Goal: Task Accomplishment & Management: Manage account settings

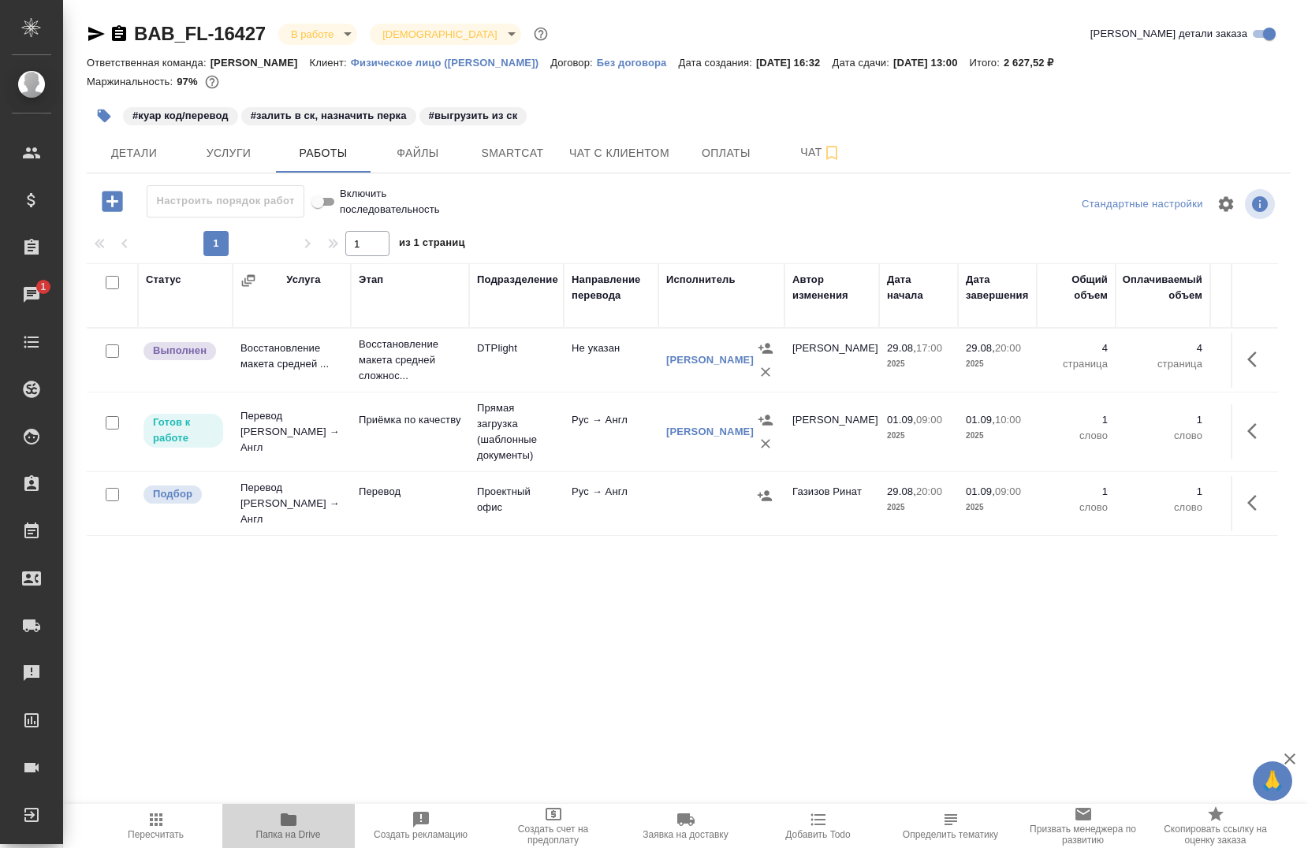
click at [281, 829] on icon "button" at bounding box center [288, 820] width 19 height 19
click at [507, 149] on span "Smartcat" at bounding box center [513, 154] width 76 height 20
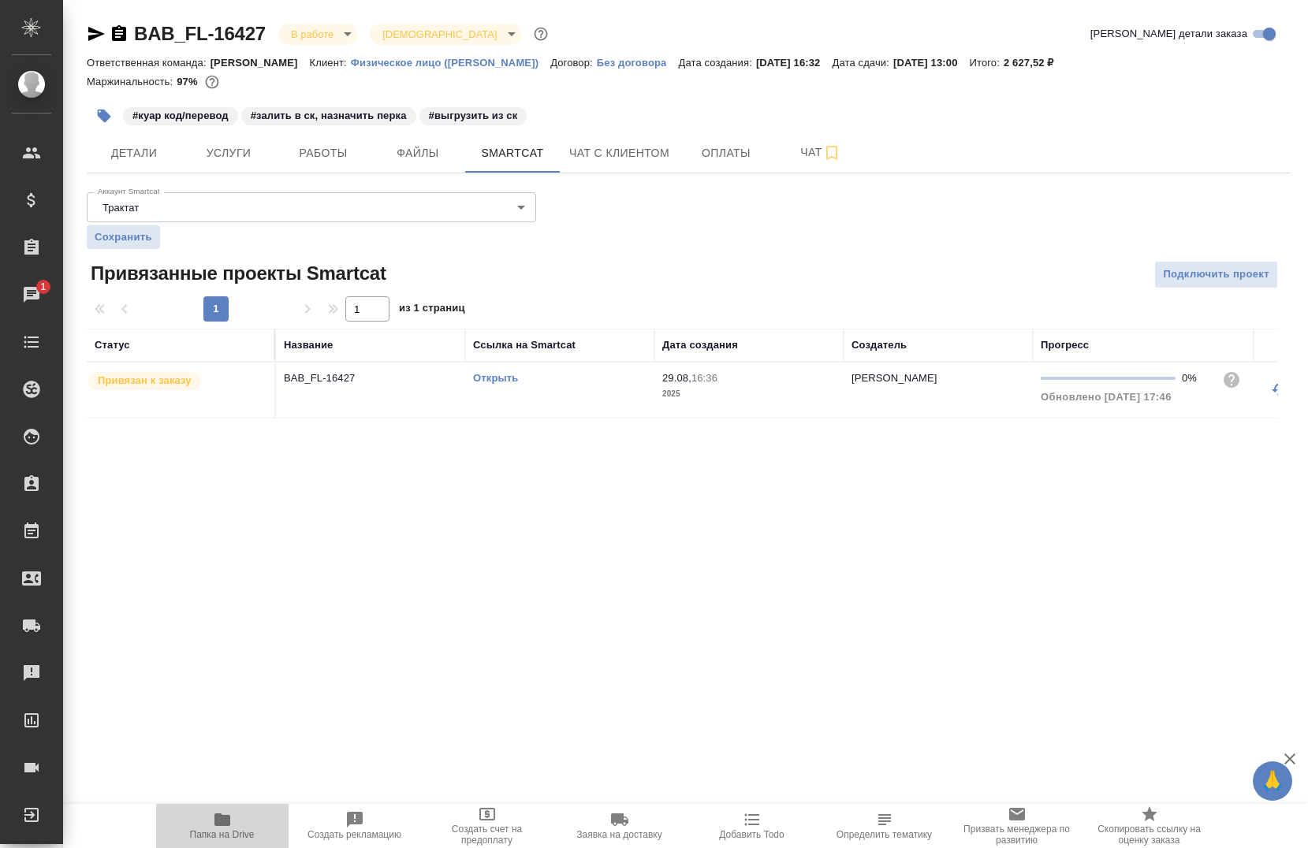
click at [229, 824] on icon "button" at bounding box center [222, 820] width 16 height 13
click at [484, 378] on link "Открыть" at bounding box center [495, 378] width 45 height 12
click at [244, 142] on button "Услуги" at bounding box center [228, 152] width 95 height 39
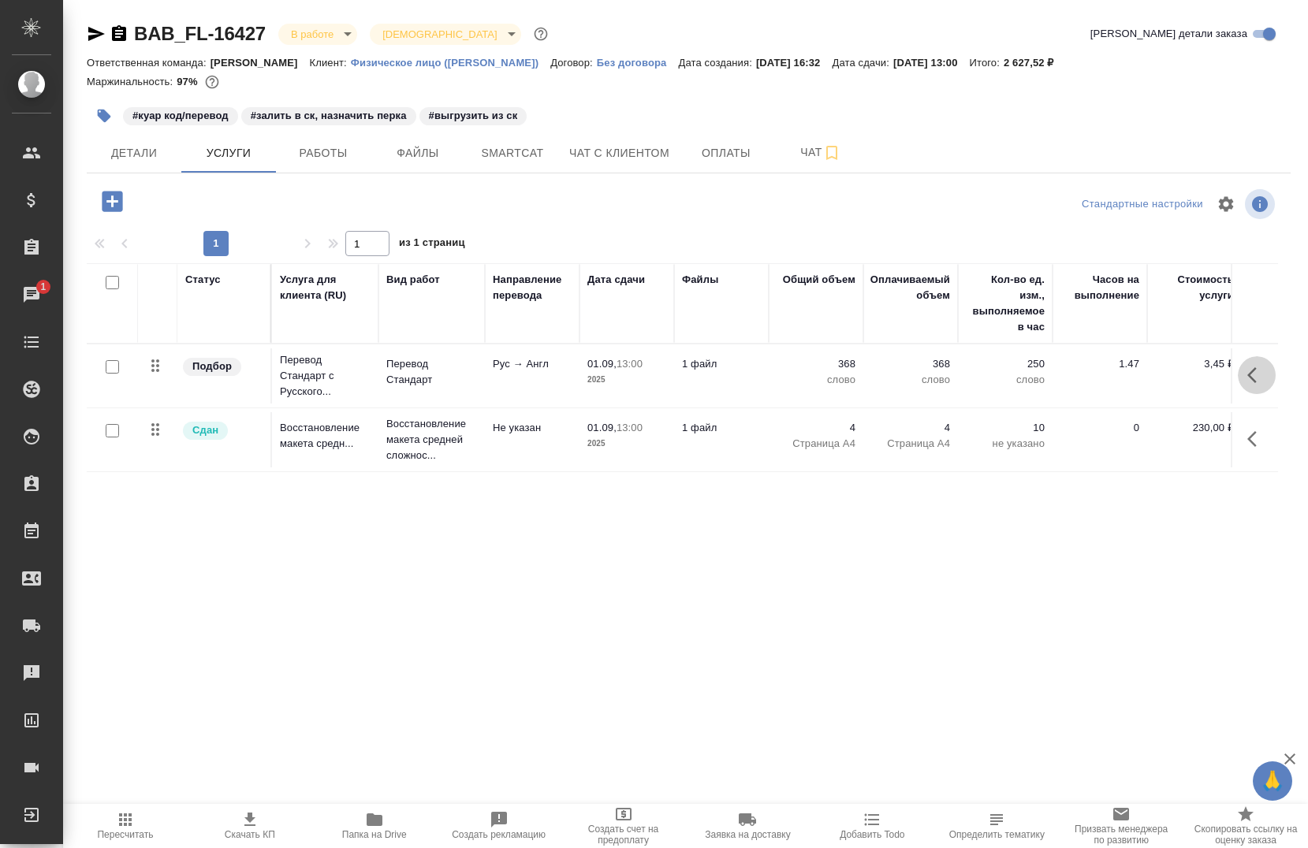
click at [1255, 369] on icon "button" at bounding box center [1251, 375] width 9 height 16
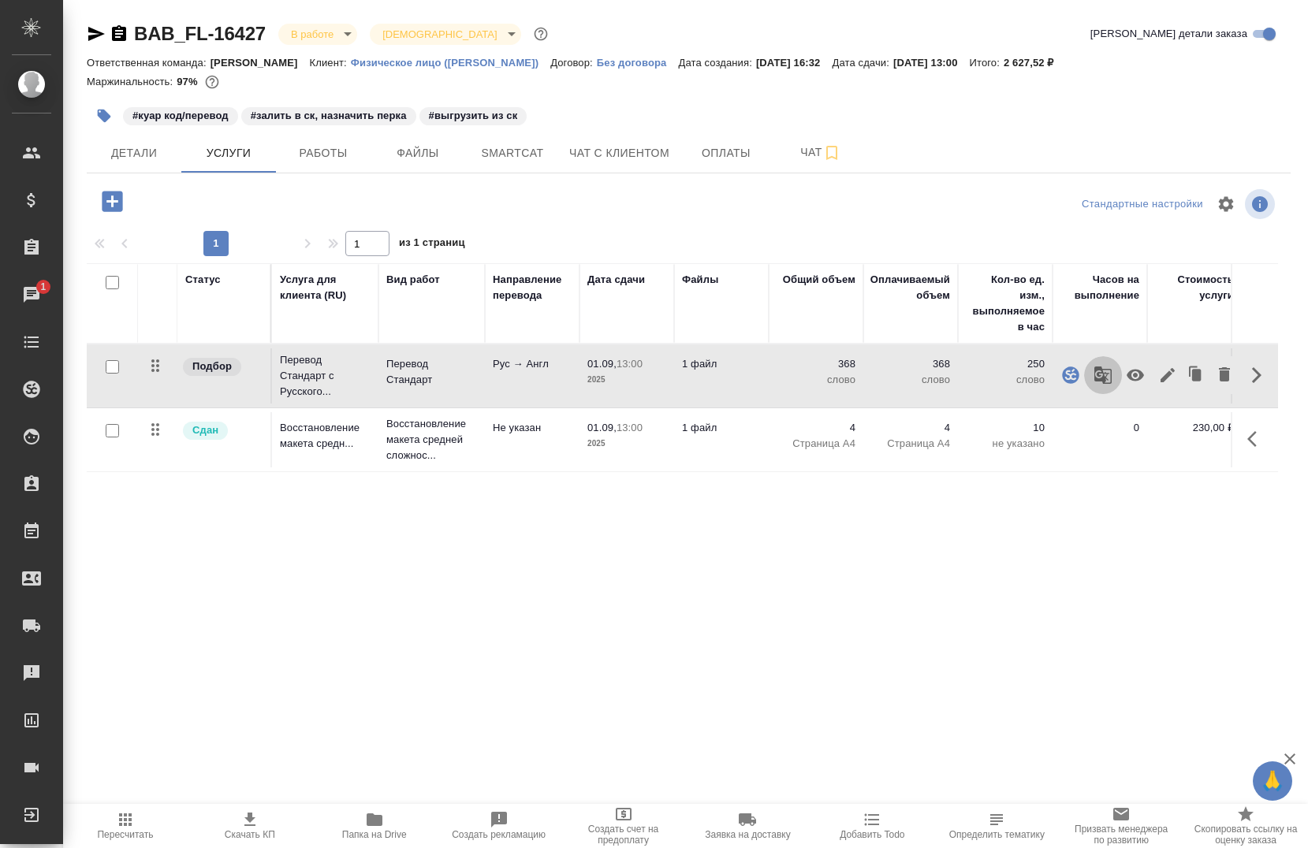
click at [1108, 378] on icon "button" at bounding box center [1103, 375] width 19 height 19
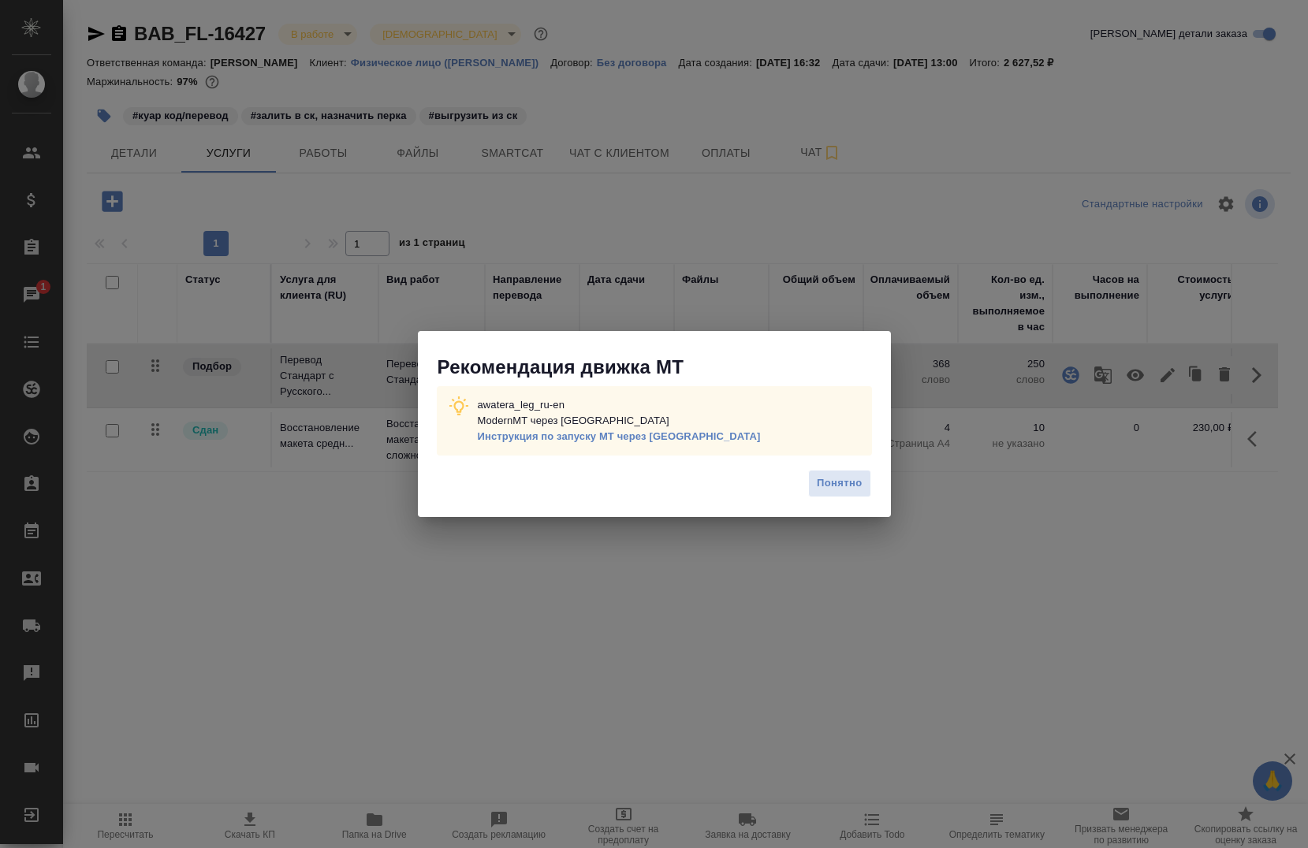
click at [788, 658] on div "Рекомендация движка МТ awatera_leg_ru-en ModernMT через Теру Инструкция по запу…" at bounding box center [654, 424] width 1308 height 848
click at [816, 498] on button "Понятно" at bounding box center [839, 484] width 62 height 28
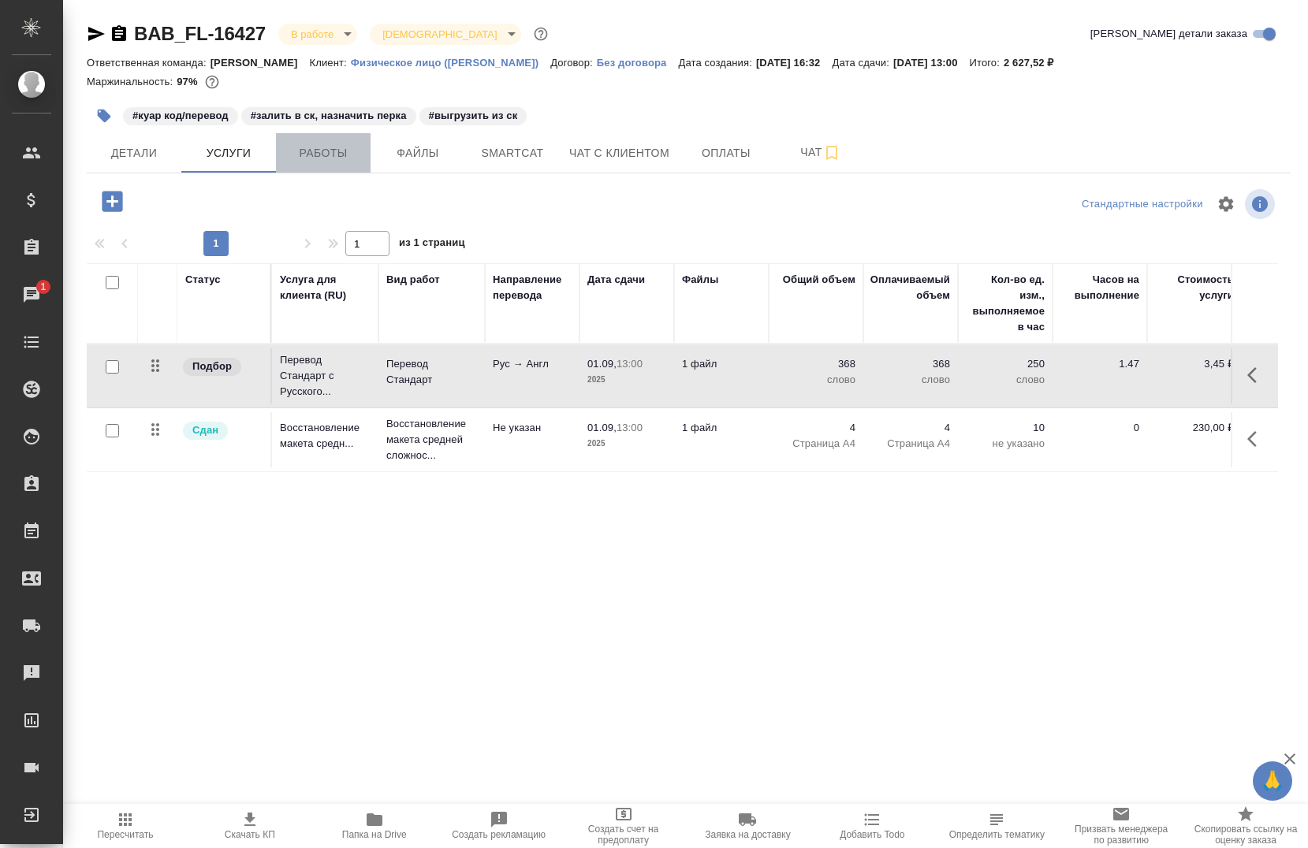
click at [309, 153] on span "Работы" at bounding box center [323, 154] width 76 height 20
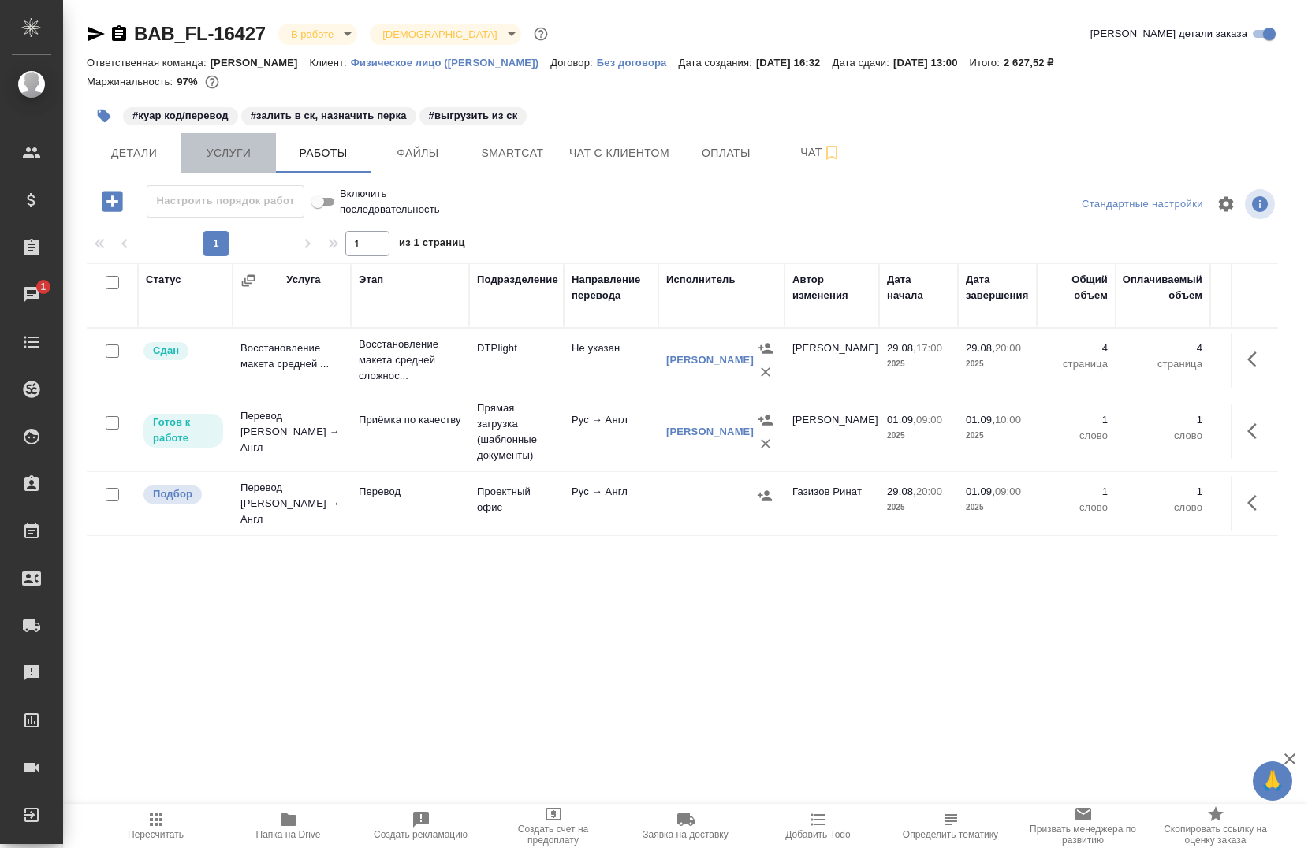
click at [255, 150] on span "Услуги" at bounding box center [229, 154] width 76 height 20
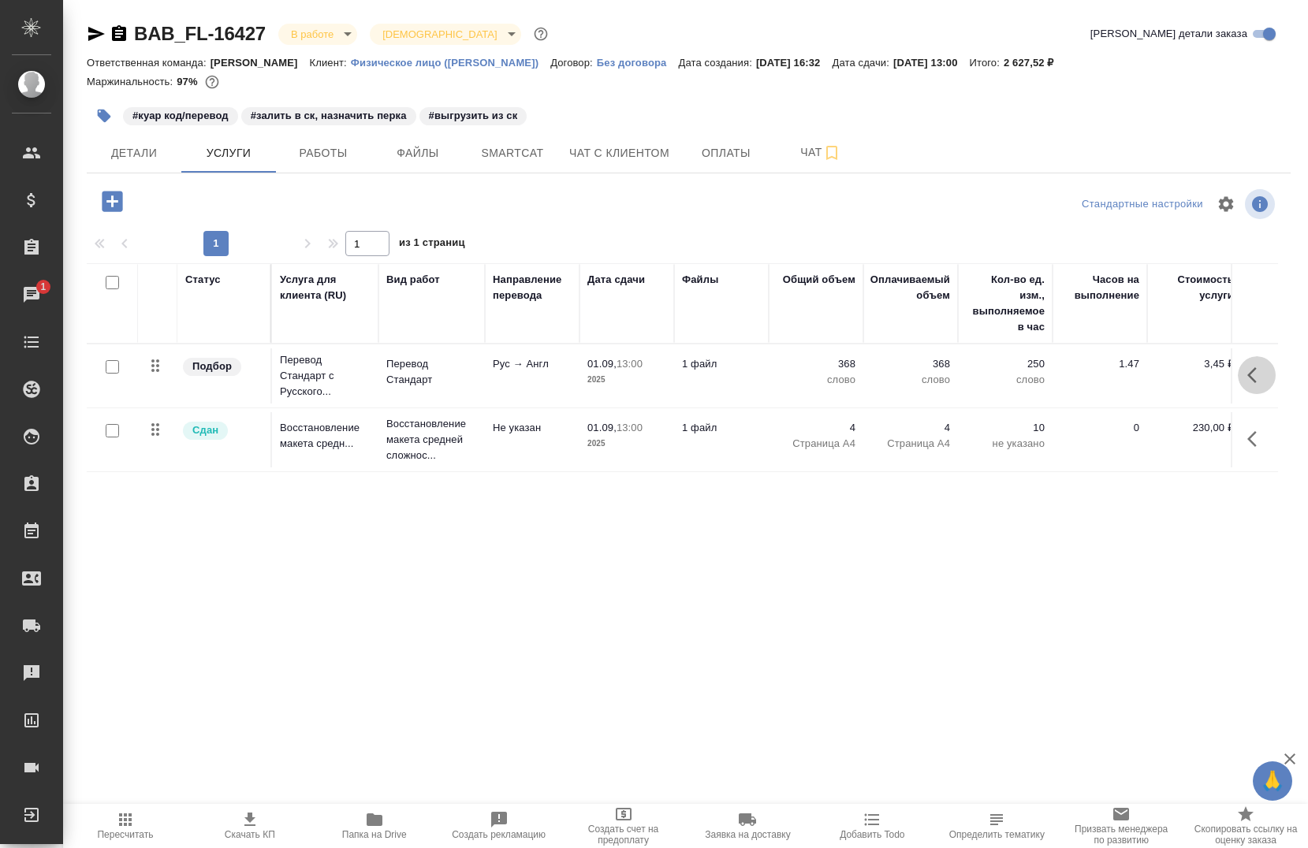
click at [1243, 383] on button "button" at bounding box center [1257, 375] width 38 height 38
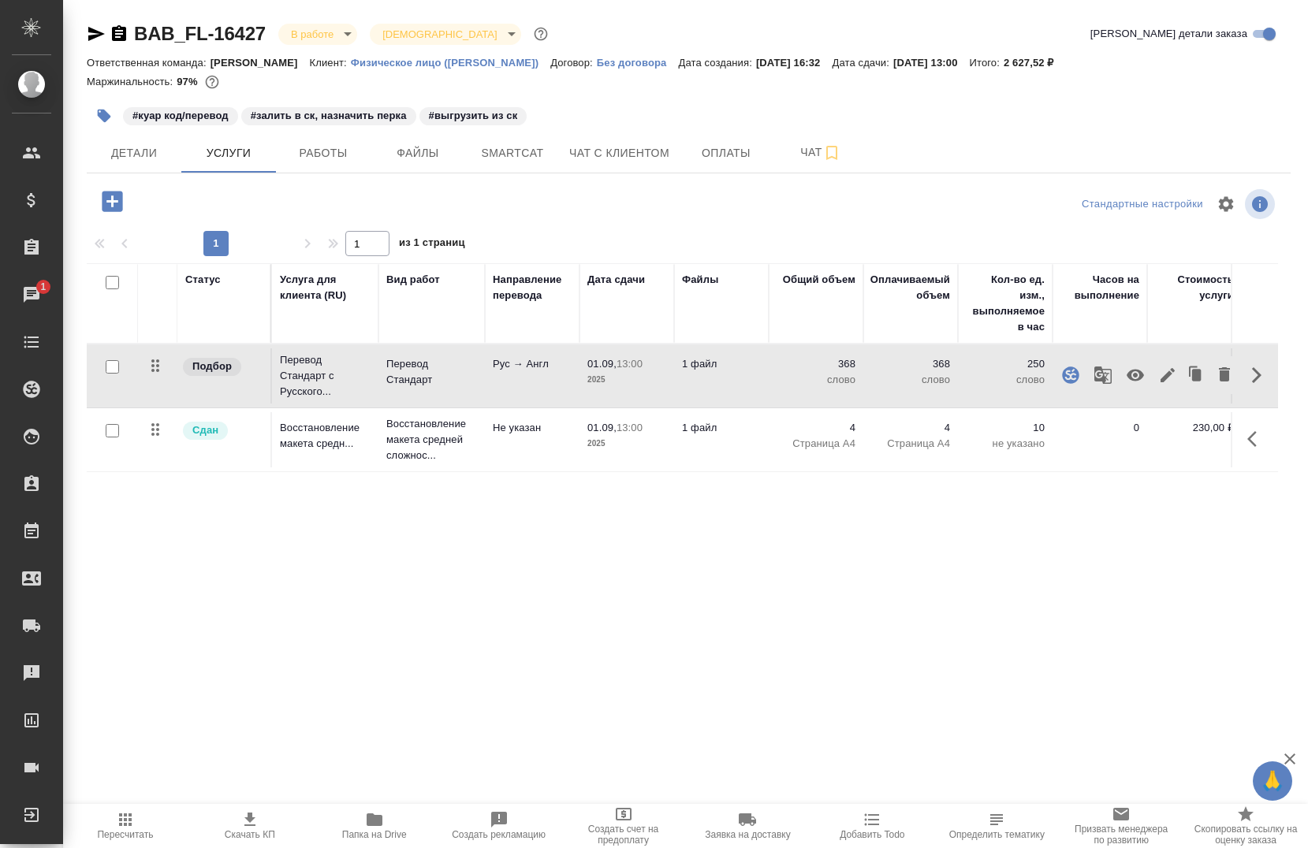
click at [1109, 375] on icon "button" at bounding box center [1103, 375] width 19 height 19
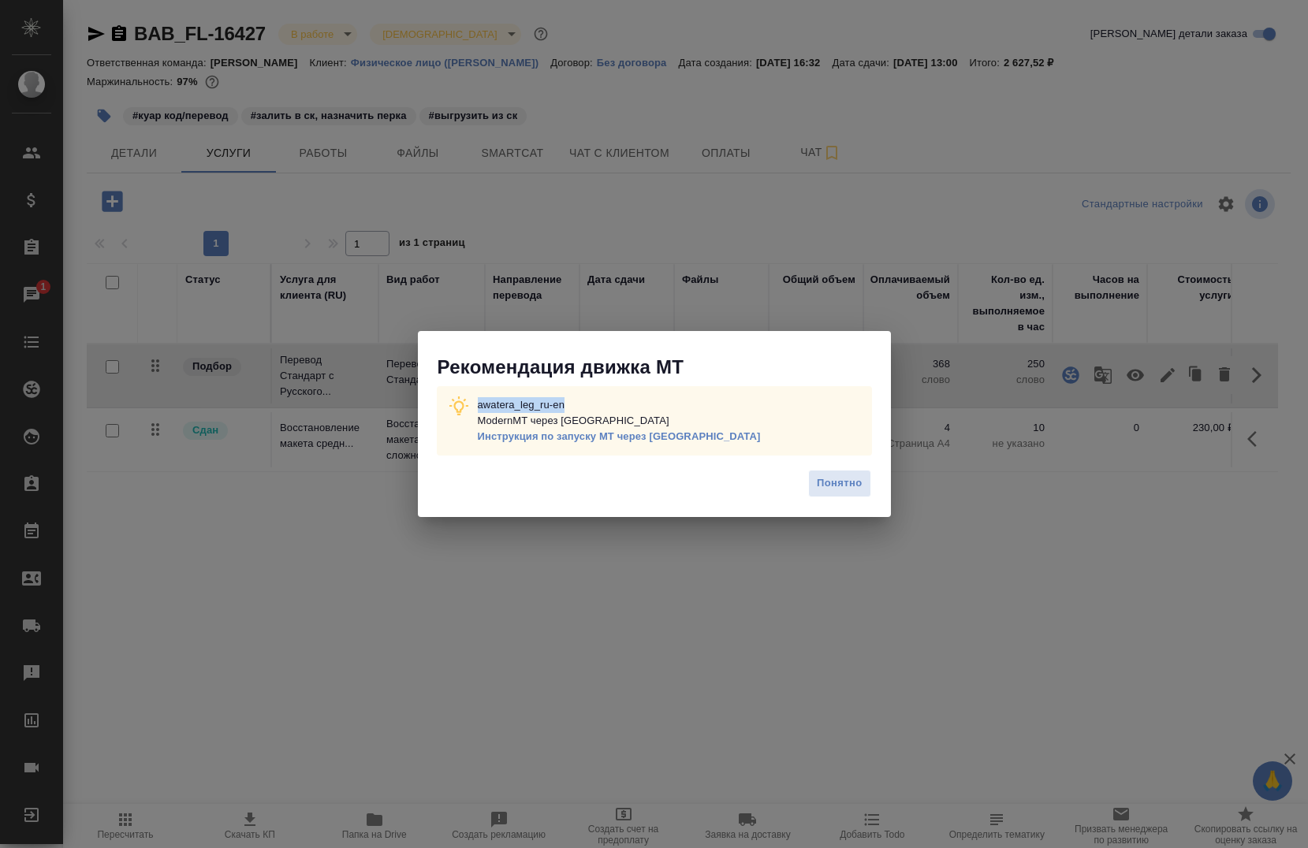
drag, startPoint x: 599, startPoint y: 401, endPoint x: 475, endPoint y: 399, distance: 123.8
click at [475, 399] on div "awatera_leg_ru-en ModernMT через Теру Инструкция по запуску МТ через Теру" at bounding box center [654, 420] width 435 height 69
copy p "awatera_leg_ru-en"
click at [827, 498] on button "Понятно" at bounding box center [839, 484] width 62 height 28
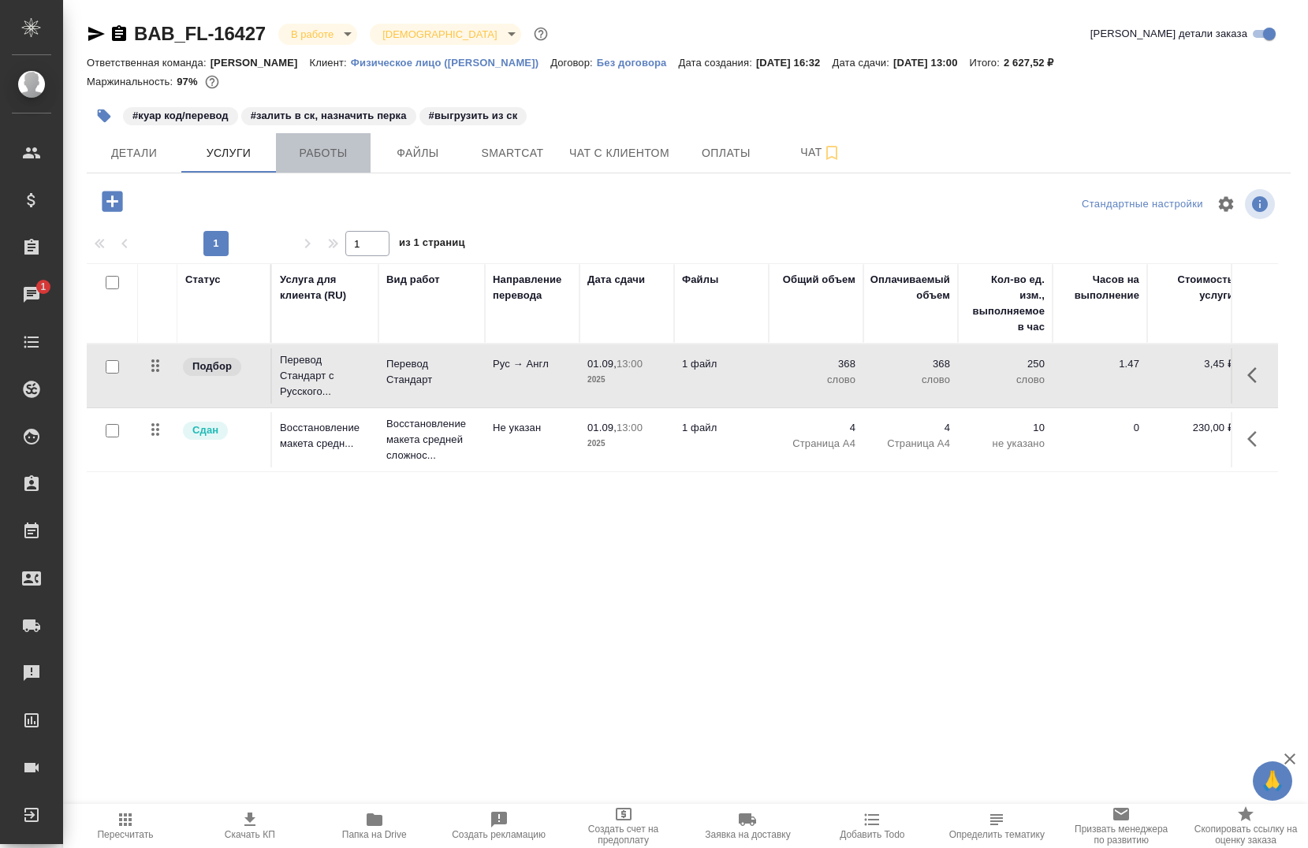
click at [330, 147] on span "Работы" at bounding box center [323, 154] width 76 height 20
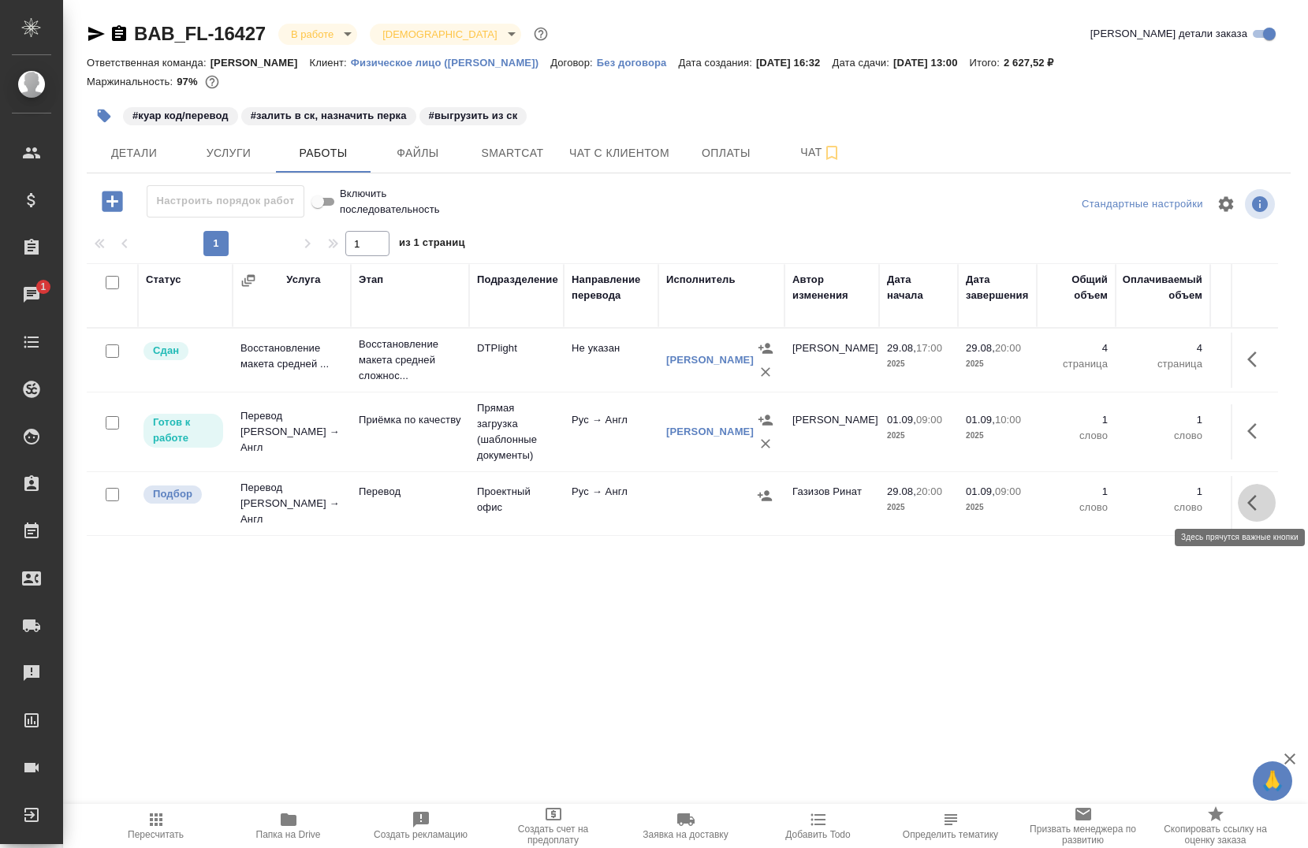
click at [1247, 499] on icon "button" at bounding box center [1256, 503] width 19 height 19
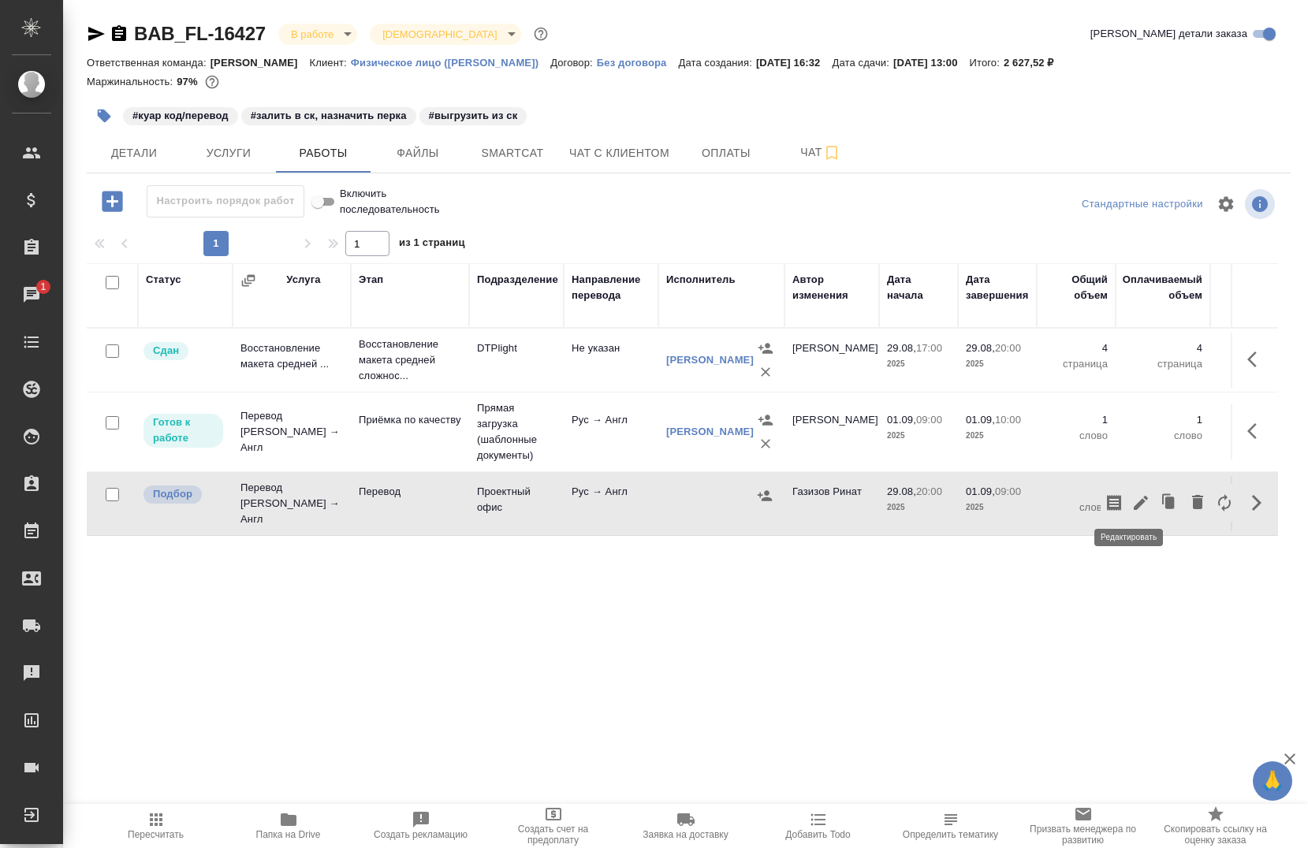
click at [1131, 507] on icon "button" at bounding box center [1140, 503] width 19 height 19
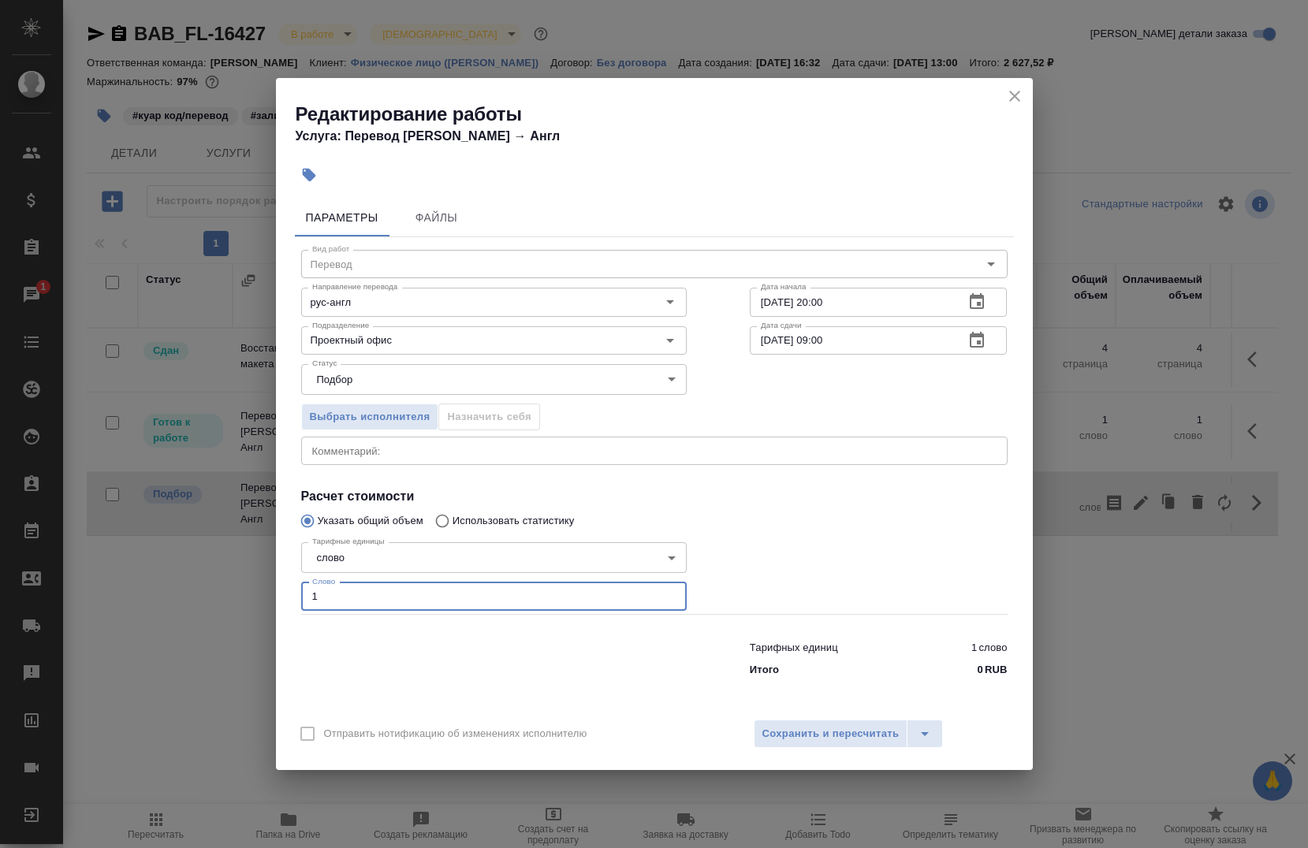
click at [497, 595] on input "1" at bounding box center [494, 597] width 386 height 28
type input "242"
click at [892, 304] on input "29.08.2025 20:00" at bounding box center [851, 302] width 203 height 28
type input "29.08.2025 18:10"
click at [885, 331] on input "01.09.2025 09:00" at bounding box center [851, 340] width 203 height 28
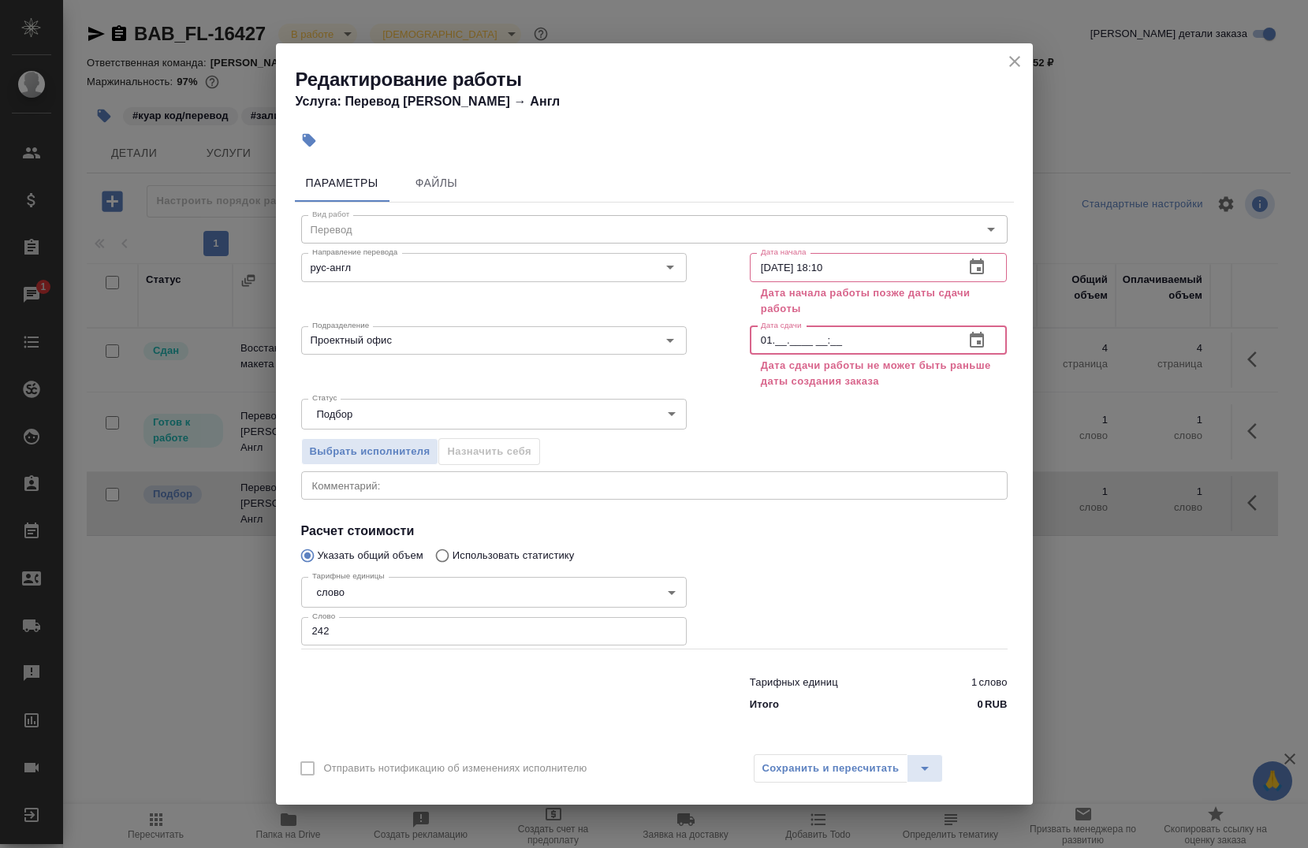
type input "0_.__.____ __:__"
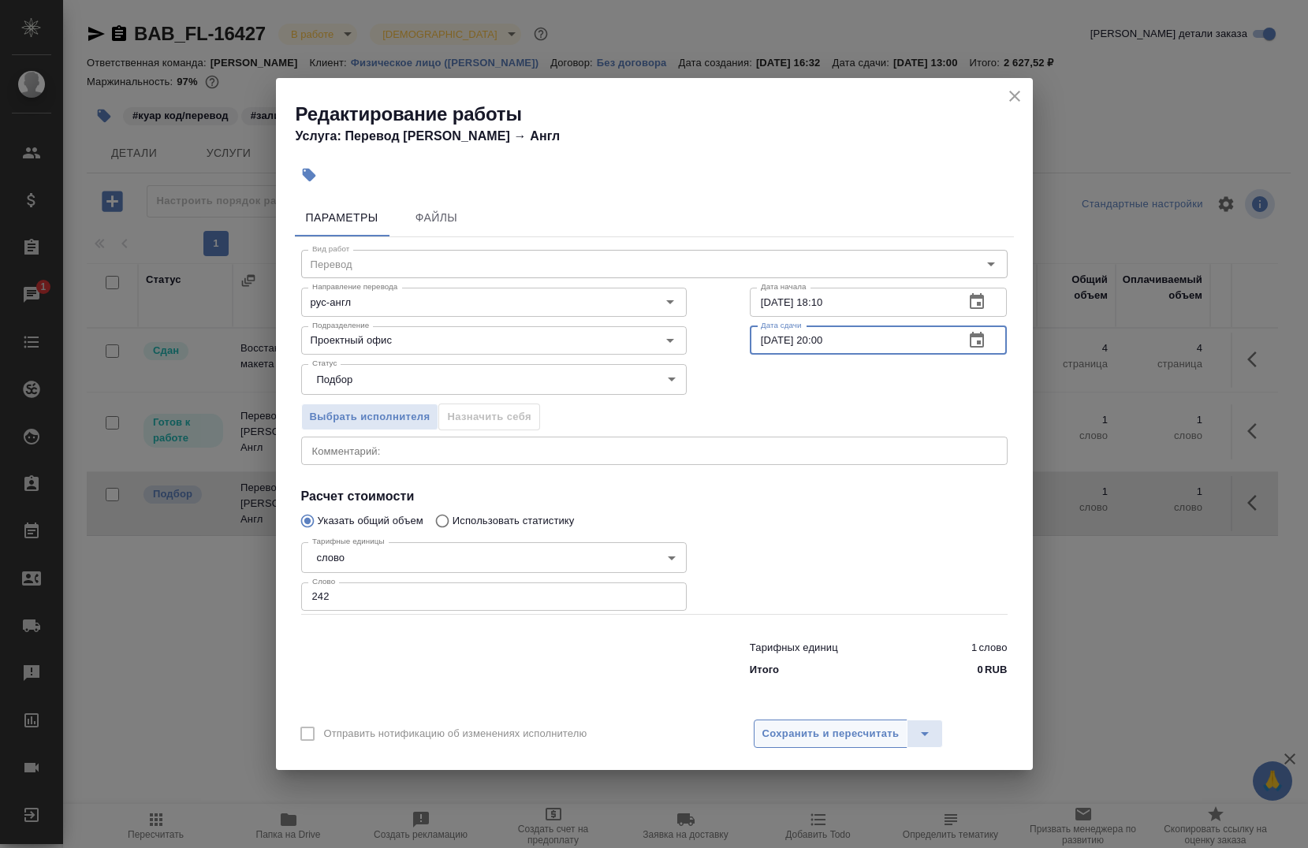
type input "29.08.2025 20:00"
click at [796, 728] on span "Сохранить и пересчитать" at bounding box center [830, 734] width 137 height 18
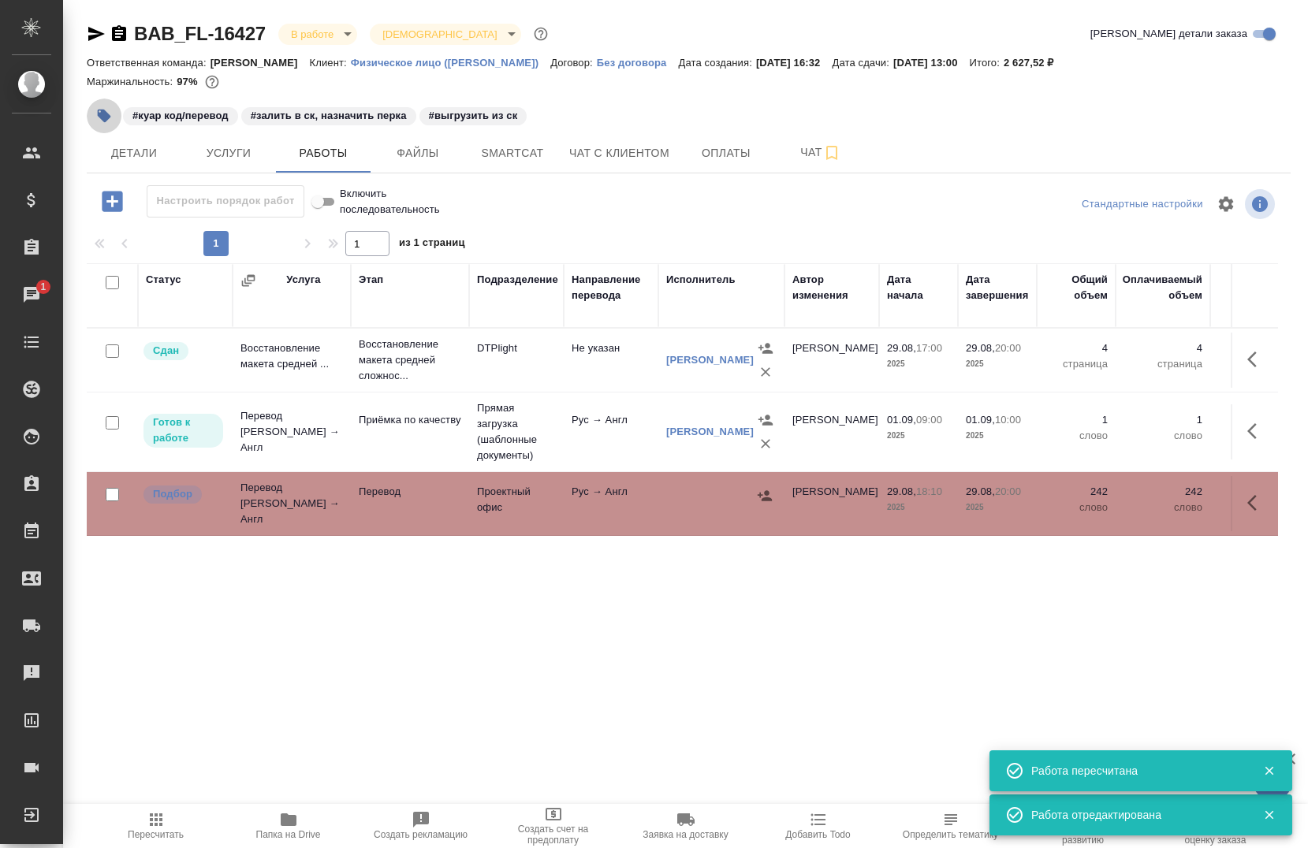
click at [113, 126] on button "button" at bounding box center [104, 116] width 35 height 35
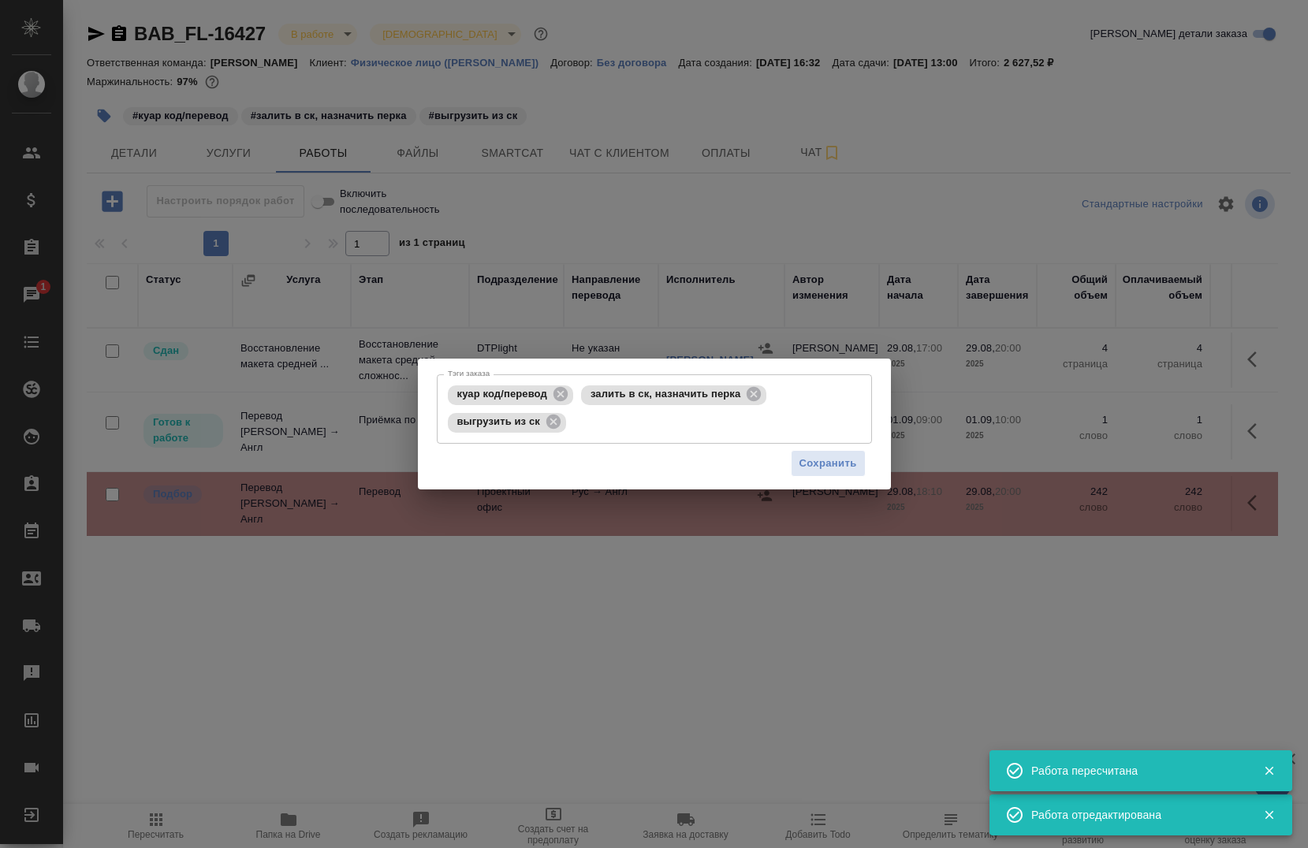
click at [911, 225] on div "Тэги заказа куар код/перевод залить в ск, назначить перка выгрузить из ск Тэги …" at bounding box center [654, 424] width 1308 height 848
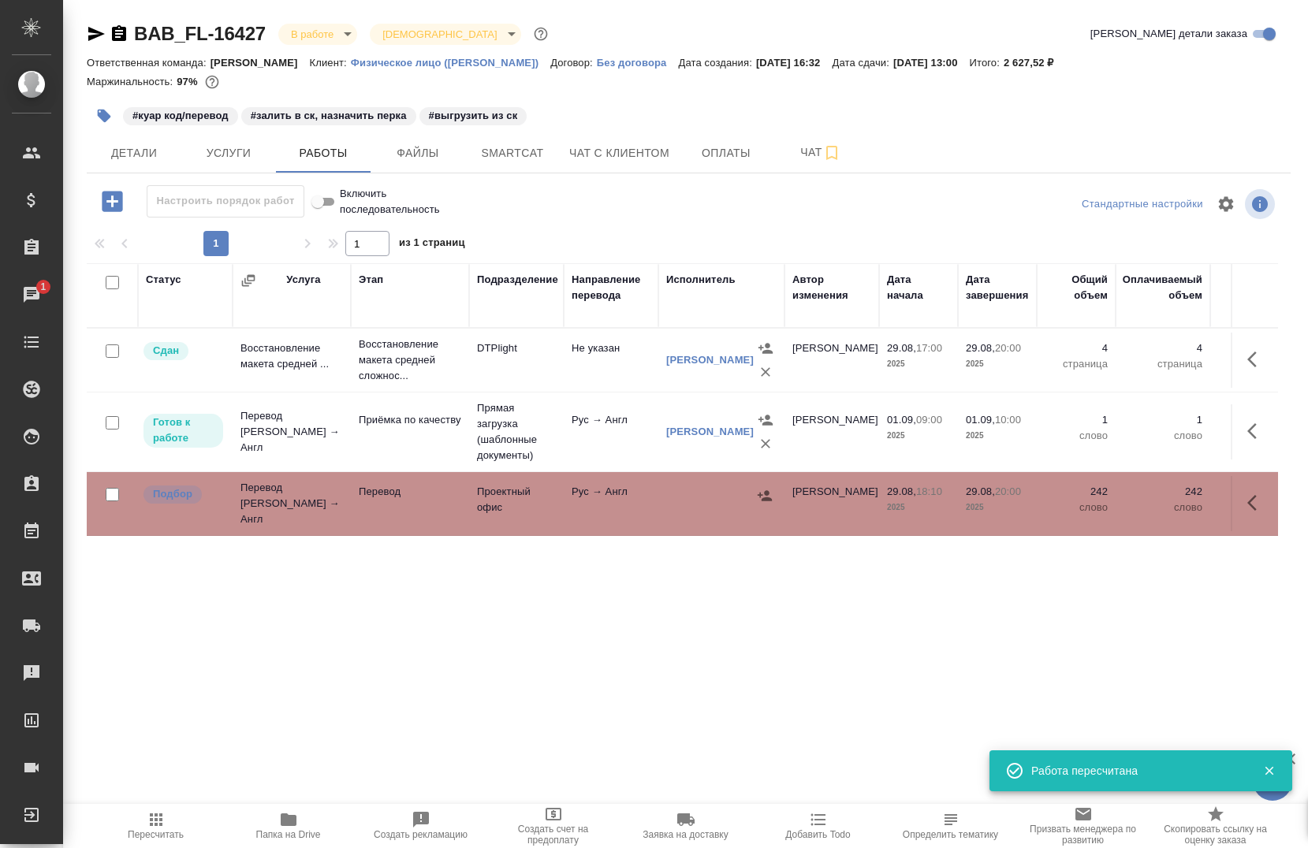
click at [911, 225] on div at bounding box center [689, 227] width 1204 height 8
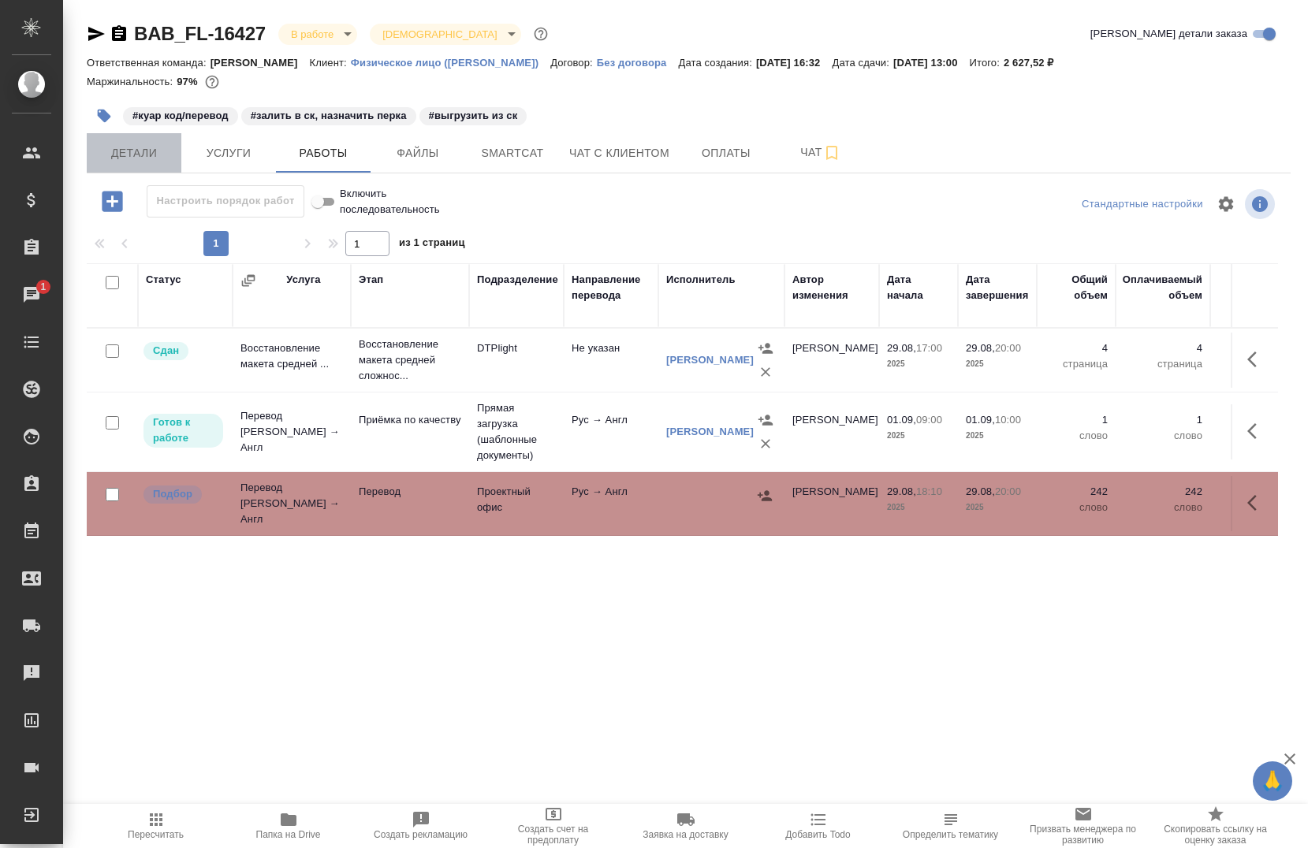
click at [120, 161] on span "Детали" at bounding box center [134, 154] width 76 height 20
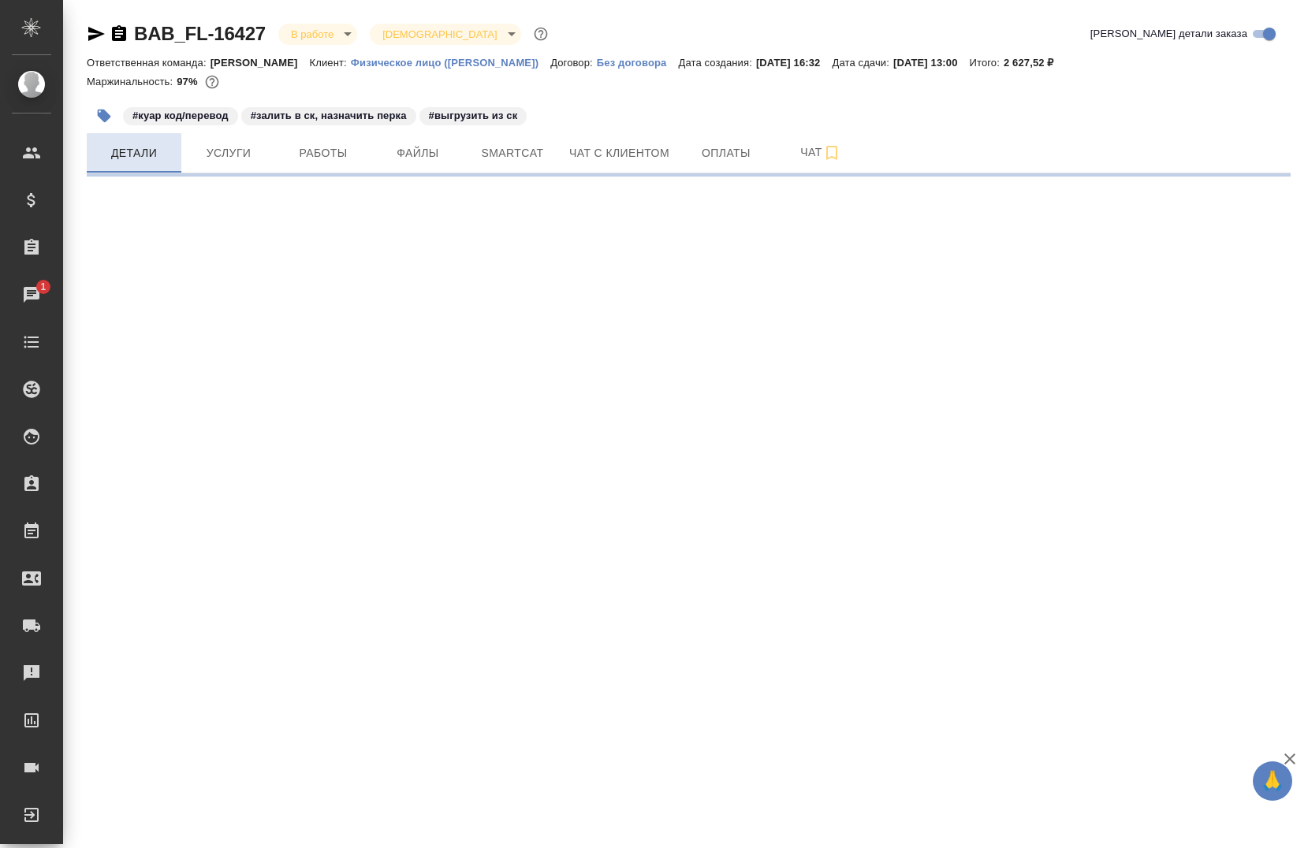
select select "RU"
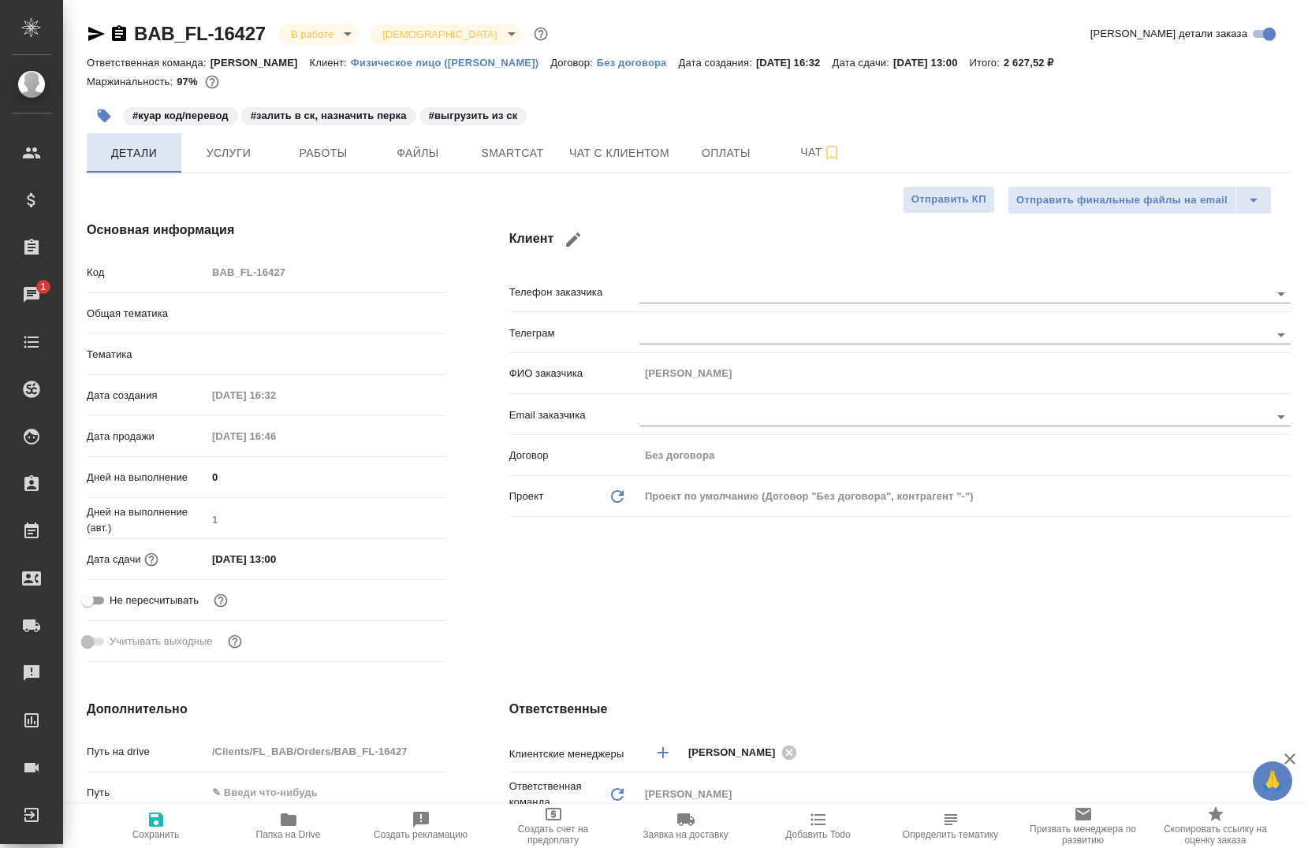
type textarea "x"
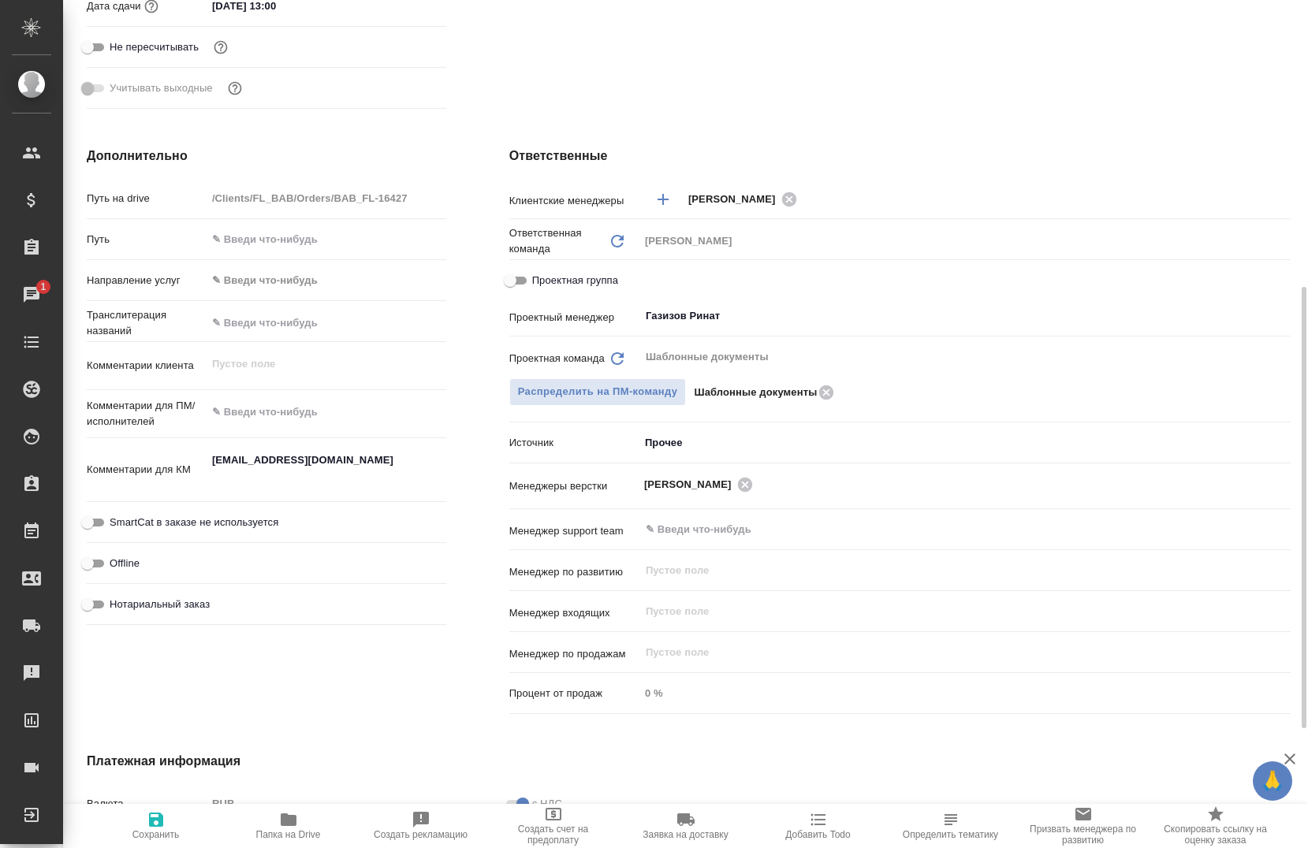
scroll to position [553, 0]
click at [520, 282] on input "Проектная группа" at bounding box center [510, 281] width 57 height 19
checkbox input "true"
type textarea "x"
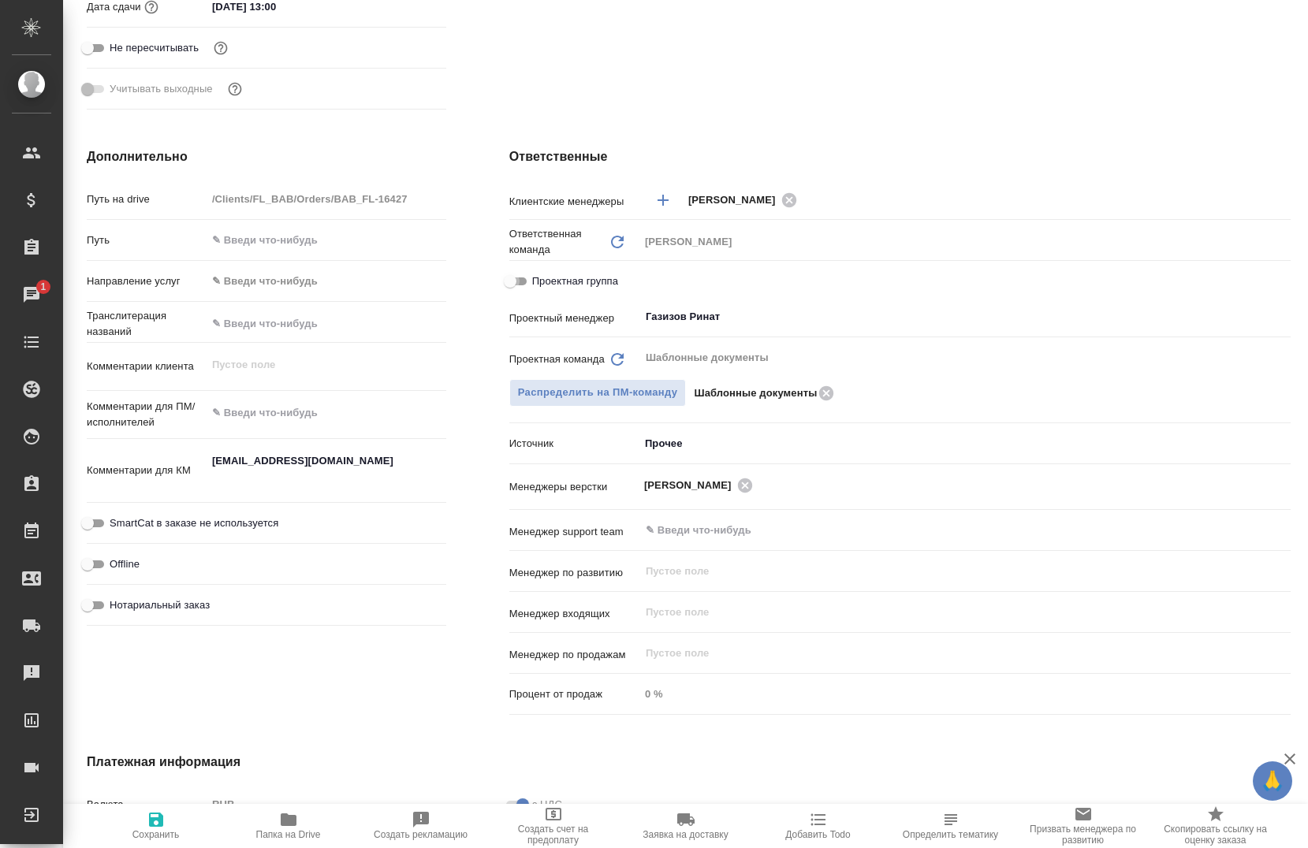
type textarea "x"
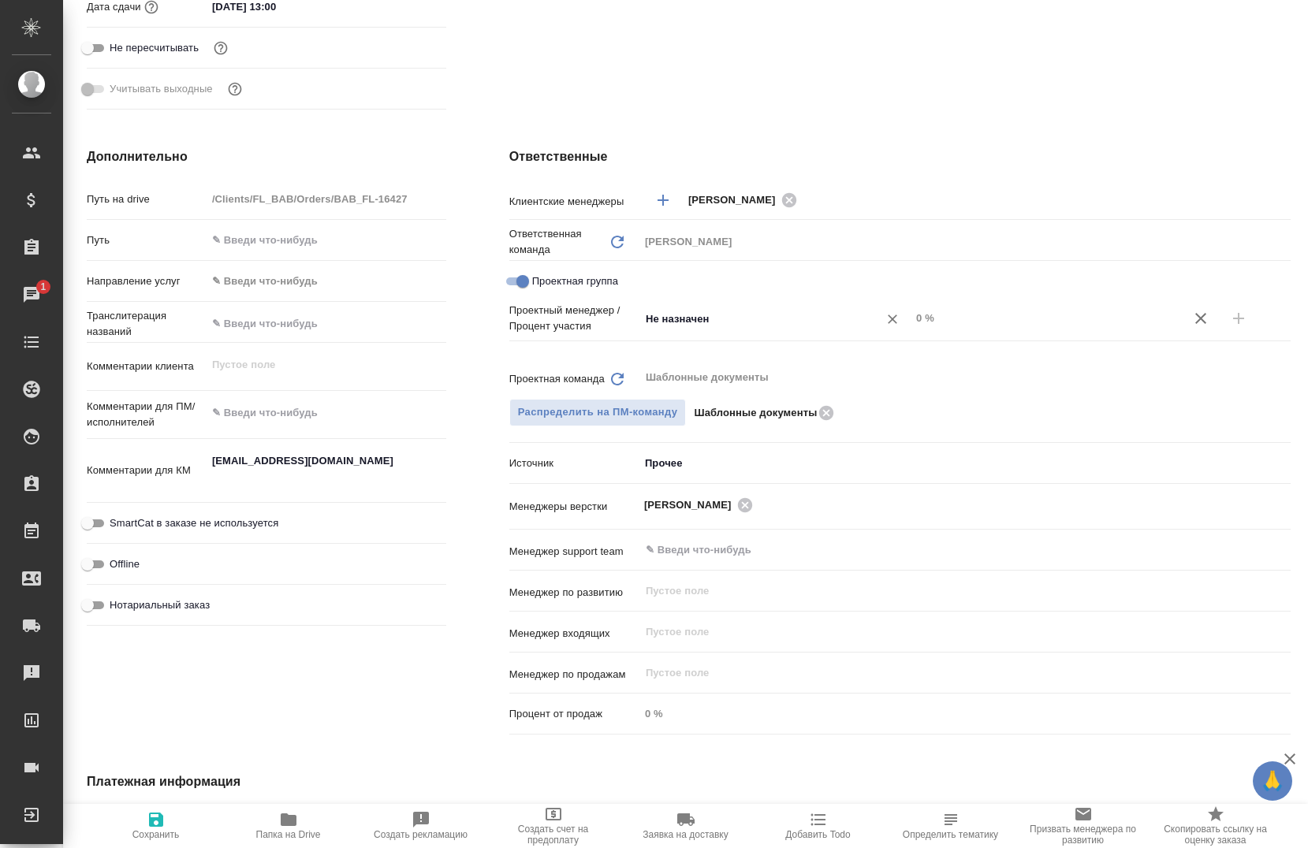
click at [805, 333] on div "Не назначен ​" at bounding box center [774, 318] width 271 height 28
type input "гази"
click at [731, 352] on li "Газизов Ринат" at bounding box center [767, 355] width 269 height 28
type textarea "x"
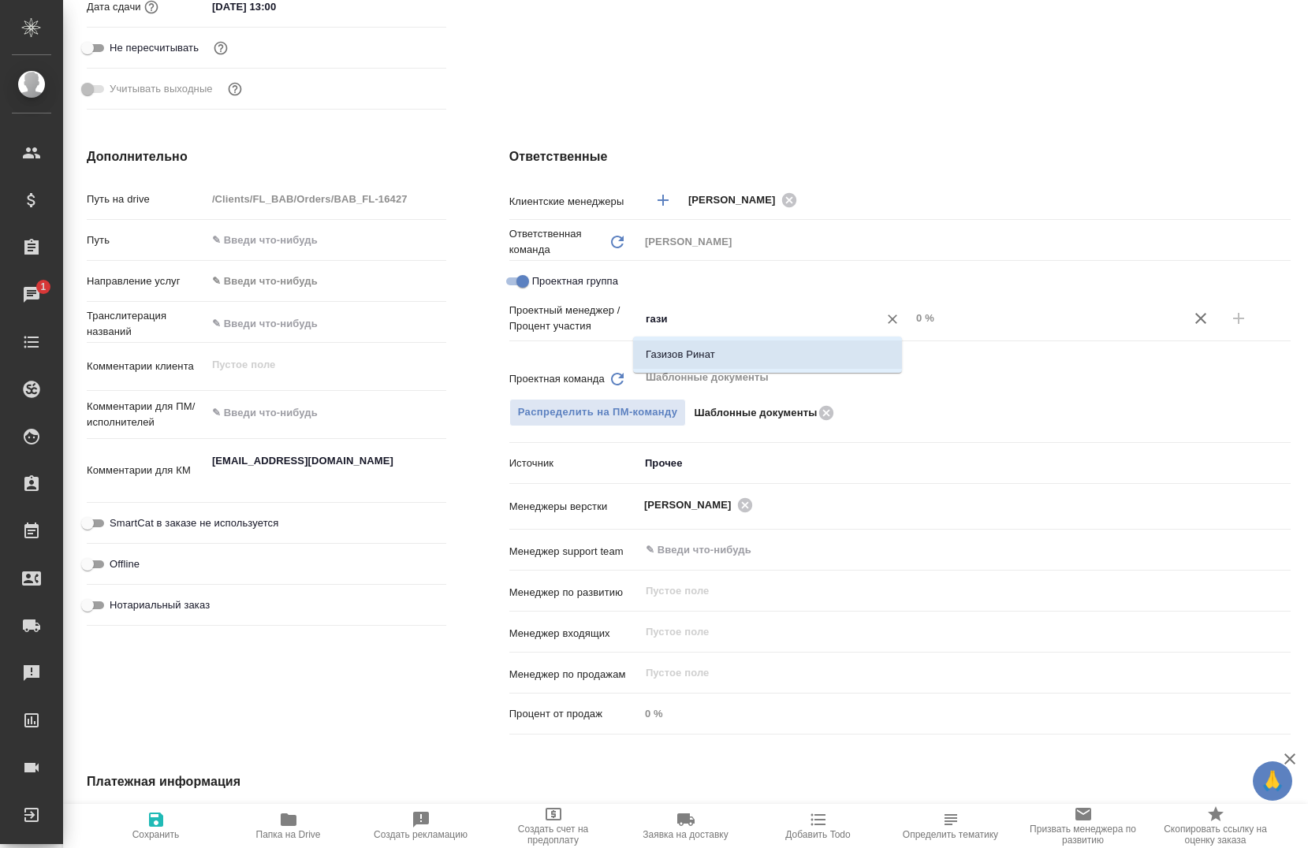
type textarea "x"
click at [911, 323] on input "0 %" at bounding box center [1046, 318] width 270 height 23
type input "60 %"
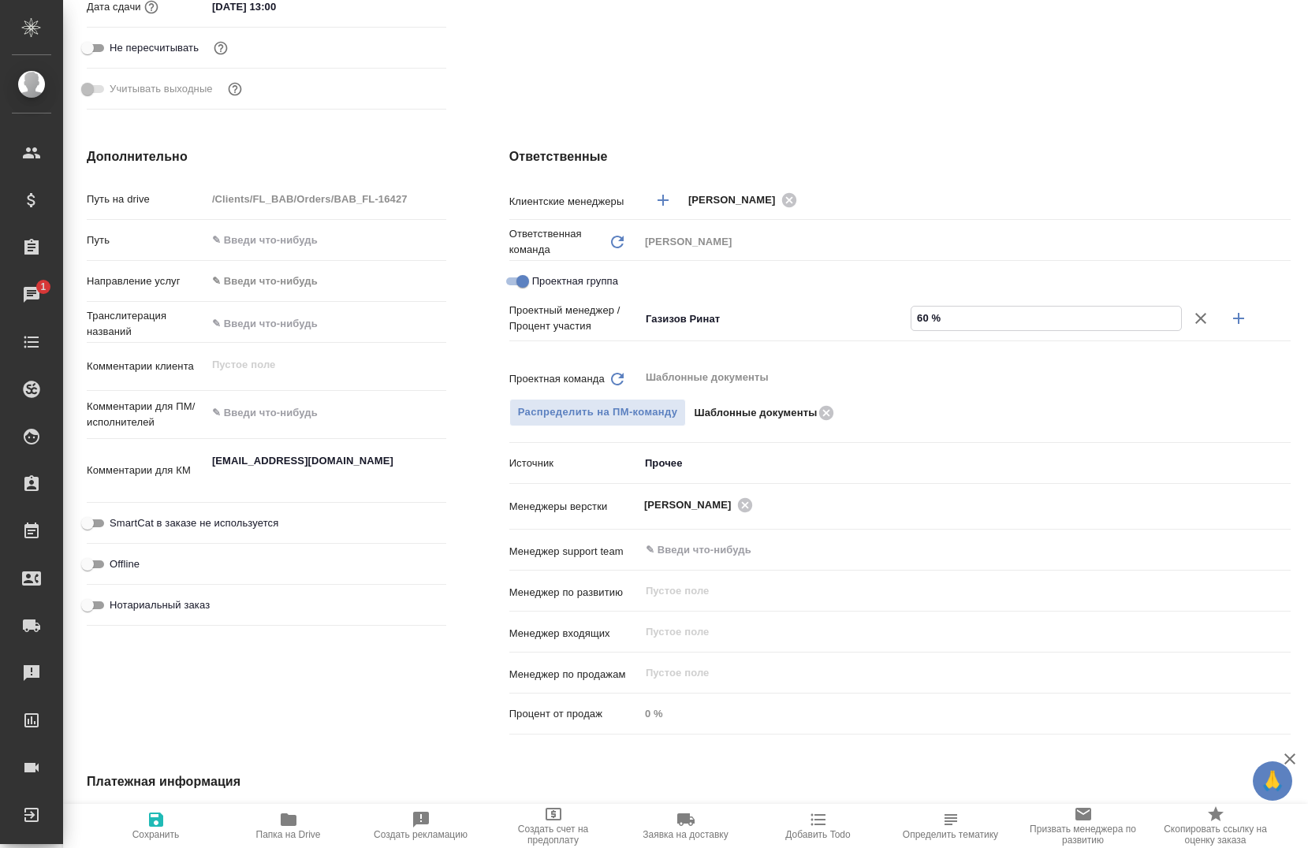
type textarea "x"
type input "60 %"
click at [1243, 319] on button "button" at bounding box center [1239, 319] width 38 height 38
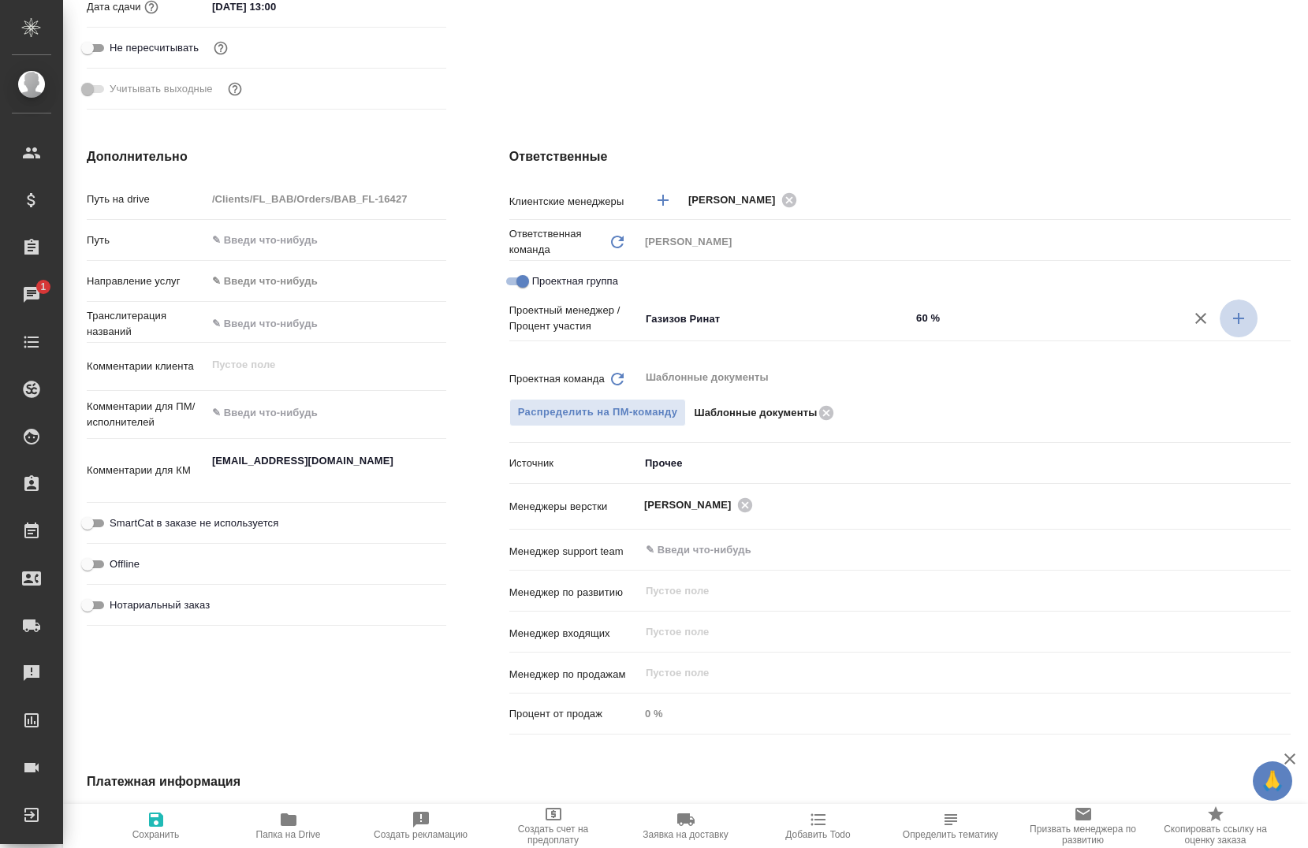
type textarea "x"
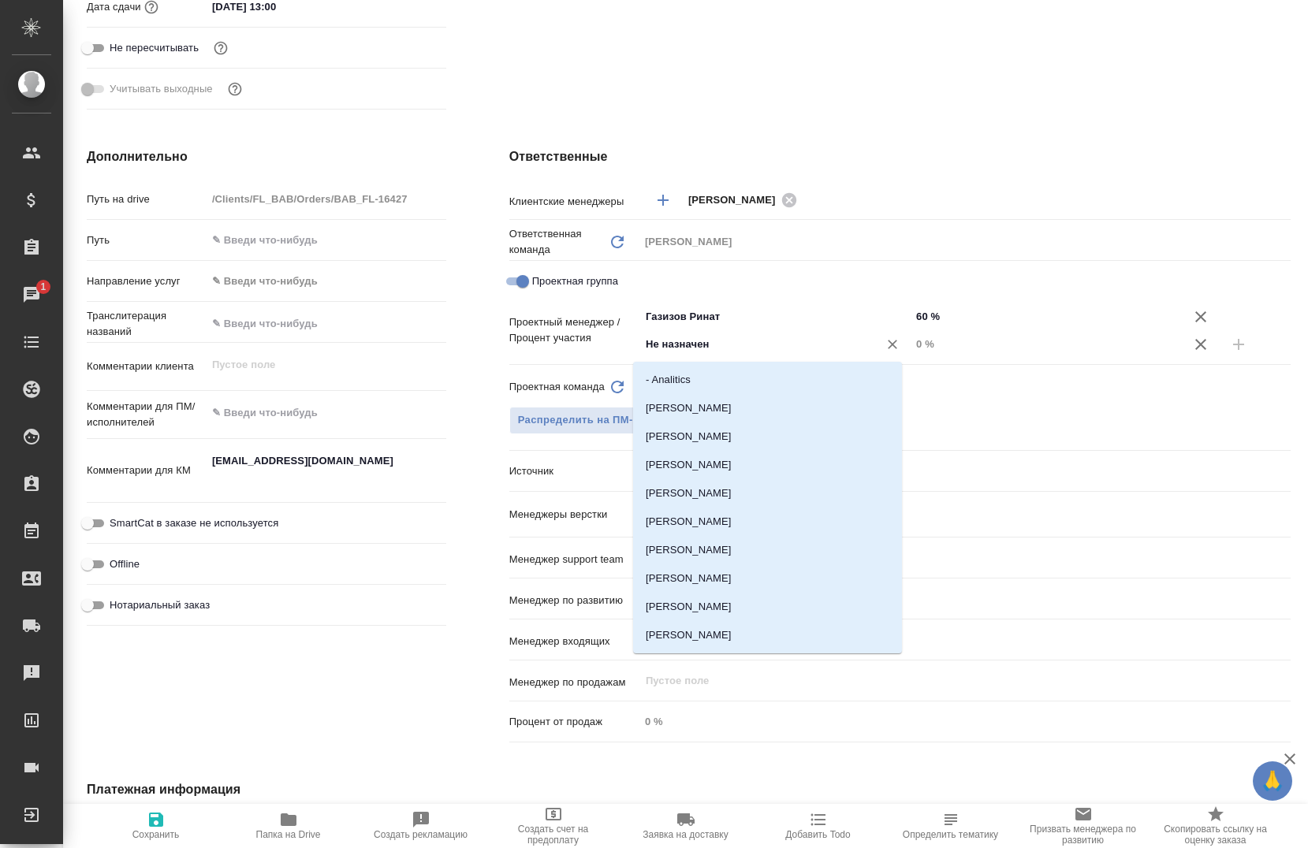
click at [740, 337] on input "Не назначен" at bounding box center [748, 344] width 209 height 19
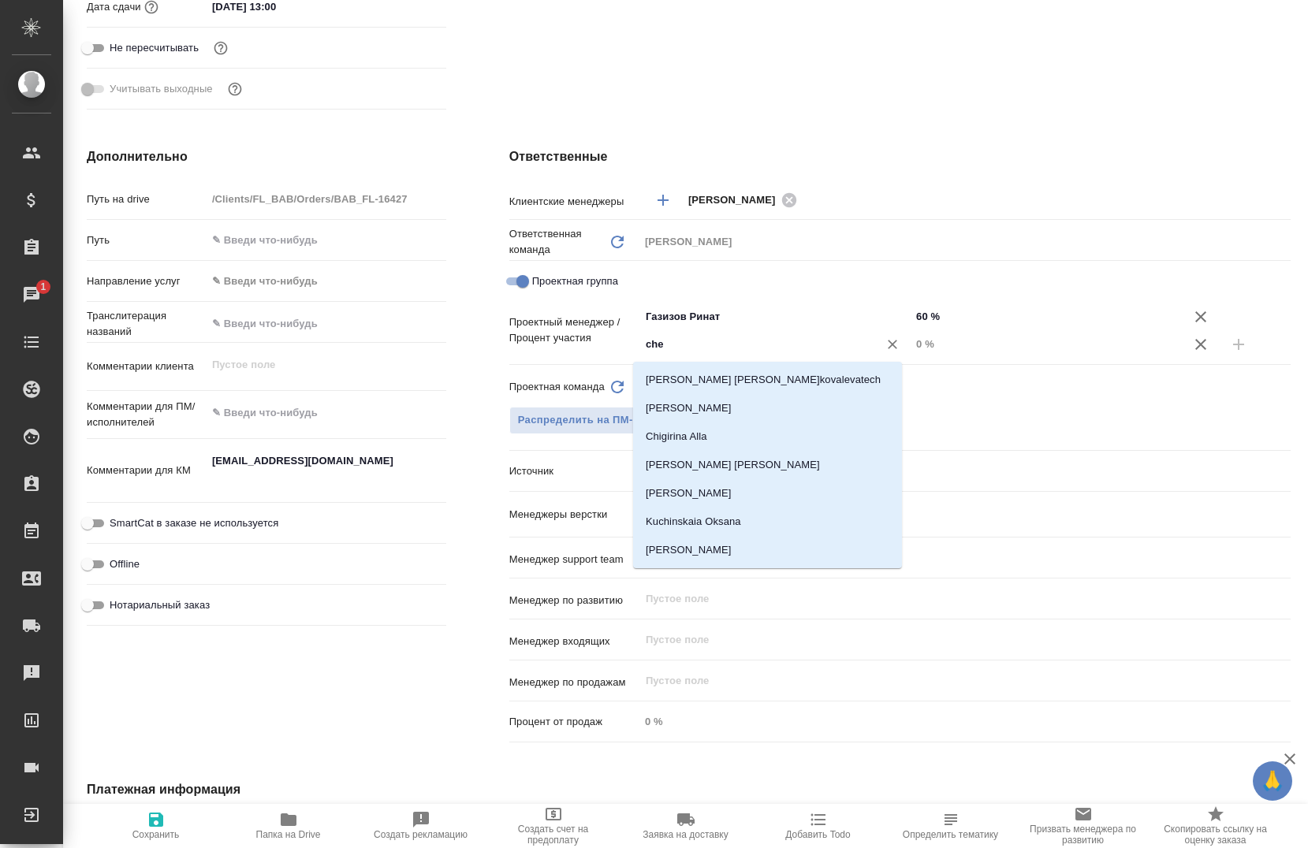
type input "cher"
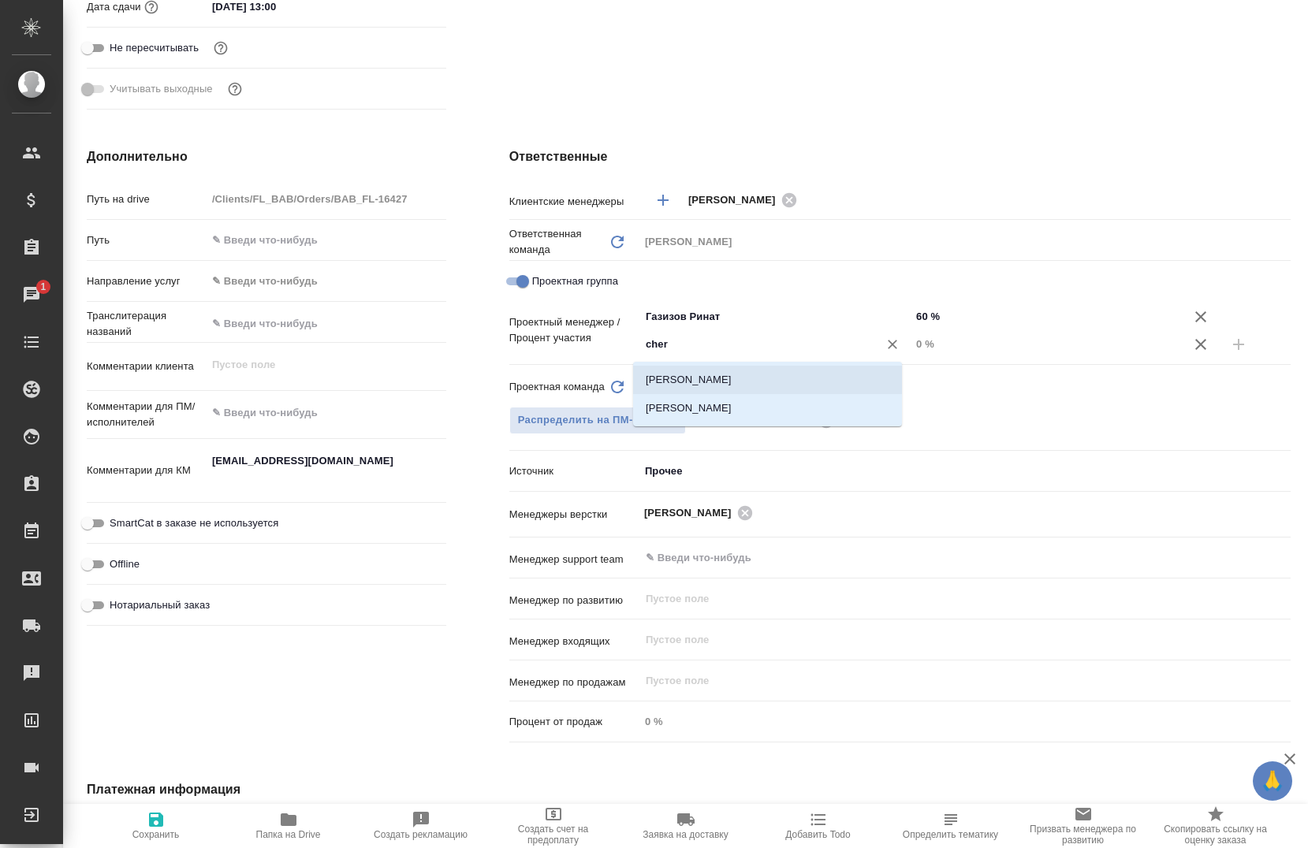
click at [730, 377] on li "[PERSON_NAME]" at bounding box center [767, 380] width 269 height 28
type textarea "x"
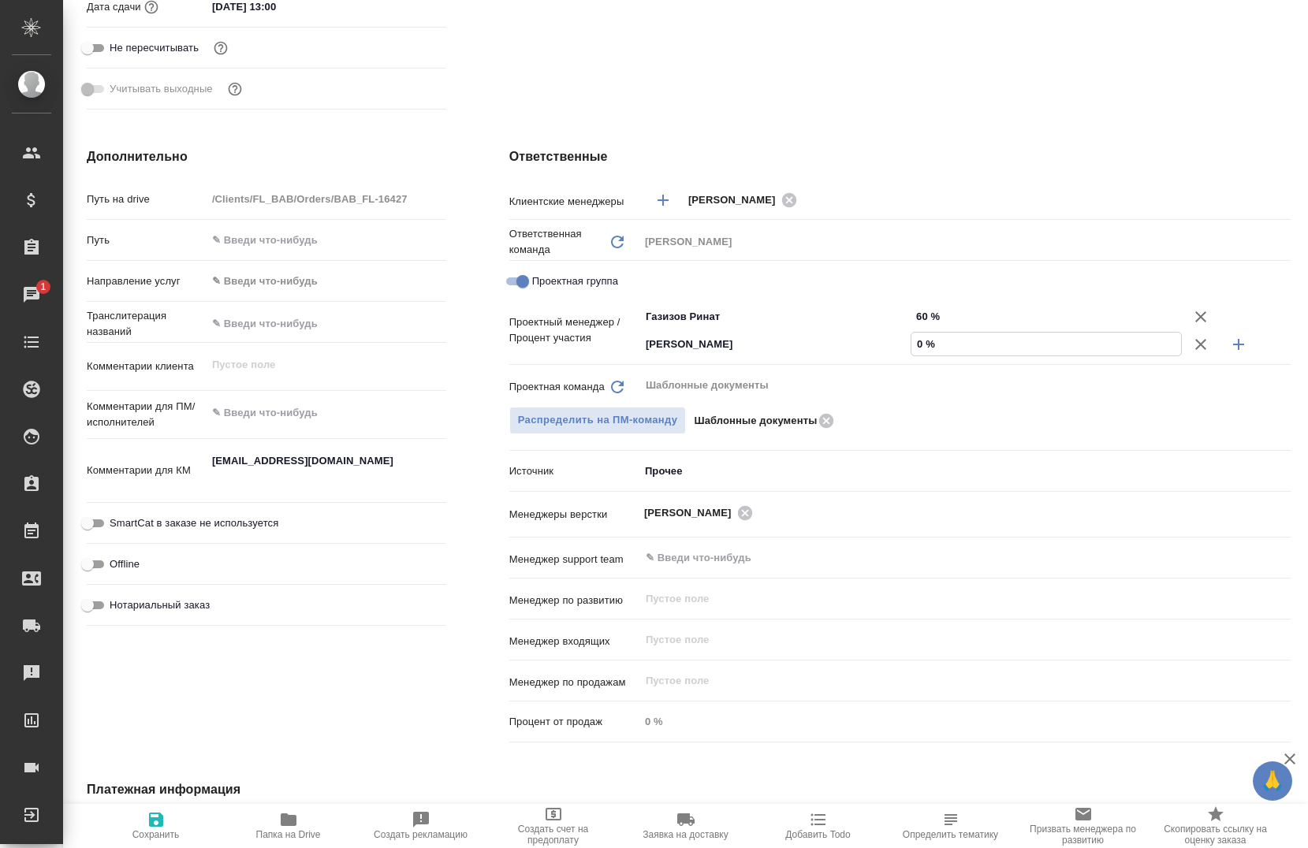
click at [913, 345] on input "0 %" at bounding box center [1046, 344] width 270 height 23
type input "40 %"
type textarea "x"
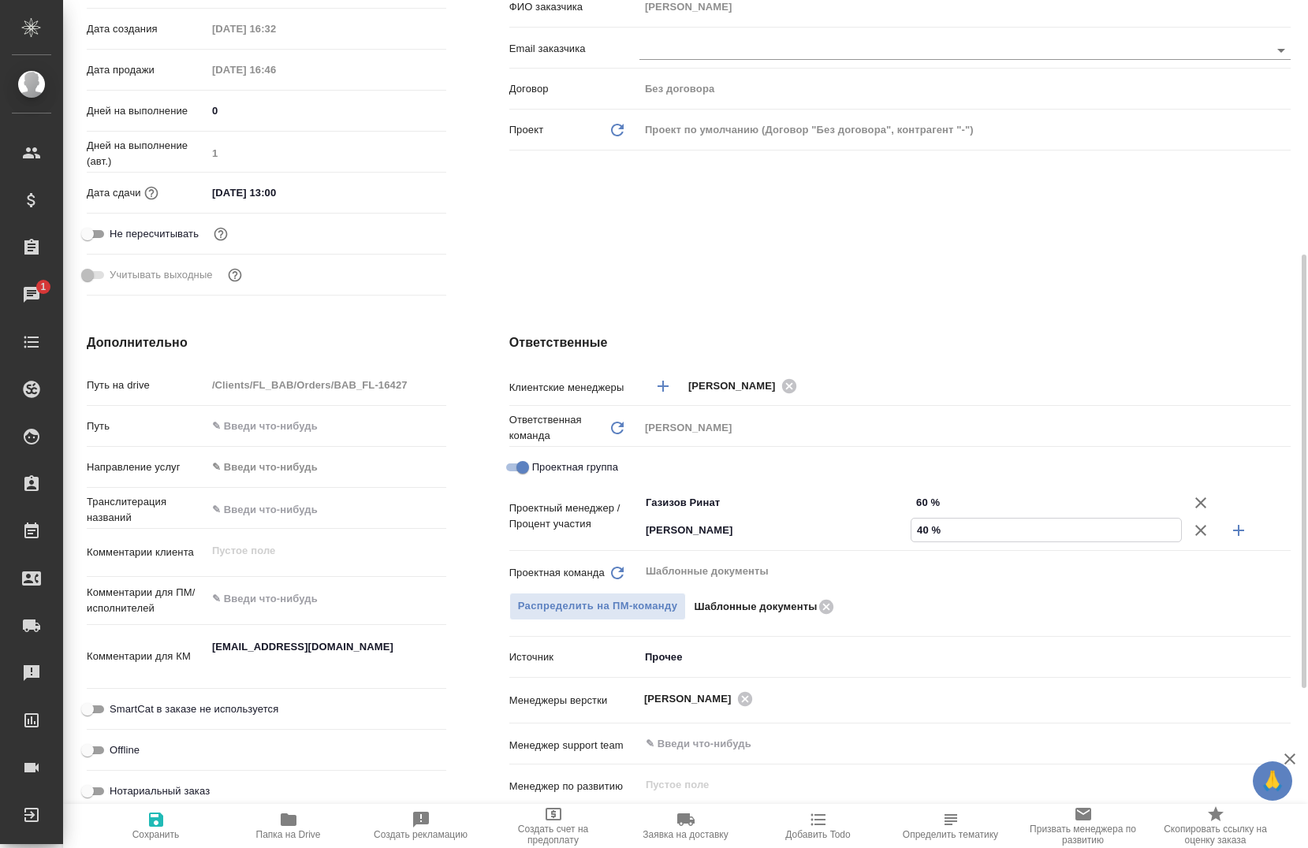
scroll to position [348, 0]
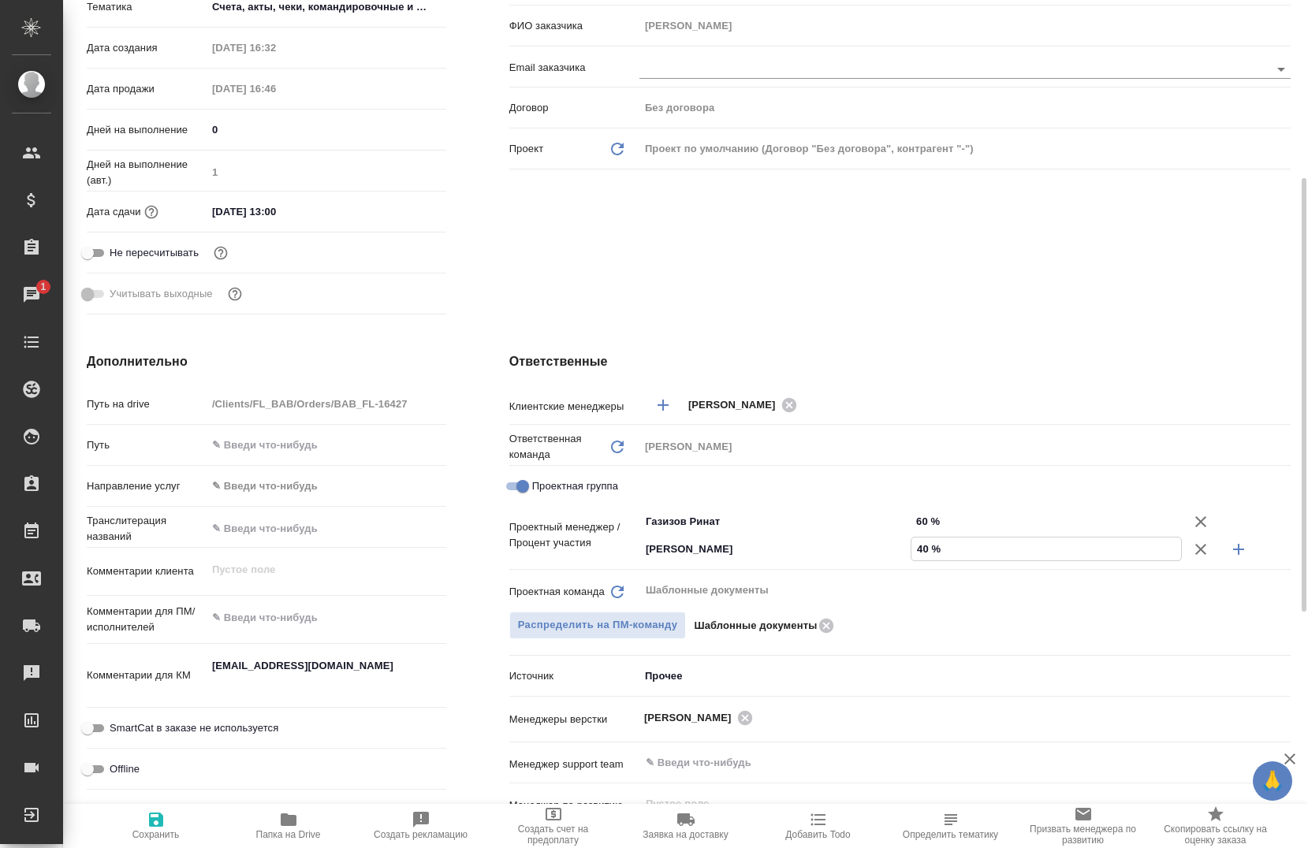
type textarea "x"
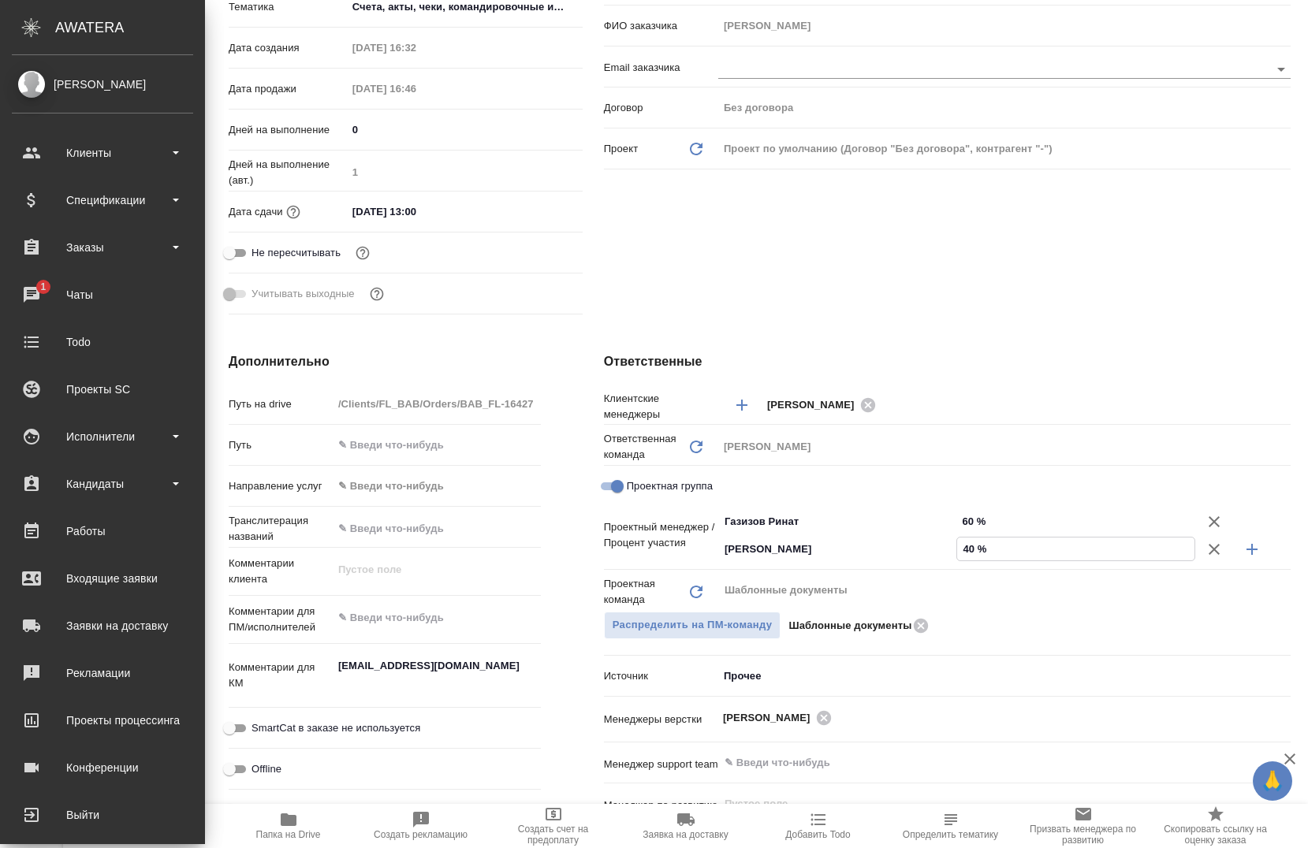
type textarea "x"
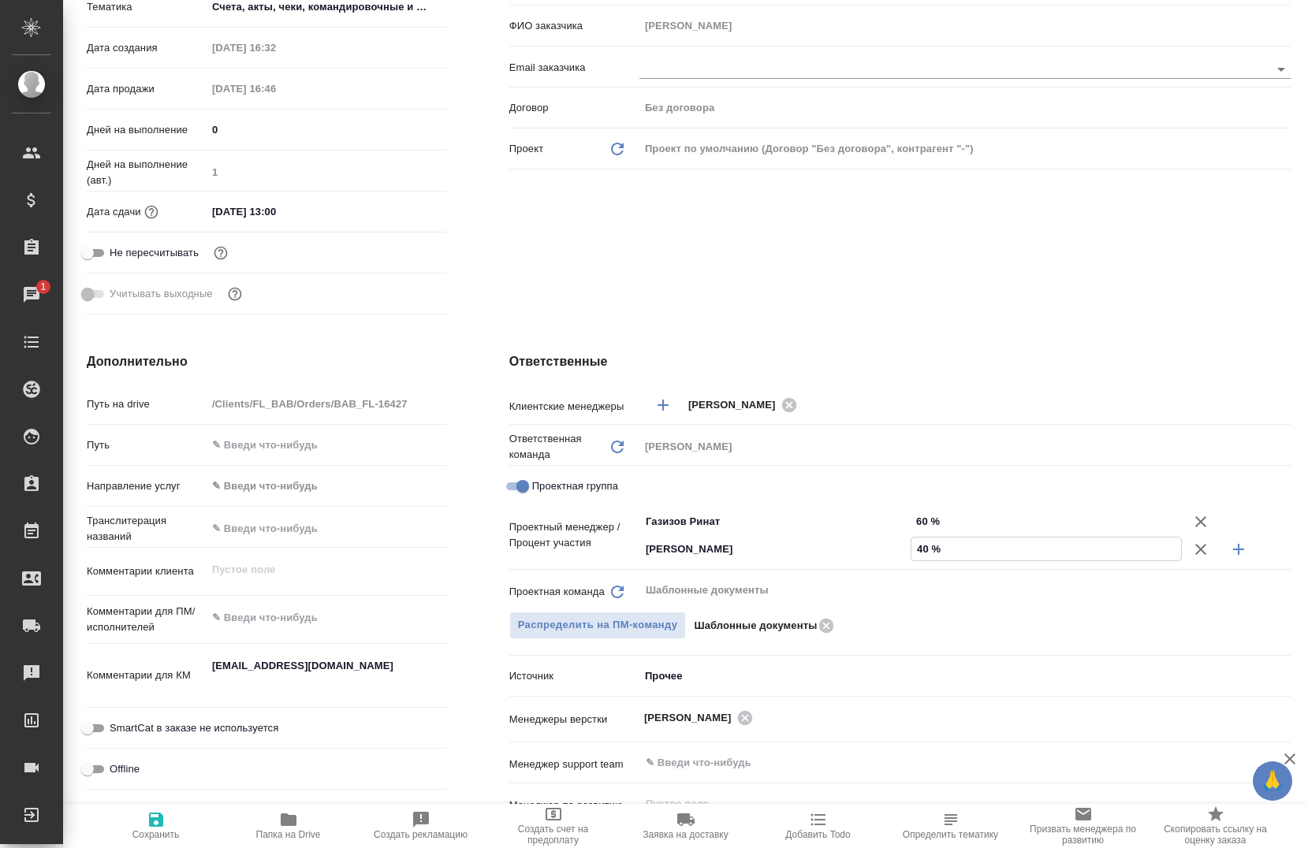
type input "40 %"
click at [172, 828] on span "Сохранить" at bounding box center [156, 826] width 114 height 30
type textarea "x"
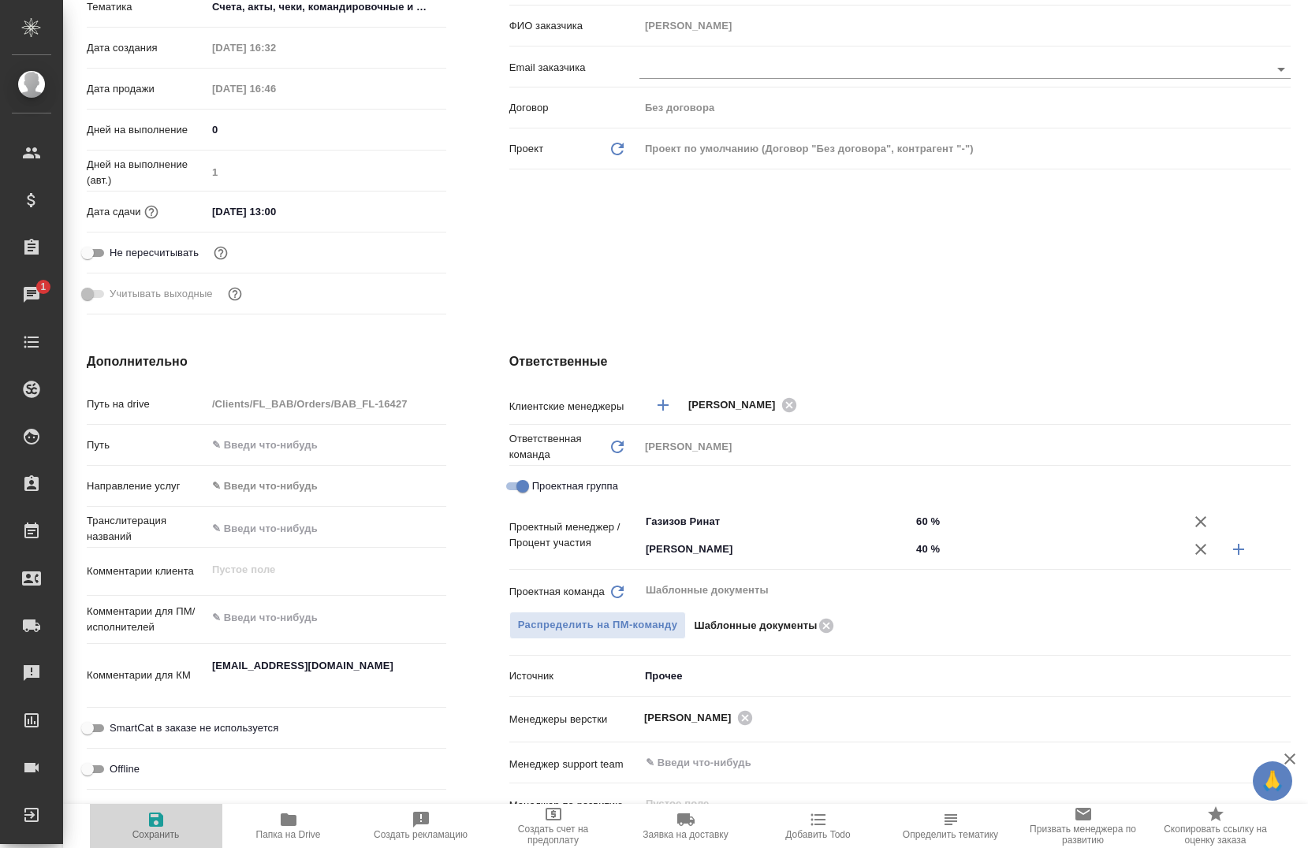
type textarea "x"
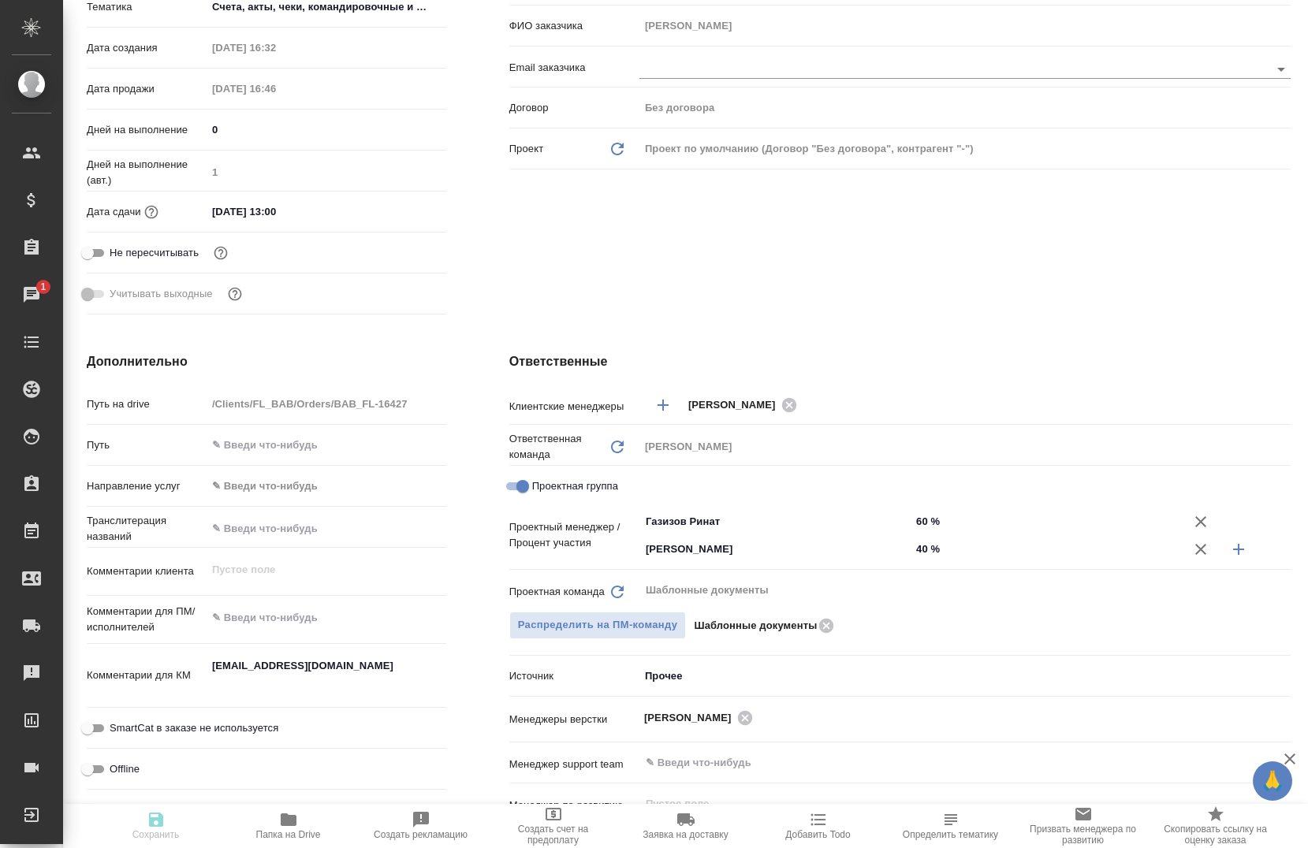
type textarea "x"
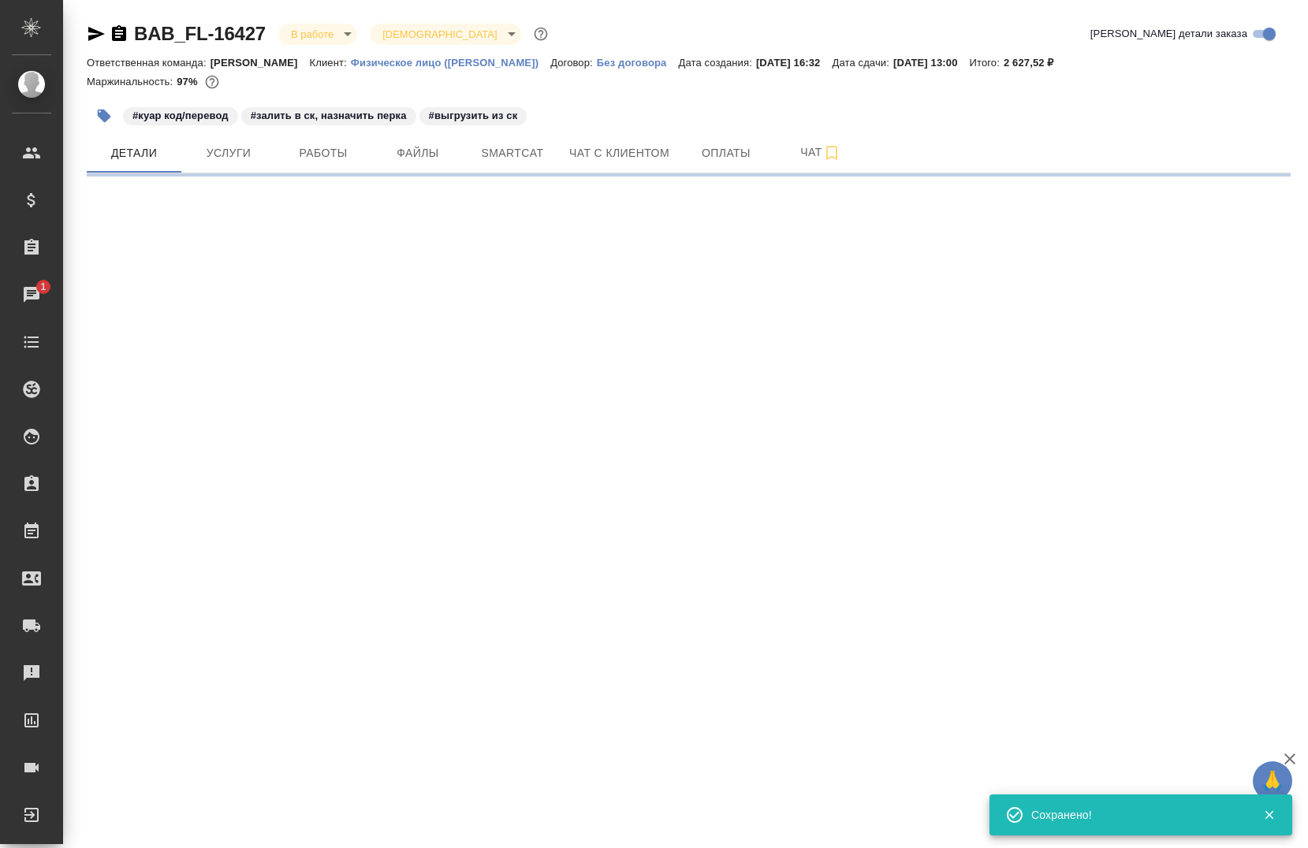
scroll to position [0, 0]
select select "RU"
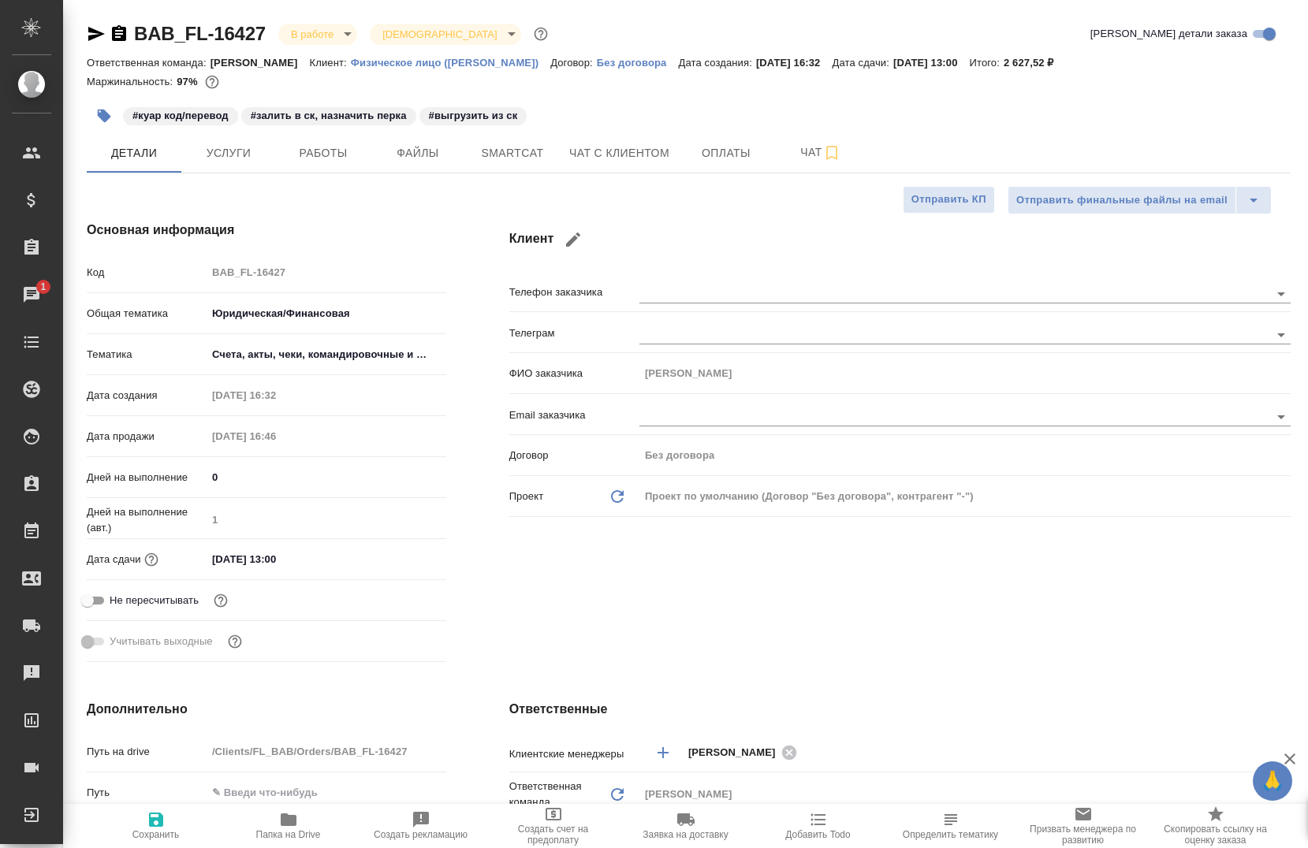
type textarea "x"
click at [355, 152] on span "Работы" at bounding box center [323, 154] width 76 height 20
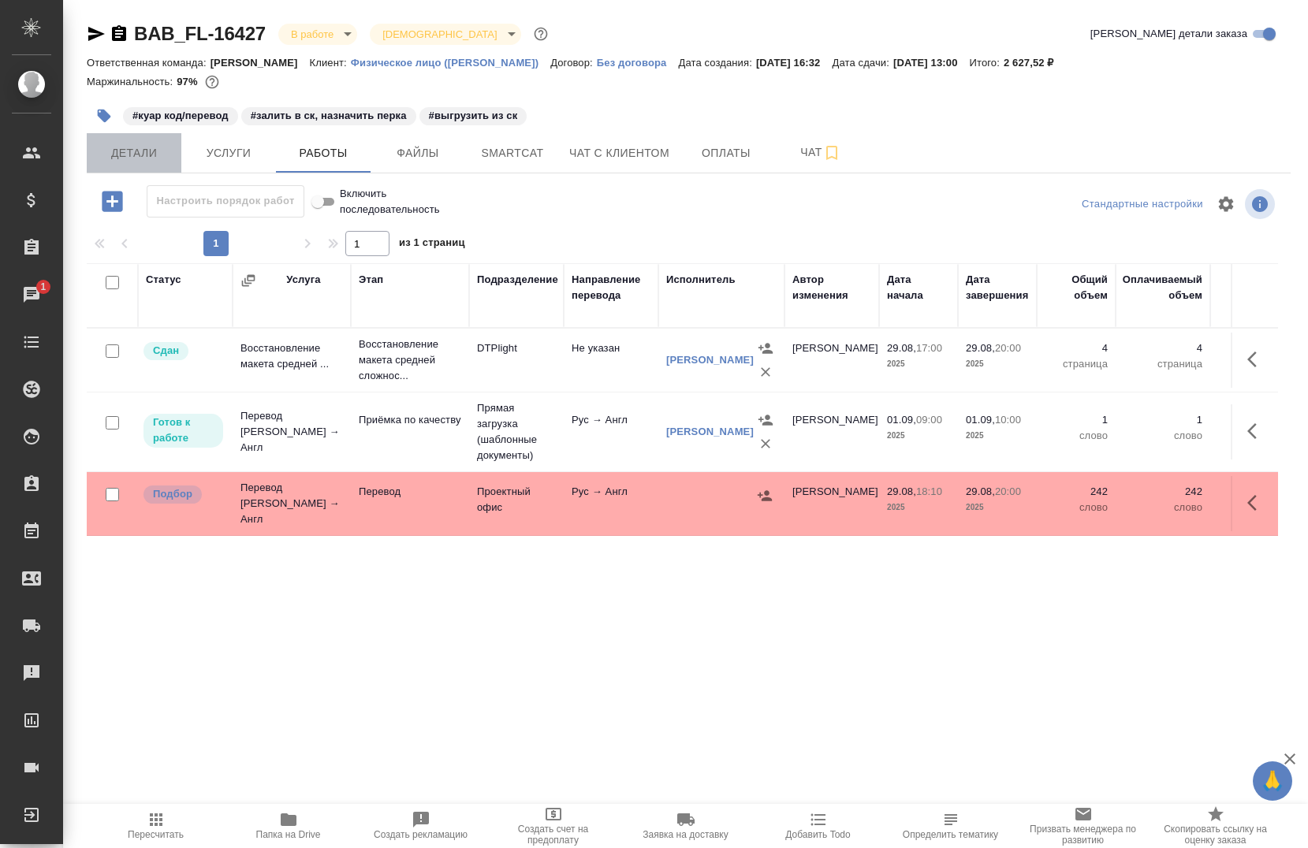
click at [166, 160] on span "Детали" at bounding box center [134, 154] width 76 height 20
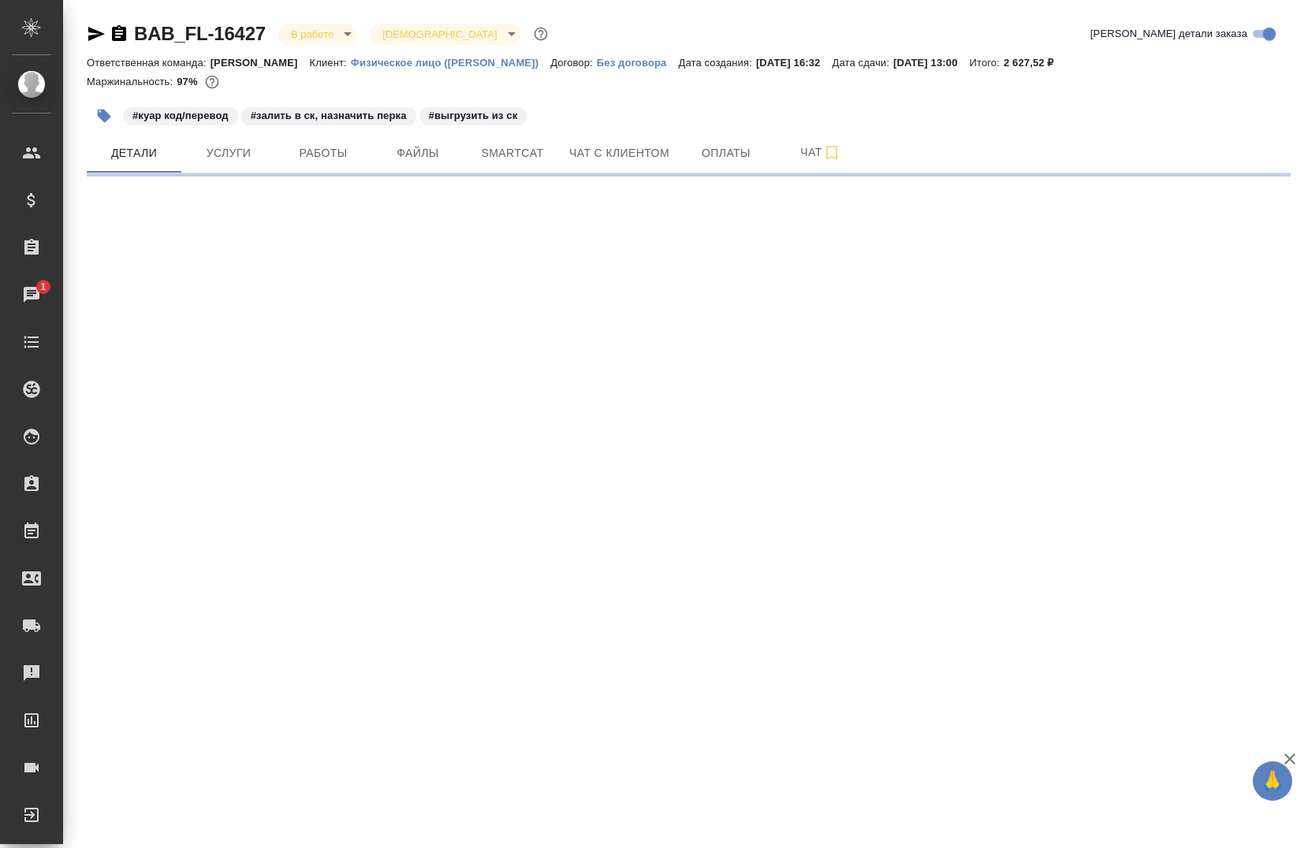
select select "RU"
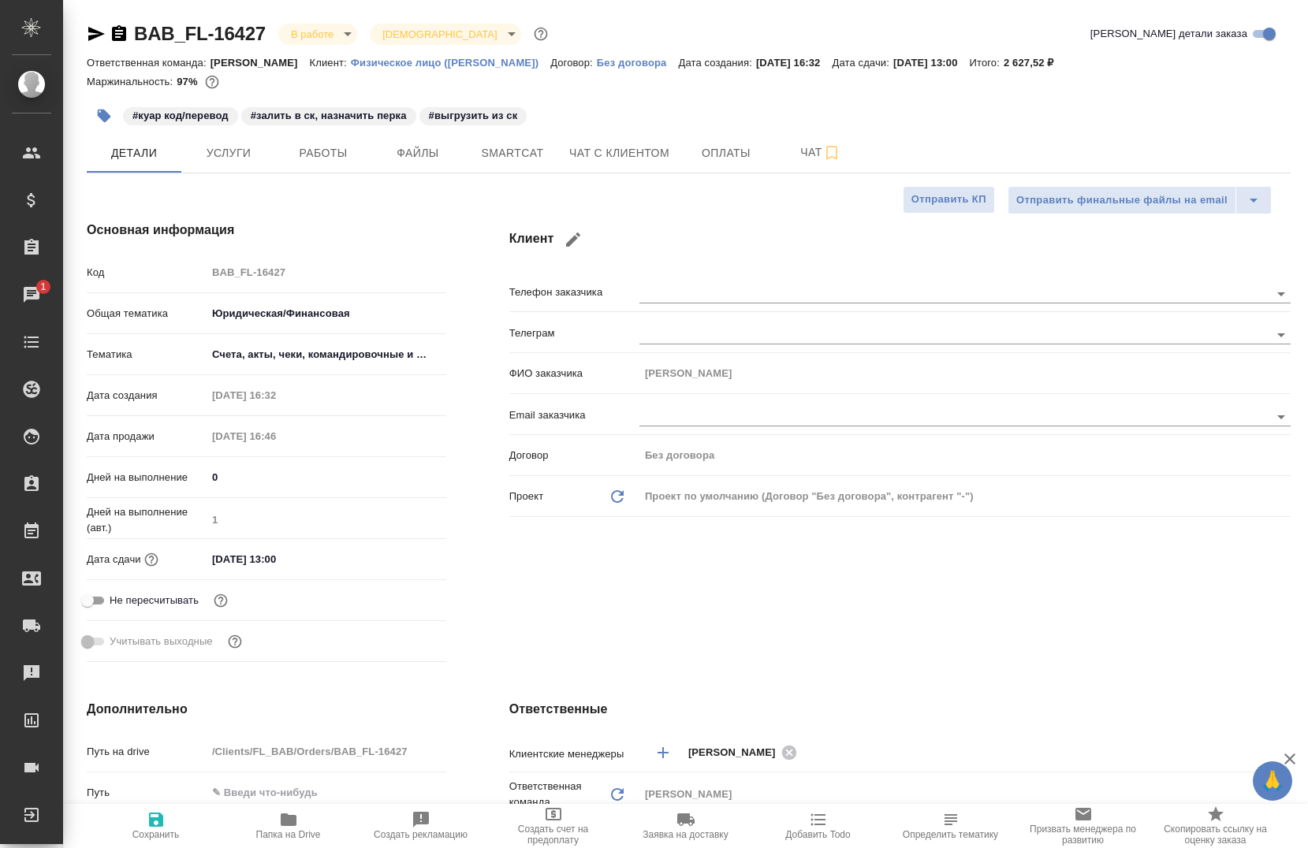
type textarea "x"
click at [335, 153] on span "Работы" at bounding box center [323, 154] width 76 height 20
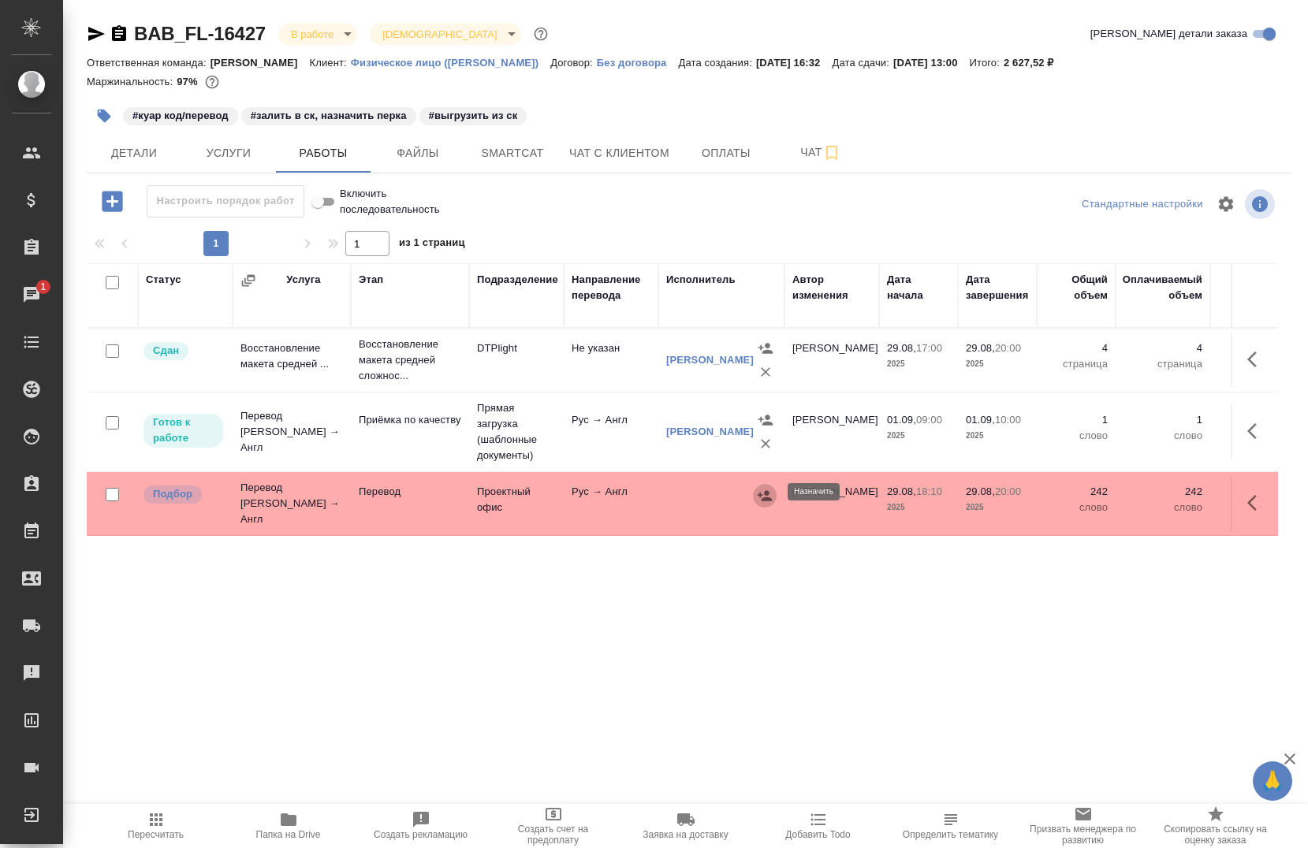
click at [769, 488] on icon "button" at bounding box center [765, 496] width 16 height 16
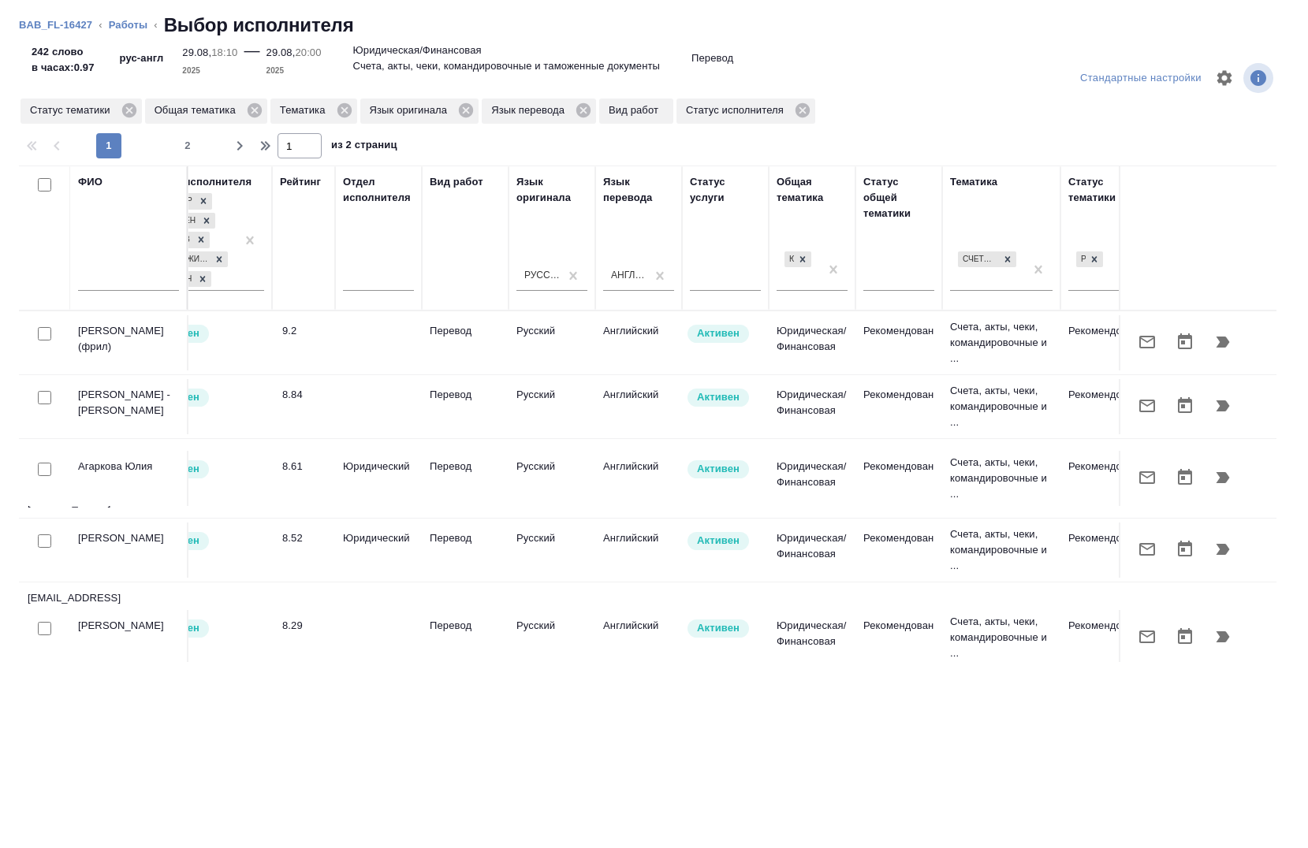
scroll to position [0, 1045]
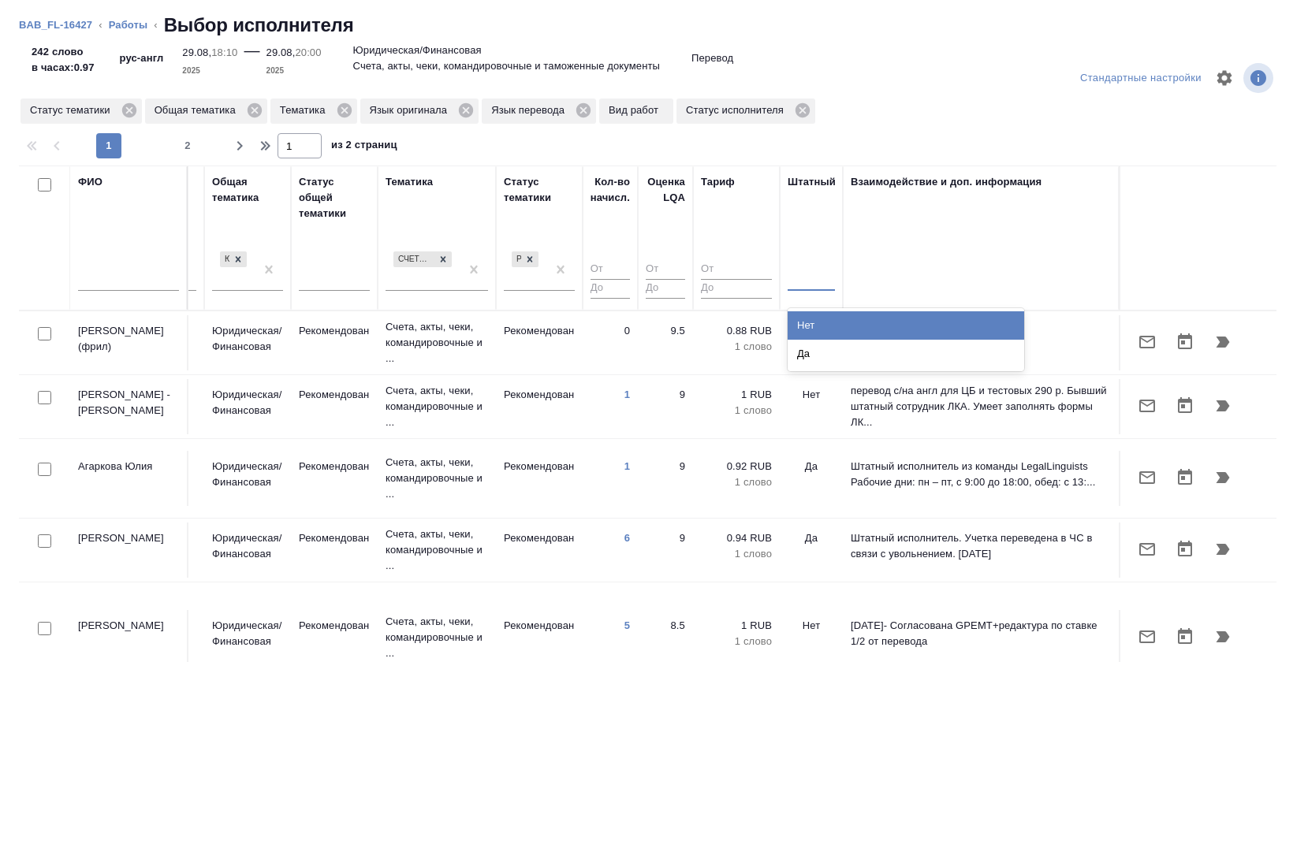
click at [807, 277] on div at bounding box center [811, 275] width 47 height 23
click at [810, 320] on div "Нет" at bounding box center [906, 325] width 237 height 28
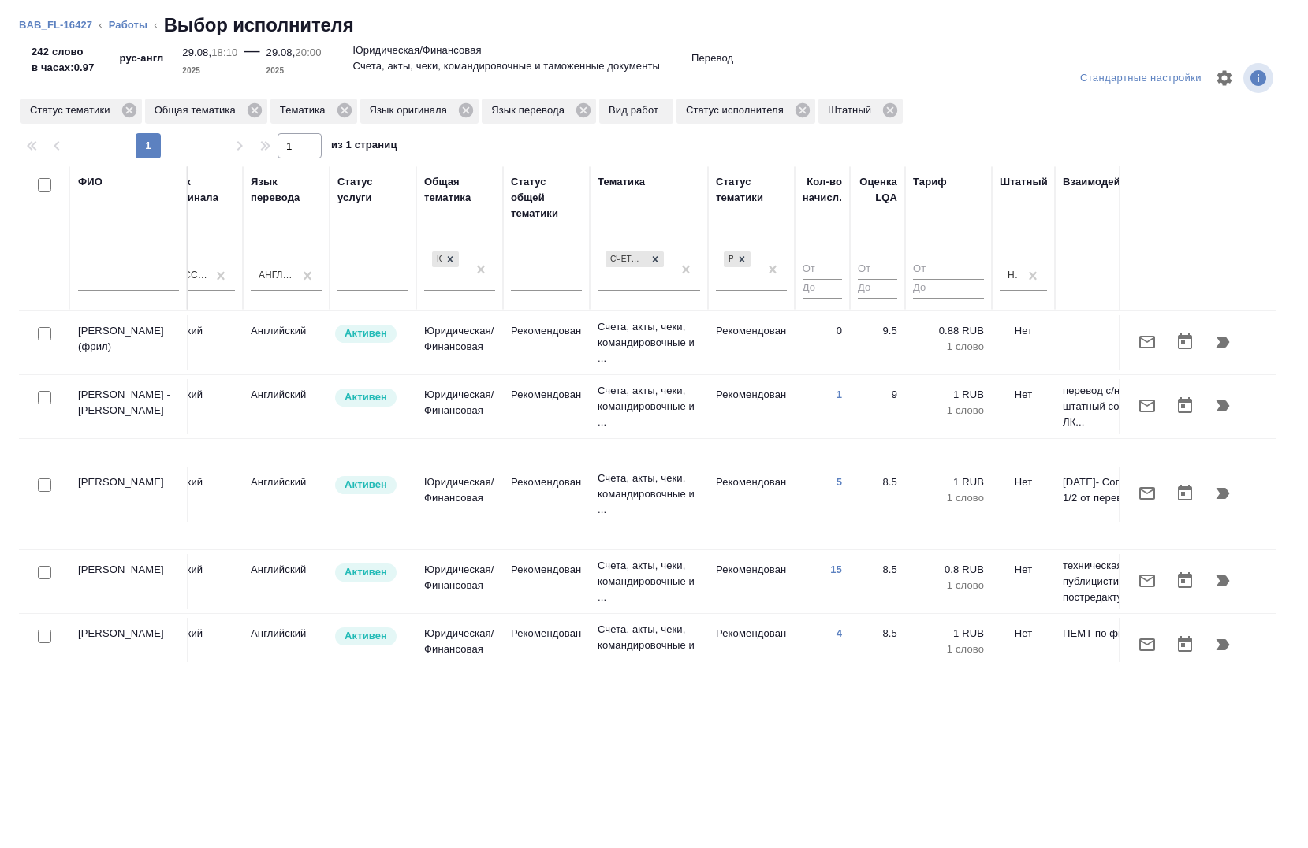
scroll to position [0, 824]
click at [50, 566] on input "checkbox" at bounding box center [44, 572] width 13 height 13
checkbox input "true"
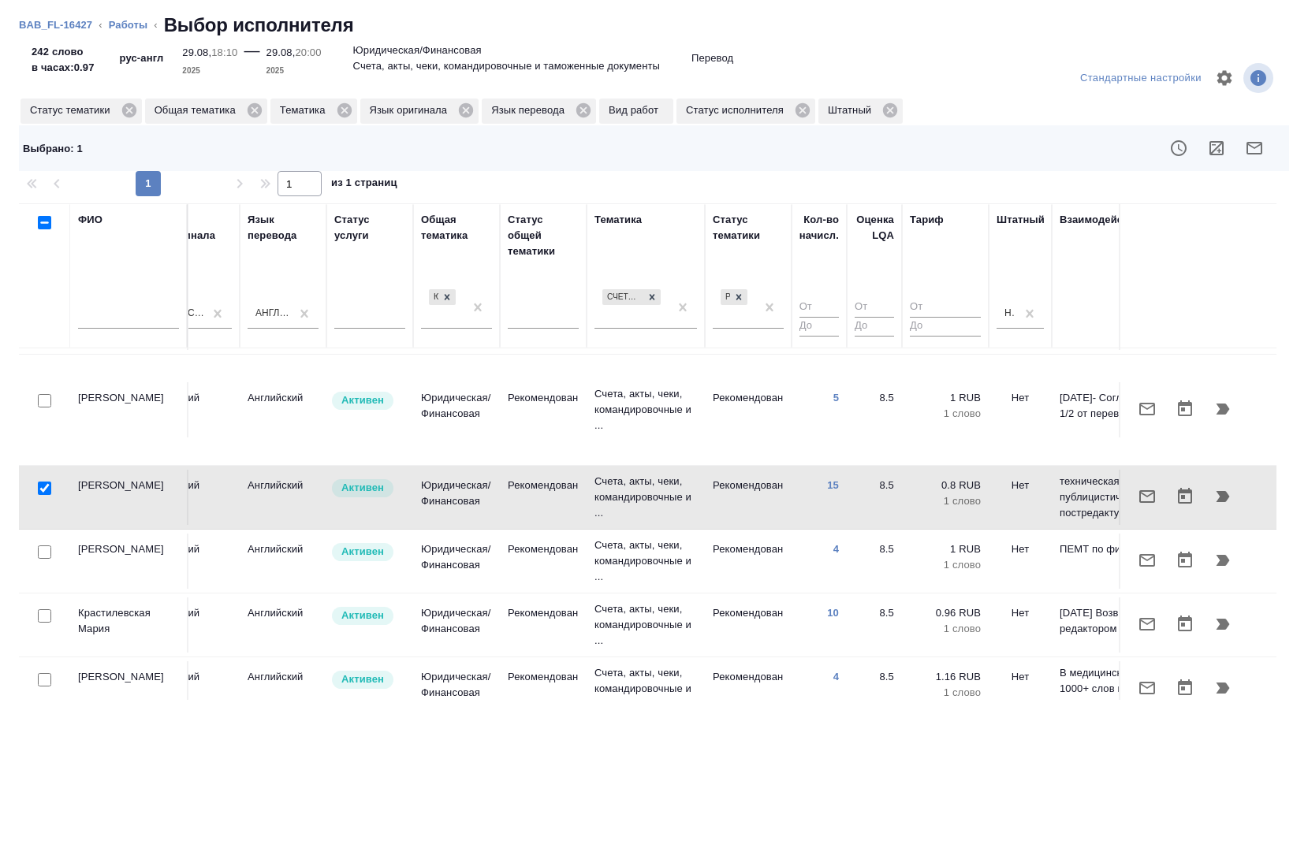
scroll to position [117, 824]
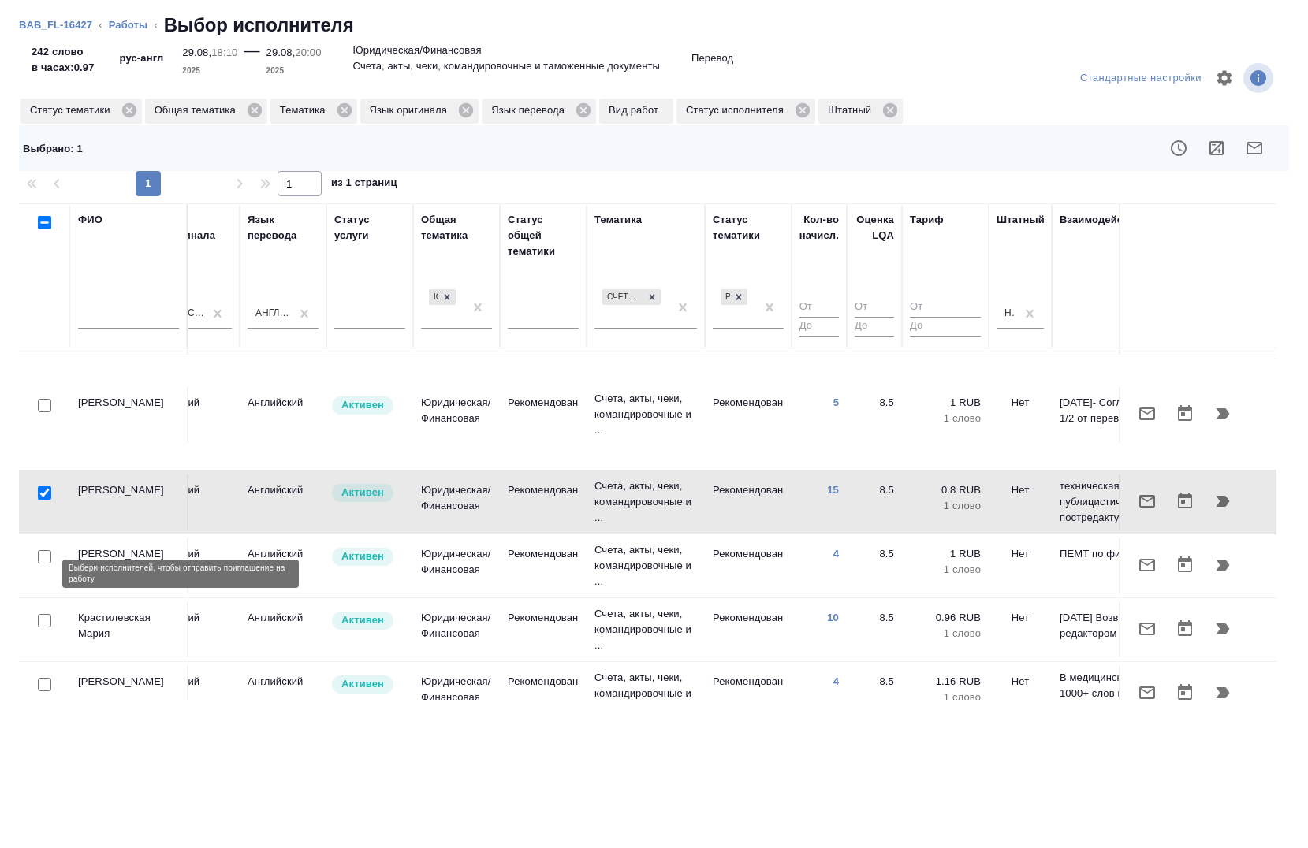
click at [47, 614] on input "checkbox" at bounding box center [44, 620] width 13 height 13
checkbox input "true"
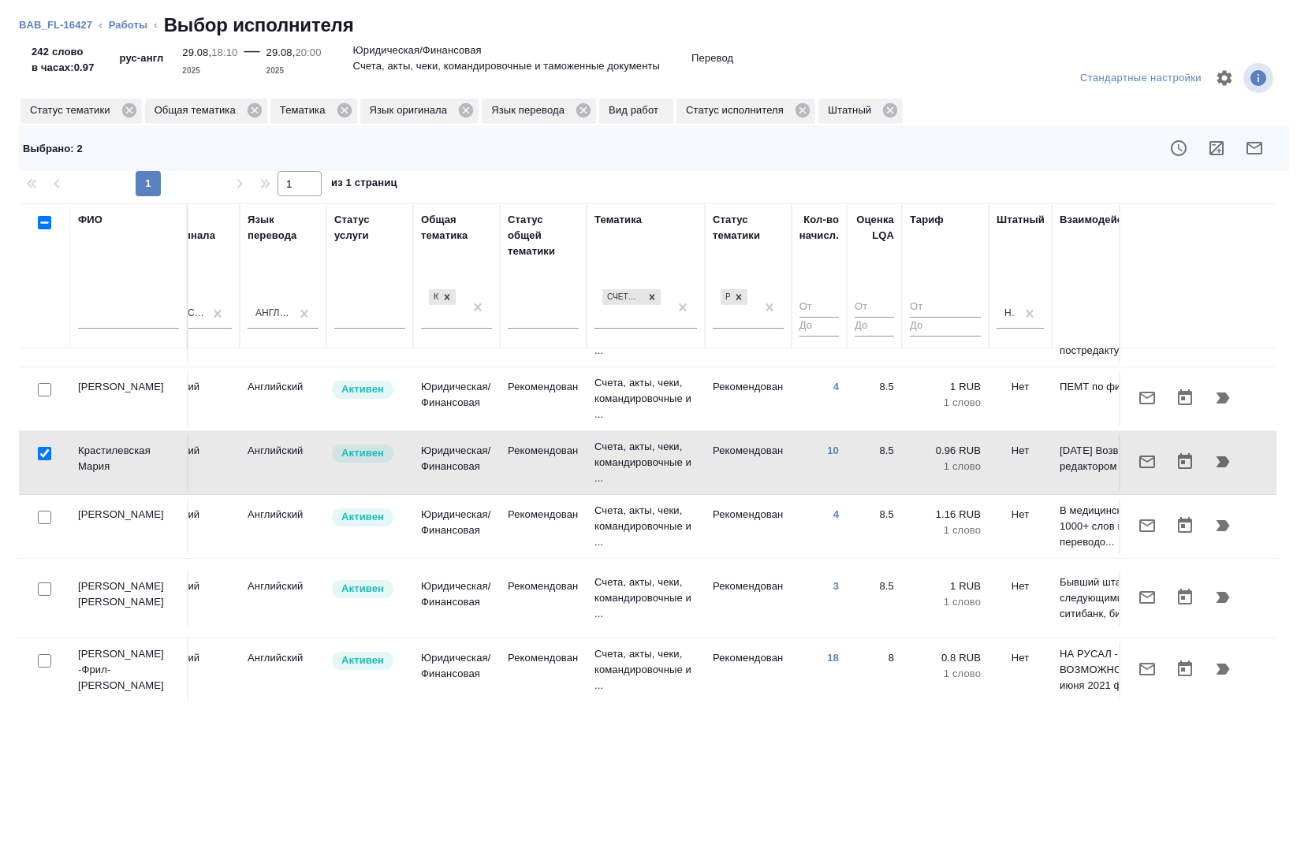
scroll to position [302, 824]
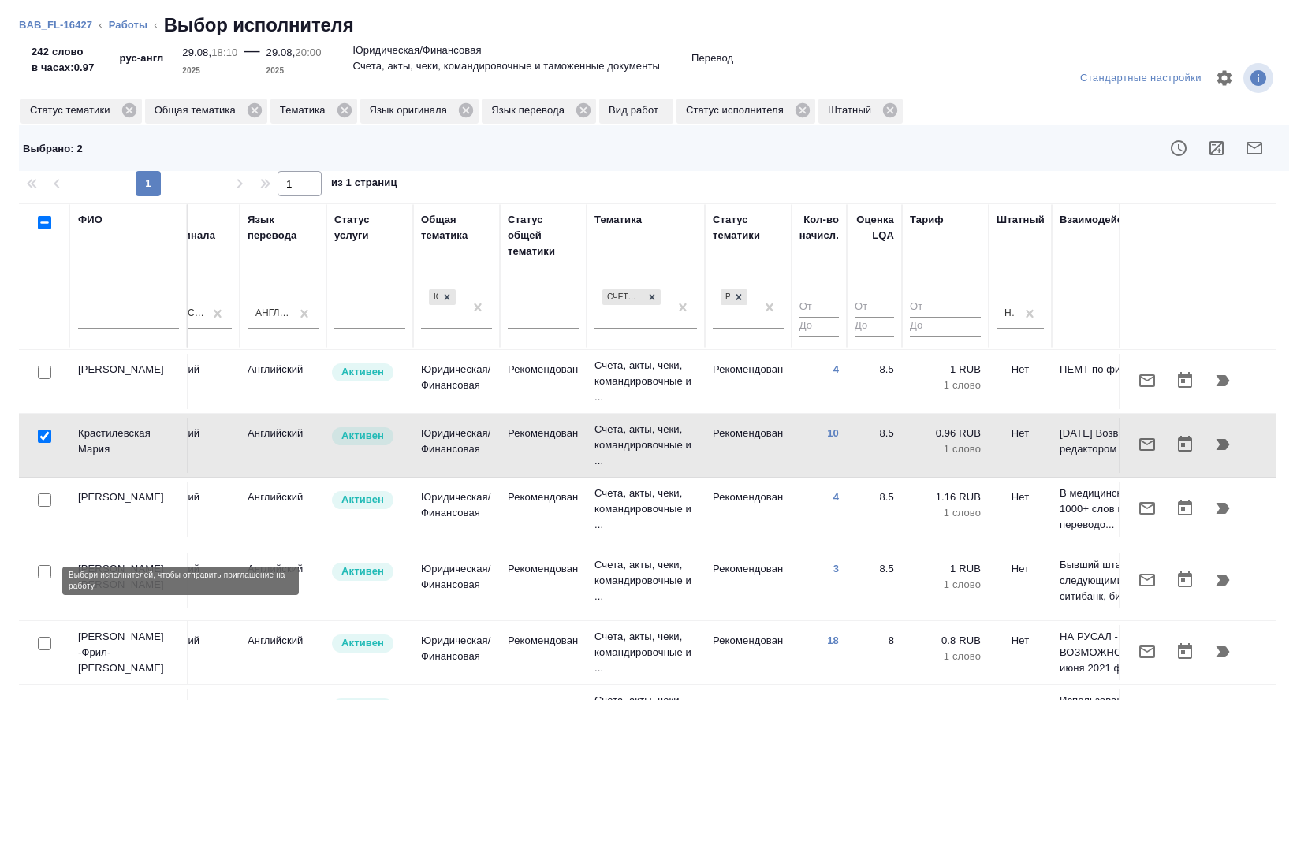
click at [49, 637] on input "checkbox" at bounding box center [44, 643] width 13 height 13
checkbox input "true"
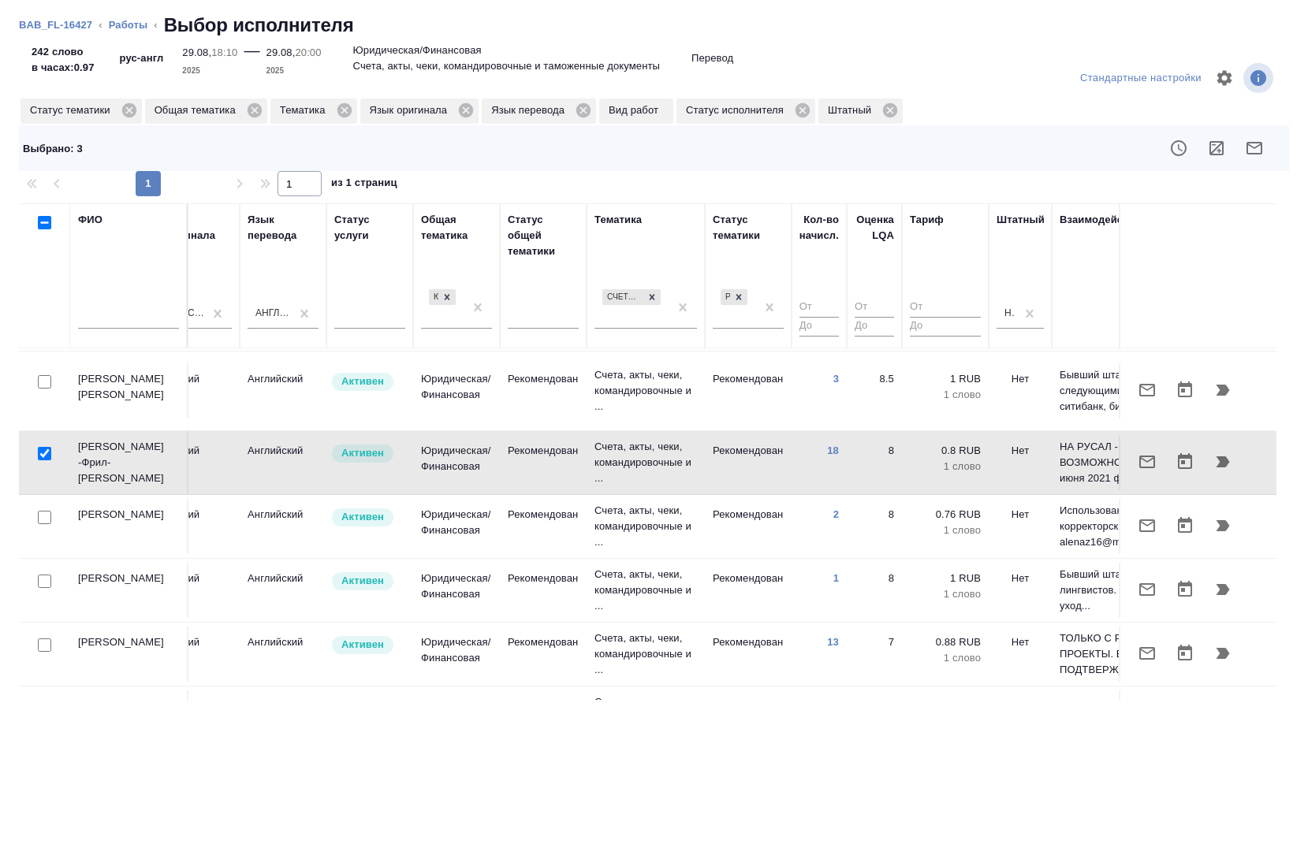
scroll to position [495, 824]
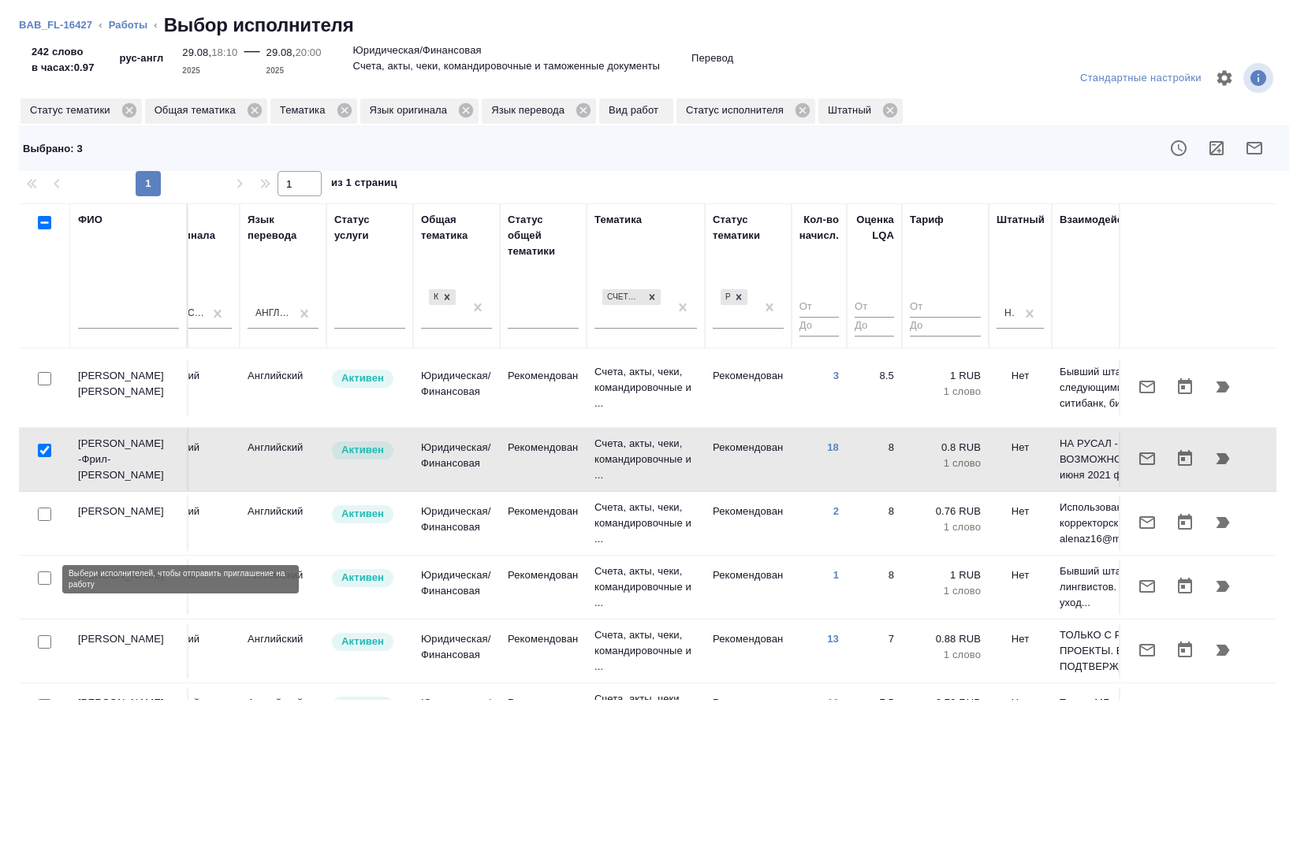
click at [49, 636] on input "checkbox" at bounding box center [44, 642] width 13 height 13
checkbox input "true"
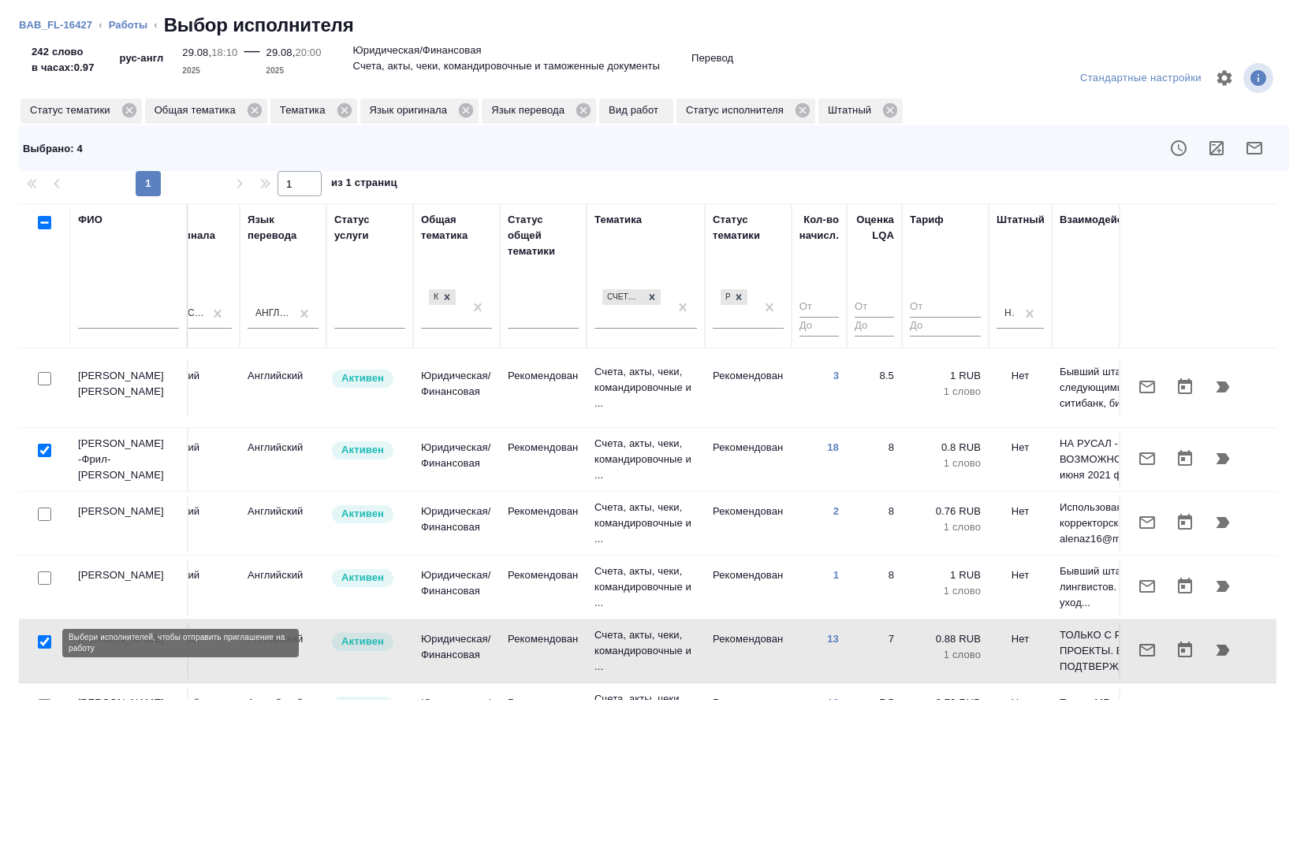
click at [43, 699] on input "checkbox" at bounding box center [44, 705] width 13 height 13
checkbox input "true"
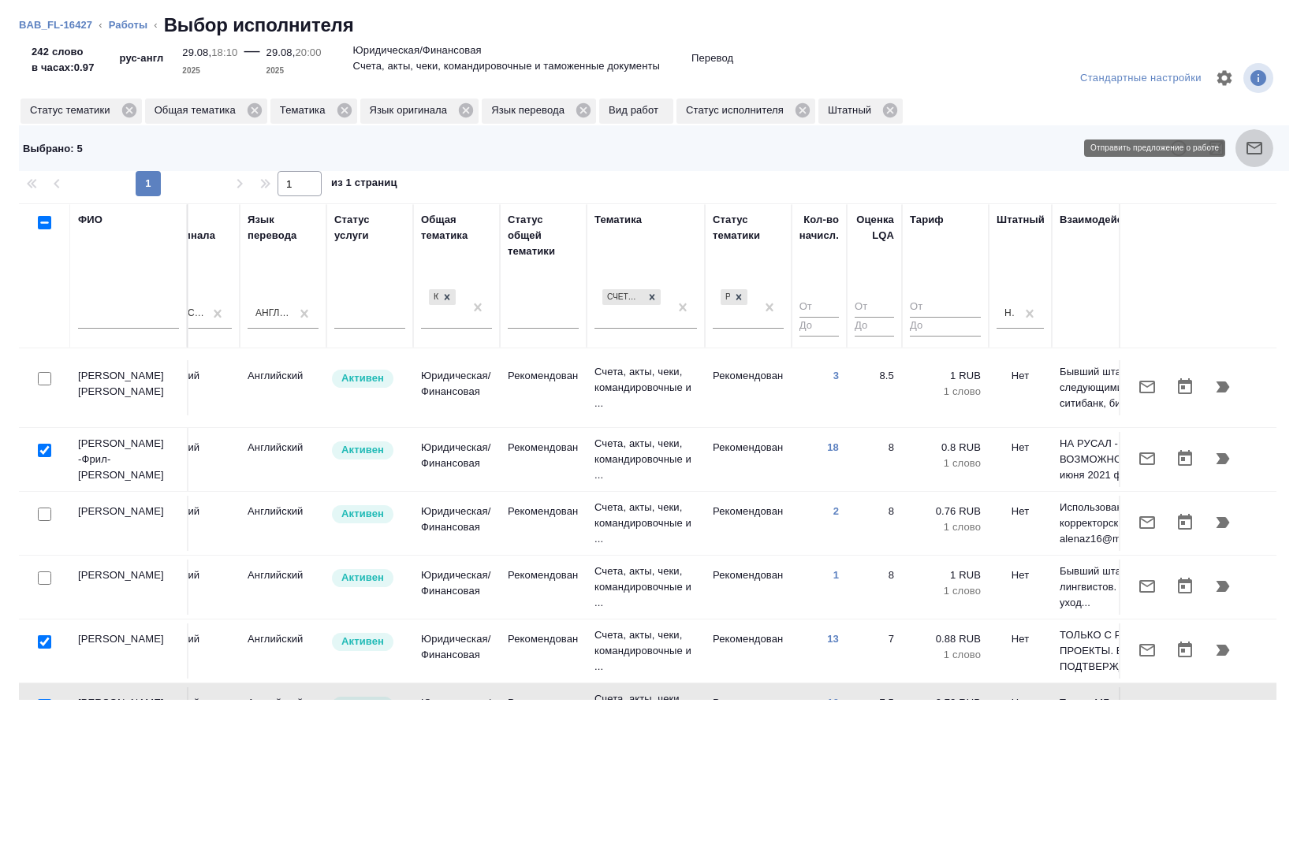
click at [1255, 151] on icon "button" at bounding box center [1254, 148] width 19 height 19
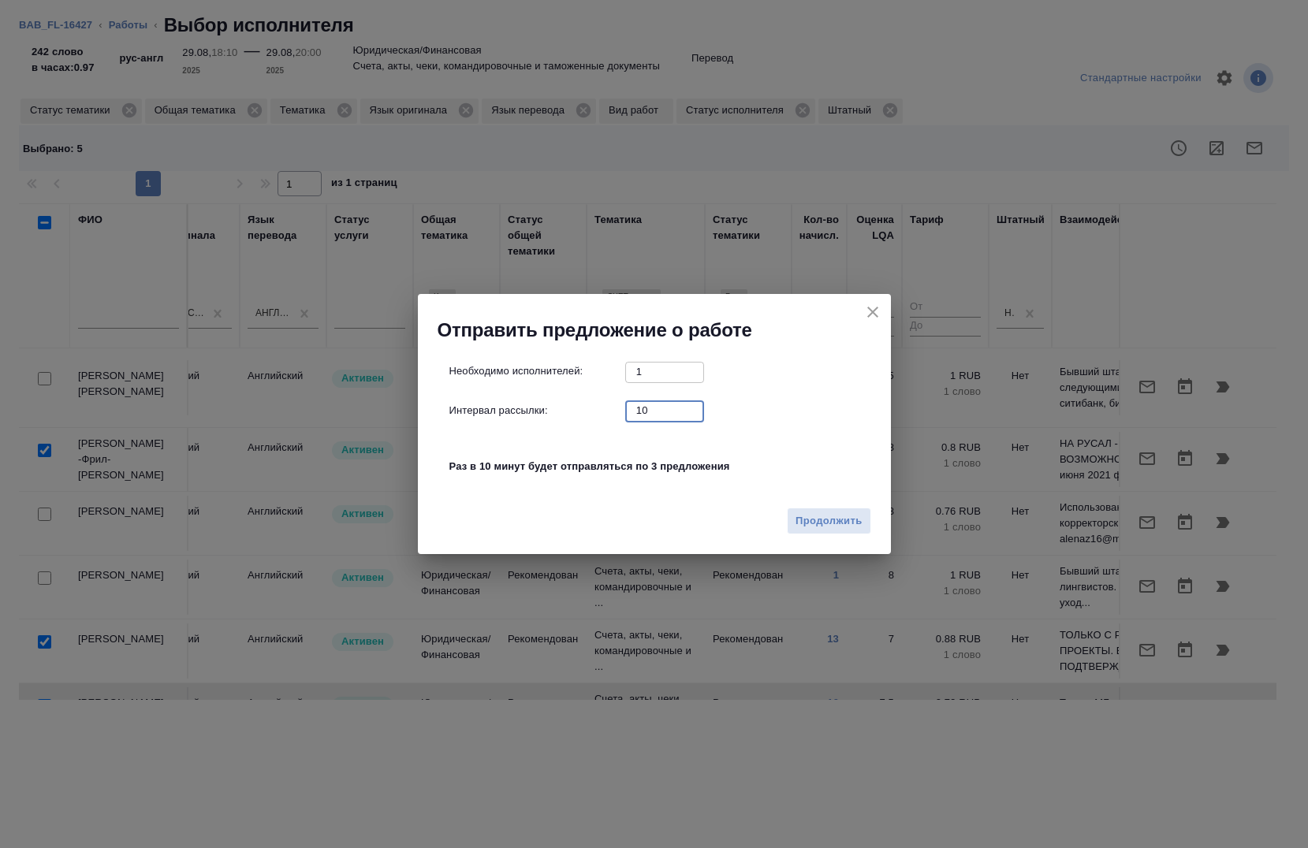
click at [678, 413] on input "10" at bounding box center [664, 411] width 79 height 20
type input "0"
click at [819, 527] on span "Продолжить" at bounding box center [829, 522] width 66 height 18
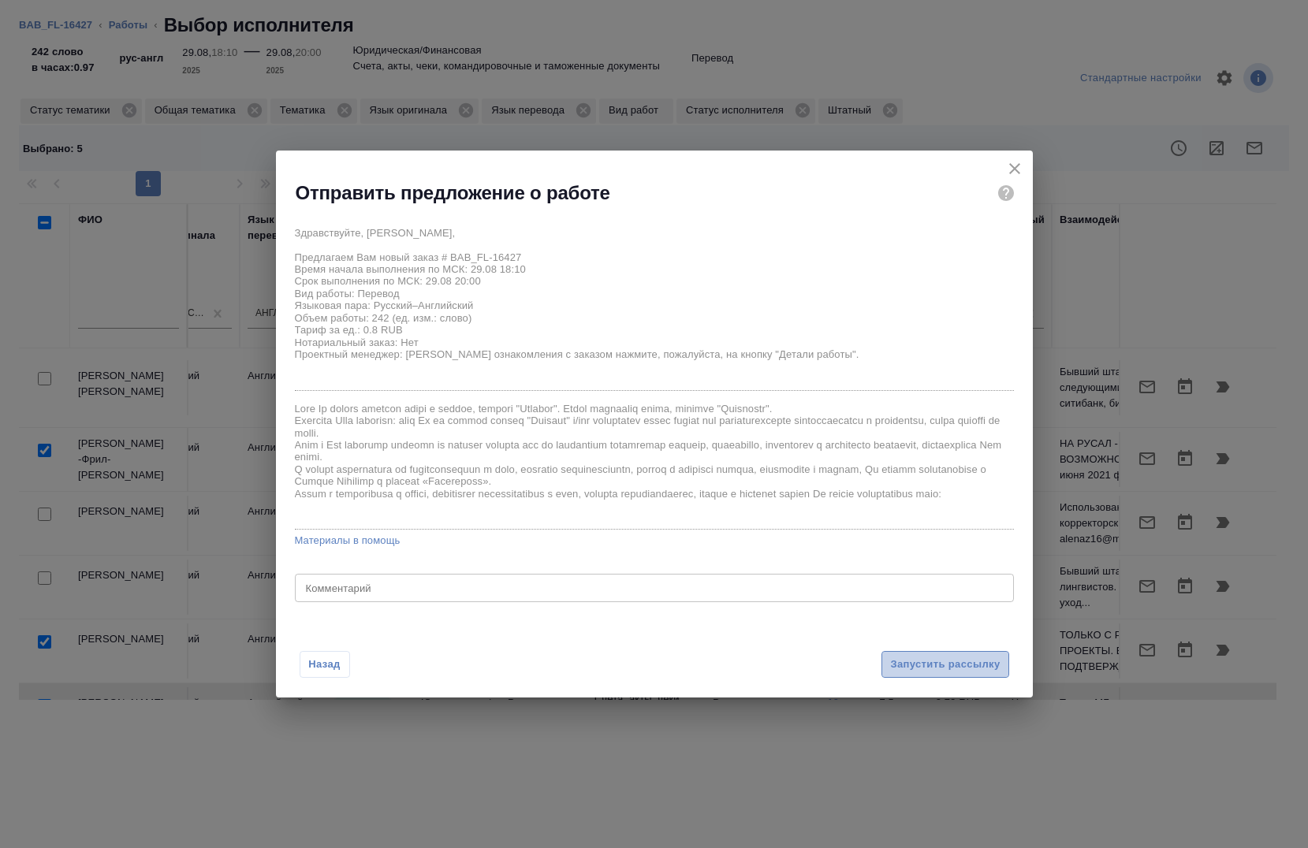
click at [945, 665] on span "Запустить рассылку" at bounding box center [945, 665] width 110 height 18
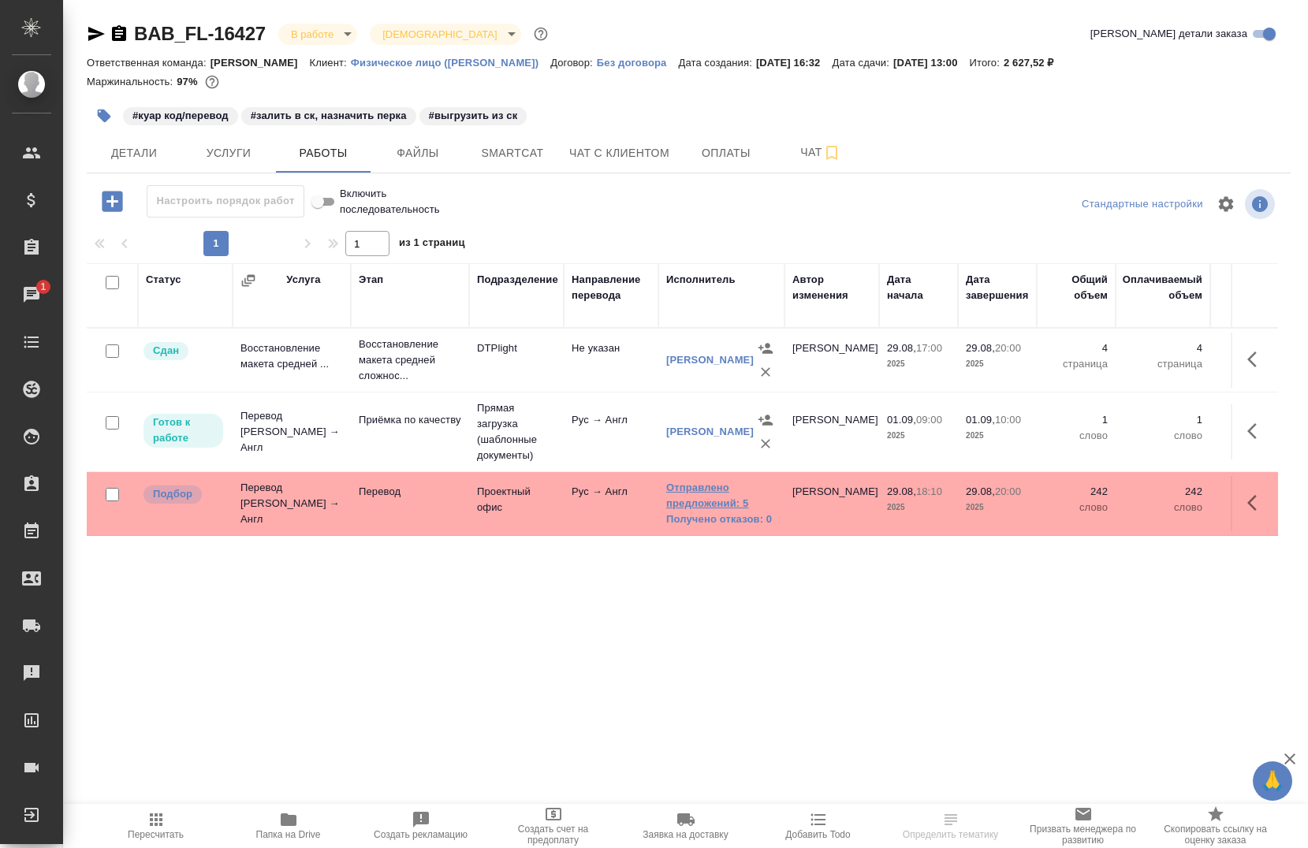
click at [705, 497] on link "Отправлено предложений: 5" at bounding box center [721, 496] width 110 height 32
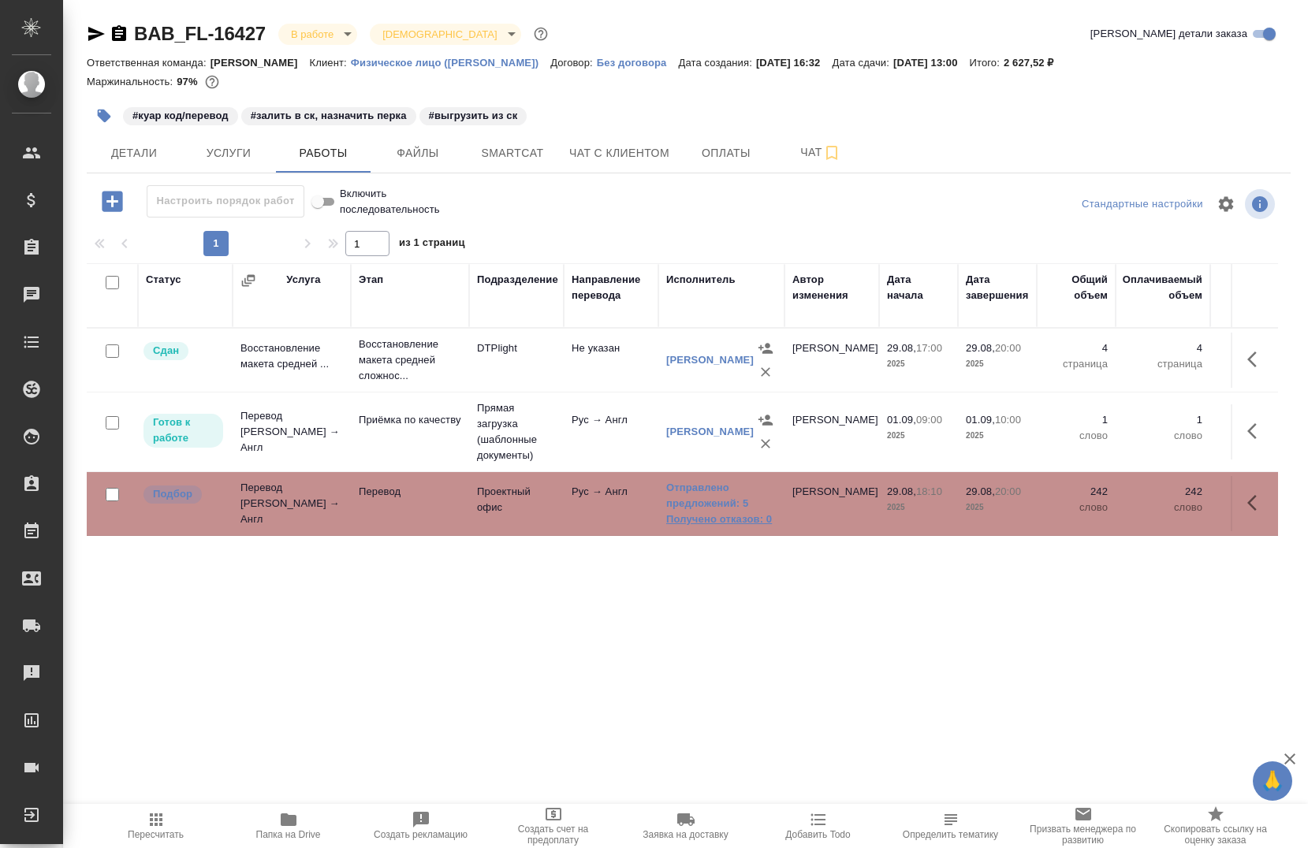
click at [678, 520] on link "Получено отказов: 0" at bounding box center [721, 520] width 110 height 16
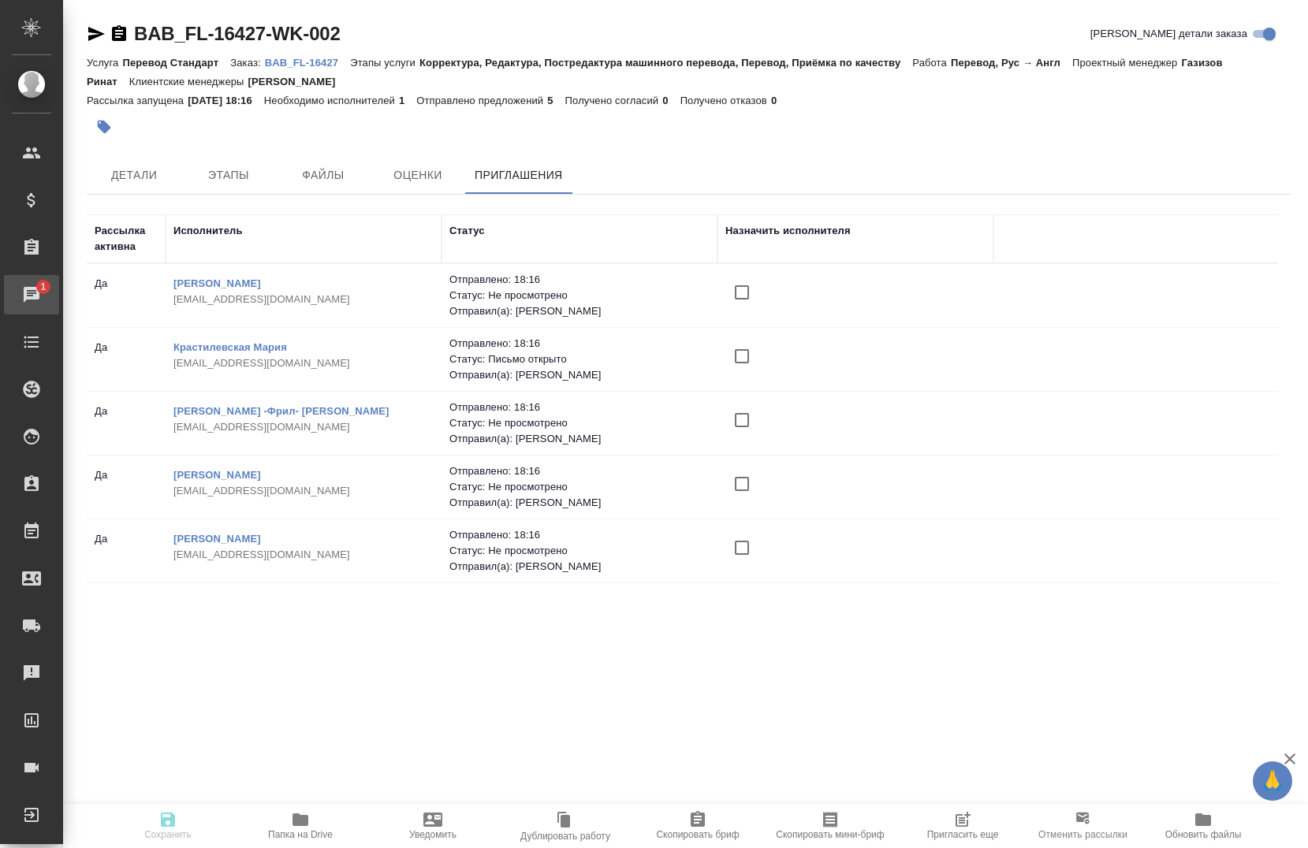
click at [32, 300] on div "Чаты" at bounding box center [11, 295] width 39 height 24
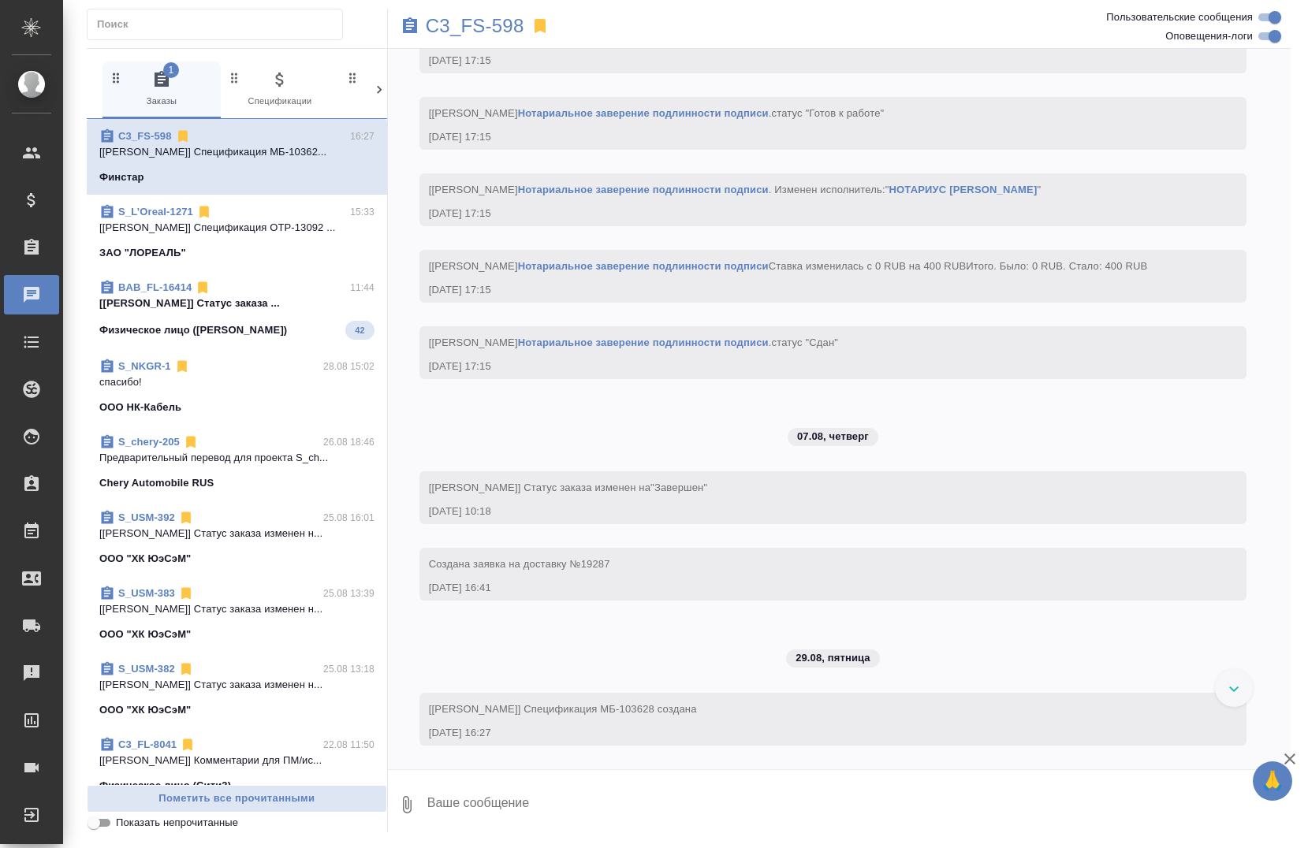
scroll to position [6402, 0]
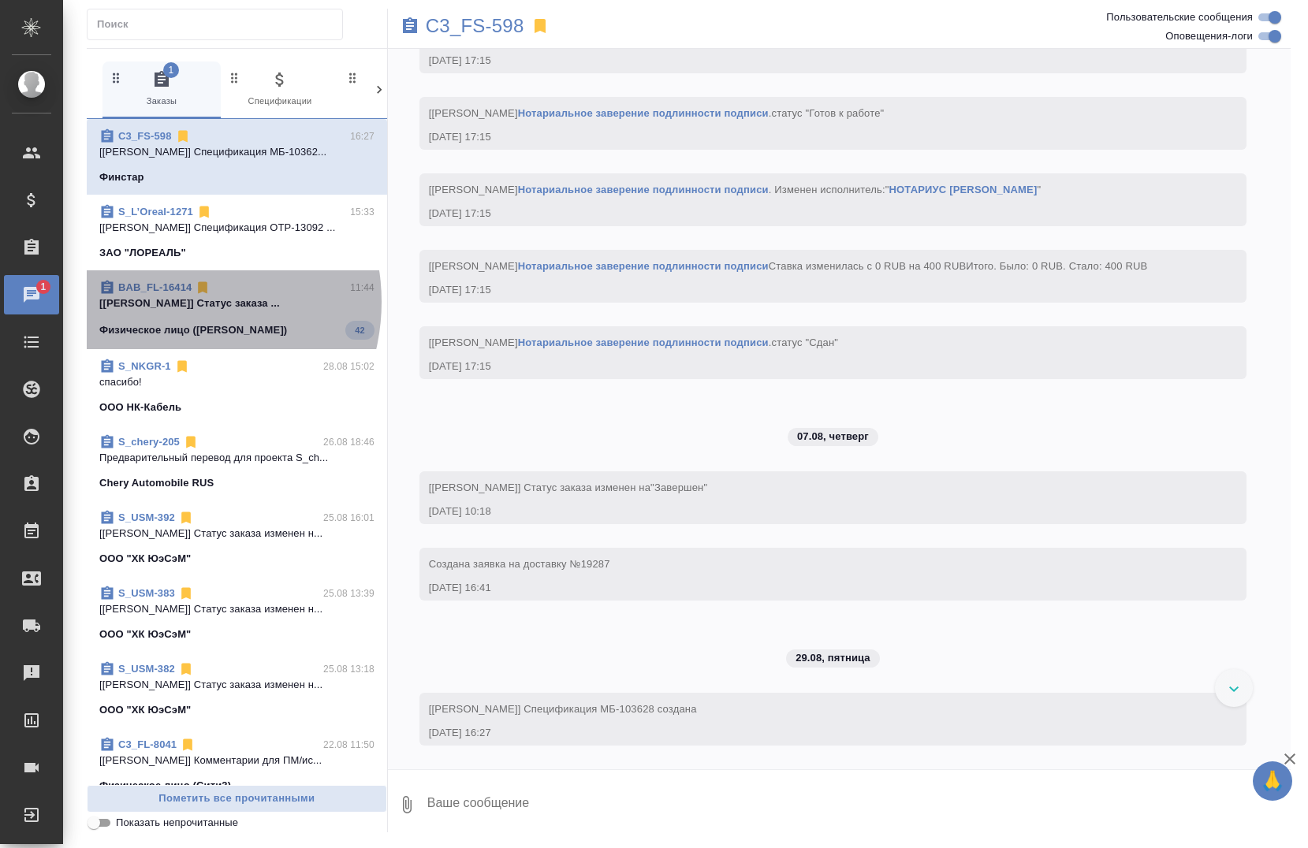
click at [170, 302] on p "[Тарабановская Анастасия] Статус заказа ..." at bounding box center [236, 304] width 275 height 16
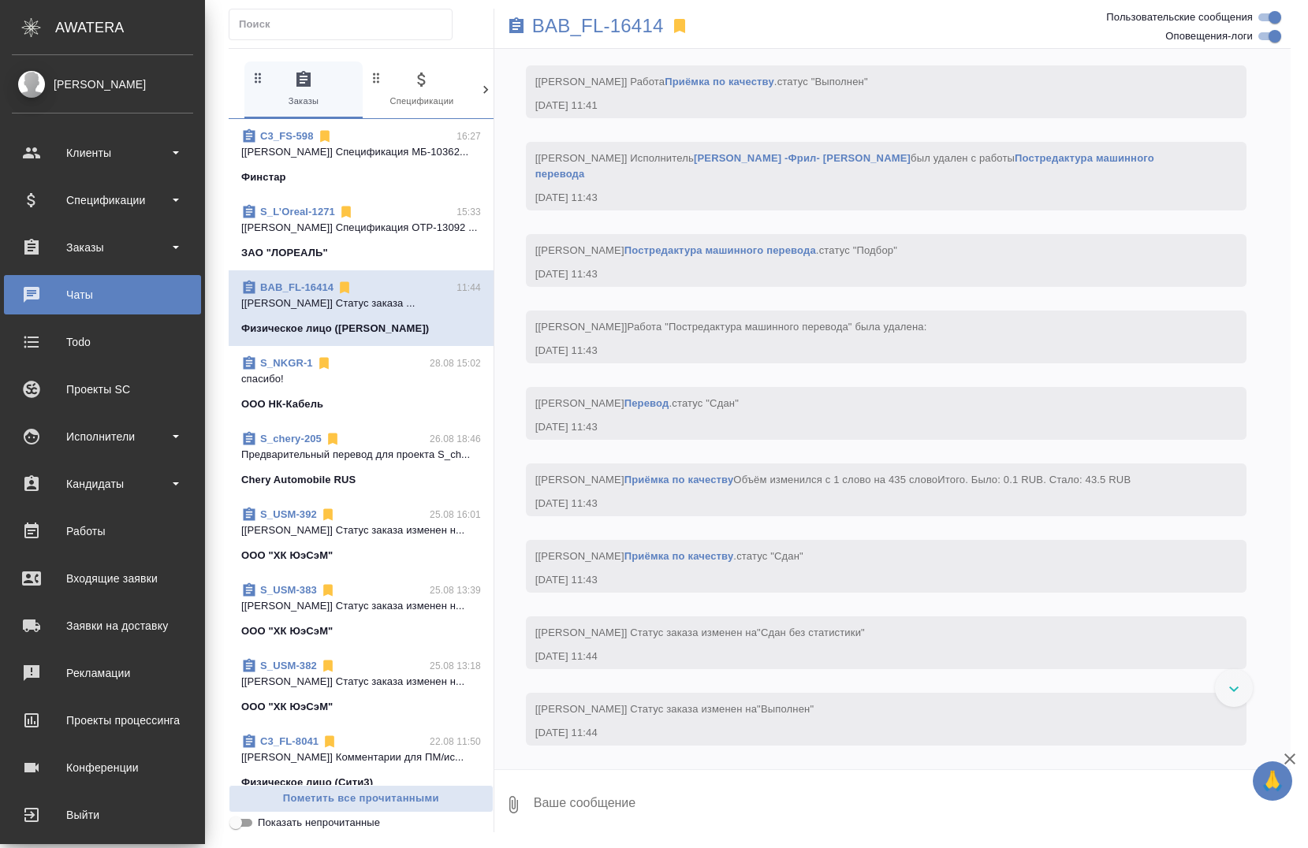
scroll to position [8830, 0]
click at [67, 242] on div "Заказы" at bounding box center [102, 248] width 181 height 24
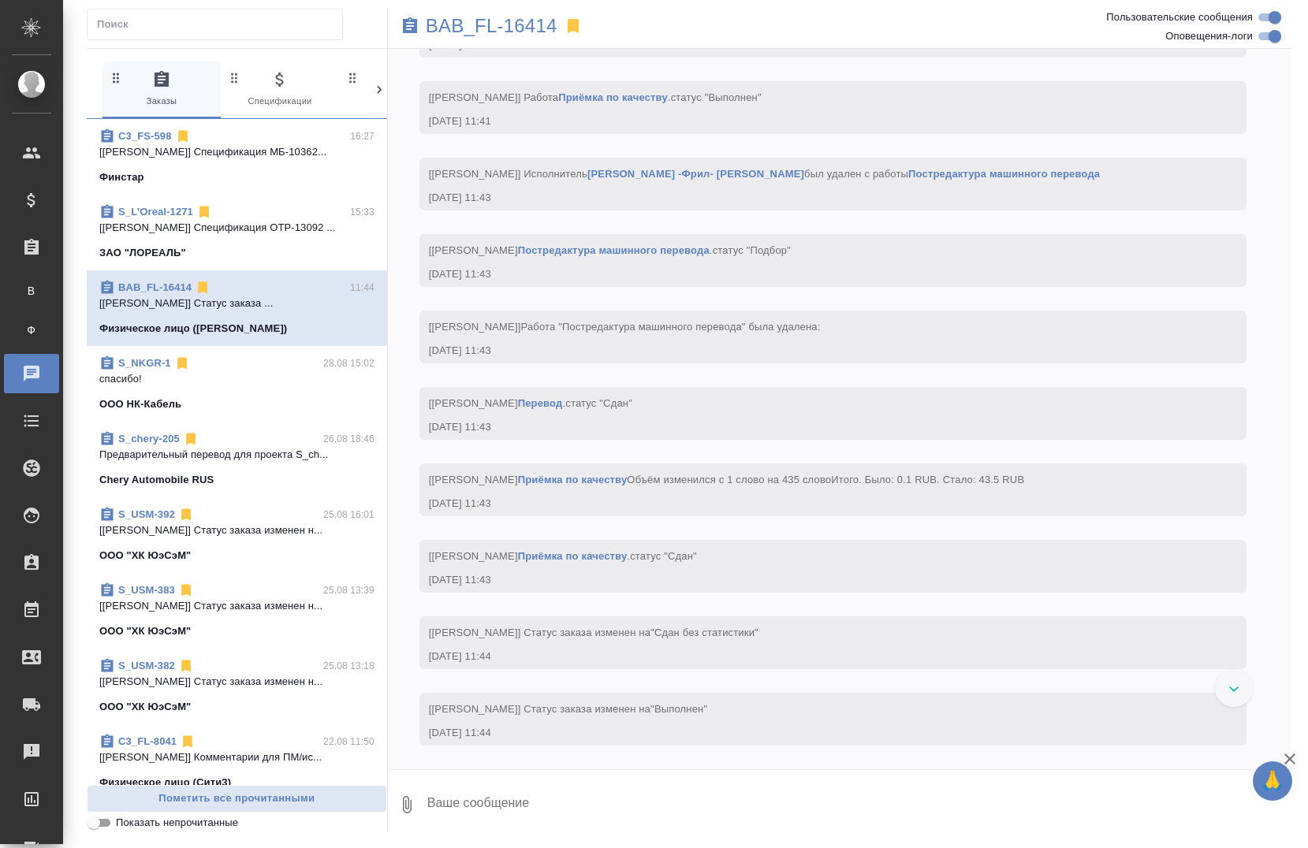
scroll to position [8720, 0]
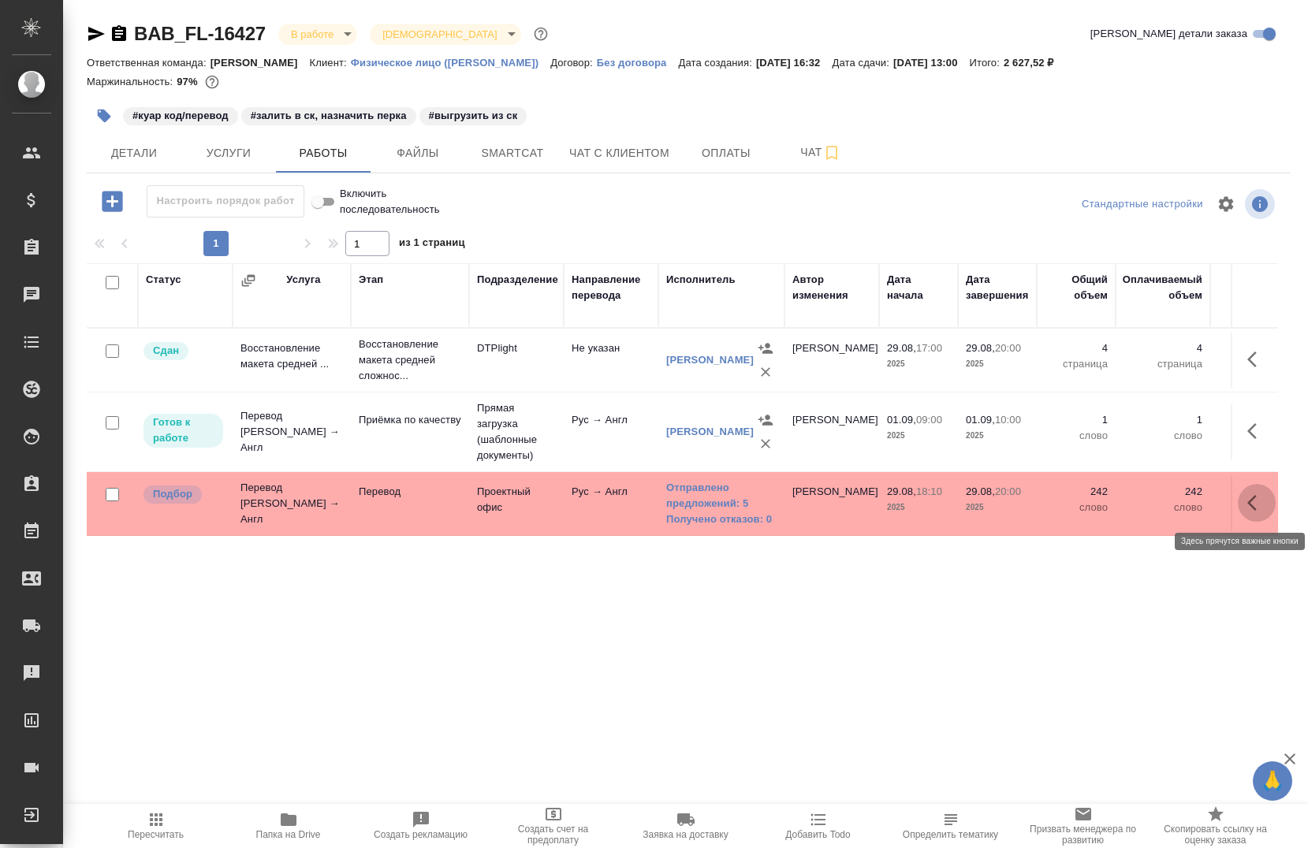
click at [1249, 498] on icon "button" at bounding box center [1256, 503] width 19 height 19
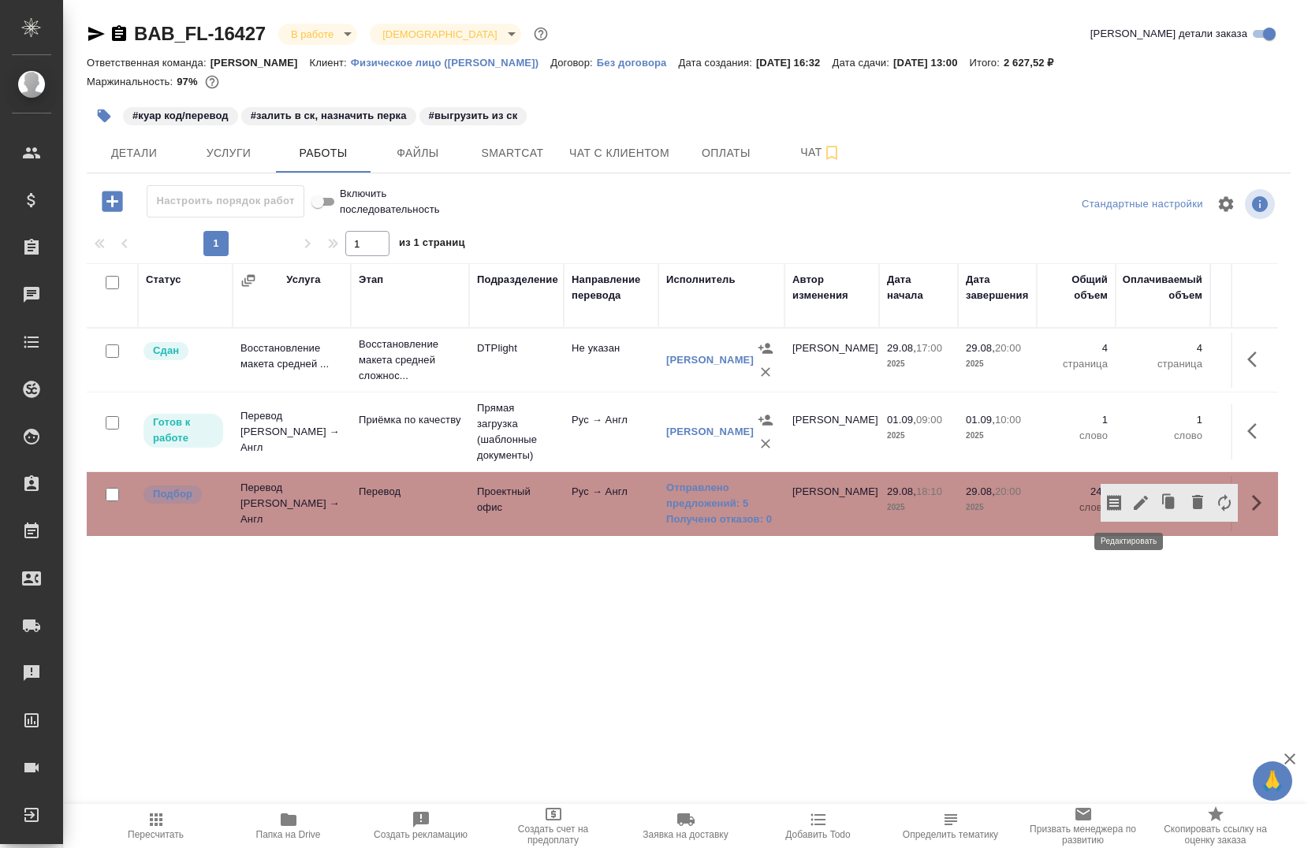
click at [1135, 490] on button "button" at bounding box center [1141, 503] width 27 height 38
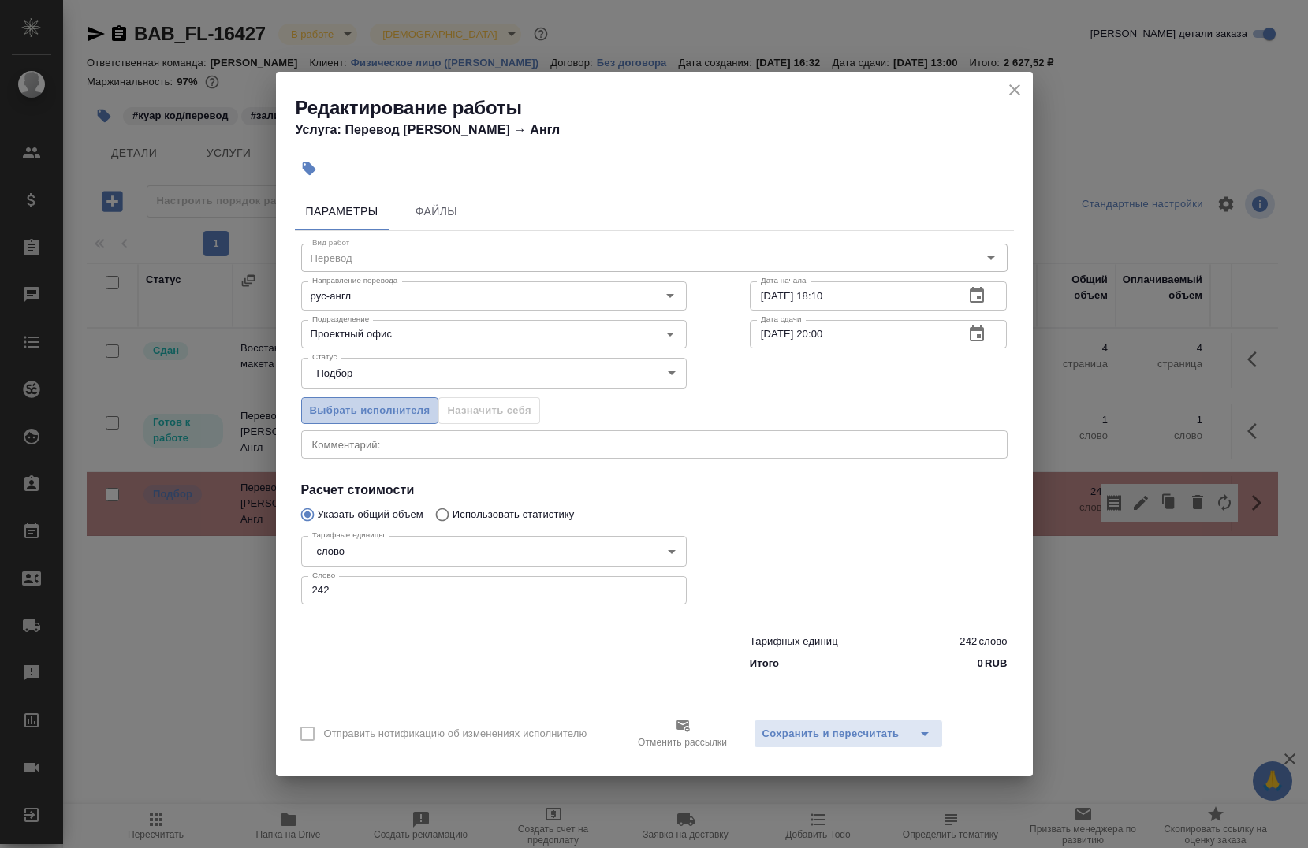
click at [364, 408] on span "Выбрать исполнителя" at bounding box center [370, 411] width 121 height 18
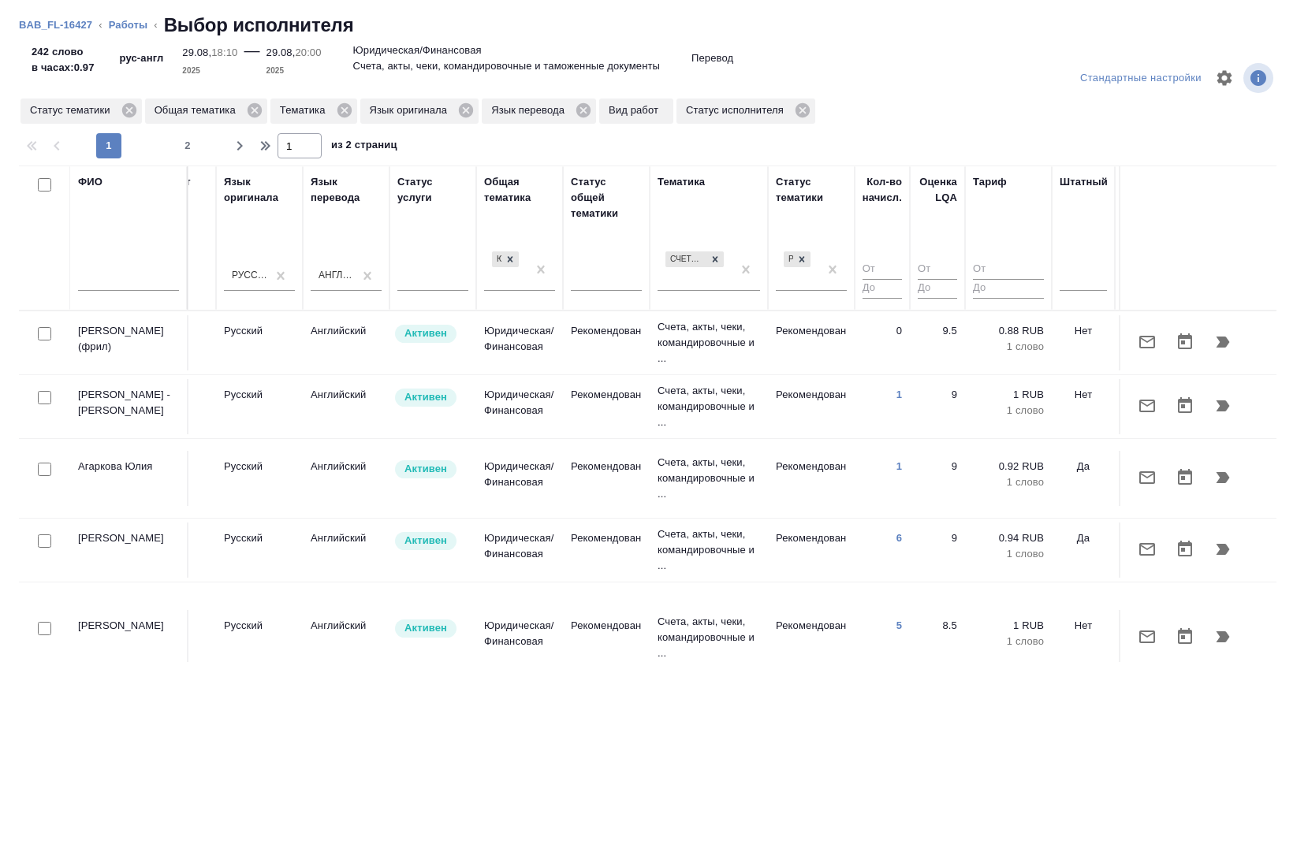
scroll to position [0, 789]
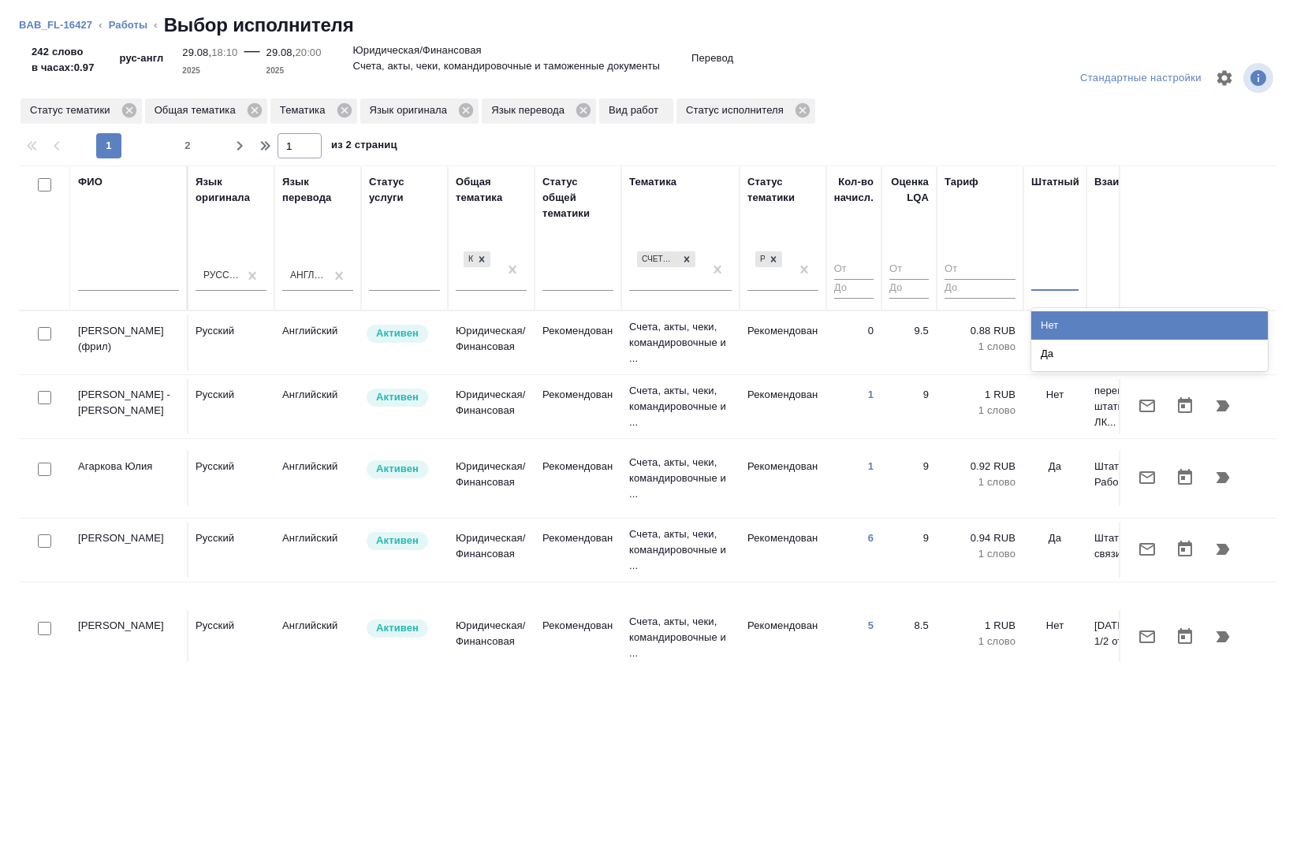
click at [1042, 278] on div at bounding box center [1054, 275] width 47 height 23
click at [1057, 329] on div "Нет" at bounding box center [1149, 325] width 237 height 28
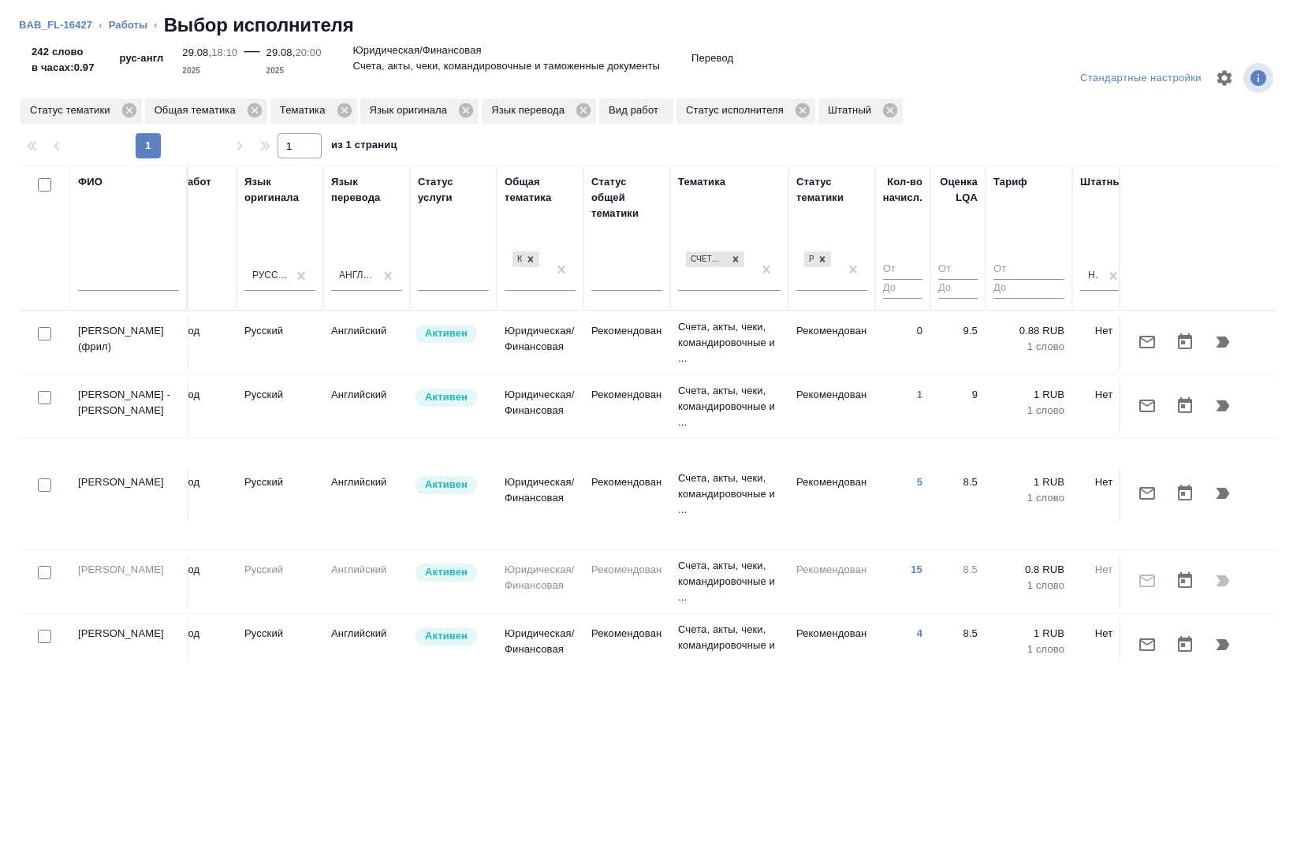
scroll to position [0, 752]
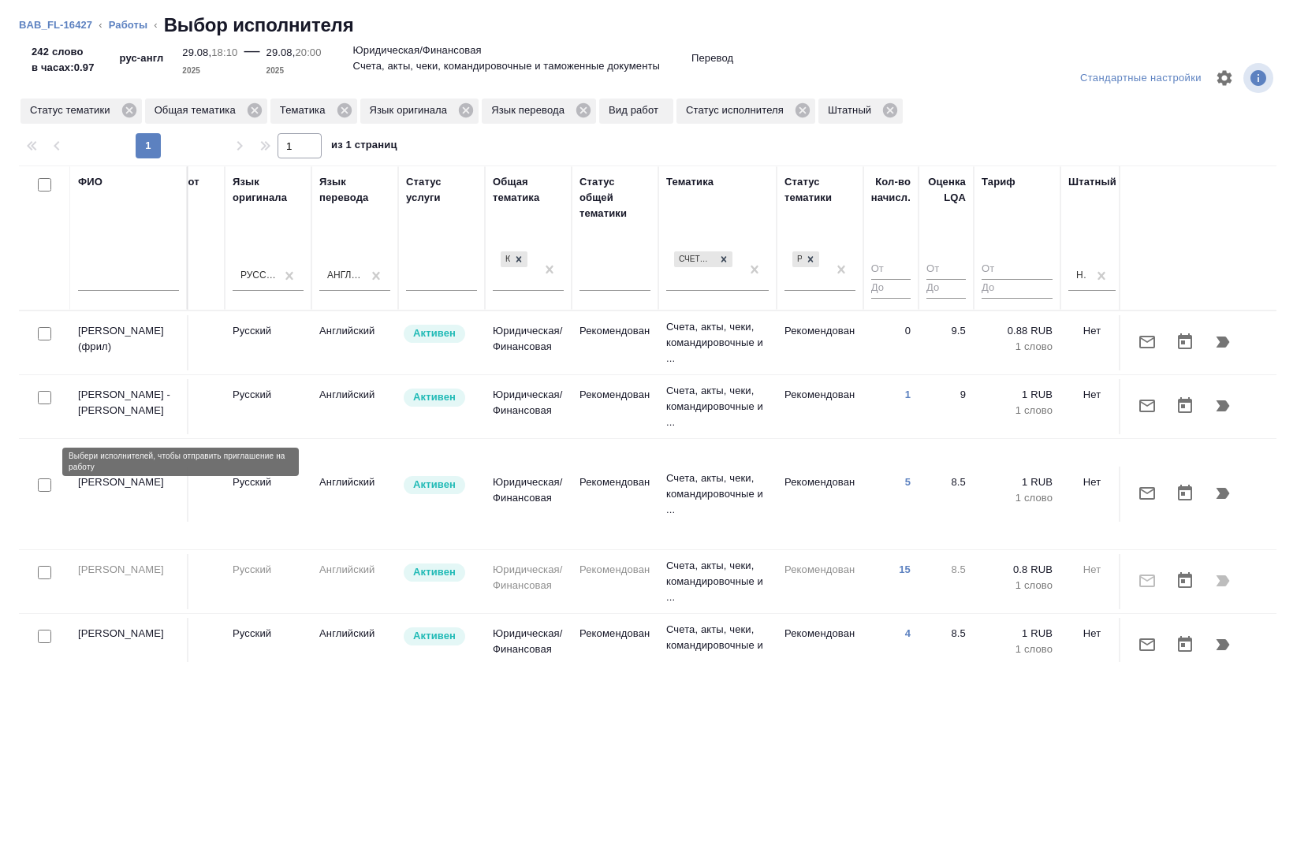
click at [40, 479] on input "checkbox" at bounding box center [44, 485] width 13 height 13
checkbox input "true"
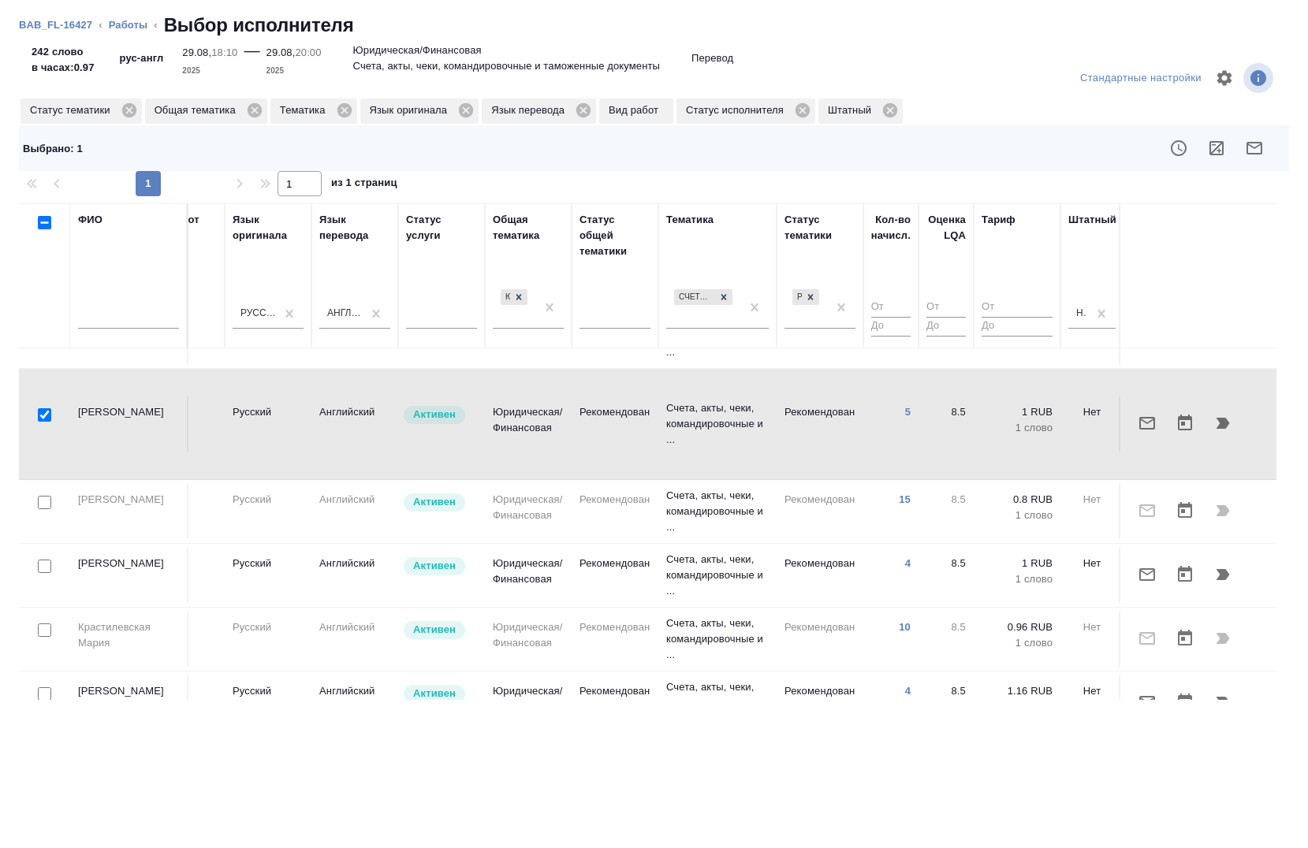
scroll to position [107, 752]
click at [43, 276] on div at bounding box center [44, 265] width 35 height 22
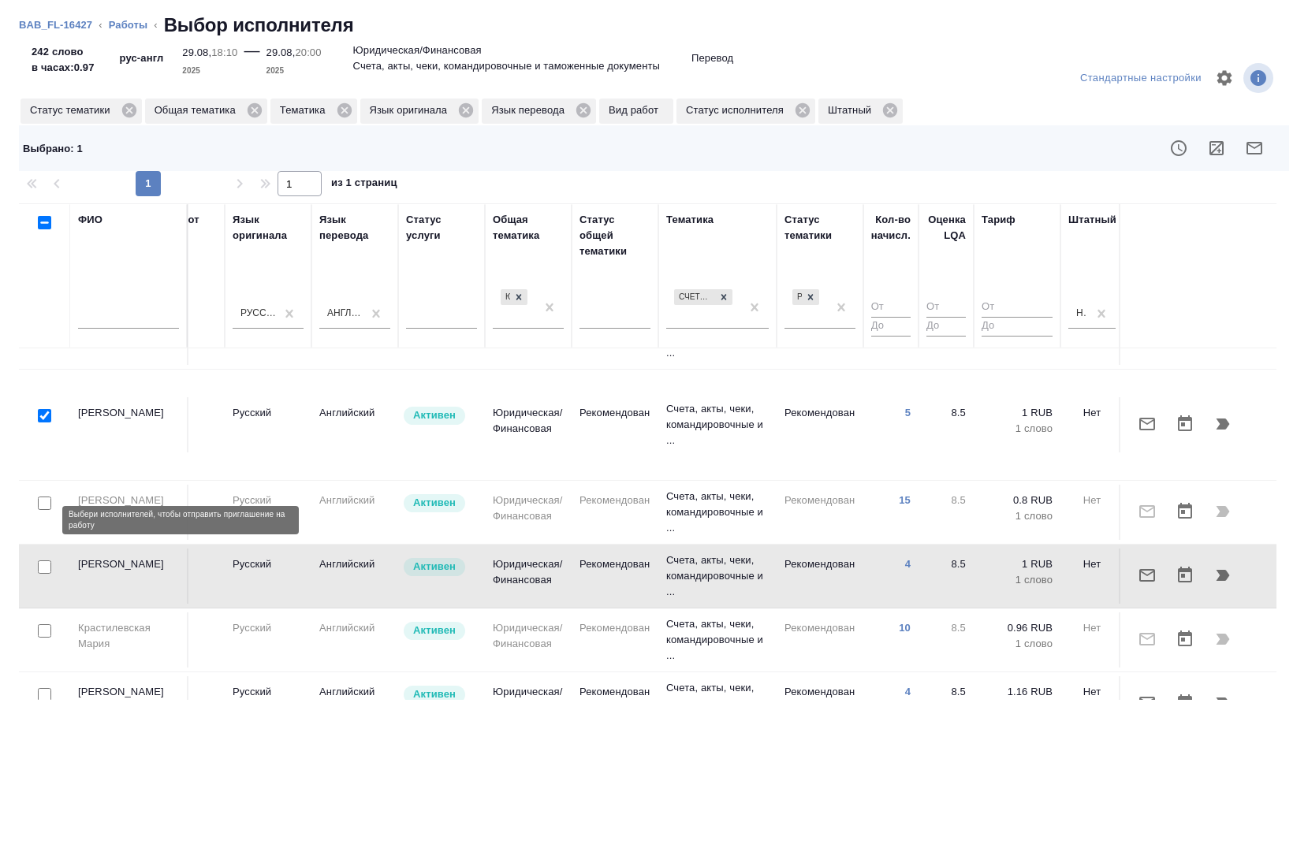
click at [43, 561] on input "checkbox" at bounding box center [44, 567] width 13 height 13
checkbox input "true"
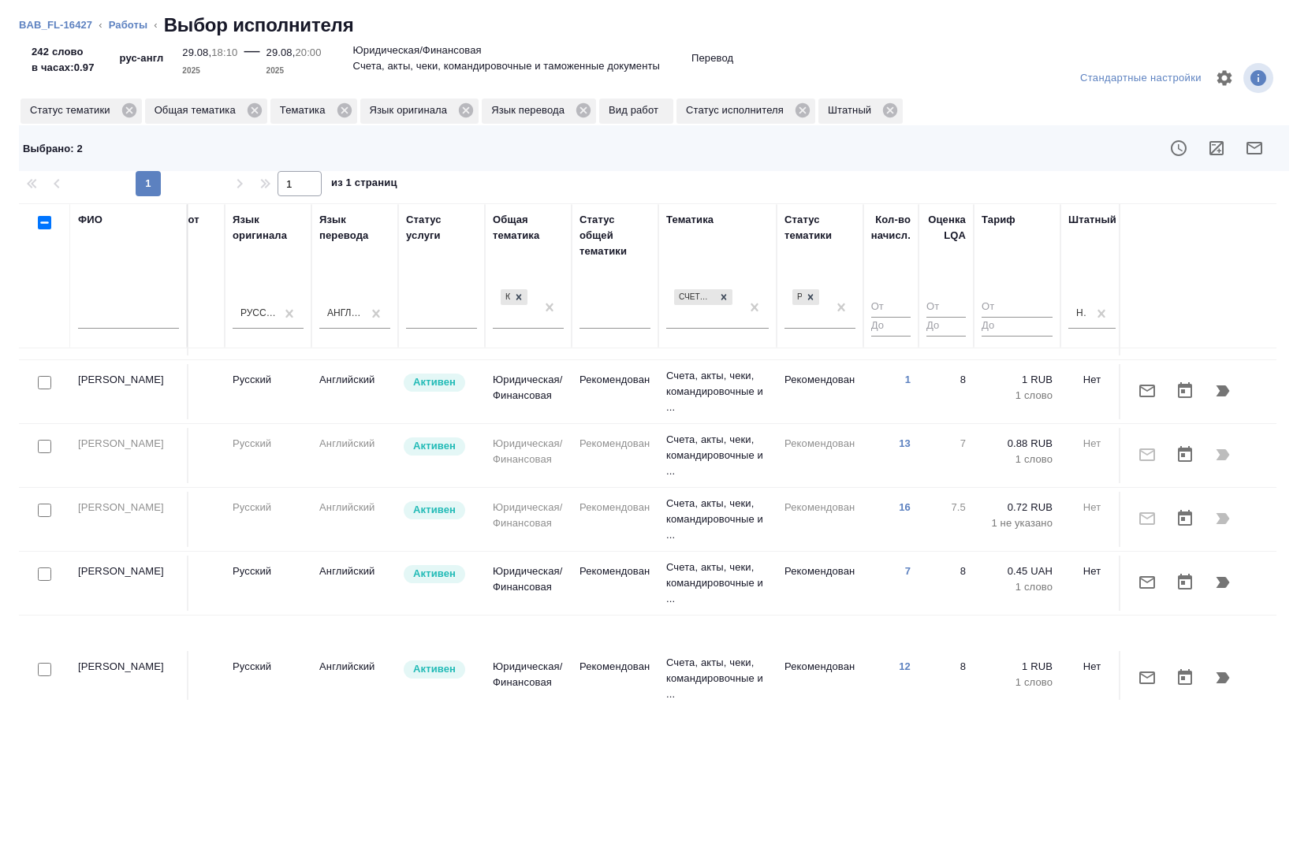
scroll to position [691, 752]
click at [50, 662] on input "checkbox" at bounding box center [44, 668] width 13 height 13
checkbox input "true"
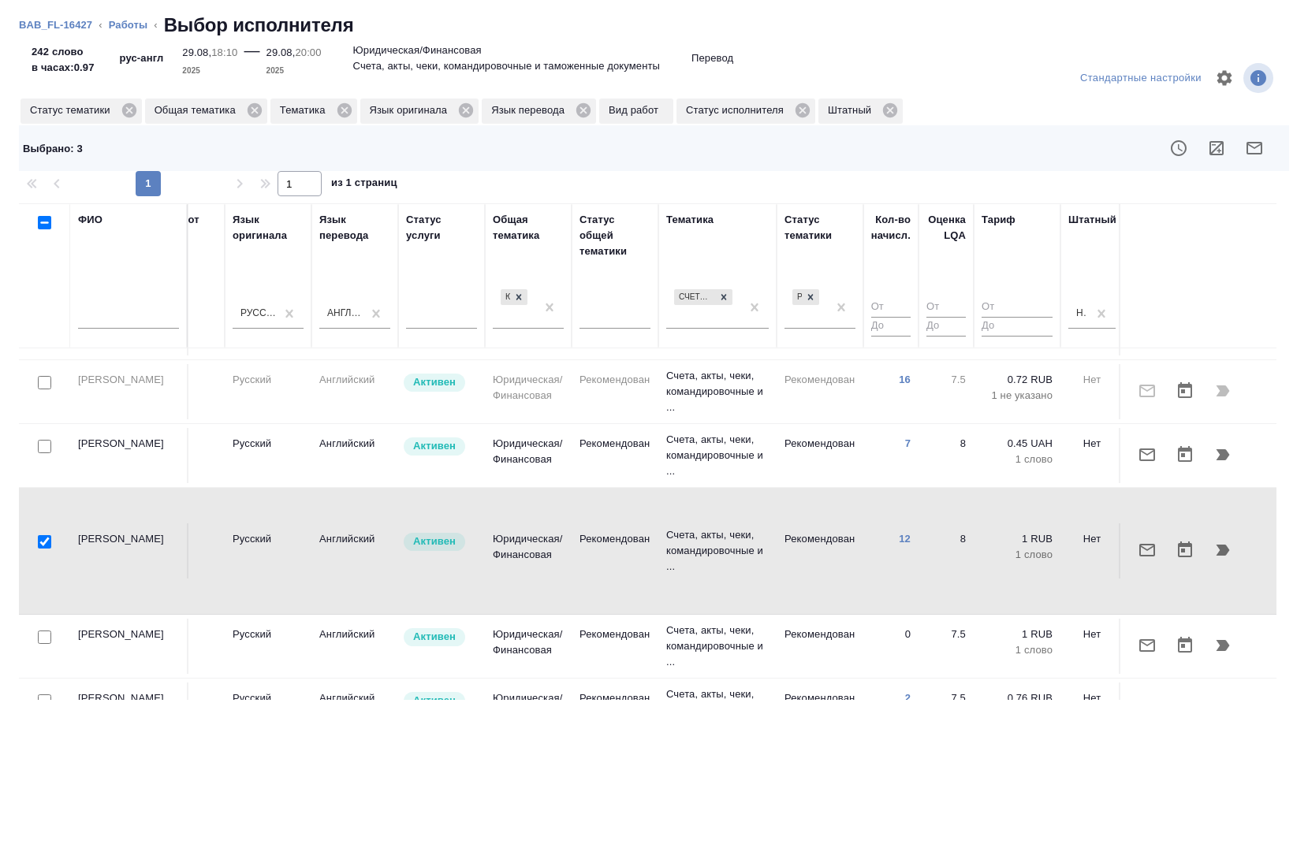
scroll to position [874, 752]
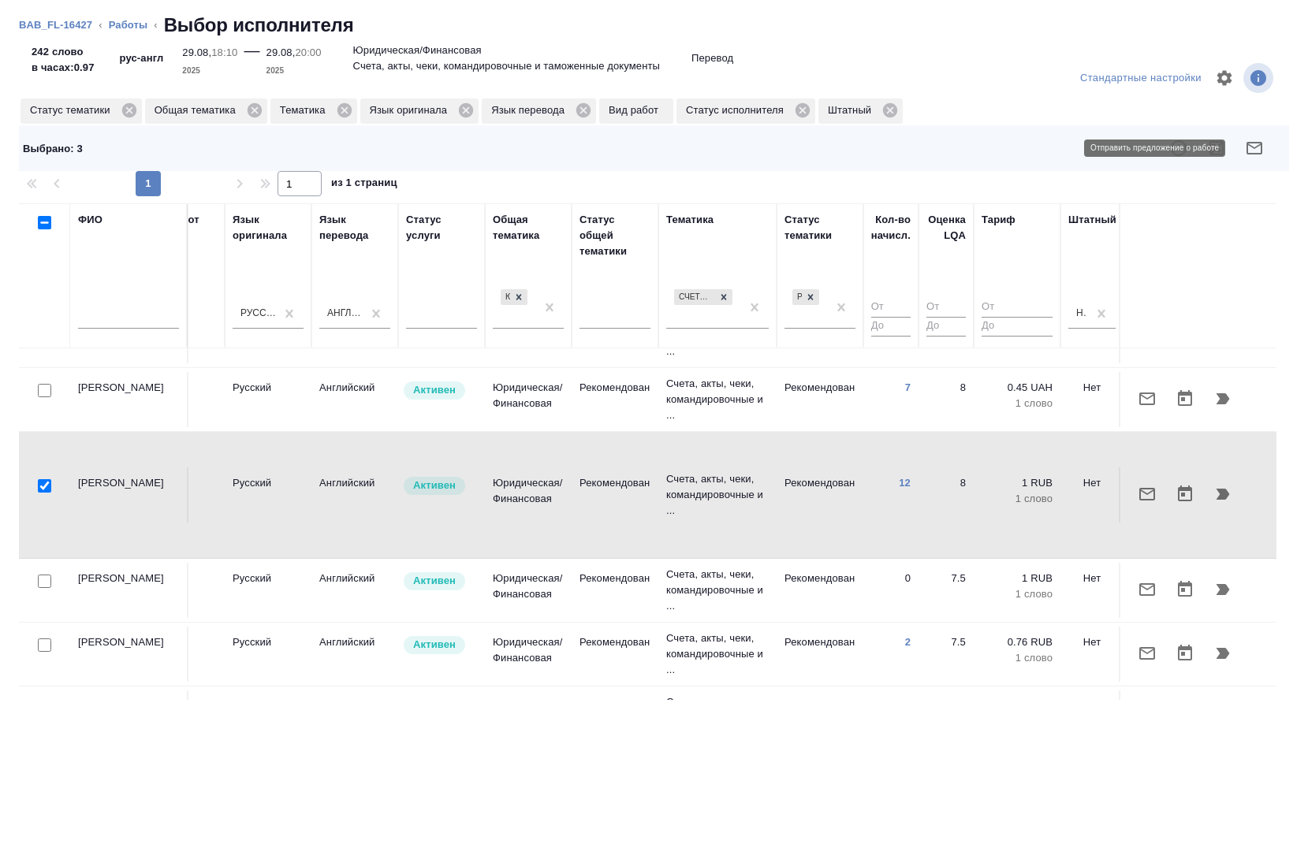
click at [1265, 158] on button "button" at bounding box center [1255, 148] width 38 height 38
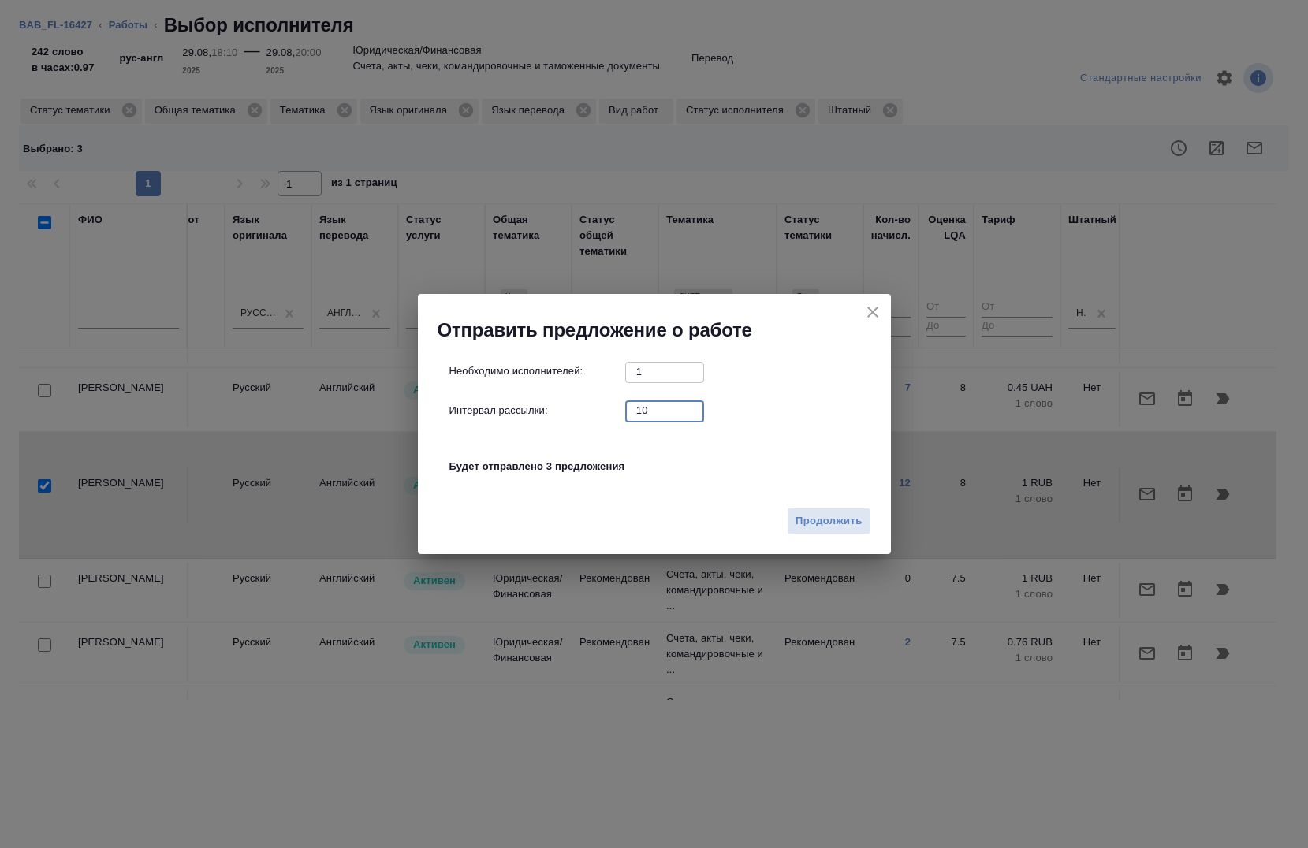
click at [669, 418] on input "10" at bounding box center [664, 411] width 79 height 20
type input "0"
click at [817, 527] on span "Продолжить" at bounding box center [829, 522] width 66 height 18
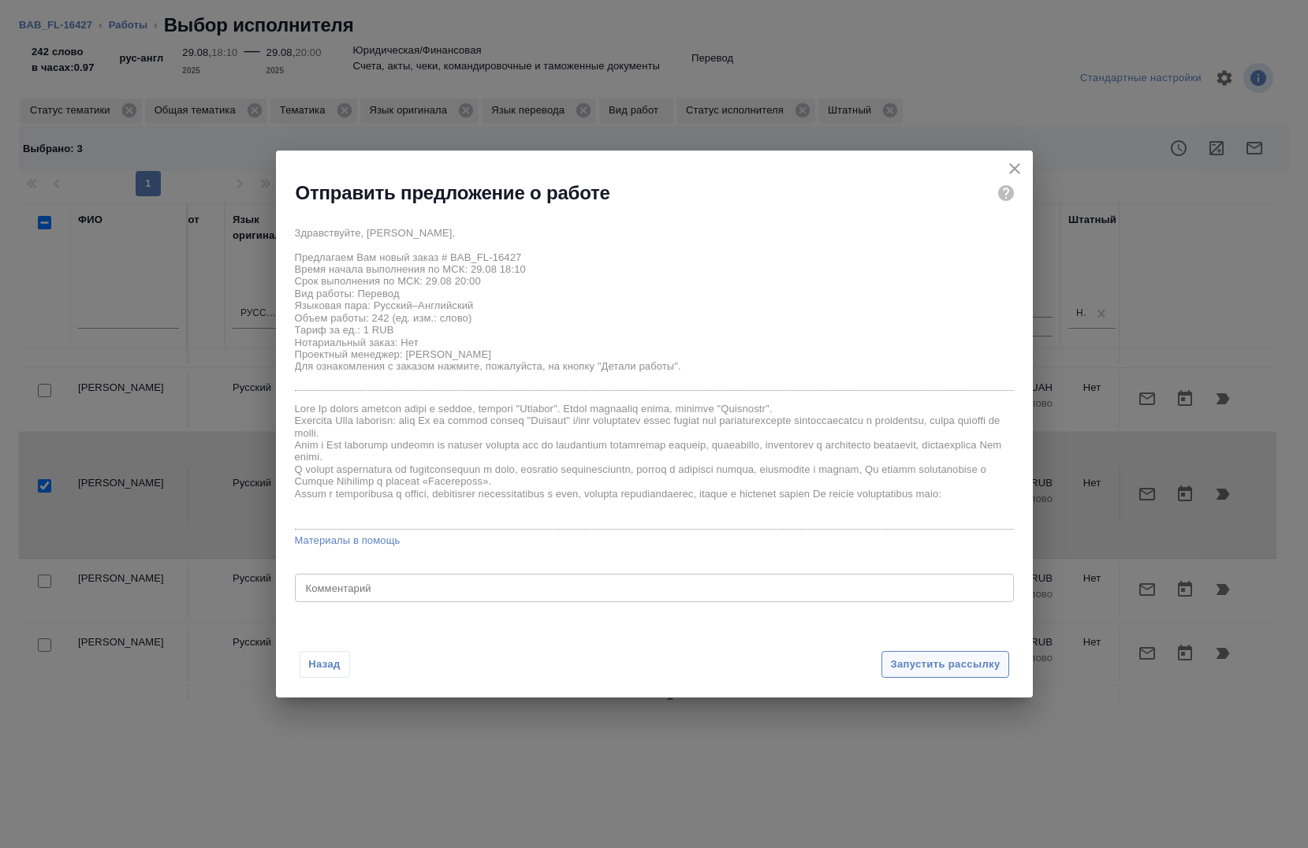
click at [906, 673] on span "Запустить рассылку" at bounding box center [945, 665] width 110 height 18
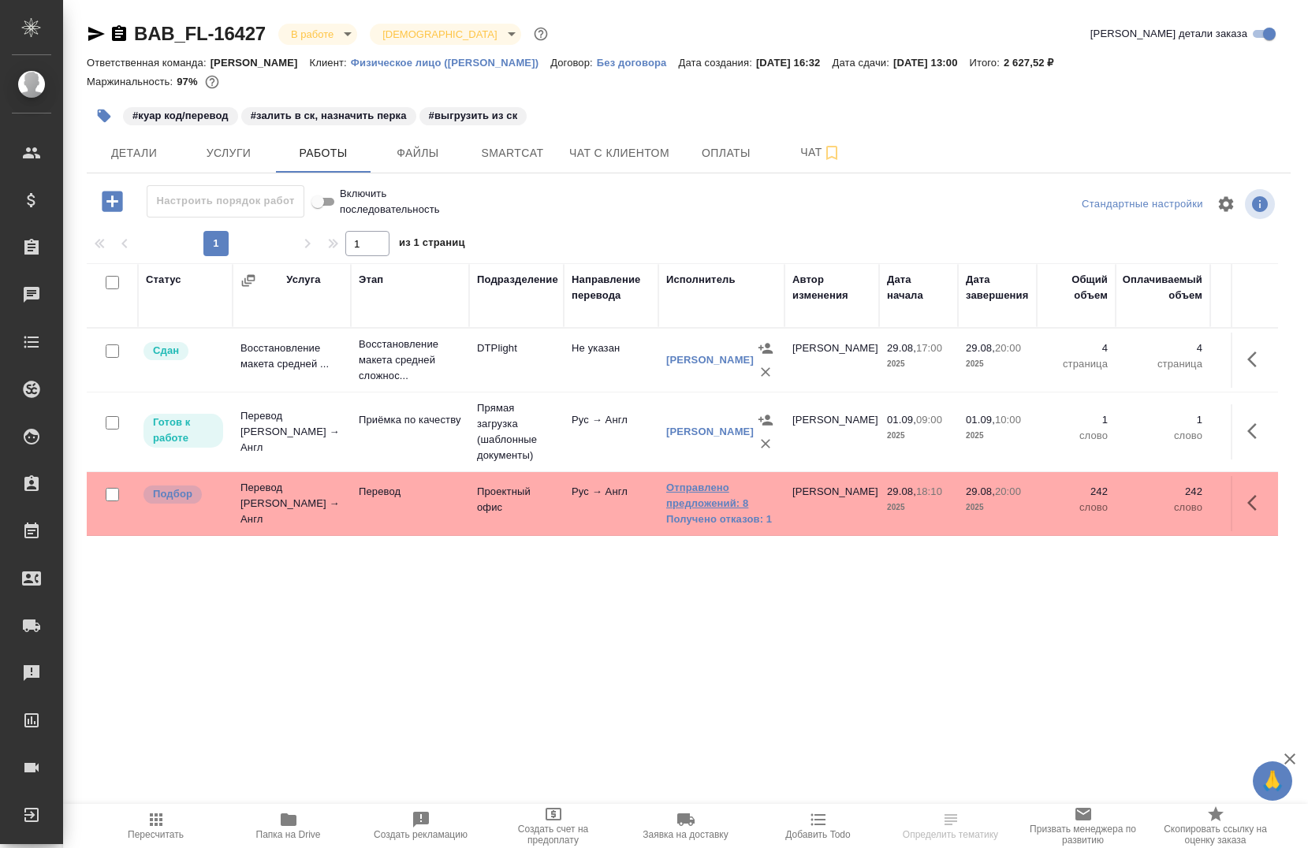
click at [718, 491] on link "Отправлено предложений: 8" at bounding box center [721, 496] width 110 height 32
click at [688, 499] on link "Отправлено предложений: 8" at bounding box center [721, 496] width 110 height 32
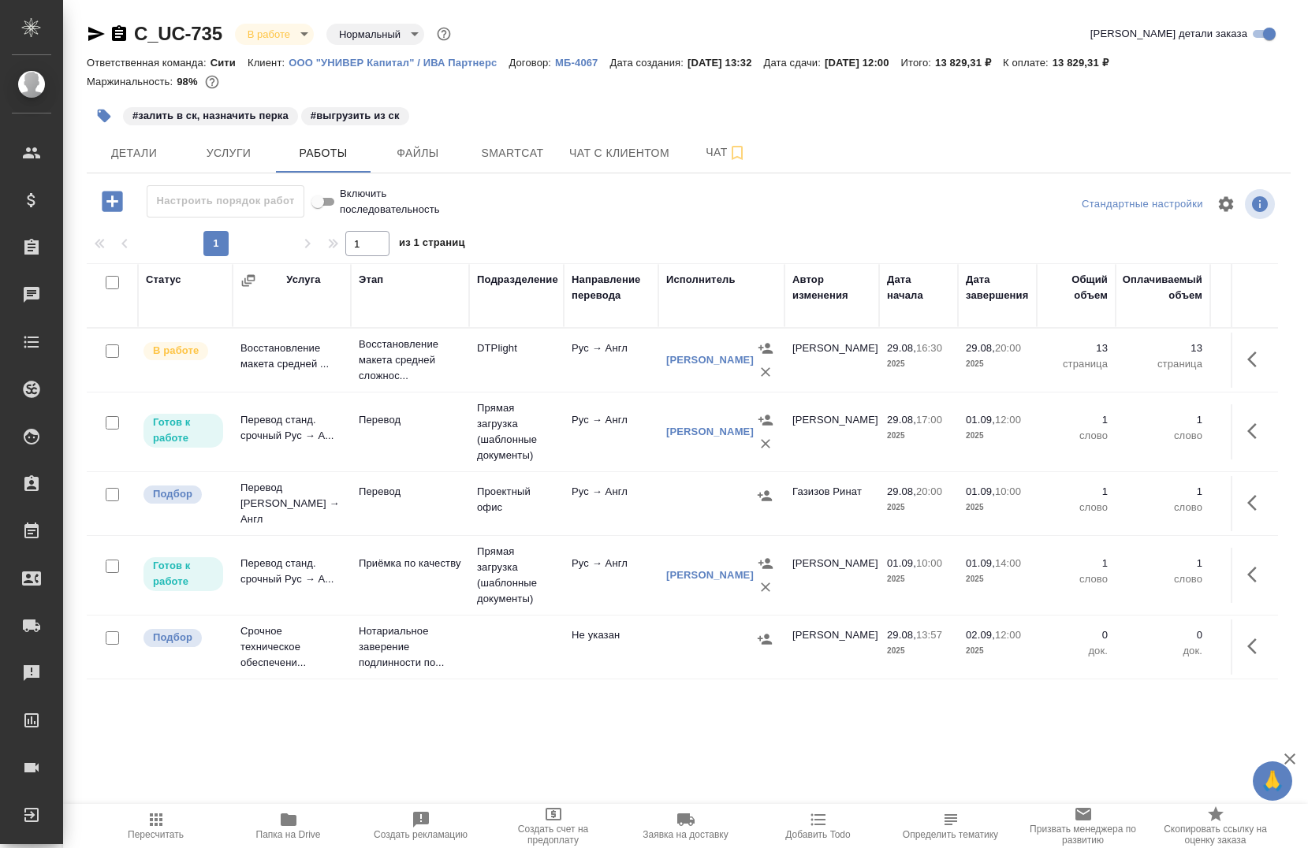
scroll to position [0, 133]
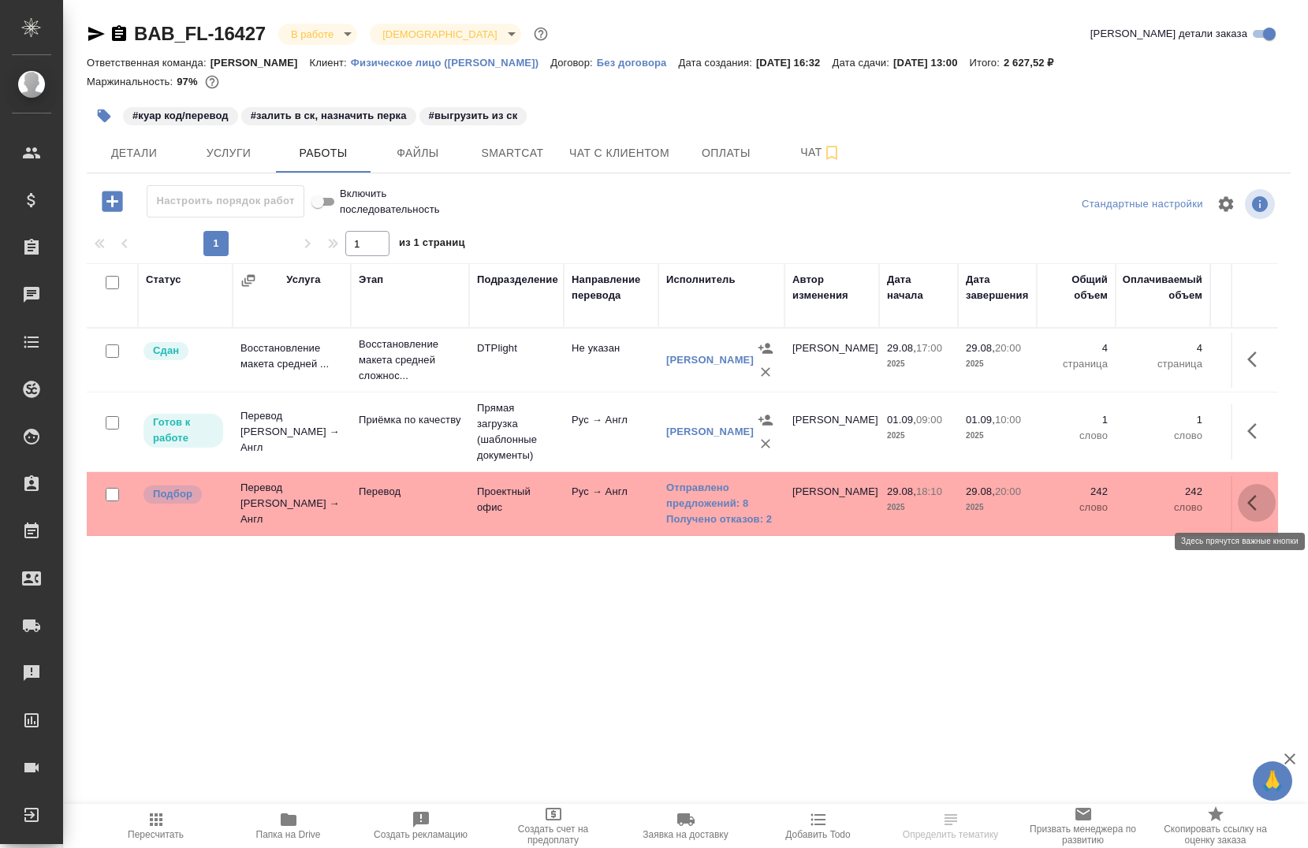
click at [1247, 494] on icon "button" at bounding box center [1256, 503] width 19 height 19
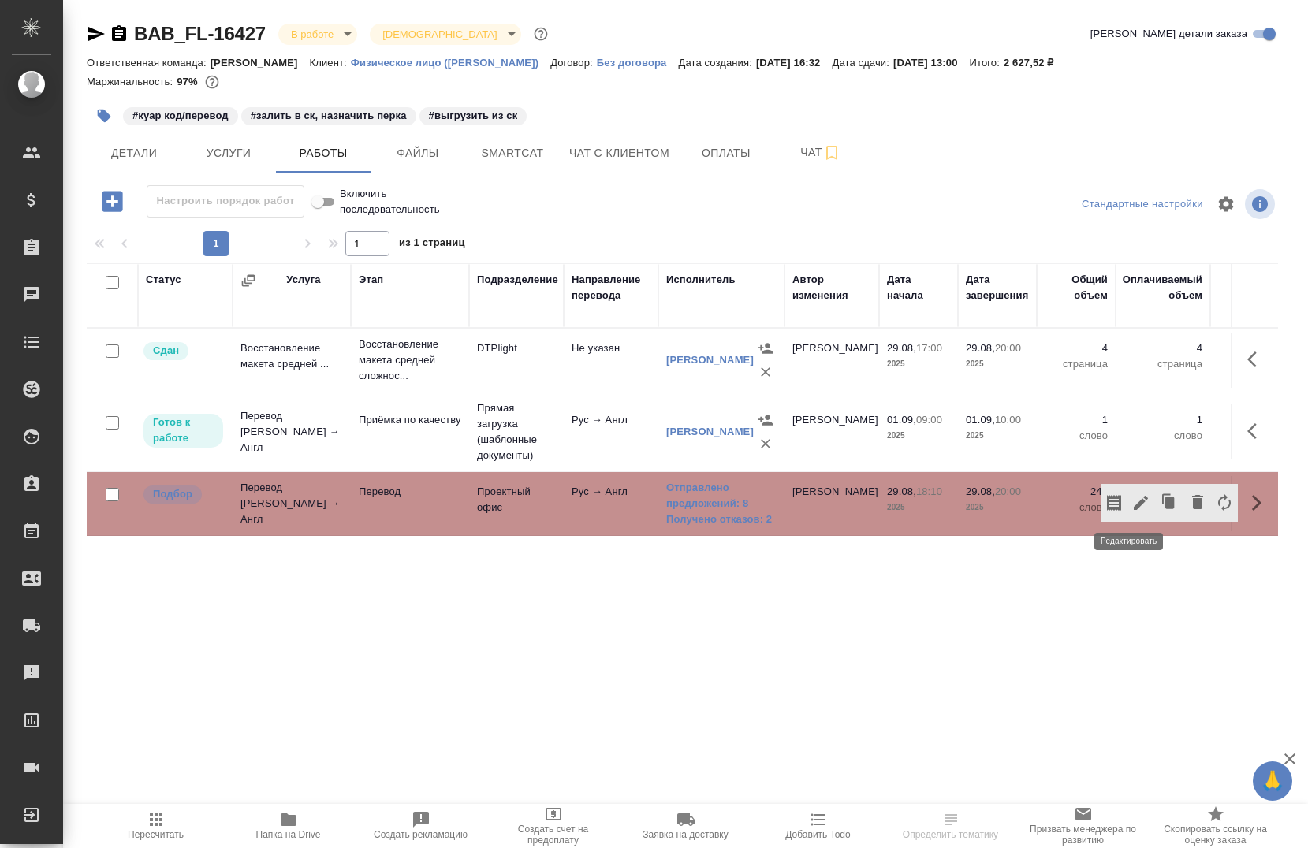
click at [1131, 497] on icon "button" at bounding box center [1140, 503] width 19 height 19
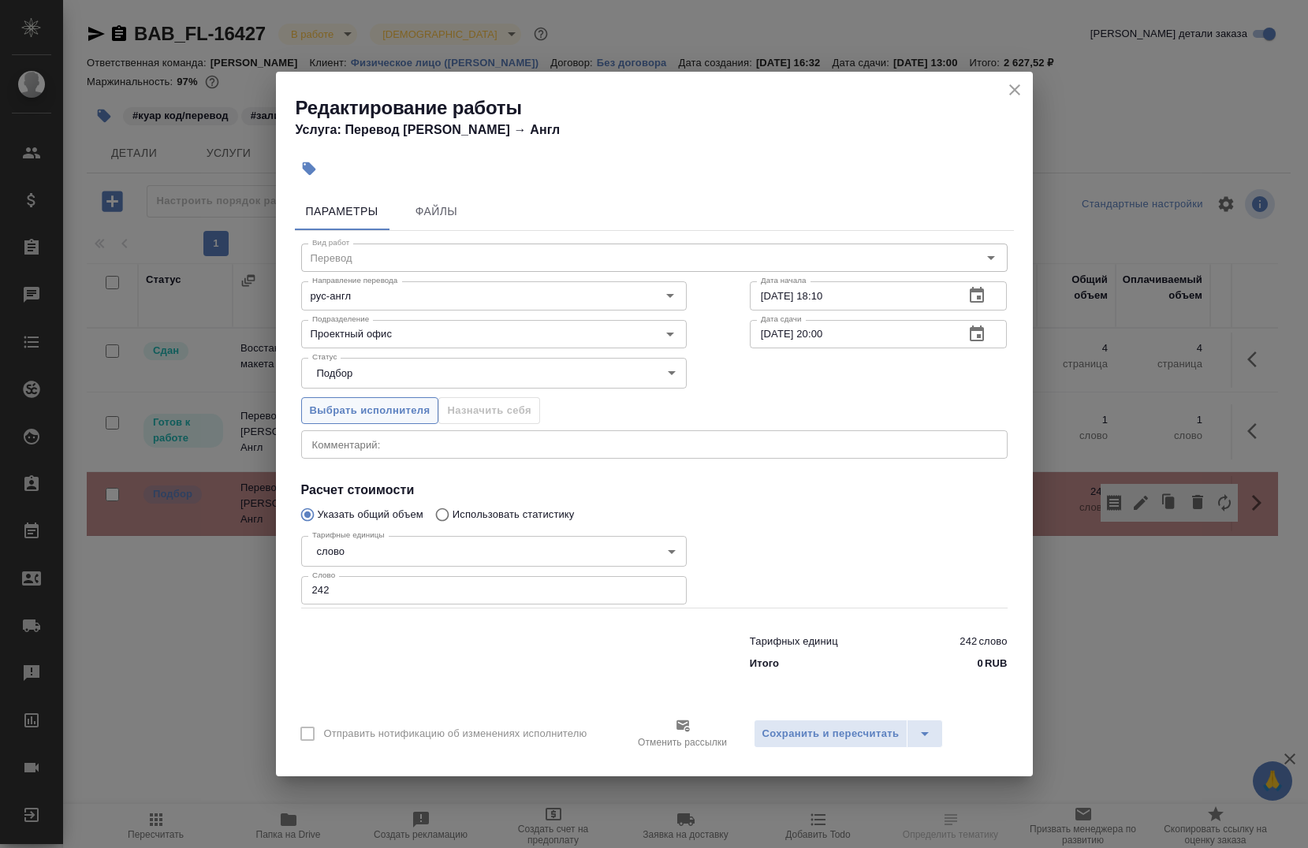
click at [410, 408] on span "Выбрать исполнителя" at bounding box center [370, 411] width 121 height 18
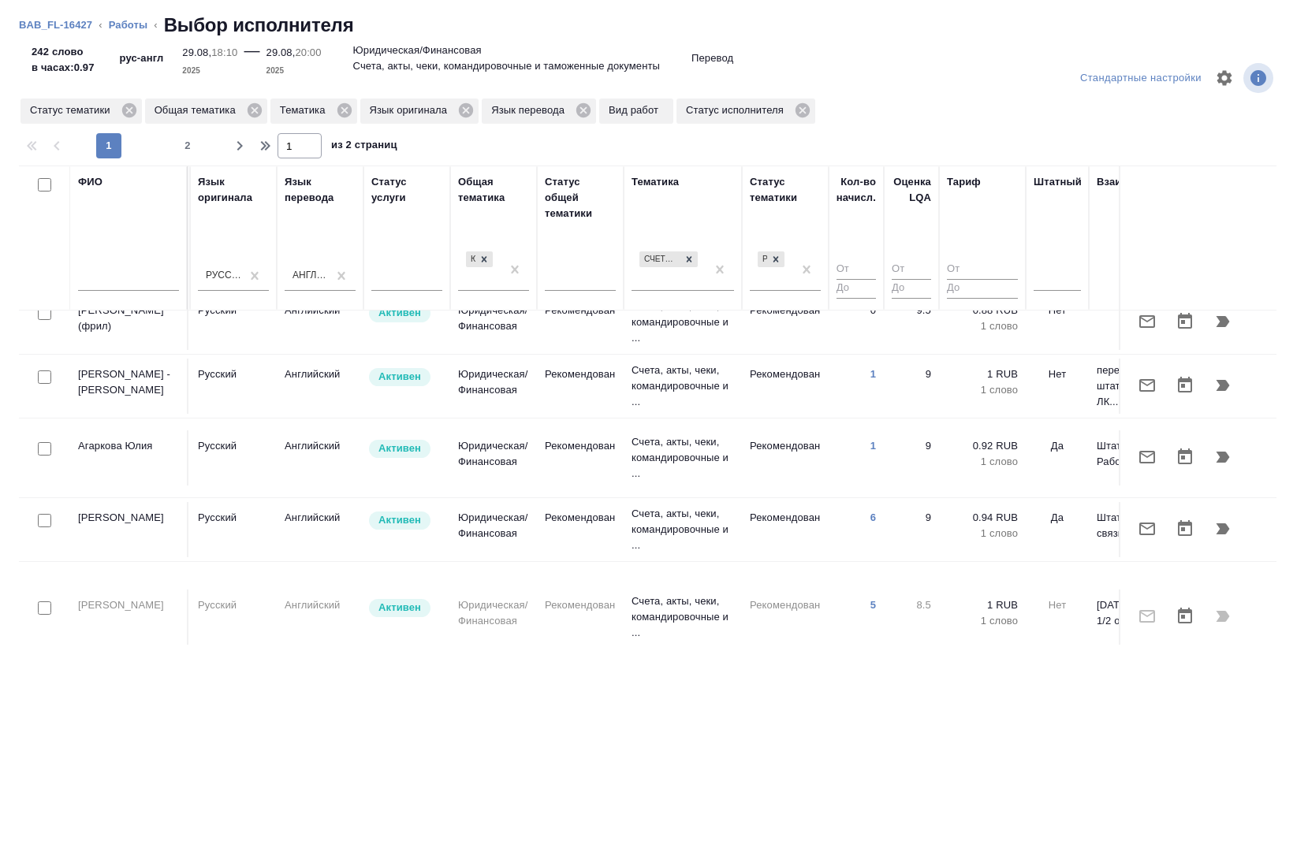
scroll to position [21, 792]
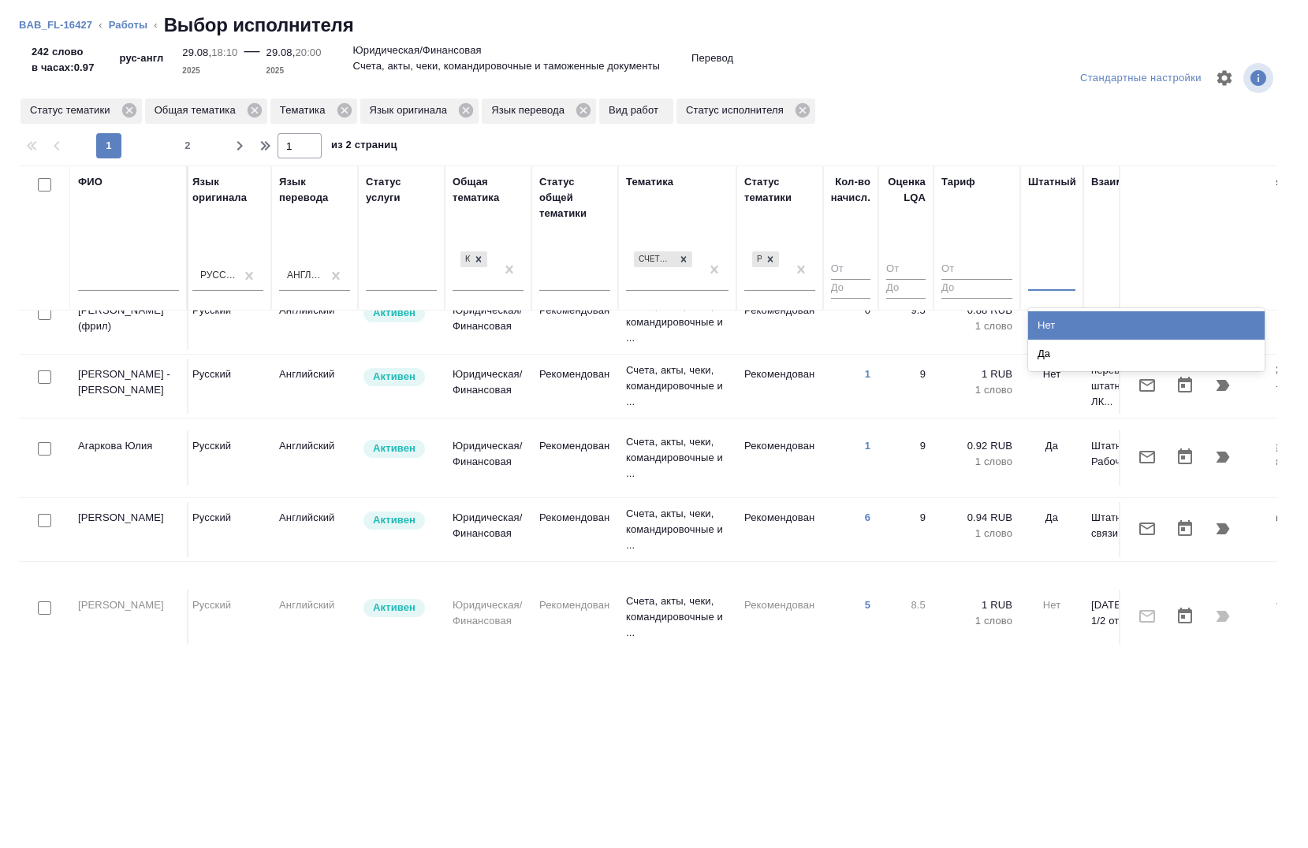
click at [1040, 278] on div at bounding box center [1051, 275] width 47 height 23
click at [1057, 326] on div "Нет" at bounding box center [1146, 325] width 237 height 28
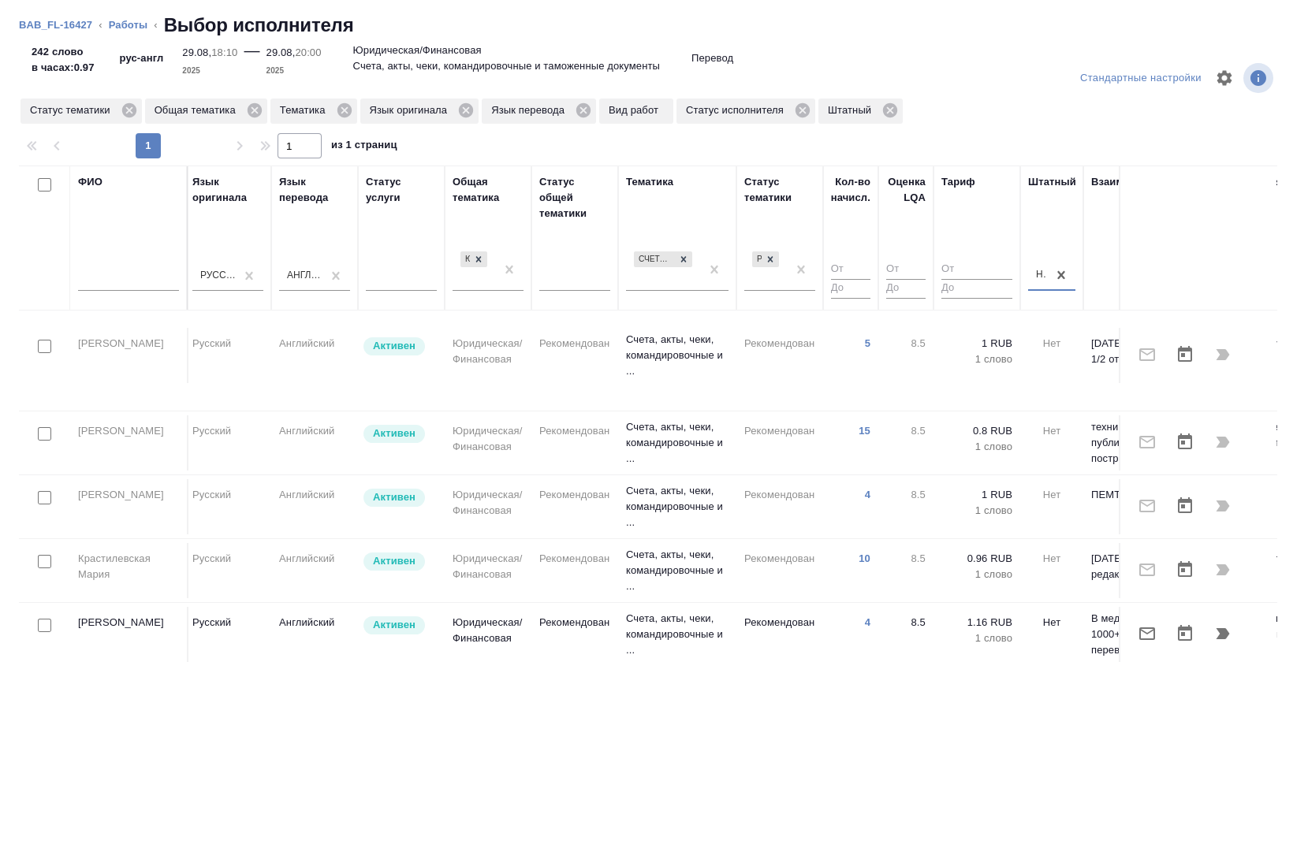
scroll to position [0, 792]
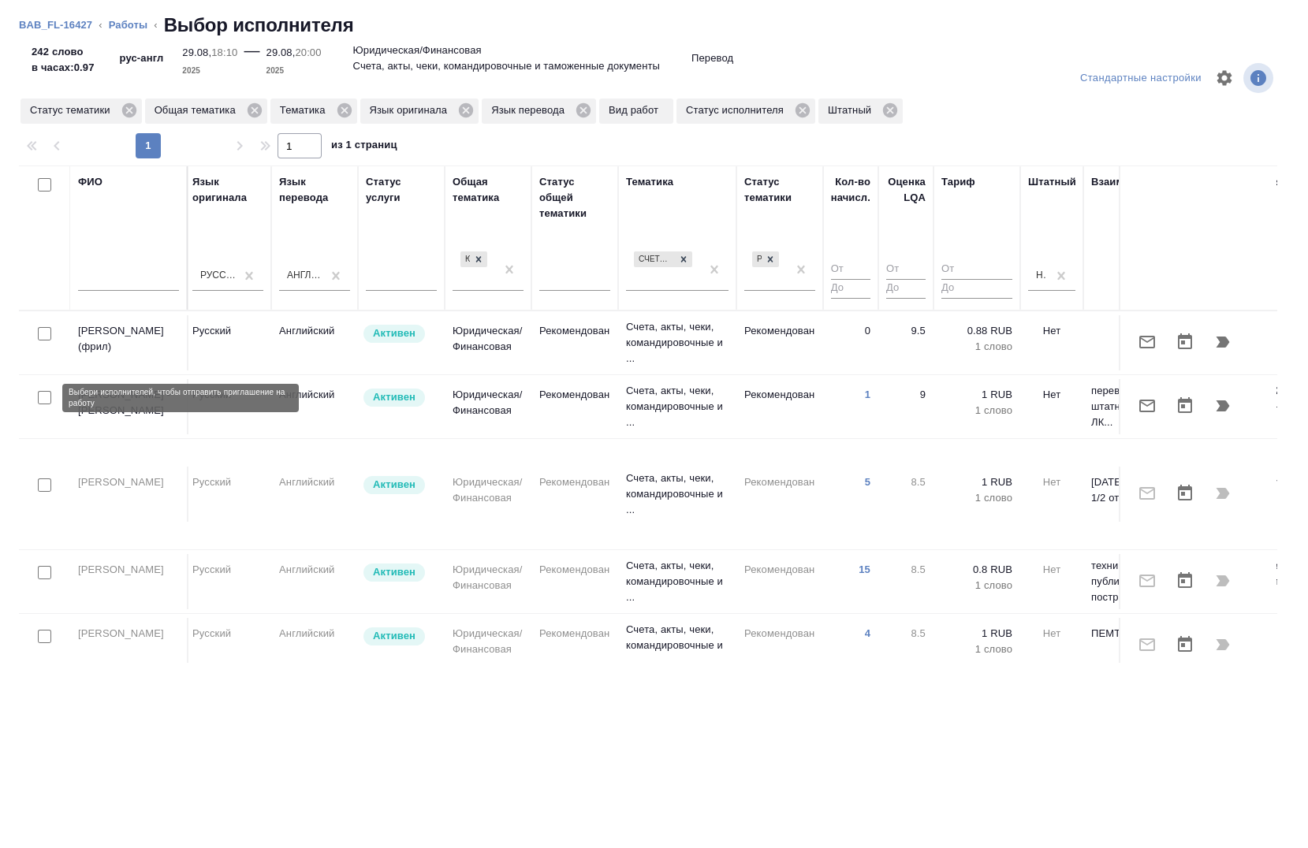
click at [39, 397] on input "checkbox" at bounding box center [44, 397] width 13 height 13
checkbox input "true"
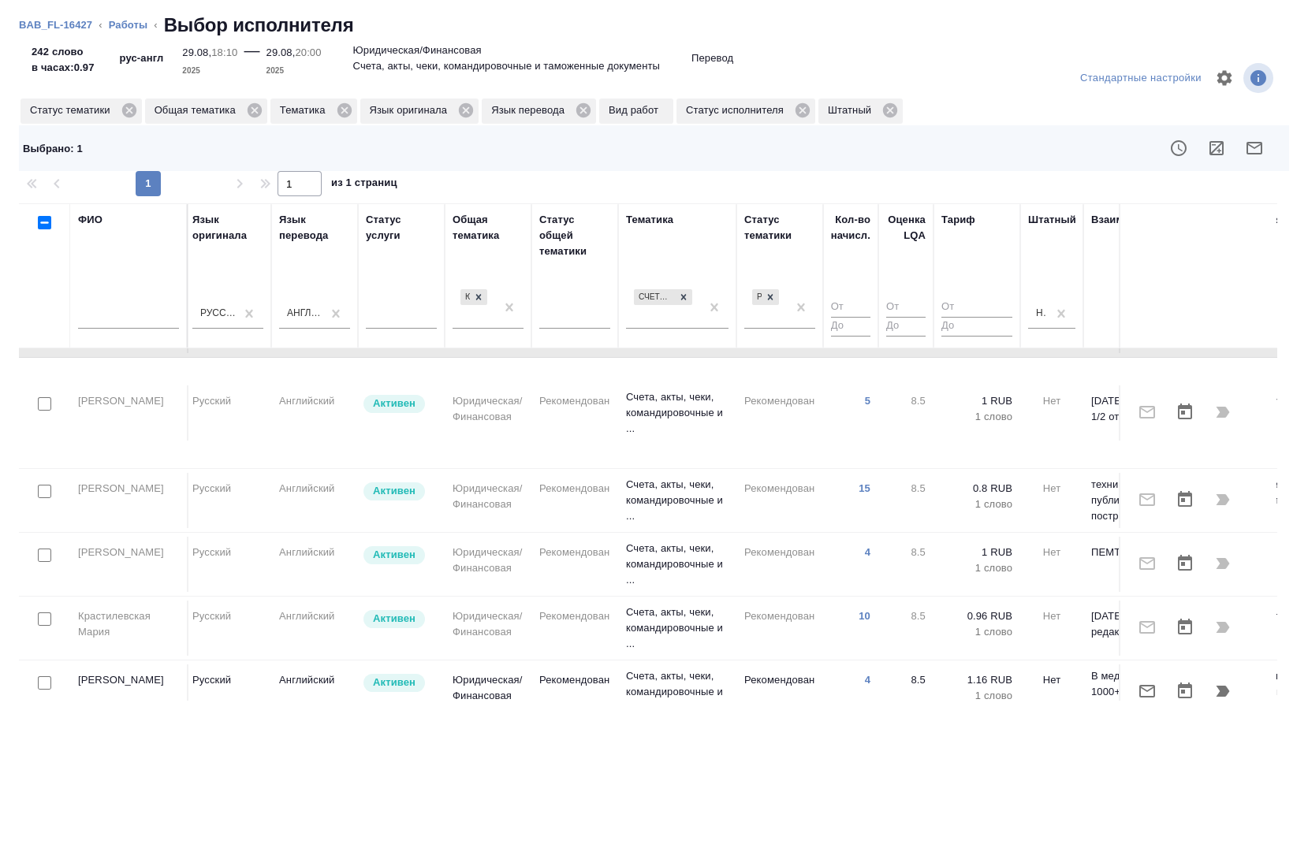
scroll to position [124, 792]
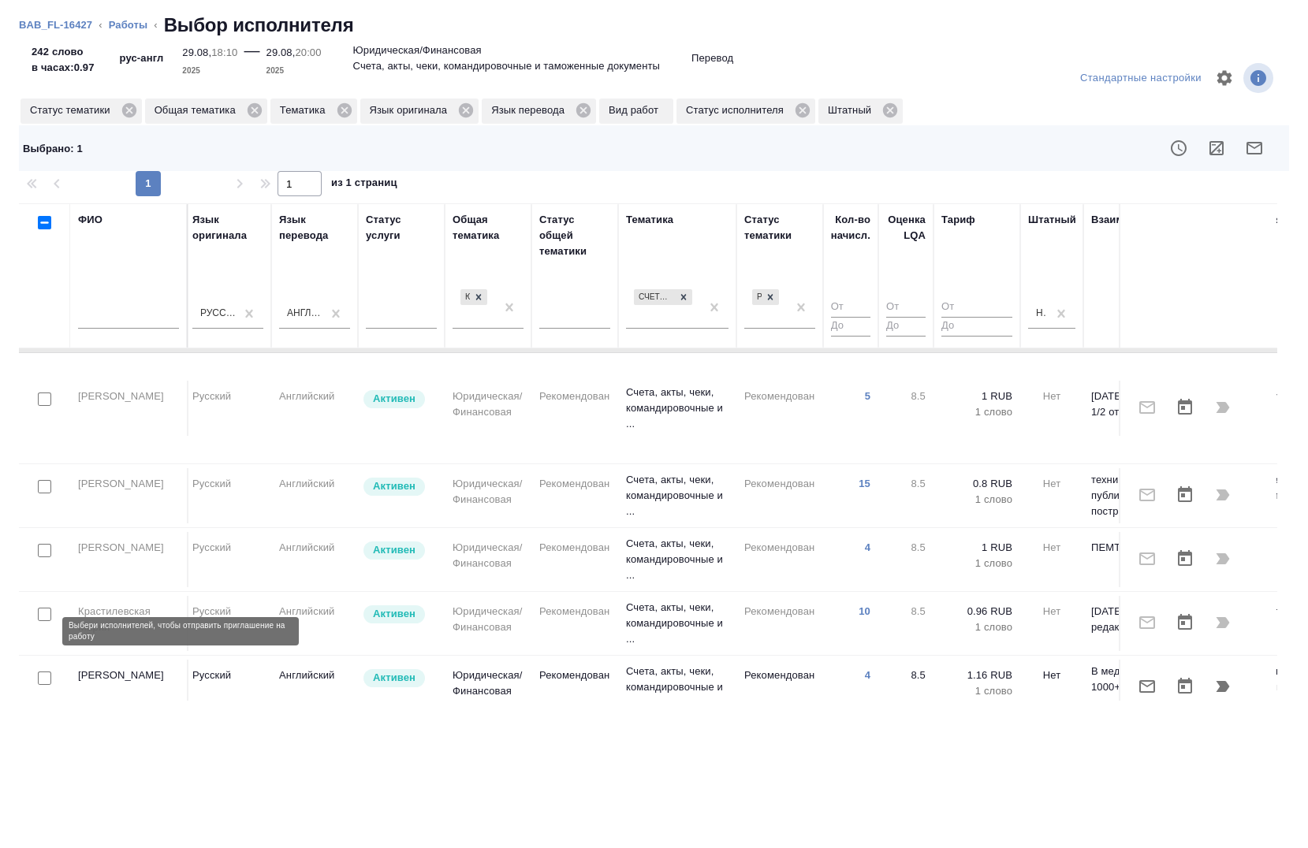
click at [40, 672] on input "checkbox" at bounding box center [44, 678] width 13 height 13
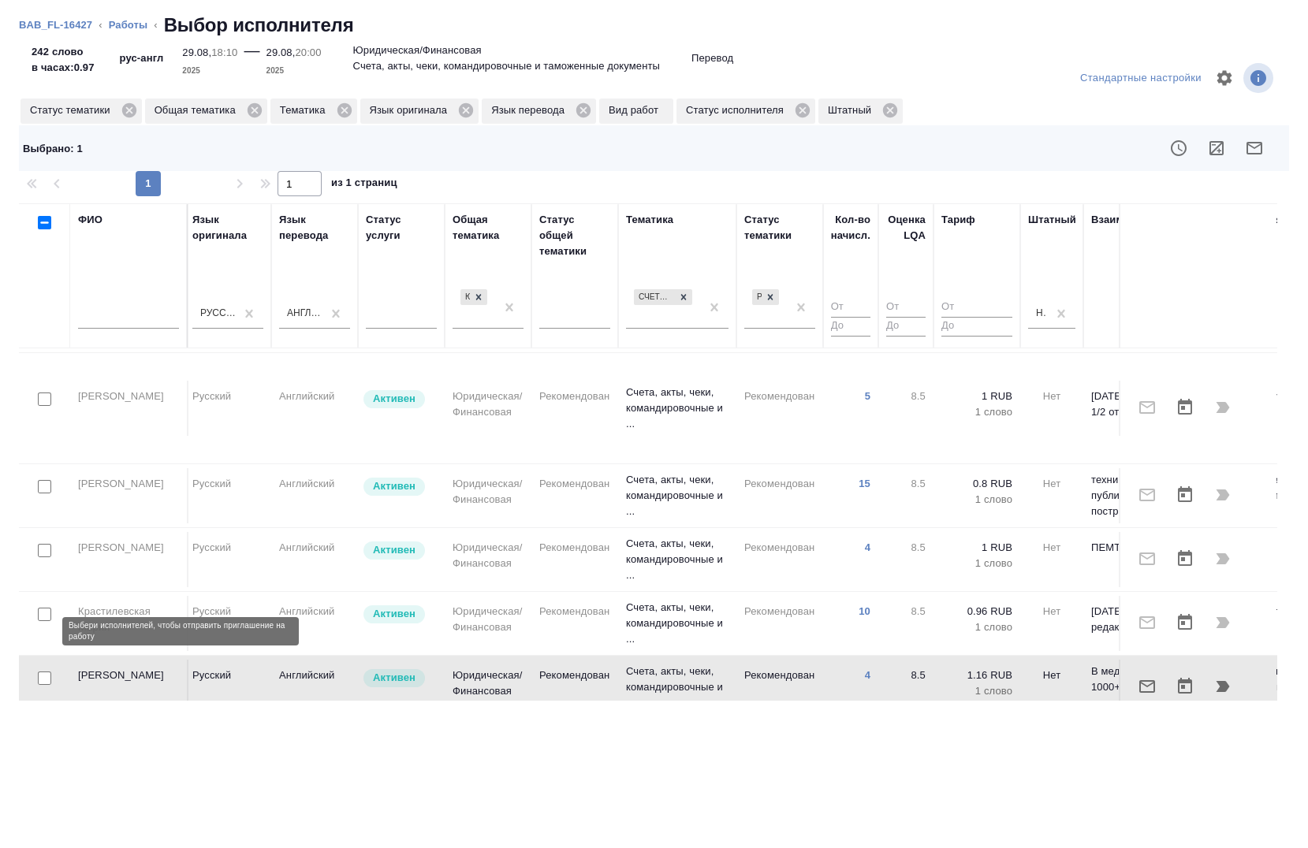
click at [43, 672] on input "checkbox" at bounding box center [44, 678] width 13 height 13
checkbox input "true"
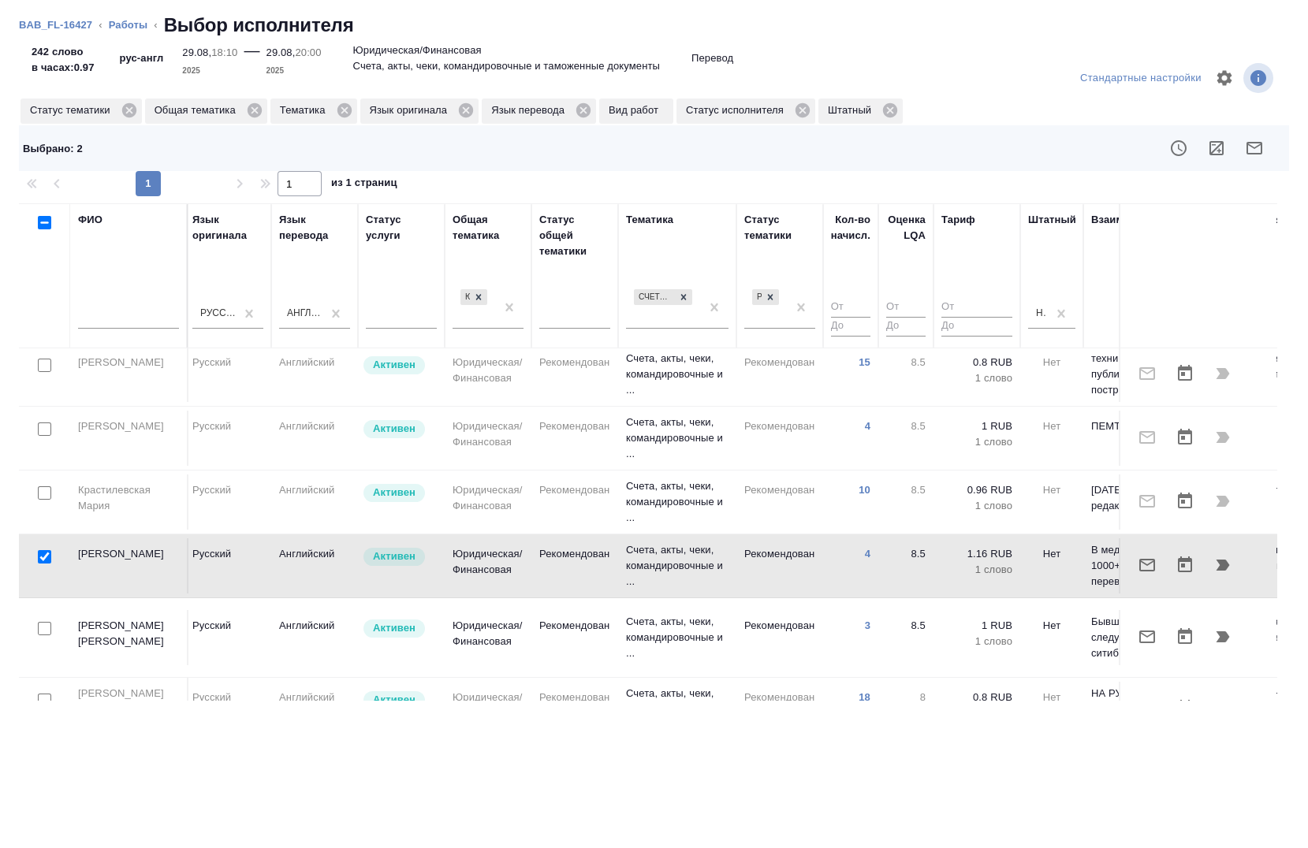
scroll to position [244, 792]
click at [46, 623] on input "checkbox" at bounding box center [44, 629] width 13 height 13
checkbox input "true"
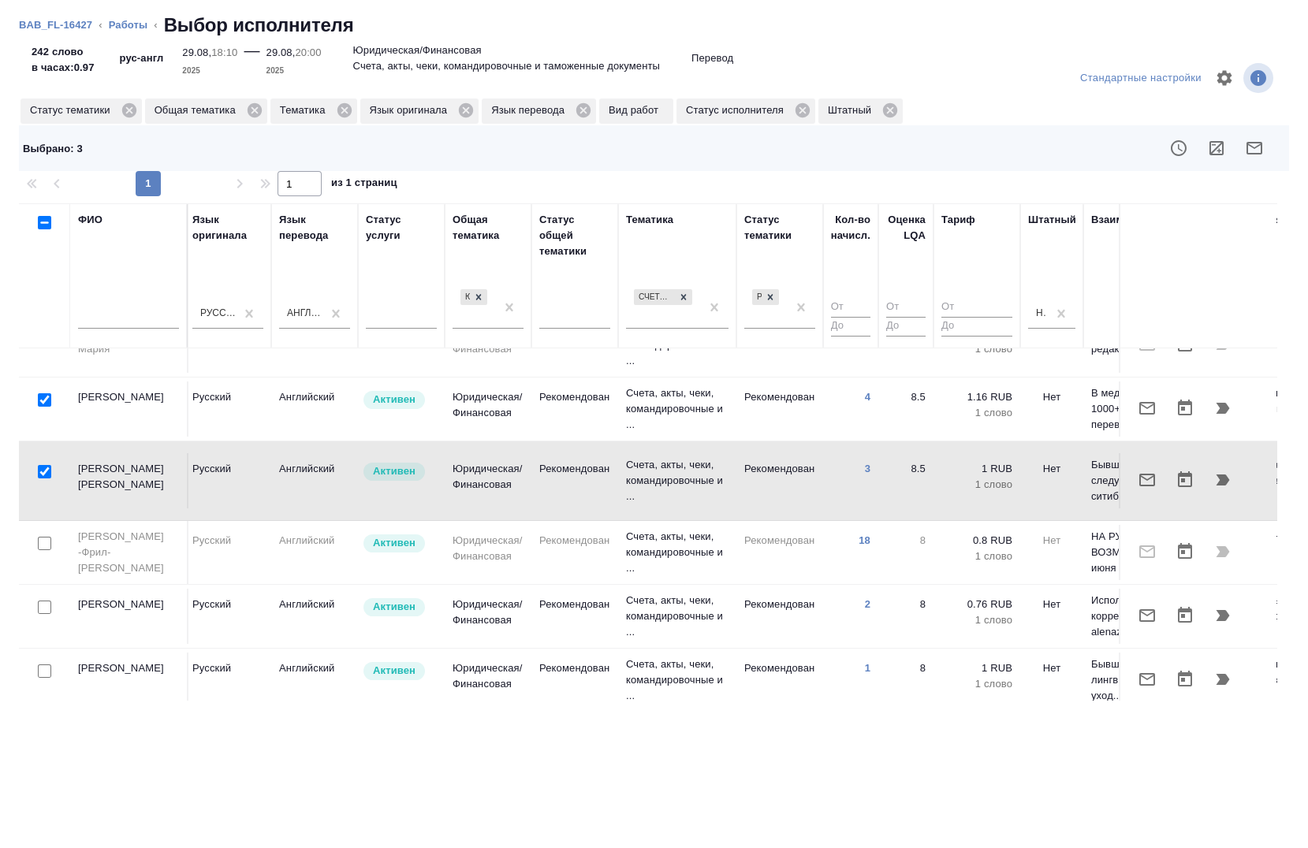
scroll to position [404, 792]
click at [47, 598] on input "checkbox" at bounding box center [44, 604] width 13 height 13
checkbox input "true"
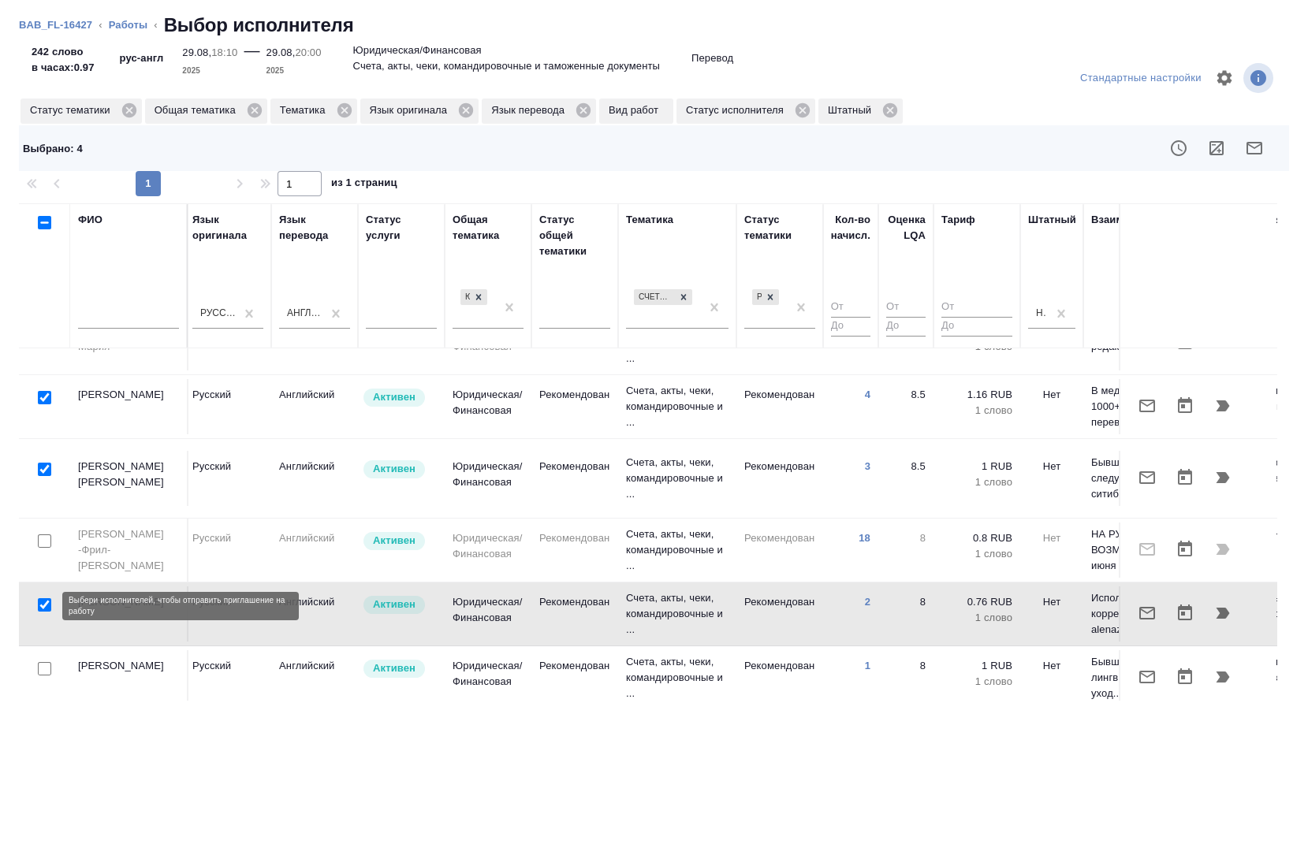
click at [45, 662] on input "checkbox" at bounding box center [44, 668] width 13 height 13
checkbox input "true"
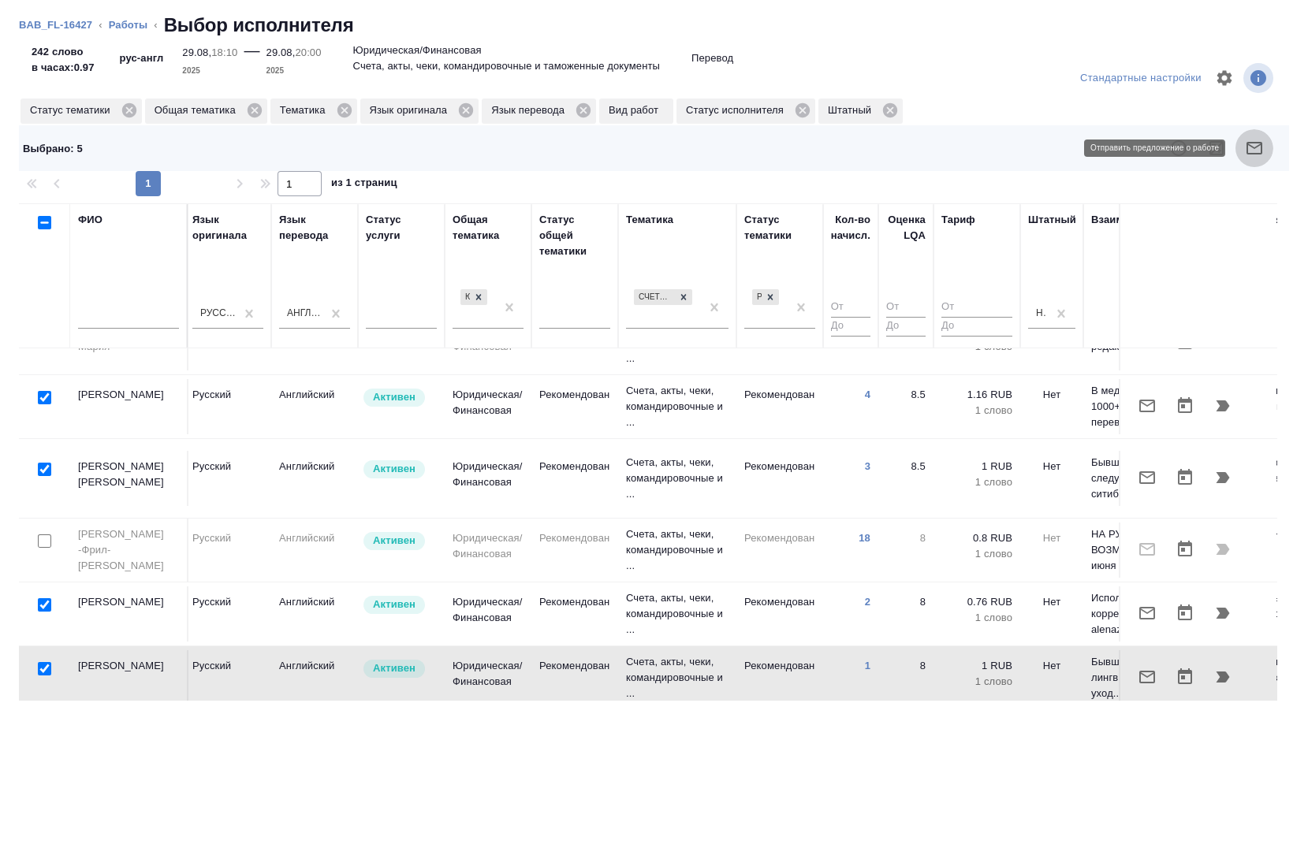
click at [1261, 150] on icon "button" at bounding box center [1255, 148] width 16 height 13
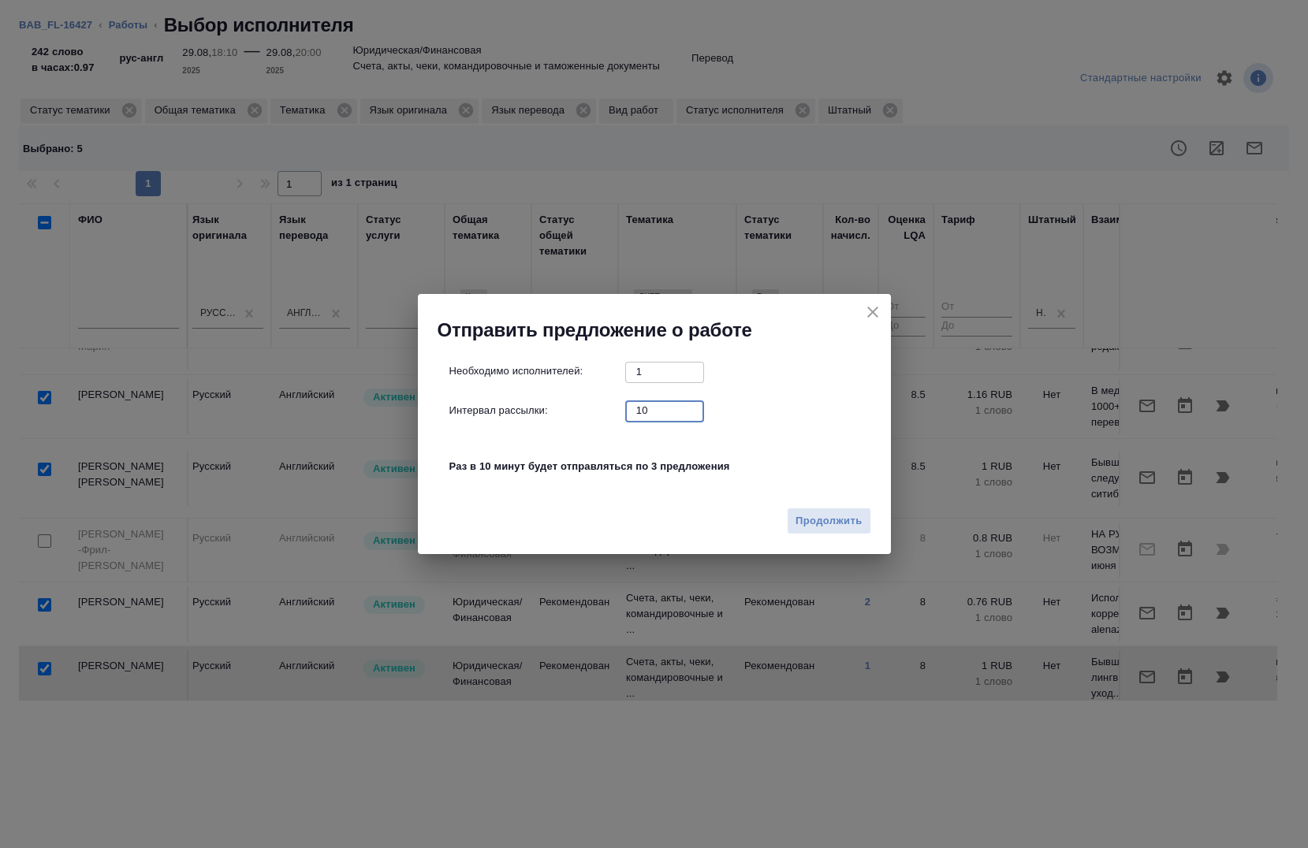
click at [654, 406] on input "10" at bounding box center [664, 411] width 79 height 20
type input "0"
click at [842, 521] on span "Продолжить" at bounding box center [829, 522] width 66 height 18
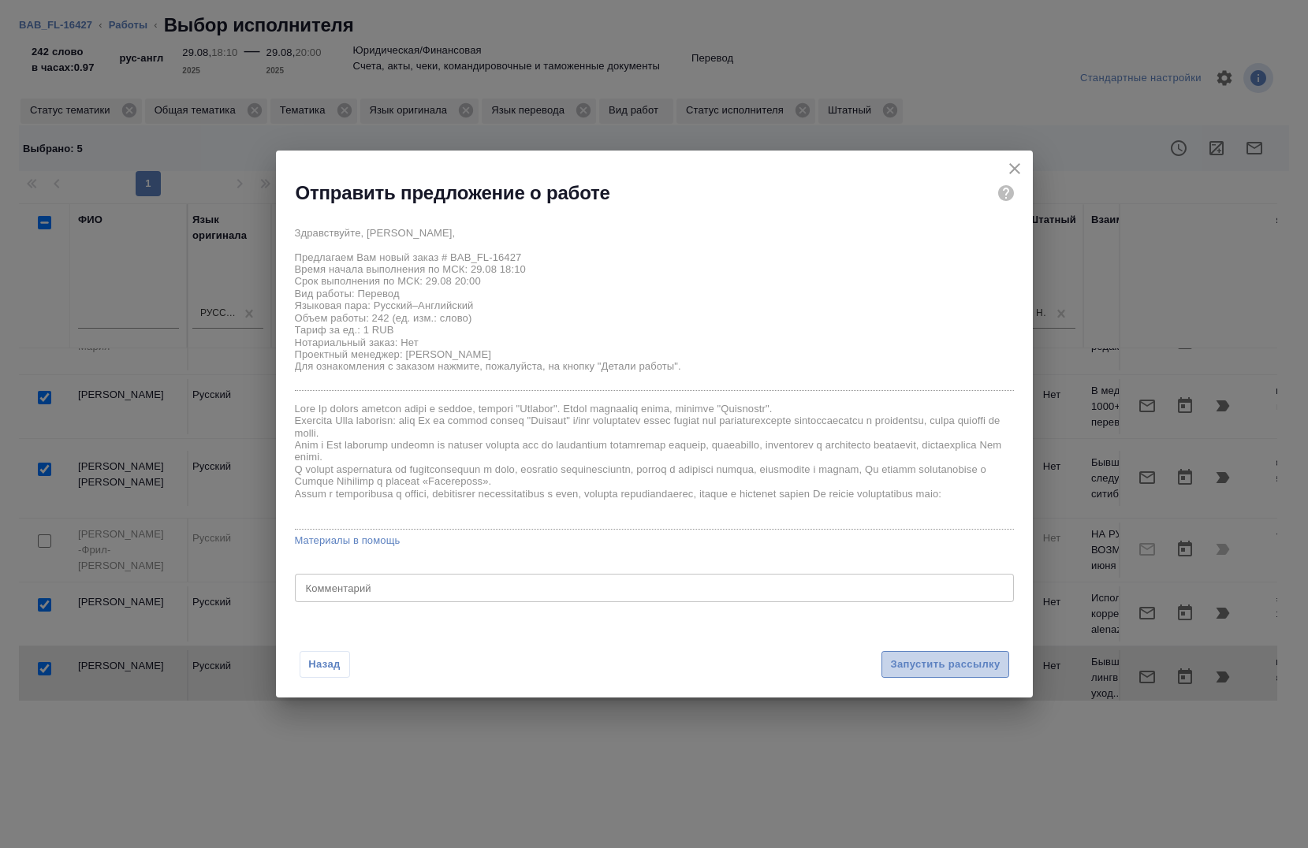
click at [957, 664] on span "Запустить рассылку" at bounding box center [945, 665] width 110 height 18
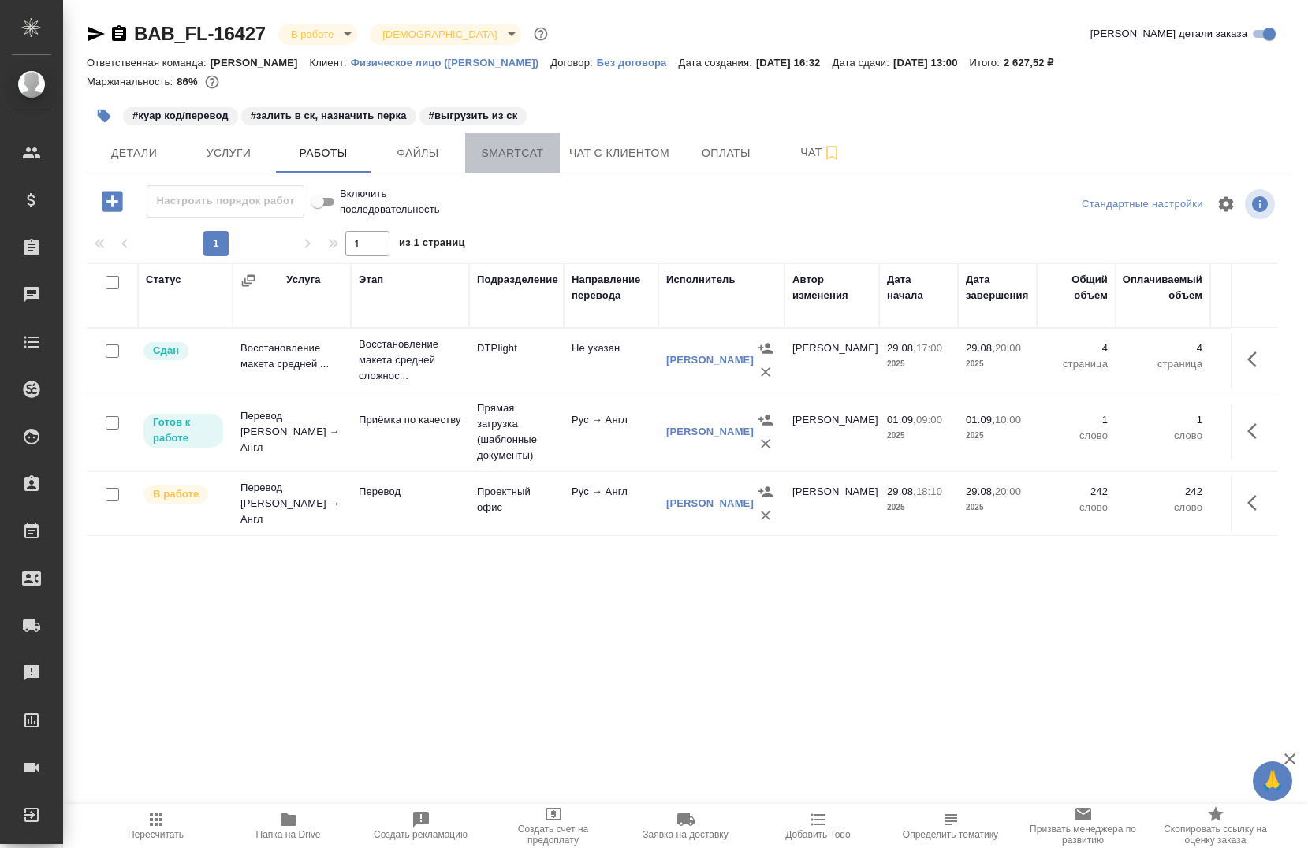
click at [518, 148] on span "Smartcat" at bounding box center [513, 154] width 76 height 20
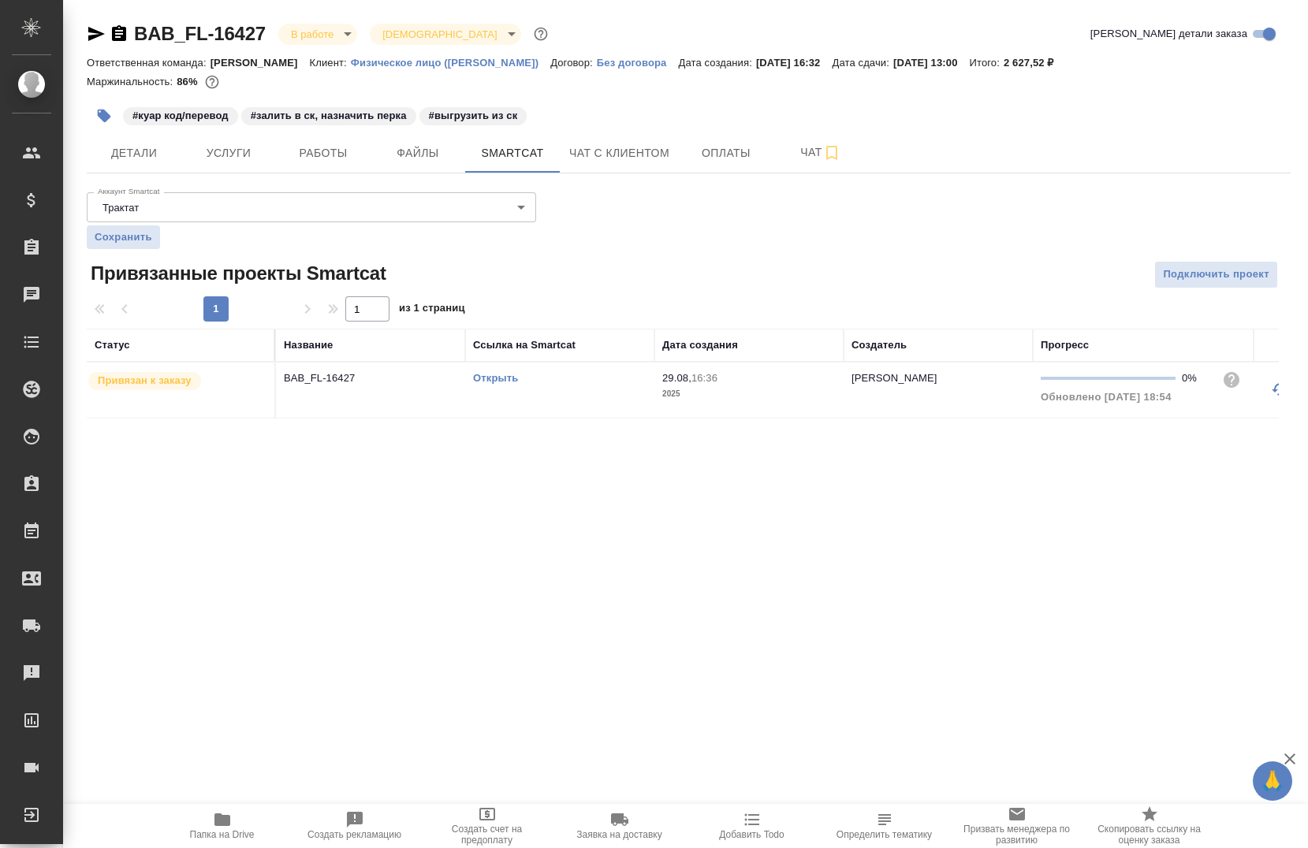
click at [502, 379] on link "Открыть" at bounding box center [495, 378] width 45 height 12
click at [100, 114] on icon "button" at bounding box center [104, 116] width 13 height 13
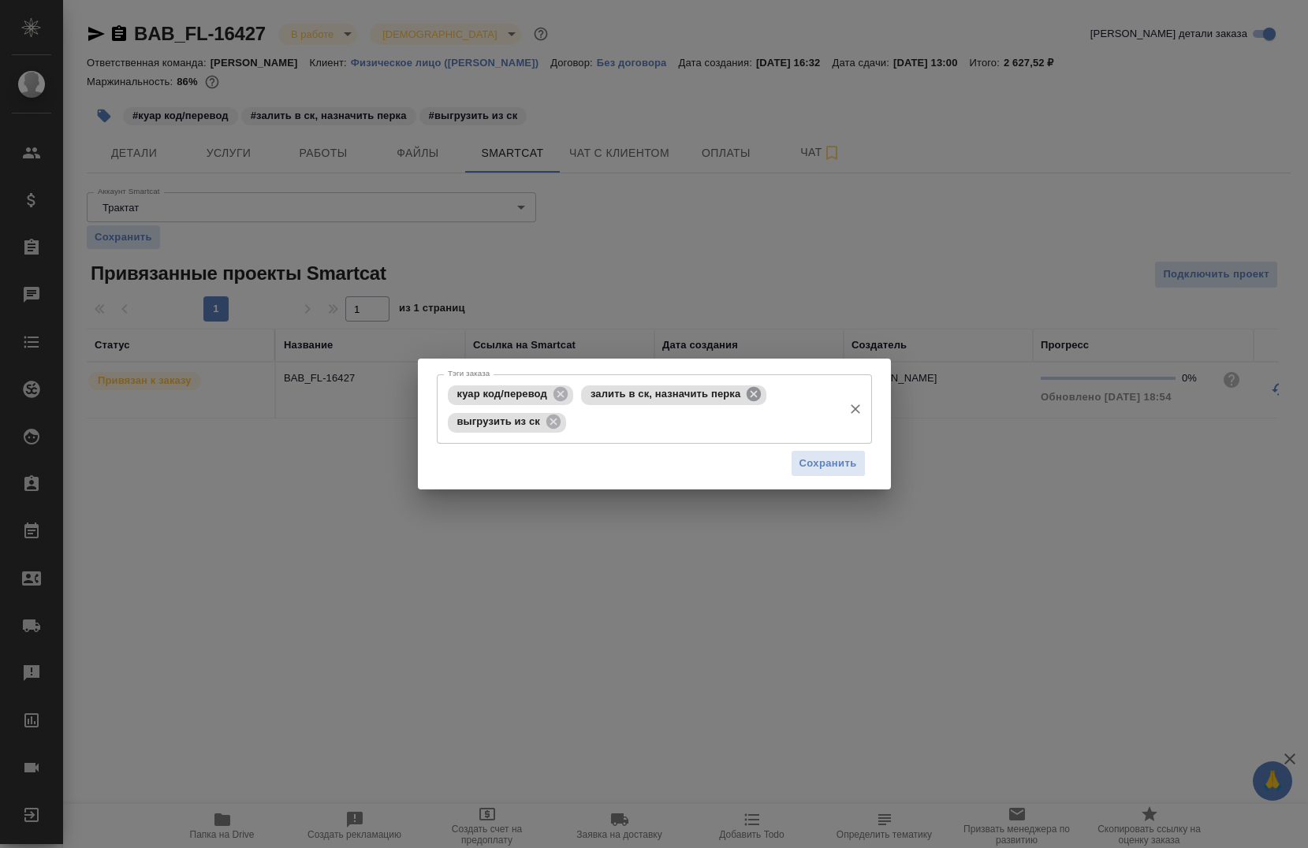
click at [750, 397] on icon at bounding box center [753, 394] width 17 height 17
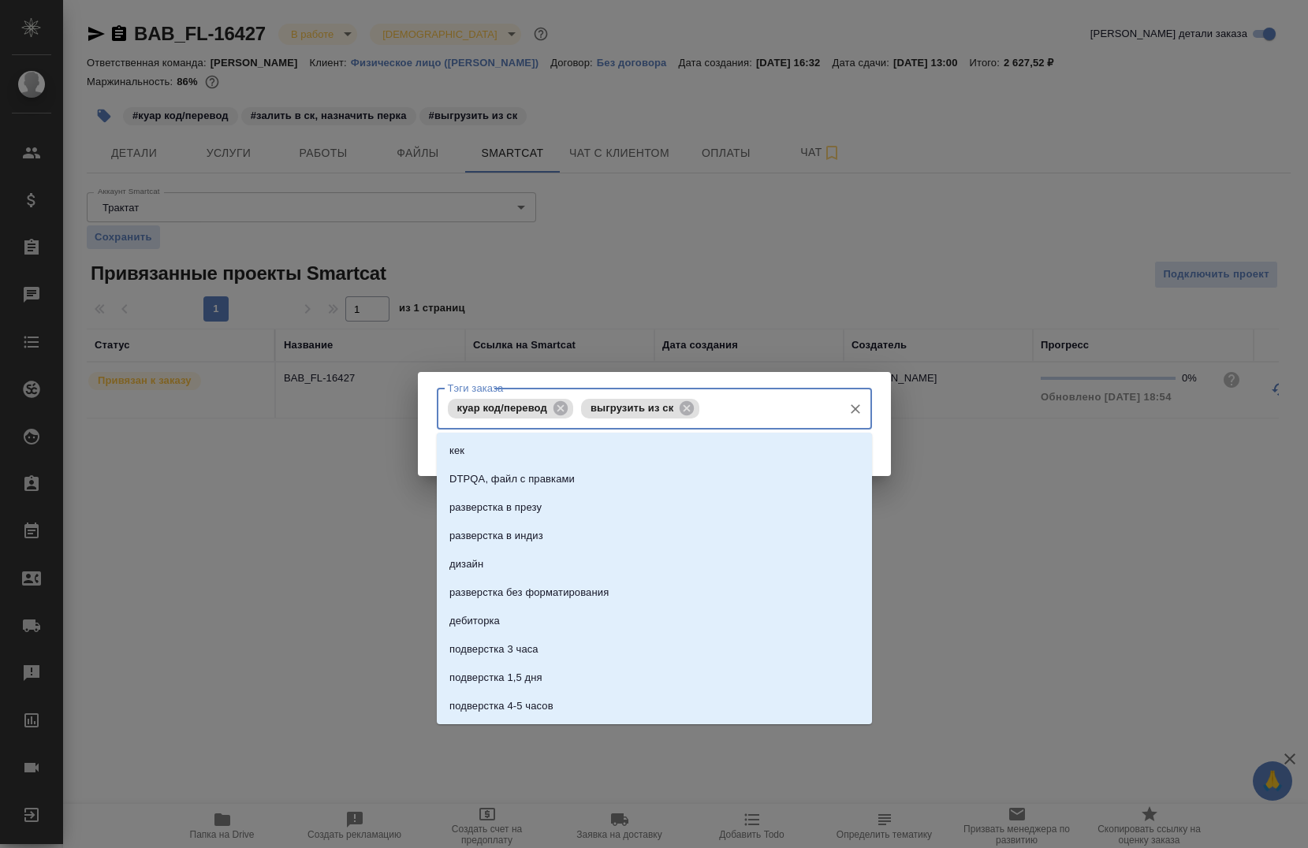
click at [745, 395] on input "Тэги заказа" at bounding box center [768, 408] width 131 height 27
type input "в переводе"
click at [546, 467] on li "в переводе" at bounding box center [654, 479] width 435 height 28
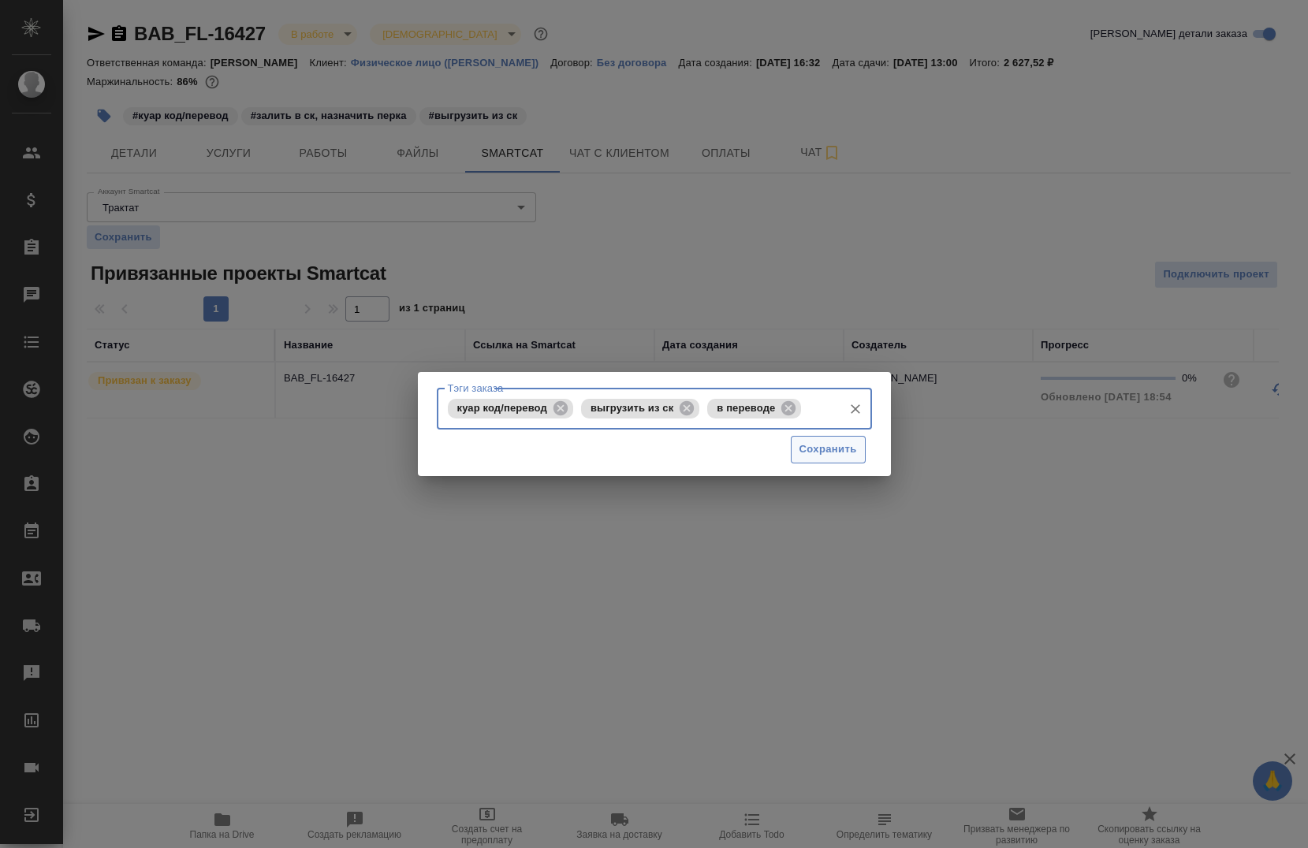
click at [820, 449] on span "Сохранить" at bounding box center [829, 450] width 58 height 18
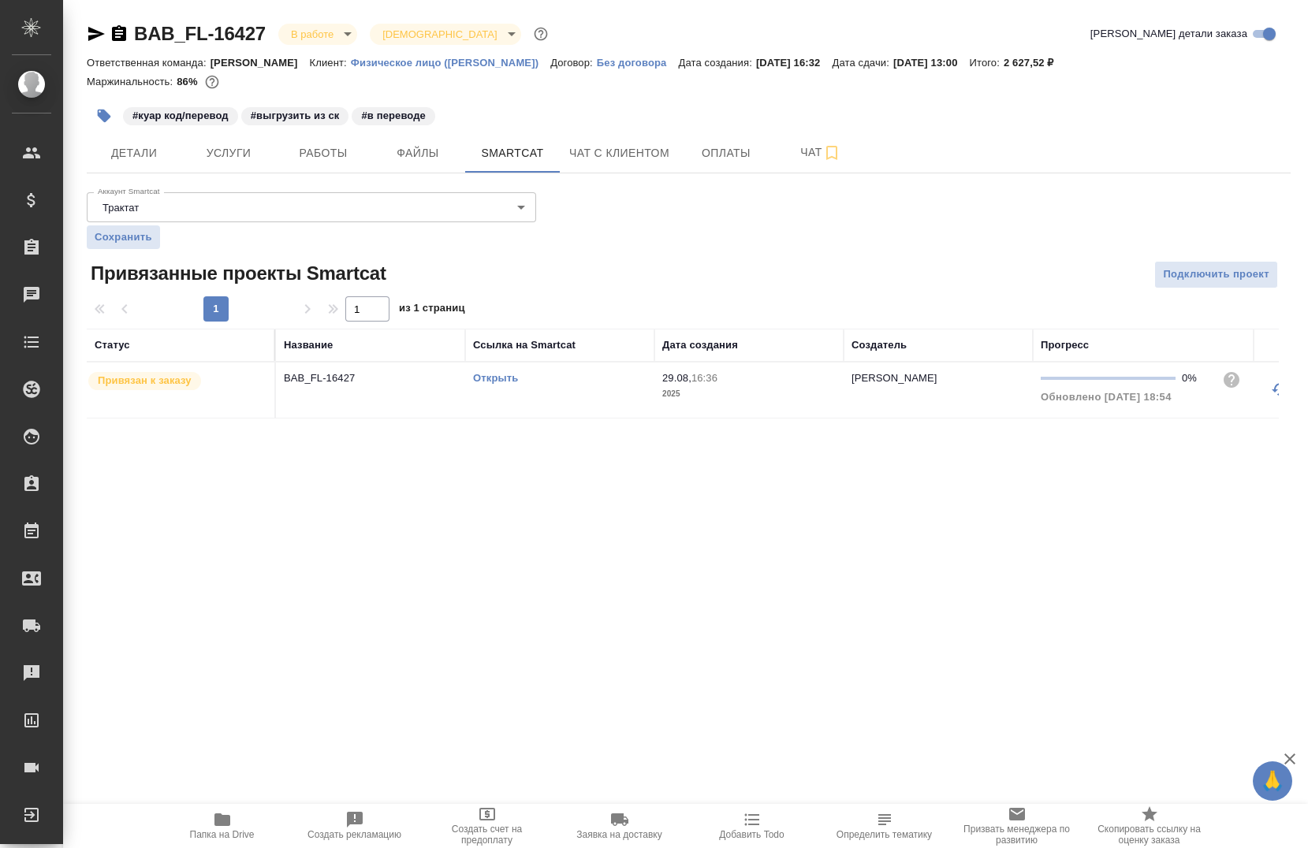
drag, startPoint x: 805, startPoint y: 417, endPoint x: 837, endPoint y: 418, distance: 31.5
click at [837, 418] on div "Статус Название Ссылка на Smartcat Дата создания Создатель Прогресс Привязан к …" at bounding box center [682, 374] width 1191 height 90
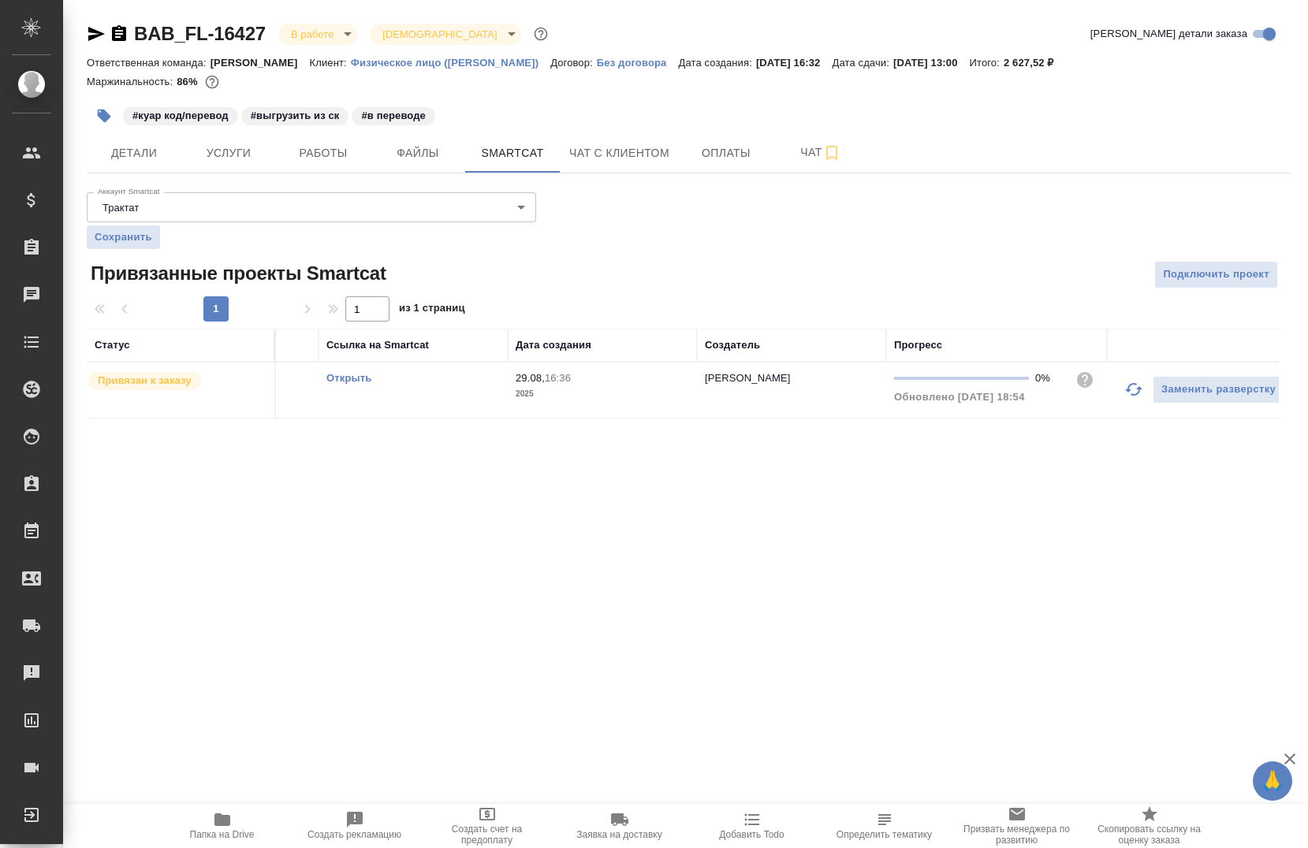
scroll to position [0, 148]
click at [1136, 389] on icon "button" at bounding box center [1132, 389] width 17 height 13
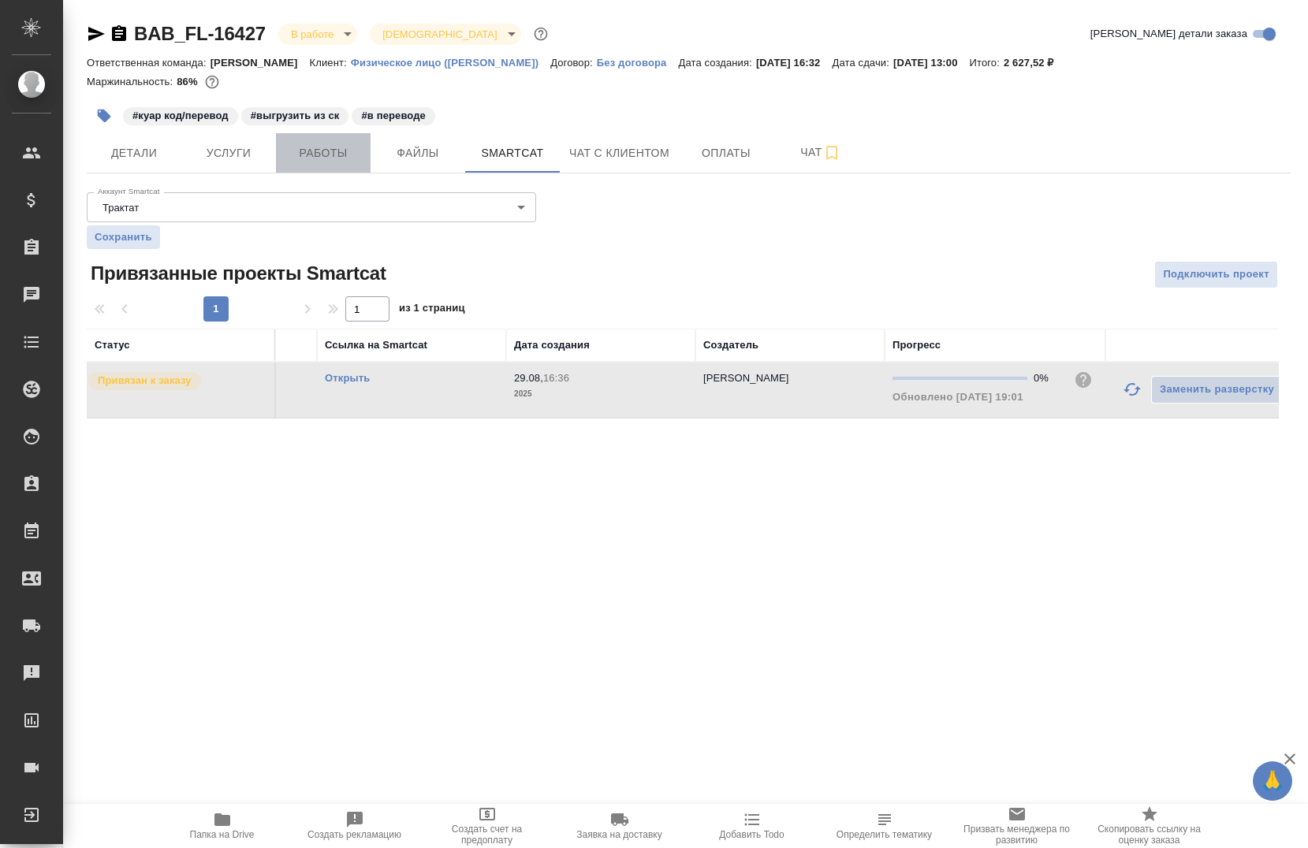
click at [339, 155] on span "Работы" at bounding box center [323, 154] width 76 height 20
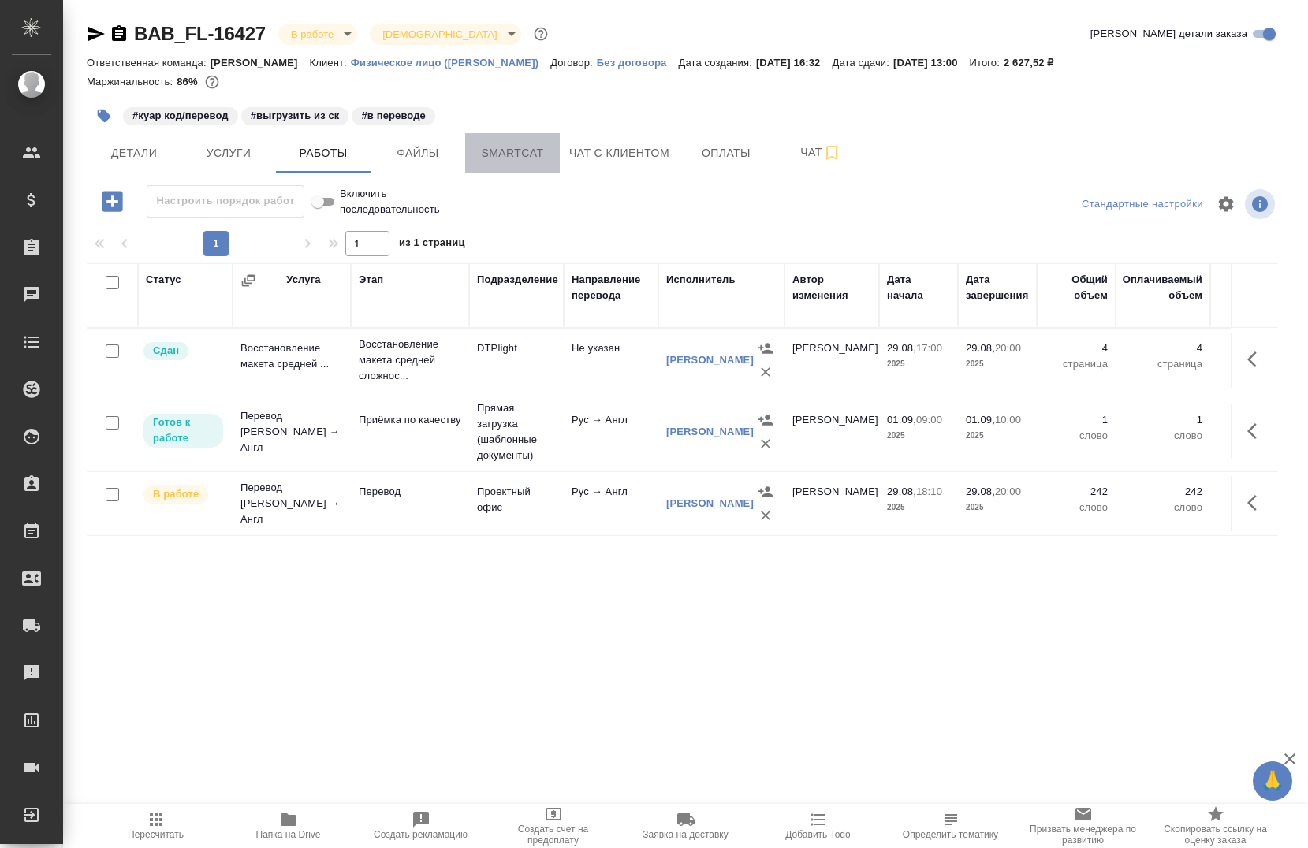
click at [522, 134] on button "Smartcat" at bounding box center [512, 152] width 95 height 39
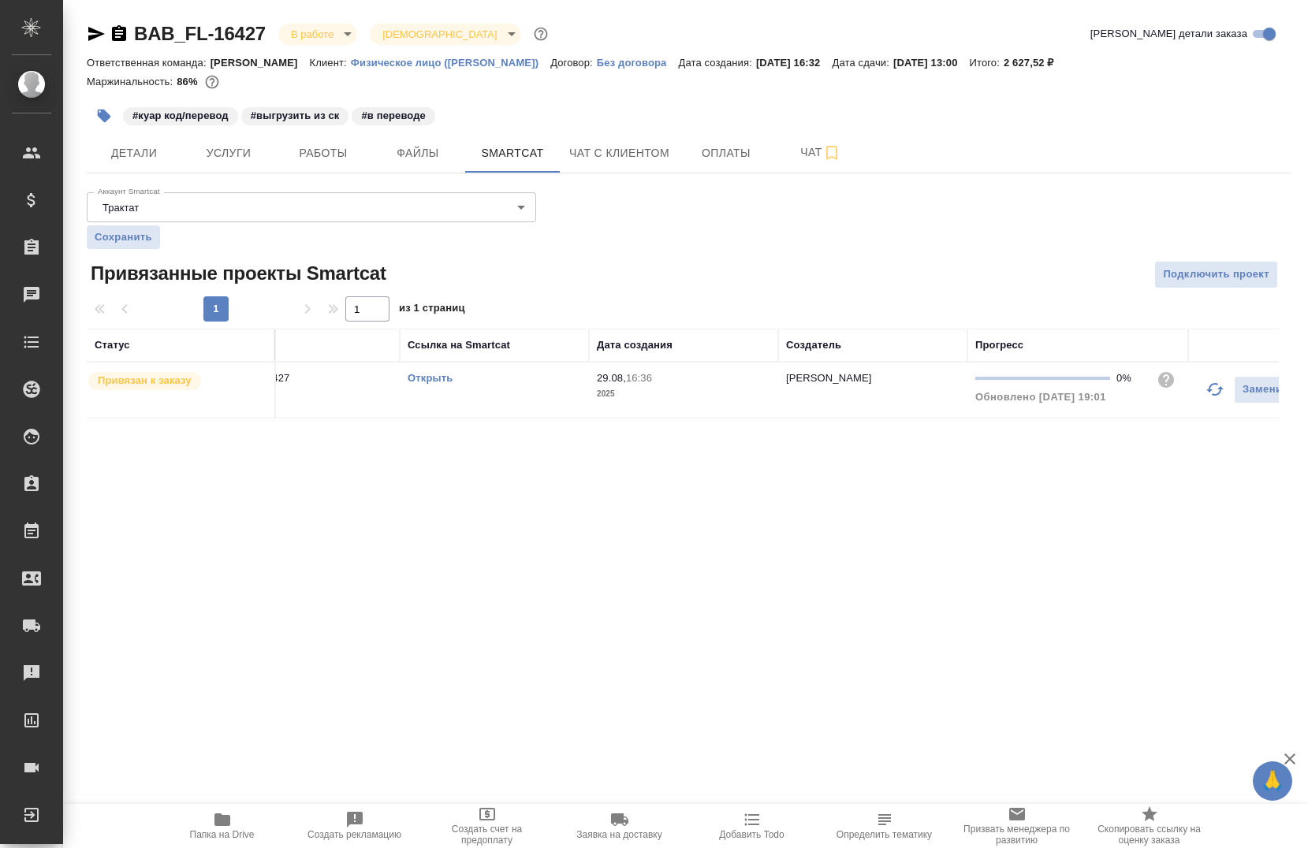
scroll to position [0, 165]
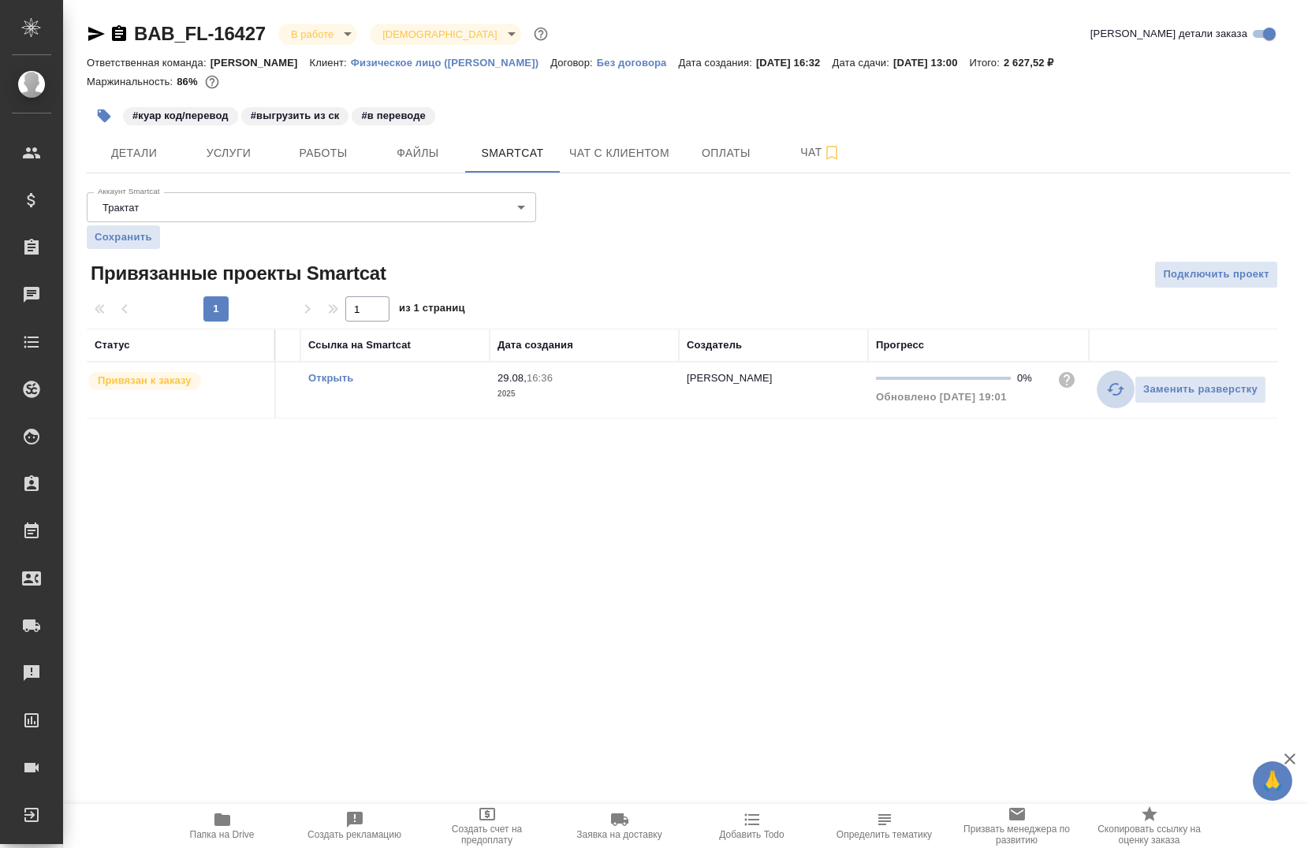
click at [1109, 390] on icon "button" at bounding box center [1115, 389] width 17 height 13
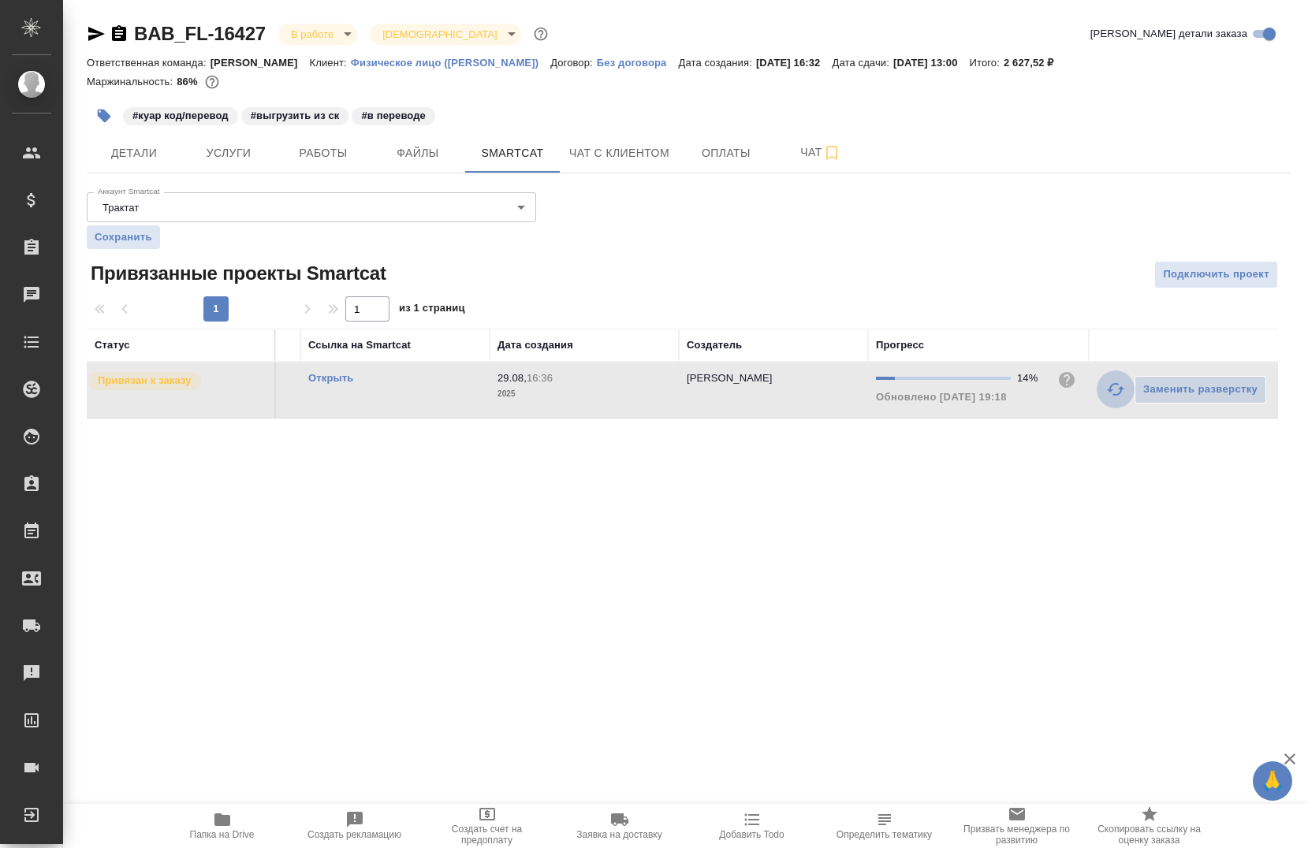
click at [1110, 394] on icon "button" at bounding box center [1115, 389] width 19 height 19
click at [1122, 389] on icon "button" at bounding box center [1115, 389] width 17 height 13
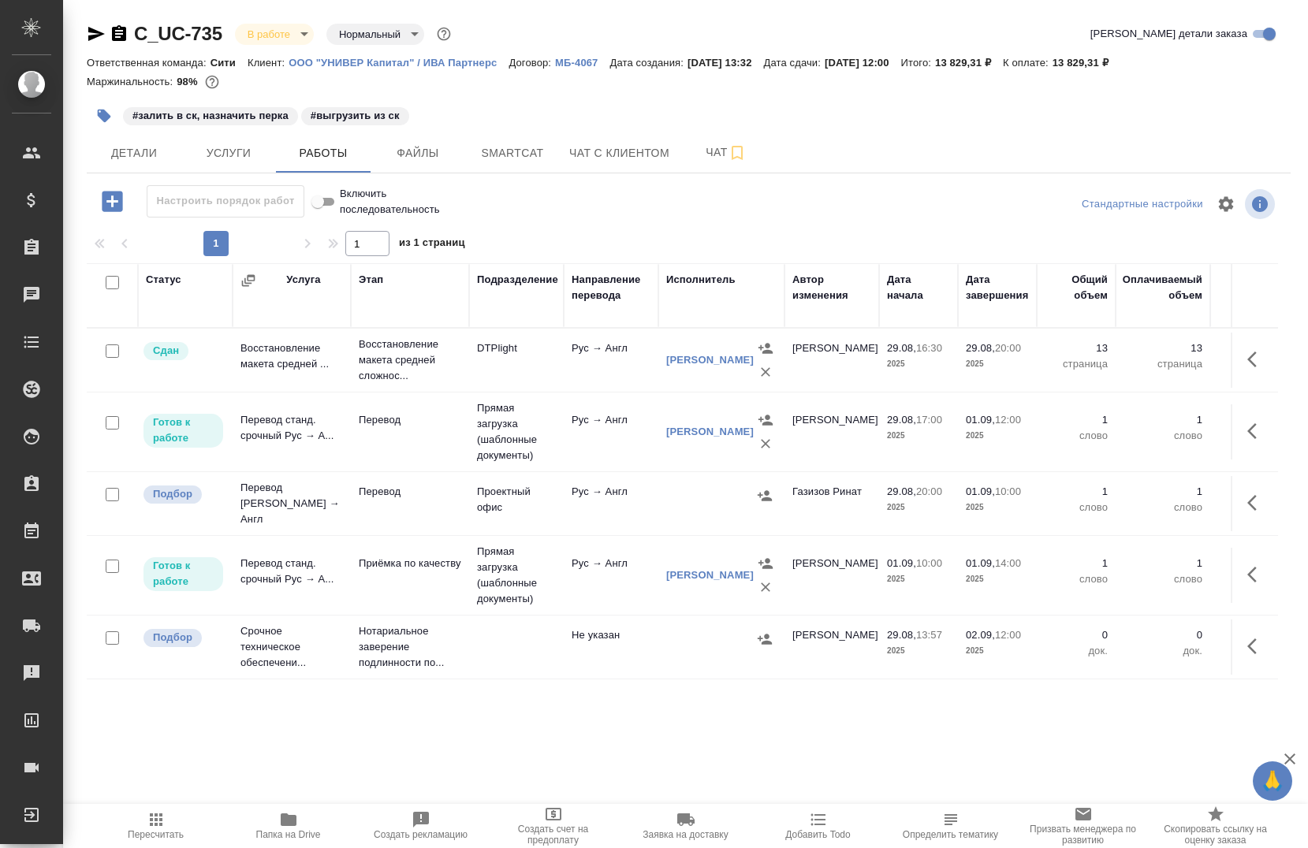
click at [286, 817] on icon "button" at bounding box center [289, 820] width 16 height 13
click at [289, 838] on span "Папка на Drive" at bounding box center [288, 834] width 65 height 11
click at [531, 161] on span "Smartcat" at bounding box center [513, 154] width 76 height 20
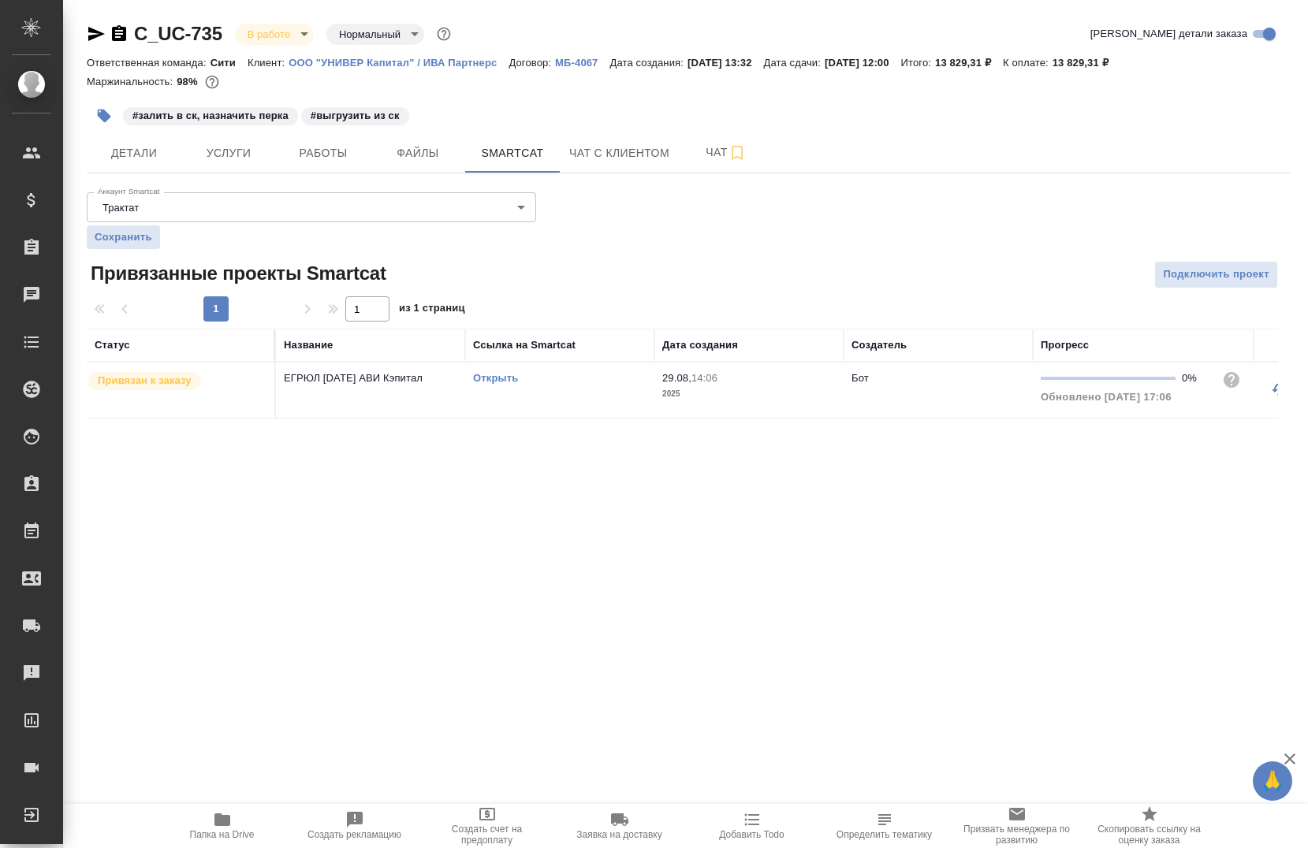
click at [499, 371] on div "Открыть" at bounding box center [559, 379] width 173 height 16
click at [499, 370] on td "Открыть" at bounding box center [559, 390] width 189 height 55
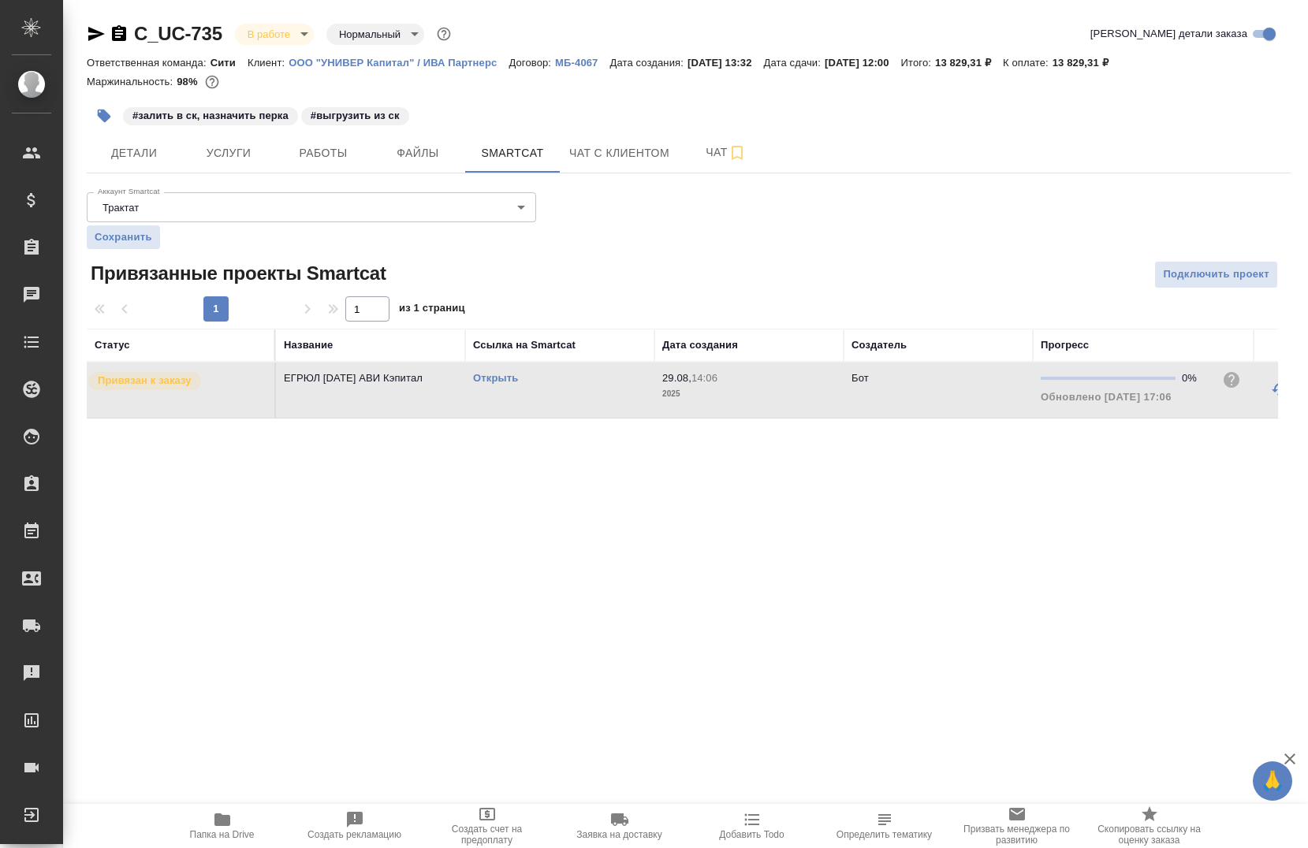
click at [488, 375] on link "Открыть" at bounding box center [495, 378] width 45 height 12
click at [310, 160] on span "Работы" at bounding box center [323, 154] width 76 height 20
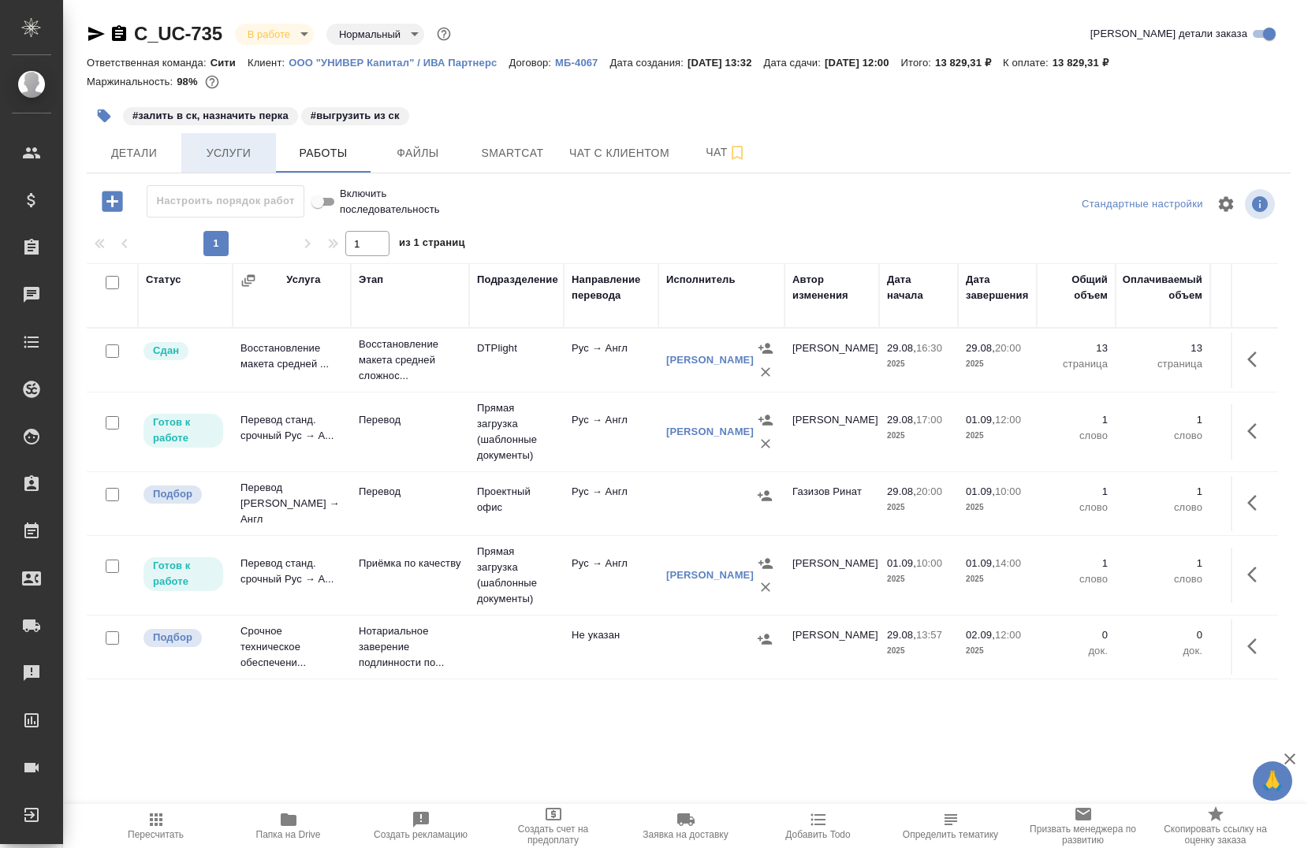
click at [230, 147] on span "Услуги" at bounding box center [229, 154] width 76 height 20
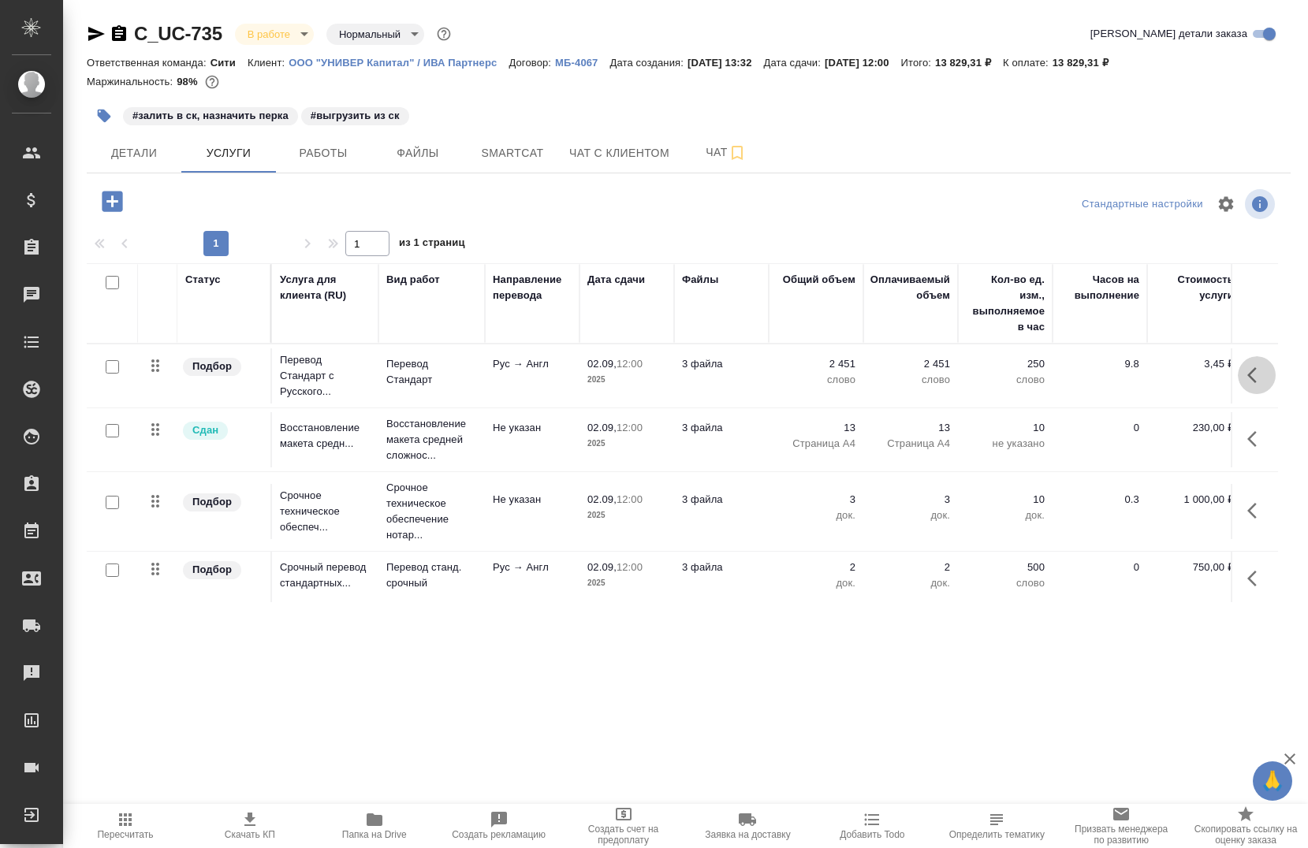
click at [1240, 386] on button "button" at bounding box center [1257, 375] width 38 height 38
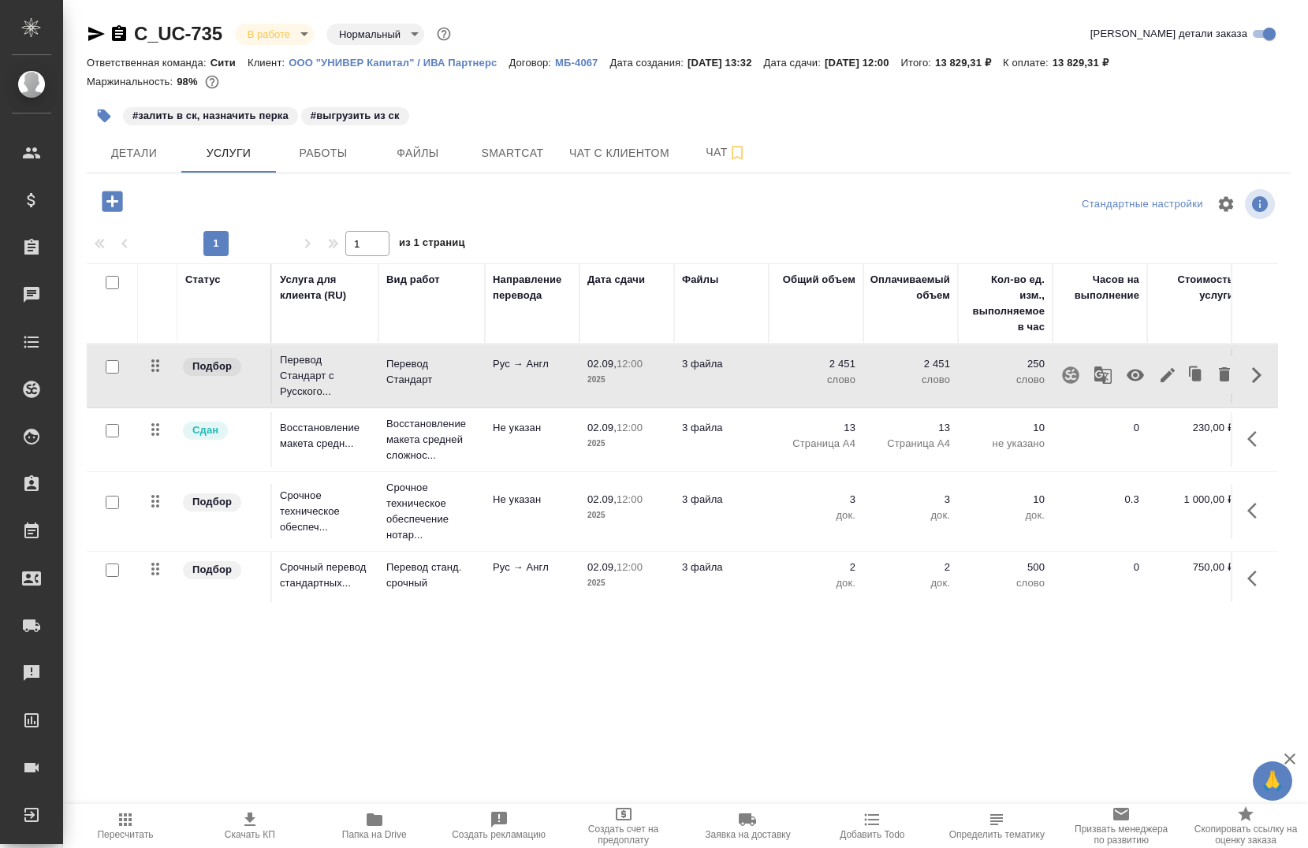
click at [1094, 371] on icon "button" at bounding box center [1102, 375] width 17 height 17
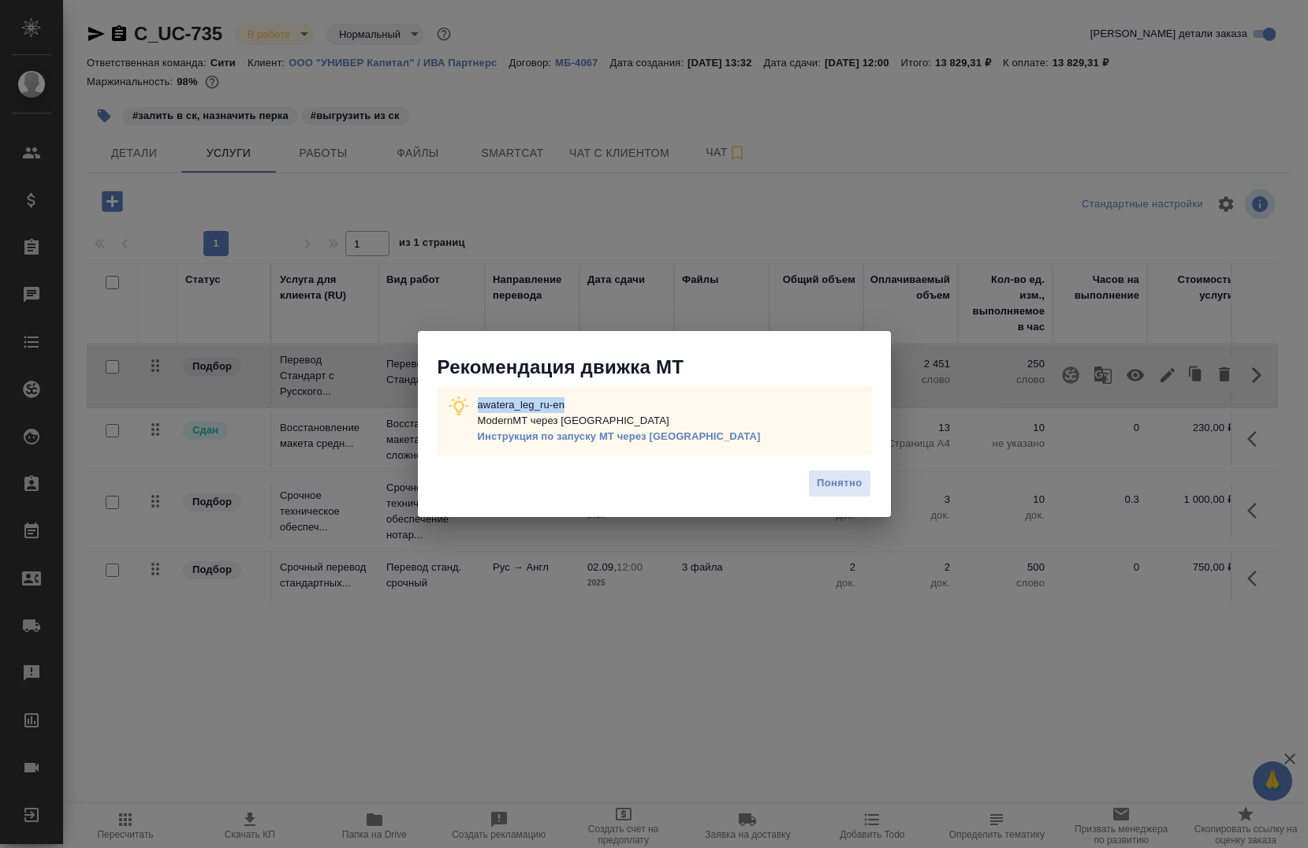
drag, startPoint x: 571, startPoint y: 390, endPoint x: 478, endPoint y: 382, distance: 93.4
click at [478, 386] on div "awatera_leg_ru-en ModernMT через Теру Инструкция по запуску МТ через [GEOGRAPHI…" at bounding box center [654, 420] width 435 height 69
copy p "awatera_leg_ru-en"
click at [852, 491] on span "Понятно" at bounding box center [839, 484] width 45 height 18
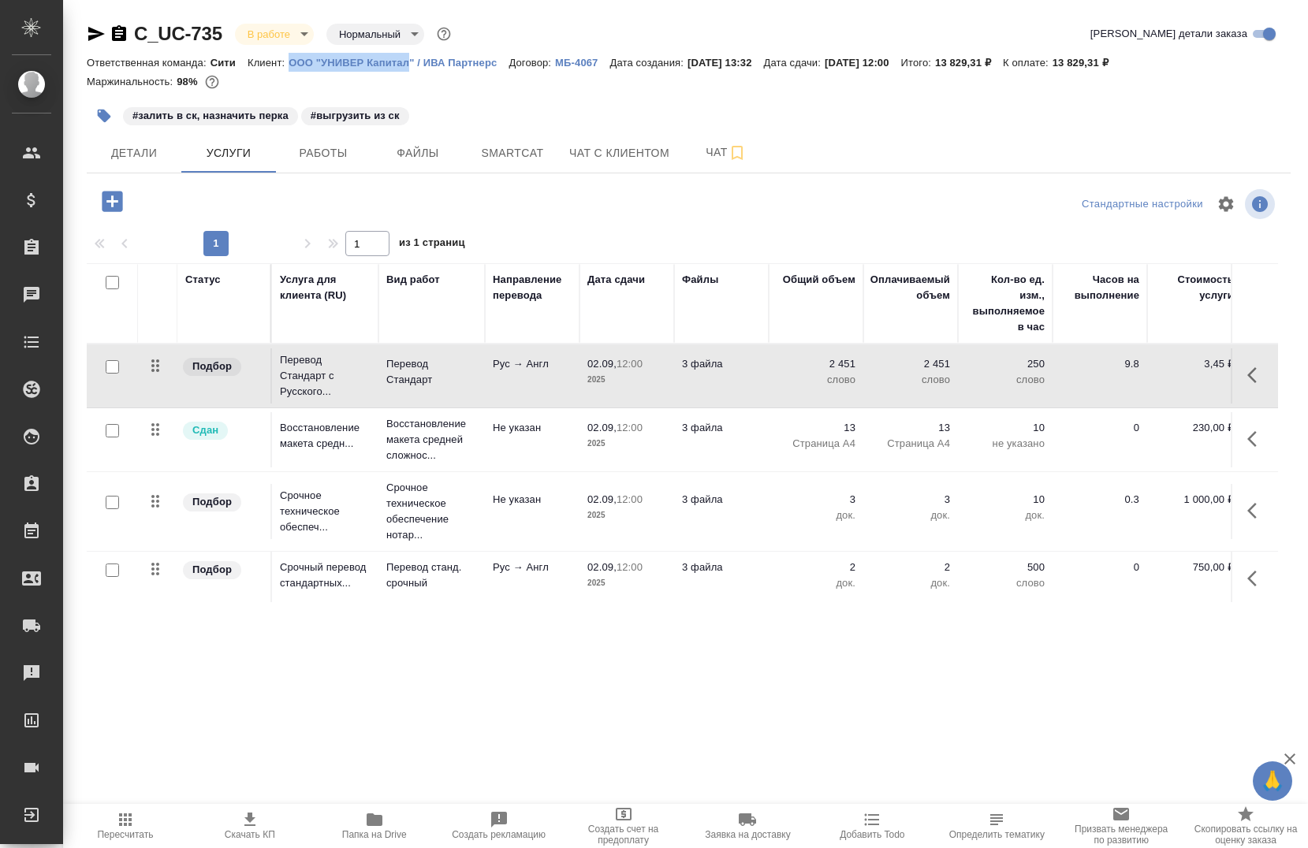
drag, startPoint x: 287, startPoint y: 64, endPoint x: 406, endPoint y: 70, distance: 119.2
click at [406, 70] on div "Ответственная команда: Сити Клиент: ООО "УНИВЕР Капитал" / ИВА Партнерс Договор…" at bounding box center [689, 62] width 1204 height 19
copy p "ООО "УНИВЕР Капитал"
click at [339, 158] on span "Работы" at bounding box center [323, 154] width 76 height 20
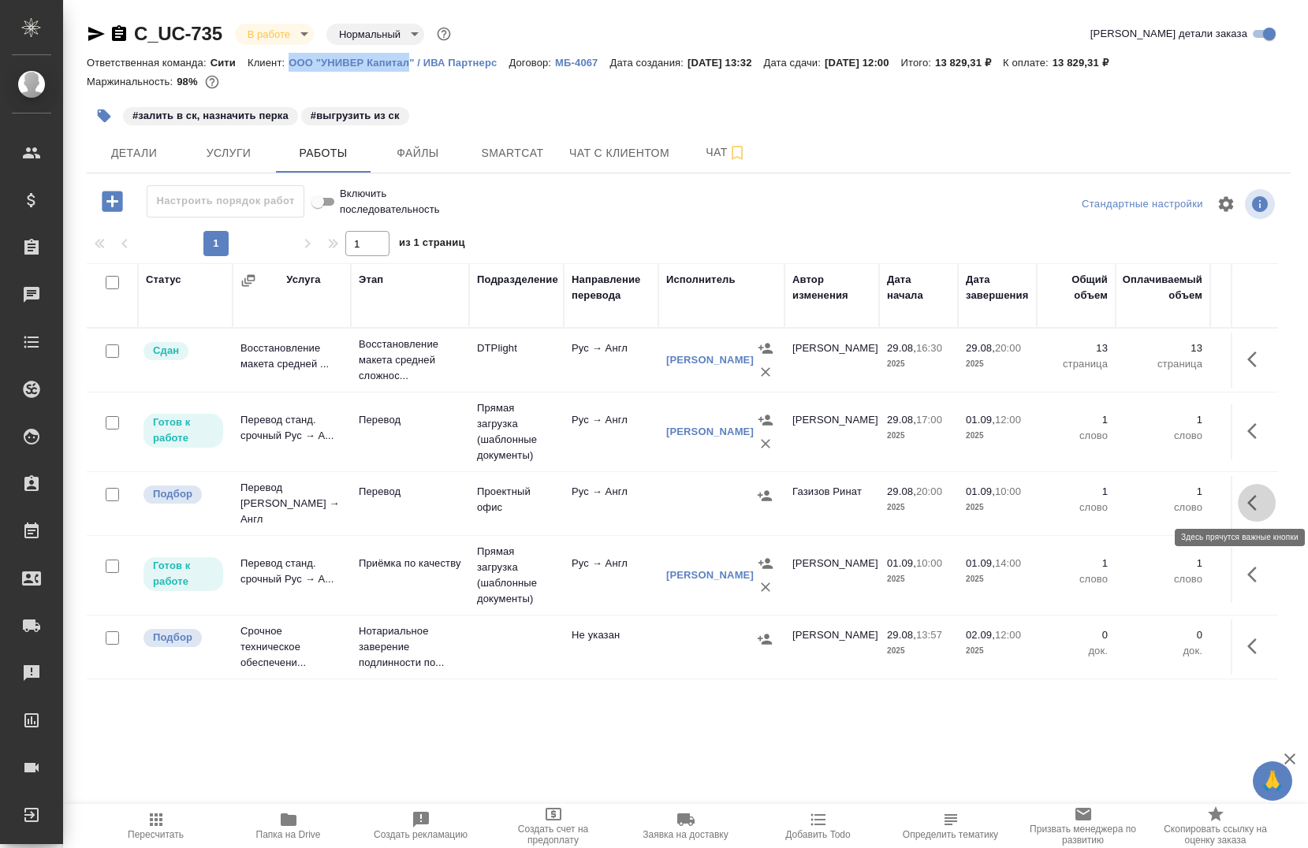
click at [1249, 503] on icon "button" at bounding box center [1256, 503] width 19 height 19
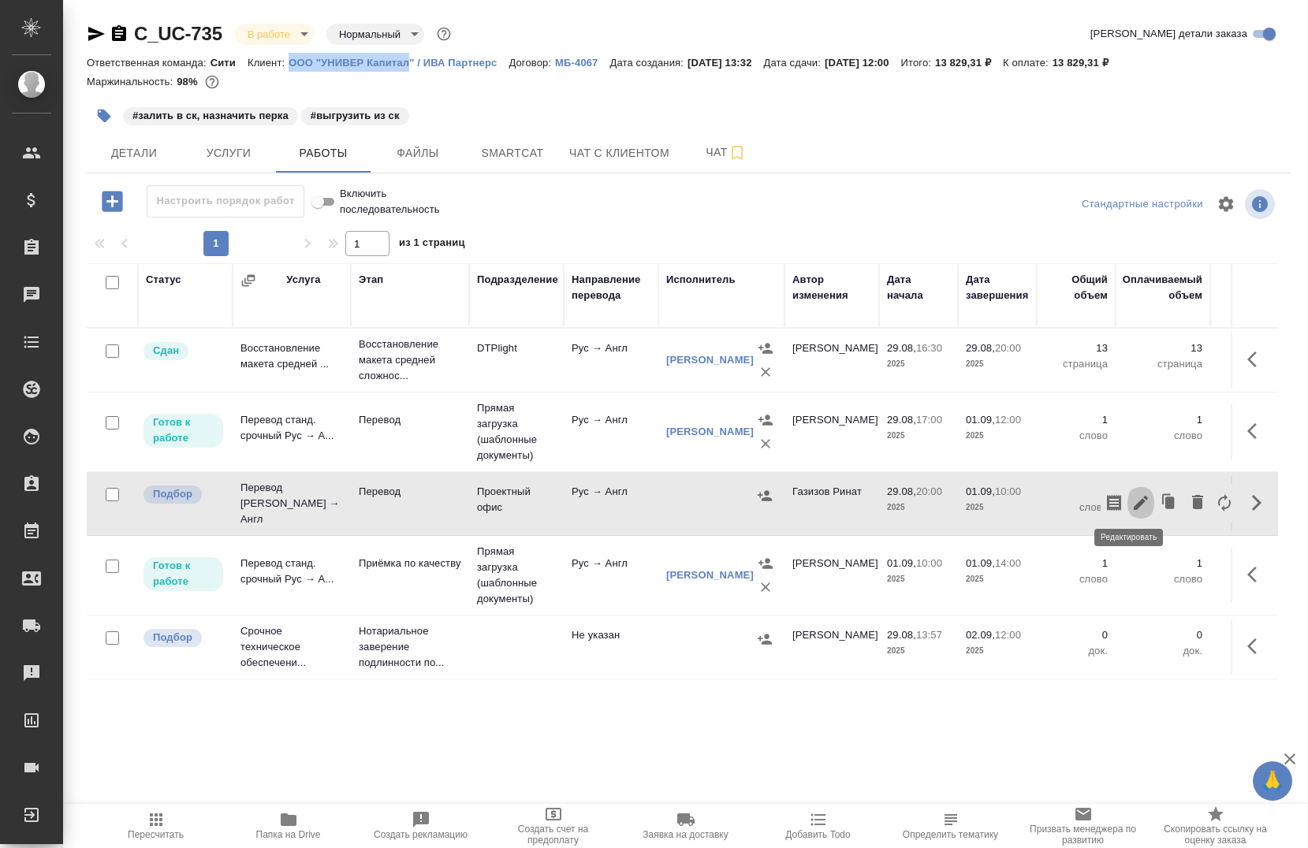
click at [1134, 501] on icon "button" at bounding box center [1141, 503] width 14 height 14
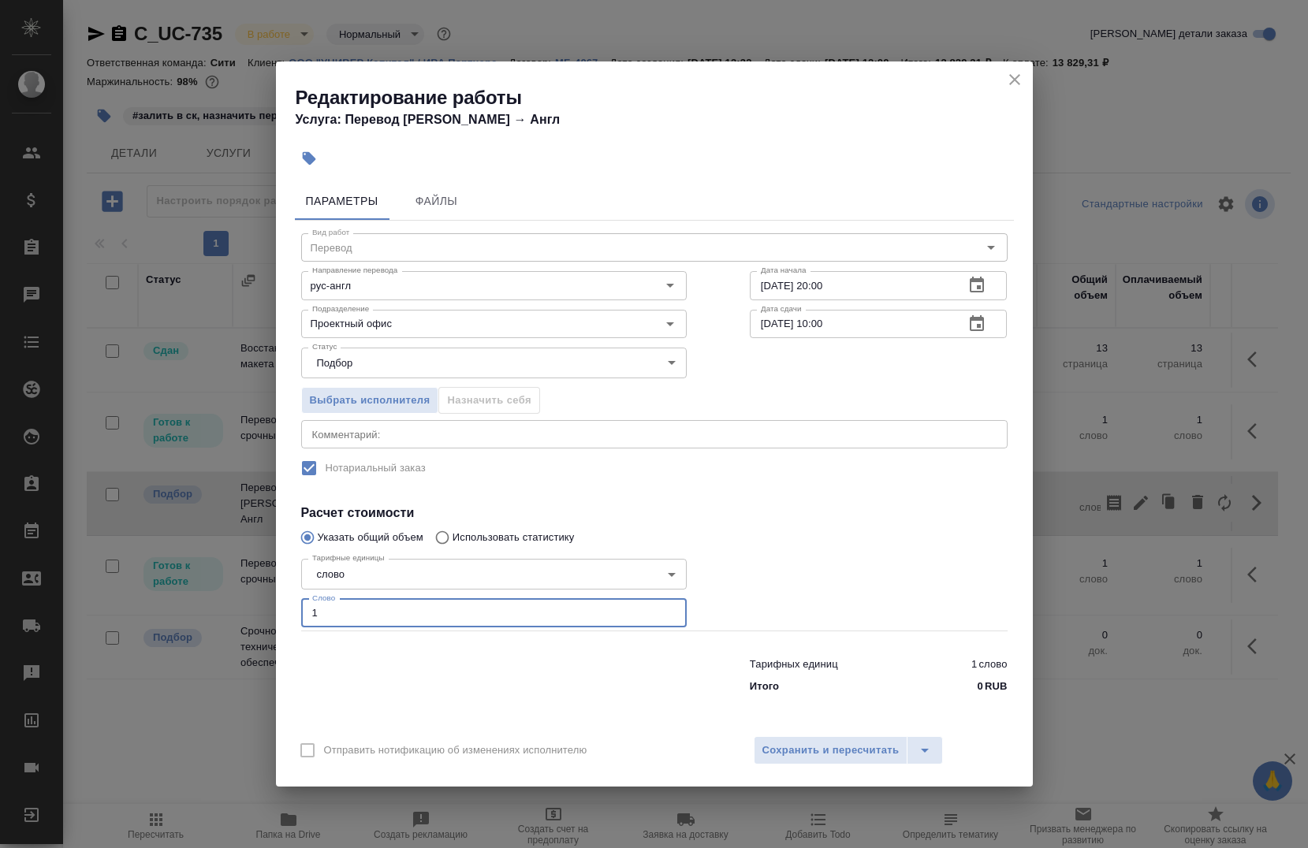
click at [384, 621] on input "1" at bounding box center [494, 613] width 386 height 28
type input "427"
click at [900, 290] on input "29.08.2025 20:00" at bounding box center [851, 285] width 203 height 28
type input "[DATE] 19:15"
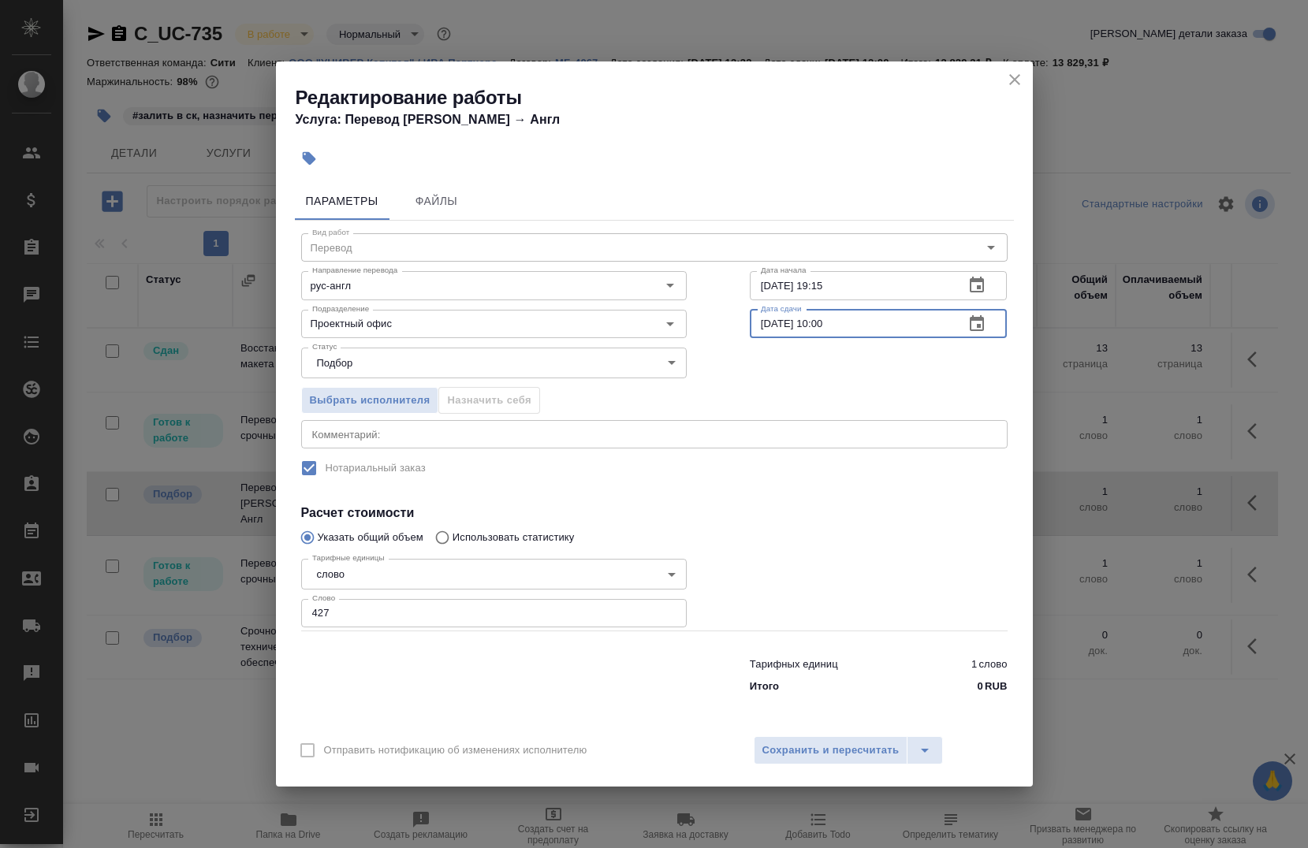
click at [870, 320] on input "01.09.2025 10:00" at bounding box center [851, 324] width 203 height 28
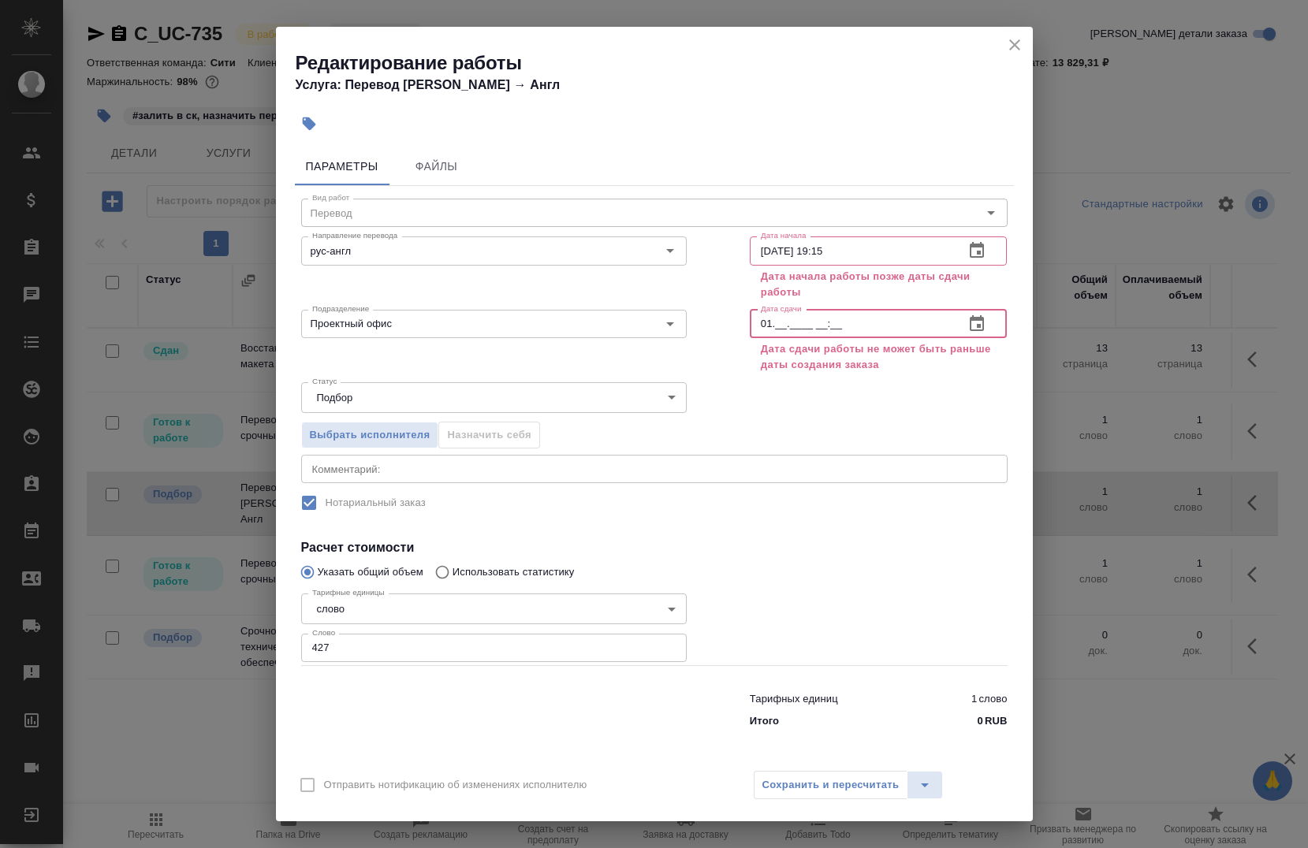
type input "0_.__.____ __:__"
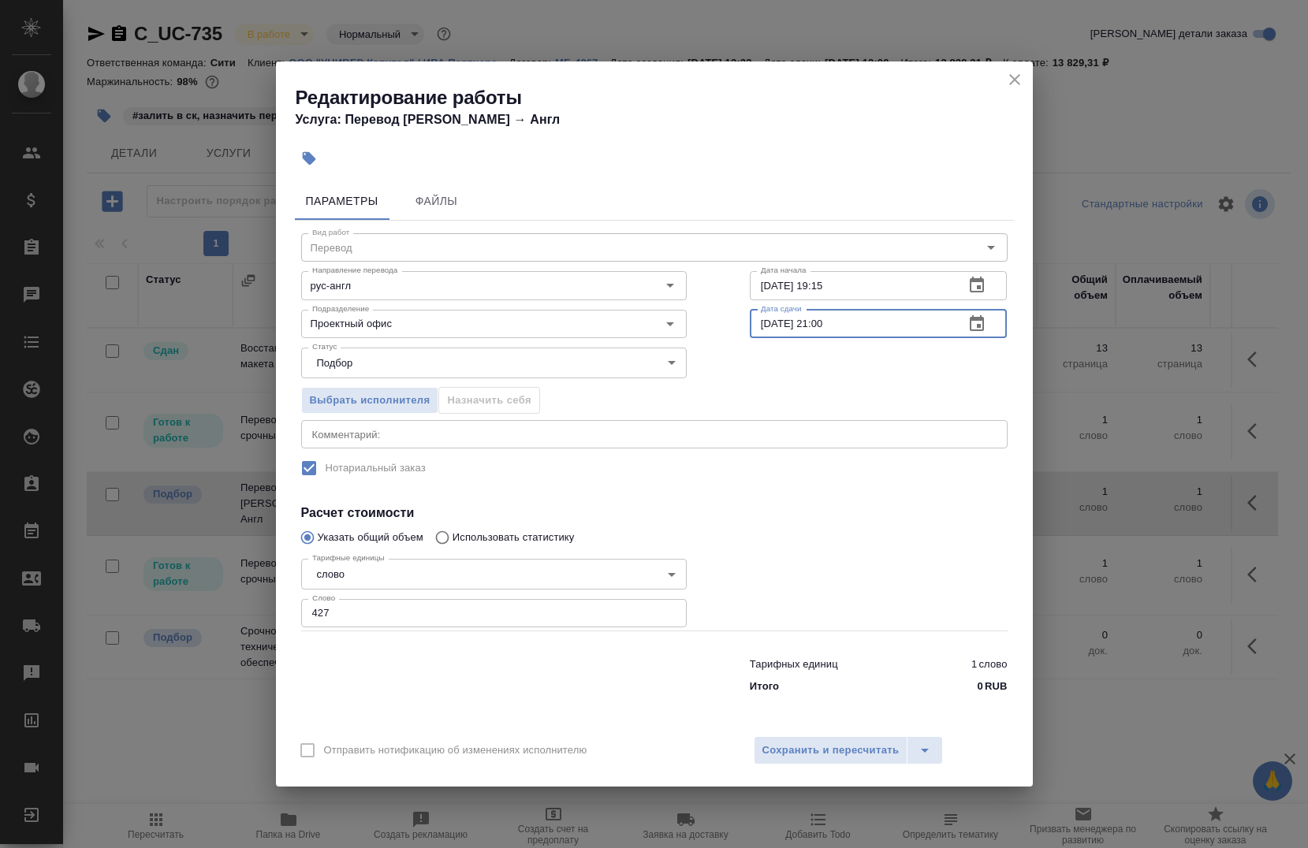
type input "[DATE] 21:00"
click at [413, 427] on div "x Комментарий:" at bounding box center [654, 434] width 706 height 28
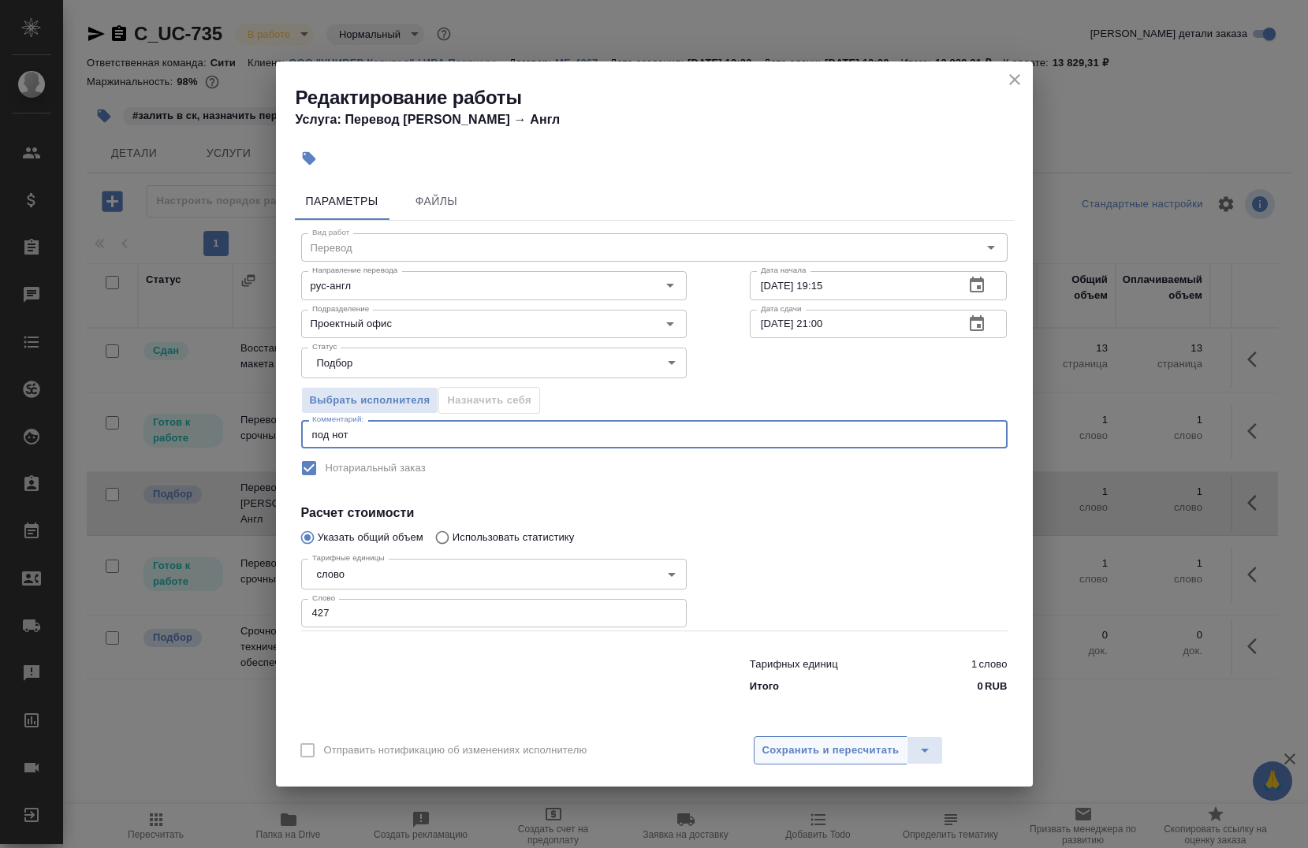
type textarea "под нот"
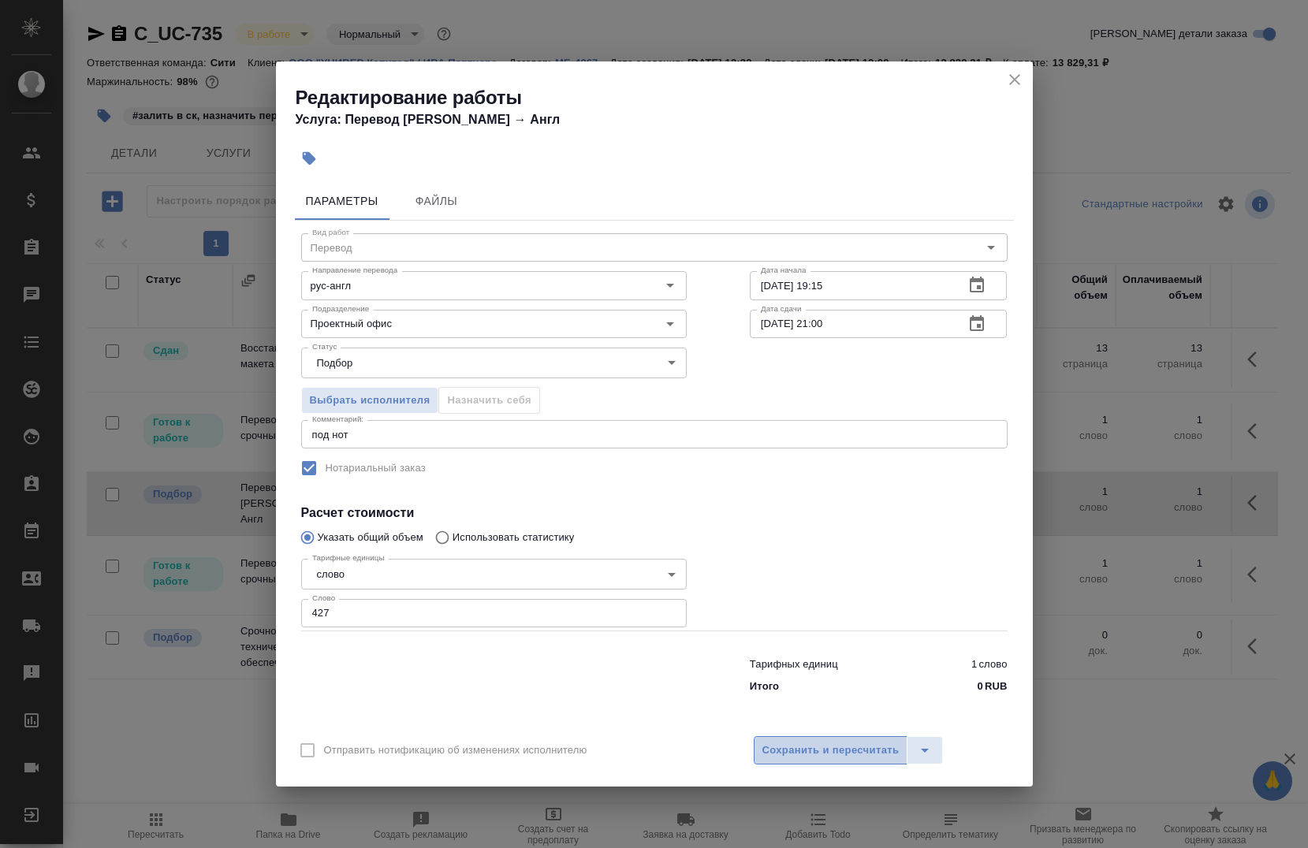
click at [847, 762] on button "Сохранить и пересчитать" at bounding box center [831, 750] width 155 height 28
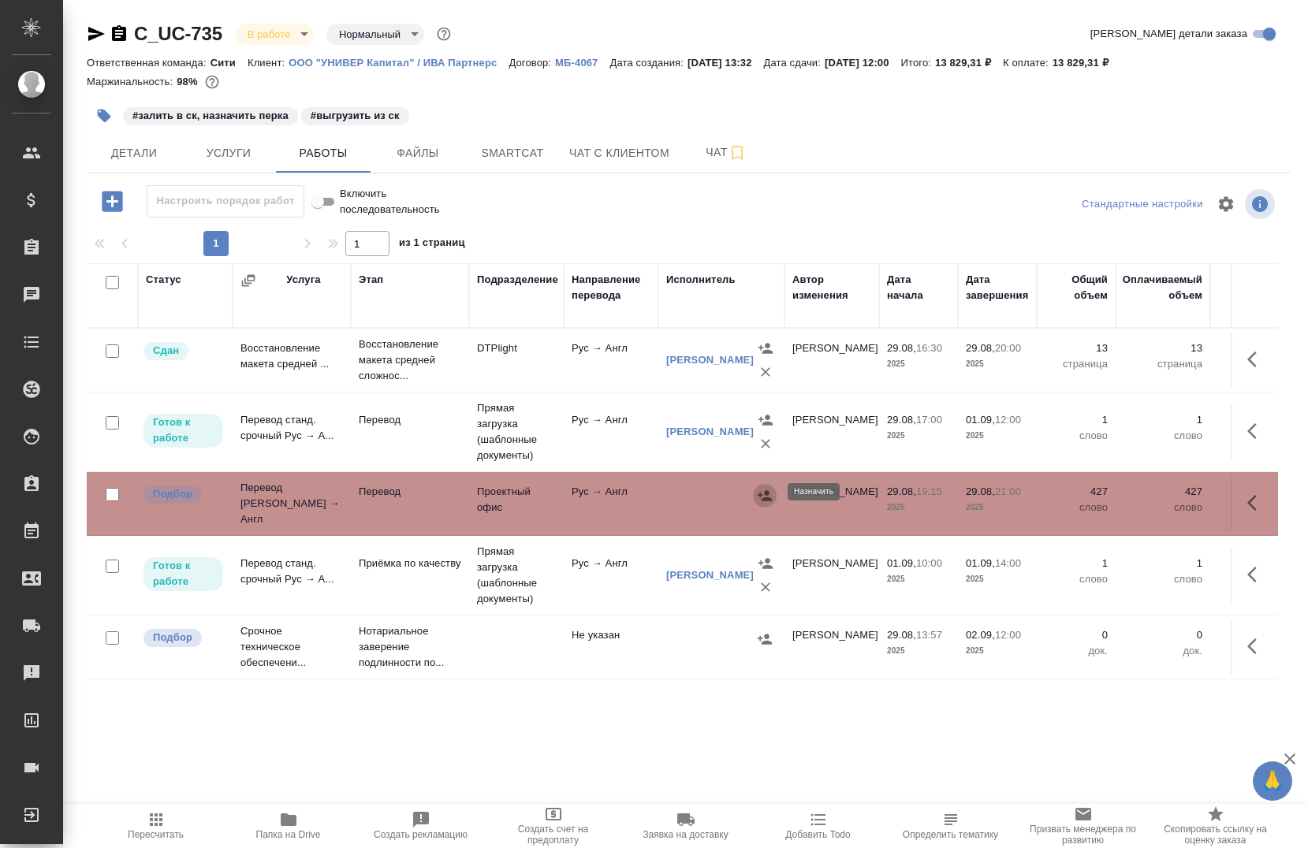
click at [764, 488] on icon "button" at bounding box center [765, 496] width 16 height 16
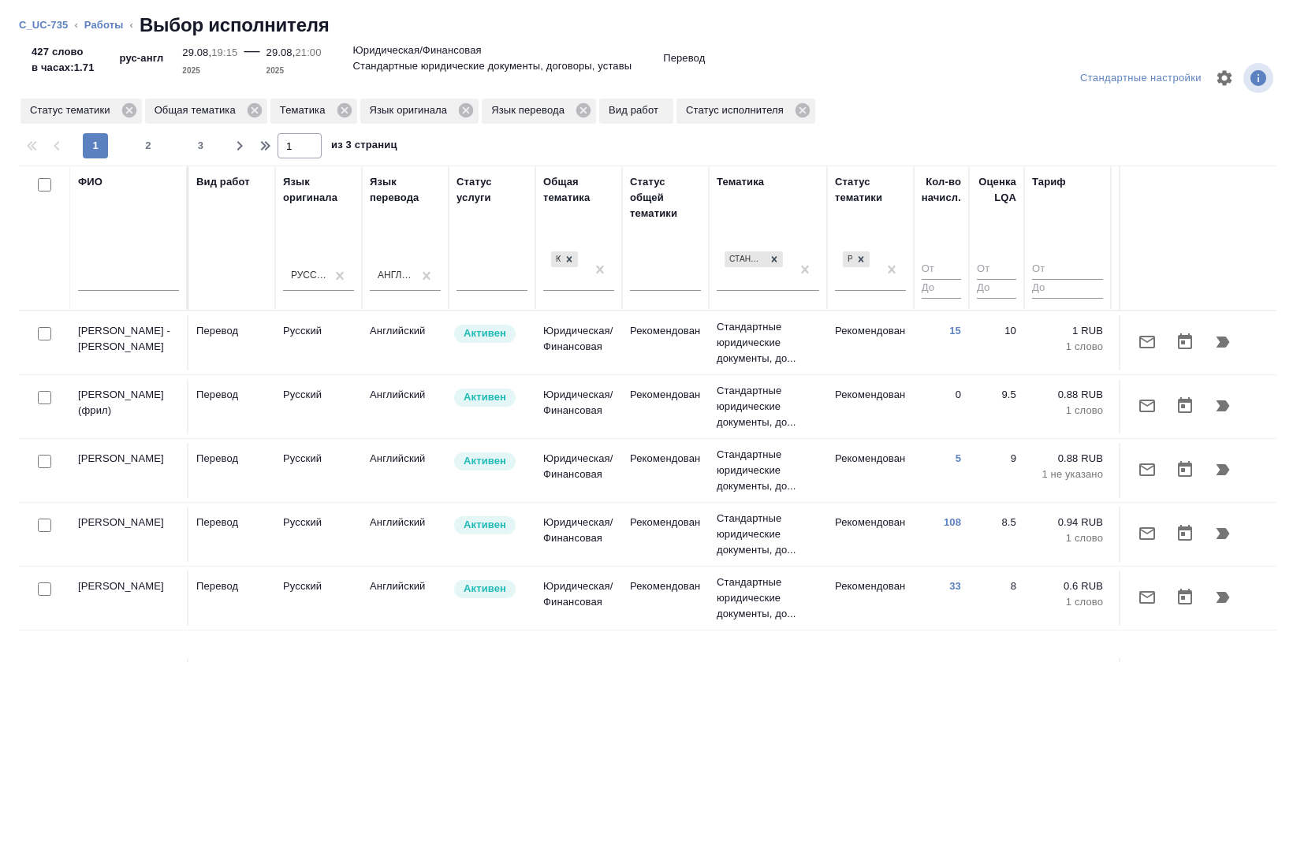
scroll to position [0, 752]
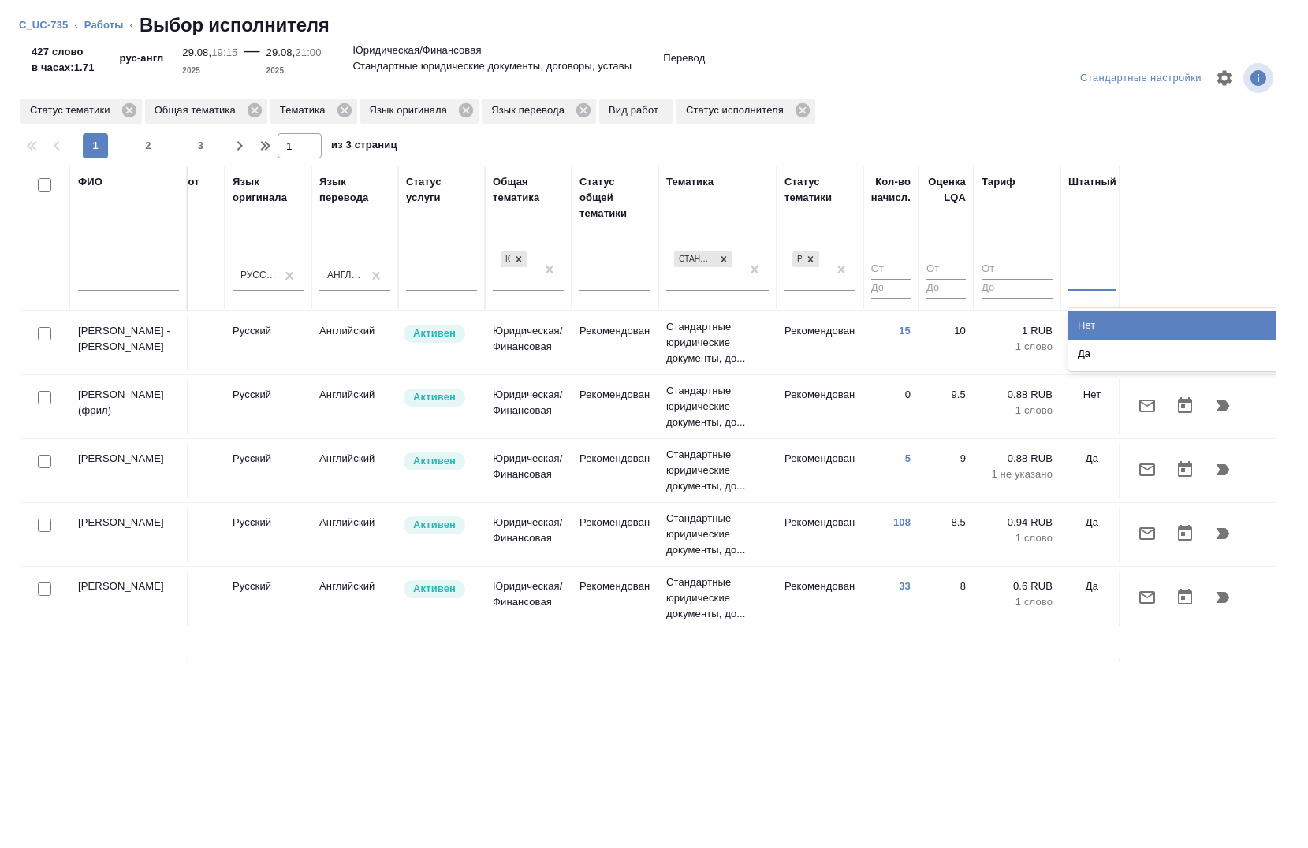
click at [1071, 280] on div at bounding box center [1091, 275] width 47 height 23
click at [1090, 324] on div "Нет" at bounding box center [1186, 325] width 237 height 28
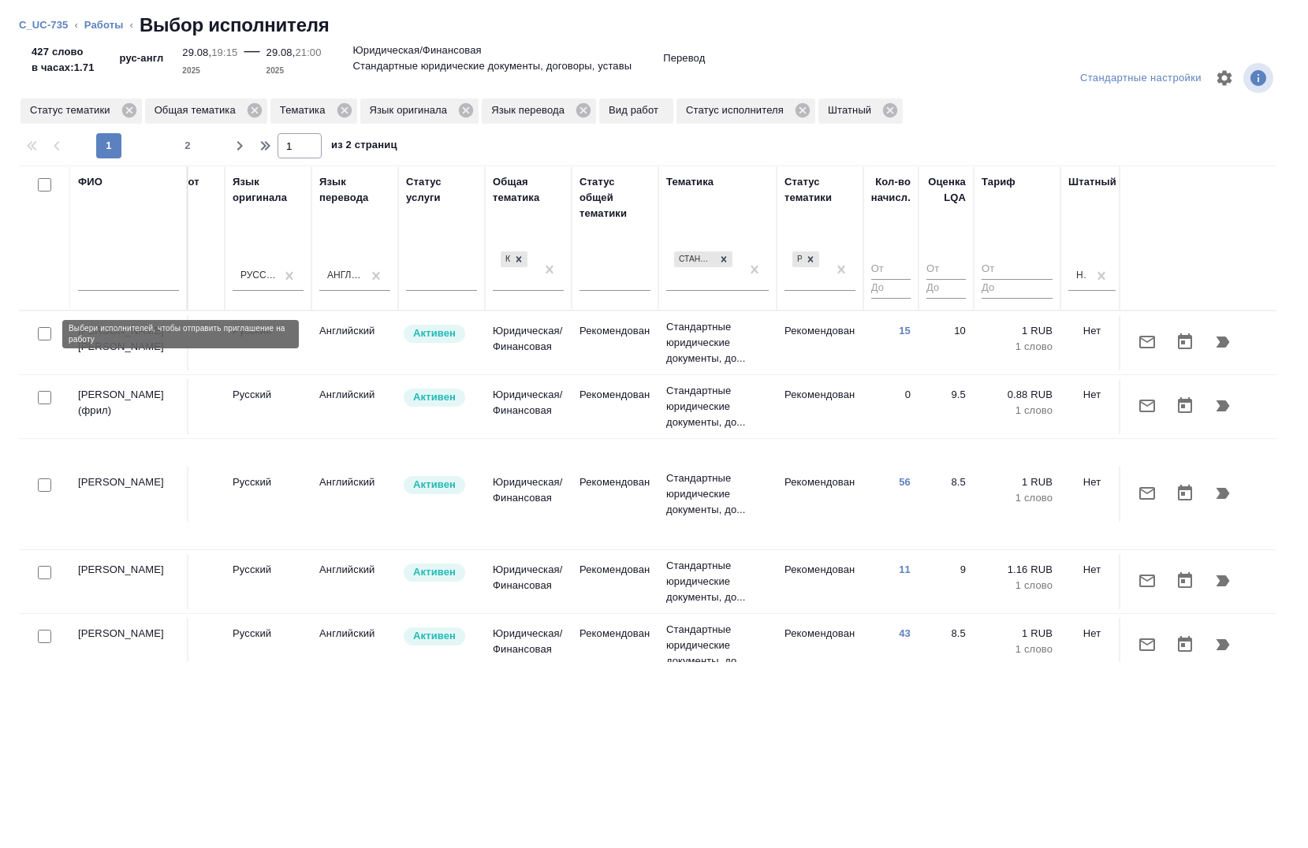
click at [39, 335] on input "checkbox" at bounding box center [44, 333] width 13 height 13
checkbox input "true"
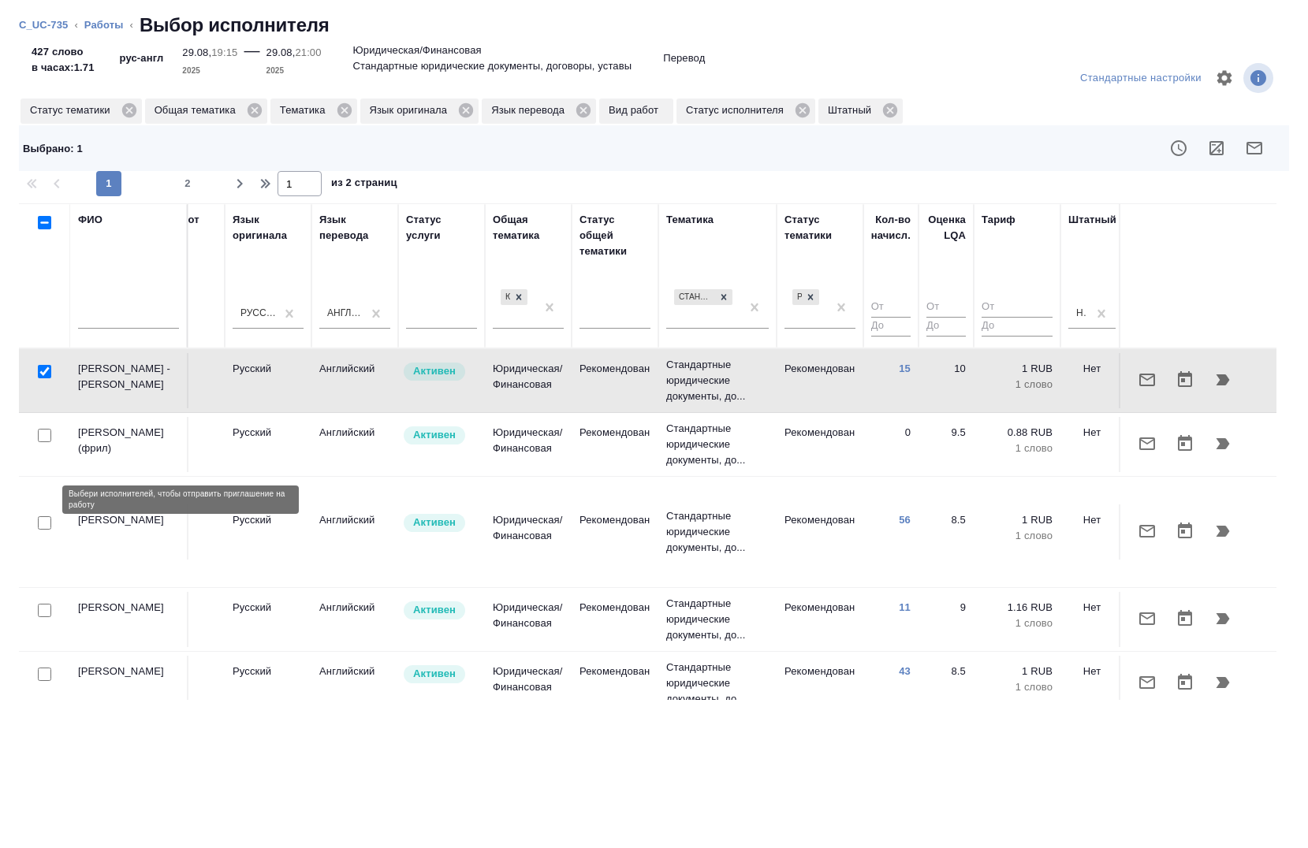
click at [44, 516] on input "checkbox" at bounding box center [44, 522] width 13 height 13
checkbox input "true"
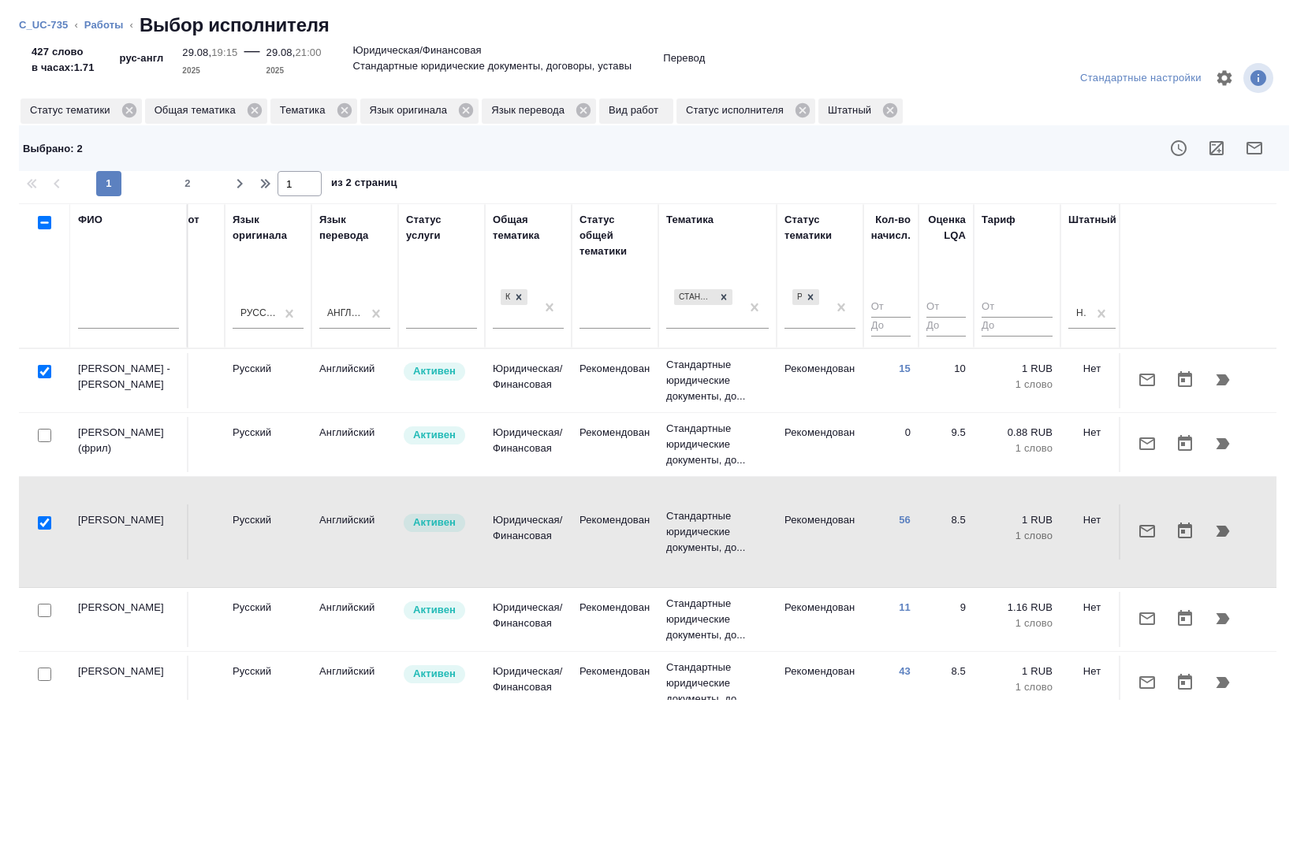
click at [53, 383] on div at bounding box center [44, 372] width 35 height 22
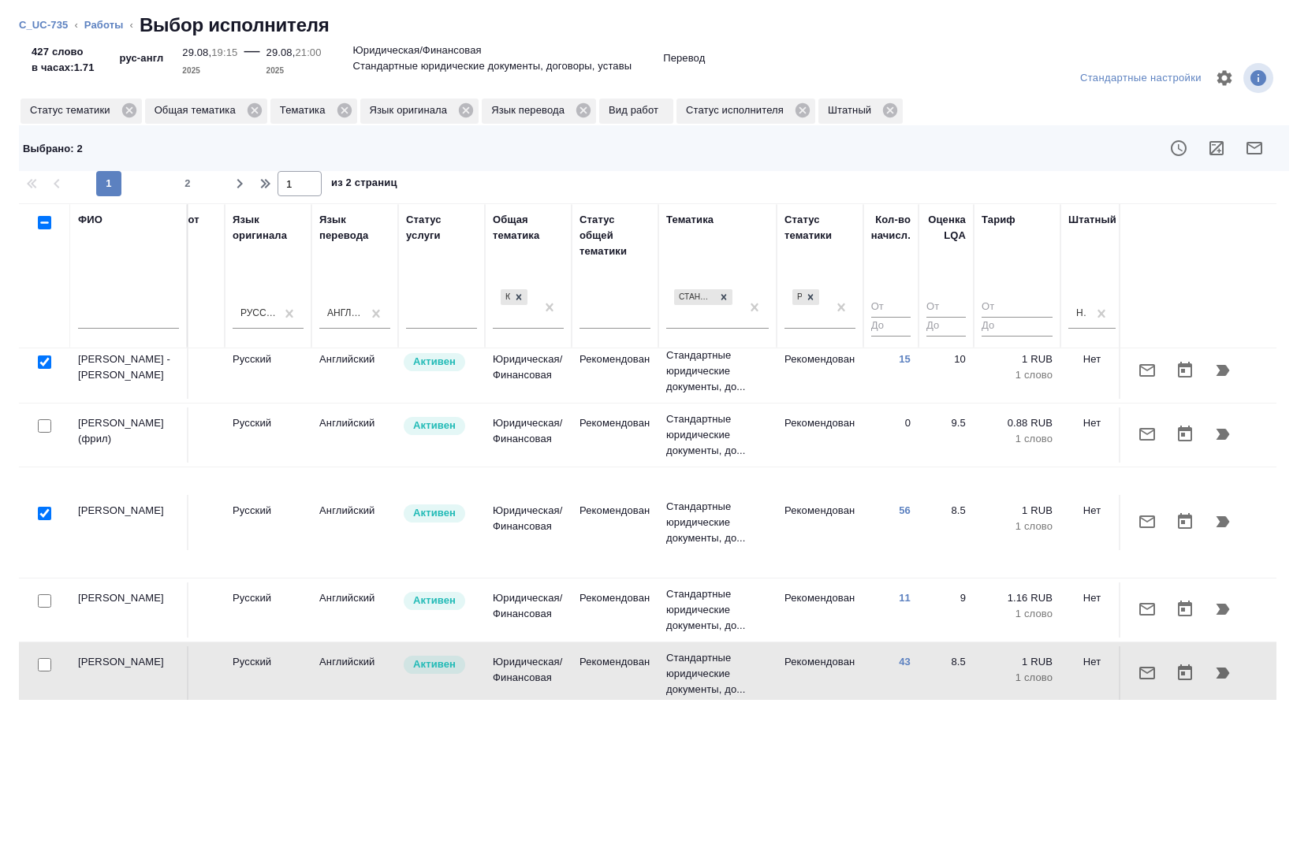
scroll to position [11, 752]
click at [39, 657] on input "checkbox" at bounding box center [44, 663] width 13 height 13
checkbox input "true"
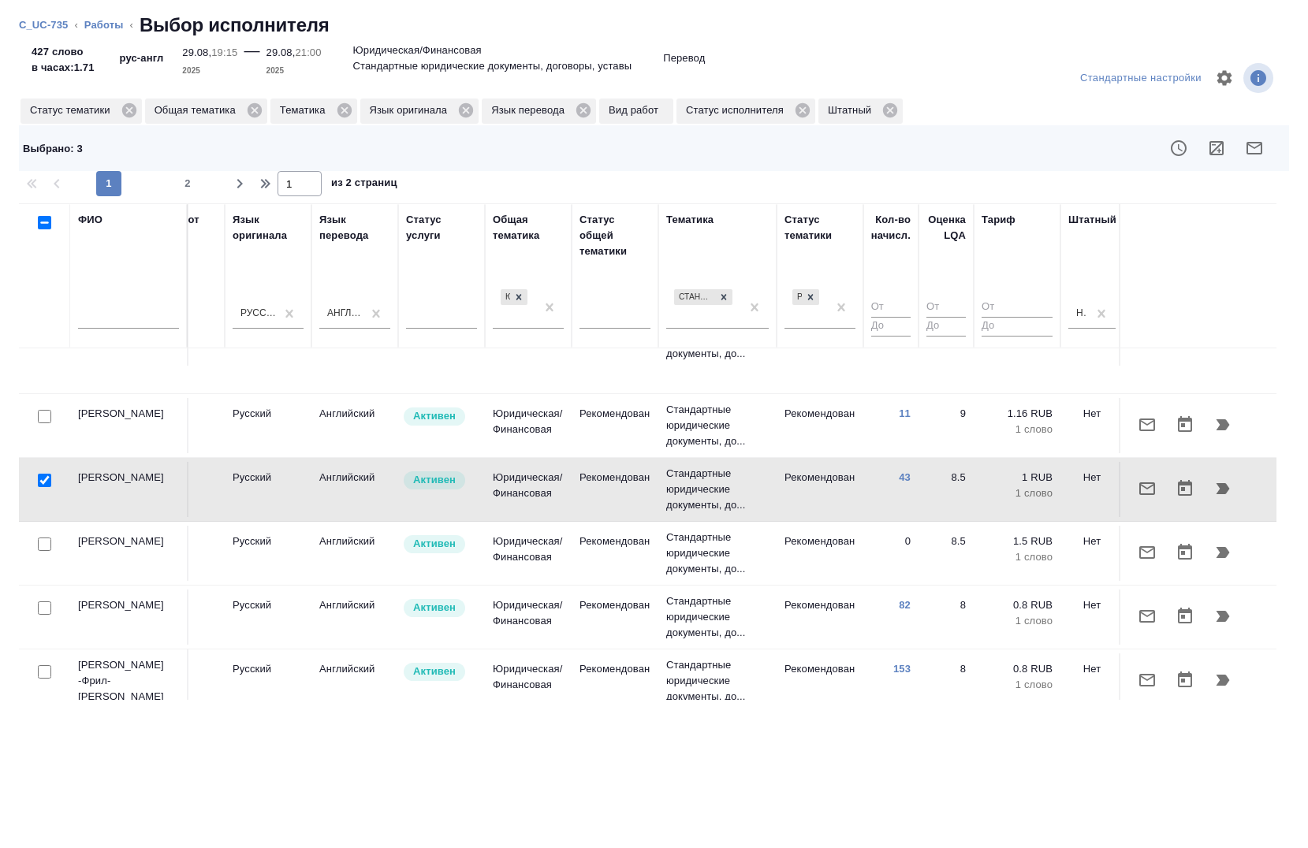
scroll to position [192, 752]
click at [43, 604] on input "checkbox" at bounding box center [44, 610] width 13 height 13
checkbox input "true"
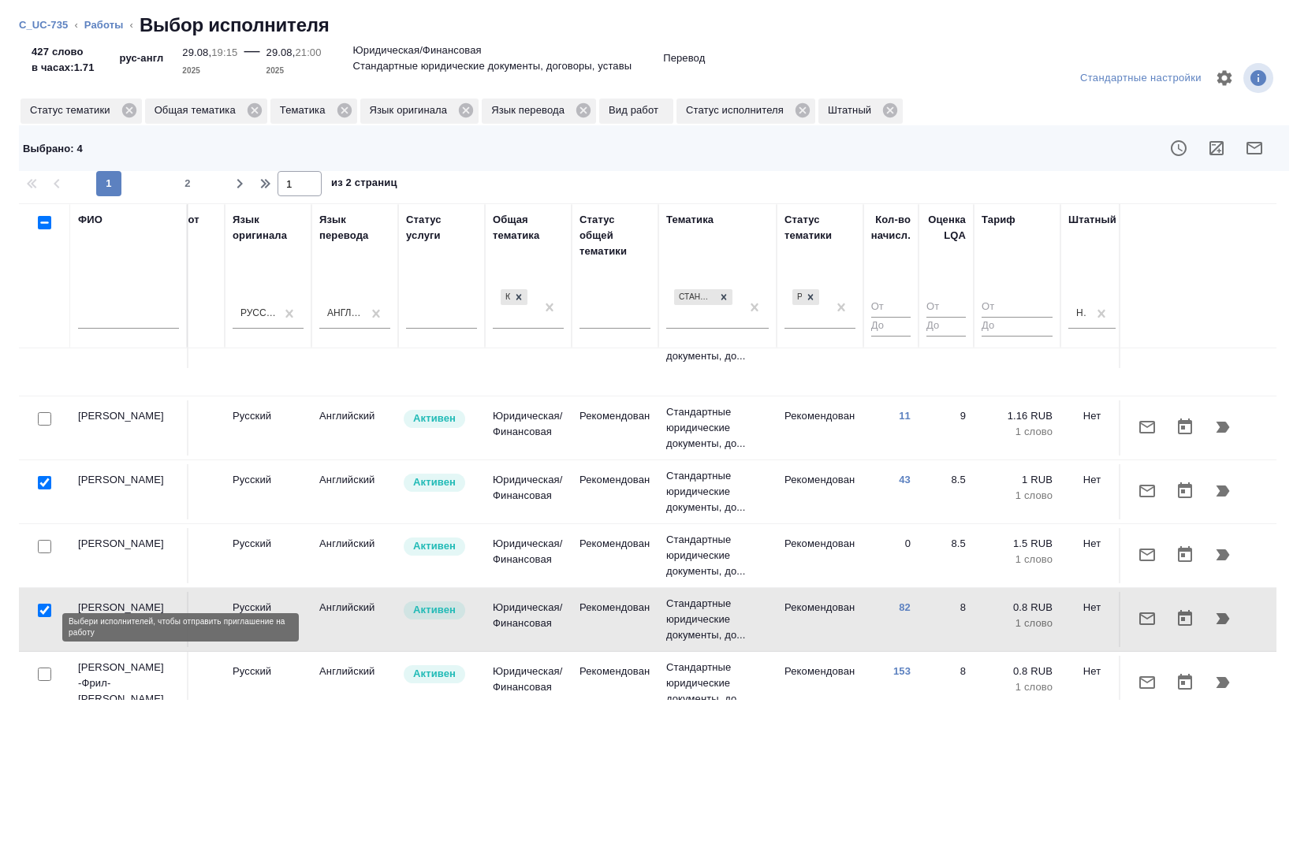
click at [46, 668] on input "checkbox" at bounding box center [44, 674] width 13 height 13
checkbox input "true"
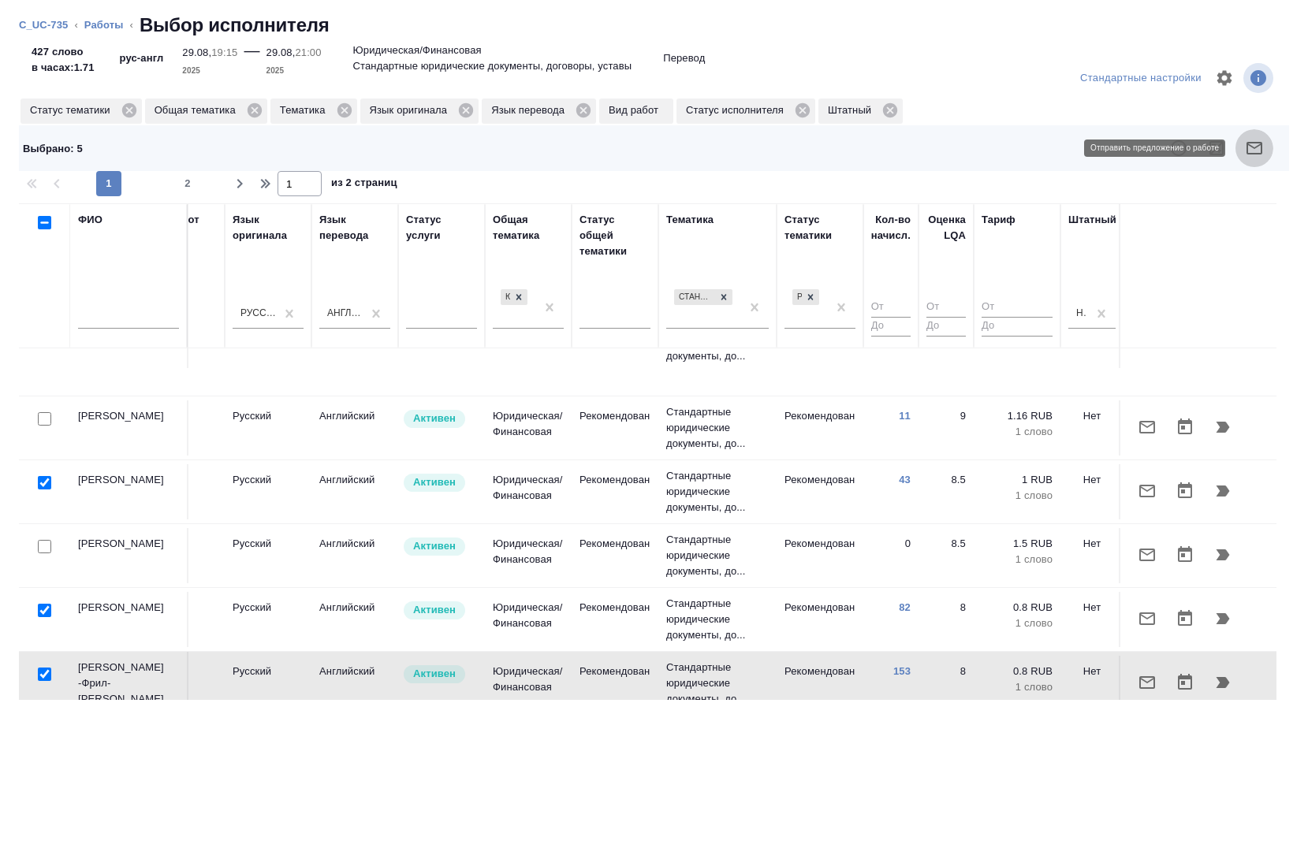
click at [1260, 158] on button "button" at bounding box center [1255, 148] width 38 height 38
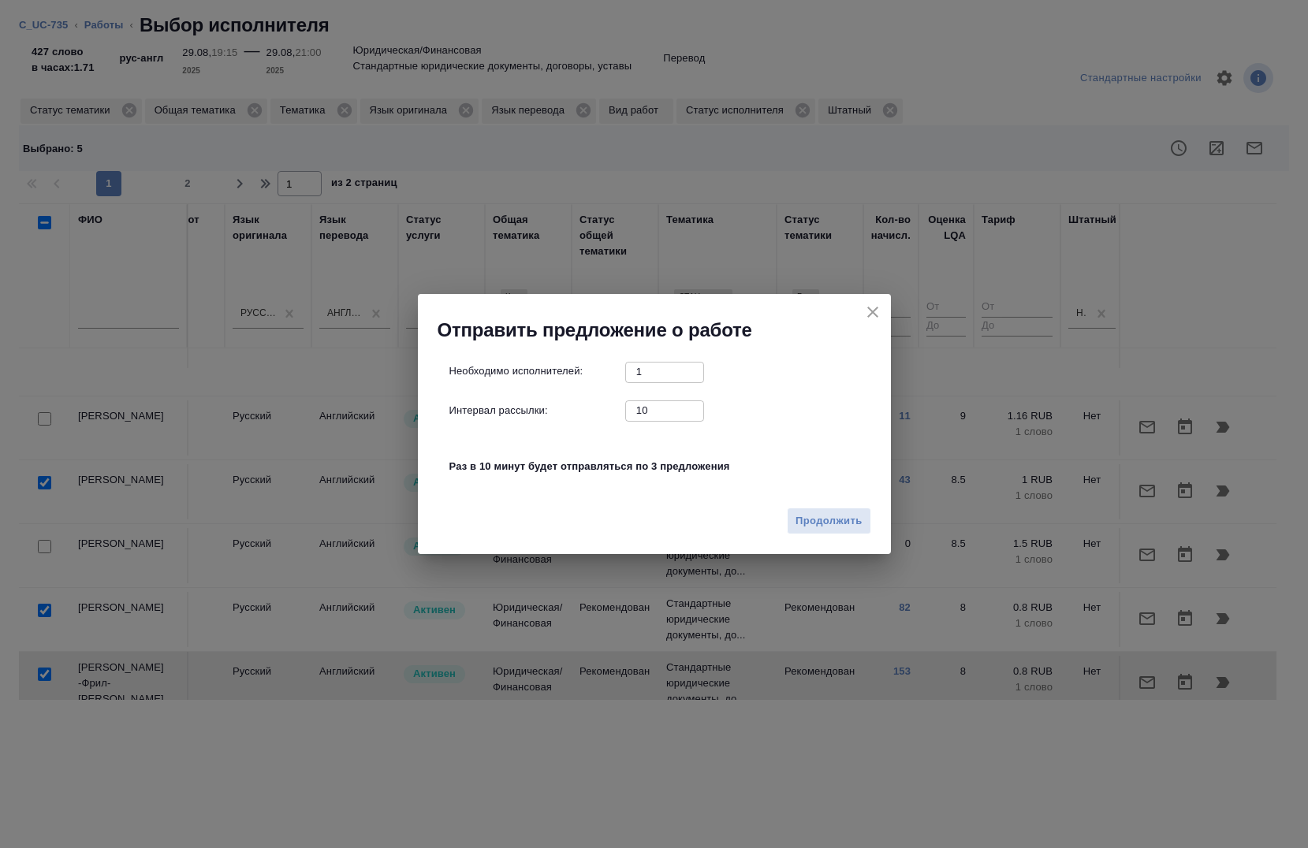
click at [649, 421] on div "Необходимо исполнителей: 1 ​ Интервал рассылки: 10 ​ Раз в 10 минут будет отпра…" at bounding box center [660, 428] width 423 height 132
click at [650, 404] on input "10" at bounding box center [664, 411] width 79 height 20
type input "0"
click at [801, 523] on span "Продолжить" at bounding box center [829, 522] width 66 height 18
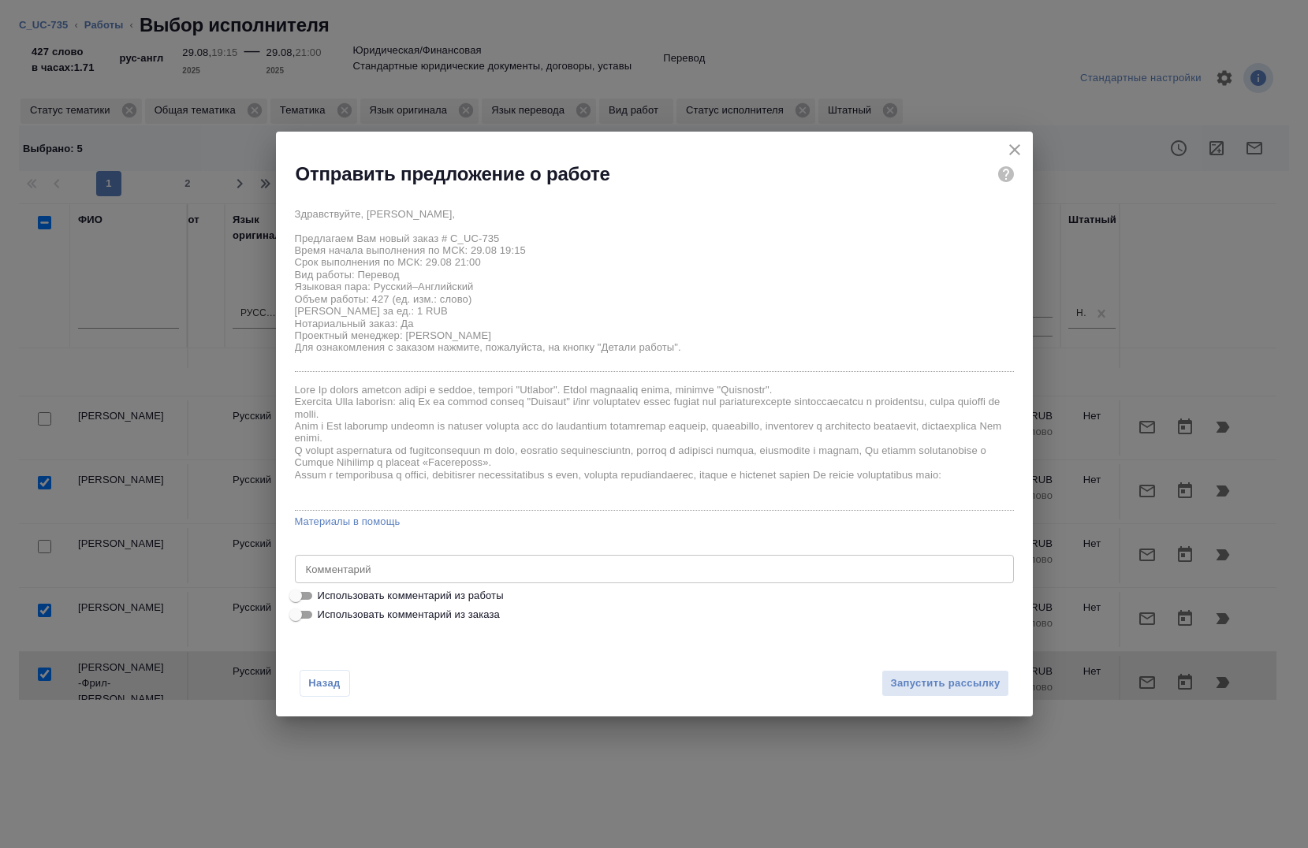
click at [459, 588] on span "Использовать комментарий из работы" at bounding box center [411, 596] width 186 height 16
click at [324, 587] on input "Использовать комментарий из работы" at bounding box center [295, 596] width 57 height 19
checkbox input "true"
type textarea "под нот"
click at [892, 688] on span "Запустить рассылку" at bounding box center [945, 684] width 110 height 18
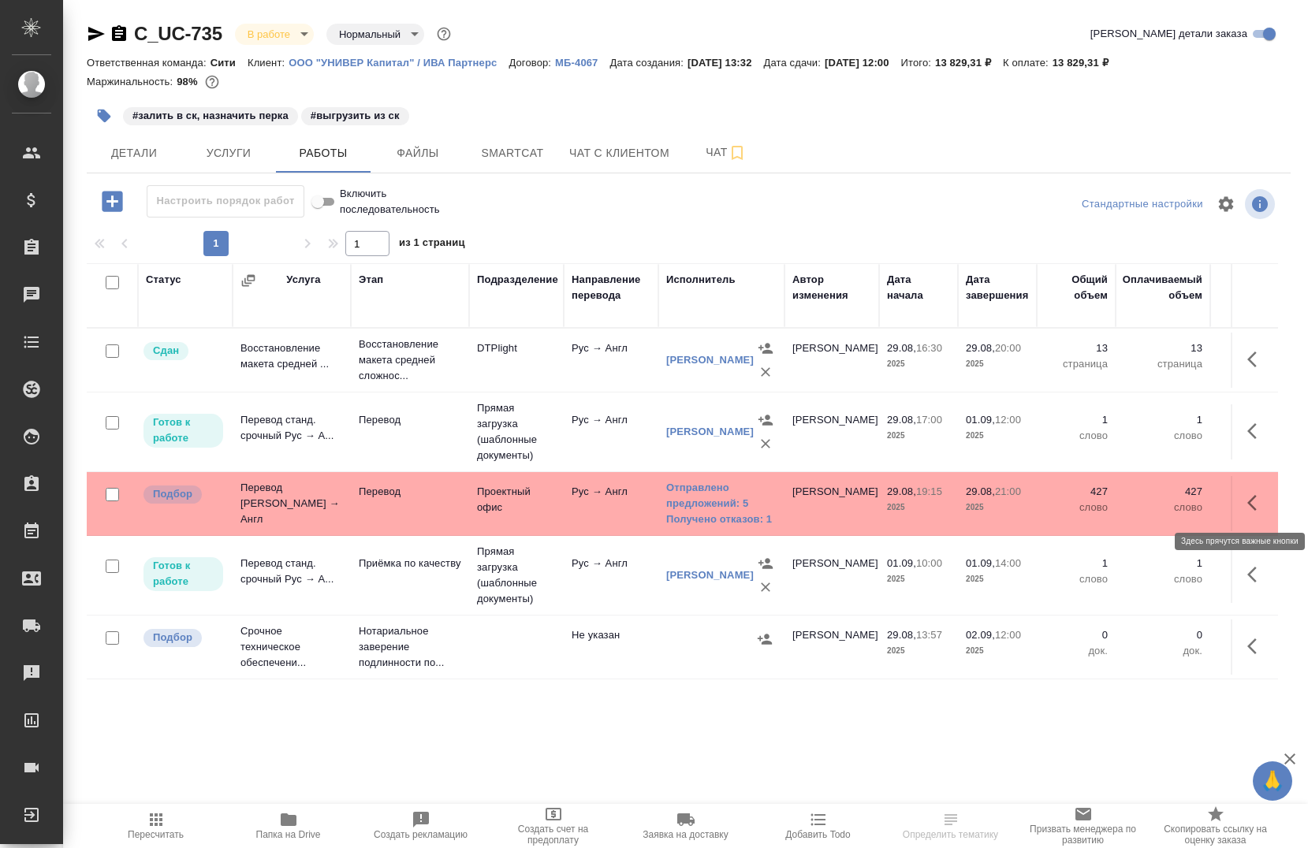
click at [1247, 503] on icon "button" at bounding box center [1256, 503] width 19 height 19
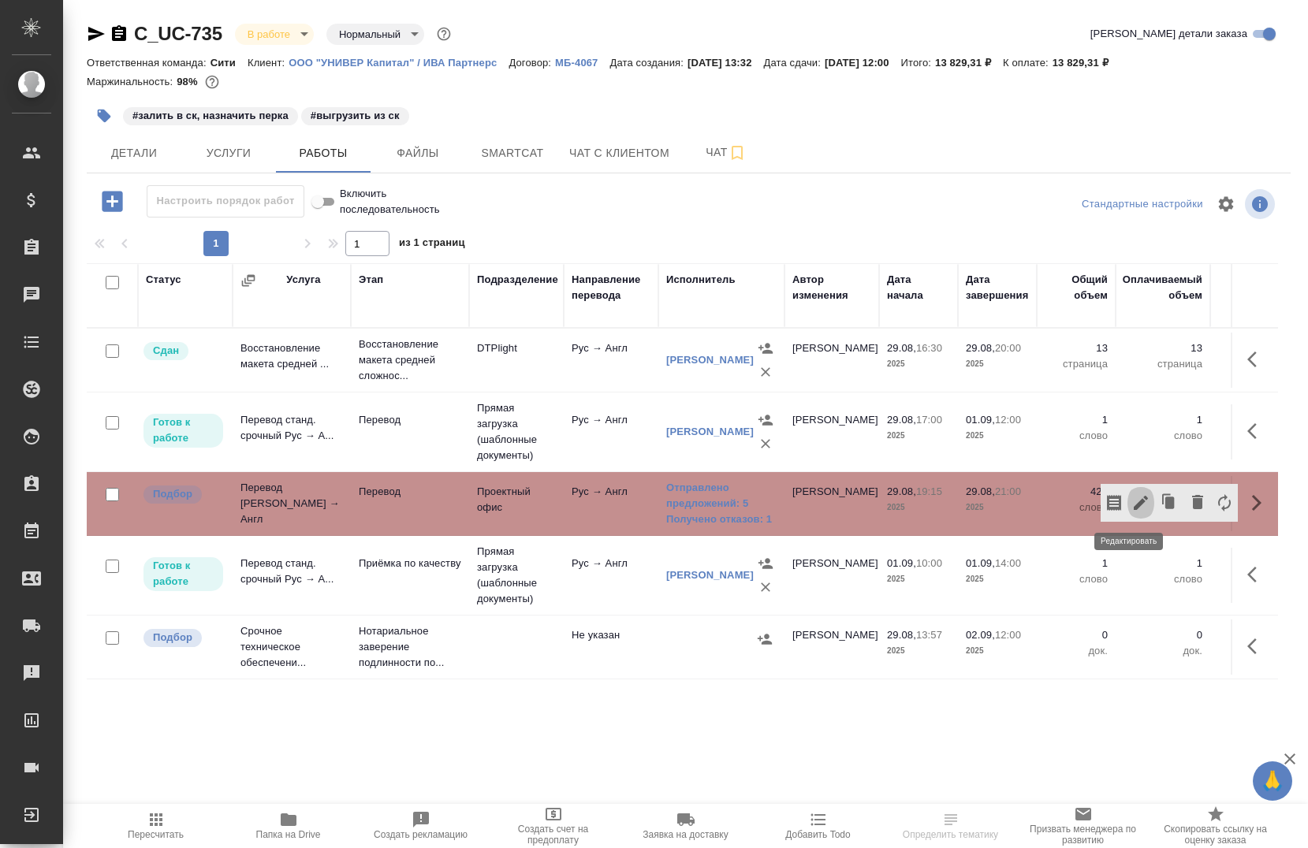
click at [1131, 498] on icon "button" at bounding box center [1140, 503] width 19 height 19
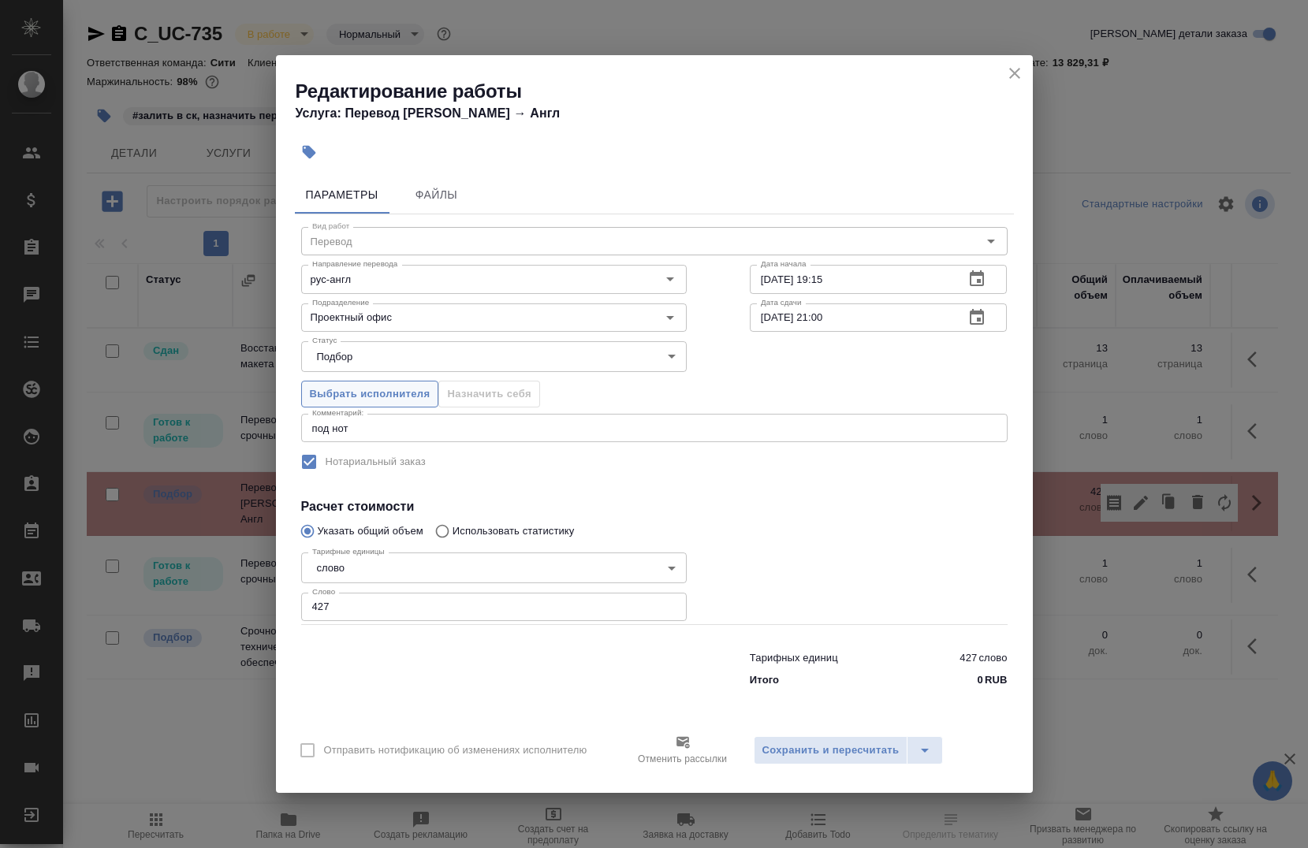
click at [395, 393] on span "Выбрать исполнителя" at bounding box center [370, 395] width 121 height 18
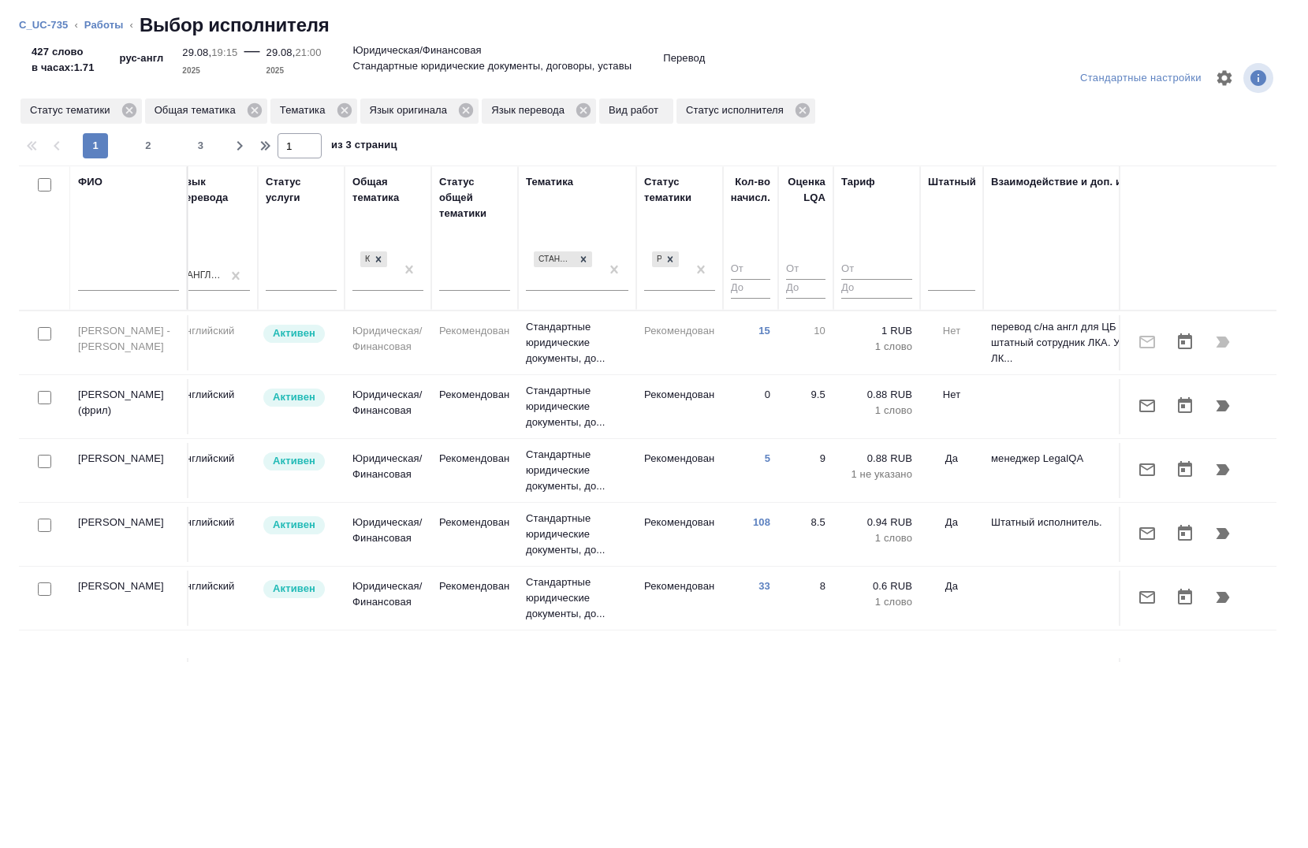
scroll to position [0, 928]
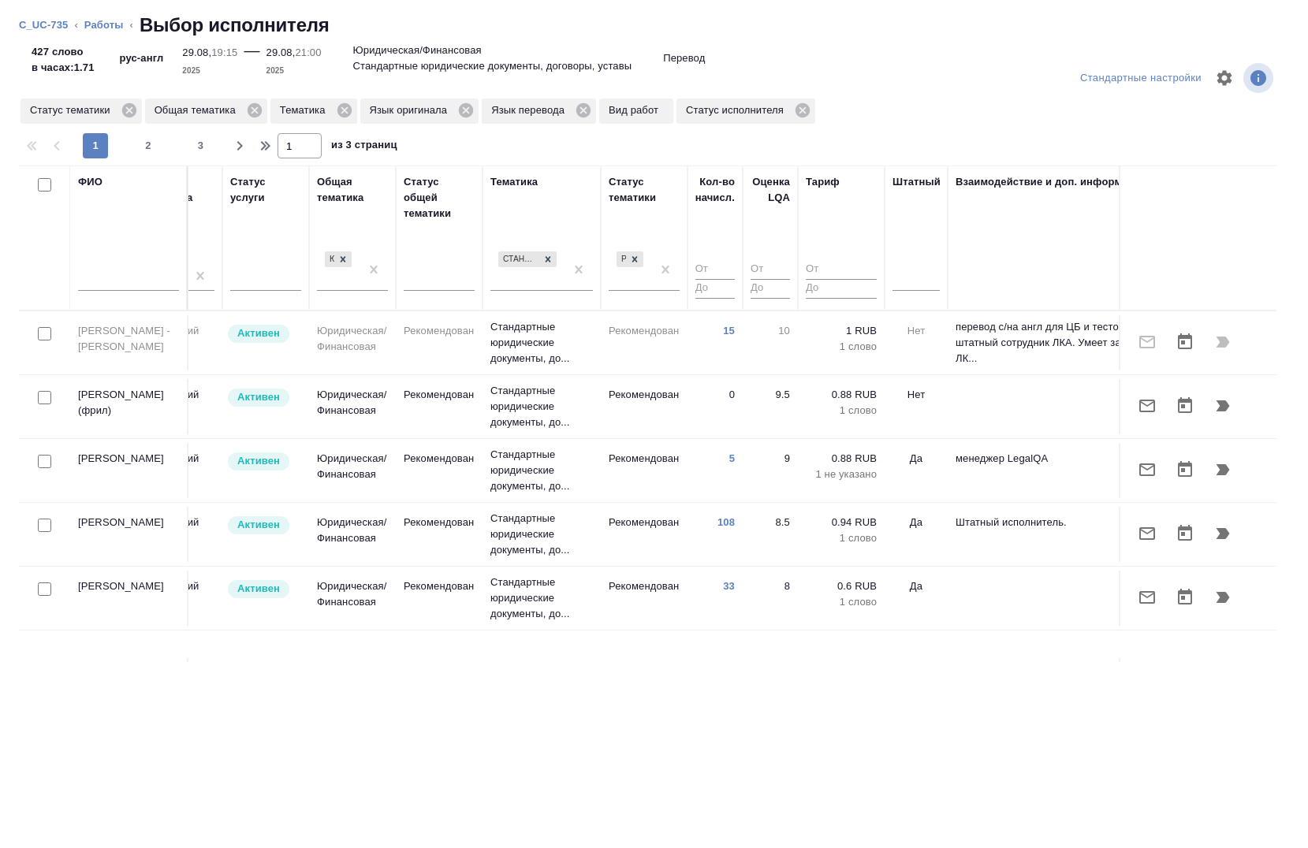
click at [923, 293] on div at bounding box center [916, 281] width 47 height 41
click at [921, 287] on div at bounding box center [916, 276] width 47 height 30
click at [933, 321] on div "Нет" at bounding box center [1011, 325] width 237 height 28
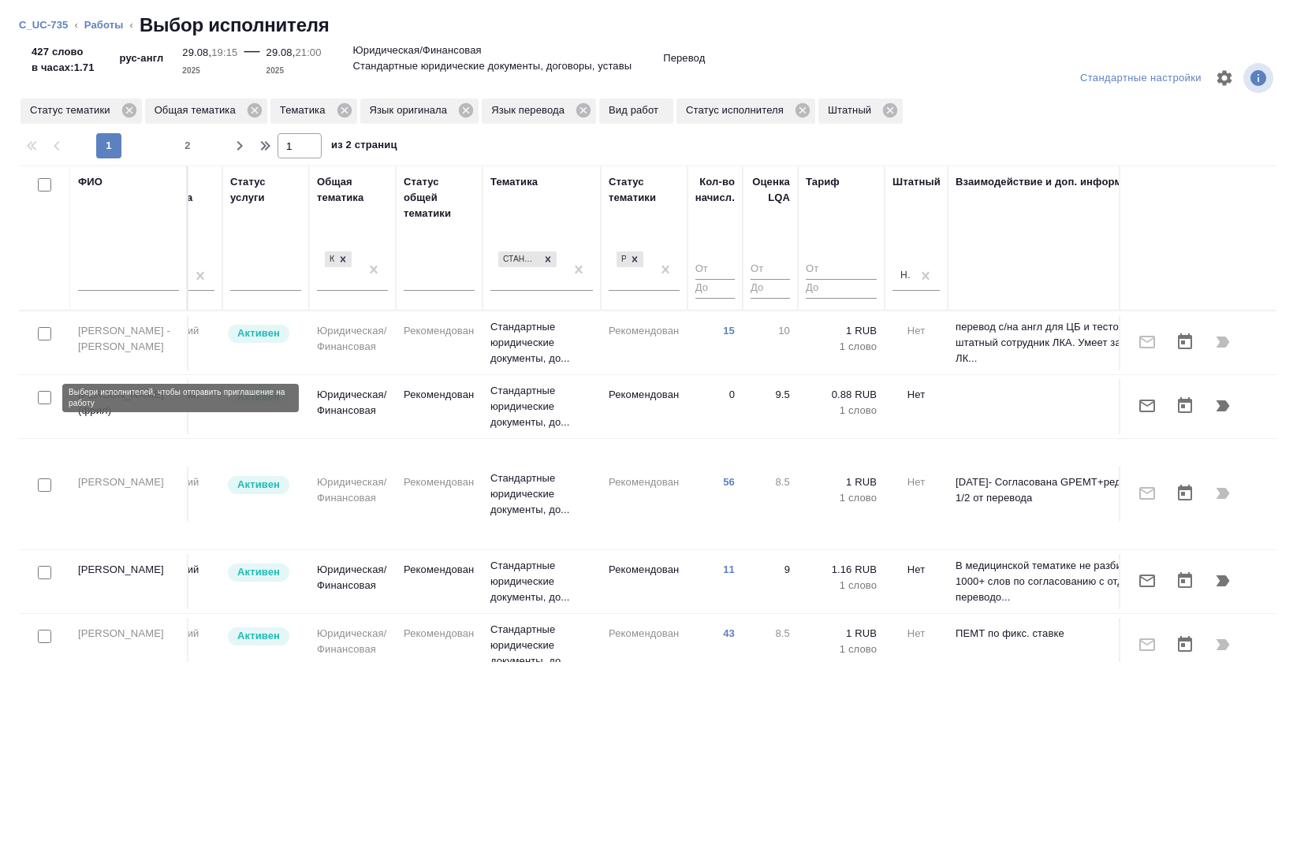
click at [43, 396] on input "checkbox" at bounding box center [44, 397] width 13 height 13
checkbox input "true"
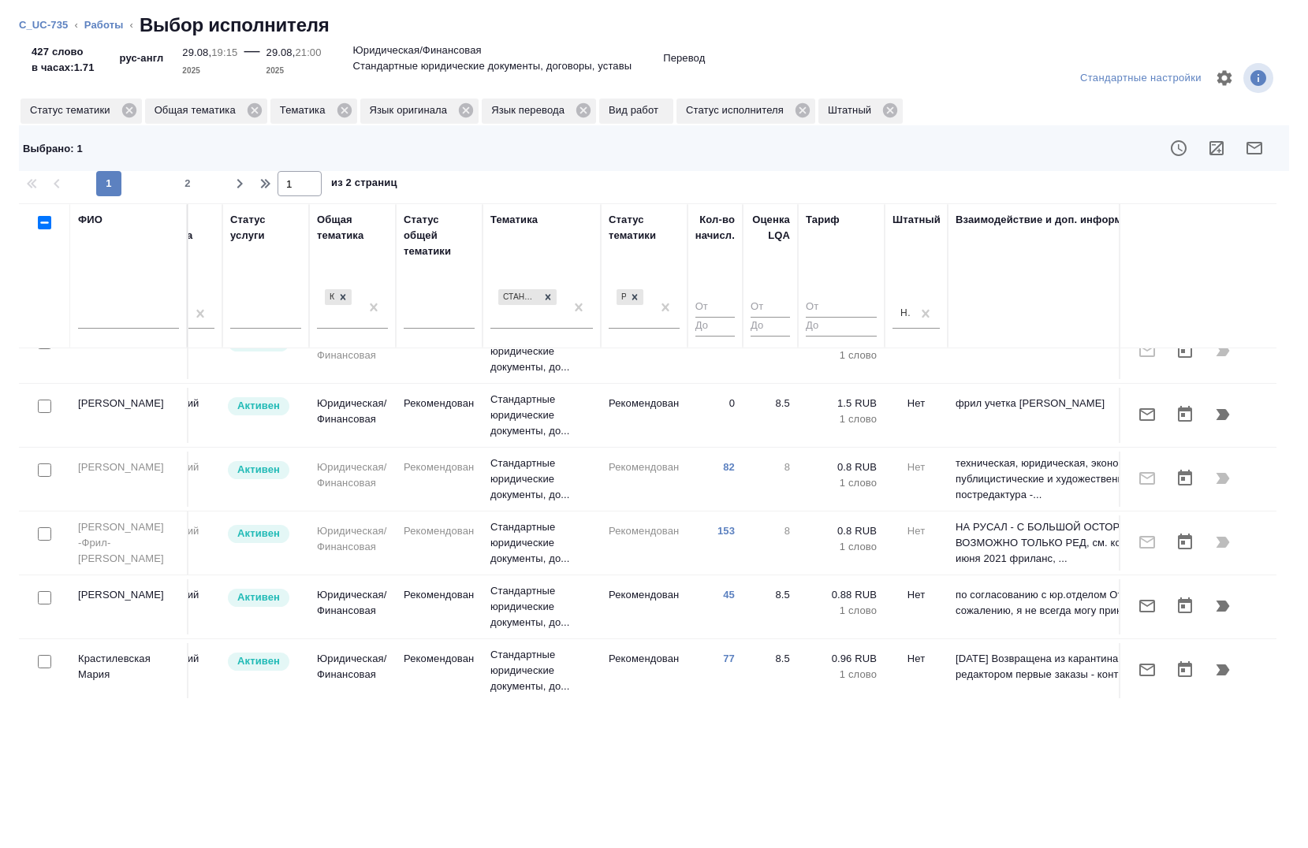
scroll to position [331, 928]
click at [43, 592] on input "checkbox" at bounding box center [44, 598] width 13 height 13
checkbox input "true"
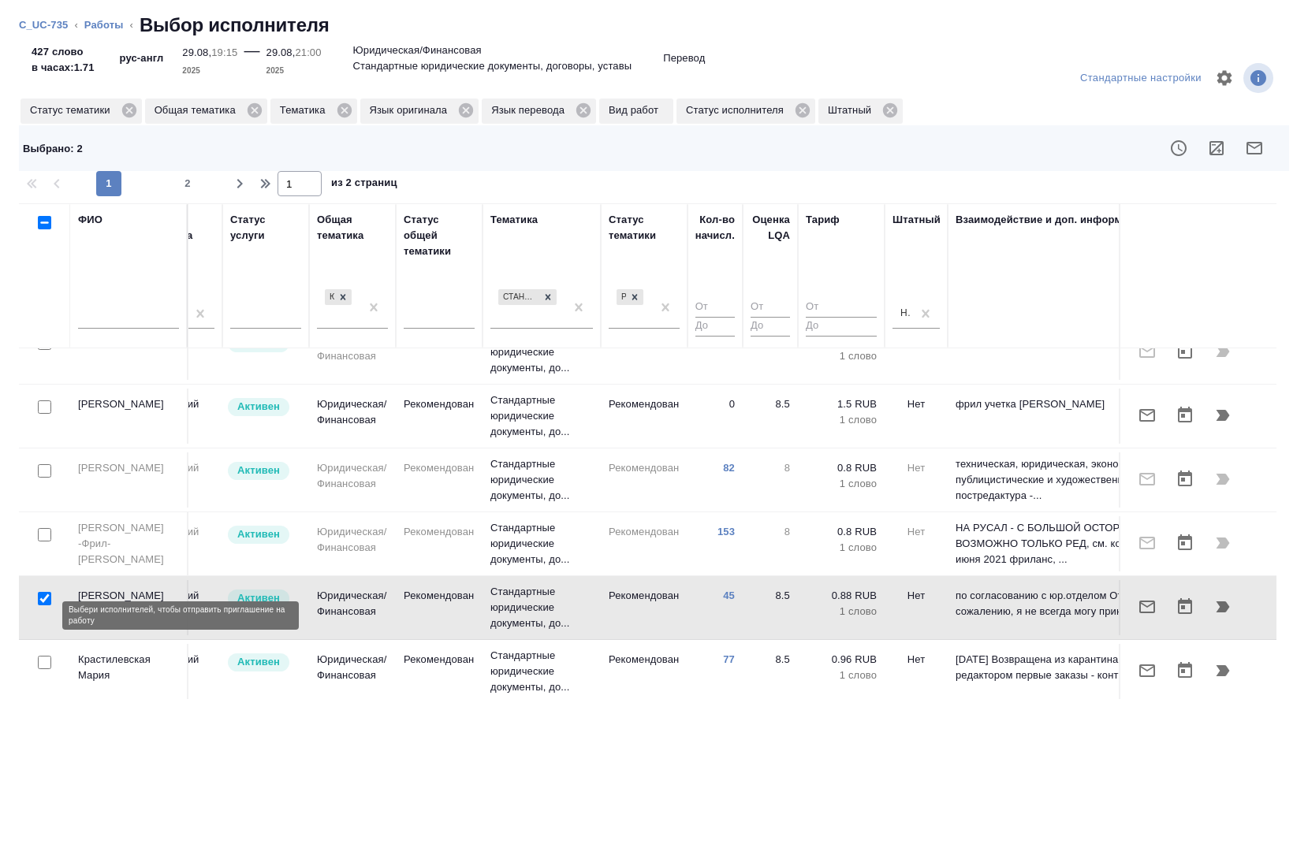
click at [39, 656] on input "checkbox" at bounding box center [44, 662] width 13 height 13
checkbox input "true"
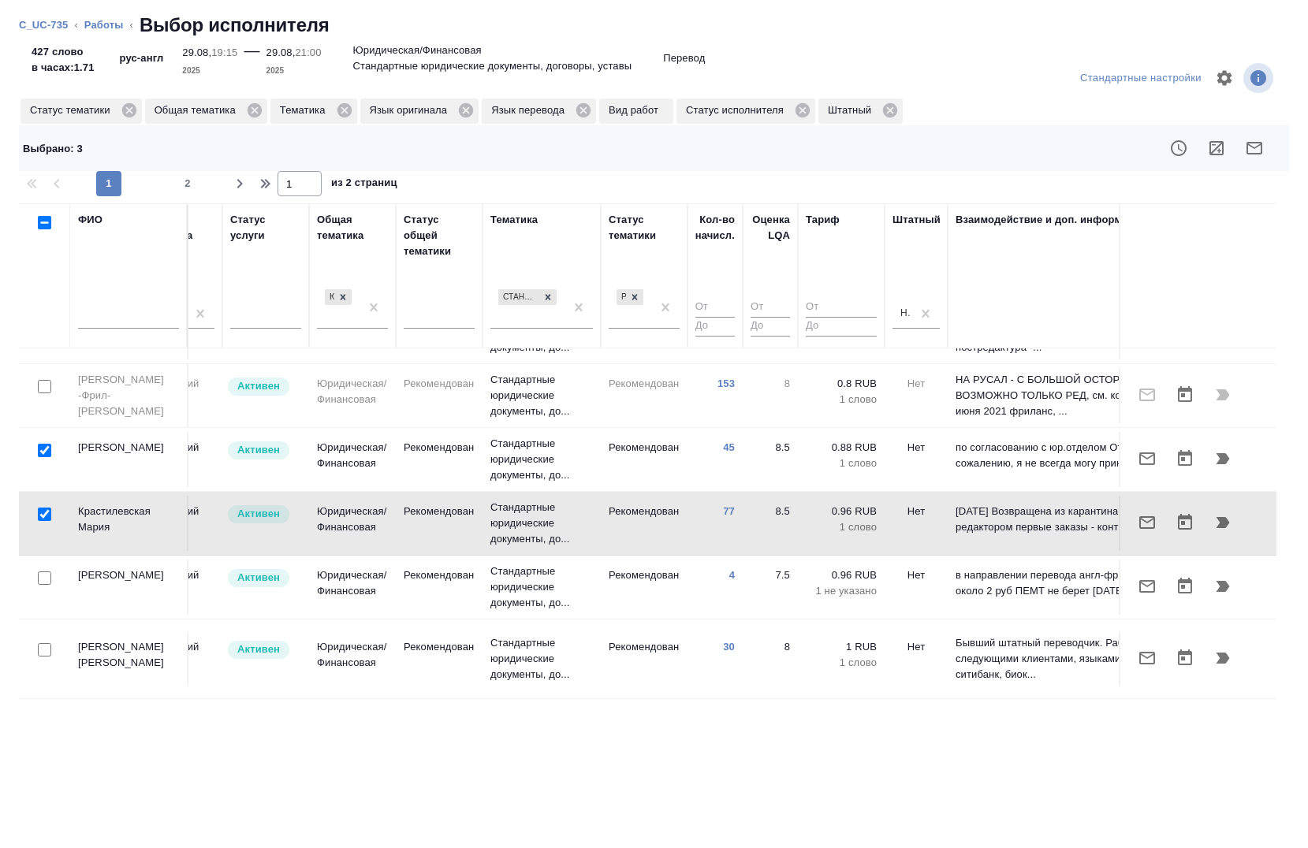
scroll to position [477, 928]
click at [41, 646] on input "checkbox" at bounding box center [44, 652] width 13 height 13
checkbox input "true"
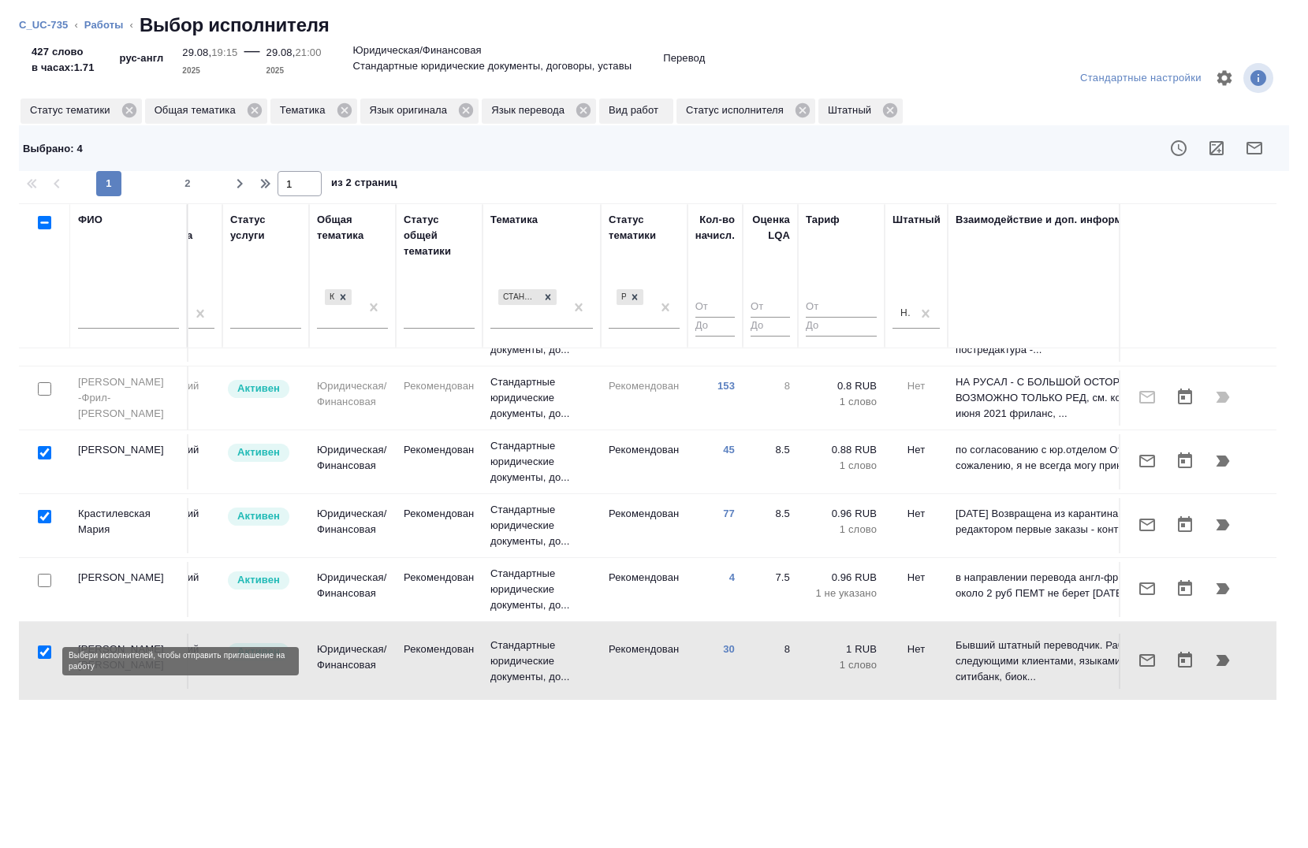
click at [45, 718] on input "checkbox" at bounding box center [44, 724] width 13 height 13
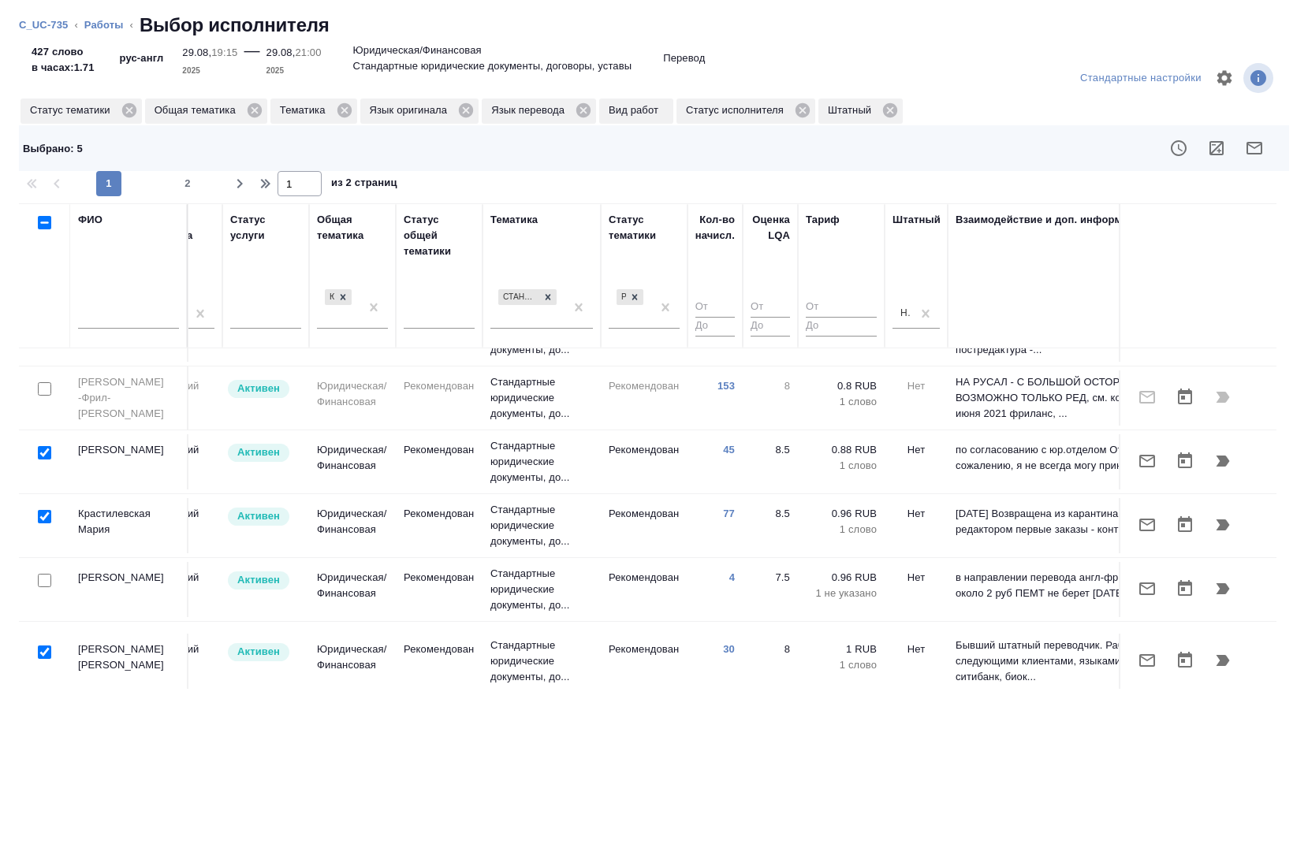
click at [45, 718] on input "checkbox" at bounding box center [44, 724] width 13 height 13
checkbox input "false"
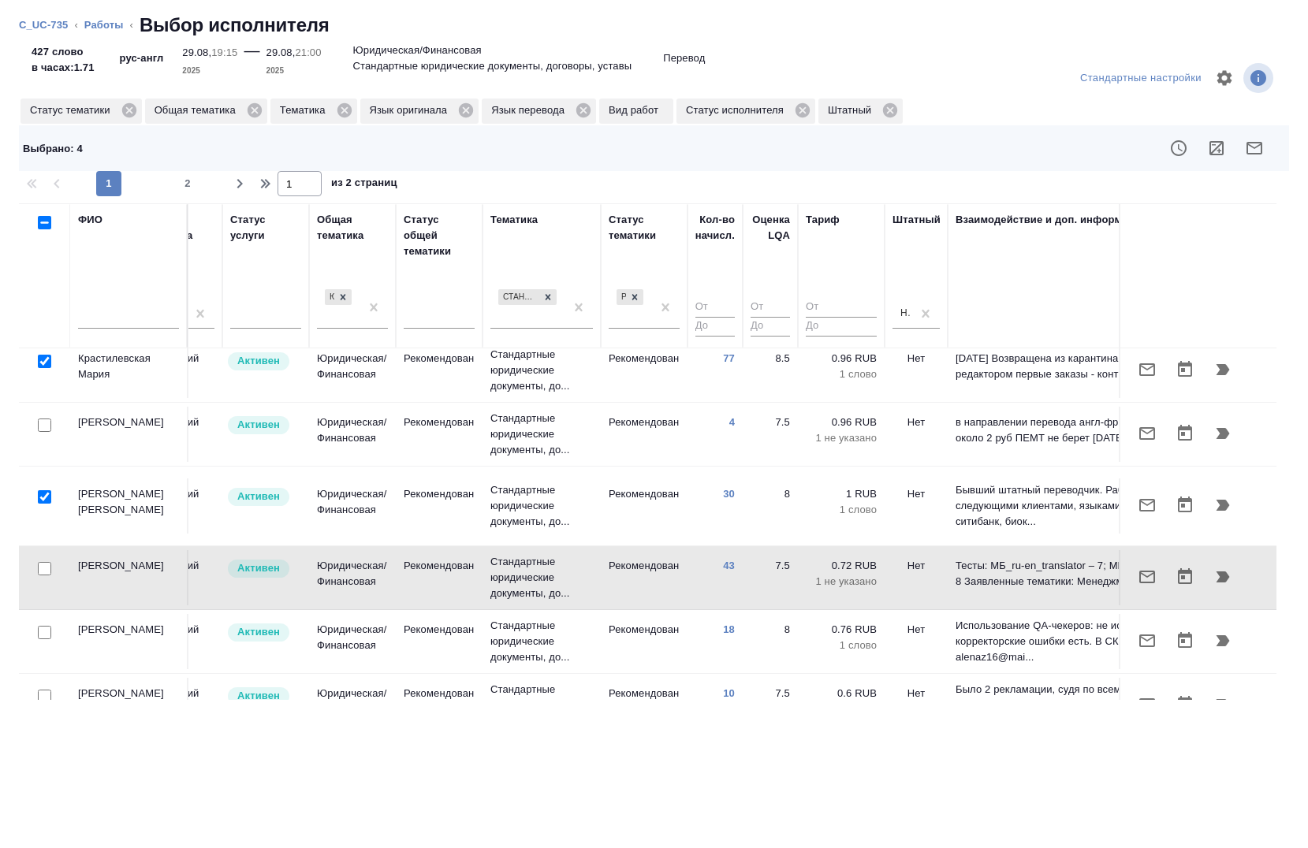
scroll to position [629, 928]
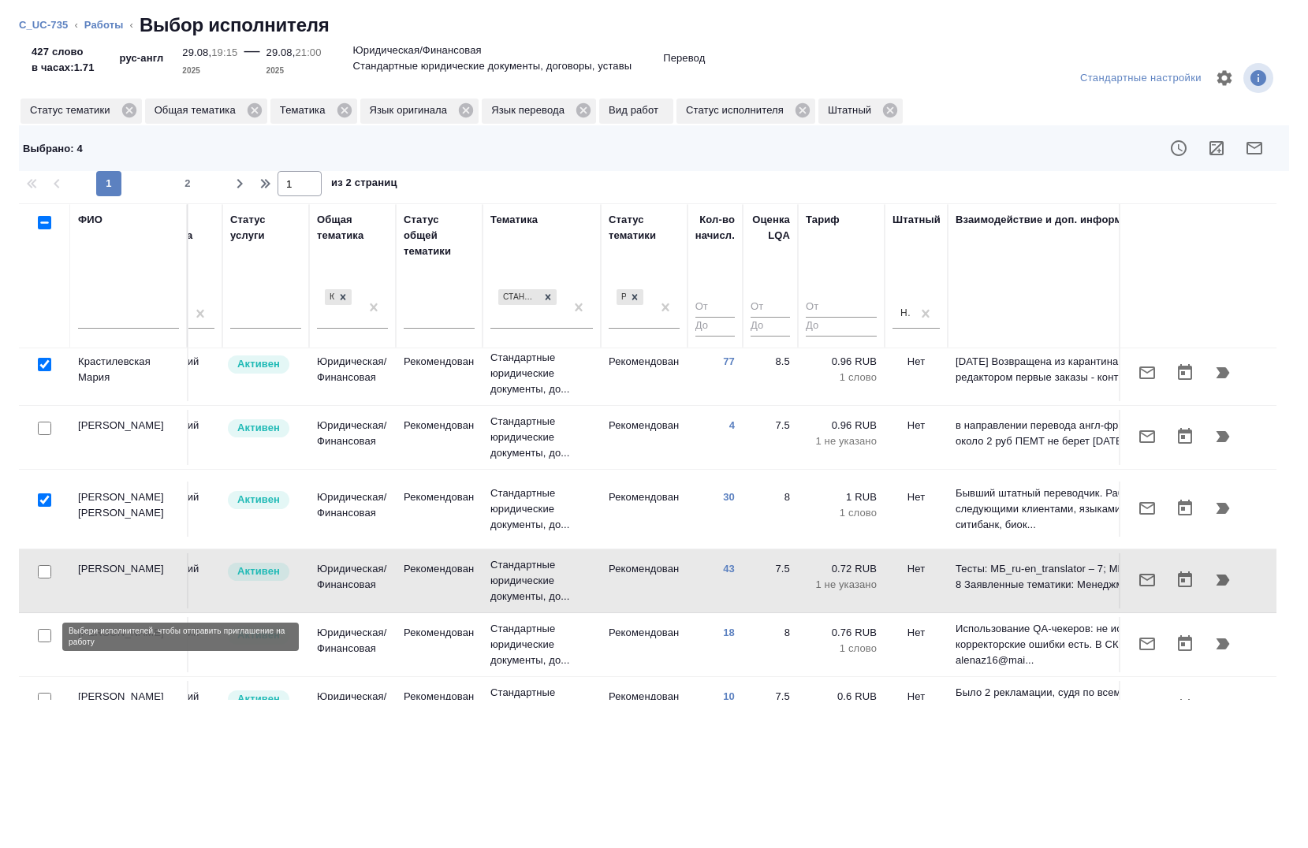
click at [42, 693] on input "checkbox" at bounding box center [44, 699] width 13 height 13
checkbox input "true"
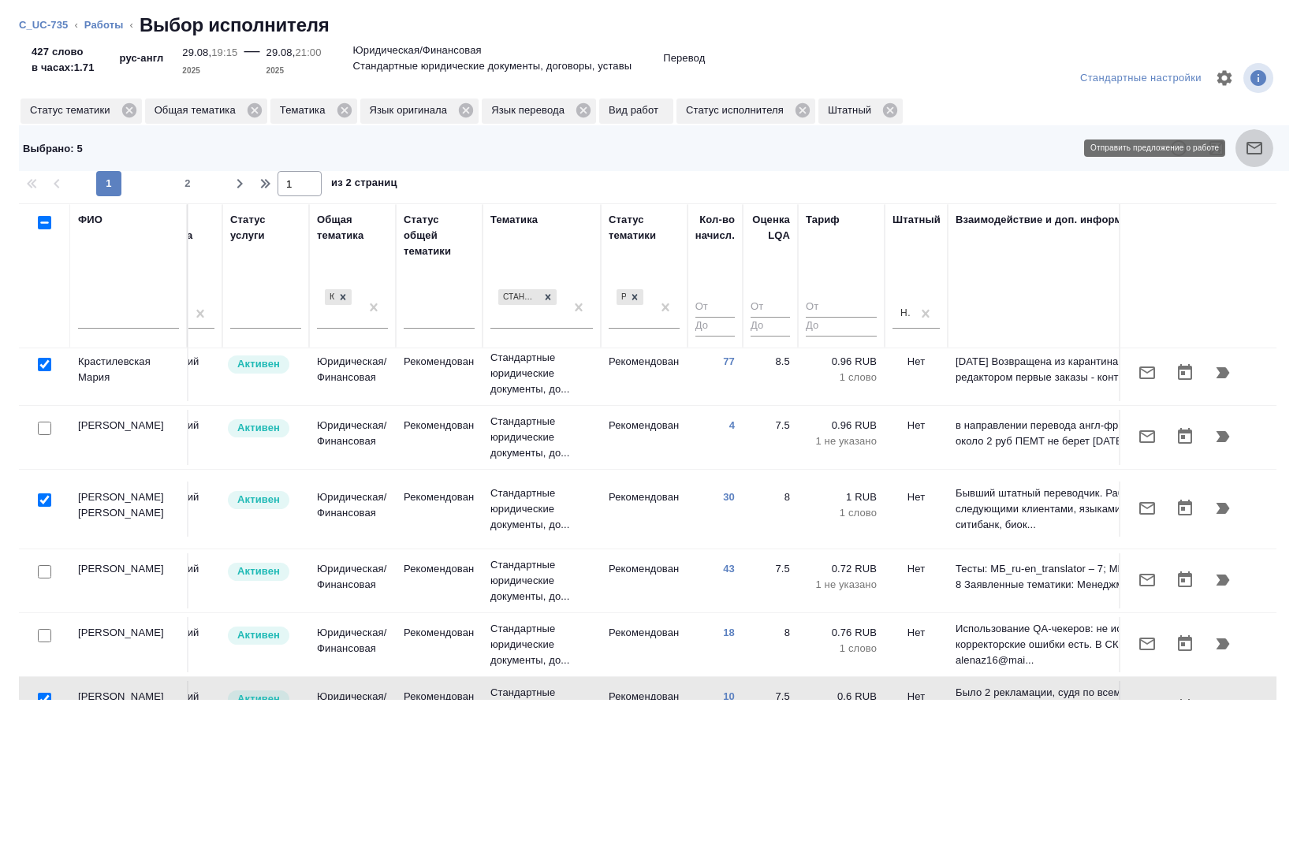
click at [1262, 160] on button "button" at bounding box center [1255, 148] width 38 height 38
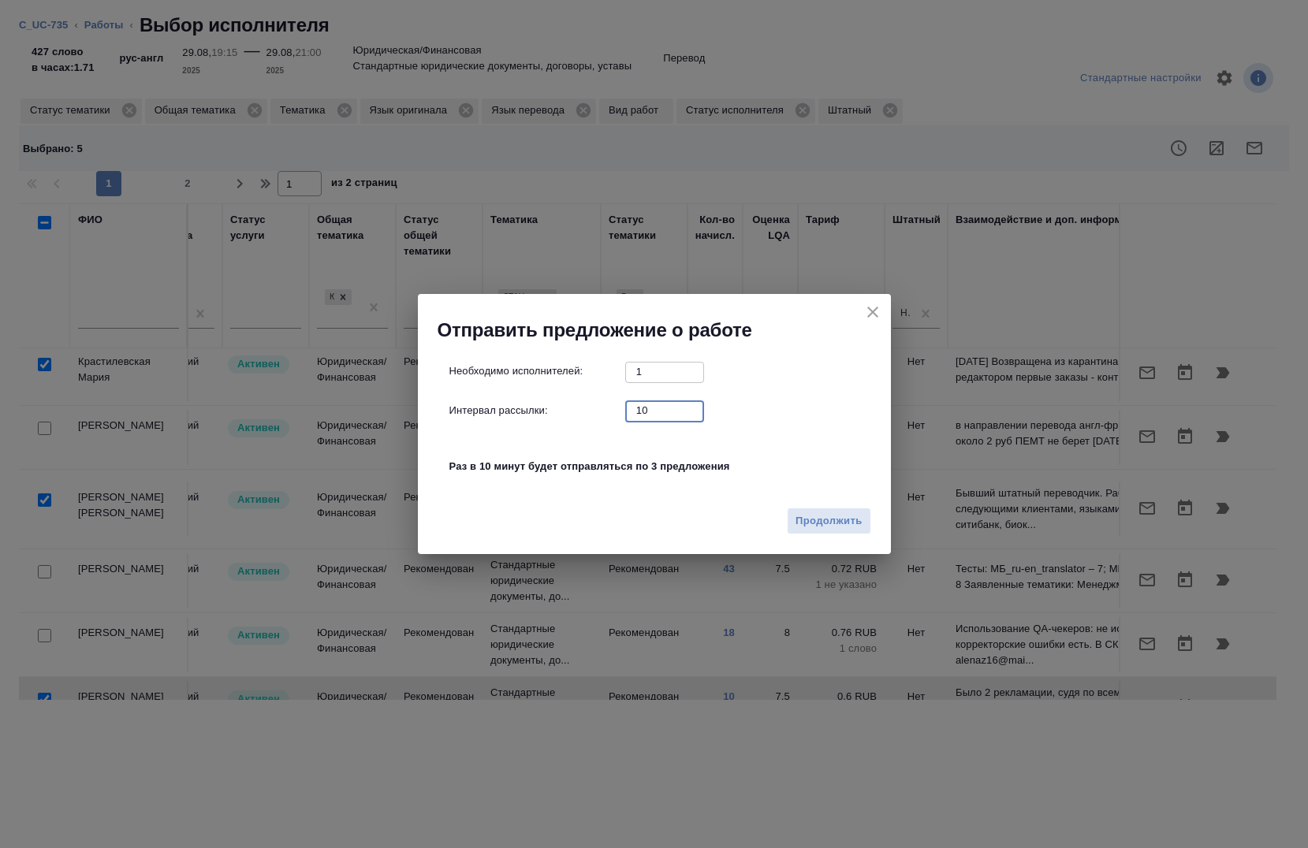
click at [647, 412] on input "10" at bounding box center [664, 411] width 79 height 20
type input "0"
click at [827, 523] on span "Продолжить" at bounding box center [829, 522] width 66 height 18
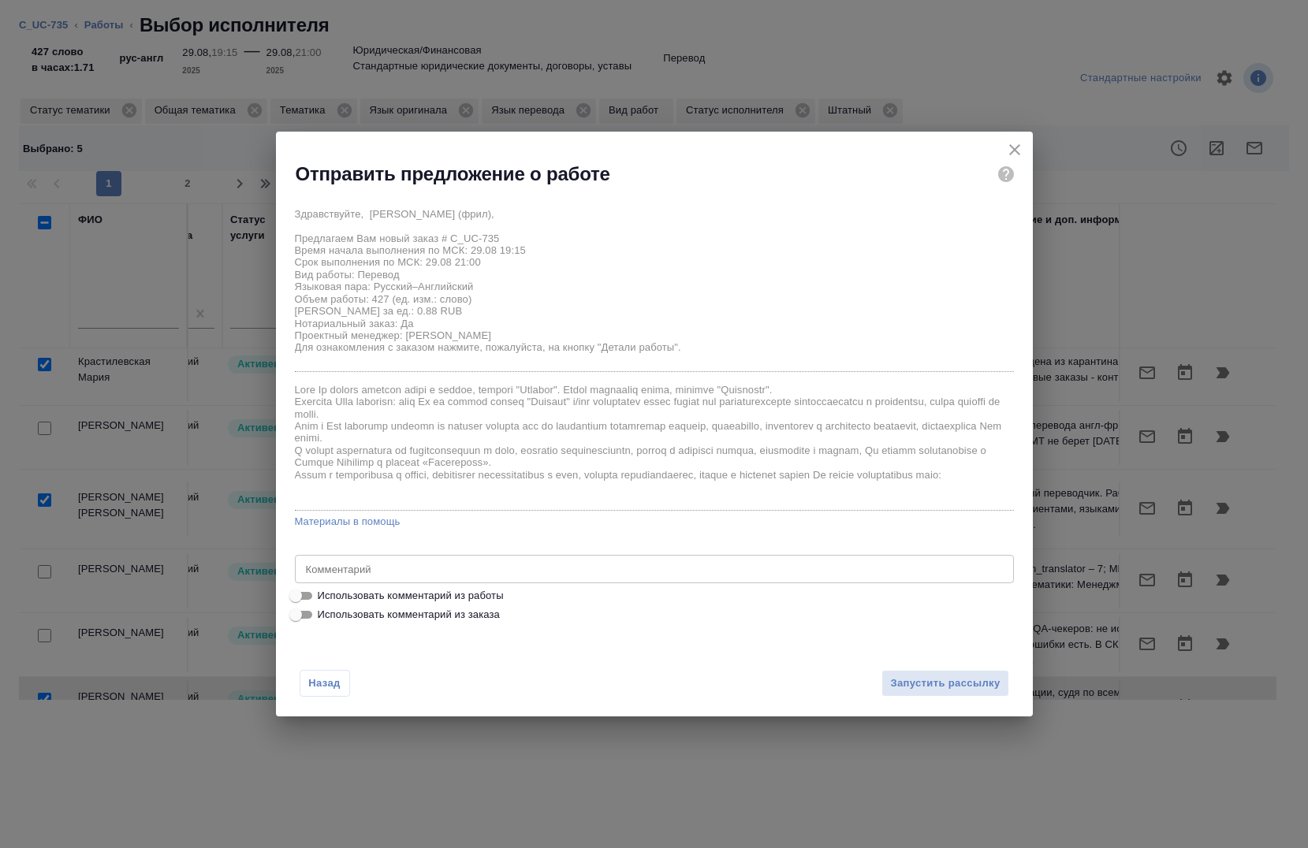
click at [483, 579] on div "x Комментарий" at bounding box center [654, 569] width 719 height 28
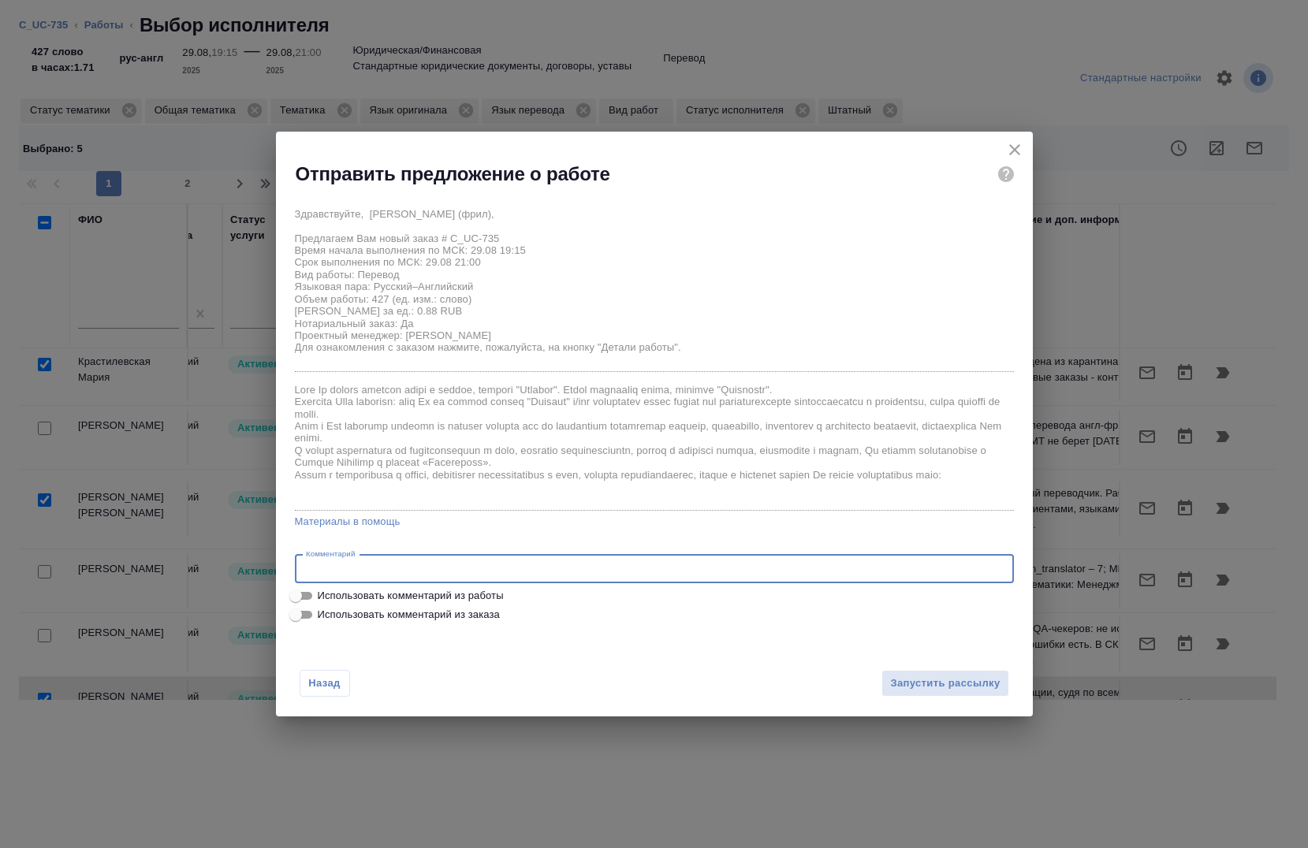
click at [486, 595] on span "Использовать комментарий из работы" at bounding box center [411, 596] width 186 height 16
click at [324, 595] on input "Использовать комментарий из работы" at bounding box center [295, 596] width 57 height 19
checkbox input "true"
type textarea "под нот"
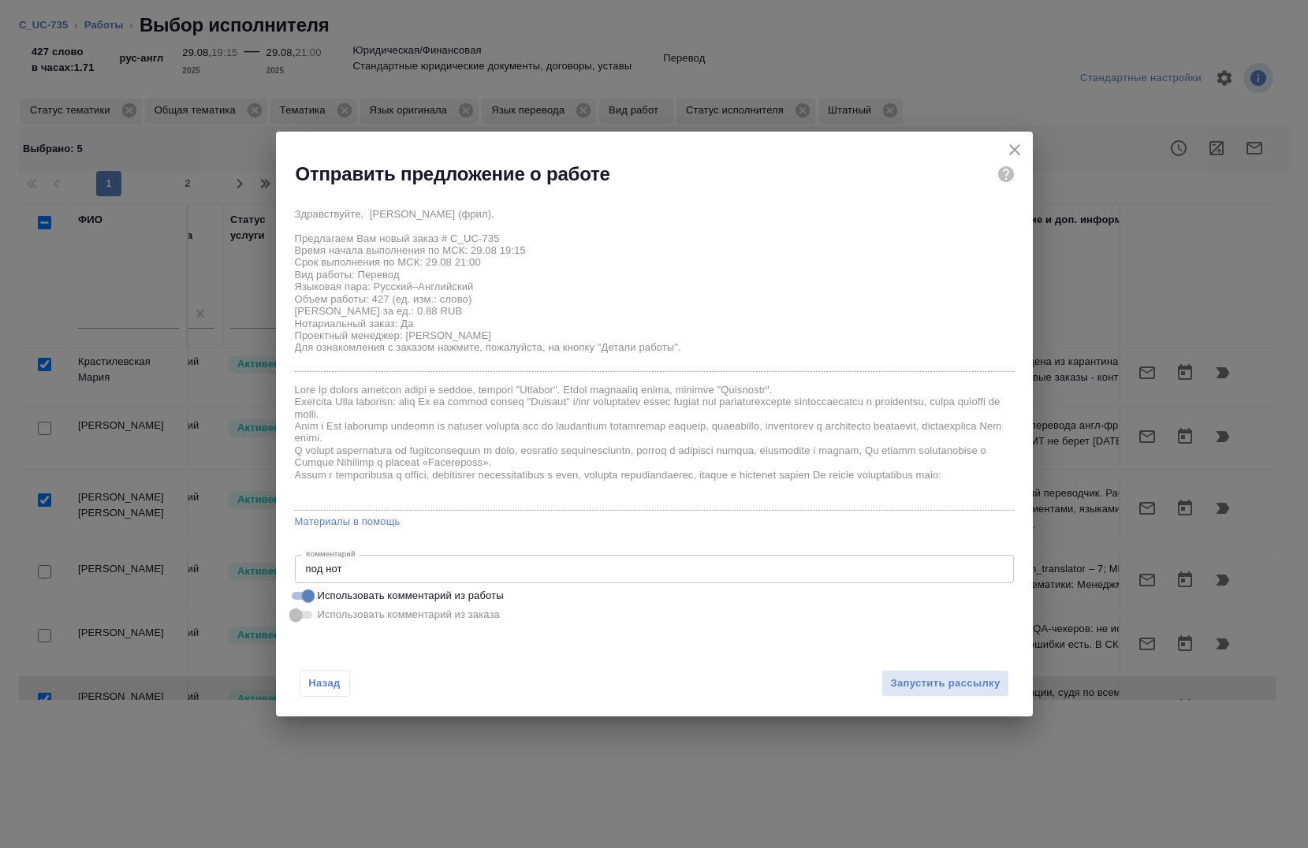
click at [928, 703] on div "Назад Запустить рассылку" at bounding box center [654, 674] width 757 height 87
click at [920, 679] on span "Запустить рассылку" at bounding box center [945, 684] width 110 height 18
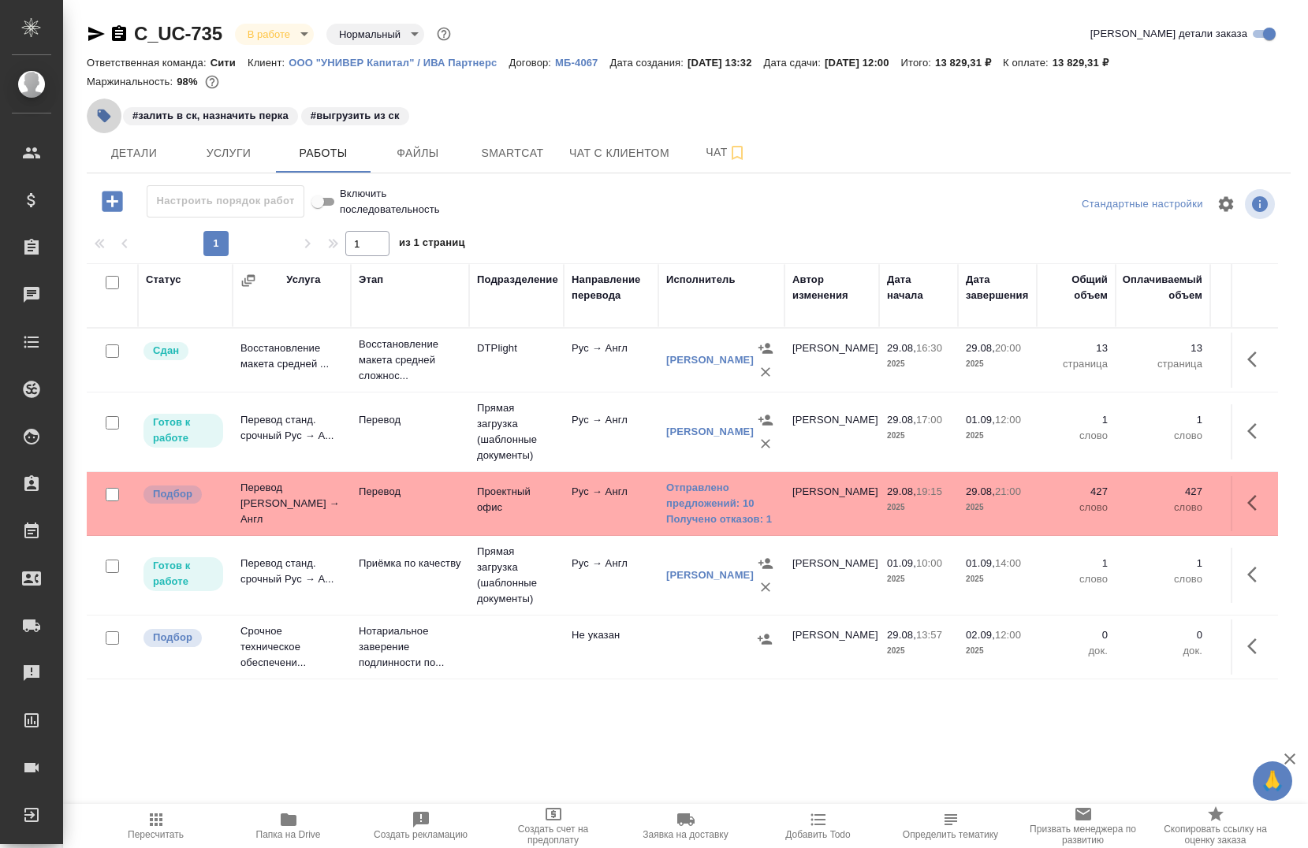
click at [100, 118] on icon "button" at bounding box center [104, 116] width 13 height 13
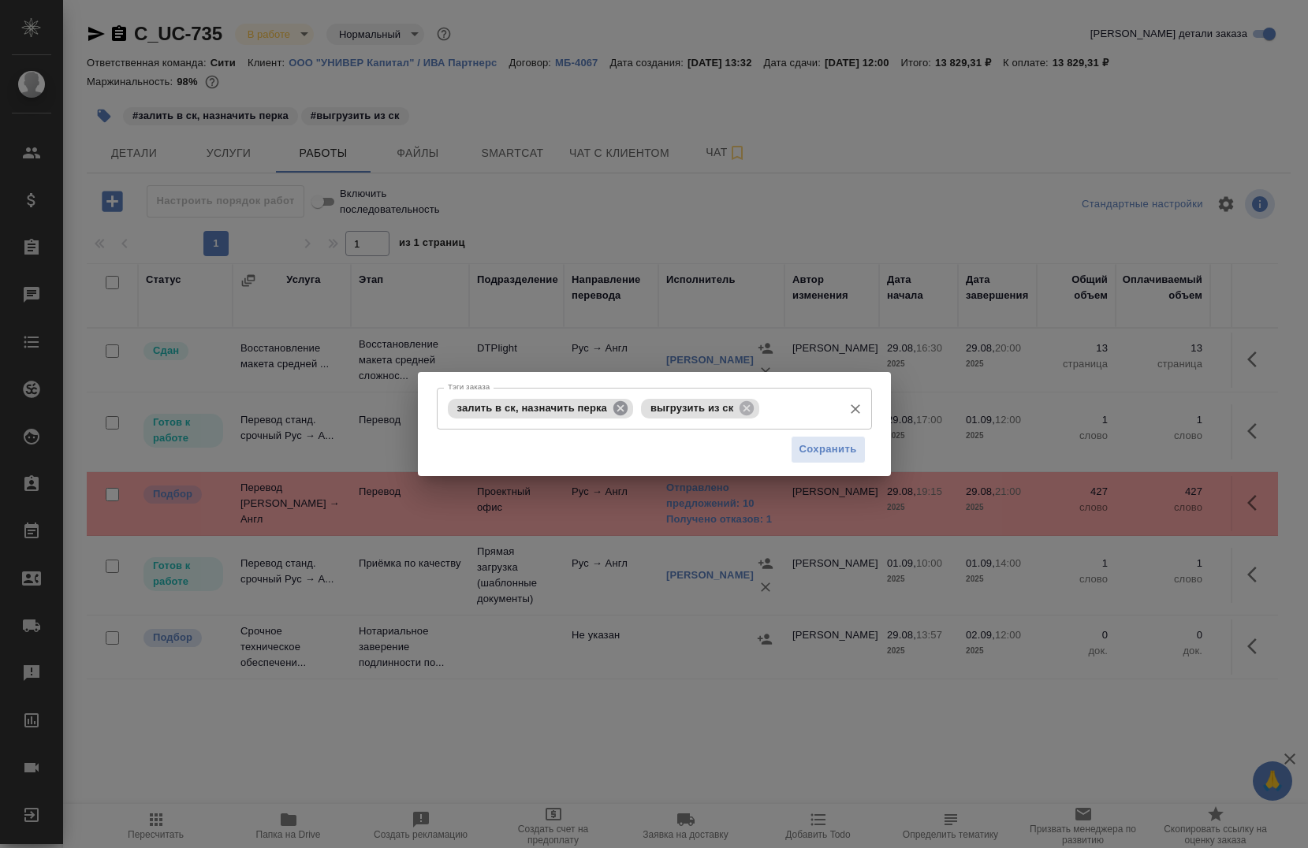
click at [619, 409] on icon at bounding box center [620, 408] width 14 height 14
click at [590, 390] on div "выгрузить из ск Тэги заказа" at bounding box center [654, 409] width 435 height 42
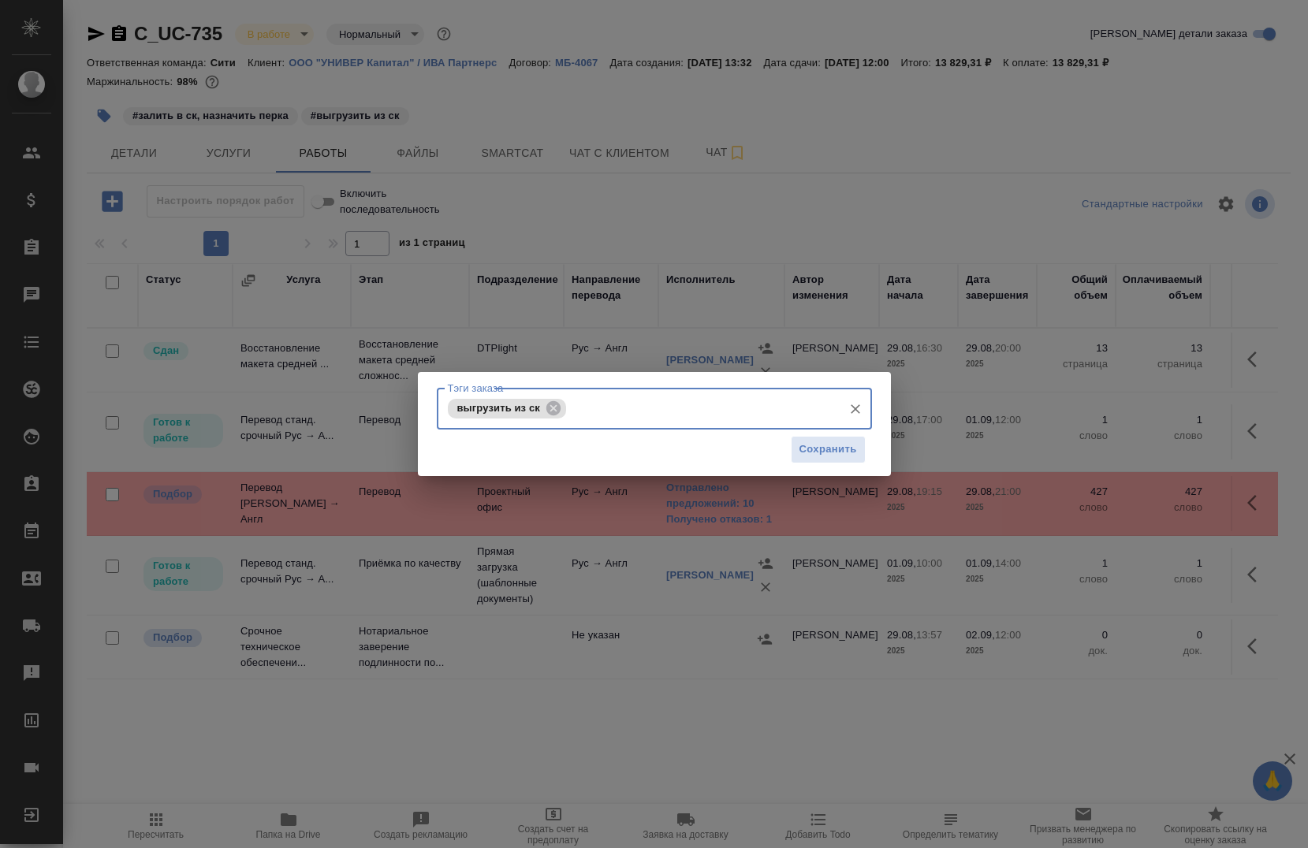
type input "в"
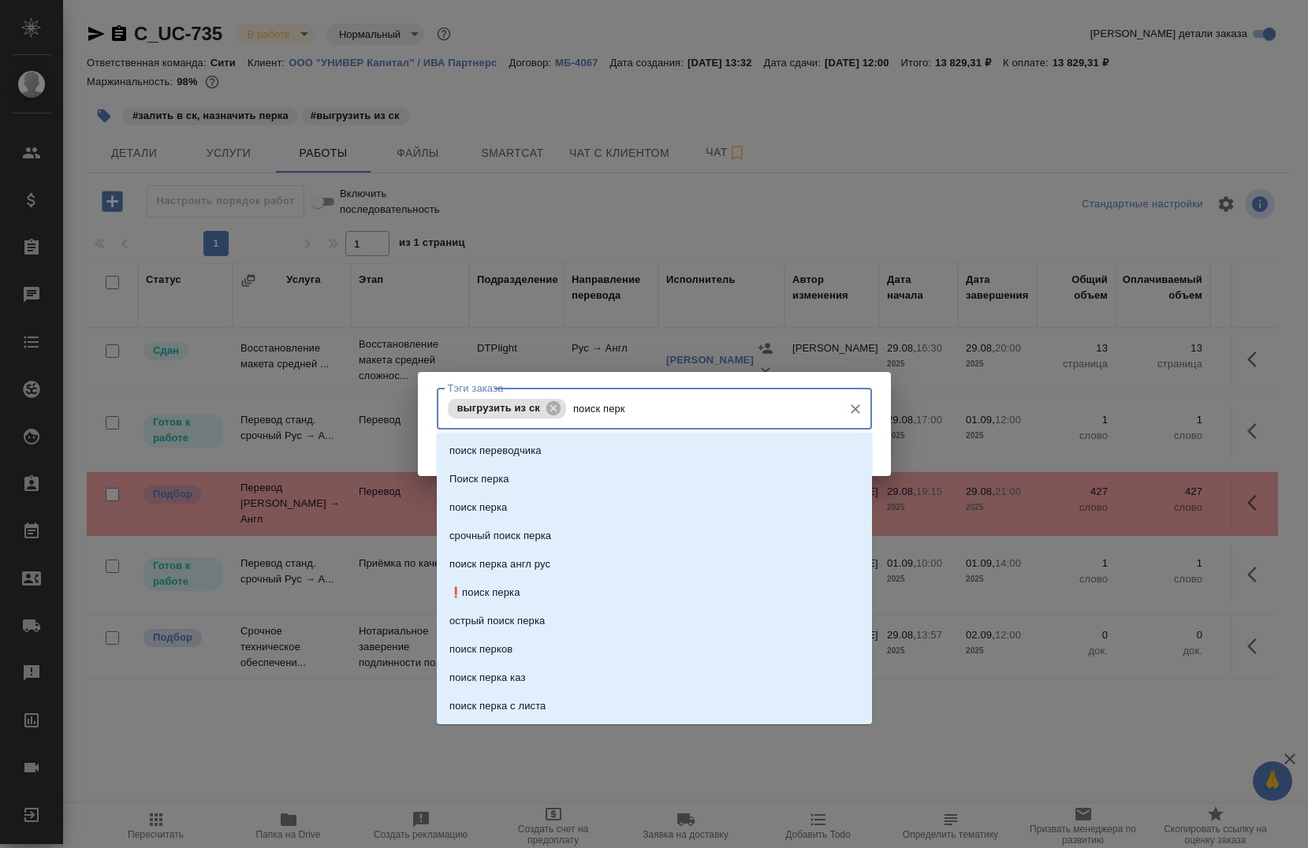
type input "поиск перка"
click at [541, 452] on li "Поиск перка" at bounding box center [654, 451] width 435 height 28
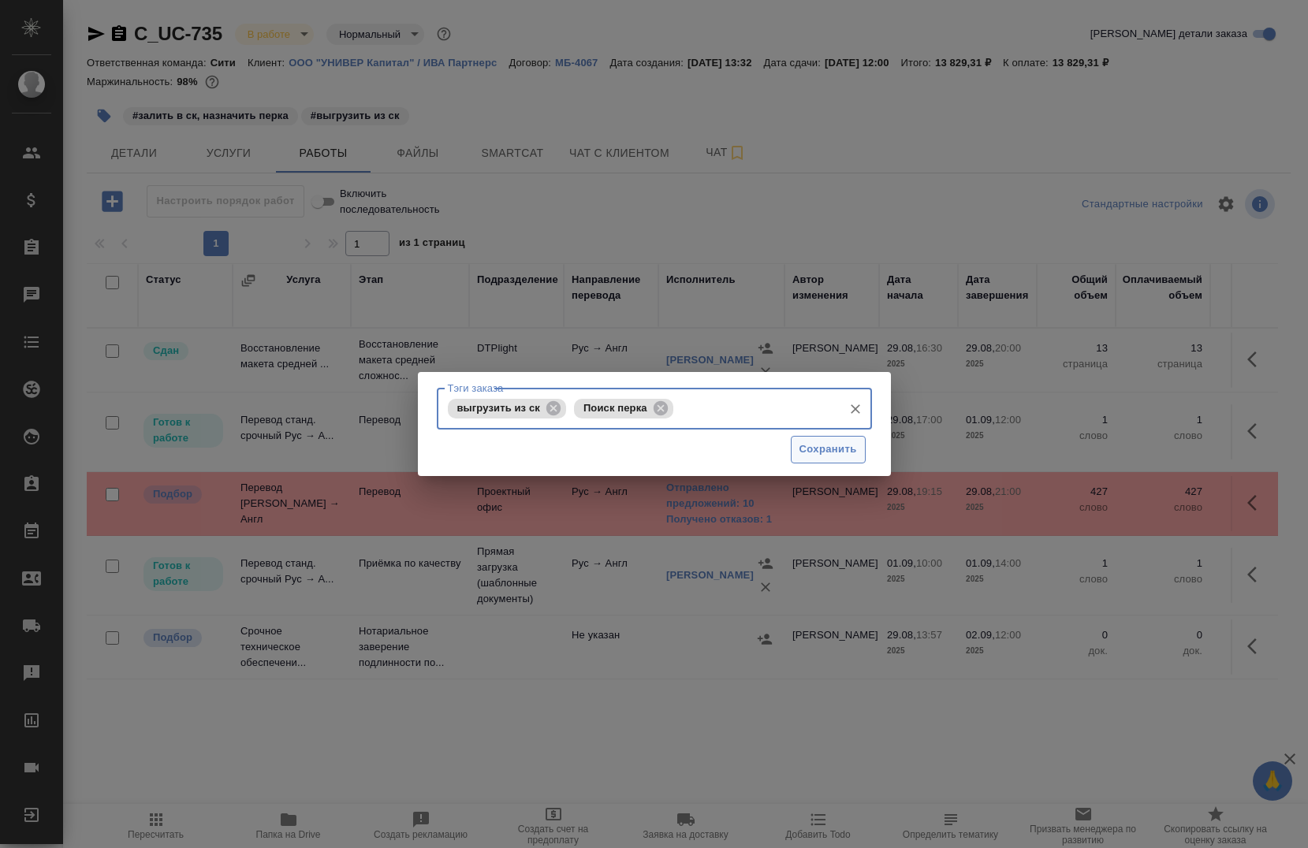
click at [812, 451] on span "Сохранить" at bounding box center [829, 450] width 58 height 18
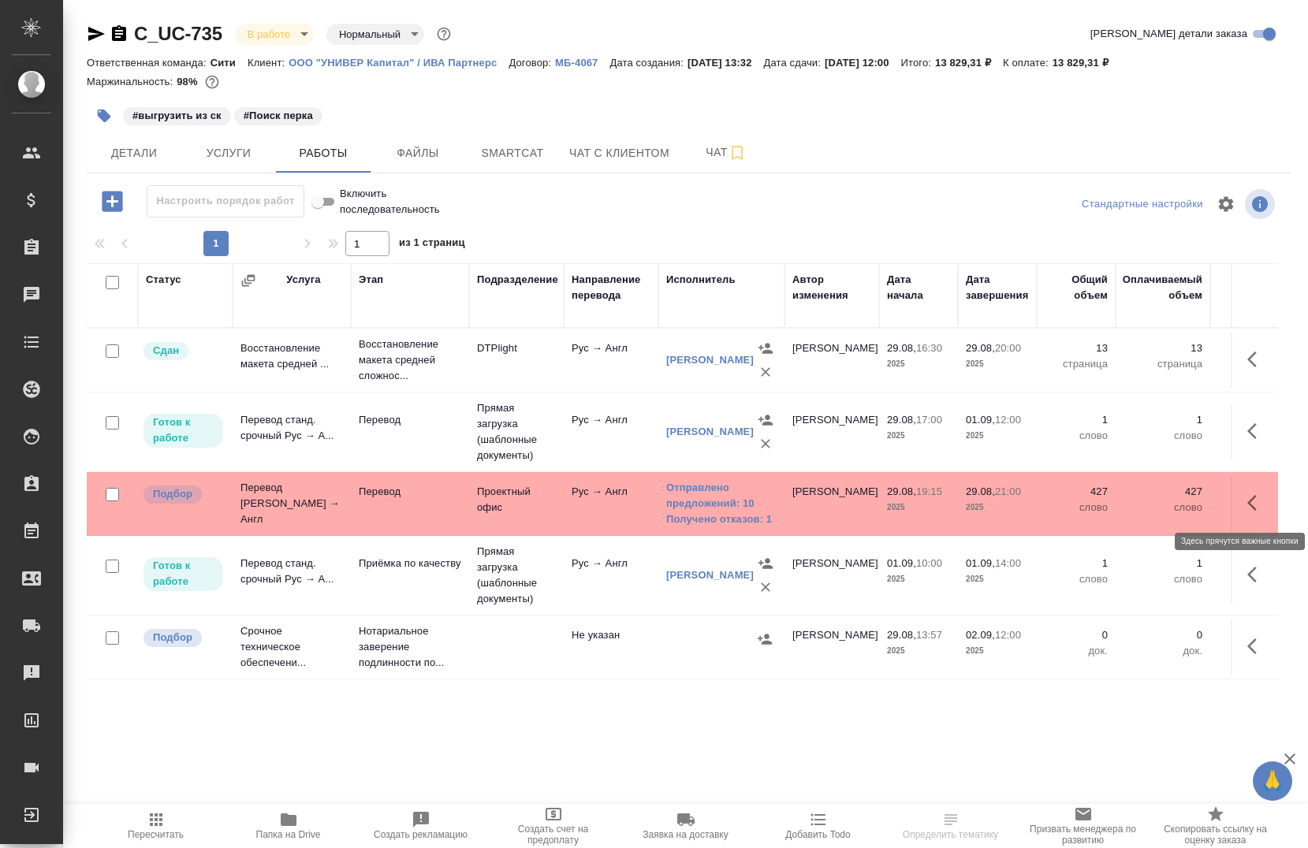
click at [1238, 510] on button "button" at bounding box center [1257, 503] width 38 height 38
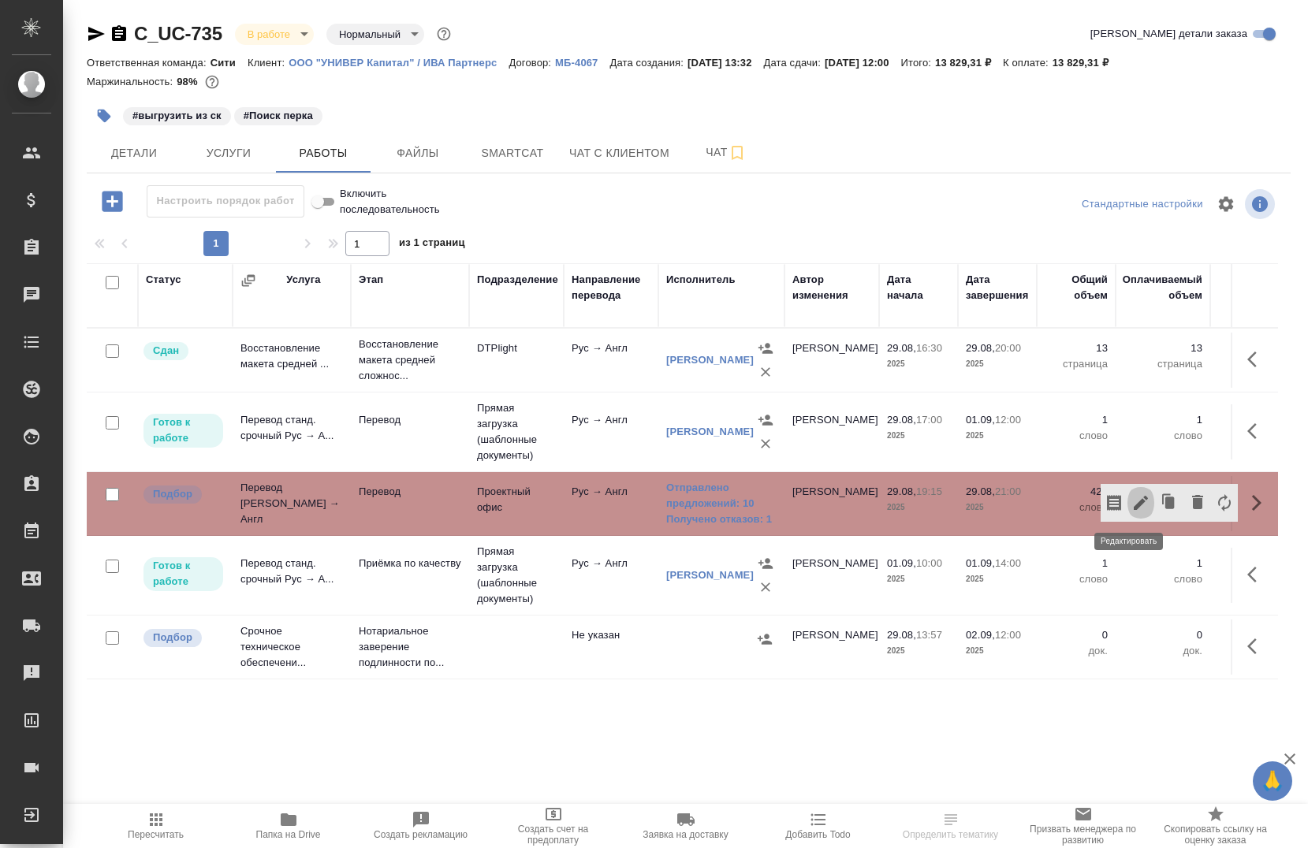
click at [1131, 503] on icon "button" at bounding box center [1140, 503] width 19 height 19
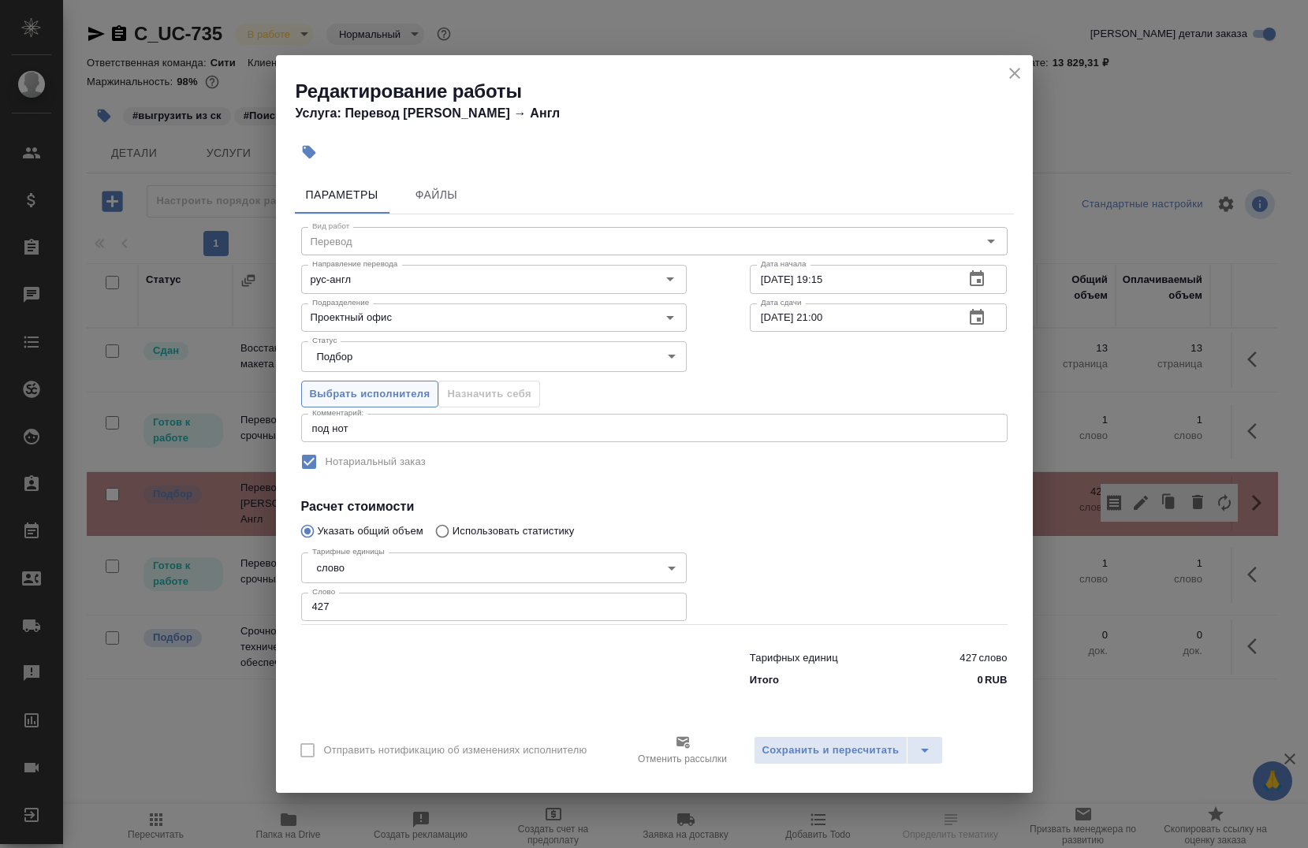
click at [408, 397] on span "Выбрать исполнителя" at bounding box center [370, 395] width 121 height 18
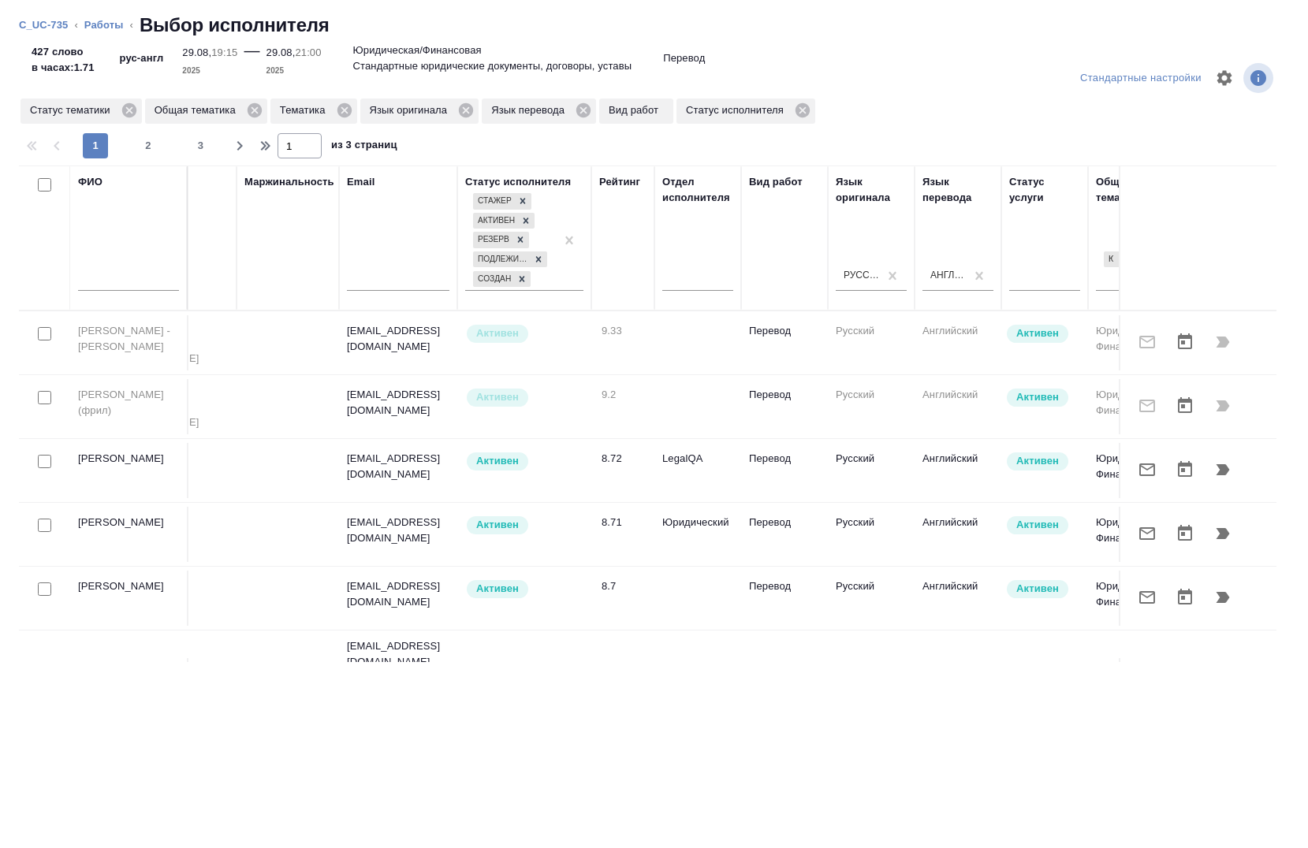
scroll to position [0, 875]
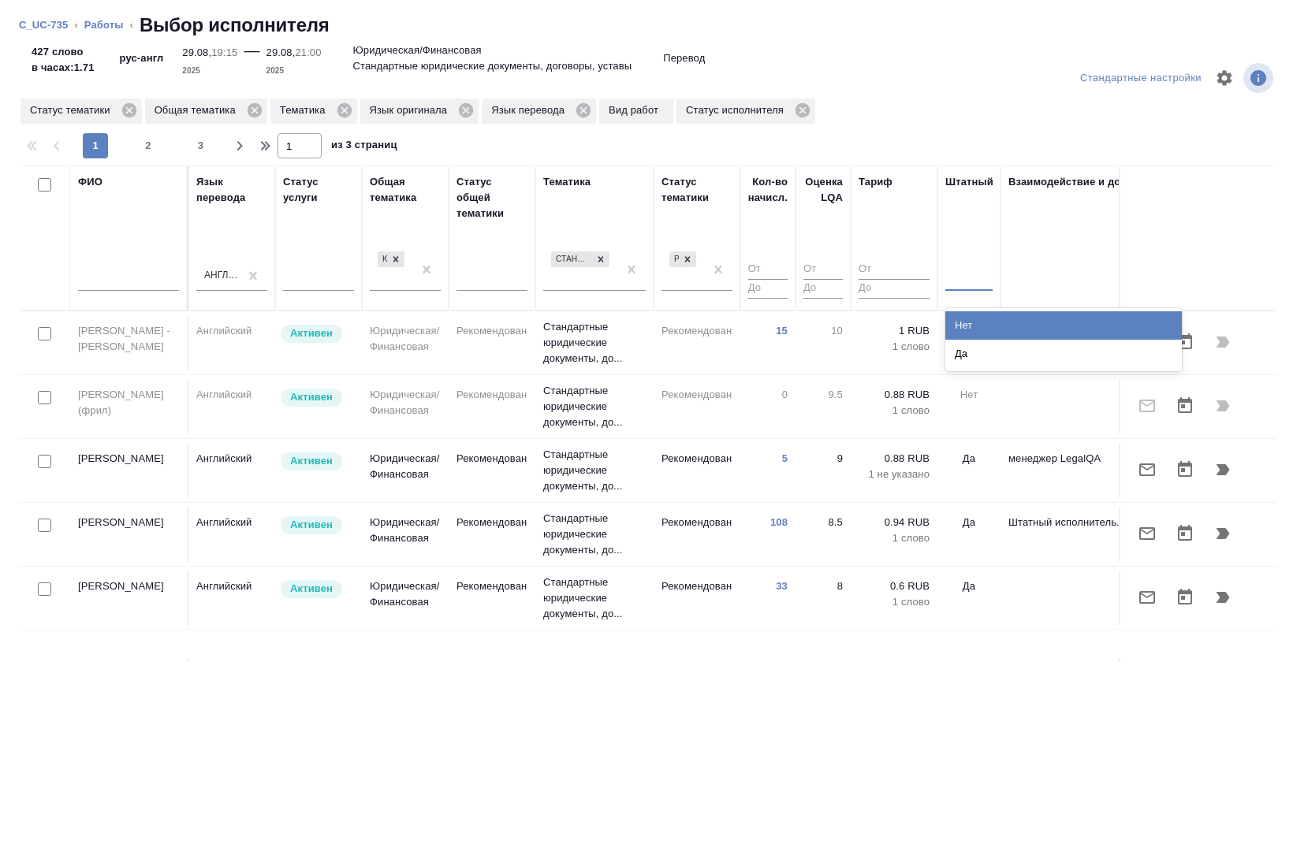
click at [954, 269] on div at bounding box center [954, 275] width 2 height 13
click at [987, 321] on div "Нет" at bounding box center [1063, 325] width 237 height 28
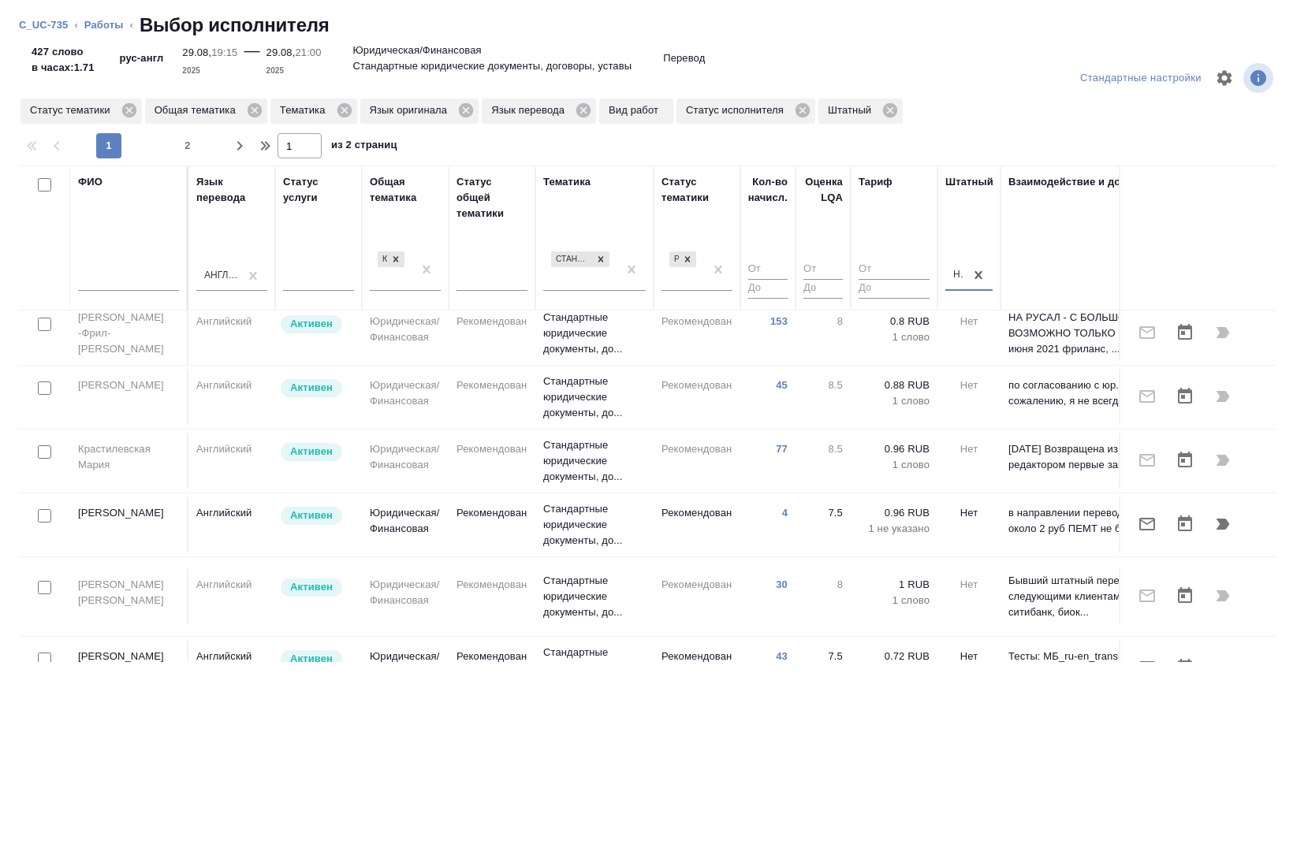
scroll to position [503, 875]
click at [47, 510] on input "checkbox" at bounding box center [44, 516] width 13 height 13
checkbox input "true"
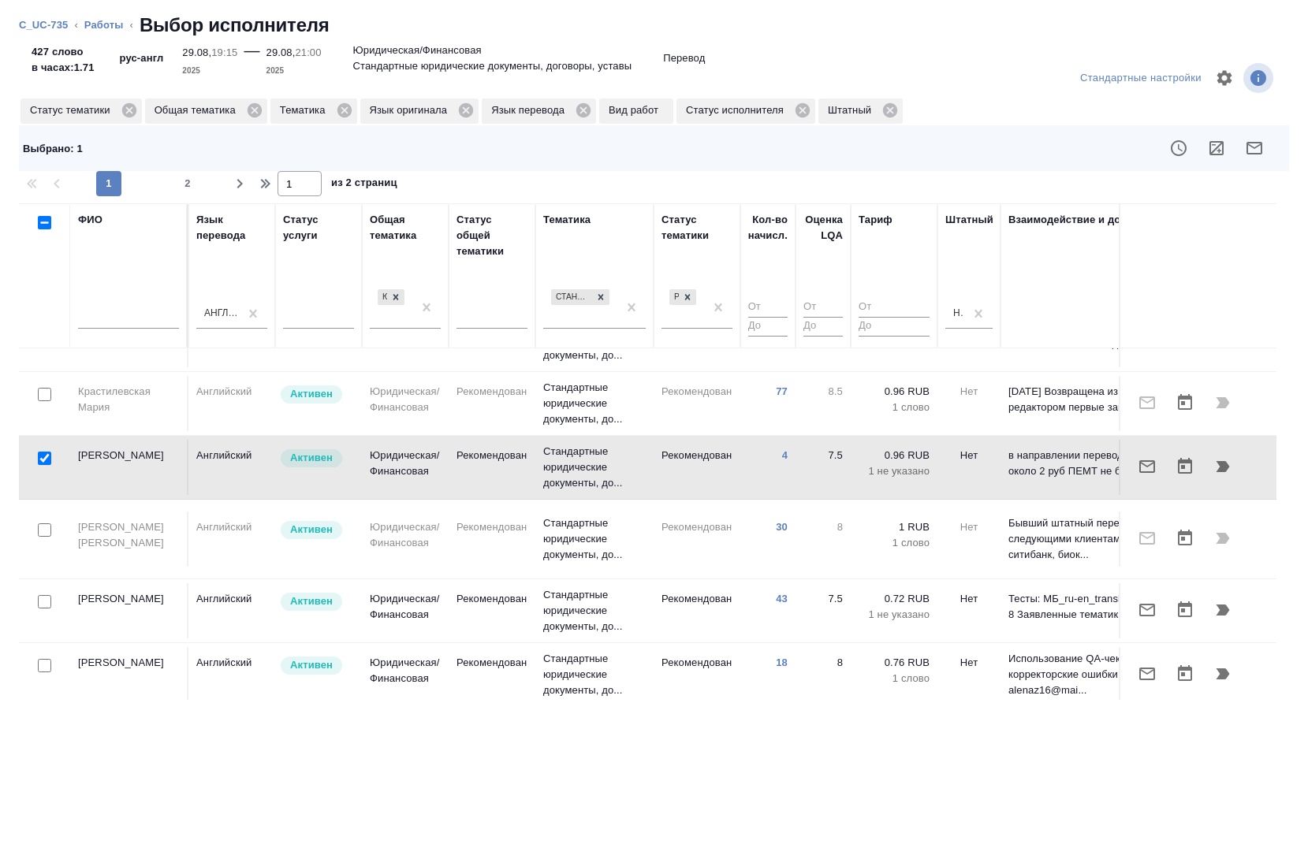
scroll to position [605, 875]
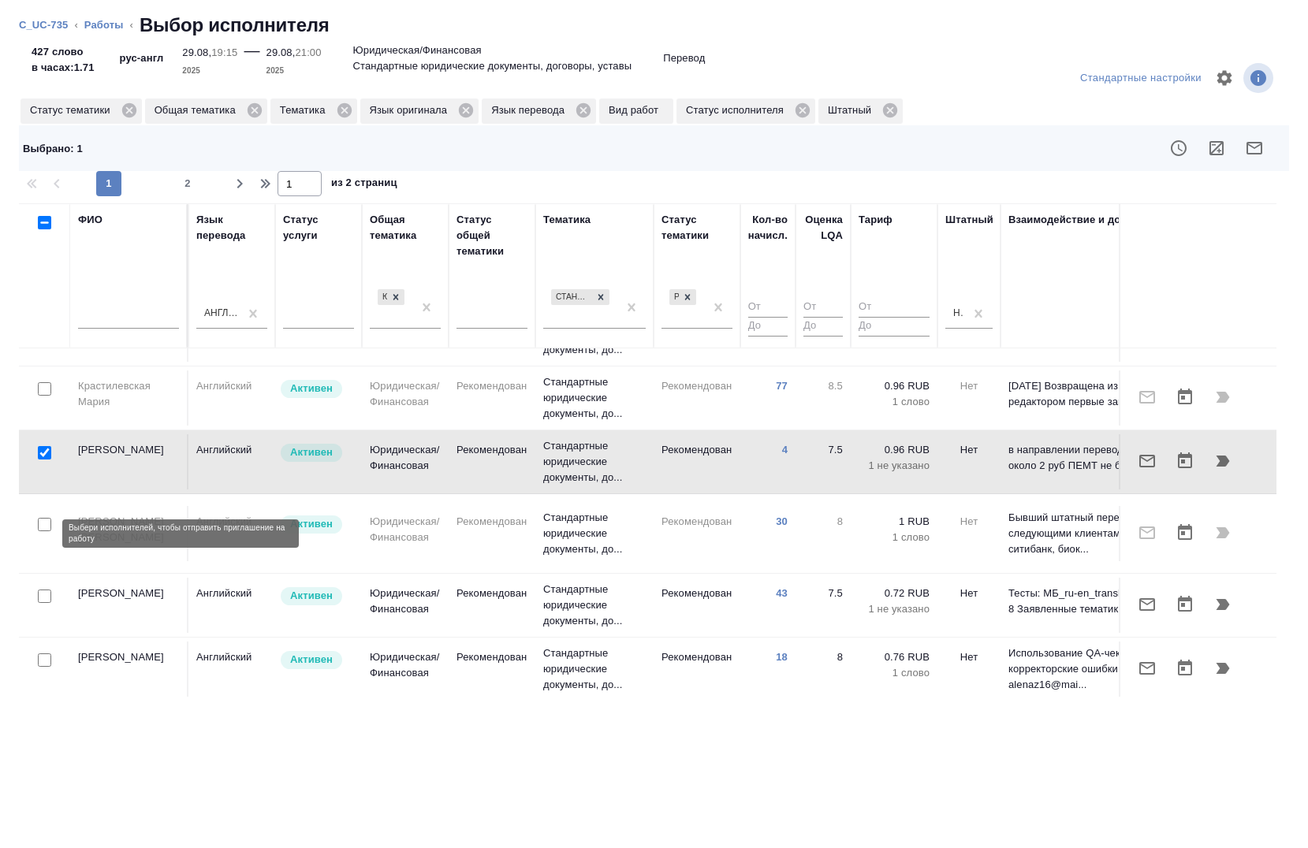
click at [45, 590] on input "checkbox" at bounding box center [44, 596] width 13 height 13
checkbox input "true"
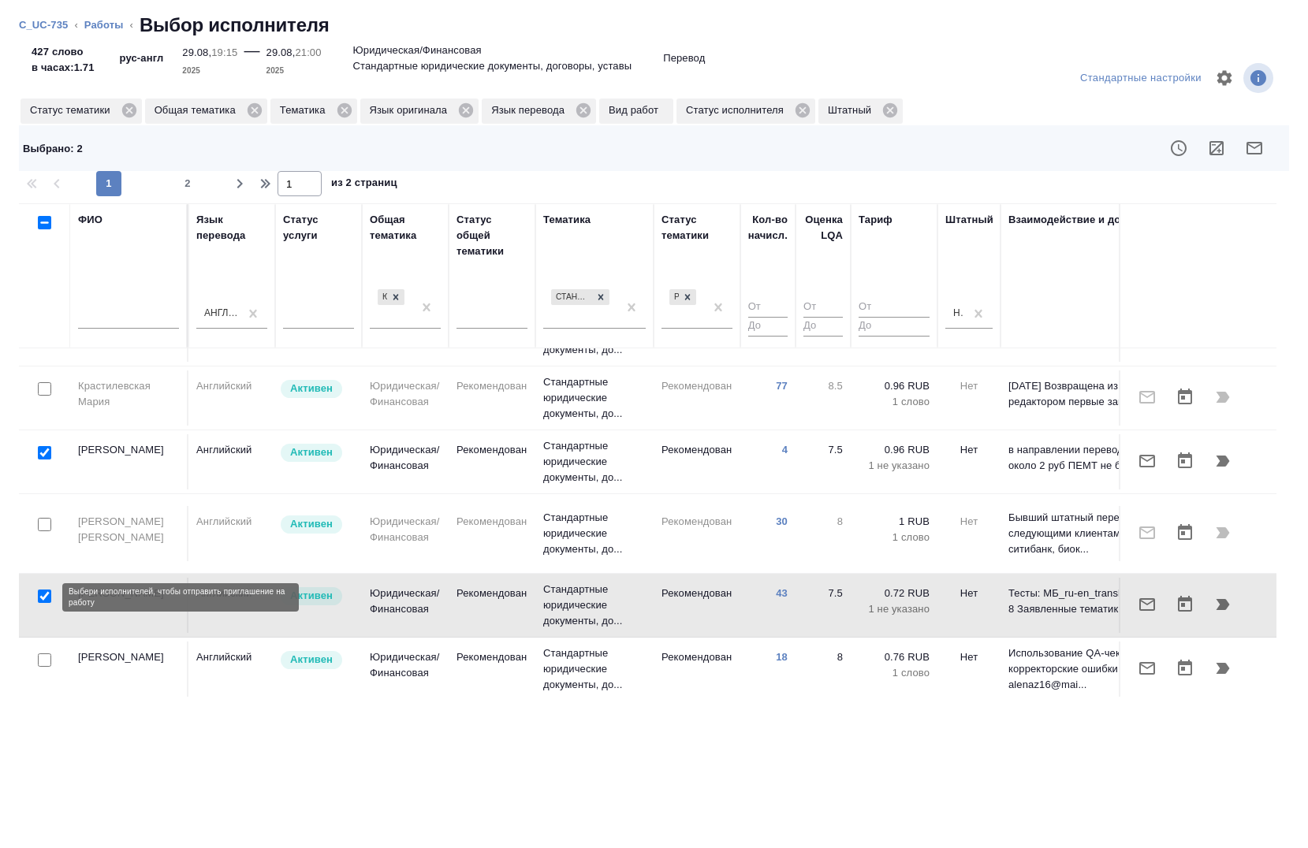
click at [50, 654] on input "checkbox" at bounding box center [44, 660] width 13 height 13
checkbox input "true"
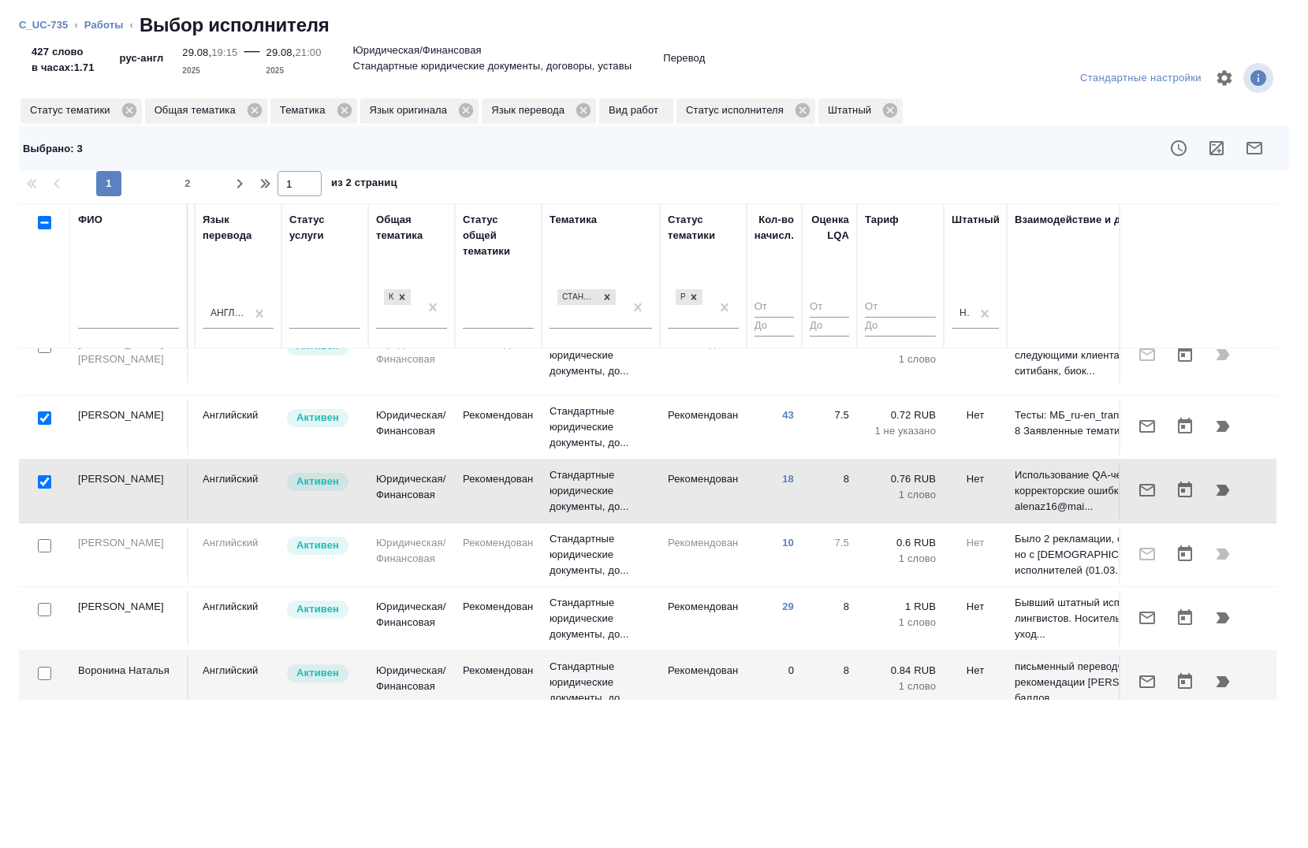
scroll to position [784, 869]
click at [44, 602] on input "checkbox" at bounding box center [44, 608] width 13 height 13
checkbox input "true"
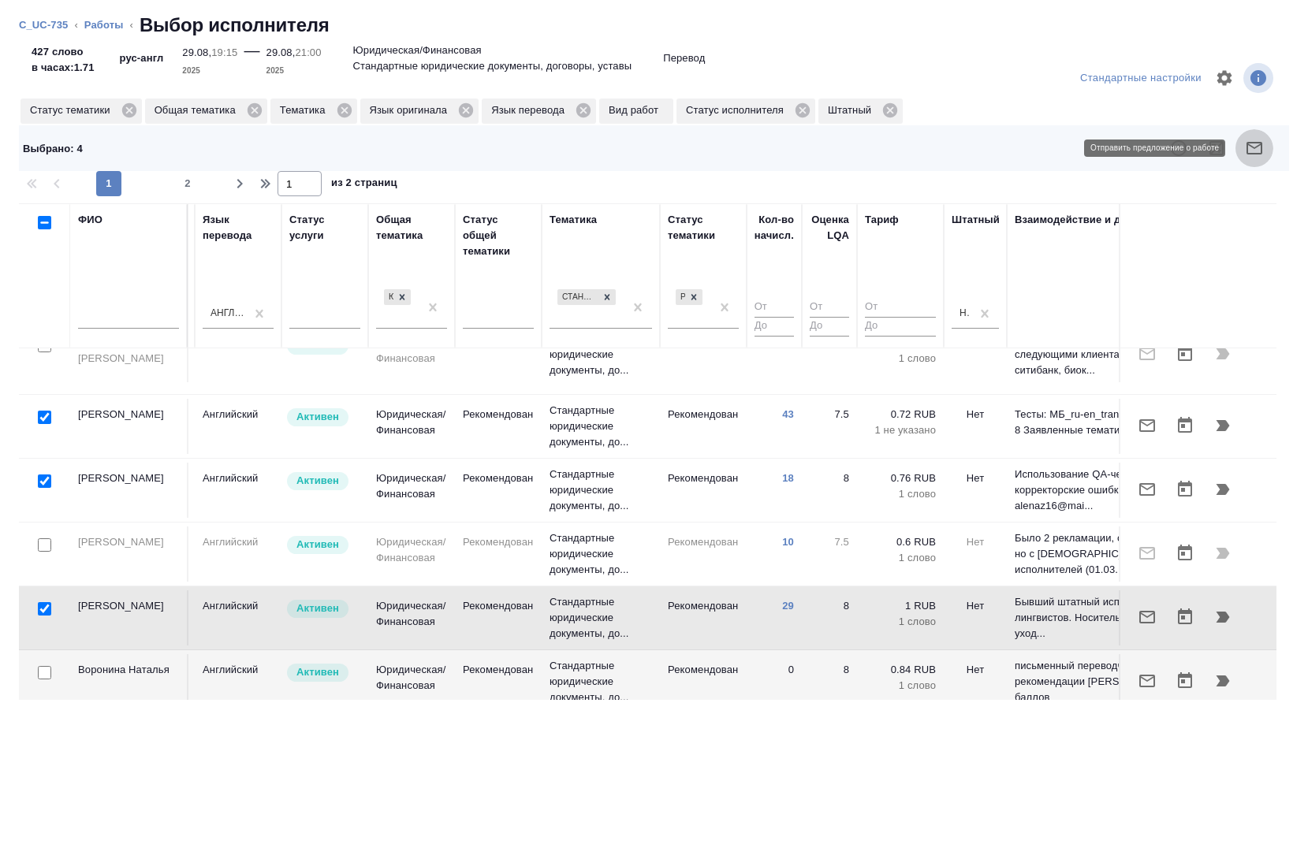
click at [1252, 154] on icon "button" at bounding box center [1255, 148] width 16 height 13
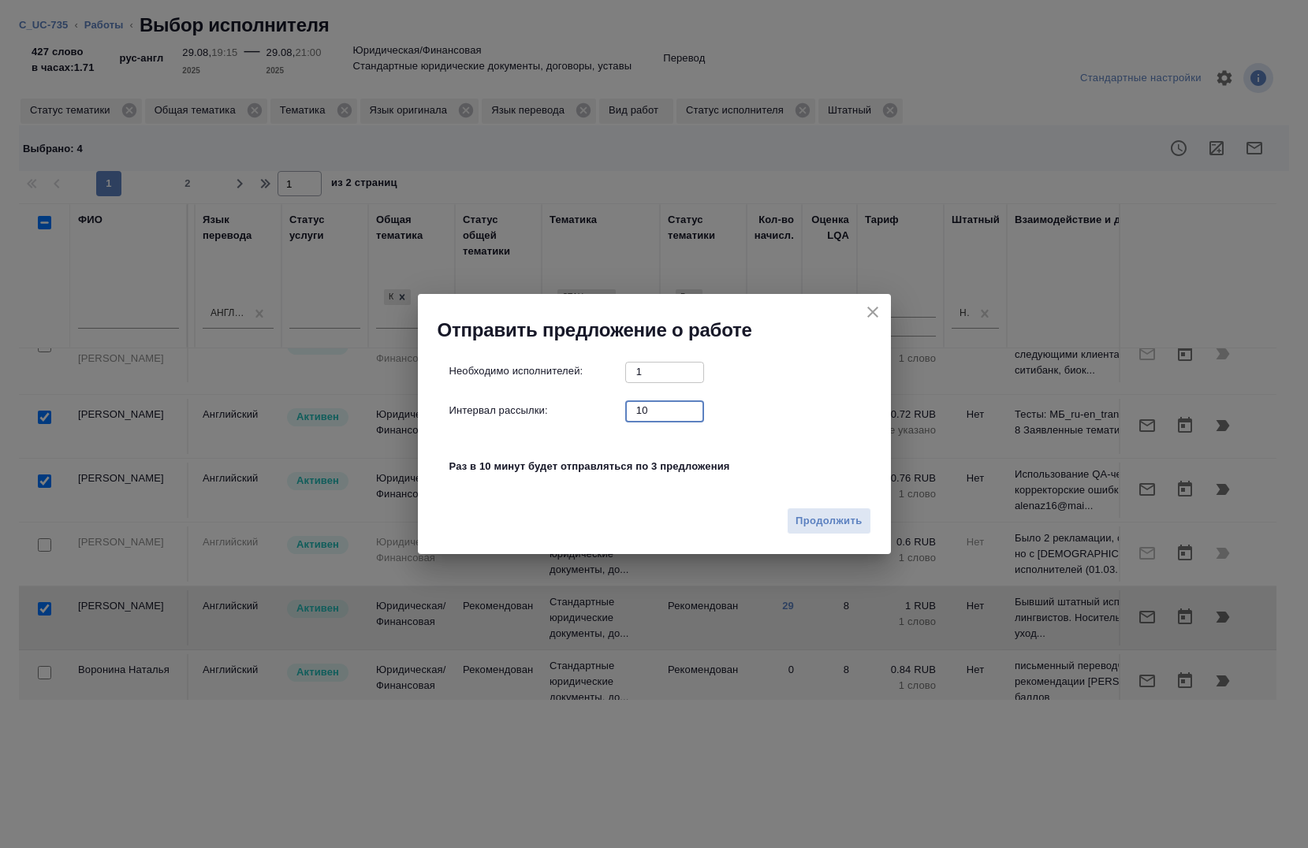
click at [665, 412] on input "10" at bounding box center [664, 411] width 79 height 20
type input "0"
click at [809, 528] on span "Продолжить" at bounding box center [829, 522] width 66 height 18
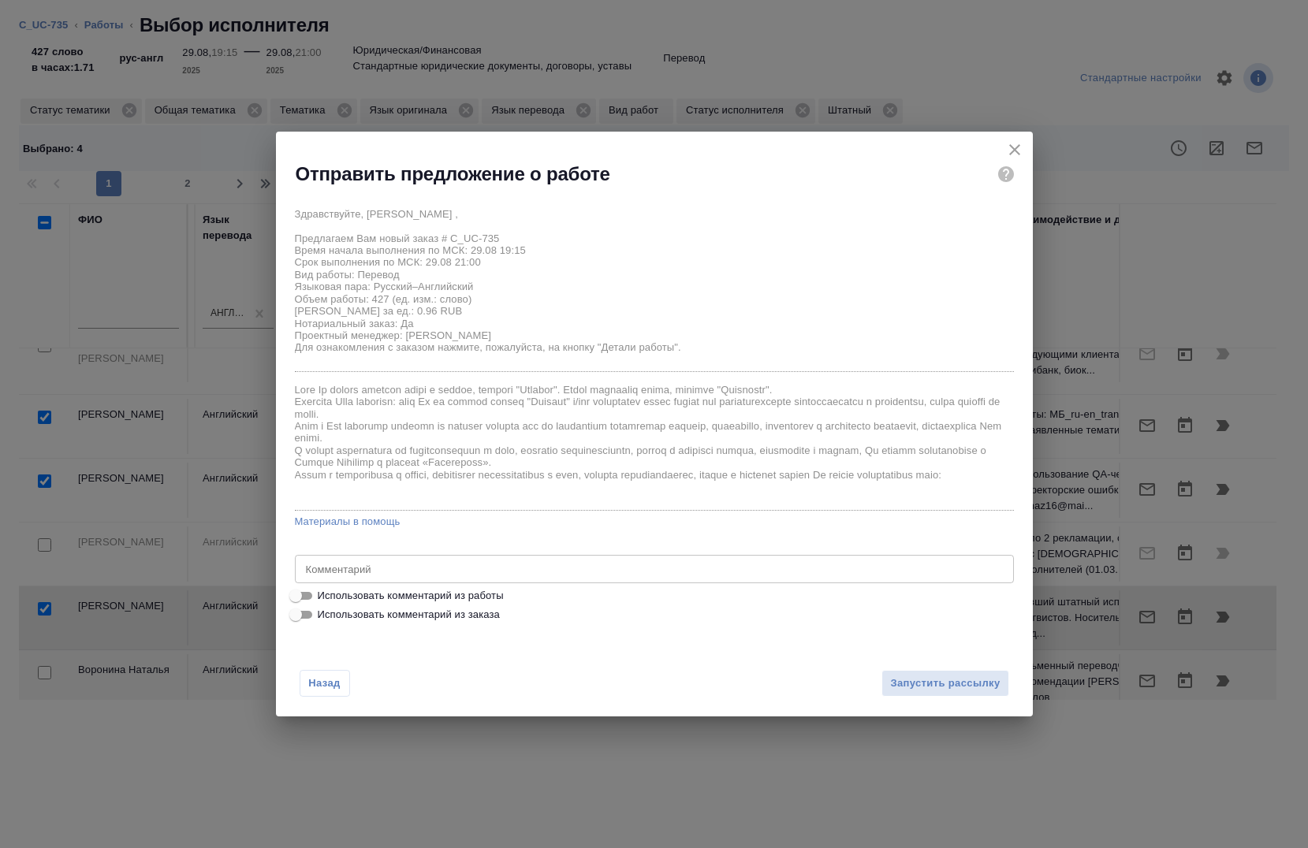
click at [483, 589] on span "Использовать комментарий из работы" at bounding box center [411, 596] width 186 height 16
click at [324, 589] on input "Использовать комментарий из работы" at bounding box center [295, 596] width 57 height 19
checkbox input "true"
type textarea "под нот"
click at [915, 677] on span "Запустить рассылку" at bounding box center [945, 684] width 110 height 18
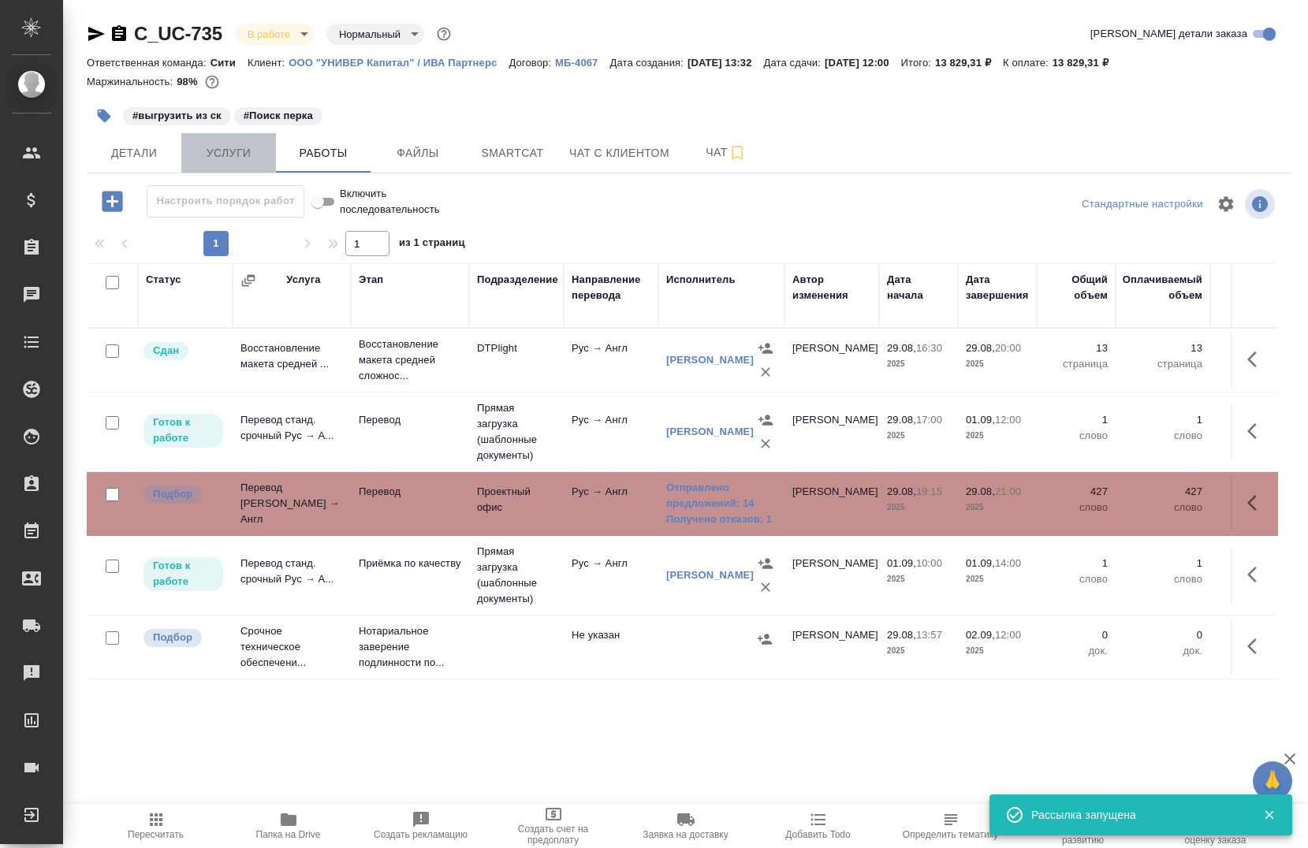
click at [238, 155] on span "Услуги" at bounding box center [229, 154] width 76 height 20
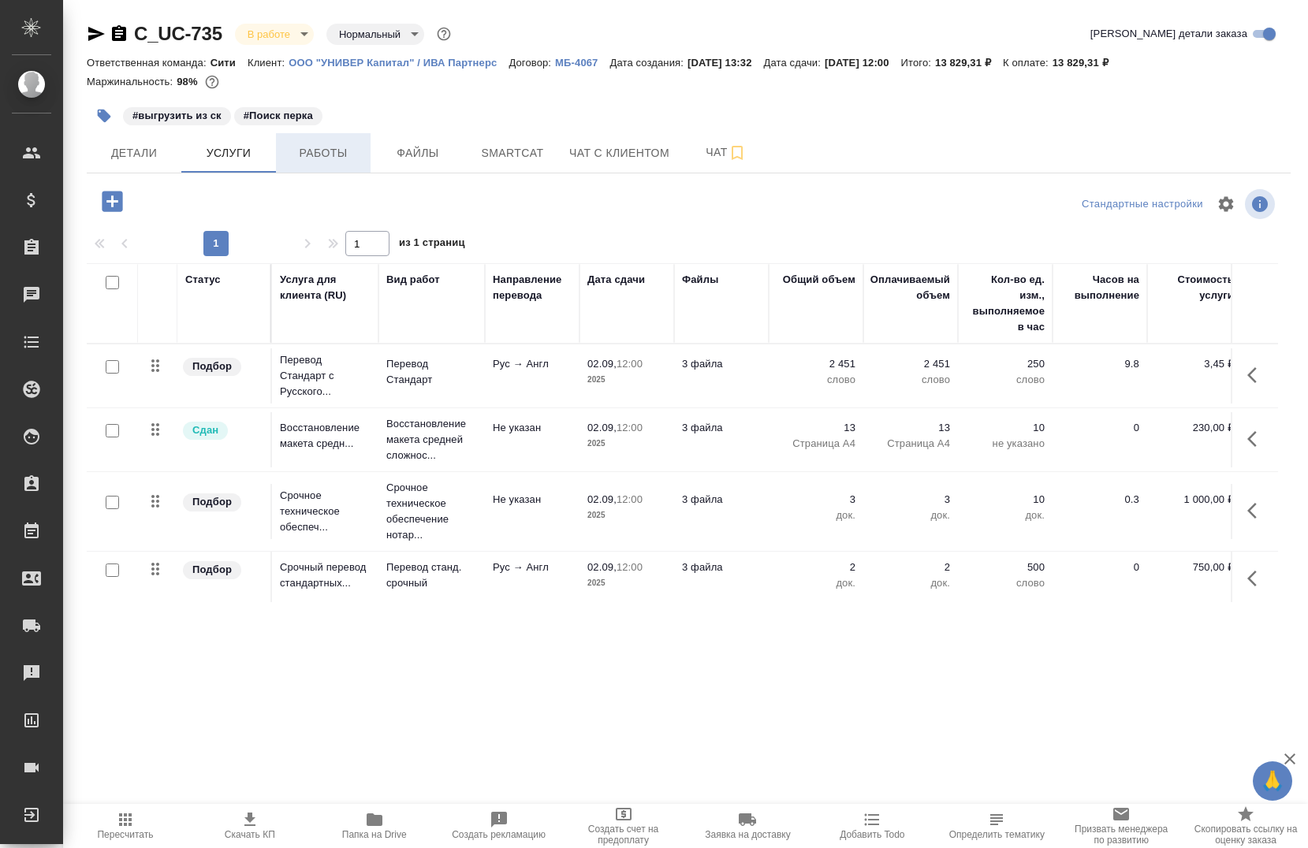
click at [317, 158] on span "Работы" at bounding box center [323, 154] width 76 height 20
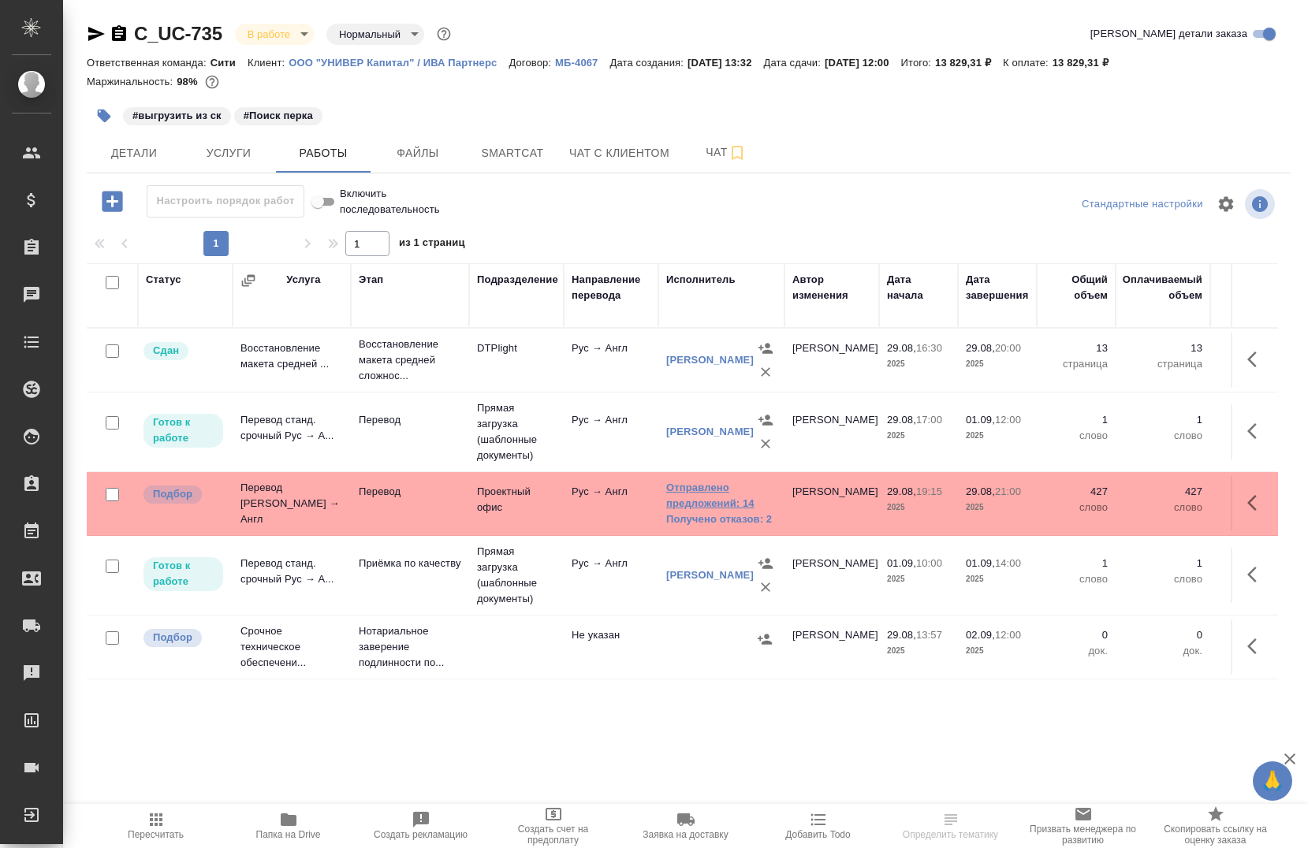
click at [688, 503] on link "Отправлено предложений: 14" at bounding box center [721, 496] width 110 height 32
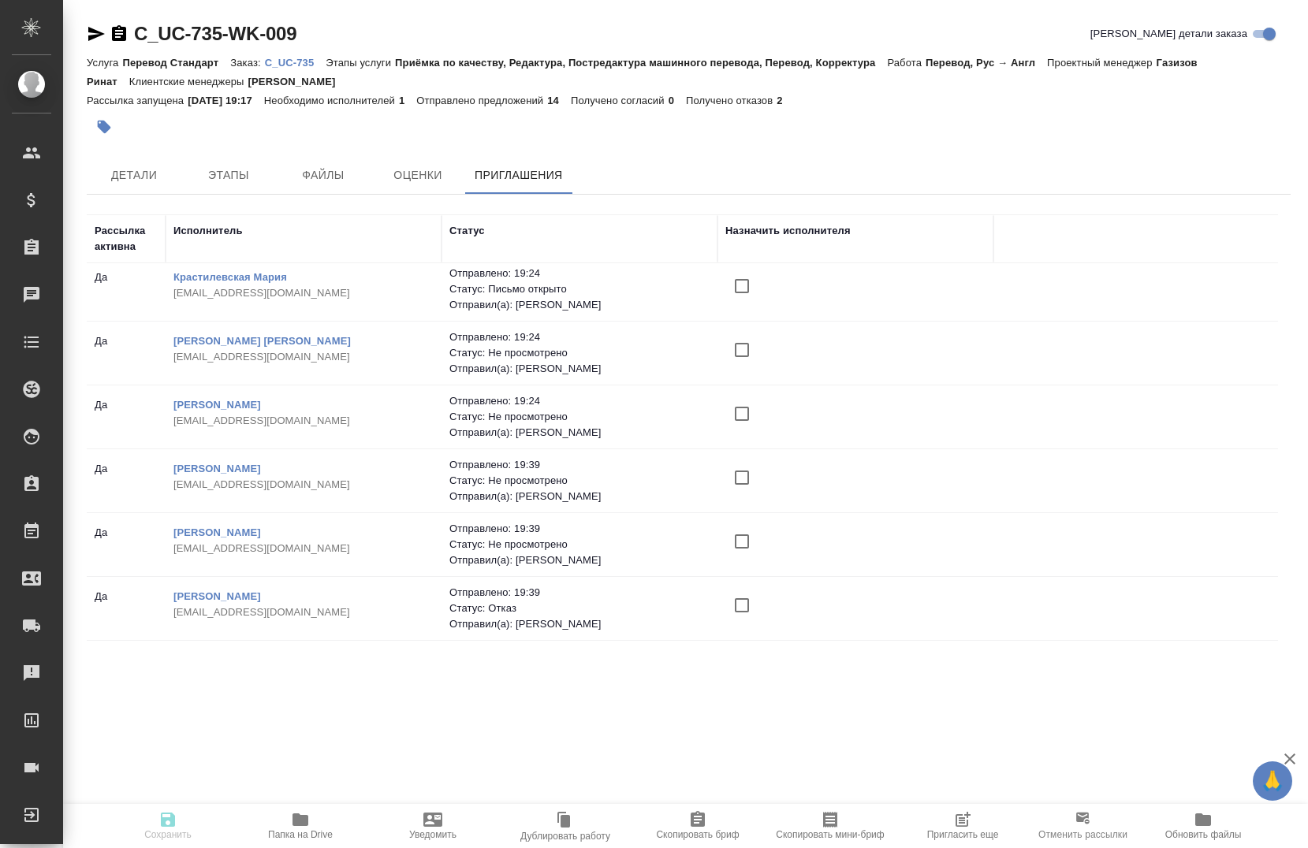
scroll to position [522, 0]
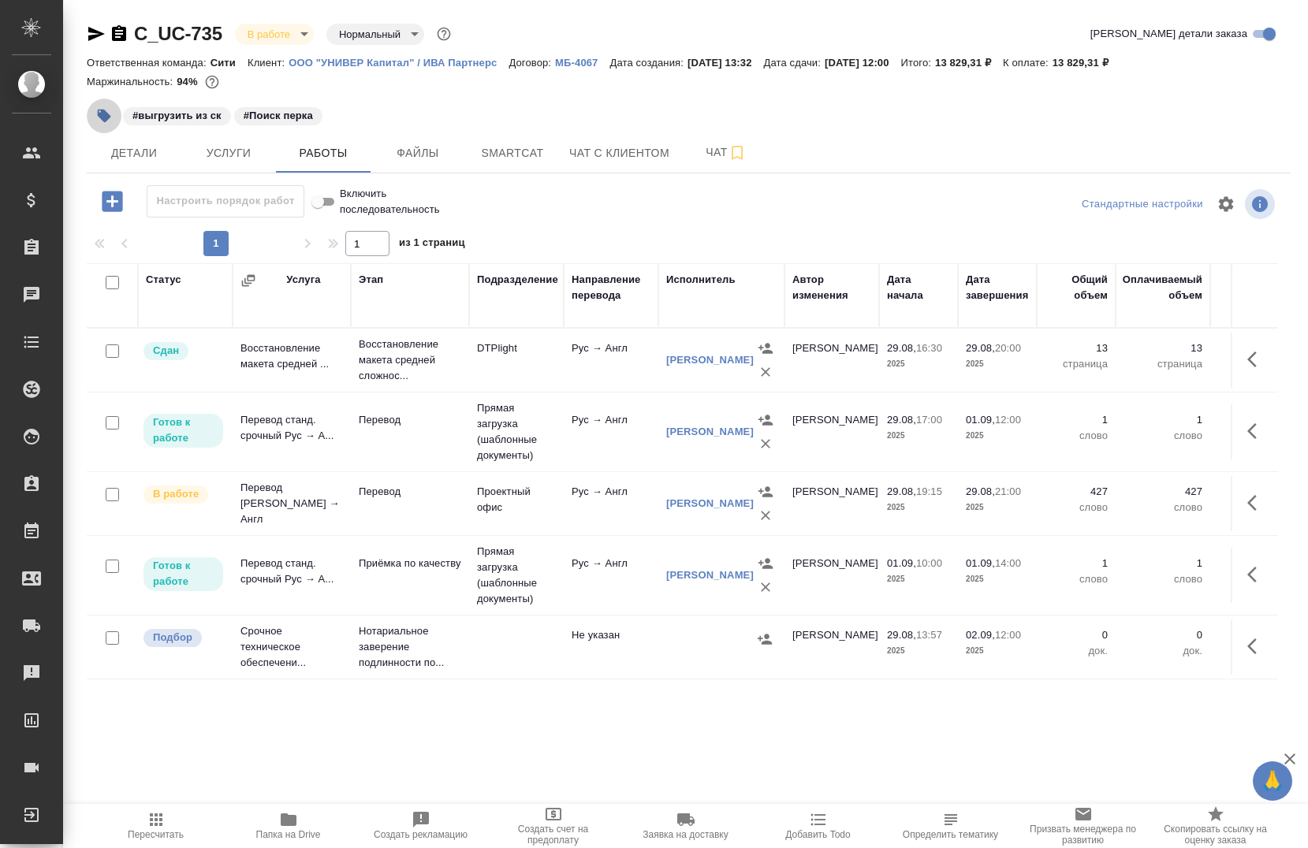
click at [103, 125] on button "button" at bounding box center [104, 116] width 35 height 35
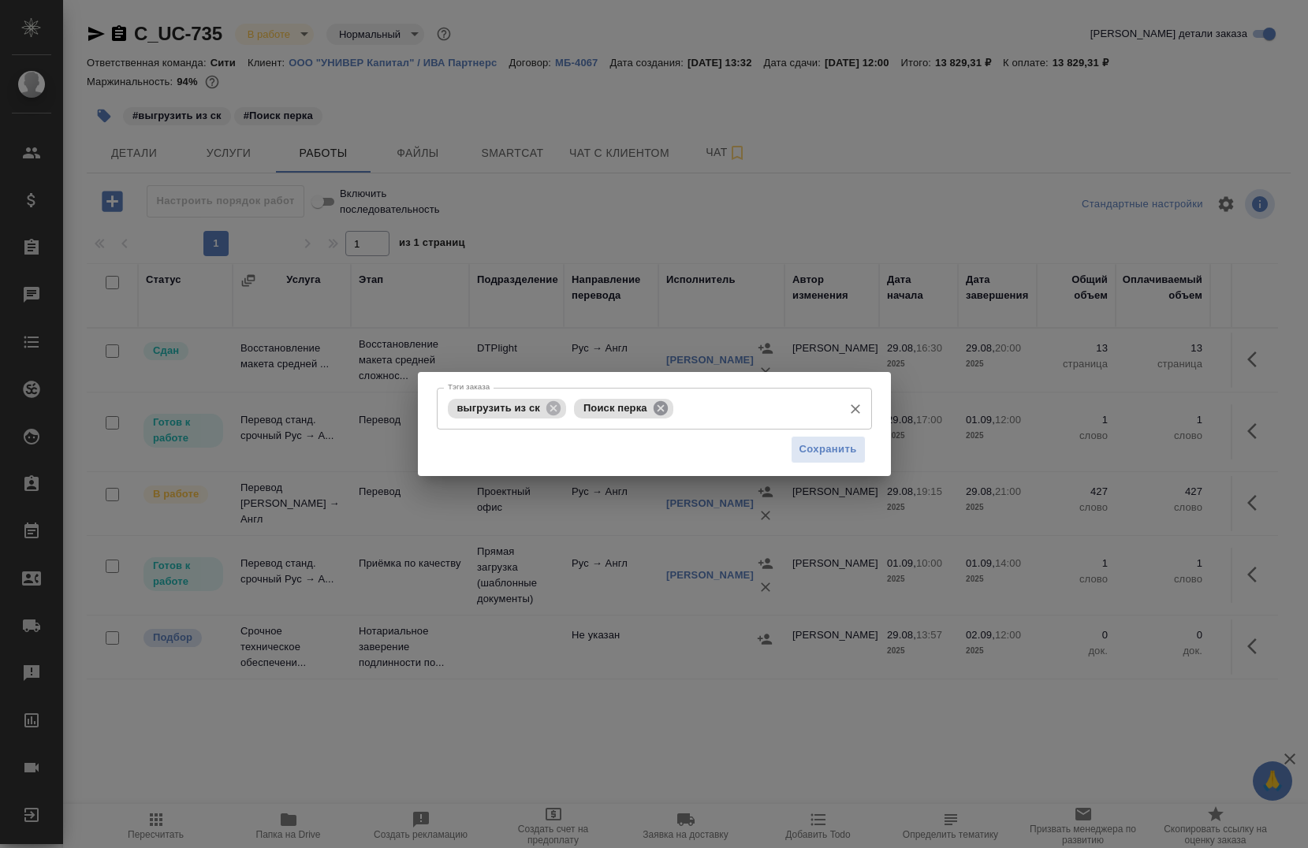
click at [663, 415] on icon at bounding box center [660, 408] width 17 height 17
click at [663, 415] on input "Тэги заказа" at bounding box center [702, 408] width 265 height 27
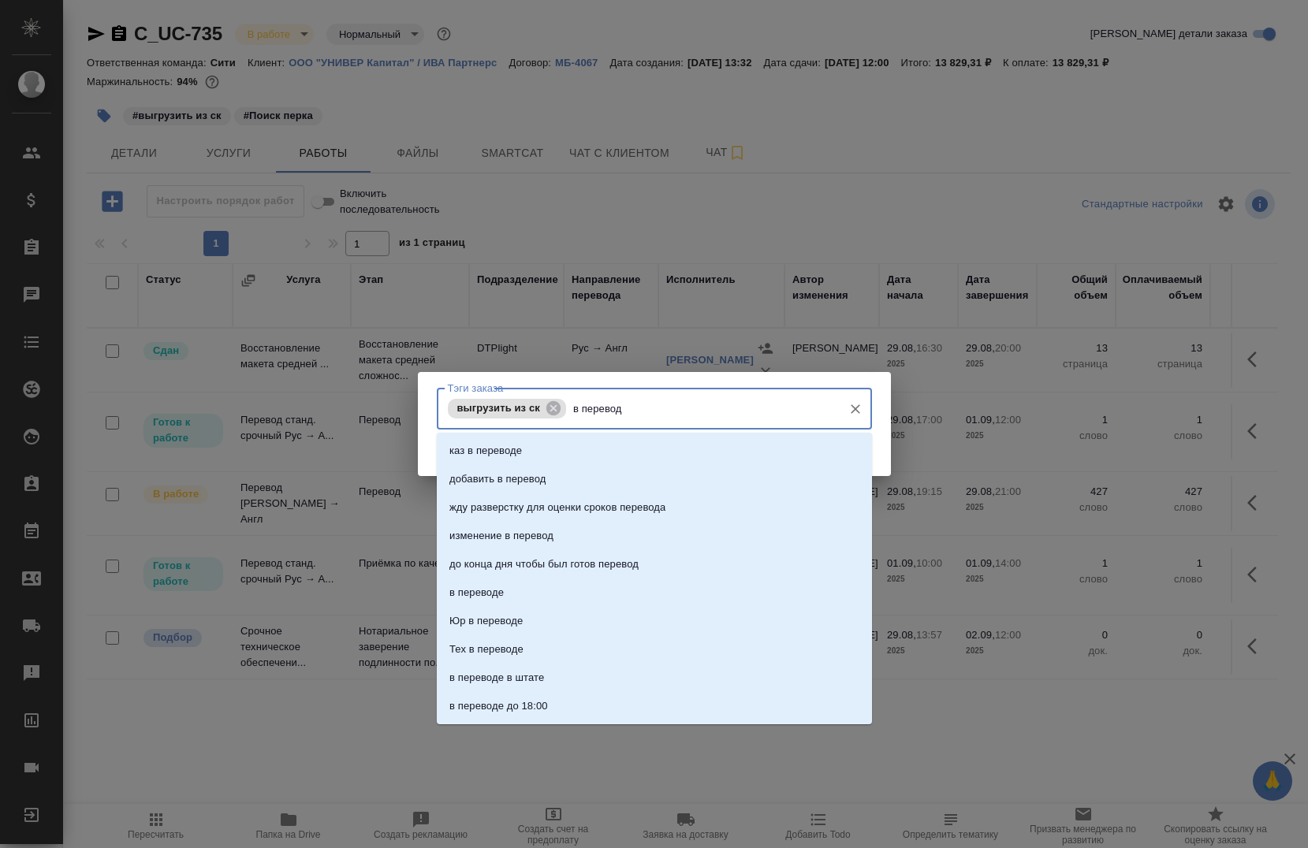
type input "в переводе"
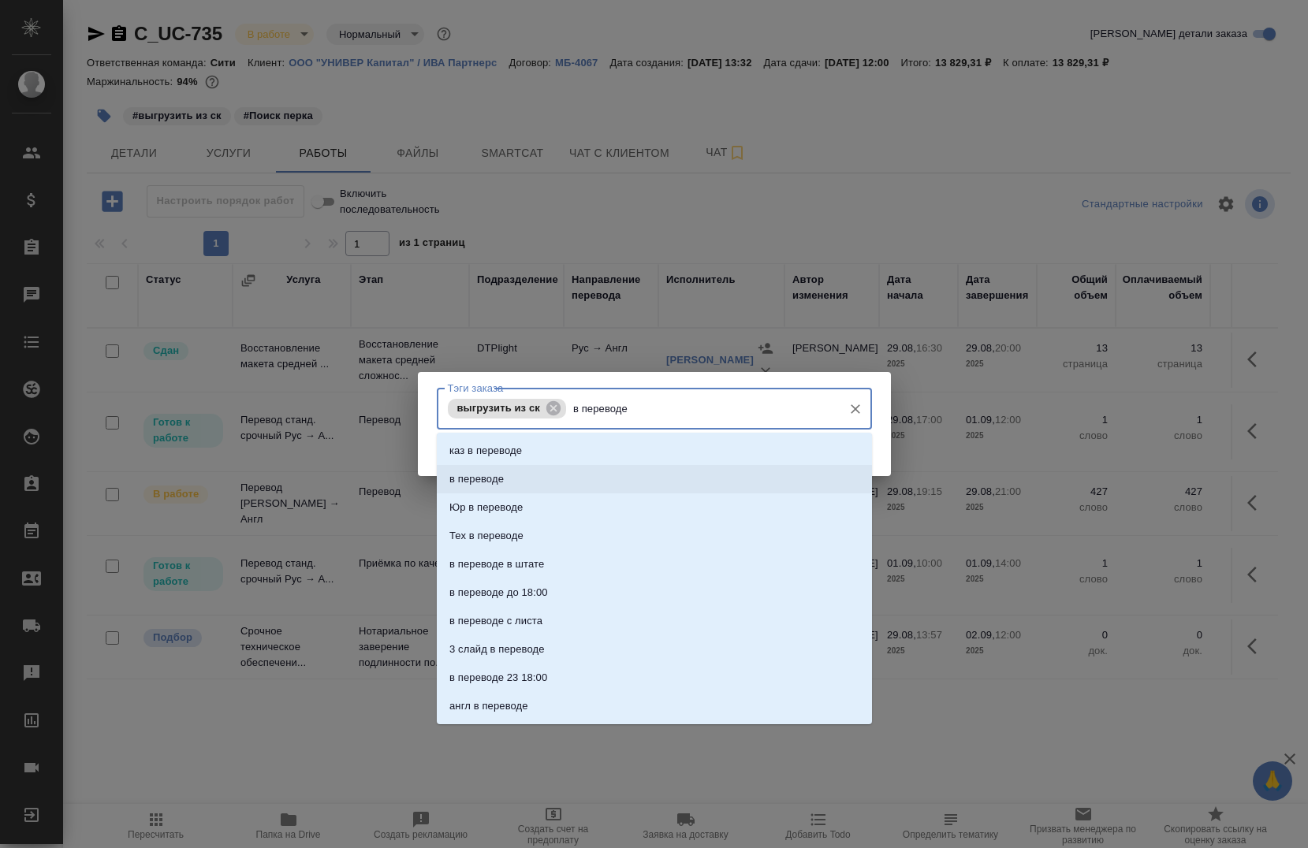
click at [534, 472] on li "в переводе" at bounding box center [654, 479] width 435 height 28
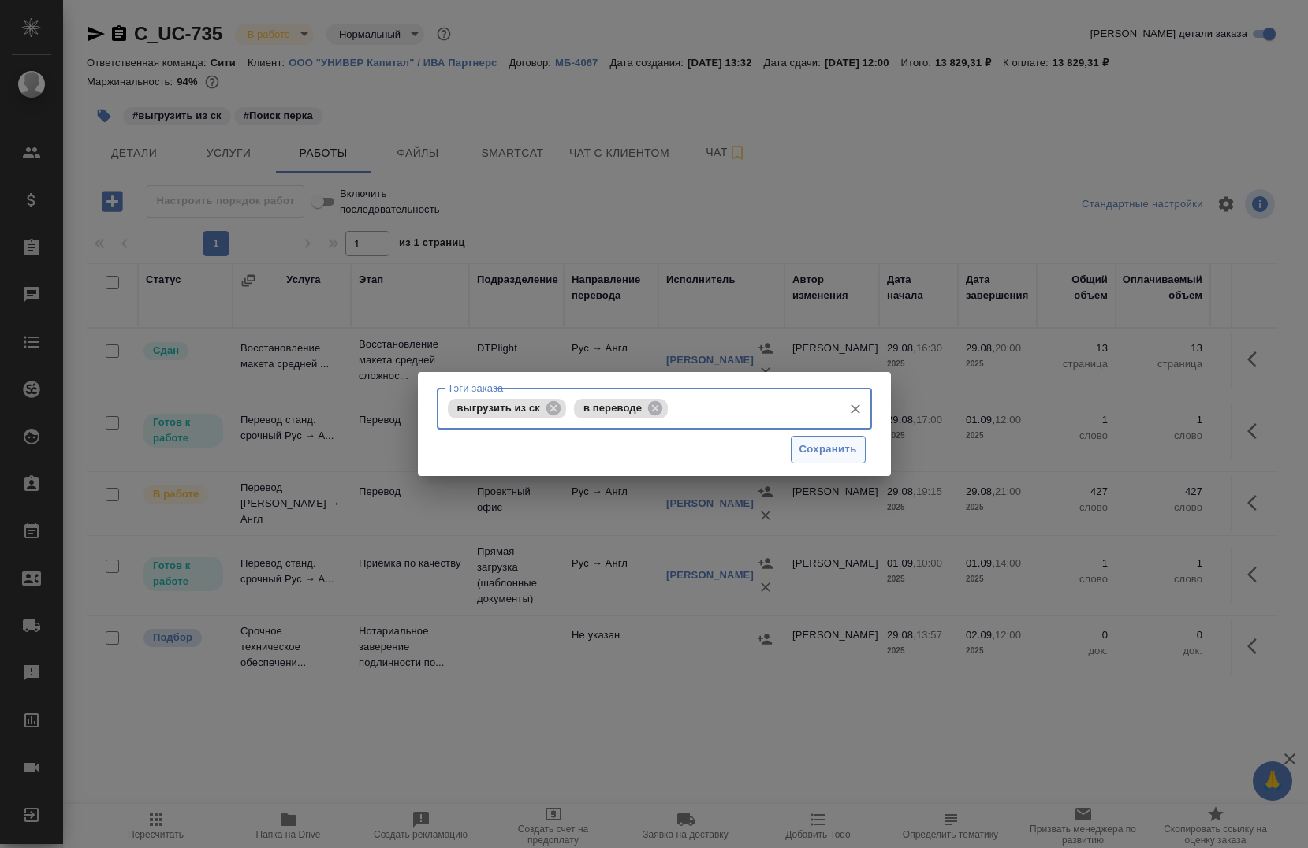
click at [818, 451] on span "Сохранить" at bounding box center [829, 450] width 58 height 18
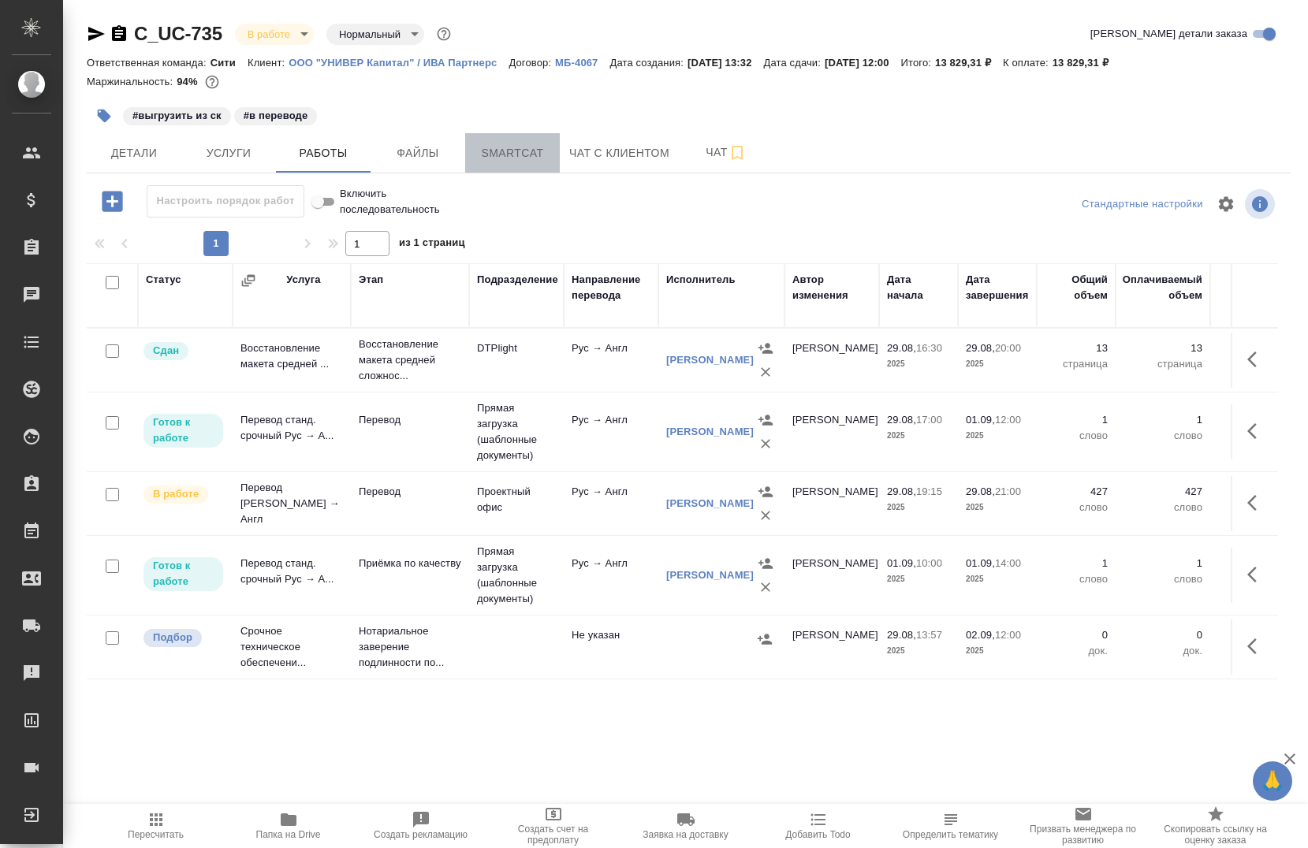
click at [483, 140] on button "Smartcat" at bounding box center [512, 152] width 95 height 39
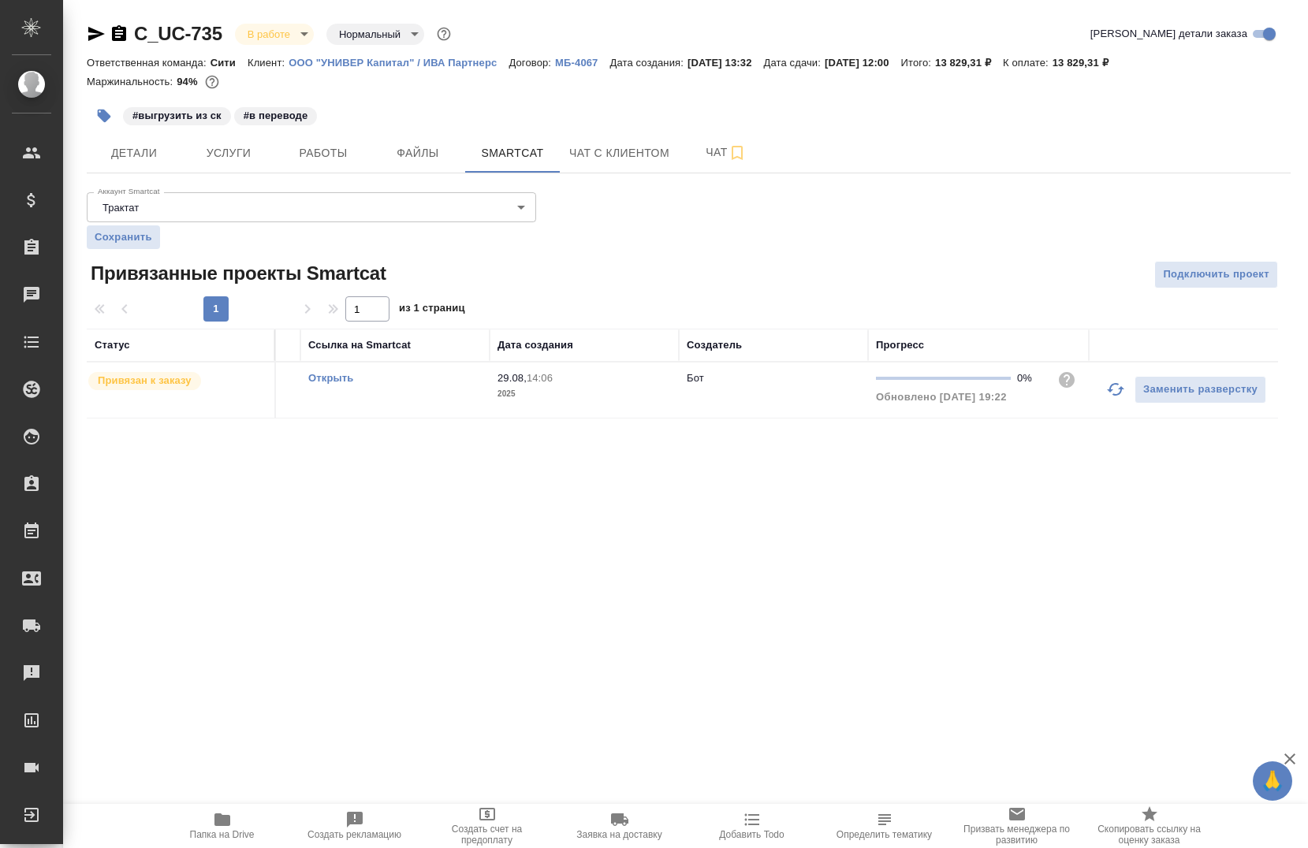
scroll to position [0, 164]
click at [1109, 395] on icon "button" at bounding box center [1116, 389] width 19 height 19
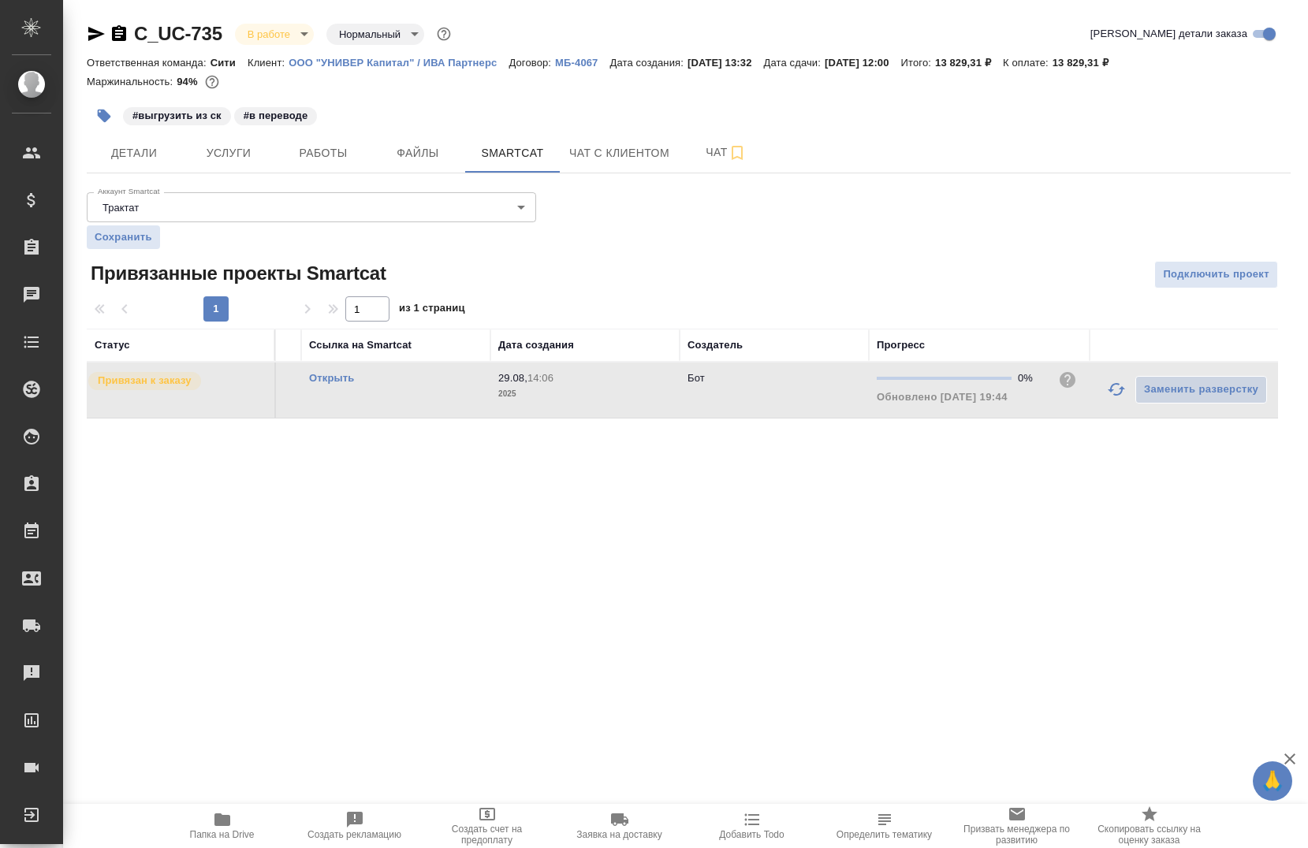
click at [1116, 397] on icon "button" at bounding box center [1116, 389] width 19 height 19
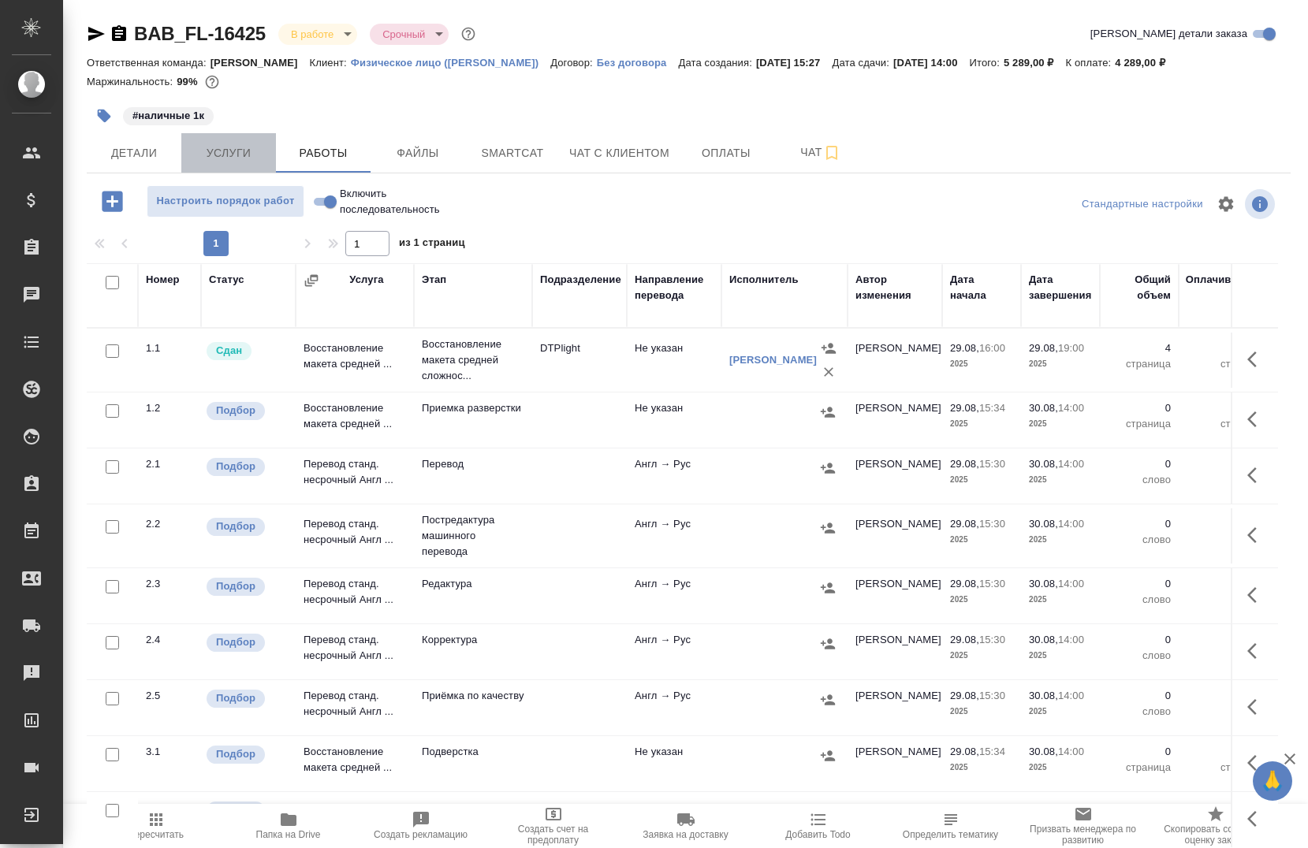
click at [230, 148] on span "Услуги" at bounding box center [229, 154] width 76 height 20
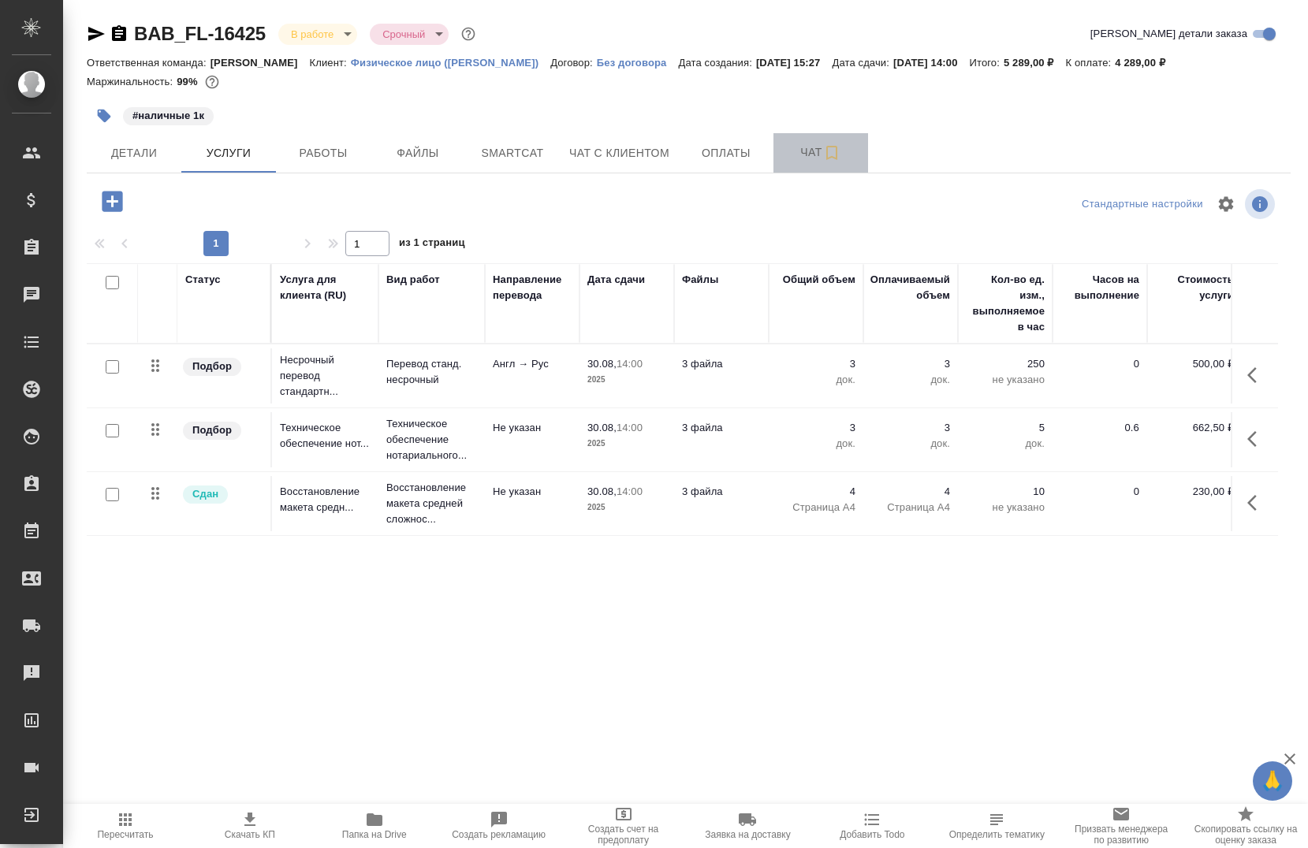
click at [811, 150] on span "Чат" at bounding box center [821, 153] width 76 height 20
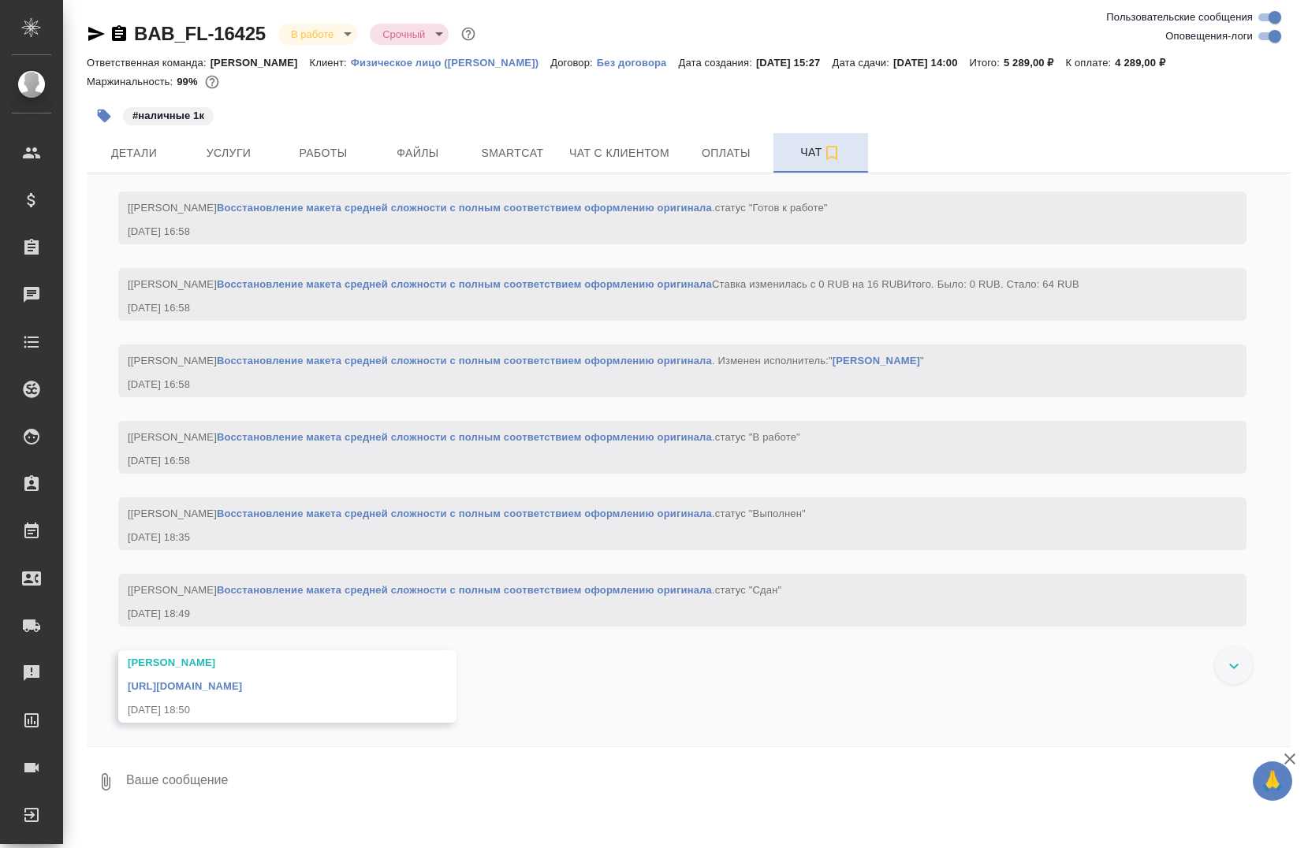
scroll to position [1892, 0]
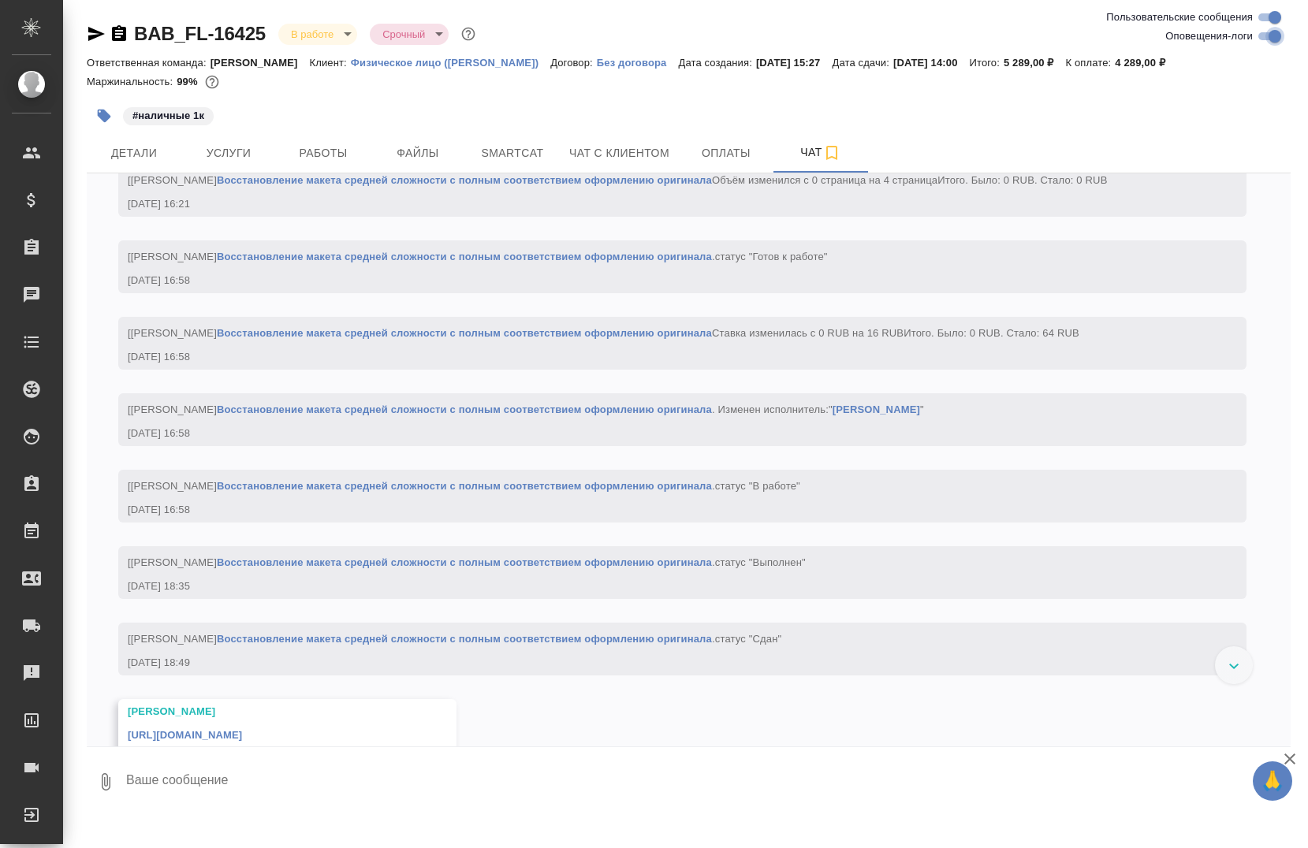
click at [1262, 42] on input "Оповещения-логи" at bounding box center [1275, 36] width 57 height 19
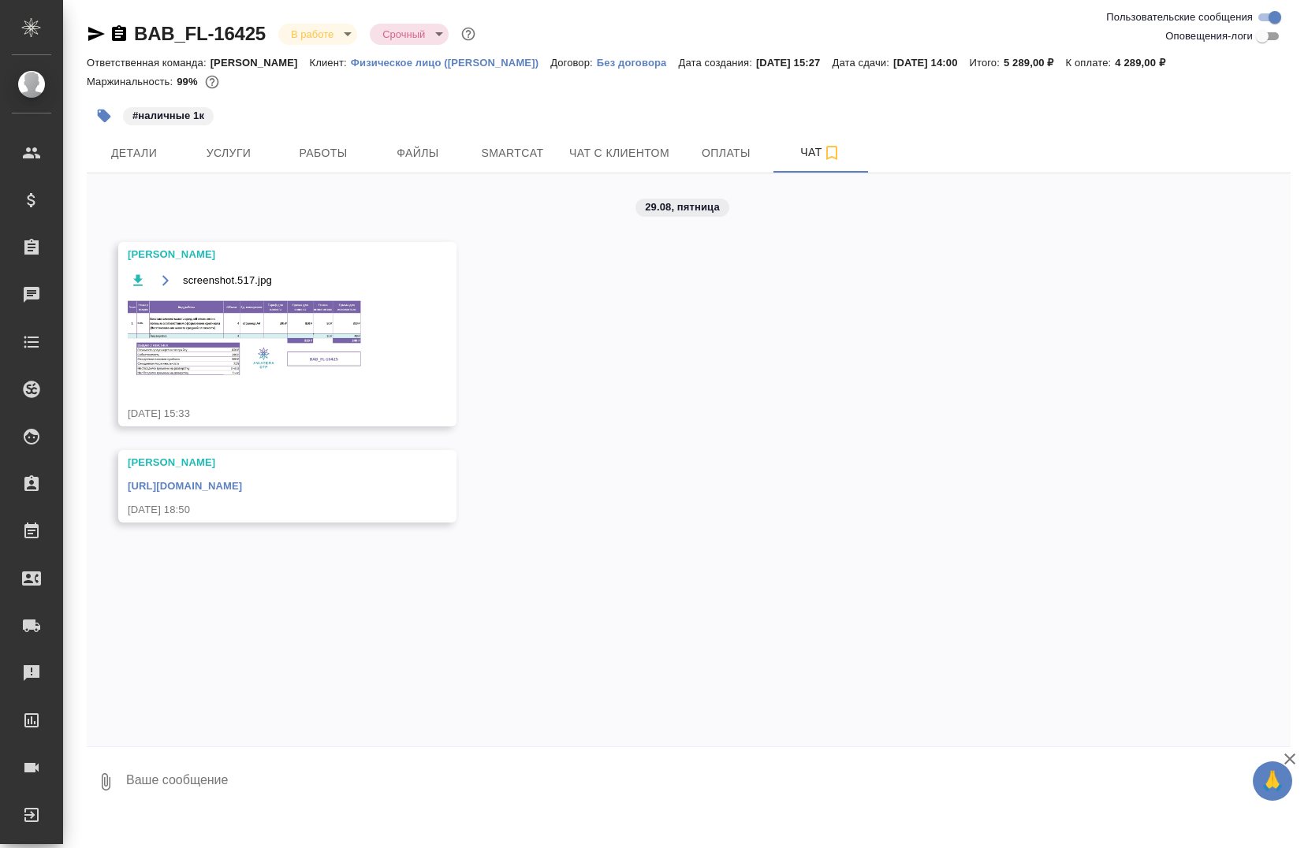
click at [203, 347] on img at bounding box center [246, 338] width 237 height 80
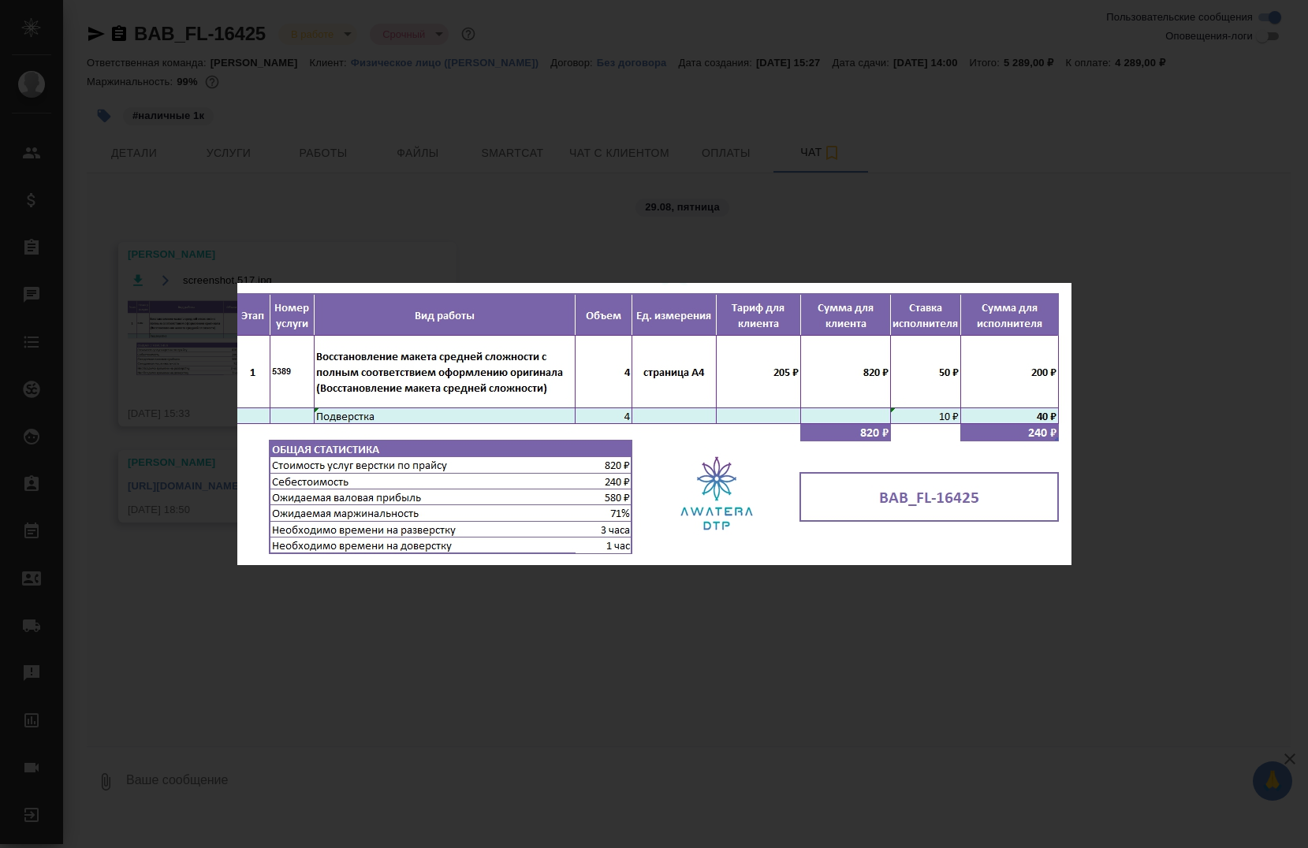
click at [345, 578] on div "screenshot.517.jpg 1 of 1" at bounding box center [654, 424] width 1308 height 848
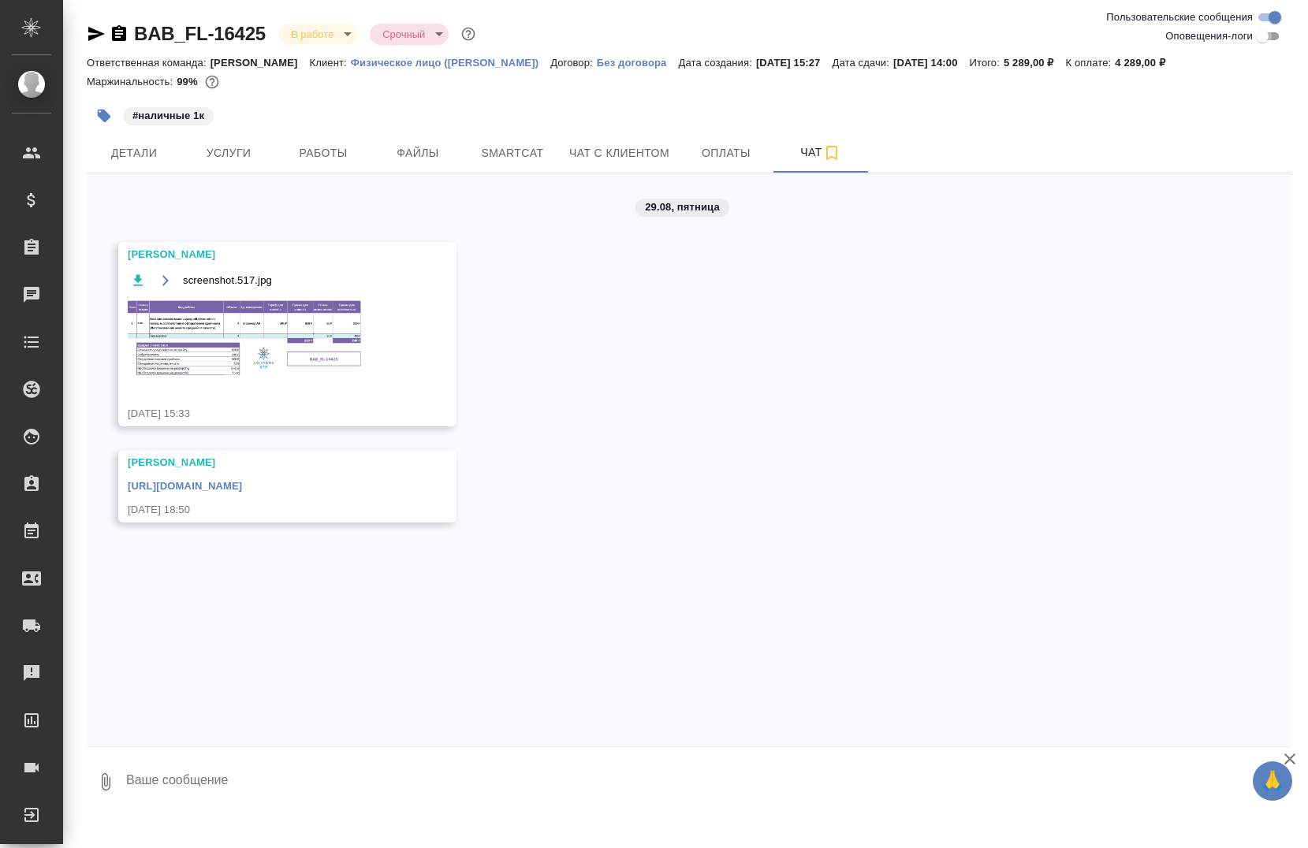
click at [1277, 39] on input "Оповещения-логи" at bounding box center [1262, 36] width 57 height 19
checkbox input "true"
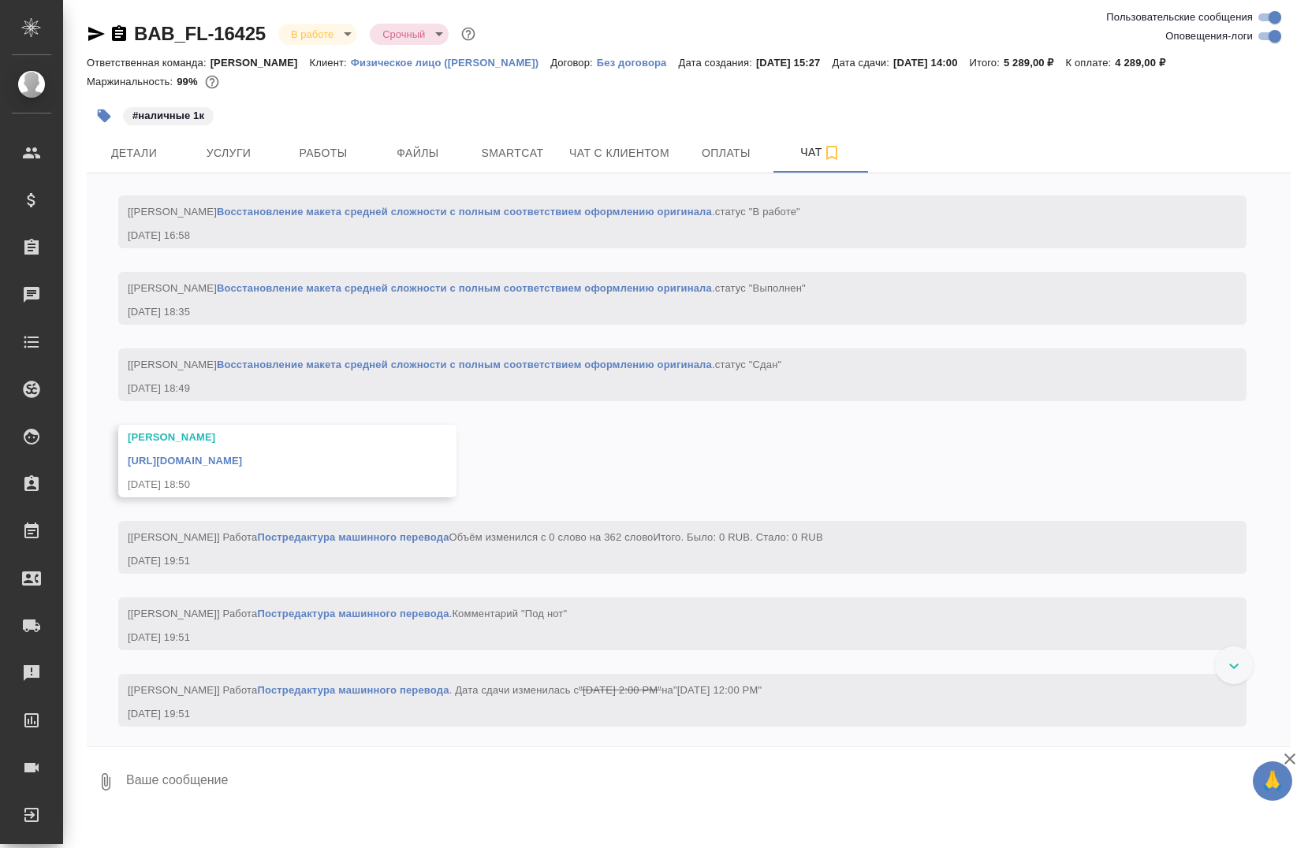
scroll to position [2294, 0]
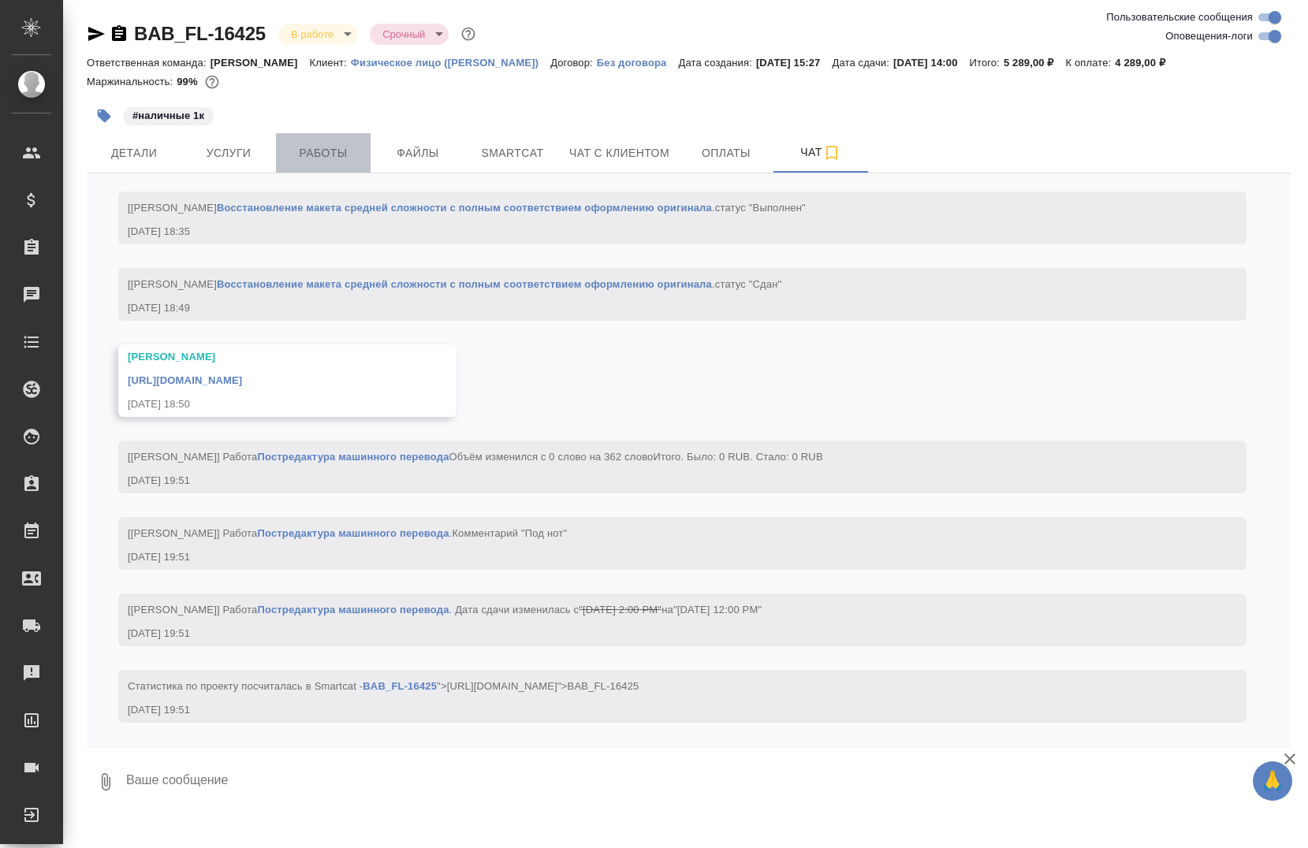
click at [355, 147] on span "Работы" at bounding box center [323, 154] width 76 height 20
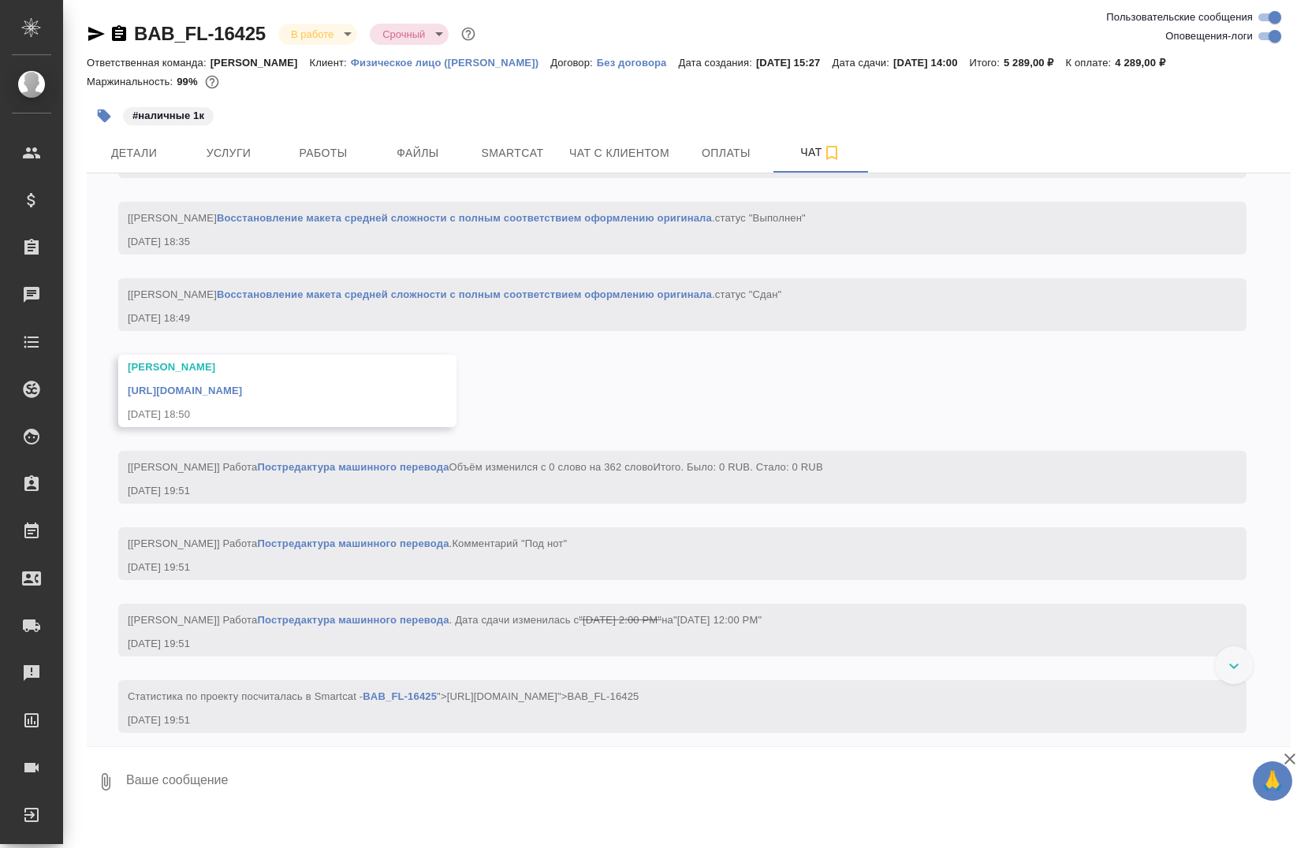
scroll to position [2148, 0]
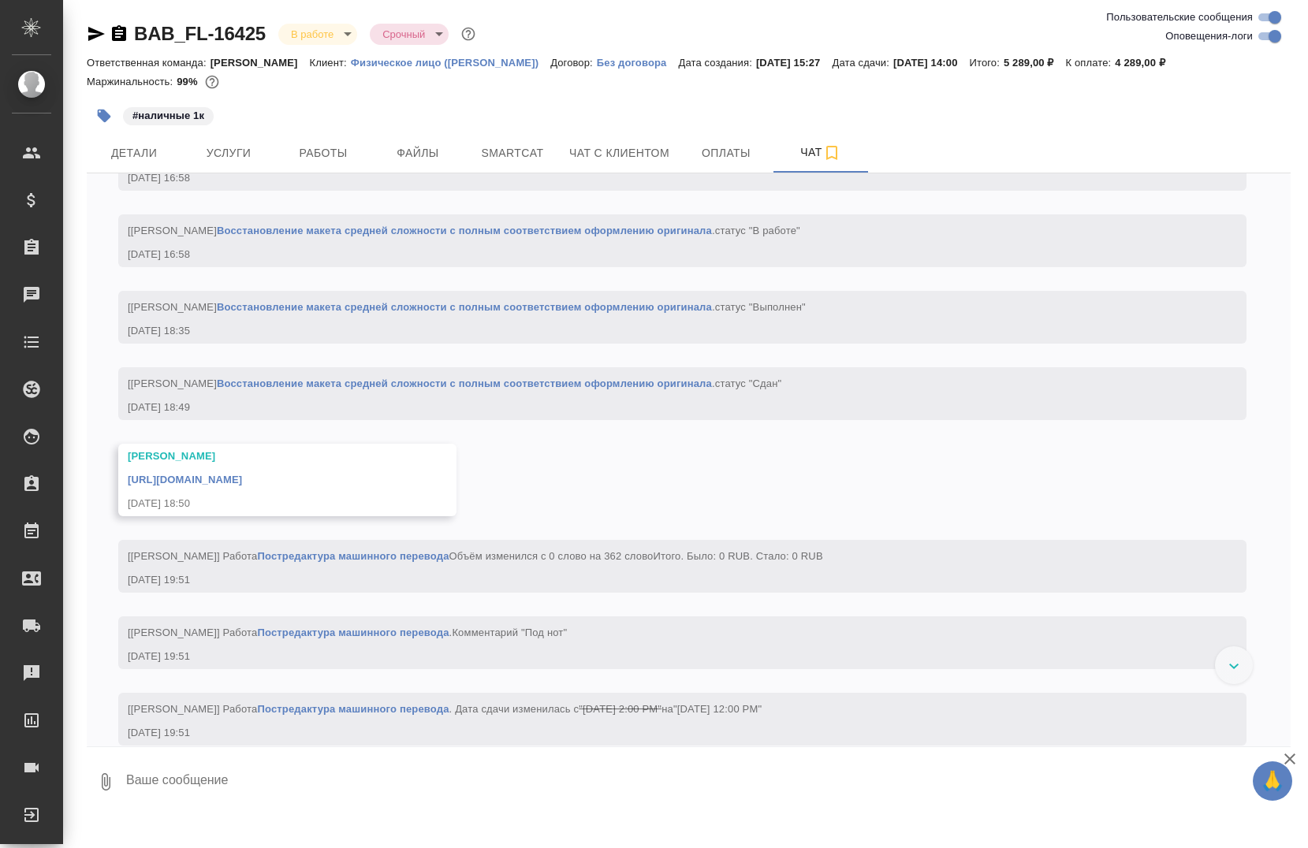
click at [1277, 35] on input "Оповещения-логи" at bounding box center [1275, 36] width 57 height 19
checkbox input "false"
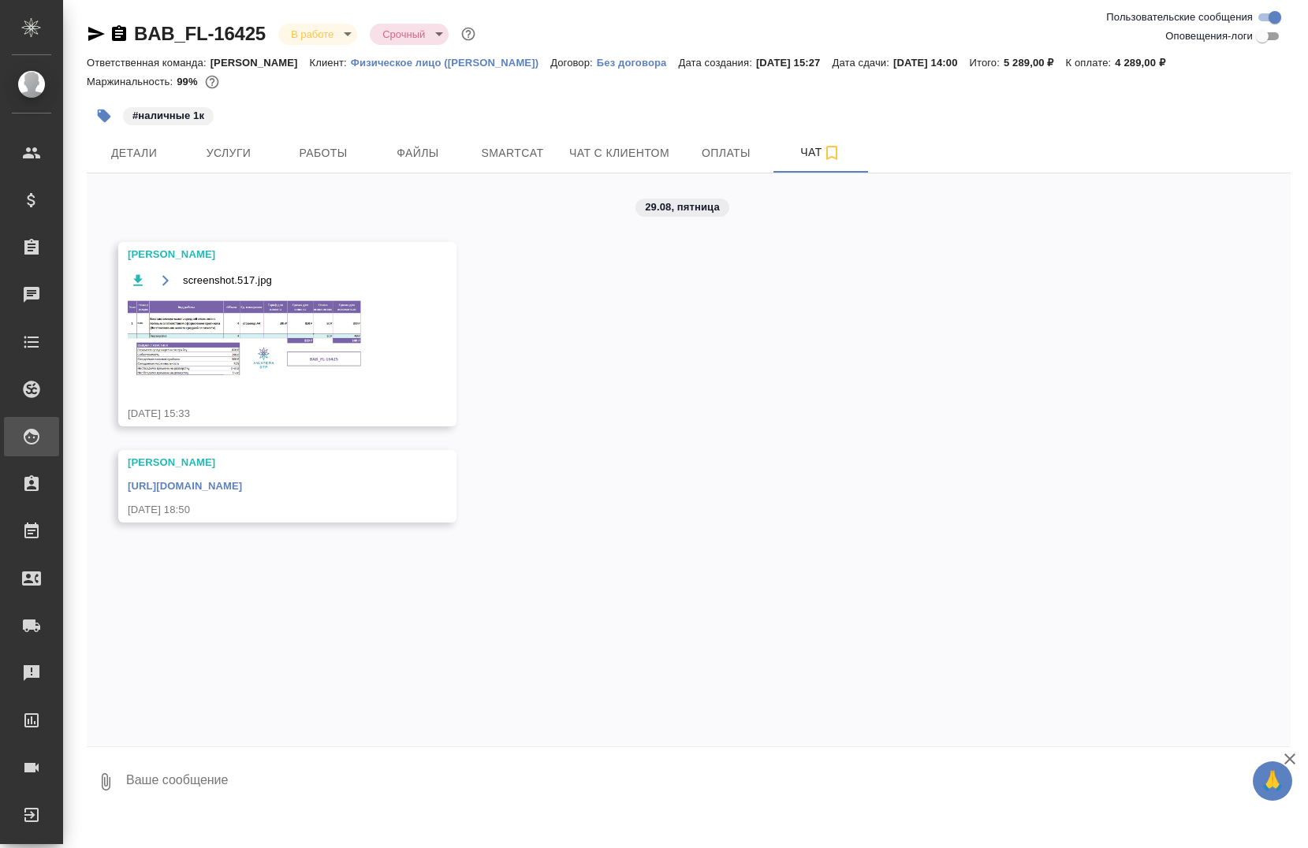
scroll to position [0, 0]
click at [235, 338] on img at bounding box center [246, 338] width 237 height 80
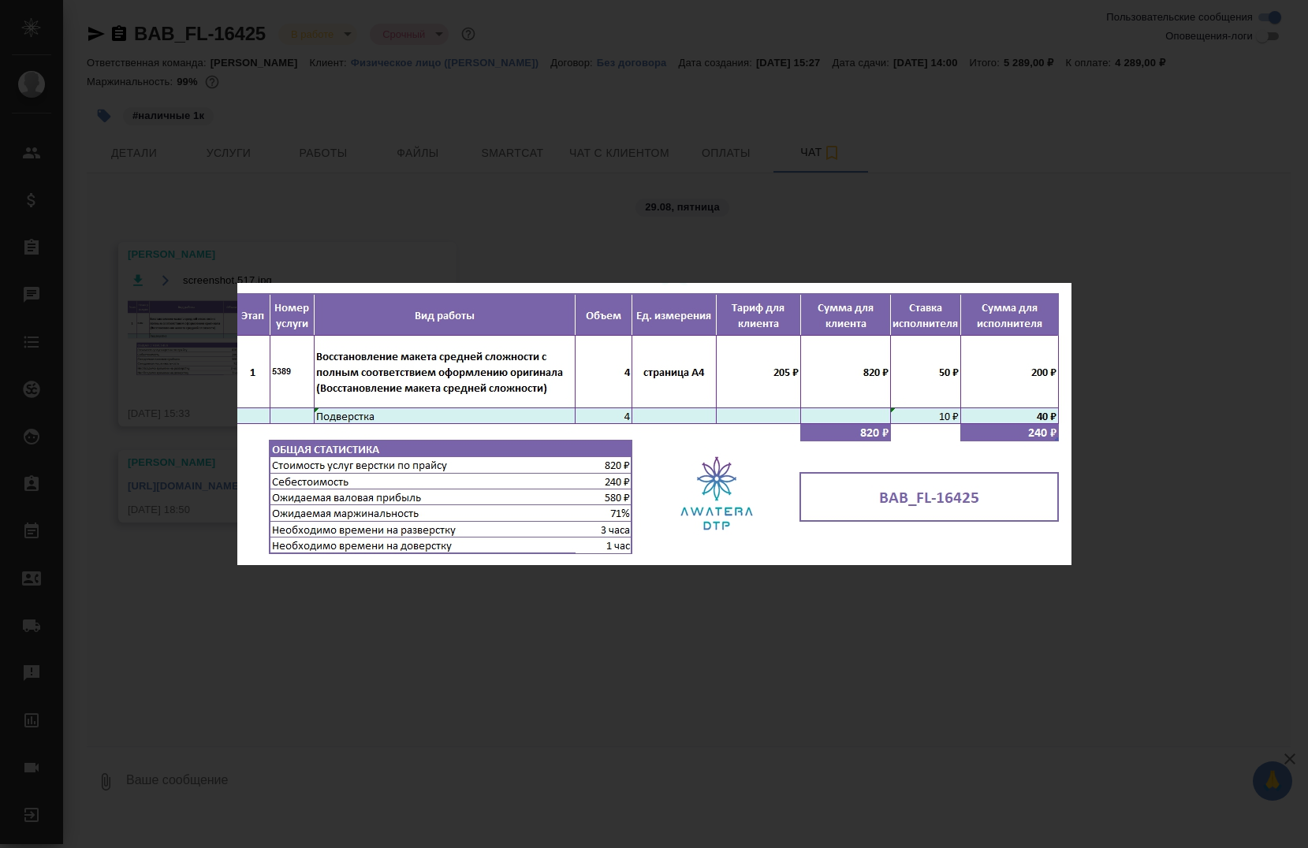
click at [404, 225] on div "screenshot.517.jpg 1 of 1" at bounding box center [654, 424] width 1308 height 848
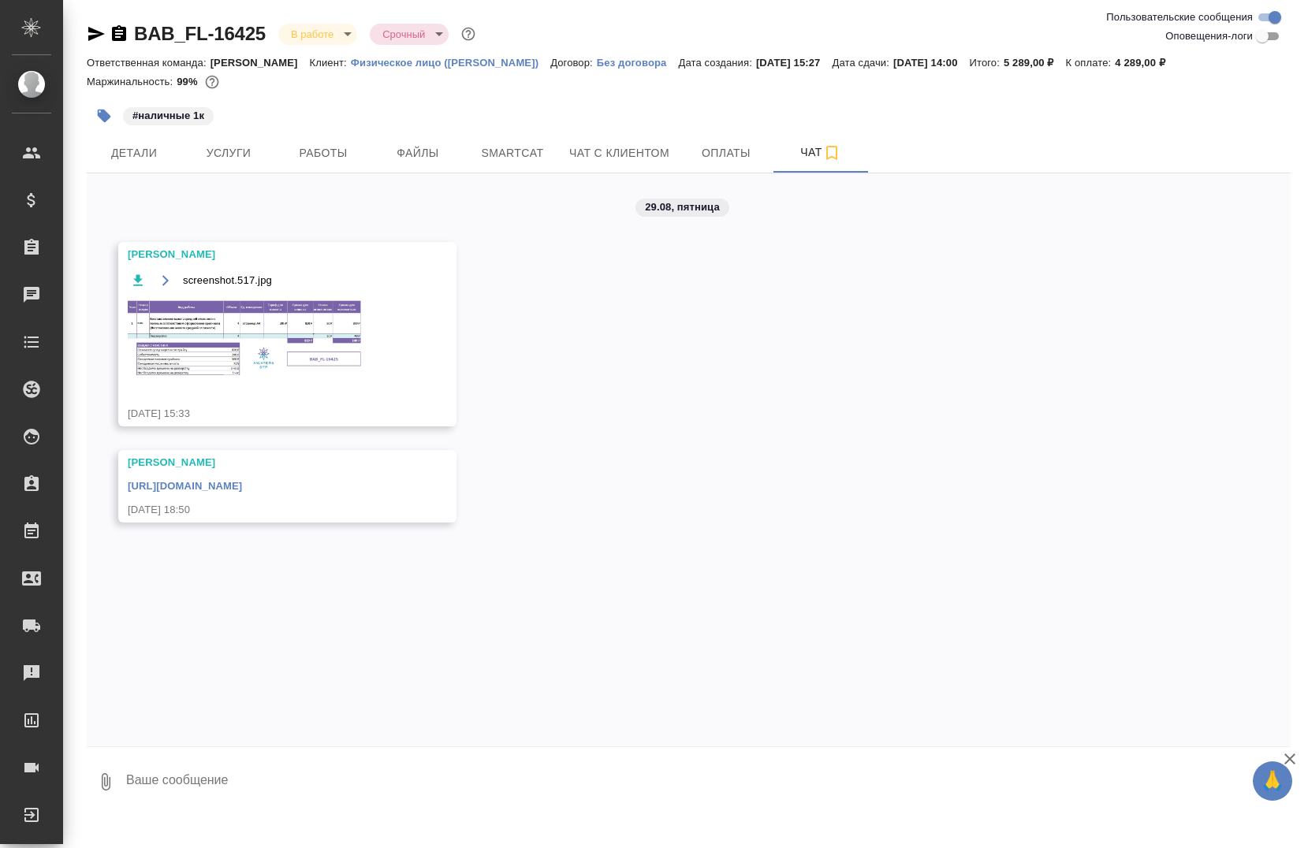
click at [165, 35] on link "BAB_FL-16425" at bounding box center [200, 33] width 132 height 21
click at [315, 304] on img at bounding box center [246, 338] width 237 height 80
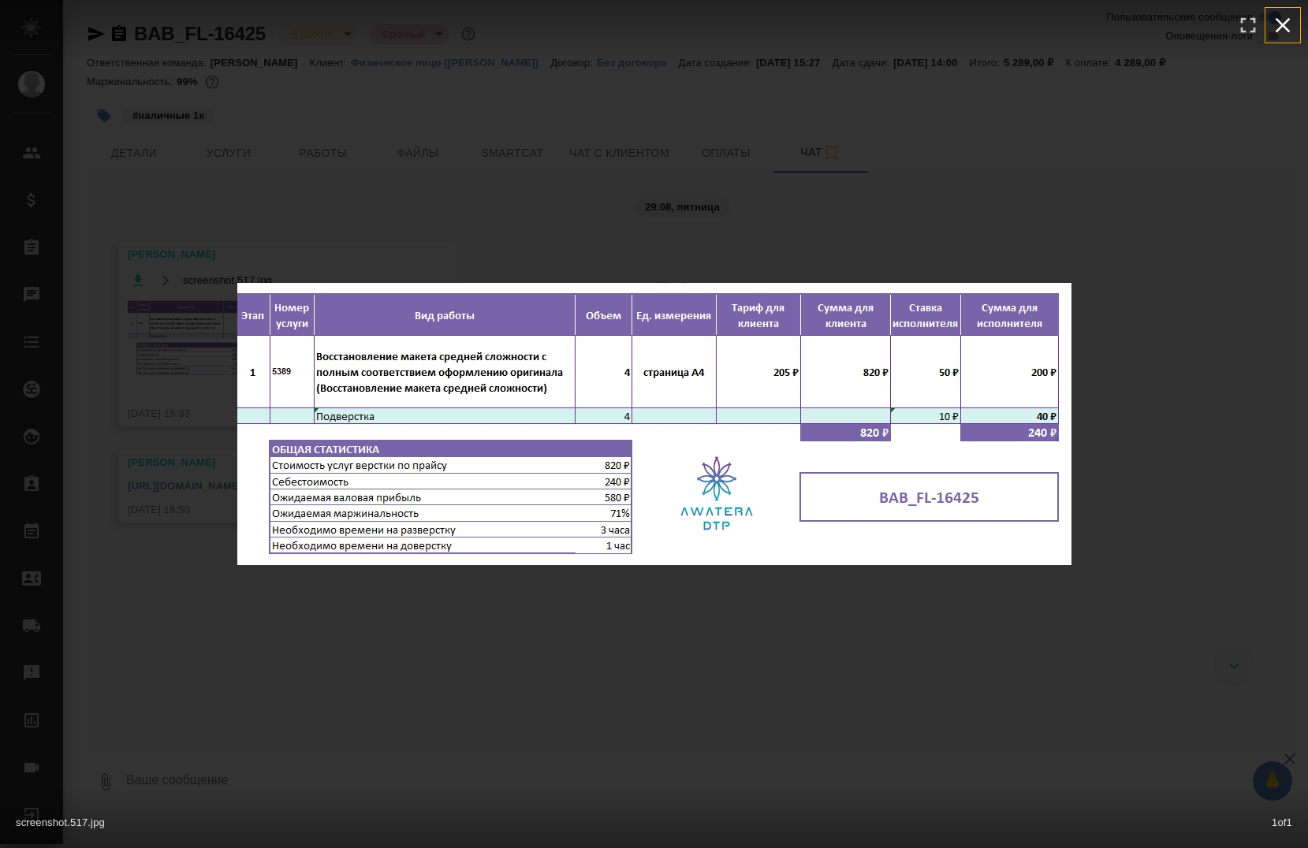
click at [1292, 29] on icon "button" at bounding box center [1282, 25] width 25 height 25
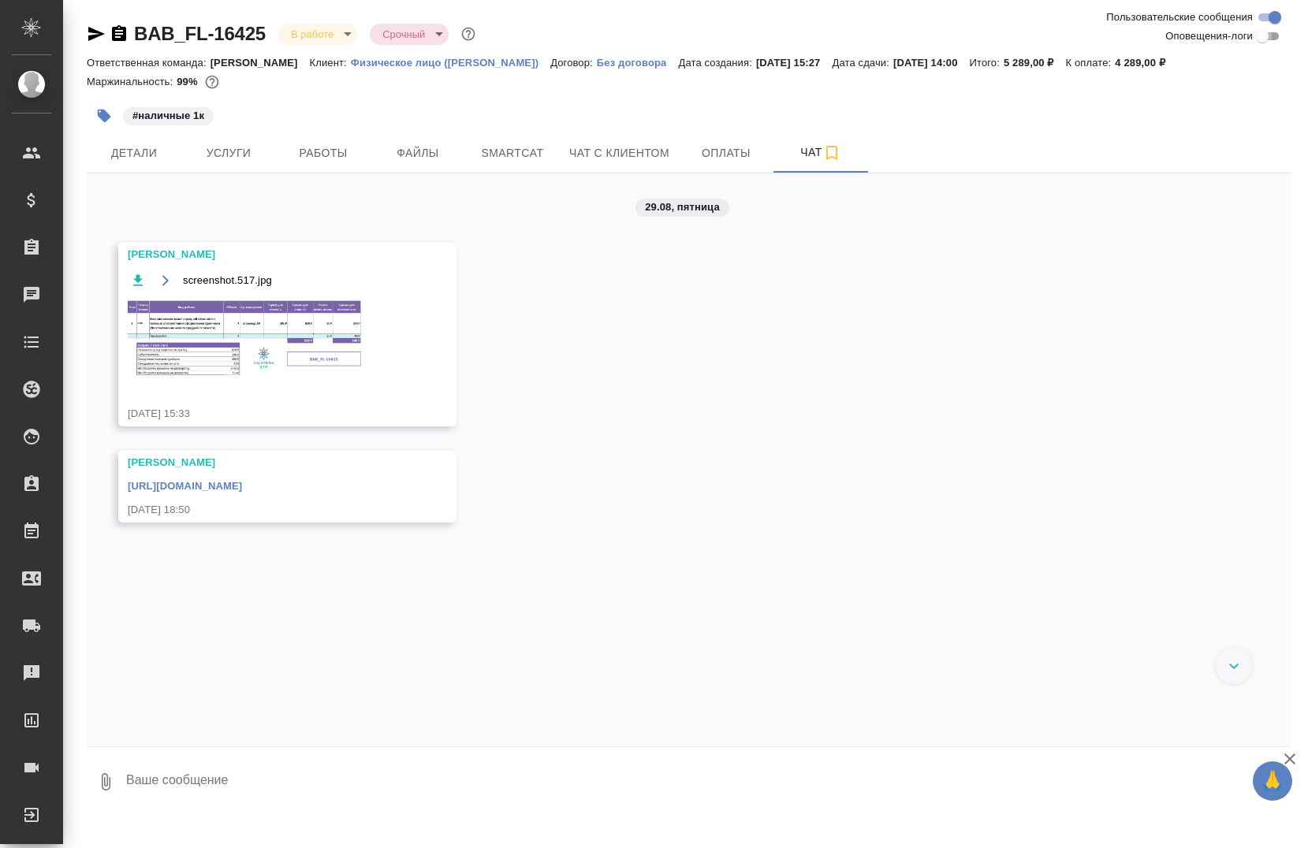
click at [1258, 35] on input "Оповещения-логи" at bounding box center [1262, 36] width 57 height 19
checkbox input "true"
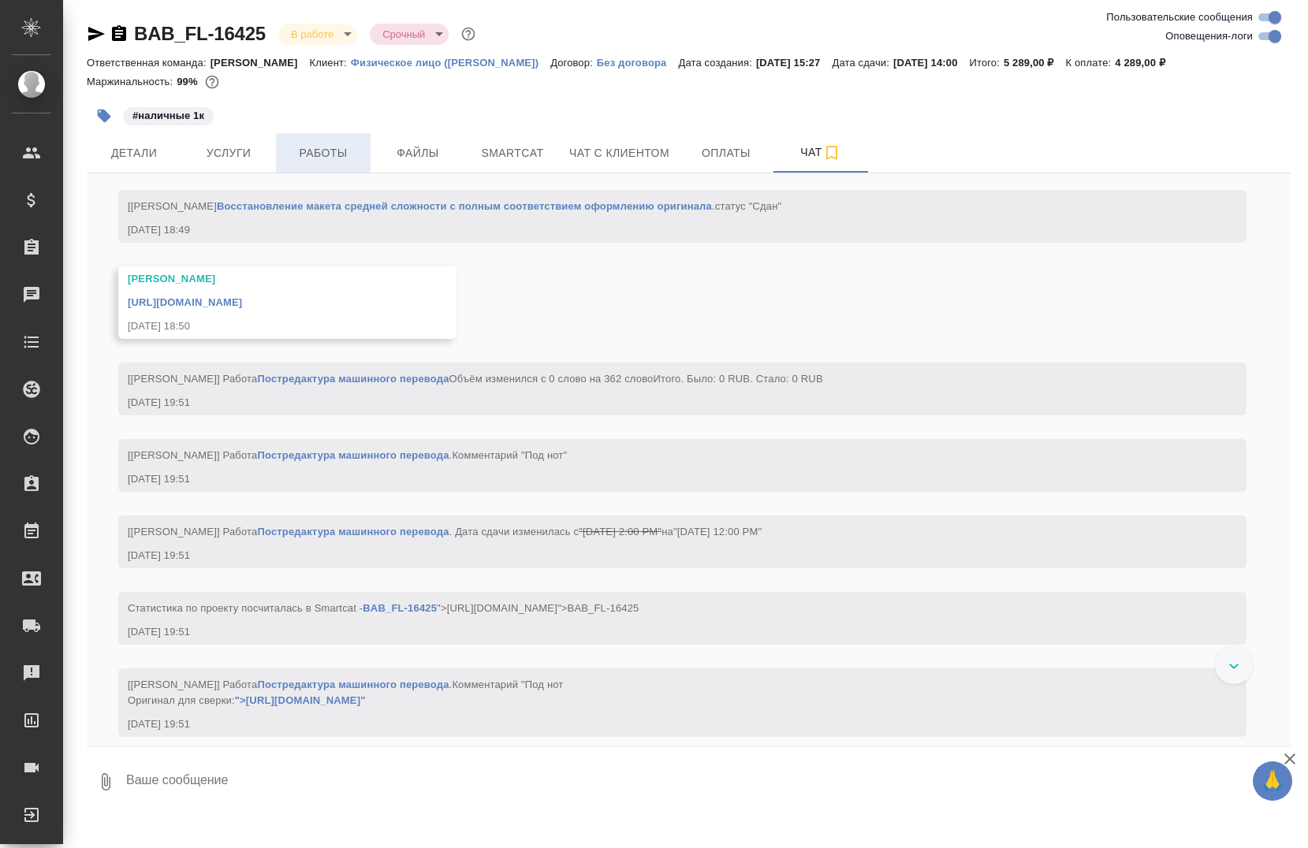
scroll to position [2463, 0]
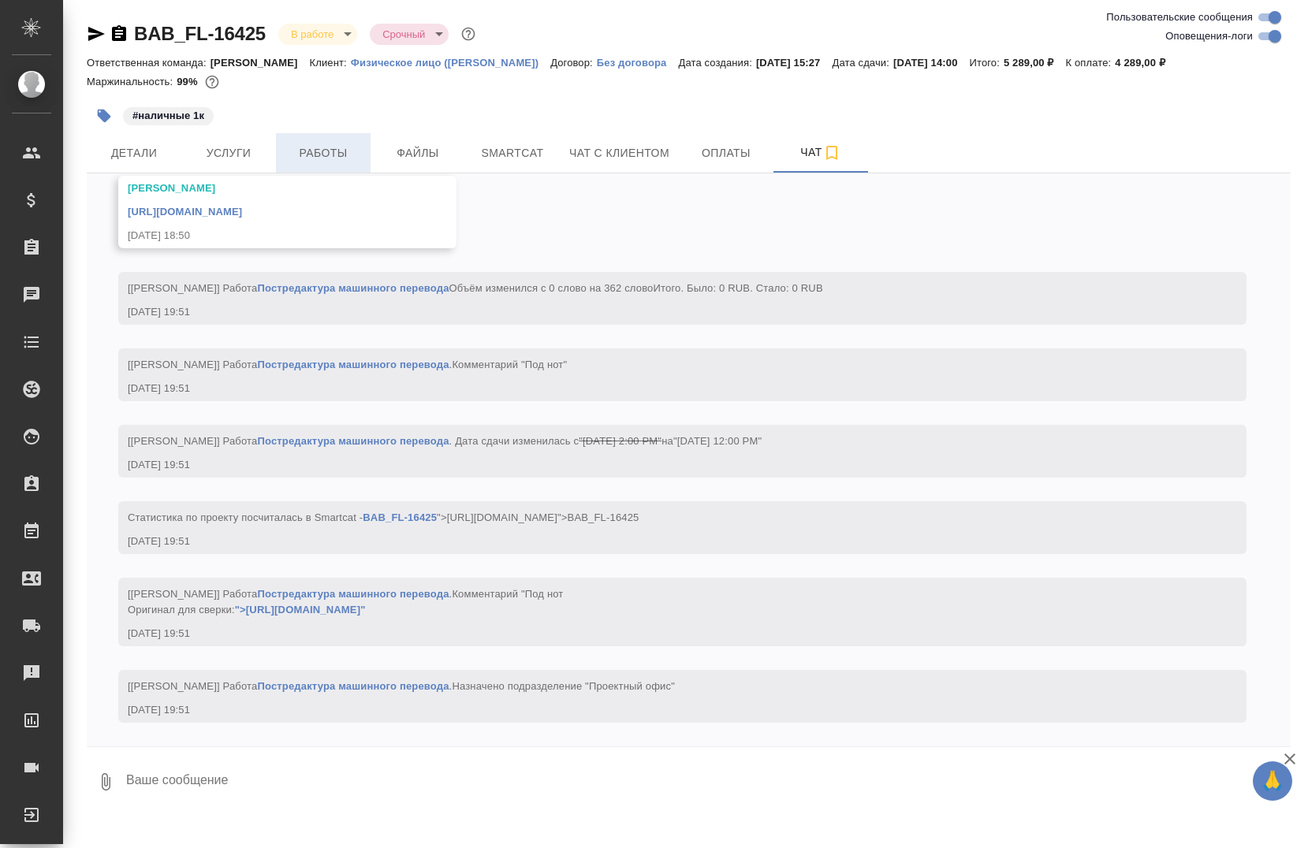
click at [352, 152] on span "Работы" at bounding box center [323, 154] width 76 height 20
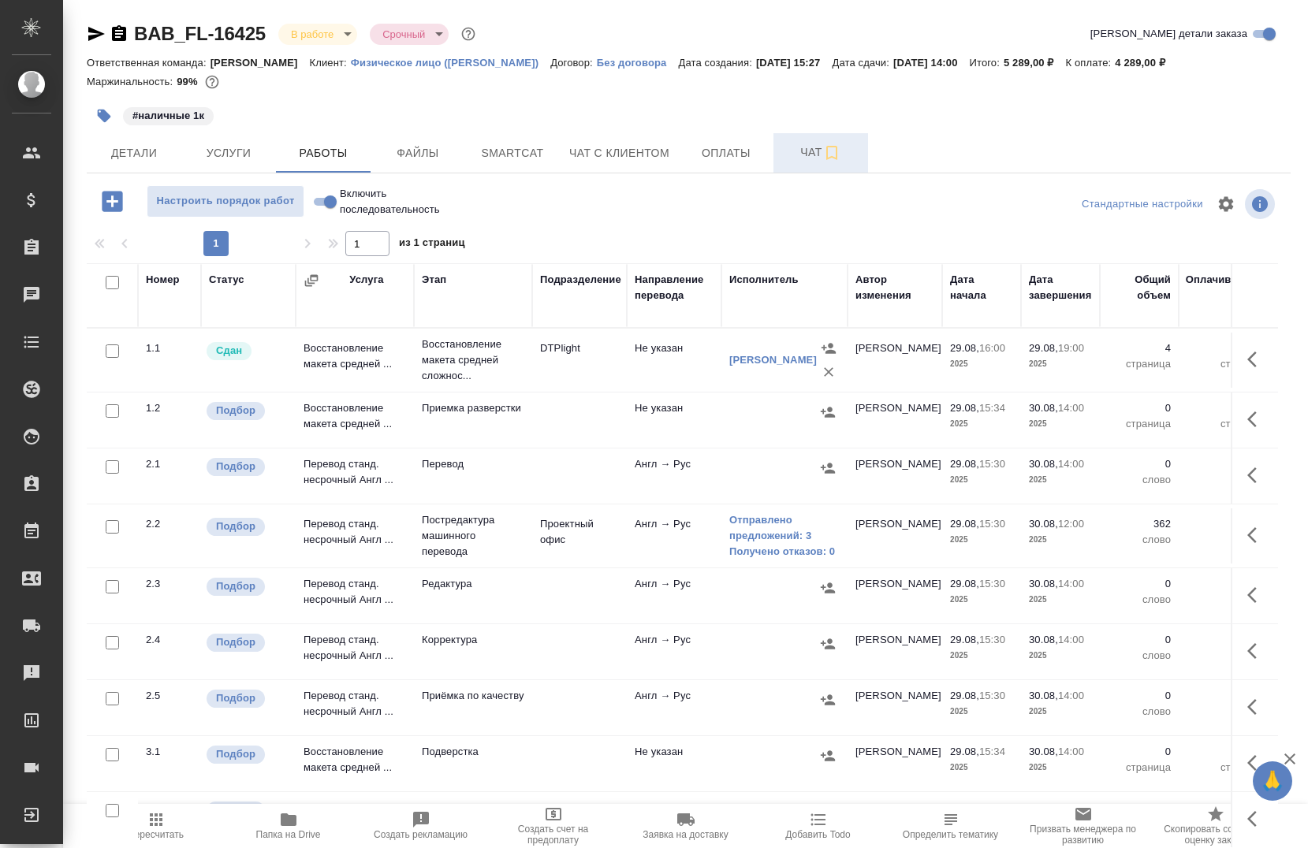
click at [852, 166] on button "Чат" at bounding box center [820, 152] width 95 height 39
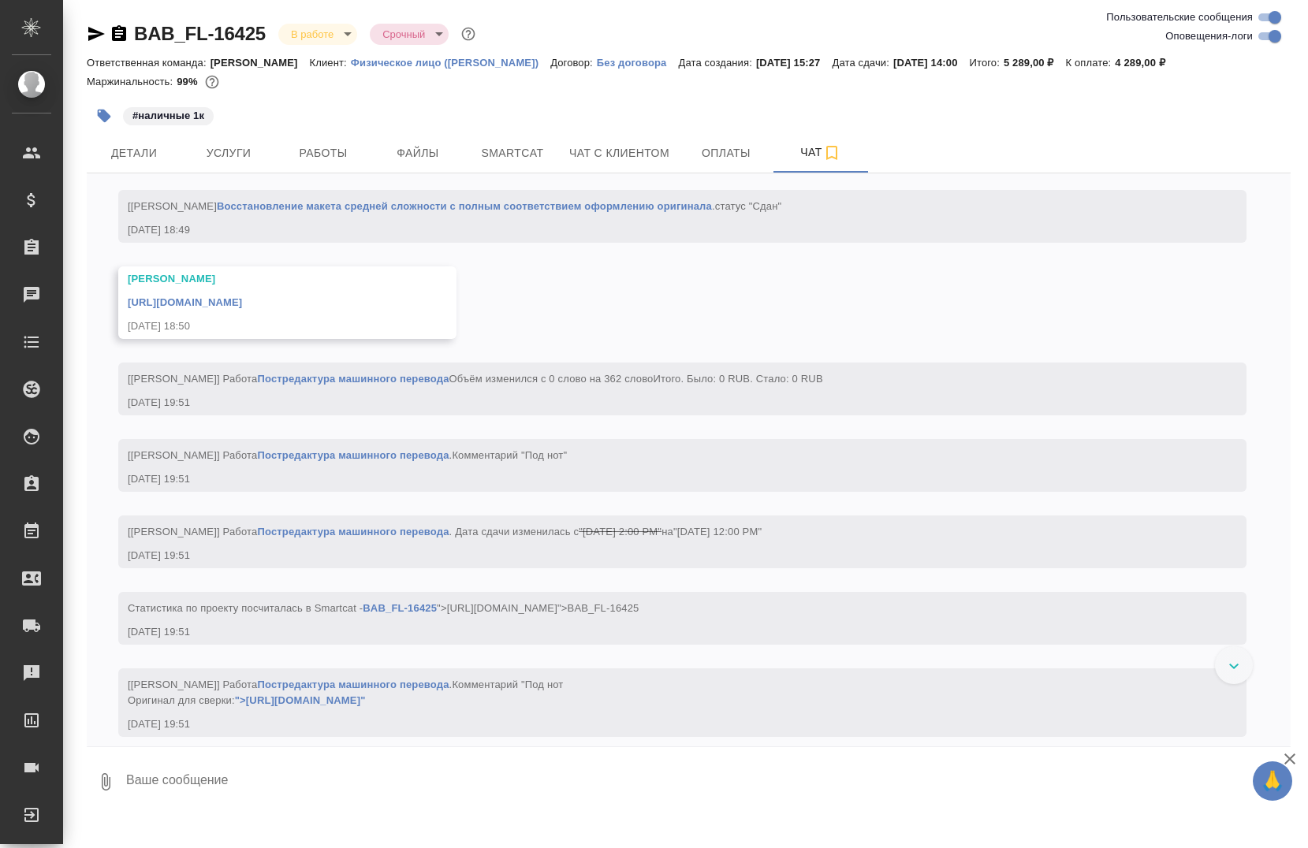
scroll to position [2463, 0]
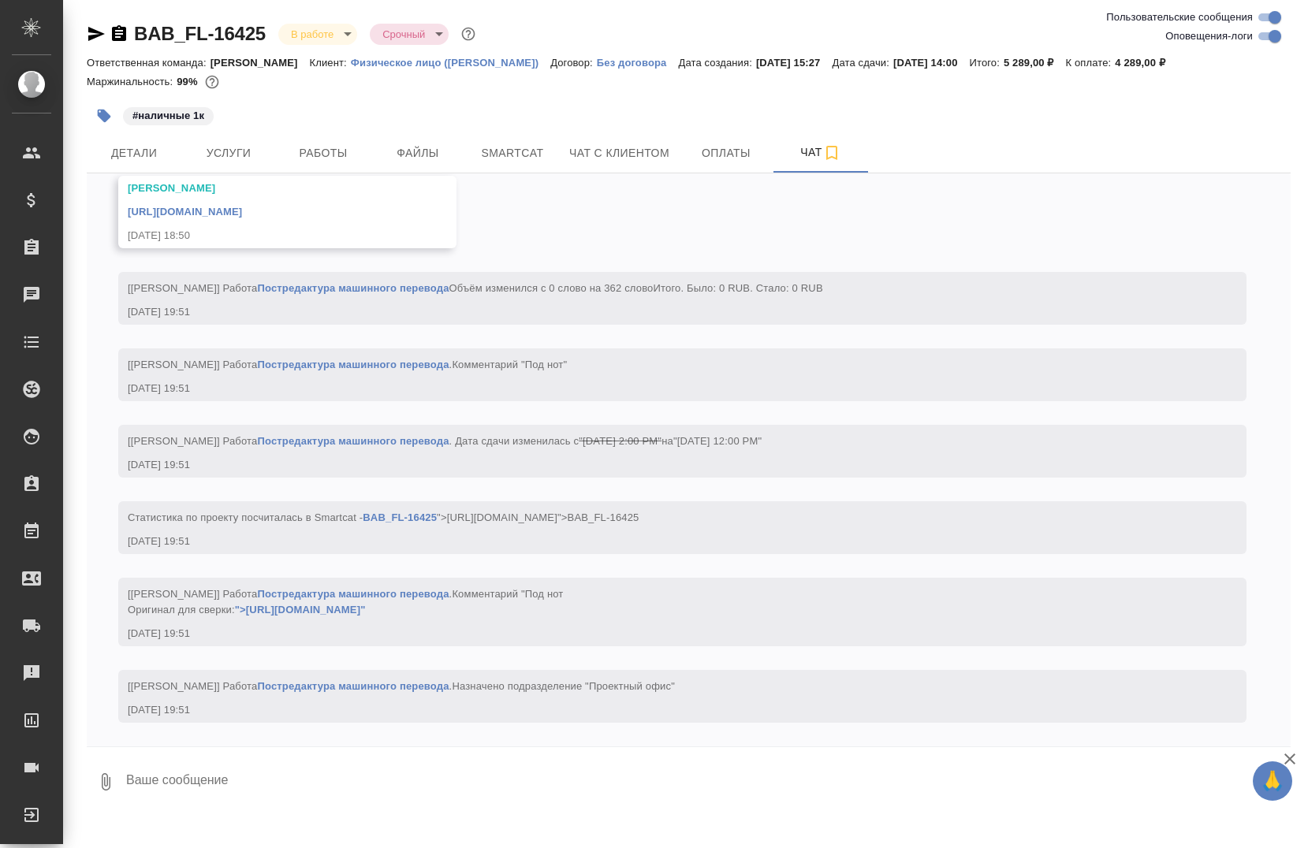
click at [1265, 32] on input "Оповещения-логи" at bounding box center [1275, 36] width 57 height 19
checkbox input "false"
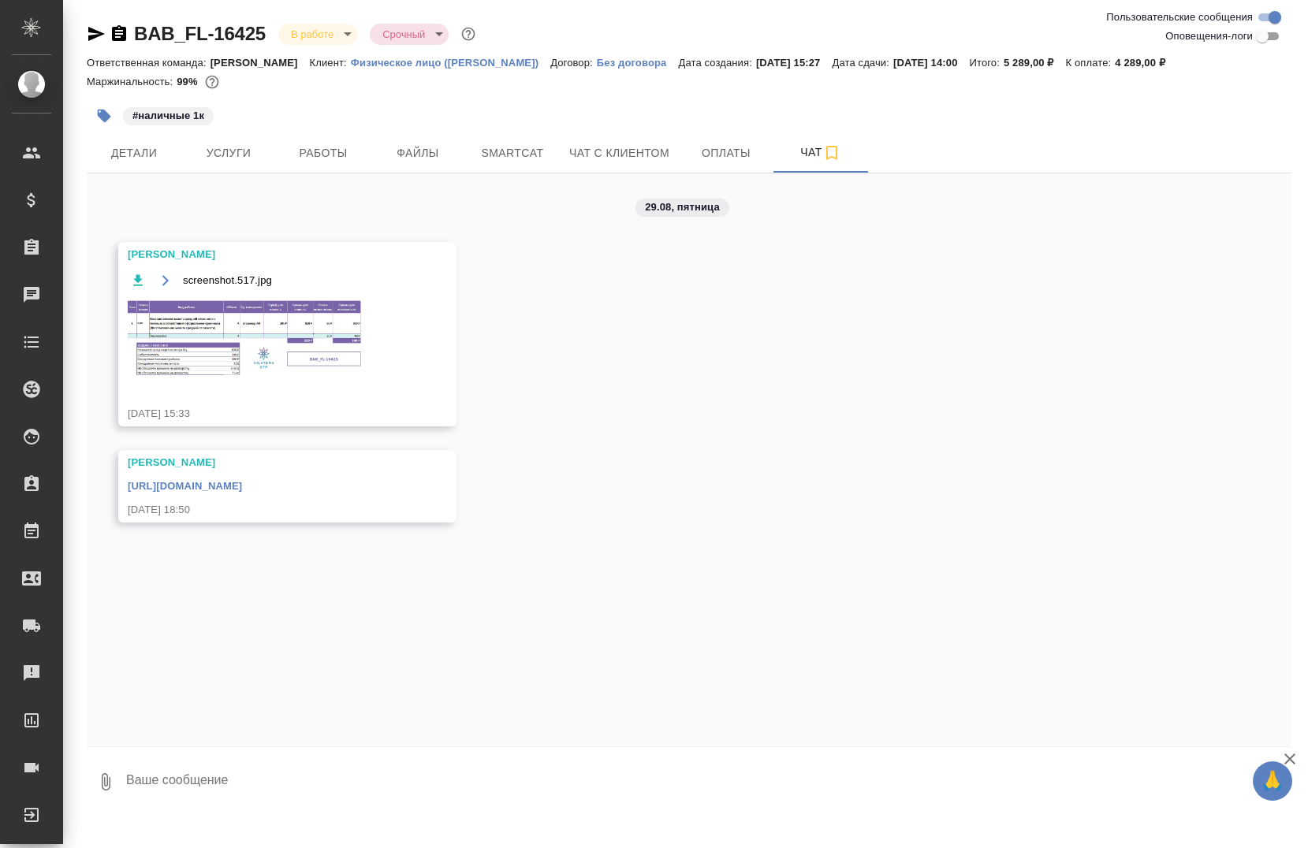
click at [278, 330] on img at bounding box center [246, 338] width 237 height 80
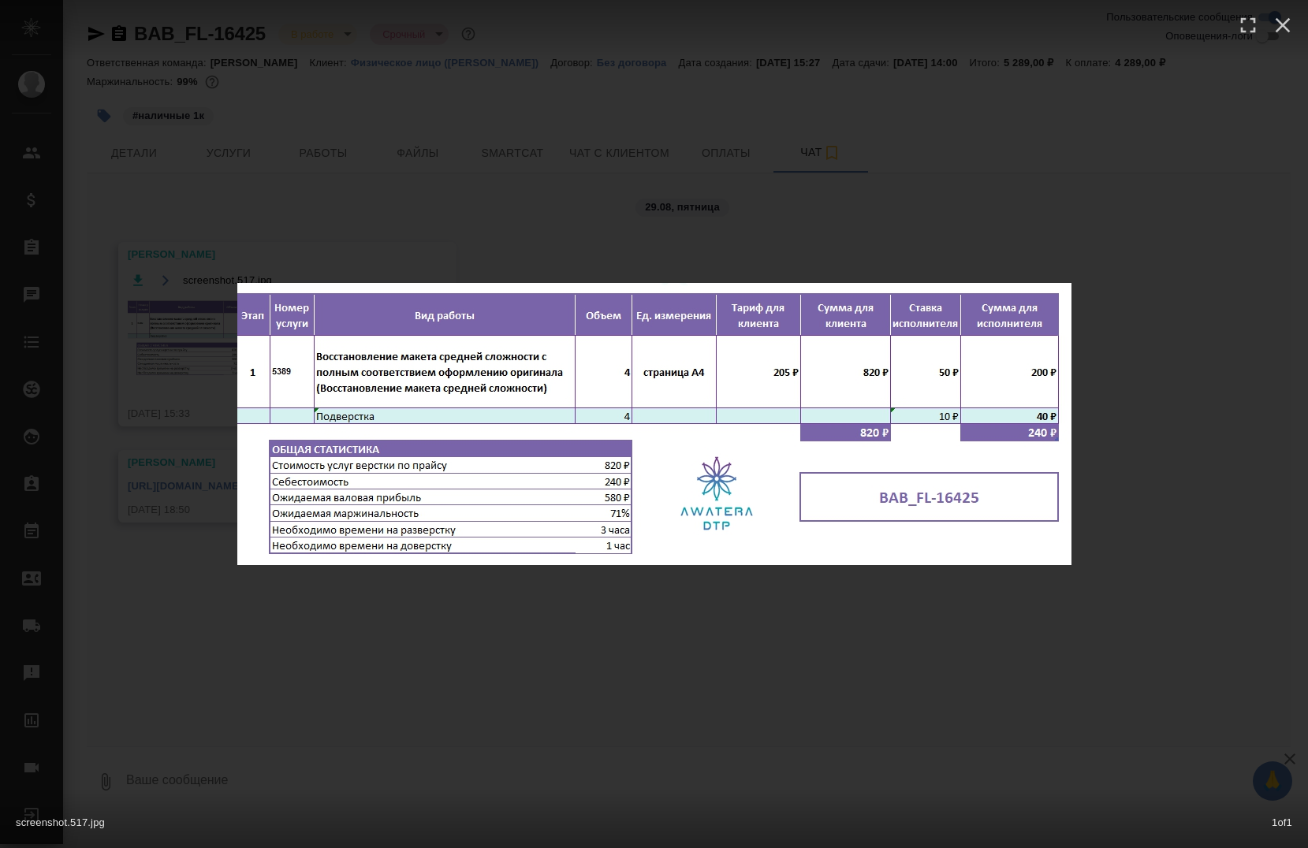
click at [1187, 320] on div "screenshot.517.jpg 1 of 1" at bounding box center [654, 424] width 1308 height 848
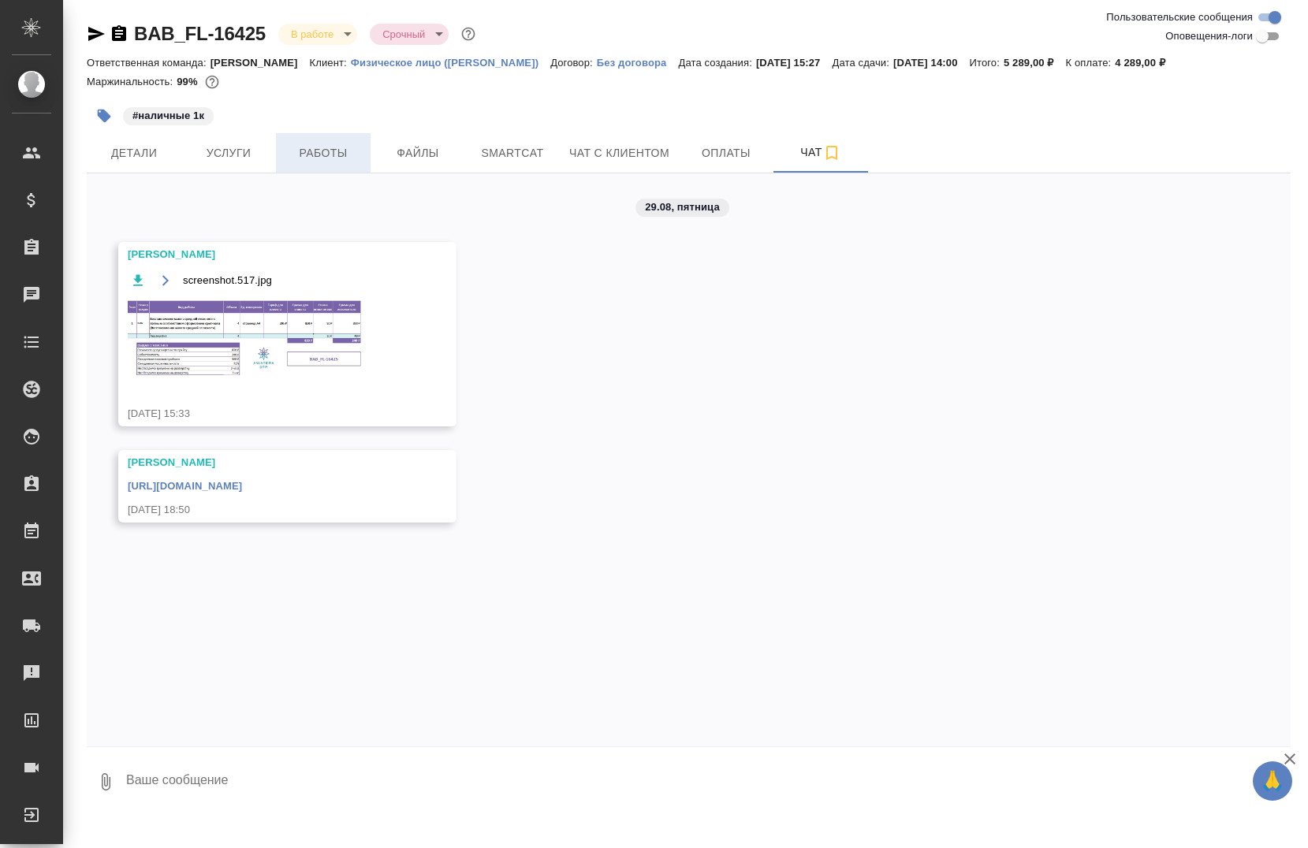
click at [317, 148] on span "Работы" at bounding box center [323, 154] width 76 height 20
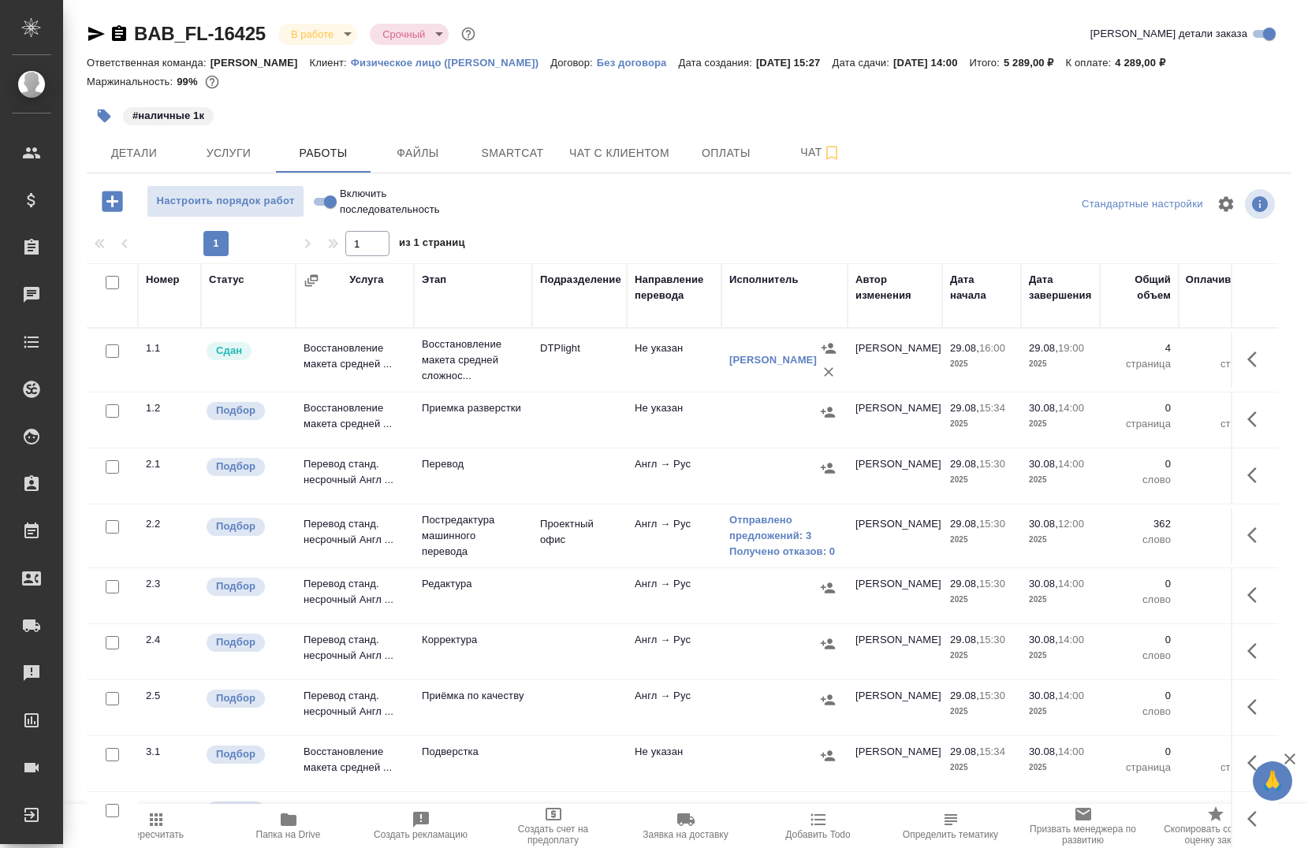
click at [304, 824] on span "Папка на Drive" at bounding box center [289, 826] width 114 height 30
click at [93, 35] on icon "button" at bounding box center [96, 33] width 19 height 19
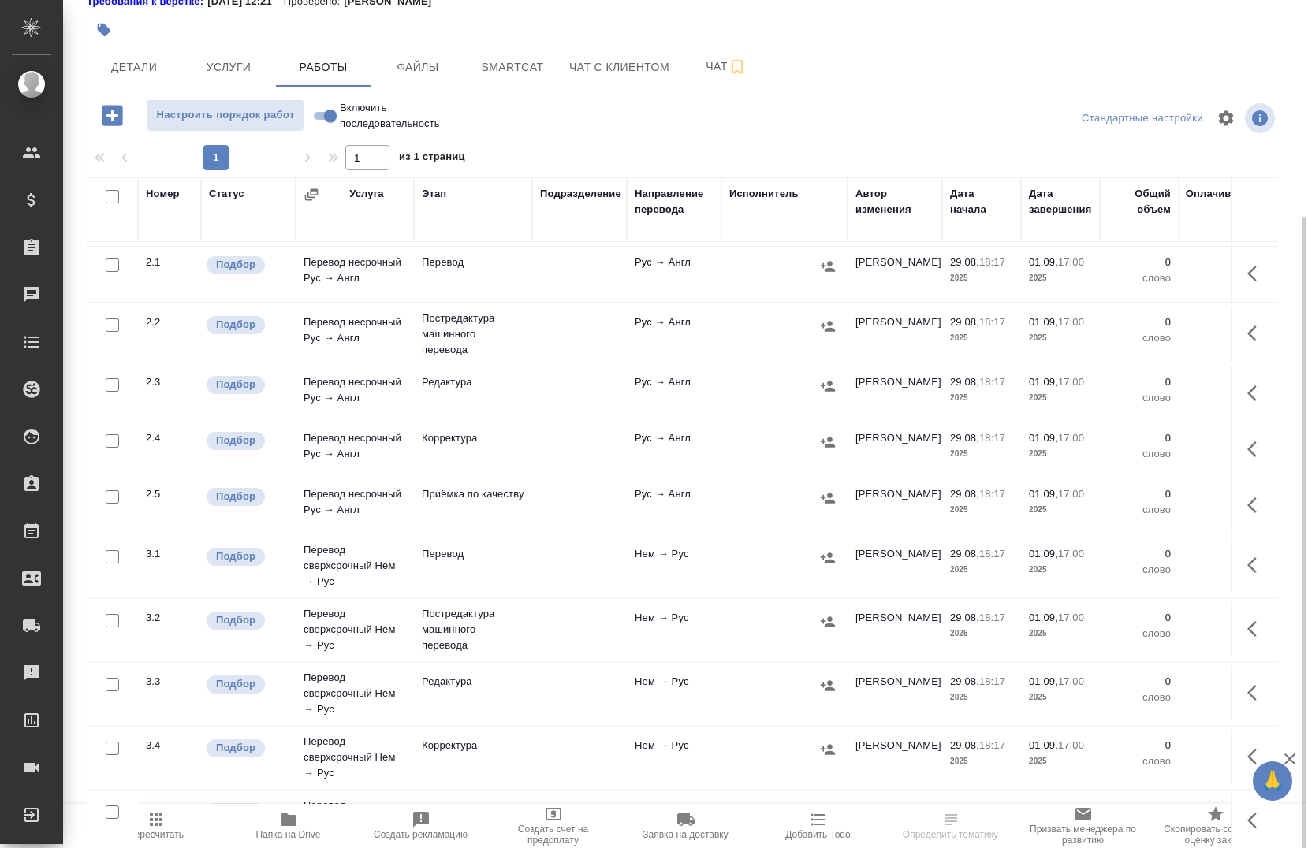
scroll to position [23, 0]
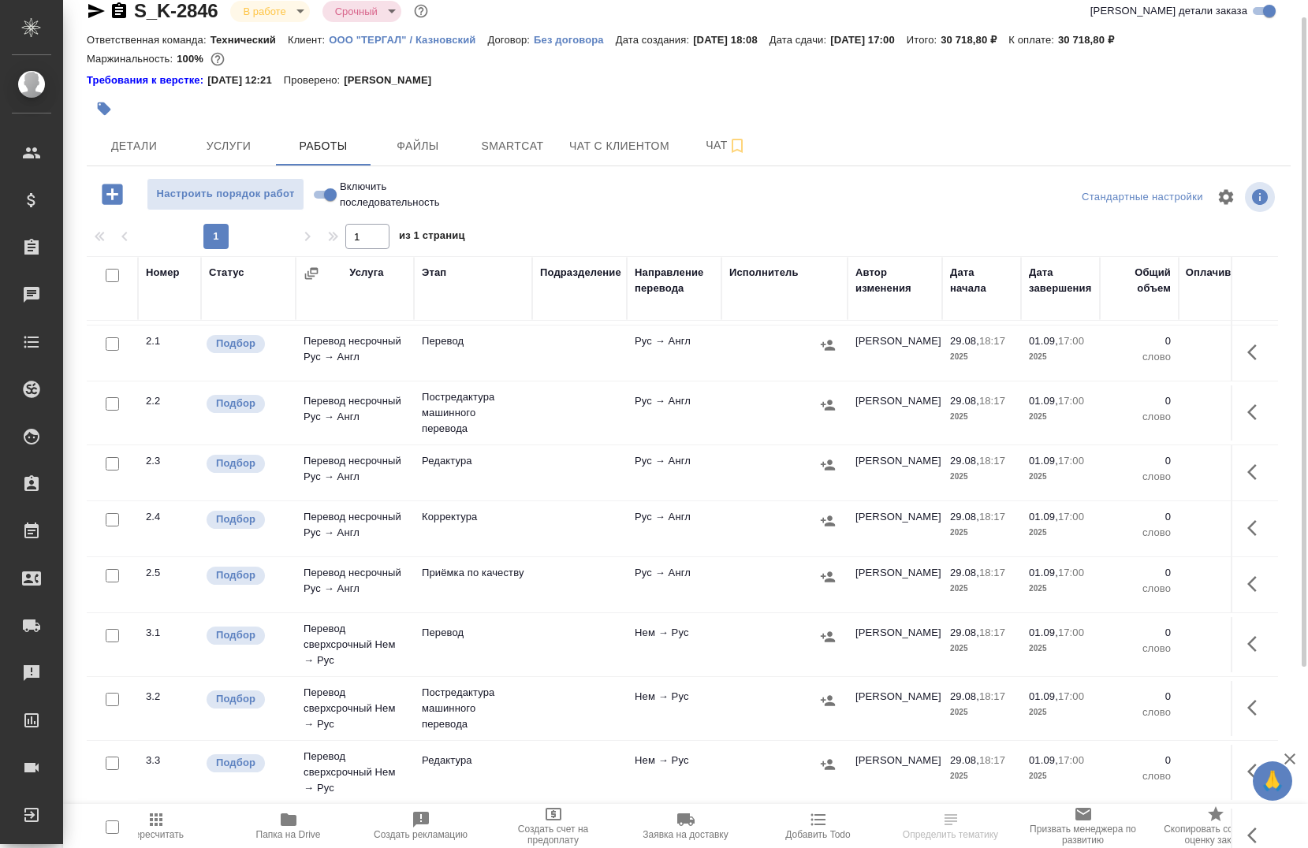
click at [296, 826] on icon "button" at bounding box center [288, 820] width 19 height 19
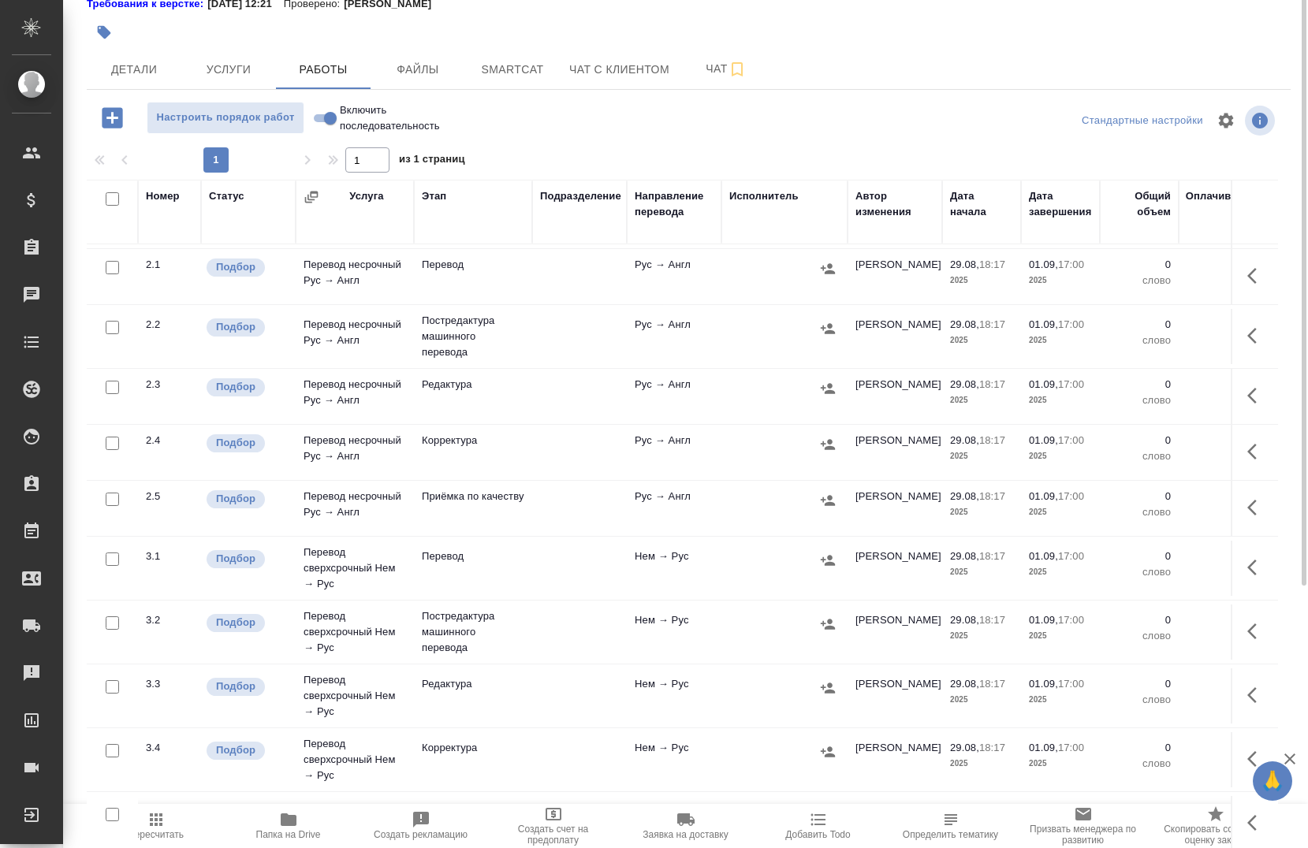
scroll to position [21, 0]
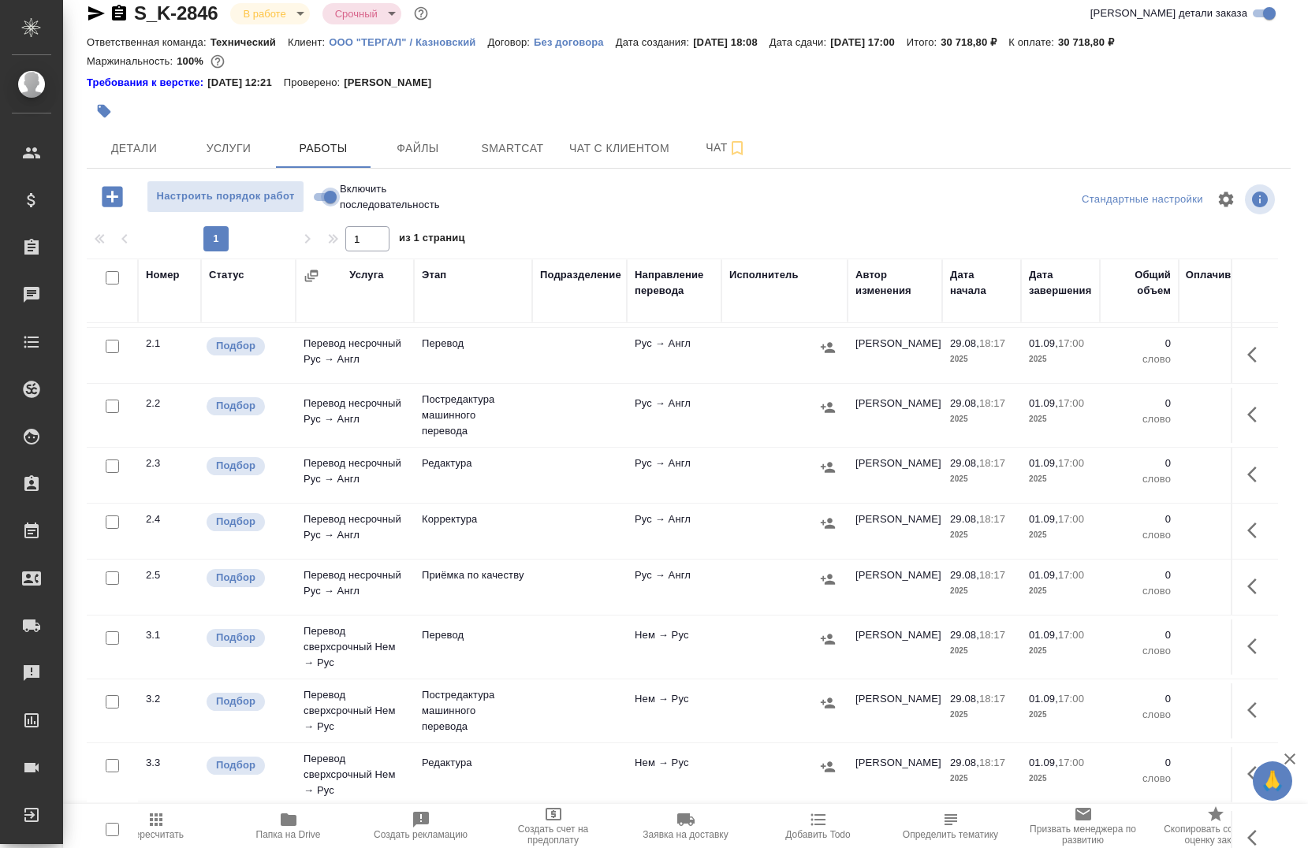
click at [325, 196] on input "Включить последовательность" at bounding box center [330, 197] width 57 height 19
checkbox input "true"
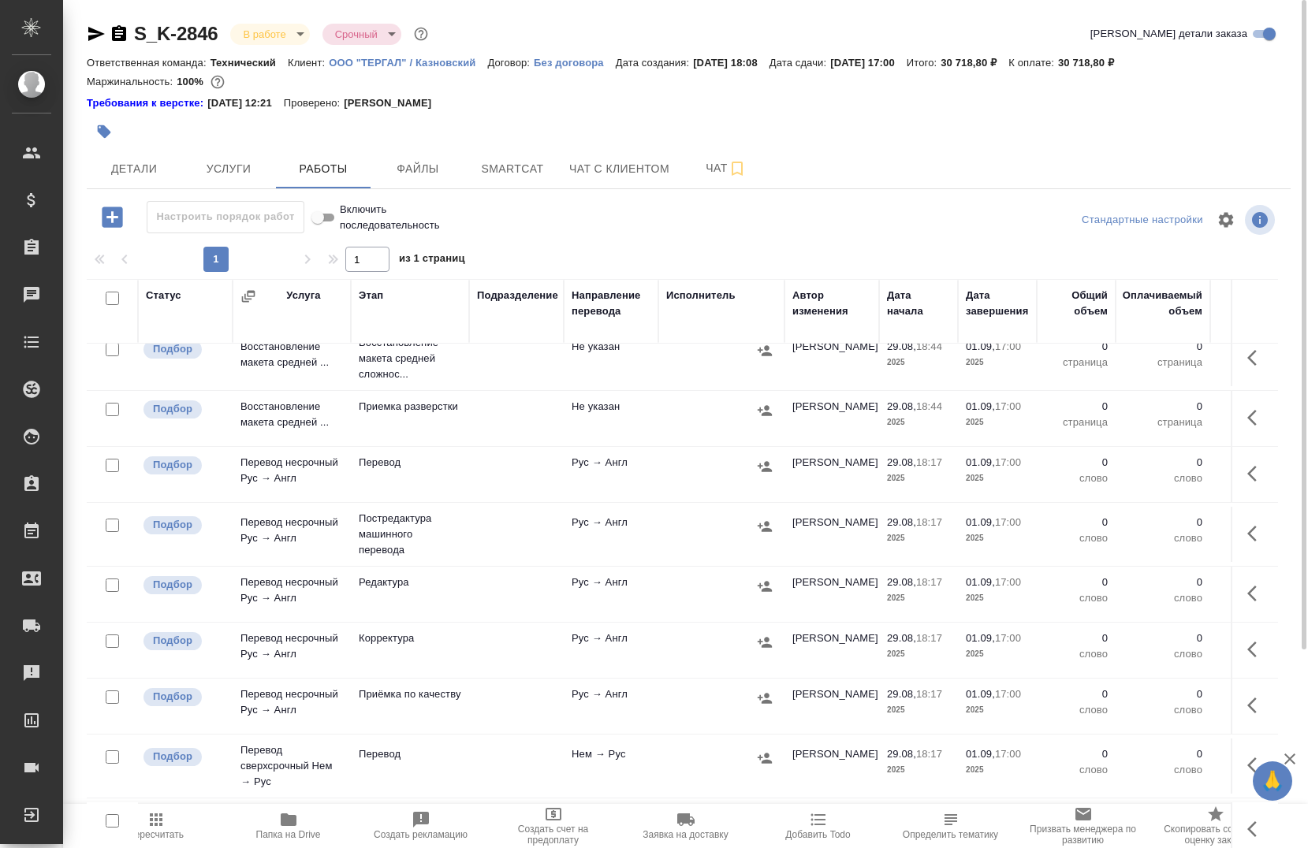
scroll to position [0, 0]
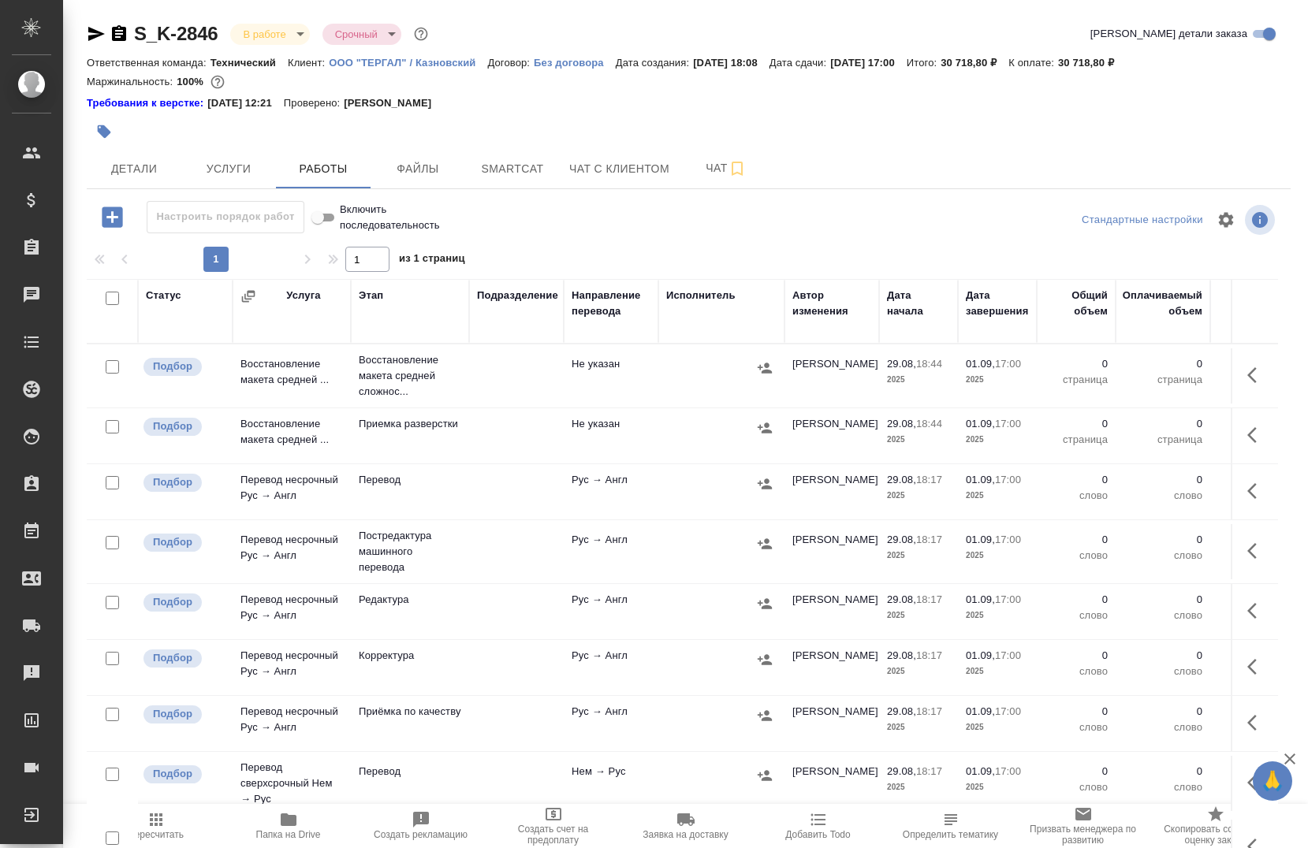
click at [288, 828] on icon "button" at bounding box center [288, 820] width 19 height 19
click at [279, 829] on icon "button" at bounding box center [288, 820] width 19 height 19
click at [291, 831] on span "Папка на Drive" at bounding box center [288, 834] width 65 height 11
click at [131, 165] on span "Детали" at bounding box center [134, 169] width 76 height 20
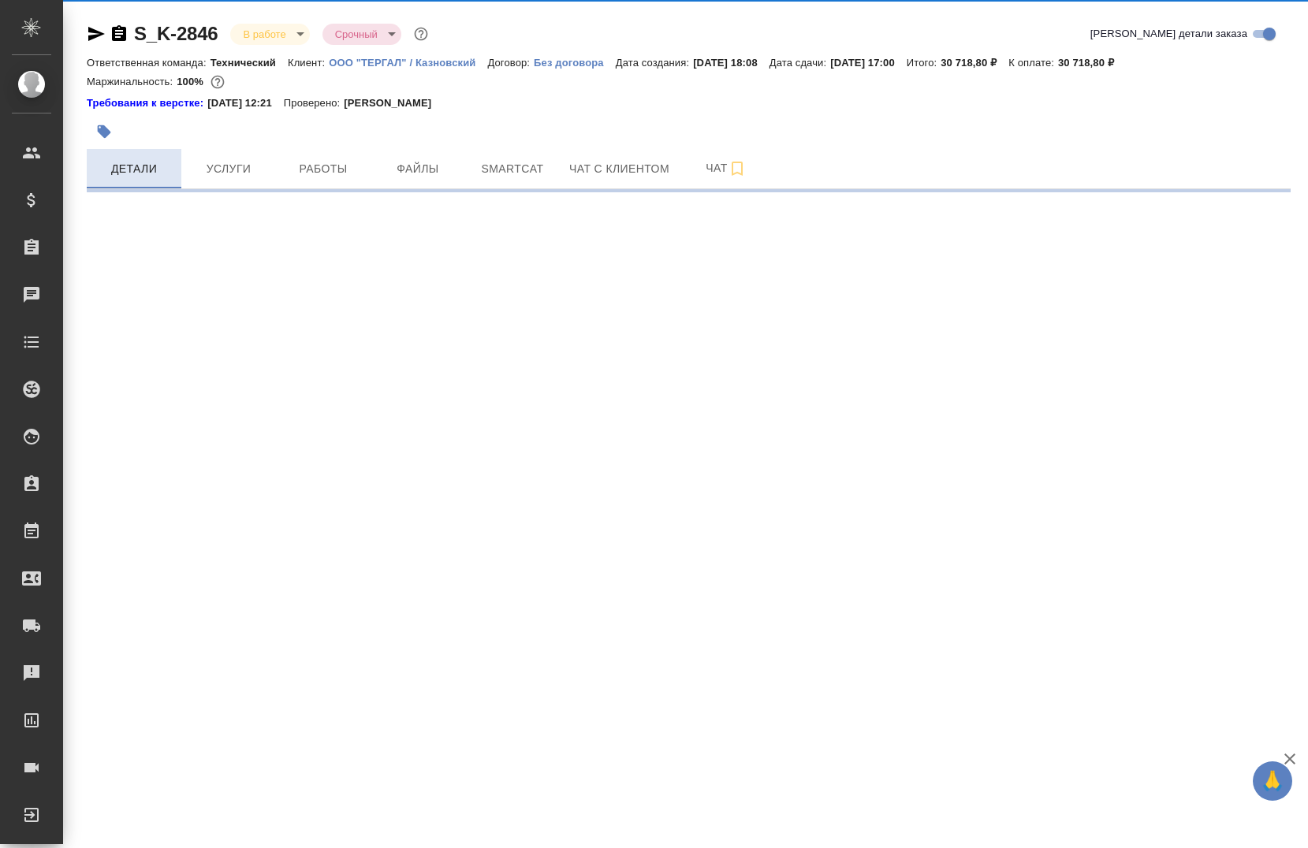
select select "RU"
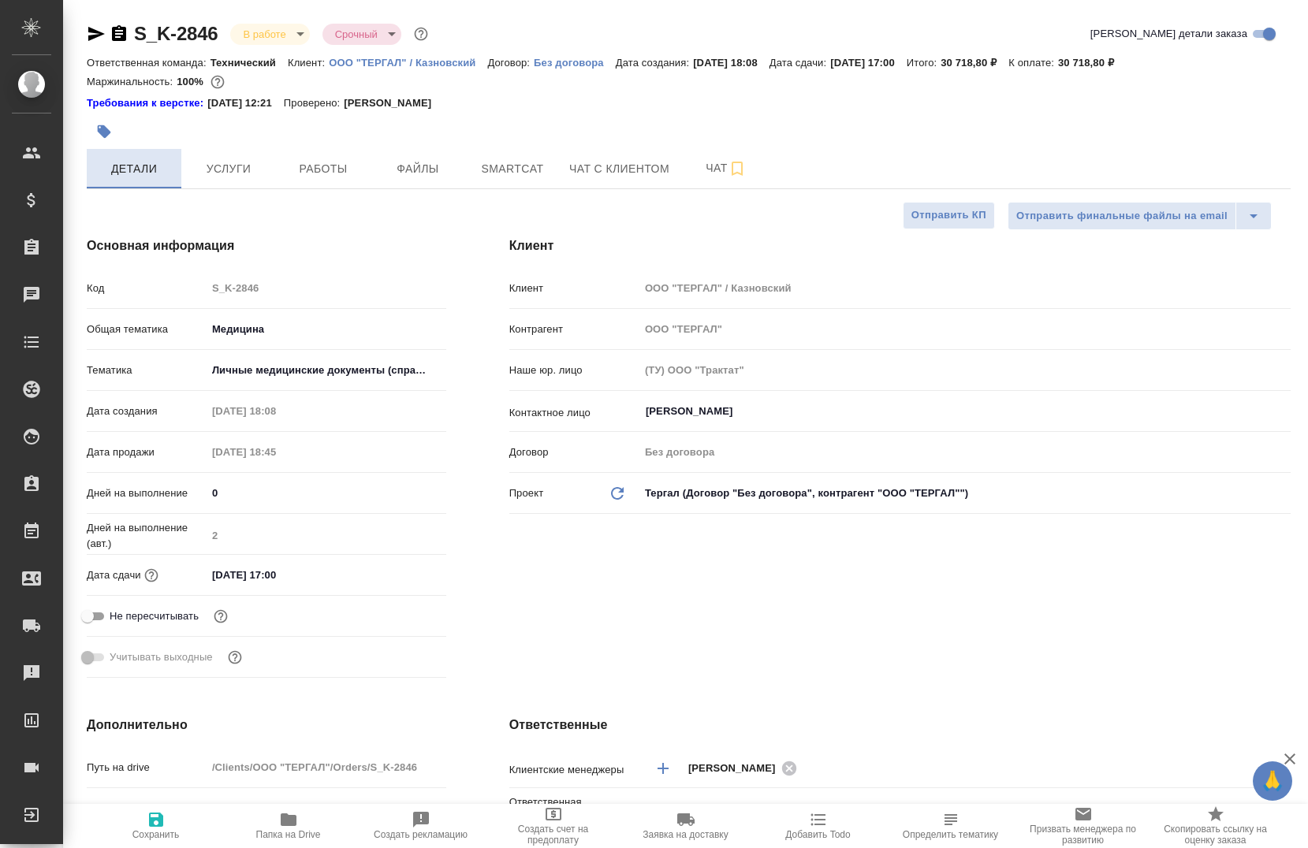
type textarea "x"
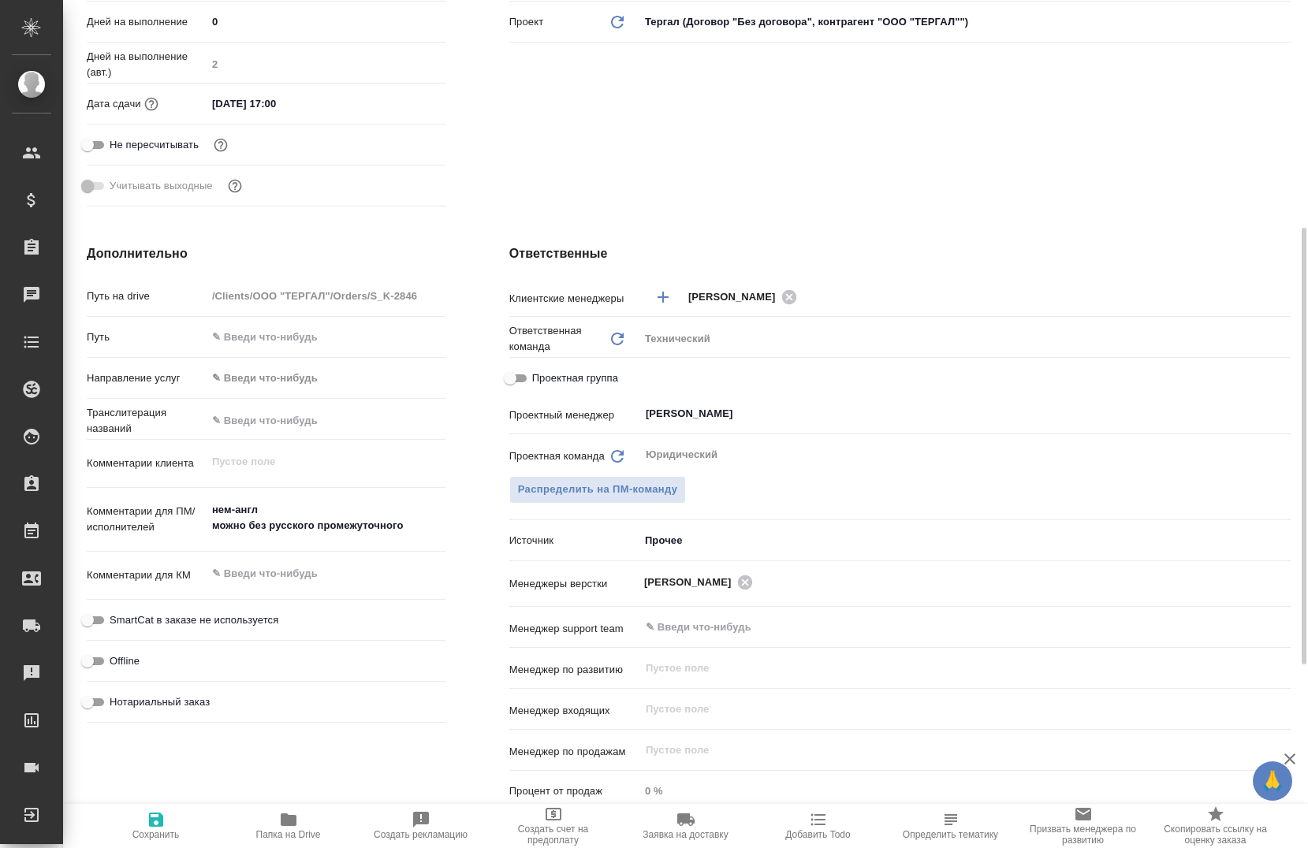
scroll to position [394, 0]
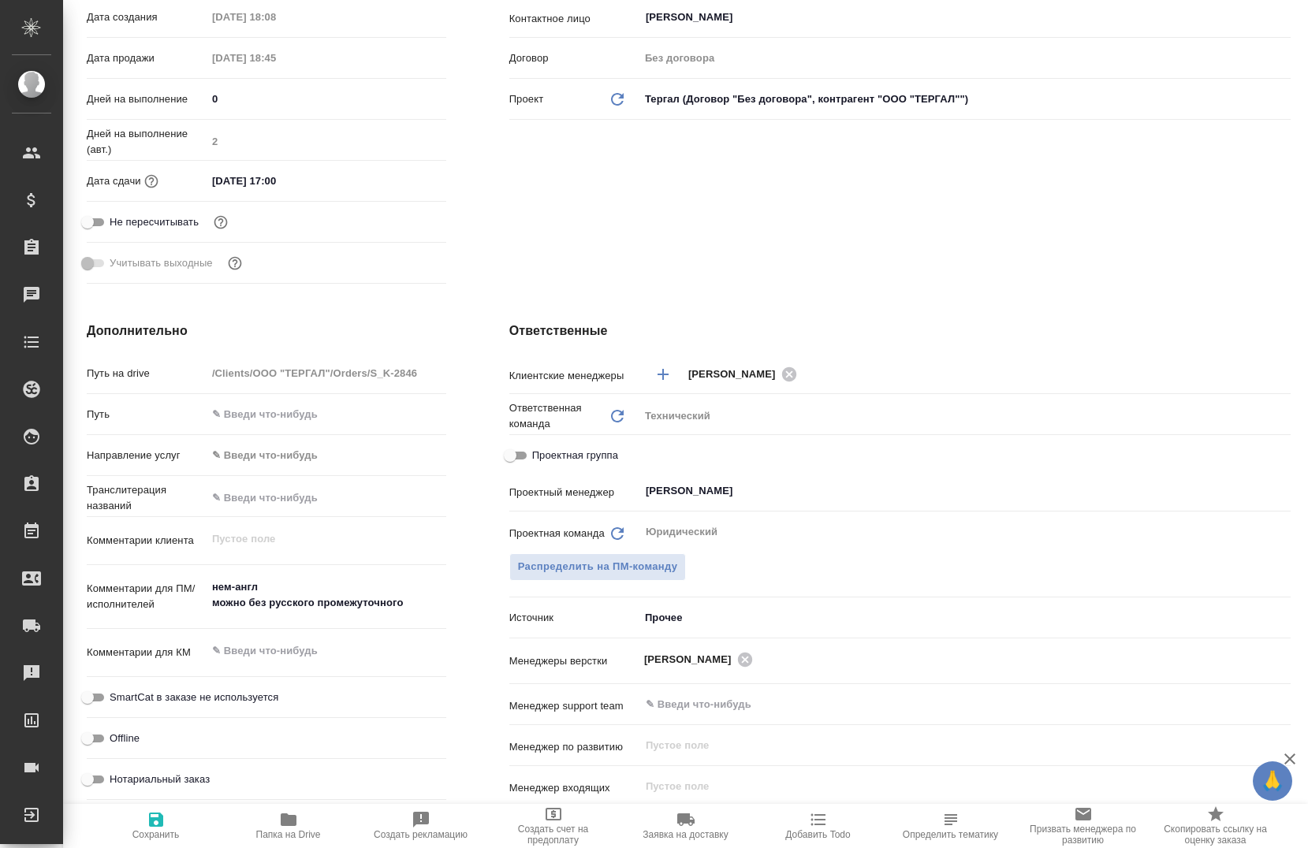
click at [554, 455] on span "Проектная группа" at bounding box center [575, 456] width 86 height 16
click at [539, 455] on input "Проектная группа" at bounding box center [510, 455] width 57 height 19
checkbox input "true"
type textarea "x"
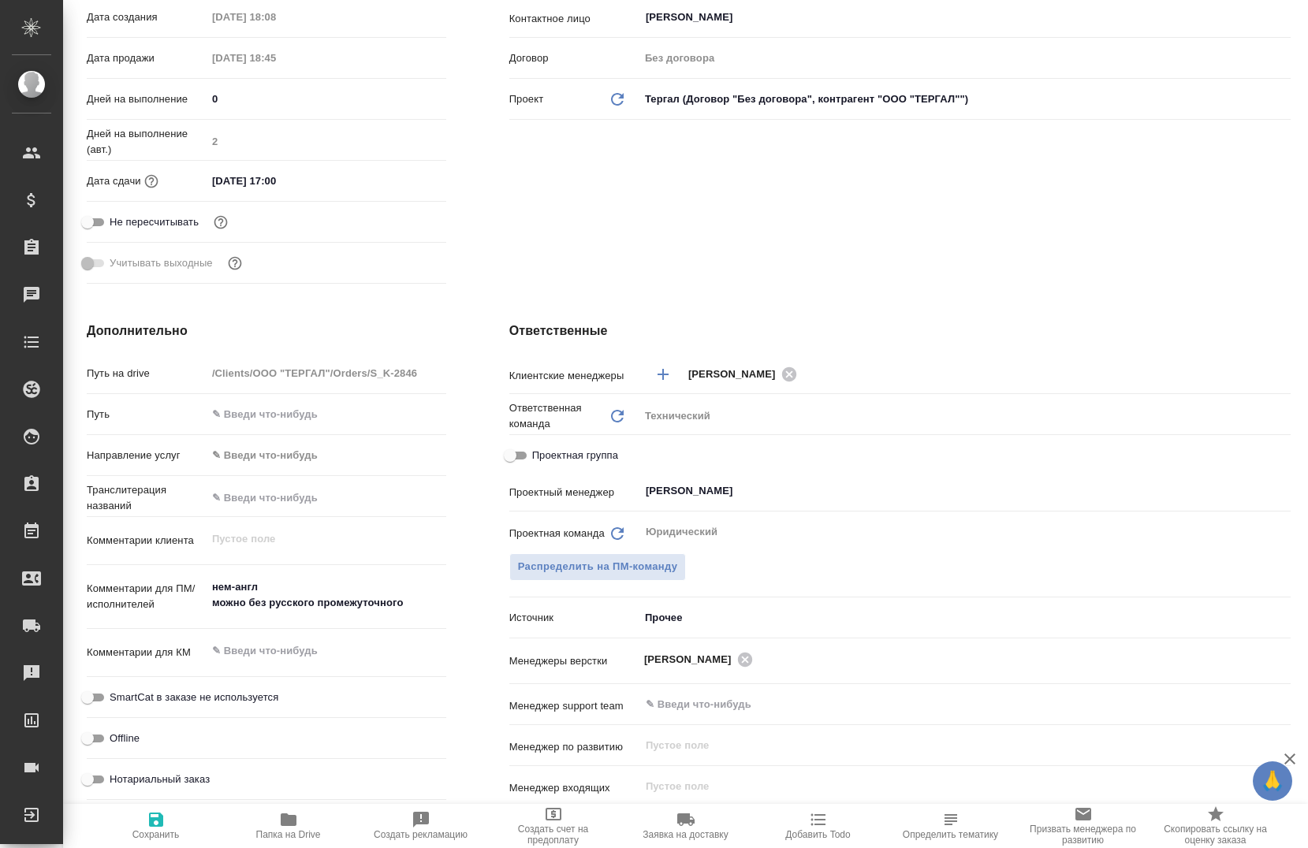
type textarea "x"
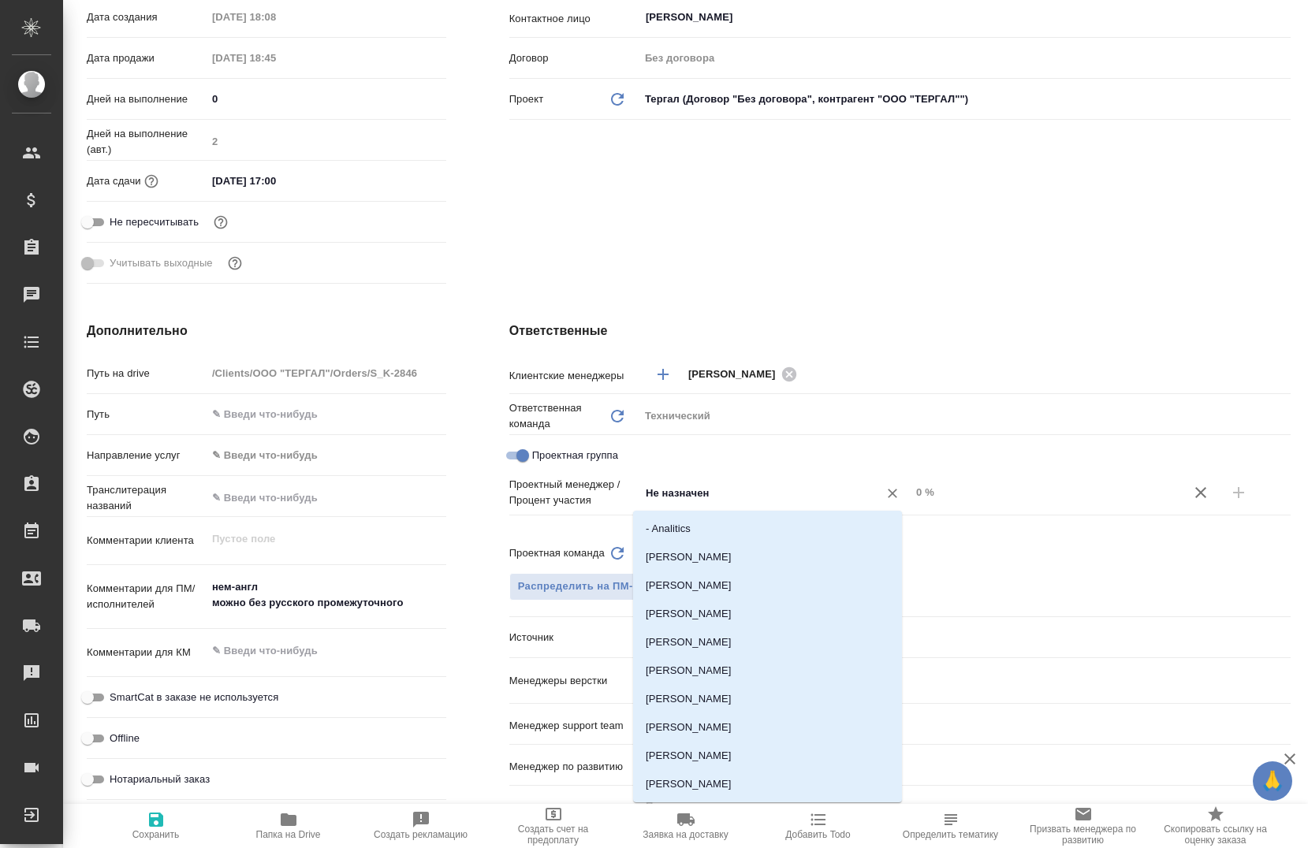
click at [730, 494] on input "Не назначен" at bounding box center [748, 492] width 209 height 19
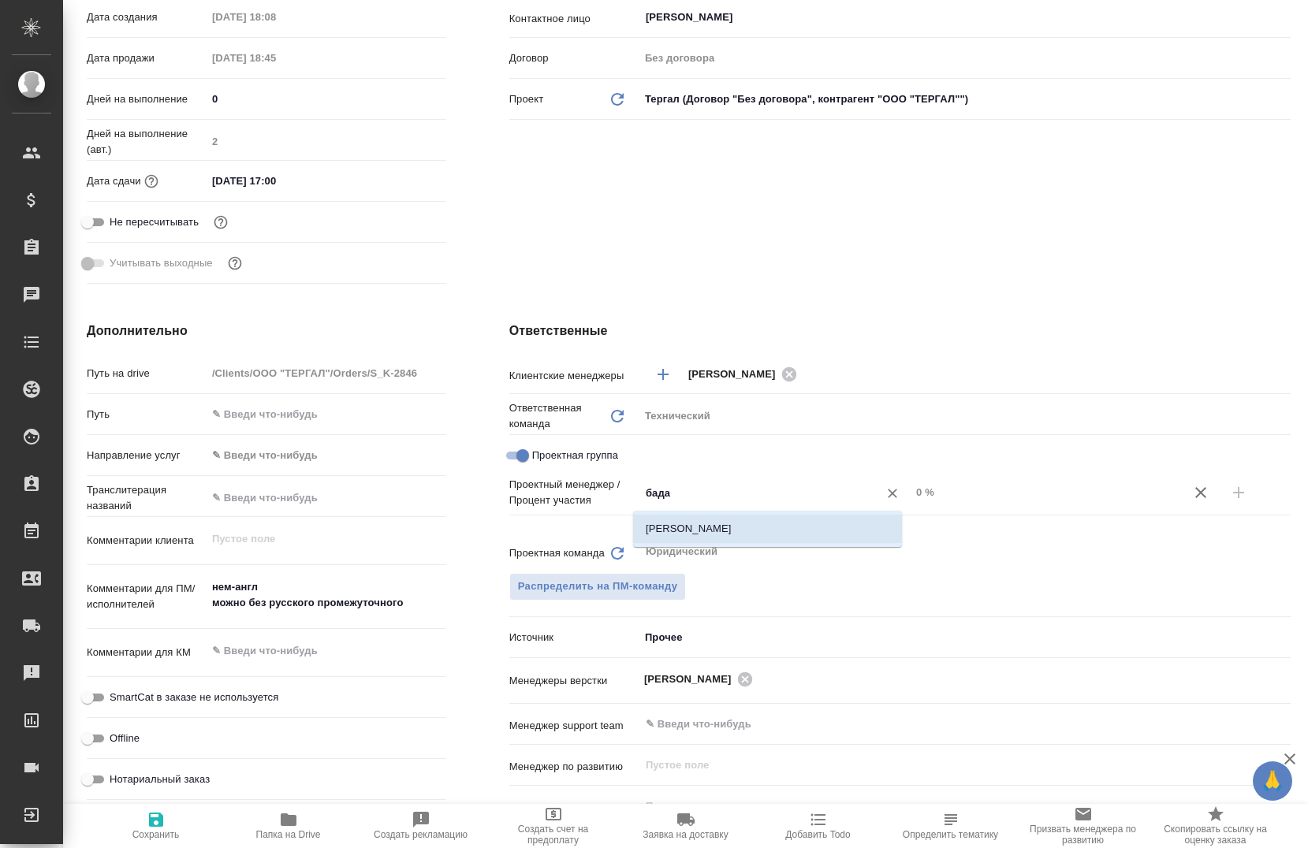
type input "бада"
drag, startPoint x: 723, startPoint y: 513, endPoint x: 718, endPoint y: 504, distance: 9.9
click at [719, 506] on div "Проектный менеджер / Процент участия бада ​ 0 %" at bounding box center [899, 507] width 781 height 61
drag, startPoint x: 718, startPoint y: 504, endPoint x: 698, endPoint y: 498, distance: 21.4
click at [698, 496] on input "бада" at bounding box center [748, 492] width 209 height 19
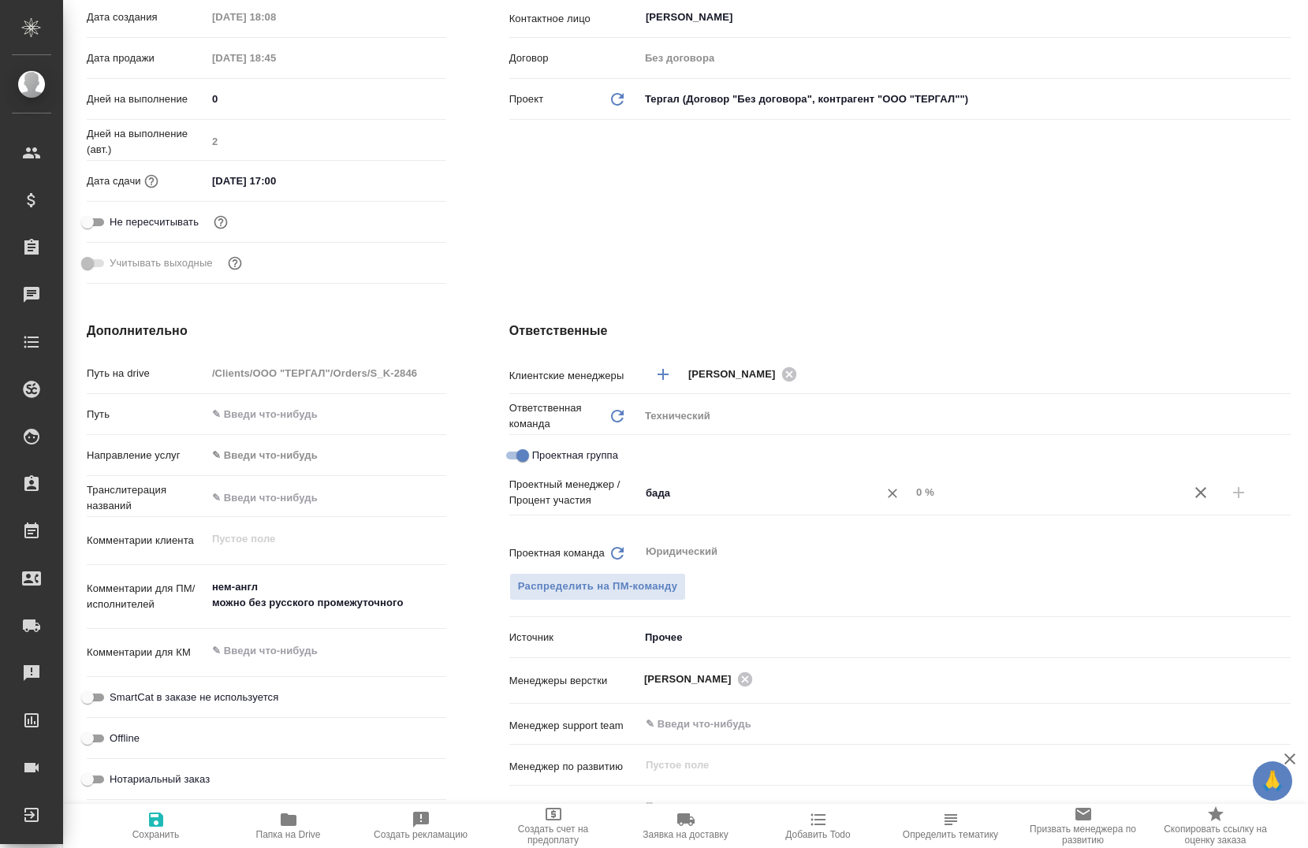
click at [680, 506] on div "бада ​" at bounding box center [774, 493] width 271 height 28
click at [681, 496] on input "бада" at bounding box center [748, 492] width 209 height 19
click at [683, 515] on li "Баданян Артак" at bounding box center [767, 529] width 269 height 28
type textarea "x"
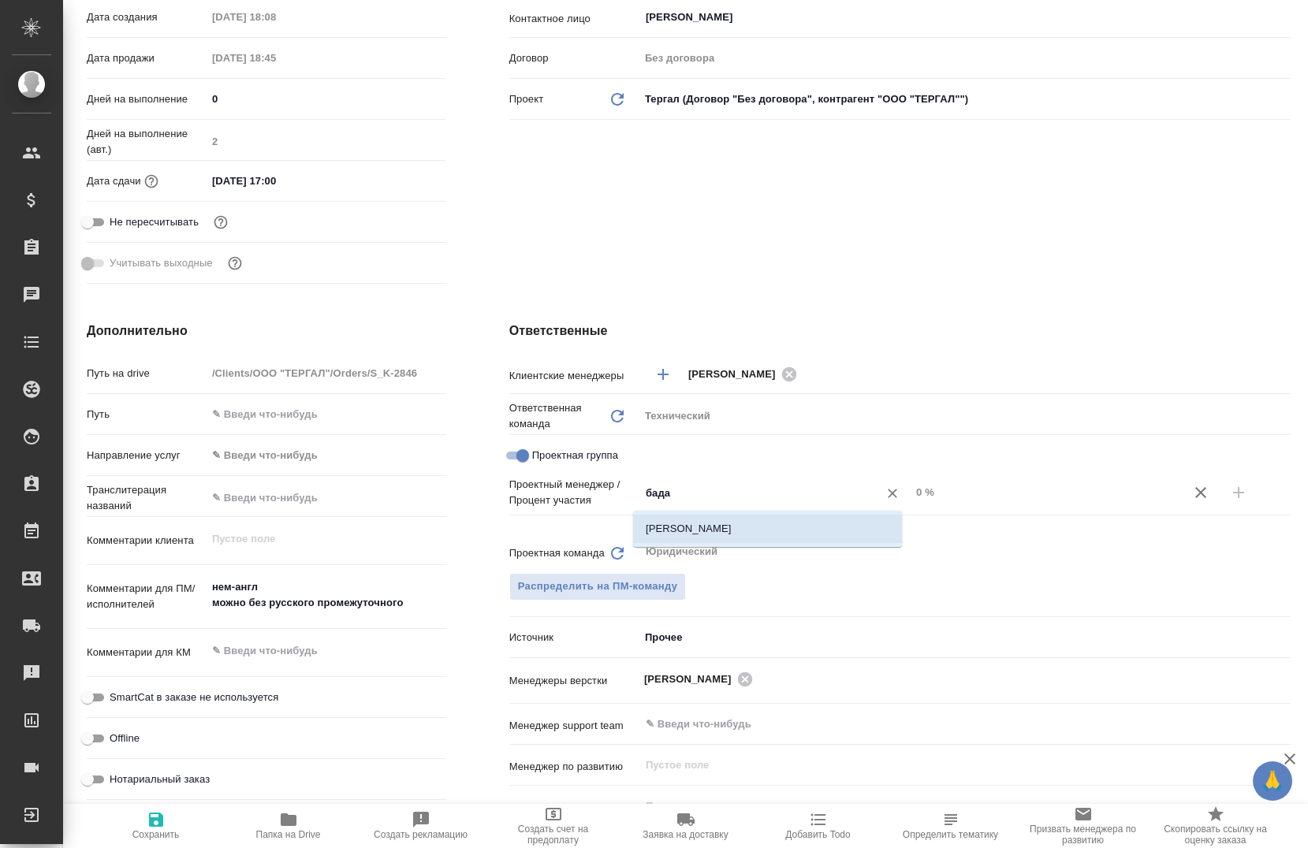
type textarea "x"
click at [919, 496] on input "0 %" at bounding box center [1046, 492] width 271 height 23
type textarea "x"
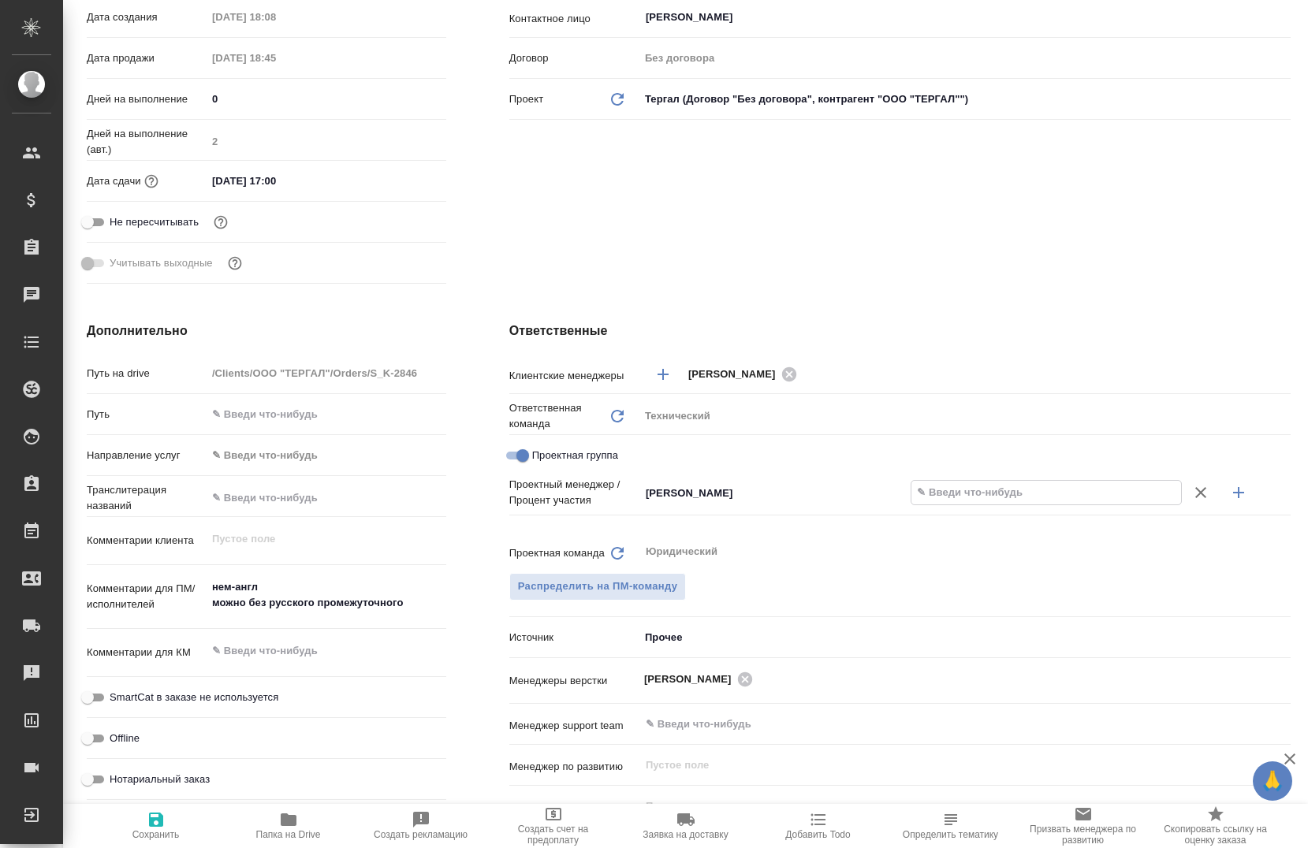
type textarea "x"
type input "30 %"
type textarea "x"
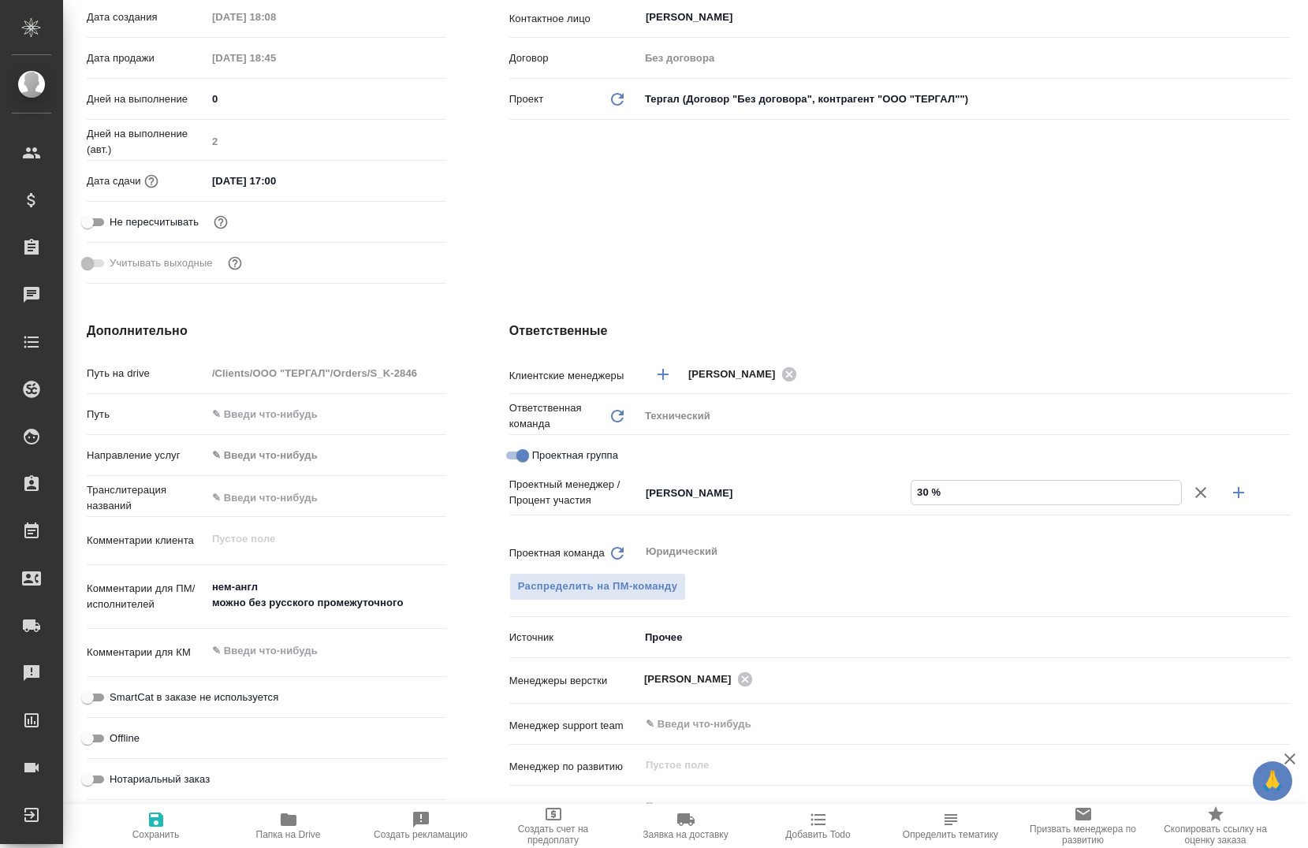
type textarea "x"
type input "30 %"
click at [1229, 489] on icon "button" at bounding box center [1238, 492] width 19 height 19
type textarea "x"
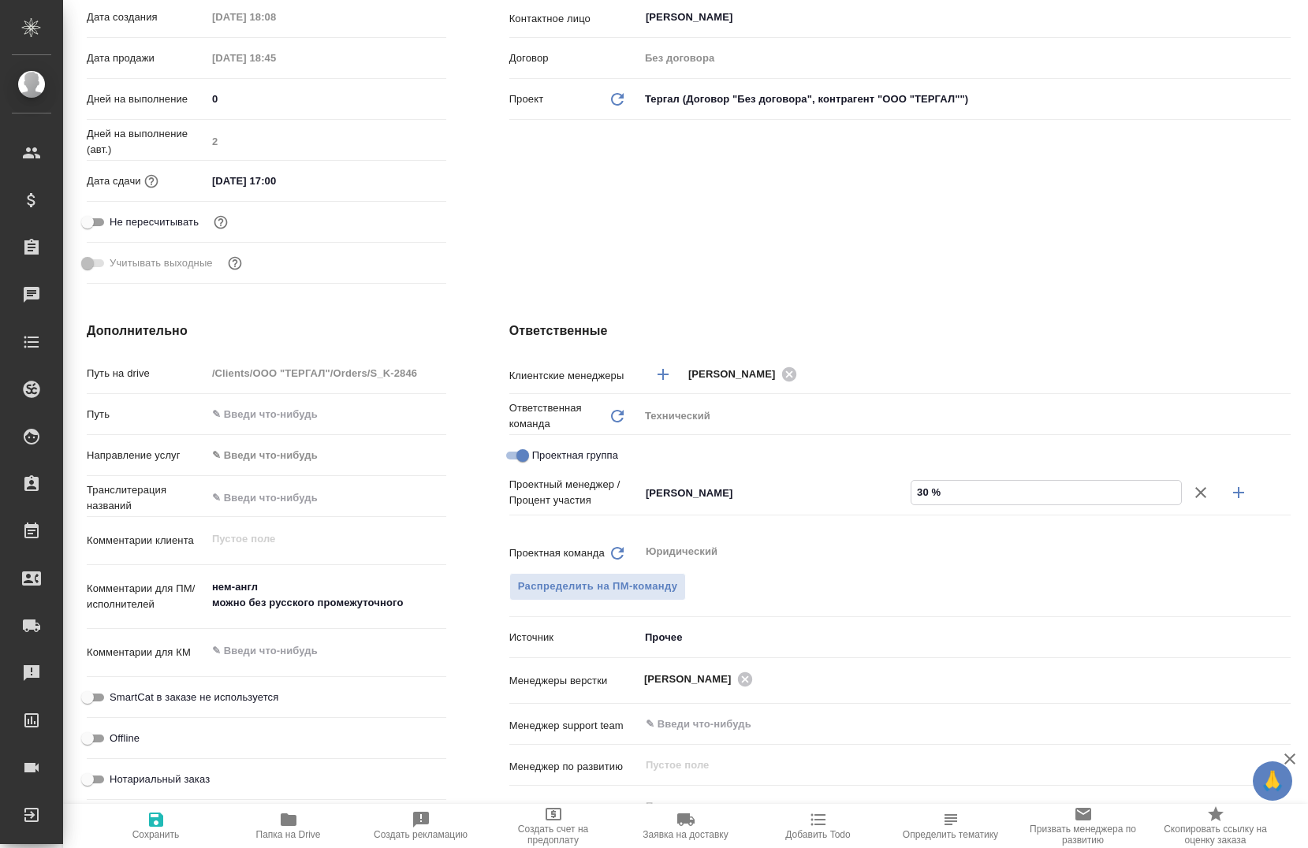
type textarea "x"
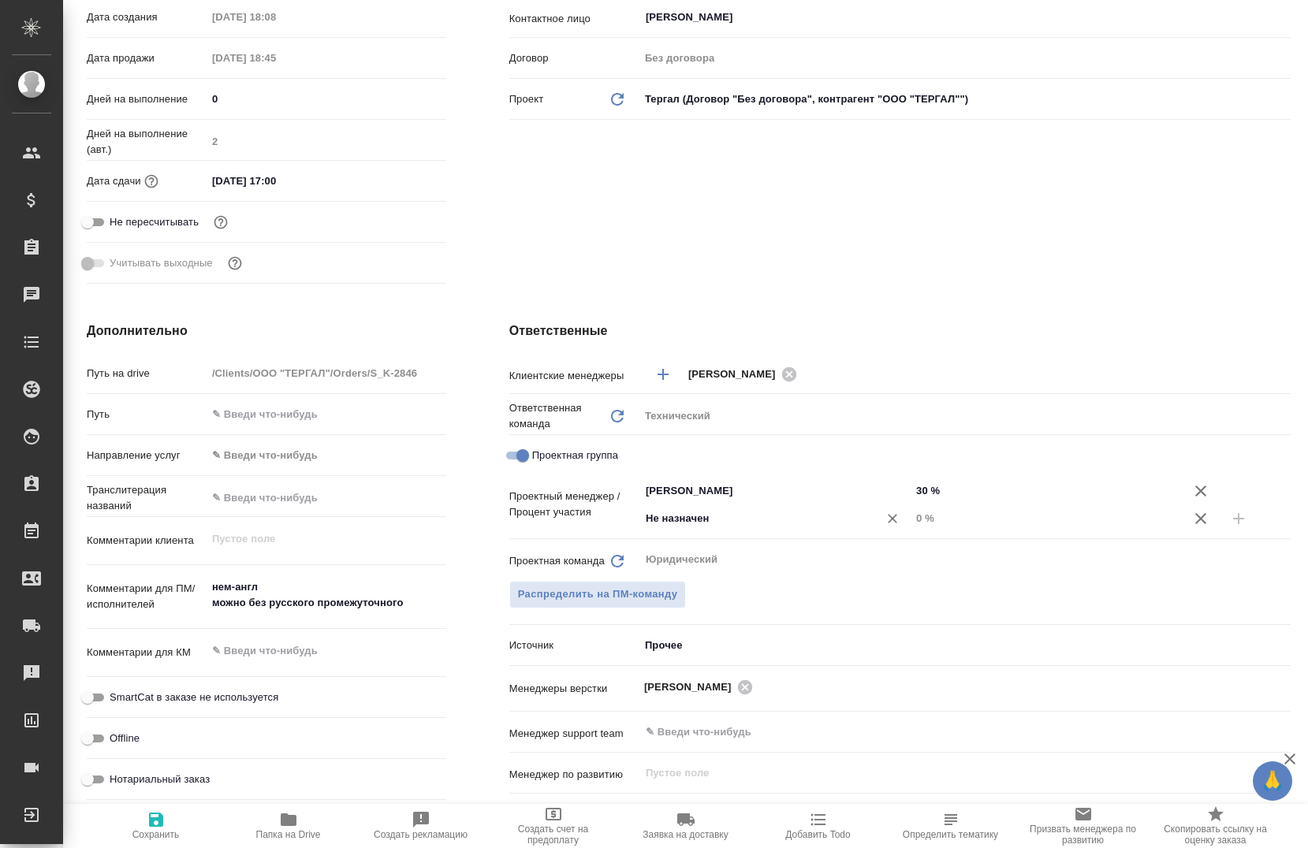
click at [805, 514] on input "Не назначен" at bounding box center [748, 518] width 209 height 19
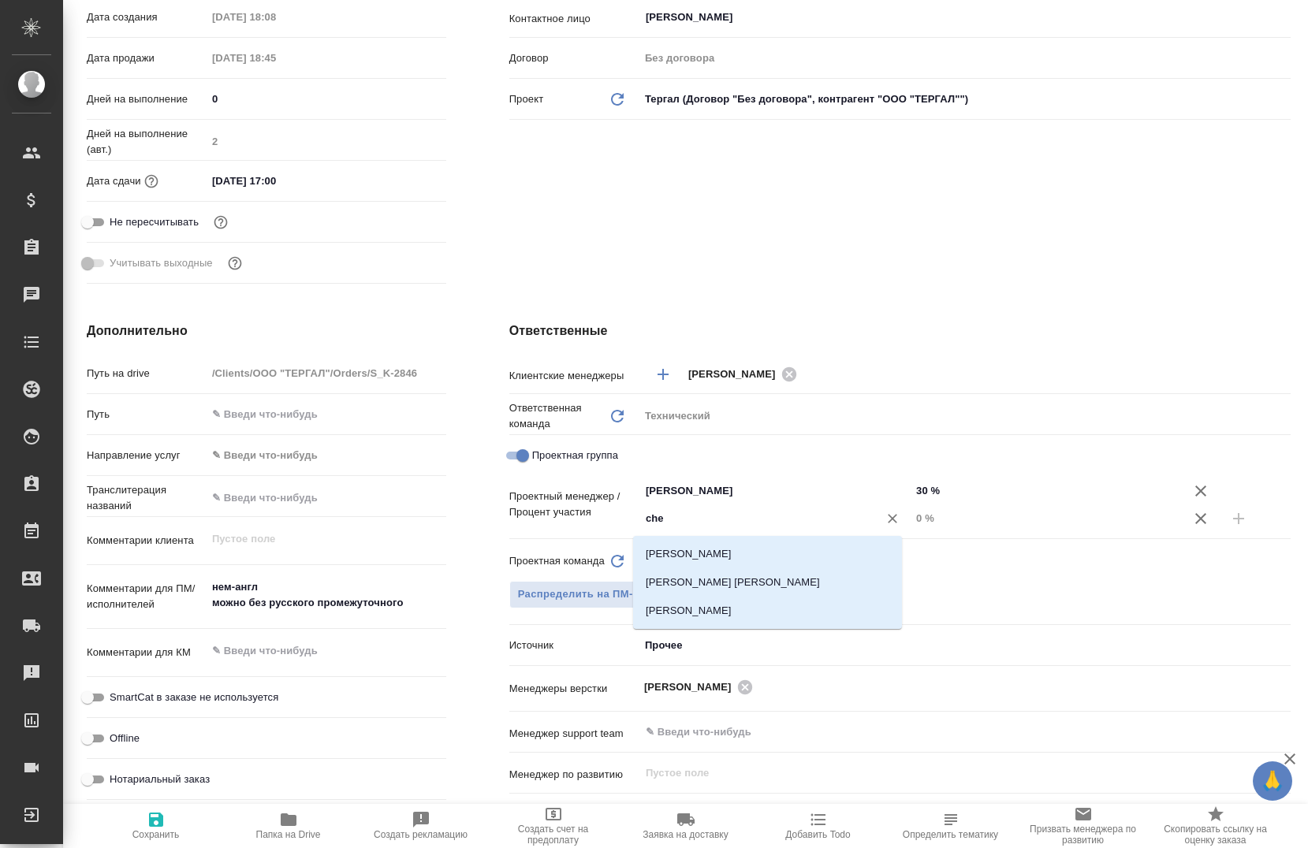
type input "cher"
click at [796, 554] on li "[PERSON_NAME]" at bounding box center [767, 554] width 269 height 28
type textarea "x"
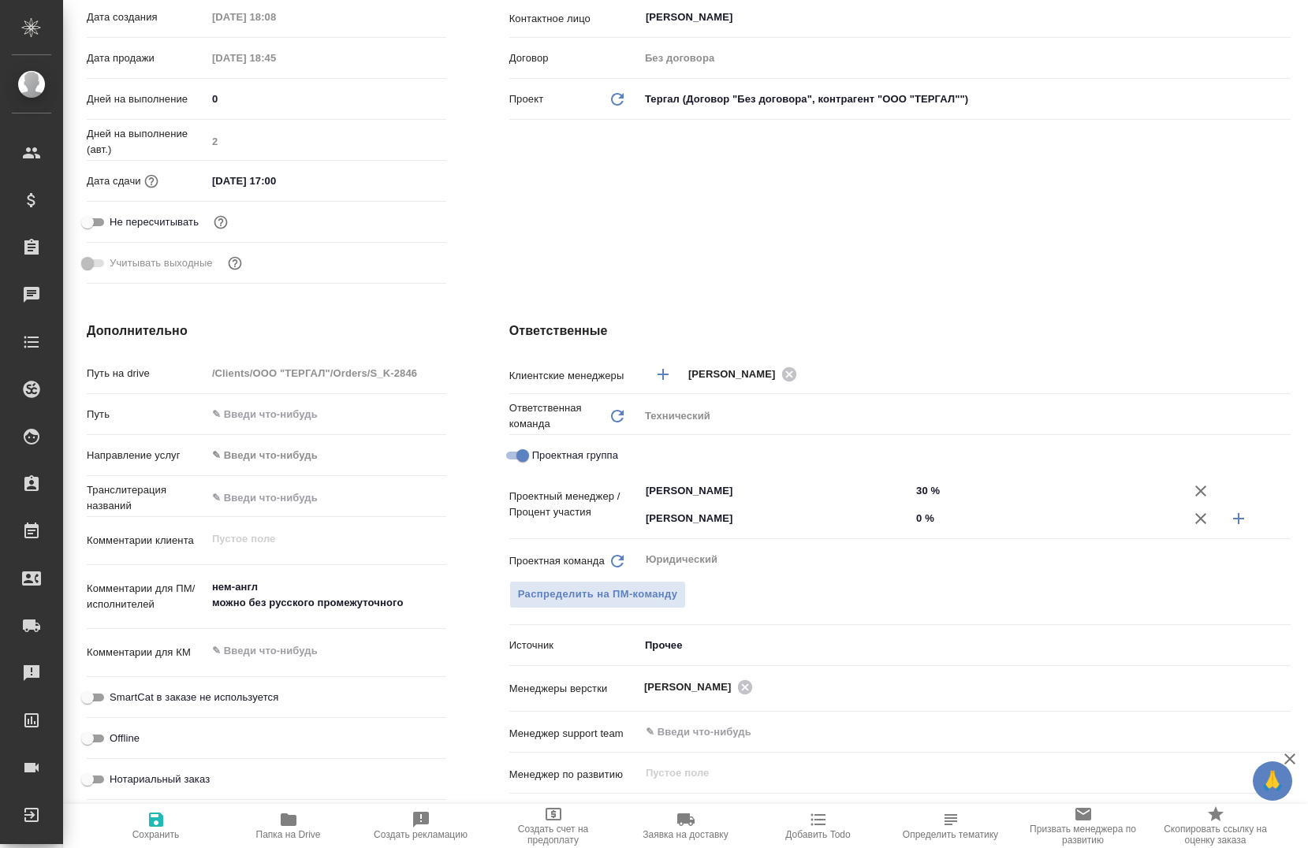
click at [911, 523] on input "0 %" at bounding box center [1046, 518] width 271 height 23
type input "70 %"
type textarea "x"
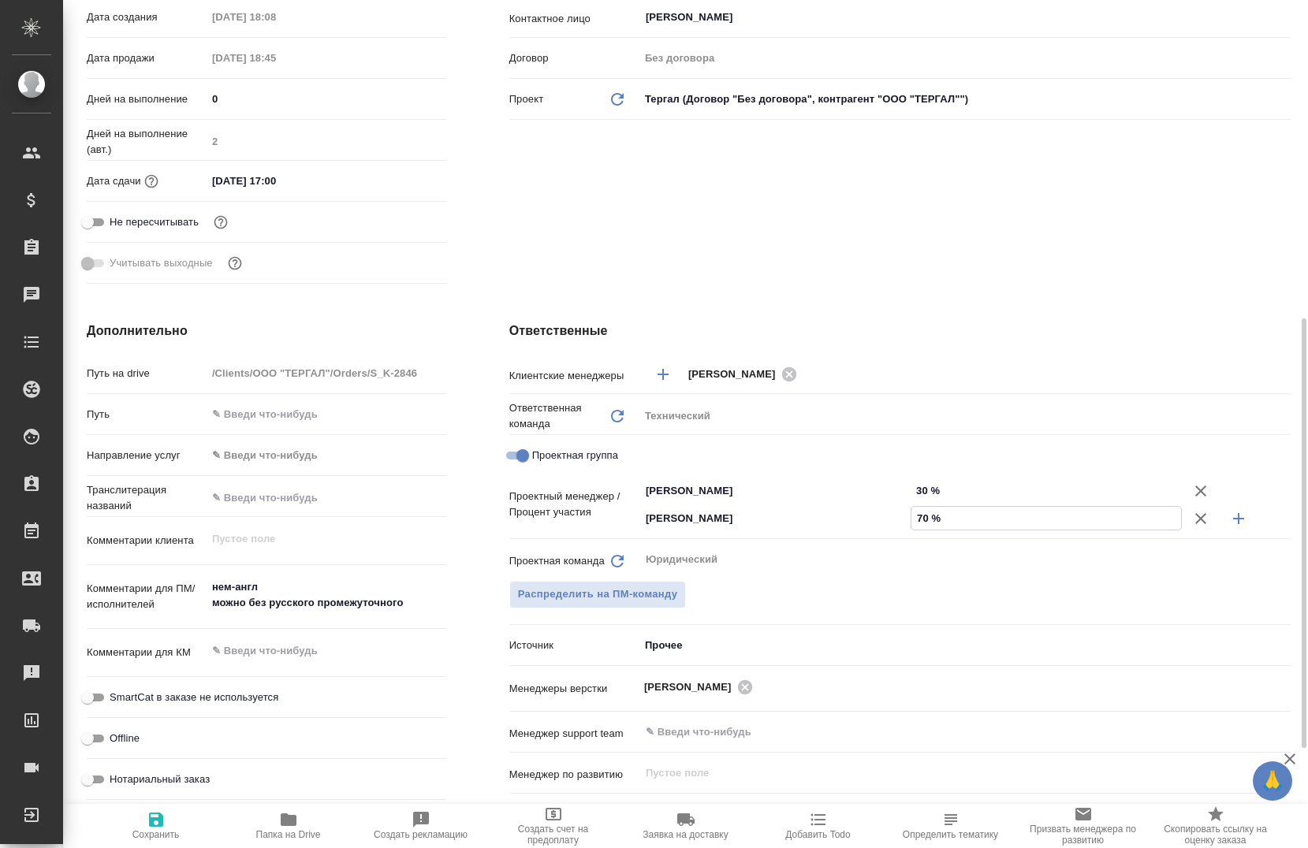
scroll to position [473, 0]
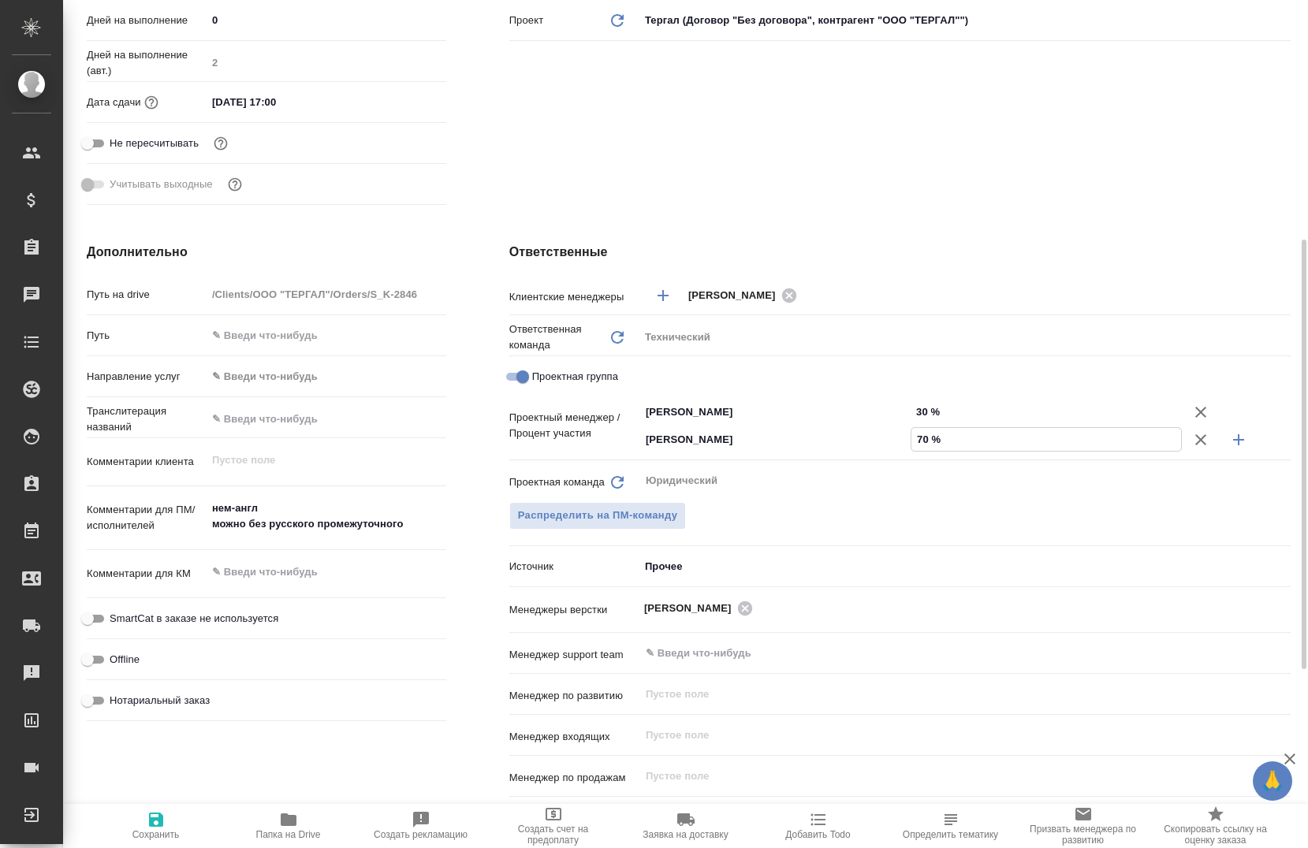
type input "70 %"
click at [167, 832] on span "Сохранить" at bounding box center [155, 834] width 47 height 11
type textarea "x"
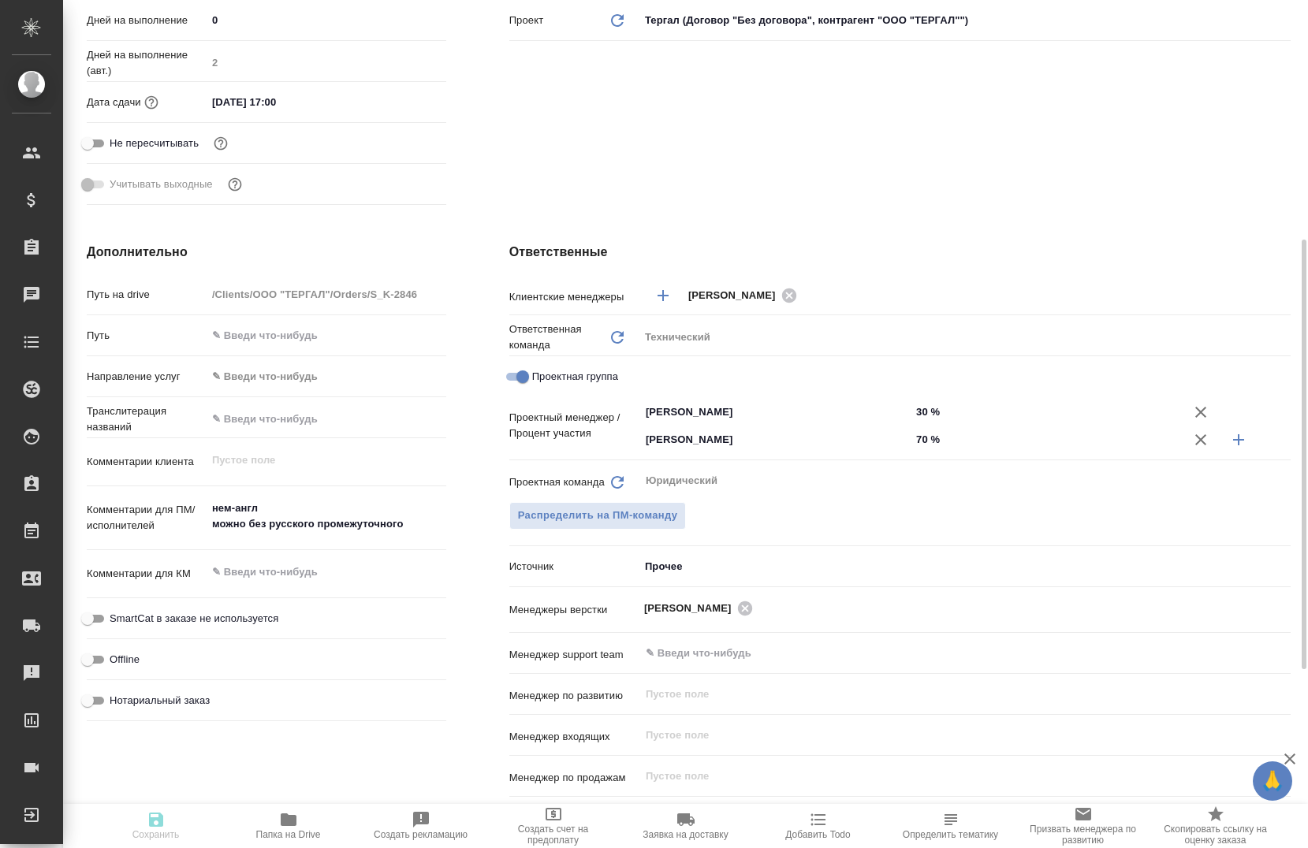
type textarea "x"
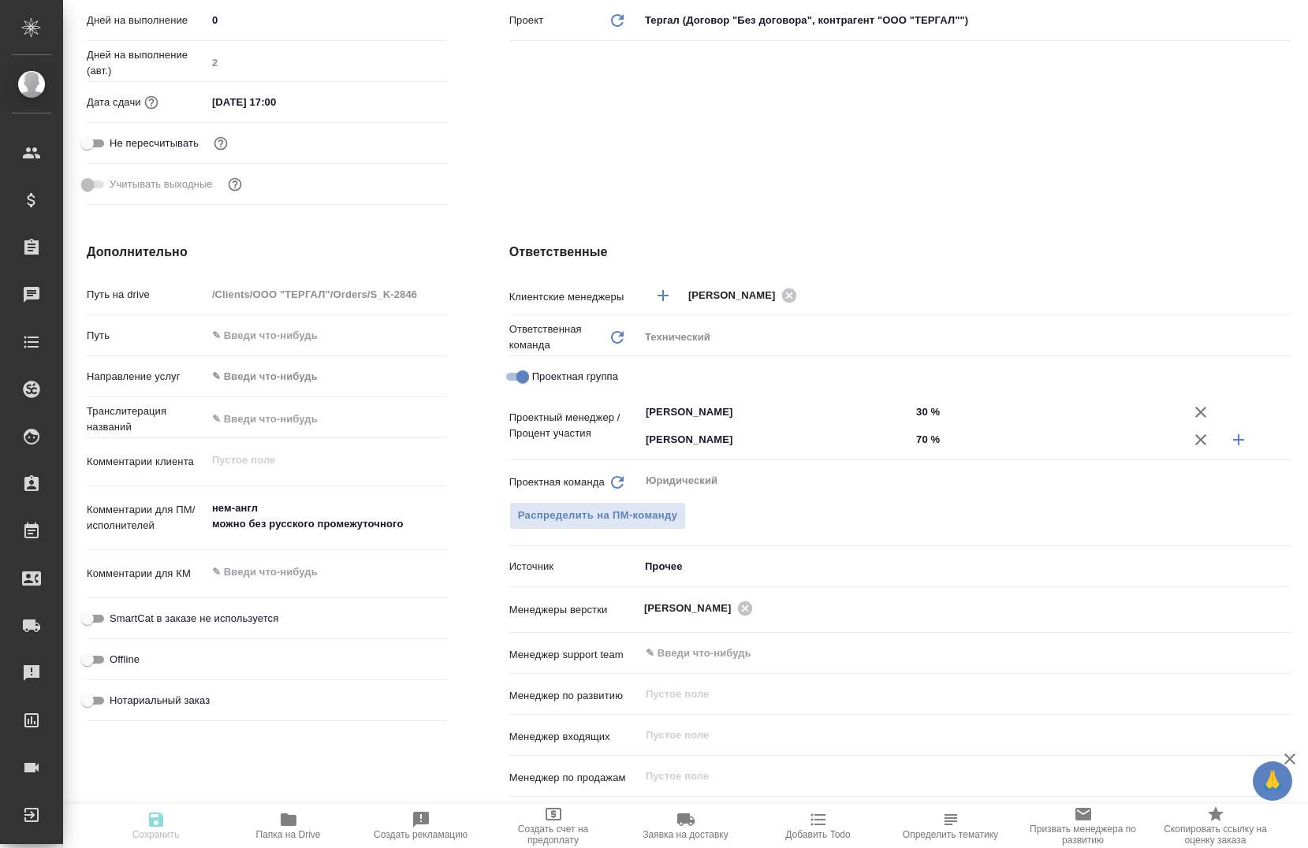
type textarea "x"
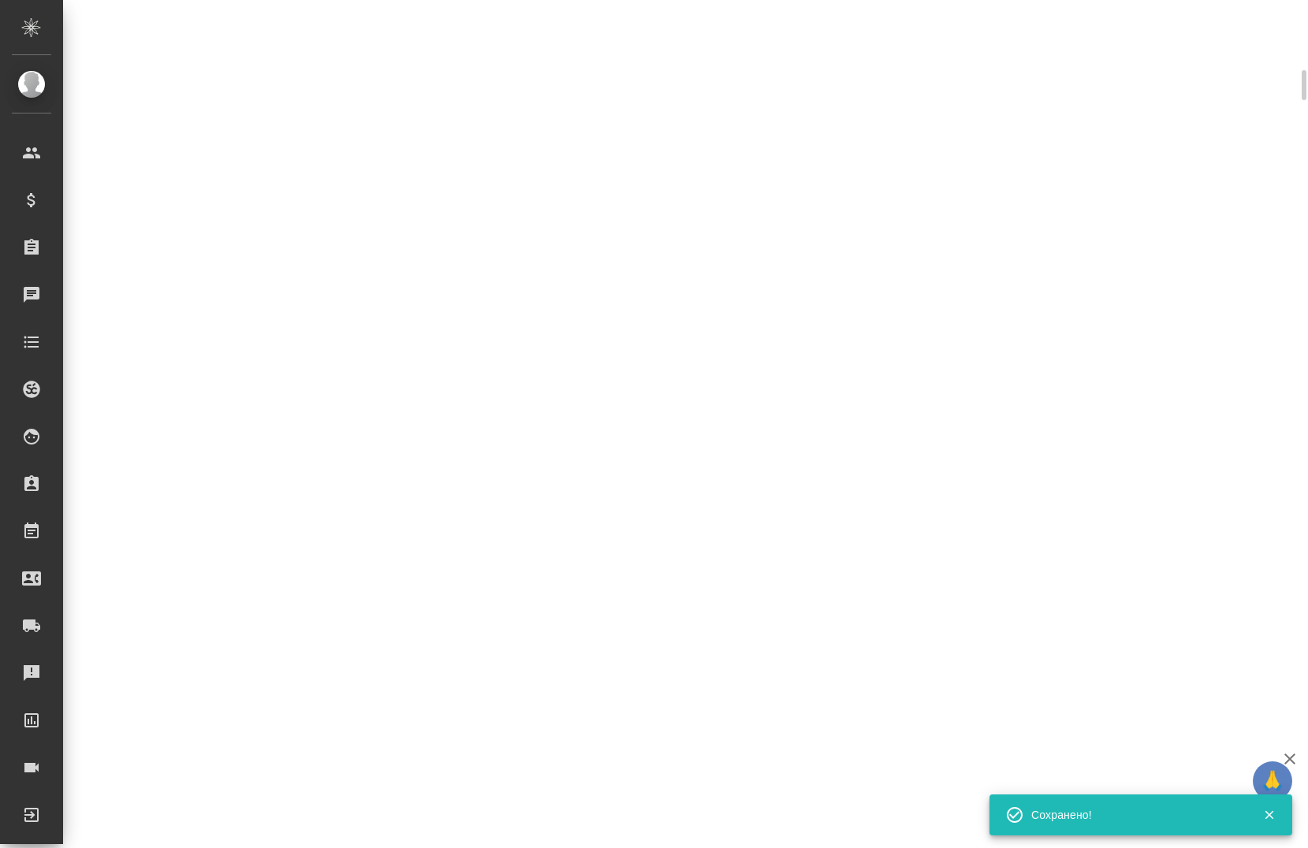
select select "RU"
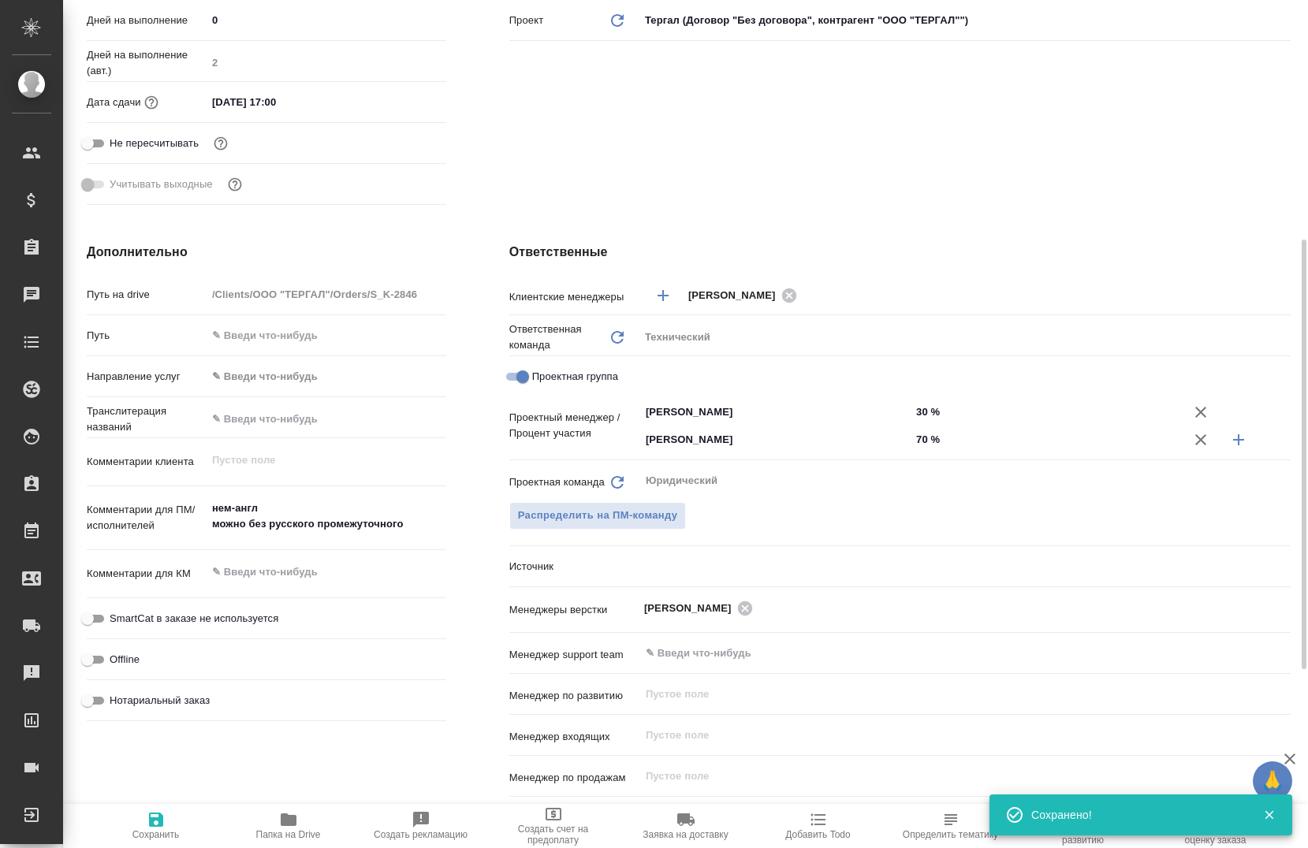
type textarea "x"
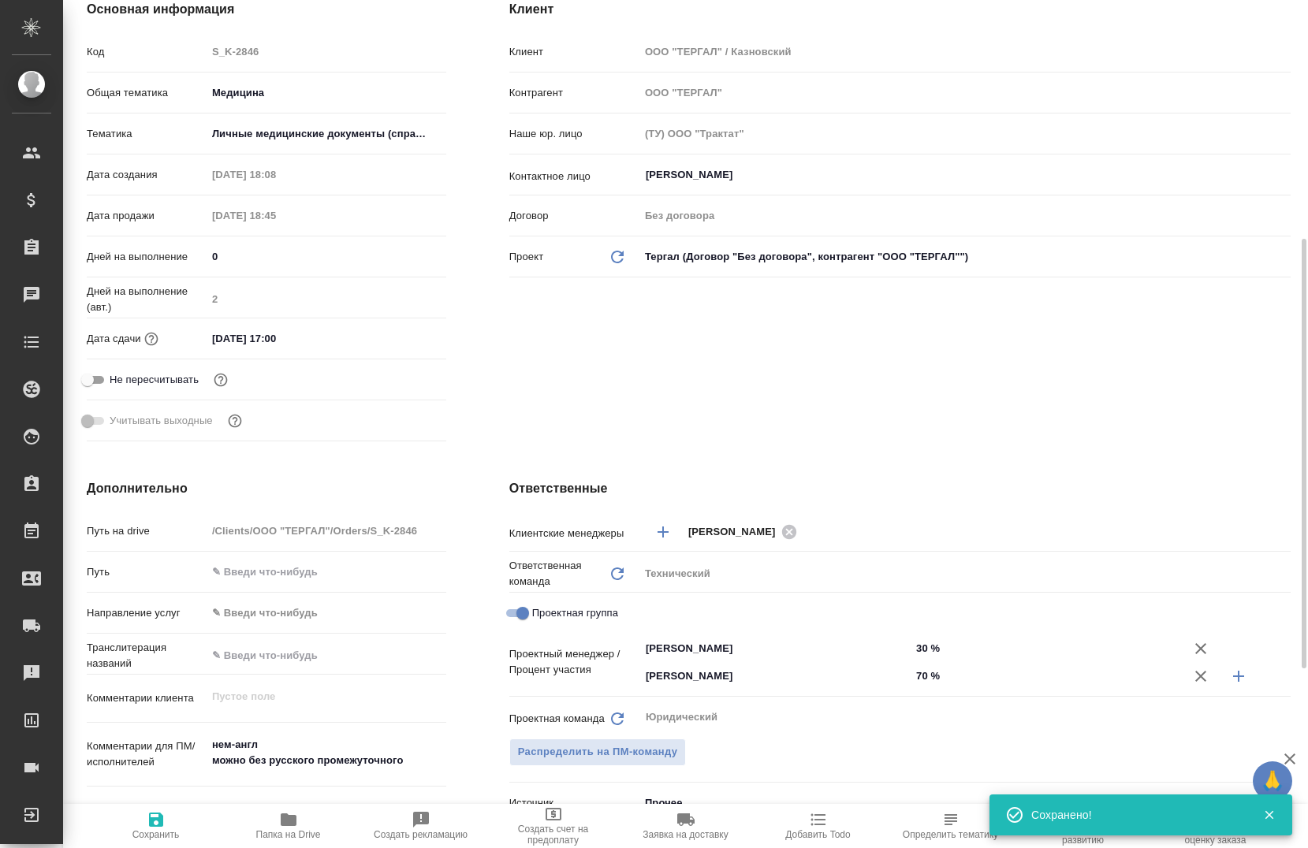
scroll to position [158, 0]
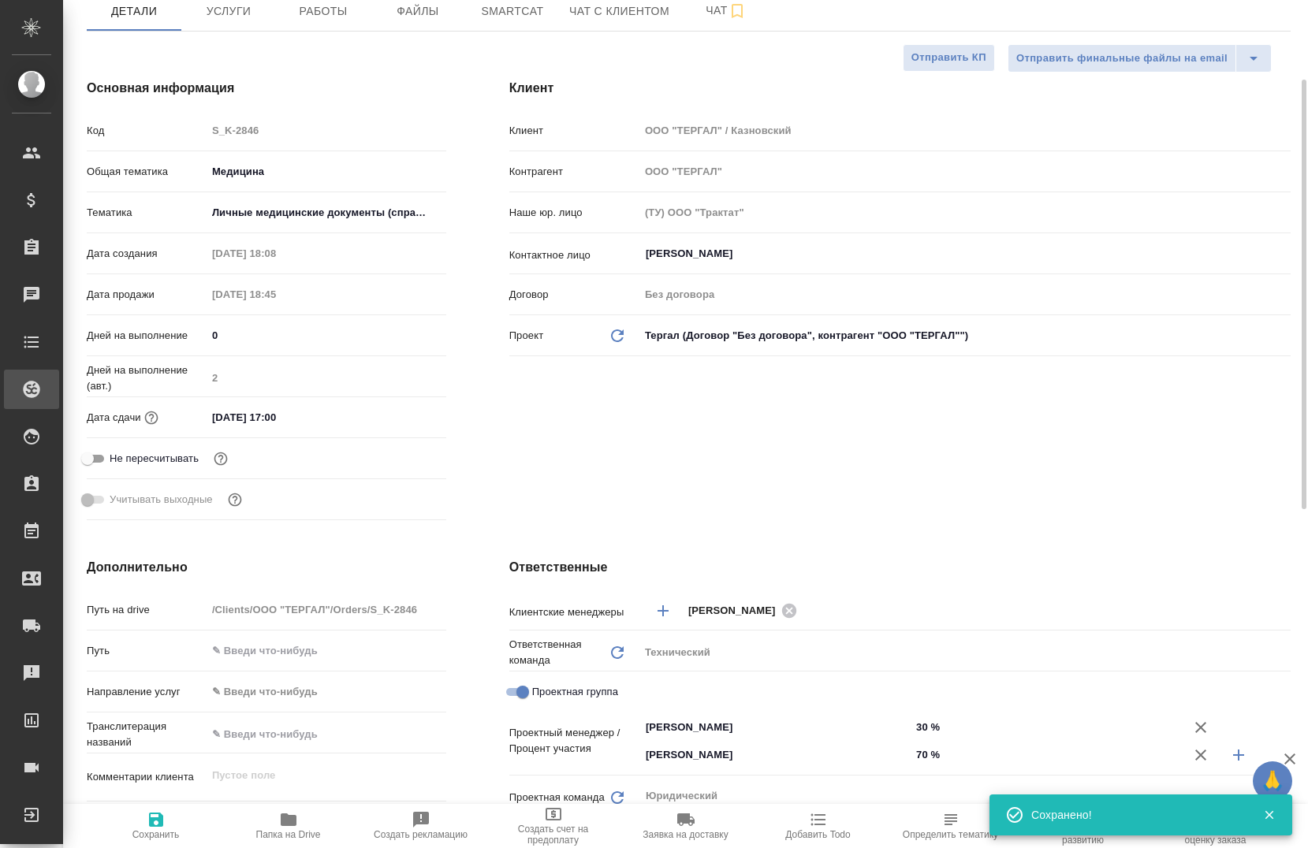
type textarea "x"
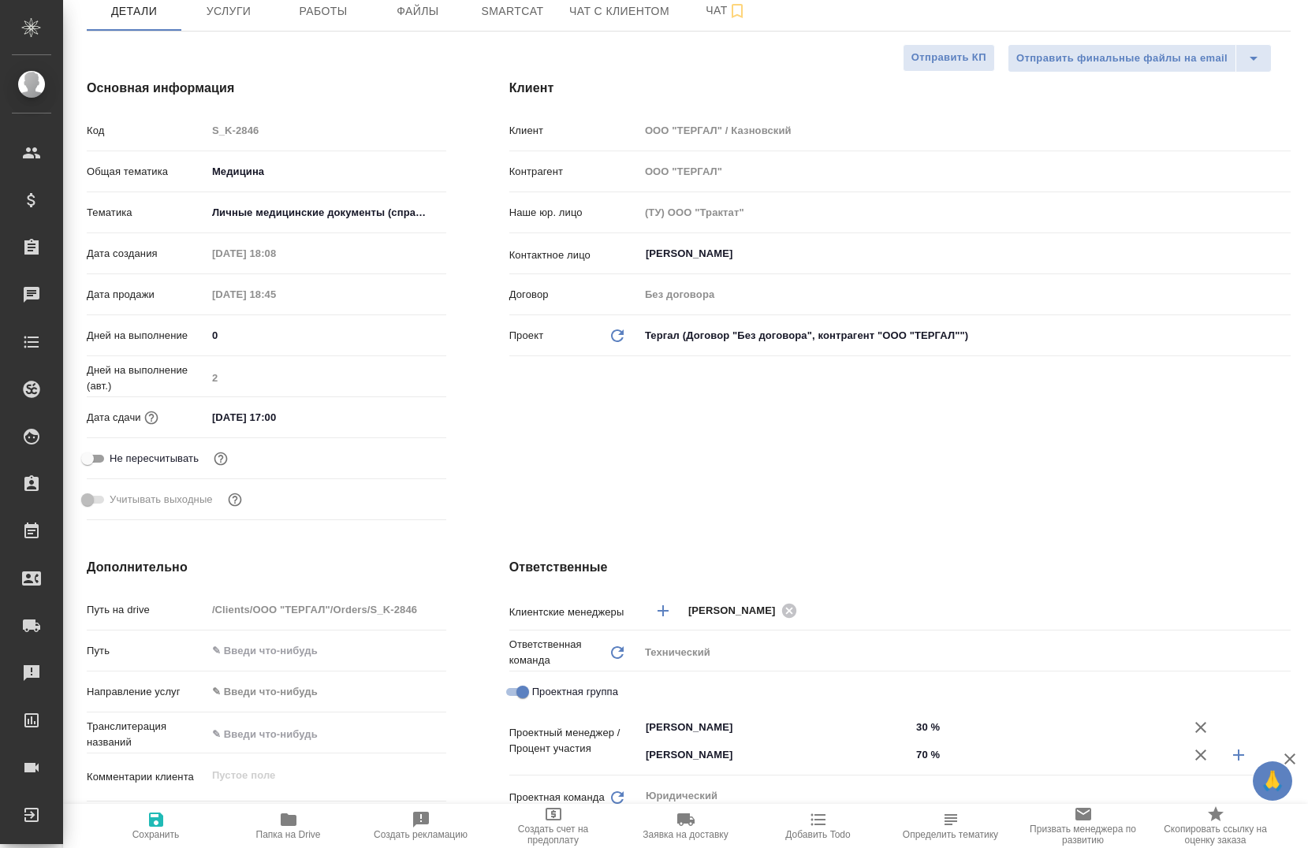
type textarea "x"
click at [339, 16] on span "Работы" at bounding box center [323, 12] width 76 height 20
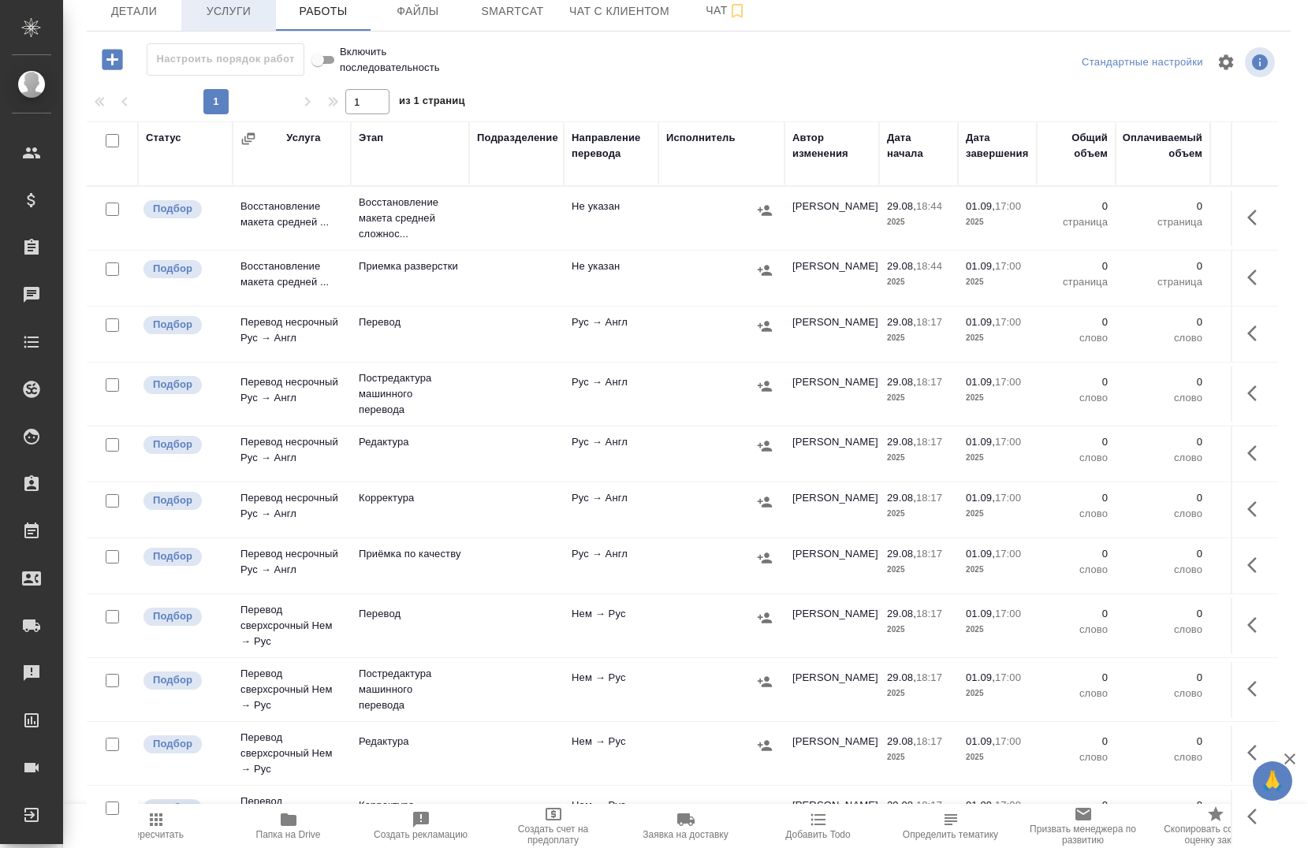
click at [233, 17] on span "Услуги" at bounding box center [229, 12] width 76 height 20
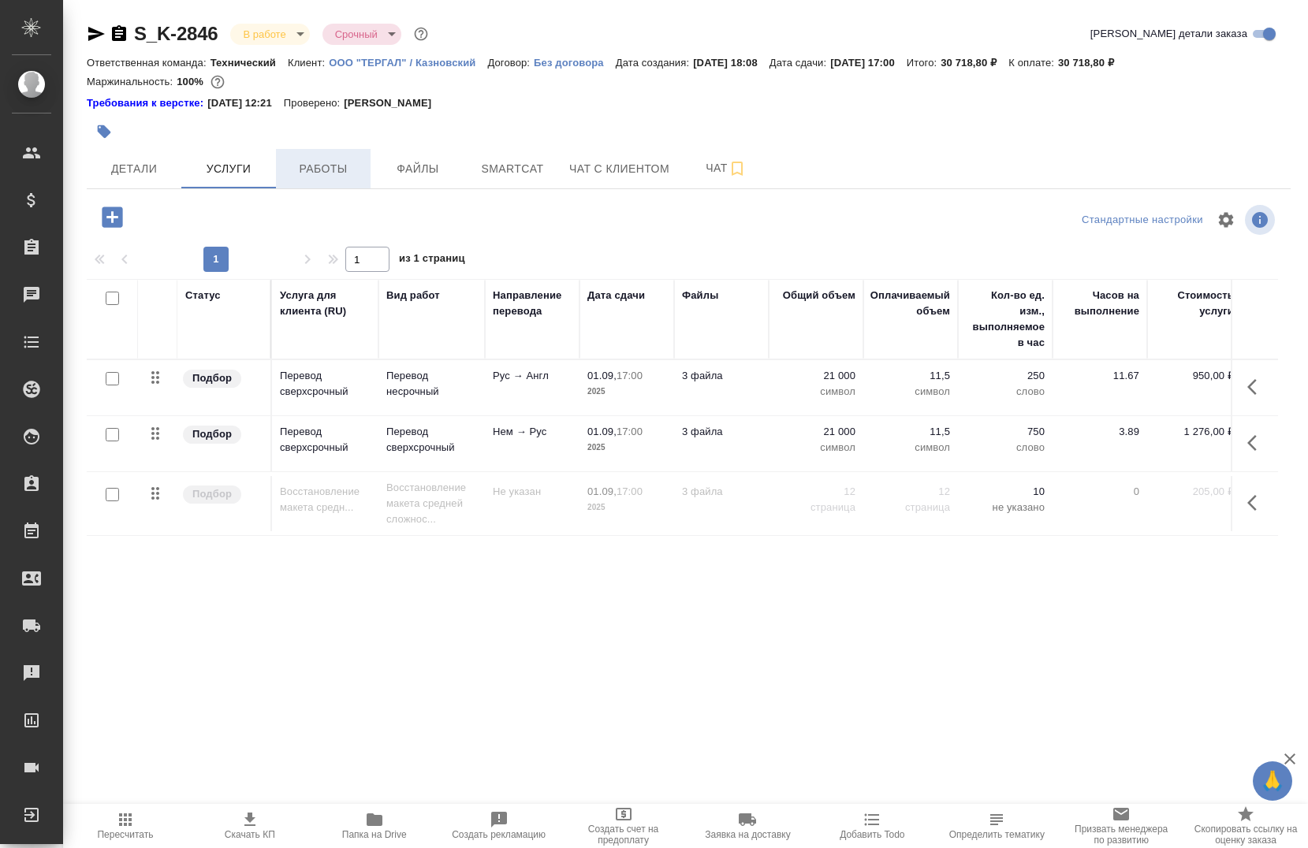
click at [325, 181] on button "Работы" at bounding box center [323, 168] width 95 height 39
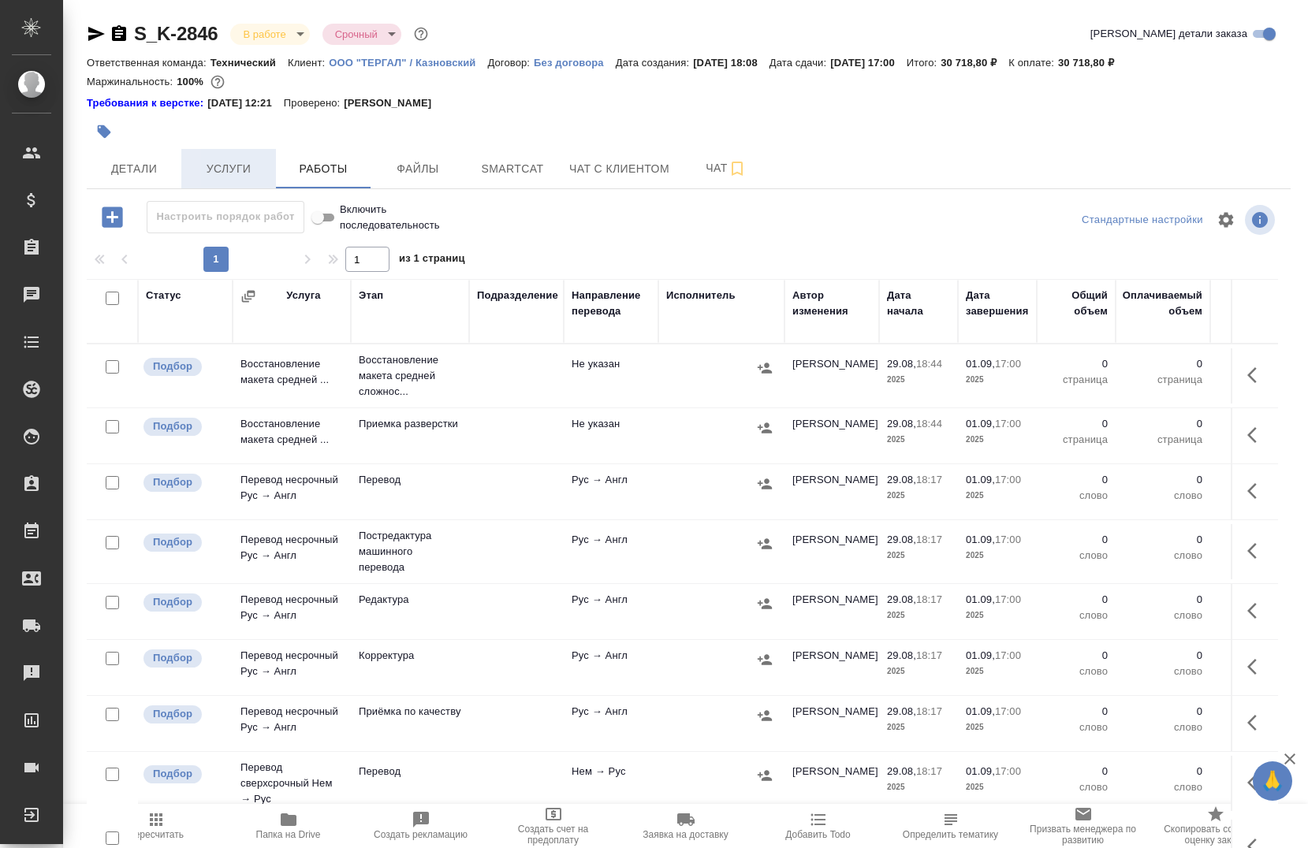
click at [235, 162] on span "Услуги" at bounding box center [229, 169] width 76 height 20
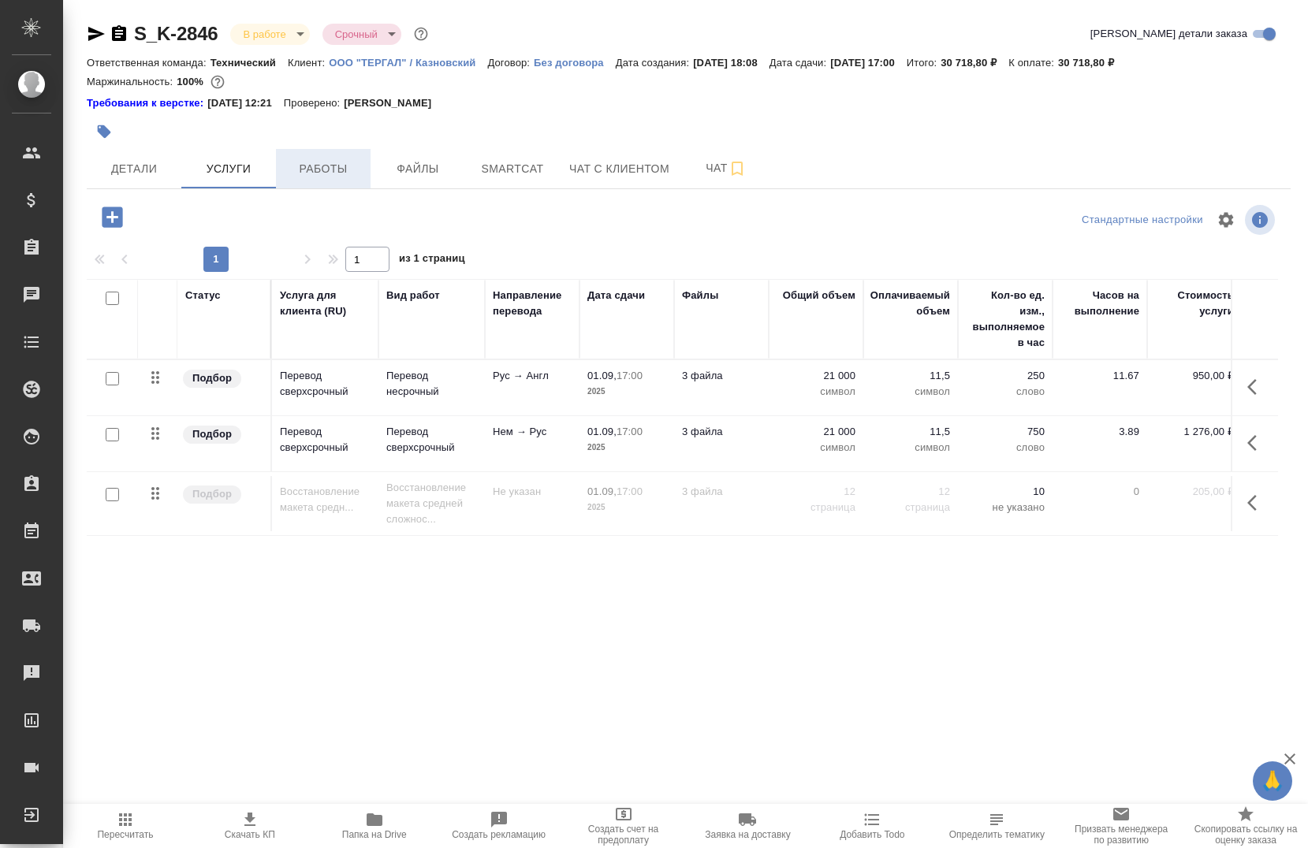
click at [357, 182] on button "Работы" at bounding box center [323, 168] width 95 height 39
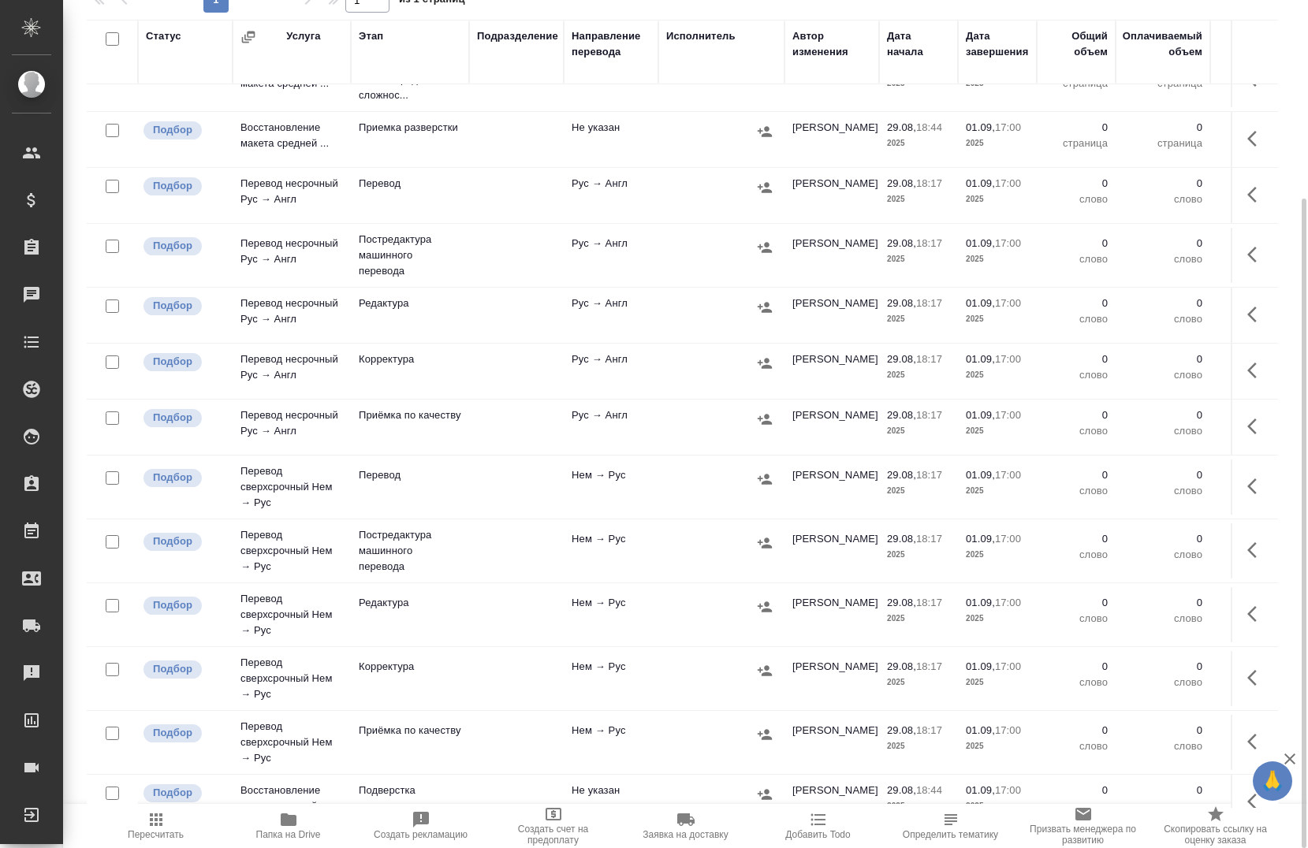
scroll to position [79, 0]
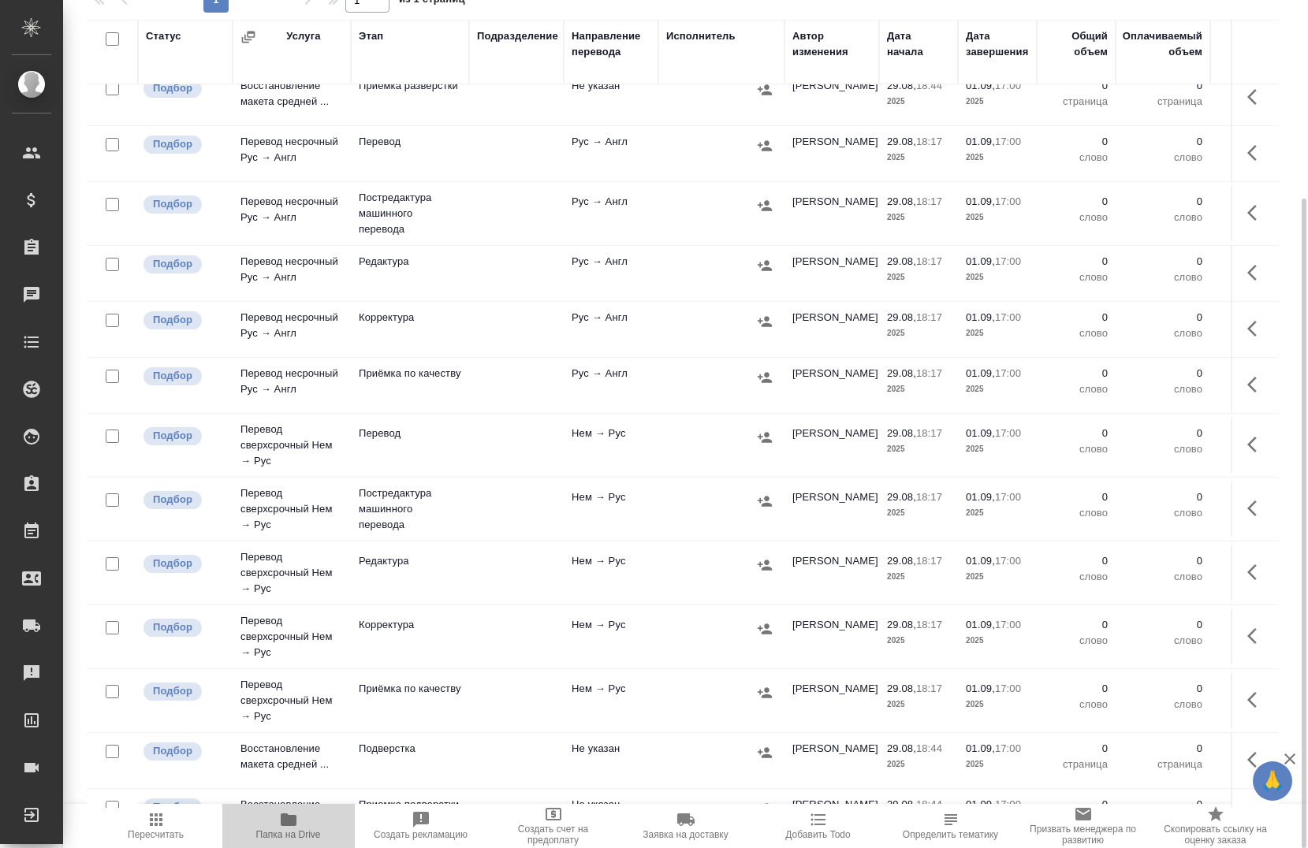
click at [285, 830] on span "Папка на Drive" at bounding box center [288, 834] width 65 height 11
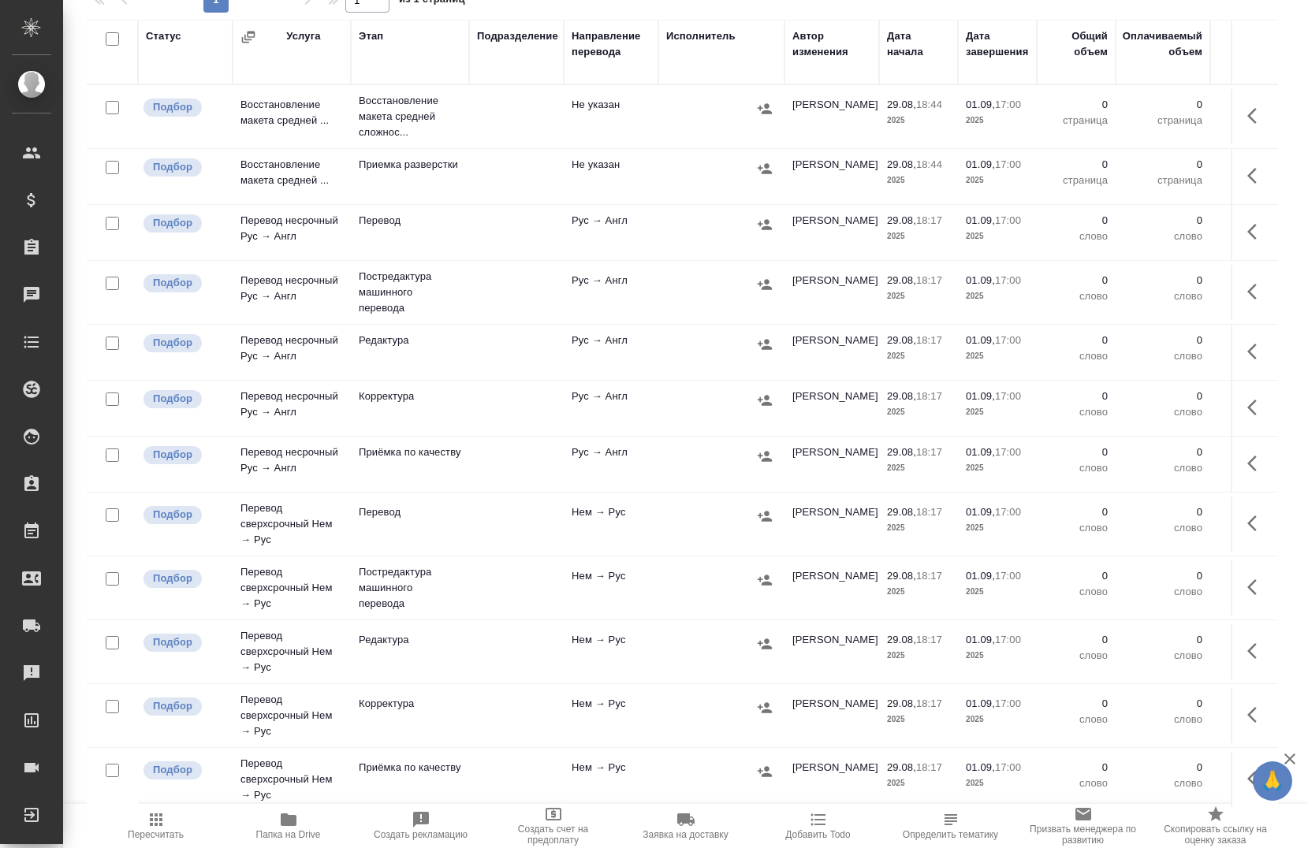
click at [285, 825] on icon "button" at bounding box center [289, 820] width 16 height 13
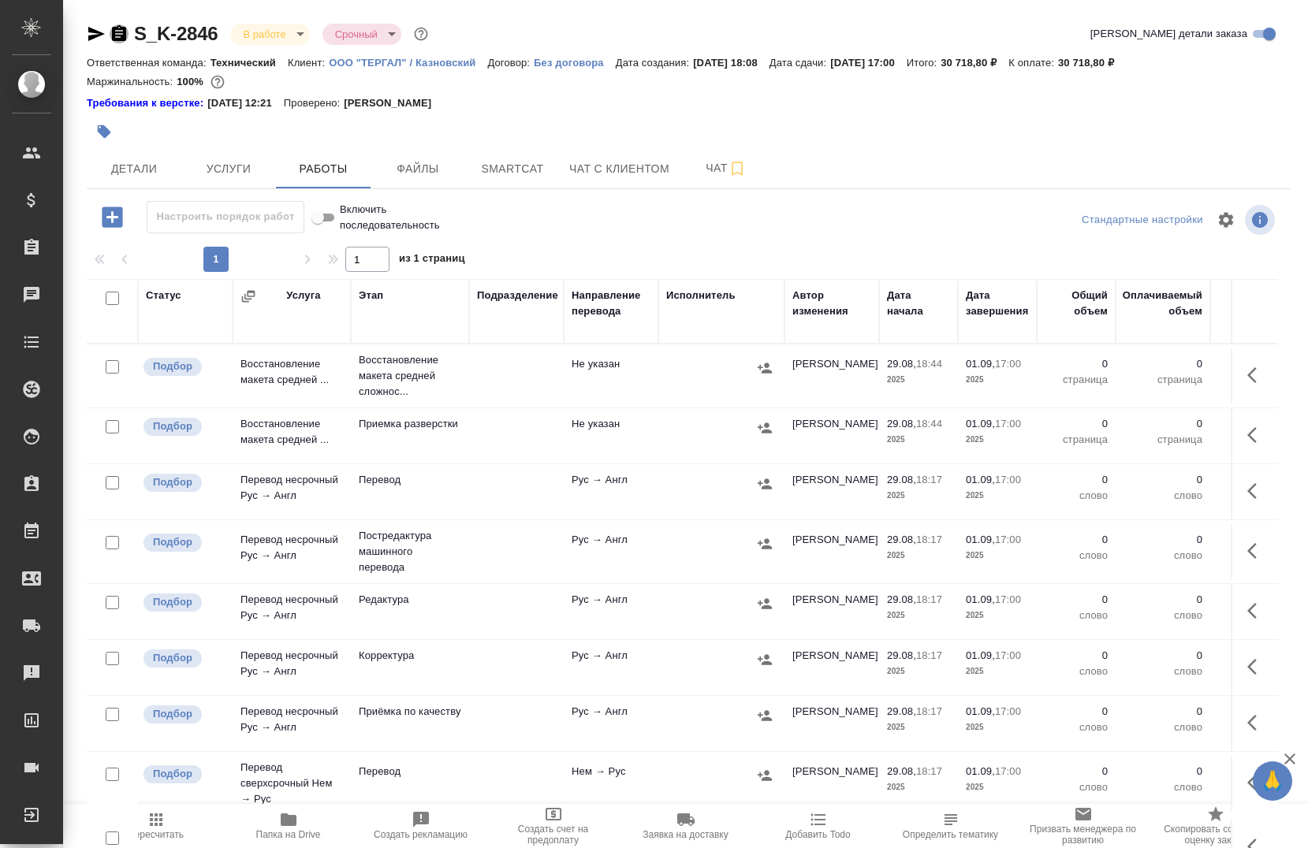
click at [119, 35] on icon "button" at bounding box center [119, 33] width 14 height 16
drag, startPoint x: 97, startPoint y: 29, endPoint x: 104, endPoint y: 34, distance: 8.5
click at [97, 30] on icon "button" at bounding box center [96, 33] width 19 height 19
click at [131, 179] on button "Детали" at bounding box center [134, 168] width 95 height 39
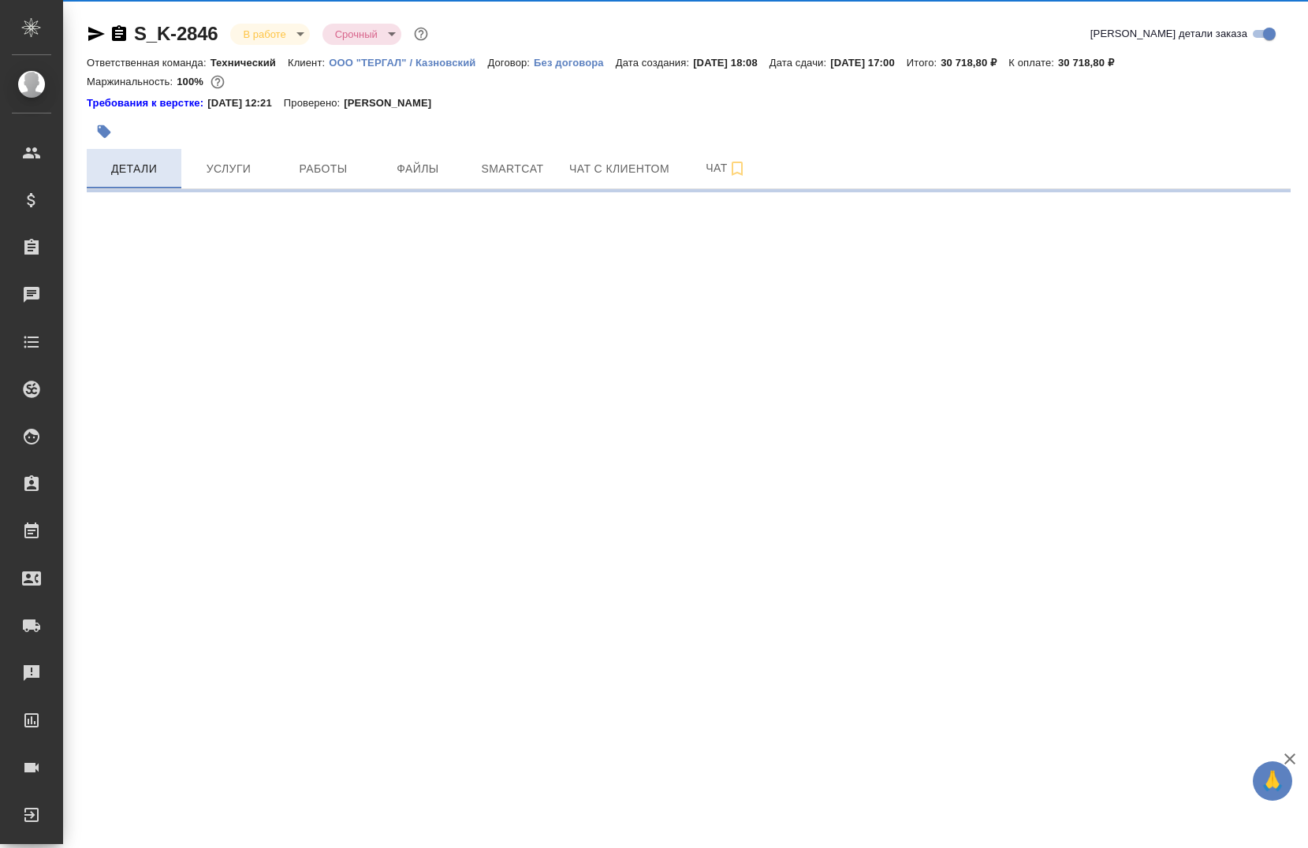
select select "RU"
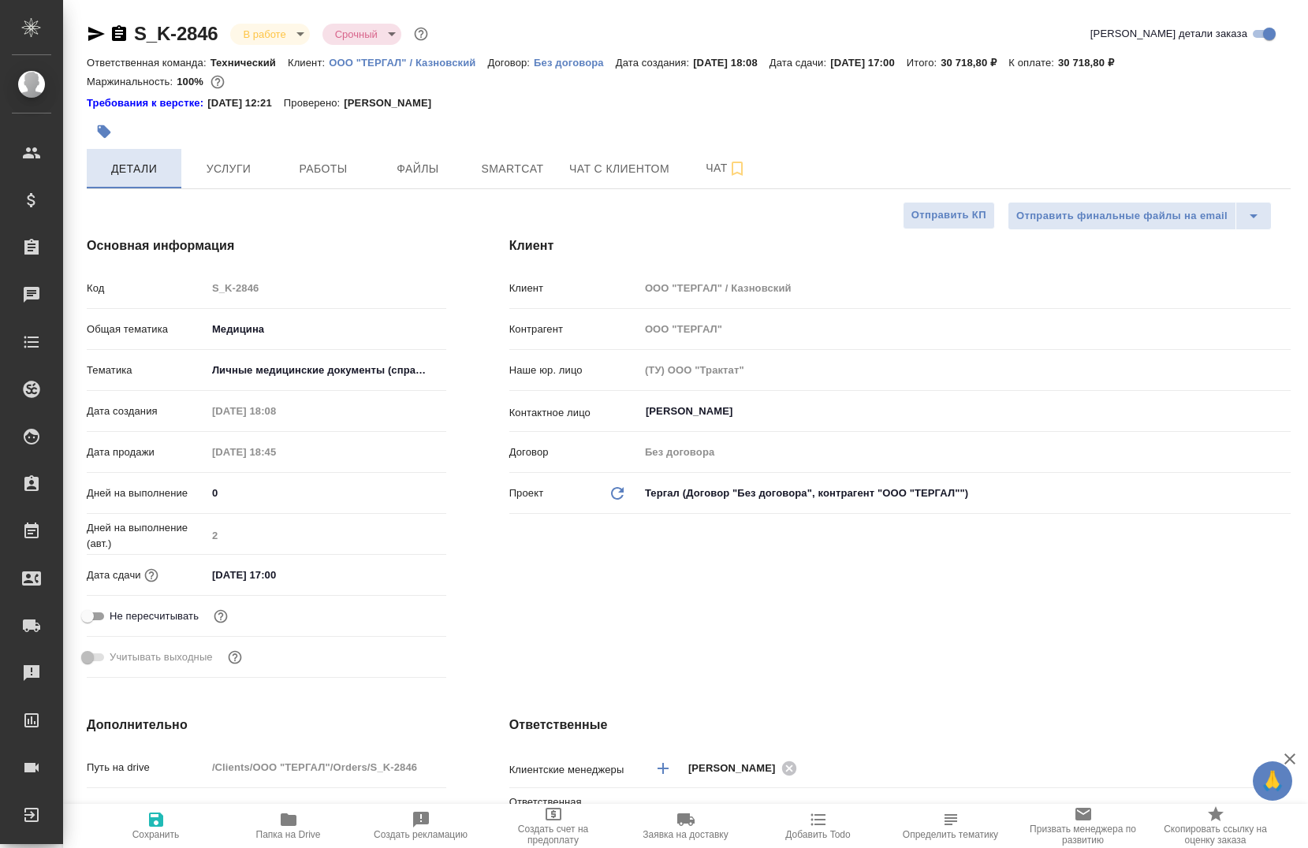
type textarea "x"
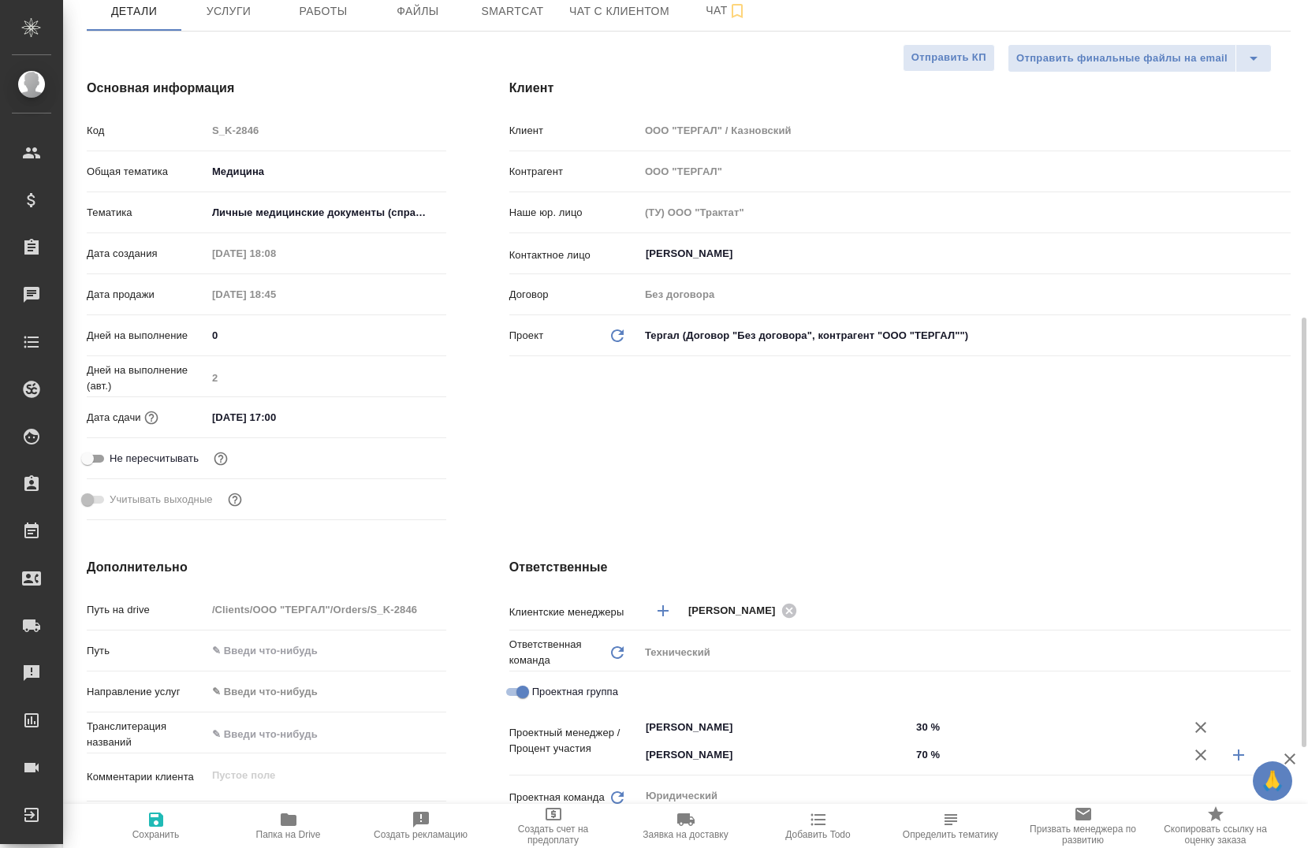
scroll to position [315, 0]
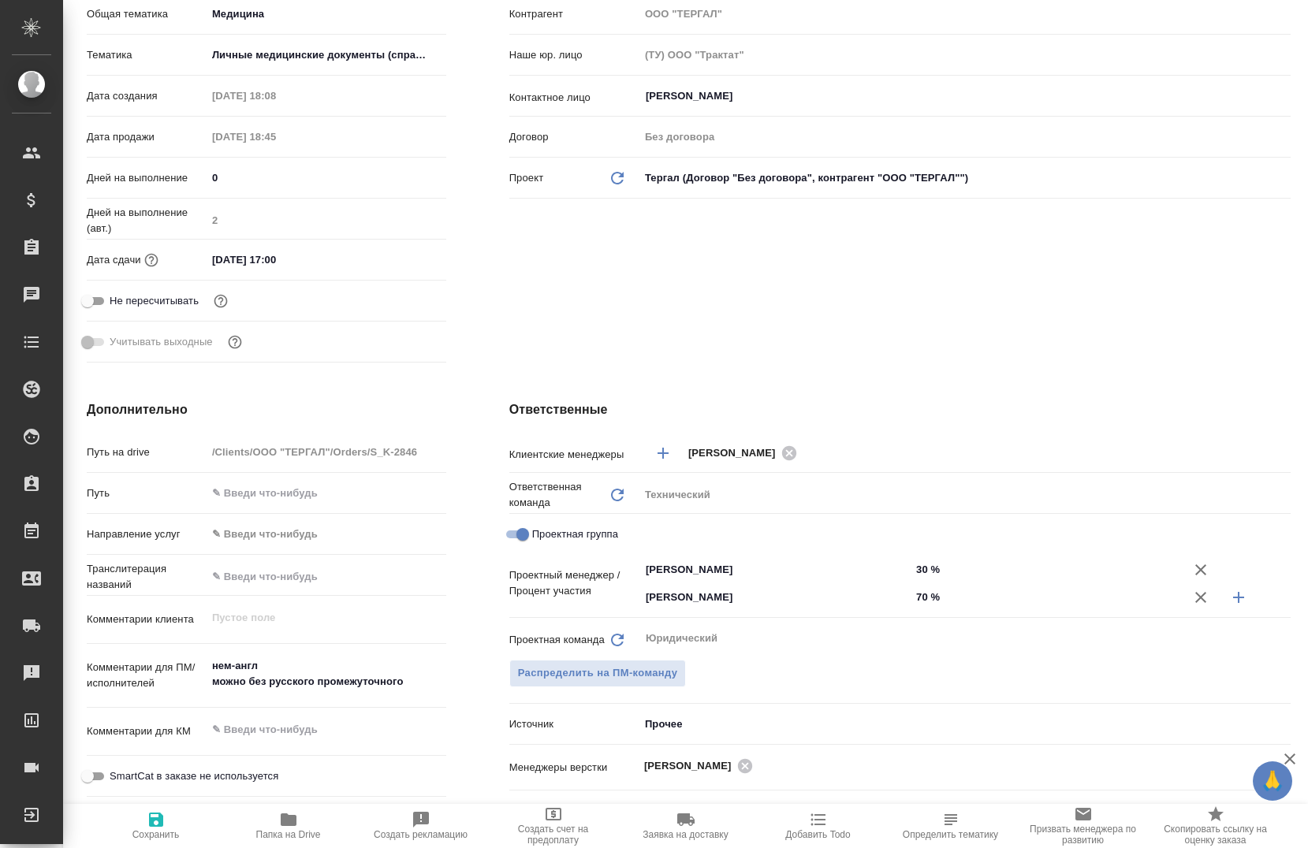
type textarea "x"
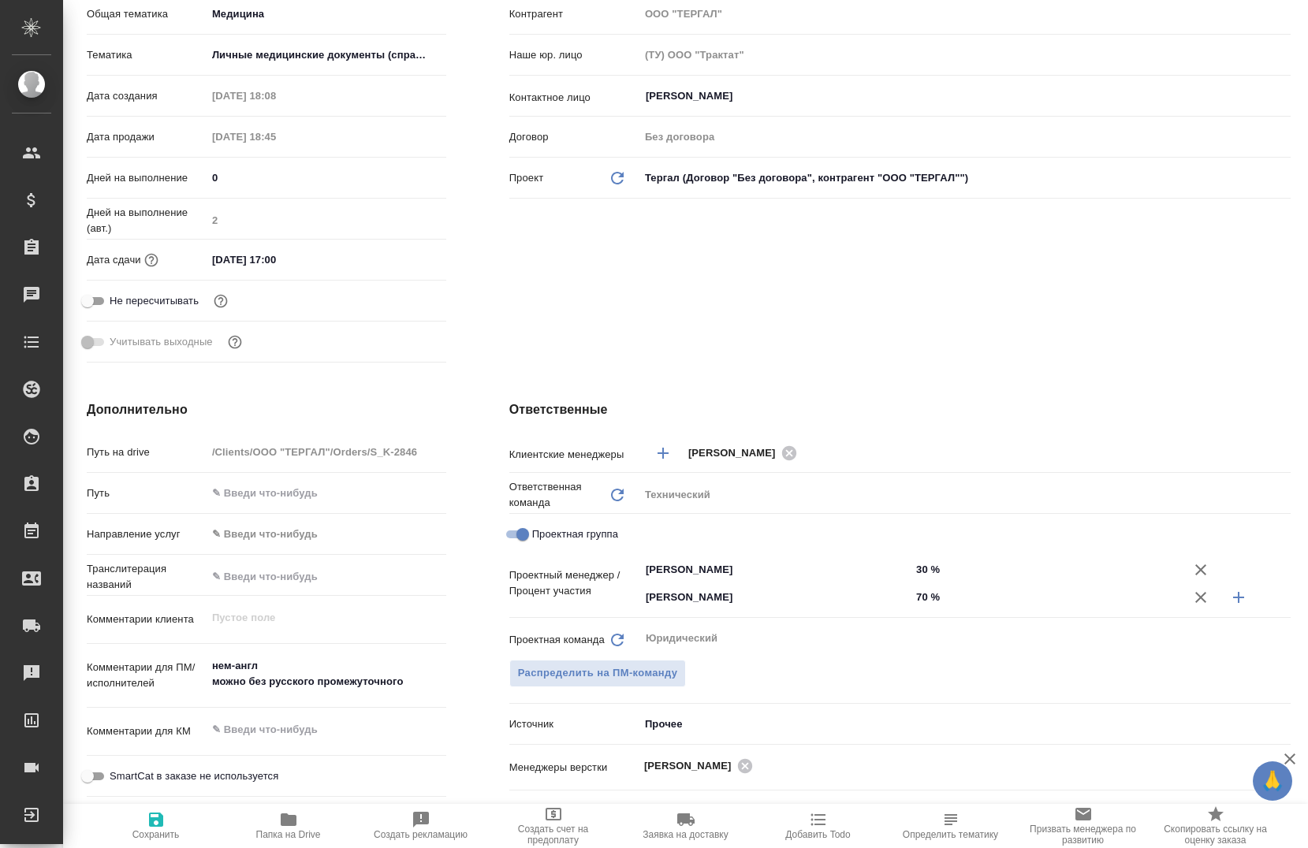
type textarea "x"
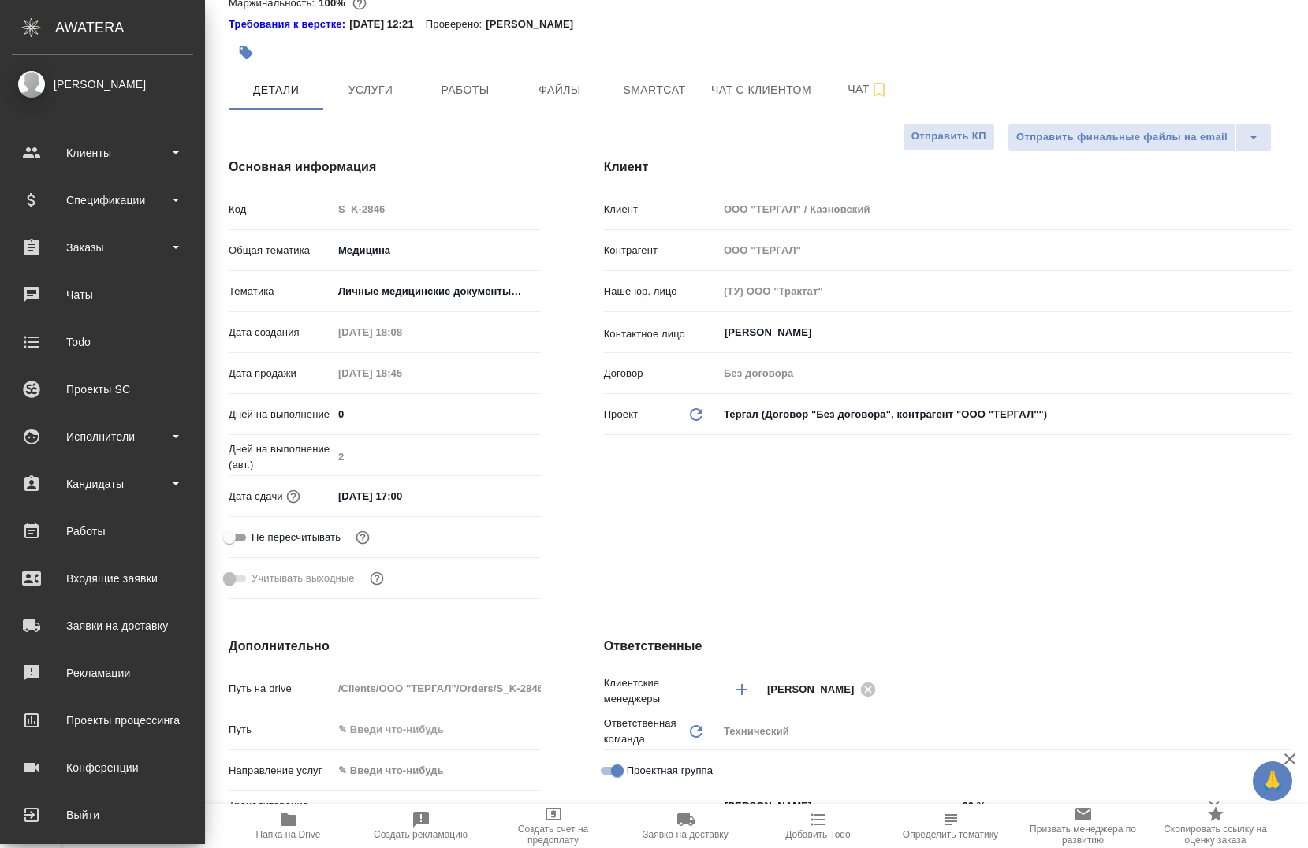
type textarea "x"
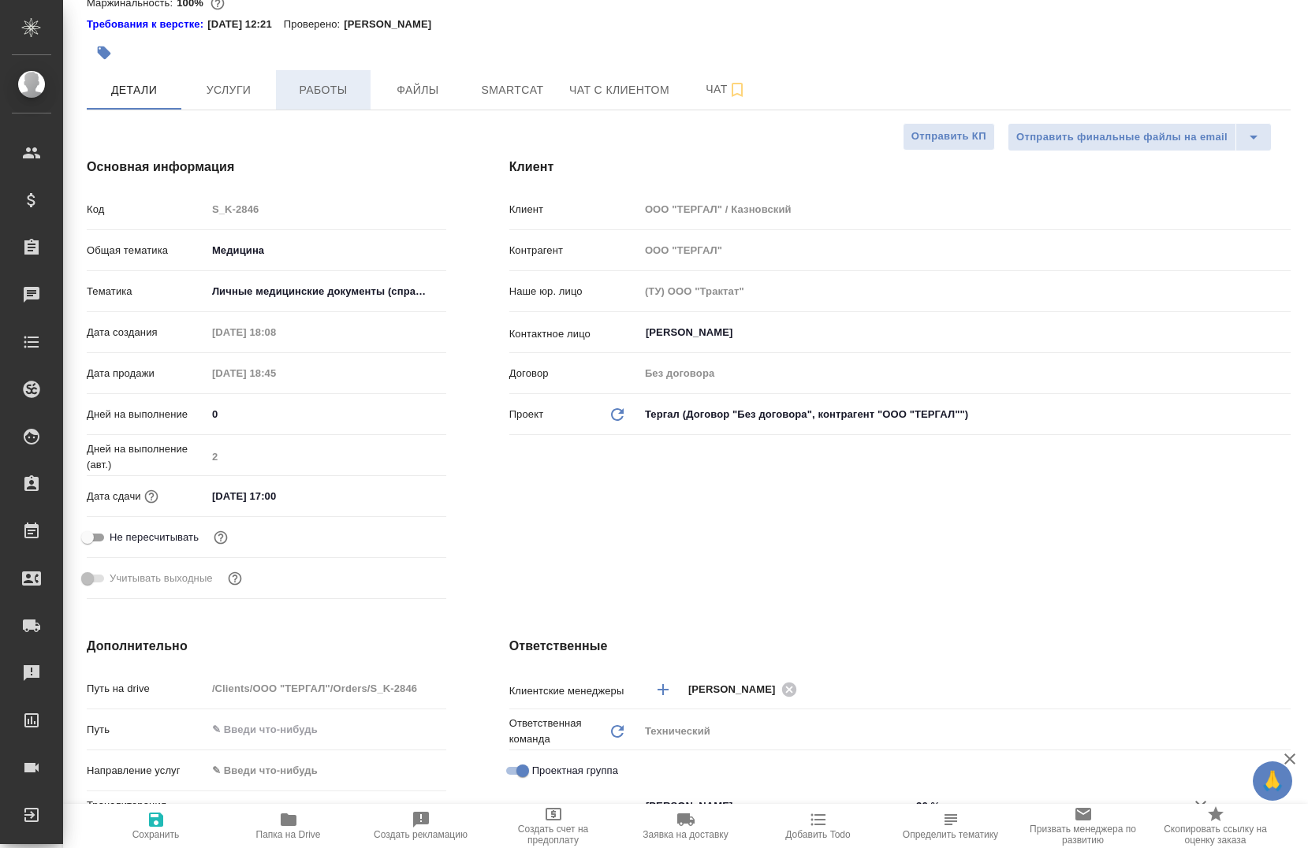
click at [291, 95] on span "Работы" at bounding box center [323, 90] width 76 height 20
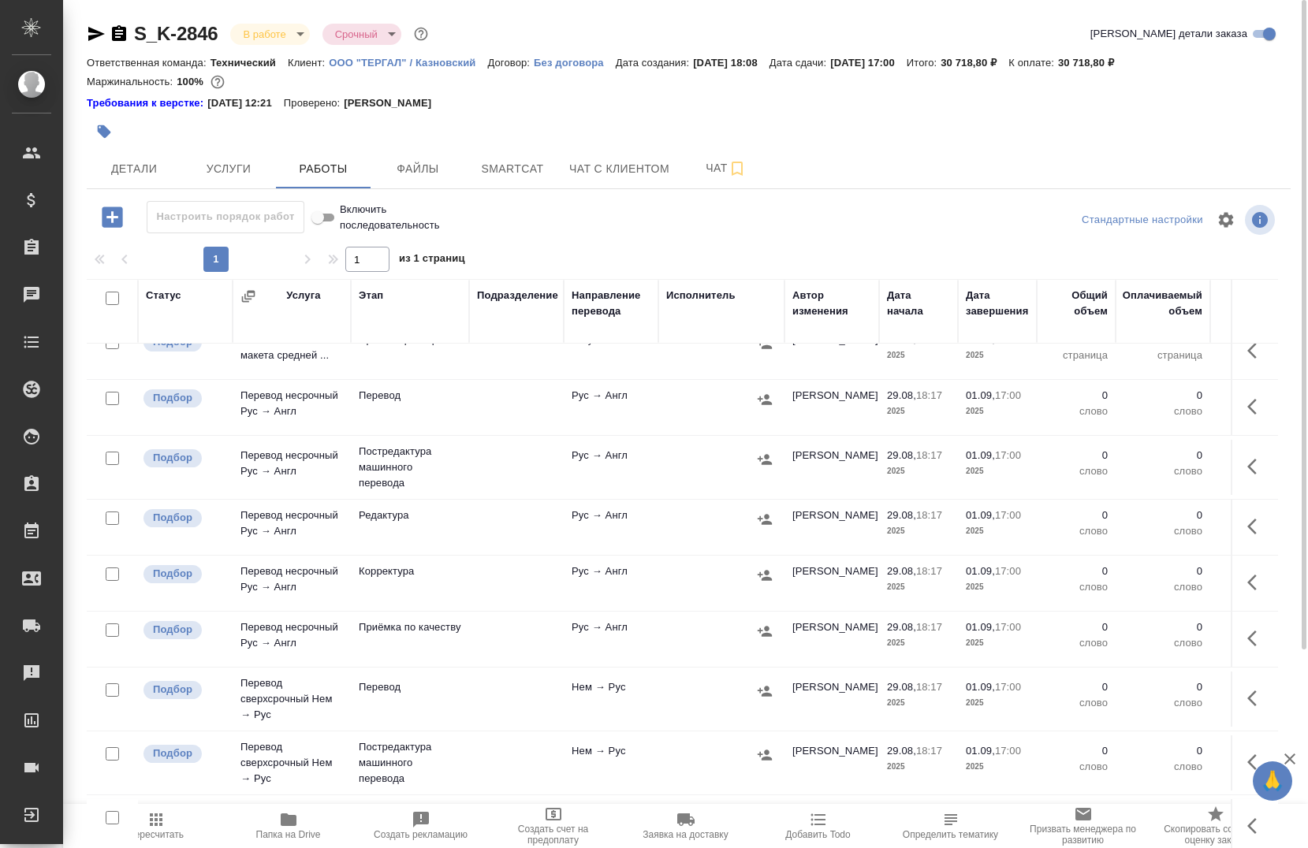
scroll to position [49, 0]
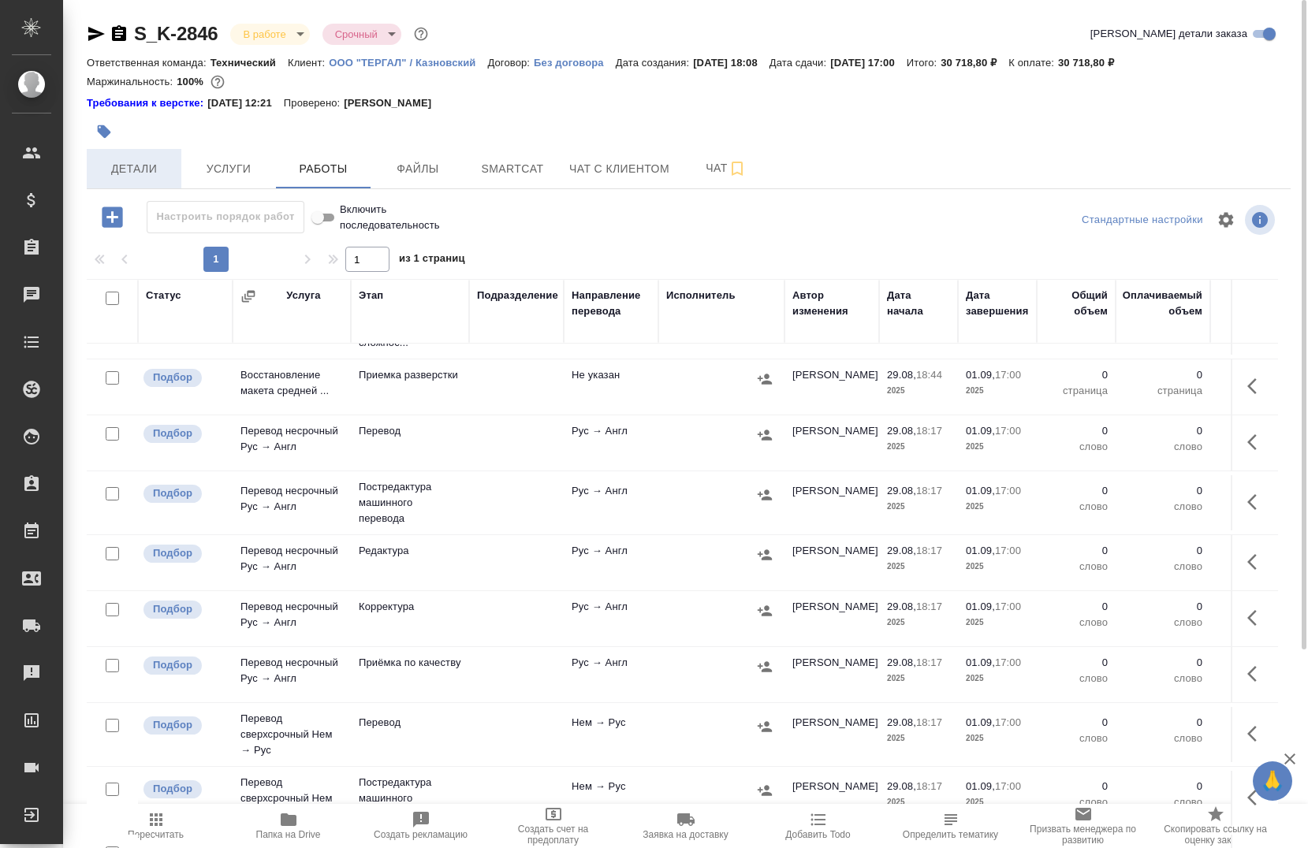
click at [156, 157] on button "Детали" at bounding box center [134, 168] width 95 height 39
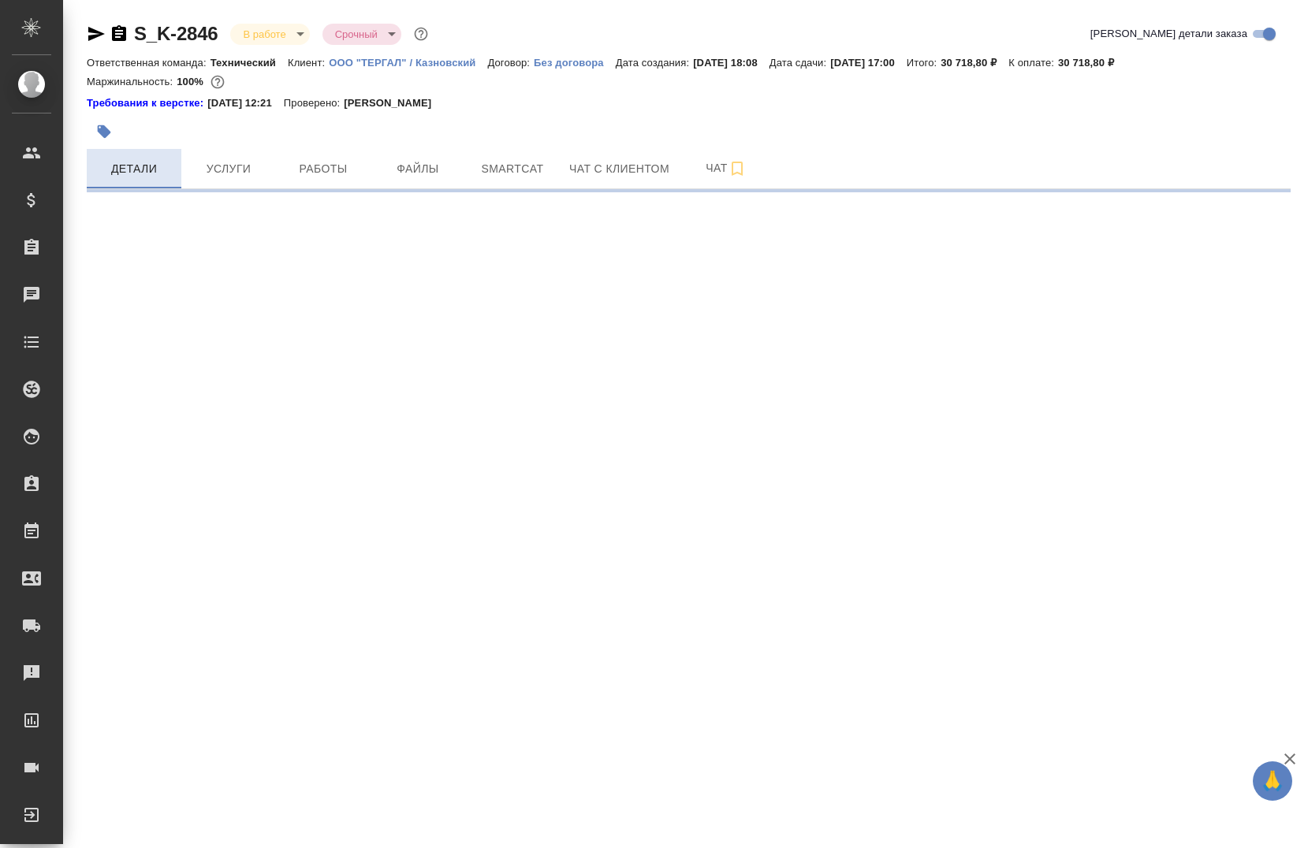
select select "RU"
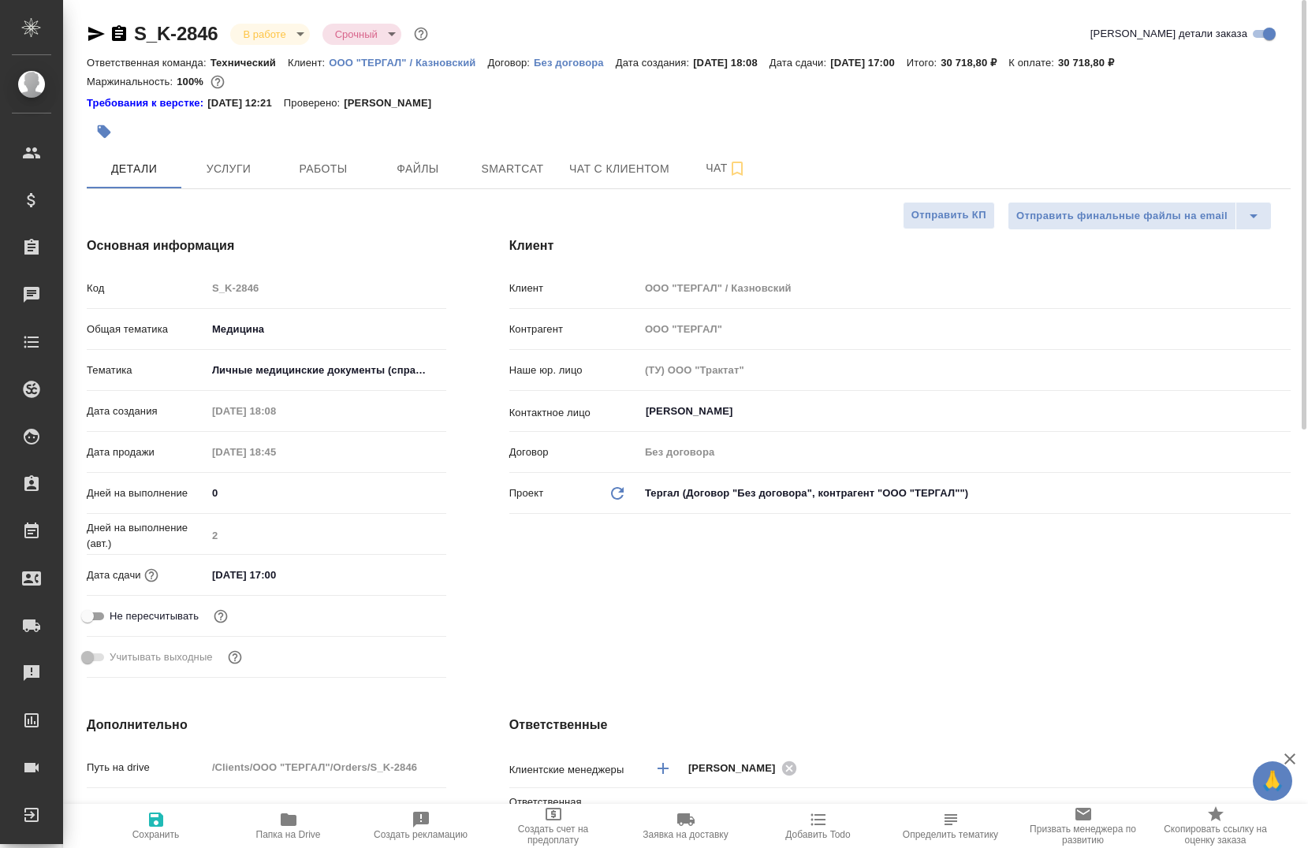
type textarea "x"
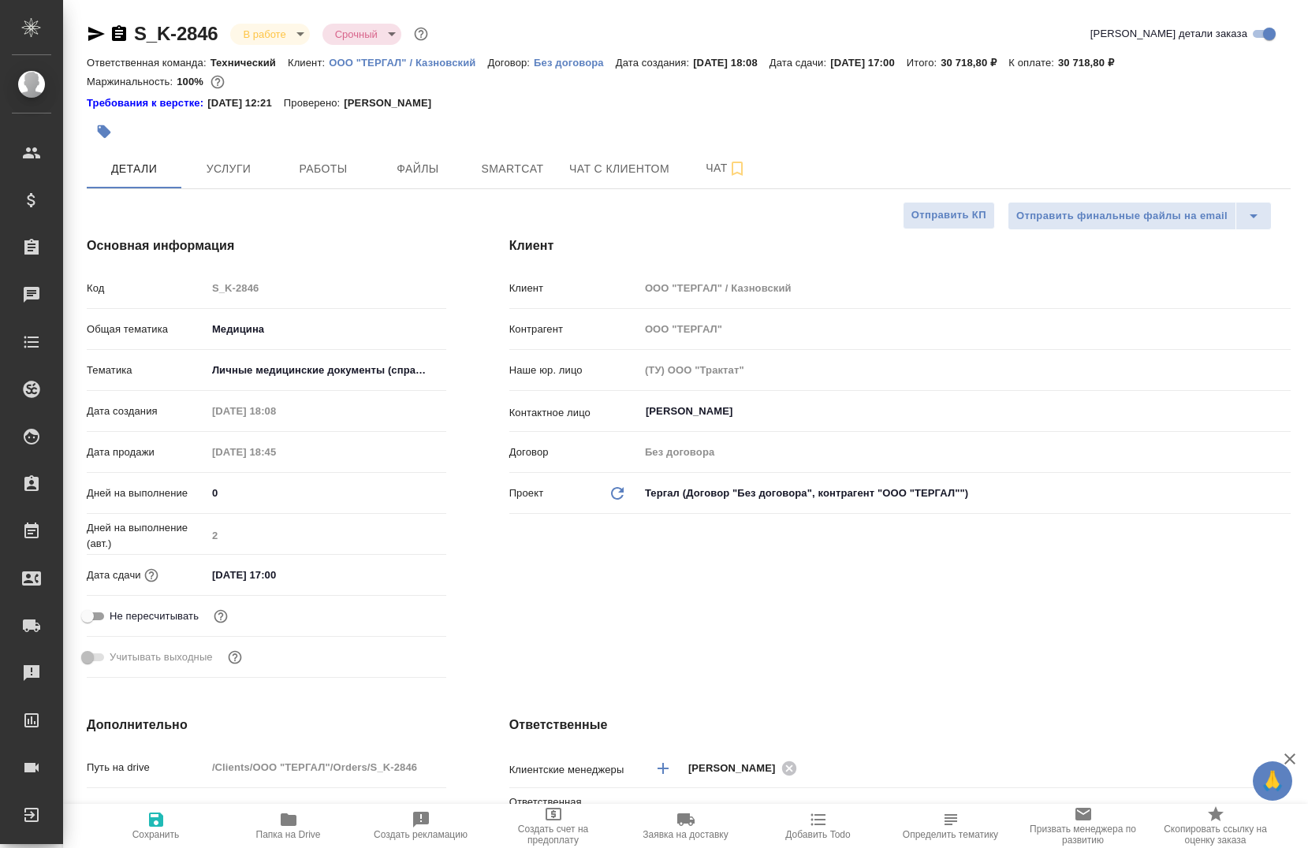
type textarea "x"
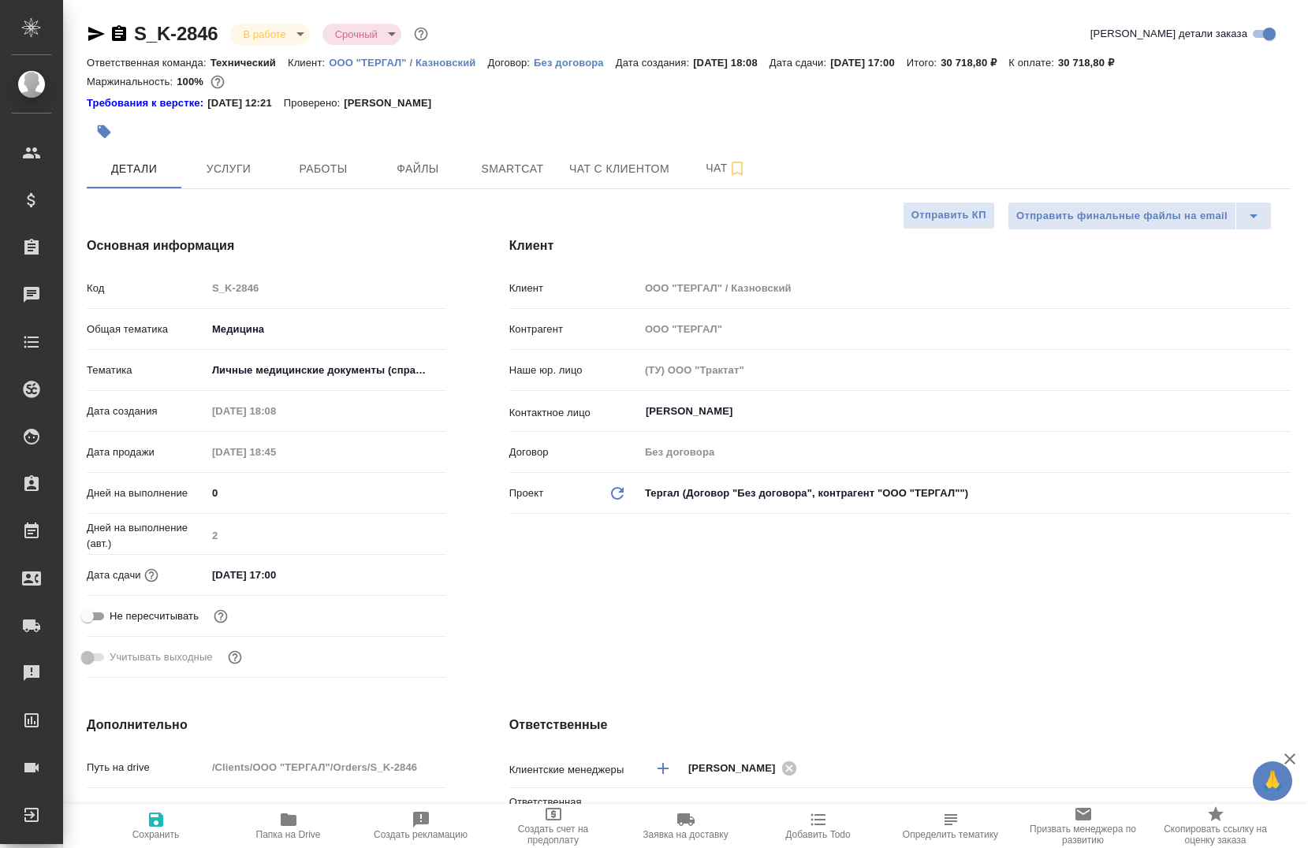
type textarea "x"
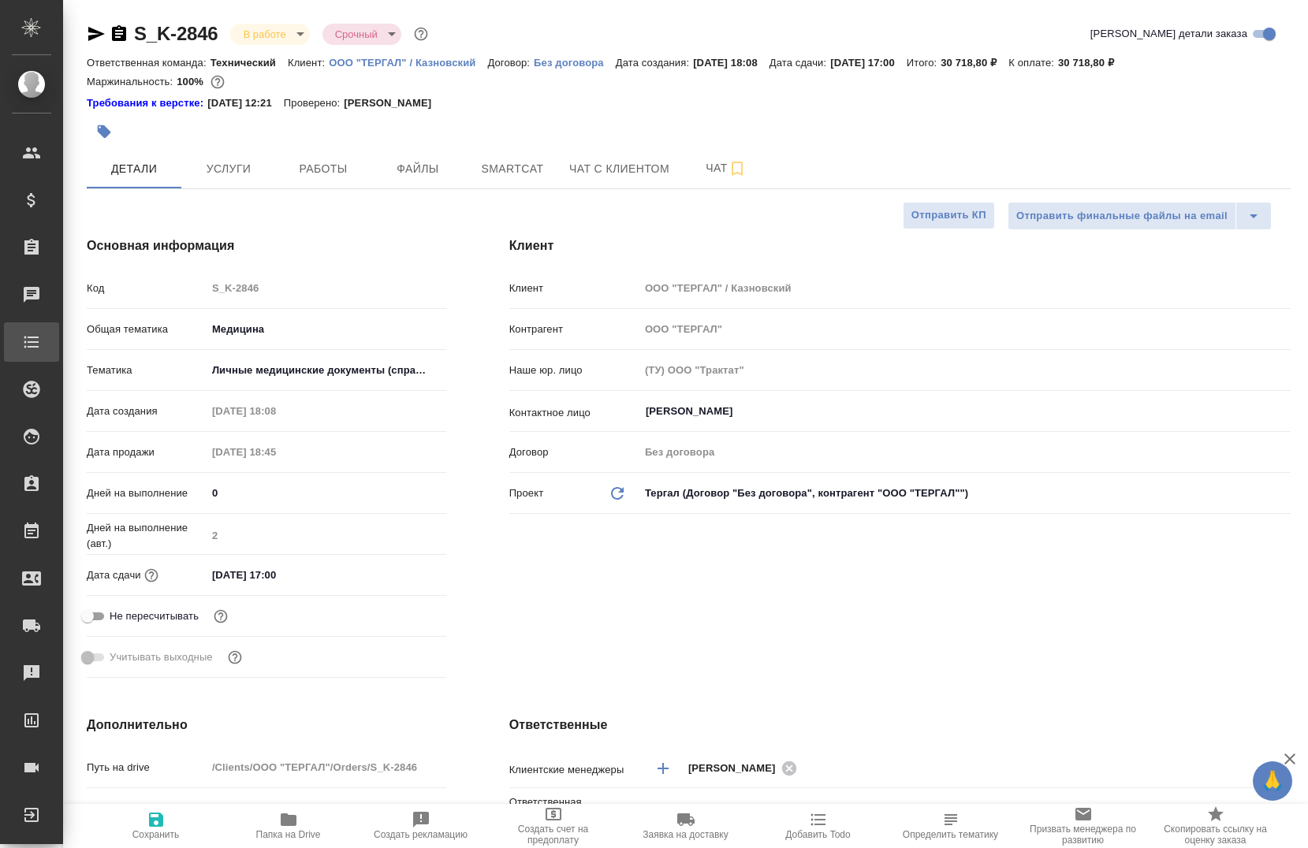
type textarea "x"
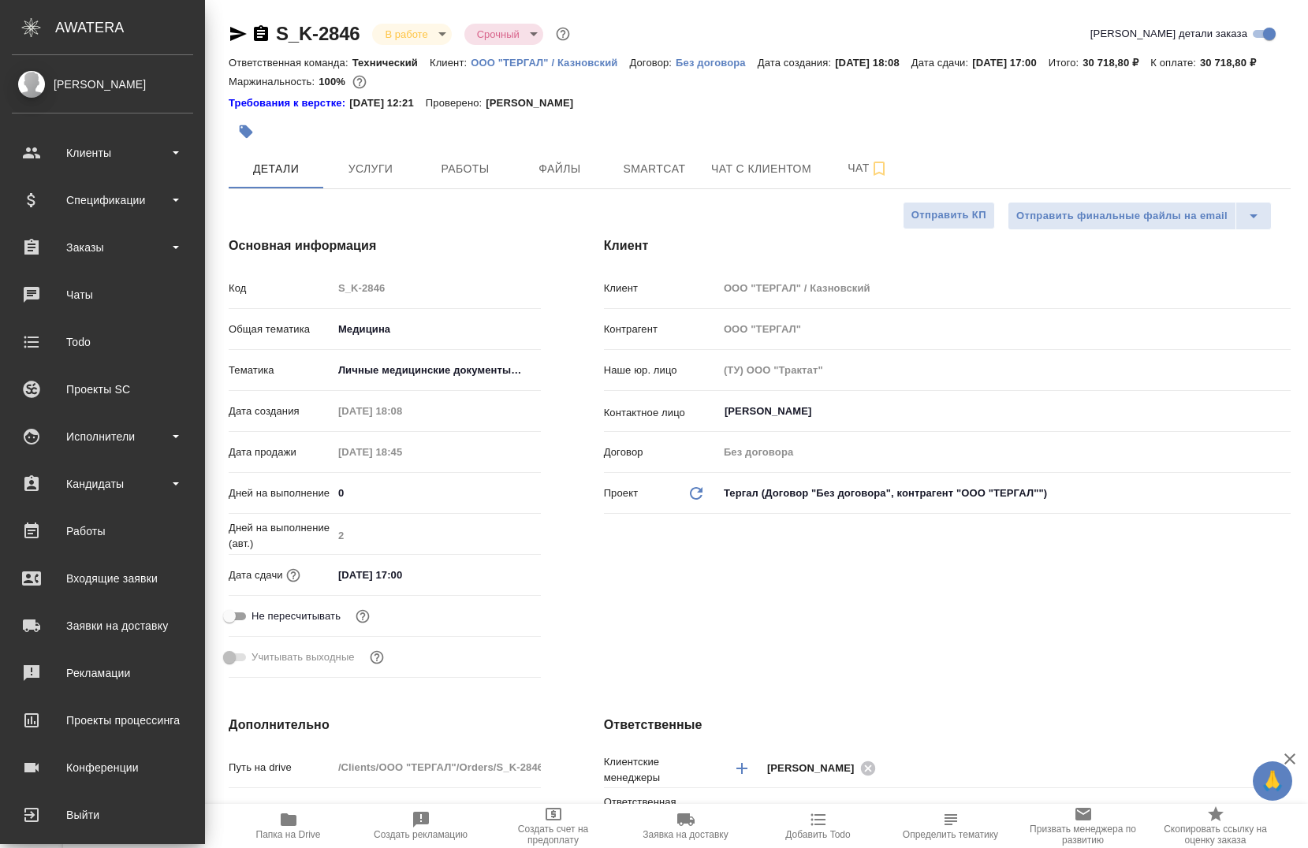
type textarea "x"
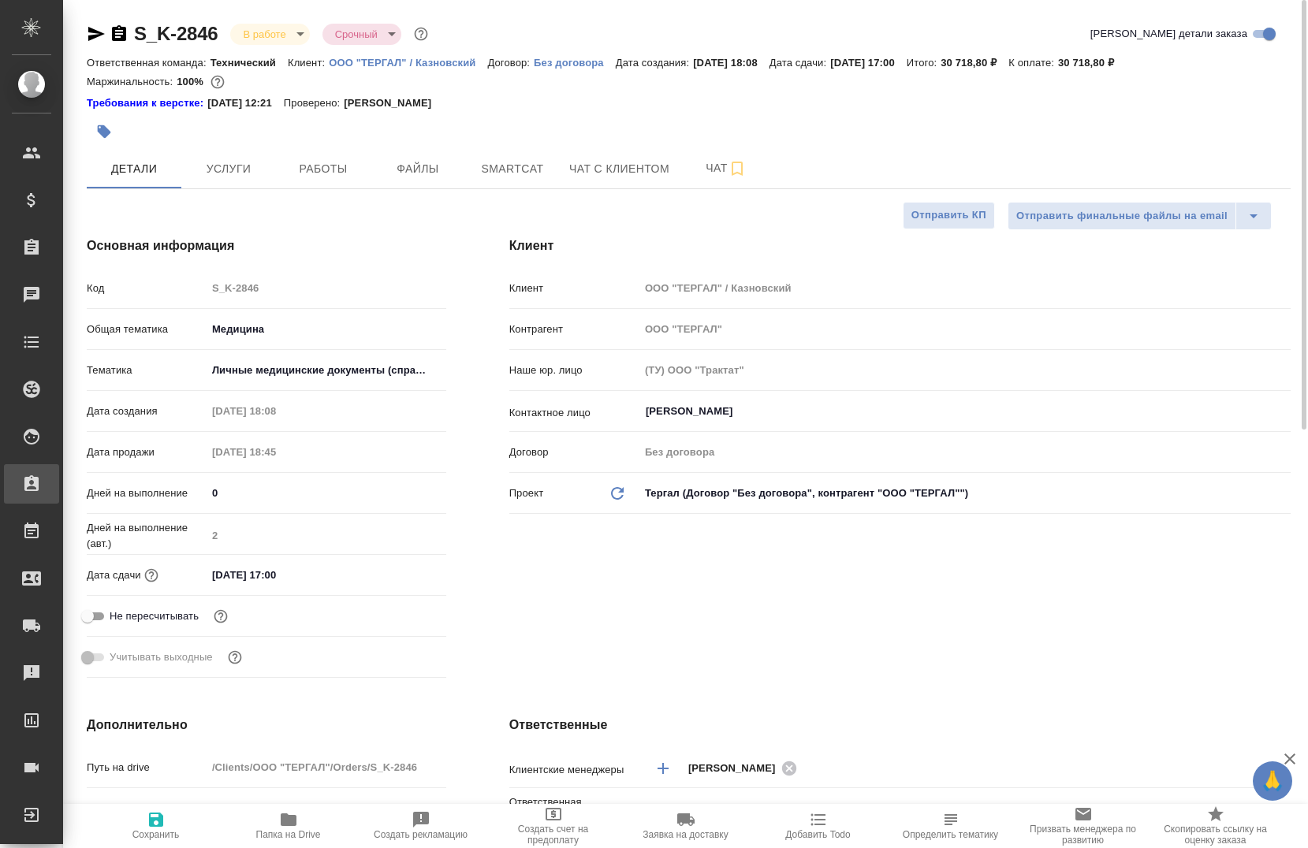
type textarea "x"
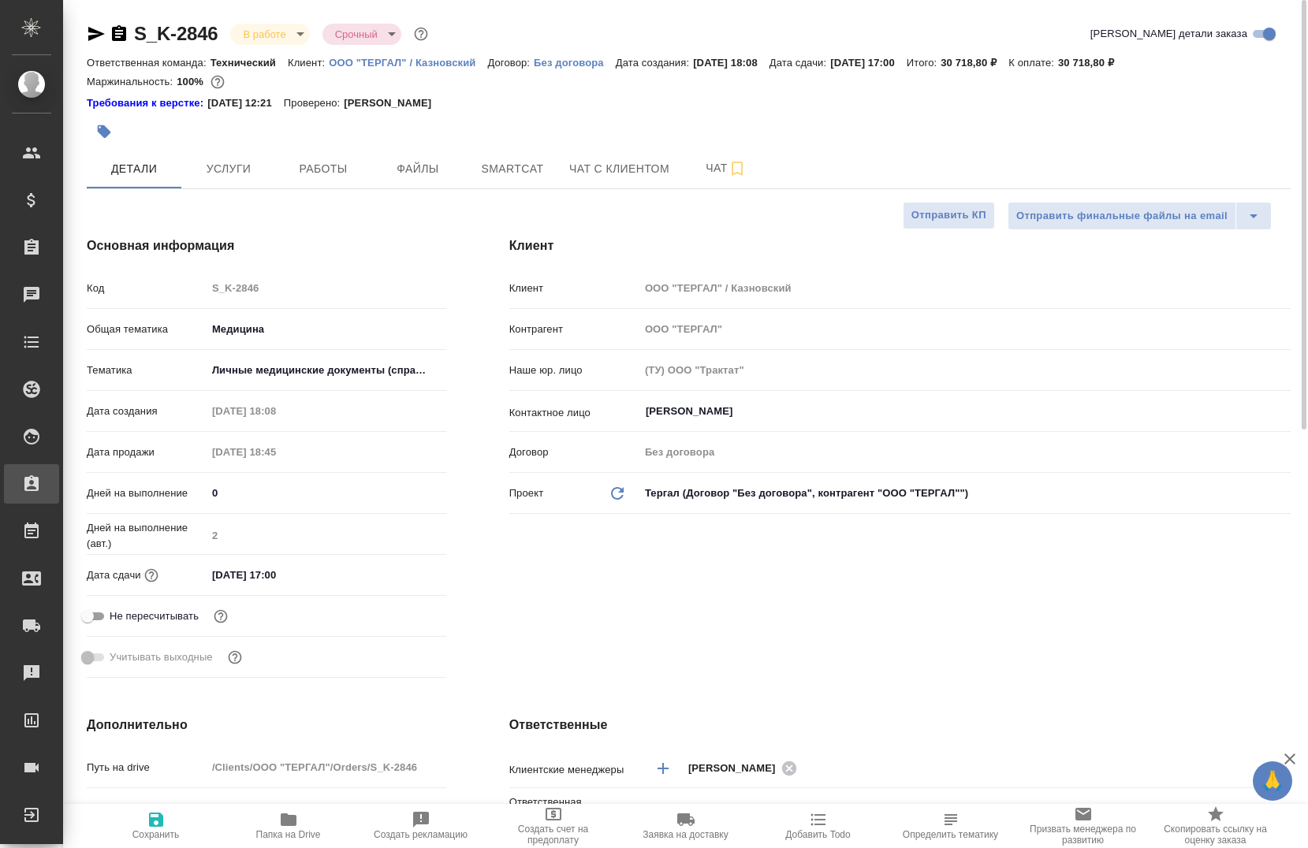
type textarea "x"
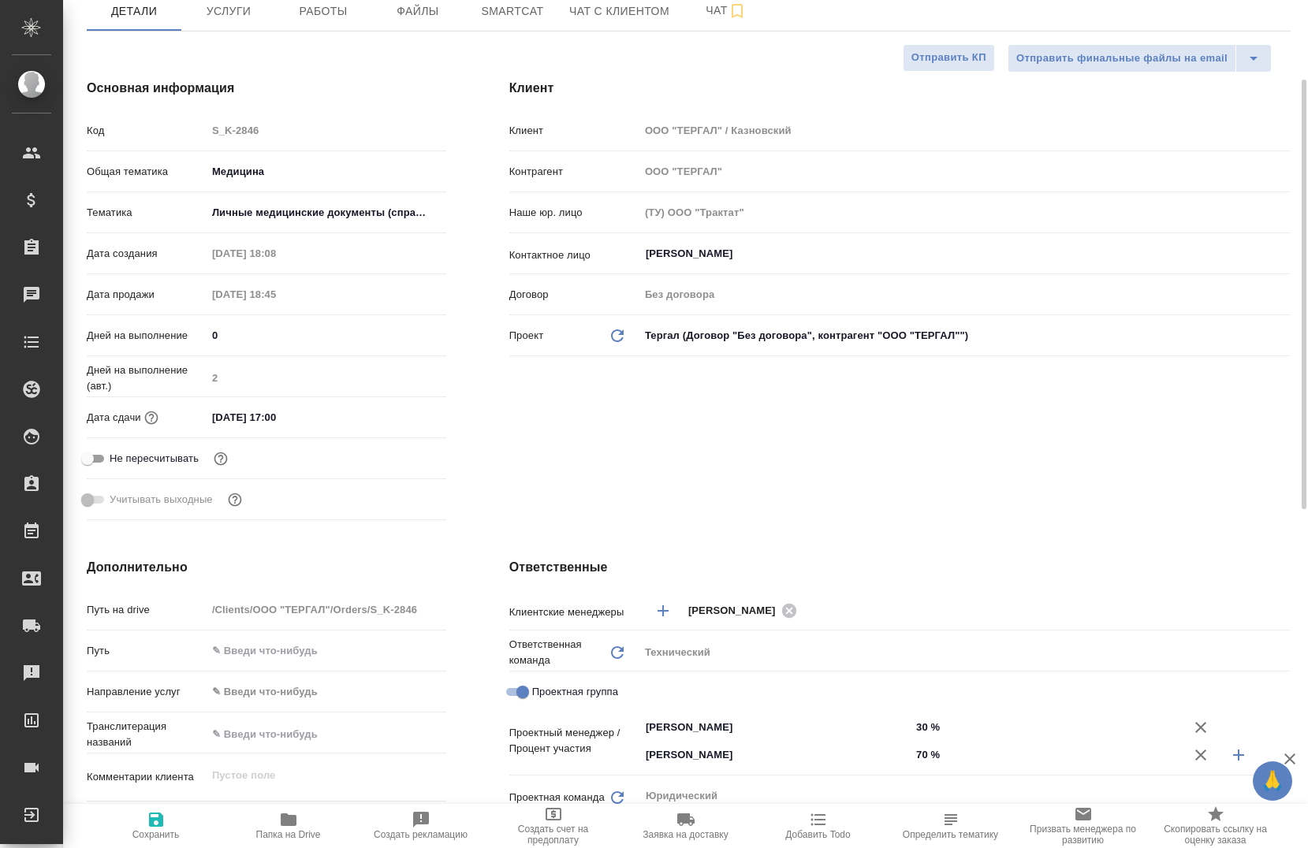
scroll to position [394, 0]
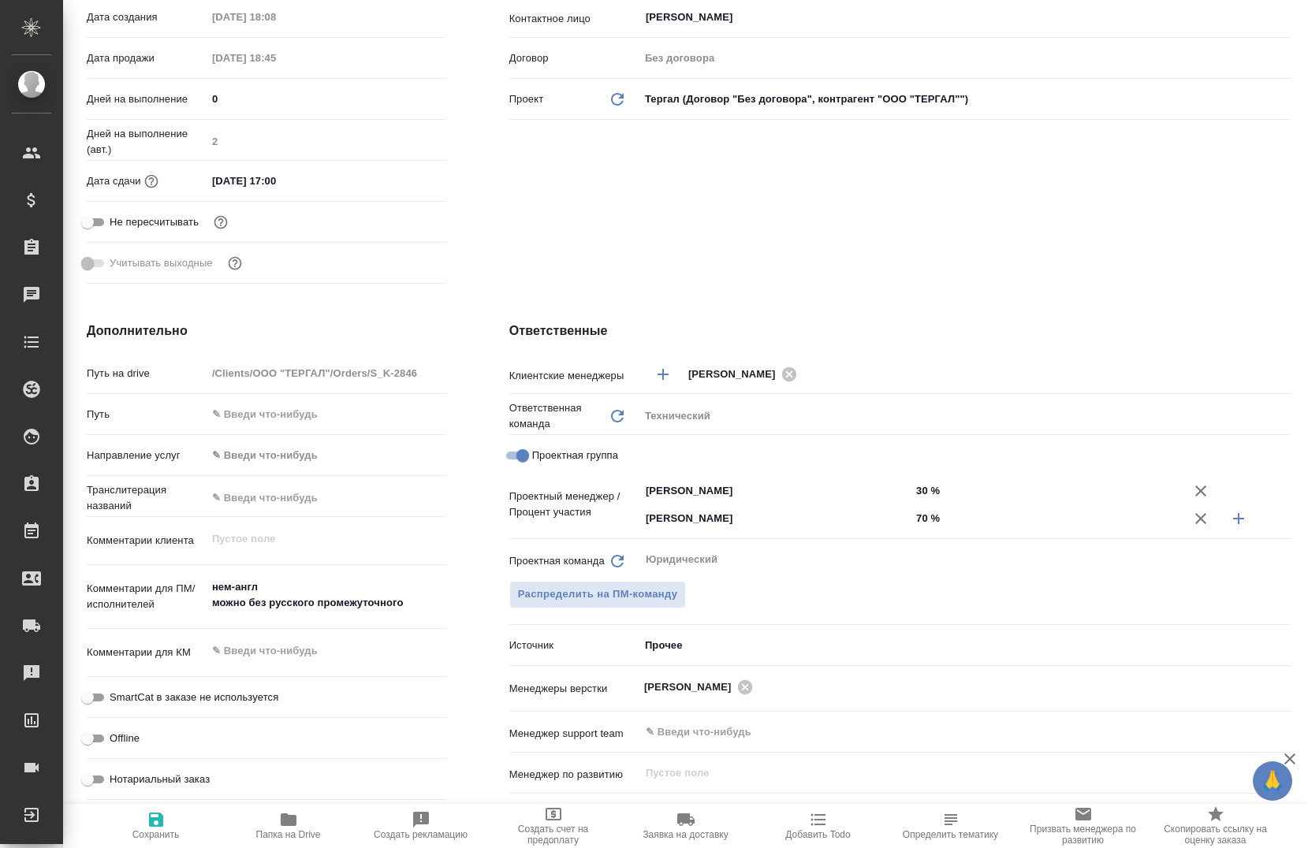
type textarea "x"
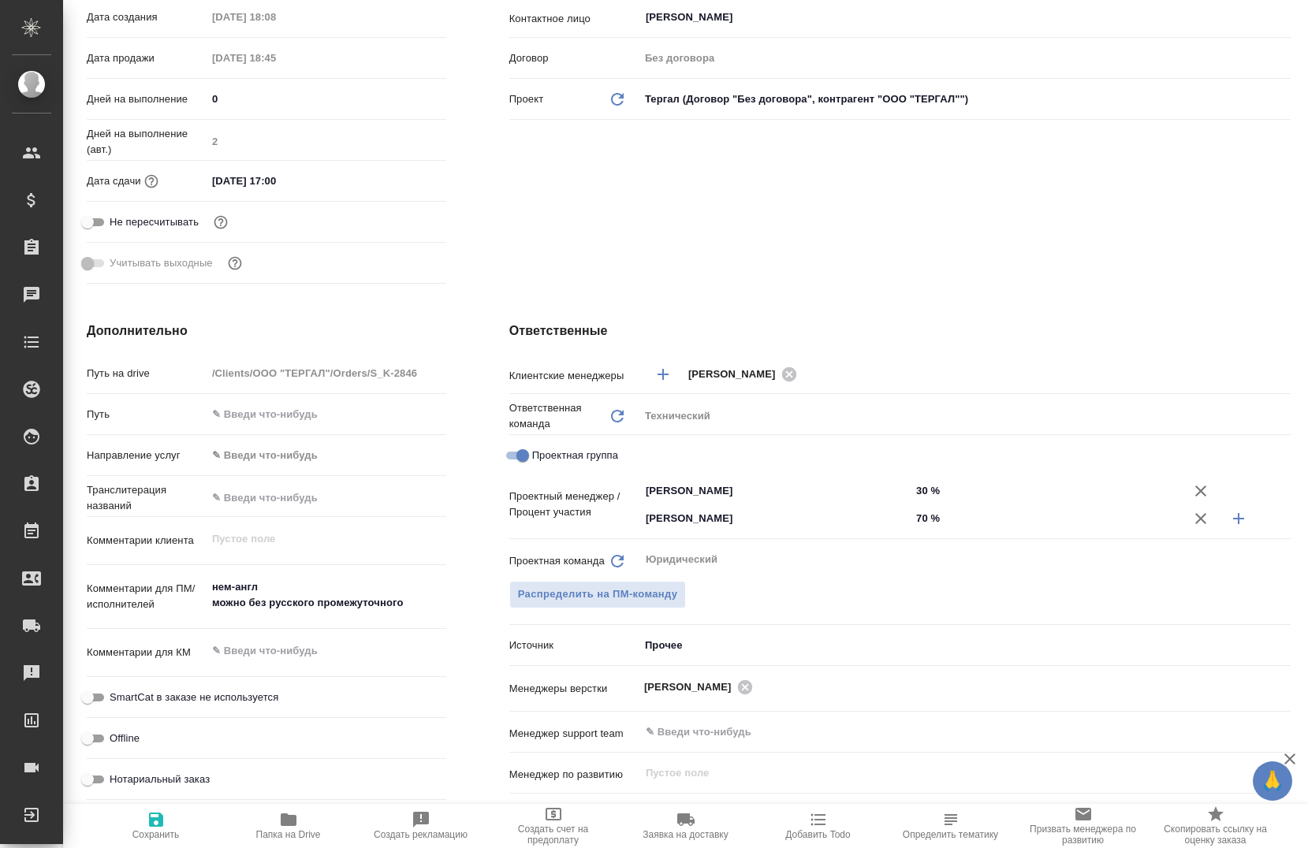
type textarea "x"
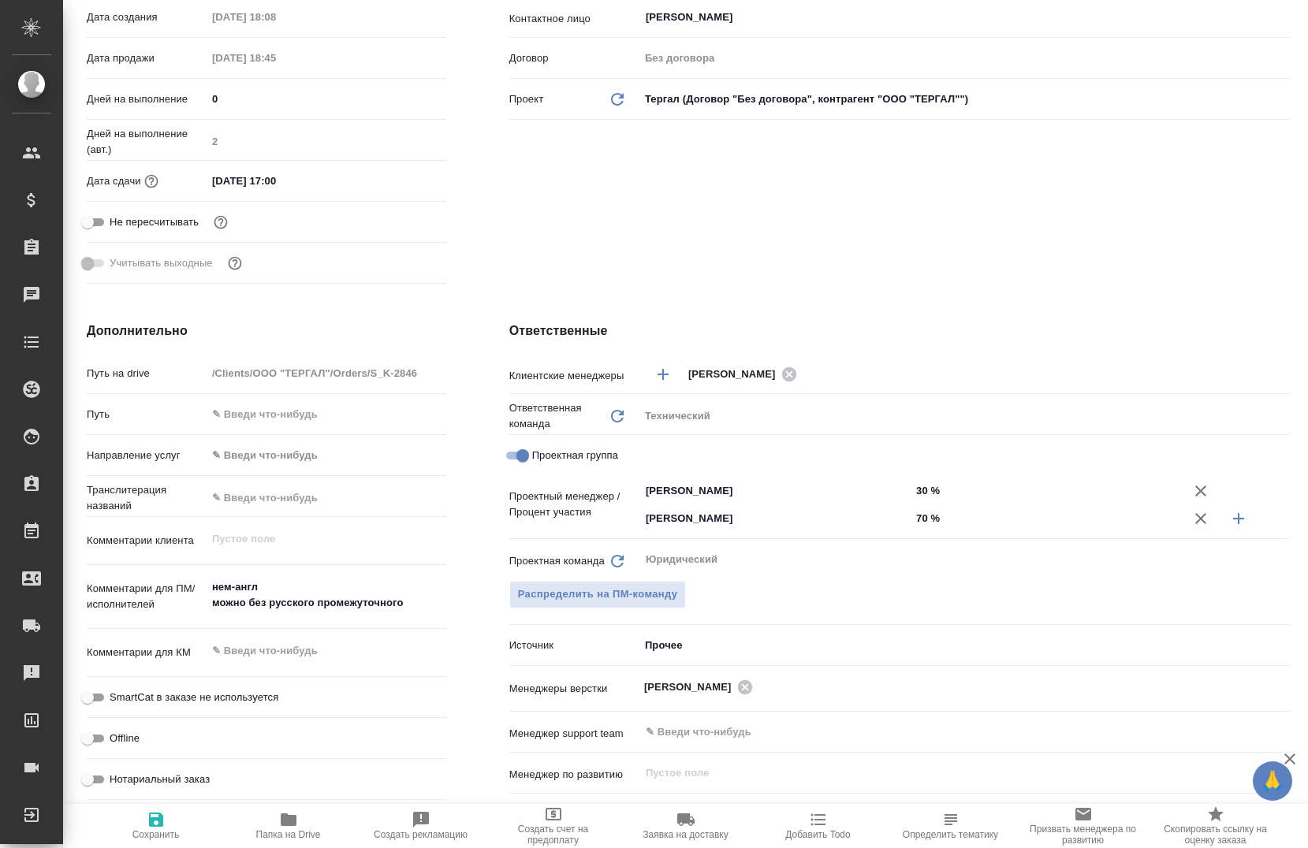
type textarea "x"
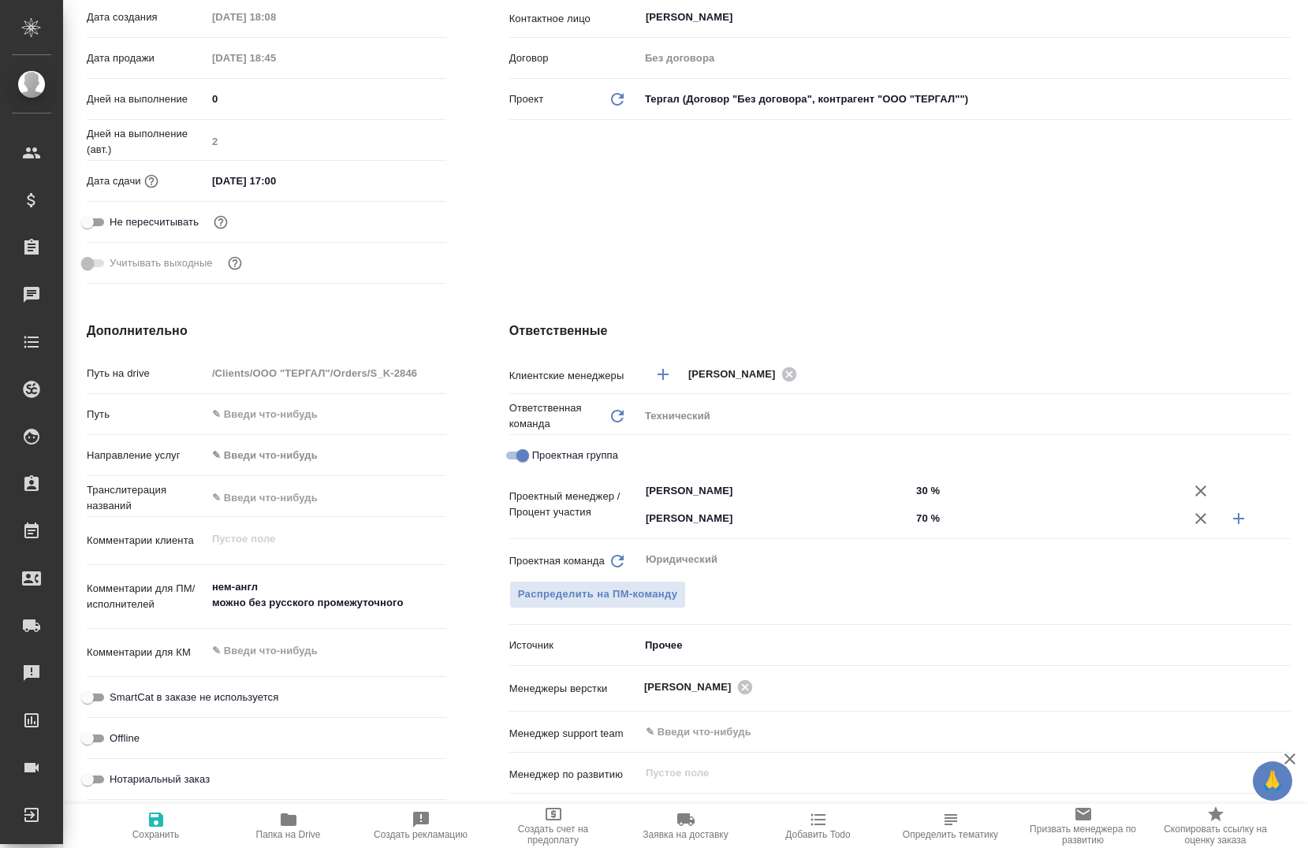
type textarea "x"
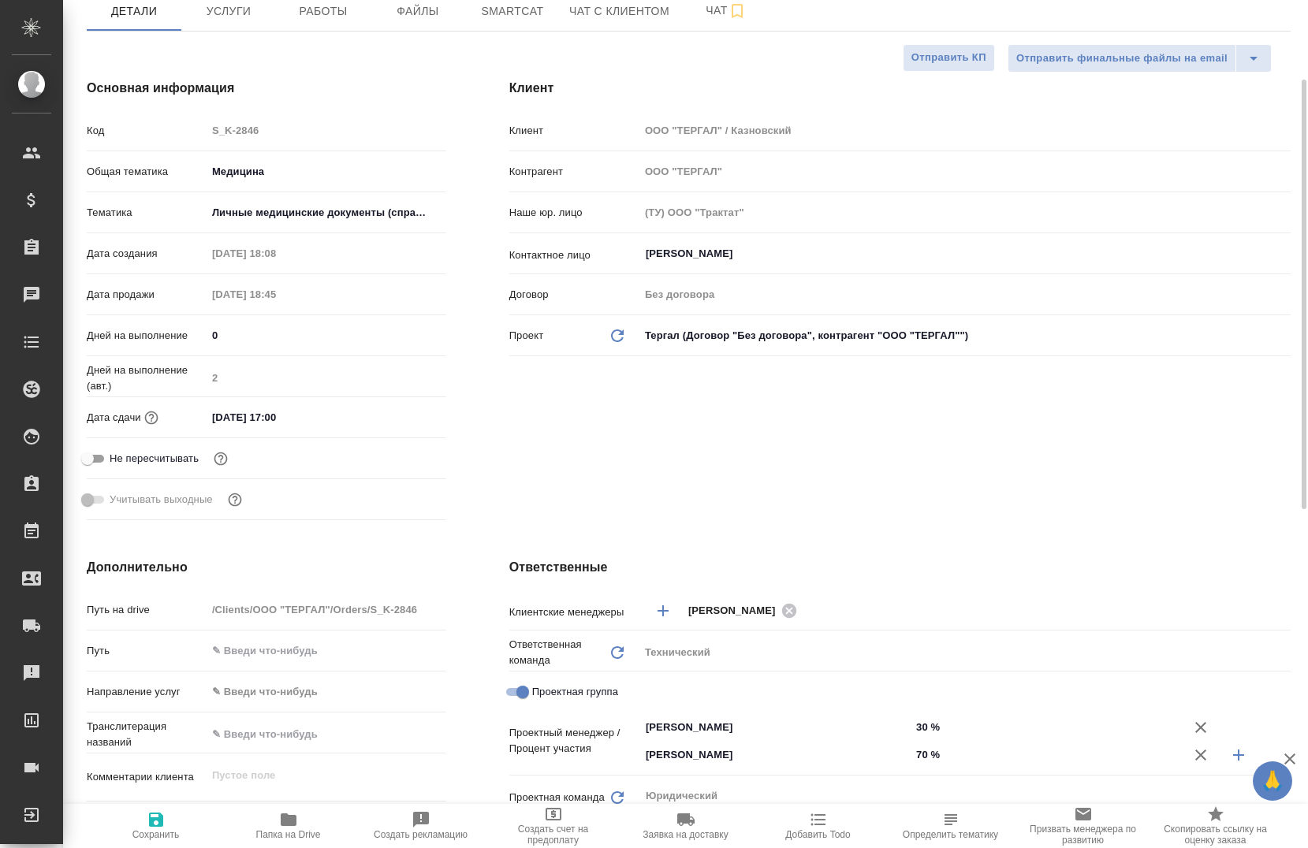
scroll to position [0, 0]
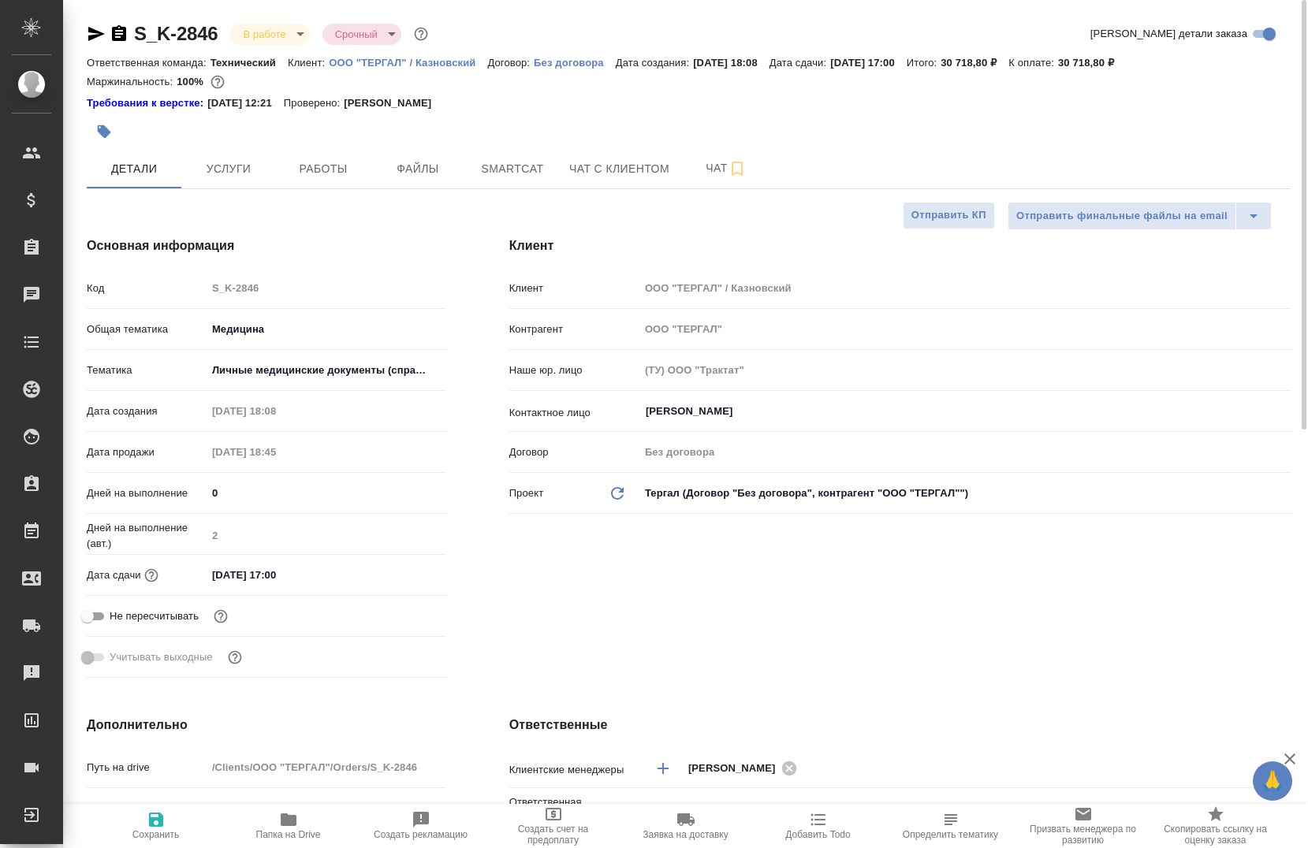
type textarea "x"
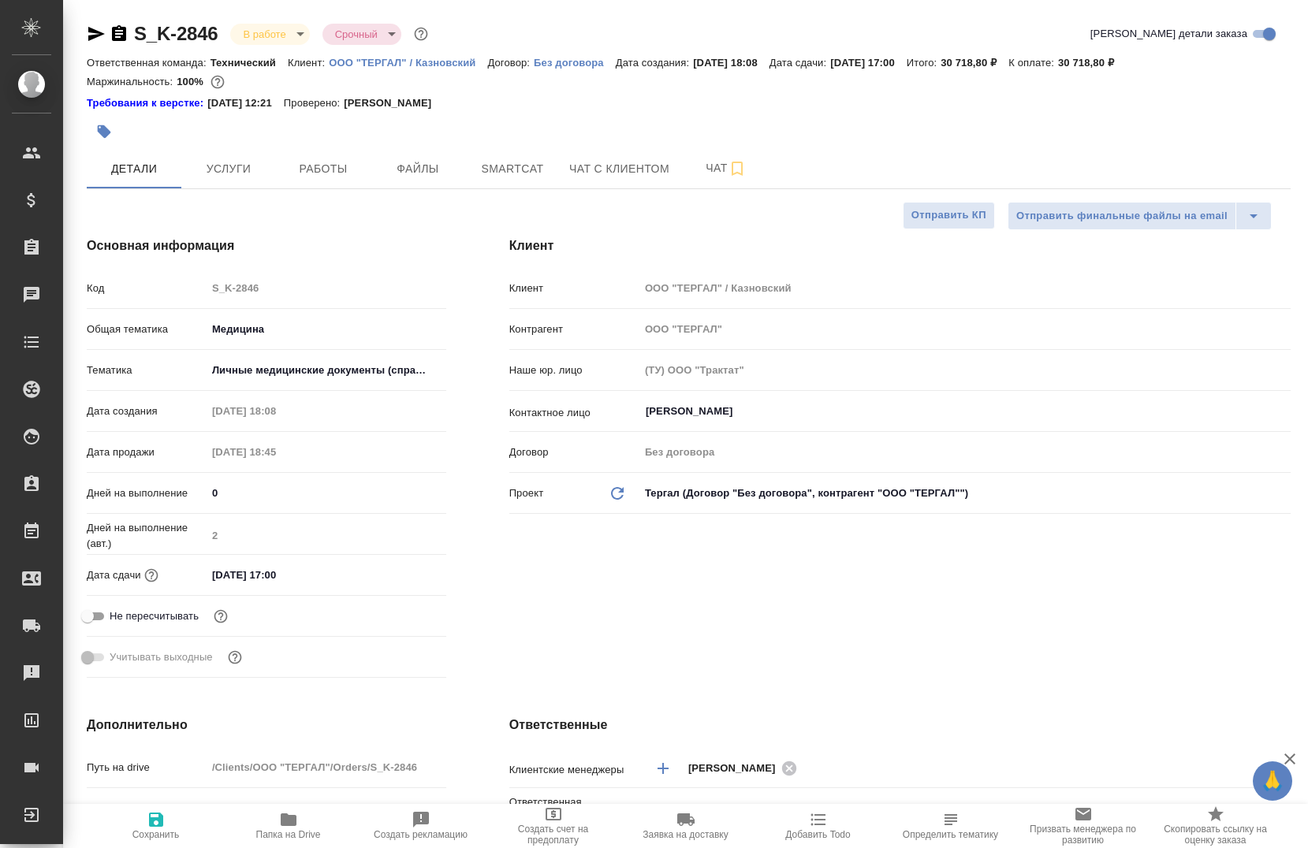
type textarea "x"
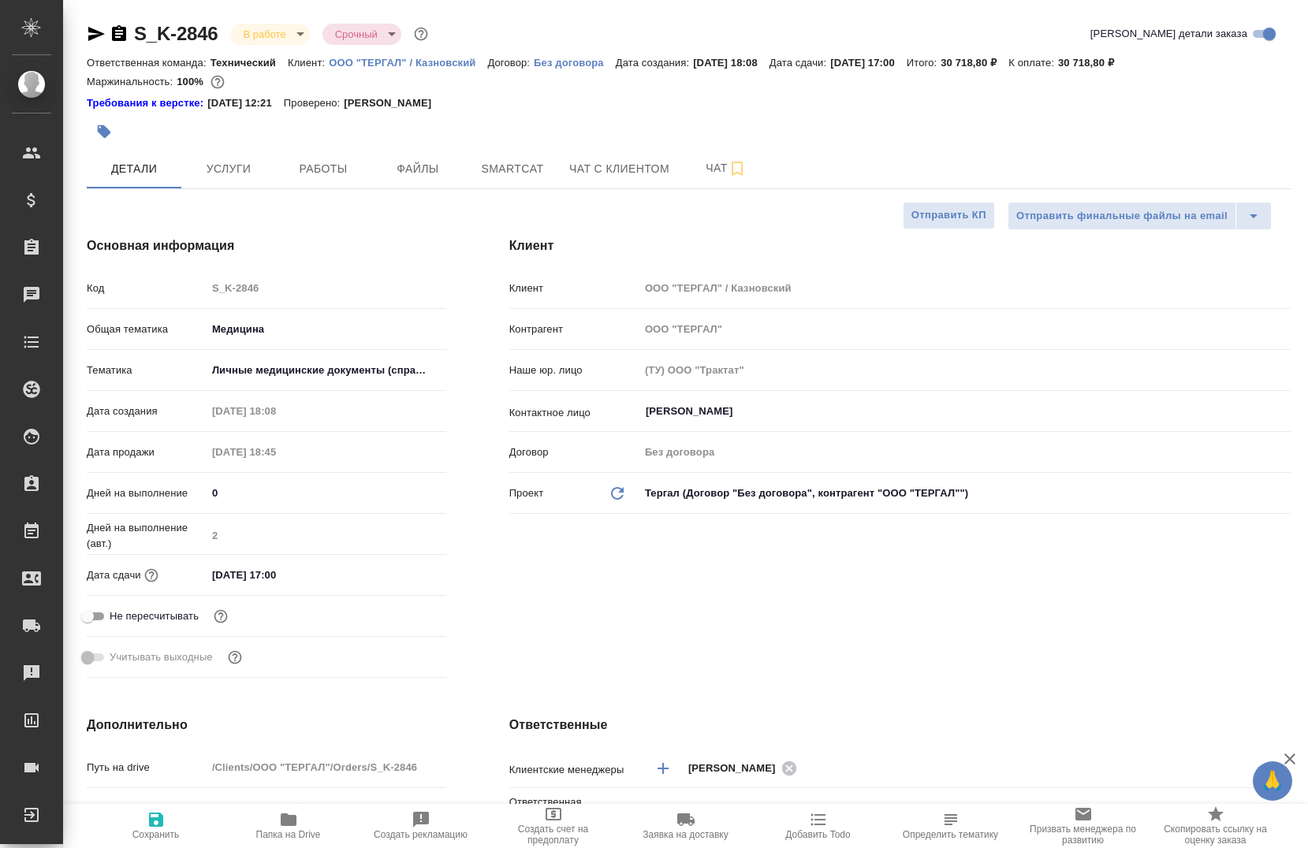
type textarea "x"
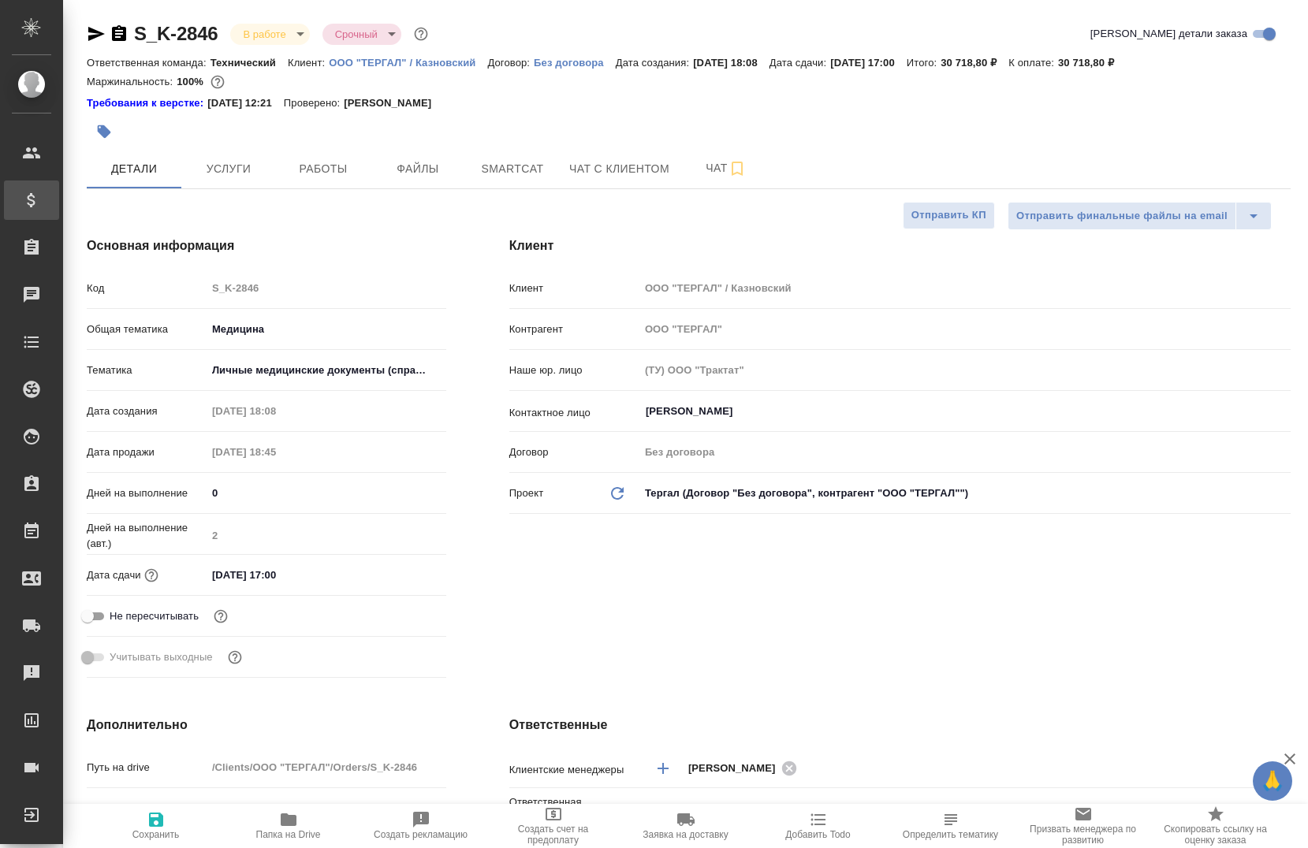
type textarea "x"
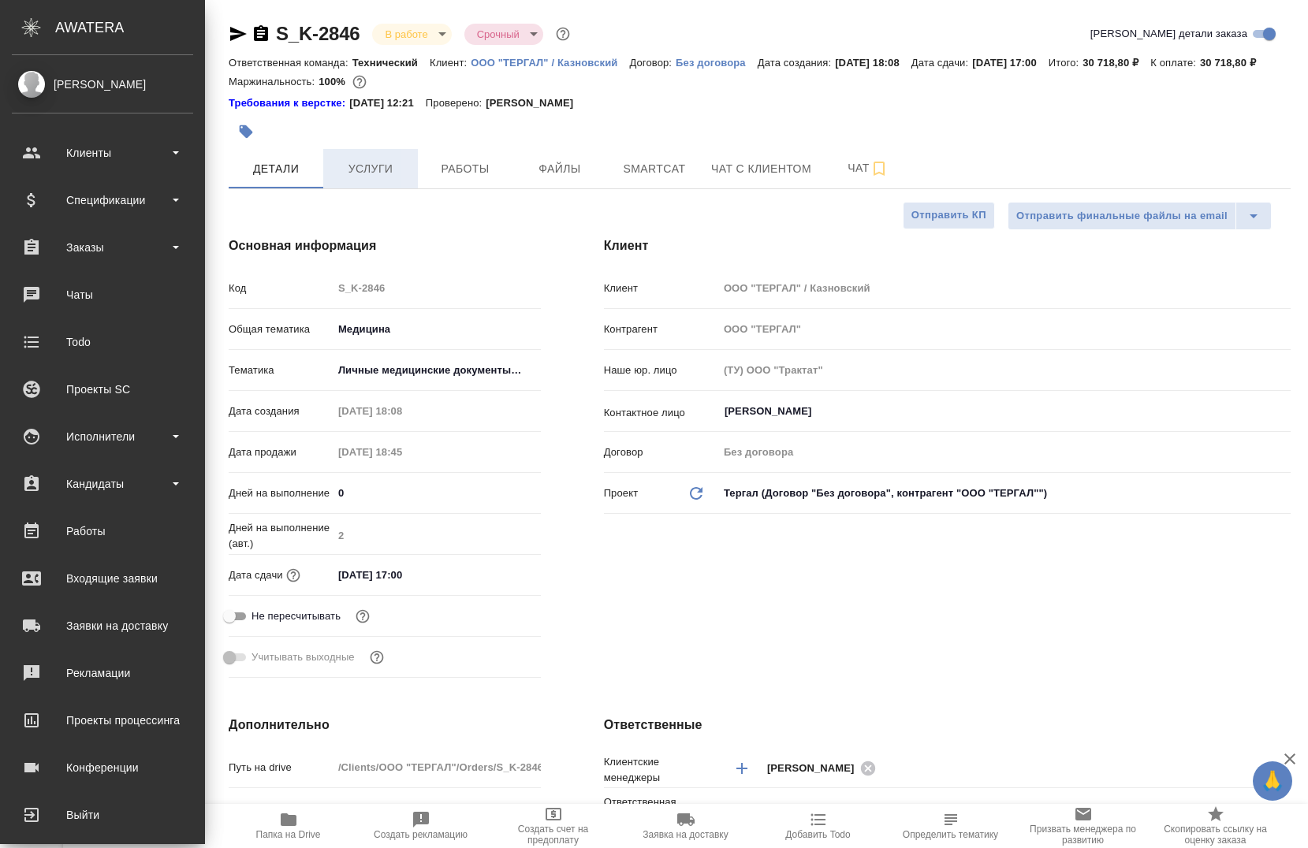
type textarea "x"
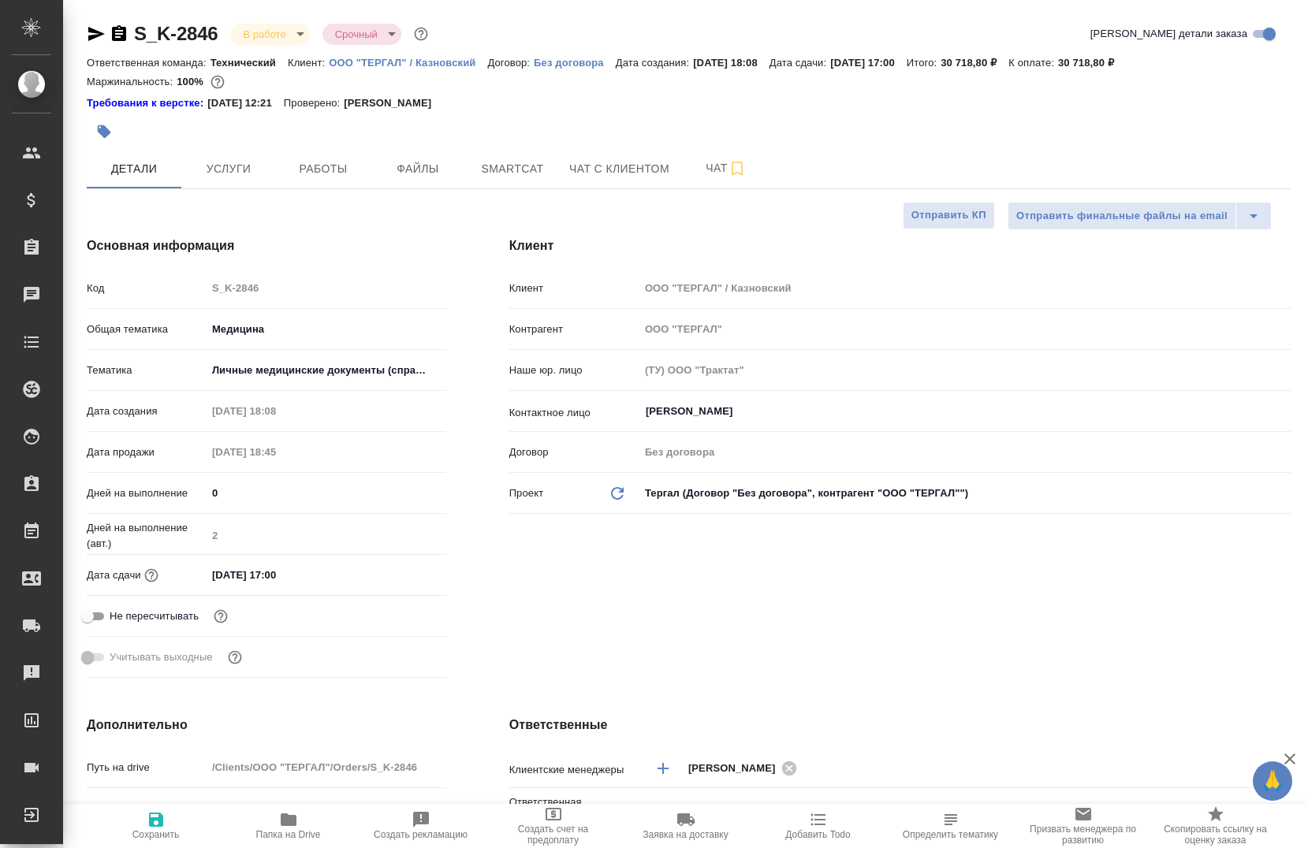
click at [298, 825] on span "Папка на Drive" at bounding box center [289, 826] width 114 height 30
type textarea "x"
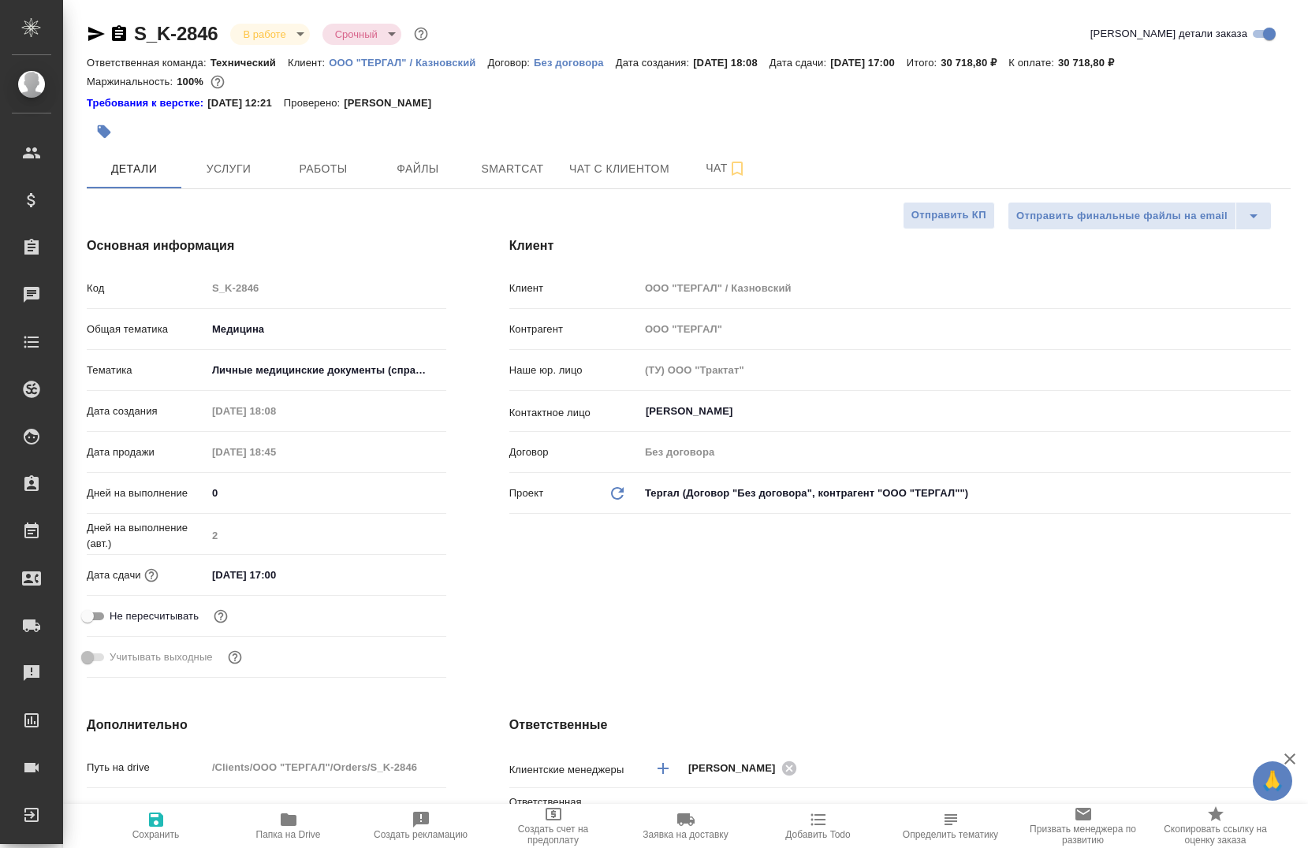
type textarea "x"
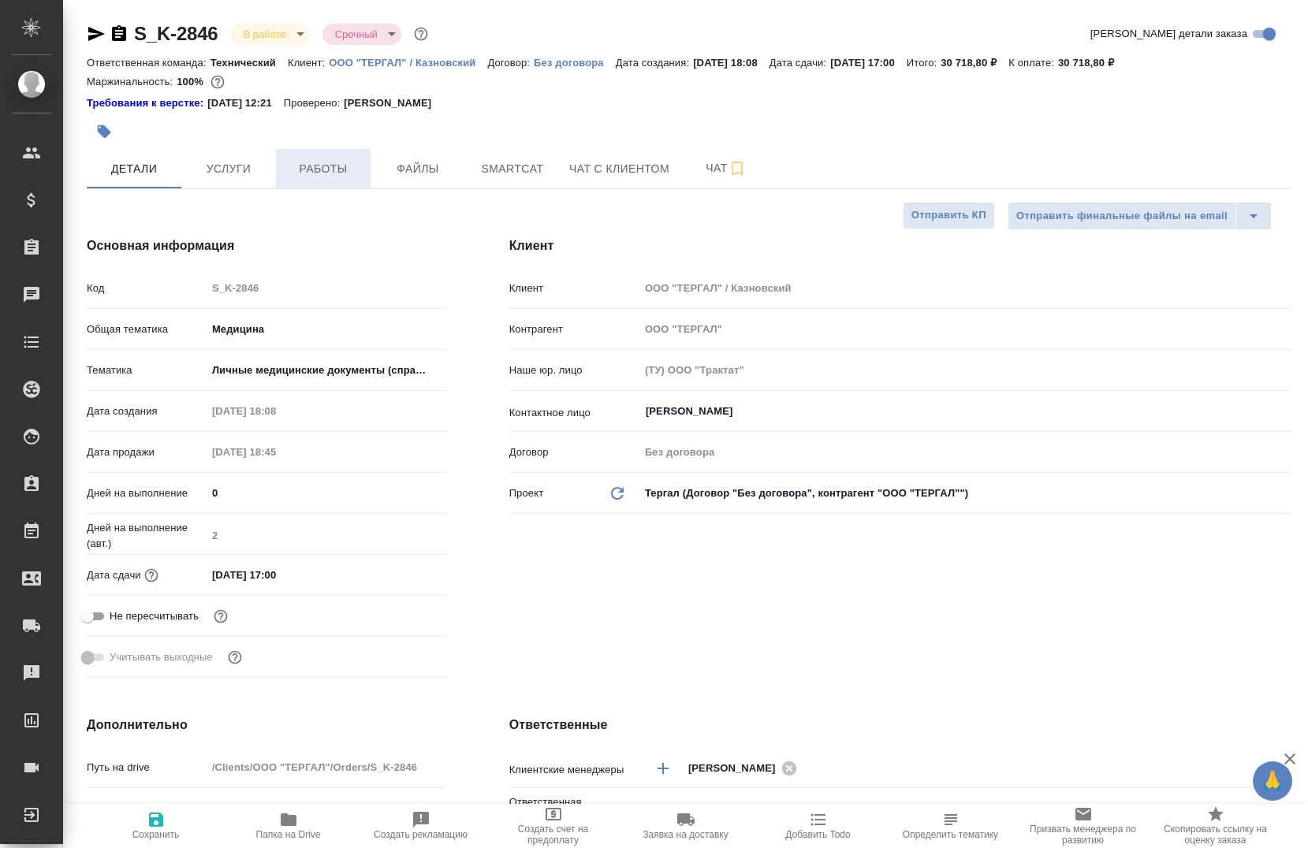
type textarea "x"
click at [304, 171] on span "Работы" at bounding box center [323, 169] width 76 height 20
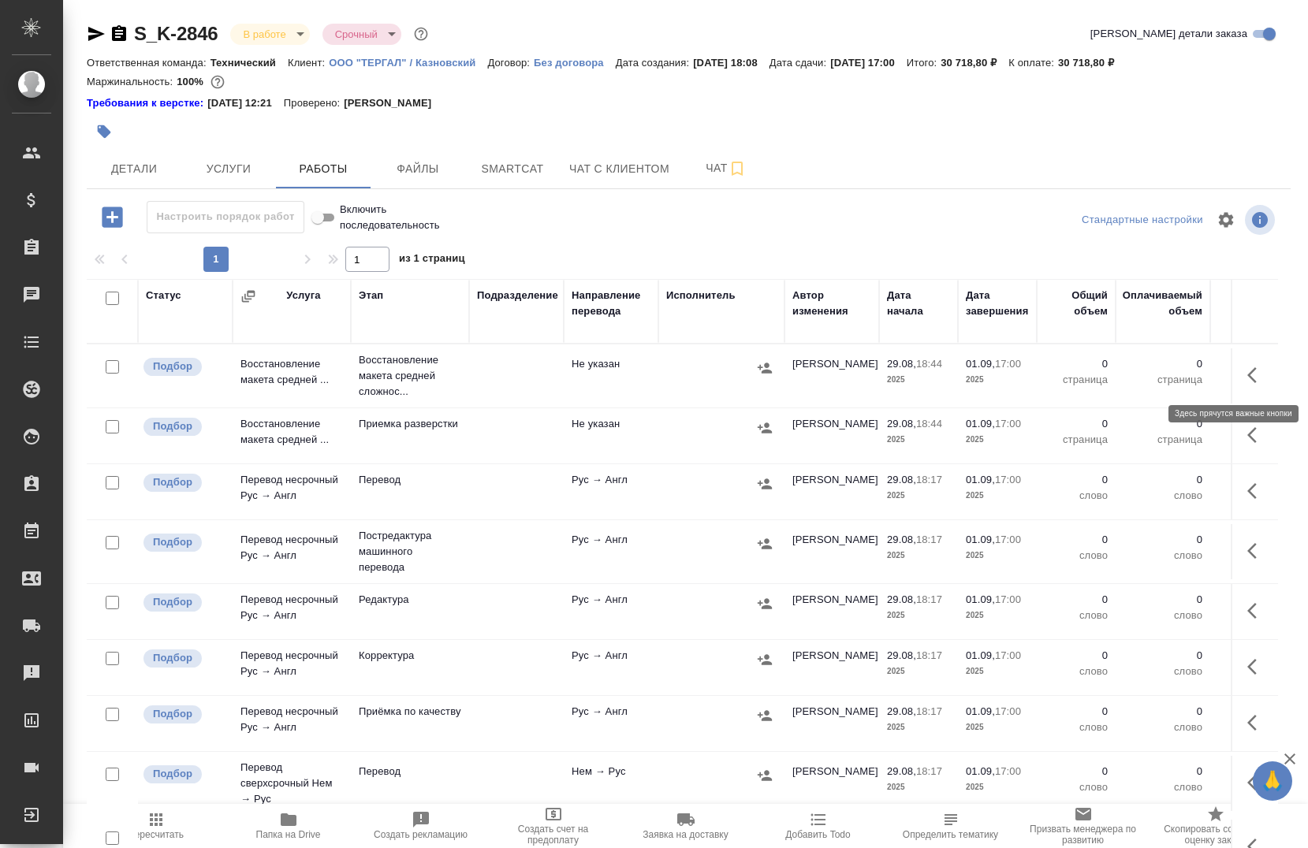
click at [1247, 377] on icon "button" at bounding box center [1256, 375] width 19 height 19
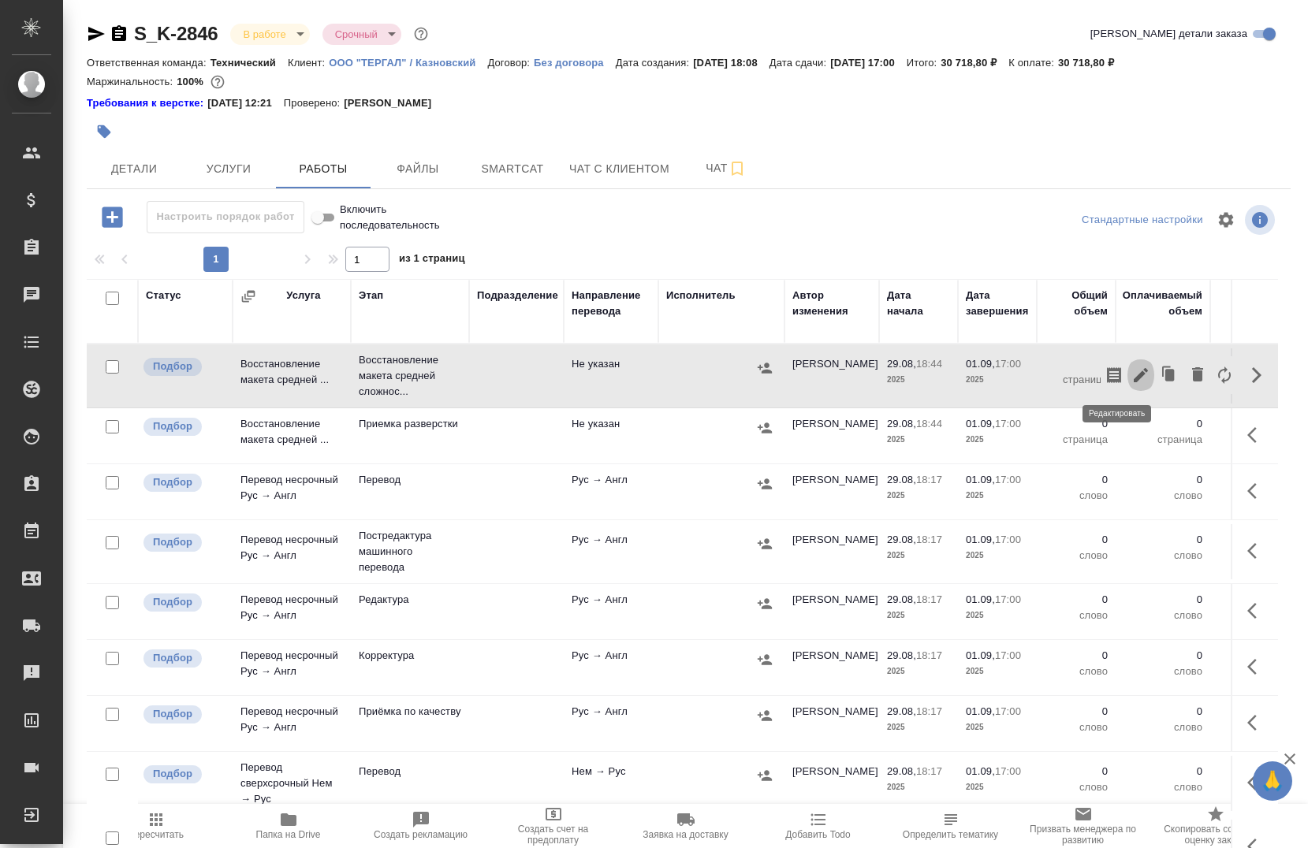
click at [1131, 381] on icon "button" at bounding box center [1140, 375] width 19 height 19
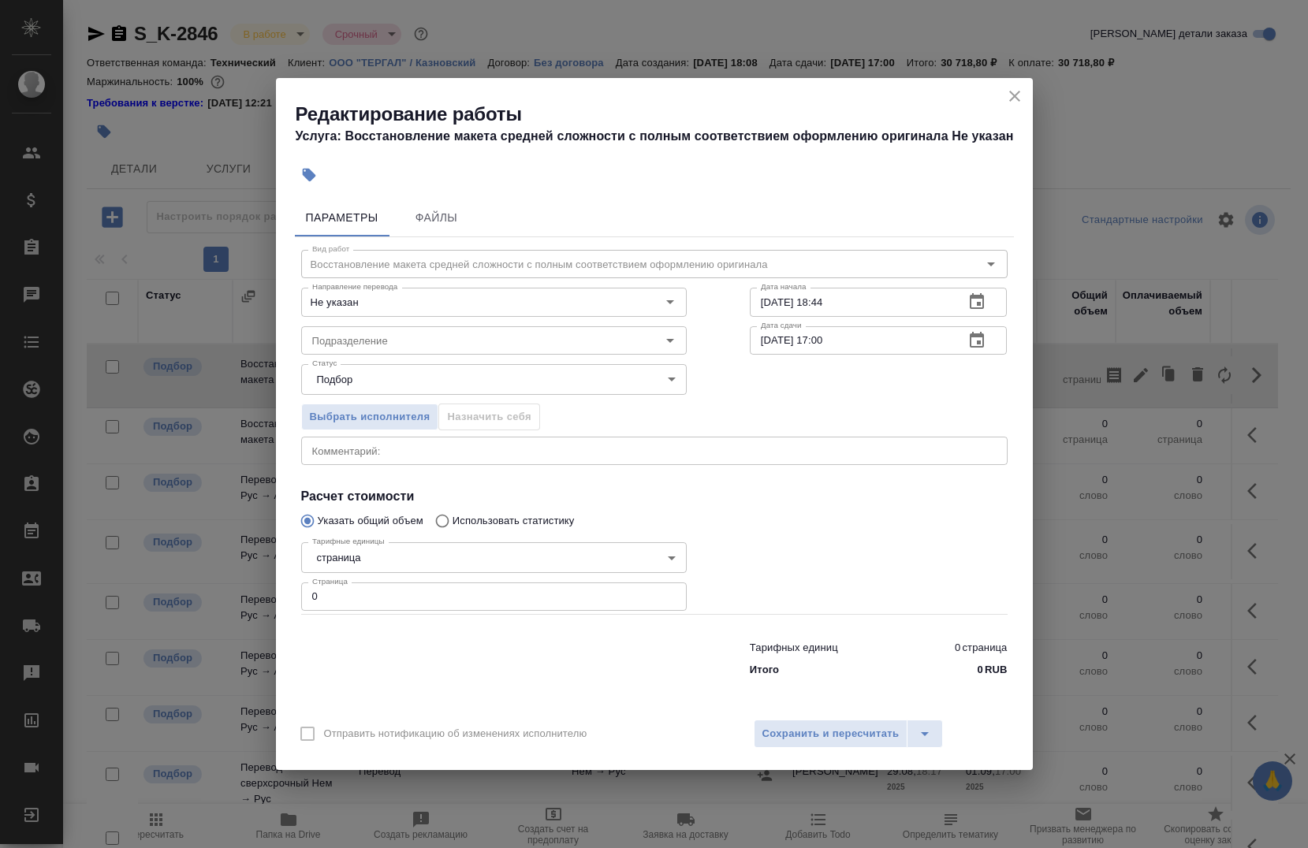
click at [361, 463] on div "x Комментарий:" at bounding box center [654, 451] width 706 height 28
paste textarea "https://drive.awatera.com/s/oxaPJjiCHDNoqmL"
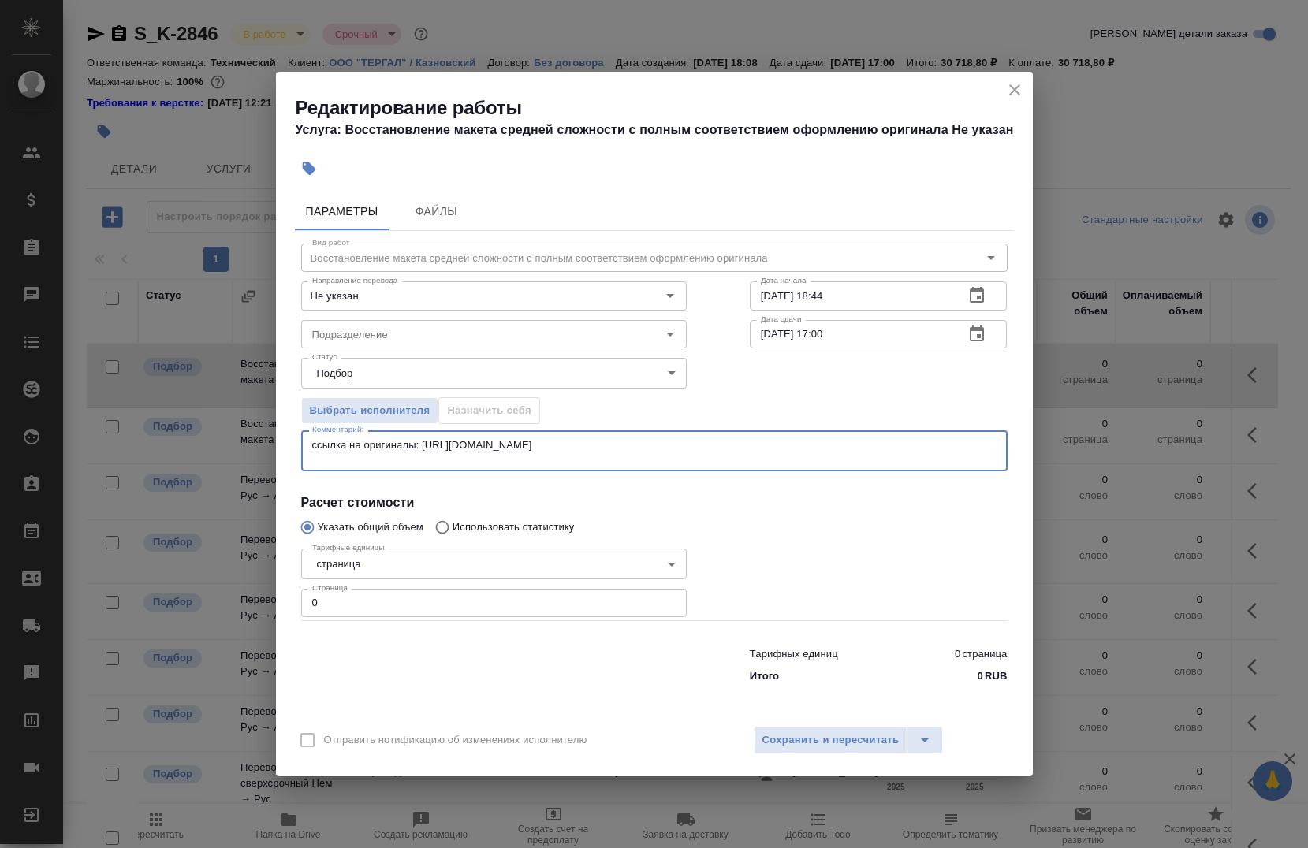
type textarea "ссылка на оригиналы: https://drive.awatera.com/s/oxaPJjiCHDNoqmL"
click at [376, 601] on input "0" at bounding box center [494, 603] width 386 height 28
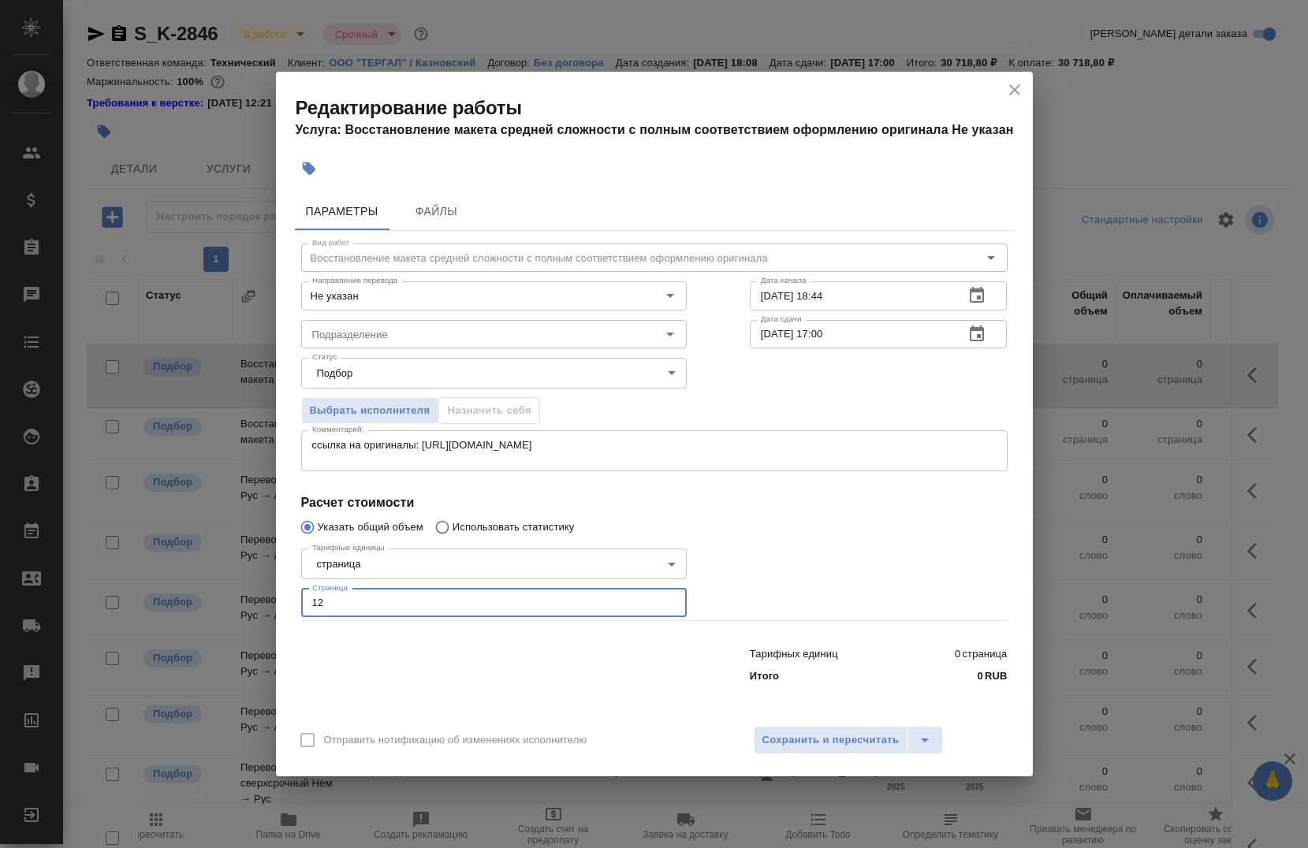
type input "12"
click at [881, 287] on input "29.08.2025 18:44" at bounding box center [851, 295] width 203 height 28
type input "29.08.2025 20:30"
click at [900, 338] on input "01.09.2025 17:00" at bounding box center [851, 334] width 203 height 28
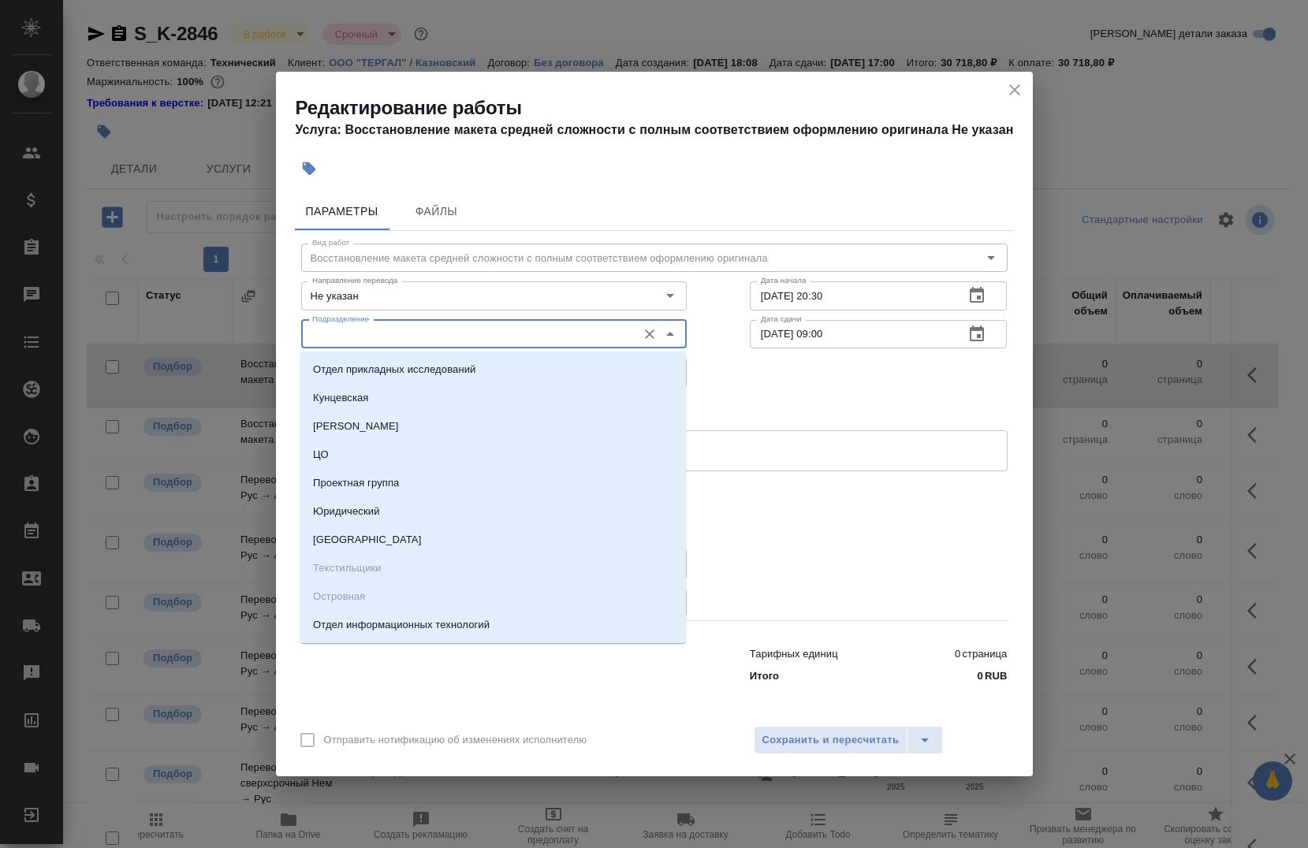
click at [367, 326] on input "Подразделение" at bounding box center [467, 334] width 323 height 19
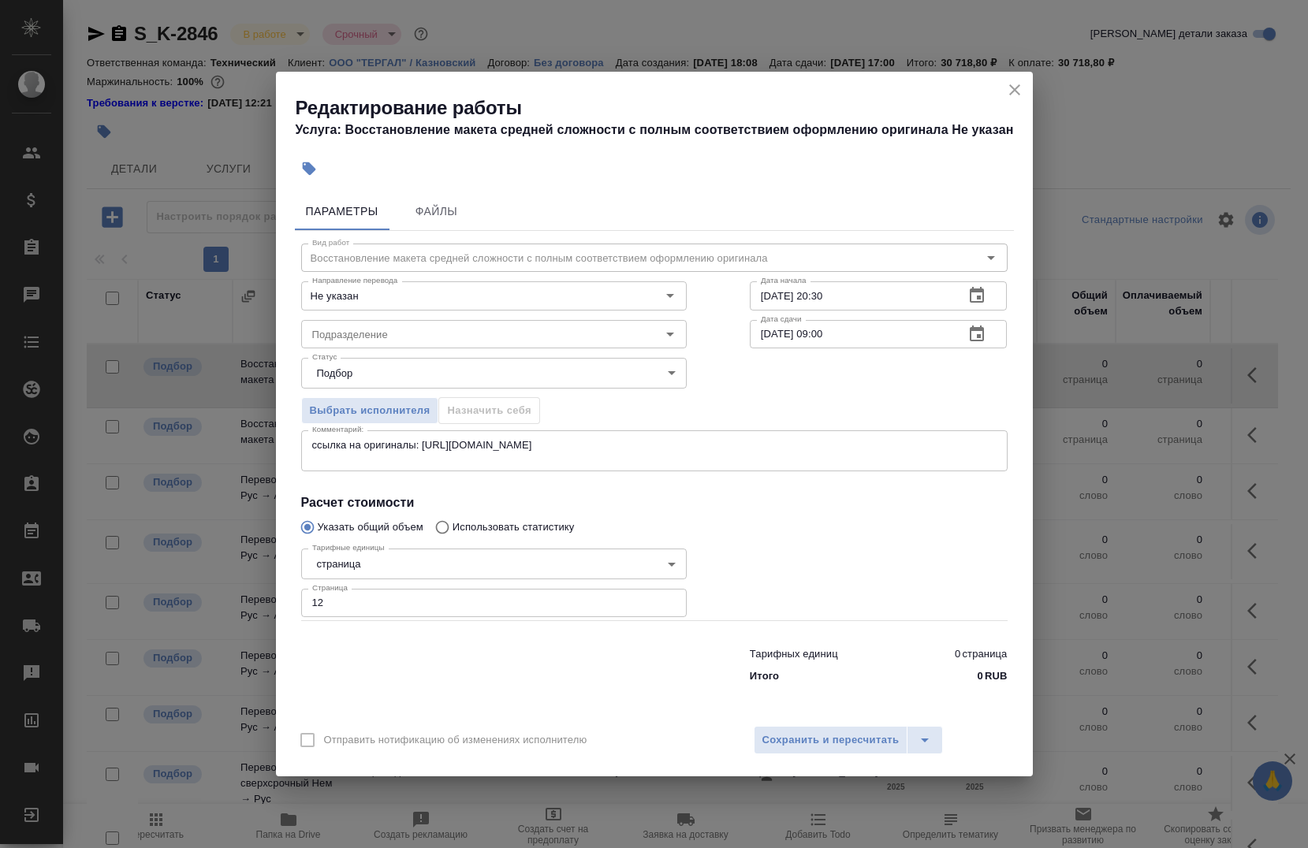
click at [952, 327] on div "01.09.2025 09:00 Дата сдачи" at bounding box center [879, 334] width 258 height 28
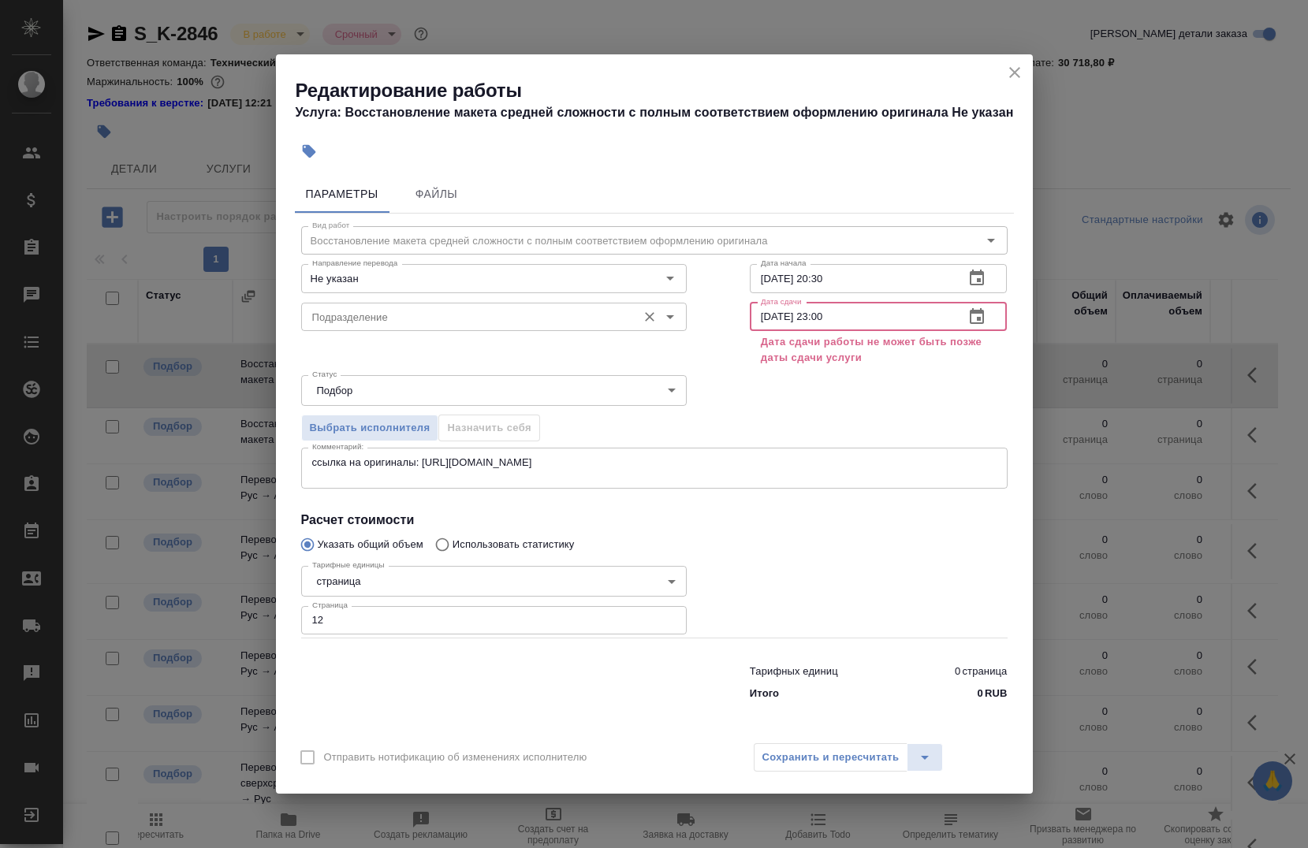
type input "01.09.2025 23:00"
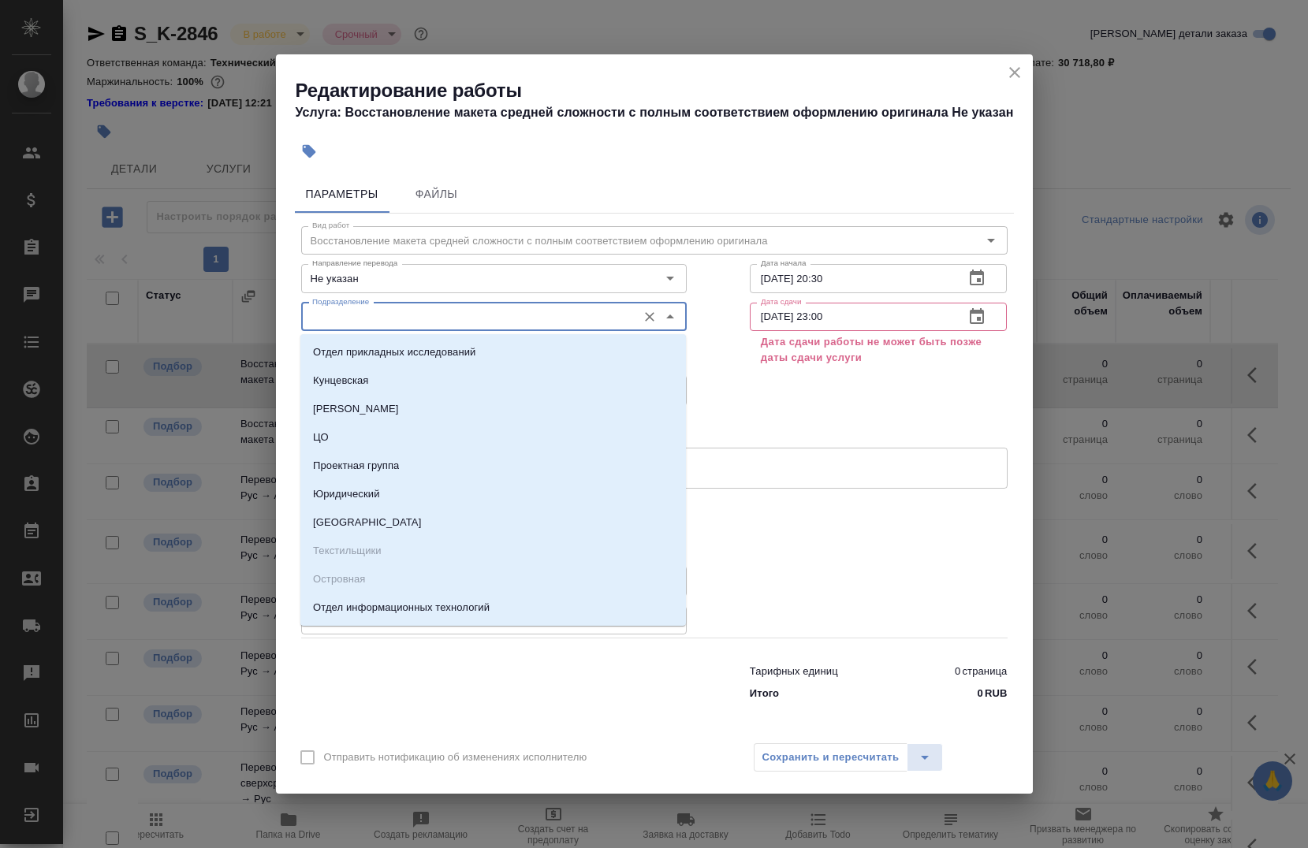
click at [449, 319] on input "Подразделение" at bounding box center [467, 317] width 323 height 19
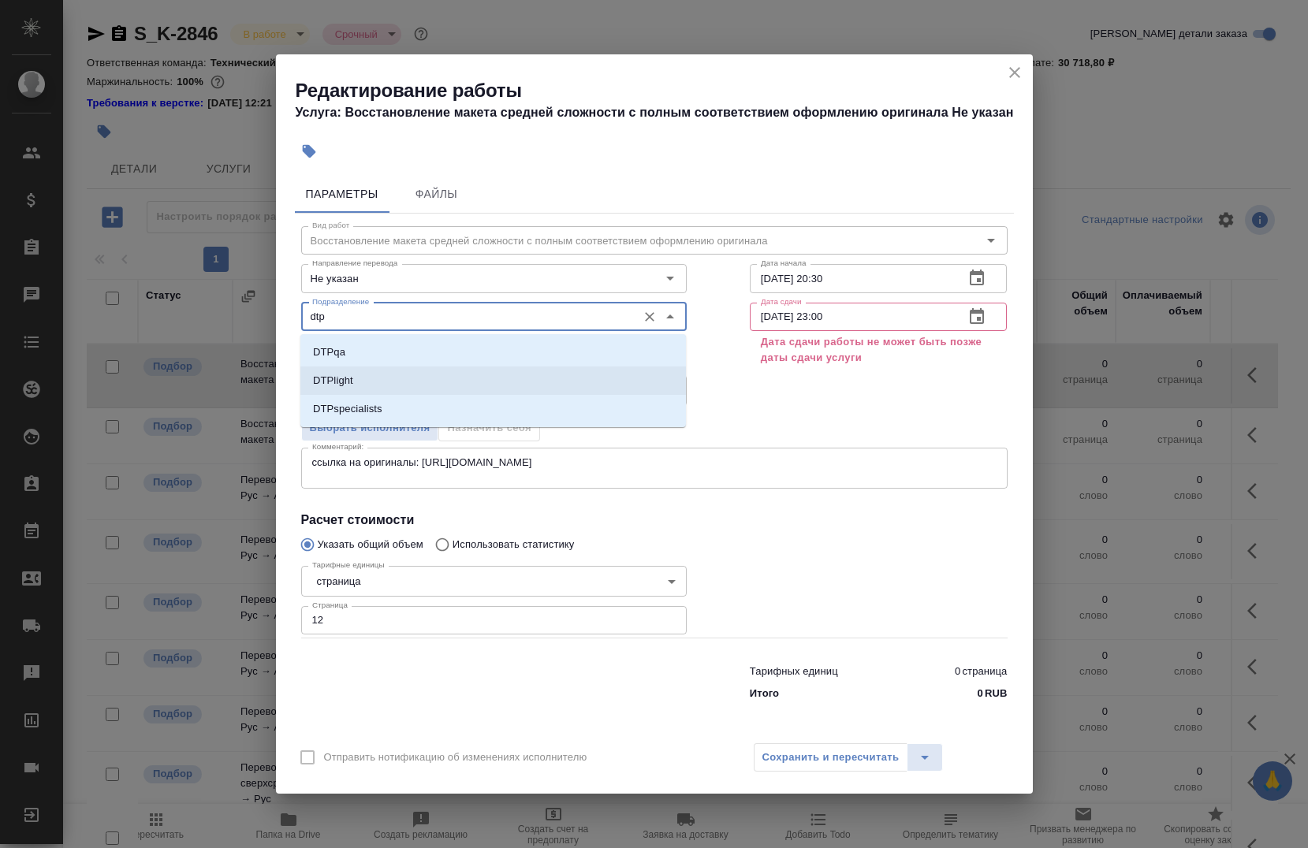
click at [386, 386] on li "DTPlight" at bounding box center [493, 381] width 386 height 28
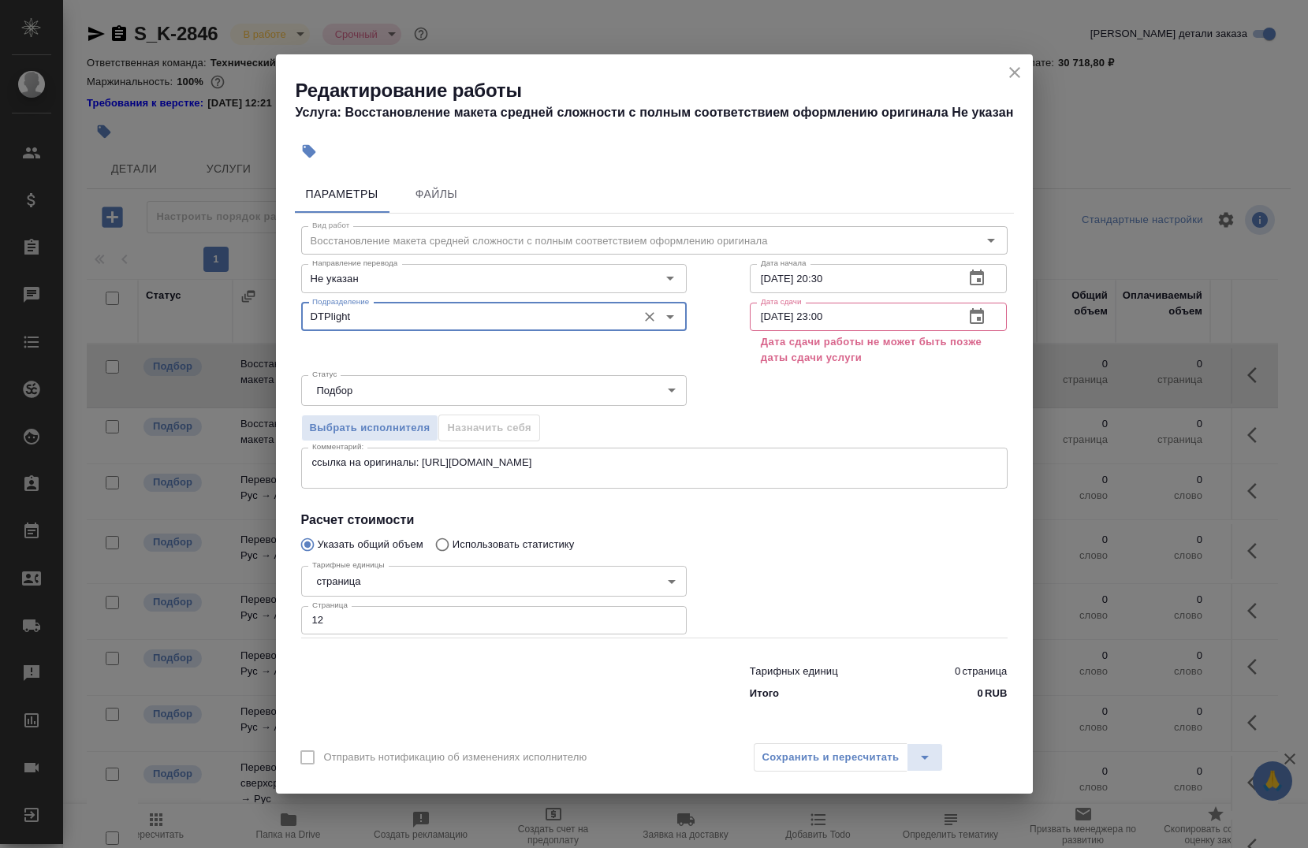
type input "DTPlight"
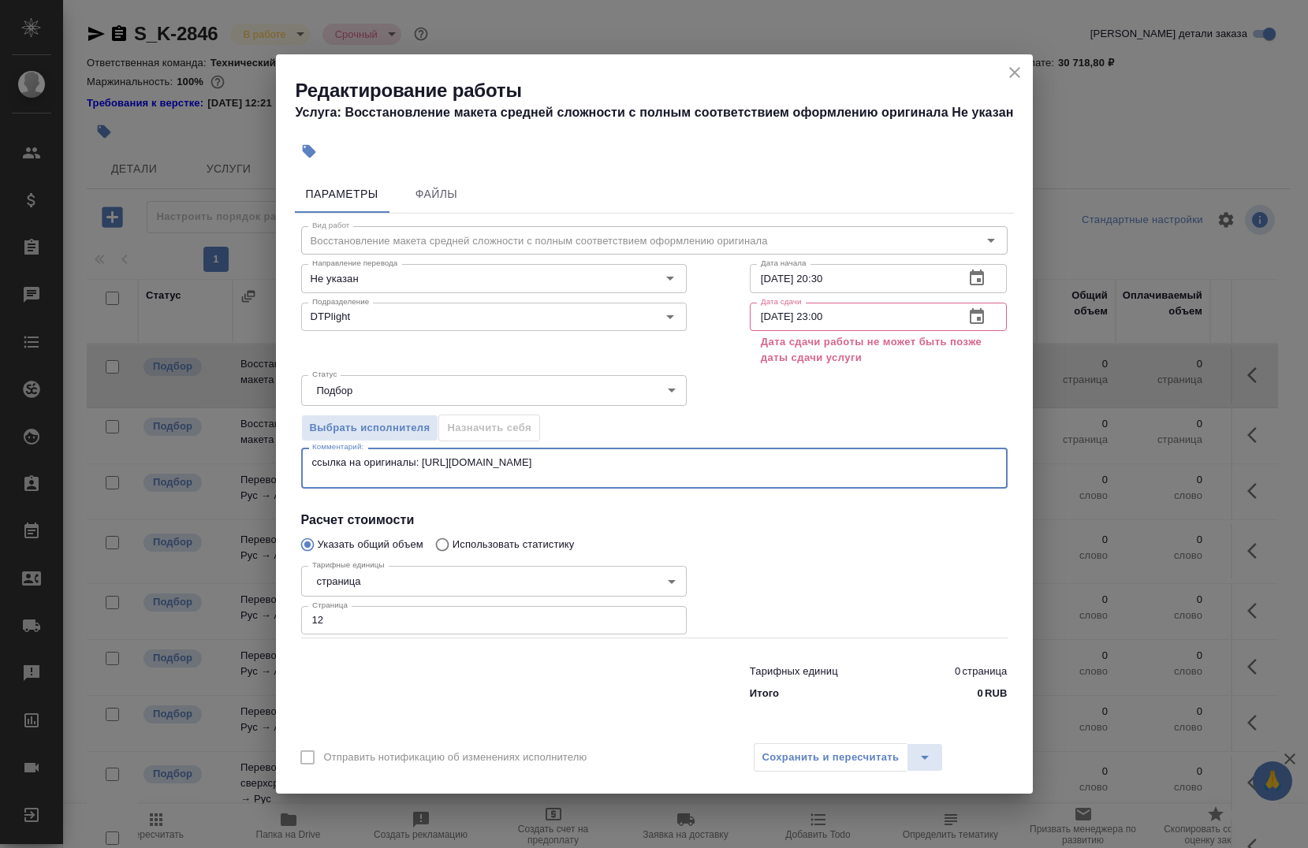
click at [689, 470] on textarea "ссылка на оригиналы: https://drive.awatera.com/s/oxaPJjiCHDNoqmL" at bounding box center [654, 469] width 684 height 24
type textarea "ссылка на оригиналы: https://drive.awatera.com/s/oxaPJjiCHDNoqmL разделить файл…"
click at [768, 762] on div "Сохранить и пересчитать" at bounding box center [849, 758] width 190 height 28
drag, startPoint x: 804, startPoint y: 757, endPoint x: 825, endPoint y: 732, distance: 31.9
click at [804, 756] on div "Сохранить и пересчитать" at bounding box center [849, 758] width 190 height 28
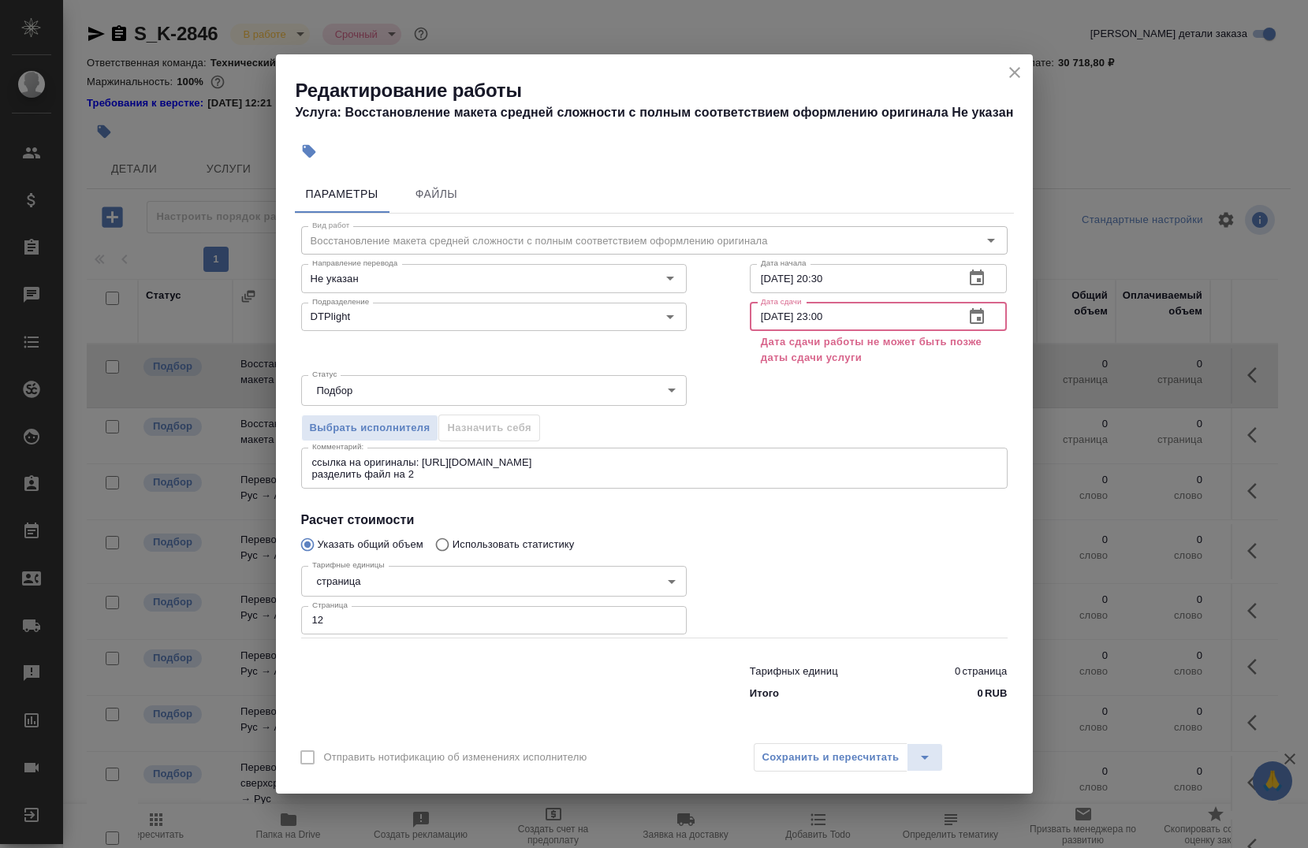
click at [877, 322] on input "01.09.2025 23:00" at bounding box center [851, 317] width 203 height 28
click at [773, 325] on input "01.09.2025 23:00" at bounding box center [851, 317] width 203 height 28
type input "29.09.2025 23:00"
click at [1019, 78] on icon "close" at bounding box center [1014, 72] width 19 height 19
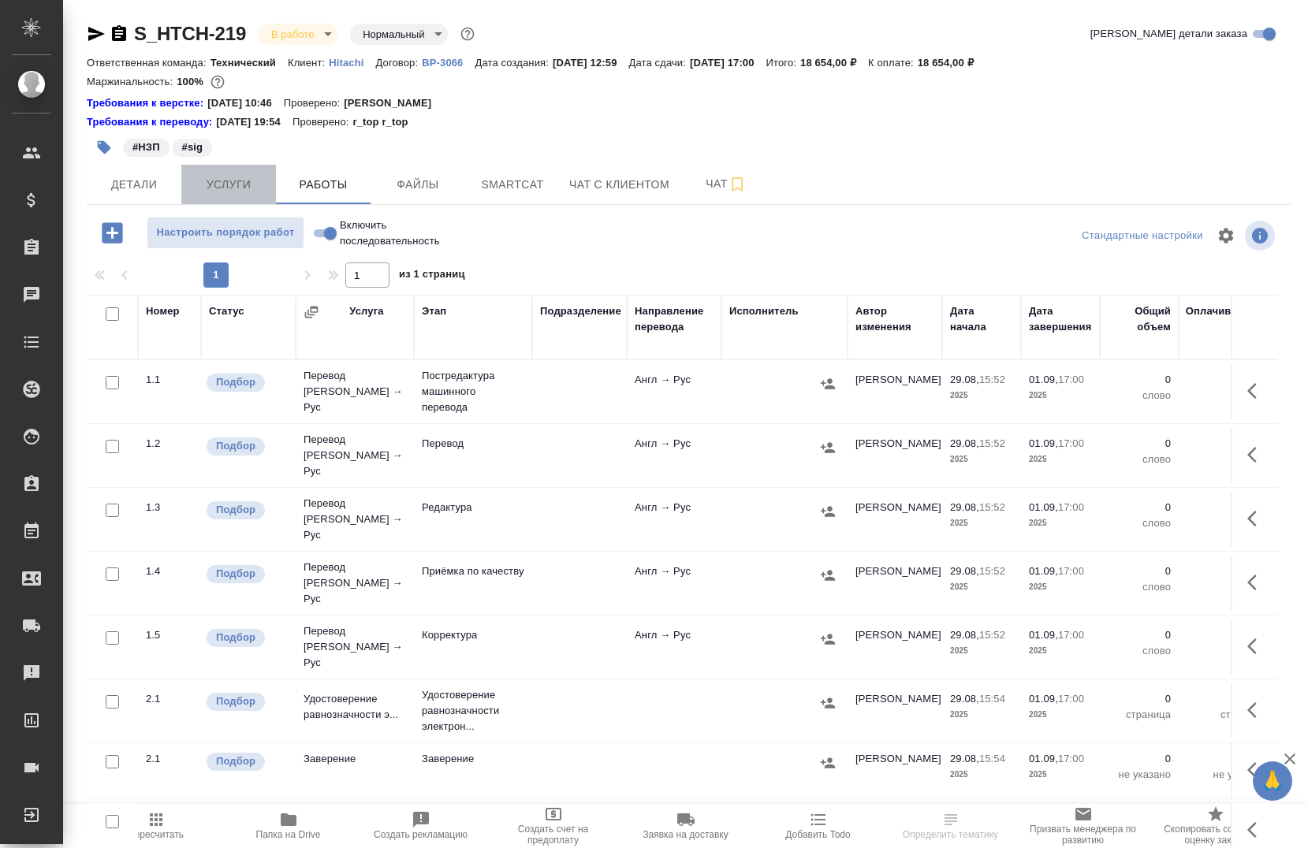
click at [203, 188] on span "Услуги" at bounding box center [229, 185] width 76 height 20
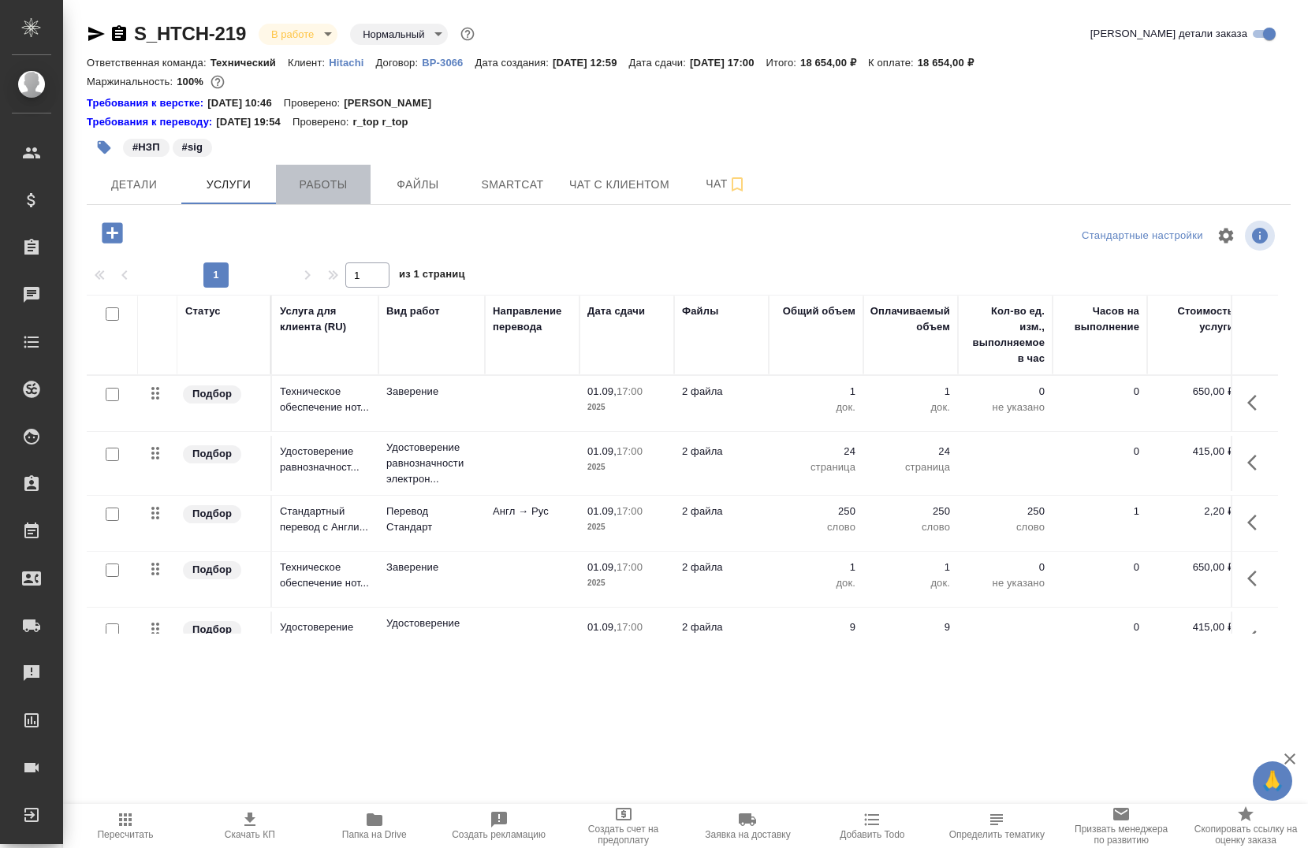
click at [300, 168] on button "Работы" at bounding box center [323, 184] width 95 height 39
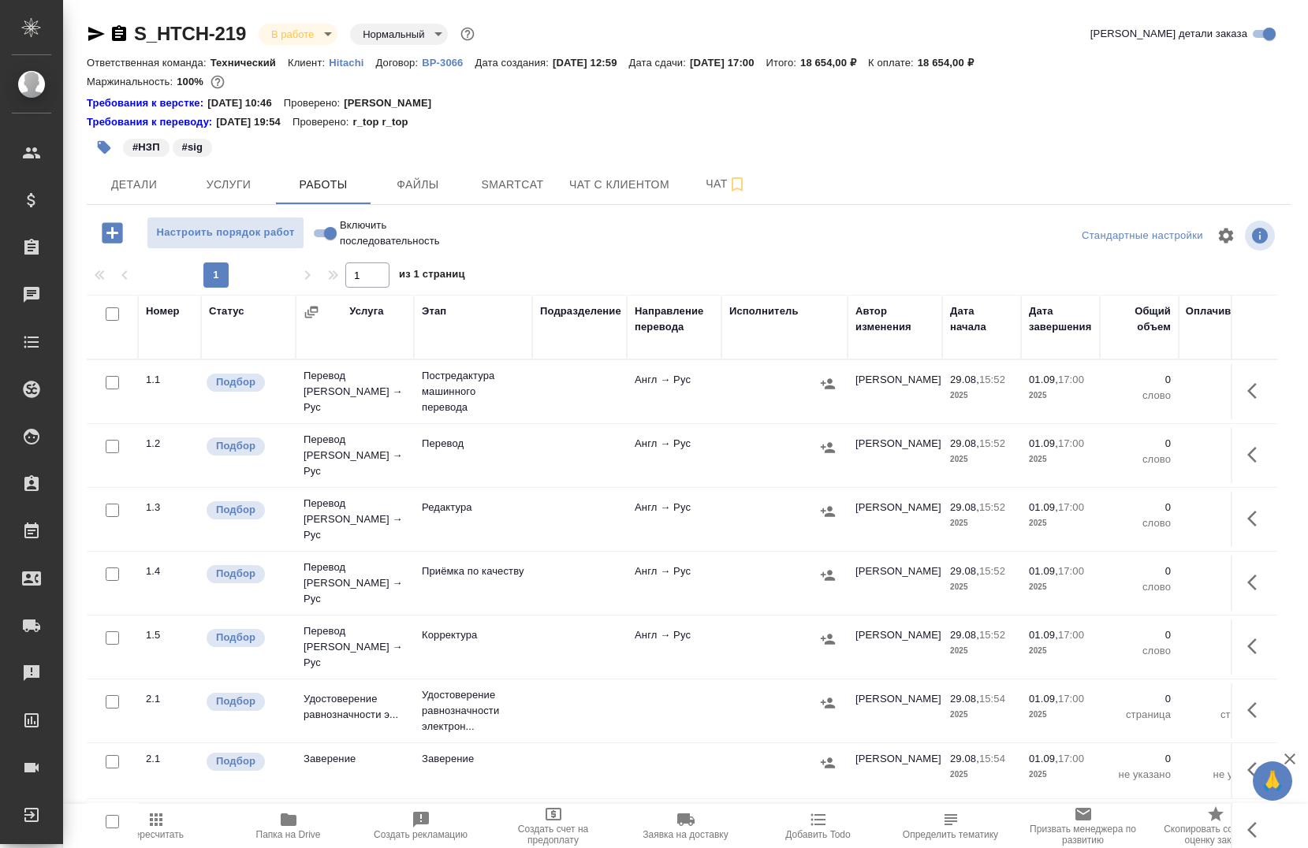
click at [318, 237] on input "Включить последовательность" at bounding box center [330, 233] width 57 height 19
checkbox input "true"
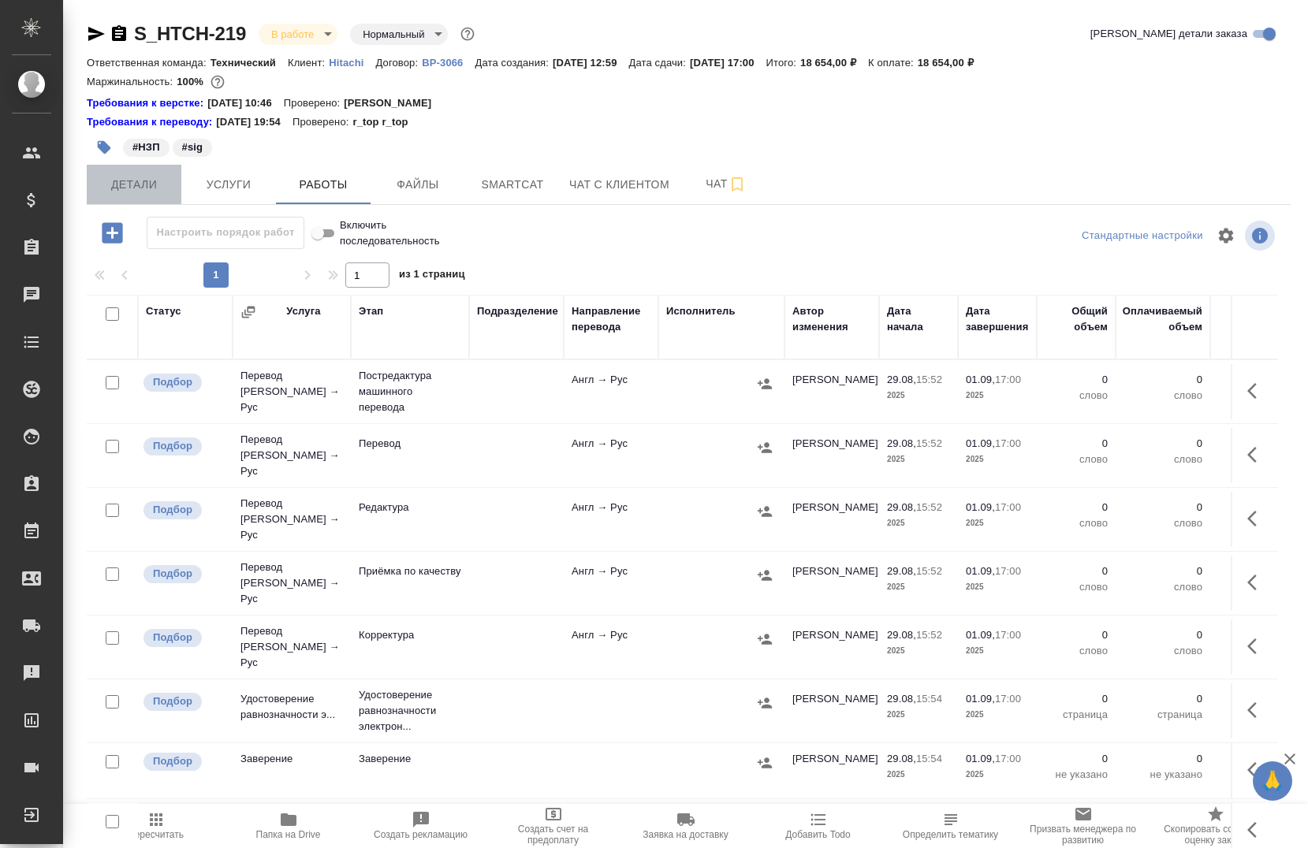
click at [129, 173] on button "Детали" at bounding box center [134, 184] width 95 height 39
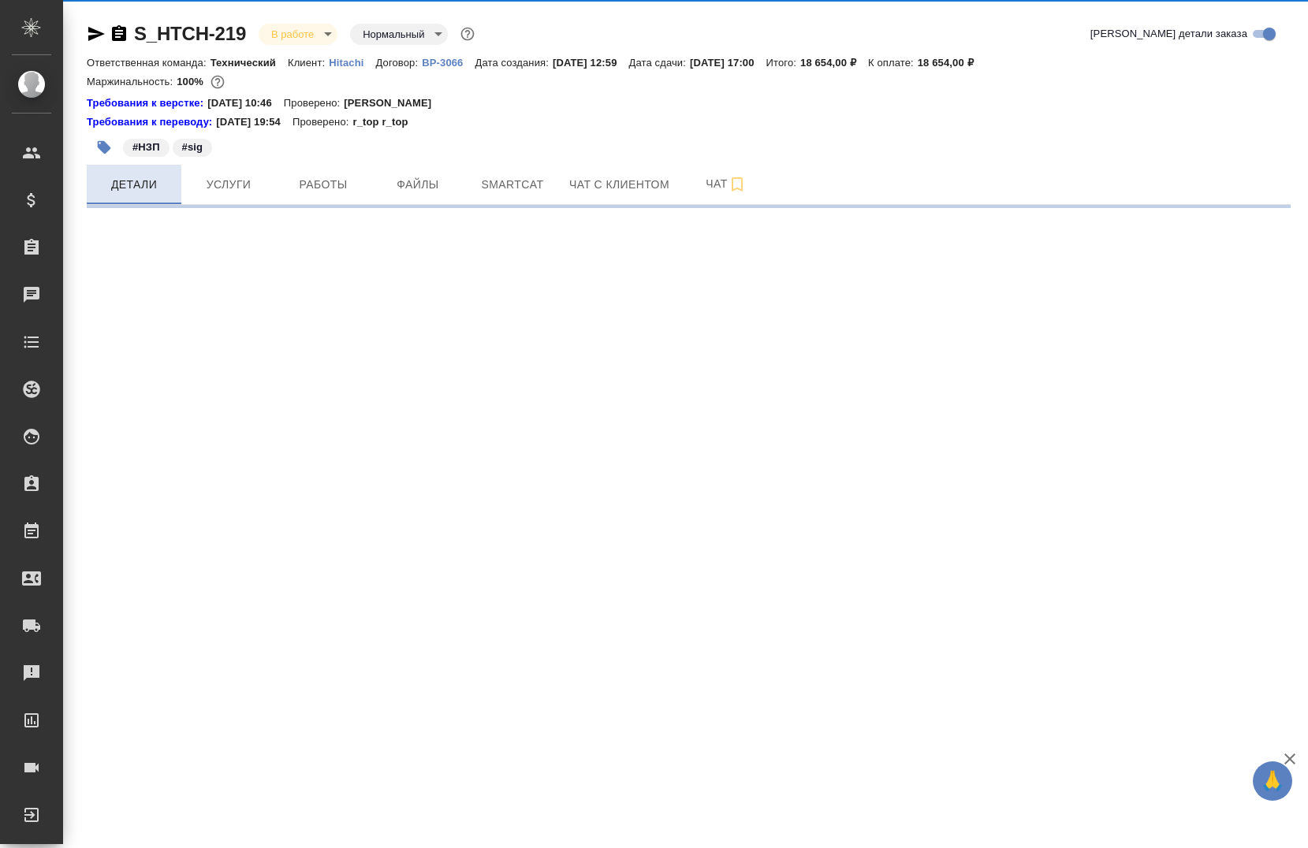
select select "RU"
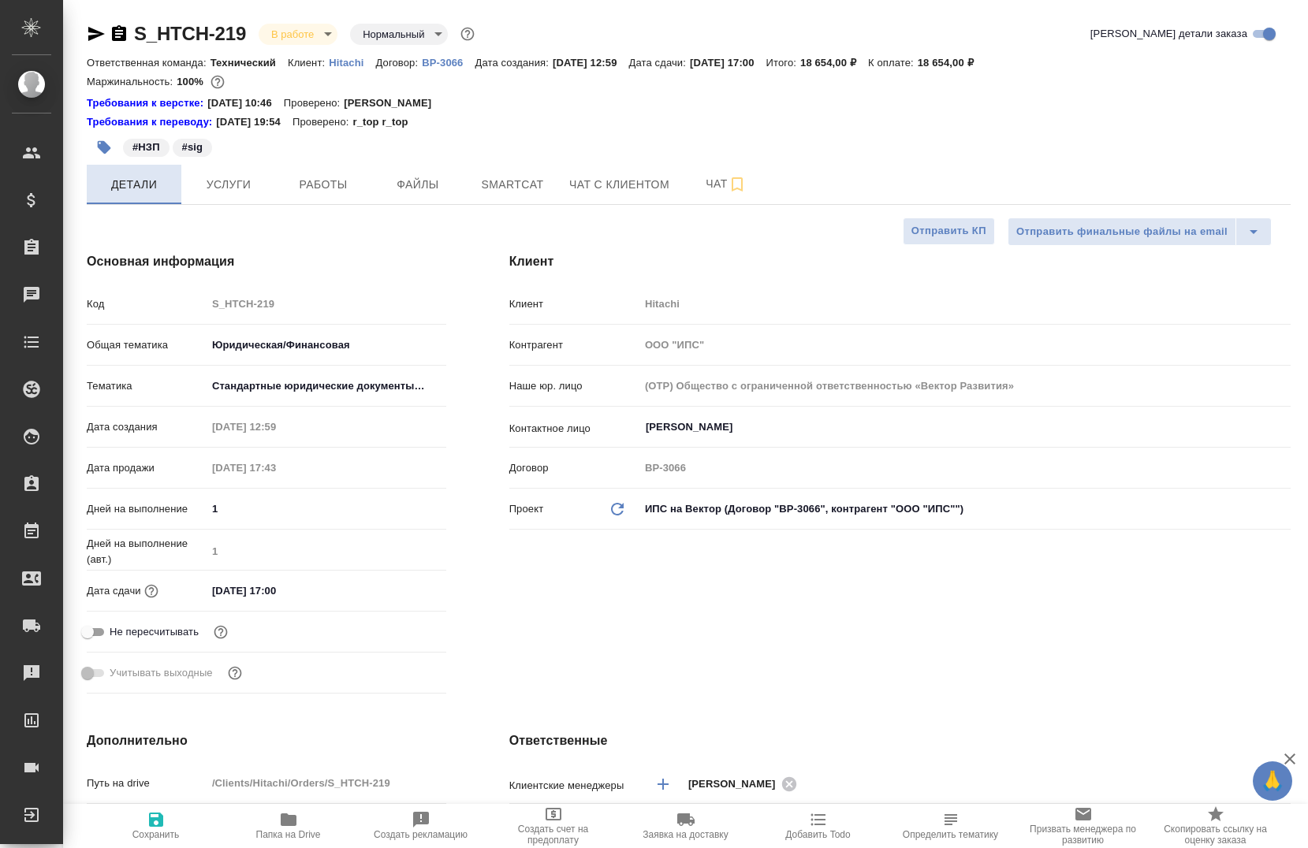
type textarea "x"
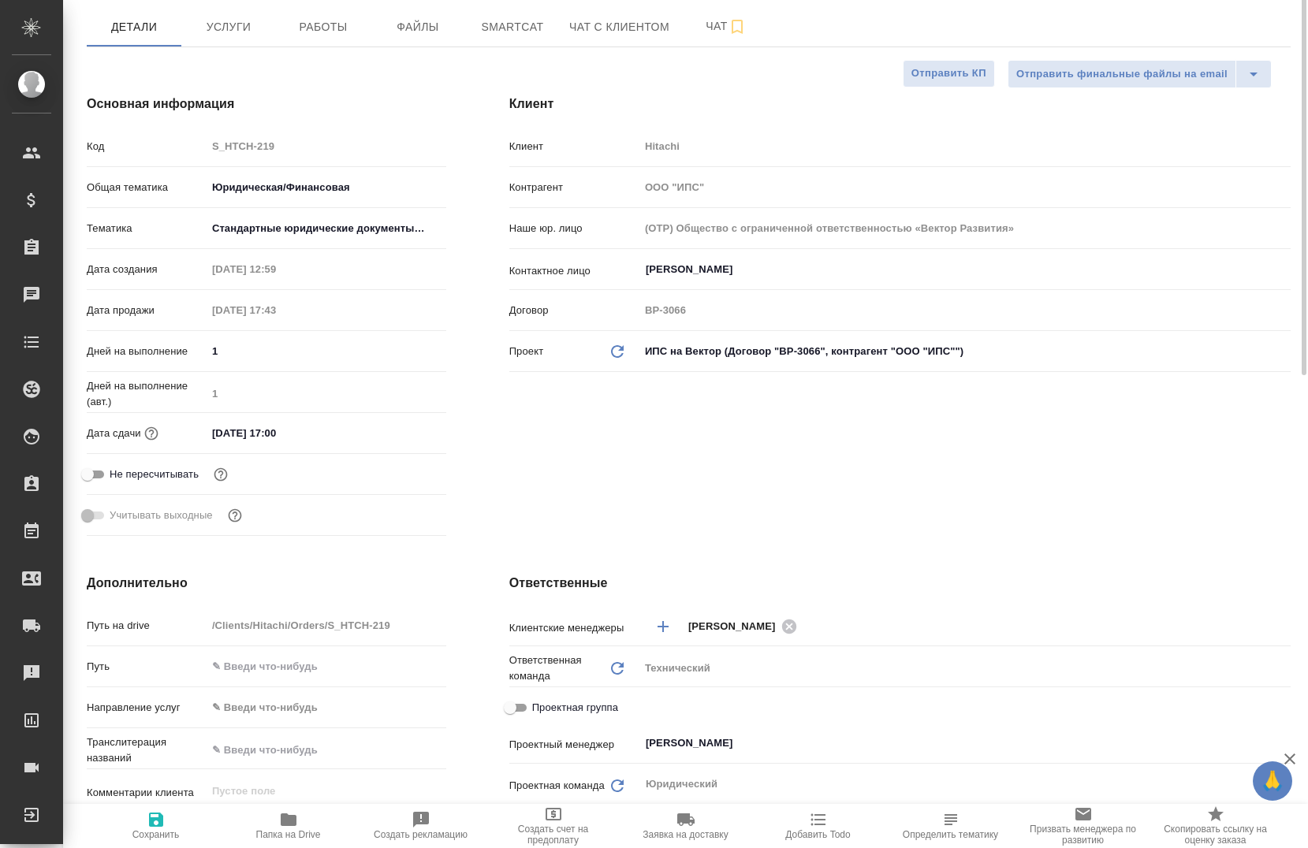
scroll to position [315, 0]
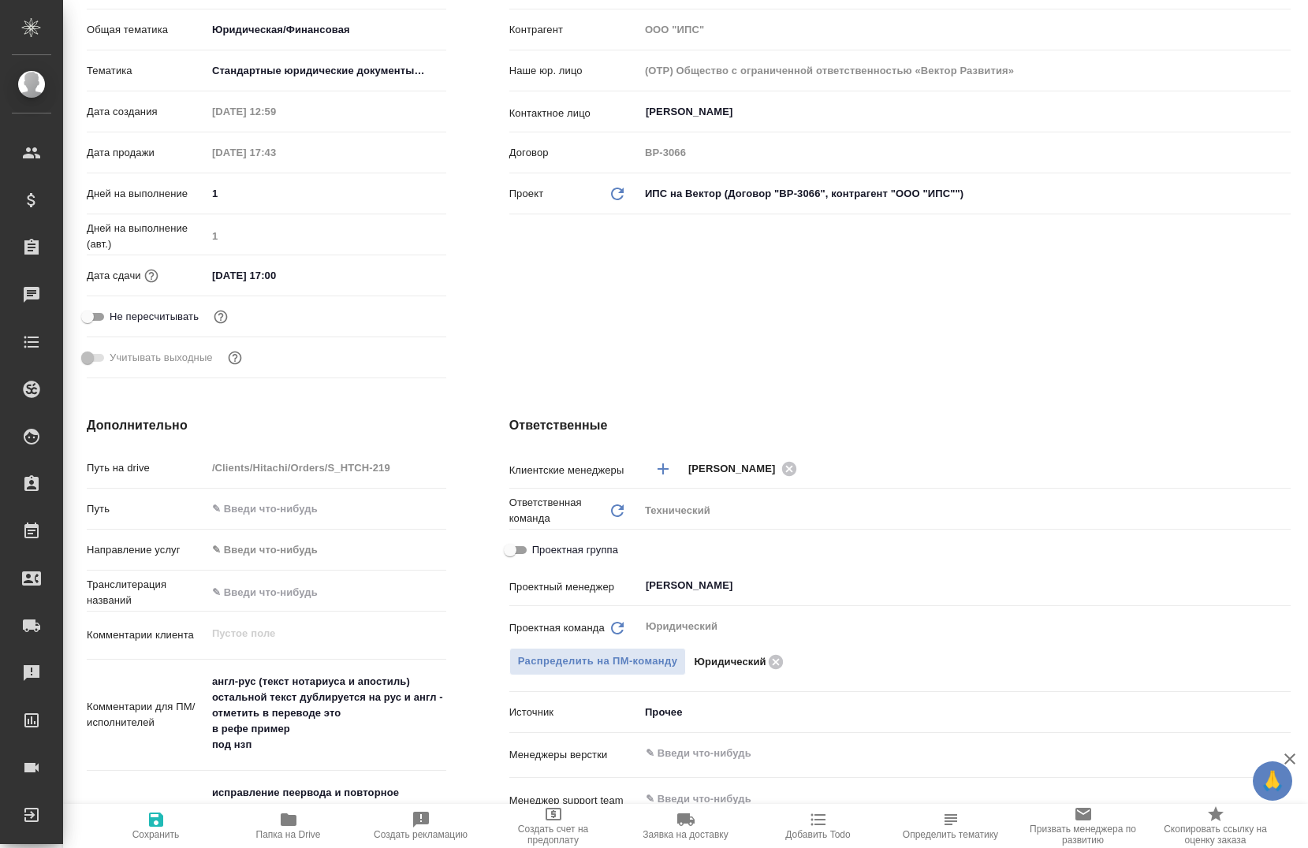
drag, startPoint x: 513, startPoint y: 550, endPoint x: 524, endPoint y: 550, distance: 11.0
click at [514, 550] on input "Проектная группа" at bounding box center [510, 550] width 57 height 19
checkbox input "true"
type textarea "x"
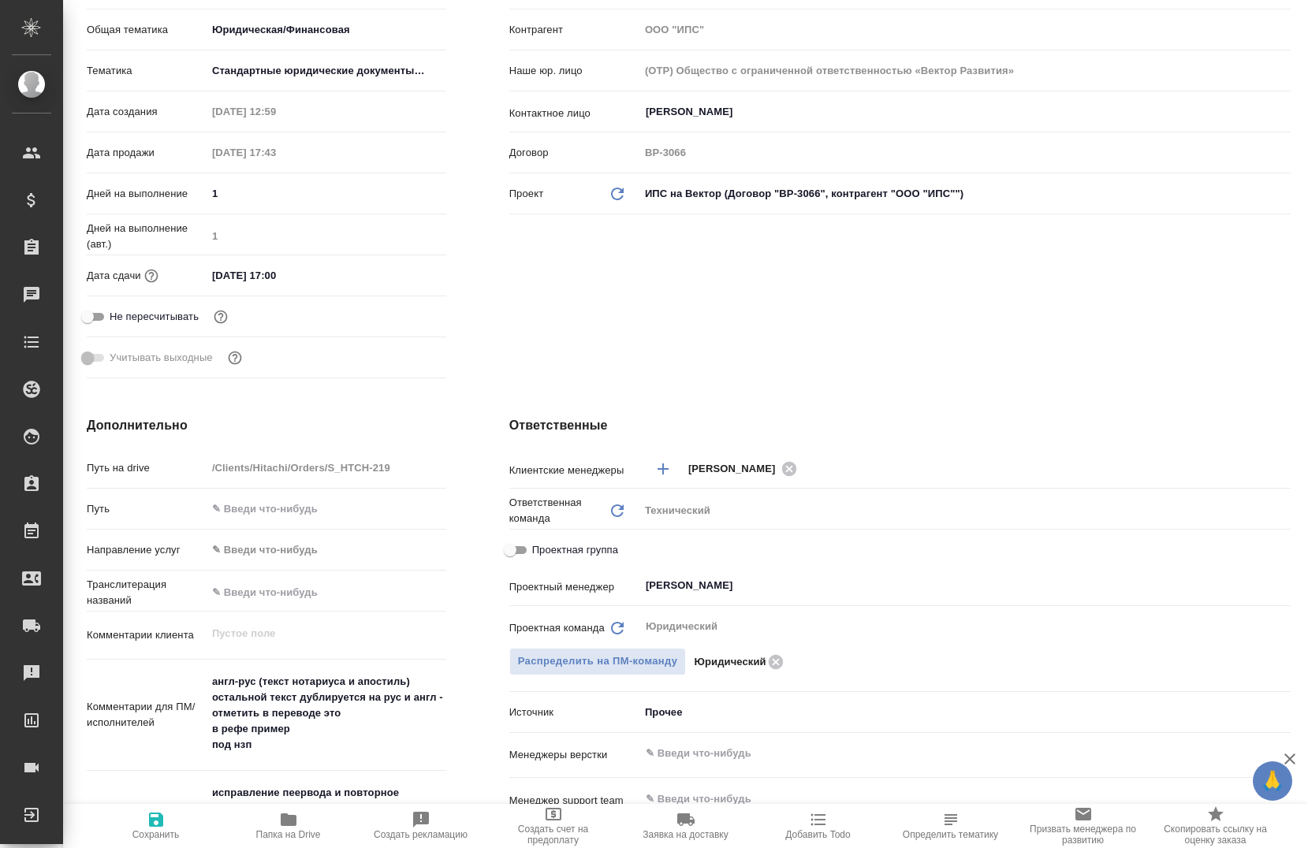
type textarea "x"
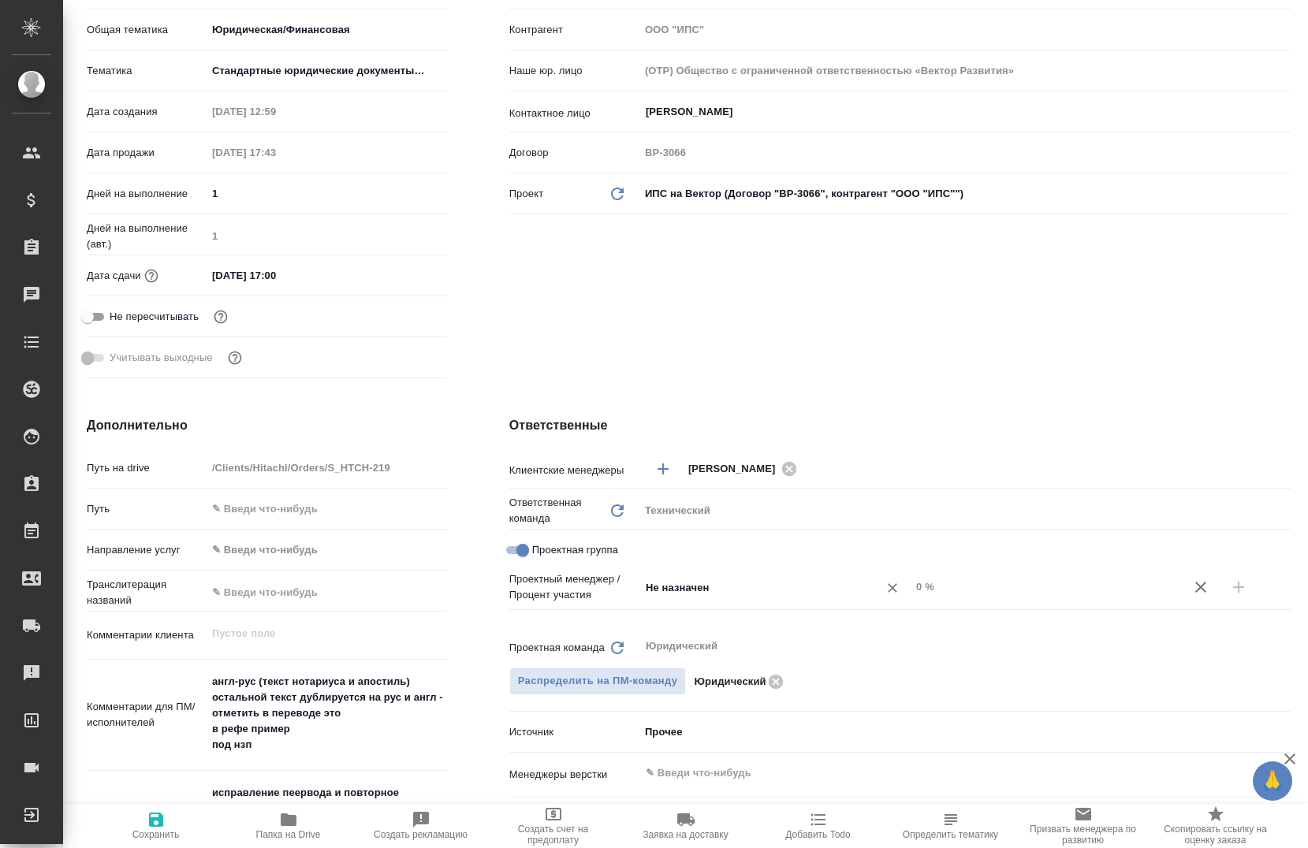
click at [747, 588] on input "Не назначен" at bounding box center [748, 587] width 209 height 19
type input "бада"
click at [729, 636] on li "Баданян Артак" at bounding box center [767, 623] width 269 height 28
type textarea "x"
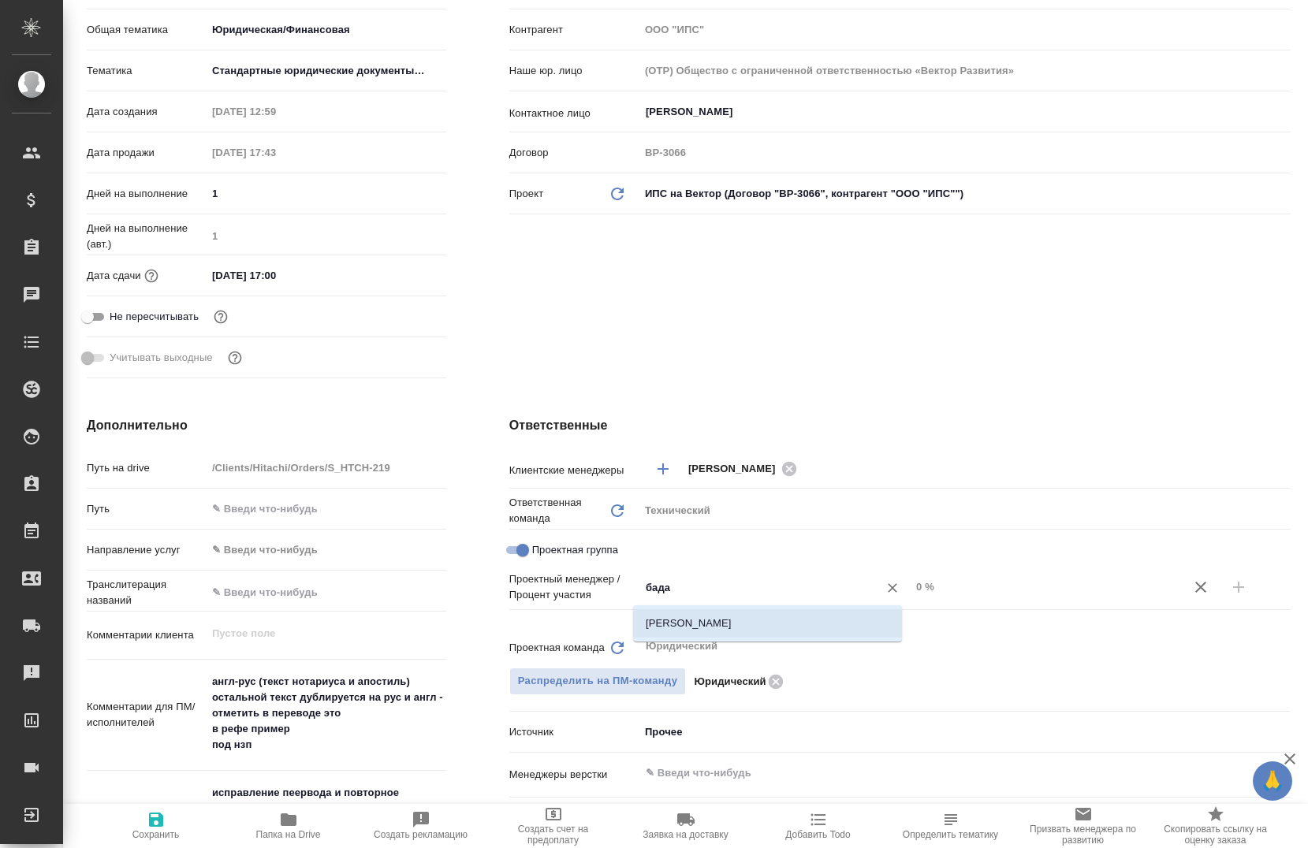
type textarea "x"
click at [911, 593] on input "0 %" at bounding box center [1046, 587] width 271 height 23
type input "30 %"
type textarea "x"
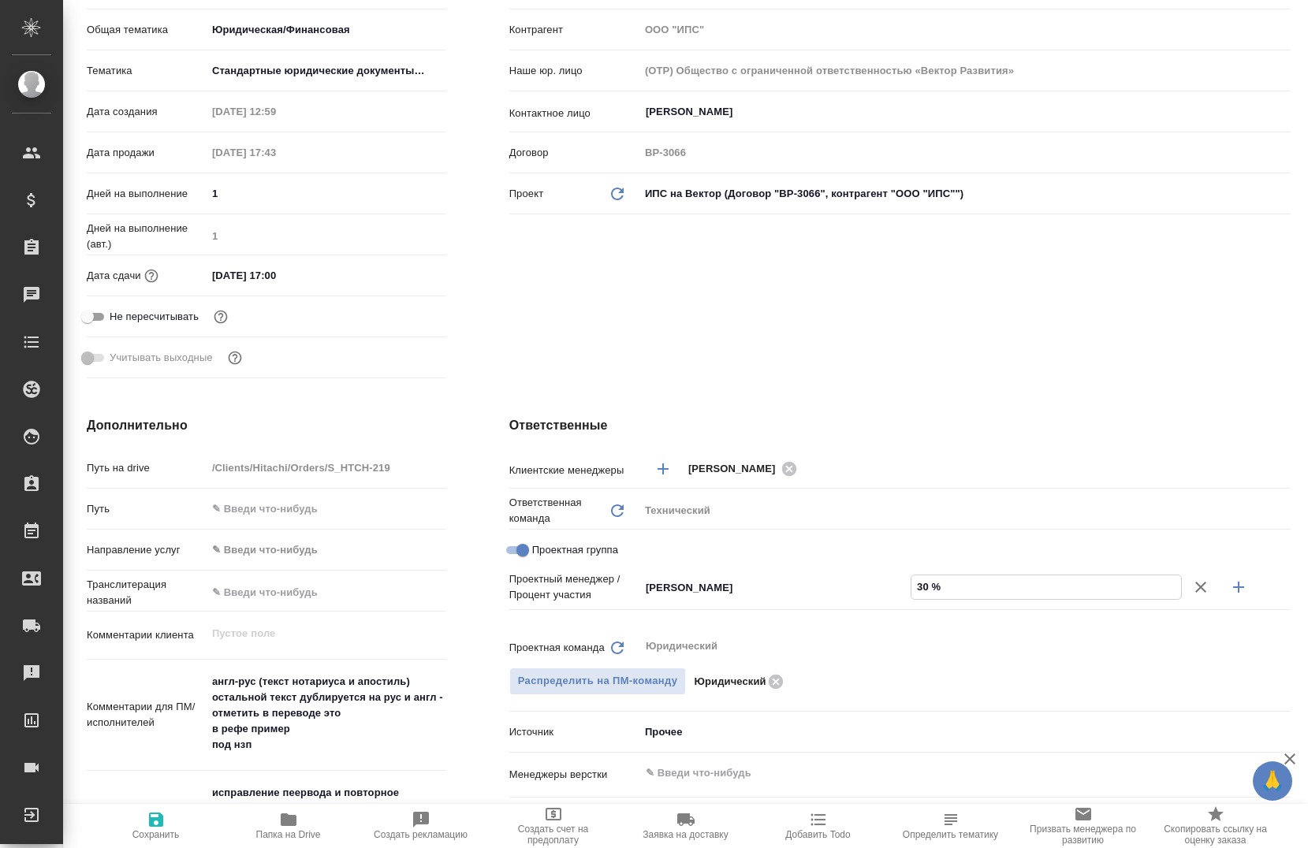
type textarea "x"
type input "30 %"
click at [1233, 584] on icon "button" at bounding box center [1238, 587] width 11 height 11
type textarea "x"
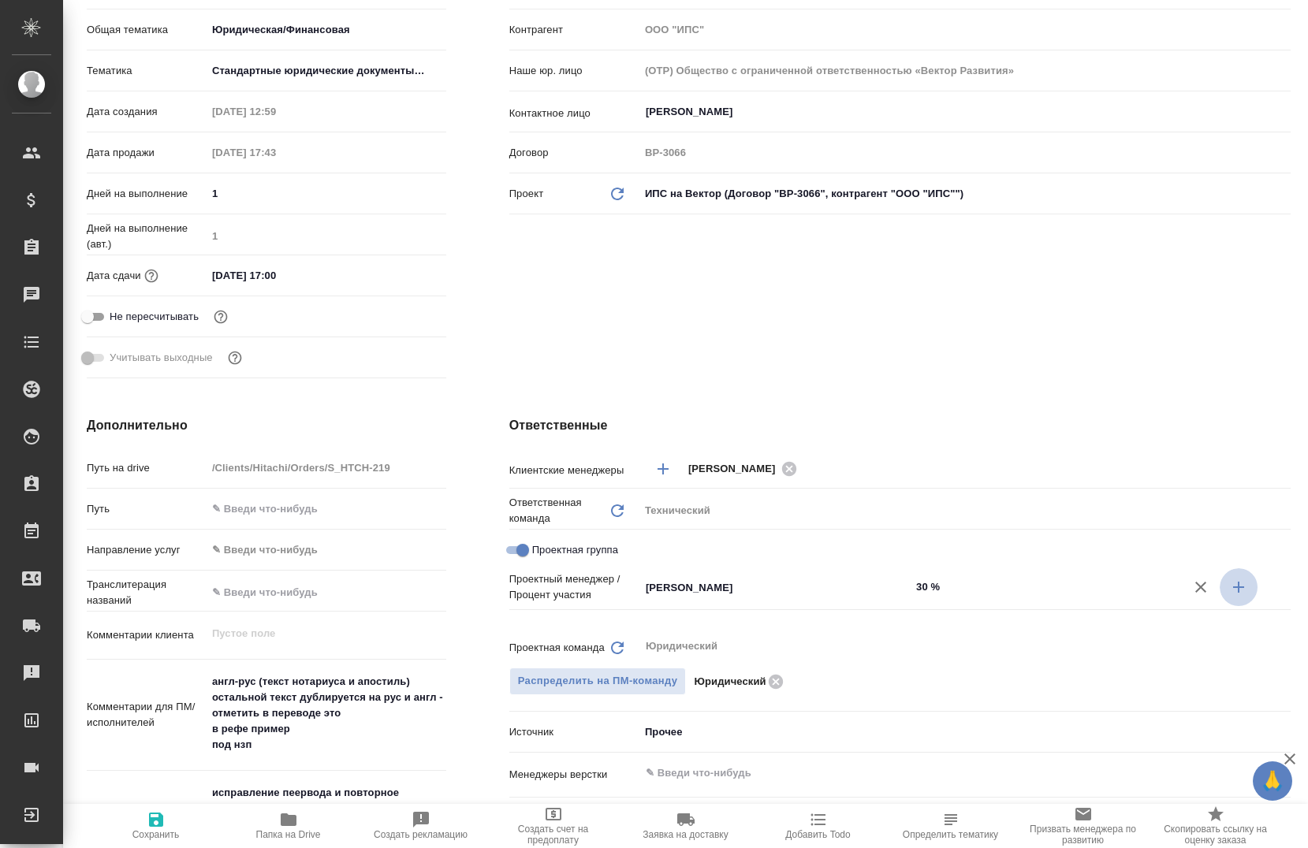
type textarea "x"
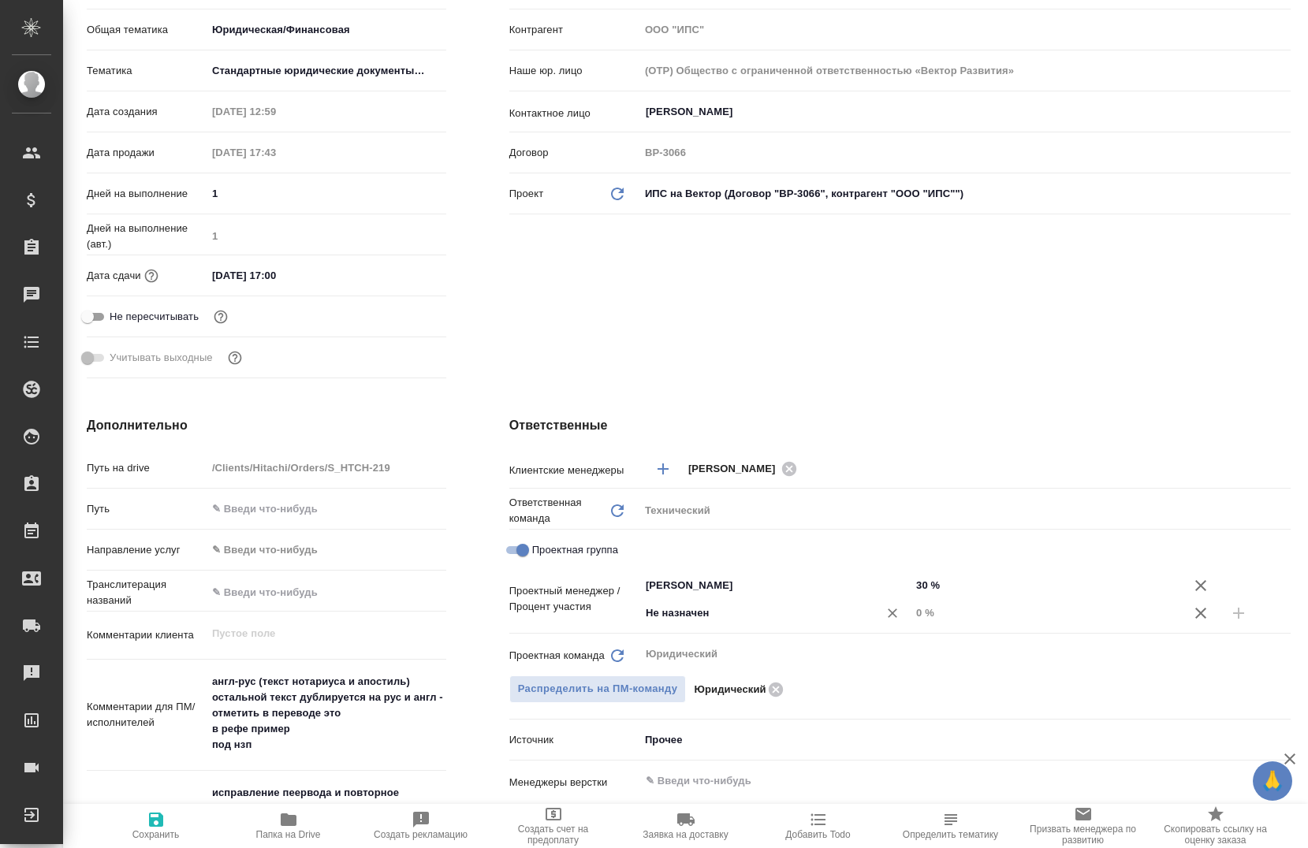
click at [658, 616] on input "Не назначен" at bounding box center [748, 613] width 209 height 19
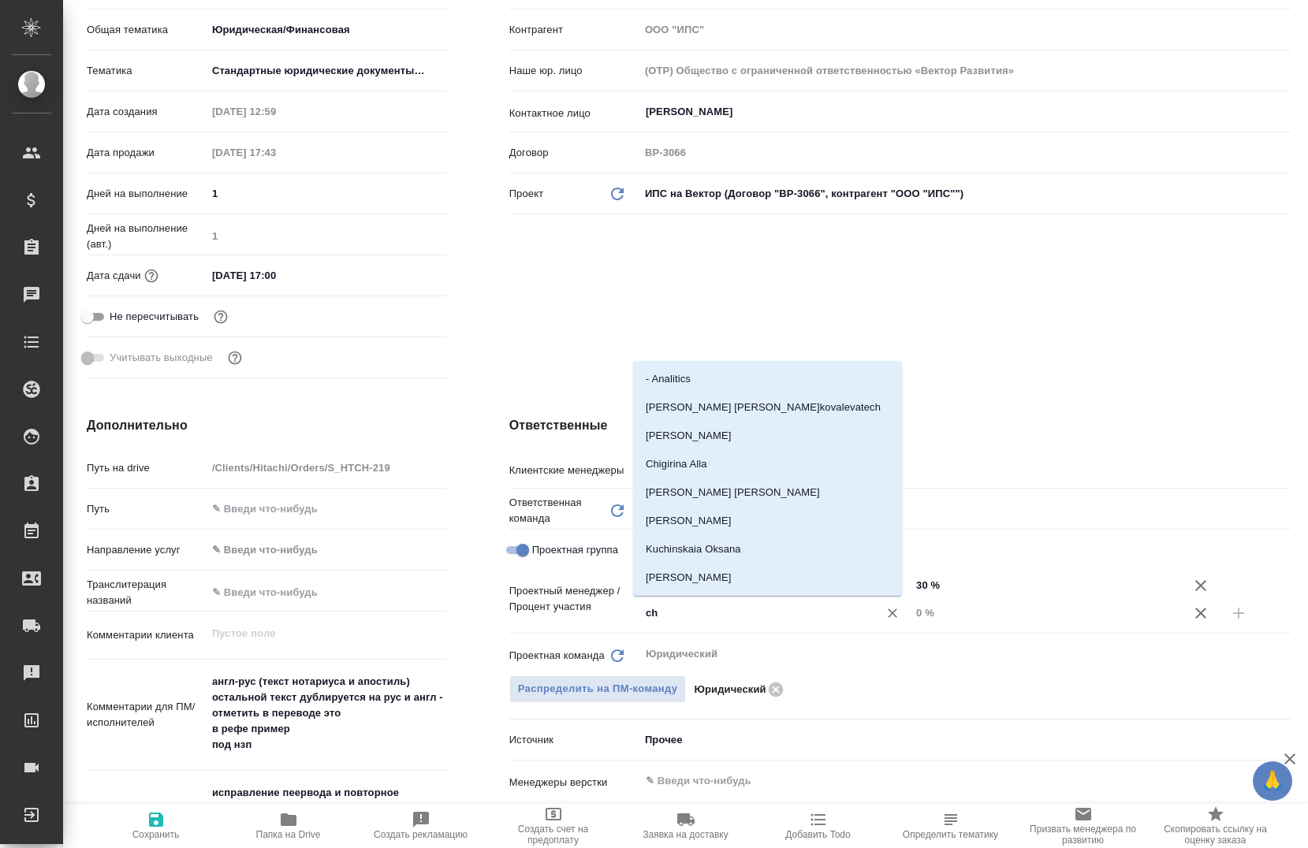
type input "che"
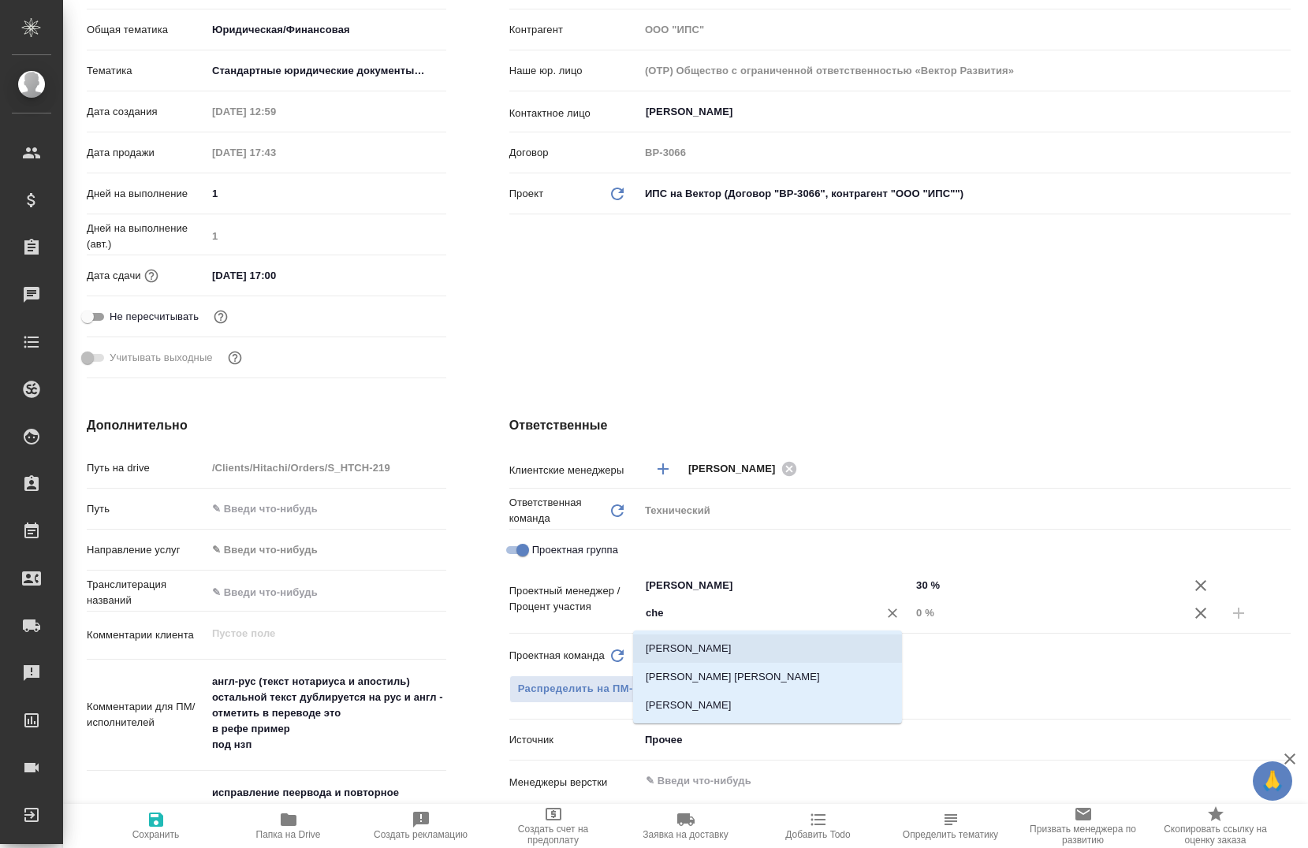
click at [672, 646] on li "[PERSON_NAME]" at bounding box center [767, 649] width 269 height 28
type textarea "x"
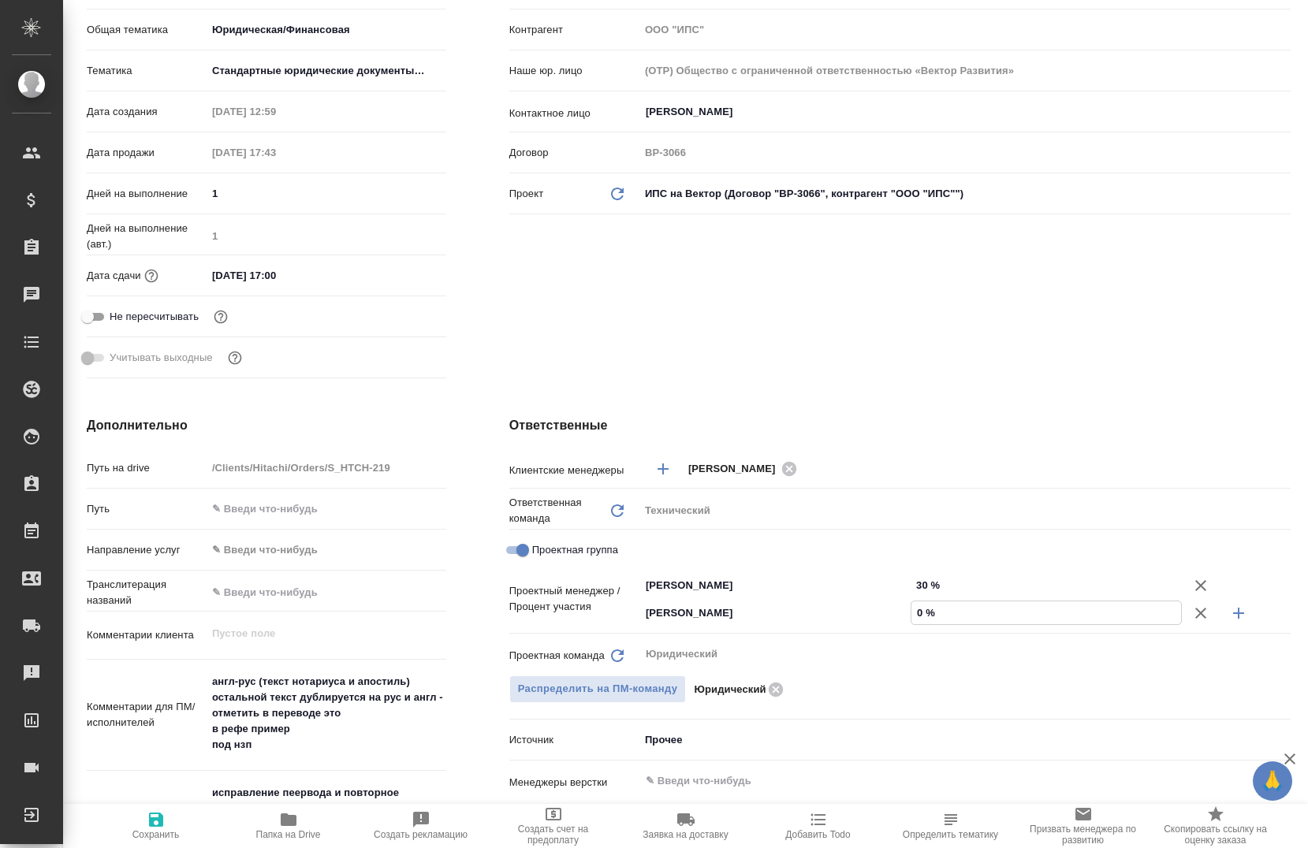
click at [911, 613] on input "0 %" at bounding box center [1046, 613] width 270 height 23
type input "70 %"
type textarea "x"
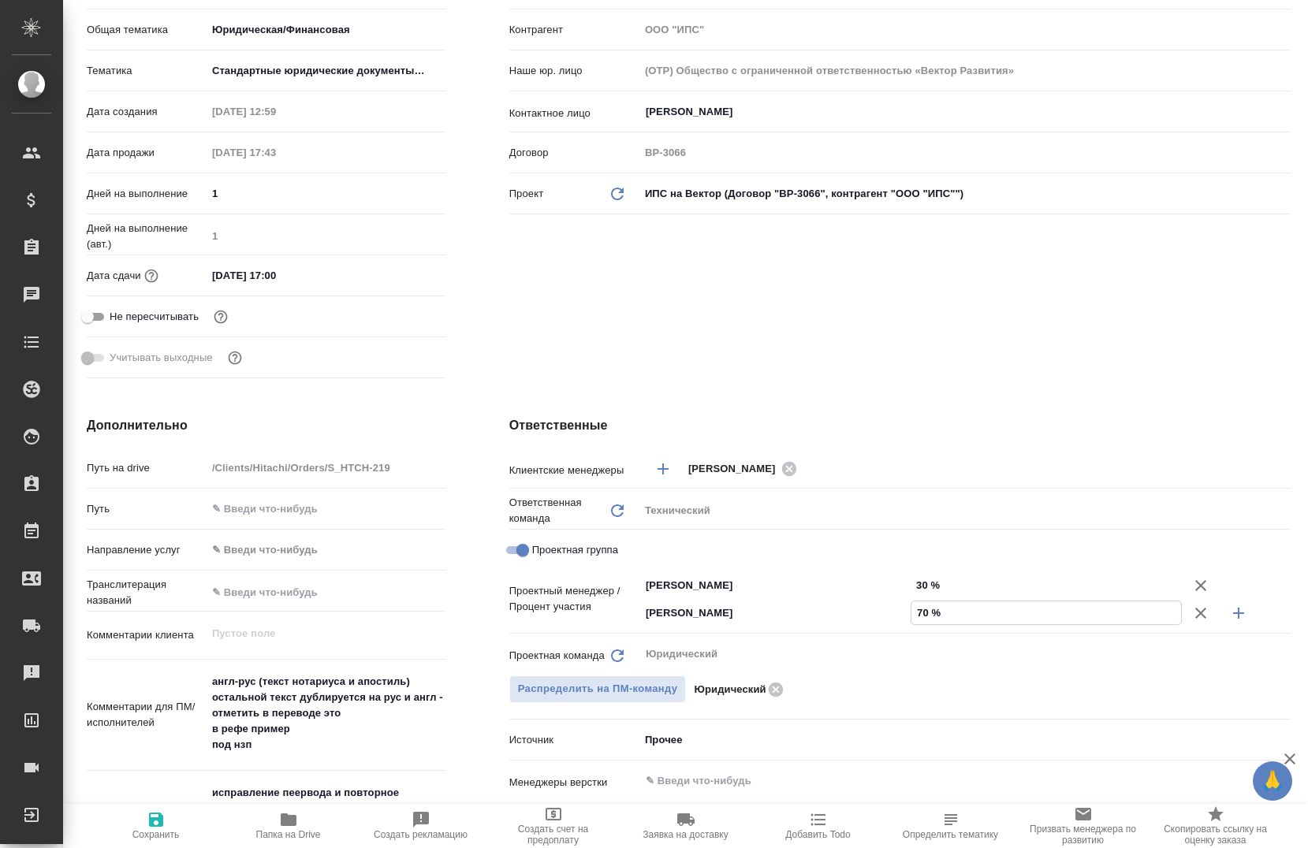
scroll to position [552, 0]
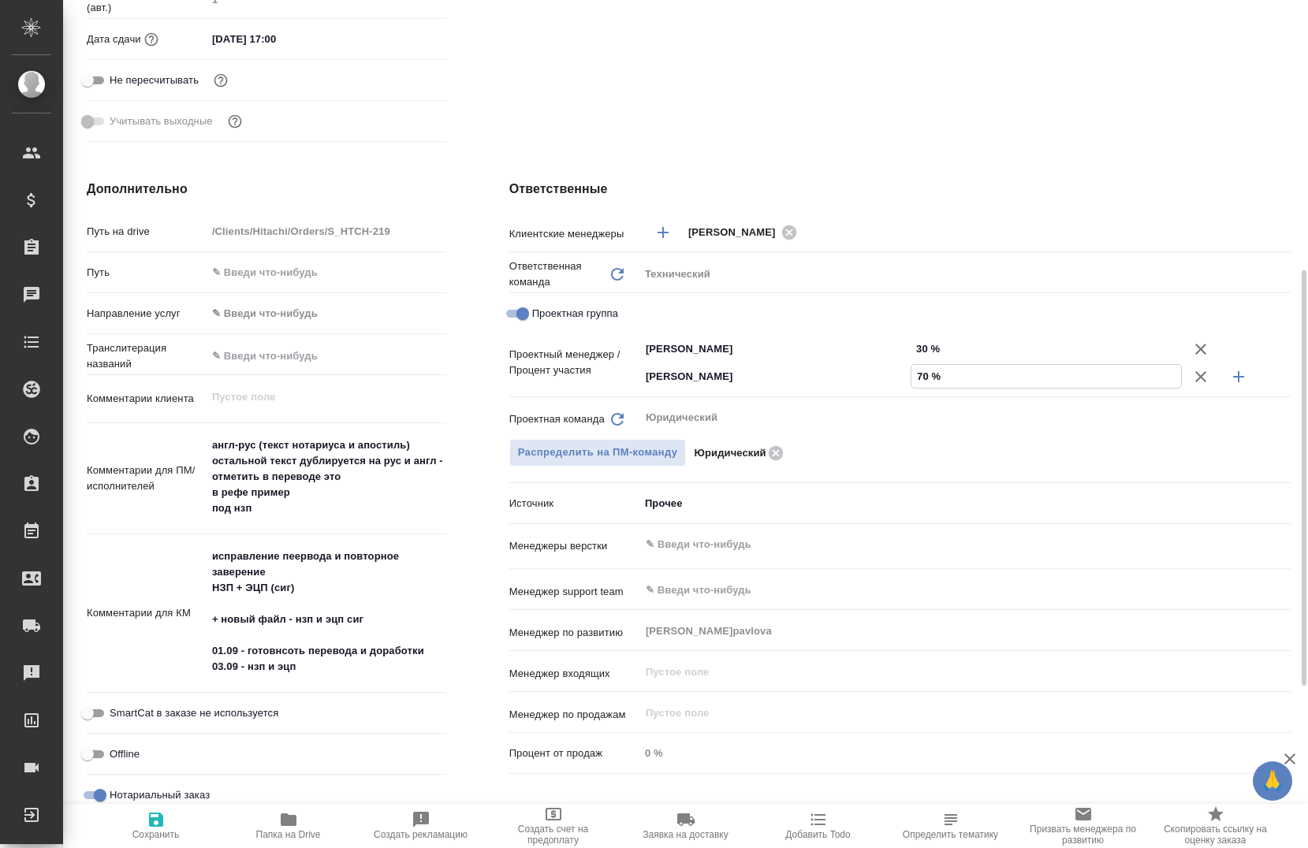
type input "70 %"
click at [161, 833] on span "Сохранить" at bounding box center [155, 834] width 47 height 11
type textarea "x"
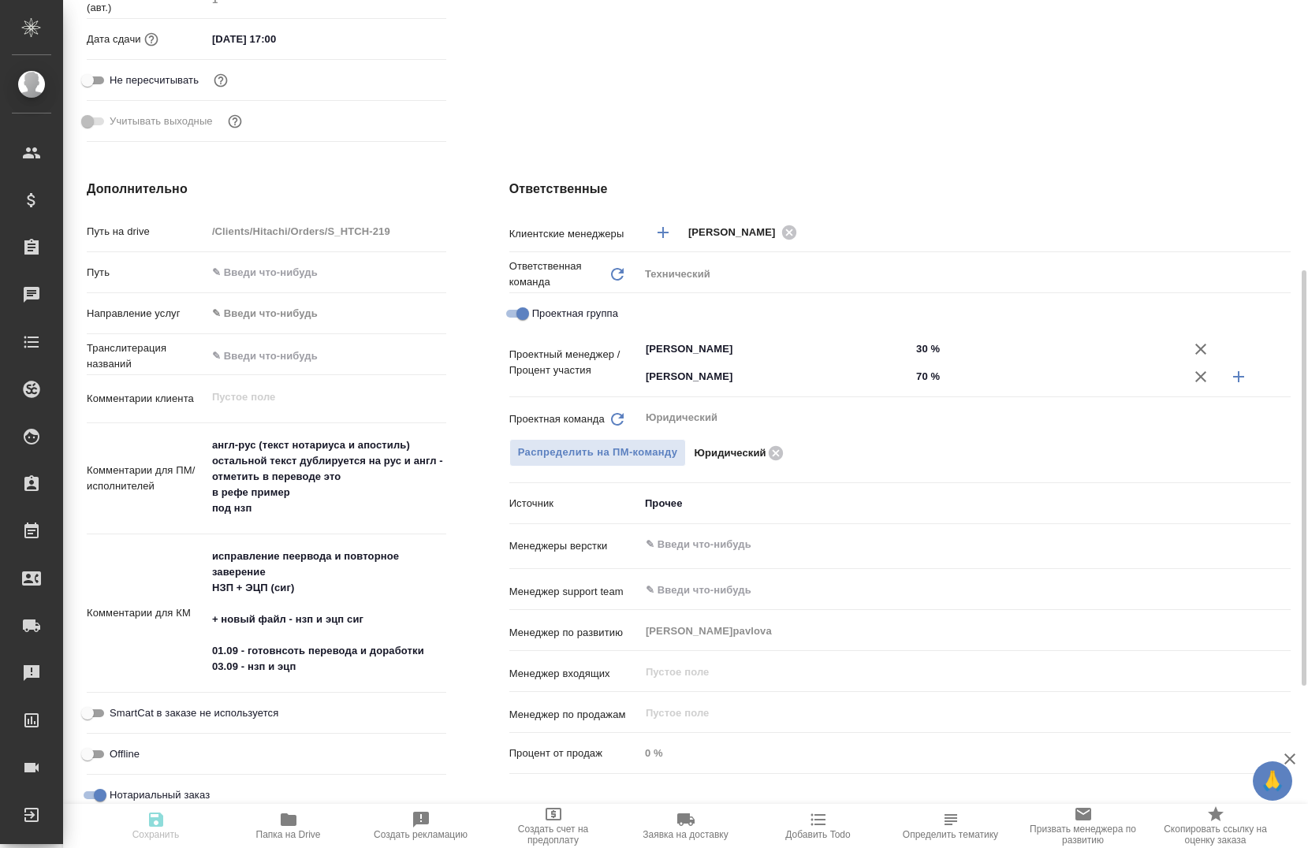
type textarea "x"
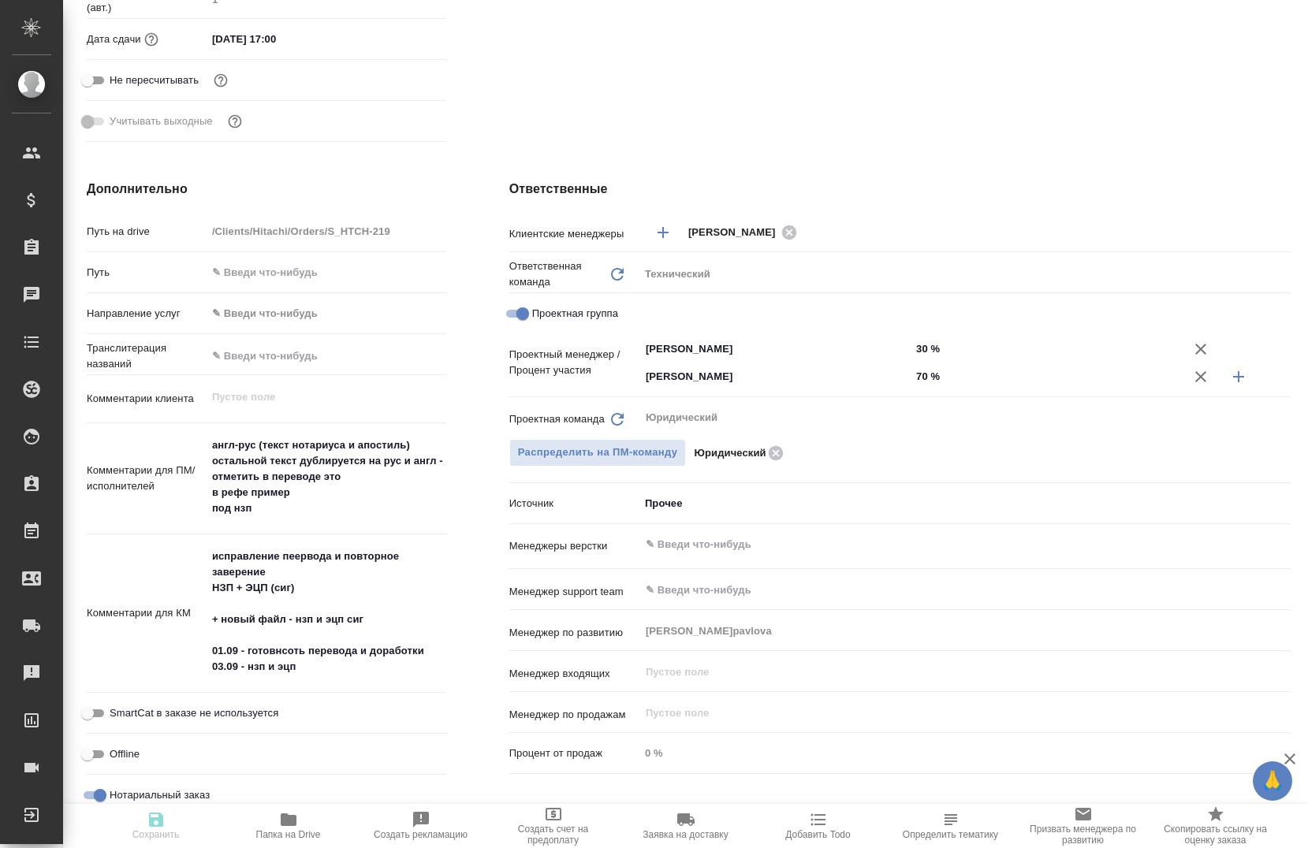
type textarea "x"
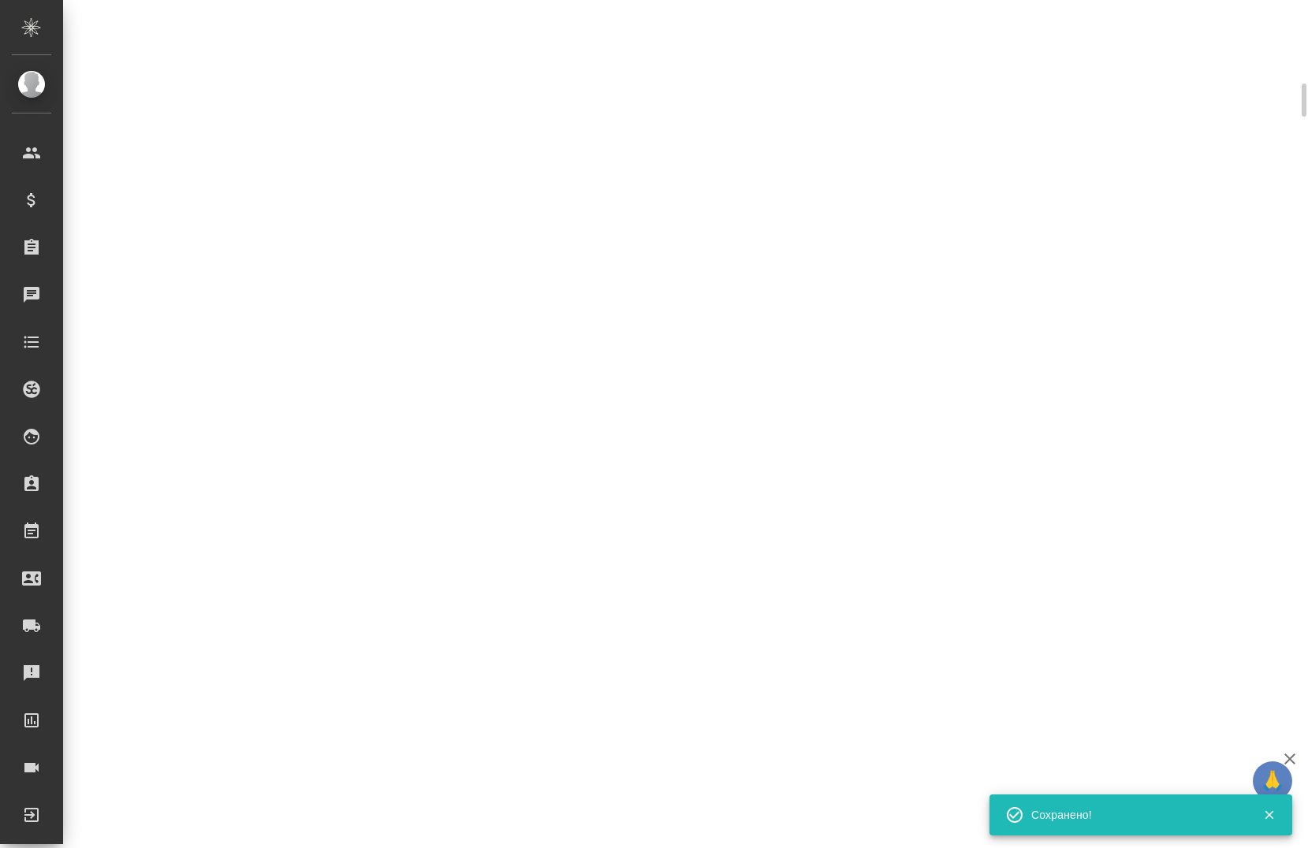
select select "RU"
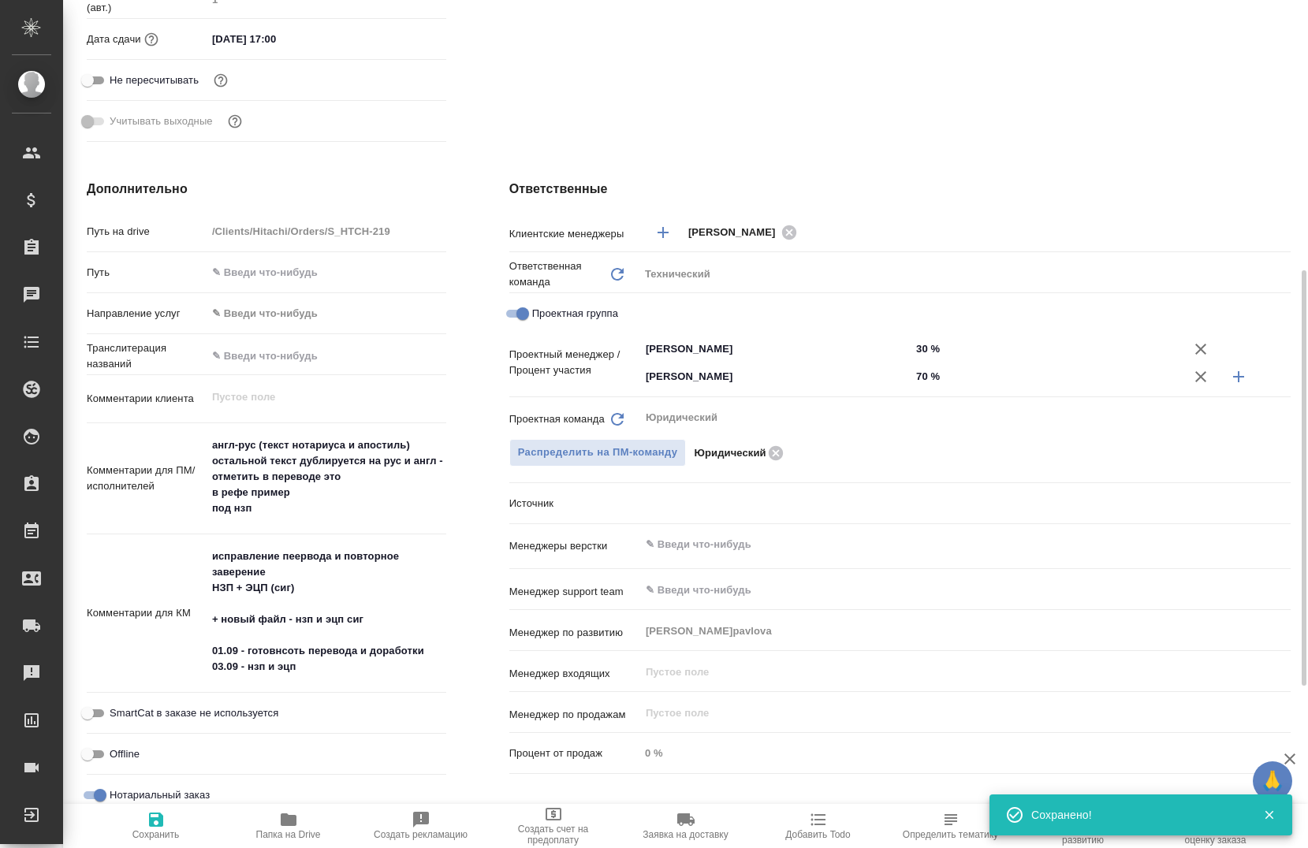
type textarea "x"
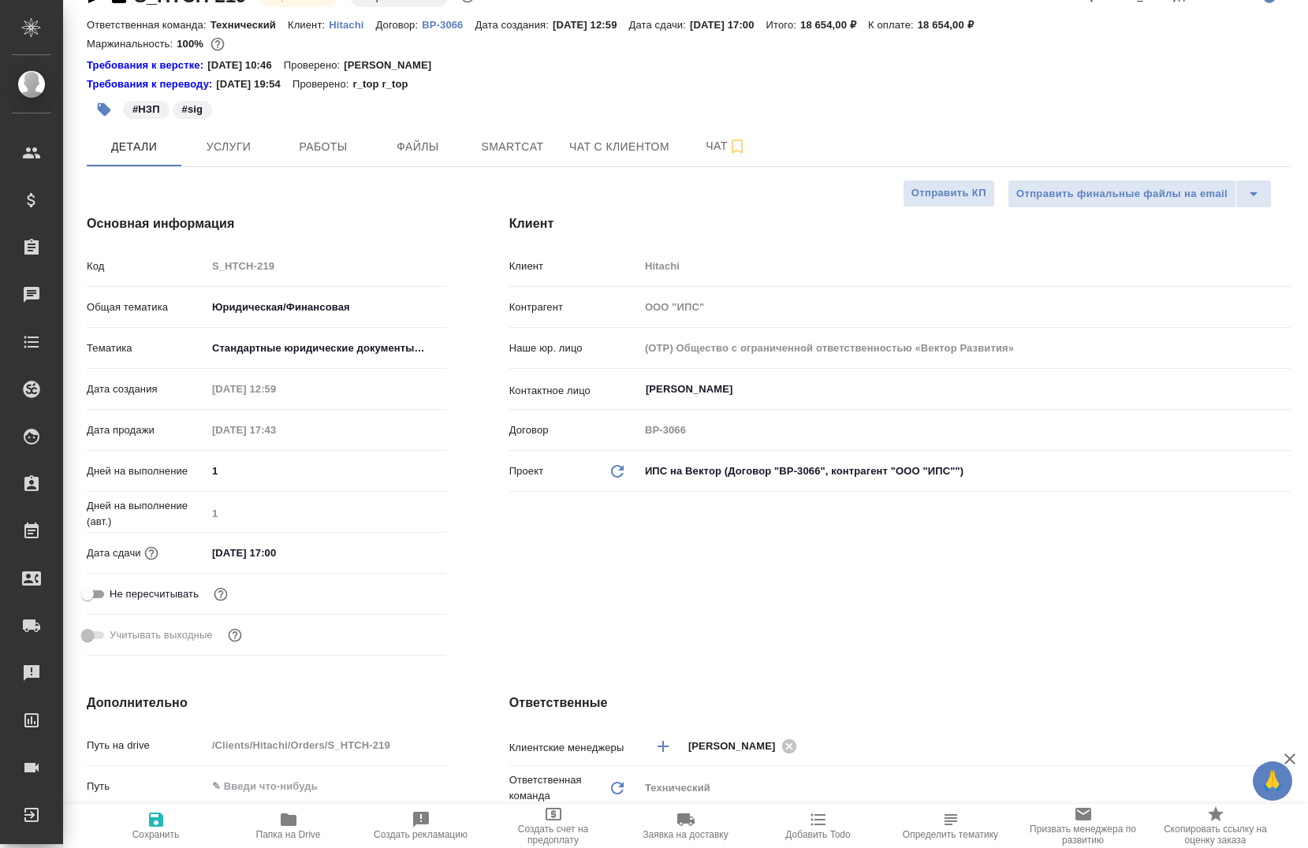
scroll to position [0, 0]
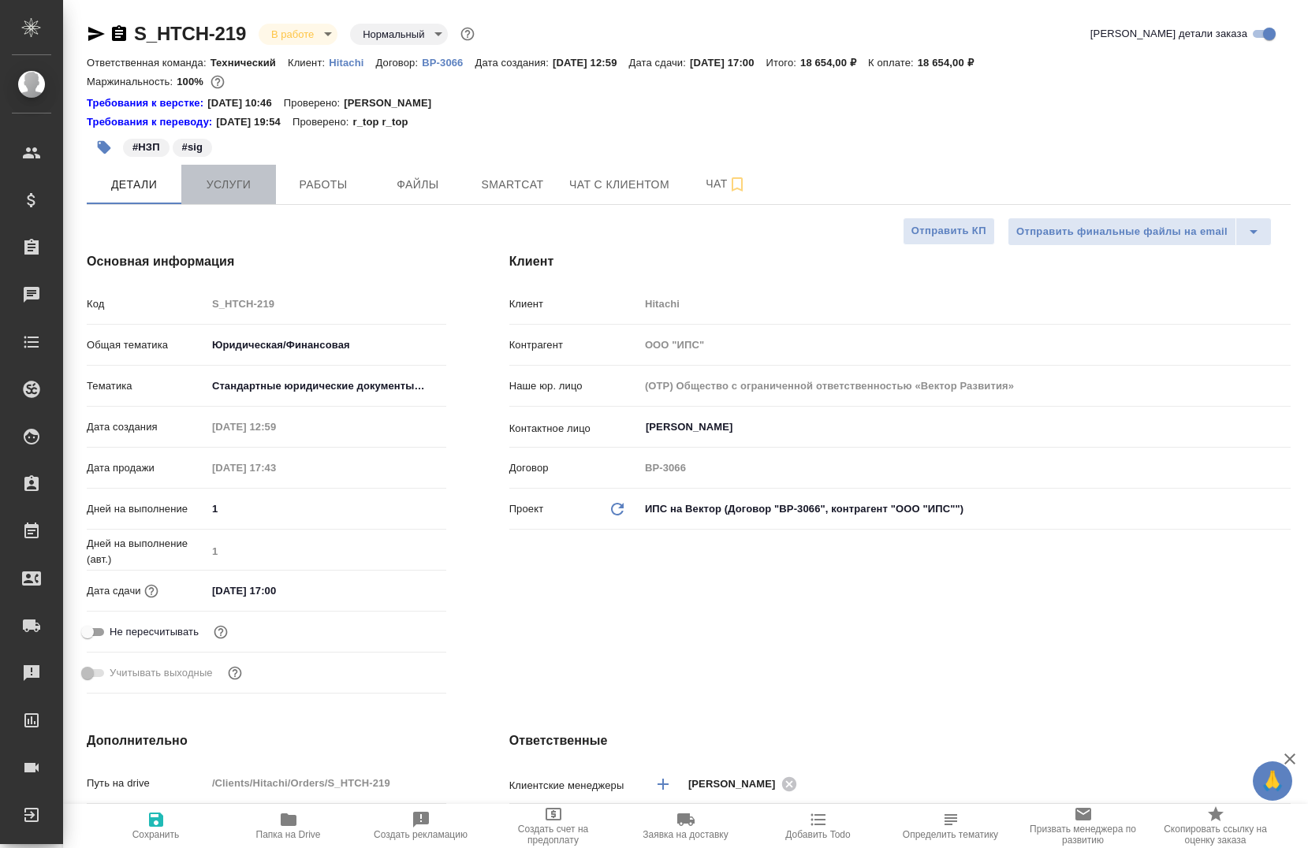
click at [217, 169] on button "Услуги" at bounding box center [228, 184] width 95 height 39
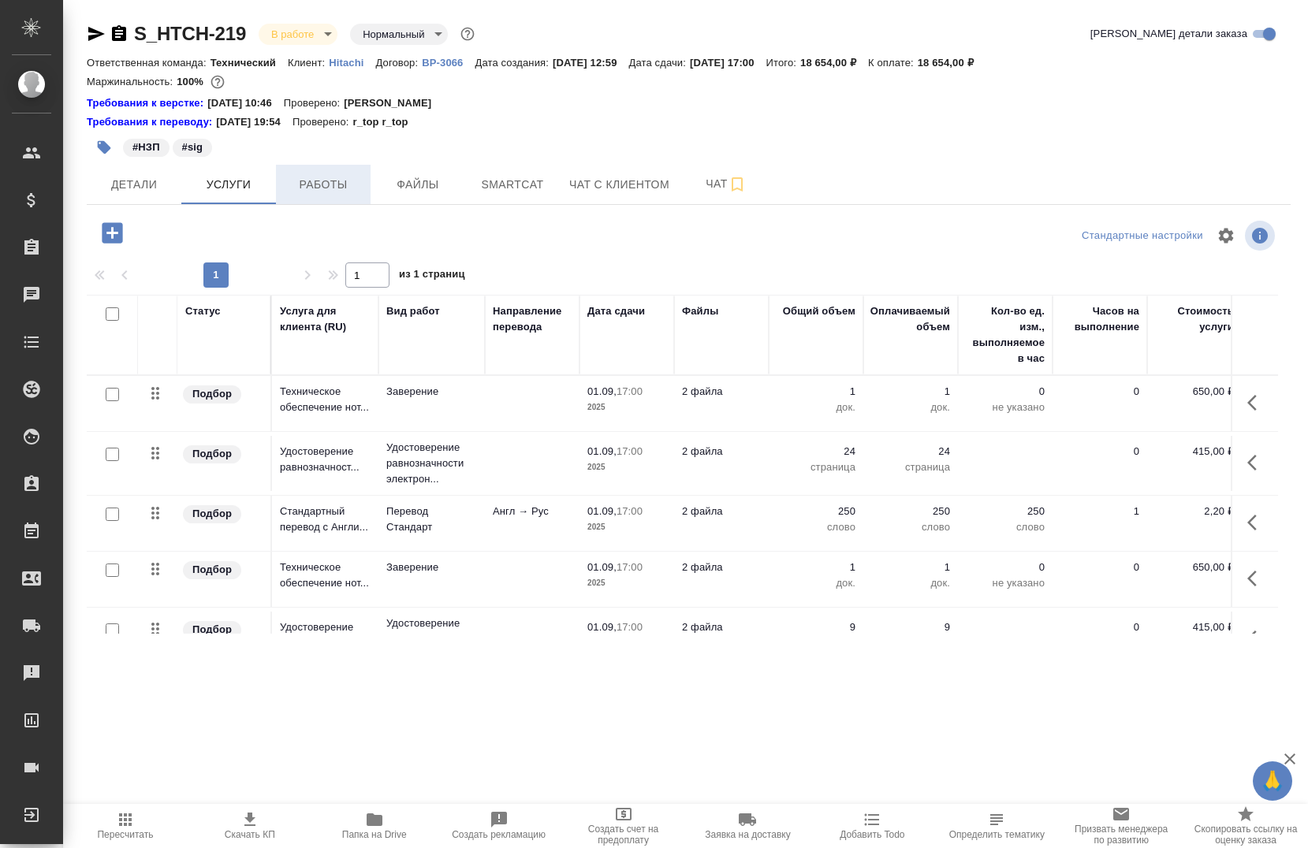
click at [345, 189] on span "Работы" at bounding box center [323, 185] width 76 height 20
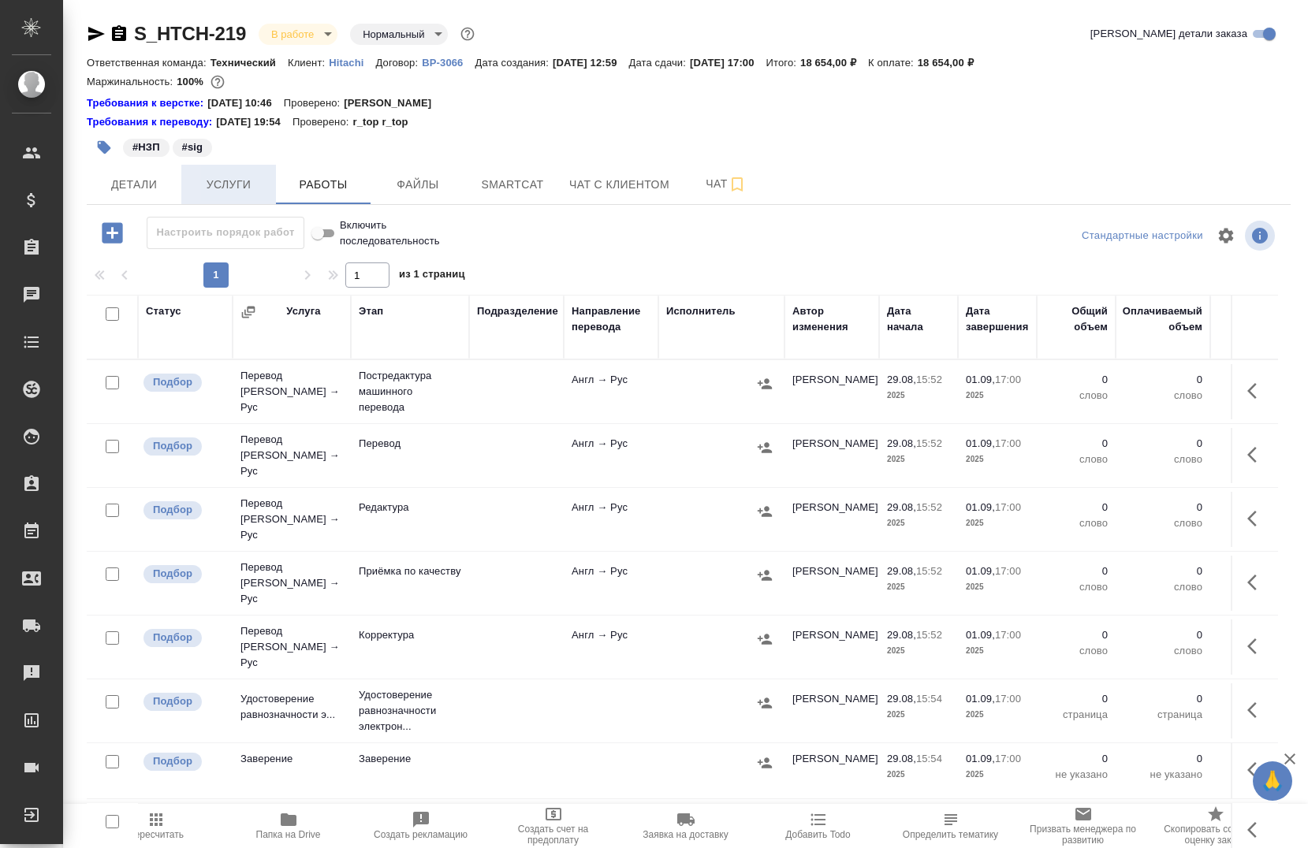
click at [214, 188] on span "Услуги" at bounding box center [229, 185] width 76 height 20
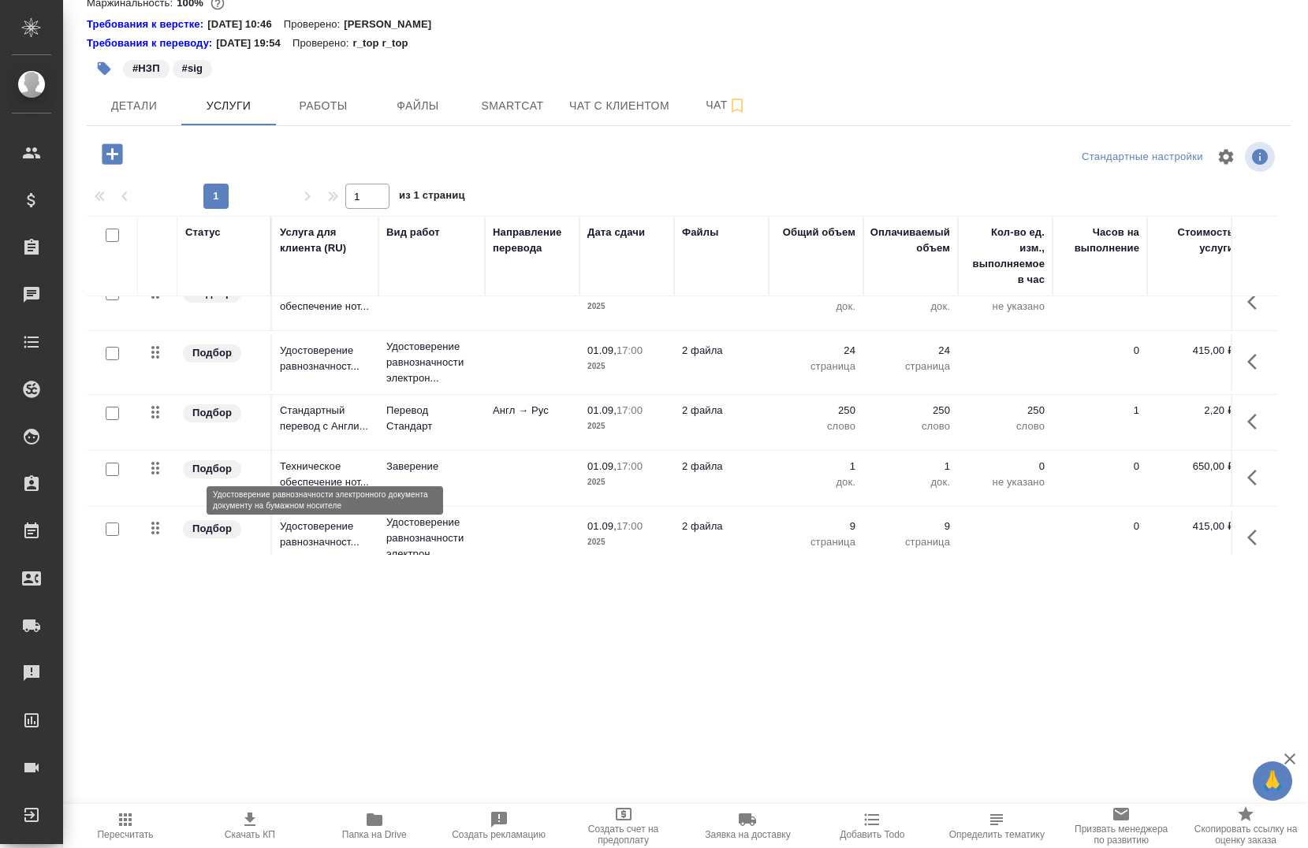
scroll to position [50, 0]
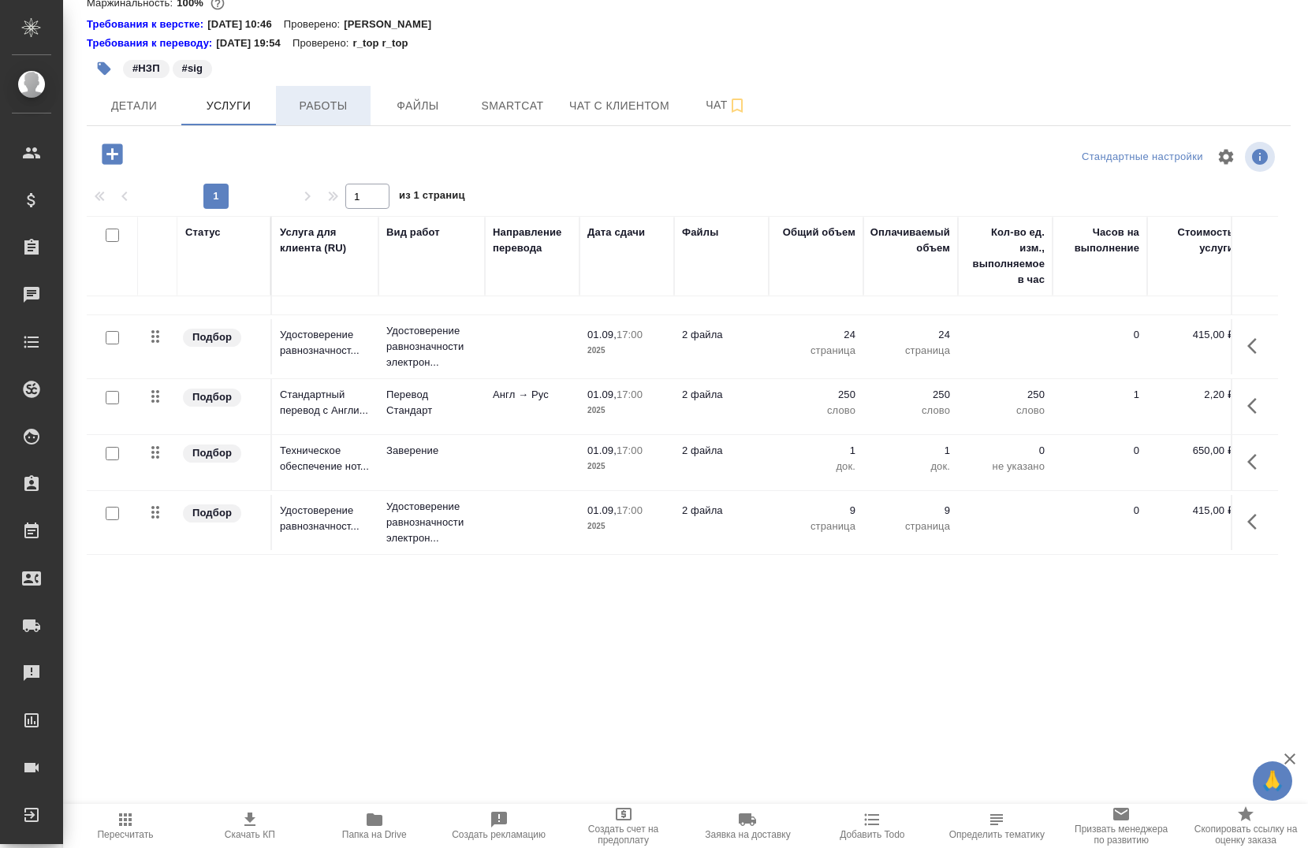
click at [317, 115] on button "Работы" at bounding box center [323, 105] width 95 height 39
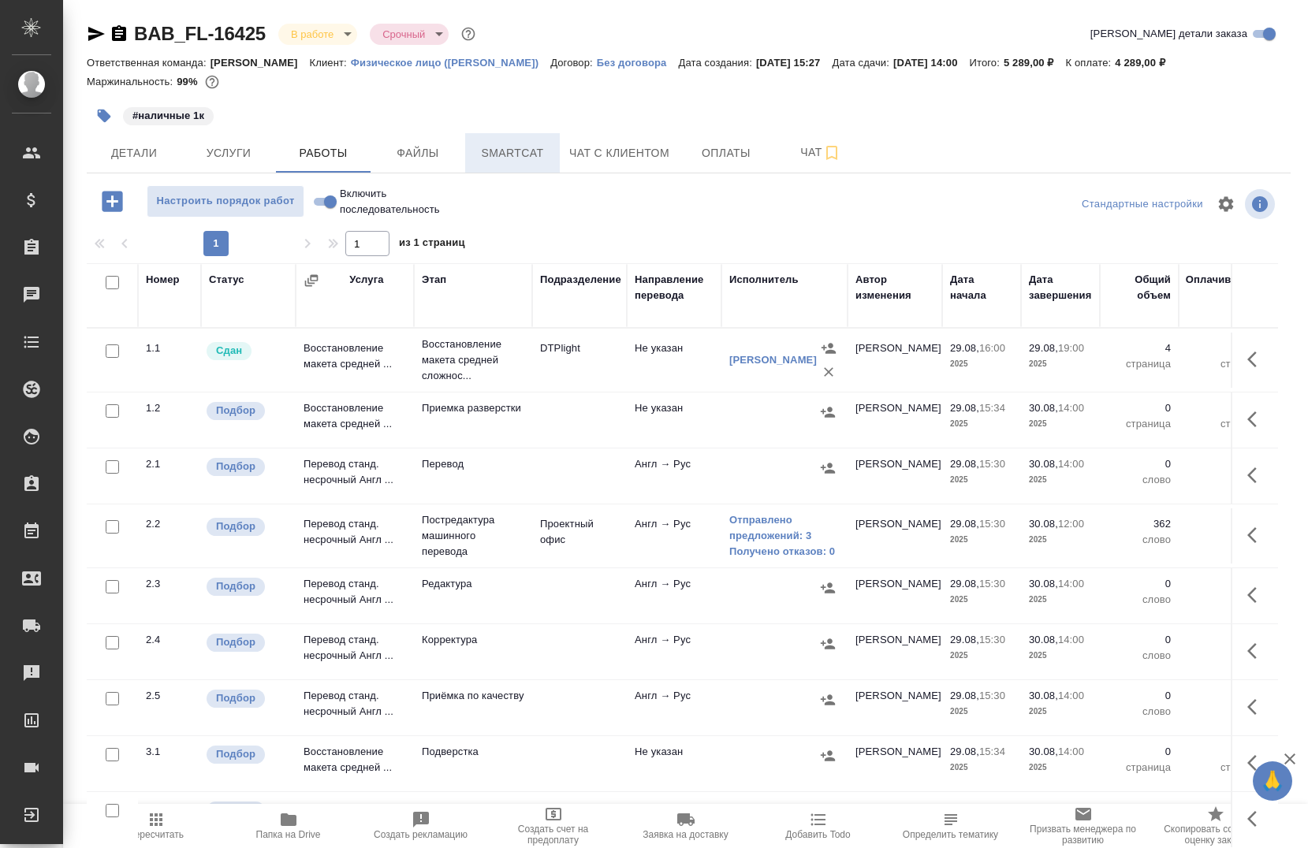
click at [536, 151] on span "Smartcat" at bounding box center [513, 154] width 76 height 20
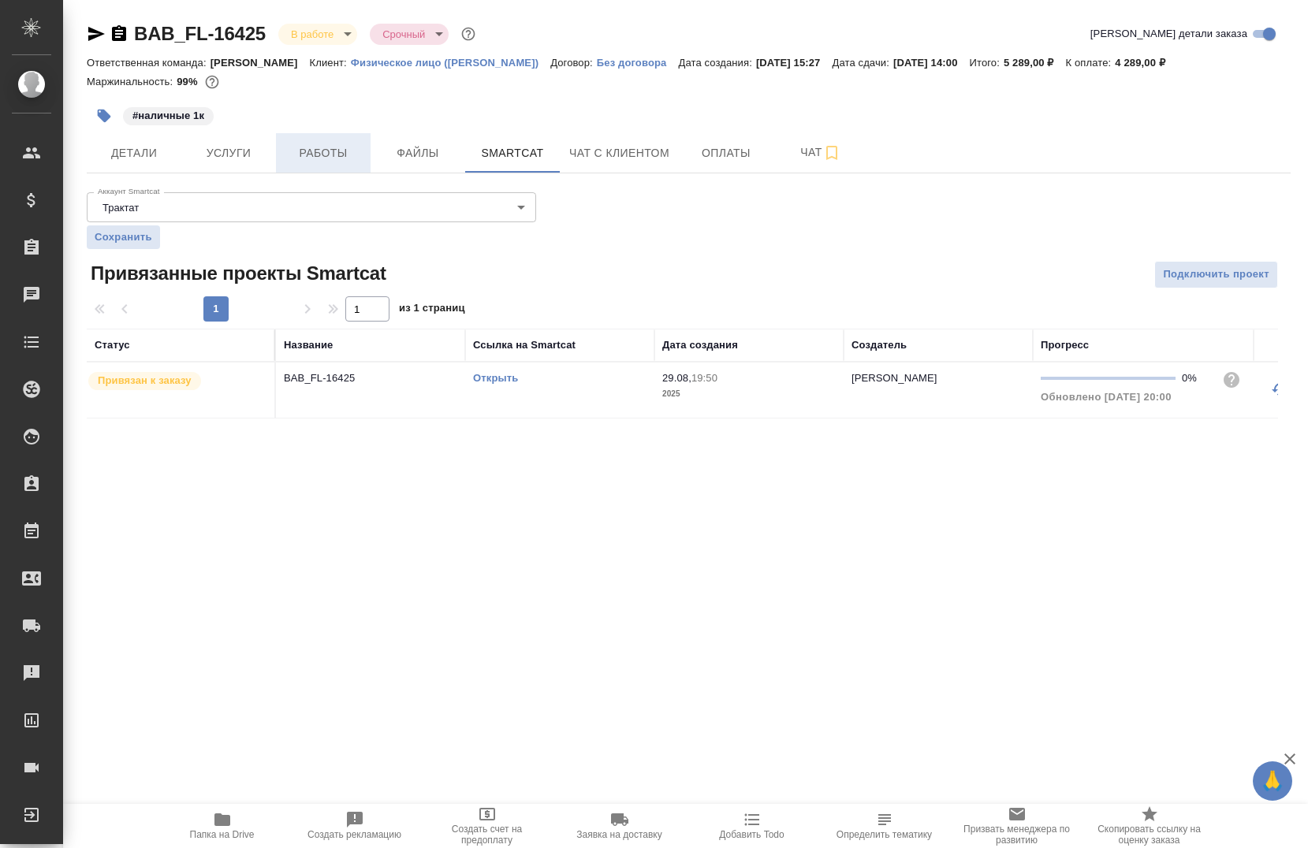
click at [350, 163] on button "Работы" at bounding box center [323, 152] width 95 height 39
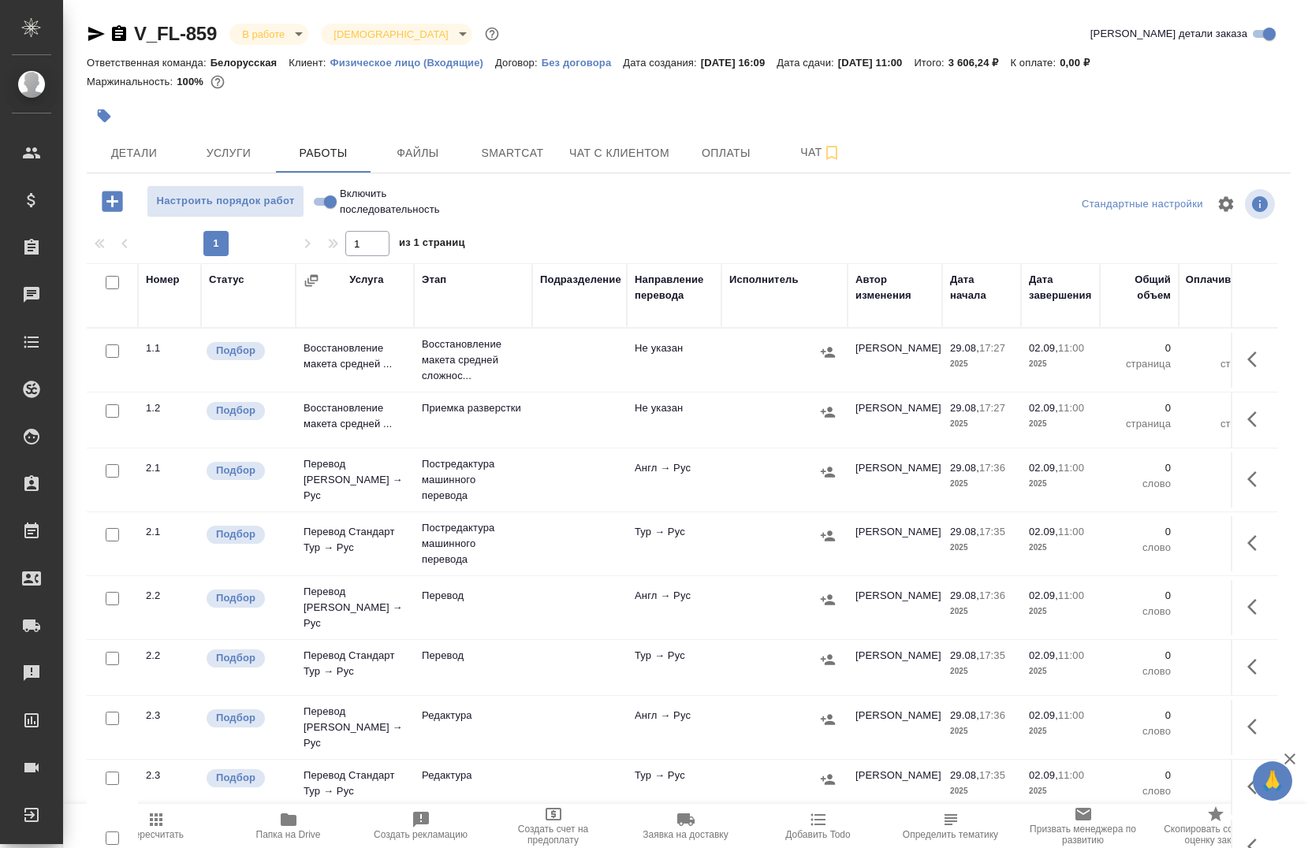
click at [328, 202] on input "Включить последовательность" at bounding box center [330, 201] width 57 height 19
checkbox input "true"
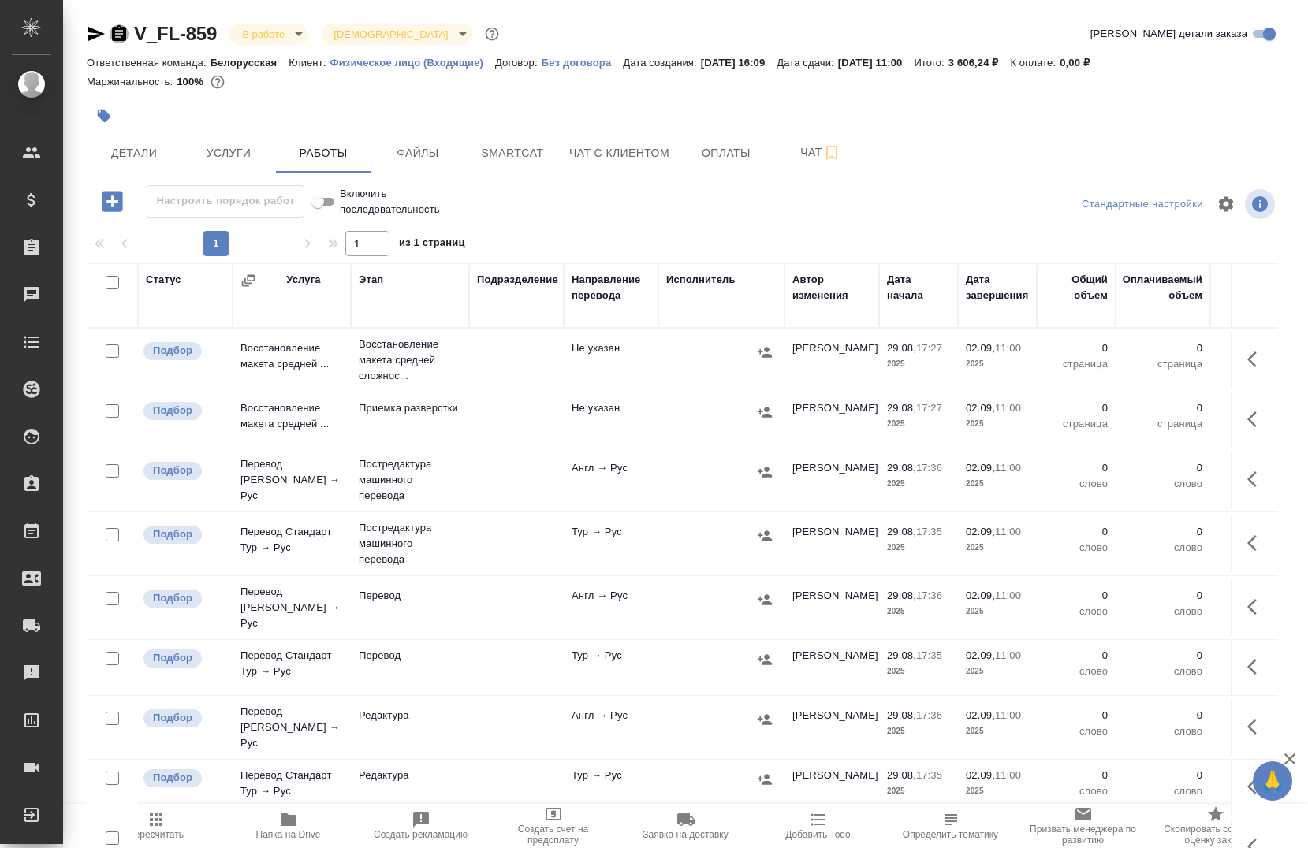
click at [123, 34] on icon "button" at bounding box center [119, 33] width 14 height 16
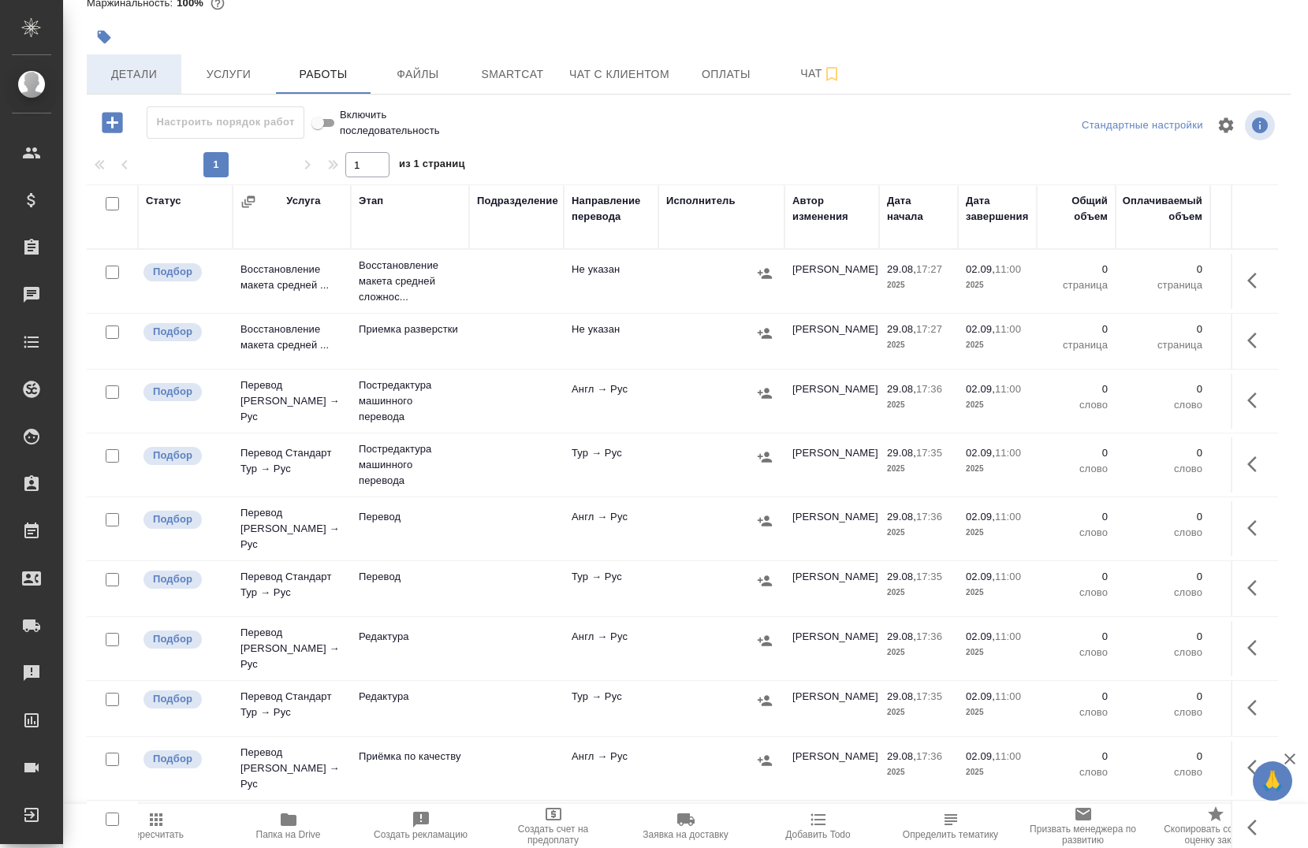
click at [140, 82] on span "Детали" at bounding box center [134, 75] width 76 height 20
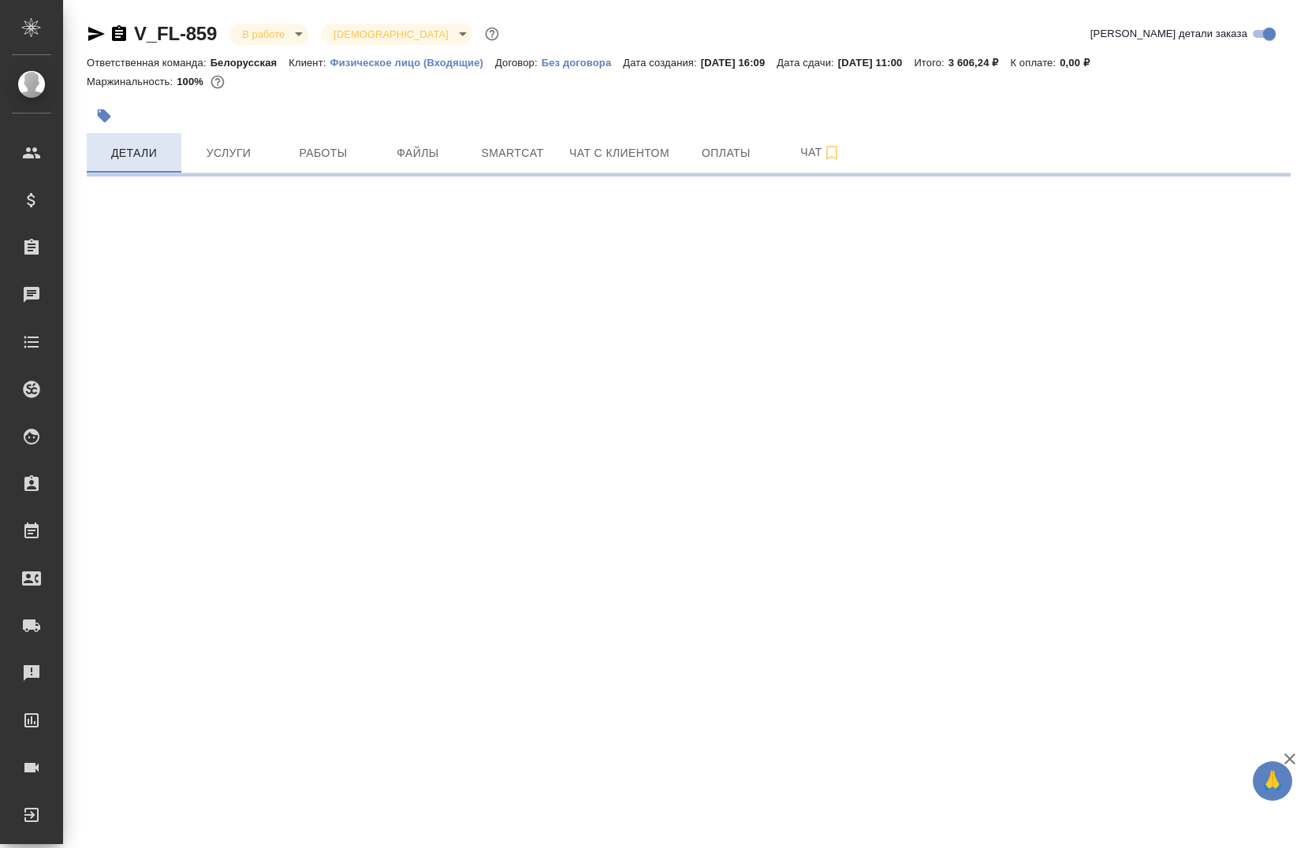
select select "RU"
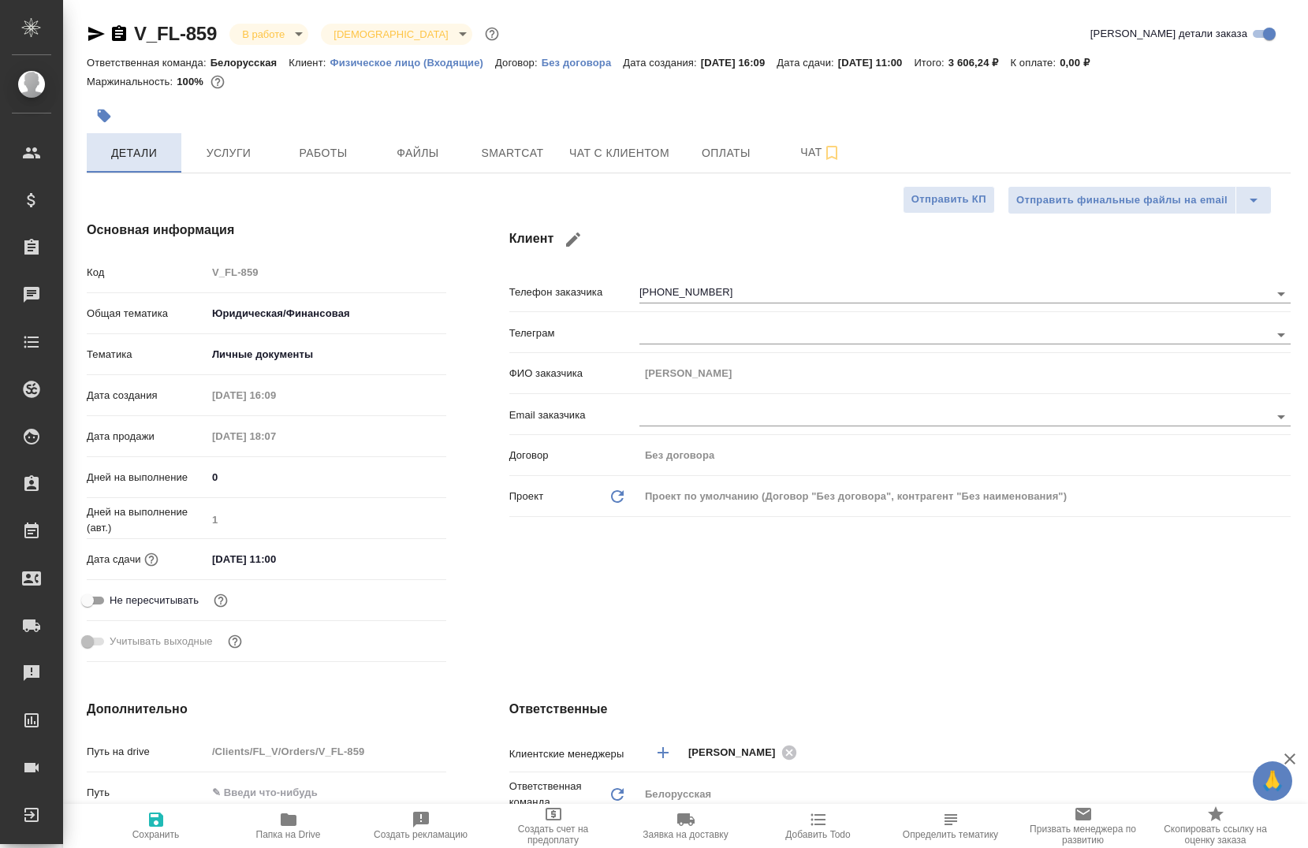
type textarea "x"
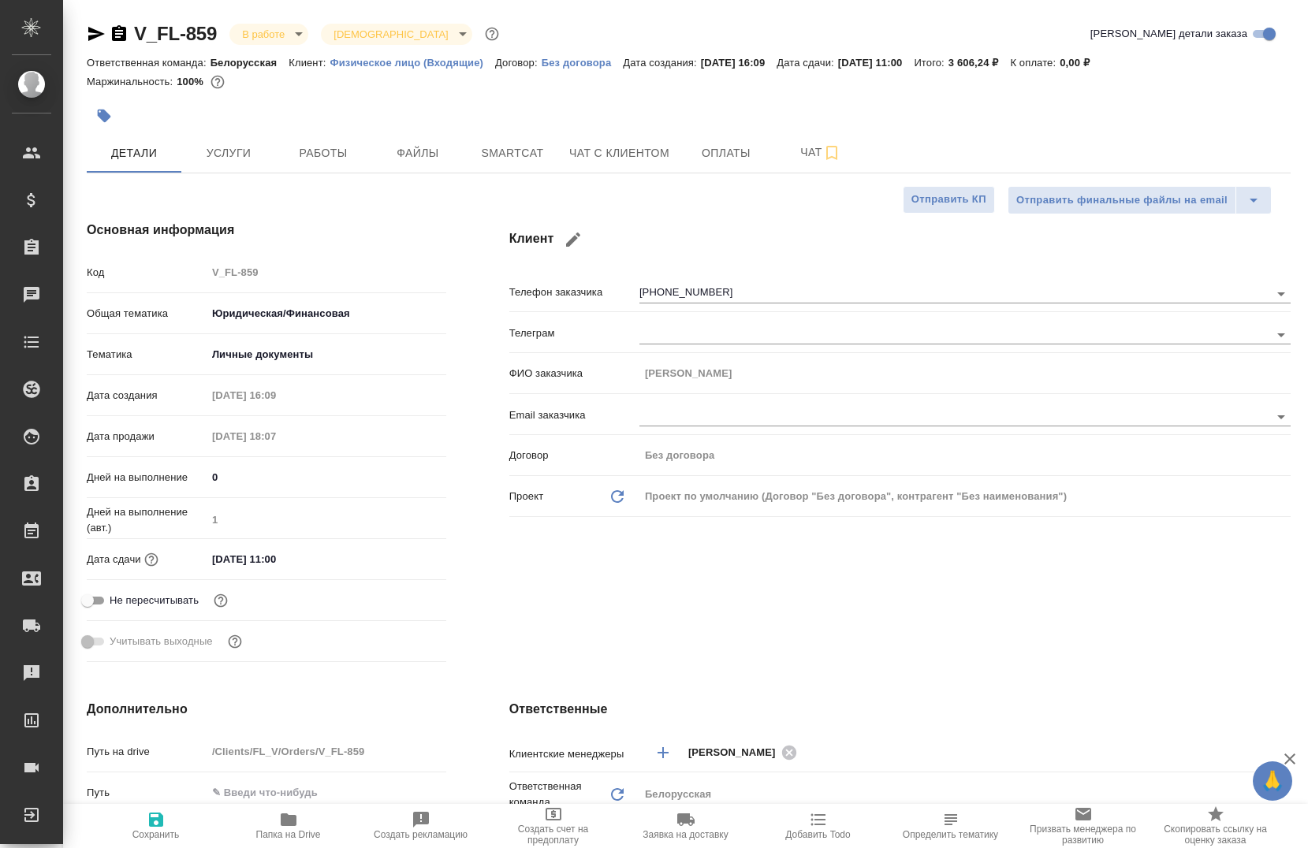
type textarea "x"
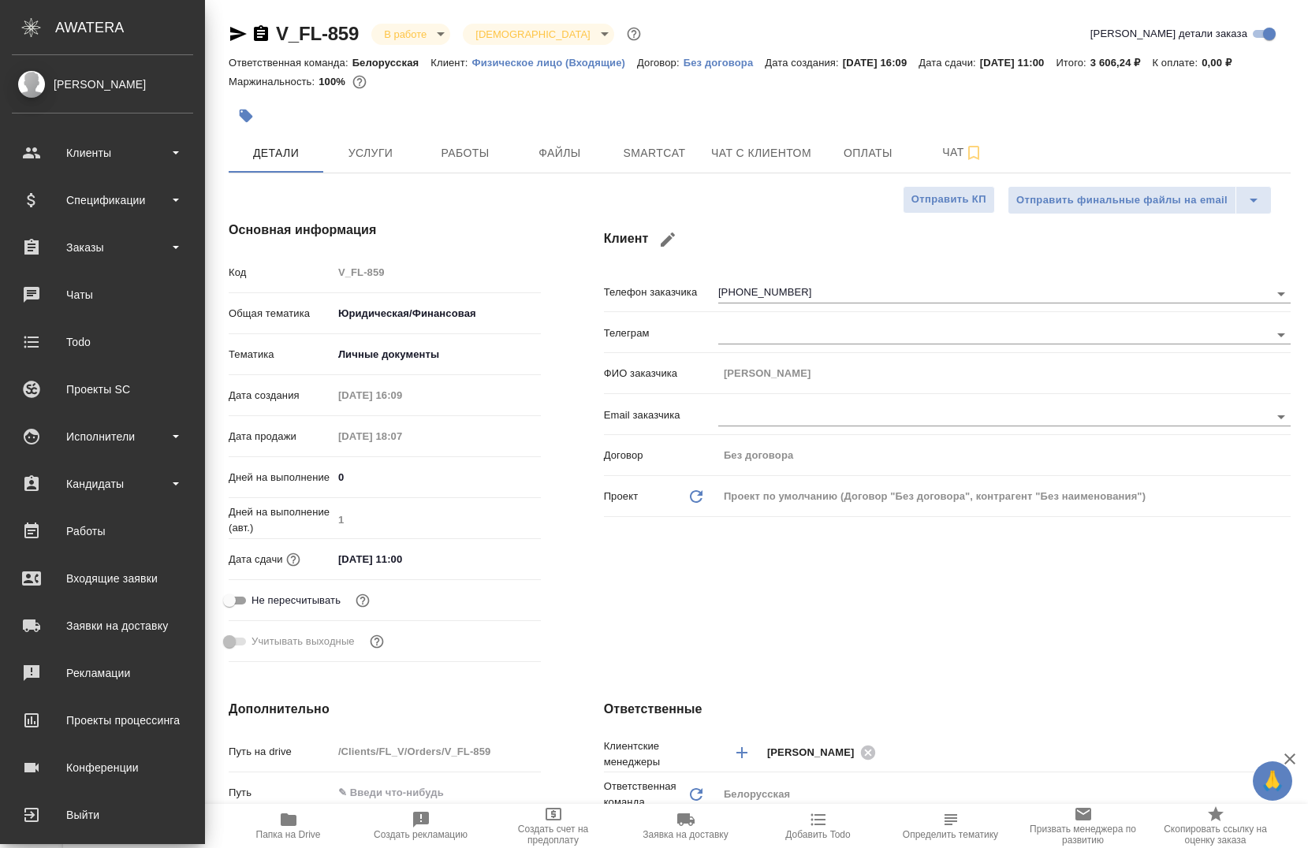
type textarea "x"
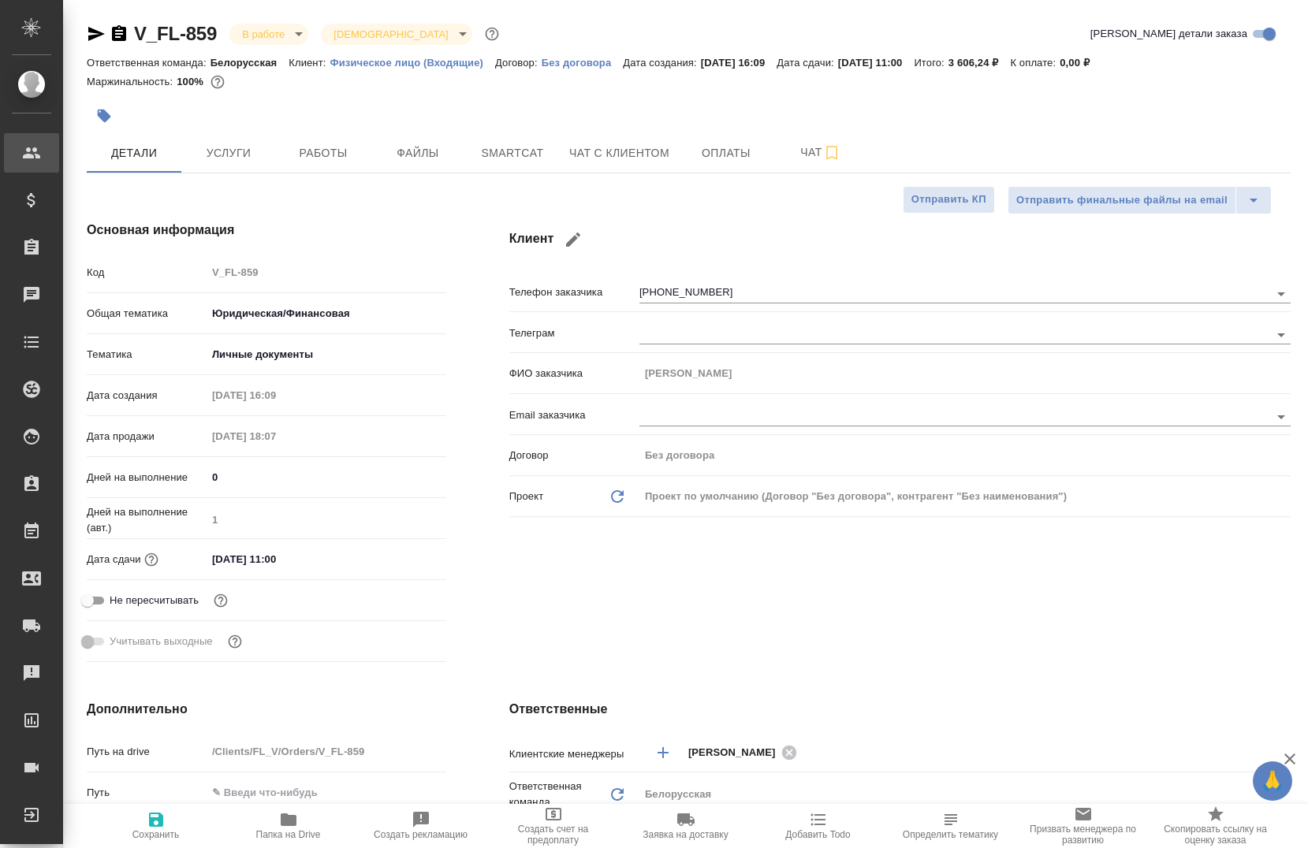
type textarea "x"
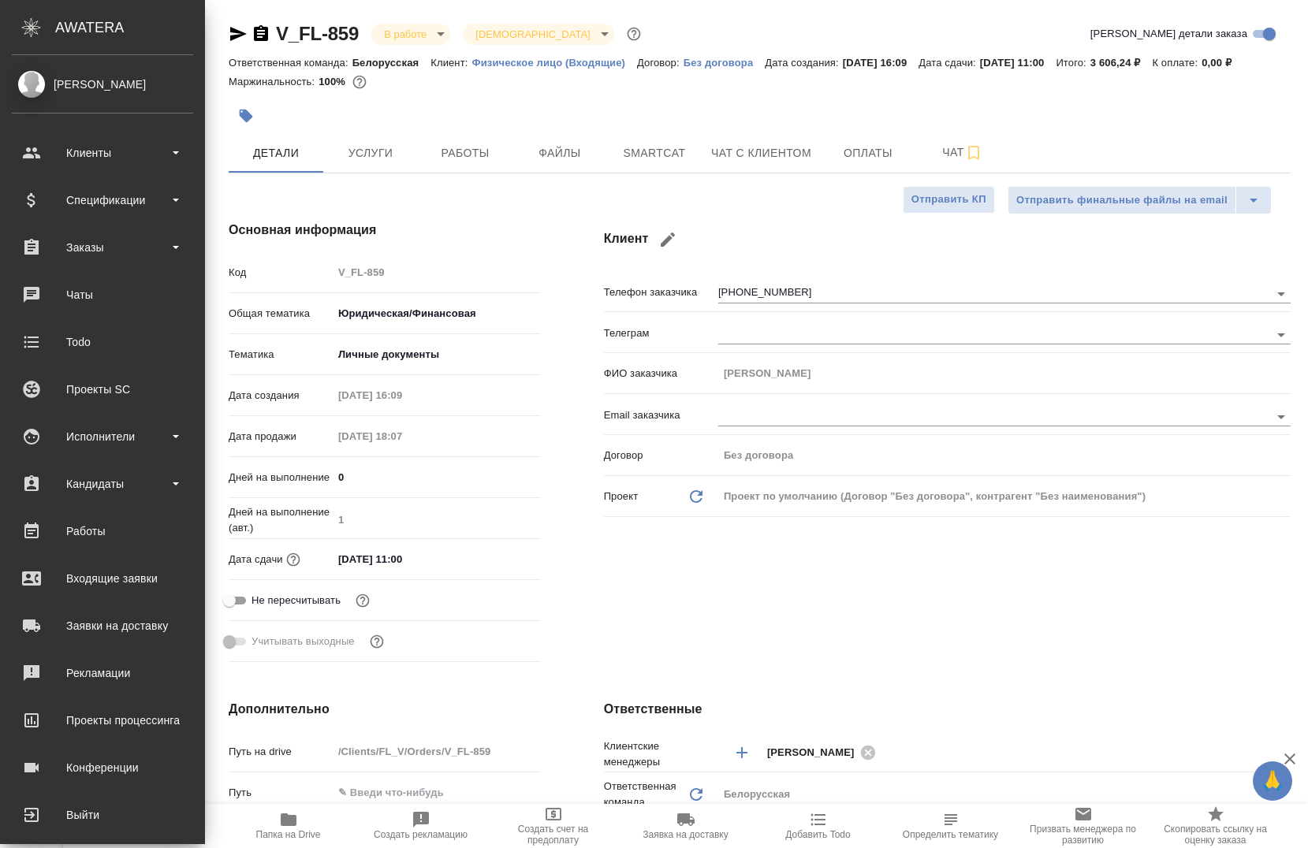
type textarea "x"
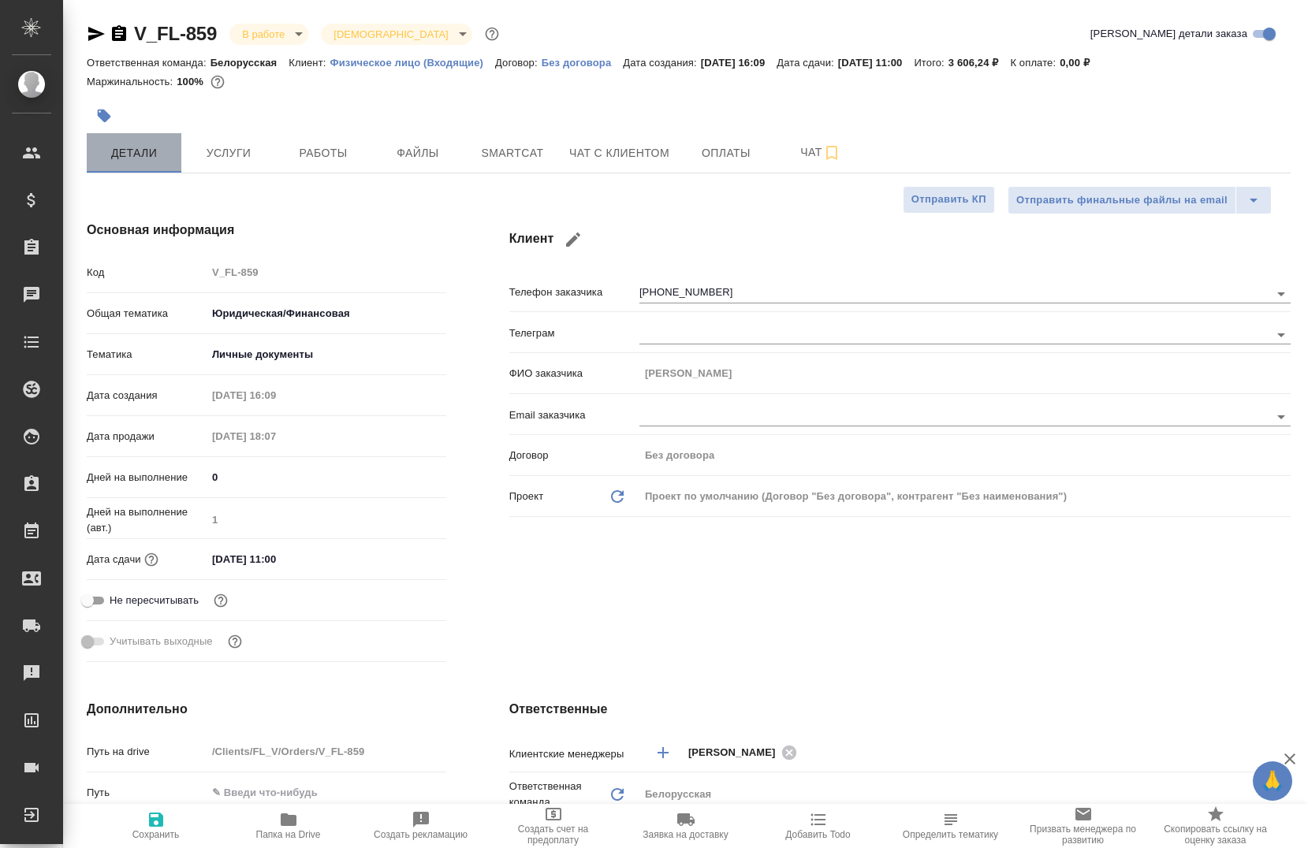
click at [142, 149] on span "Детали" at bounding box center [134, 154] width 76 height 20
type textarea "x"
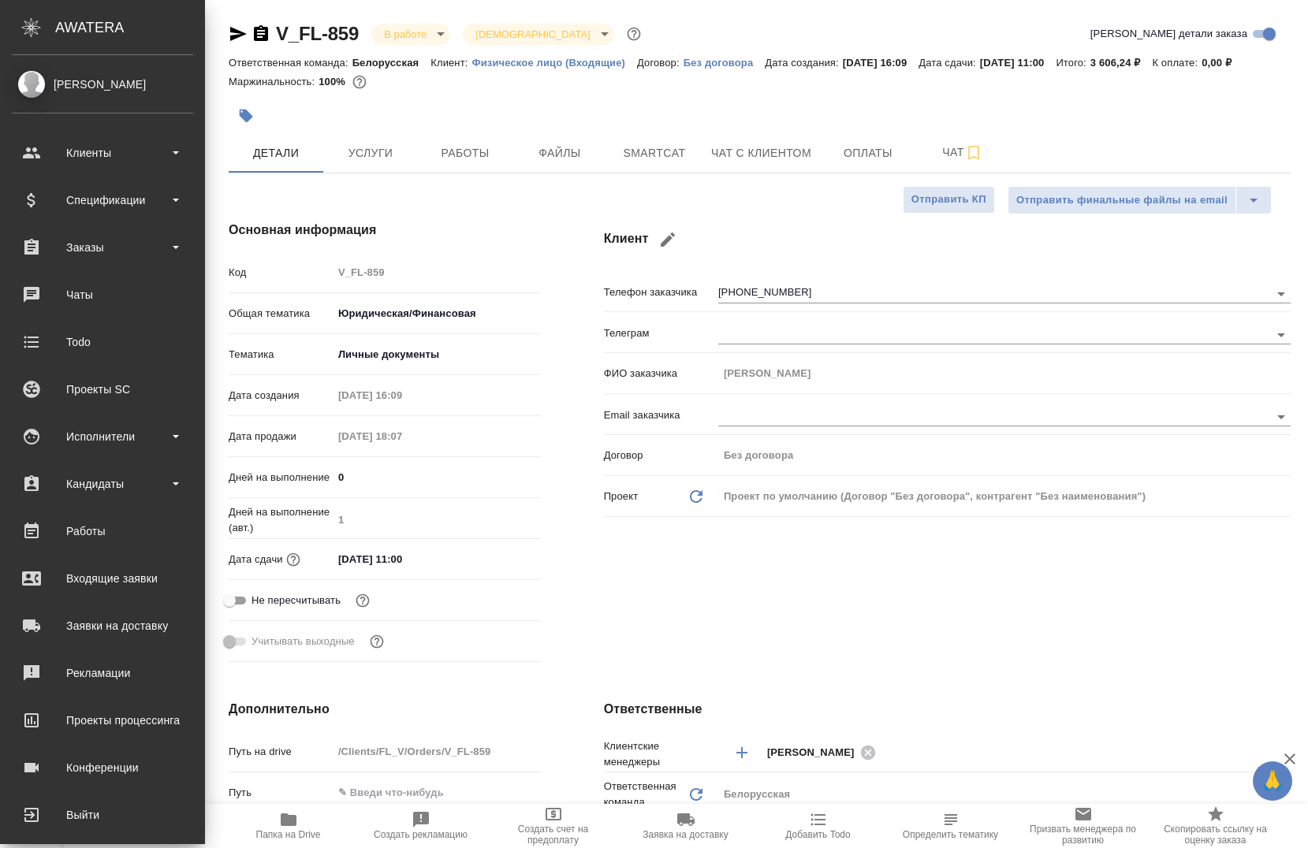
type textarea "x"
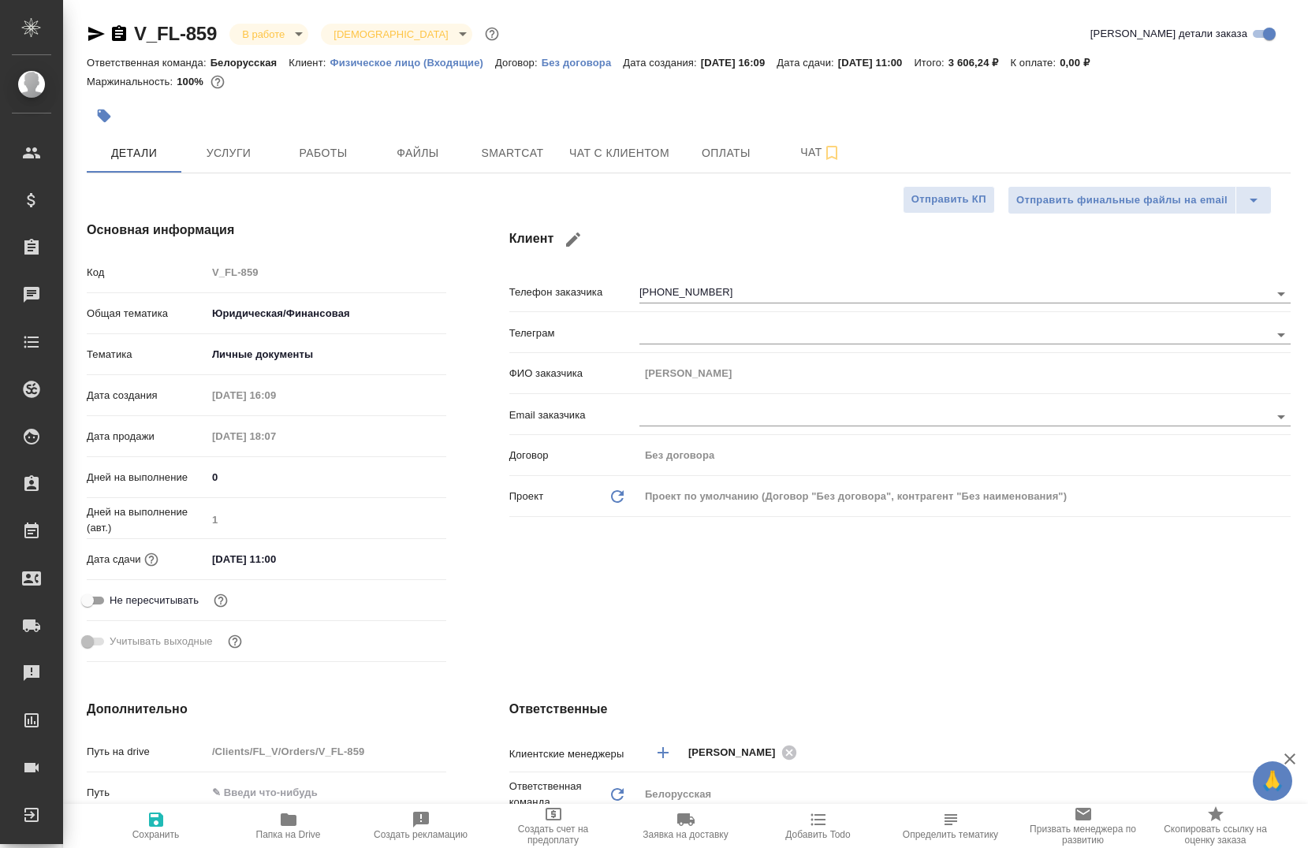
type textarea "x"
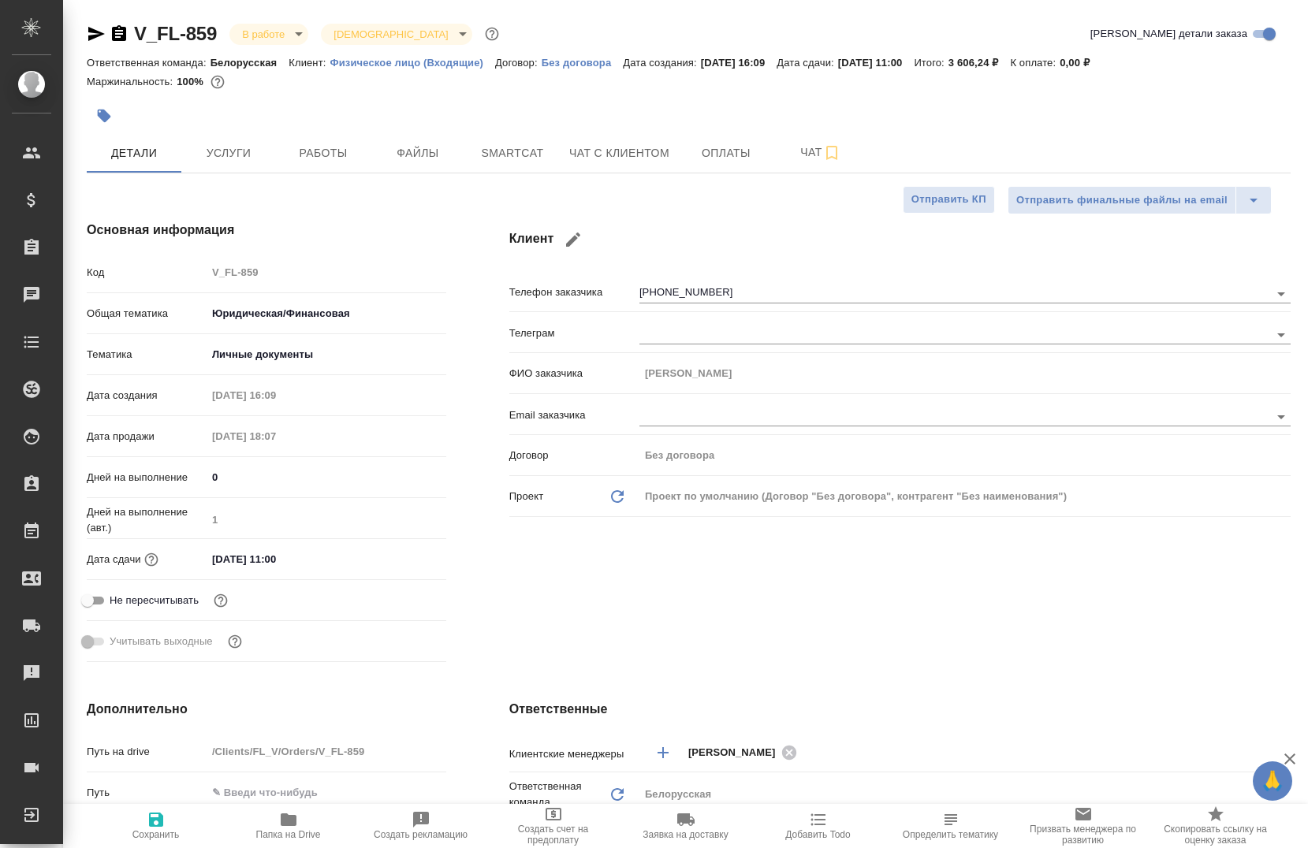
type textarea "x"
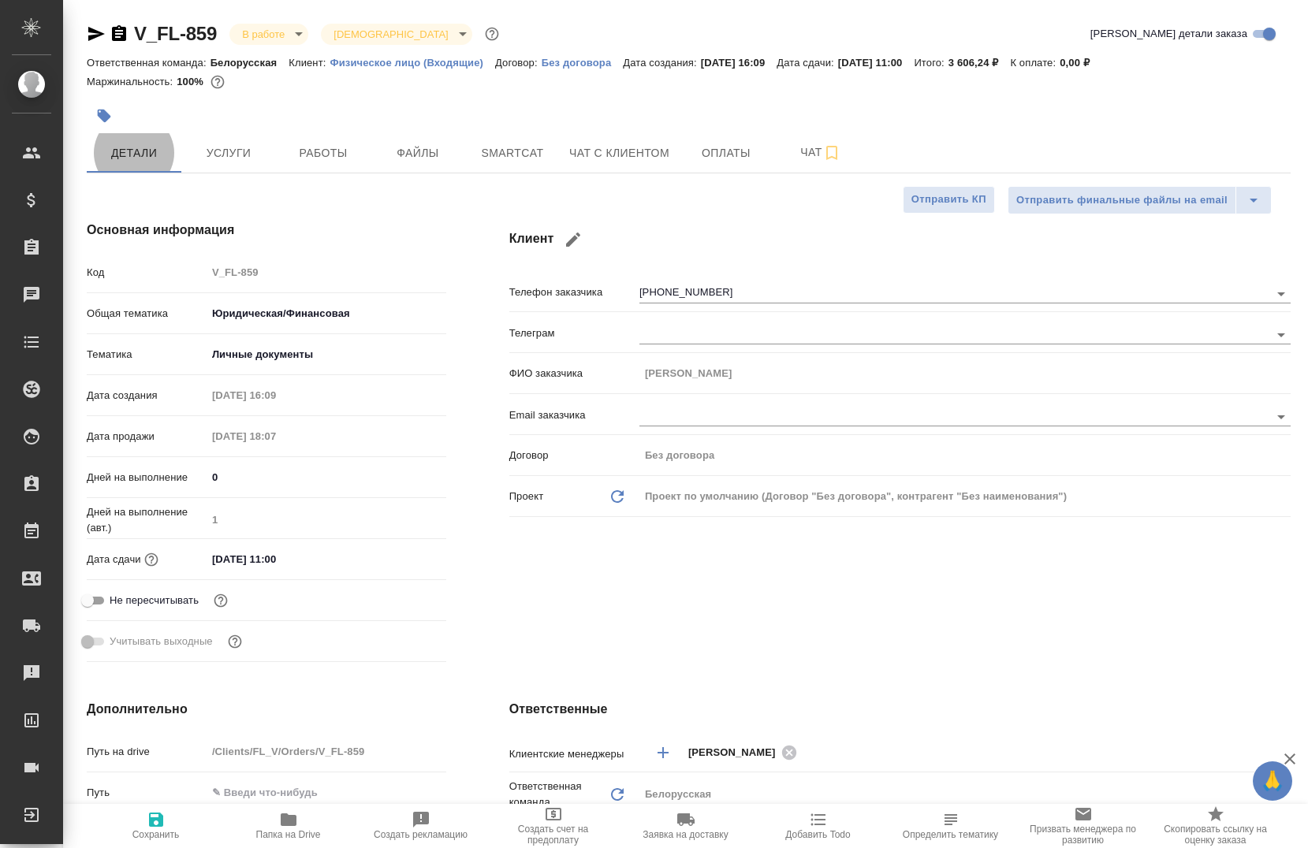
type textarea "x"
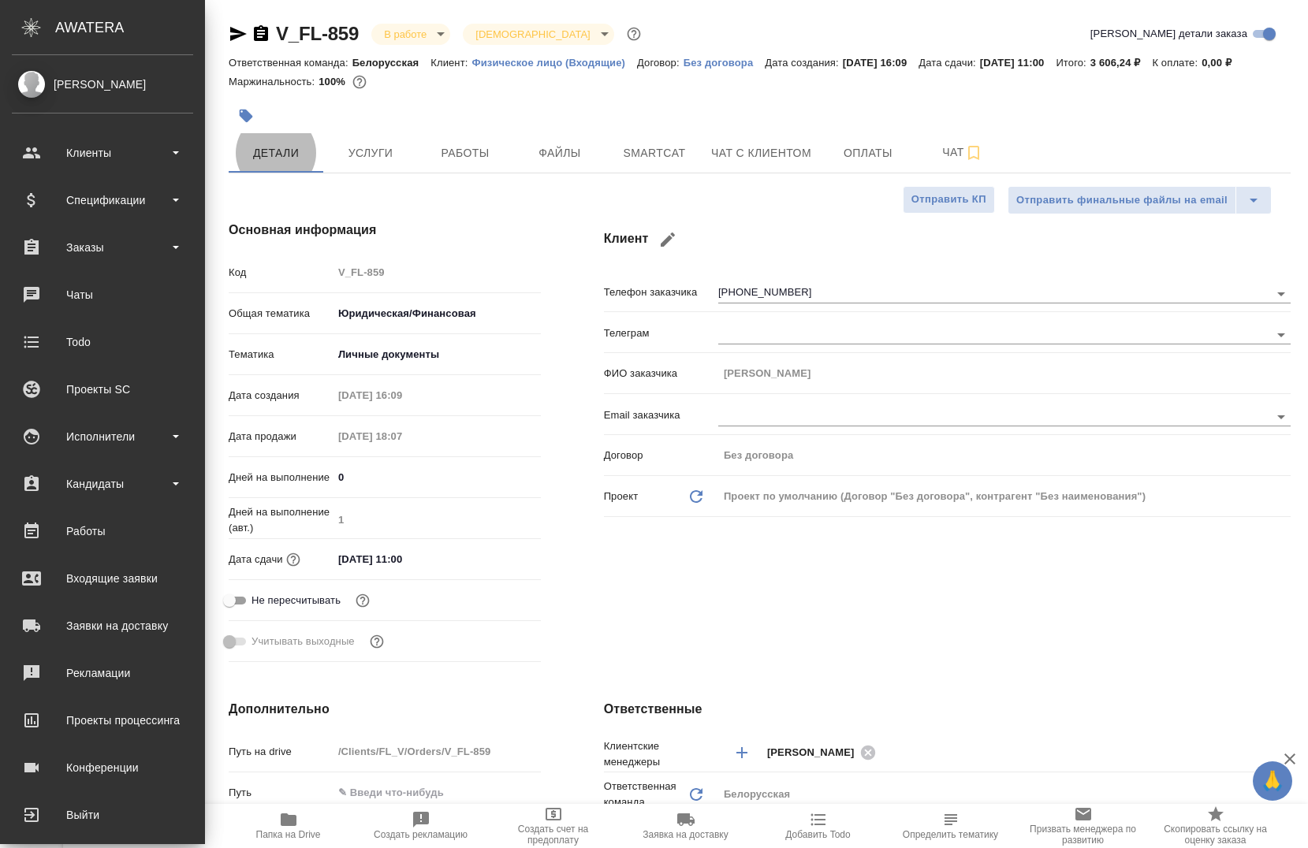
type textarea "x"
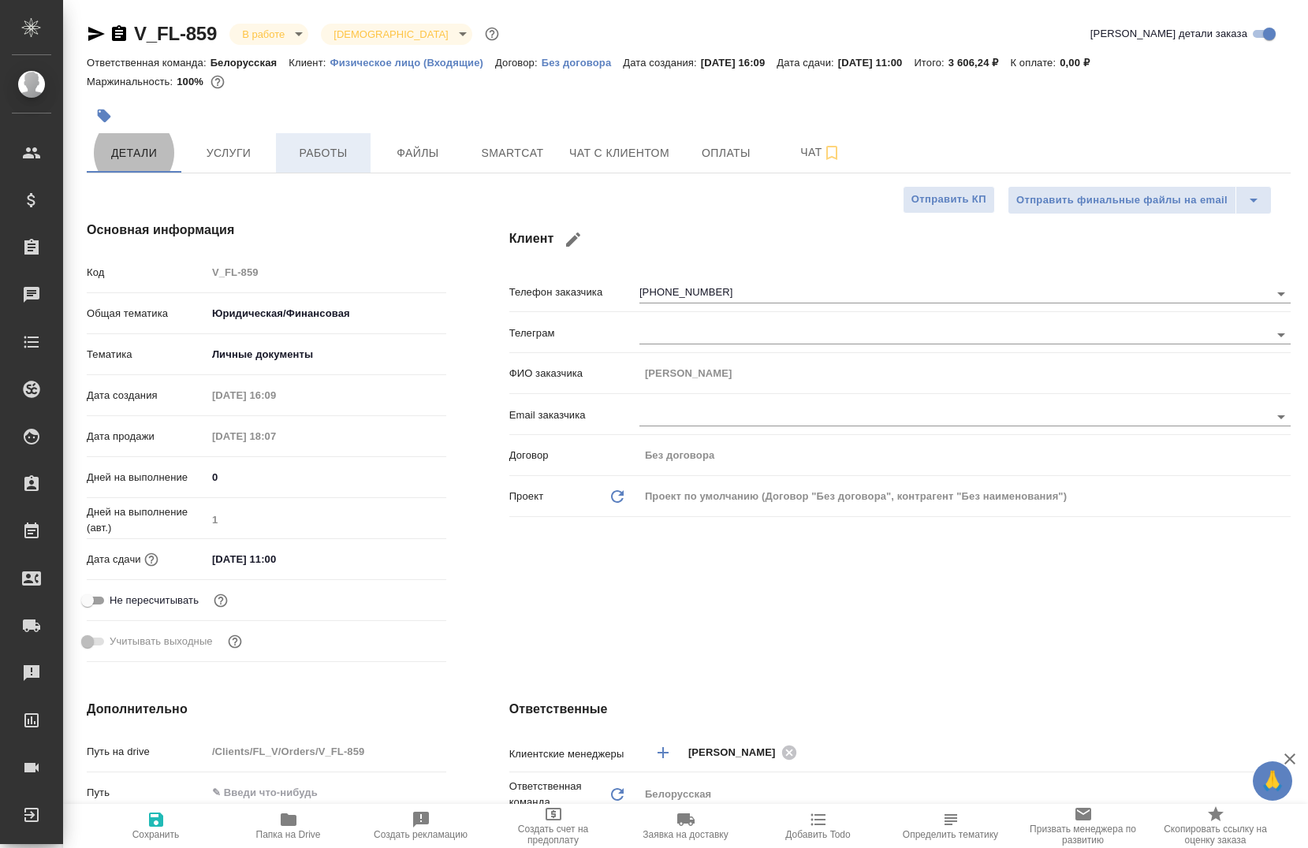
click at [307, 153] on span "Работы" at bounding box center [323, 154] width 76 height 20
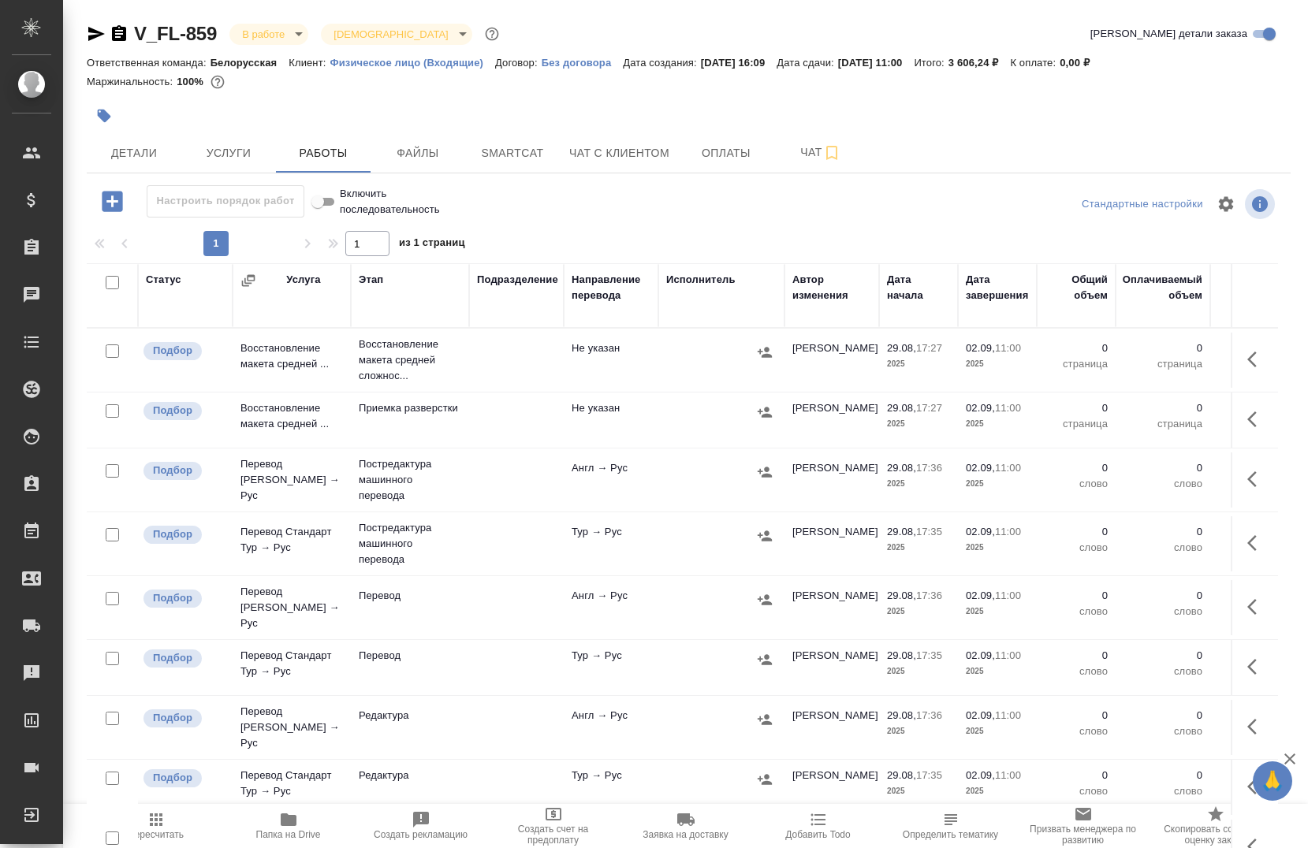
click at [295, 825] on icon "button" at bounding box center [289, 820] width 16 height 13
click at [1238, 373] on button "button" at bounding box center [1257, 360] width 38 height 38
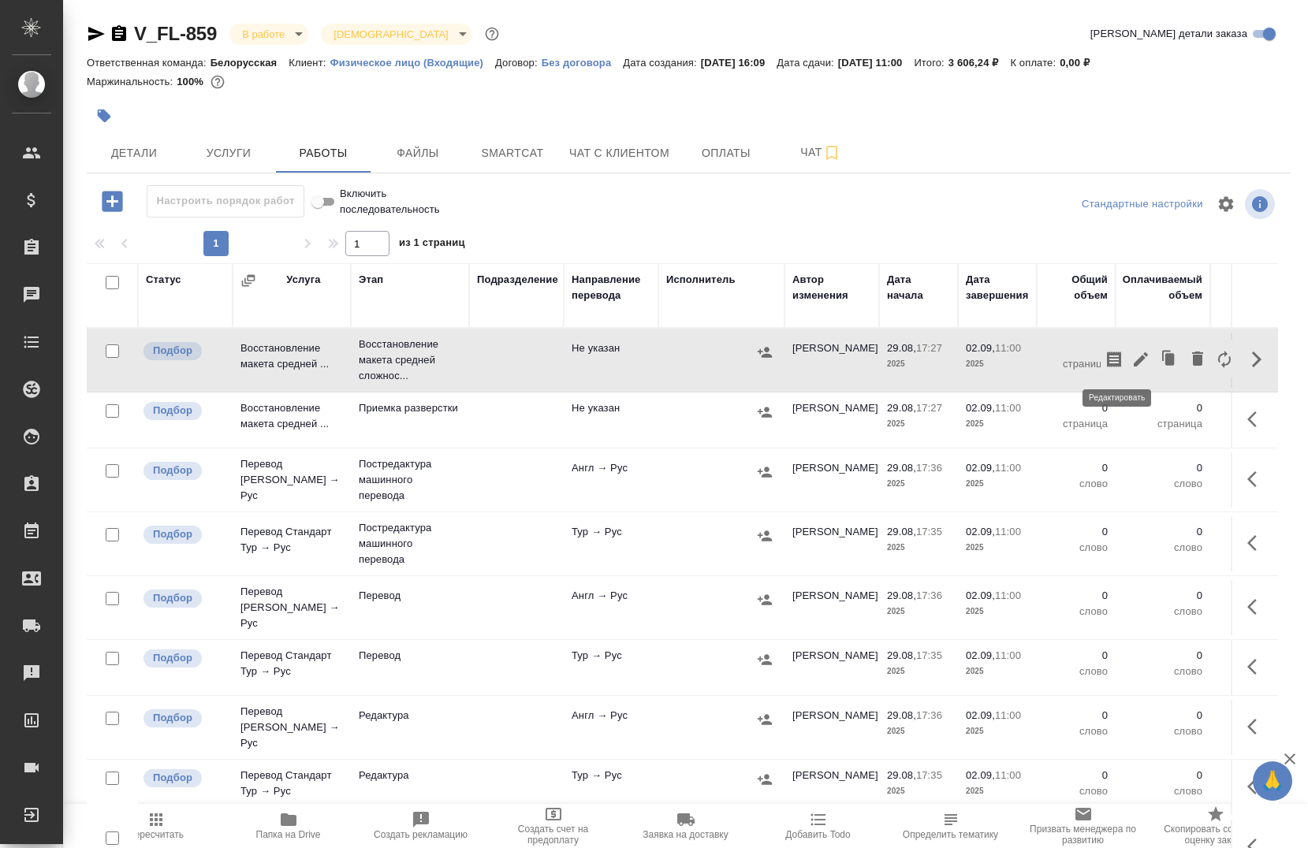
click at [1131, 363] on icon "button" at bounding box center [1140, 359] width 19 height 19
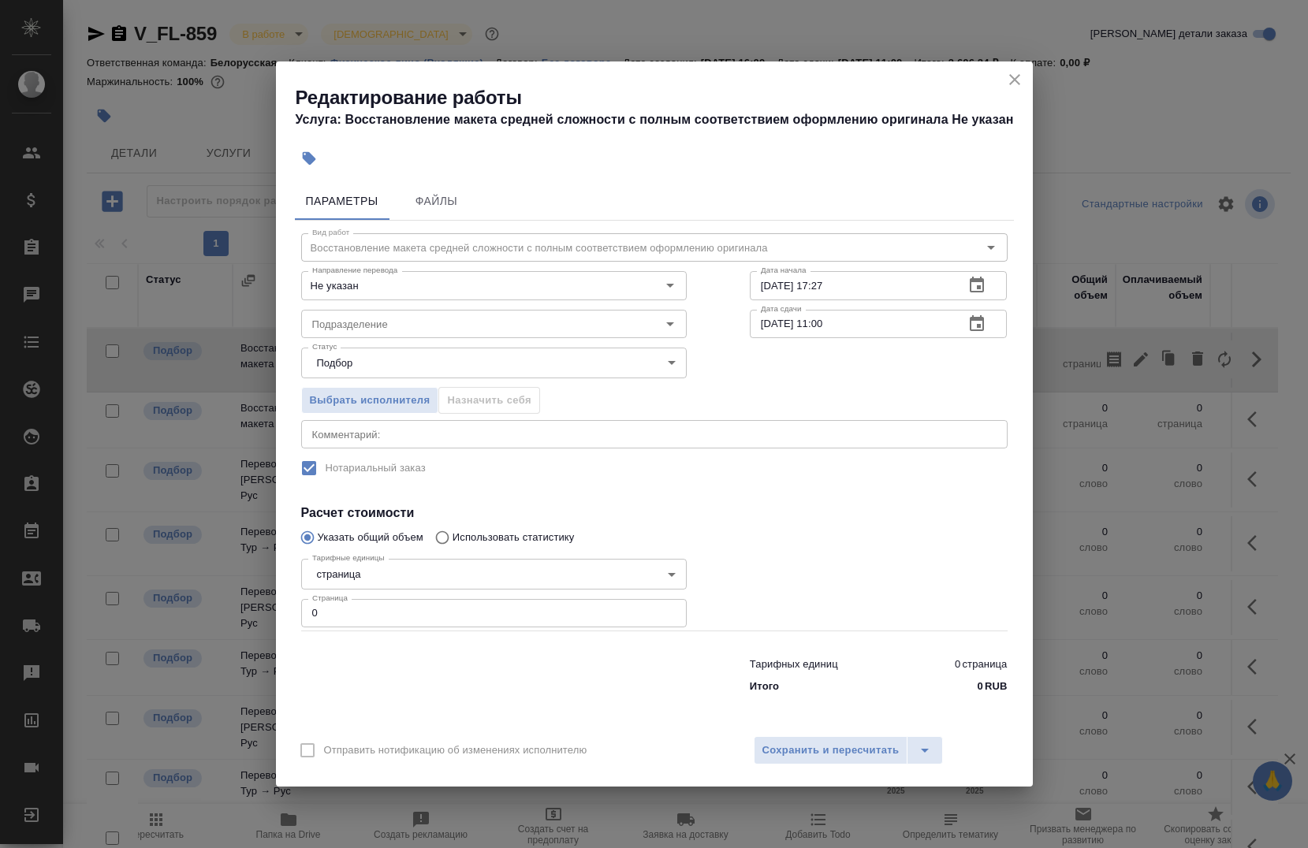
click at [416, 606] on input "0" at bounding box center [494, 613] width 386 height 28
type input "3"
click at [442, 331] on input "Подразделение" at bounding box center [467, 324] width 323 height 19
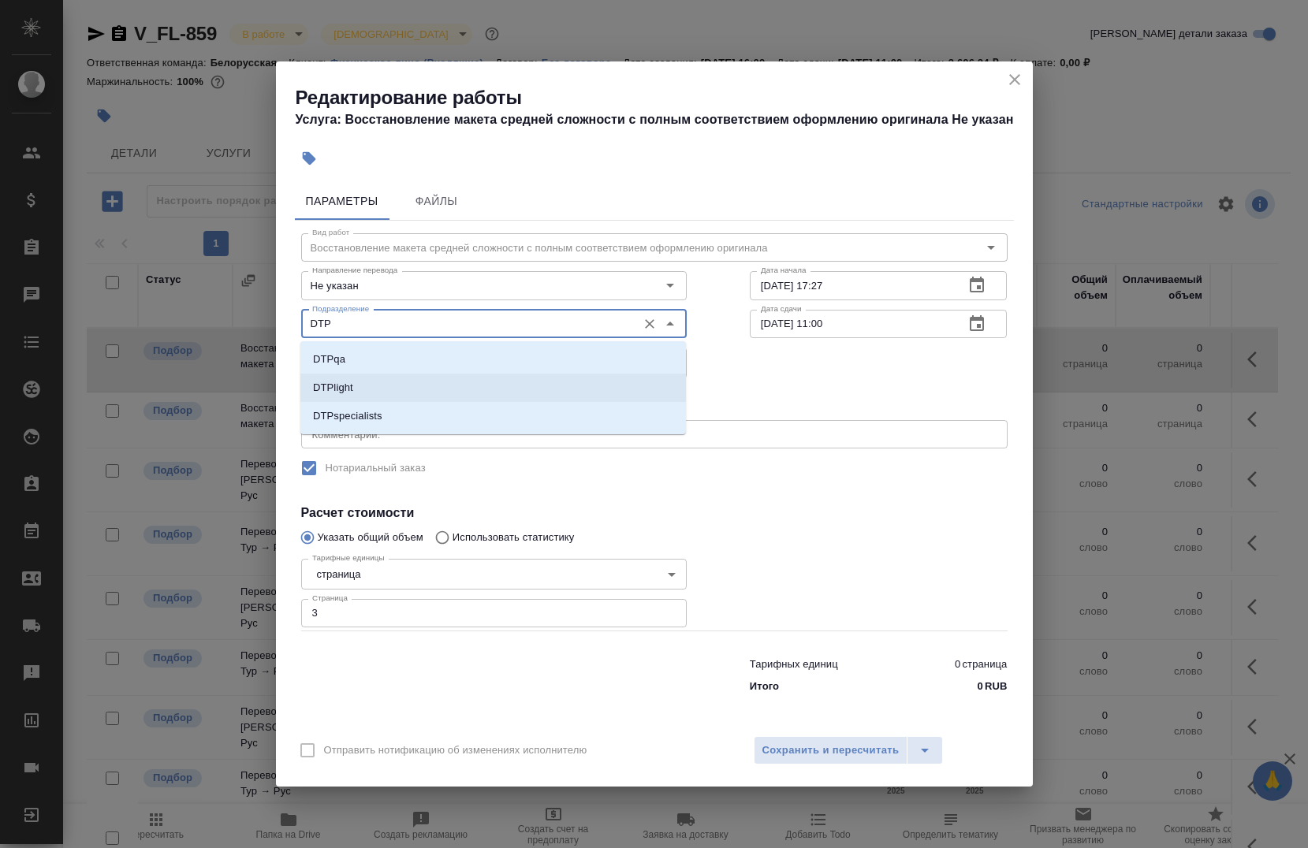
click at [453, 398] on li "DTPlight" at bounding box center [493, 388] width 386 height 28
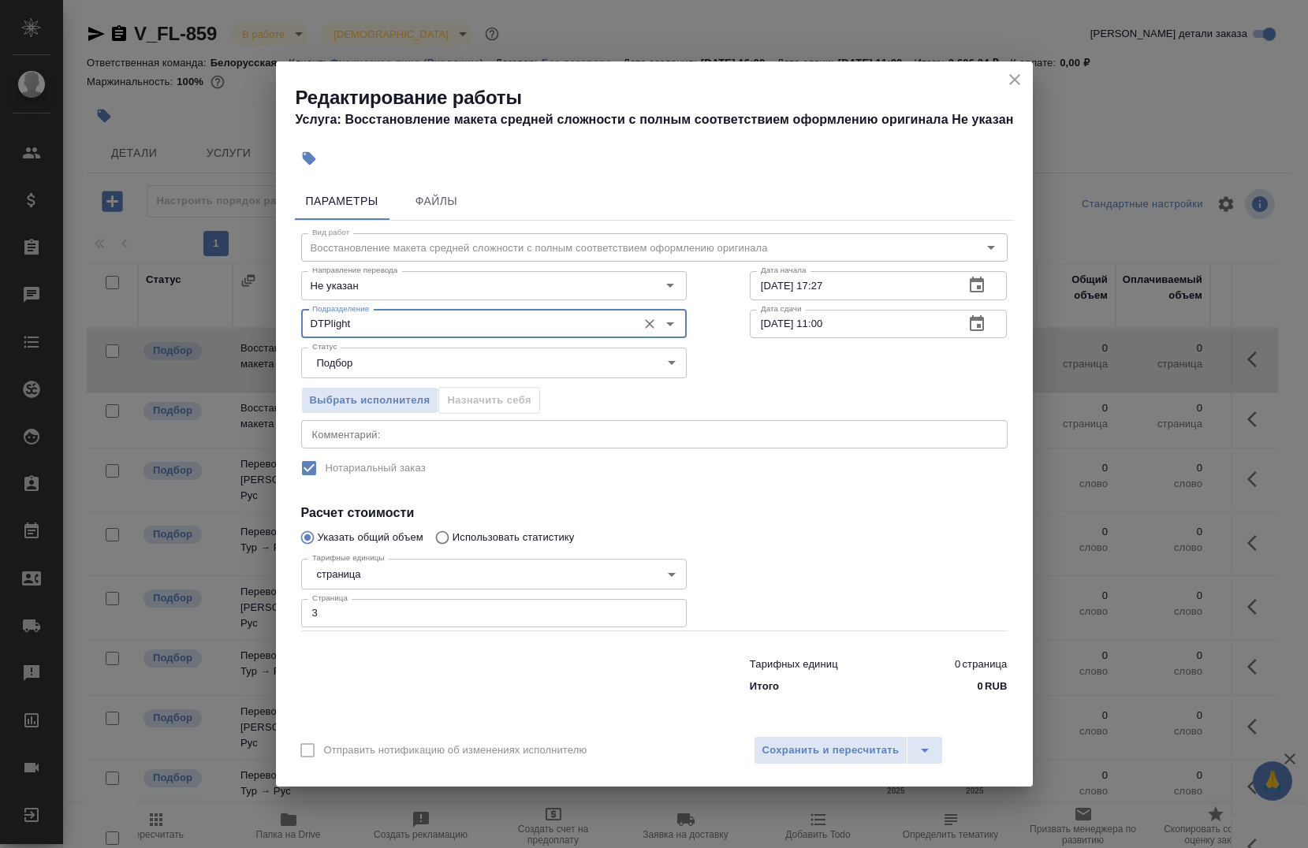
type input "DTPlight"
click at [843, 284] on input "29.08.2025 17:27" at bounding box center [851, 285] width 203 height 28
type input "29.08.2025 20:20"
click at [875, 324] on input "02.09.2025 11:00" at bounding box center [851, 324] width 203 height 28
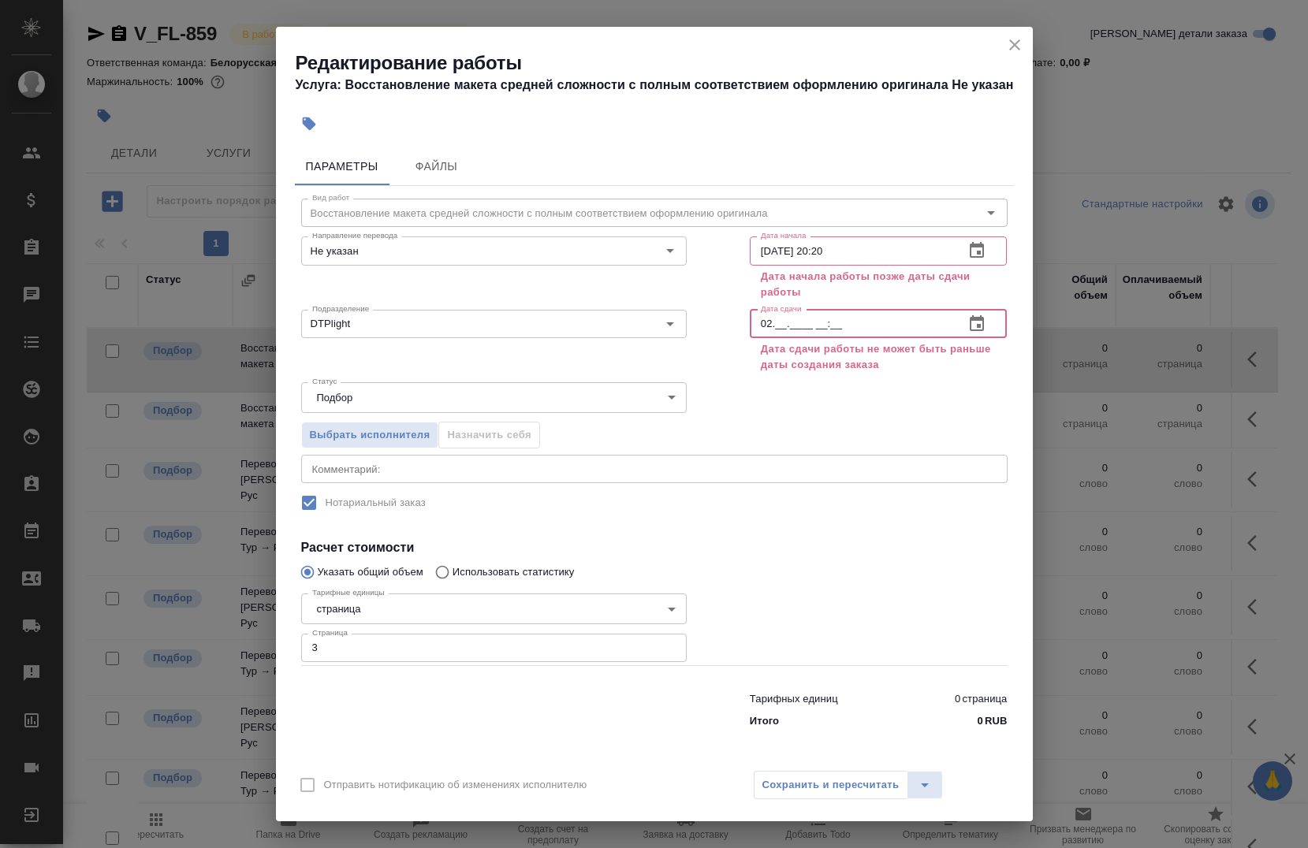
type input "0_.__.____ __:__"
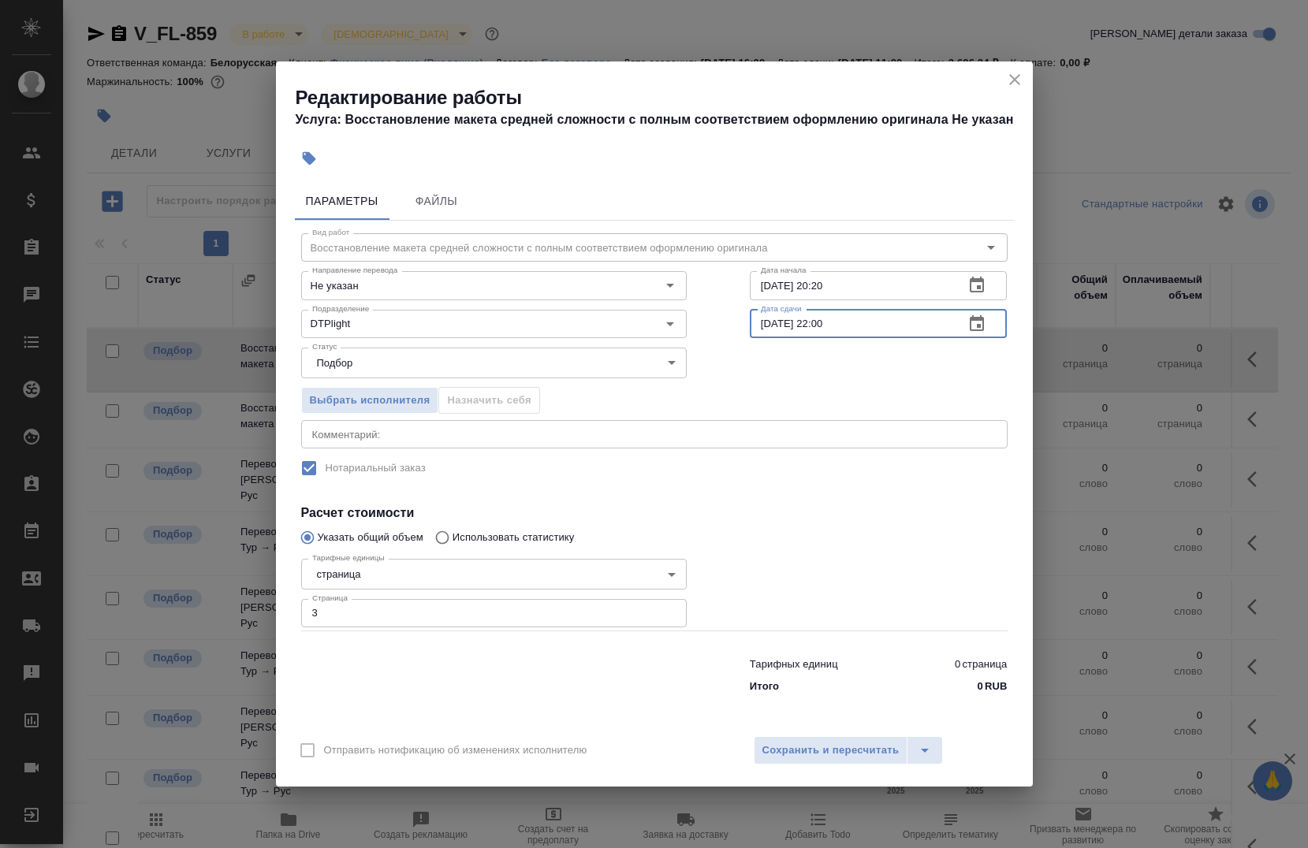
type input "29.08.2025 22:00"
click at [416, 444] on div "x Комментарий:" at bounding box center [654, 434] width 706 height 28
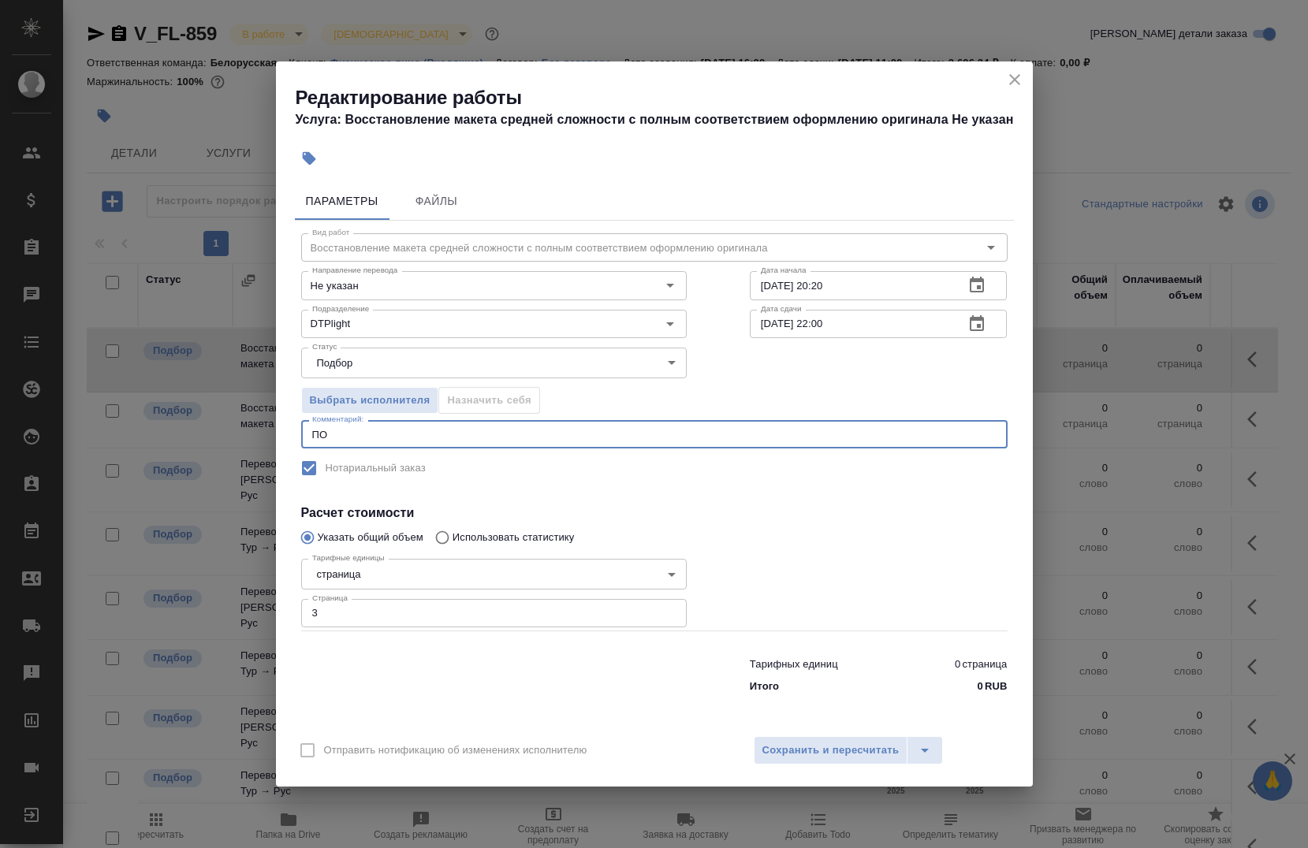
type textarea "П"
type textarea "под нот"
click at [844, 748] on span "Сохранить и пересчитать" at bounding box center [830, 751] width 137 height 18
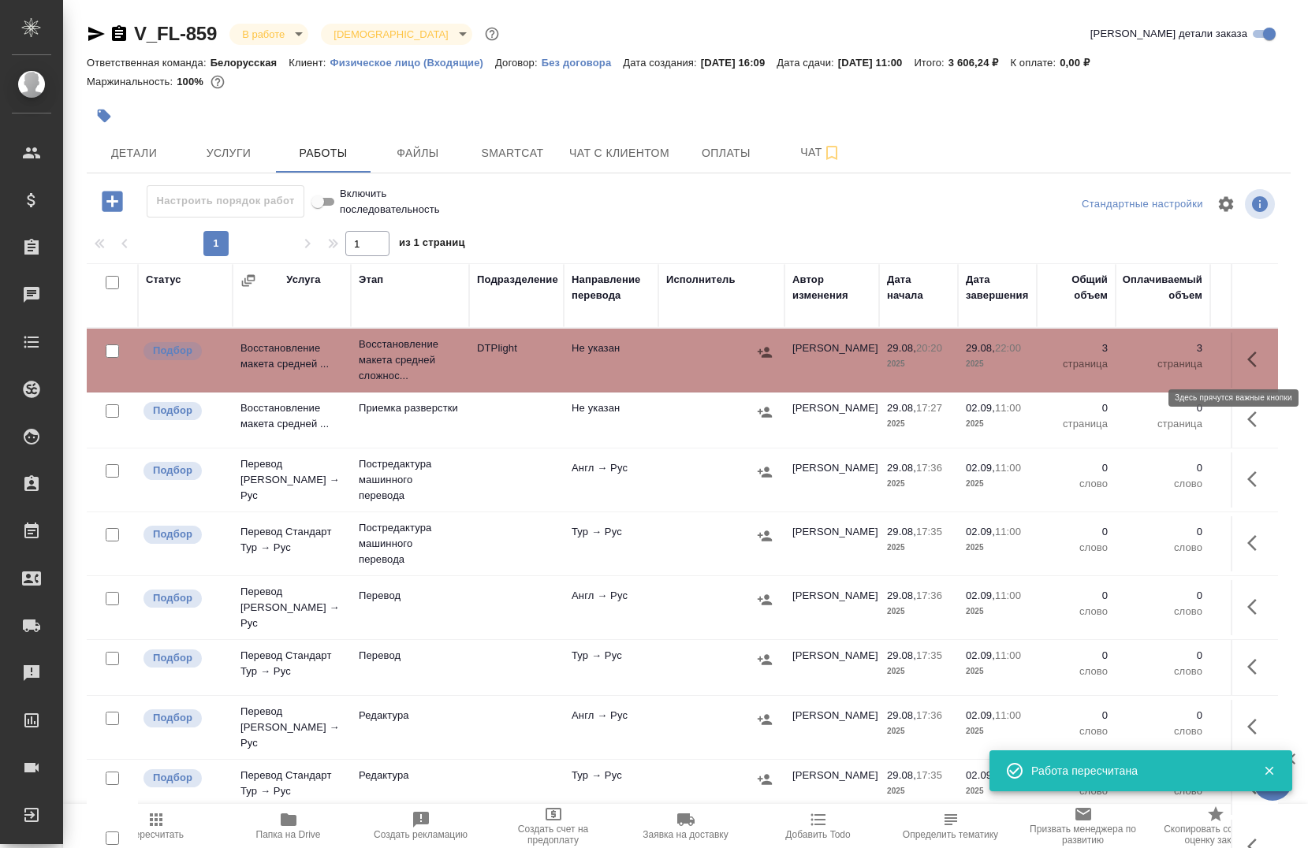
click at [1247, 362] on icon "button" at bounding box center [1256, 359] width 19 height 19
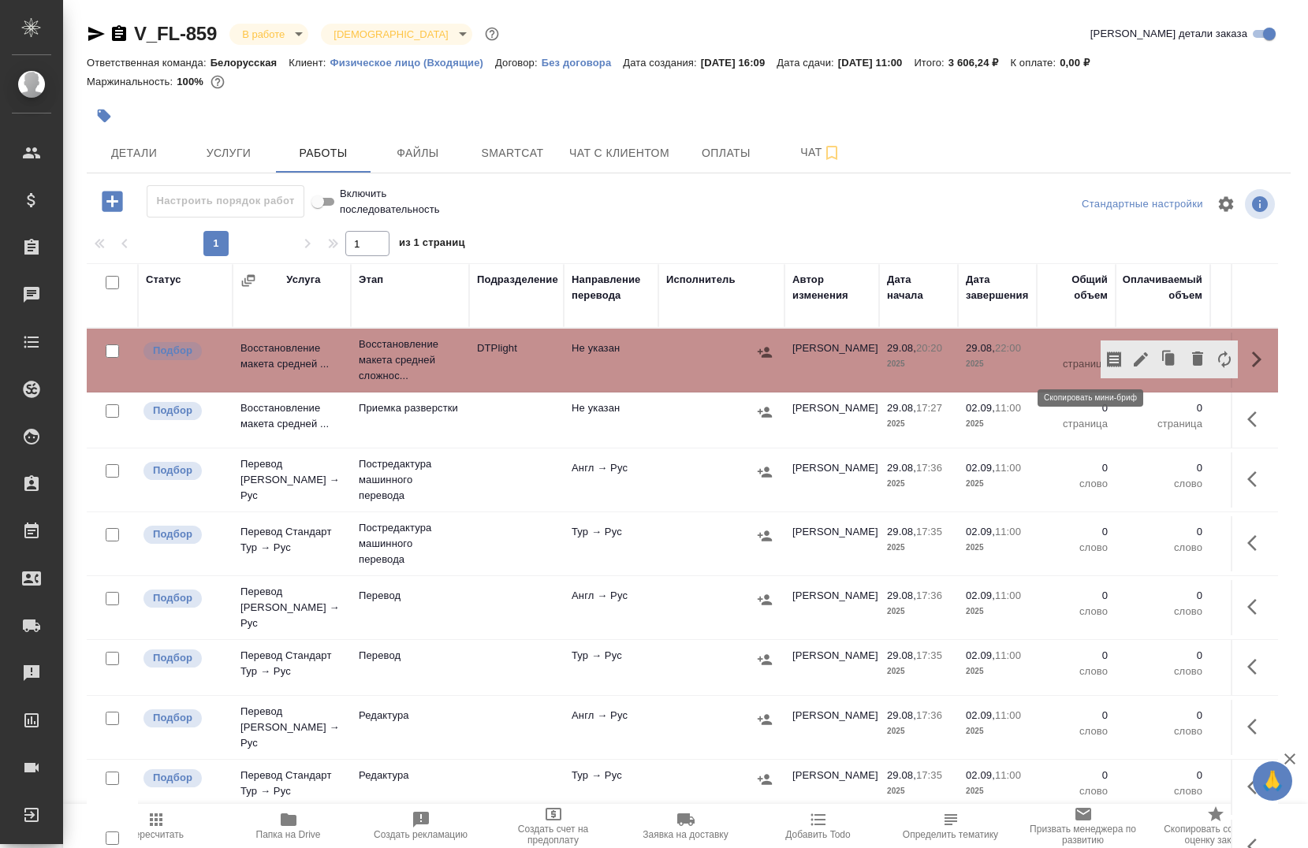
click at [1107, 367] on icon "button" at bounding box center [1114, 360] width 14 height 16
click at [1134, 360] on icon "button" at bounding box center [1141, 359] width 14 height 14
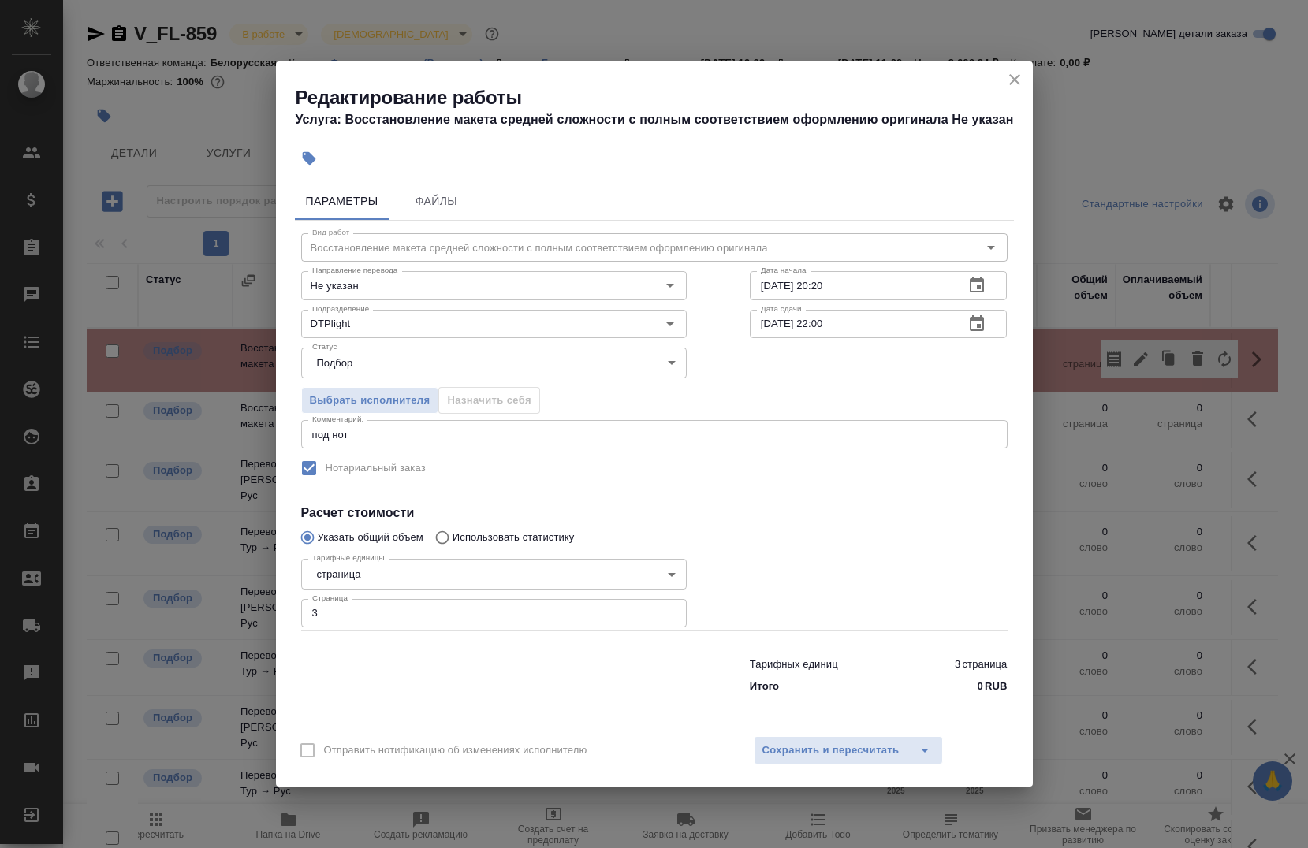
click at [432, 438] on textarea "под нот" at bounding box center [654, 435] width 684 height 12
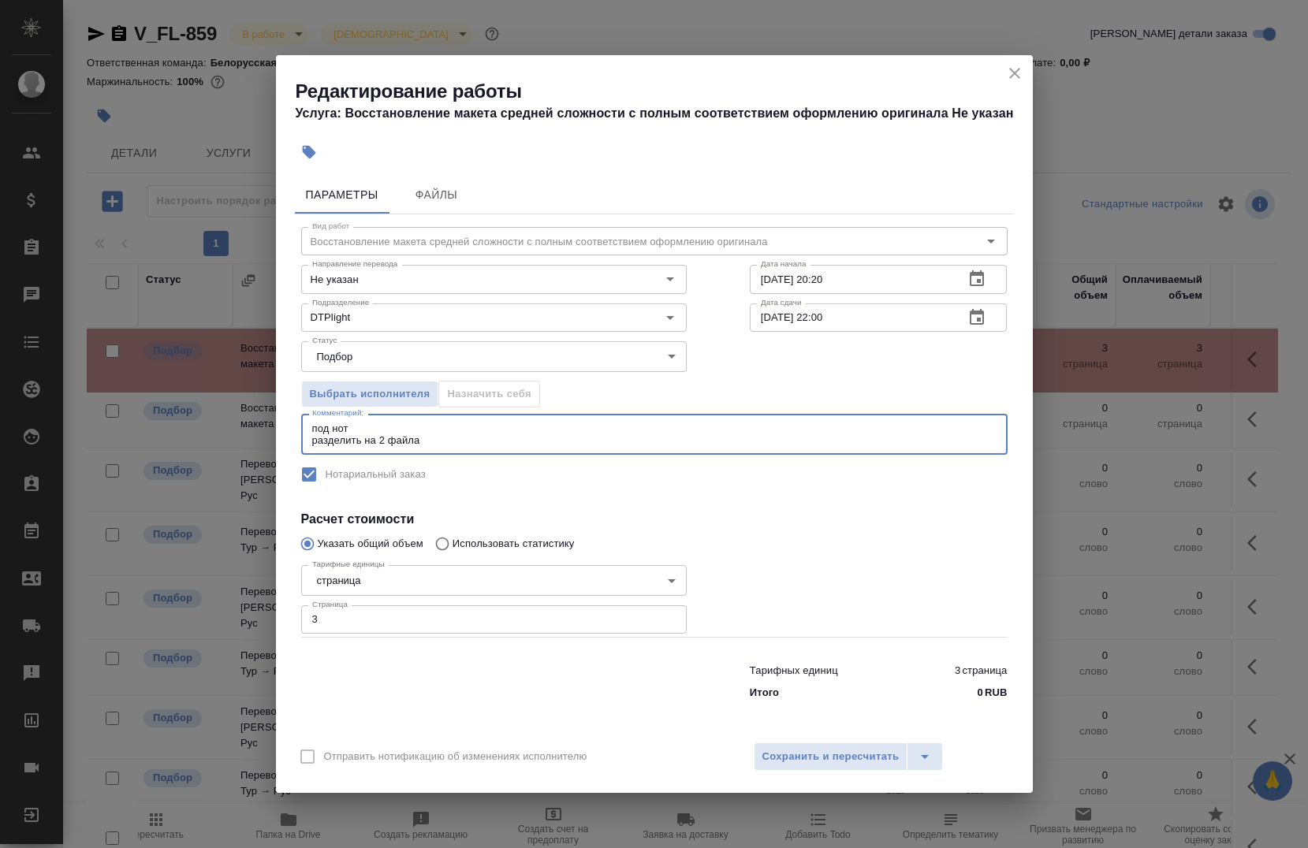
click at [490, 439] on div "под нот разделить на 2 файла x Комментарий:" at bounding box center [654, 434] width 706 height 41
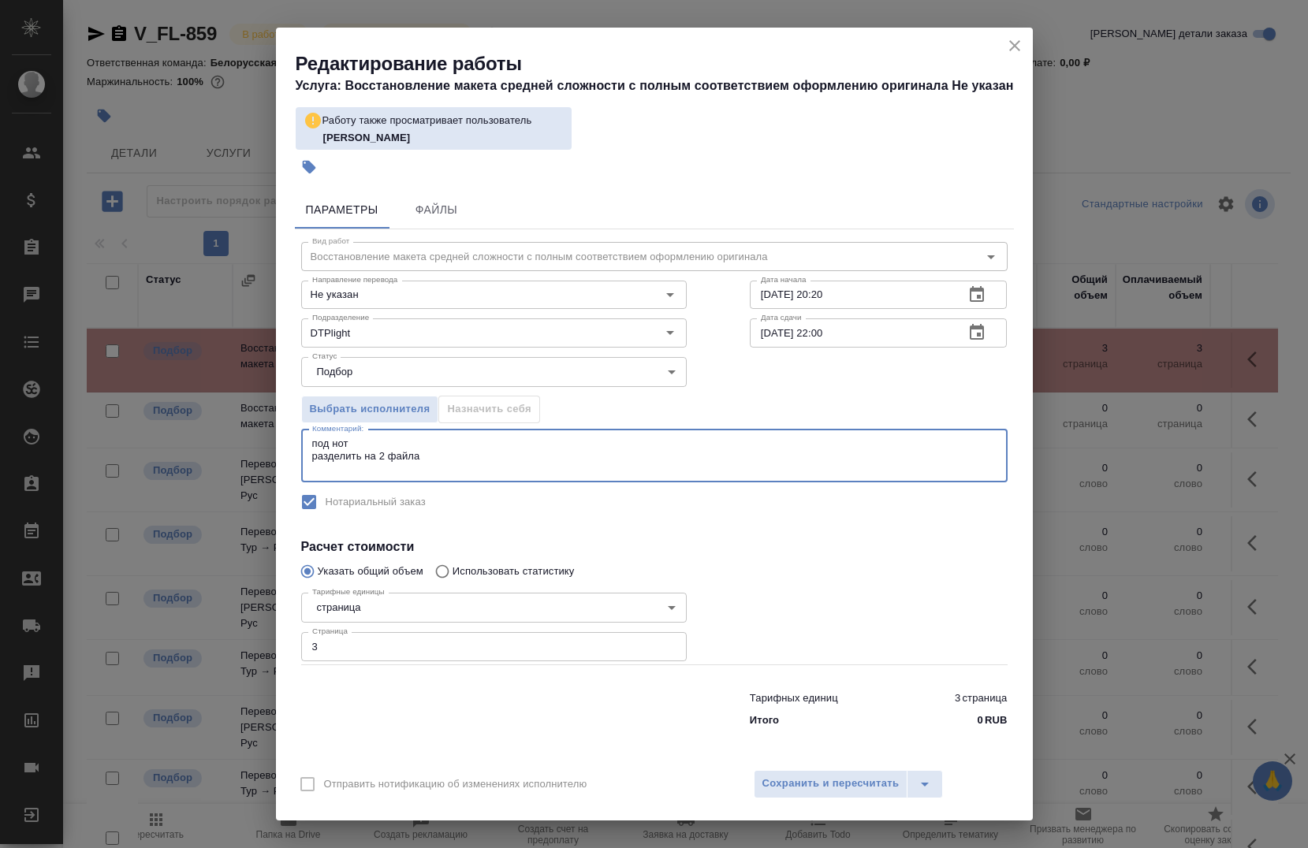
type textarea "под нот разделить на 2 файла"
click at [833, 799] on div "Отправить нотификацию об изменениях исполнителю Сохранить и пересчитать" at bounding box center [654, 790] width 757 height 61
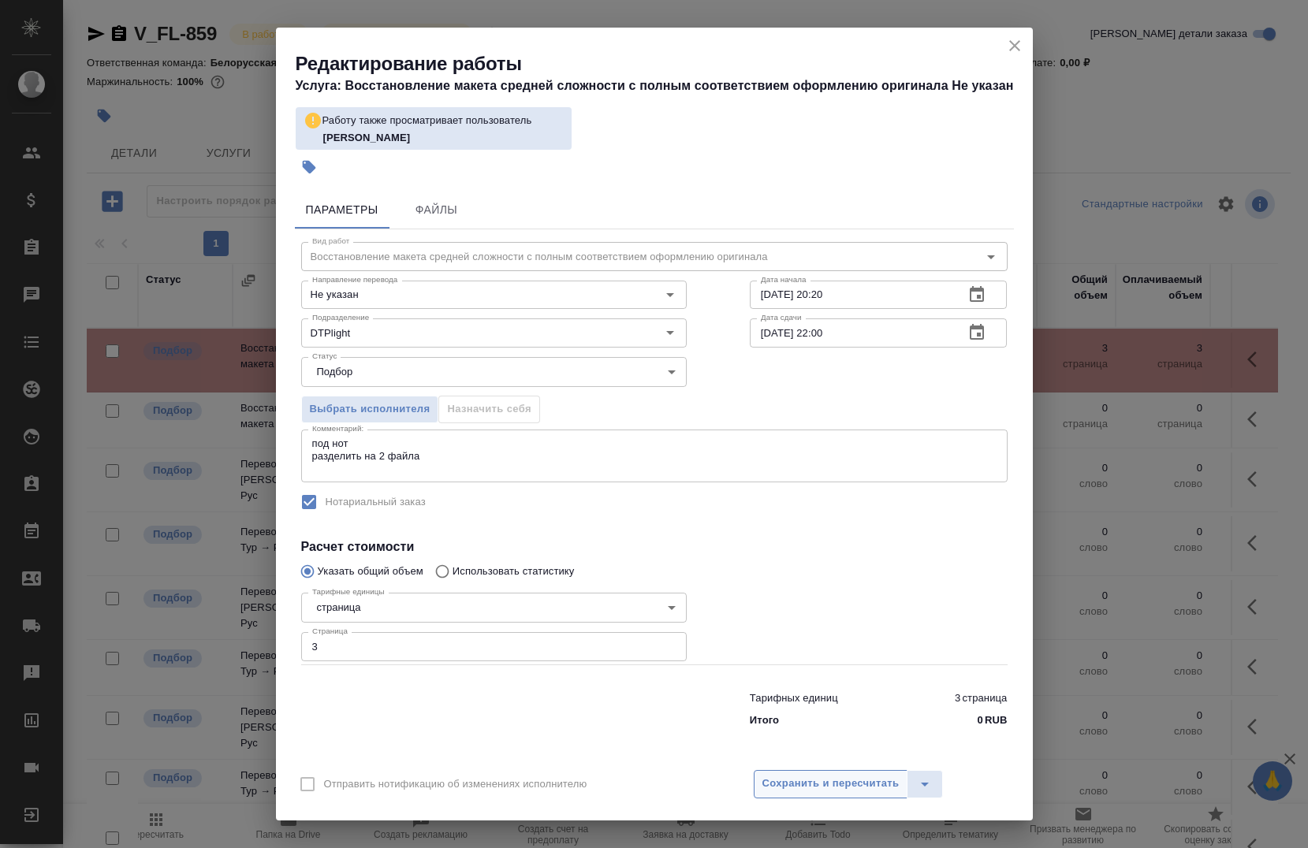
click at [829, 781] on span "Сохранить и пересчитать" at bounding box center [830, 784] width 137 height 18
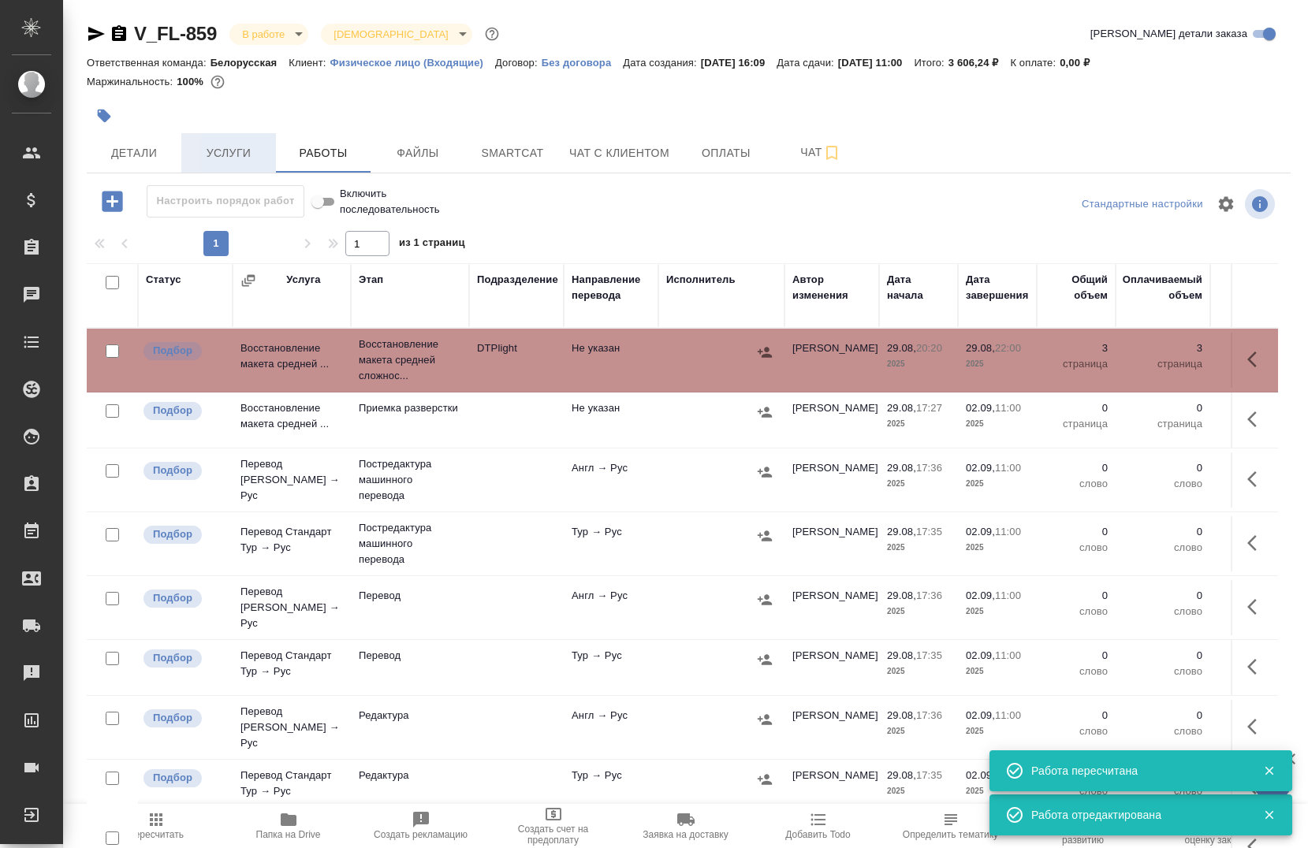
click at [255, 148] on span "Услуги" at bounding box center [229, 154] width 76 height 20
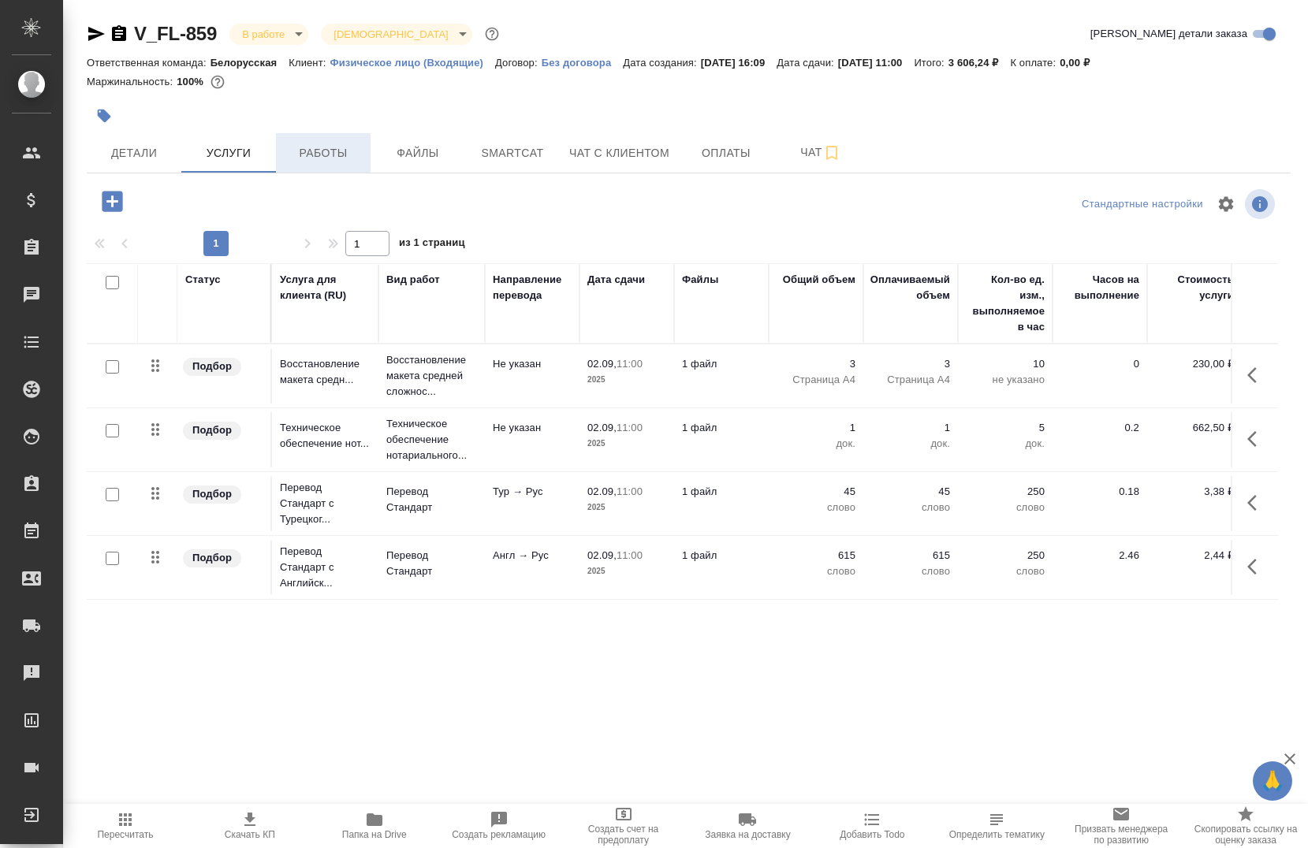
click at [330, 161] on span "Работы" at bounding box center [323, 154] width 76 height 20
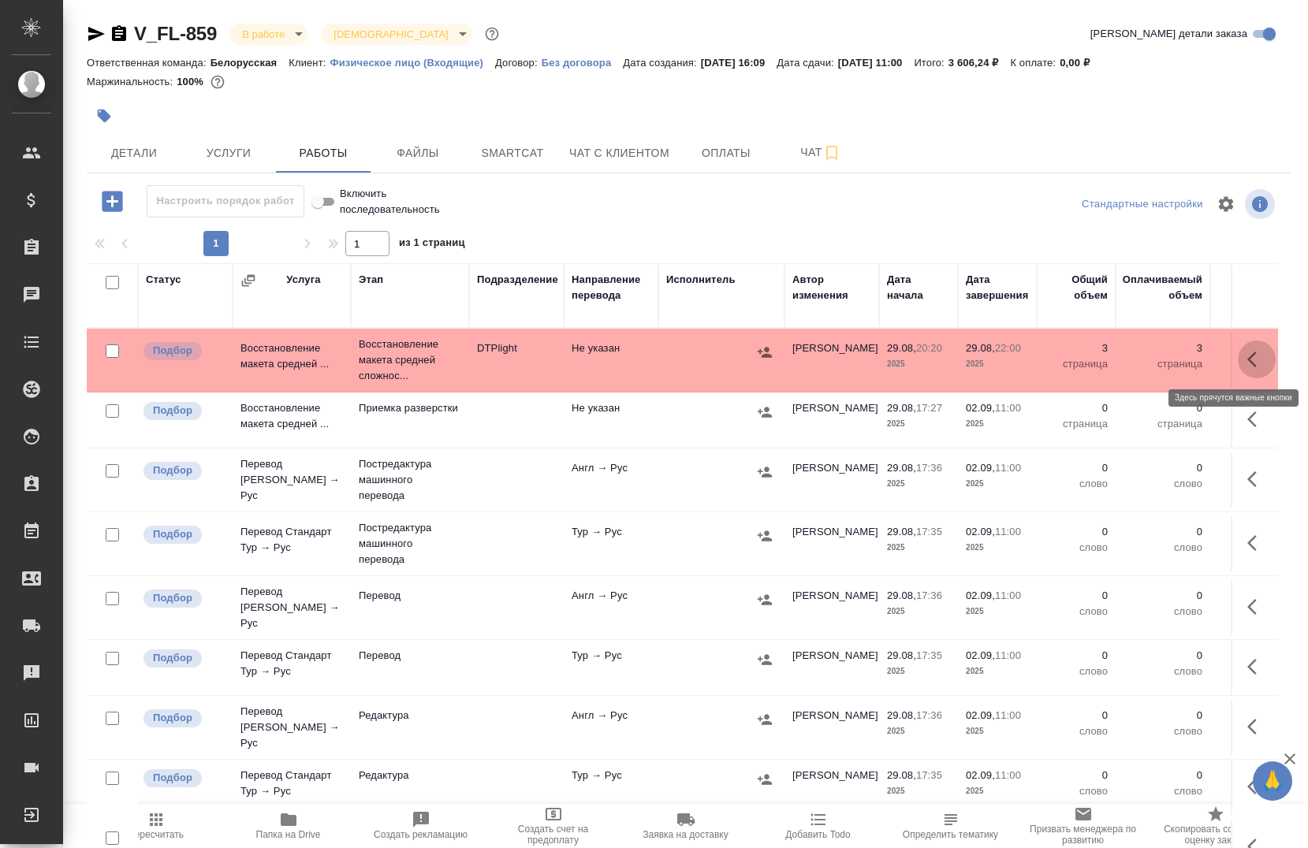
click at [1247, 357] on icon "button" at bounding box center [1256, 359] width 19 height 19
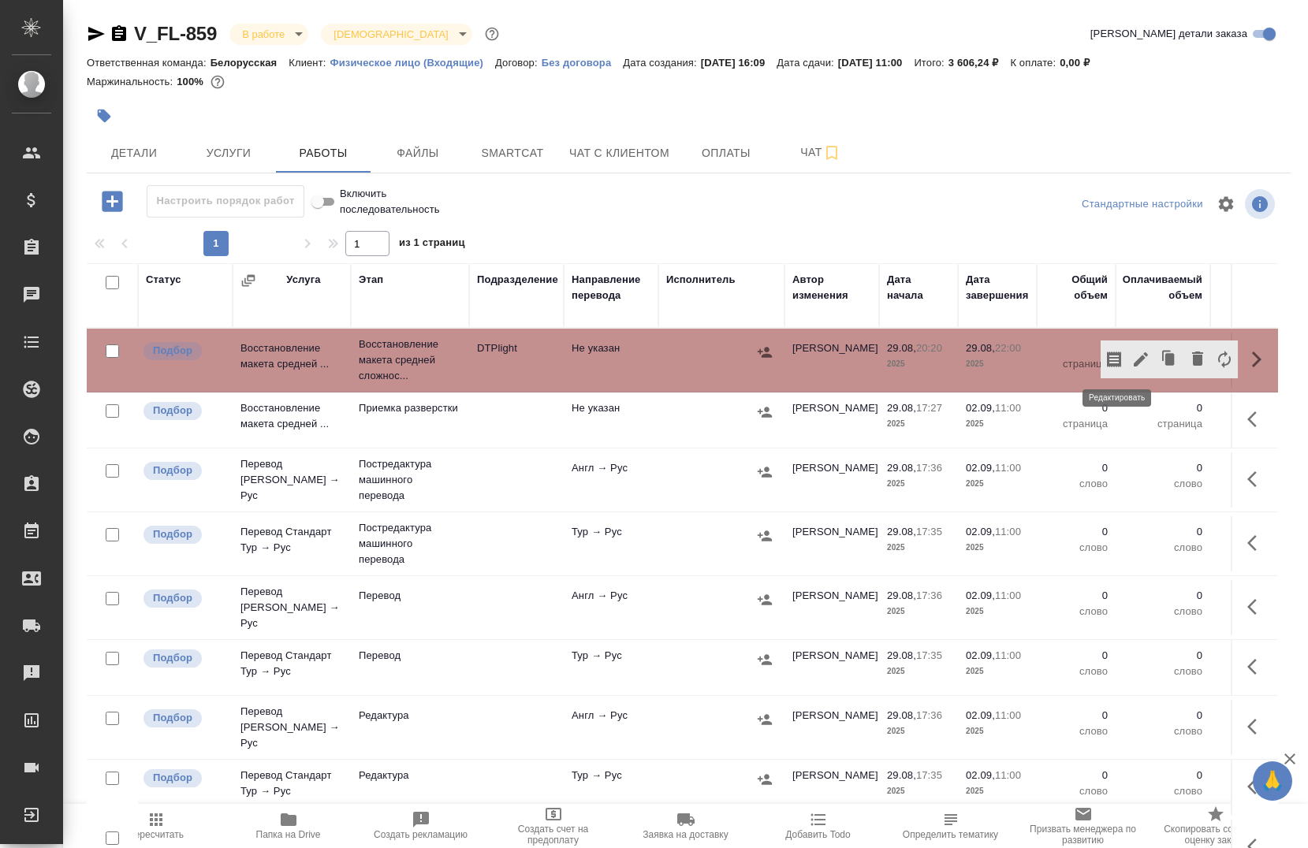
click at [1131, 367] on icon "button" at bounding box center [1140, 359] width 19 height 19
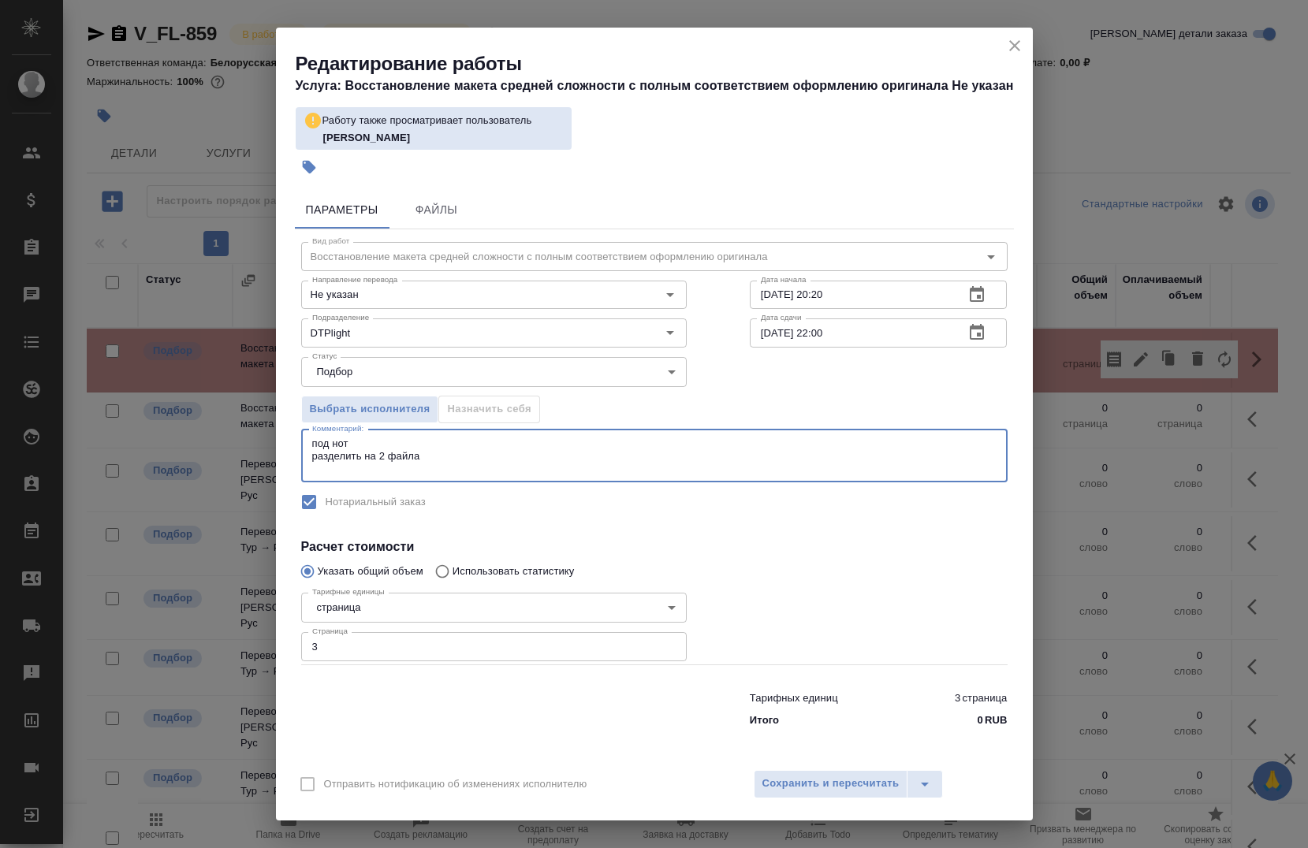
click at [473, 467] on textarea "под нот разделить на 2 файла" at bounding box center [654, 456] width 684 height 36
click at [483, 468] on textarea "под нот разделить на 2 файла" at bounding box center [654, 456] width 684 height 36
click at [479, 462] on textarea "под нот разделить на 2 файла" at bounding box center [654, 456] width 684 height 36
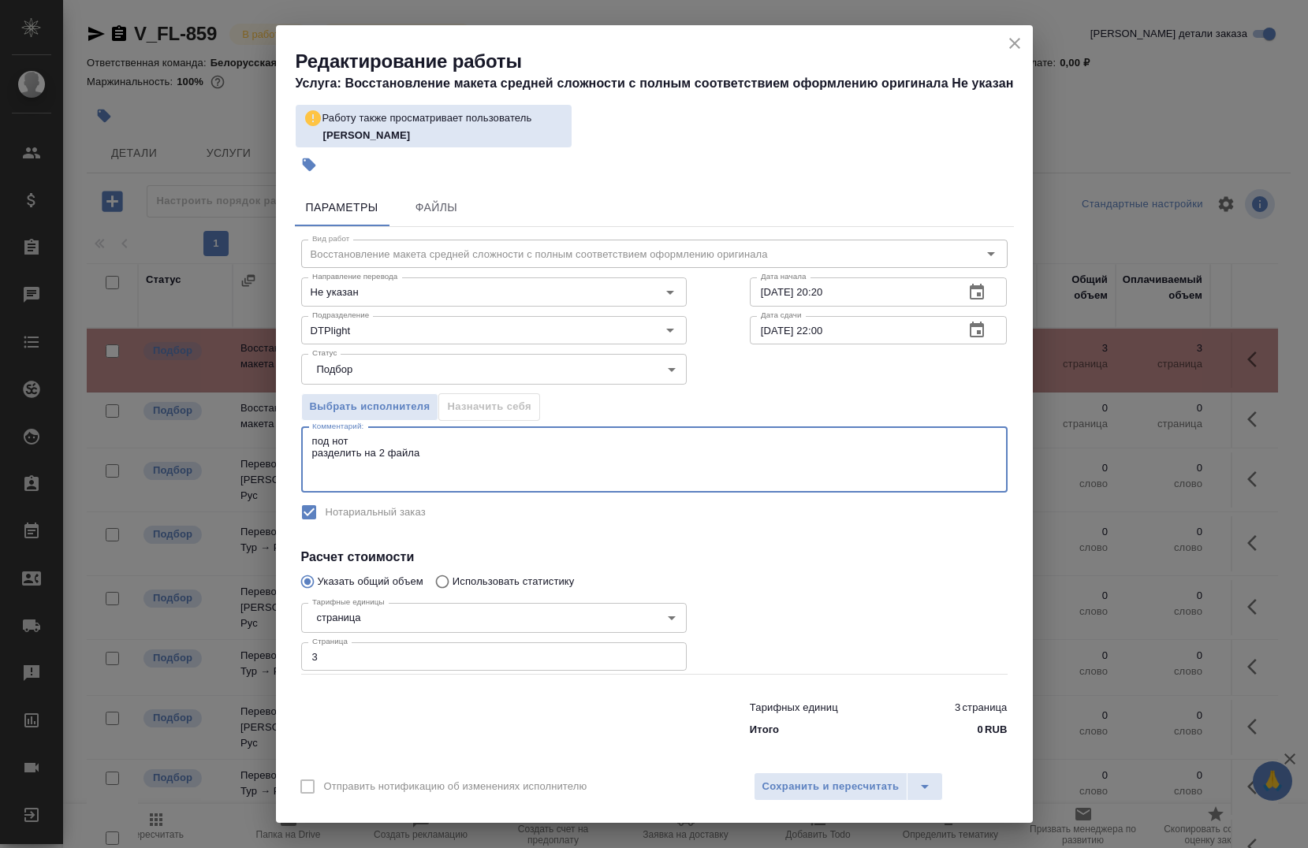
click at [495, 467] on textarea "под нот разделить на 2 файла" at bounding box center [654, 459] width 684 height 49
click at [480, 461] on textarea "под нот разделить на 2 файла" at bounding box center [654, 459] width 684 height 49
drag, startPoint x: 430, startPoint y: 456, endPoint x: 441, endPoint y: 452, distance: 11.7
click at [434, 454] on textarea "под нот разделить на 2 файла" at bounding box center [654, 459] width 684 height 49
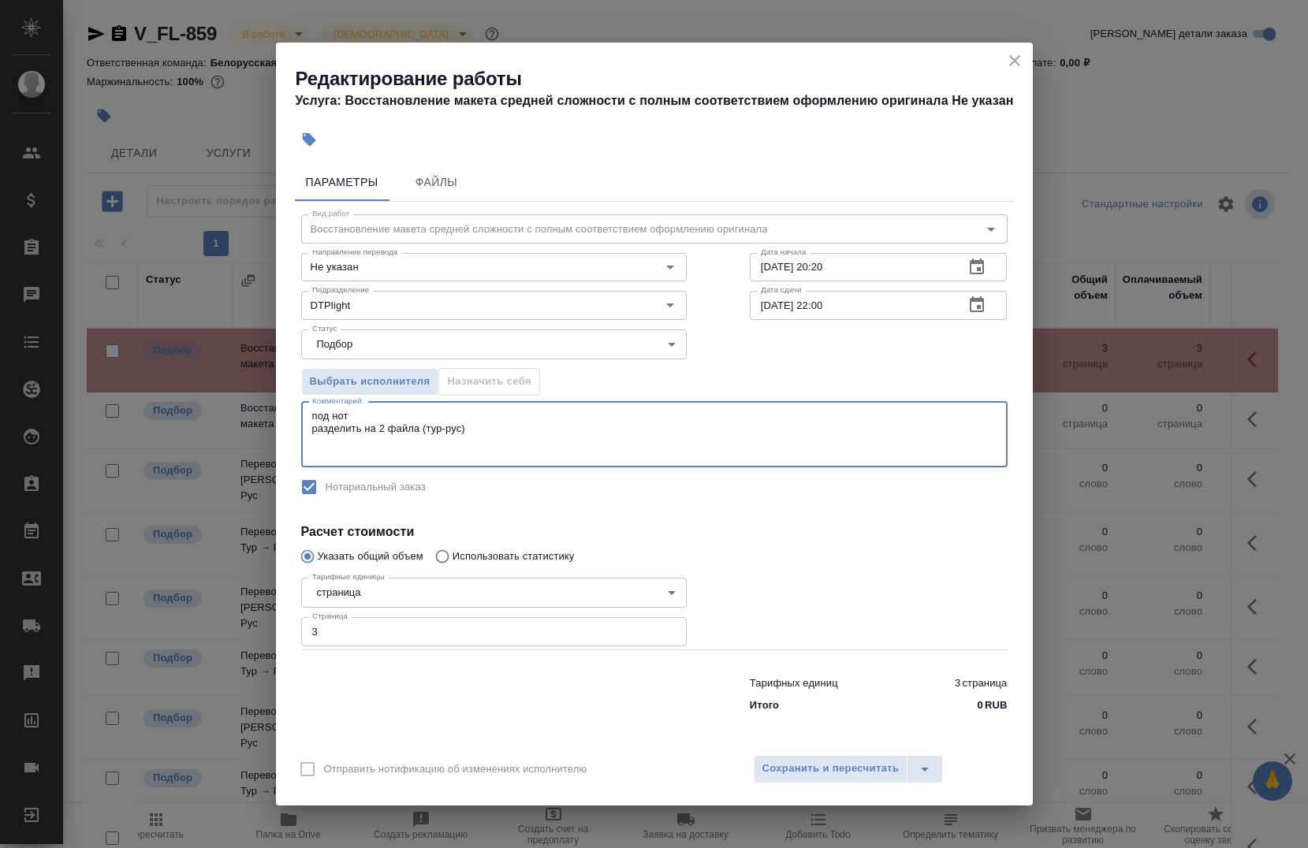
click at [581, 442] on textarea "под нот разделить на 2 файла (тур-рус)" at bounding box center [654, 434] width 684 height 49
click at [558, 430] on textarea "под нот разделить на 2 файла (тур-рус)" at bounding box center [654, 434] width 684 height 49
type textarea "под нот разделить на 2 файла (тур-рус)"
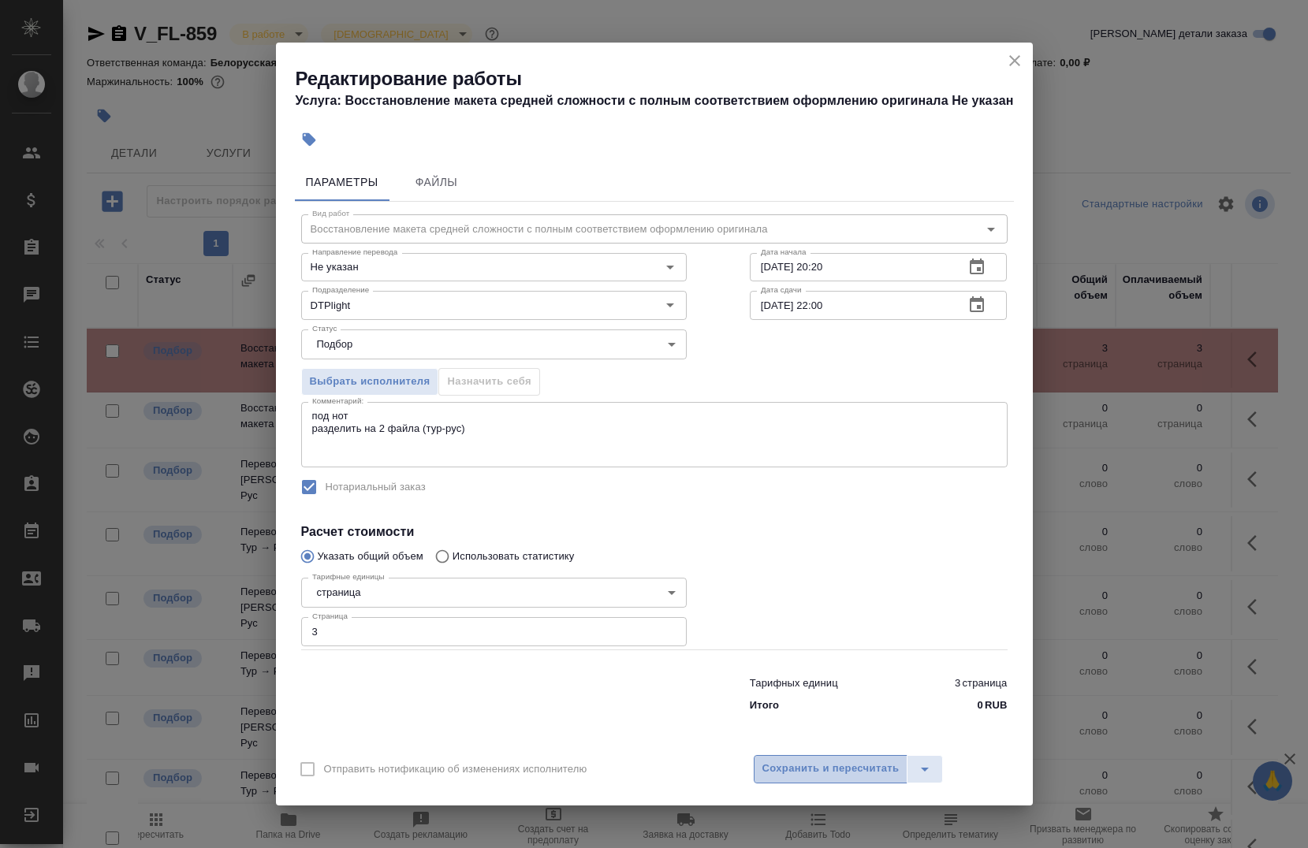
click at [830, 777] on span "Сохранить и пересчитать" at bounding box center [830, 769] width 137 height 18
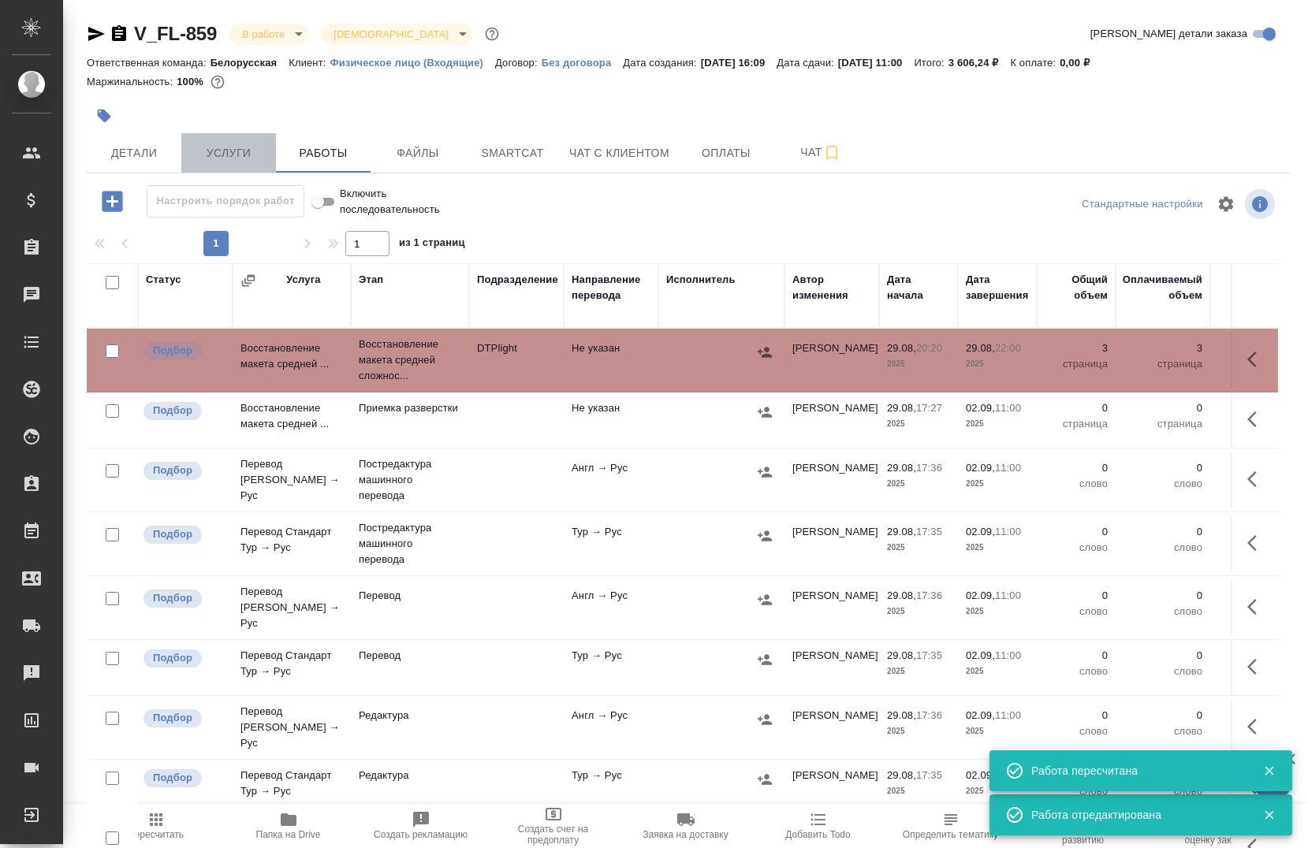
drag, startPoint x: 222, startPoint y: 156, endPoint x: 237, endPoint y: 155, distance: 15.1
click at [222, 155] on span "Услуги" at bounding box center [229, 154] width 76 height 20
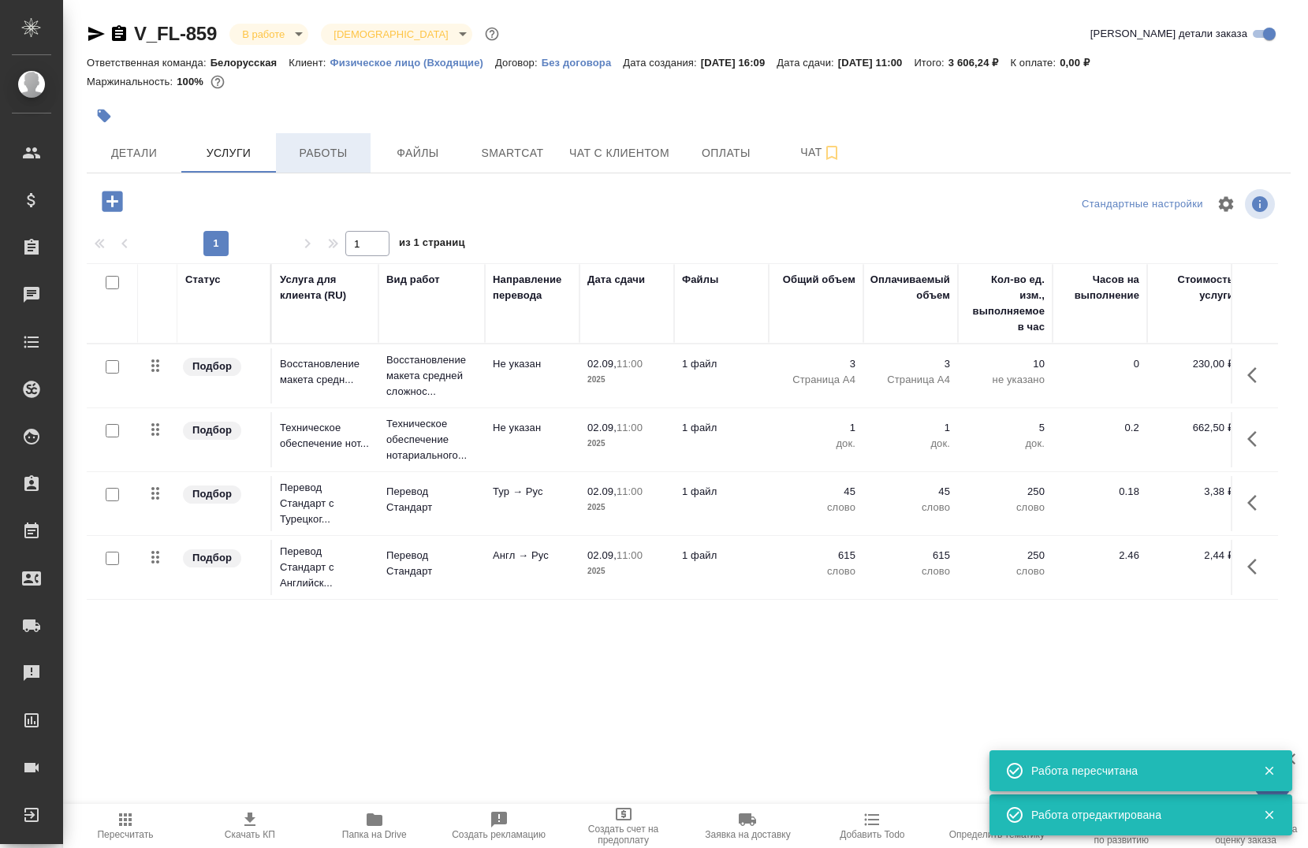
click at [326, 158] on span "Работы" at bounding box center [323, 154] width 76 height 20
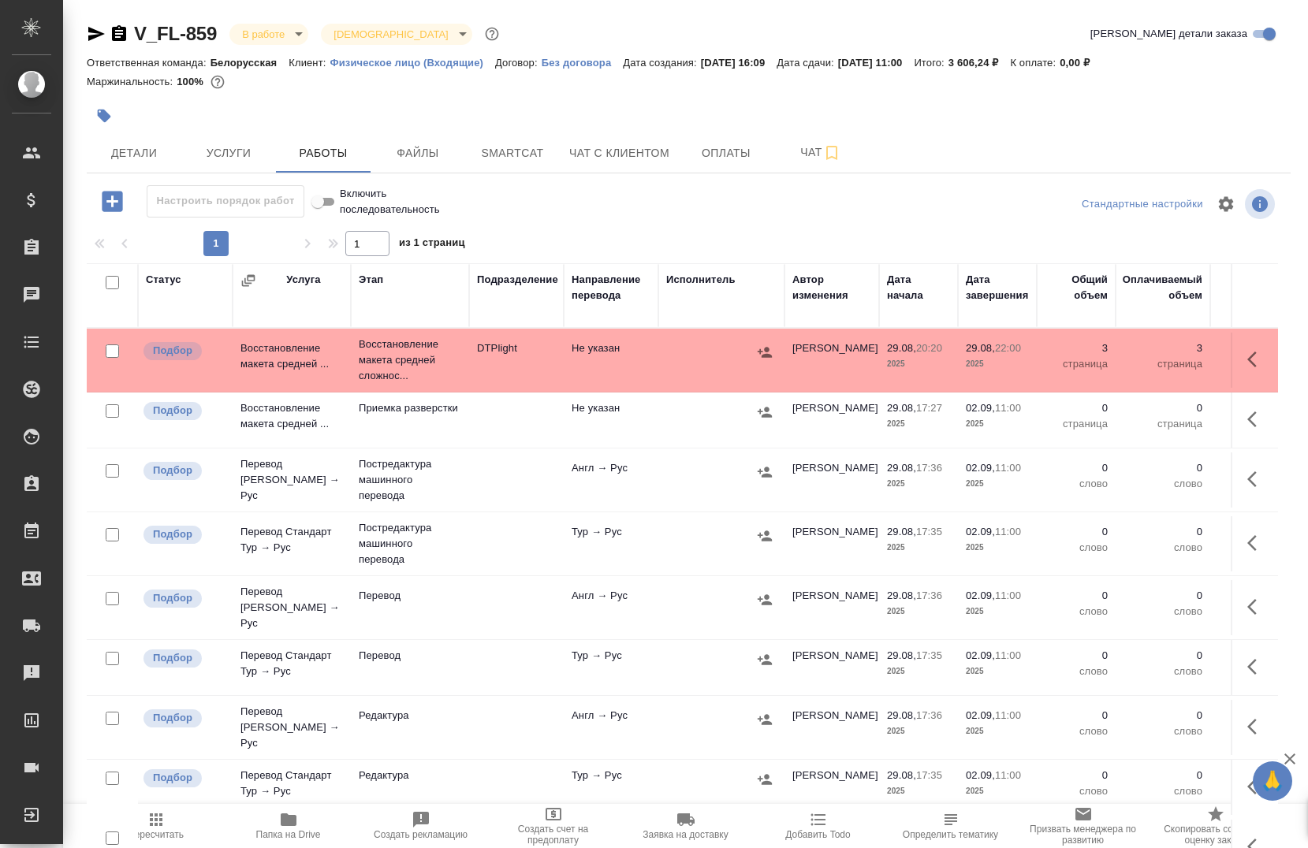
click at [1238, 371] on button "button" at bounding box center [1257, 360] width 38 height 38
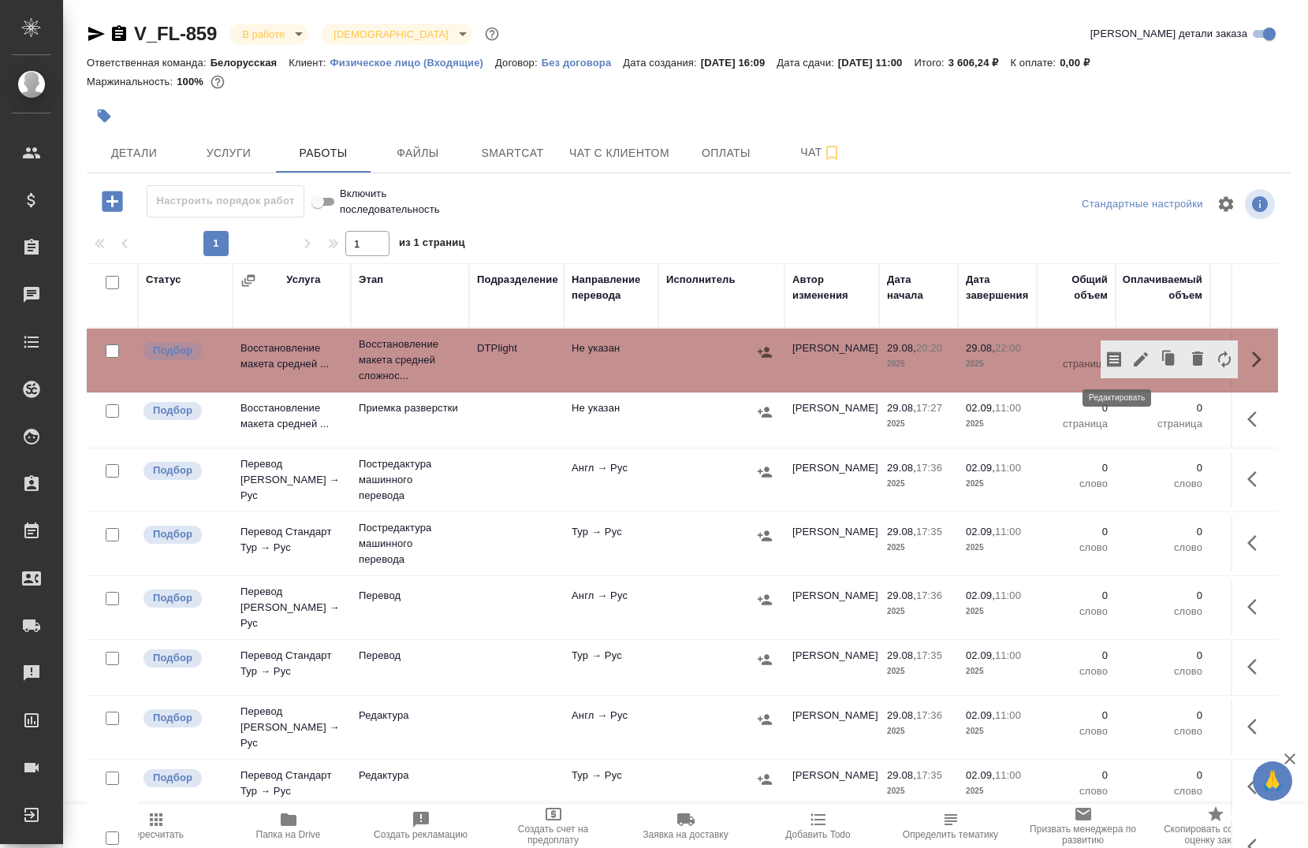
click at [1131, 367] on icon "button" at bounding box center [1140, 359] width 19 height 19
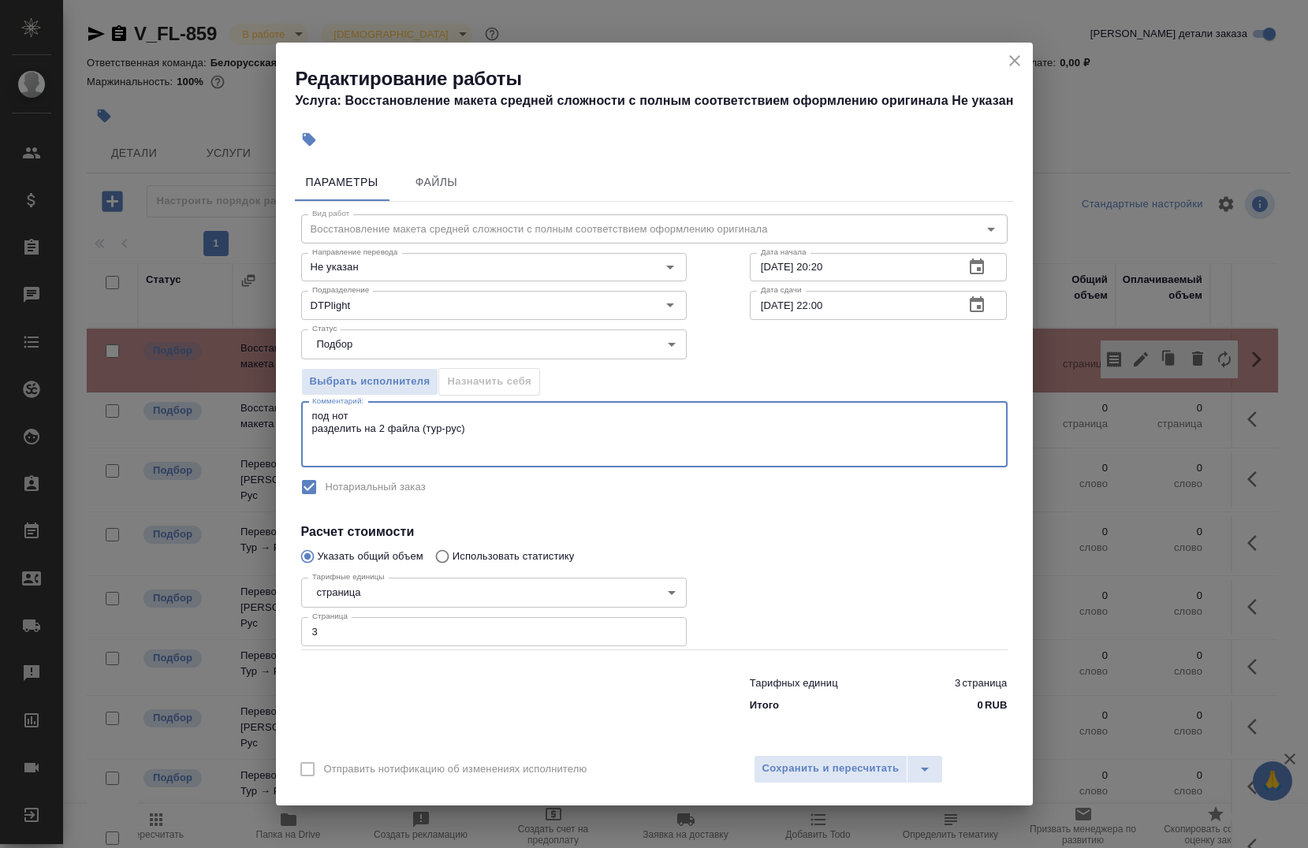
click at [611, 440] on textarea "под нот разделить на 2 файла (тур-рус)" at bounding box center [654, 434] width 684 height 49
click at [551, 429] on textarea "под нот разделить на 2 файла (тур-рус)" at bounding box center [654, 434] width 684 height 49
click at [572, 422] on textarea "под нот разделить на 2 файла (тур-рус) и (англ-рус)" at bounding box center [654, 434] width 684 height 49
click at [587, 437] on textarea "под нот разделить на 2 файла (тур-рус) и (англ-рус)" at bounding box center [654, 434] width 684 height 49
type textarea "под нот разделить на 2 файла (тур-рус) и (англ-рус)"
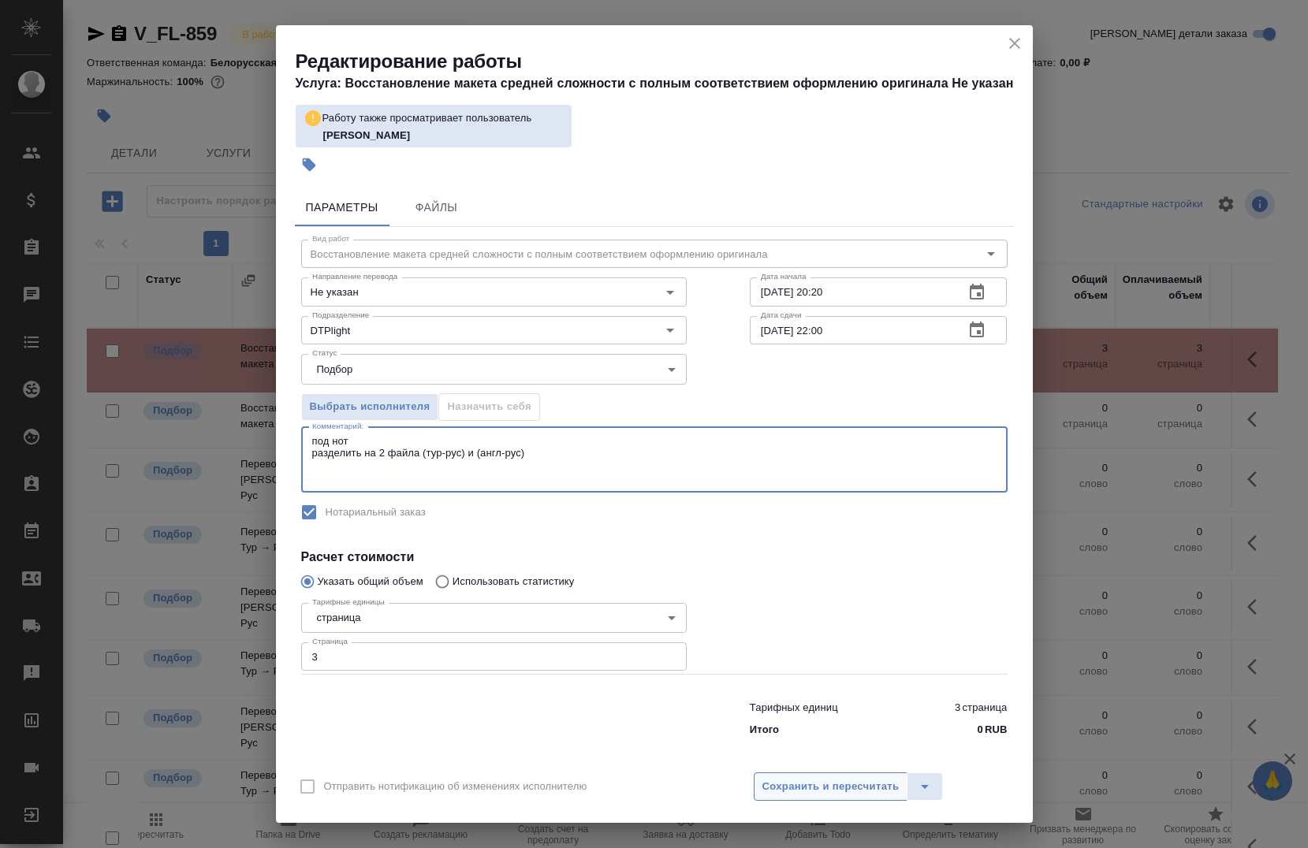
click at [829, 778] on span "Сохранить и пересчитать" at bounding box center [830, 787] width 137 height 18
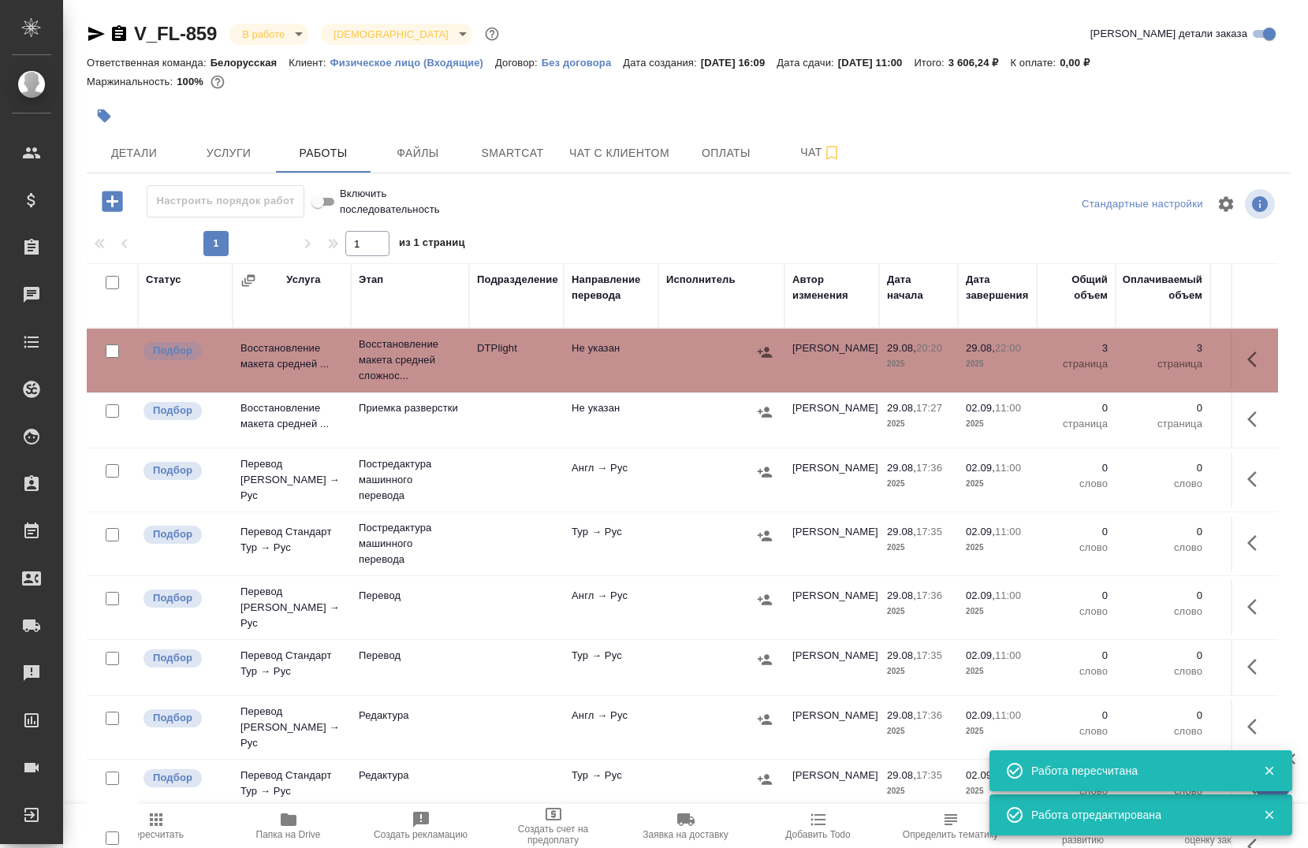
click at [1247, 359] on icon "button" at bounding box center [1256, 359] width 19 height 19
click at [1101, 371] on button "button" at bounding box center [1114, 360] width 27 height 38
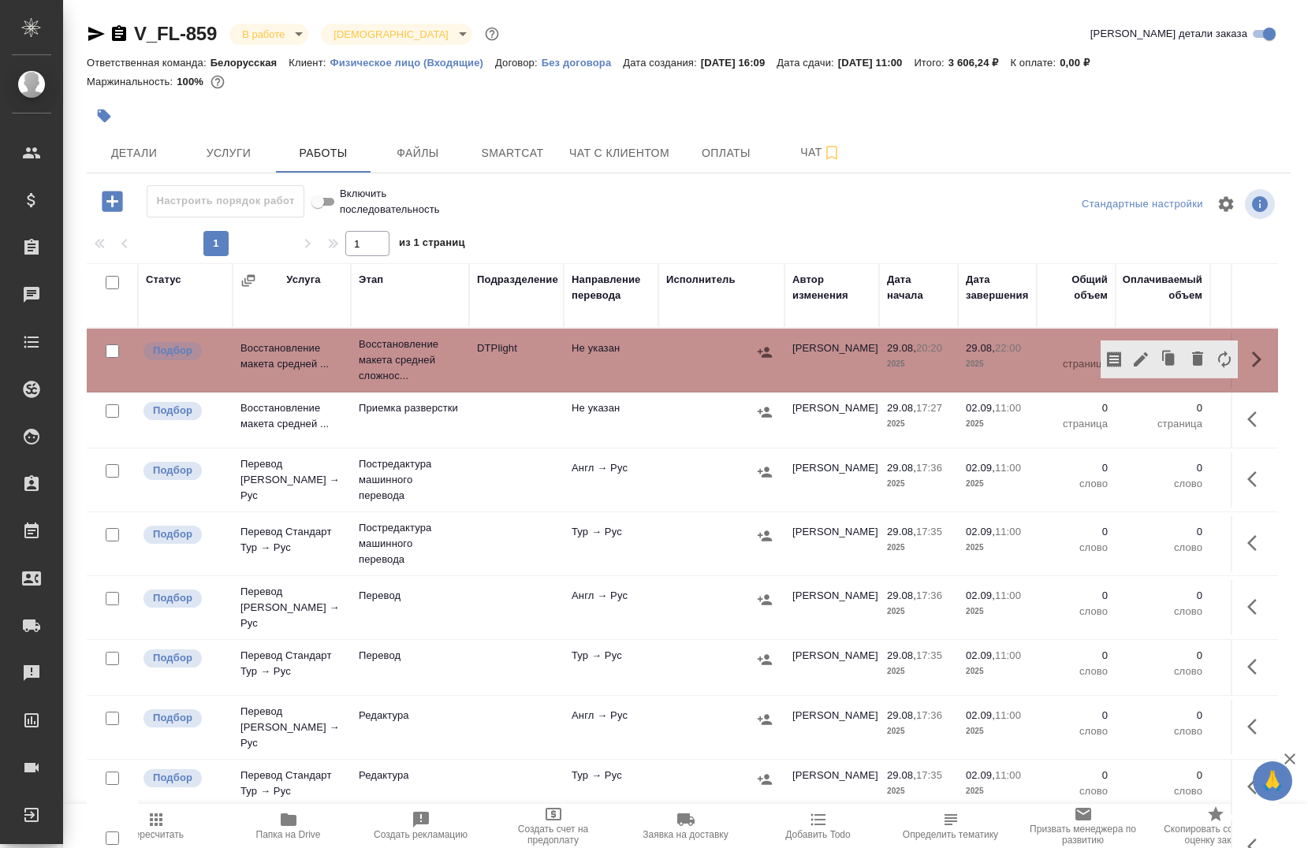
click at [1128, 370] on button "button" at bounding box center [1141, 360] width 27 height 38
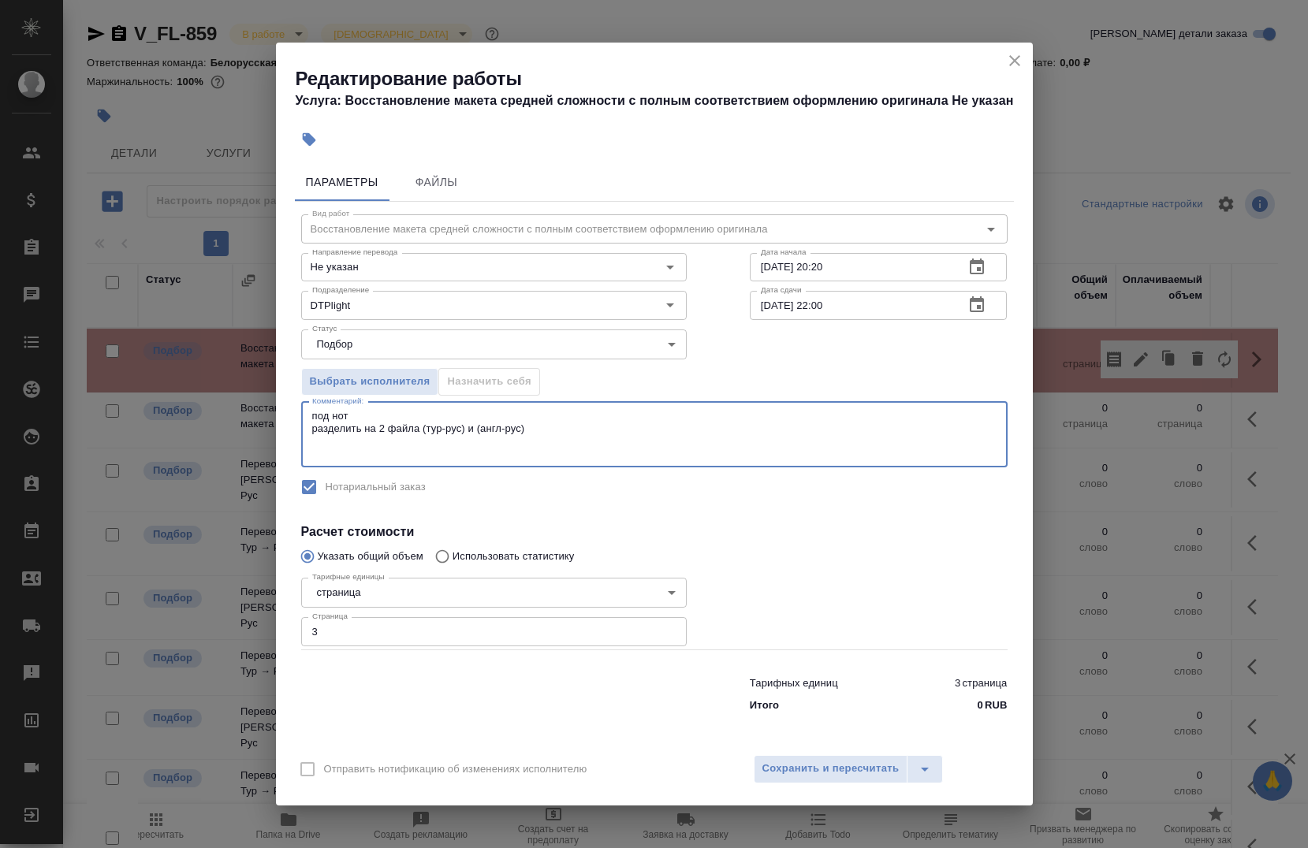
drag, startPoint x: 615, startPoint y: 423, endPoint x: 425, endPoint y: 446, distance: 191.4
click at [425, 446] on textarea "под нот разделить на 2 файла (тур-рус) и (англ-рус)" at bounding box center [654, 434] width 684 height 49
click at [560, 425] on textarea "под нот разделить на 2 файла (тур-рус) и (англ-рус)" at bounding box center [654, 434] width 684 height 49
click at [542, 432] on textarea "под нот разделить на 2 файла (тур-рус) и (англ-рус)" at bounding box center [654, 434] width 684 height 49
click at [520, 434] on textarea "под нот разделить на 2 файла (тур-рус) и (англ-рус)" at bounding box center [654, 434] width 684 height 49
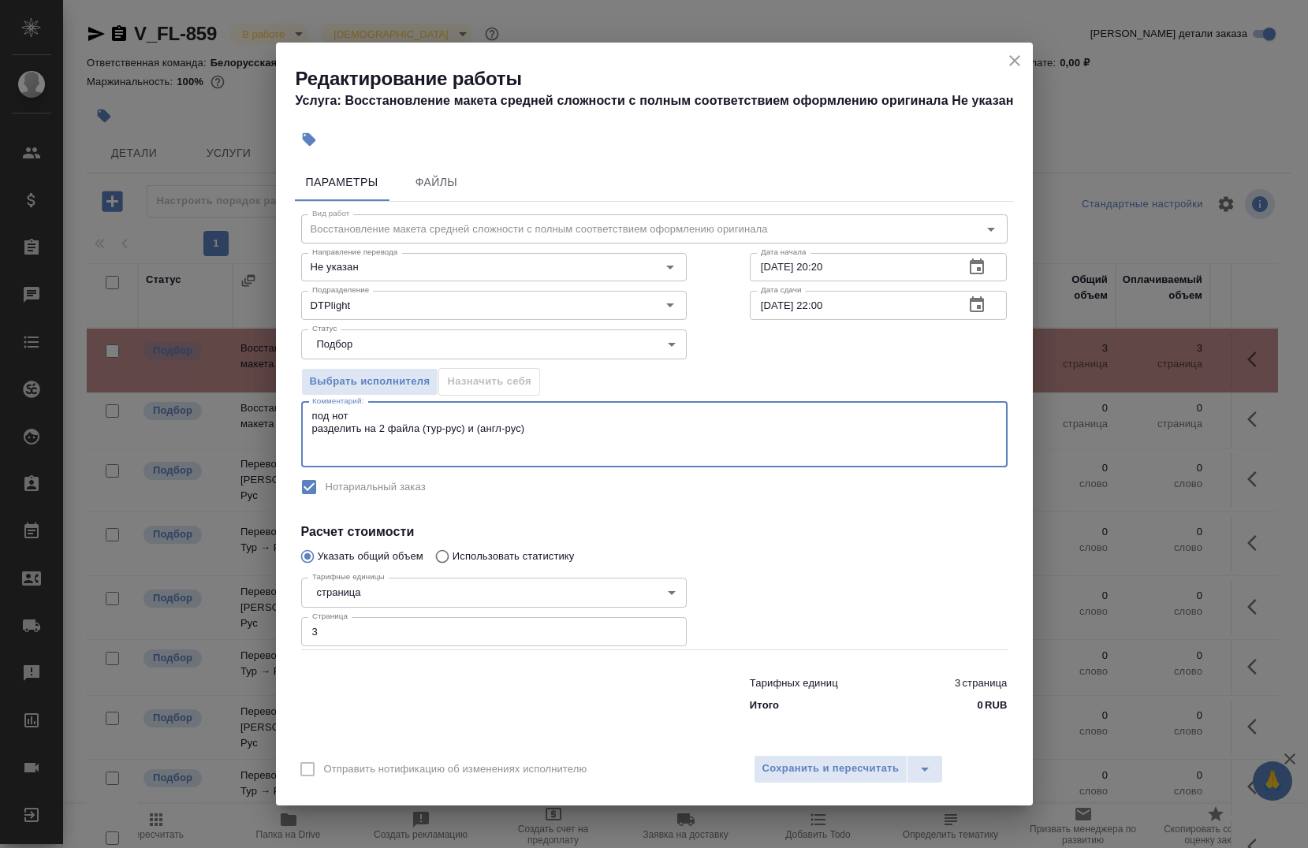
click at [525, 431] on textarea "под нот разделить на 2 файла (тур-рус) и (англ-рус)" at bounding box center [654, 434] width 684 height 49
type textarea "под нот разделить на 2 языка"
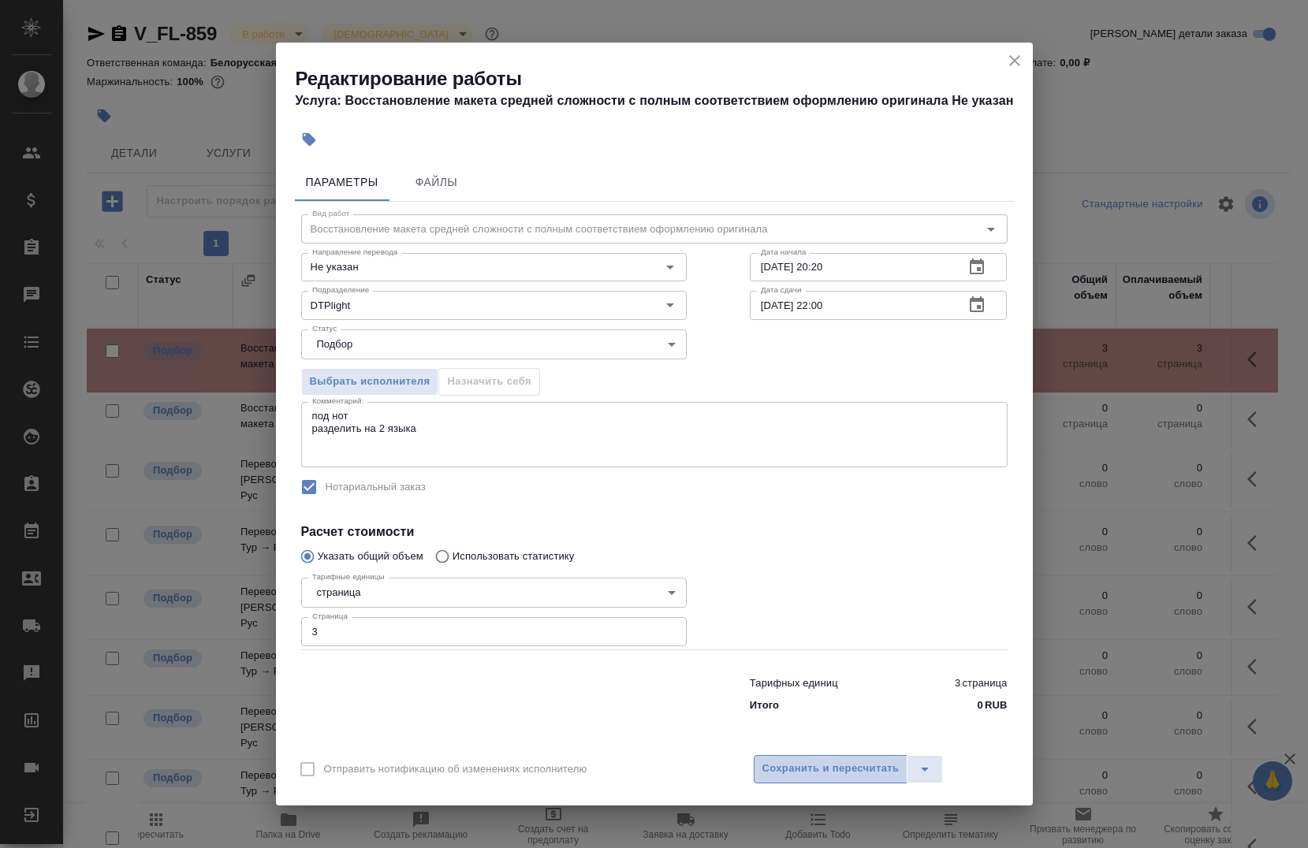
click at [767, 777] on span "Сохранить и пересчитать" at bounding box center [830, 769] width 137 height 18
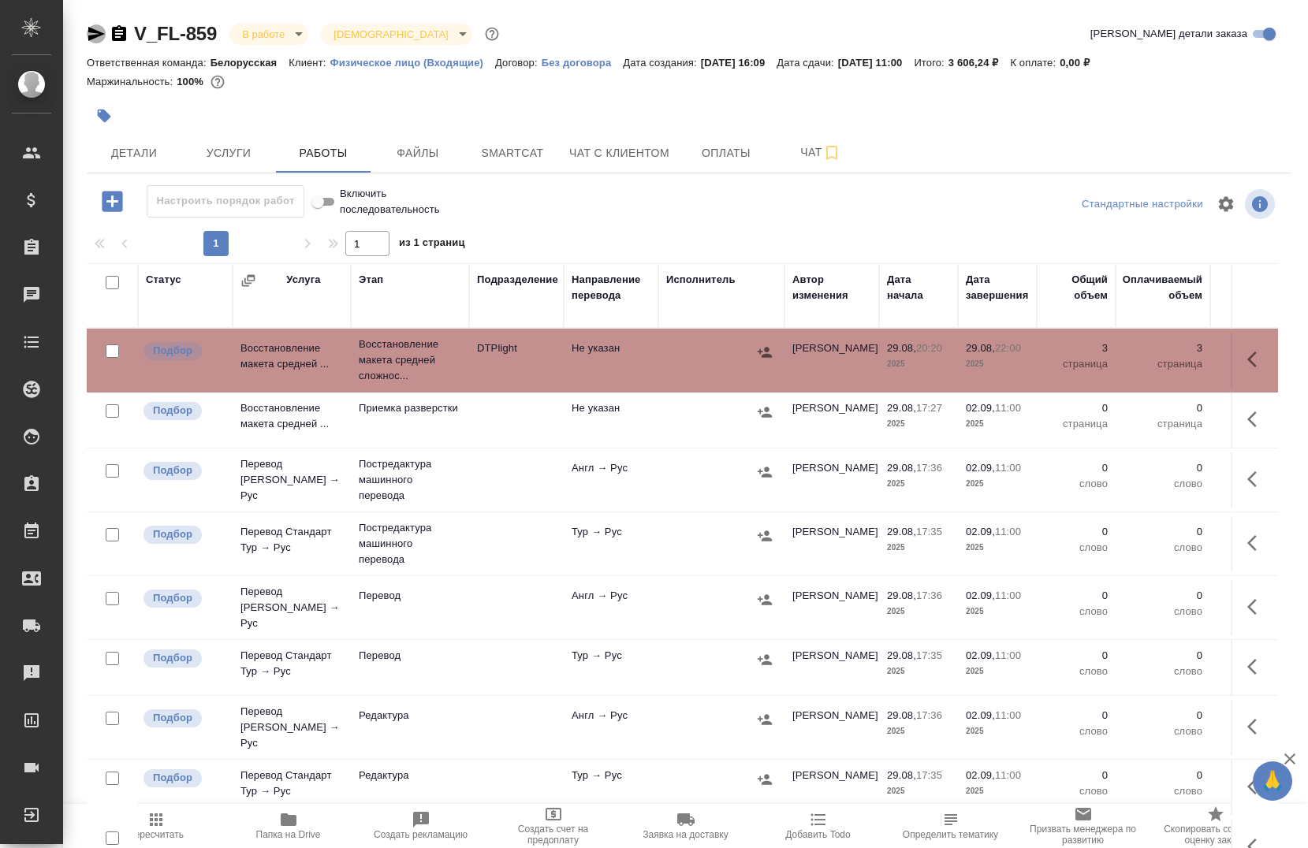
click at [101, 37] on icon "button" at bounding box center [96, 33] width 19 height 19
click at [1247, 354] on icon "button" at bounding box center [1251, 360] width 9 height 16
click at [1128, 367] on button "button" at bounding box center [1141, 360] width 27 height 38
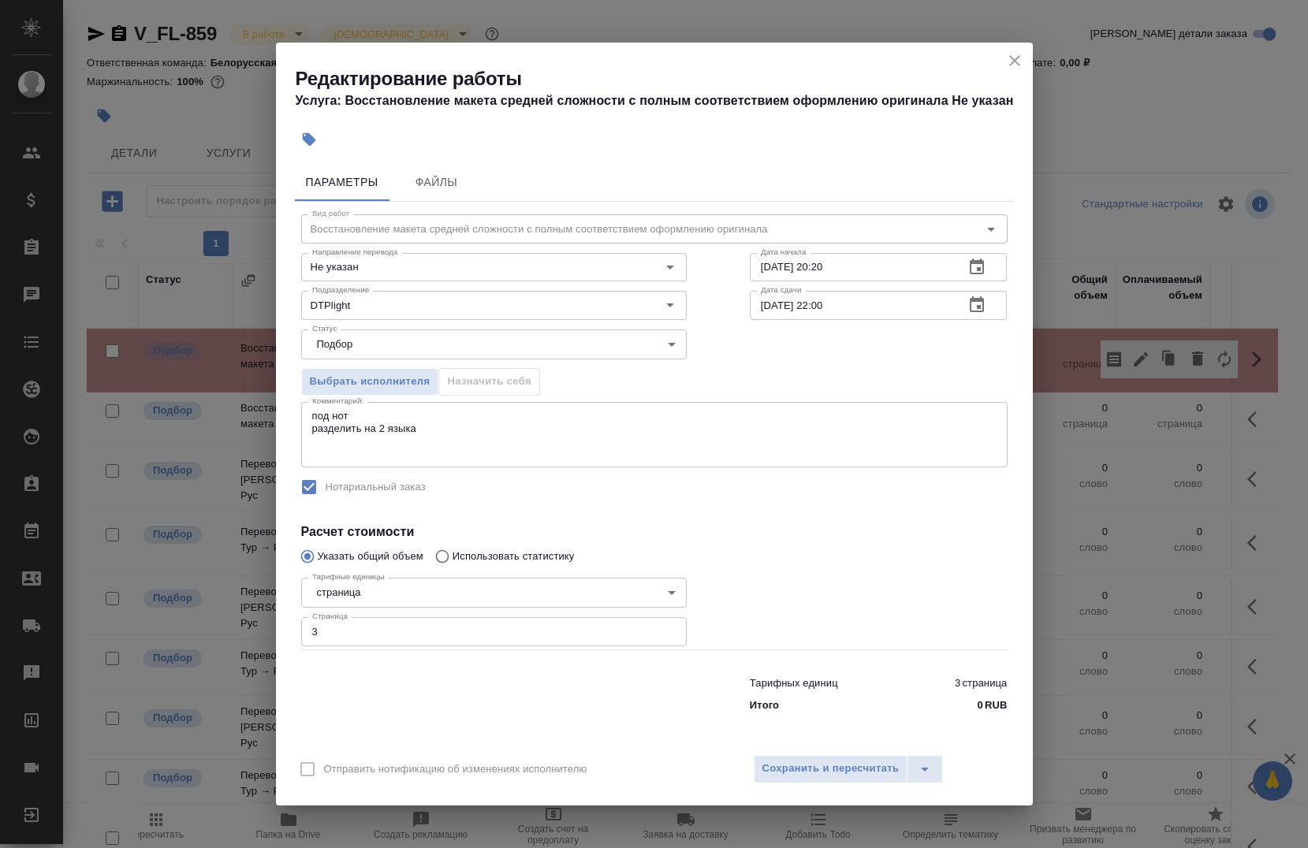
click at [862, 313] on input "29.08.2025 22:00" at bounding box center [851, 305] width 203 height 28
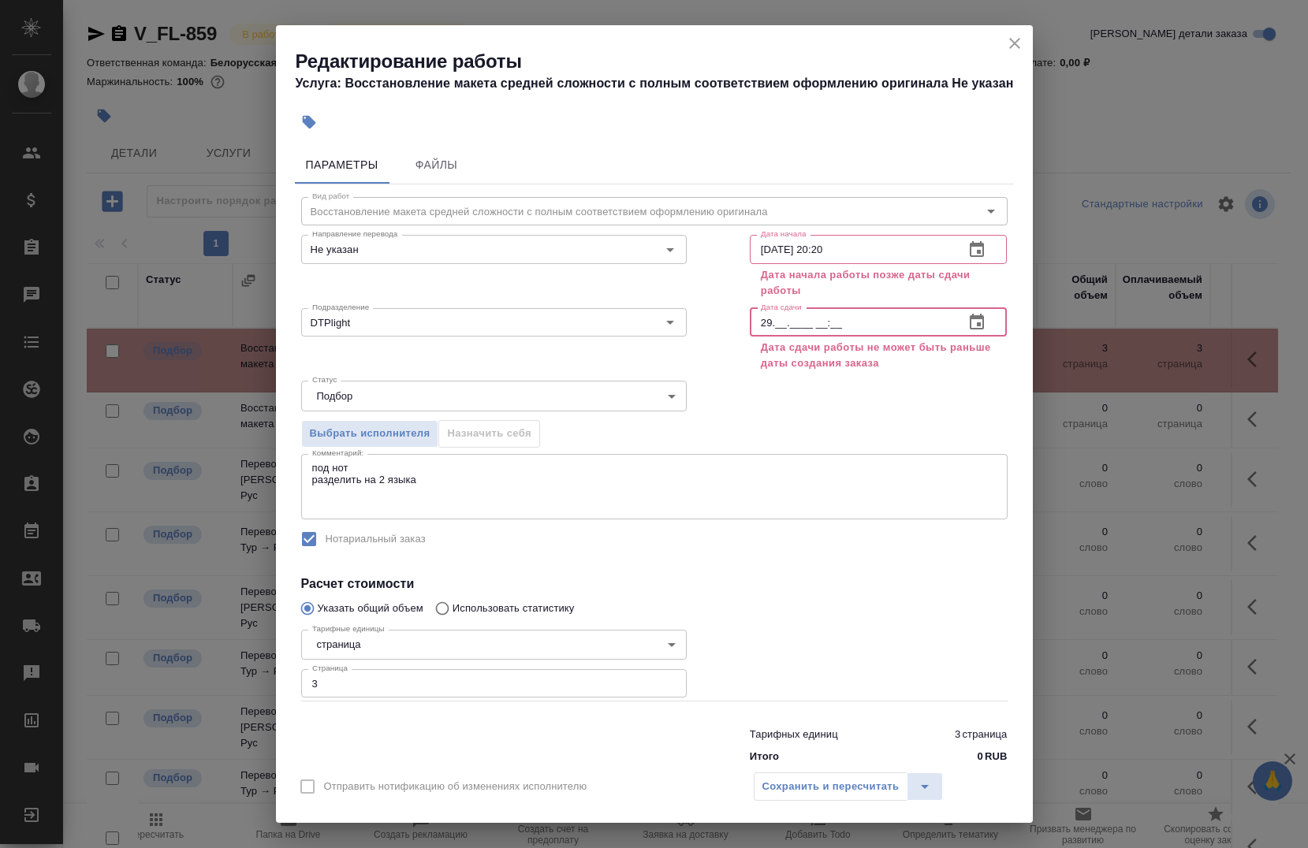
type input "2_.__.____ __:__"
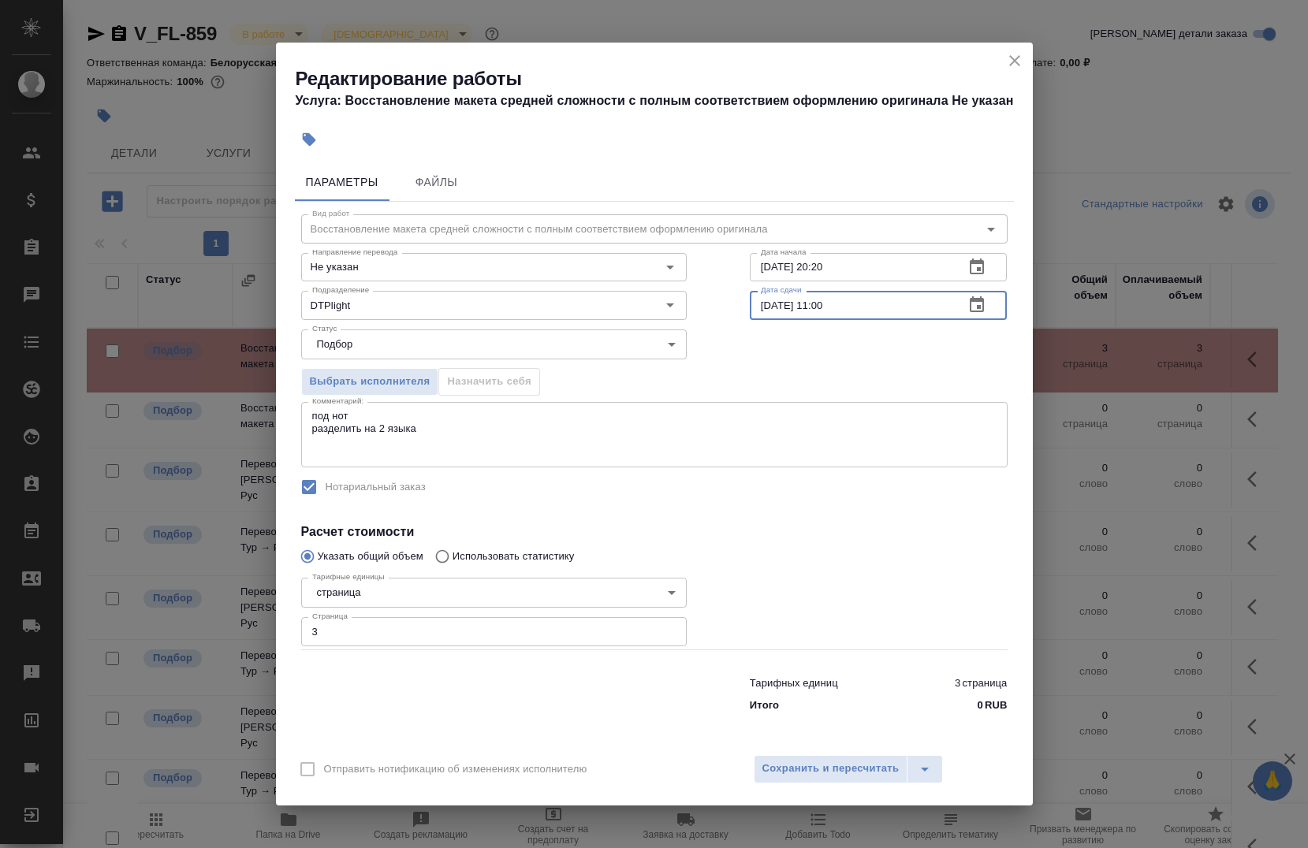
type input "30.08.2025 11:00"
click at [790, 366] on div "Выбрать исполнителя Назначить себя" at bounding box center [655, 379] width 770 height 96
click at [792, 766] on span "Сохранить и пересчитать" at bounding box center [830, 769] width 137 height 18
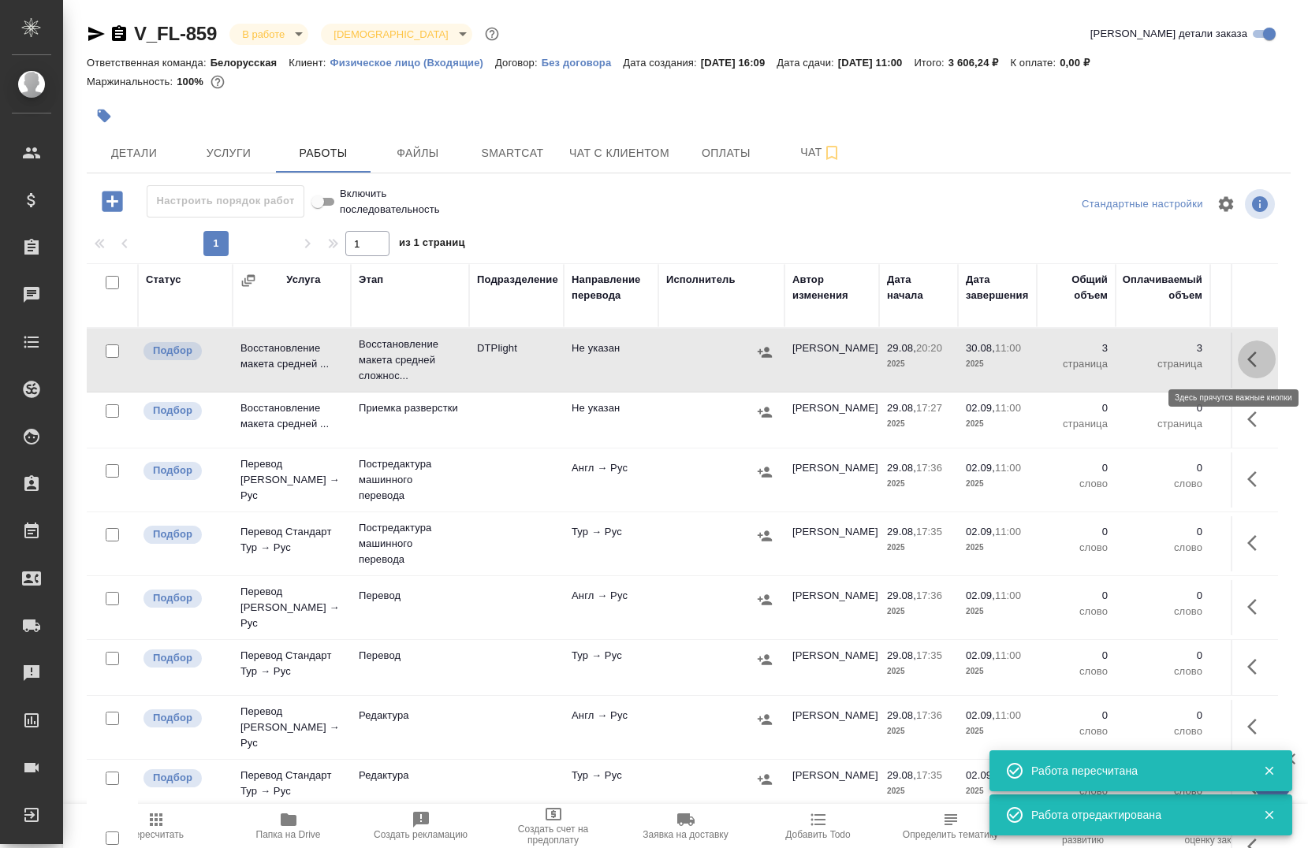
click at [1247, 360] on icon "button" at bounding box center [1251, 360] width 9 height 16
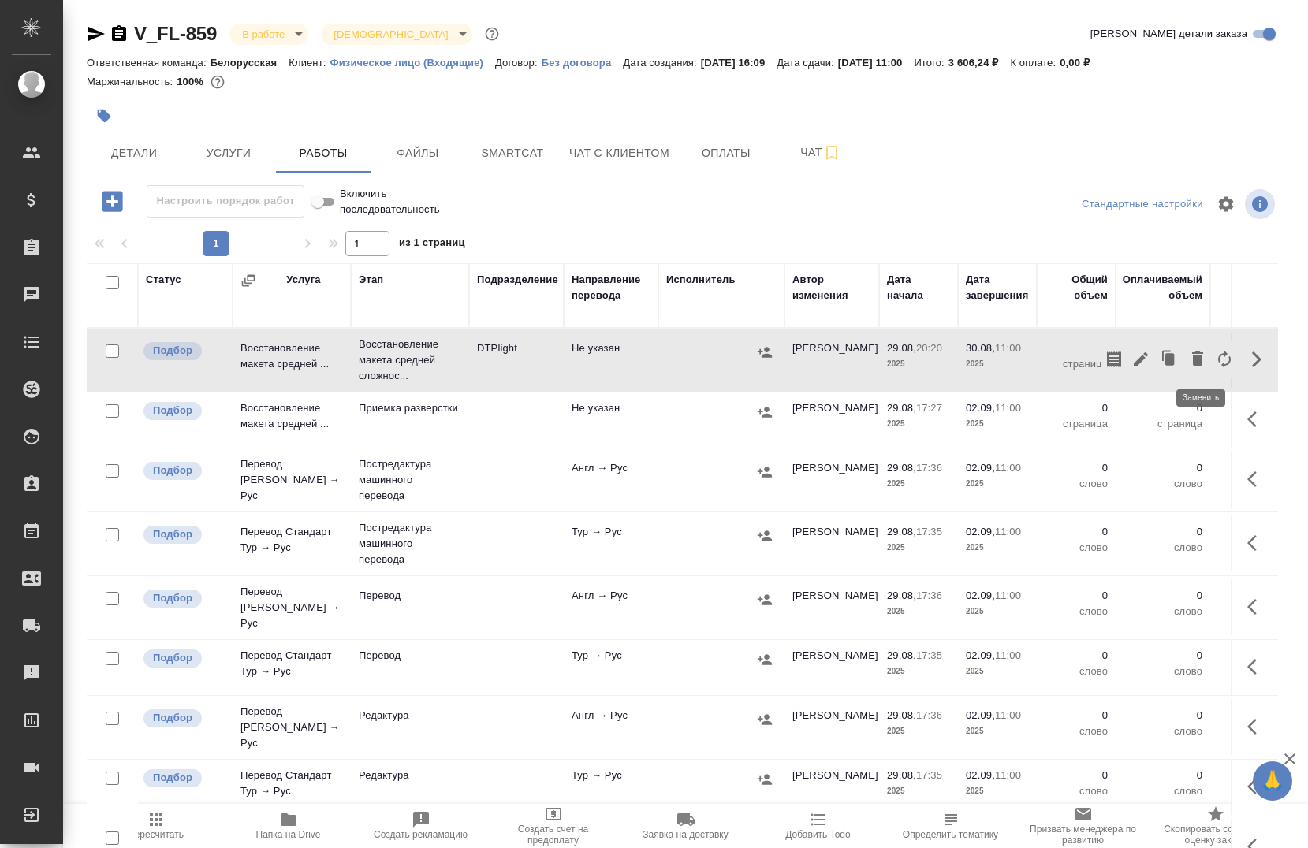
click at [1215, 368] on icon "button" at bounding box center [1224, 359] width 19 height 19
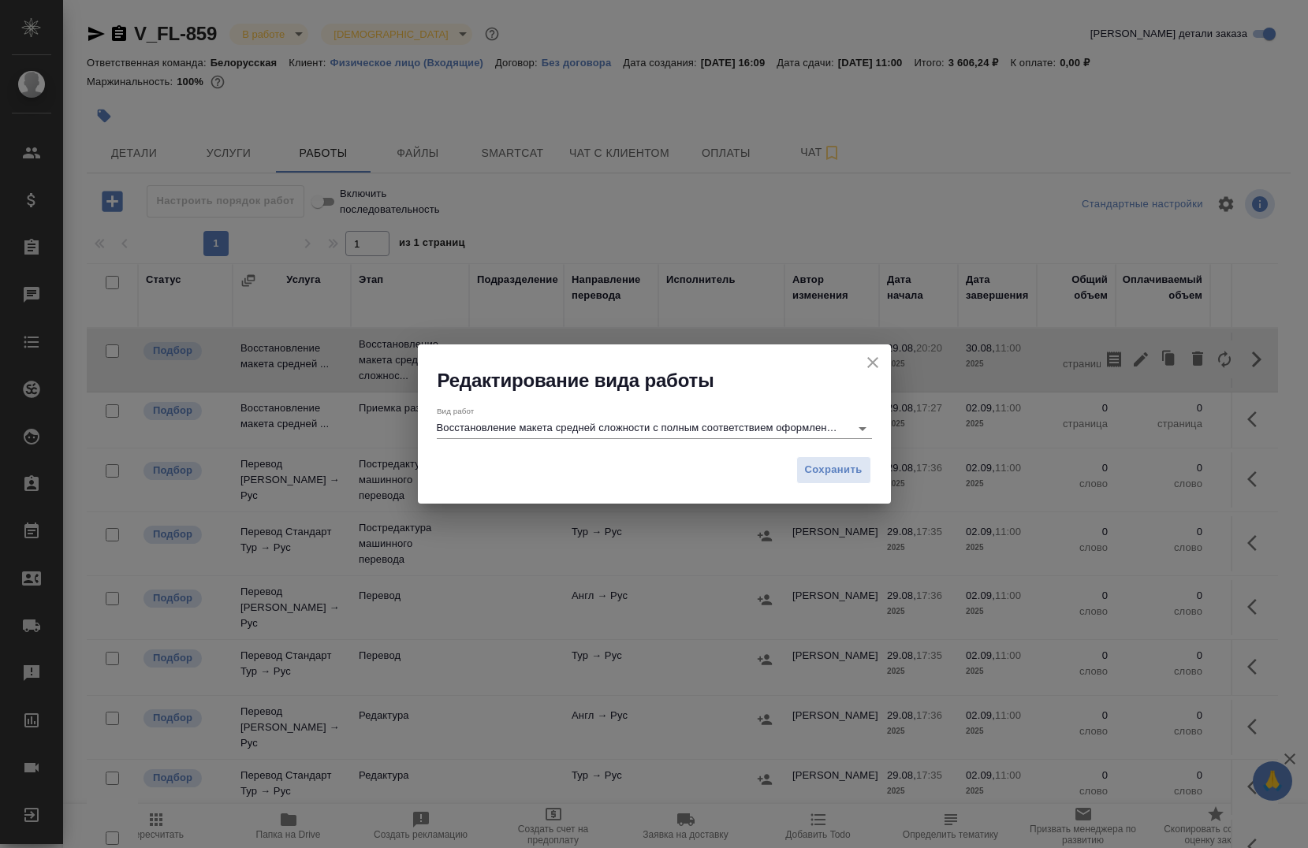
click at [860, 423] on icon "Open" at bounding box center [862, 428] width 19 height 19
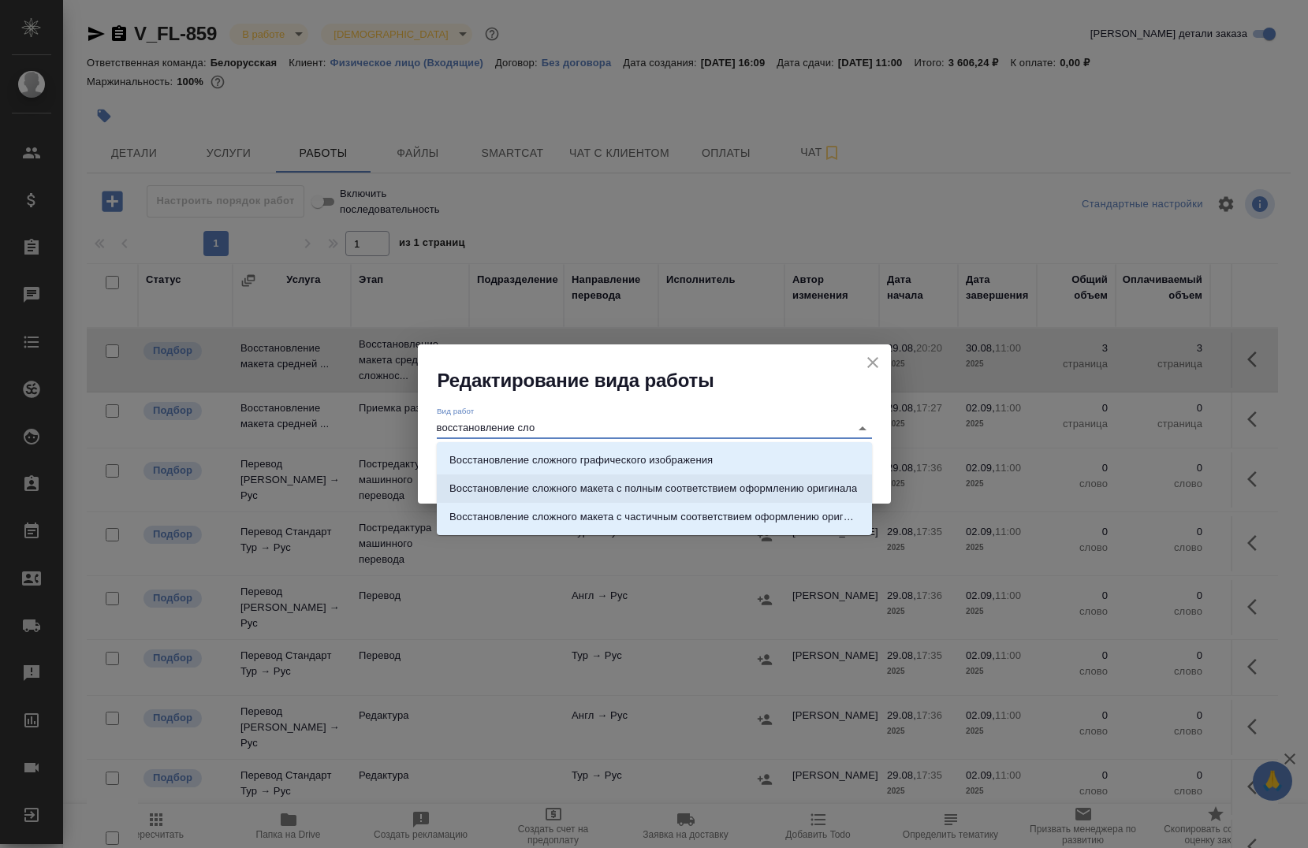
click at [627, 483] on p "Восстановление сложного макета с полным соответствием оформлению оригинала" at bounding box center [653, 489] width 408 height 16
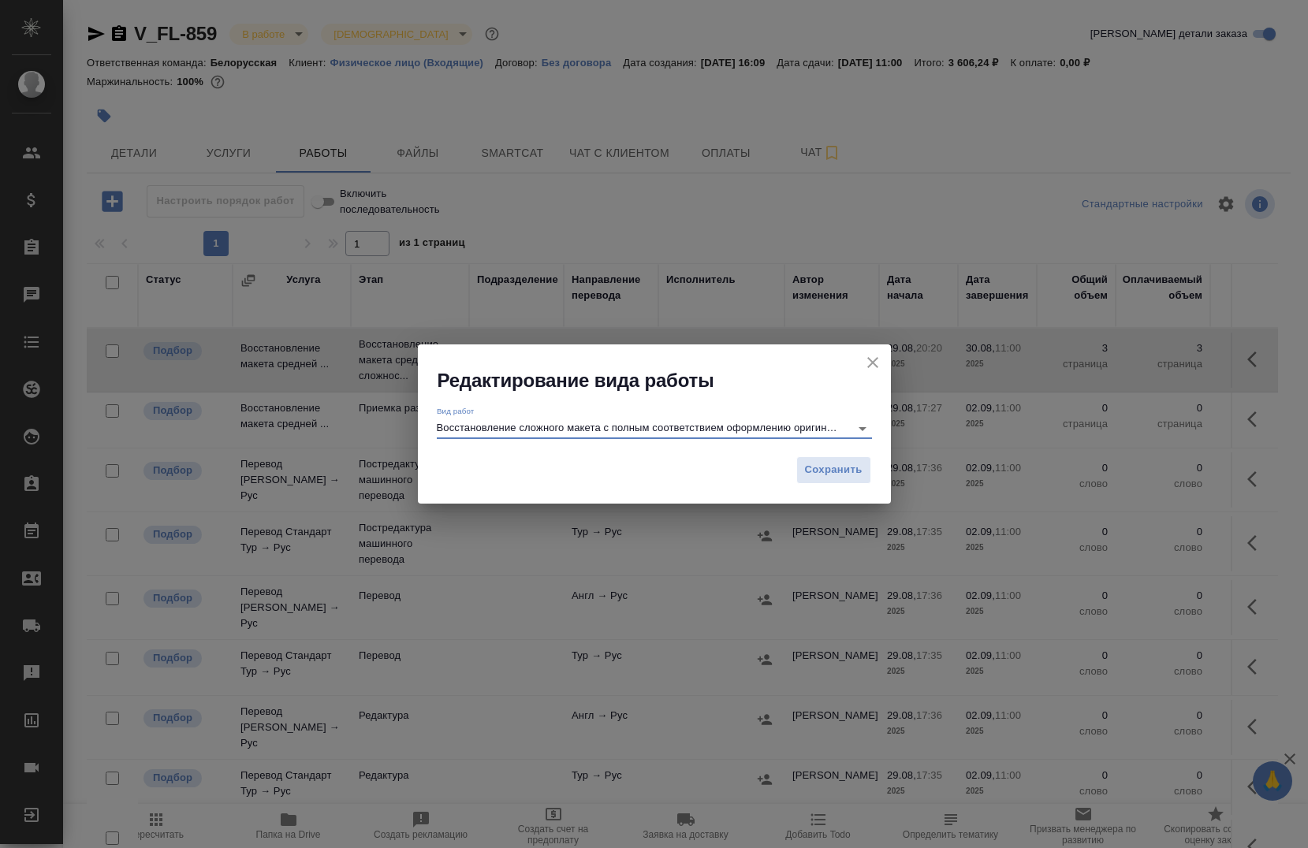
click at [800, 434] on input "Восстановление сложного макета с полным соответствием оформлению оригинала" at bounding box center [639, 428] width 405 height 19
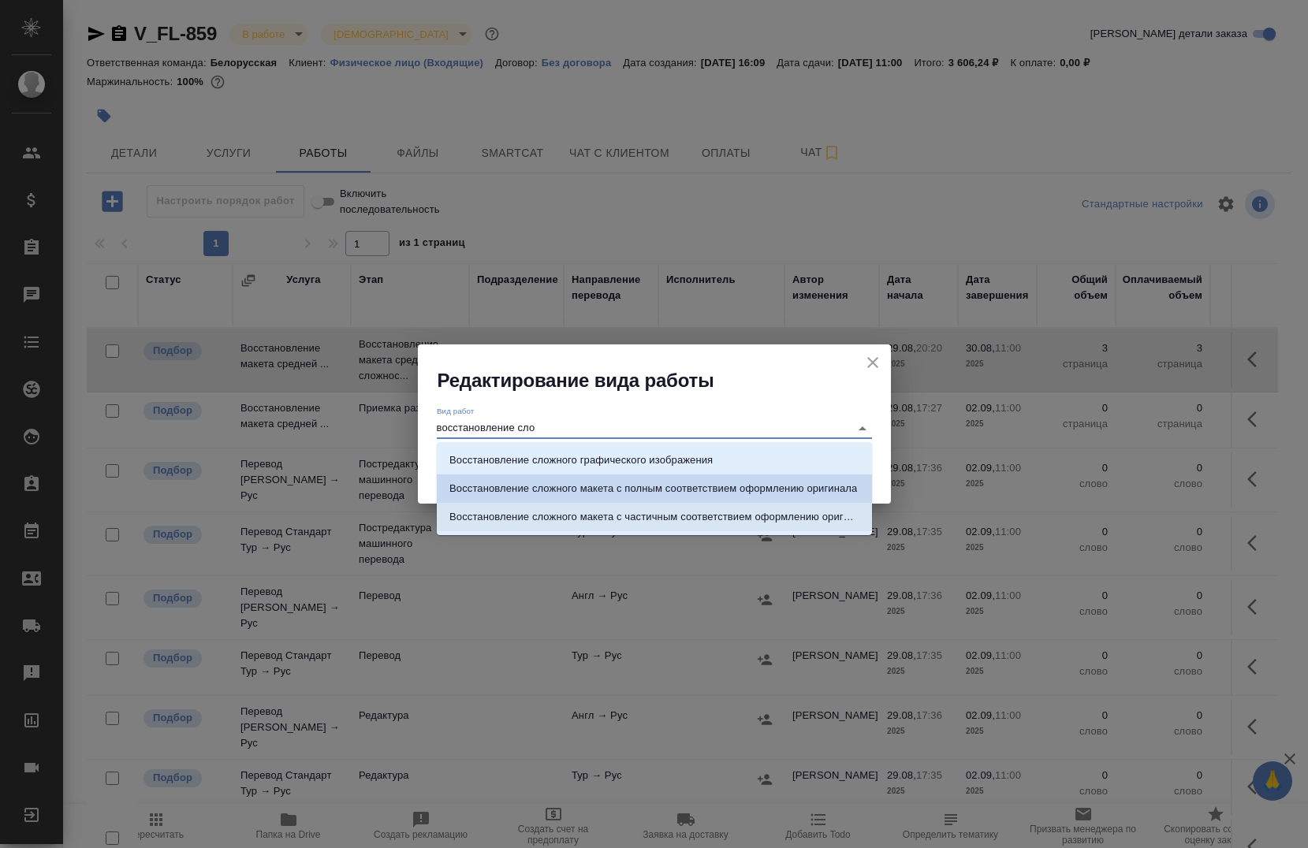
click at [536, 513] on p "Восстановление сложного макета с частичным соответствием оформлению оригинала" at bounding box center [654, 517] width 410 height 16
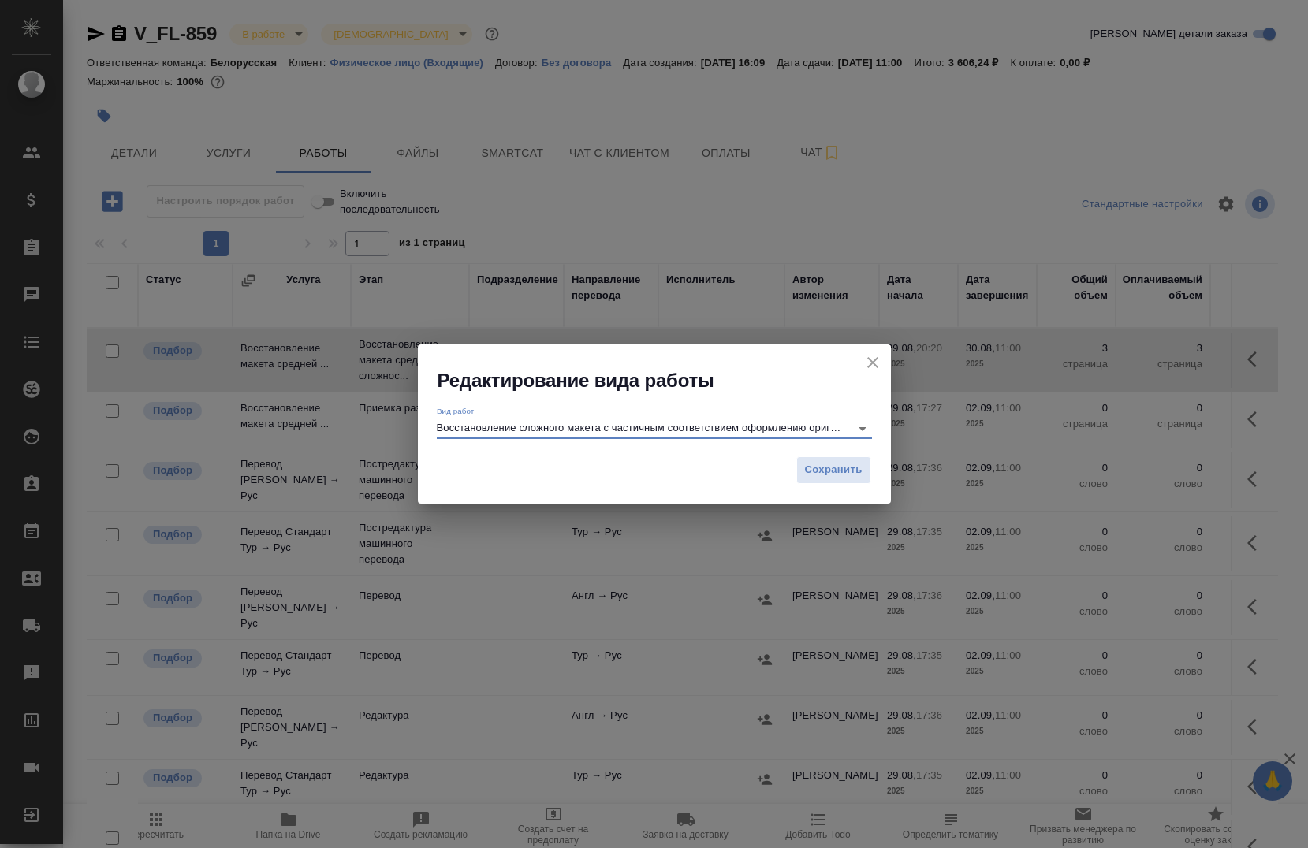
type input "Восстановление сложного макета с частичным соответствием оформлению оригинала"
click at [796, 473] on button "Сохранить" at bounding box center [833, 471] width 75 height 28
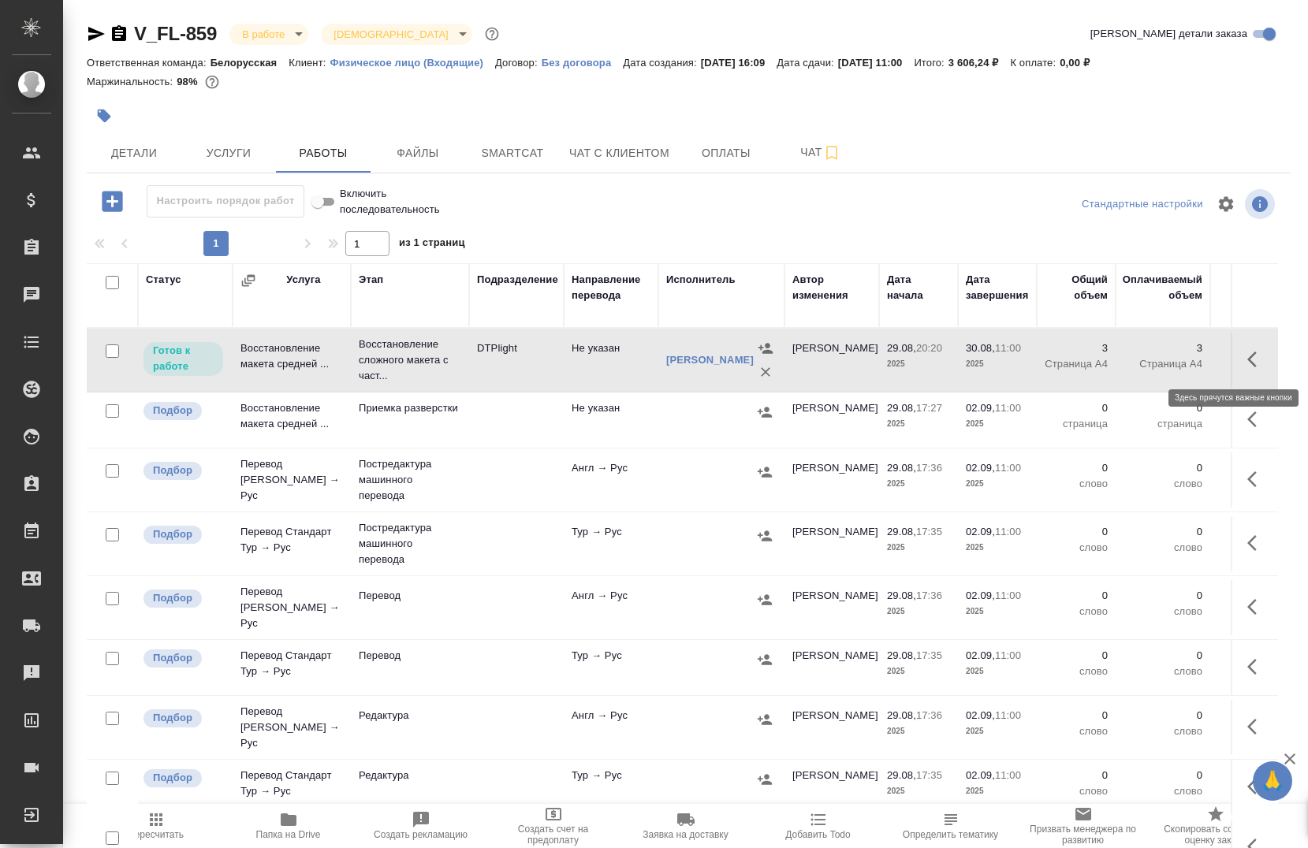
click at [1247, 361] on icon "button" at bounding box center [1256, 359] width 19 height 19
click at [1128, 363] on button "button" at bounding box center [1141, 360] width 27 height 38
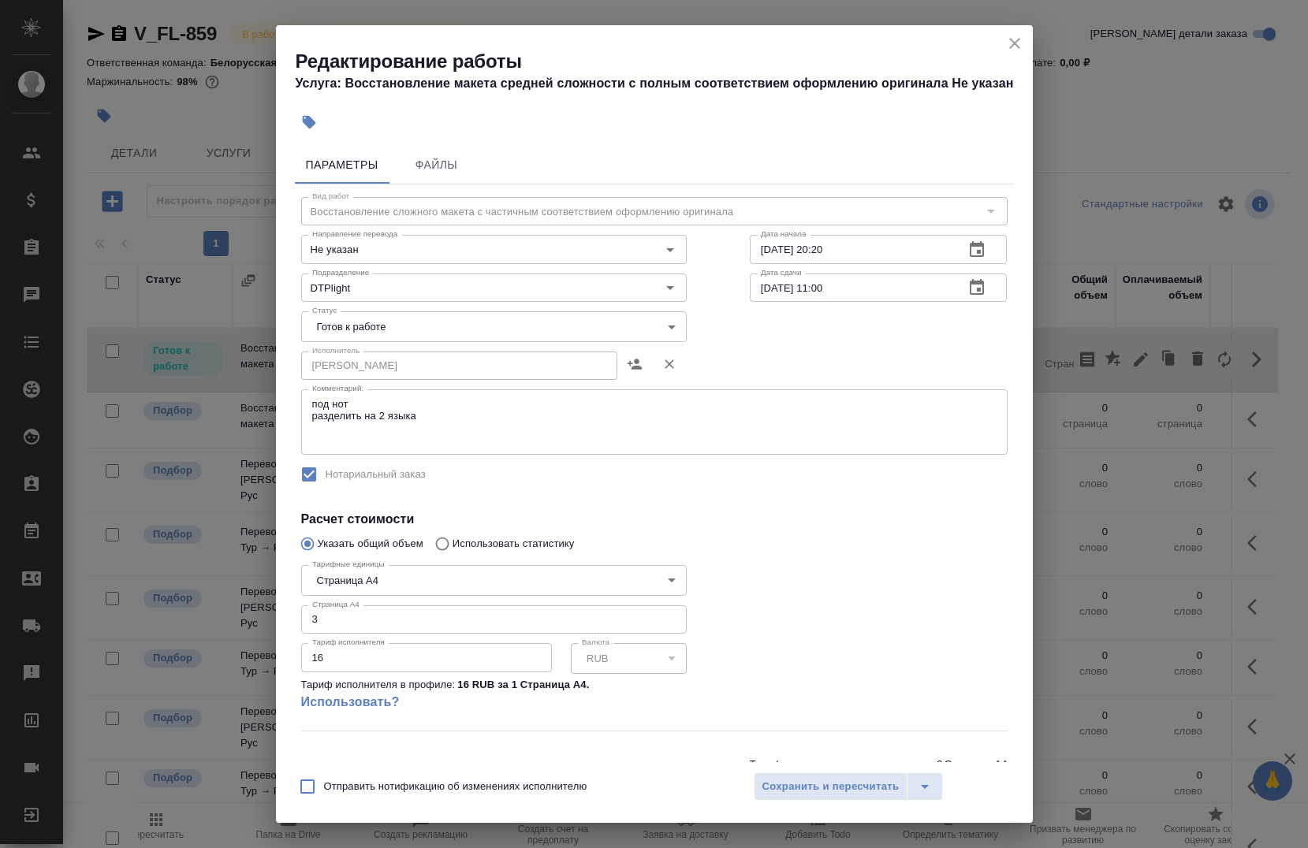
click at [393, 328] on body "🙏 .cls-1 fill:#fff; AWATERA Chernova Anna Клиенты Спецификации Заказы 0 Чаты To…" at bounding box center [654, 424] width 1308 height 848
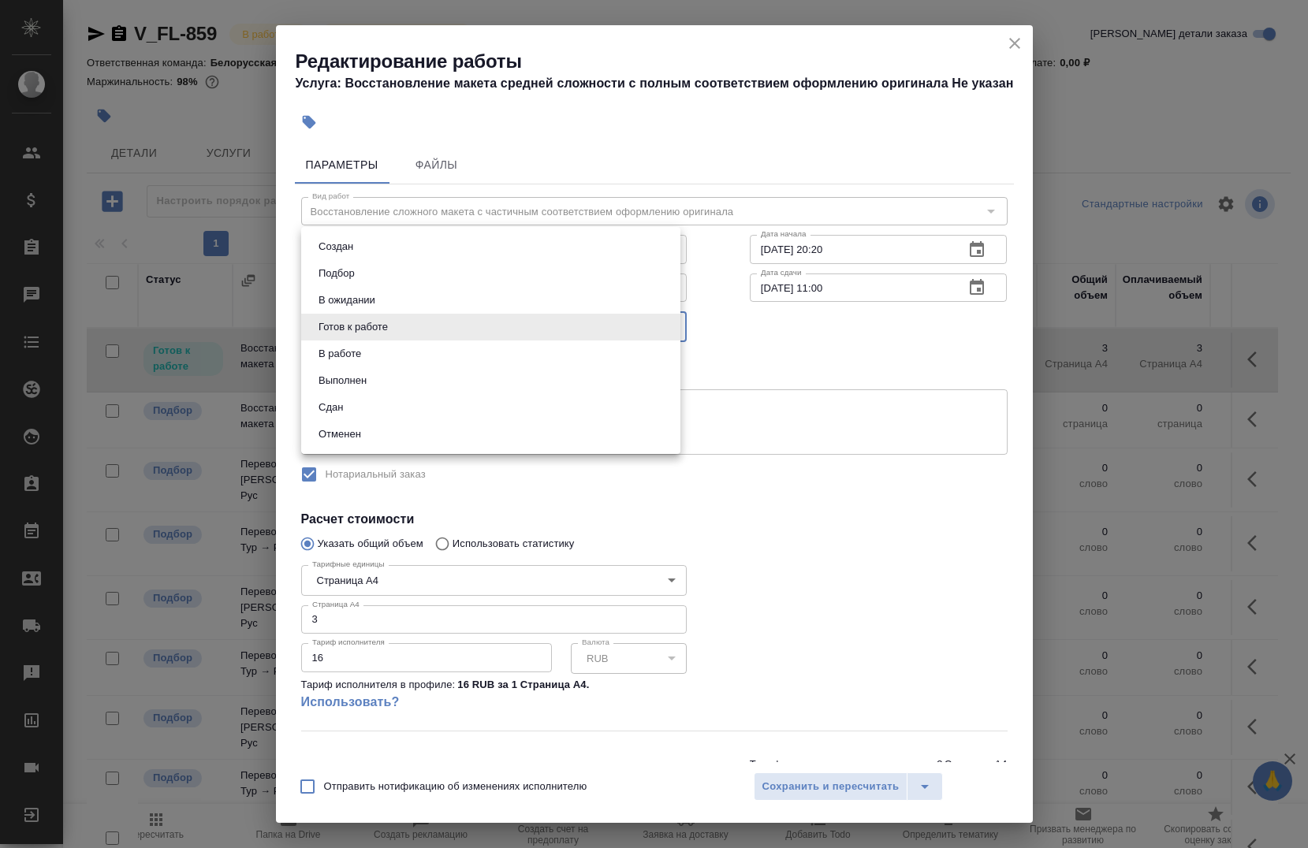
click at [378, 358] on li "В работе" at bounding box center [490, 354] width 379 height 27
type input "inProgress"
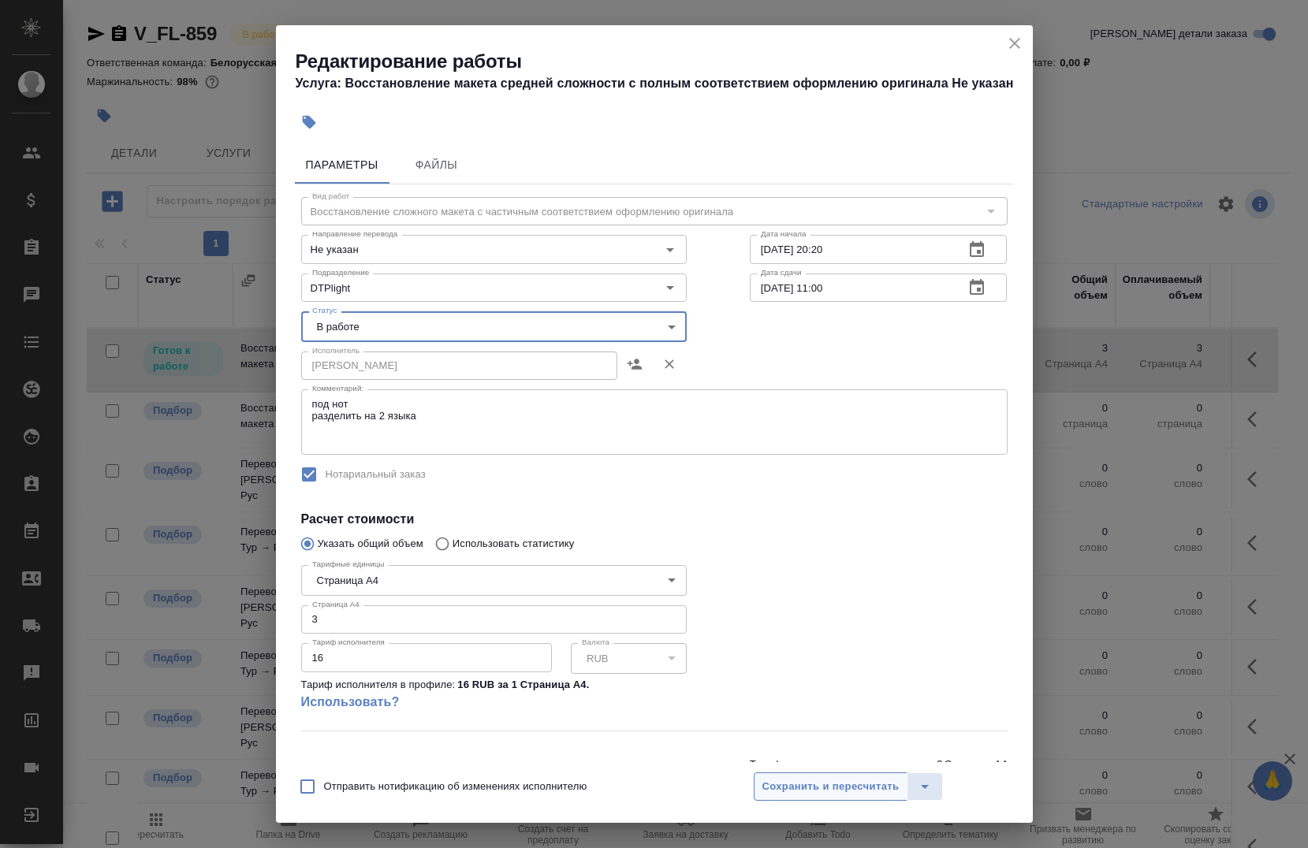
click at [806, 790] on span "Сохранить и пересчитать" at bounding box center [830, 787] width 137 height 18
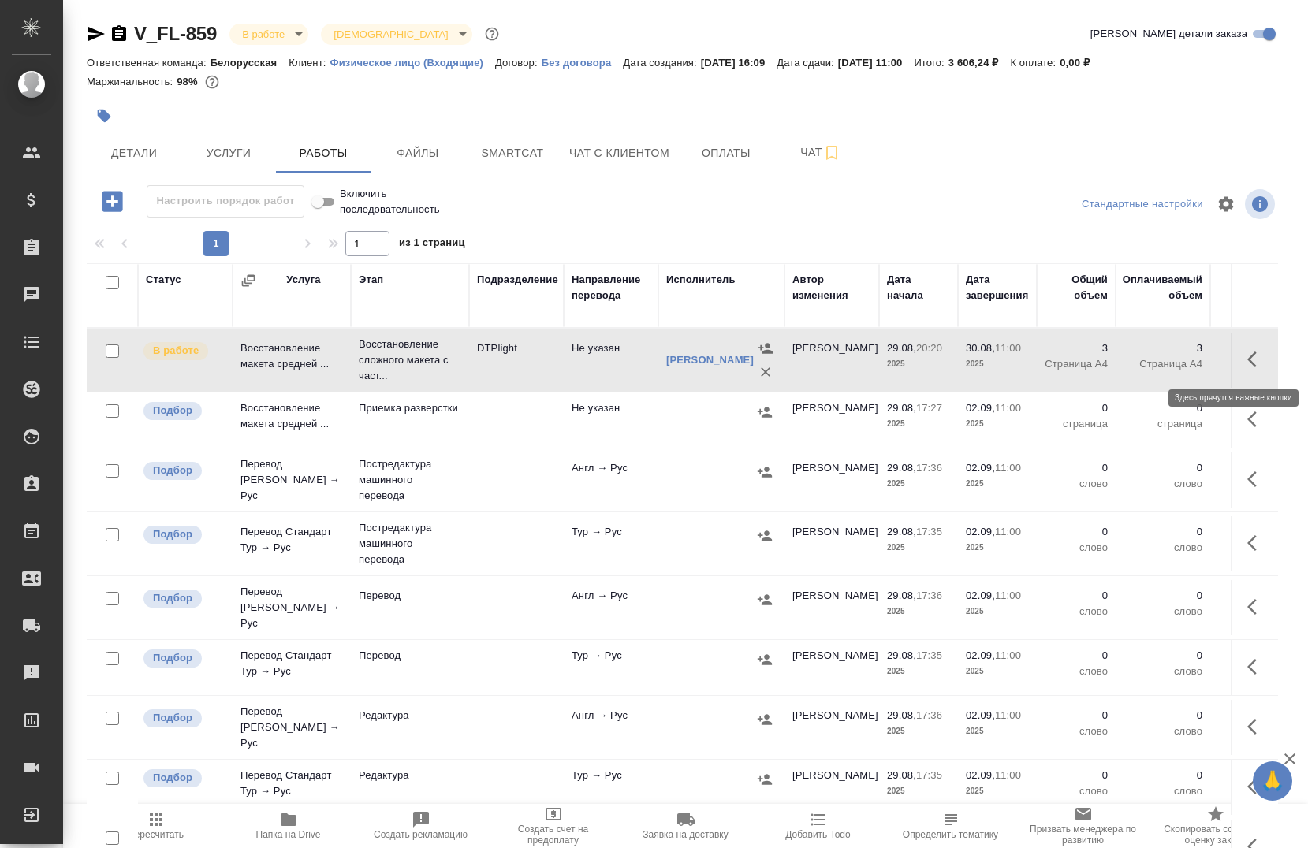
click at [1238, 372] on button "button" at bounding box center [1257, 360] width 38 height 38
click at [1128, 371] on button "button" at bounding box center [1141, 360] width 27 height 38
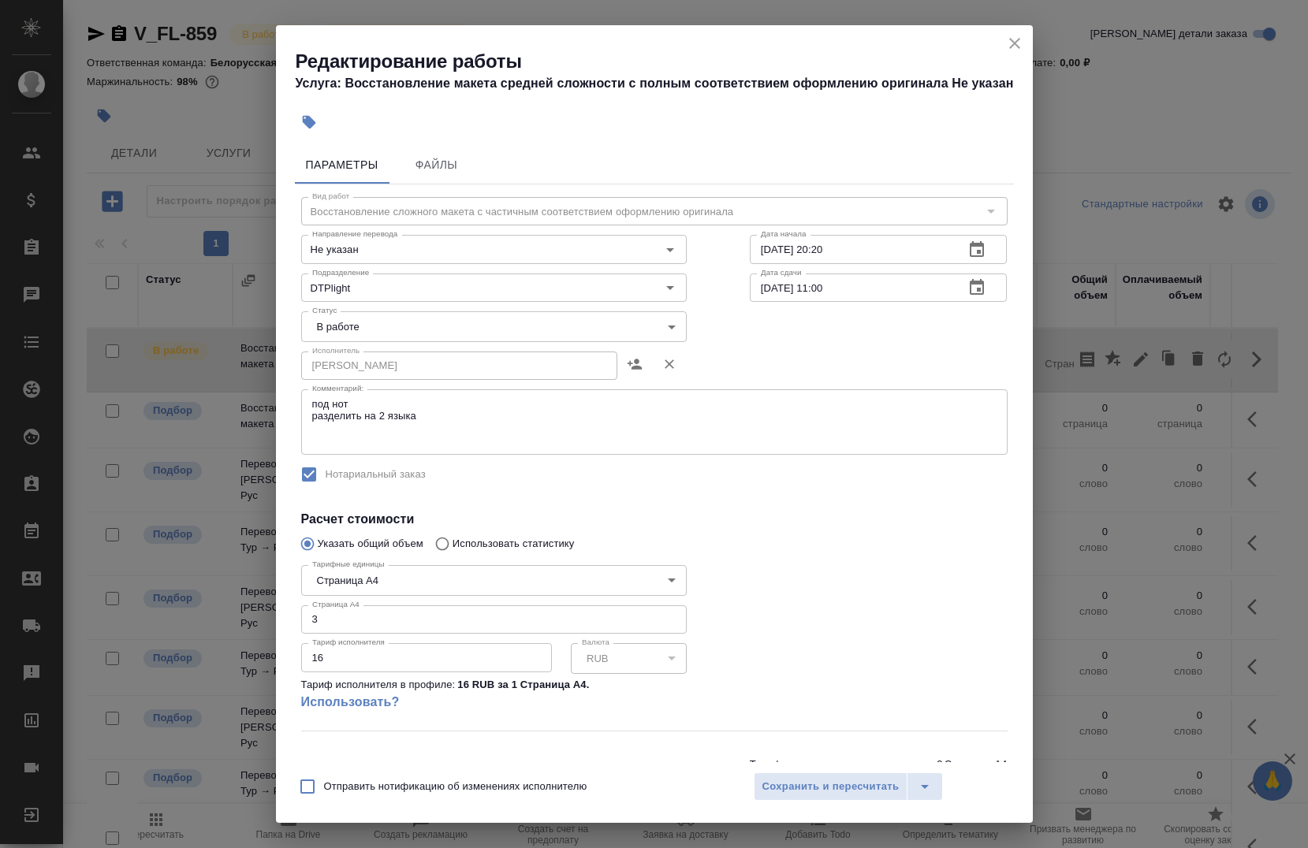
click at [782, 251] on input "29.08.2025 20:20" at bounding box center [851, 249] width 203 height 28
click at [879, 247] on input "29.08.2025 20:20" at bounding box center [851, 249] width 203 height 28
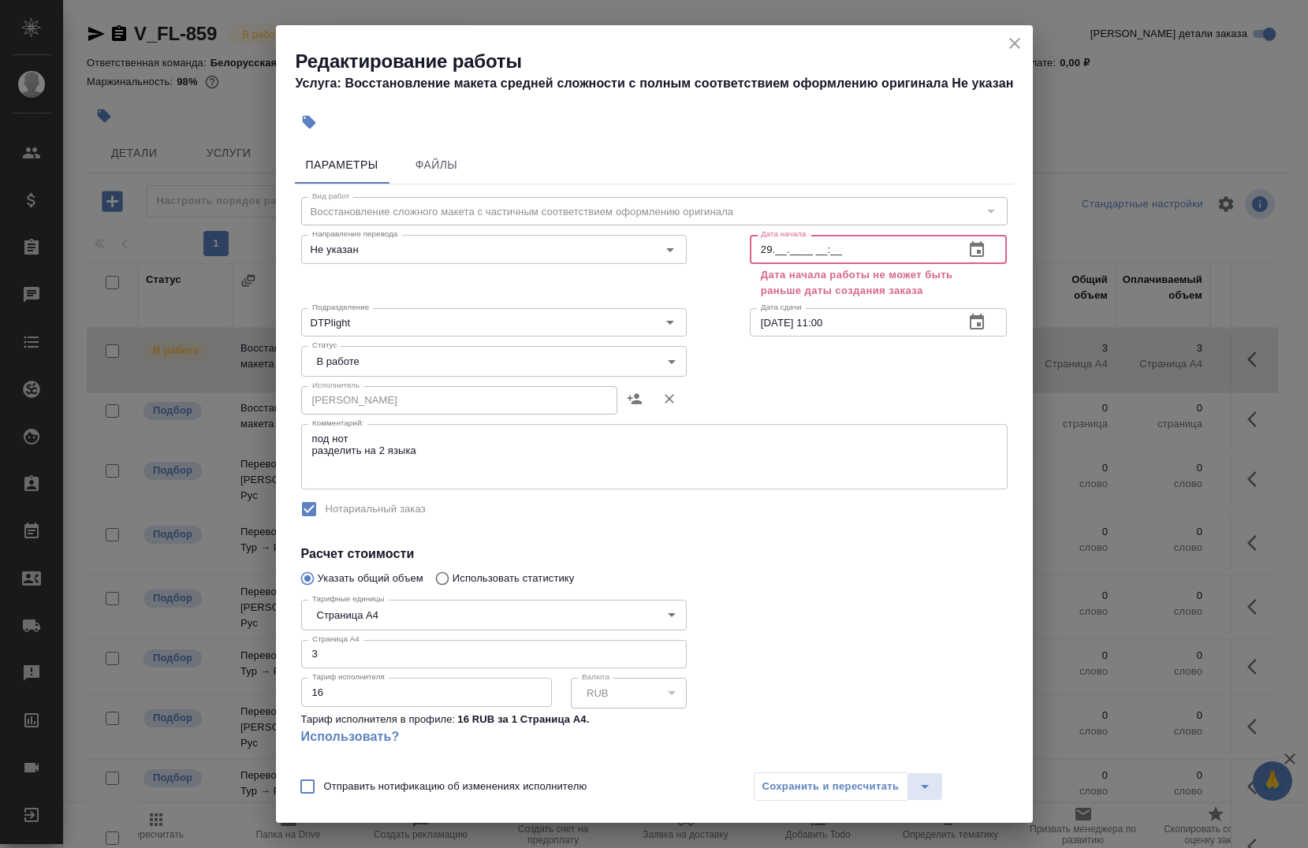
type input "2_.__.____ __:__"
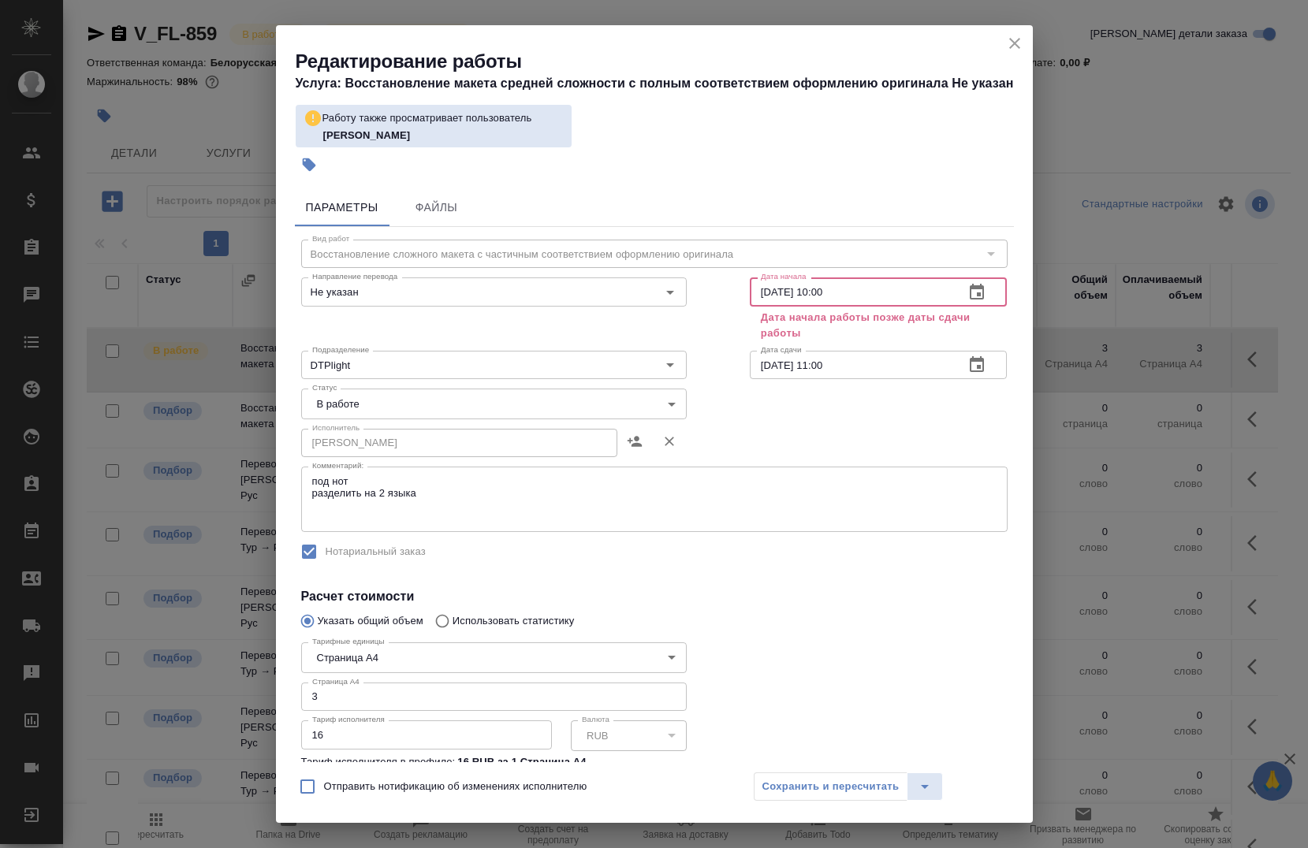
type input "01.09.2025 10:00"
click at [841, 360] on input "30.08.2025 11:00" at bounding box center [851, 365] width 203 height 28
click at [1016, 46] on icon "close" at bounding box center [1014, 43] width 11 height 11
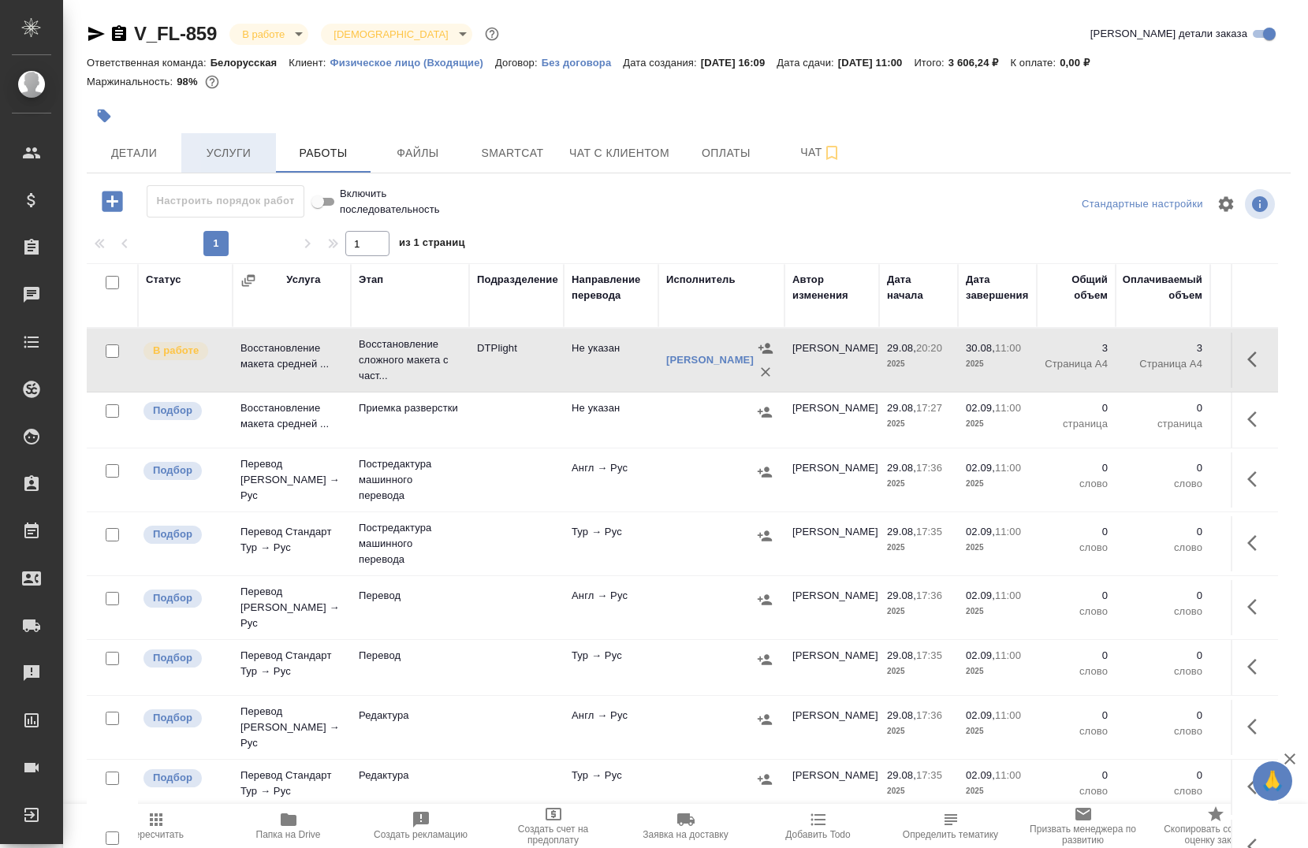
click at [222, 158] on span "Услуги" at bounding box center [229, 154] width 76 height 20
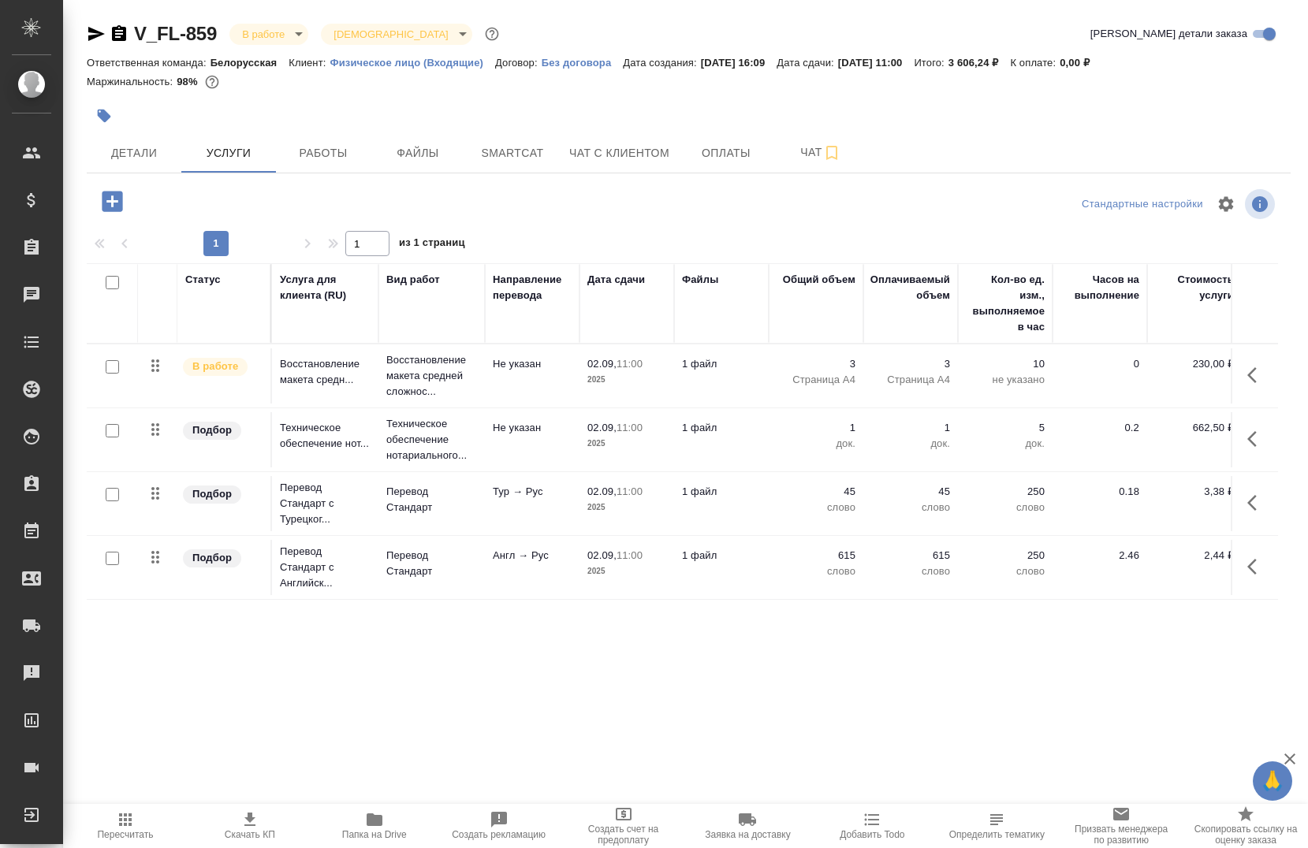
click at [1246, 363] on button "button" at bounding box center [1257, 375] width 38 height 38
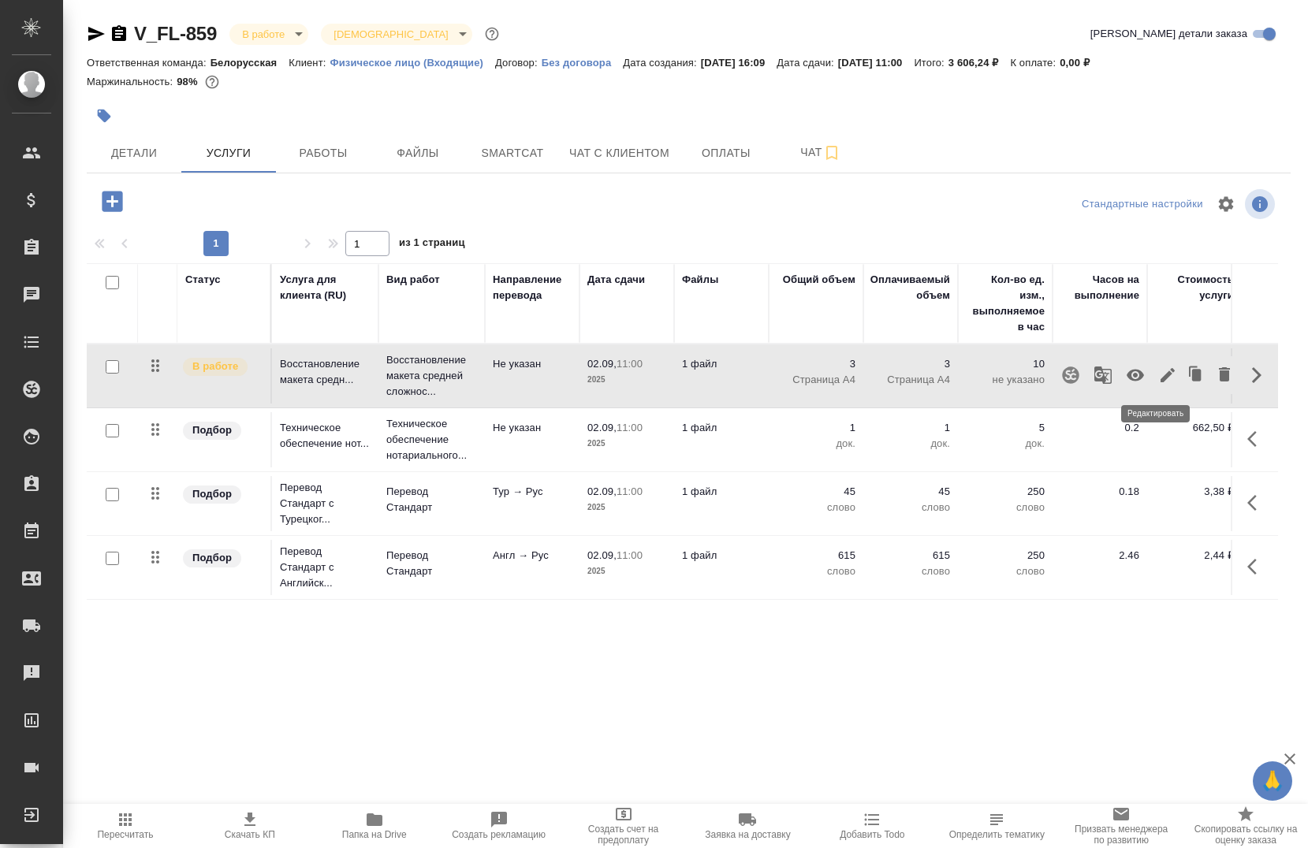
click at [1158, 372] on icon "button" at bounding box center [1167, 375] width 19 height 19
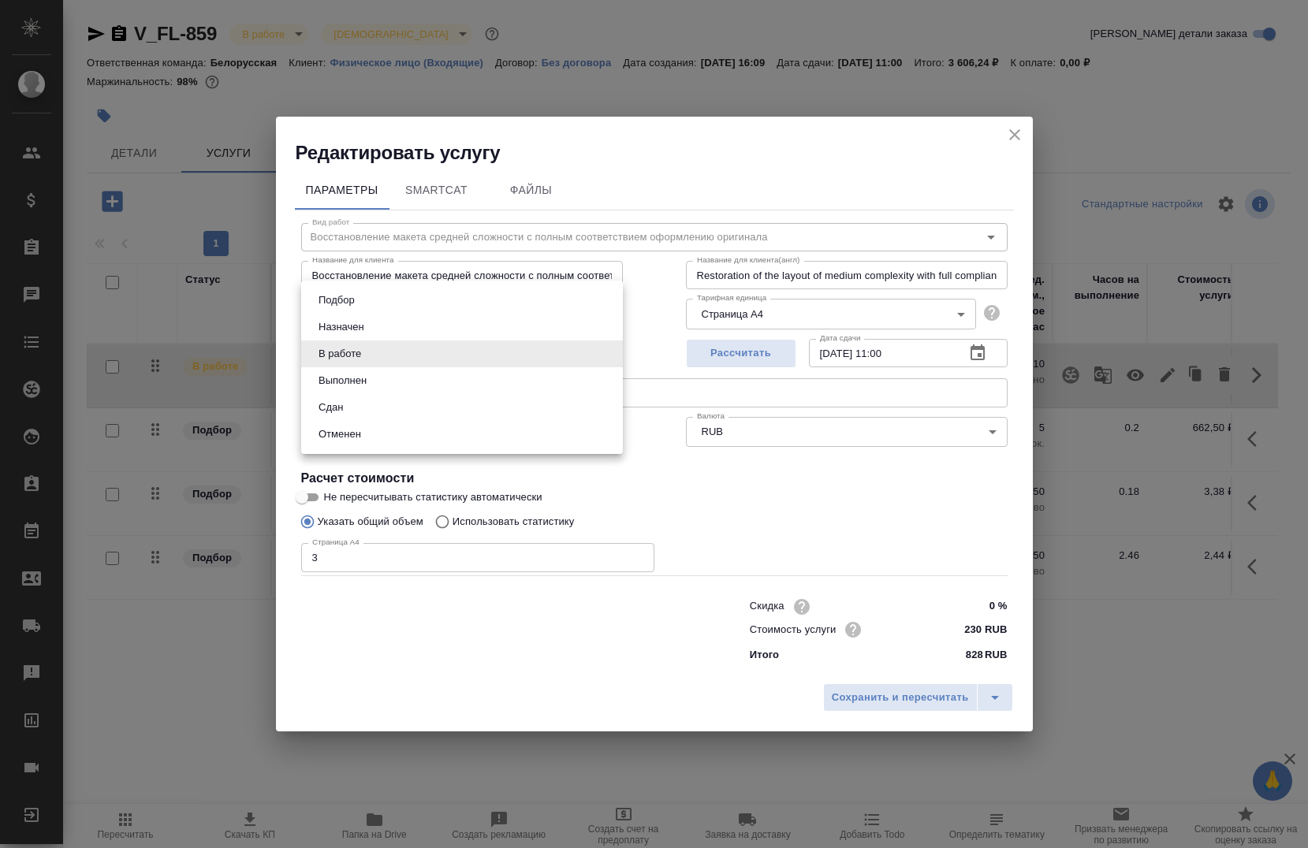
click at [516, 341] on body "🙏 .cls-1 fill:#fff; AWATERA Chernova Anna Клиенты Спецификации Заказы 0 Чаты To…" at bounding box center [654, 424] width 1308 height 848
drag, startPoint x: 387, startPoint y: 519, endPoint x: 364, endPoint y: 628, distance: 112.0
drag, startPoint x: 364, startPoint y: 628, endPoint x: 334, endPoint y: 322, distance: 308.2
click at [334, 322] on button "Назначен" at bounding box center [341, 327] width 55 height 17
type input "new"
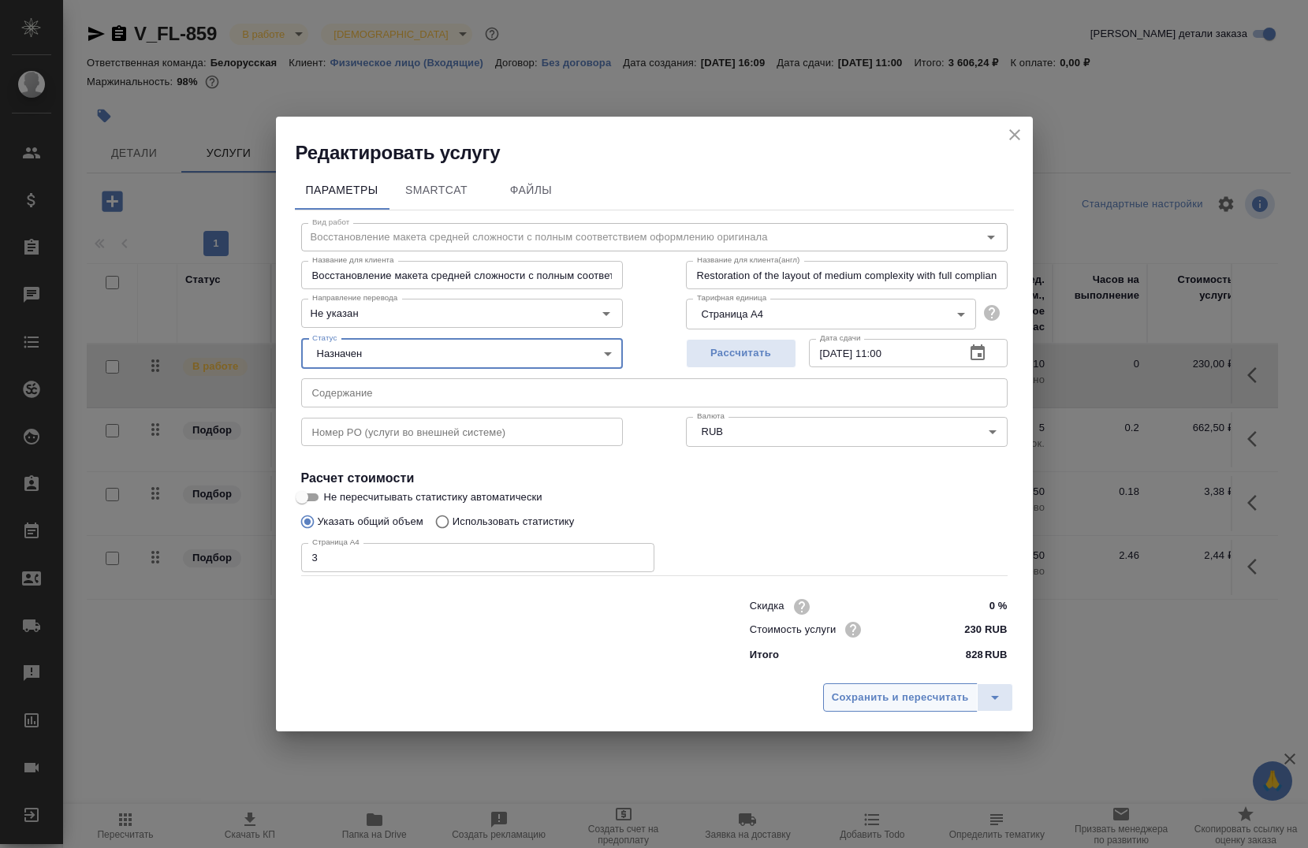
click at [932, 693] on span "Сохранить и пересчитать" at bounding box center [900, 698] width 137 height 18
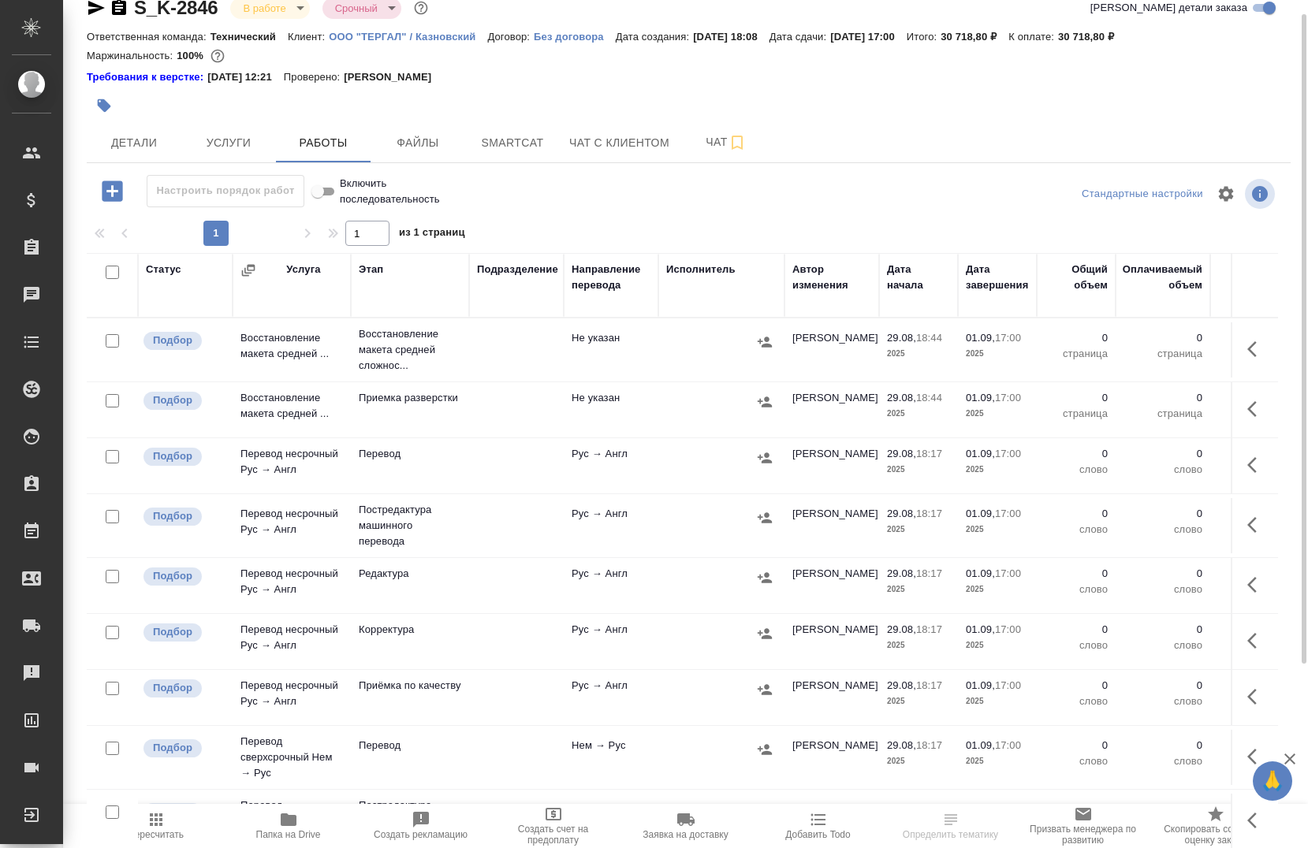
scroll to position [23, 0]
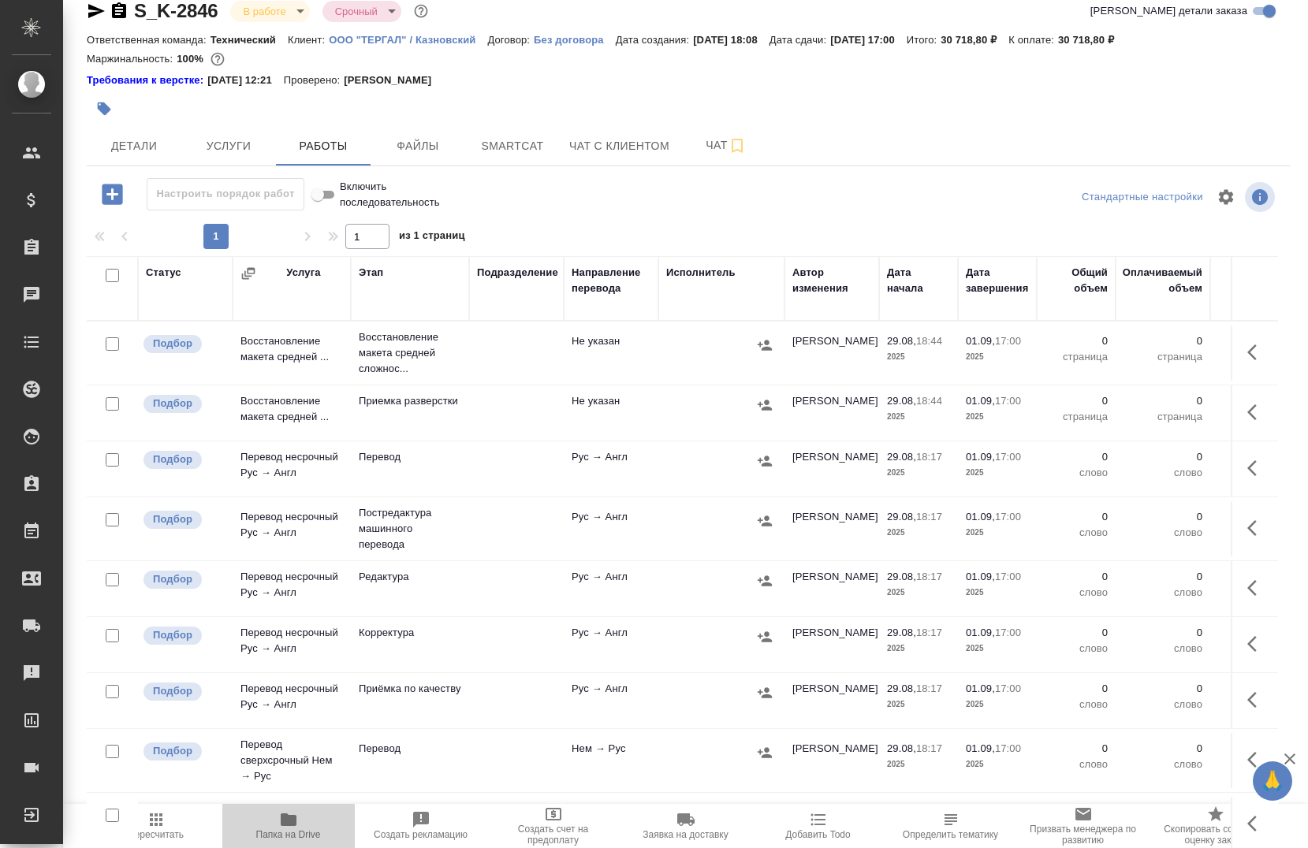
click at [304, 826] on span "Папка на Drive" at bounding box center [289, 826] width 114 height 30
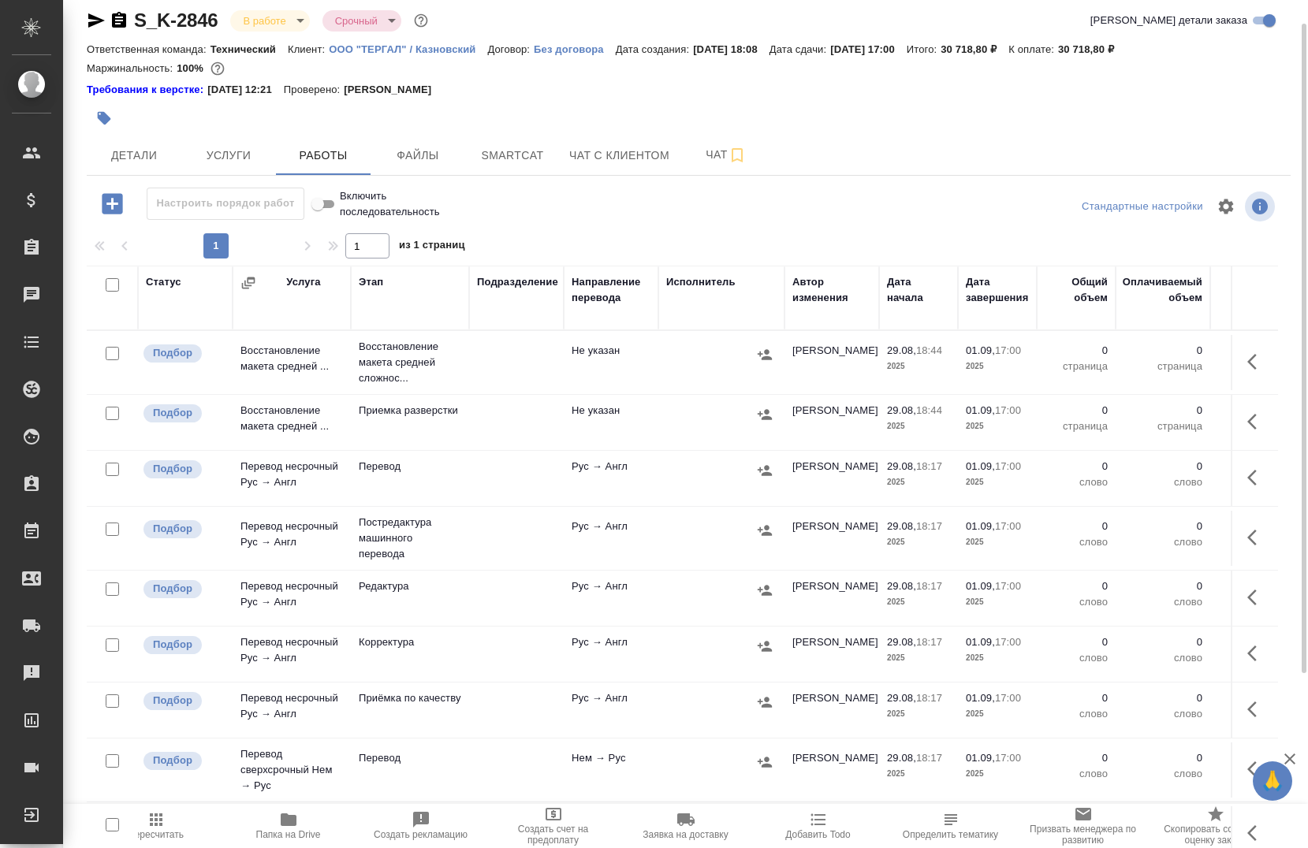
scroll to position [0, 0]
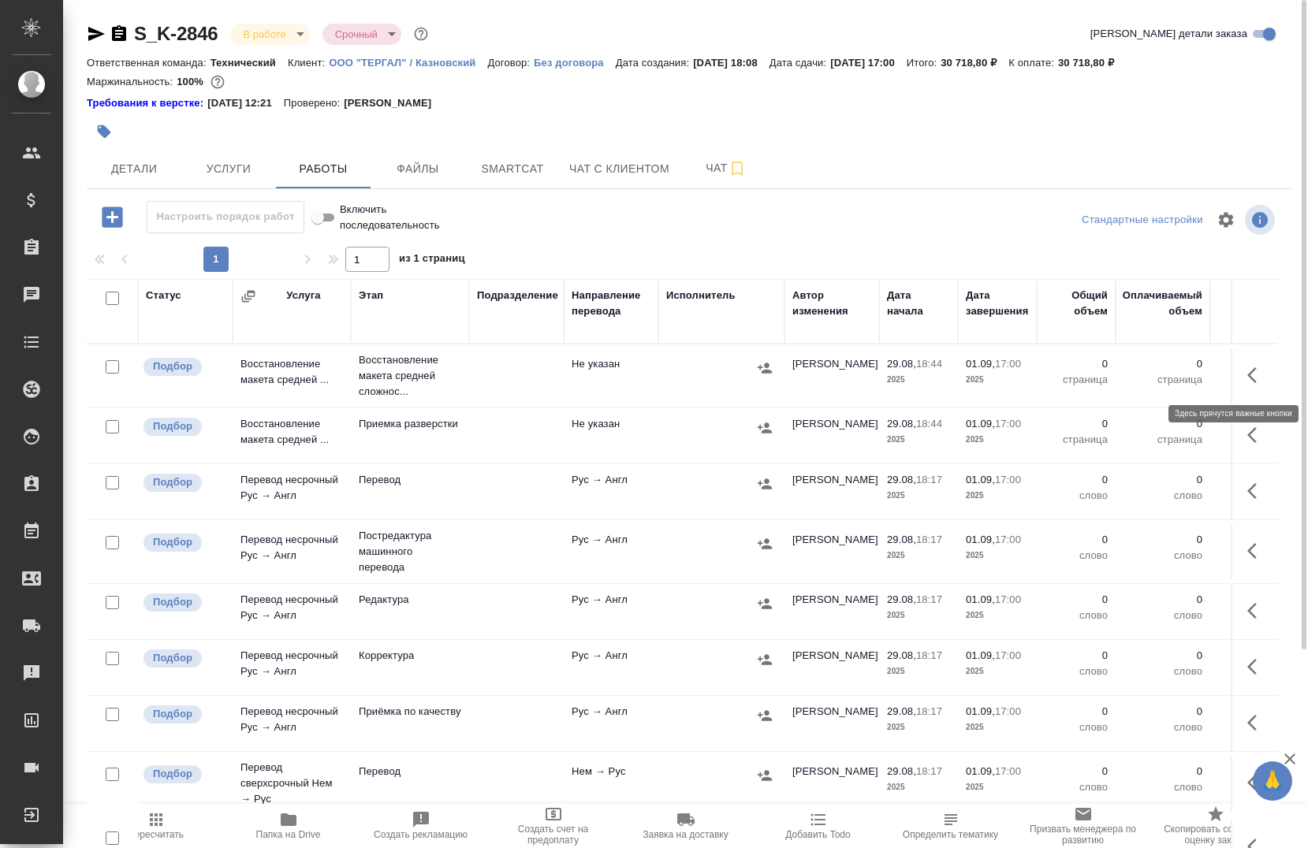
click at [1248, 375] on button "button" at bounding box center [1257, 375] width 38 height 38
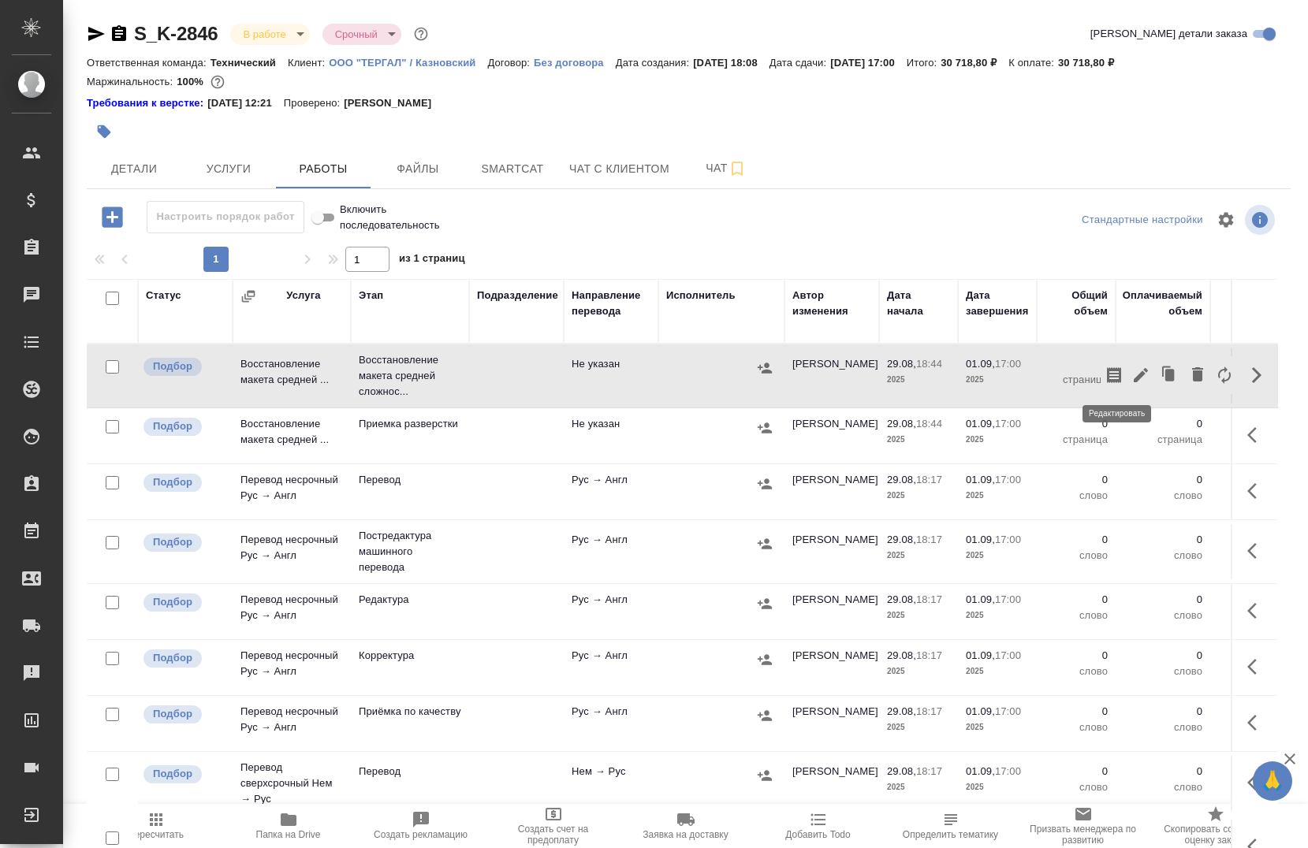
click at [1131, 375] on icon "button" at bounding box center [1140, 375] width 19 height 19
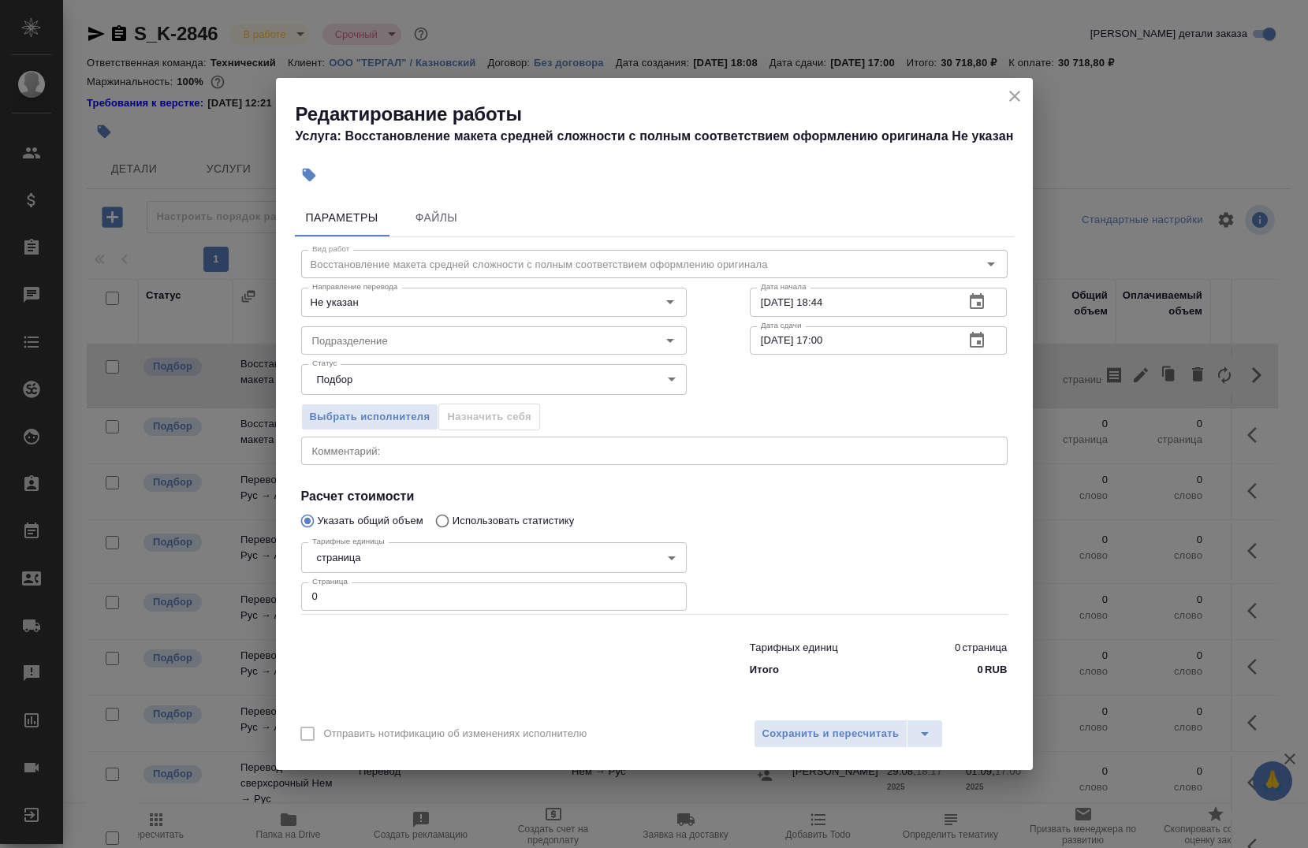
click at [367, 587] on input "0" at bounding box center [494, 597] width 386 height 28
type input "12"
click at [408, 344] on input "Подразделение" at bounding box center [467, 340] width 323 height 19
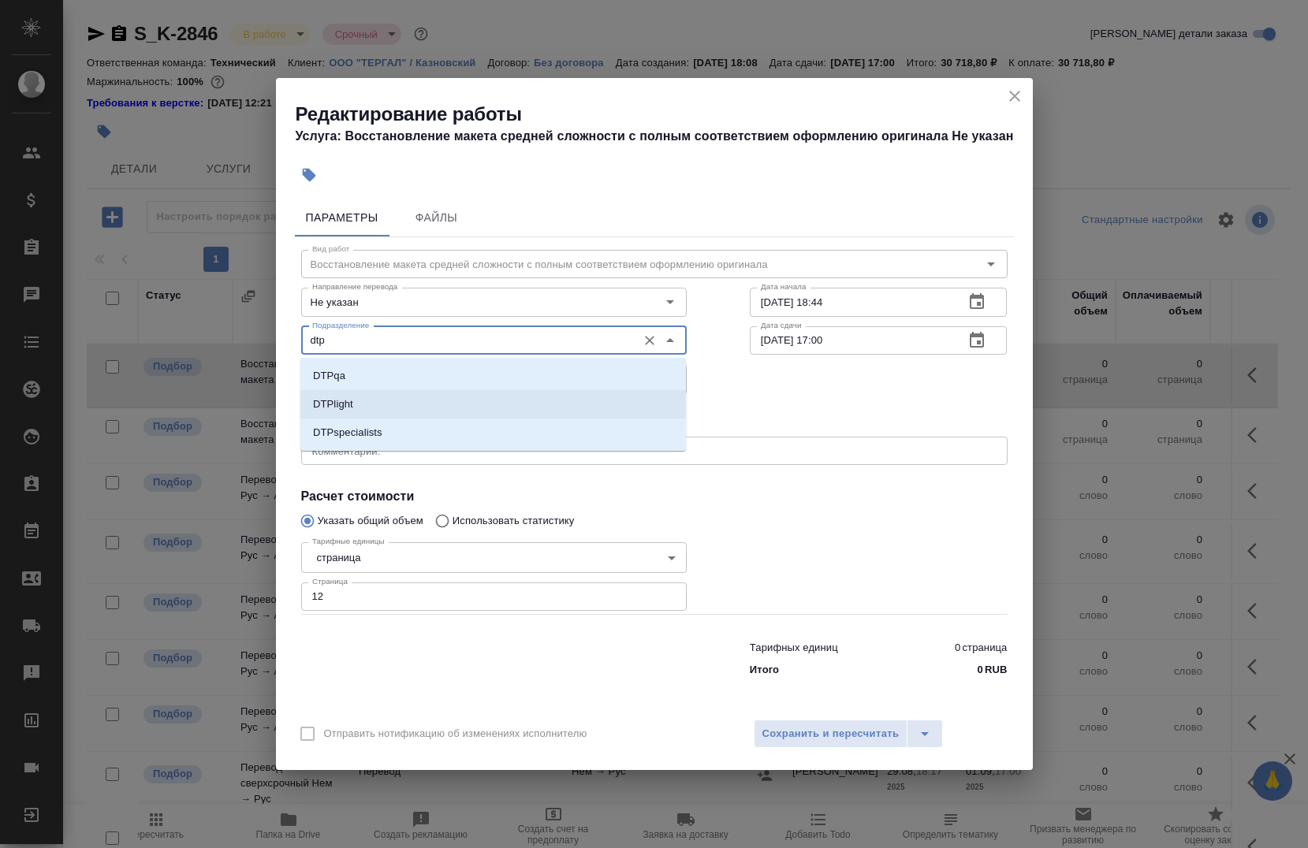
click at [461, 416] on li "DTPlight" at bounding box center [493, 404] width 386 height 28
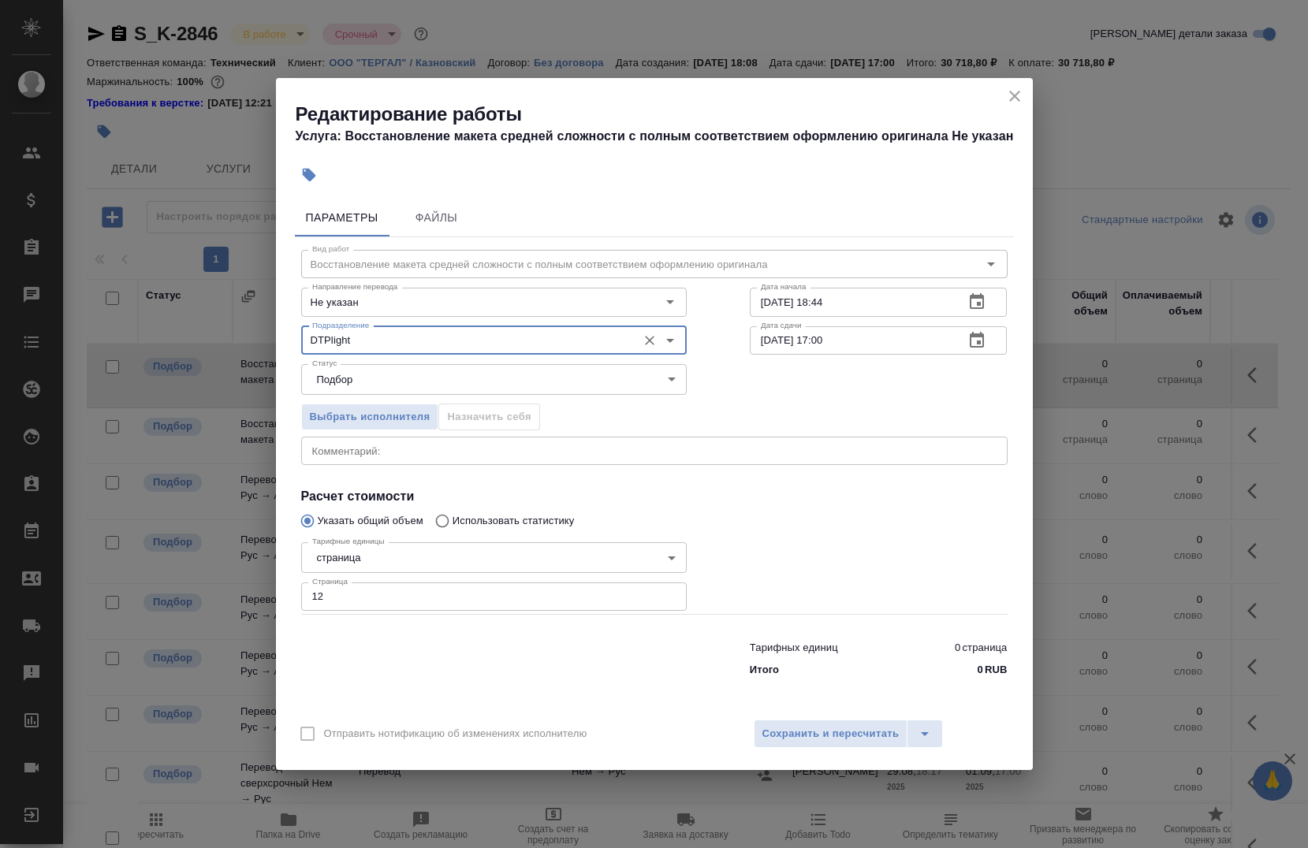
type input "DTPlight"
click at [442, 455] on textarea at bounding box center [654, 451] width 684 height 12
type textarea "h"
type textarea "G"
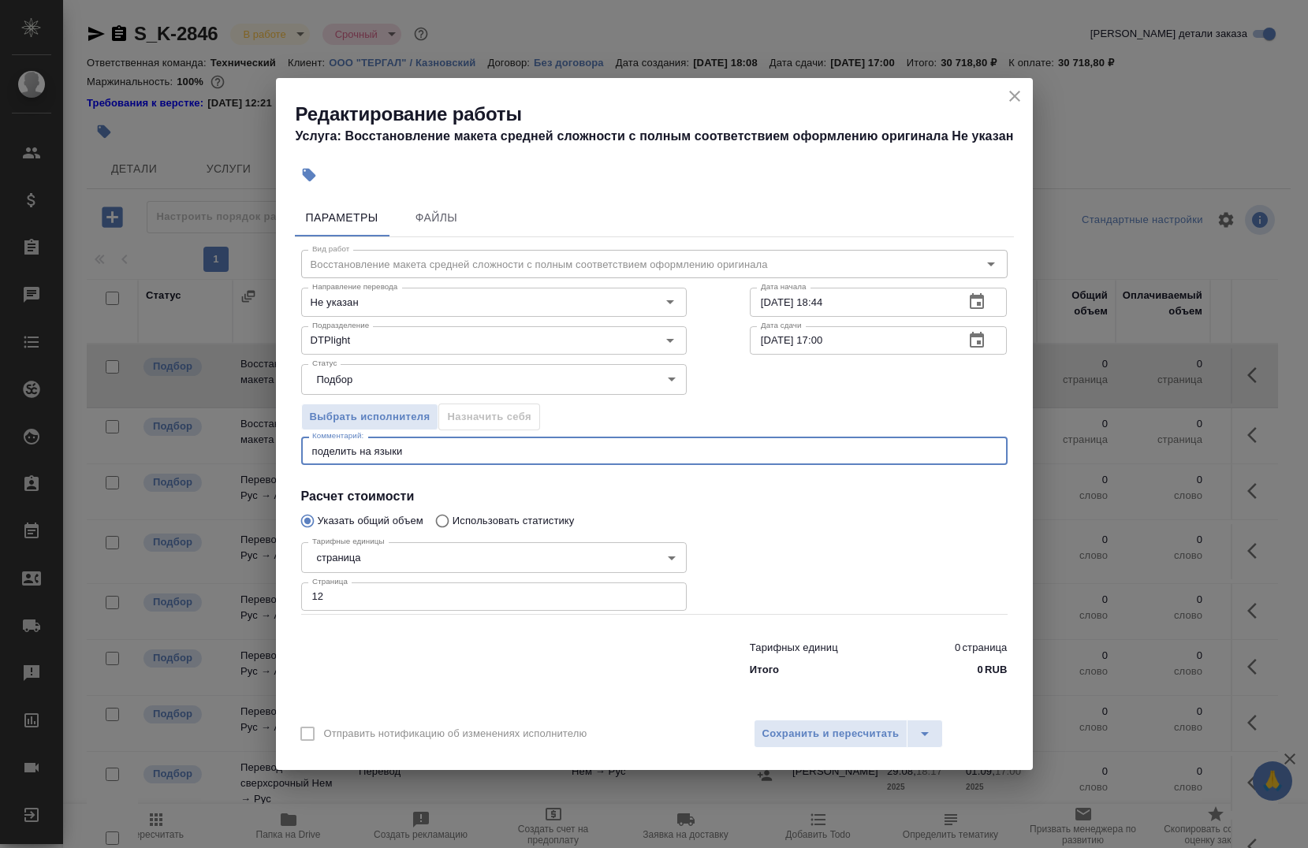
type textarea "поделить на языки"
click at [865, 304] on input "[DATE] 18:44" at bounding box center [851, 302] width 203 height 28
type input "[DATE] 20:30"
click at [854, 345] on input "[DATE] 17:00" at bounding box center [851, 340] width 203 height 28
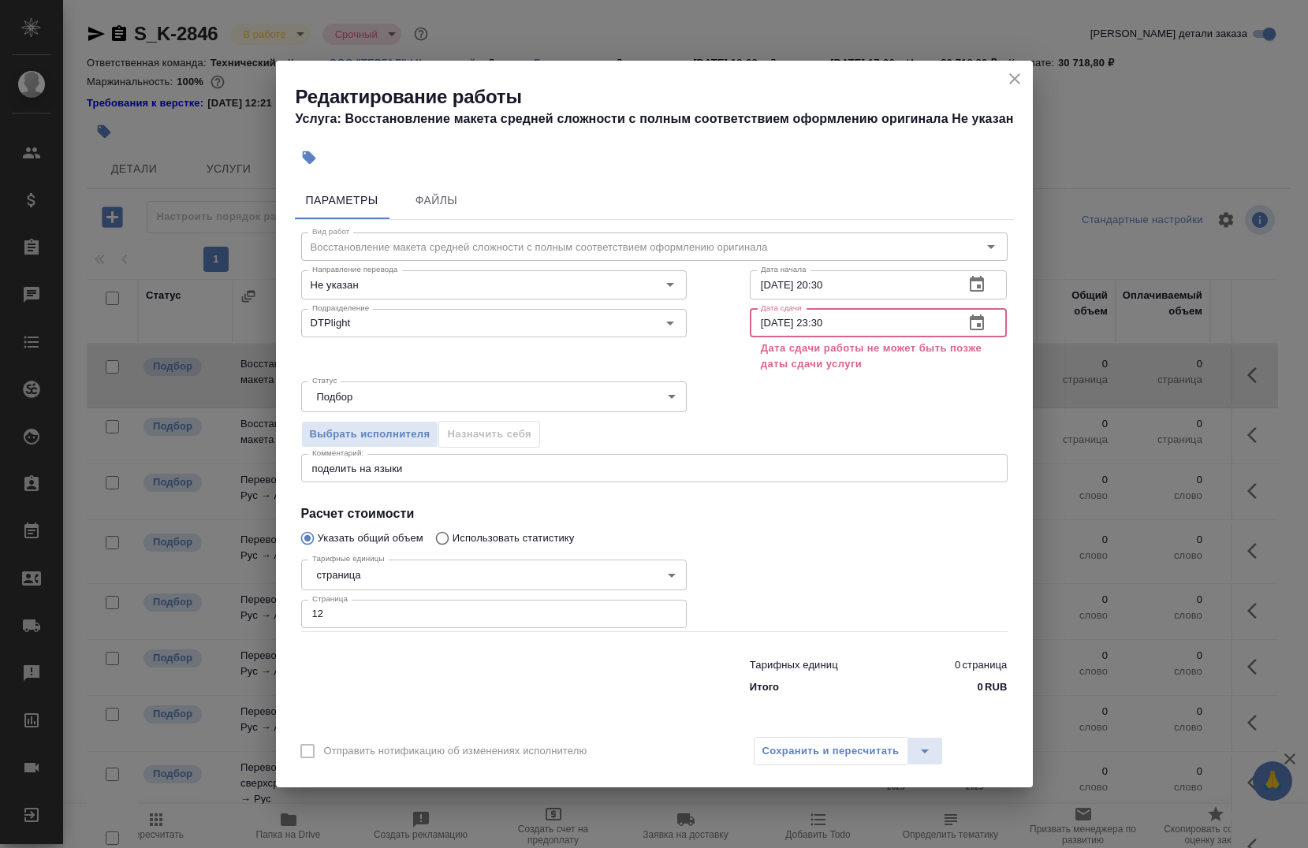
click at [870, 422] on div "Выбрать исполнителя Назначить себя" at bounding box center [655, 432] width 770 height 96
click at [770, 323] on input "[DATE] 23:30" at bounding box center [851, 323] width 203 height 28
click at [801, 410] on div "Выбрать исполнителя Назначить себя" at bounding box center [655, 432] width 770 height 96
click at [768, 326] on input "[DATE] 23:30" at bounding box center [851, 323] width 203 height 28
click at [824, 386] on div "Выбрать исполнителя Назначить себя" at bounding box center [655, 432] width 770 height 96
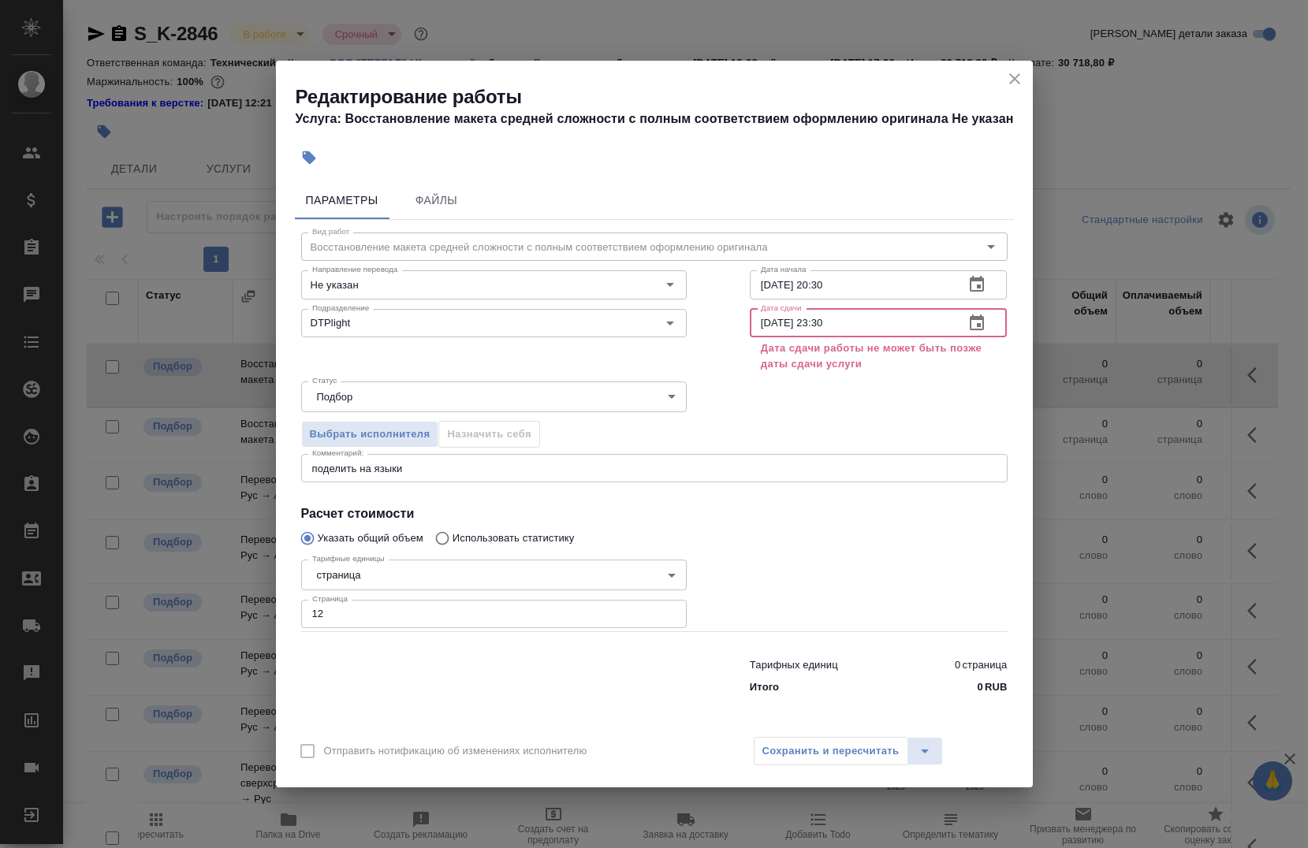
click at [871, 321] on input "29.09.2025 23:30" at bounding box center [851, 323] width 203 height 28
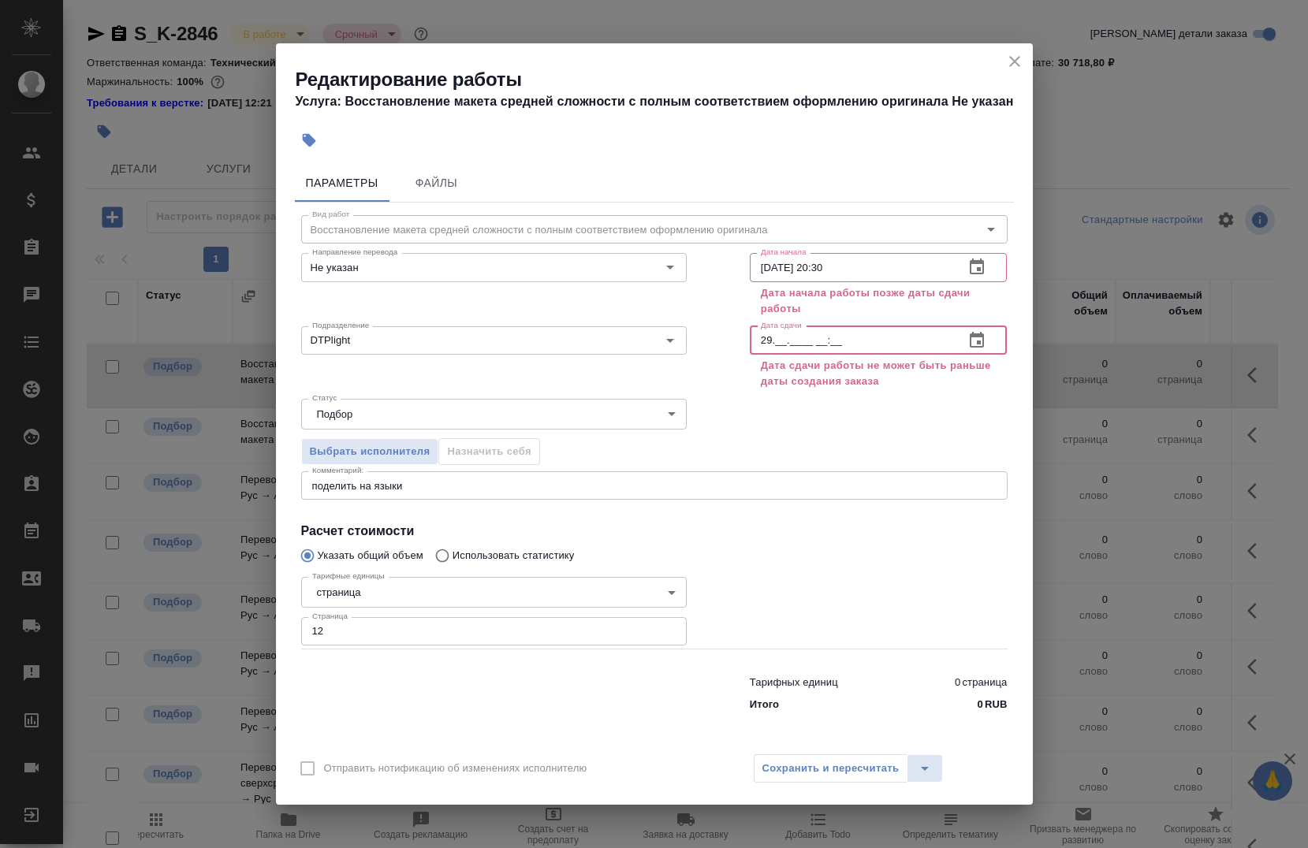
type input "2_.__.____ __:__"
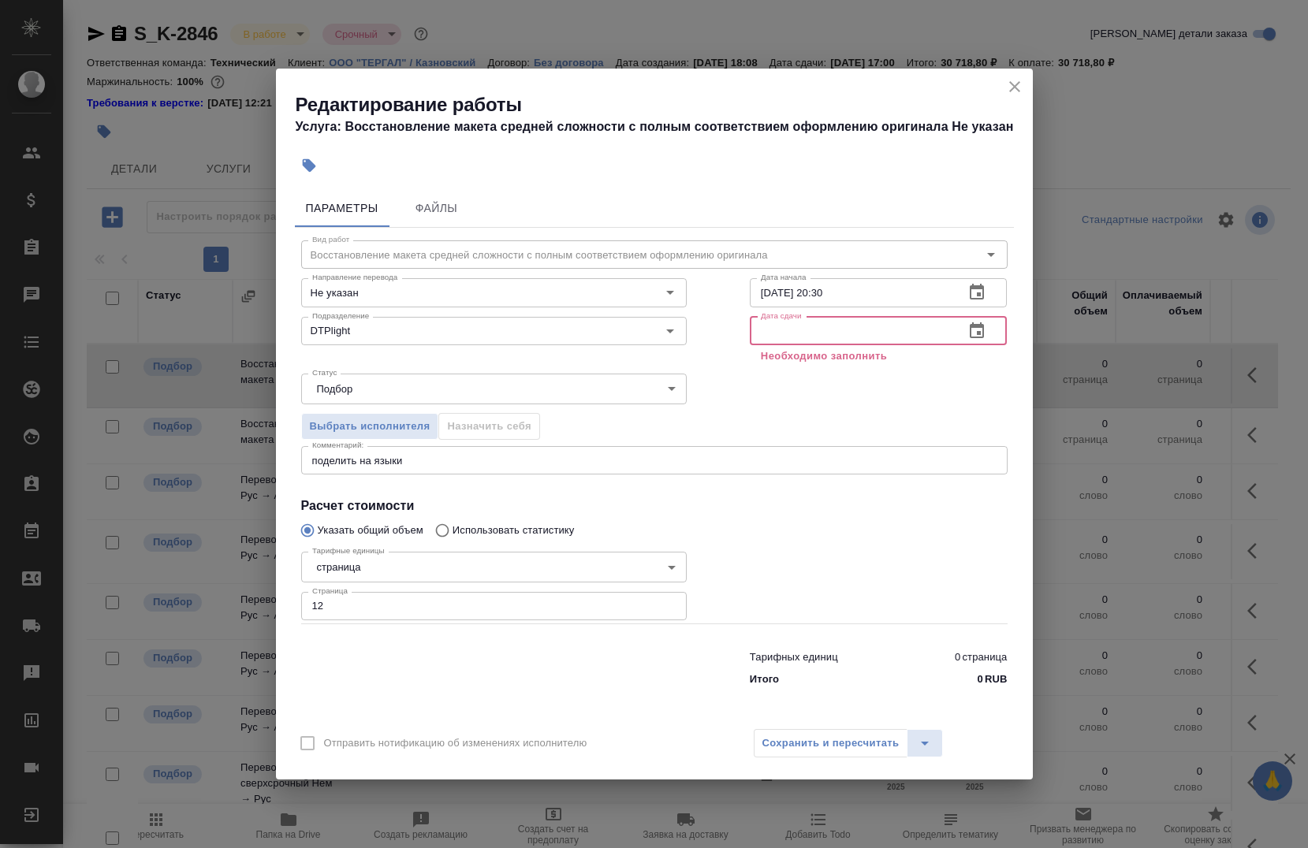
click at [869, 298] on input "29.08.2025 20:30" at bounding box center [851, 292] width 203 height 28
type input "2_.__.____ __:__"
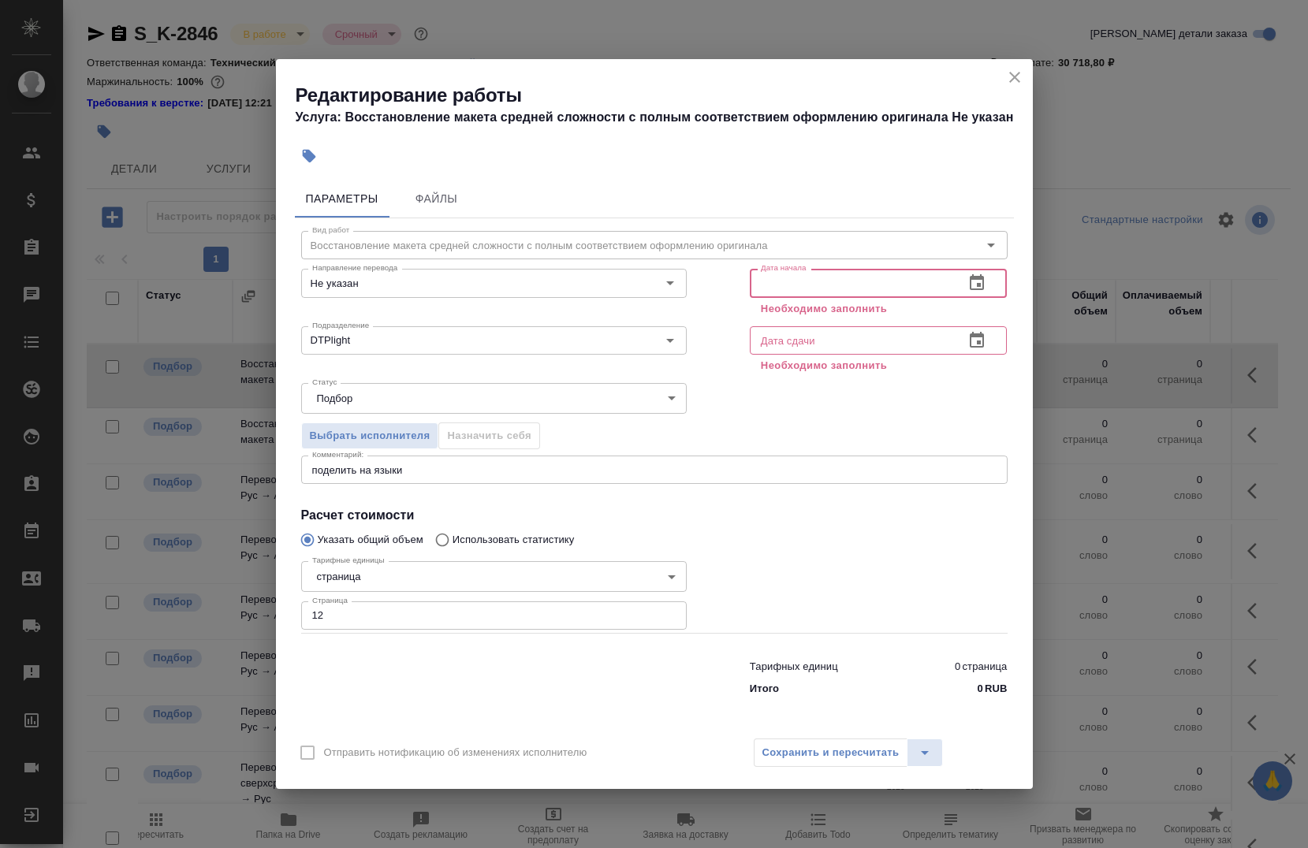
click at [805, 409] on div "Выбрать исполнителя Назначить себя" at bounding box center [655, 434] width 770 height 96
click at [814, 272] on input "text" at bounding box center [851, 283] width 203 height 28
type input "9_.__.____ __:__"
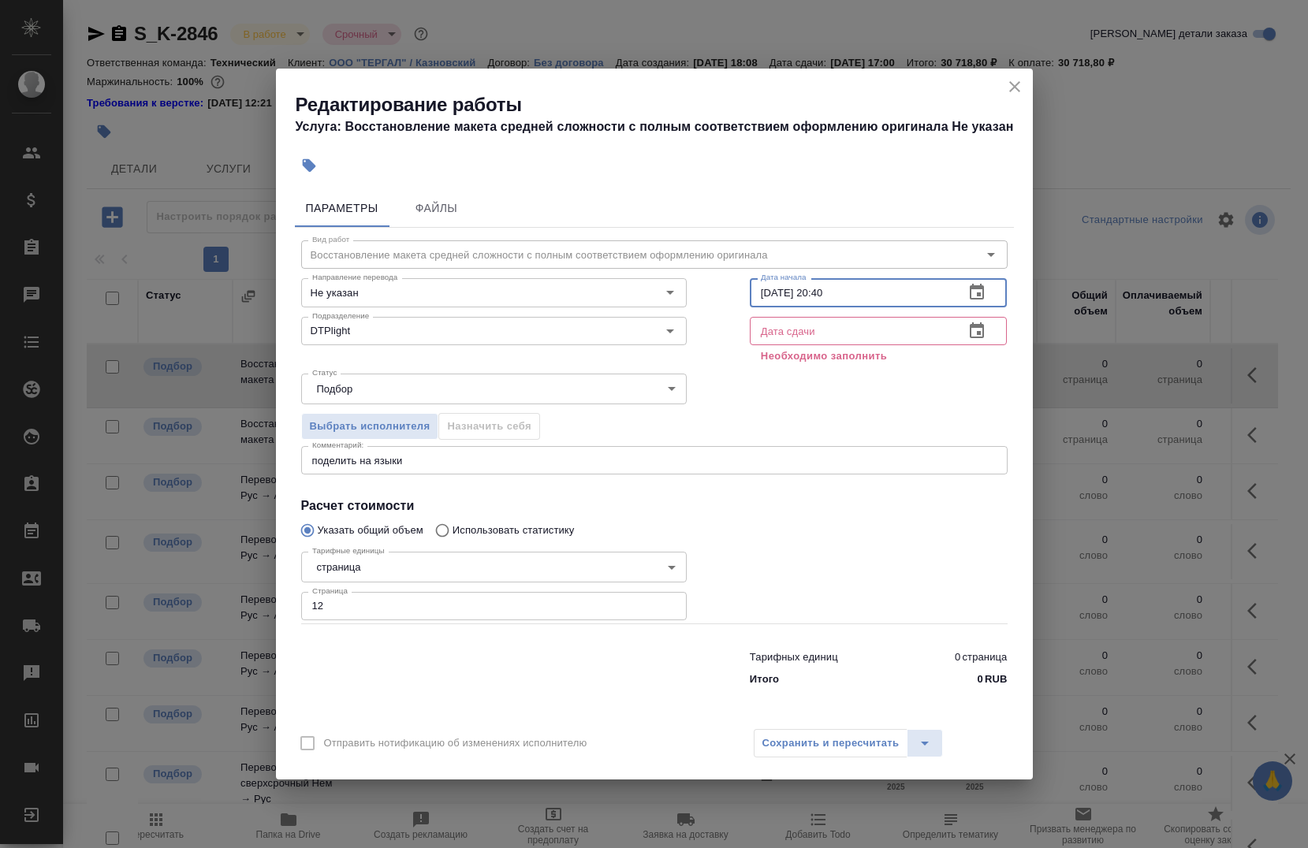
type input "29.08.2025 20:40"
click at [791, 335] on input "text" at bounding box center [851, 331] width 203 height 28
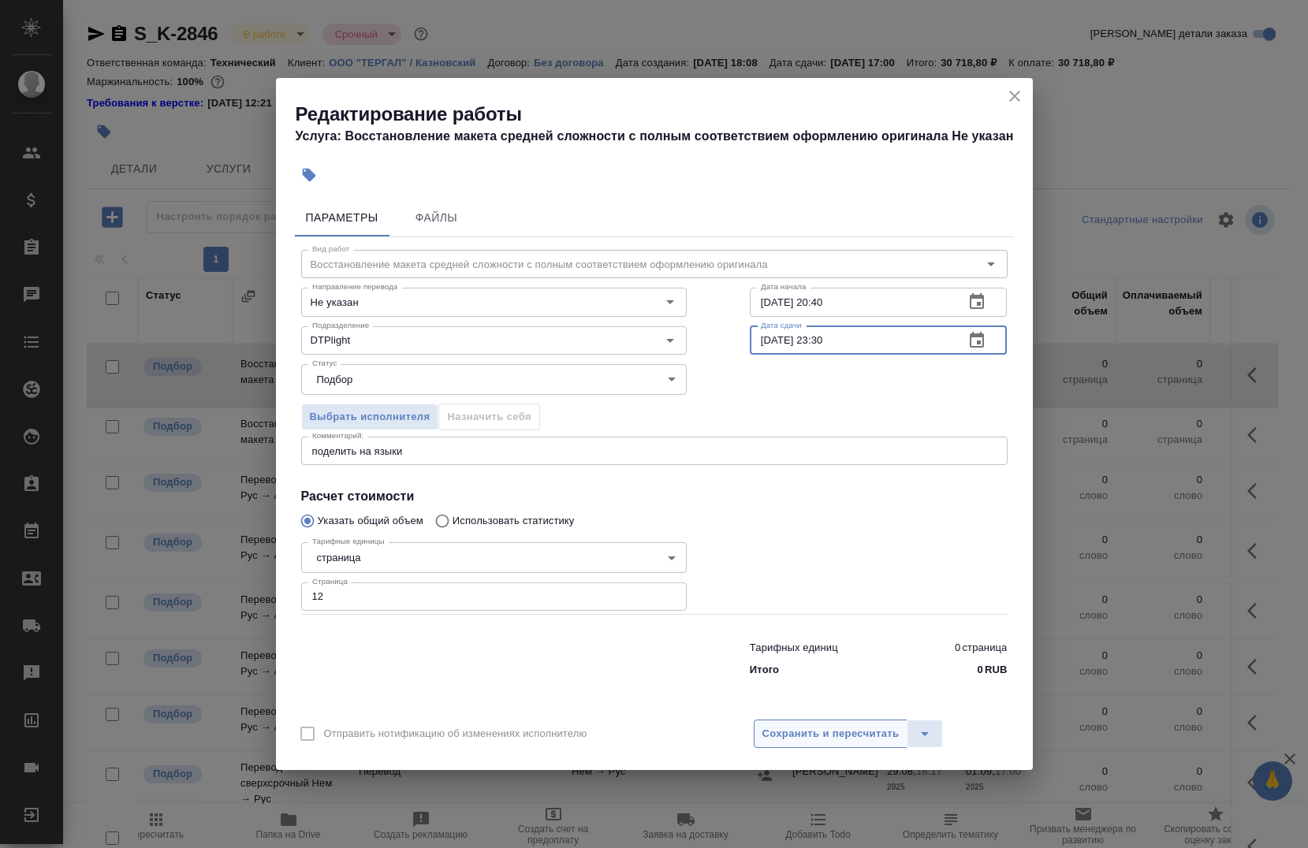
type input "29.08.2025 23:30"
click at [800, 724] on button "Сохранить и пересчитать" at bounding box center [831, 734] width 155 height 28
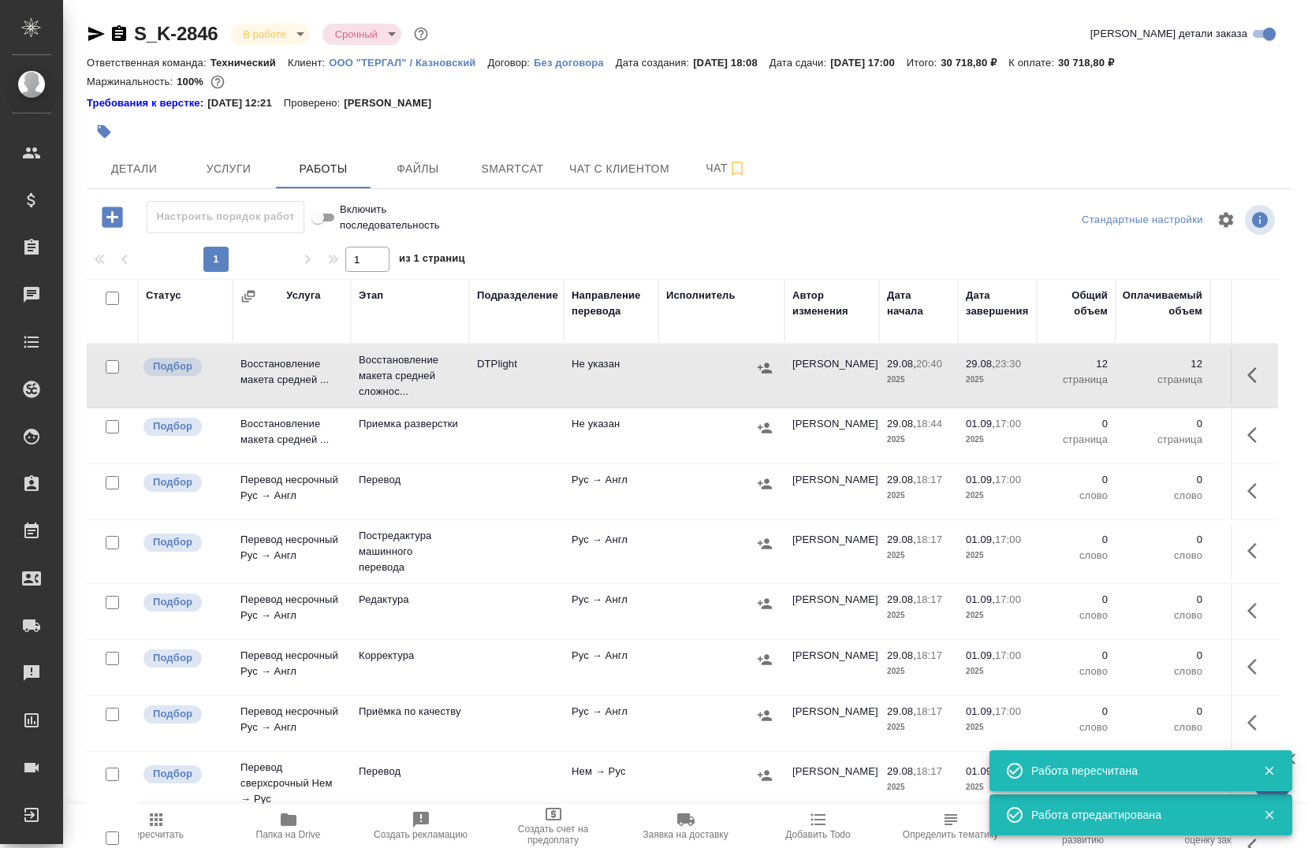
click at [234, 148] on div "S_K-2846 В работе inProgress Срочный urgent Кратко детали заказа Ответственная …" at bounding box center [688, 554] width 1221 height 1108
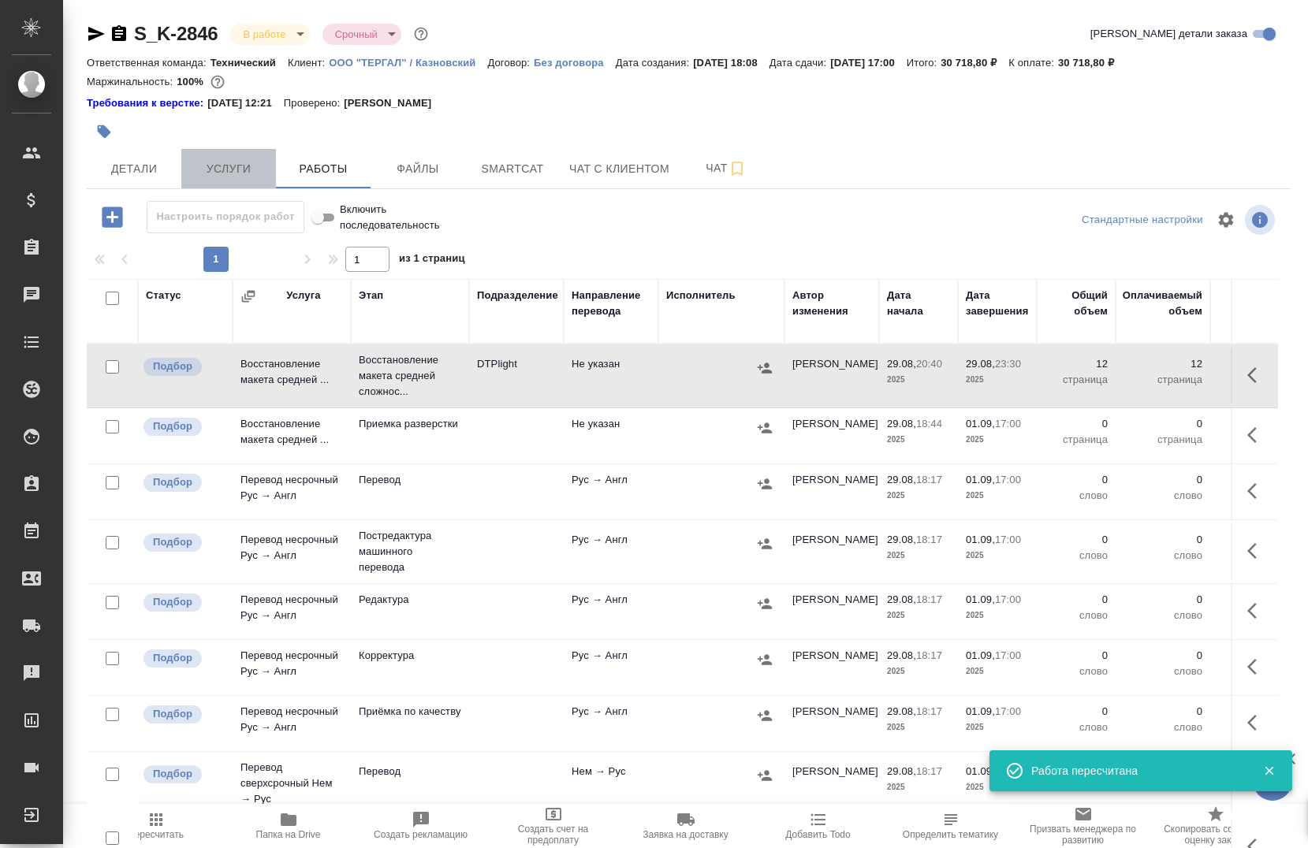
click at [237, 161] on span "Услуги" at bounding box center [229, 169] width 76 height 20
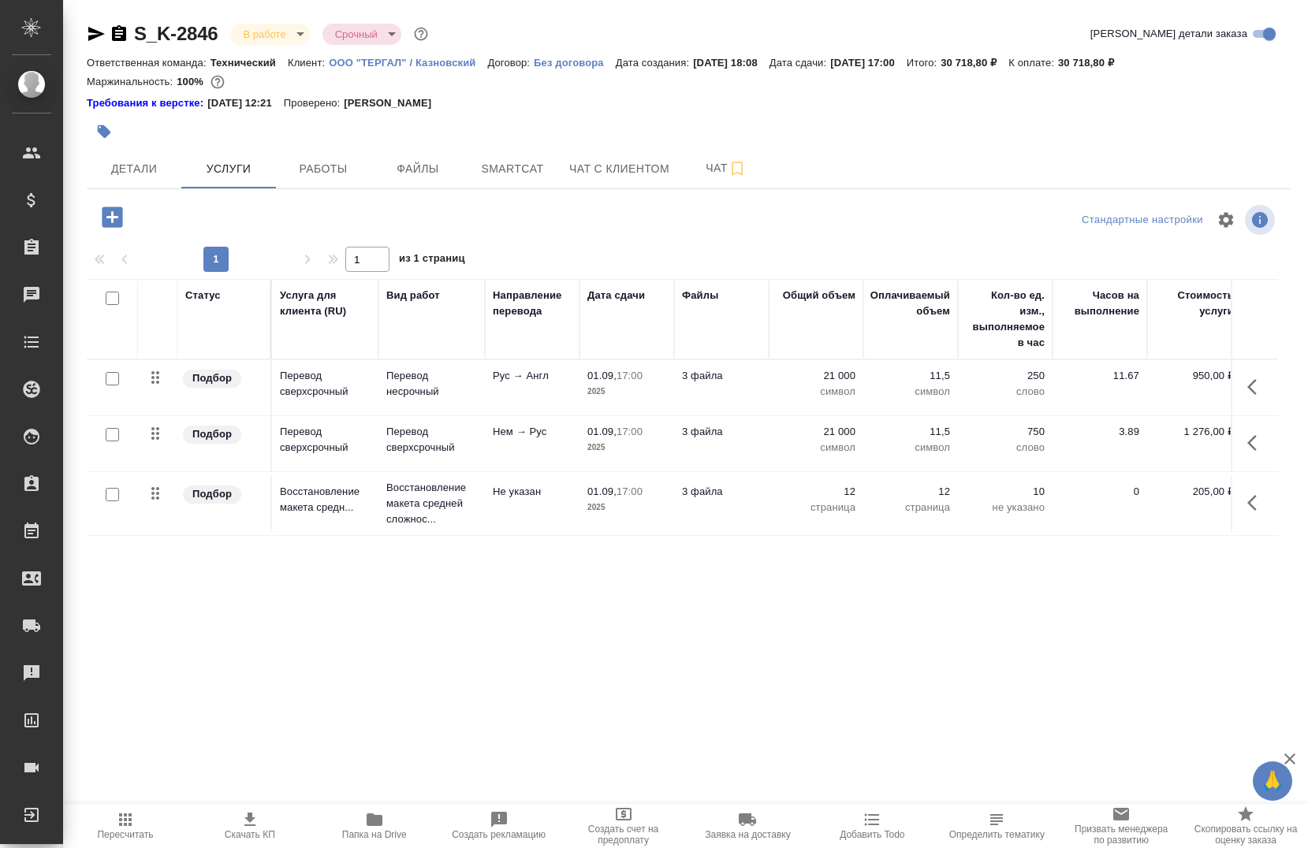
click at [1258, 511] on icon "button" at bounding box center [1256, 503] width 19 height 19
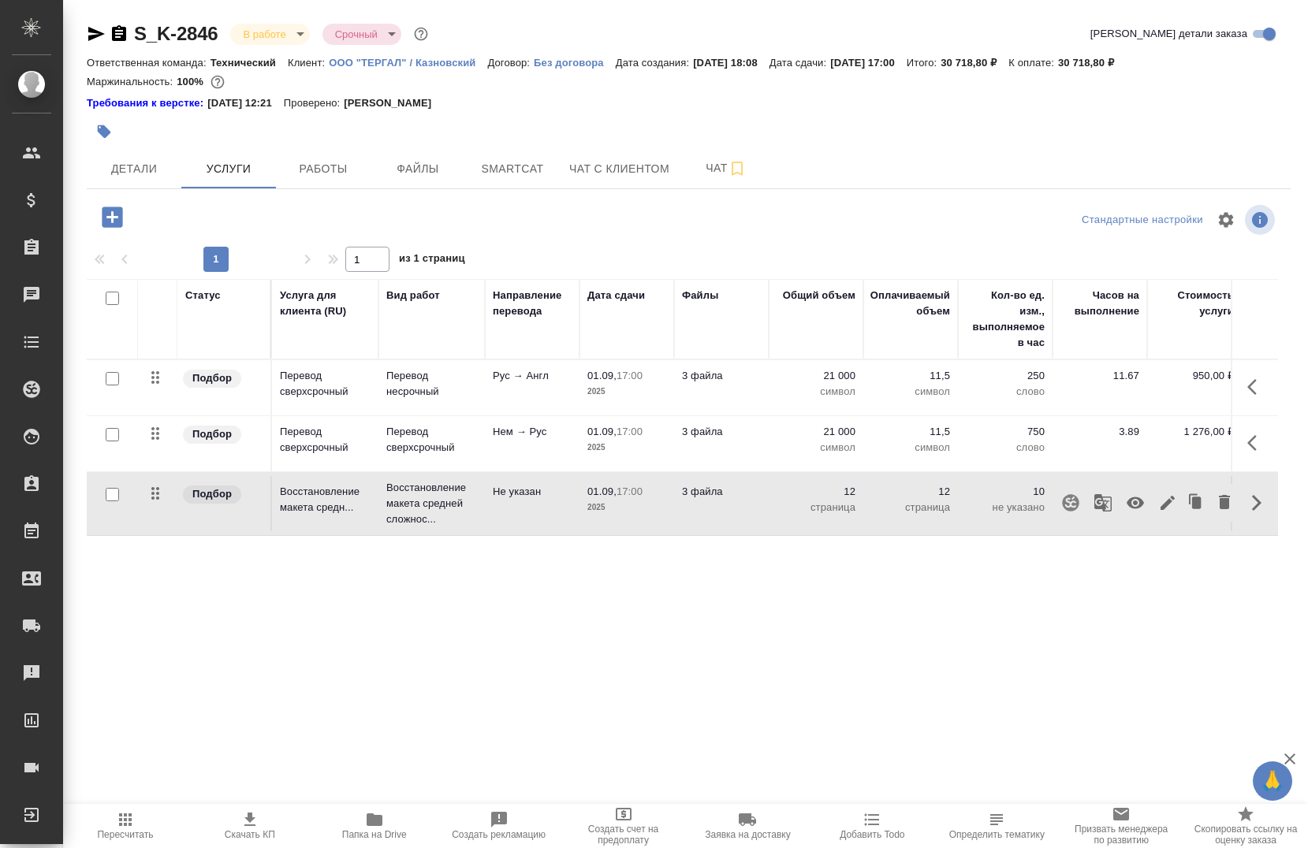
click at [1142, 514] on button "button" at bounding box center [1135, 503] width 38 height 38
click at [327, 174] on span "Работы" at bounding box center [323, 169] width 76 height 20
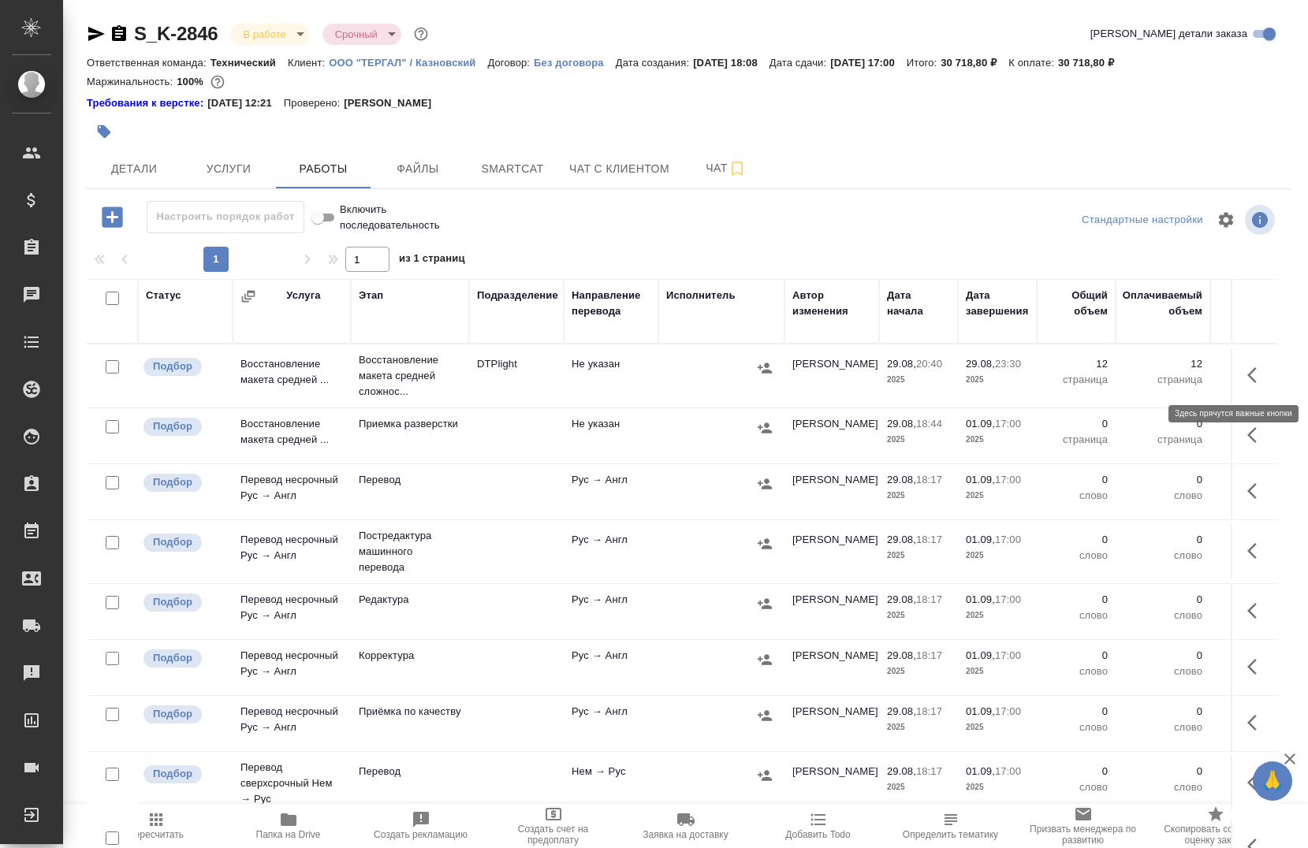
click at [1238, 386] on button "button" at bounding box center [1257, 375] width 38 height 38
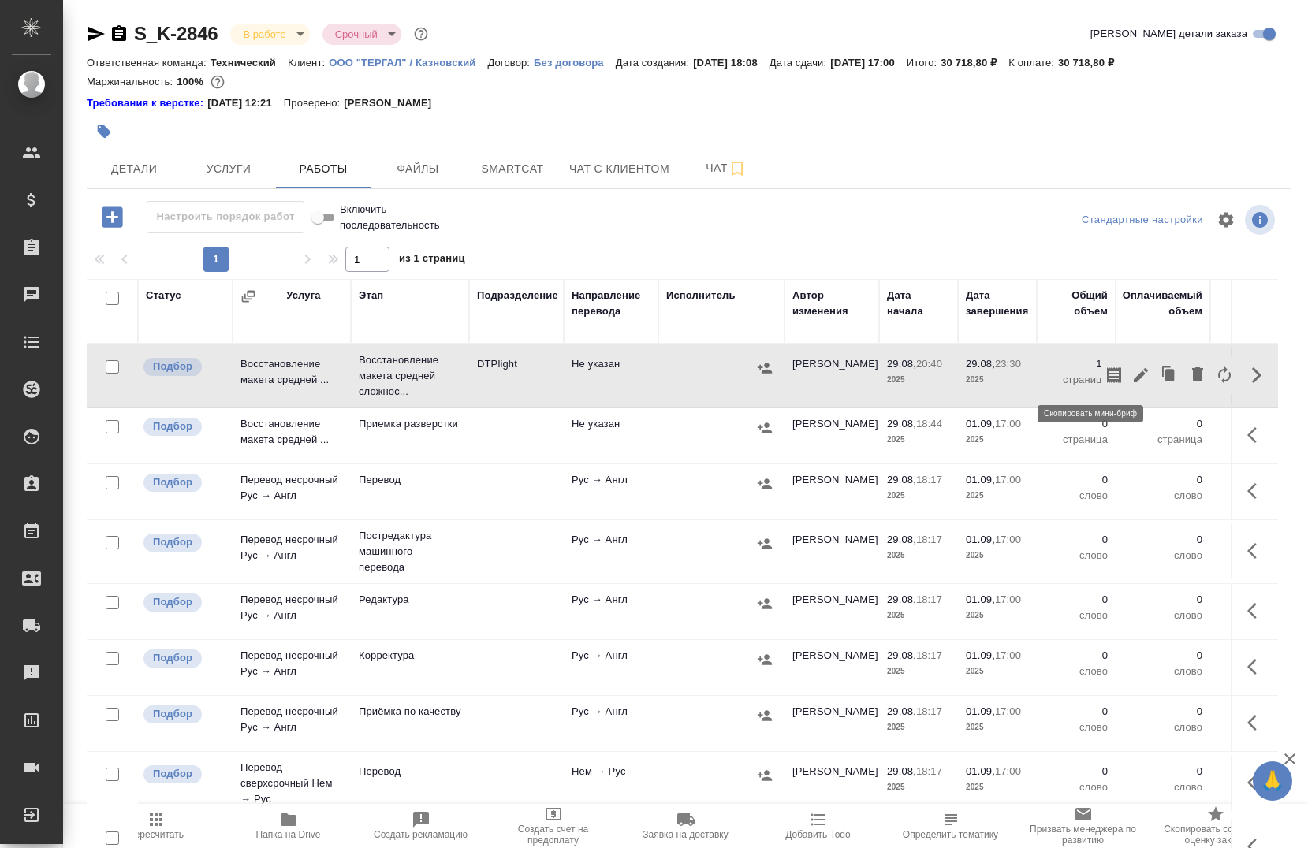
click at [1101, 386] on button "button" at bounding box center [1114, 375] width 27 height 38
click at [1107, 375] on icon "button" at bounding box center [1114, 375] width 14 height 16
click at [719, 163] on span "Чат" at bounding box center [726, 168] width 76 height 20
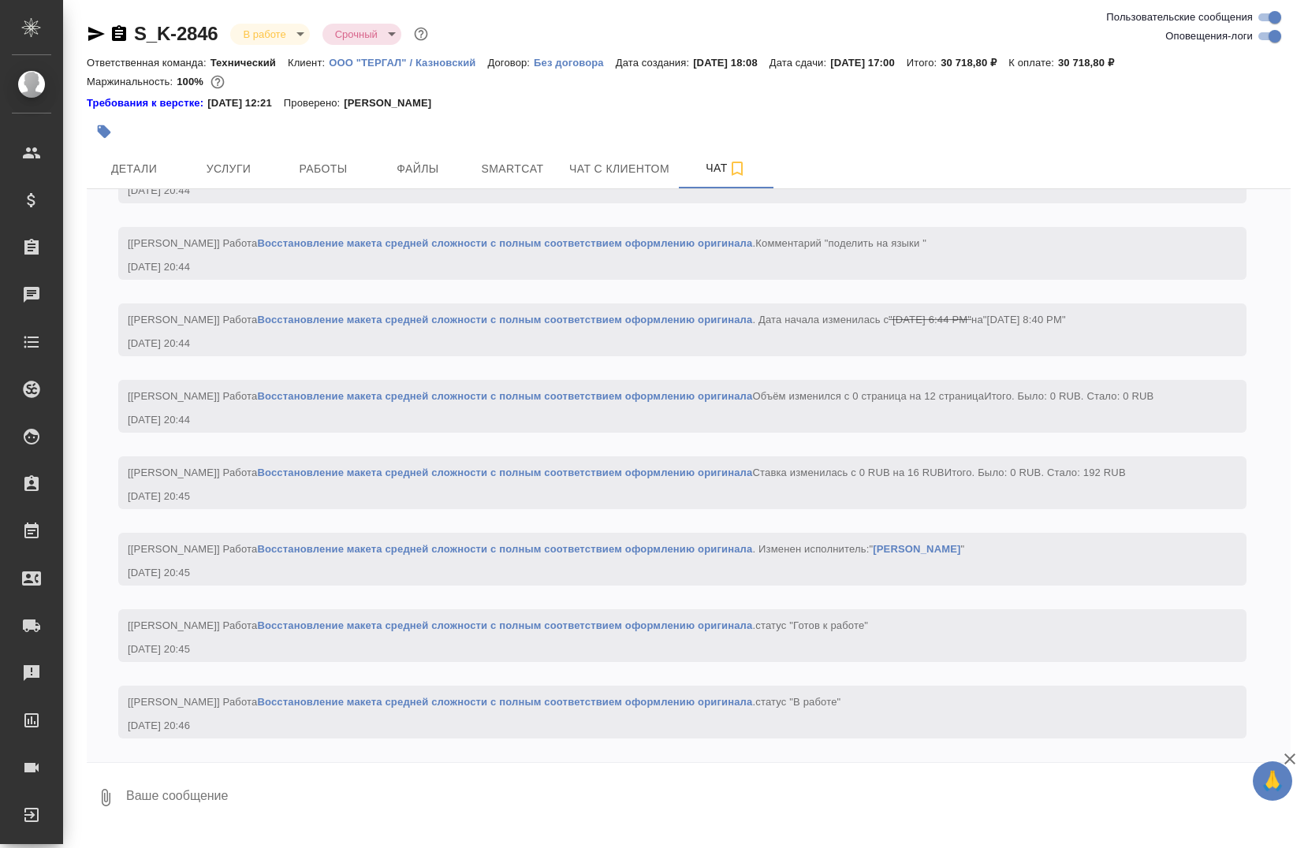
scroll to position [2555, 0]
click at [1269, 47] on div "S_K-2846 В работе inProgress Срочный urgent" at bounding box center [689, 37] width 1204 height 32
click at [1272, 36] on input "Оповещения-логи" at bounding box center [1275, 36] width 57 height 19
checkbox input "false"
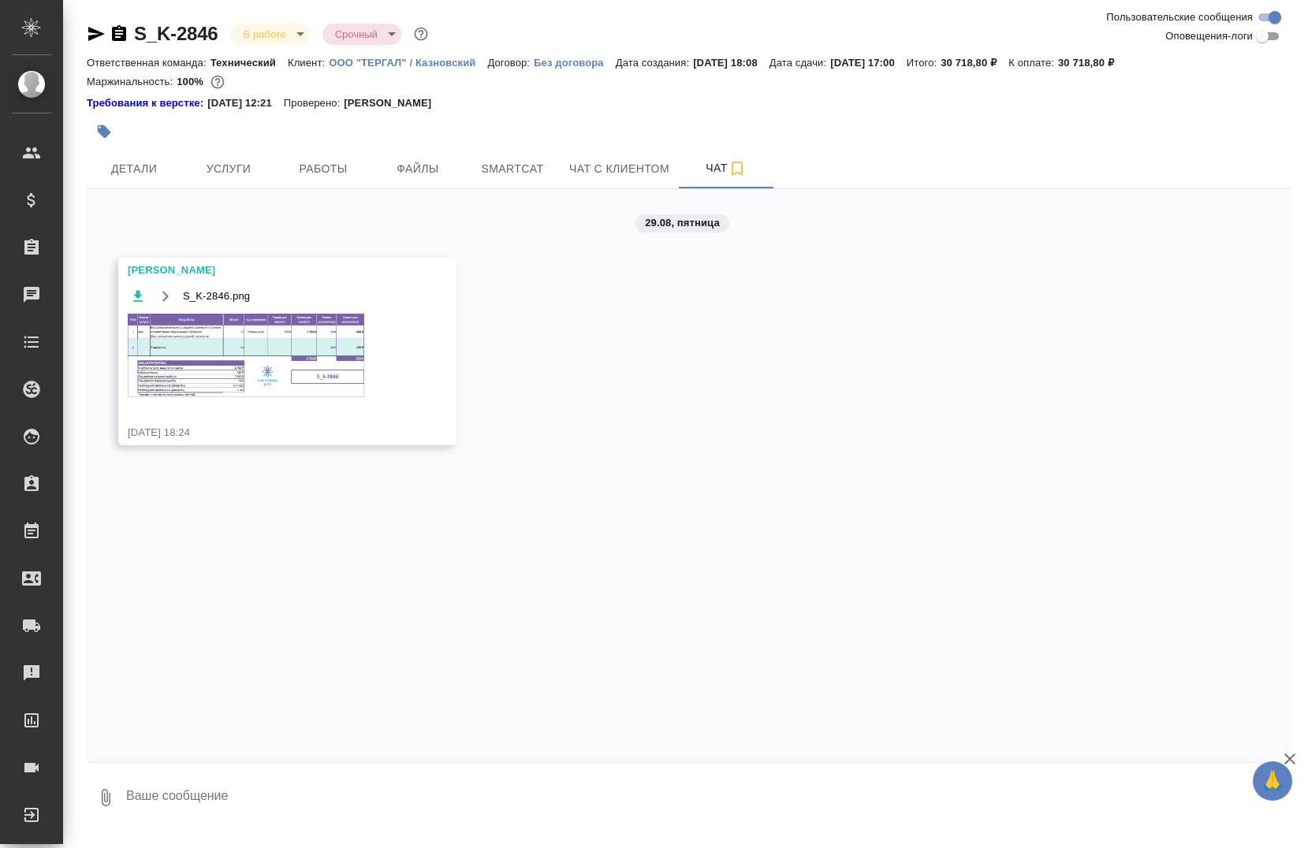
click at [205, 351] on img at bounding box center [246, 356] width 237 height 84
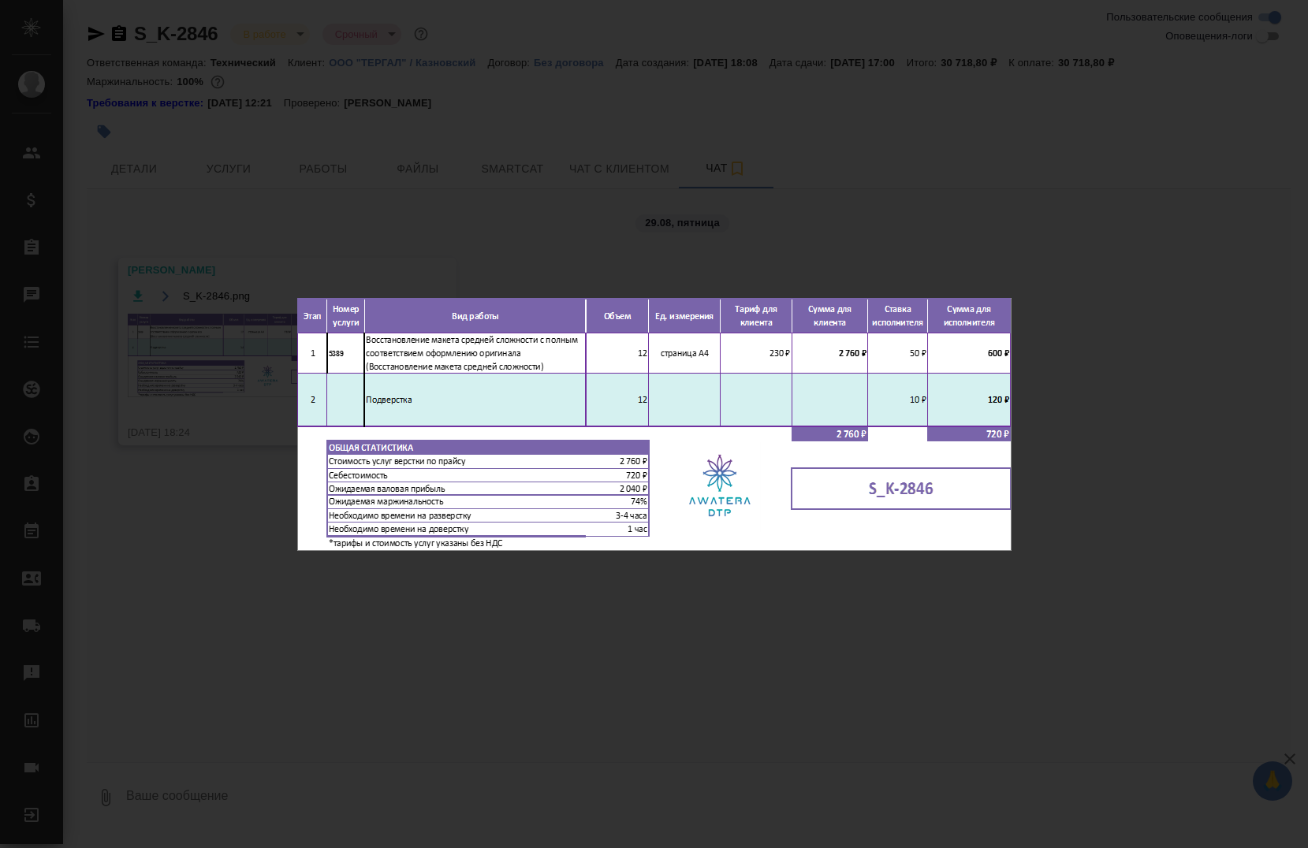
click at [792, 173] on div "S_K-2846.png 1 of 1" at bounding box center [654, 424] width 1308 height 848
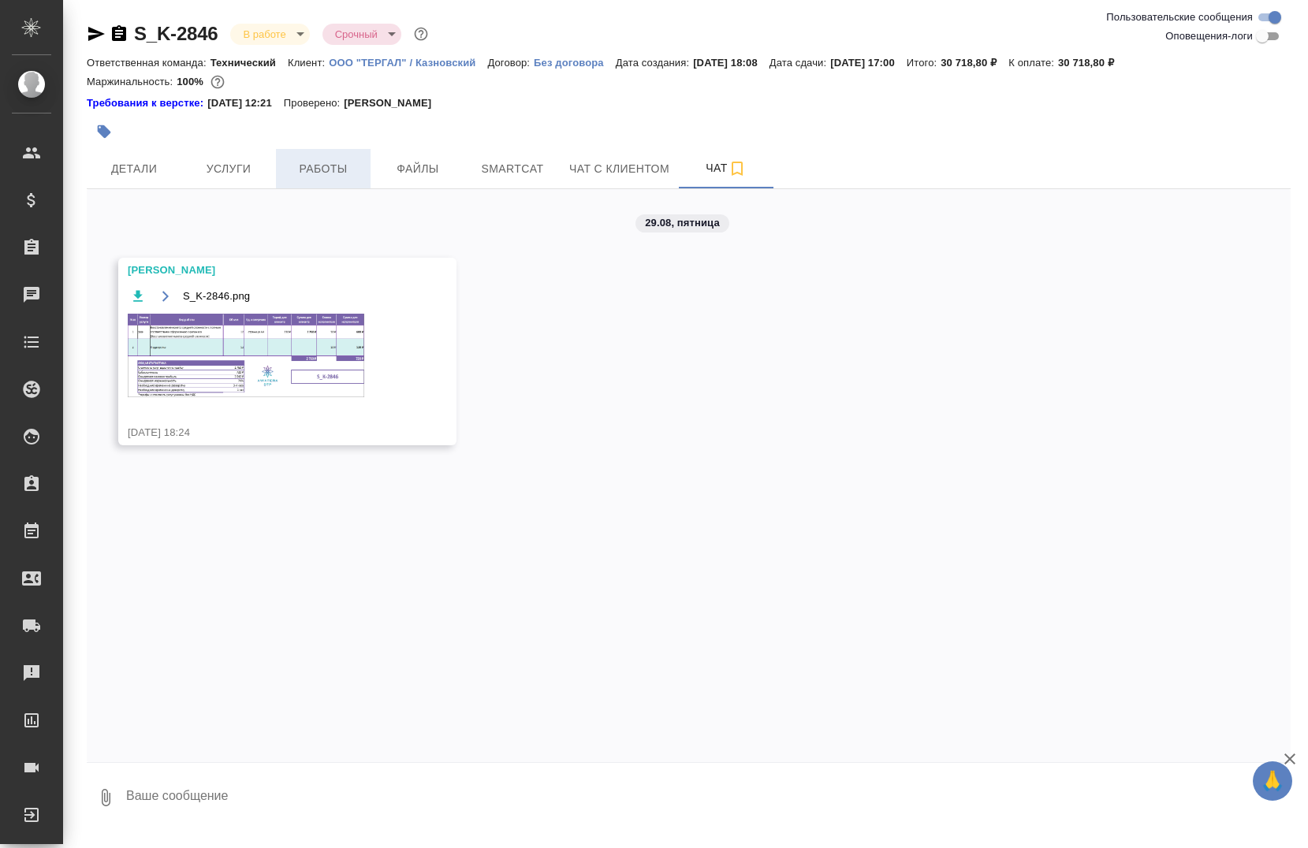
click at [296, 181] on button "Работы" at bounding box center [323, 168] width 95 height 39
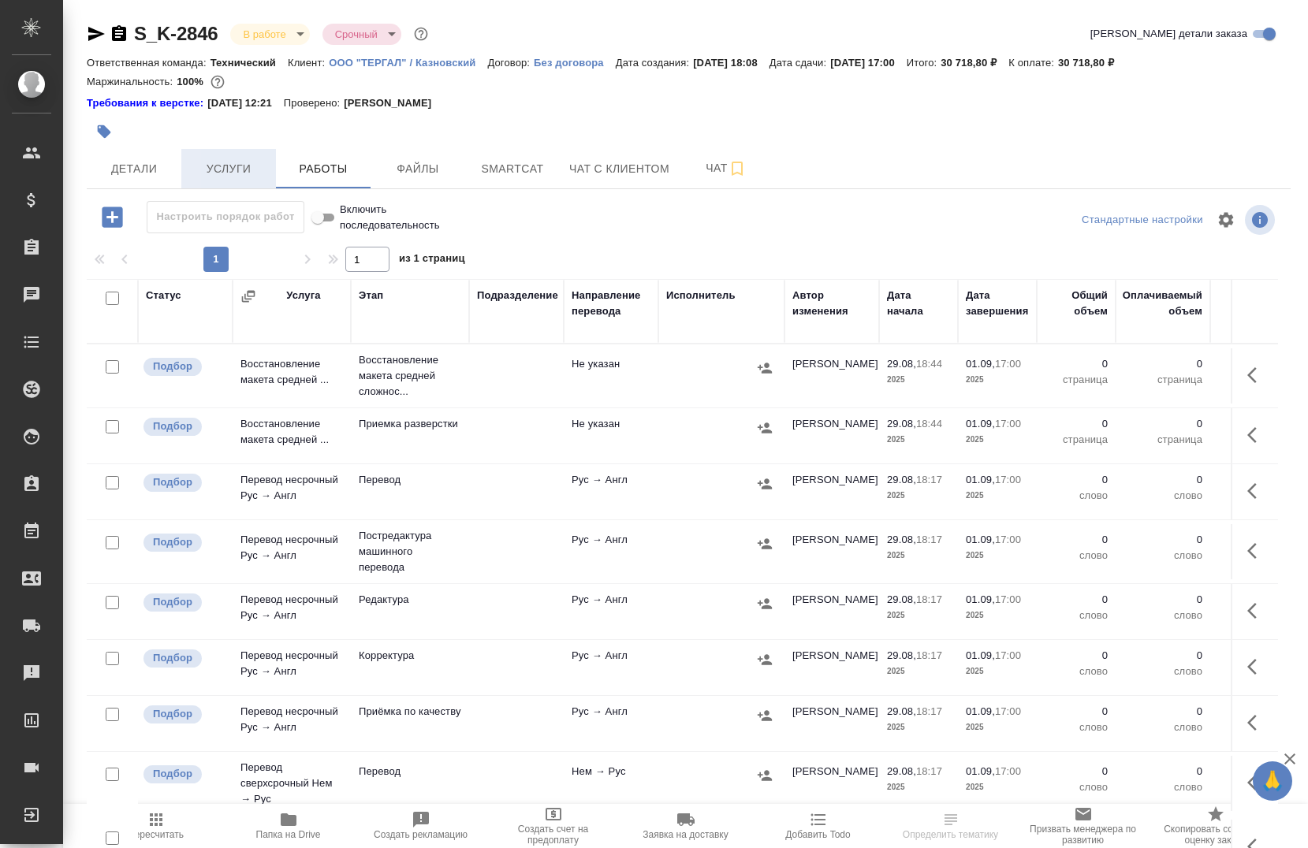
click at [230, 165] on span "Услуги" at bounding box center [229, 169] width 76 height 20
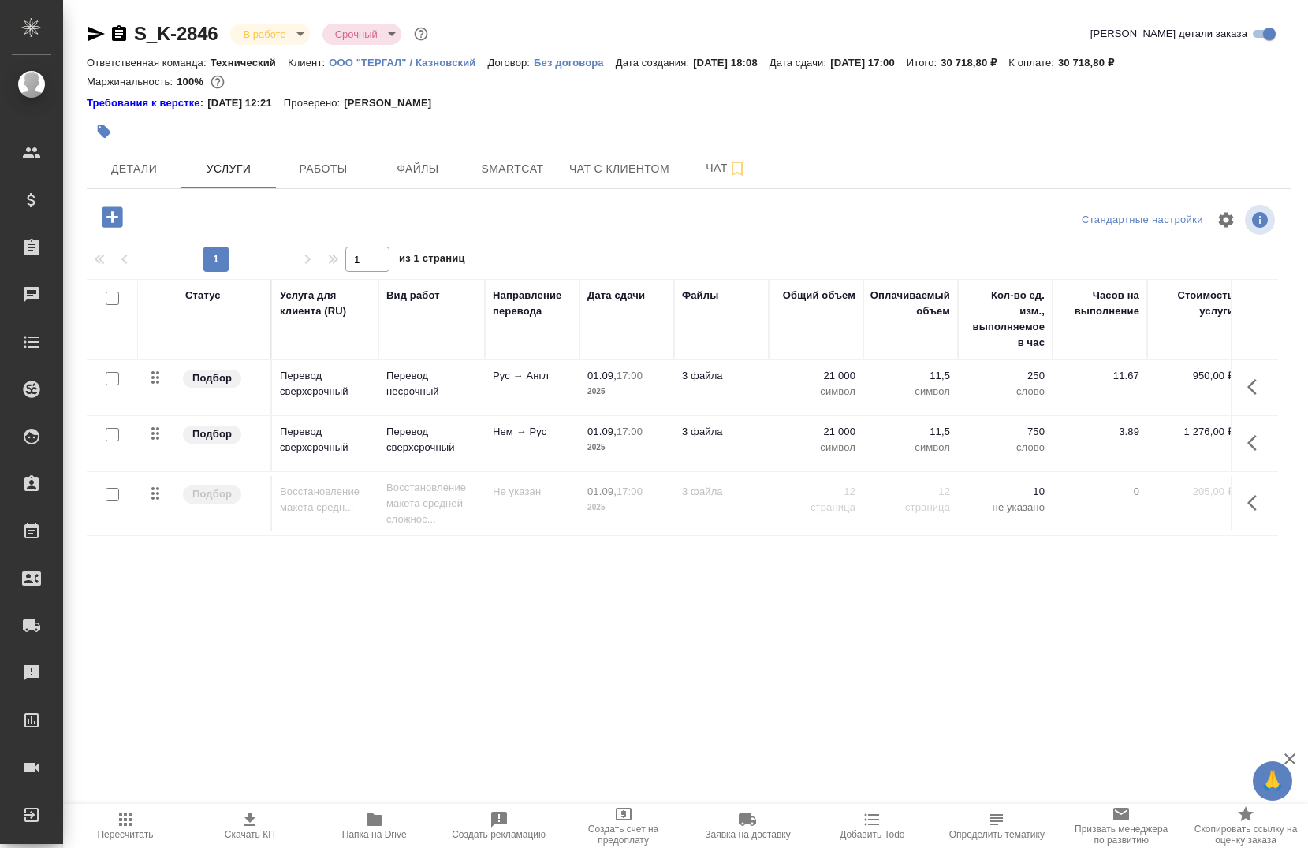
click at [1247, 503] on button "button" at bounding box center [1257, 503] width 38 height 38
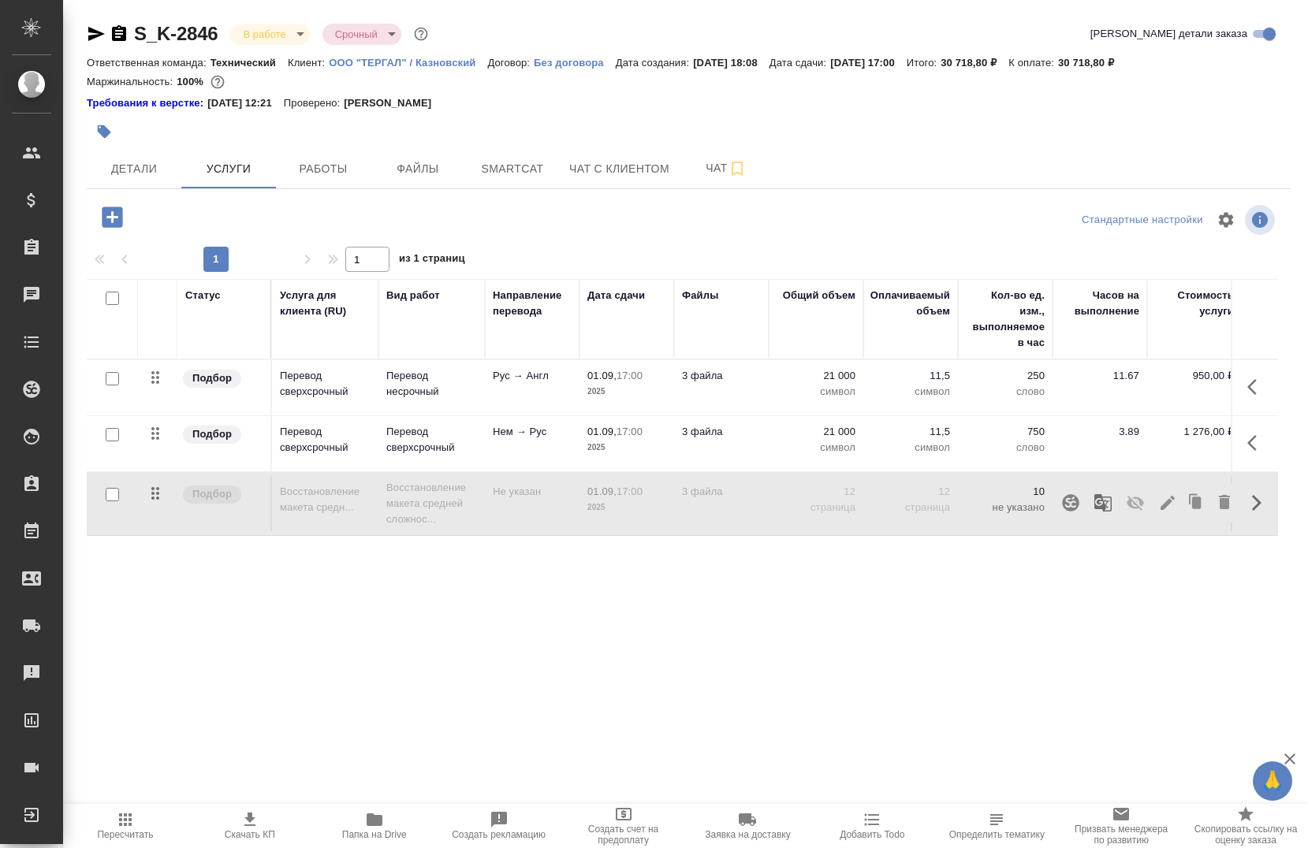
click at [1147, 505] on button "button" at bounding box center [1135, 503] width 38 height 38
click at [306, 173] on span "Работы" at bounding box center [323, 169] width 76 height 20
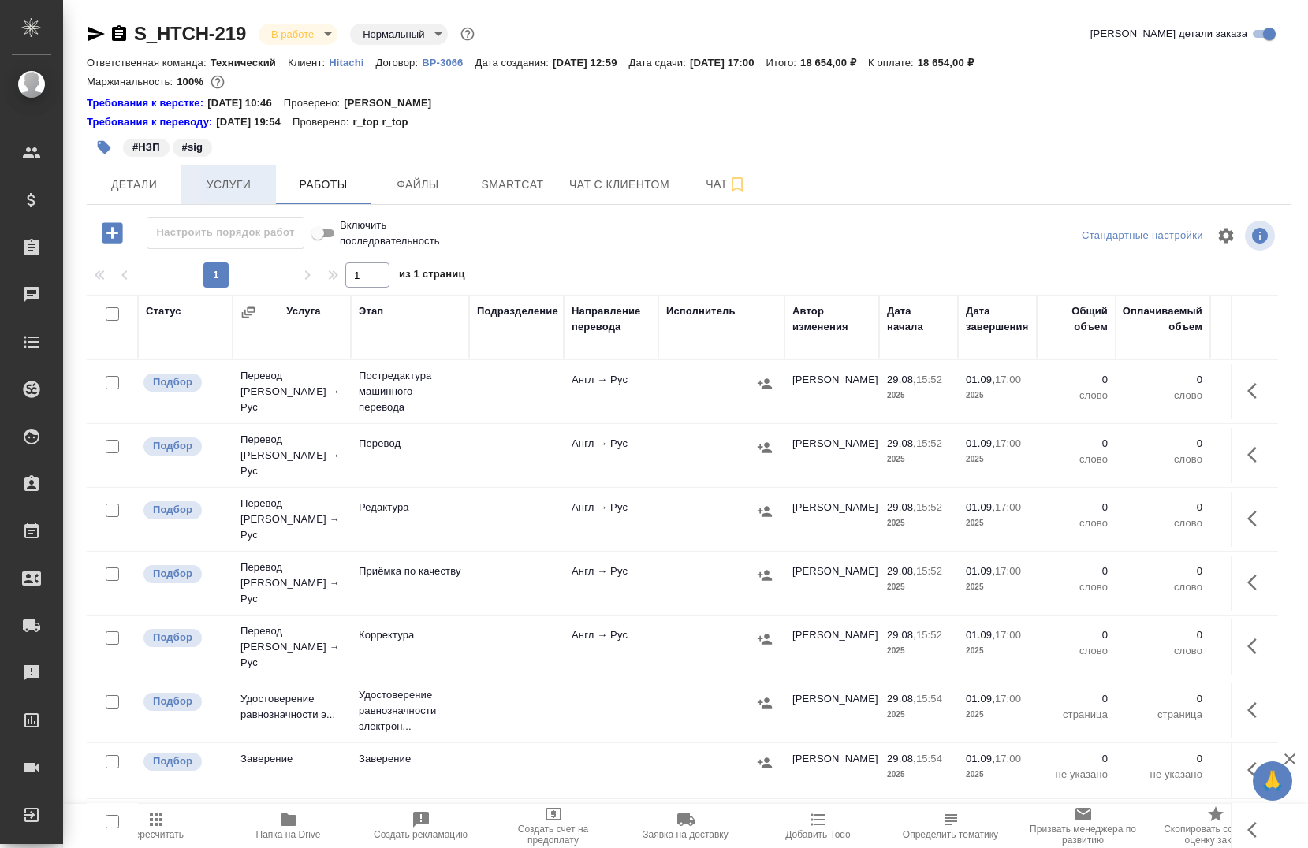
click at [238, 191] on span "Услуги" at bounding box center [229, 185] width 76 height 20
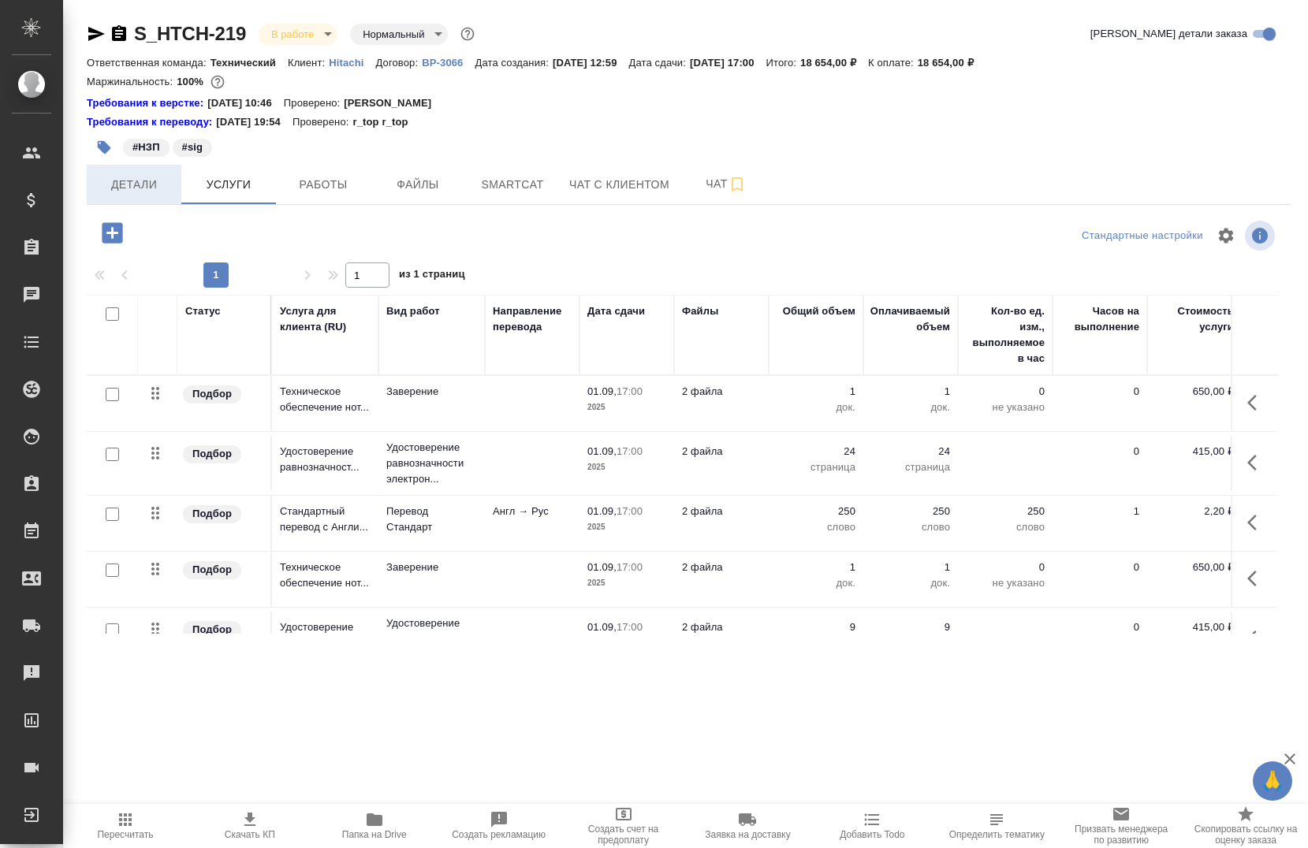
click at [145, 181] on span "Детали" at bounding box center [134, 185] width 76 height 20
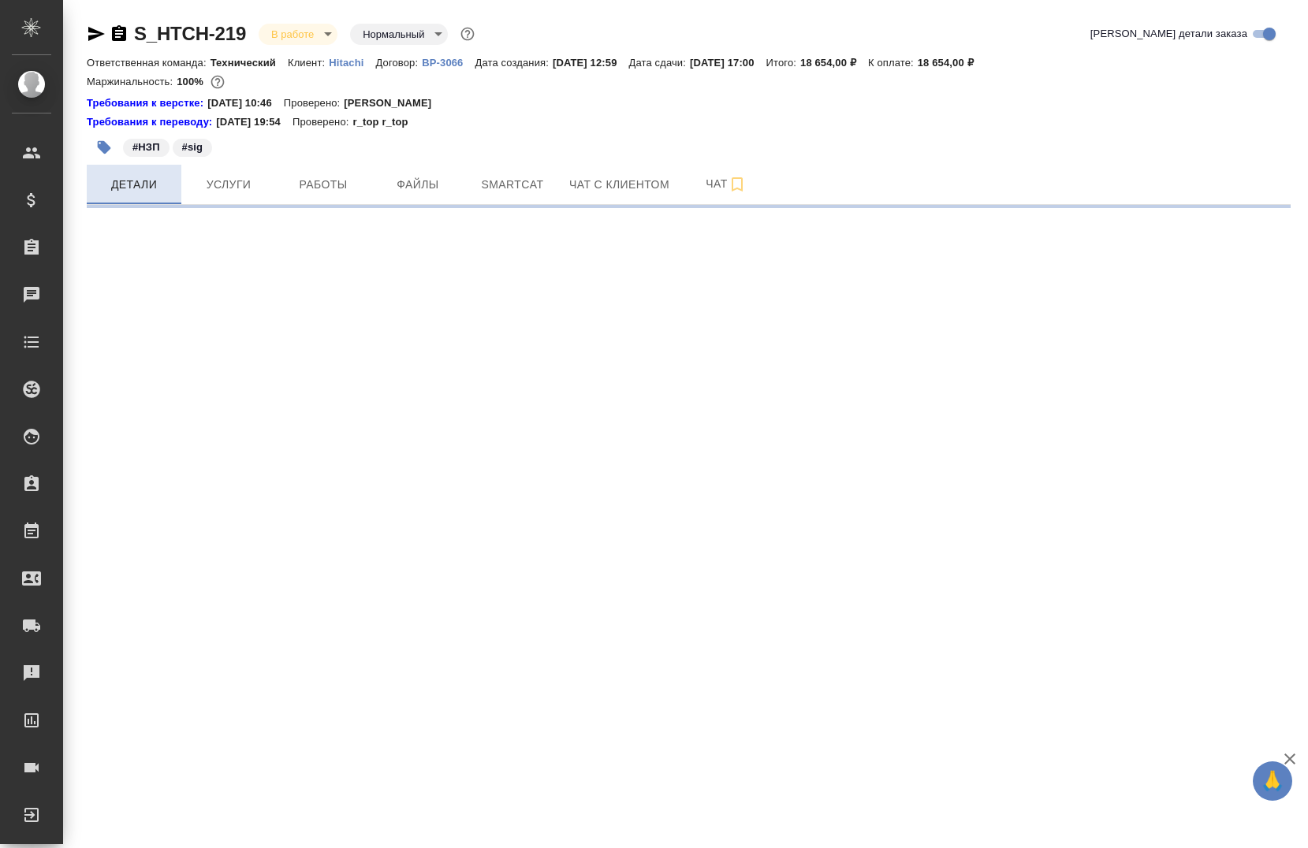
select select "RU"
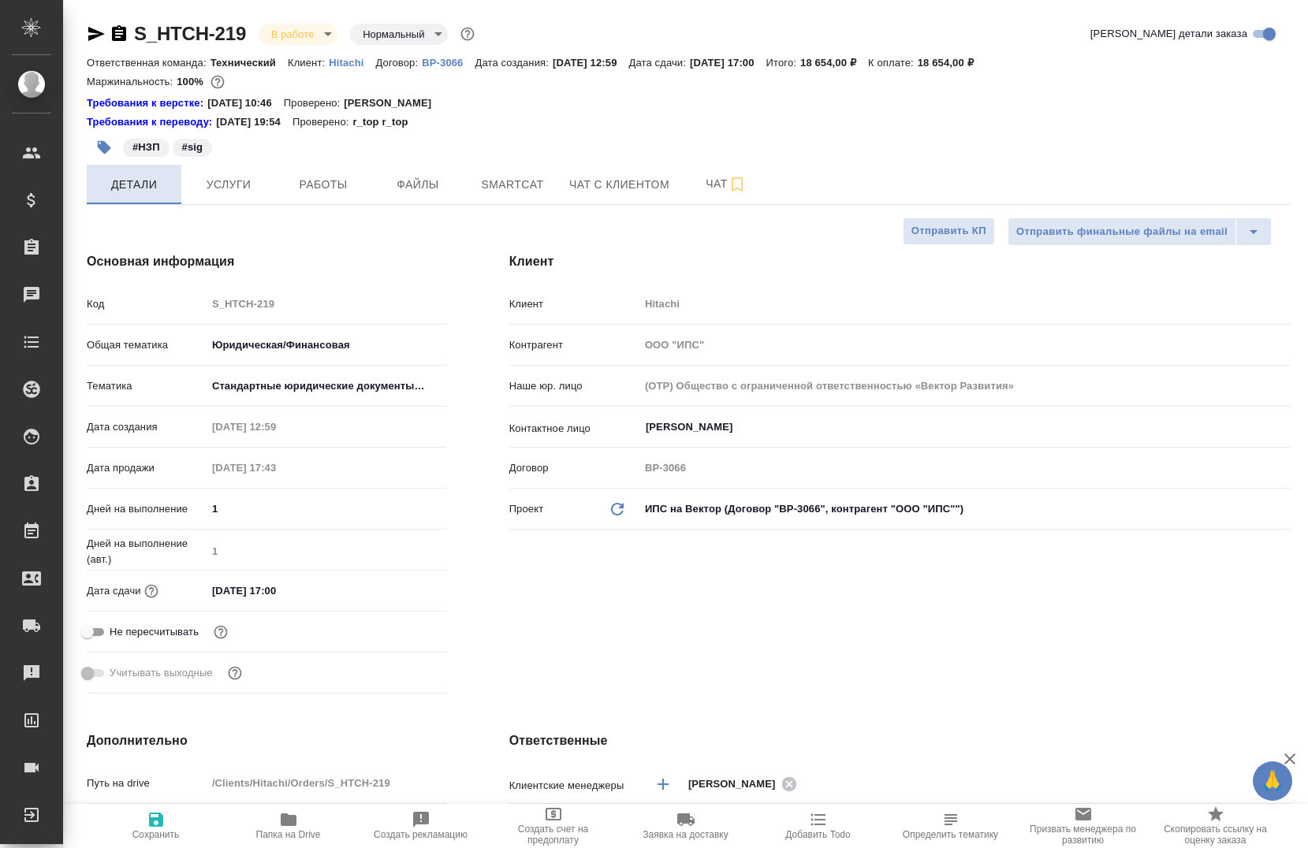
type textarea "x"
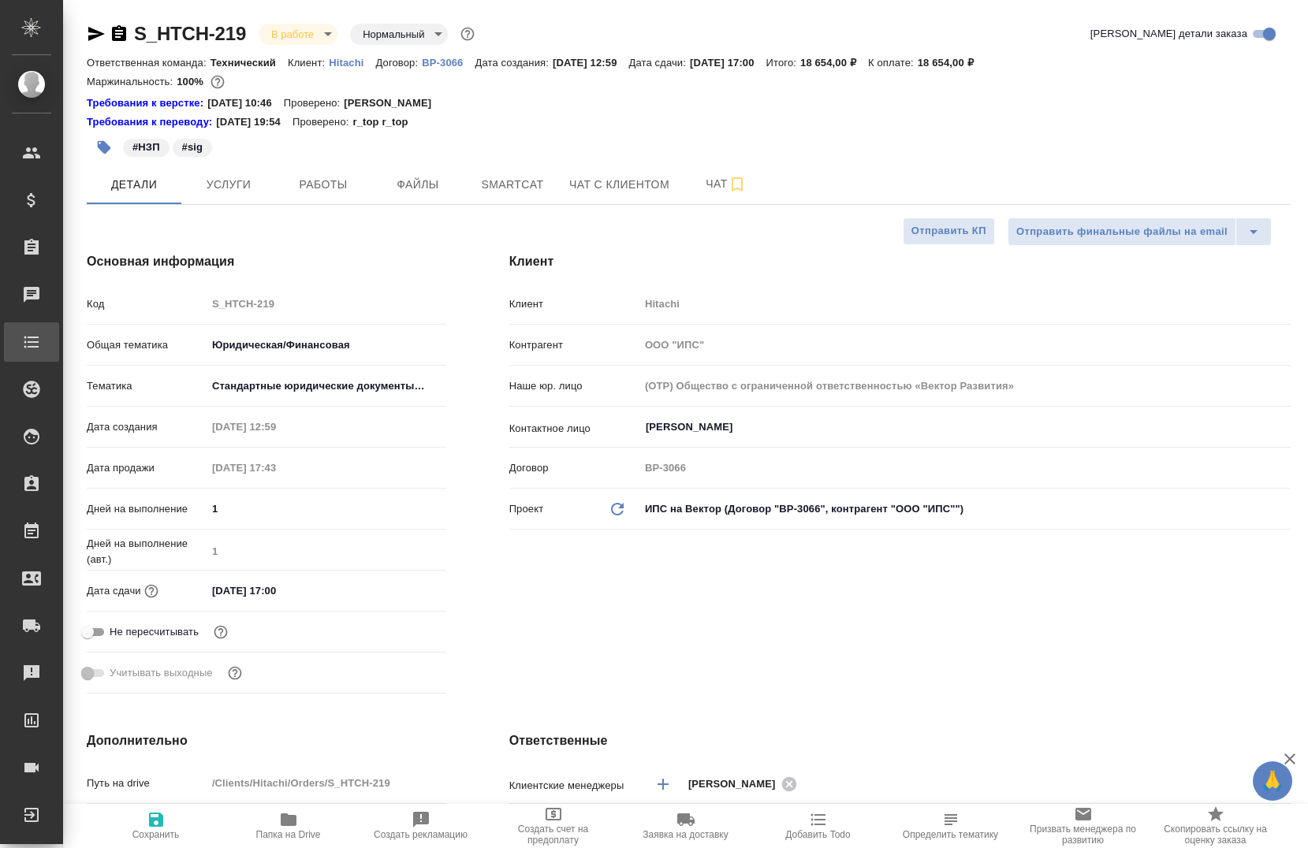
type textarea "x"
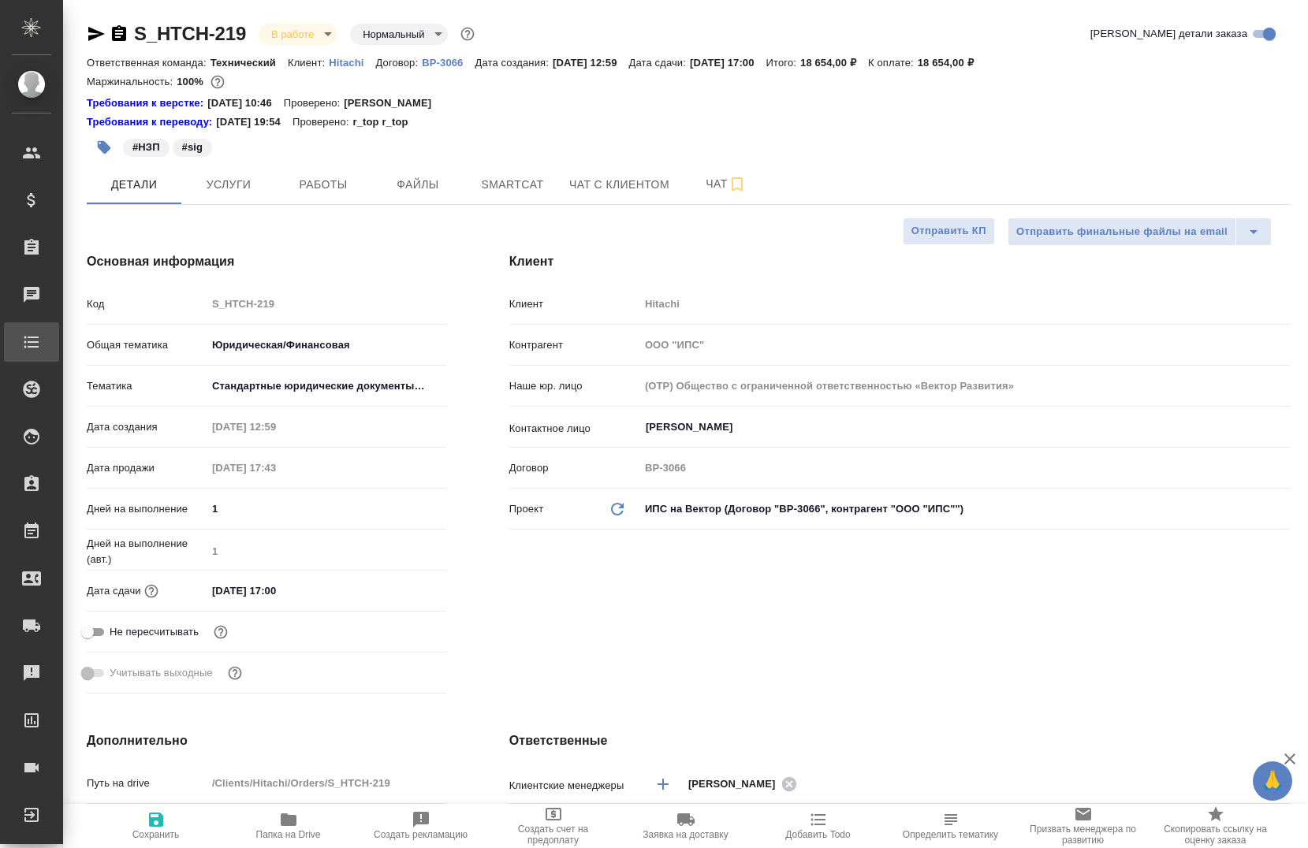
type textarea "x"
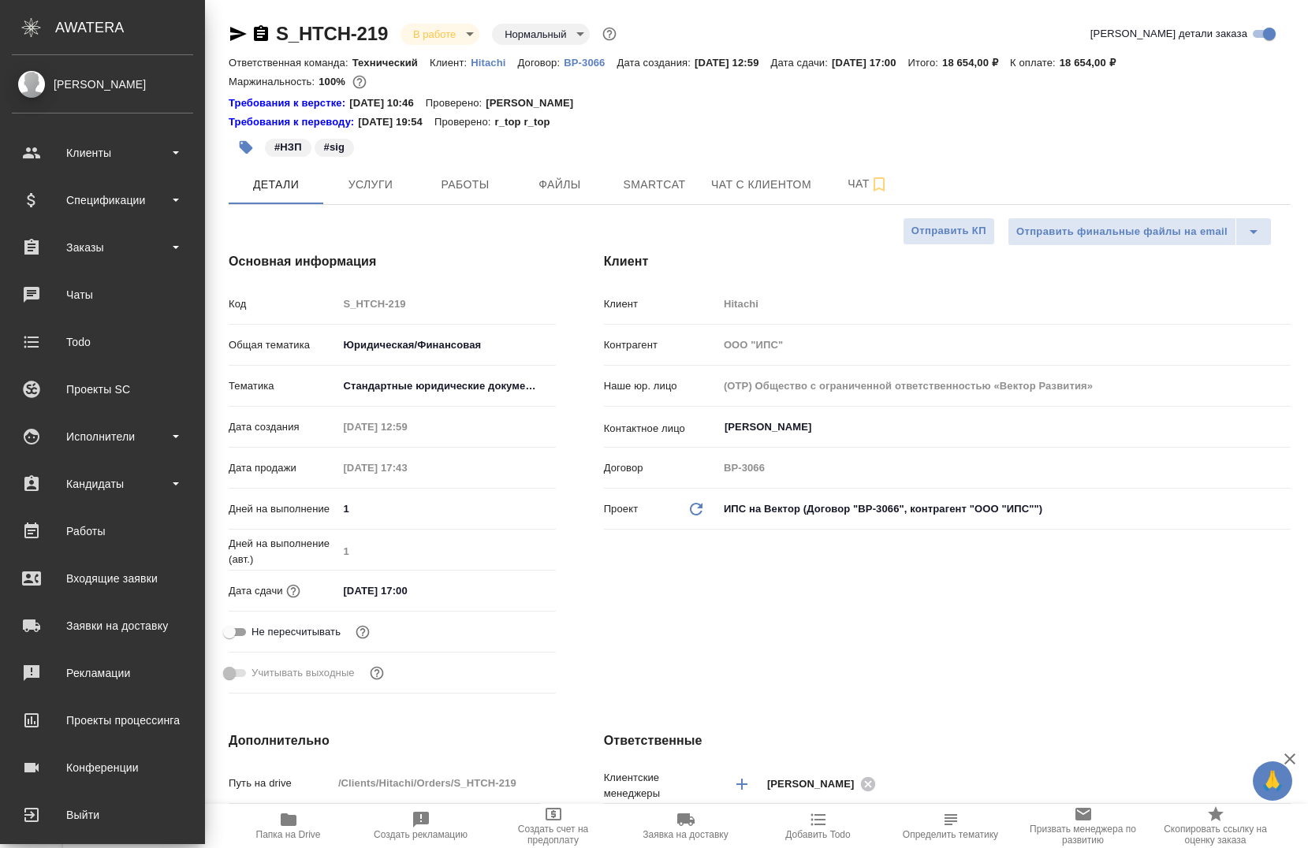
type textarea "x"
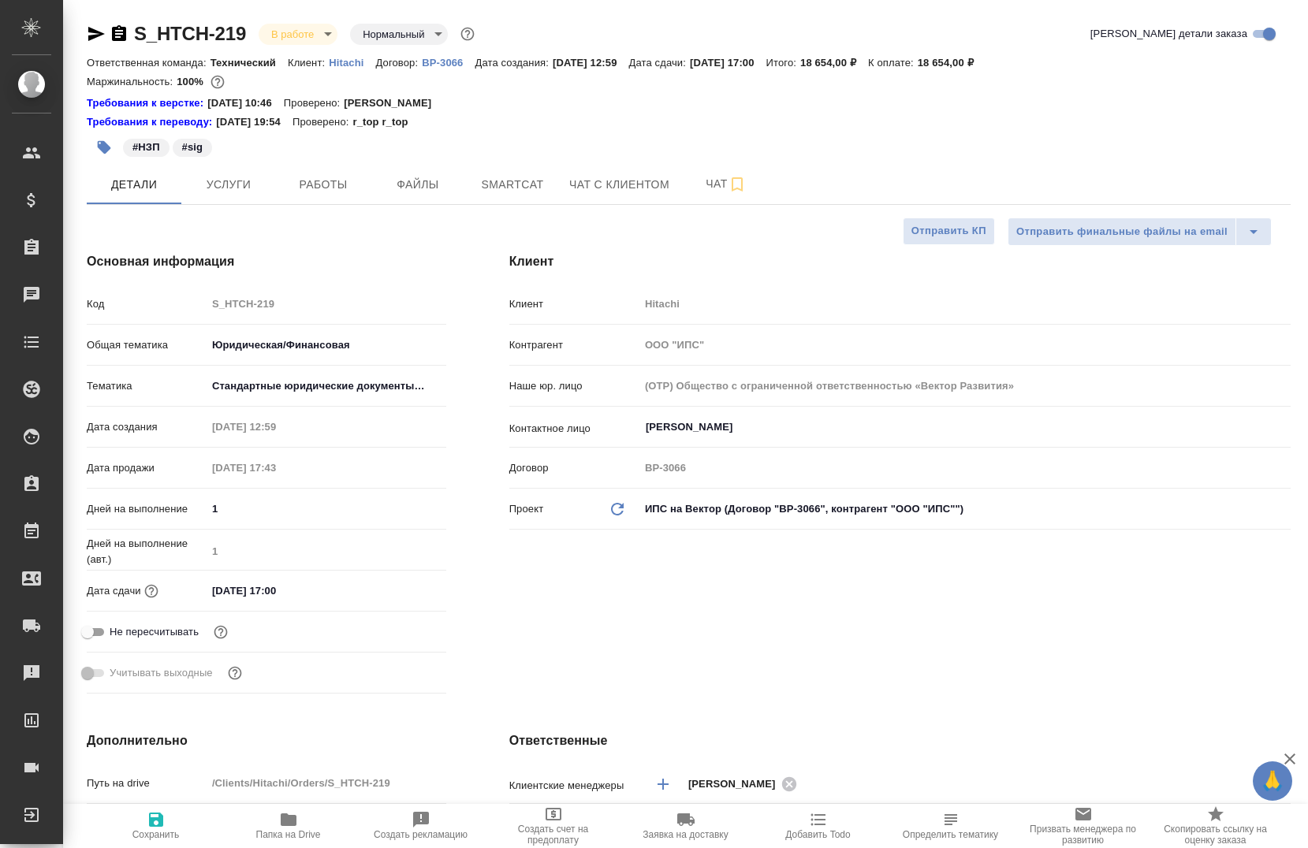
type textarea "x"
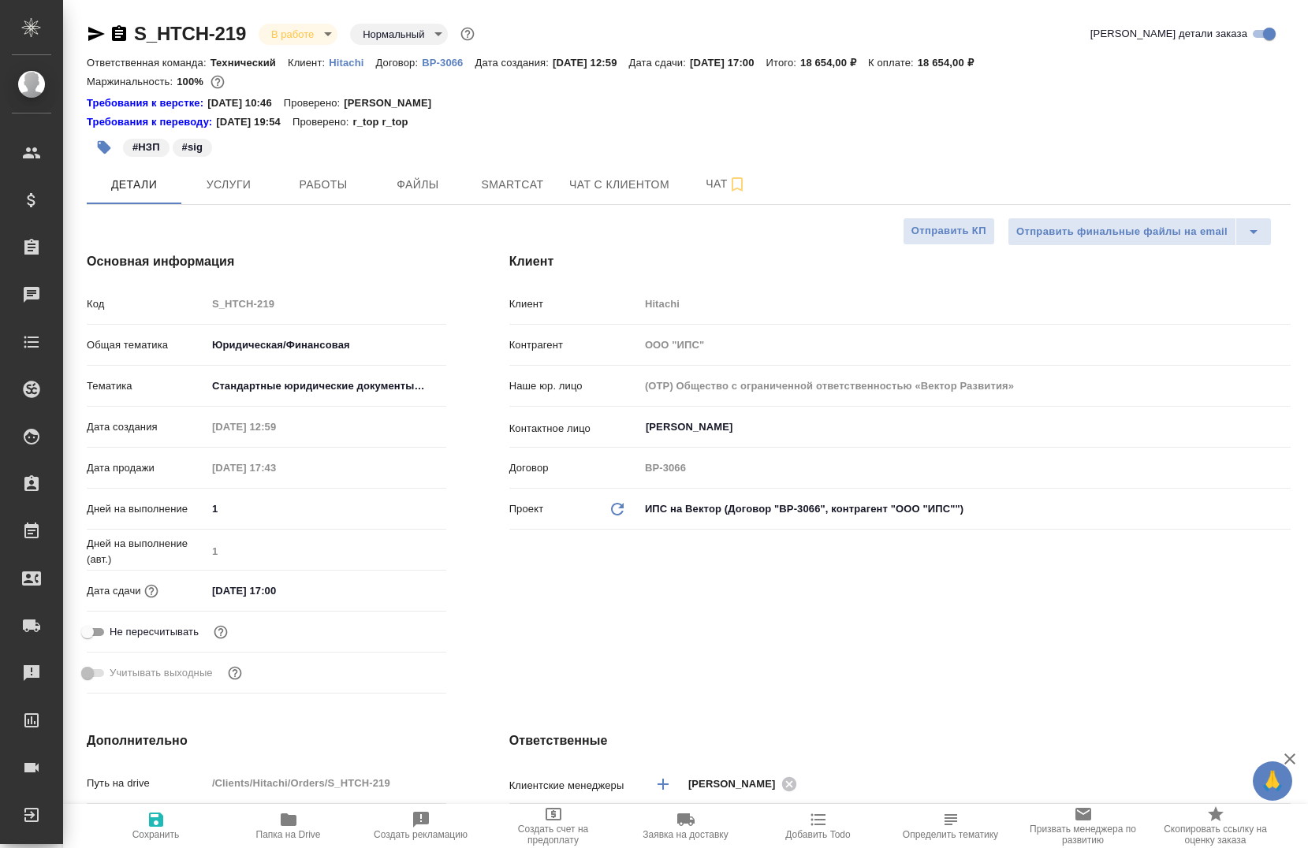
type textarea "x"
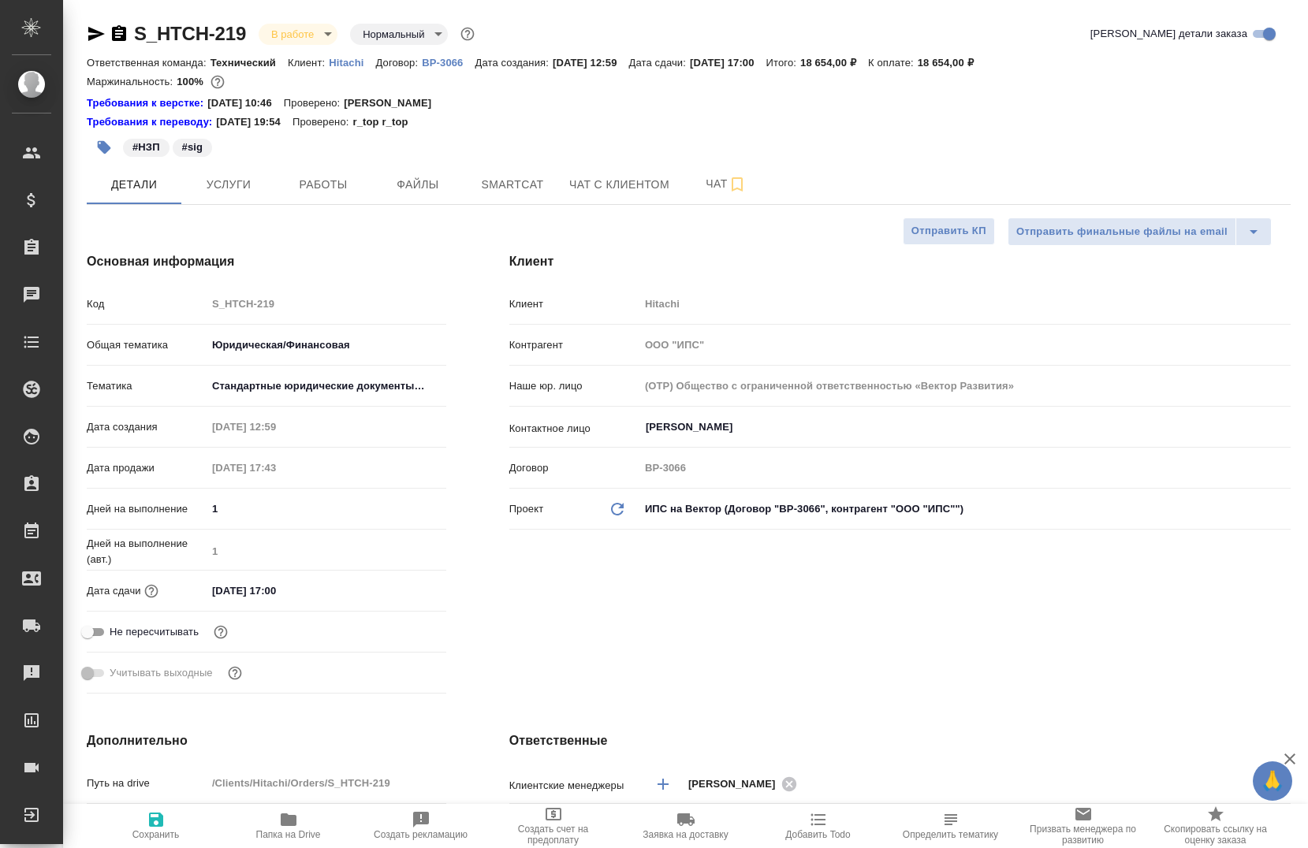
type textarea "x"
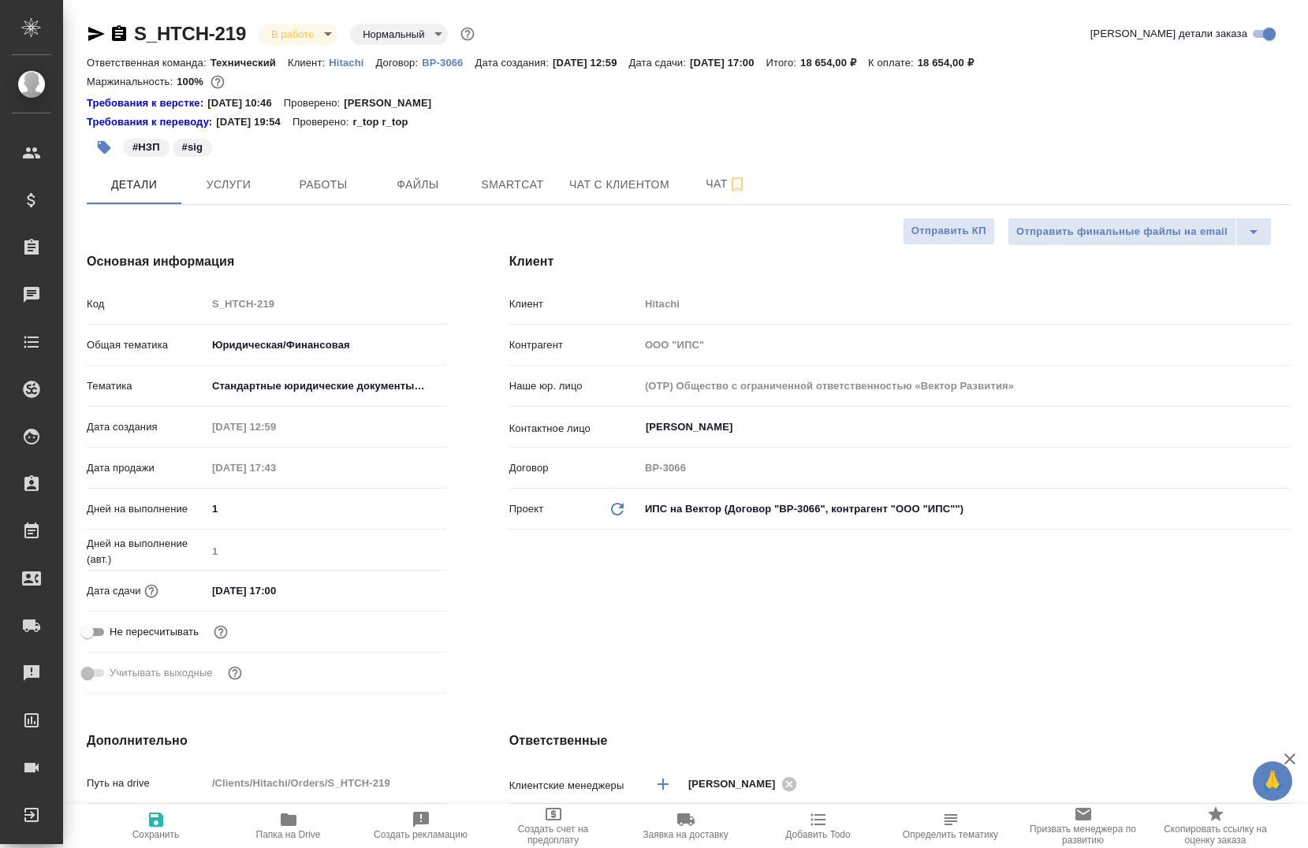
type textarea "x"
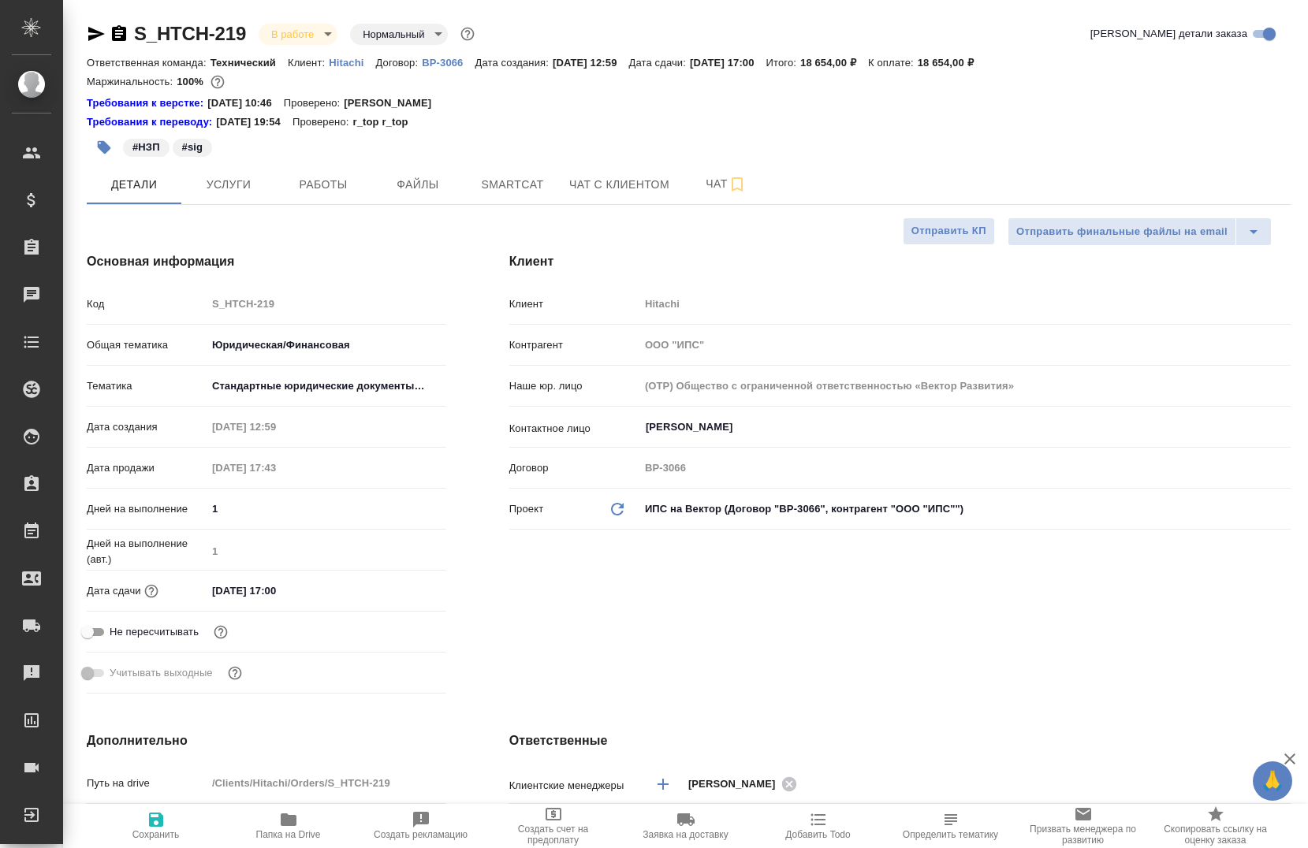
type textarea "x"
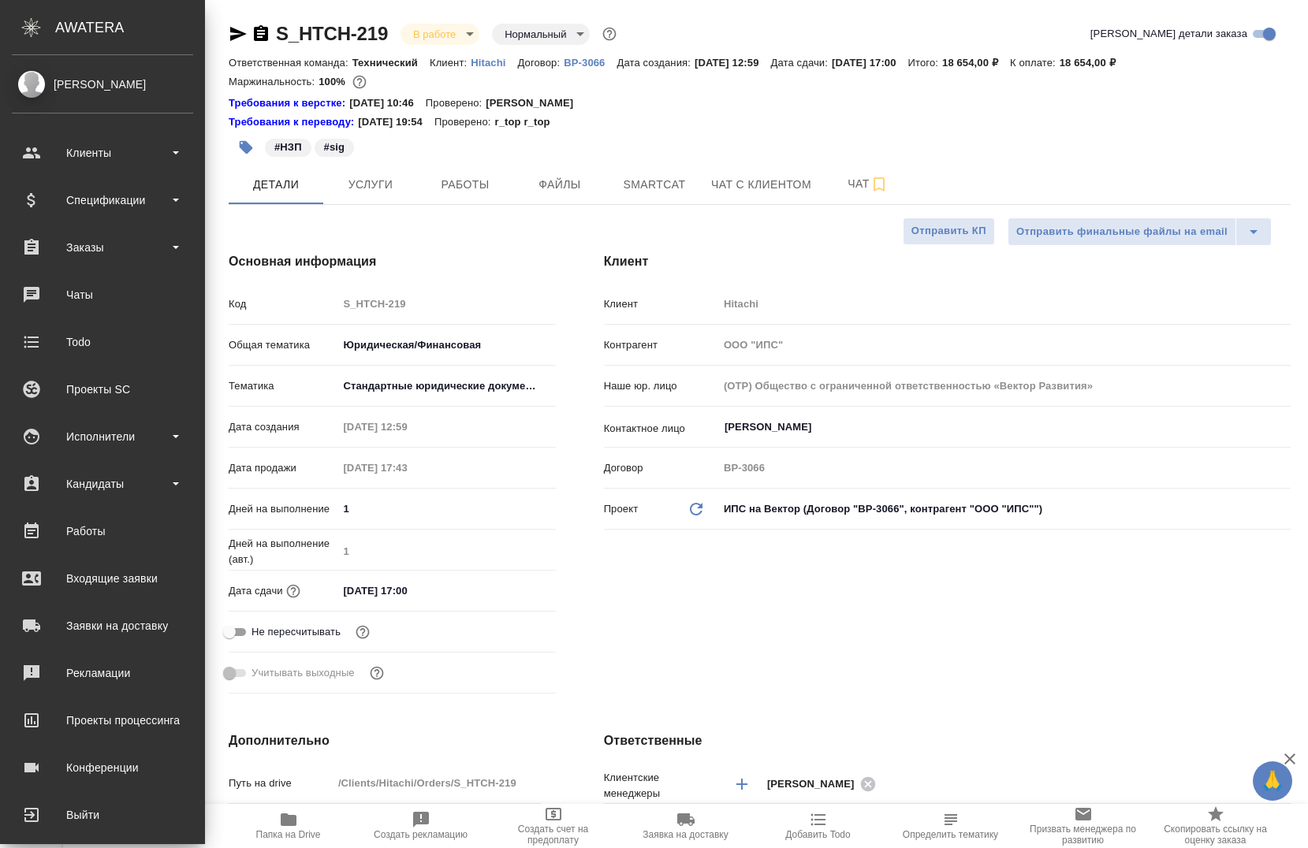
type textarea "x"
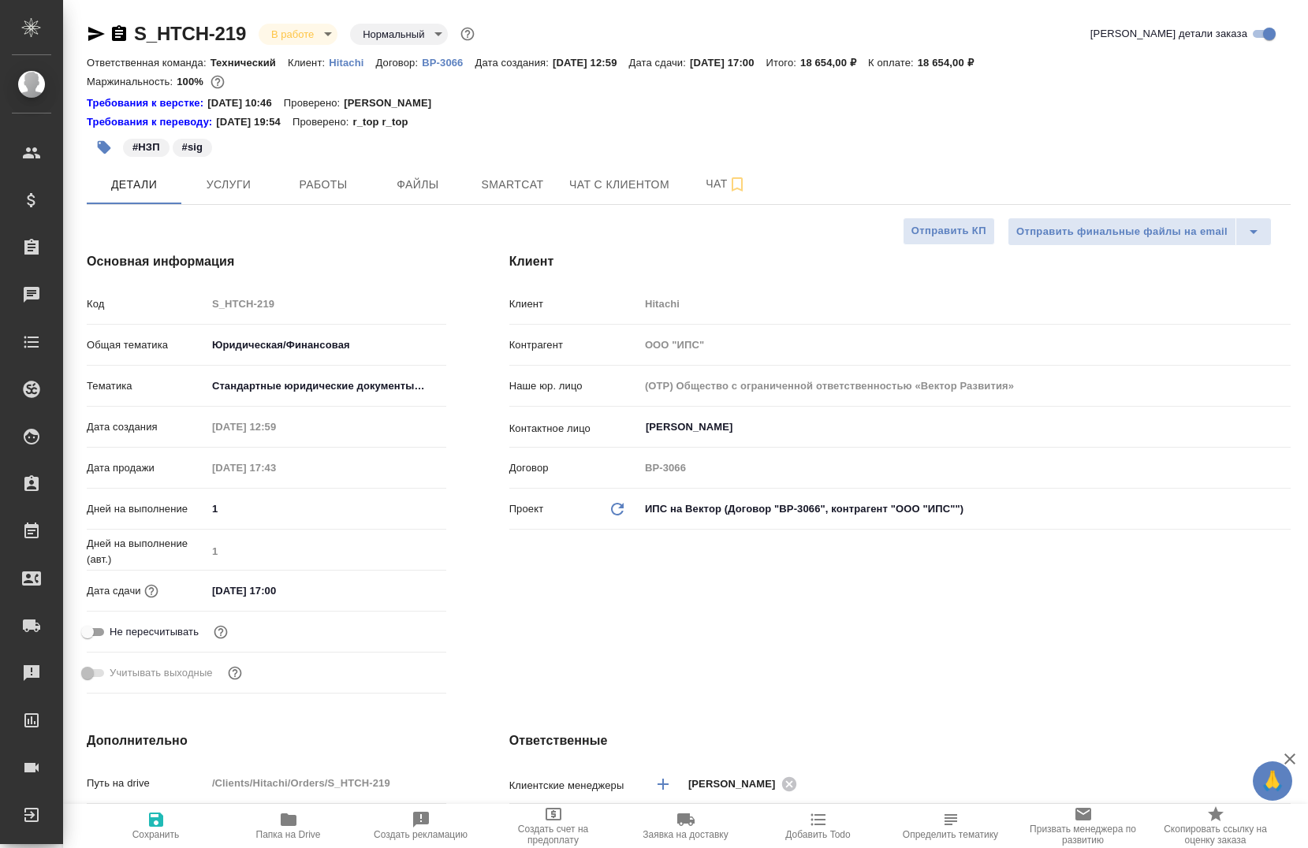
type textarea "x"
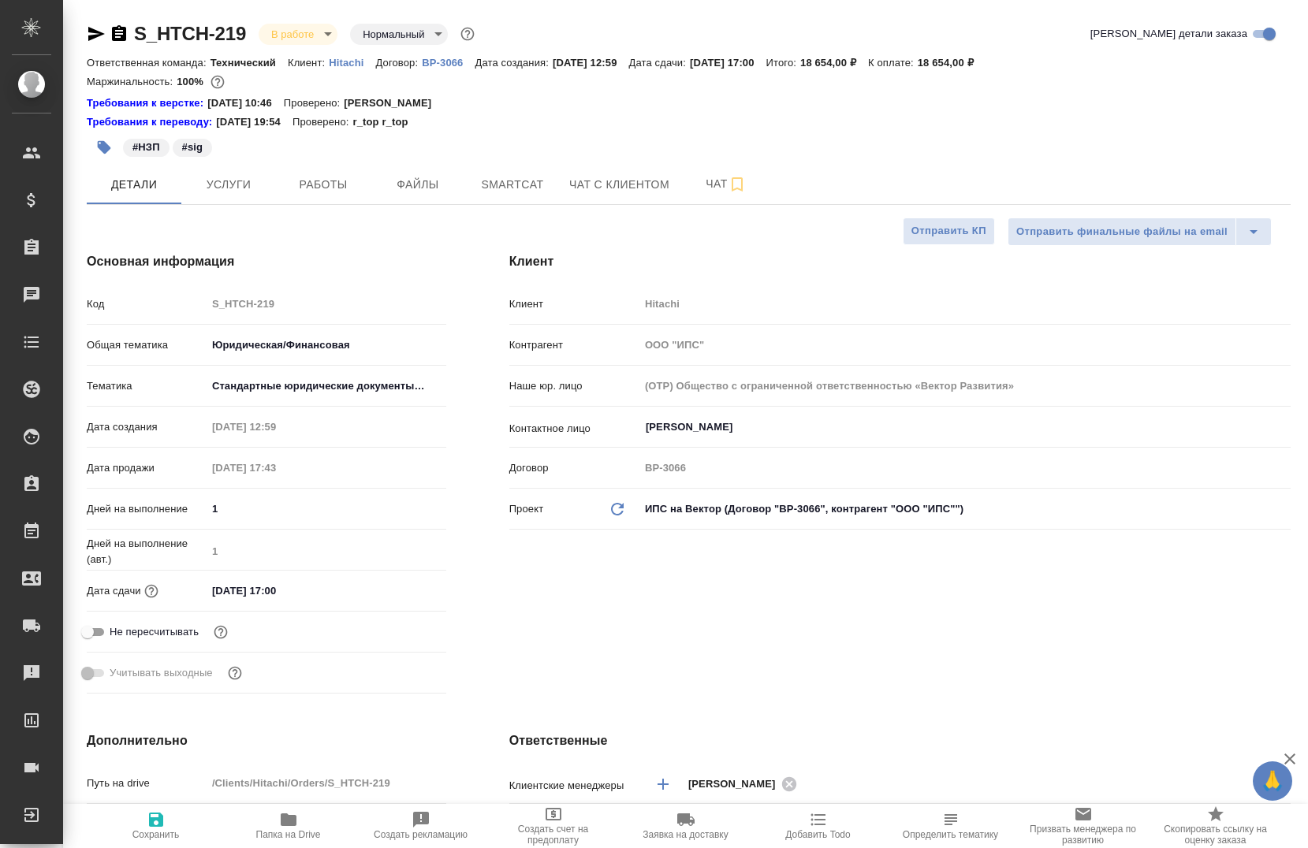
type textarea "x"
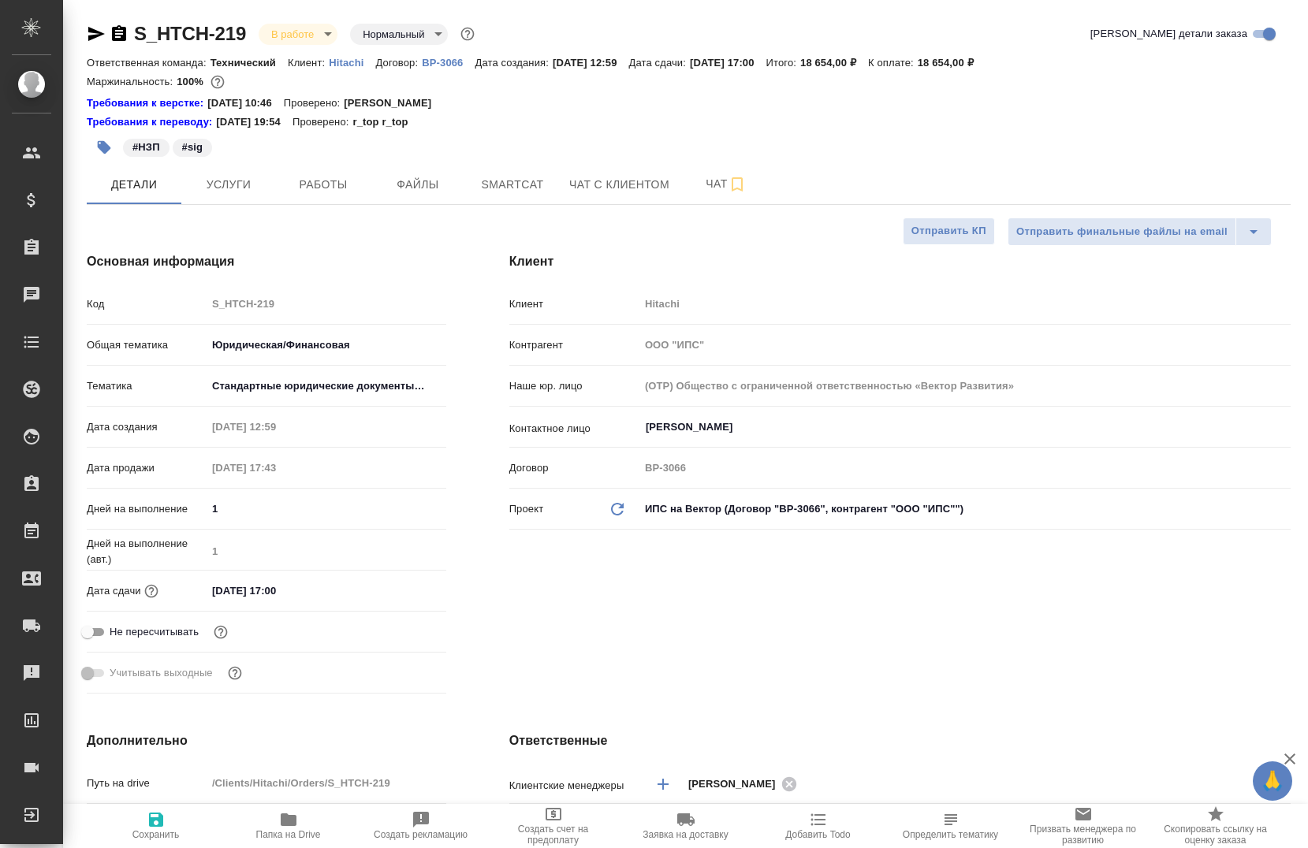
type textarea "x"
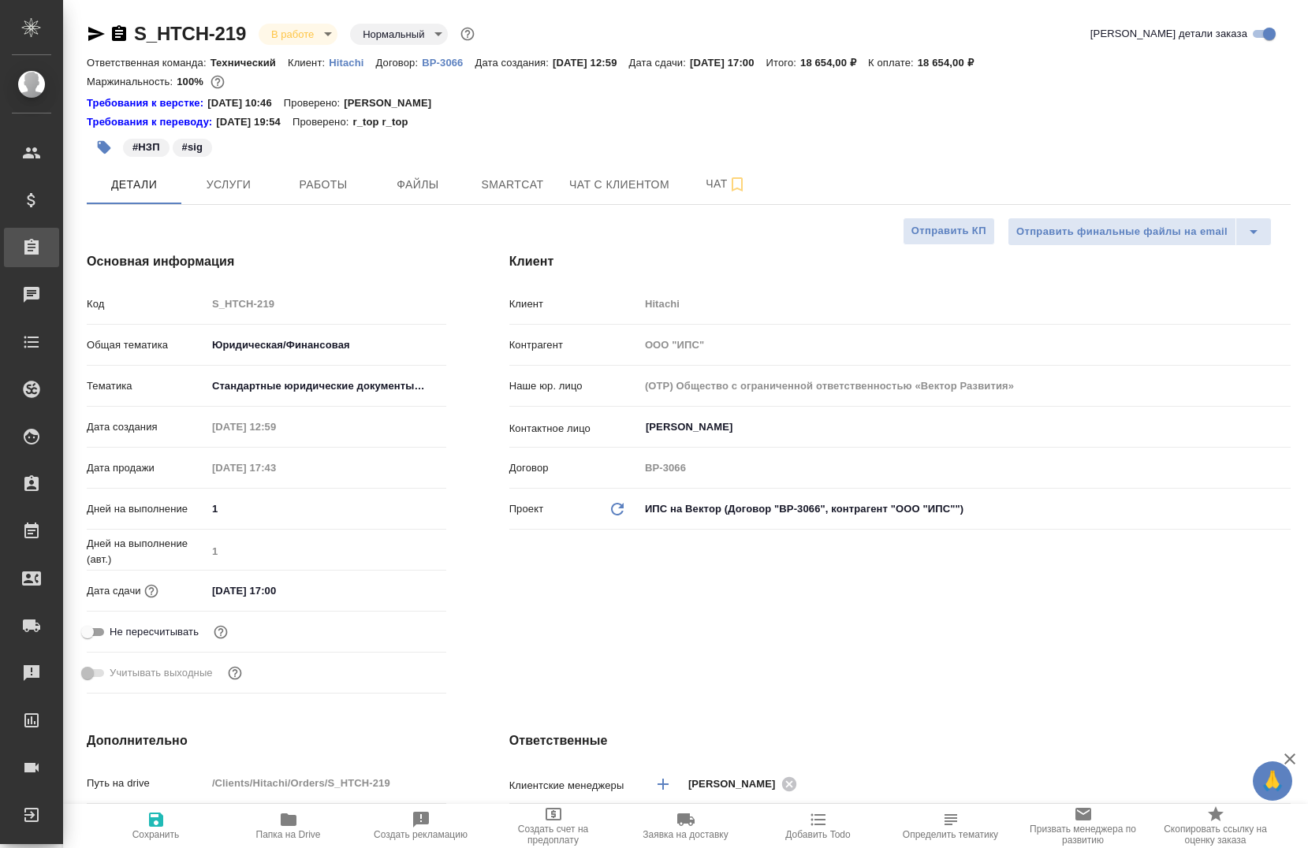
type textarea "x"
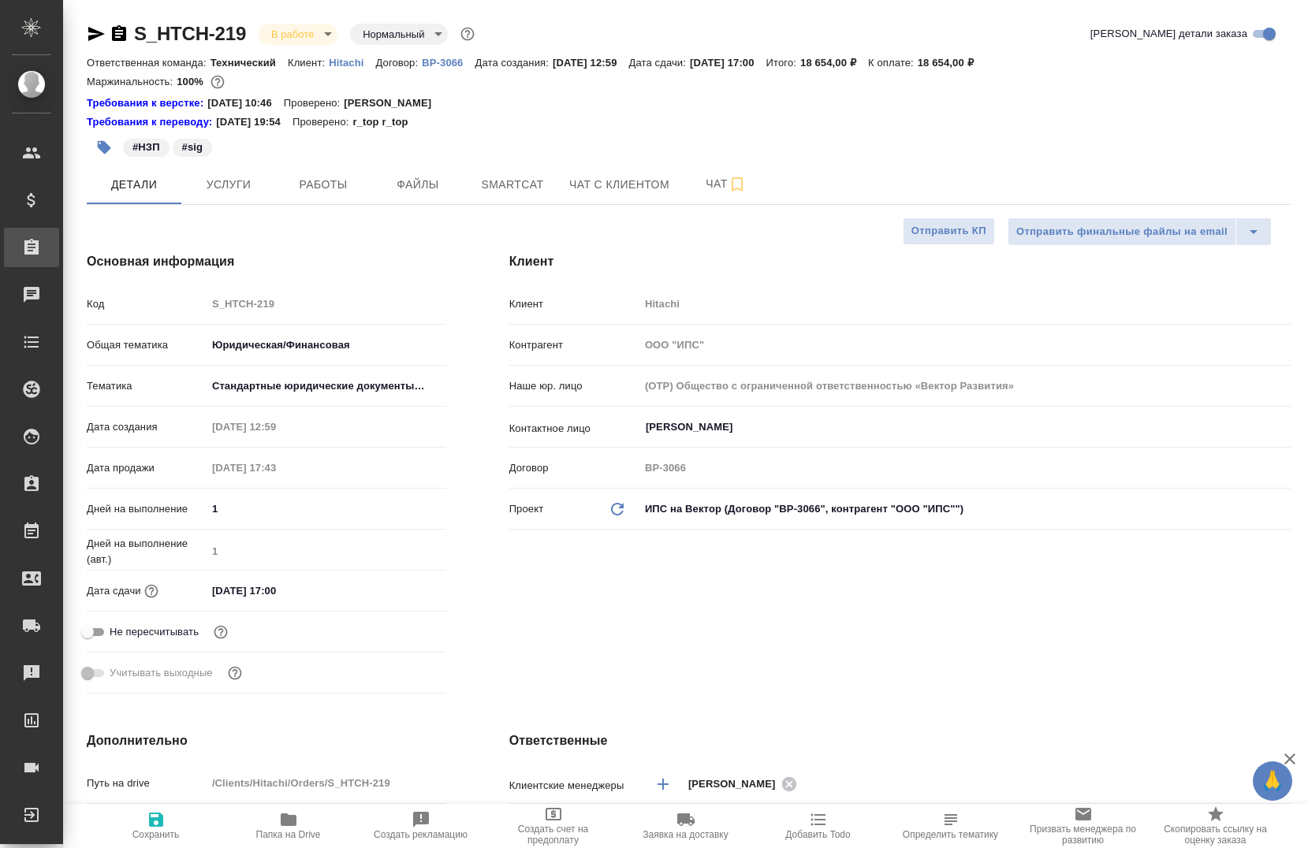
type textarea "x"
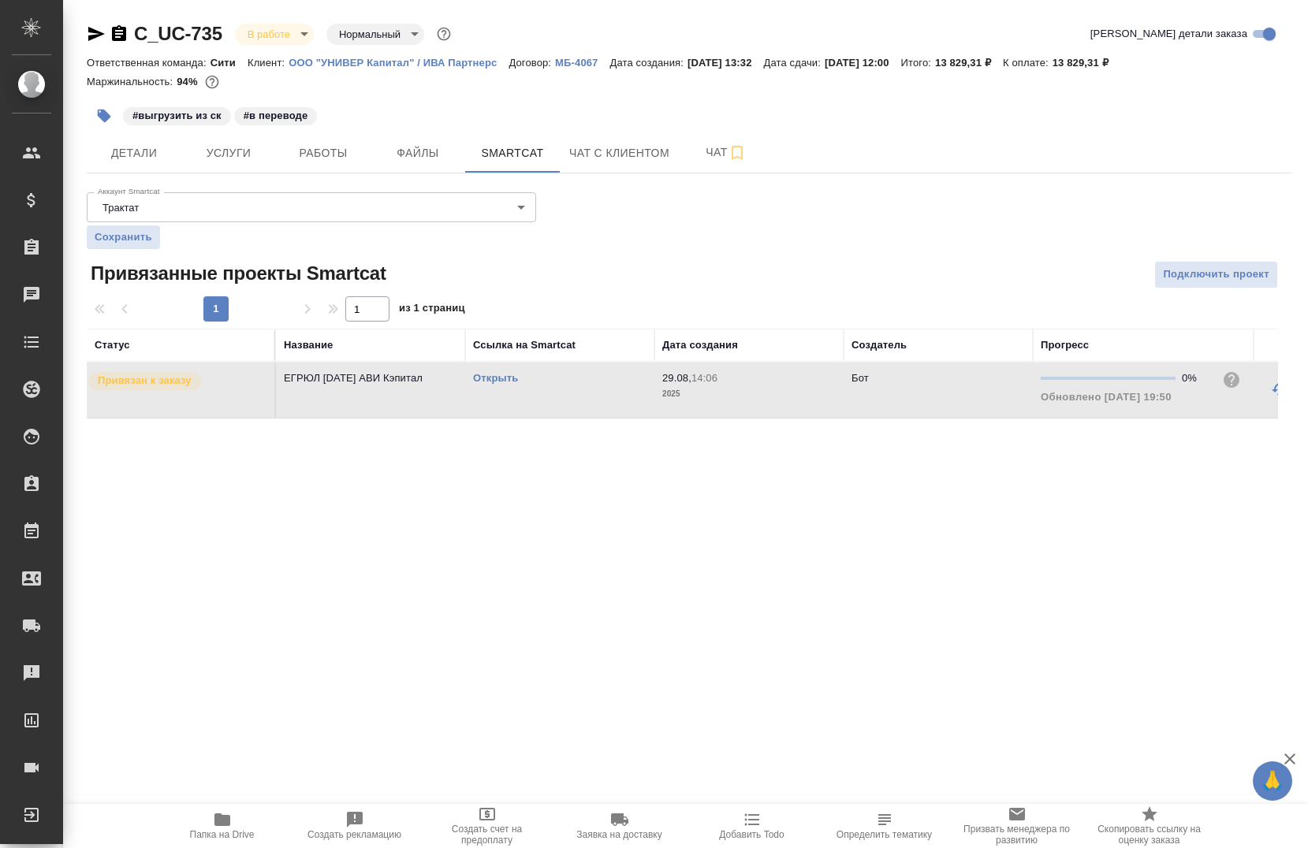
scroll to position [0, 164]
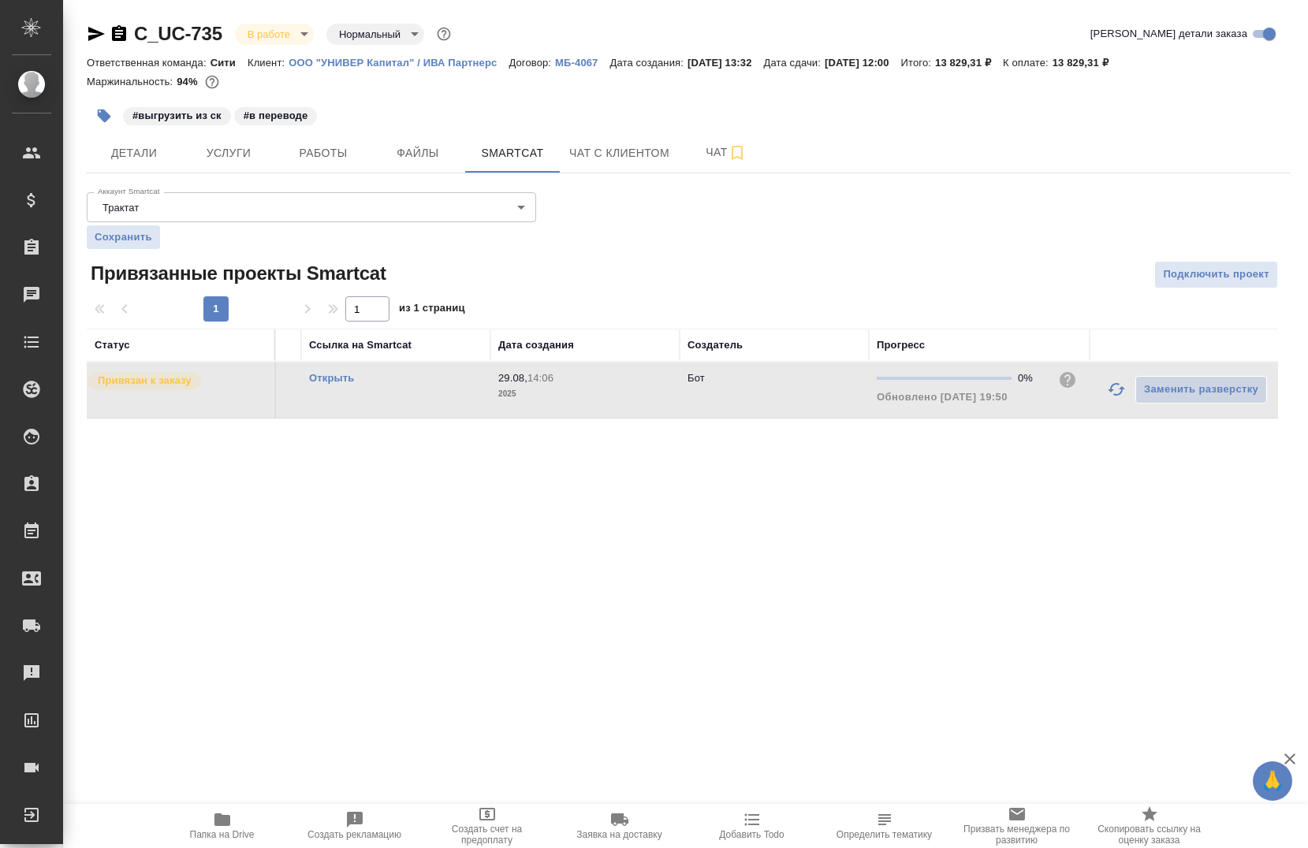
click at [1119, 382] on icon "button" at bounding box center [1116, 389] width 19 height 19
click at [311, 148] on span "Работы" at bounding box center [323, 154] width 76 height 20
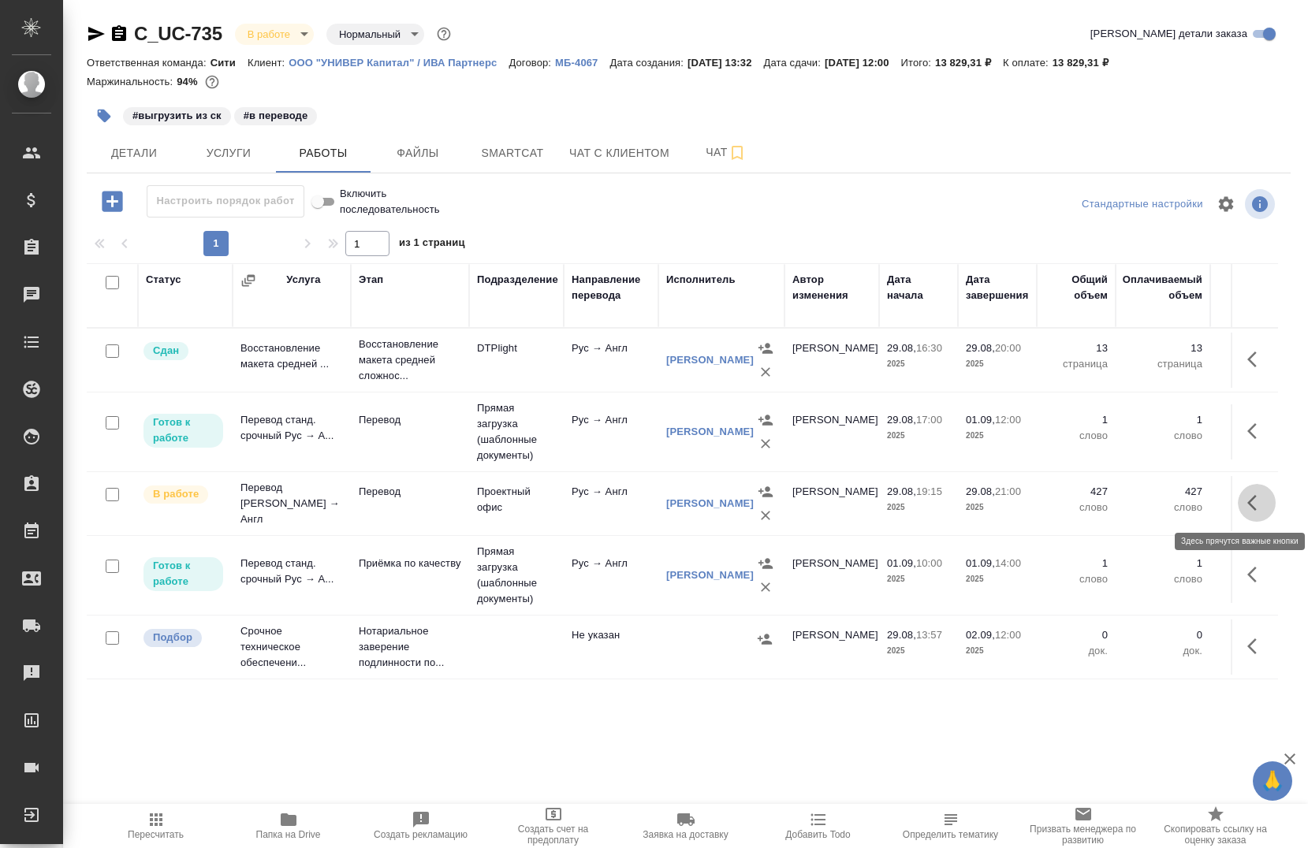
click at [1250, 502] on icon "button" at bounding box center [1256, 503] width 19 height 19
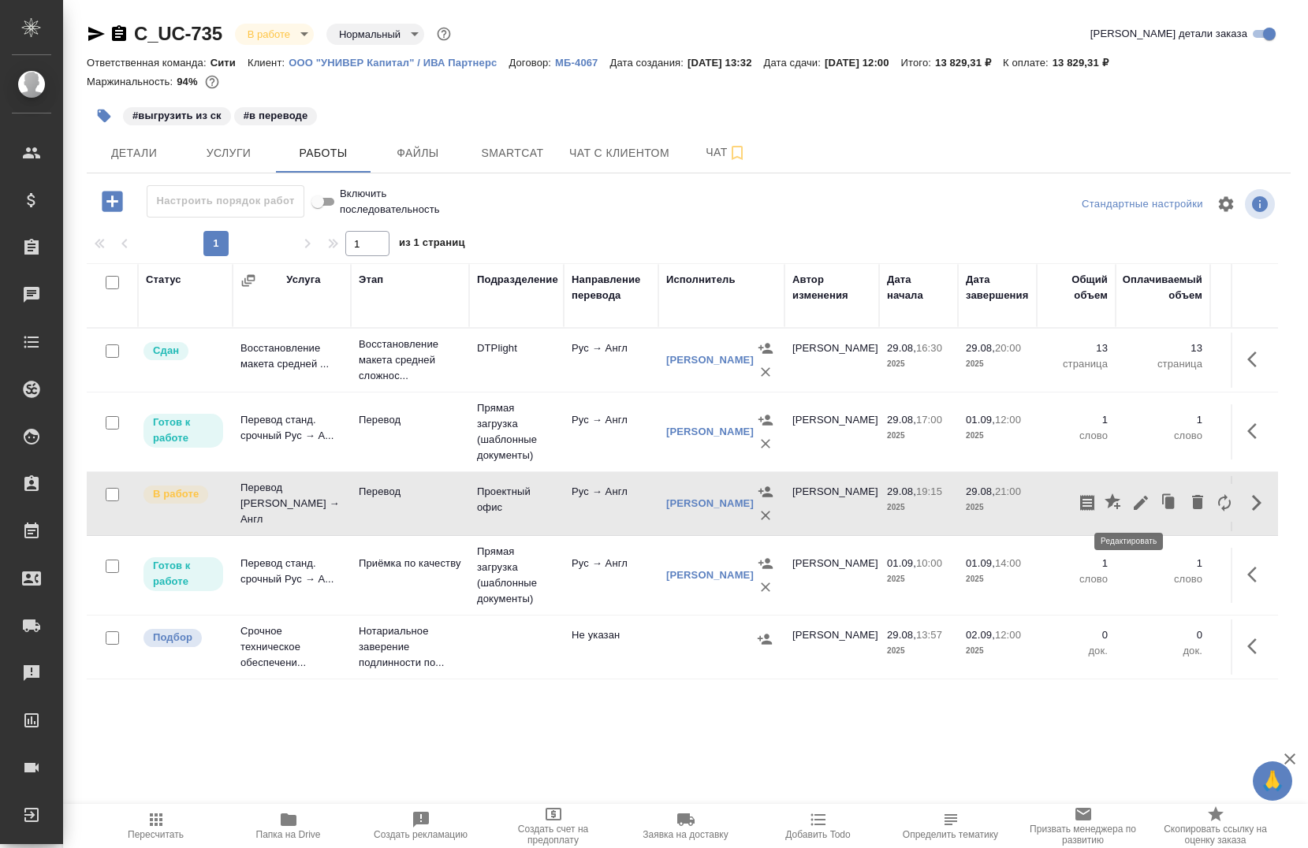
click at [1134, 509] on icon "button" at bounding box center [1141, 503] width 14 height 14
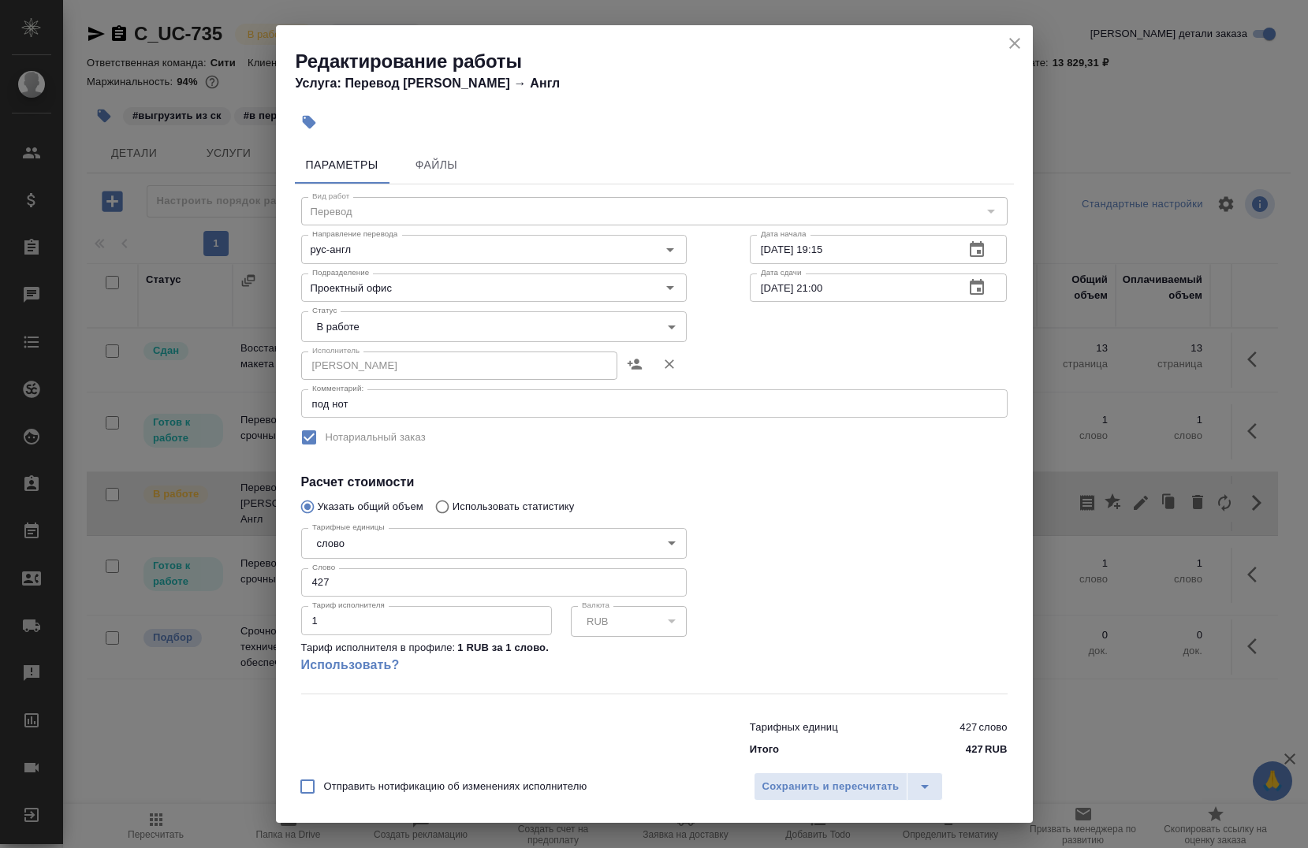
click at [874, 291] on input "29.08.2025 21:00" at bounding box center [851, 288] width 203 height 28
type input "29.08.2025 23:00"
click at [789, 783] on span "Сохранить и пересчитать" at bounding box center [830, 787] width 137 height 18
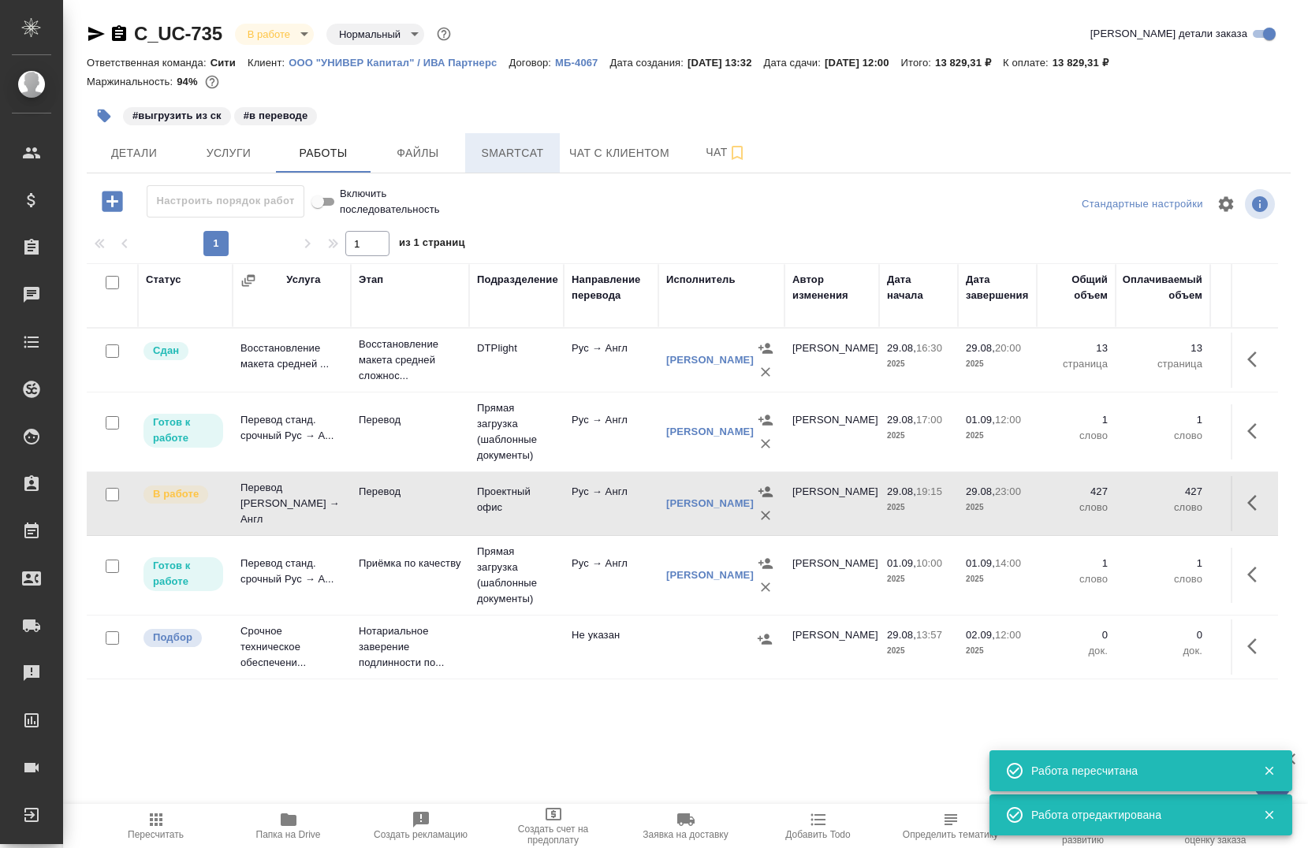
click at [503, 148] on span "Smartcat" at bounding box center [513, 154] width 76 height 20
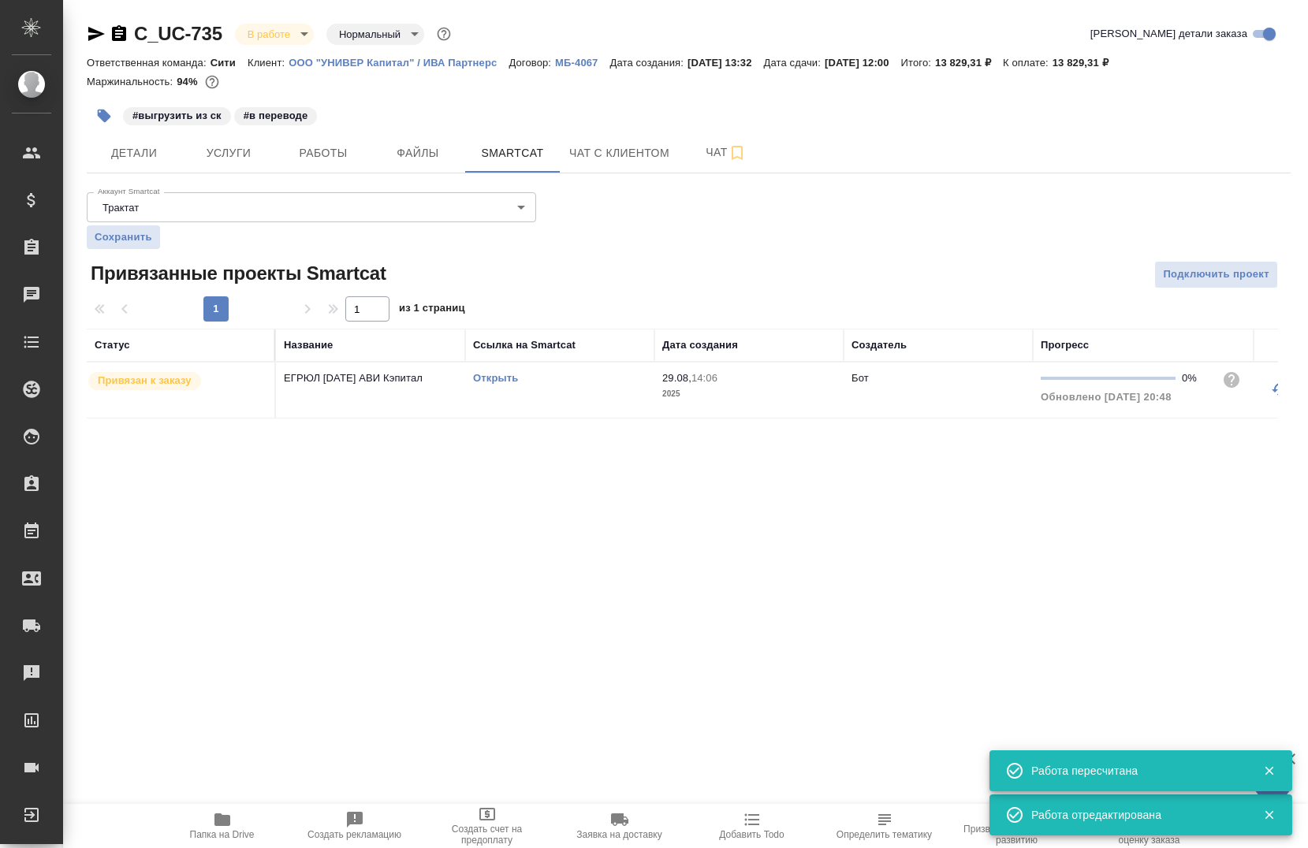
click at [515, 371] on div "Открыть" at bounding box center [559, 379] width 173 height 16
click at [498, 377] on link "Открыть" at bounding box center [495, 378] width 45 height 12
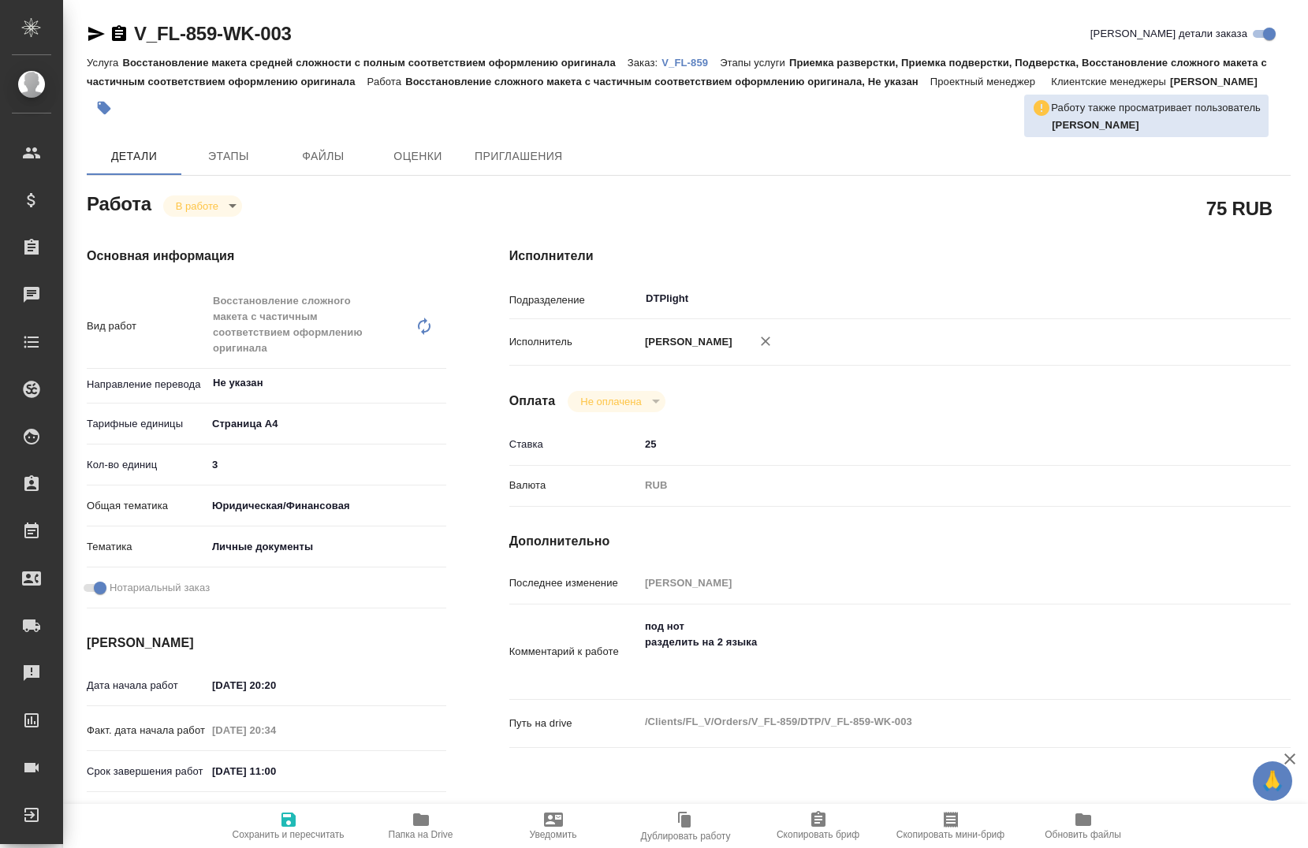
type textarea "x"
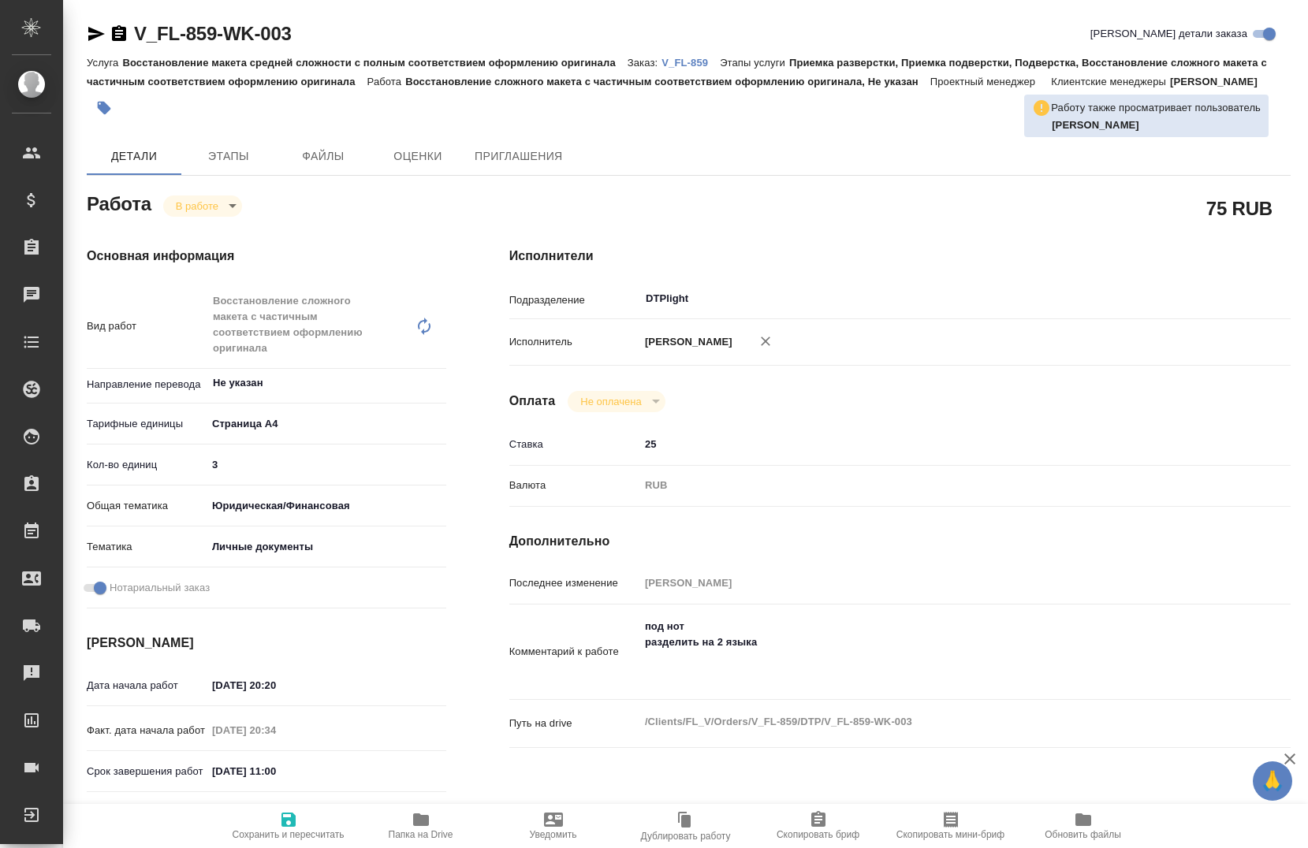
type textarea "x"
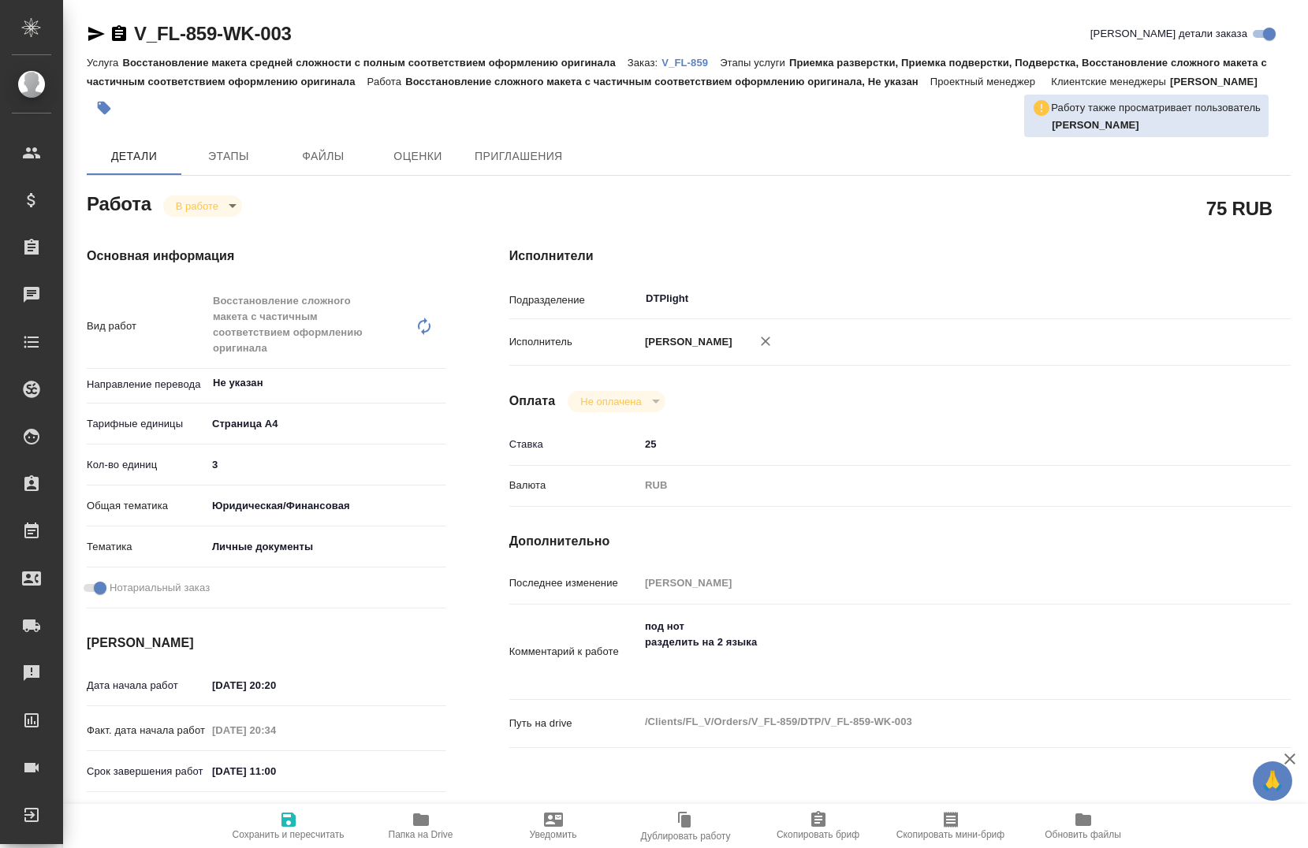
type textarea "x"
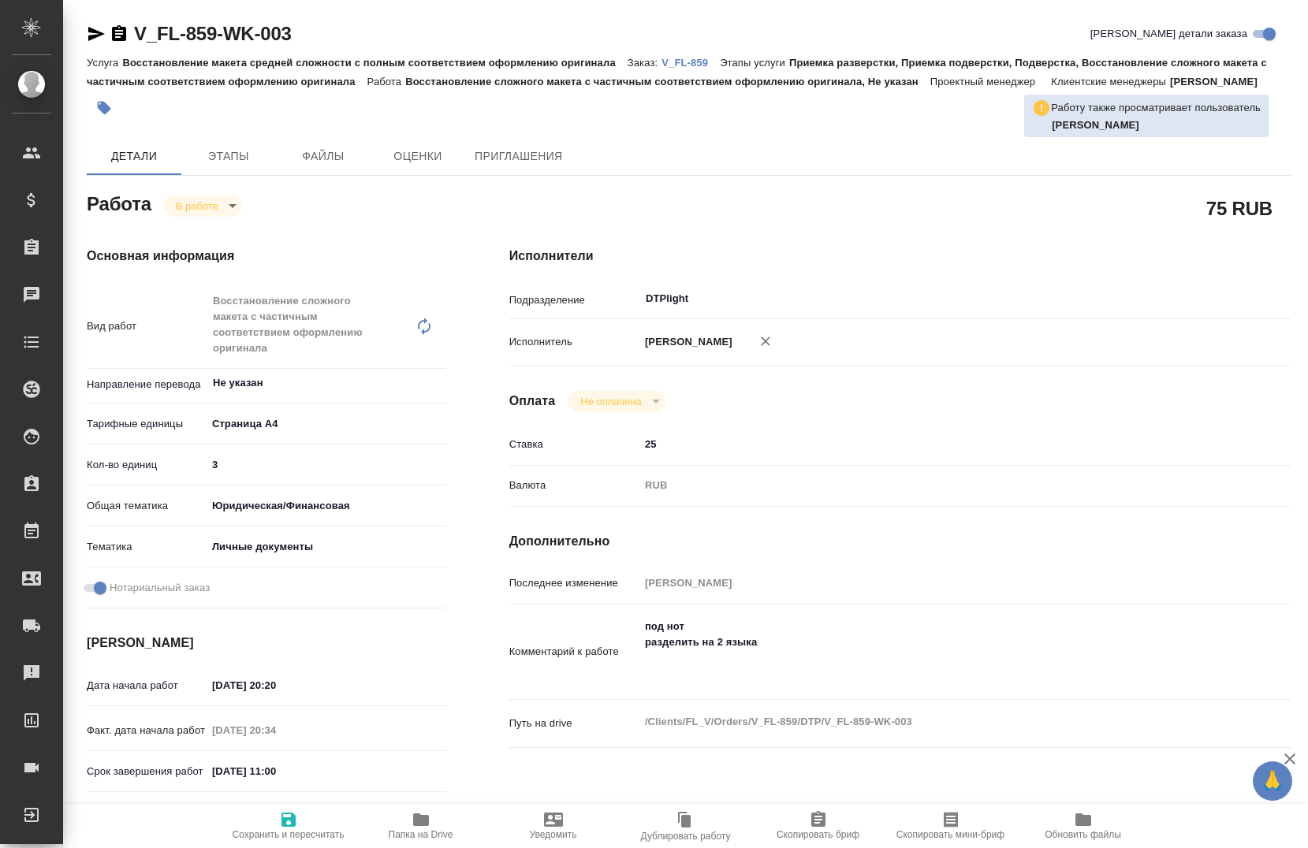
type textarea "x"
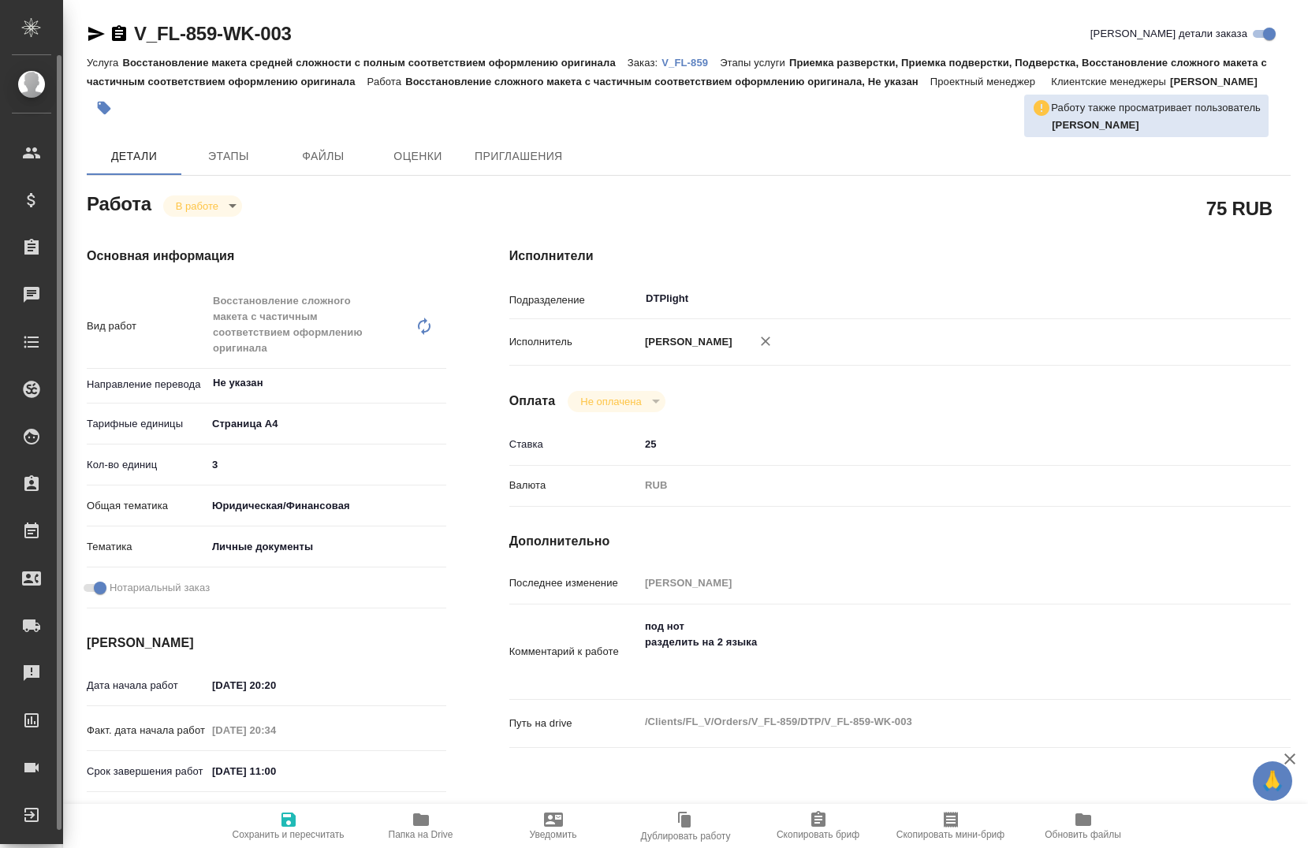
type textarea "x"
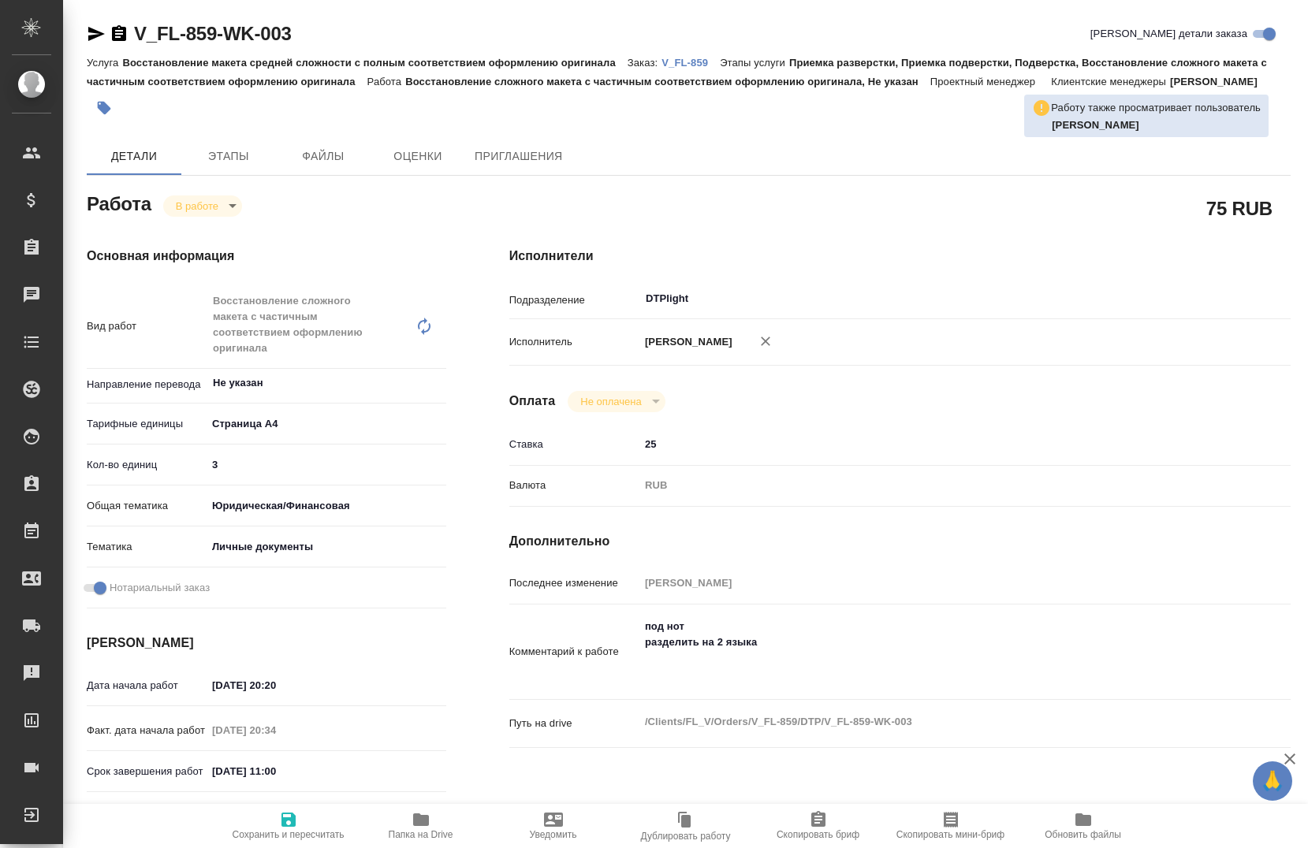
type textarea "x"
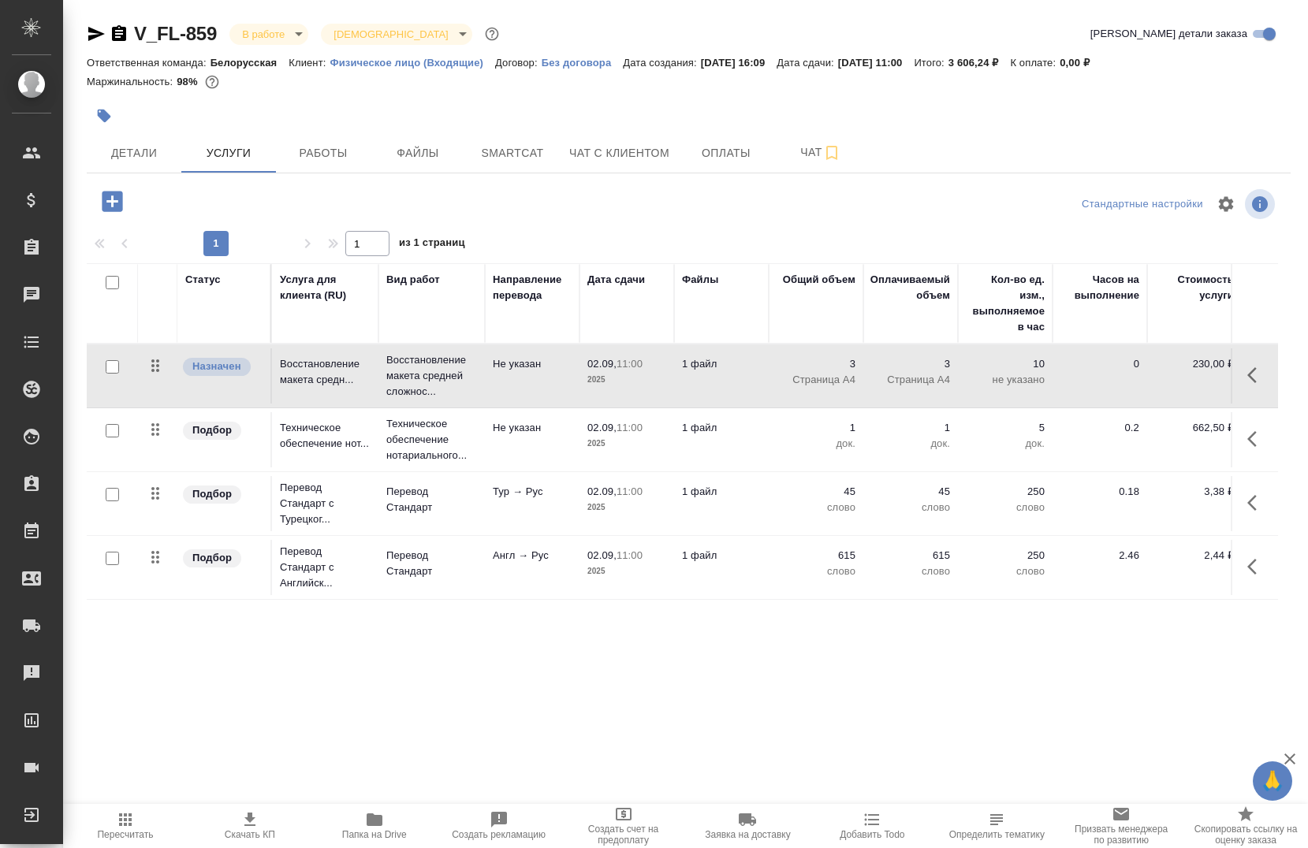
click at [1247, 369] on icon "button" at bounding box center [1256, 375] width 19 height 19
click at [1167, 378] on button "button" at bounding box center [1167, 375] width 27 height 38
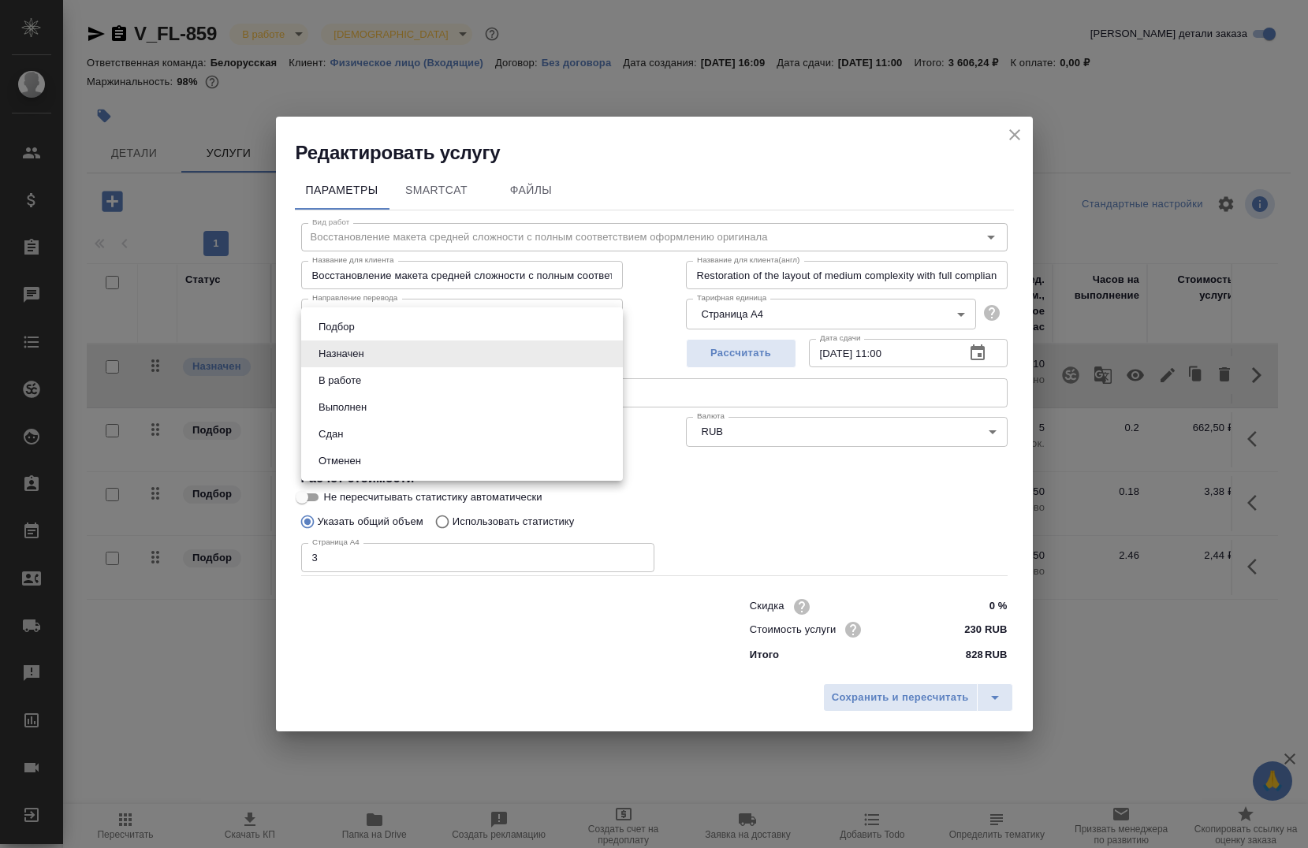
click at [444, 358] on body "🙏 .cls-1 fill:#fff; AWATERA [PERSON_NAME] Спецификации Заказы 0 Чаты Todo Проек…" at bounding box center [654, 424] width 1308 height 848
click at [421, 385] on li "В работе" at bounding box center [462, 380] width 322 height 27
type input "inProgress"
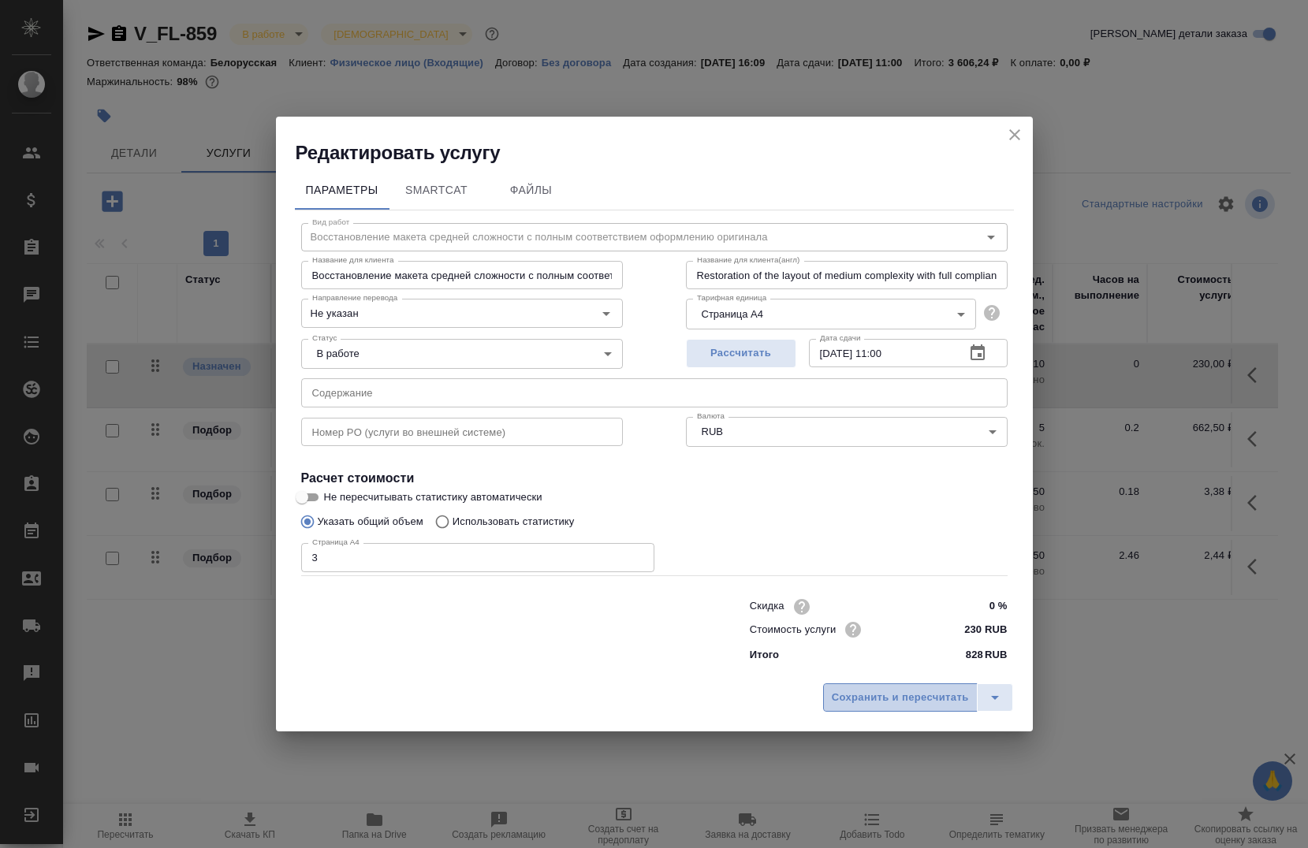
click at [872, 689] on span "Сохранить и пересчитать" at bounding box center [900, 698] width 137 height 18
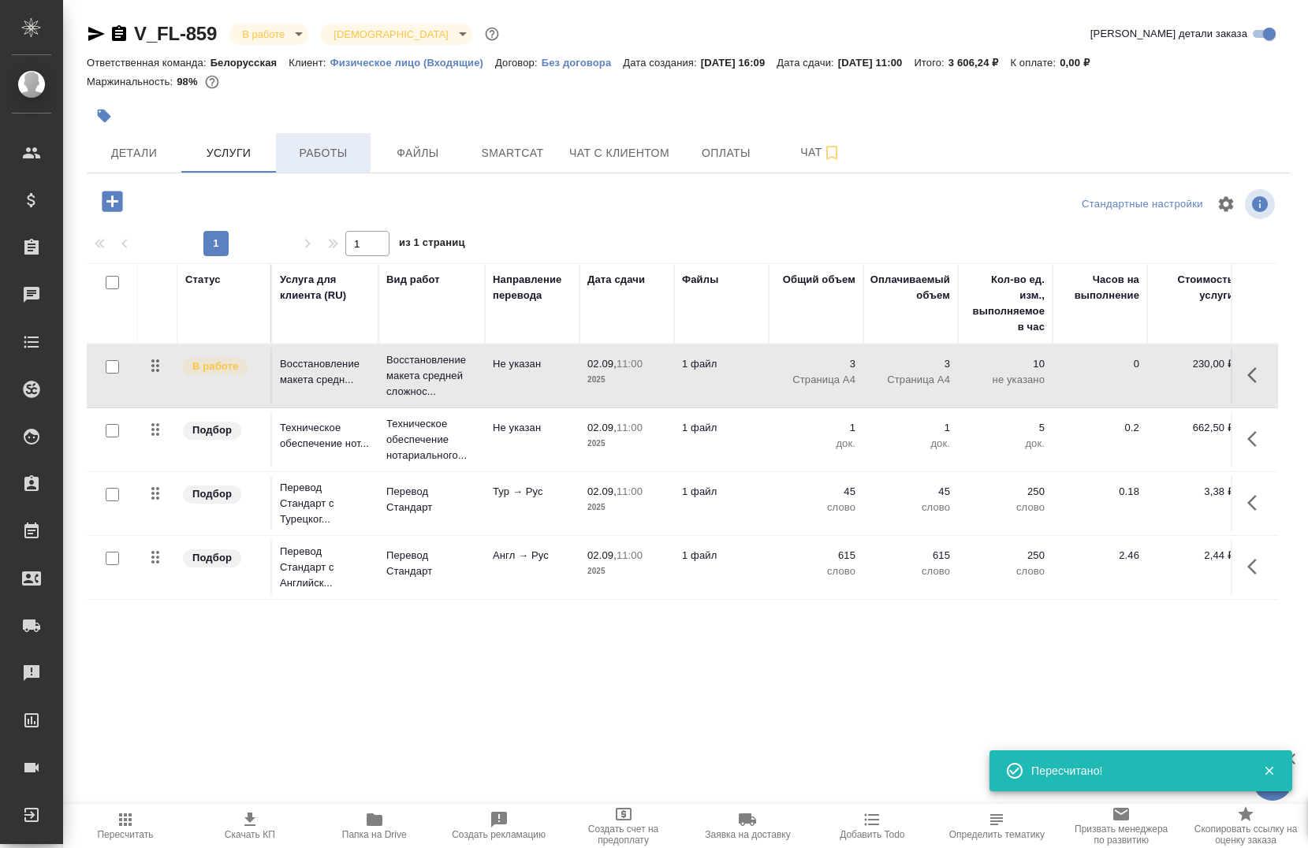
click at [367, 169] on button "Работы" at bounding box center [323, 152] width 95 height 39
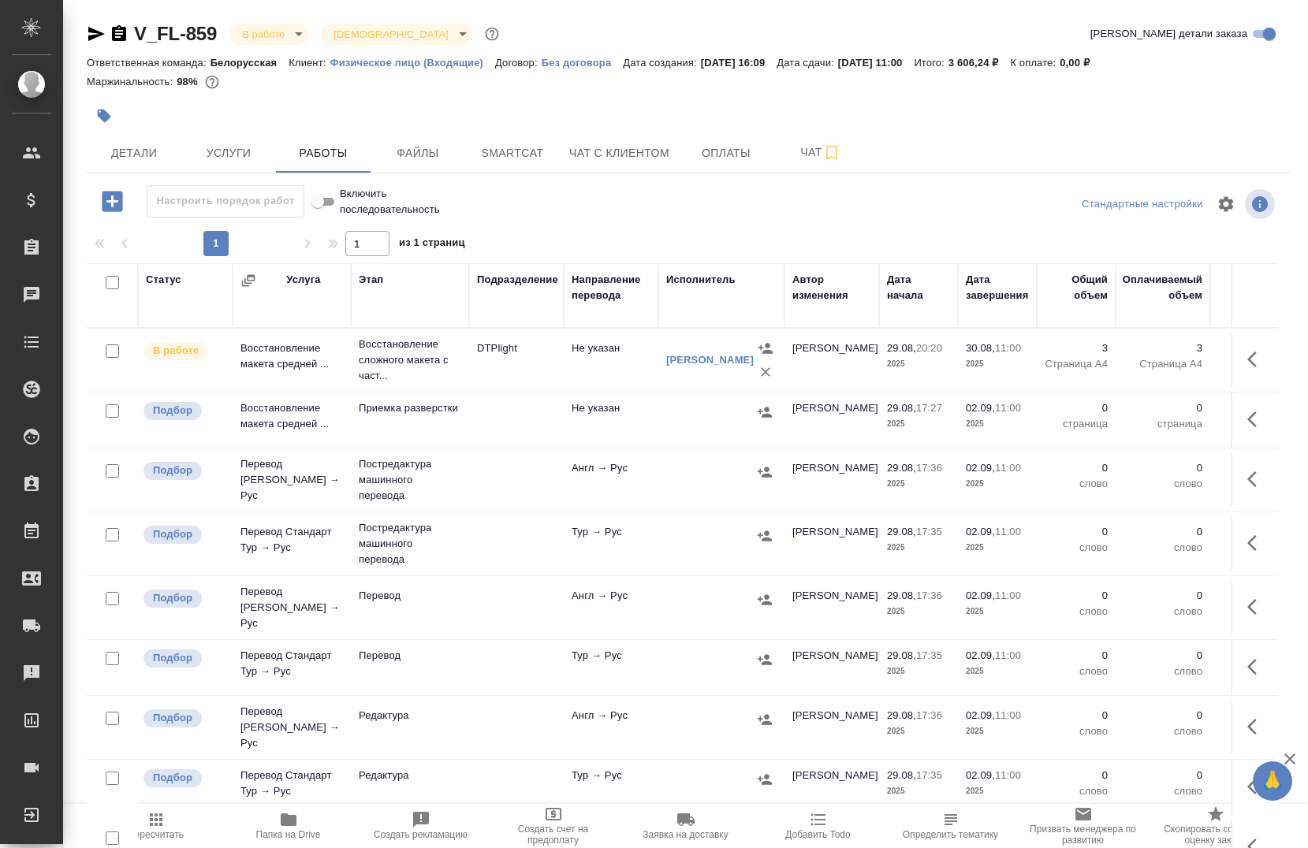
click at [1203, 382] on td "3 Страница А4" at bounding box center [1163, 360] width 95 height 55
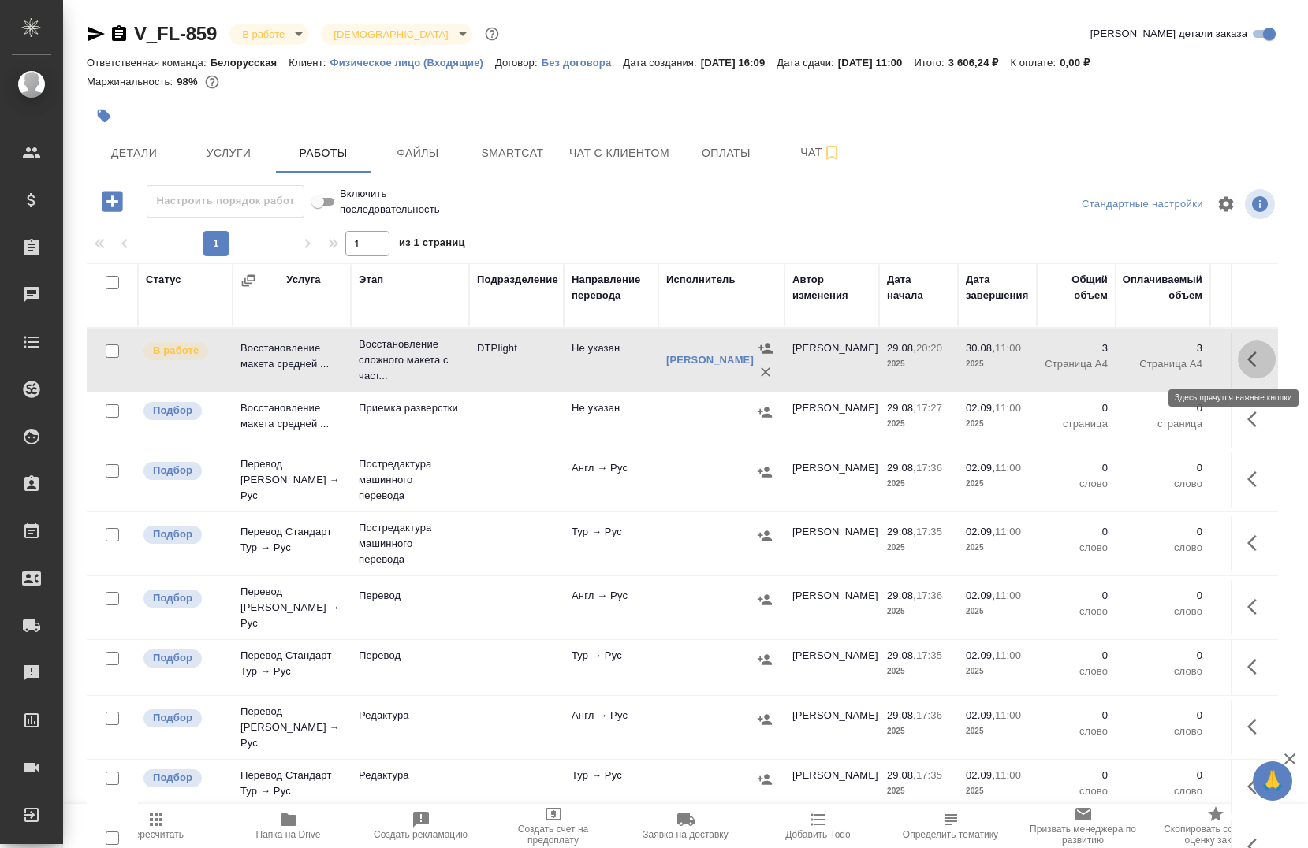
click at [1247, 363] on icon "button" at bounding box center [1256, 359] width 19 height 19
click at [1131, 354] on icon "button" at bounding box center [1140, 359] width 19 height 19
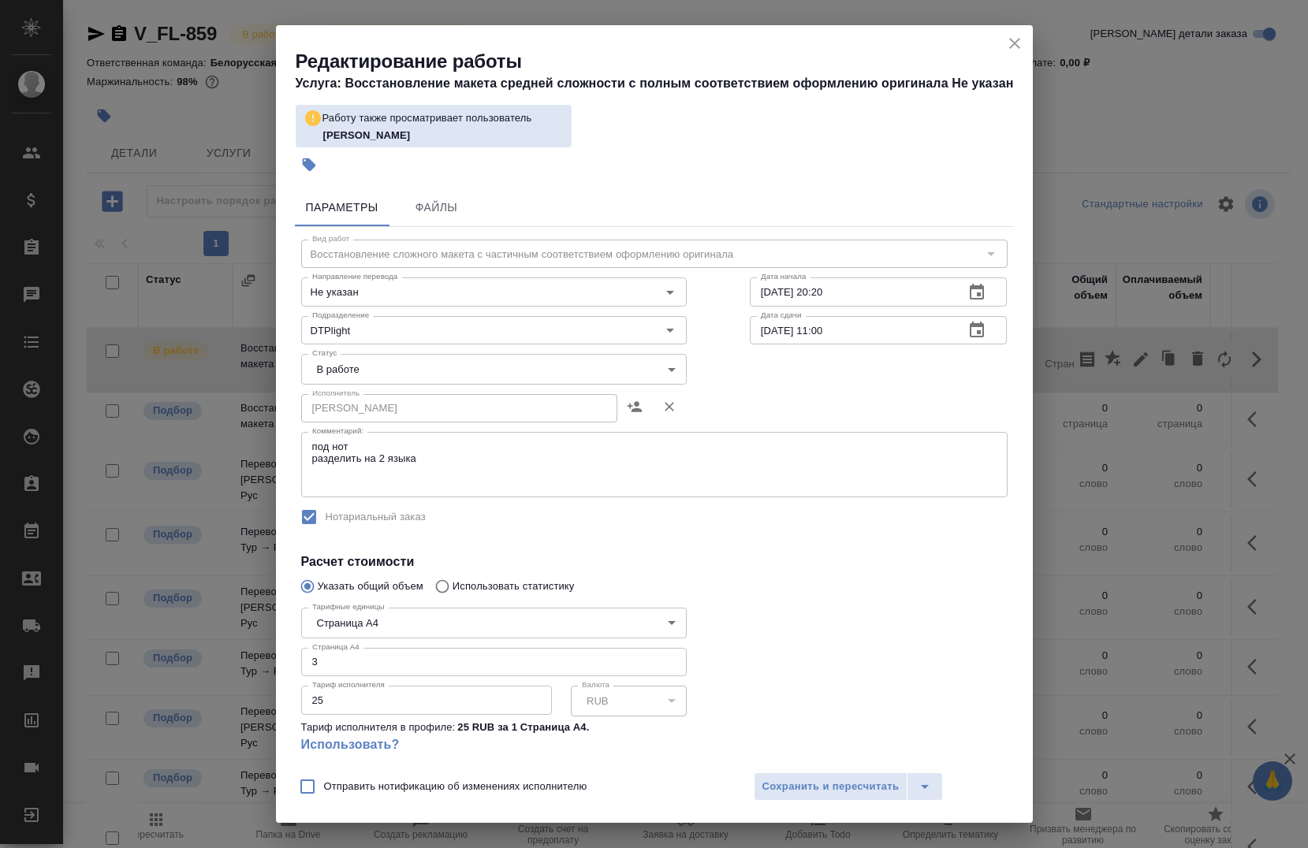
click at [859, 331] on input "30.08.2025 11:00" at bounding box center [851, 330] width 203 height 28
type input "3_.__.____ __:__"
type input "01.09.2025 12:00"
click at [825, 392] on div "Исполнитель Риянова Анна Александровна Исполнитель" at bounding box center [655, 406] width 770 height 101
click at [375, 487] on textarea "под нот разделить на 2 языка" at bounding box center [654, 465] width 684 height 49
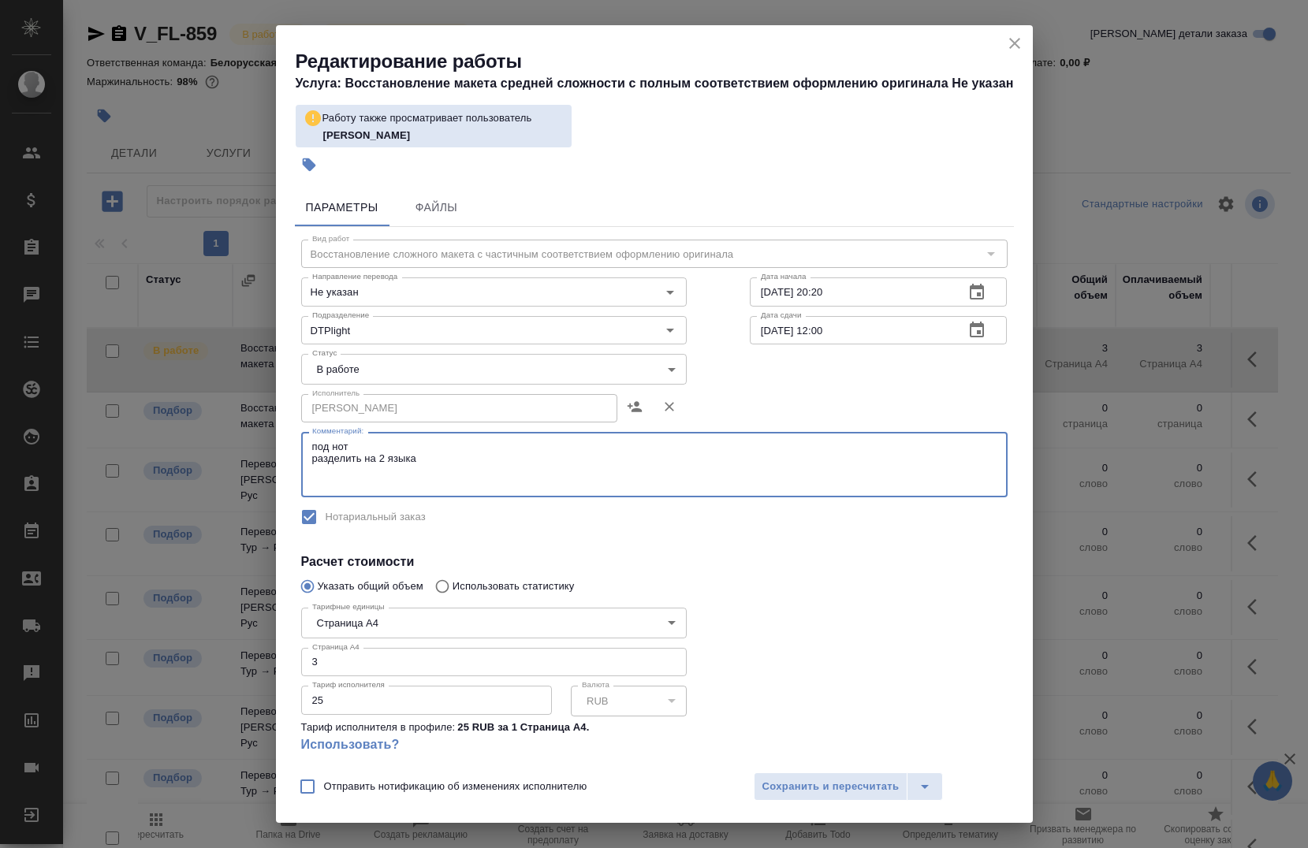
click at [378, 476] on textarea "под нот разделить на 2 языка" at bounding box center [654, 465] width 684 height 49
type textarea "под нот разделить на 2 языка в пн скинут оригинал док-та"
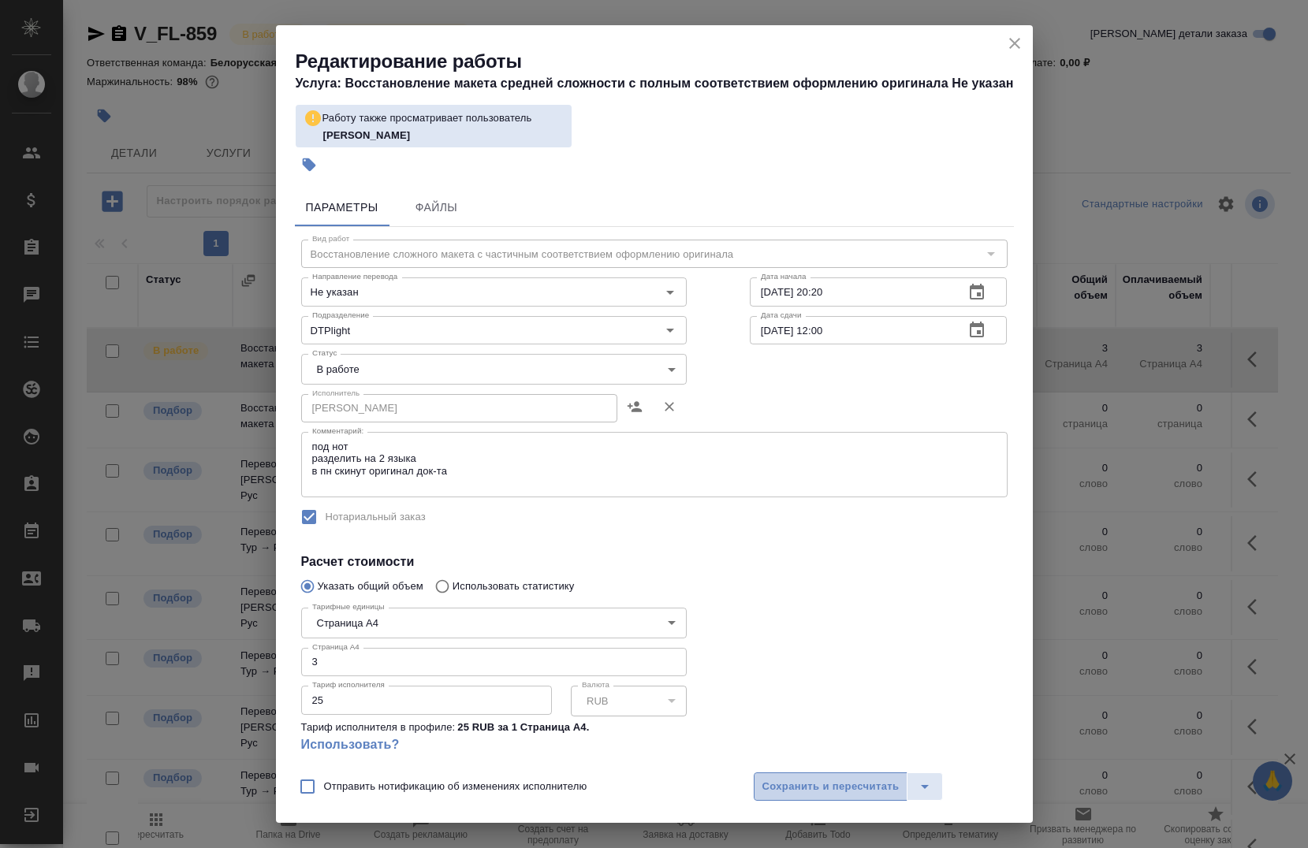
click at [800, 781] on span "Сохранить и пересчитать" at bounding box center [830, 787] width 137 height 18
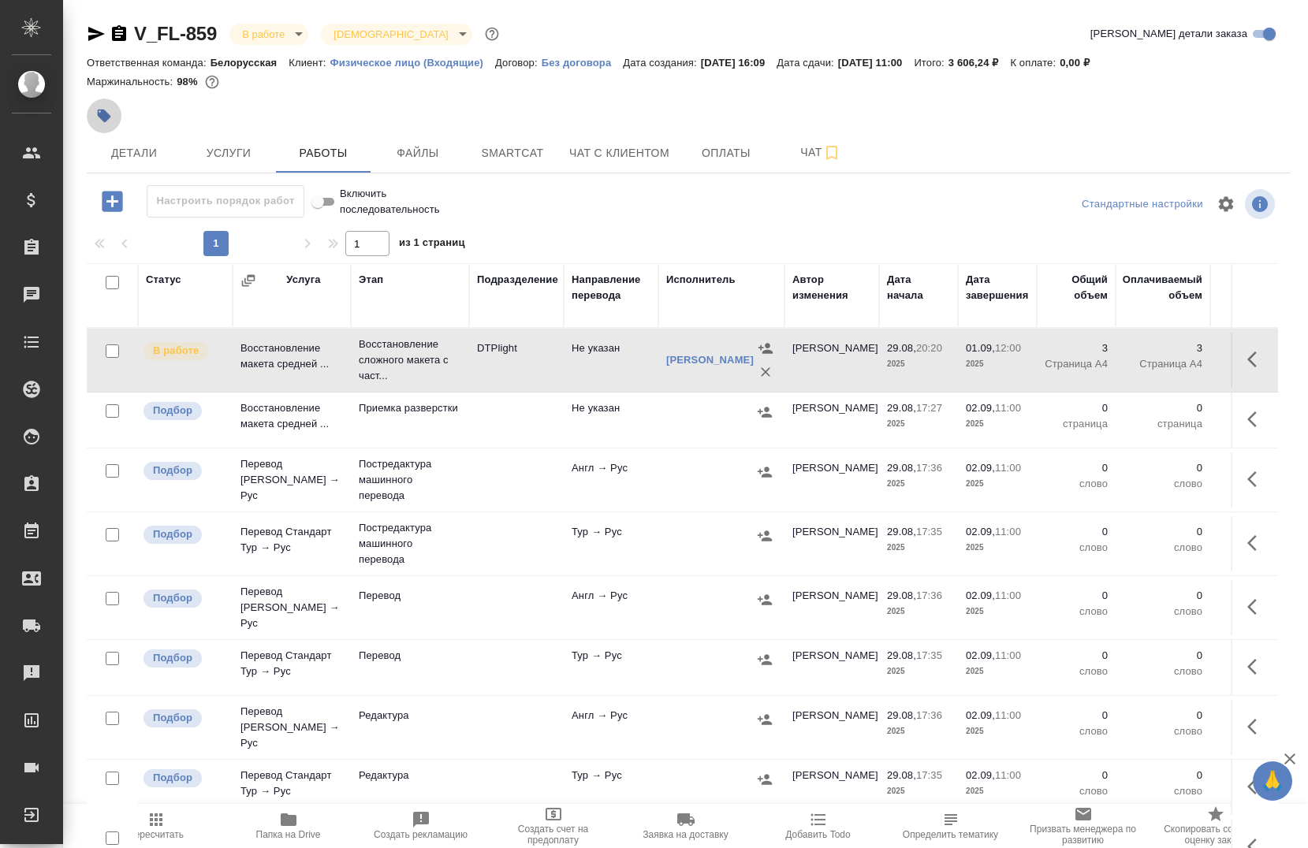
click at [115, 121] on button "button" at bounding box center [104, 116] width 35 height 35
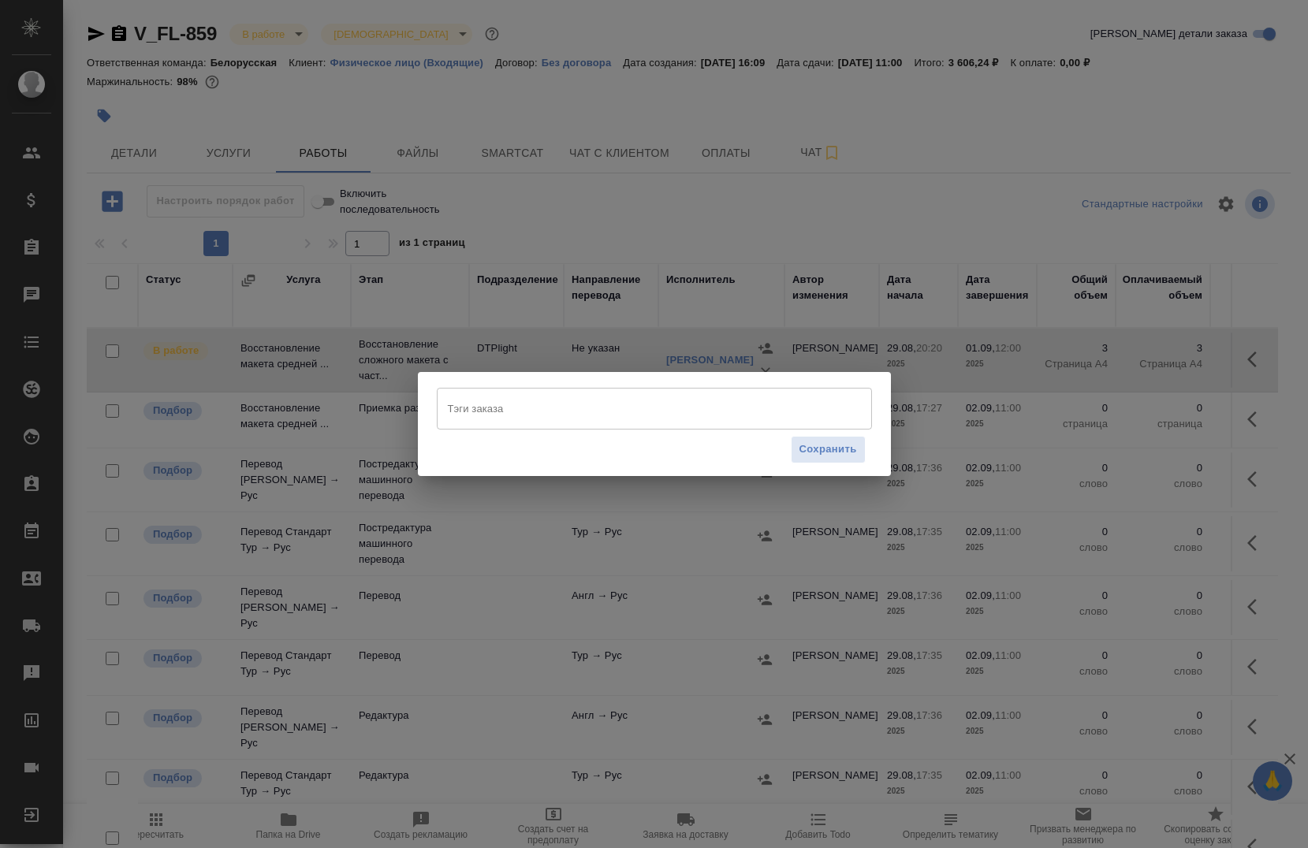
click at [653, 397] on input "Тэги заказа" at bounding box center [639, 408] width 391 height 27
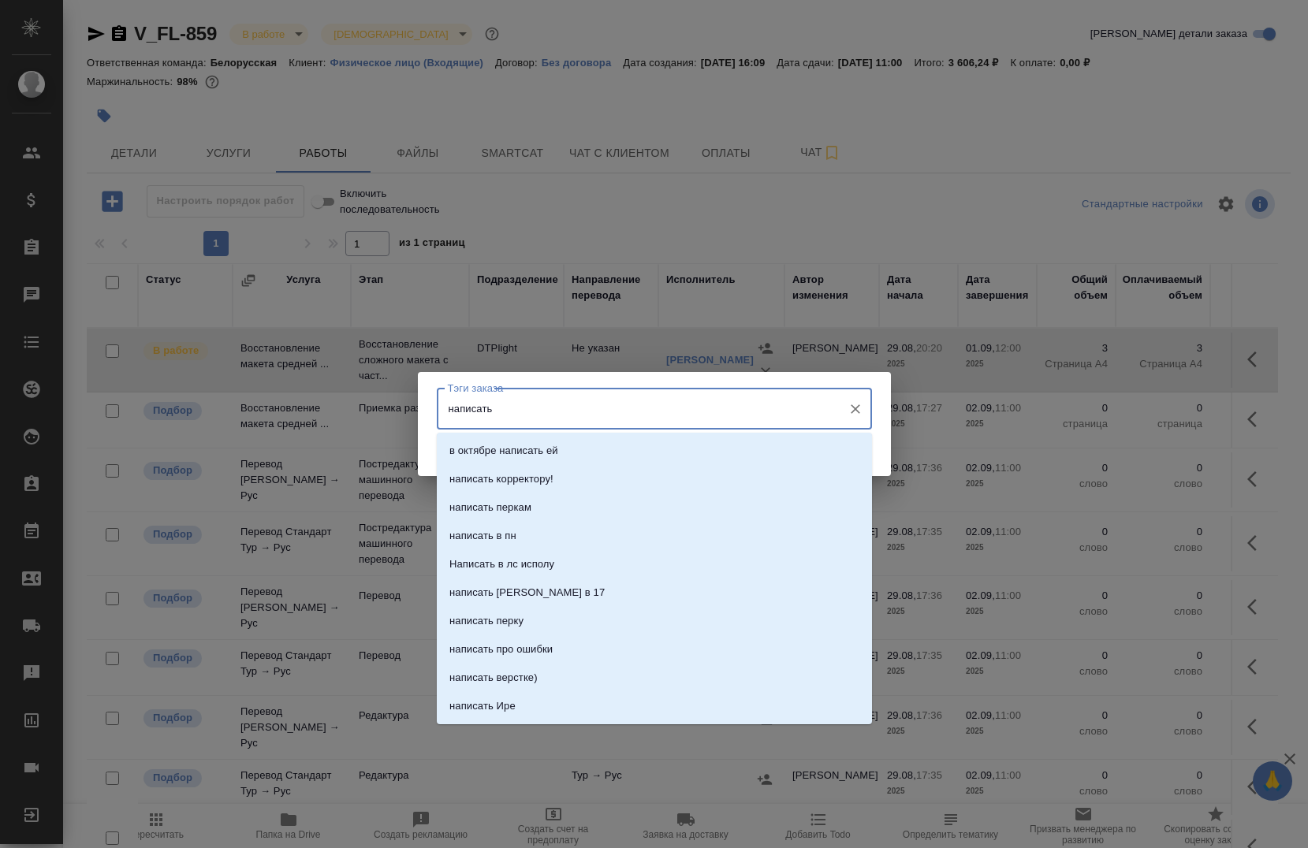
paste input "Anna Riianova"
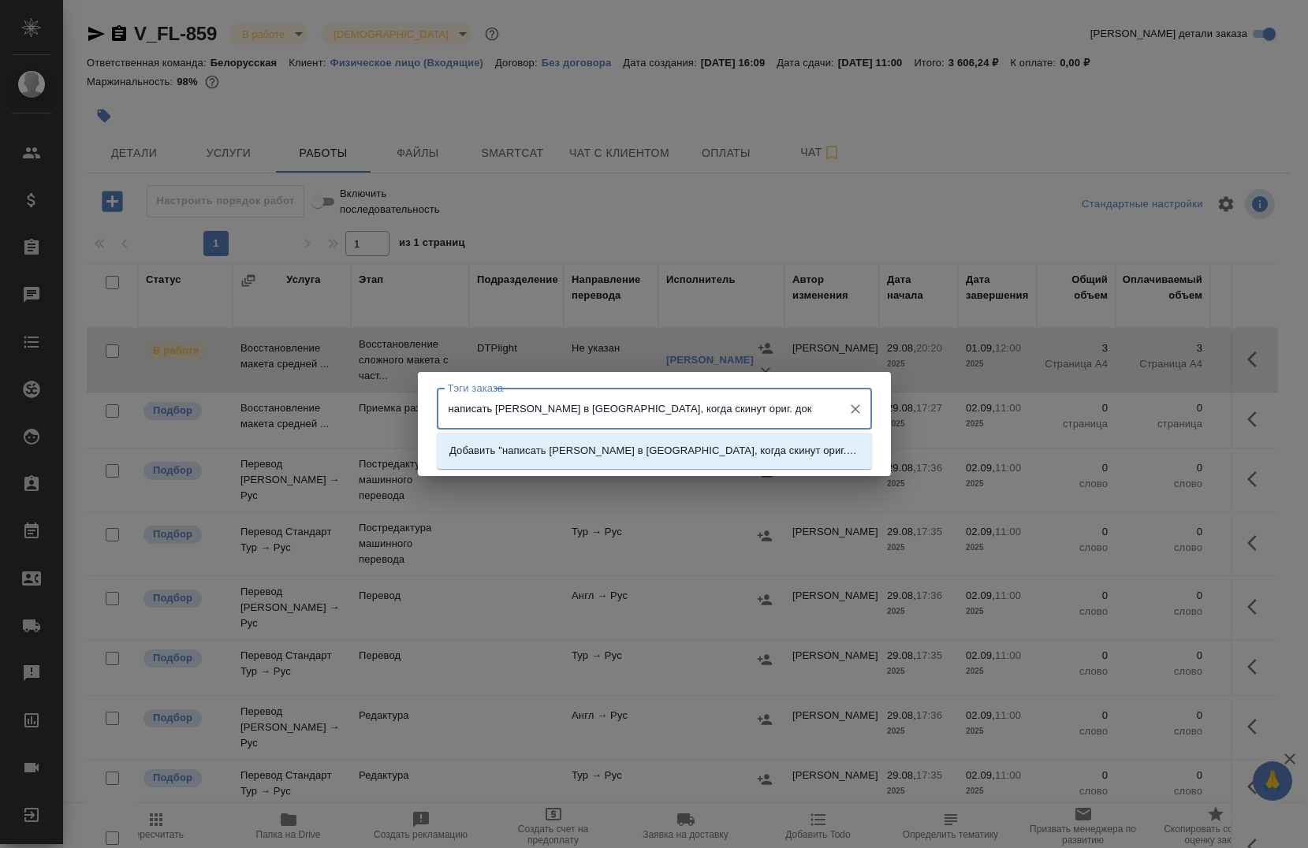
type input "написать Anna Riianova в личку, когда скинут ориг. дока"
click at [752, 455] on p "Добавить "написать Anna Riianova в личку, когда скинут ориг. дока"" at bounding box center [654, 451] width 410 height 16
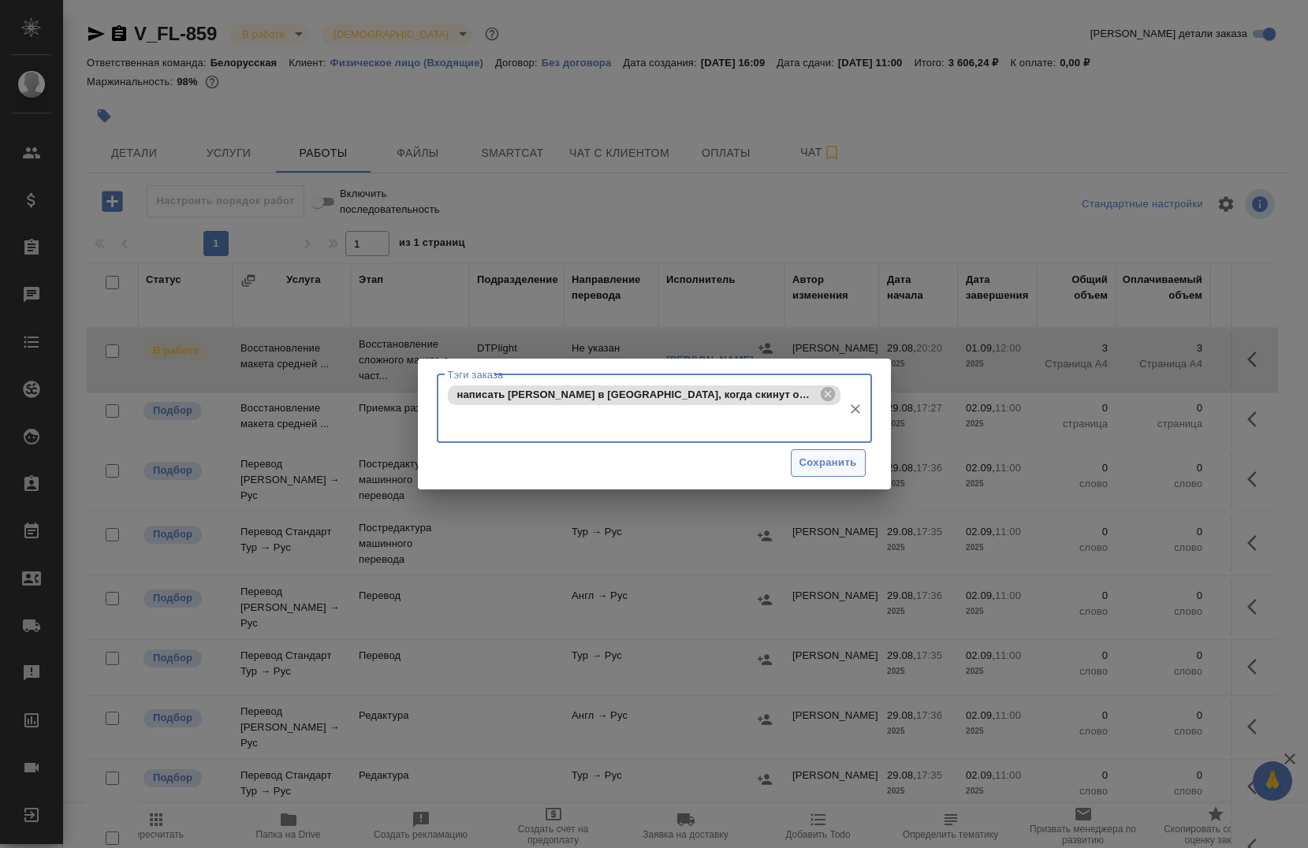
click at [804, 454] on span "Сохранить" at bounding box center [829, 463] width 58 height 18
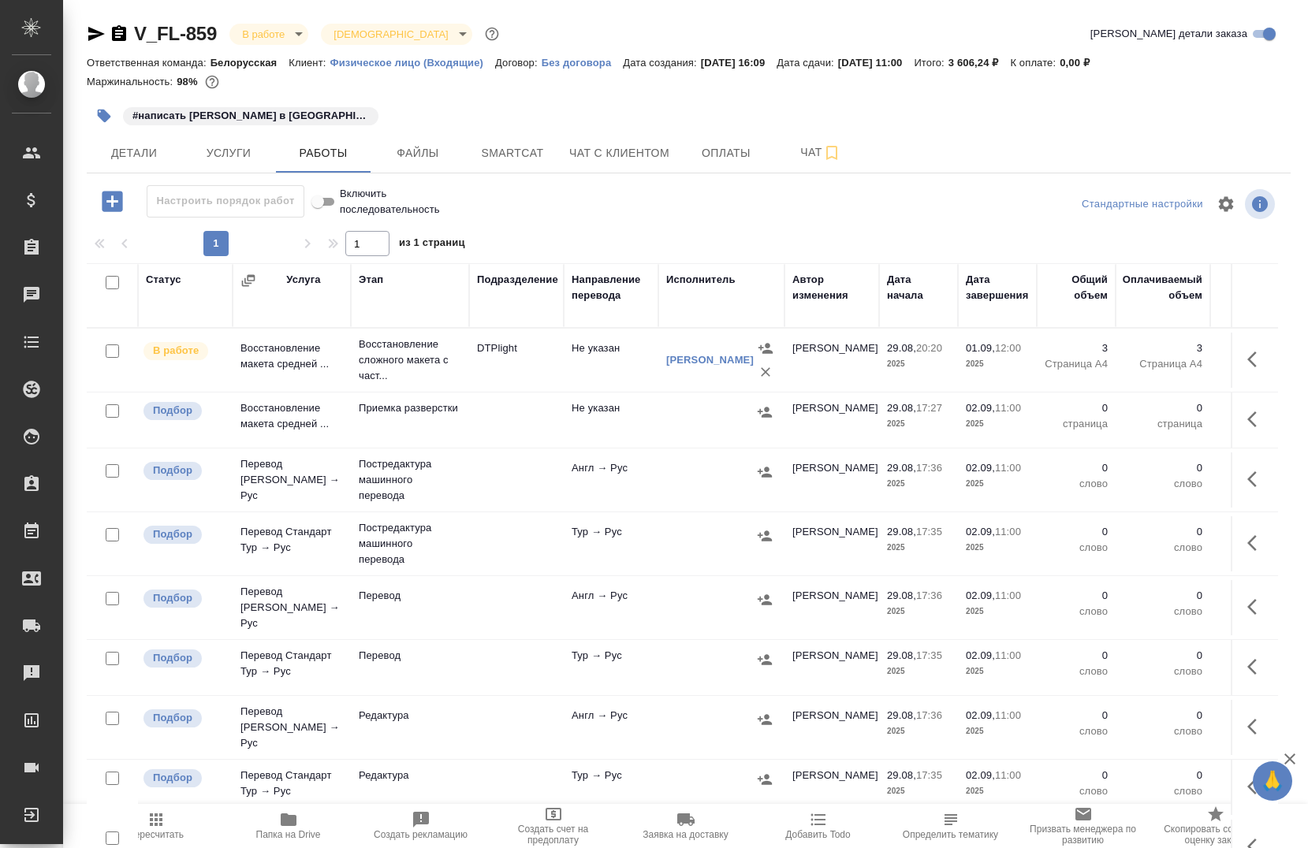
click at [97, 124] on button "button" at bounding box center [104, 116] width 35 height 35
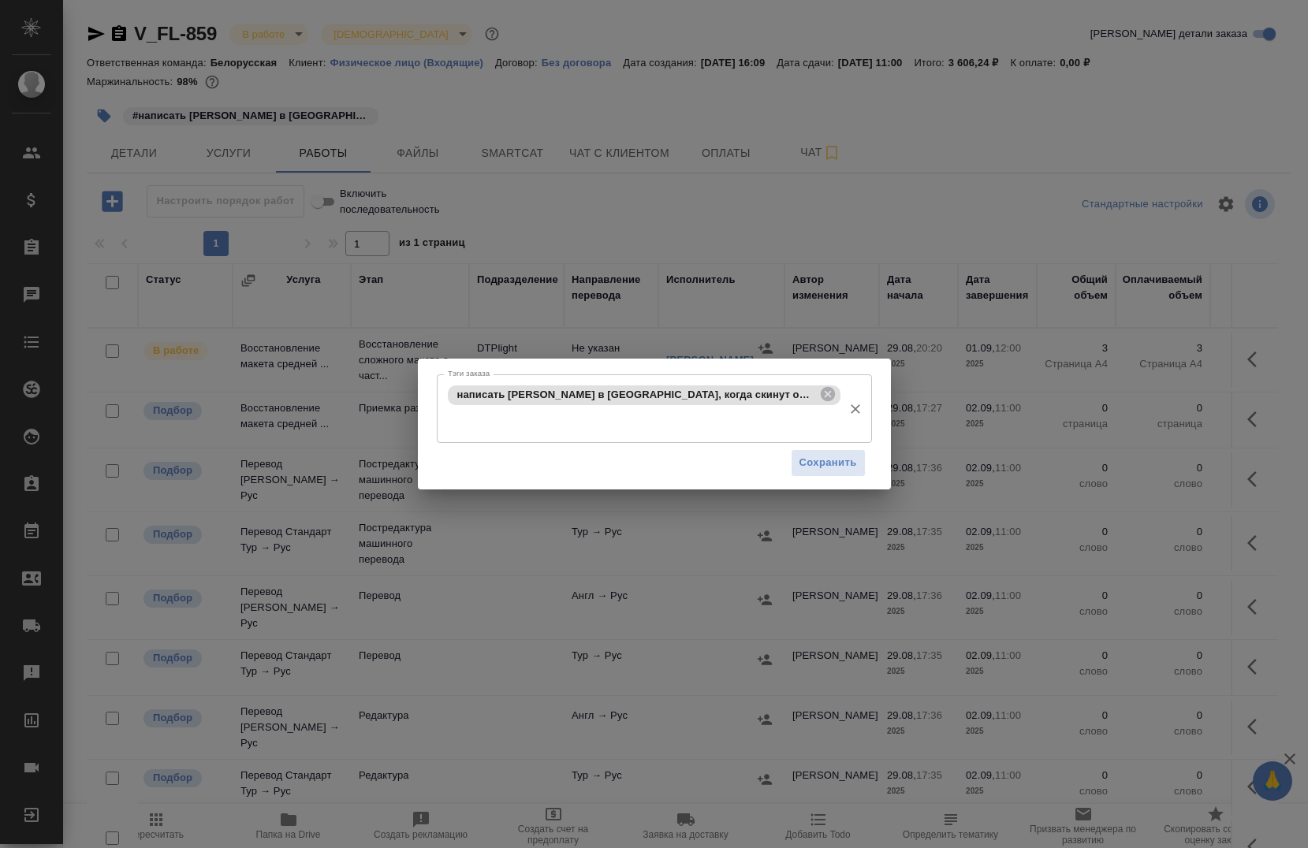
click at [815, 421] on input "Тэги заказа" at bounding box center [639, 422] width 391 height 27
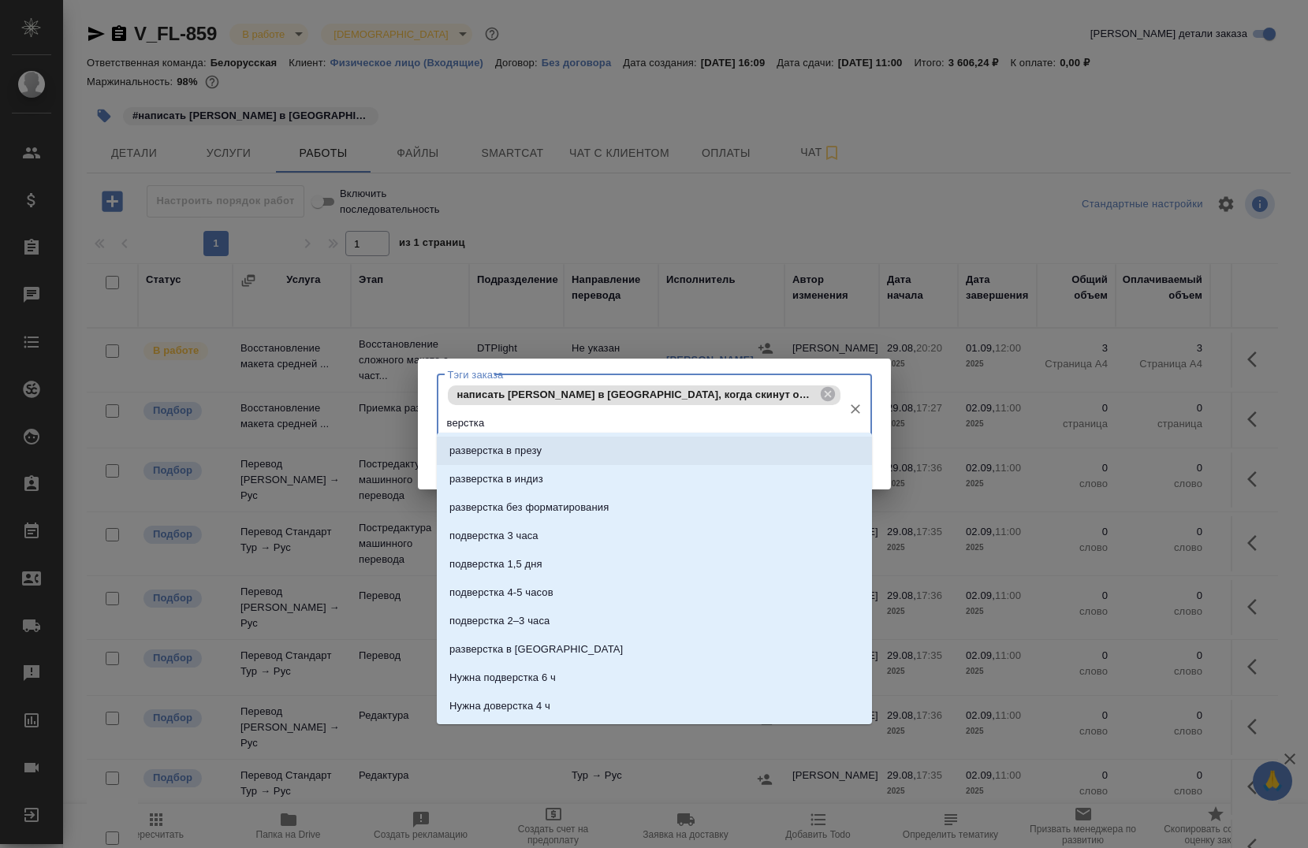
type input "верстка"
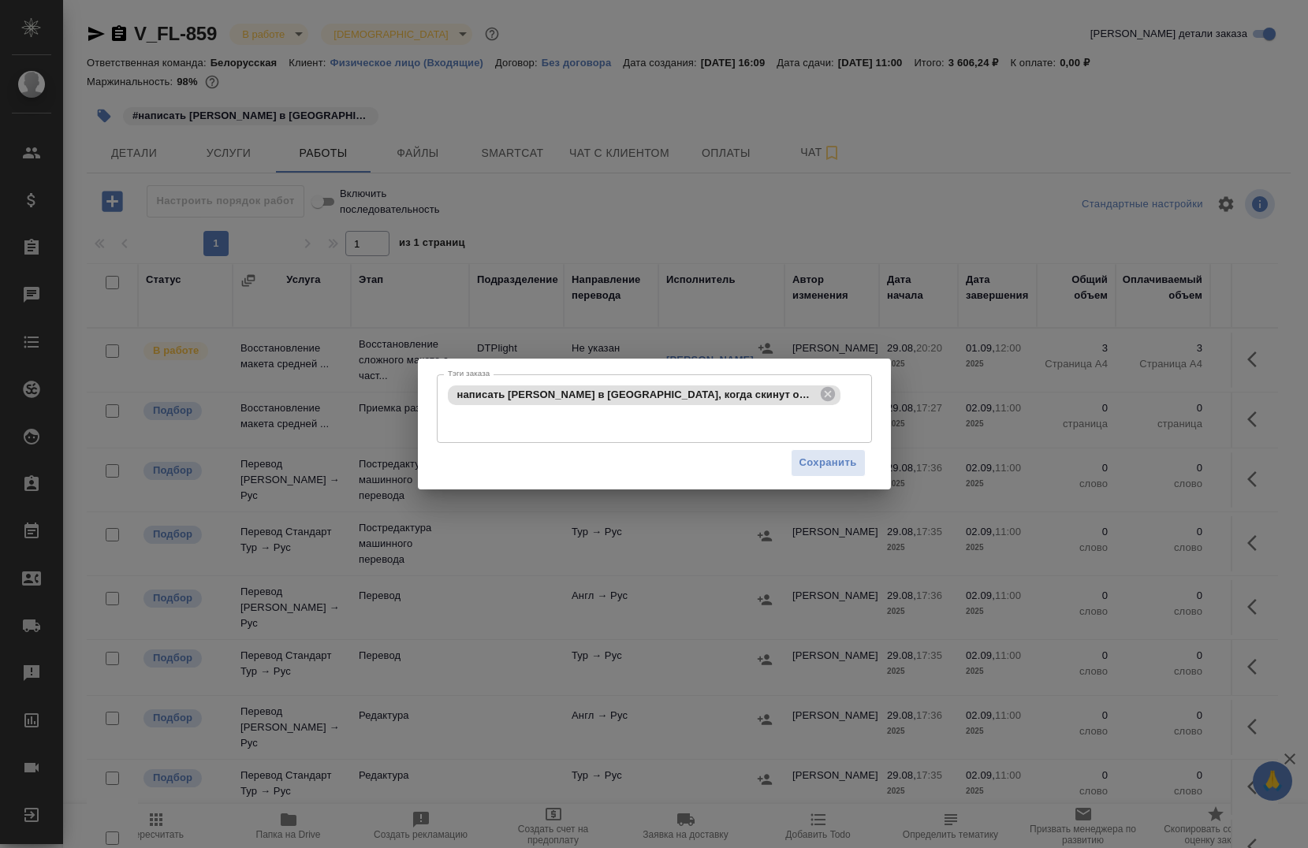
click at [852, 289] on div "Тэги заказа написать Anna Riianova в личку, когда скинут ориг. дока Тэги заказа…" at bounding box center [654, 424] width 1308 height 848
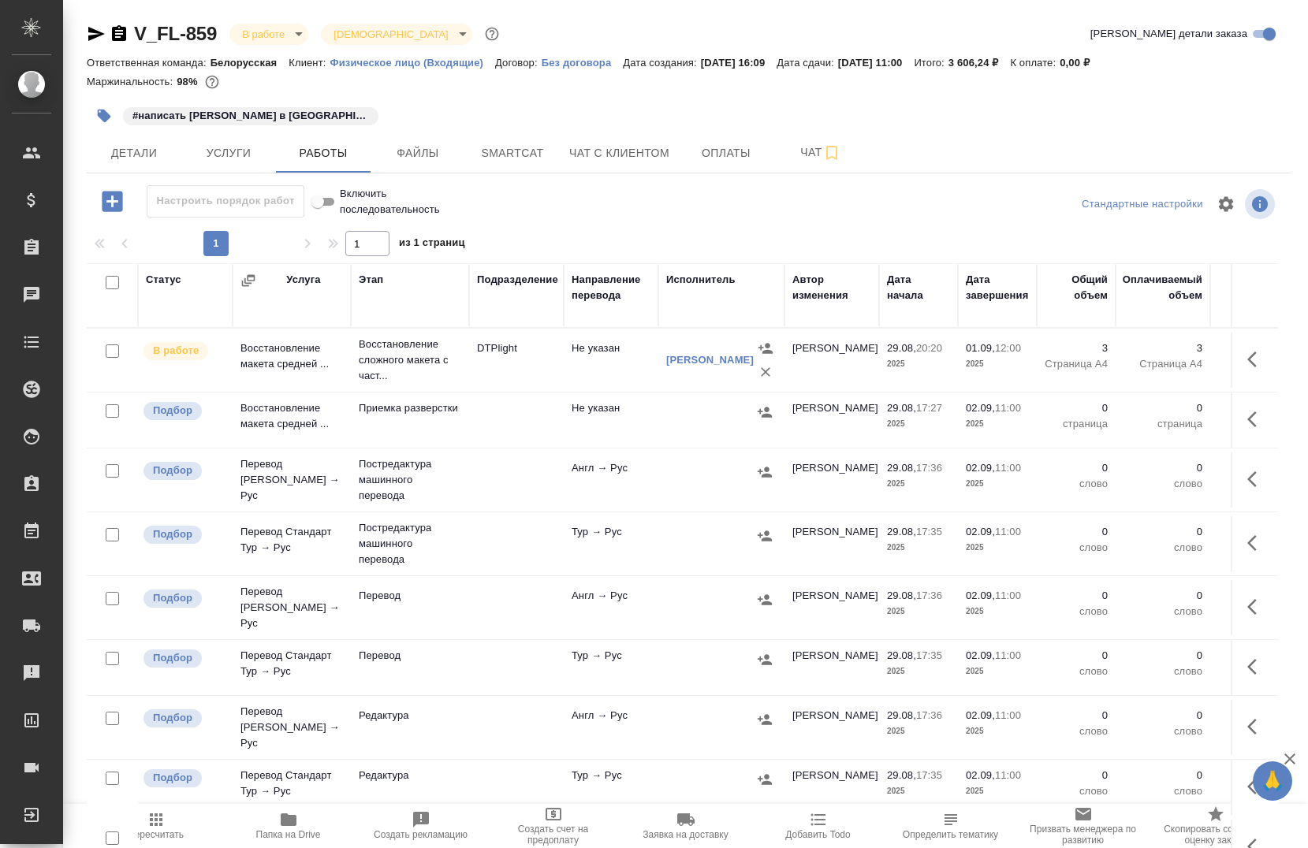
click at [85, 114] on div "V_FL-859 В работе inProgress Святая троица holyTrinity Кратко детали заказа Отв…" at bounding box center [688, 546] width 1221 height 1092
click at [99, 114] on icon "button" at bounding box center [104, 116] width 13 height 13
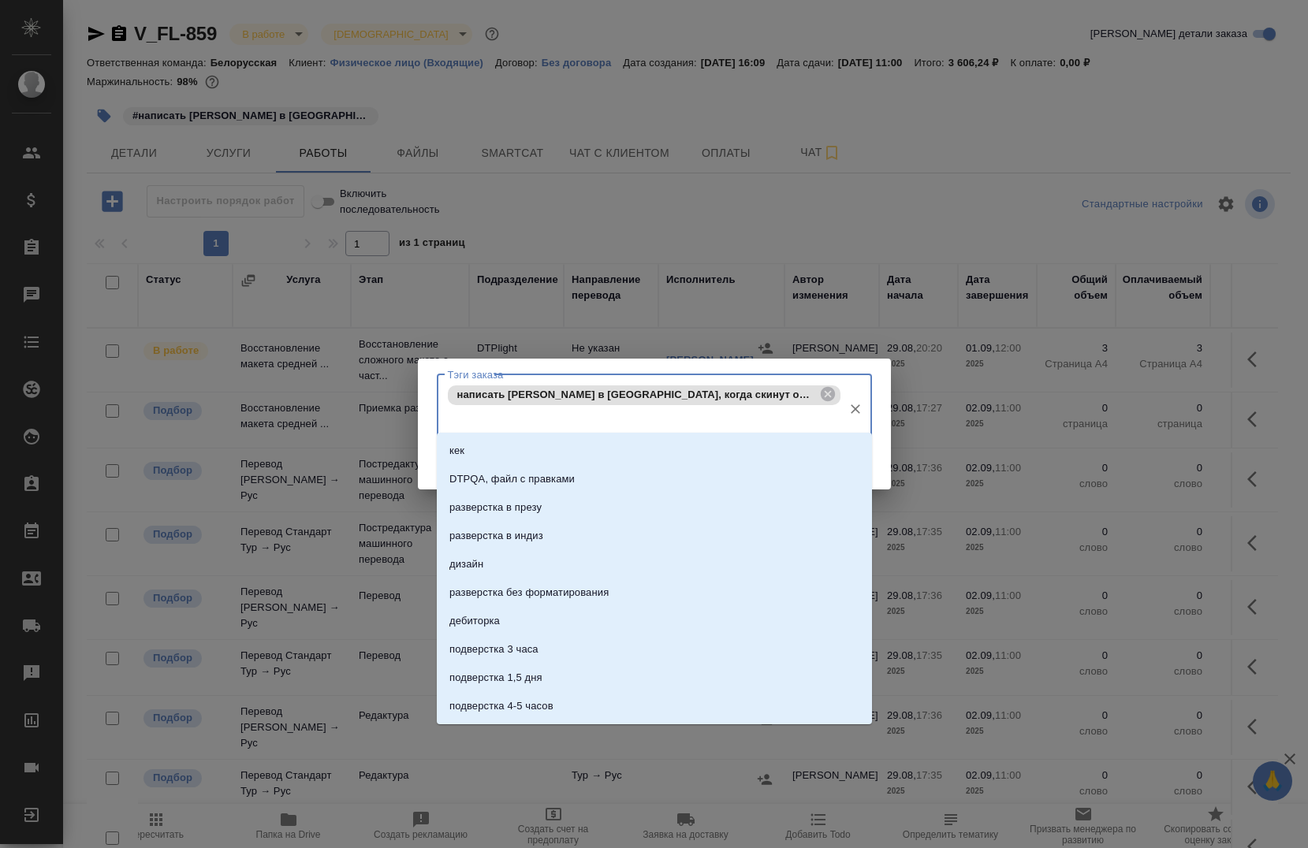
click at [797, 409] on input "Тэги заказа" at bounding box center [639, 422] width 391 height 27
type input "вёрстка"
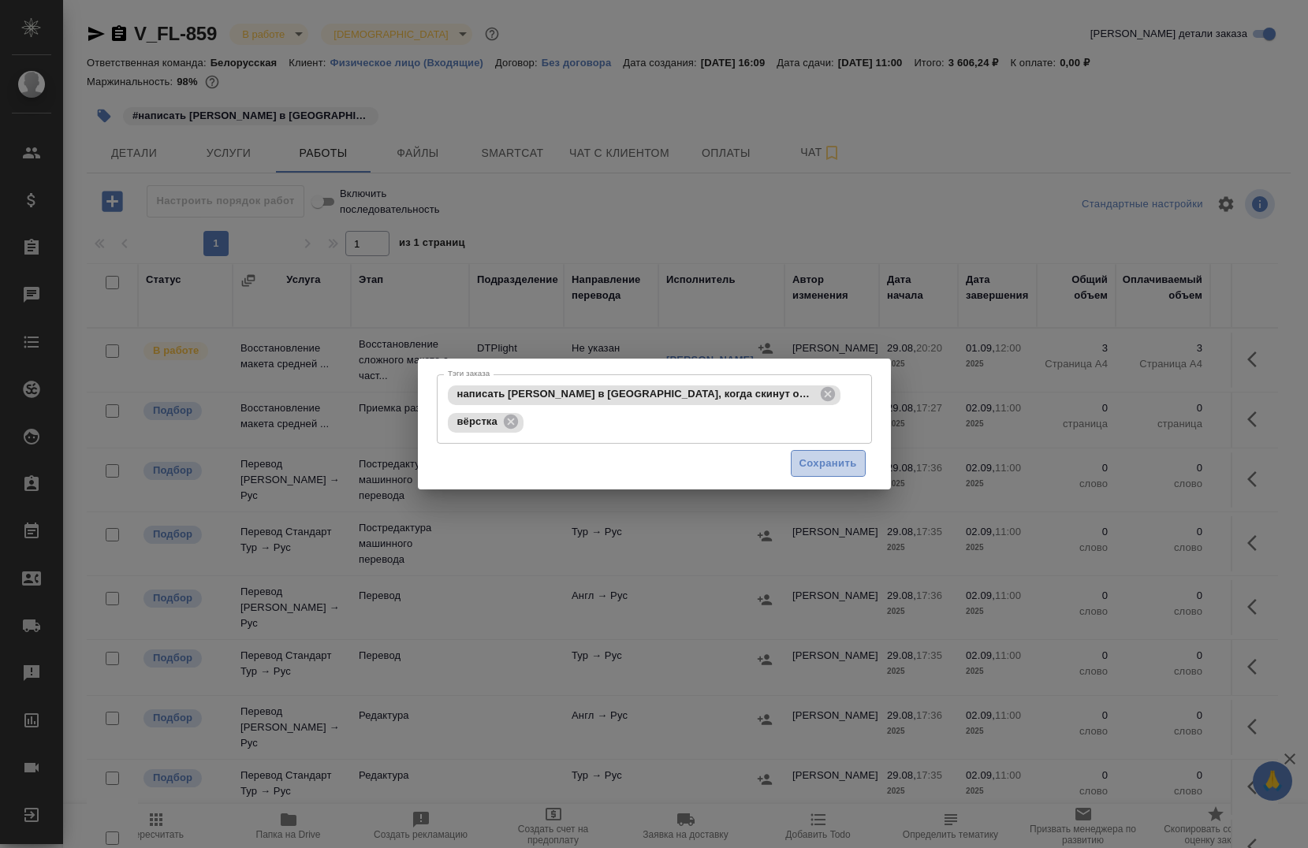
click at [859, 472] on button "Сохранить" at bounding box center [828, 464] width 75 height 28
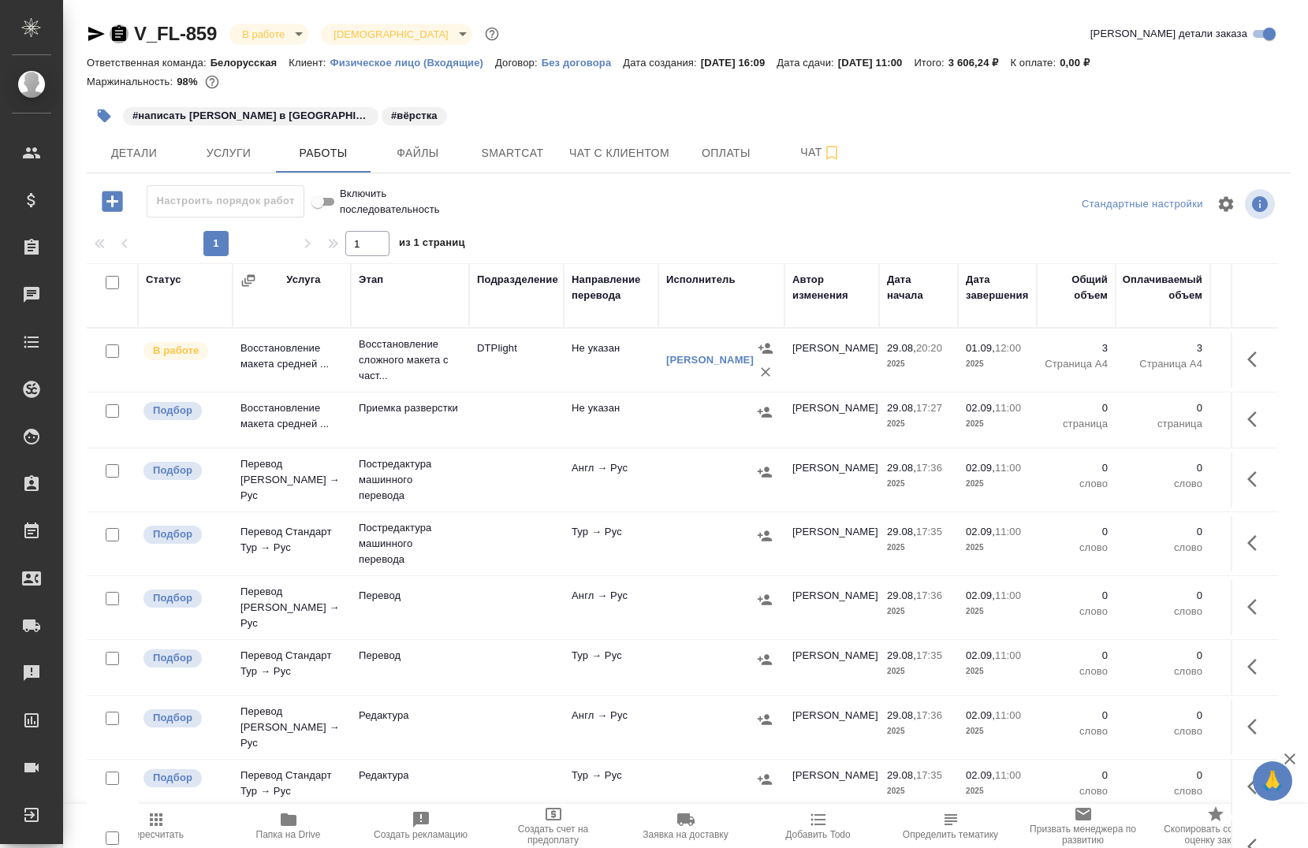
click at [116, 39] on icon "button" at bounding box center [119, 33] width 14 height 16
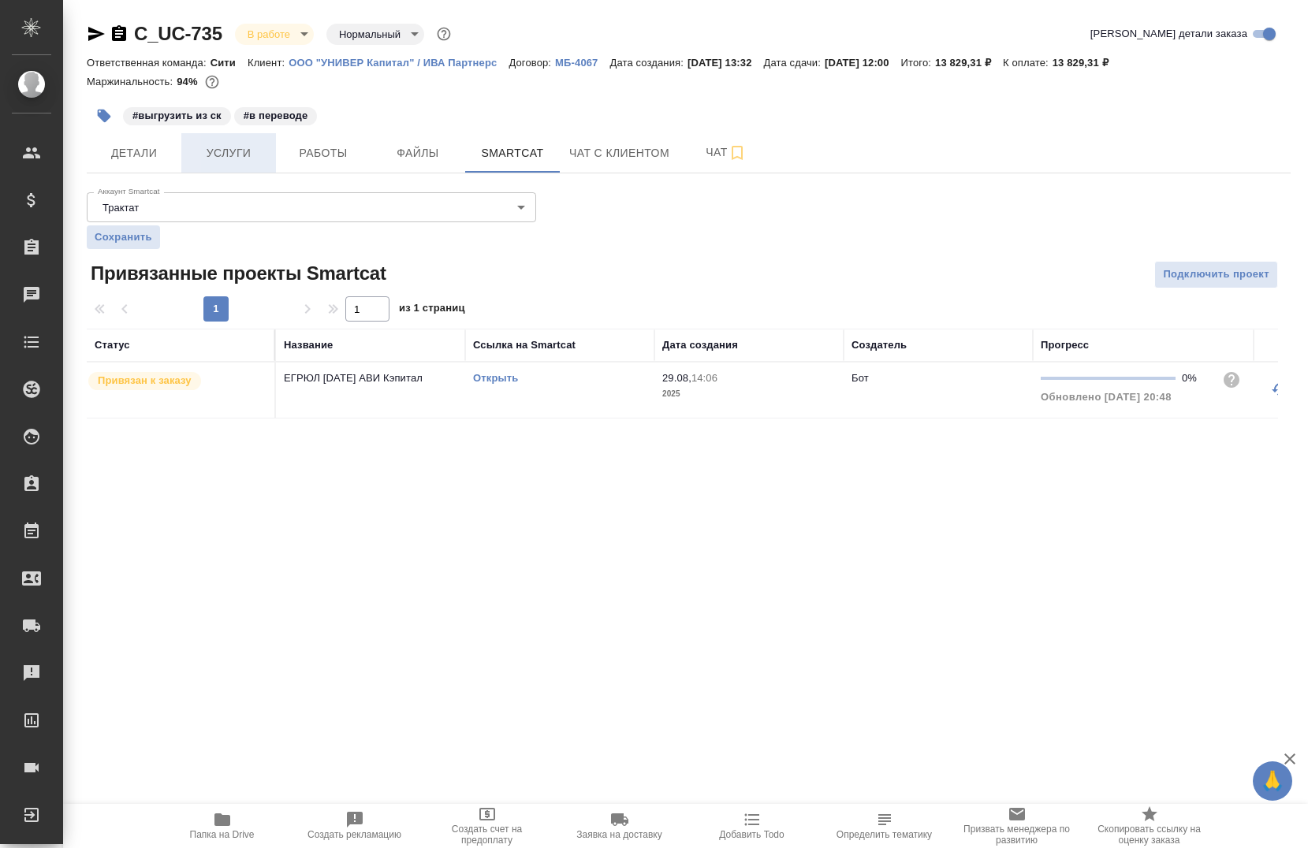
click at [238, 158] on span "Услуги" at bounding box center [229, 154] width 76 height 20
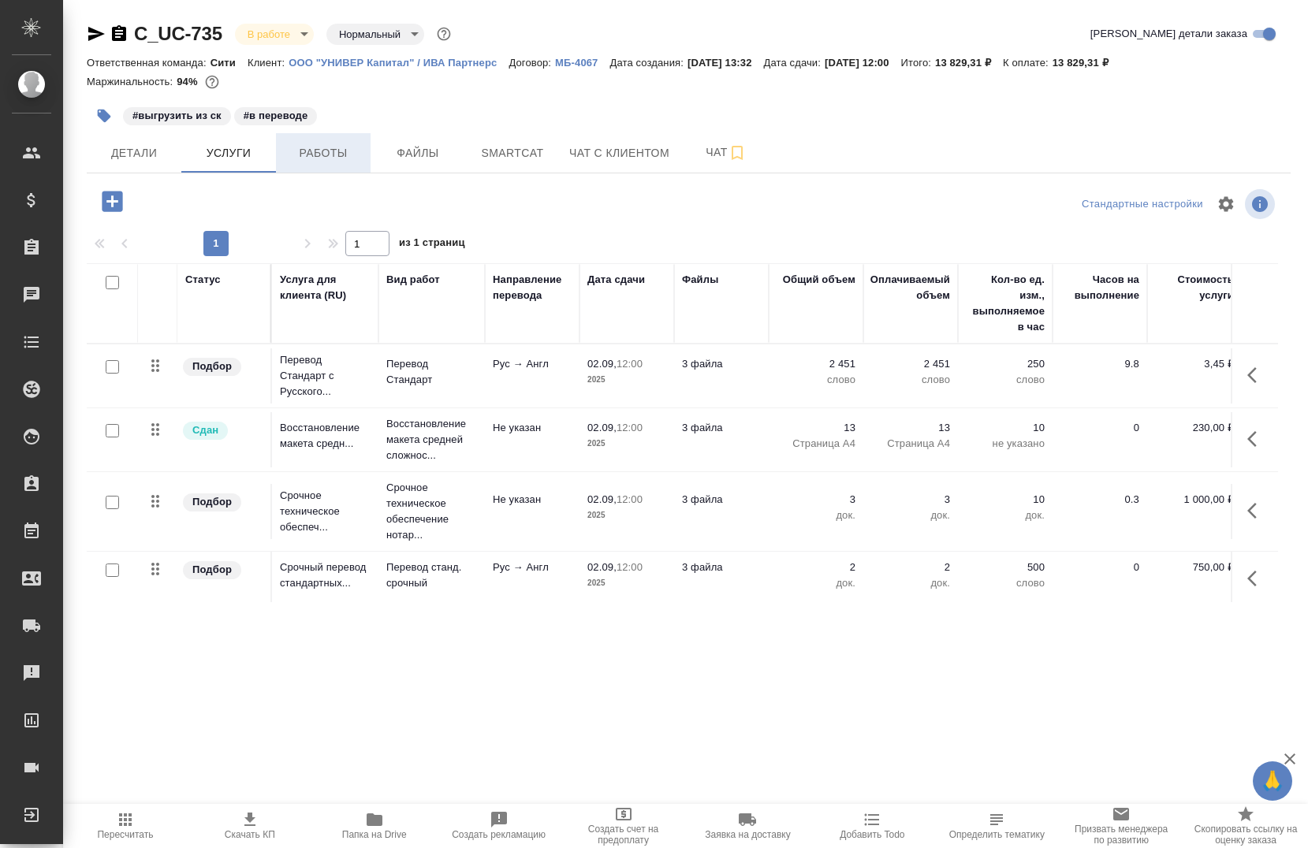
click at [328, 166] on button "Работы" at bounding box center [323, 152] width 95 height 39
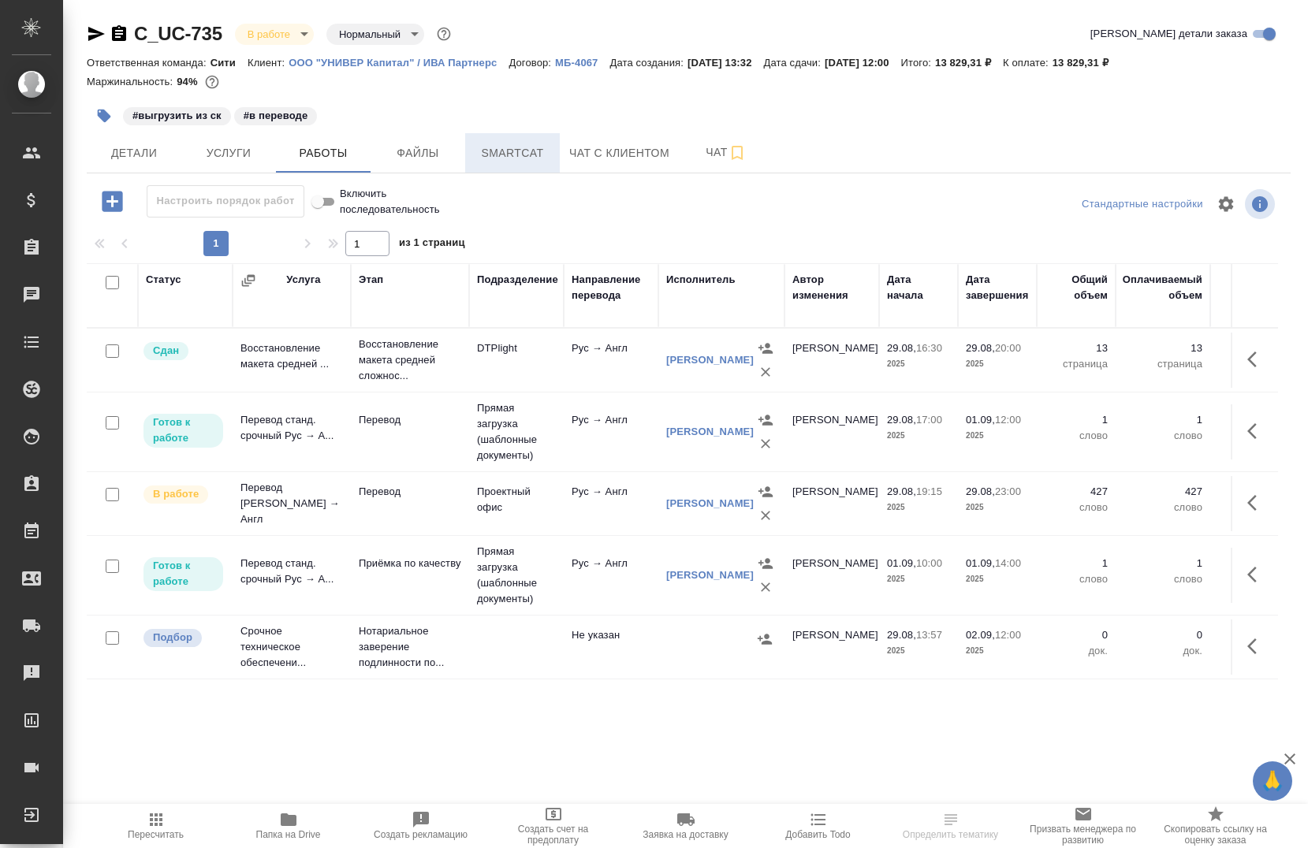
click at [479, 149] on span "Smartcat" at bounding box center [513, 154] width 76 height 20
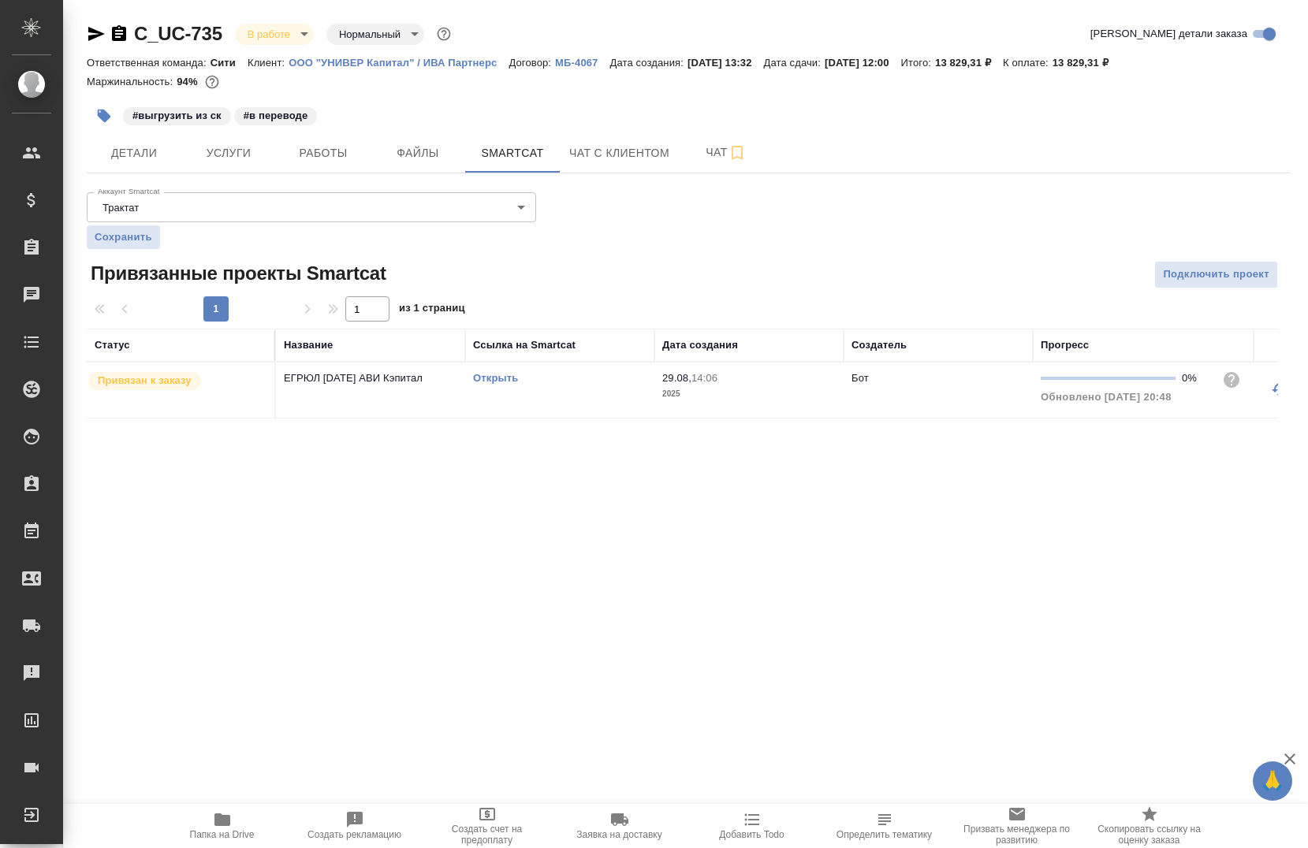
click at [494, 379] on link "Открыть" at bounding box center [495, 378] width 45 height 12
click at [494, 380] on link "Открыть" at bounding box center [495, 378] width 45 height 12
click at [327, 151] on span "Работы" at bounding box center [323, 154] width 76 height 20
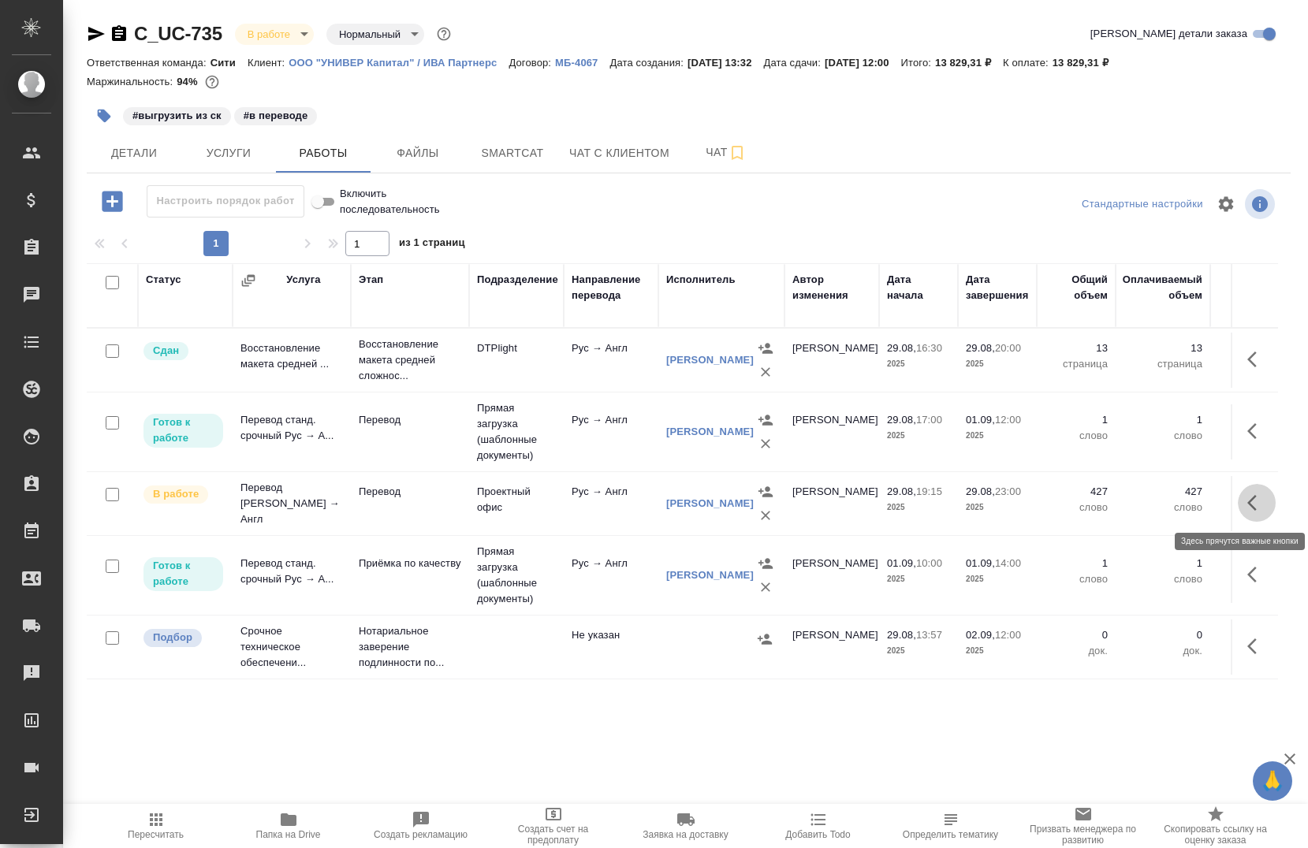
click at [1238, 508] on button "button" at bounding box center [1257, 503] width 38 height 38
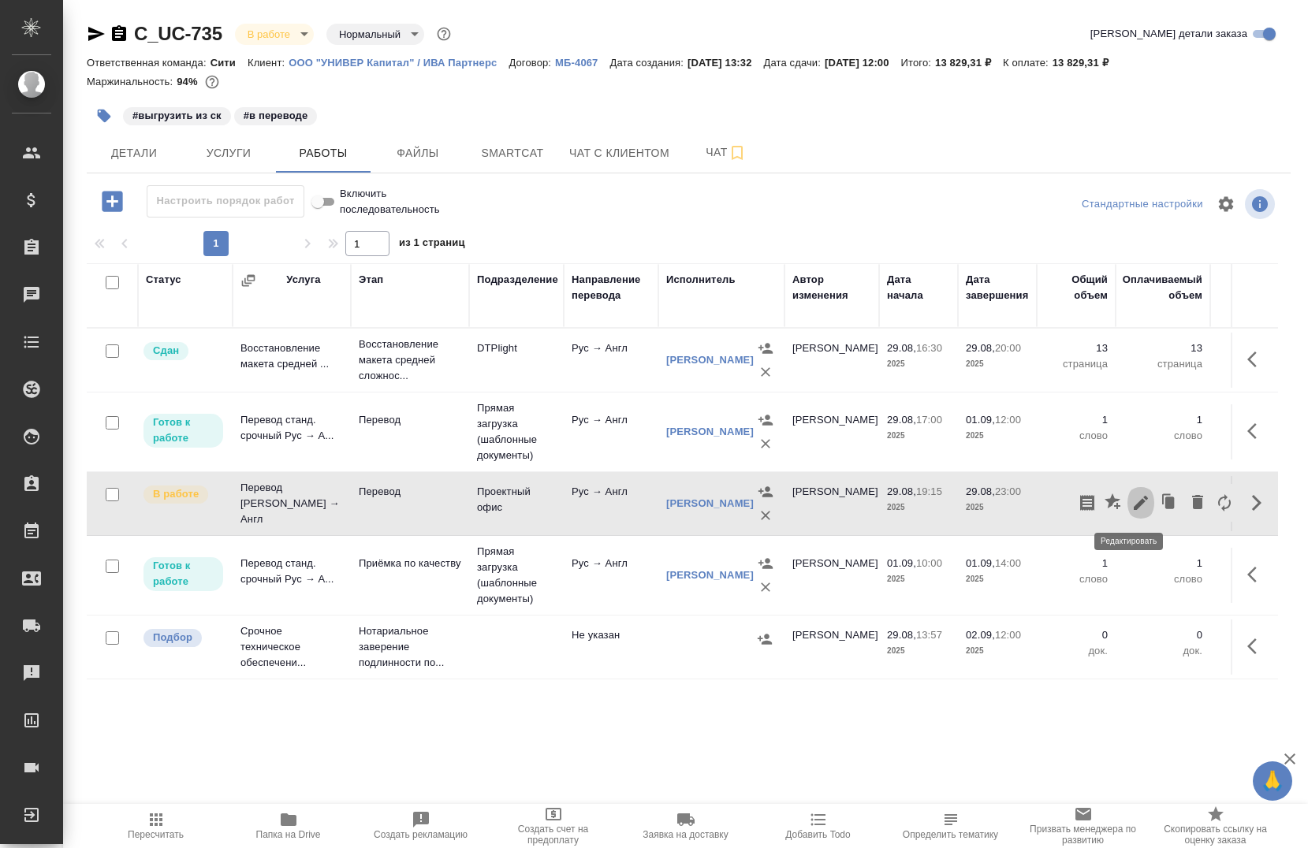
click at [1133, 511] on icon "button" at bounding box center [1140, 503] width 19 height 19
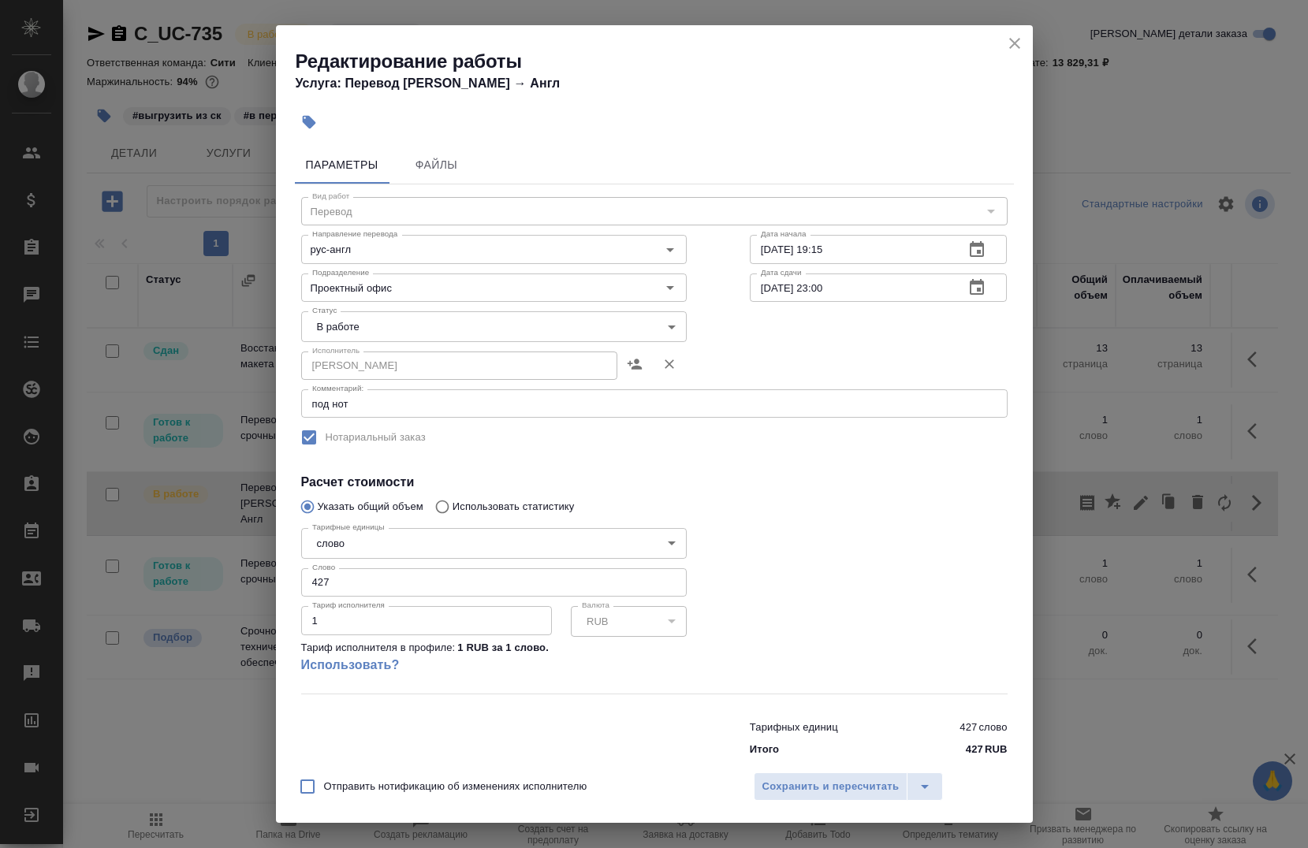
click at [856, 286] on input "[DATE] 23:00" at bounding box center [851, 288] width 203 height 28
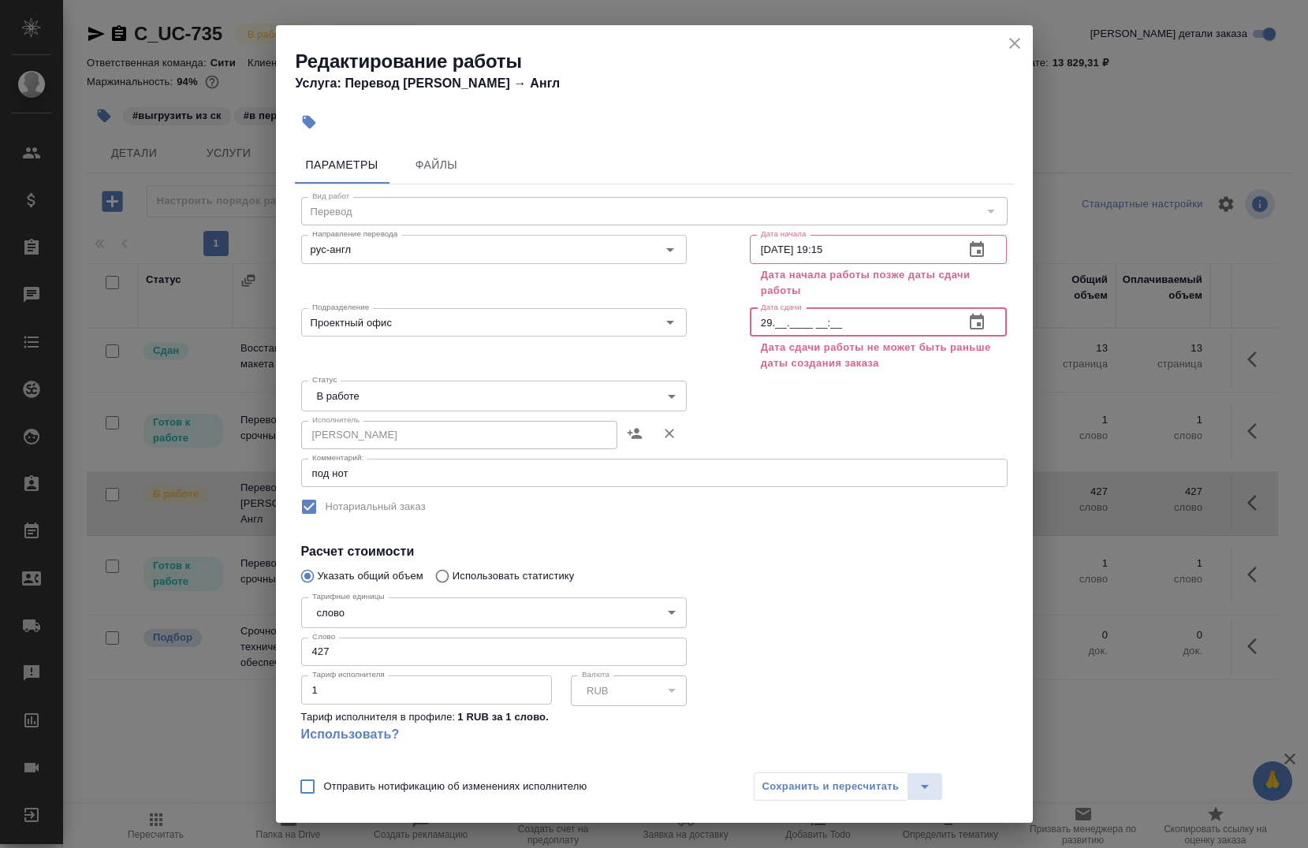
type input "2_.__.____ __:__"
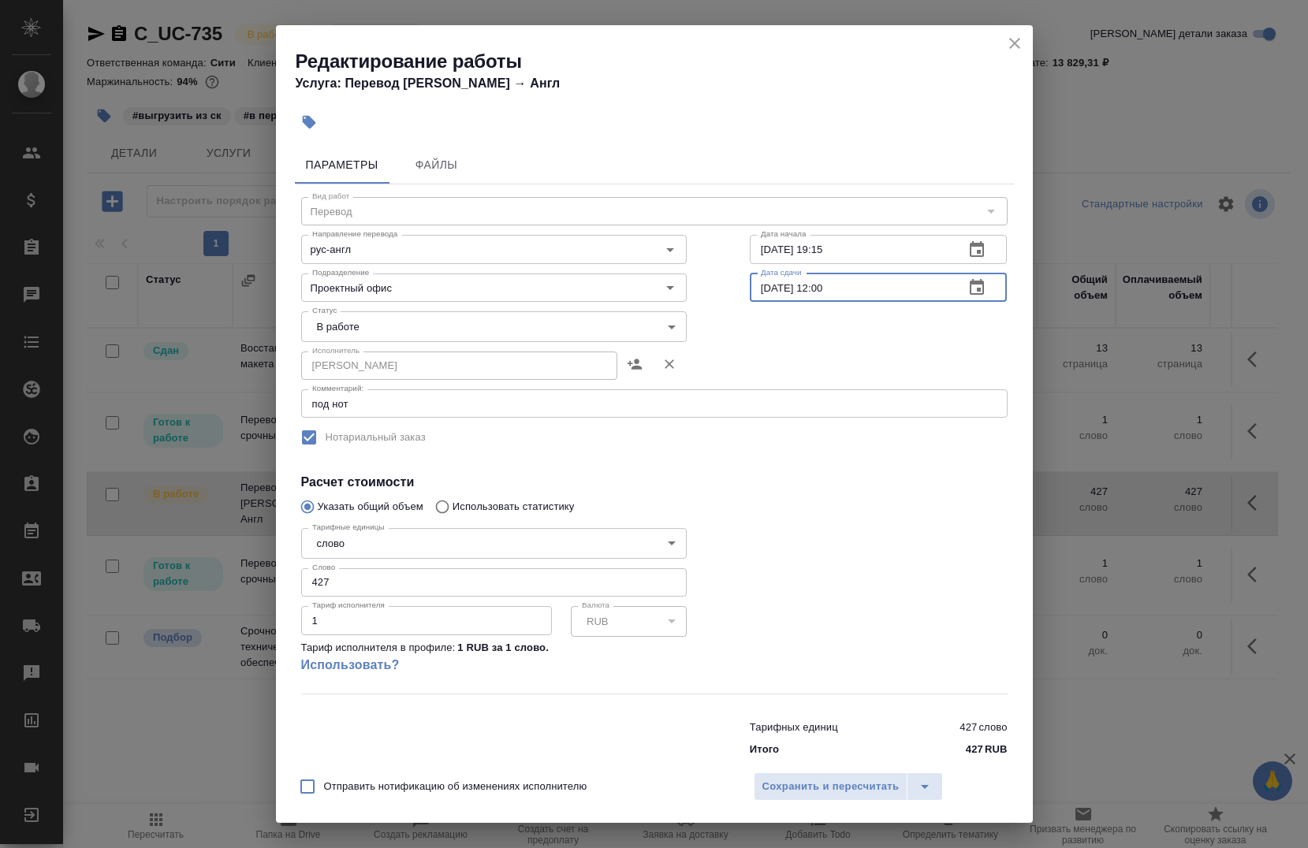
type input "[DATE] 12:00"
click at [773, 805] on div "Отправить нотификацию об изменениях исполнителю Сохранить и пересчитать" at bounding box center [654, 792] width 757 height 61
click at [789, 789] on span "Сохранить и пересчитать" at bounding box center [830, 787] width 137 height 18
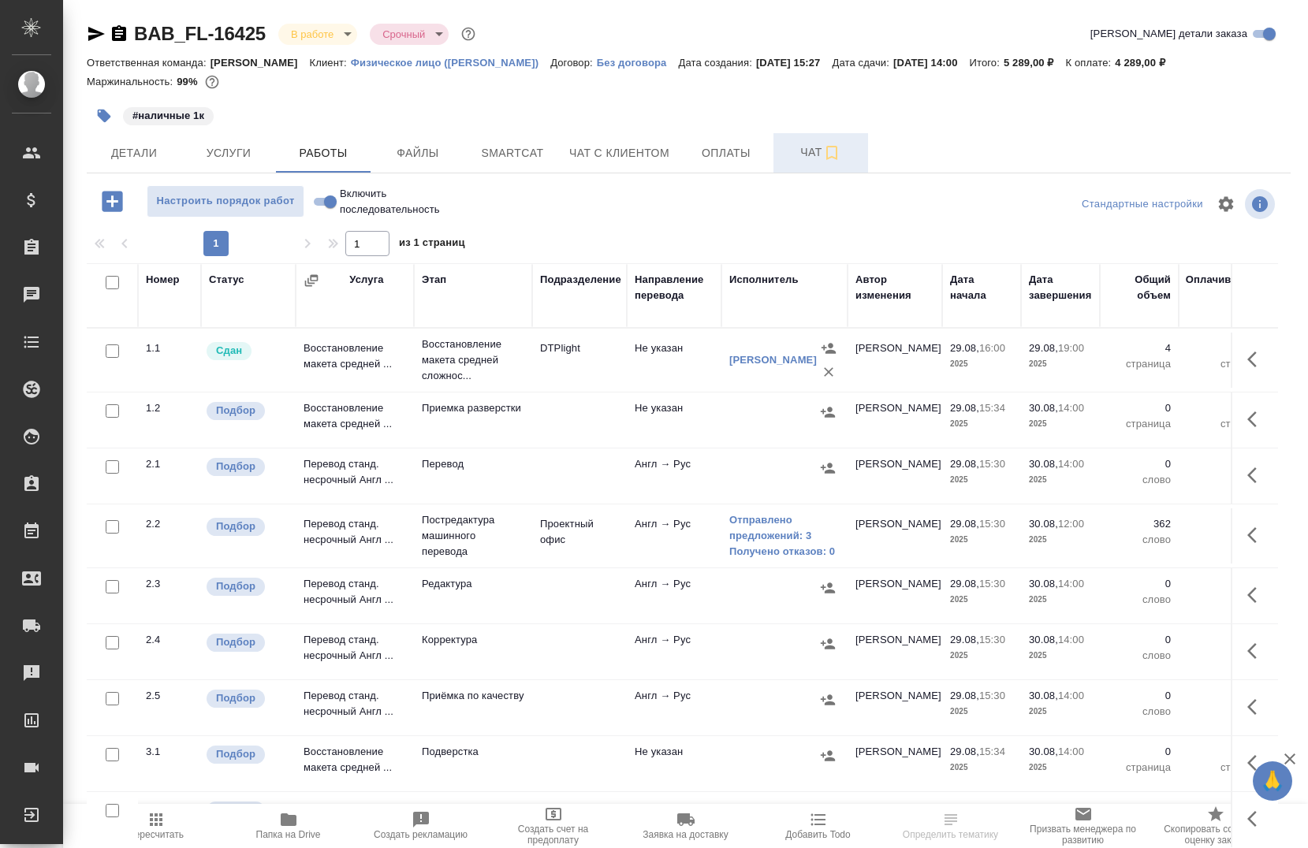
click at [834, 151] on icon "button" at bounding box center [831, 153] width 19 height 19
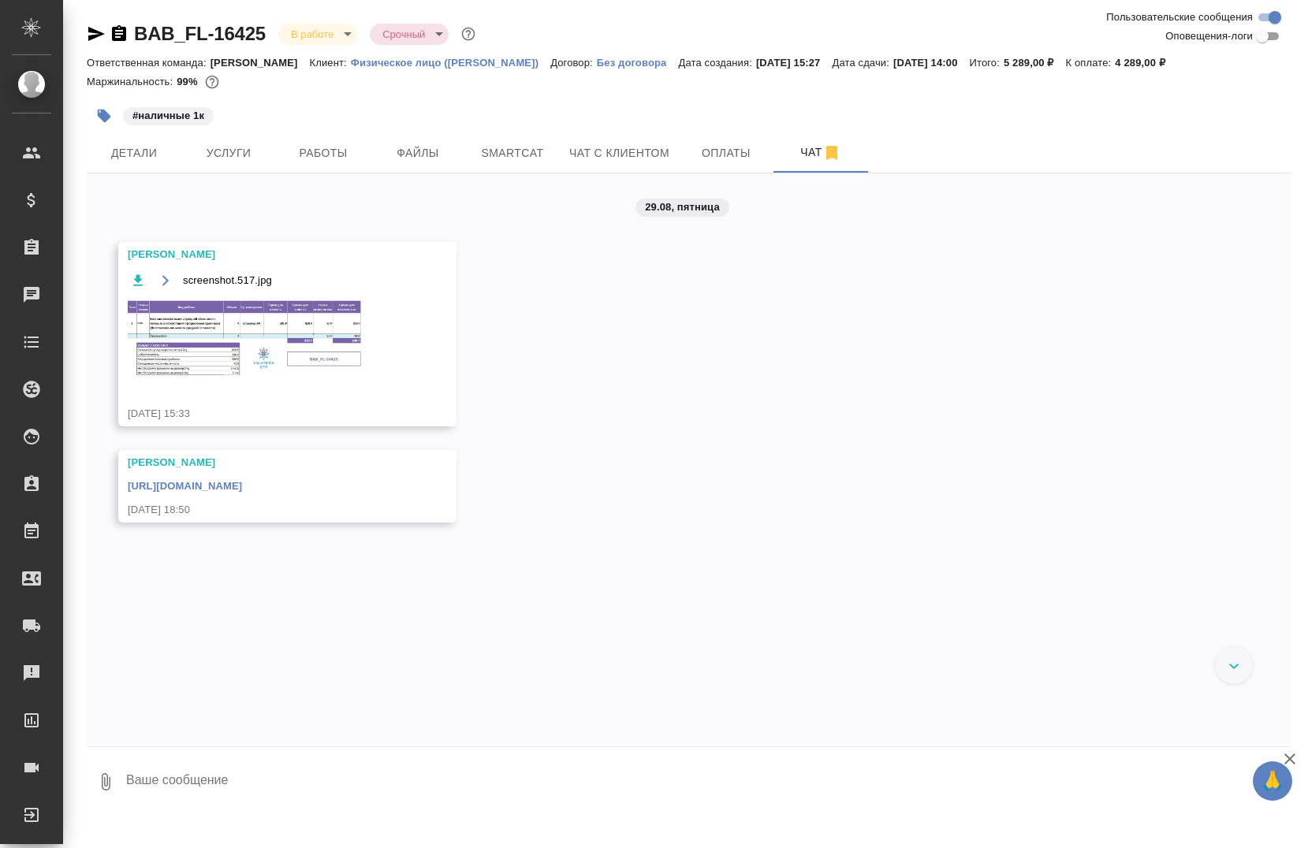
click at [1269, 43] on input "Оповещения-логи" at bounding box center [1262, 36] width 57 height 19
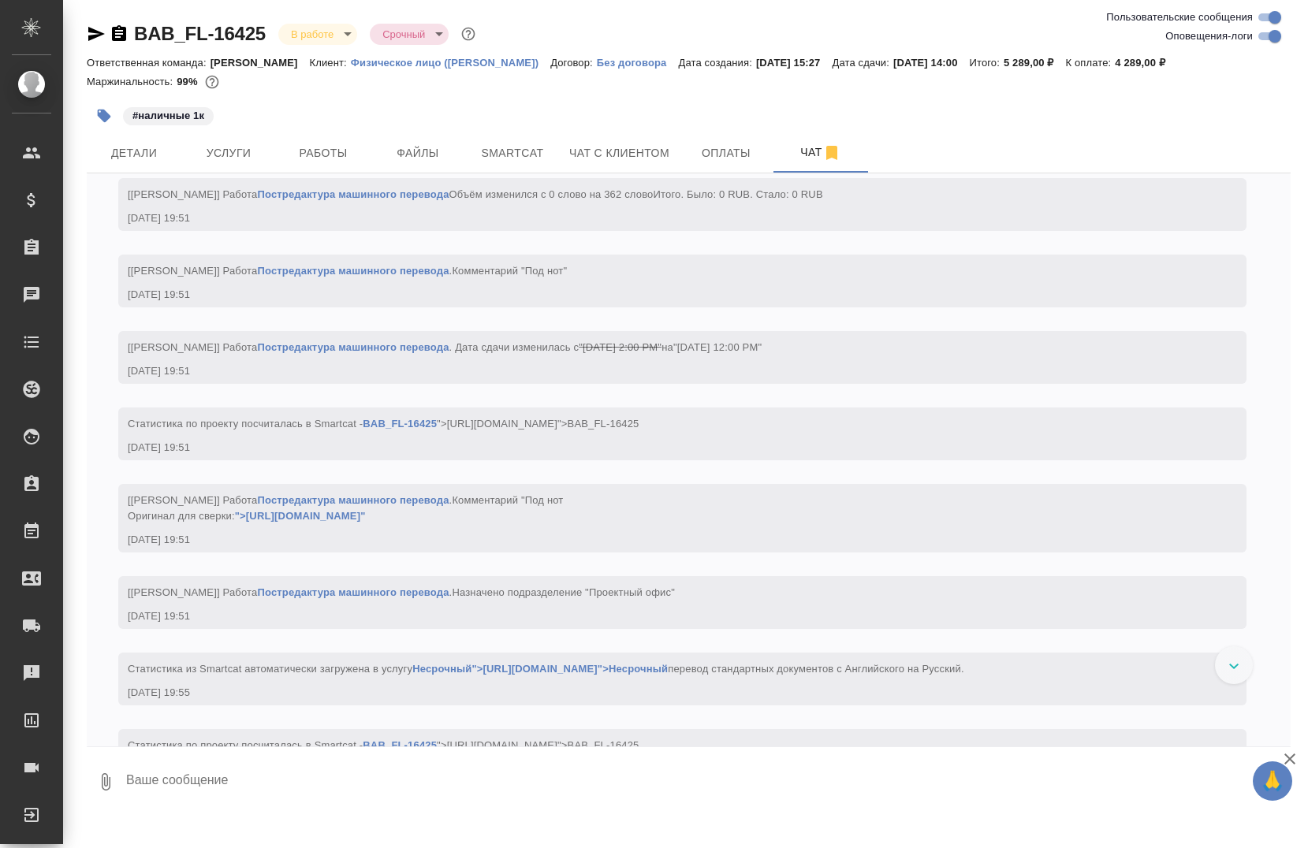
scroll to position [2616, 0]
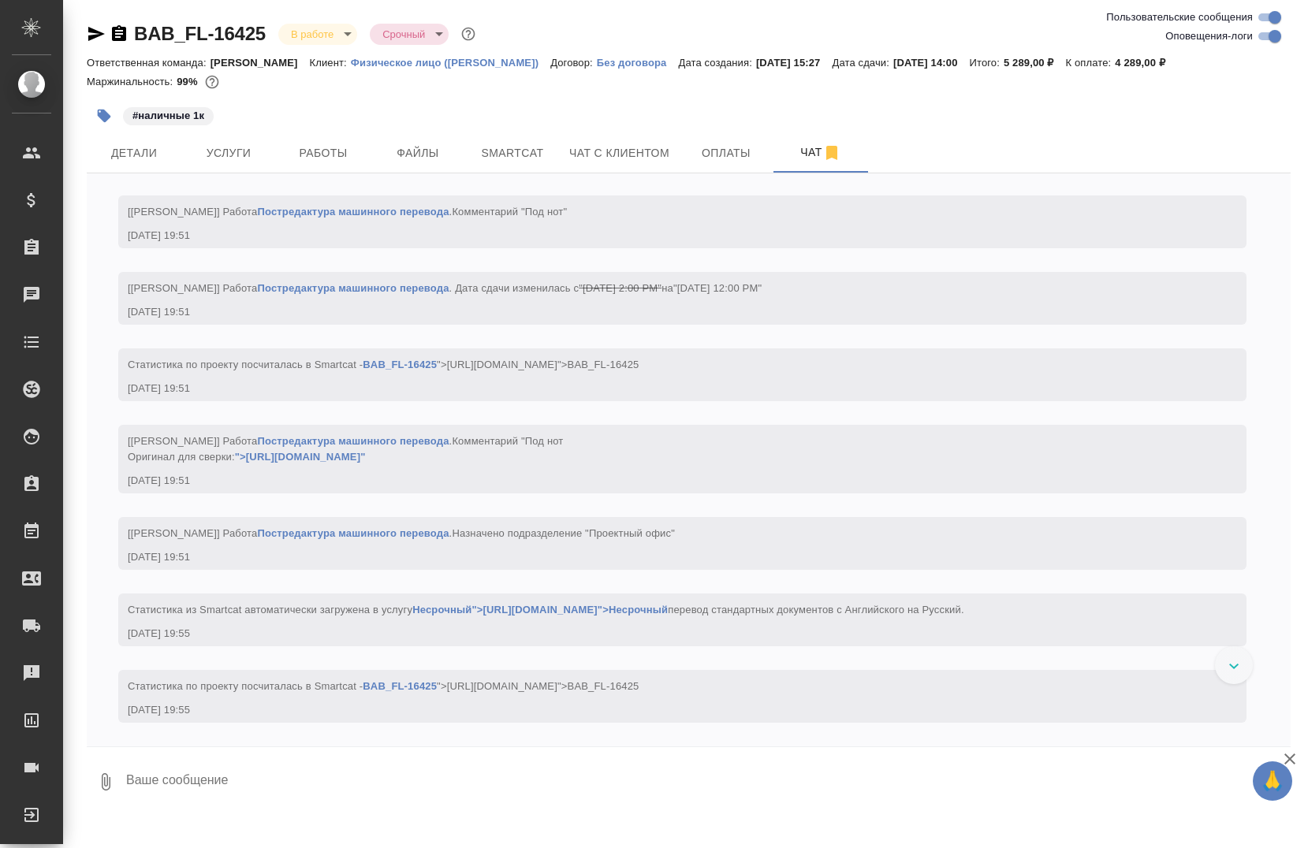
click at [1269, 43] on input "Оповещения-логи" at bounding box center [1275, 36] width 57 height 19
checkbox input "false"
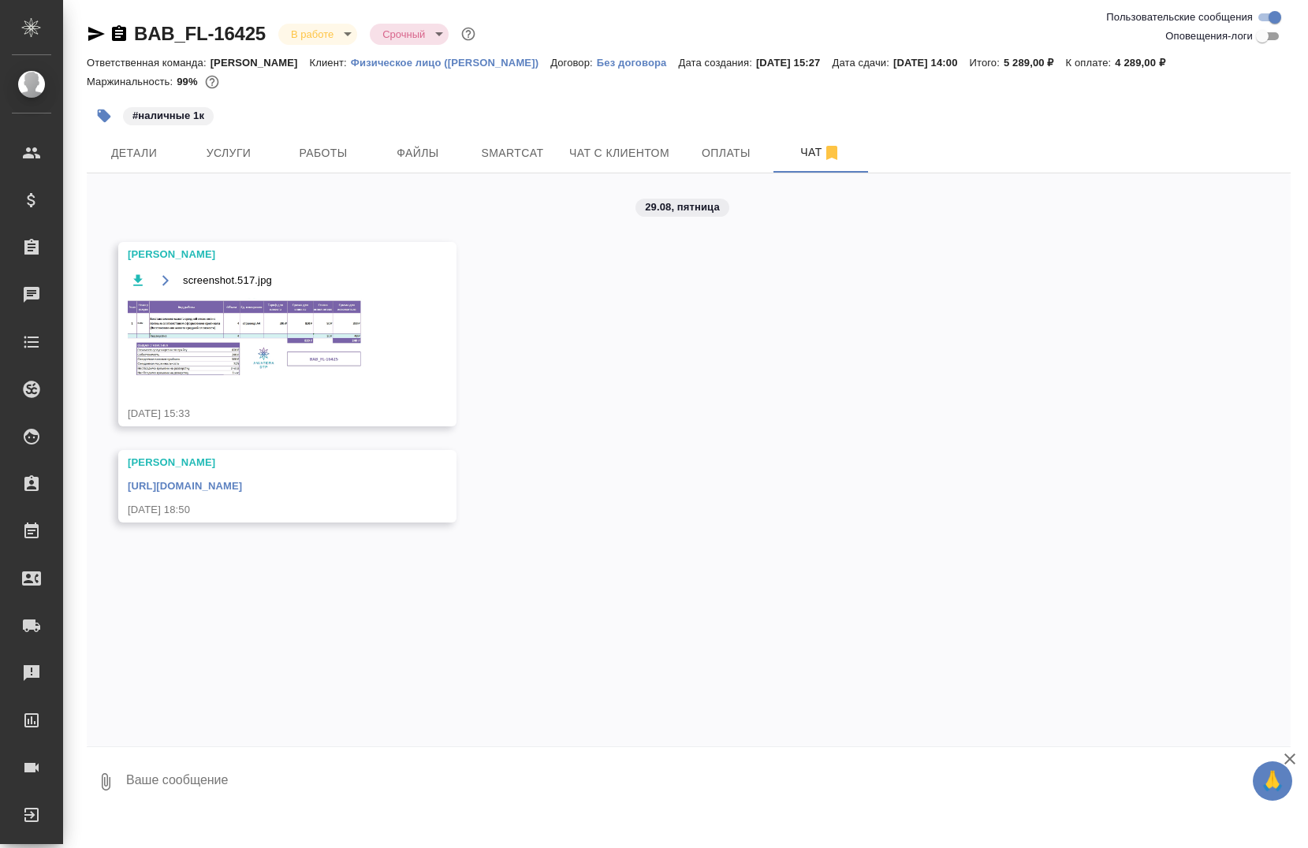
click at [278, 371] on img at bounding box center [246, 338] width 237 height 80
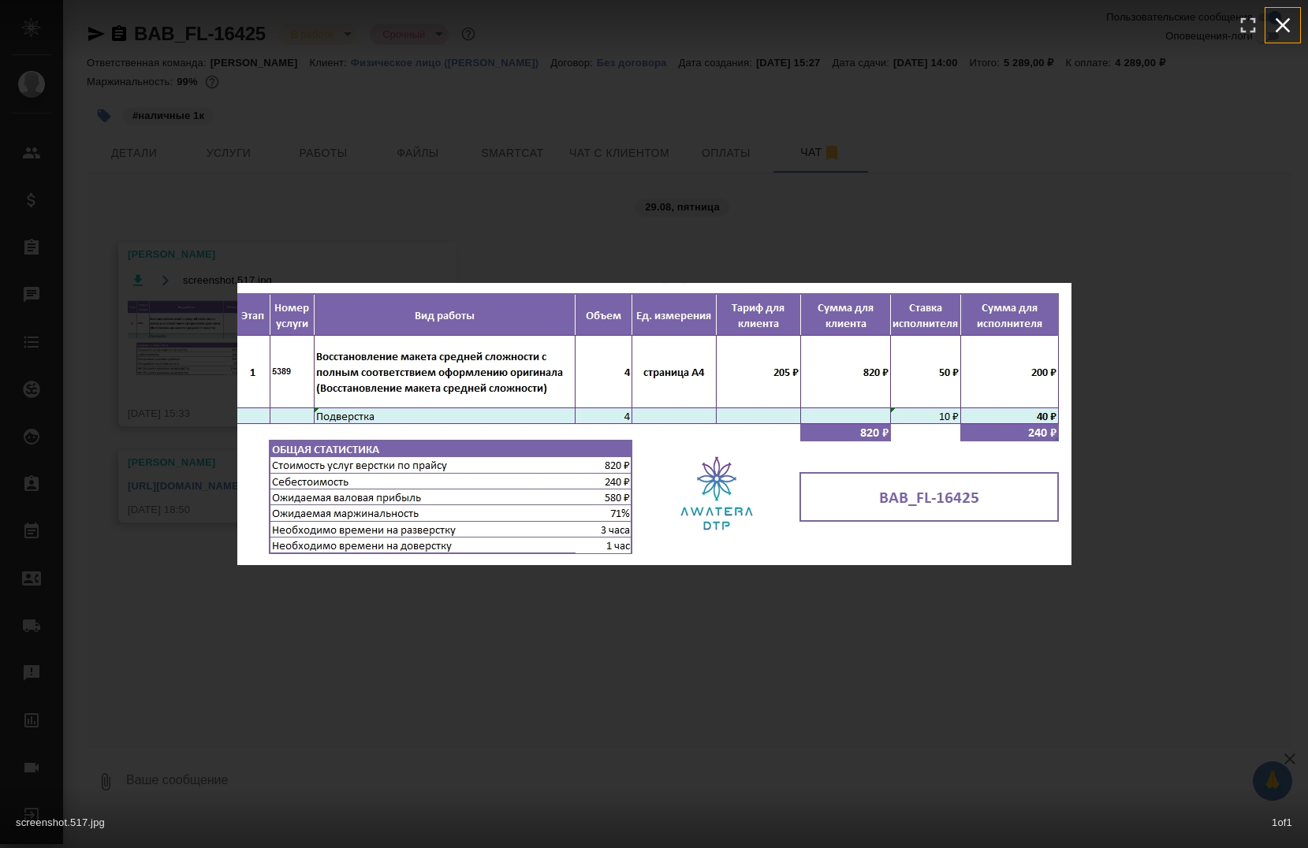
click at [1288, 26] on icon "button" at bounding box center [1282, 25] width 25 height 25
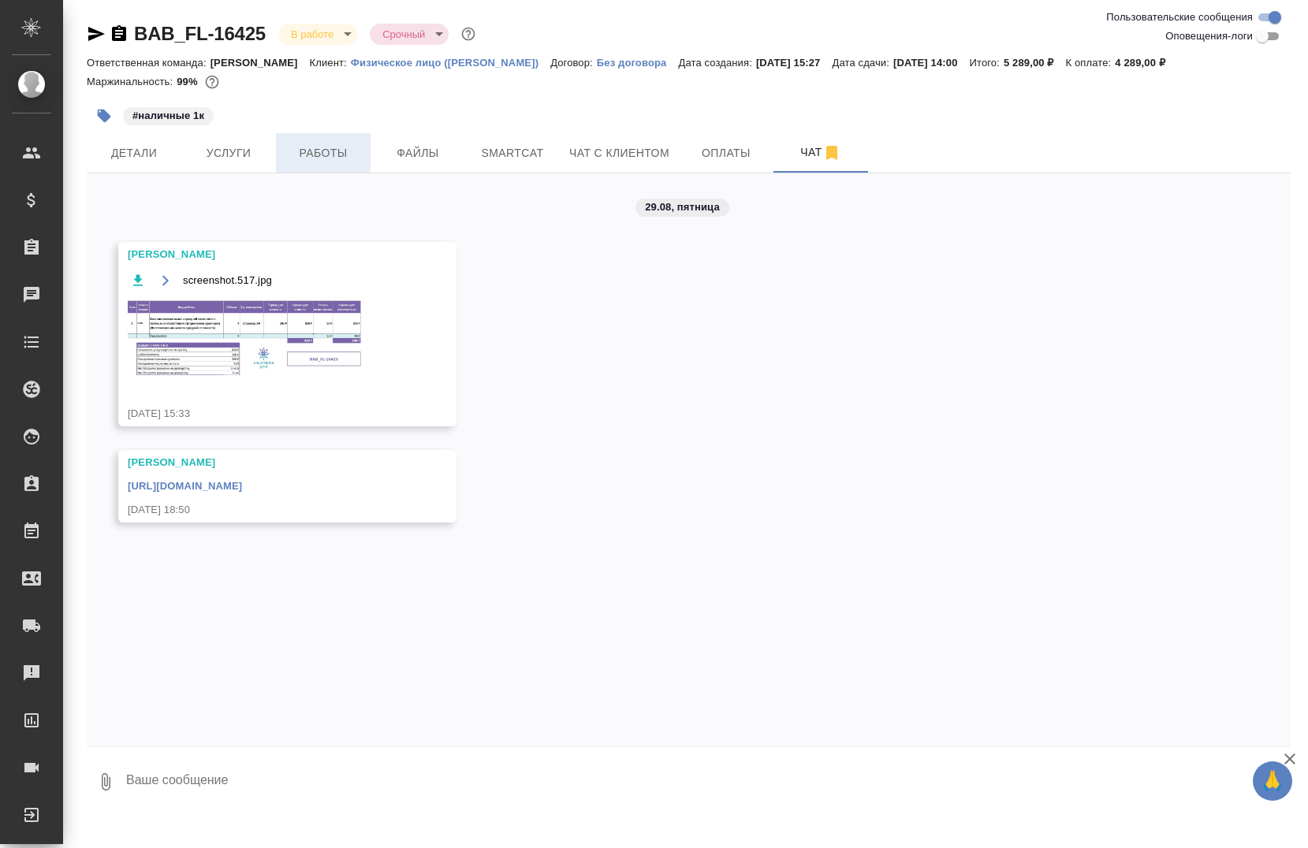
click at [312, 144] on span "Работы" at bounding box center [323, 154] width 76 height 20
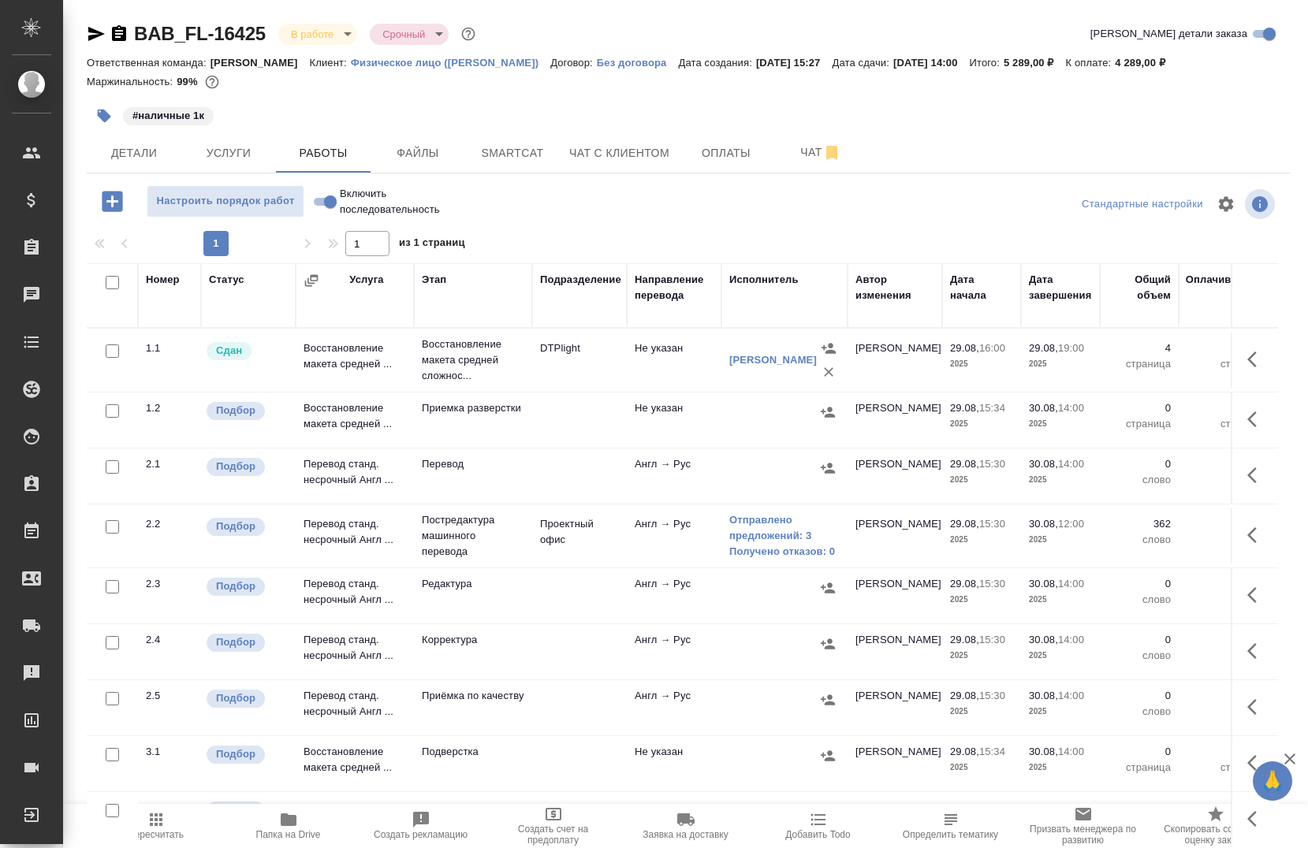
click at [294, 829] on icon "button" at bounding box center [288, 820] width 19 height 19
click at [1238, 535] on button "button" at bounding box center [1257, 535] width 38 height 38
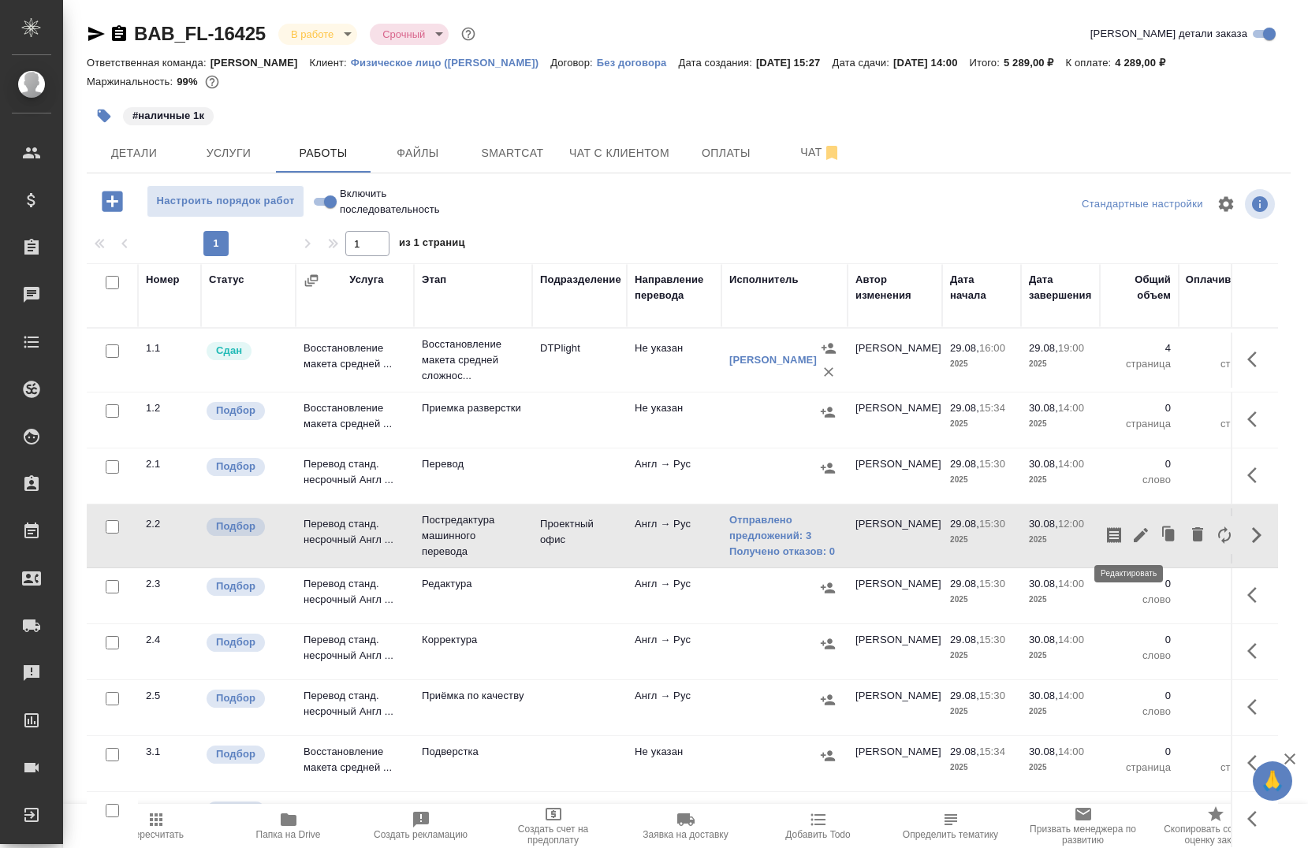
click at [1131, 537] on icon "button" at bounding box center [1140, 535] width 19 height 19
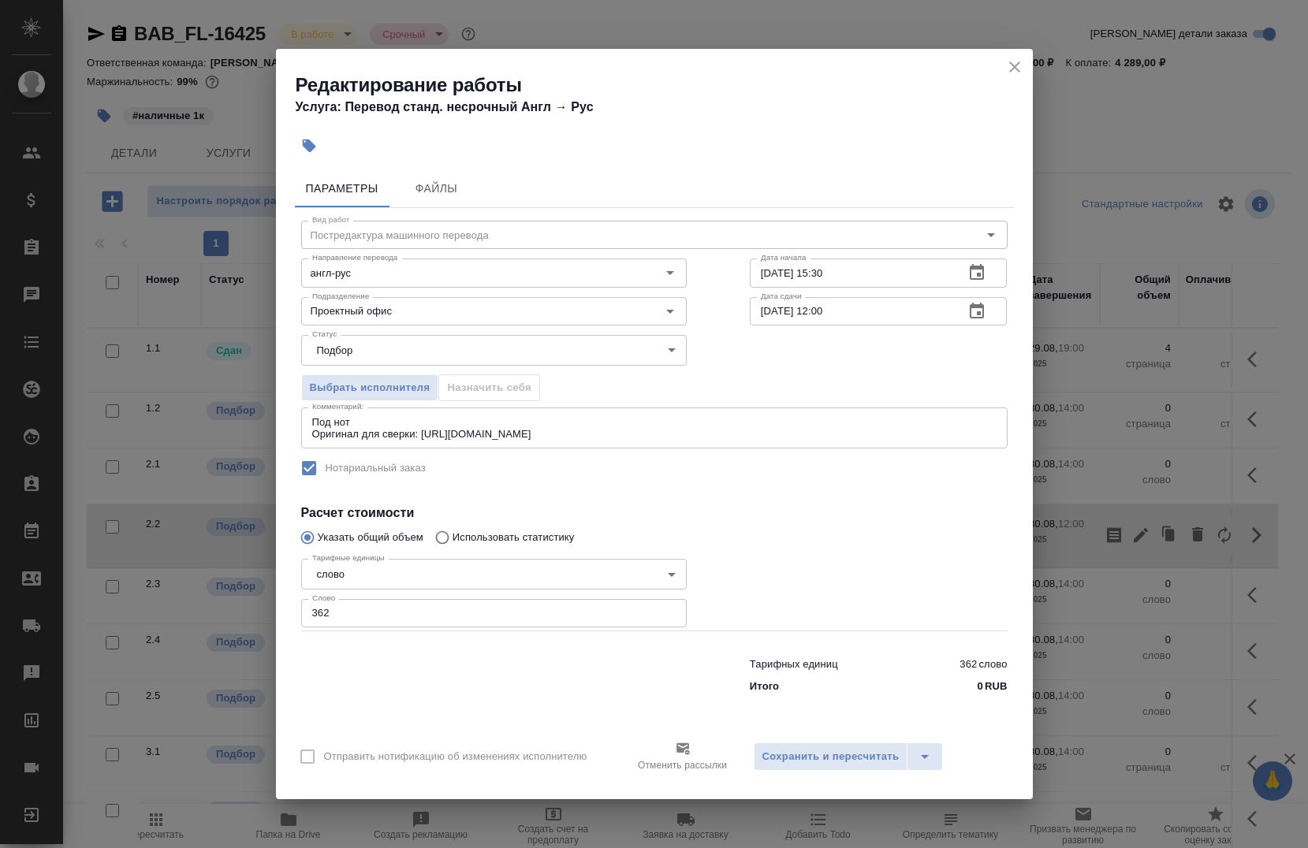
click at [1010, 65] on icon "close" at bounding box center [1014, 67] width 19 height 19
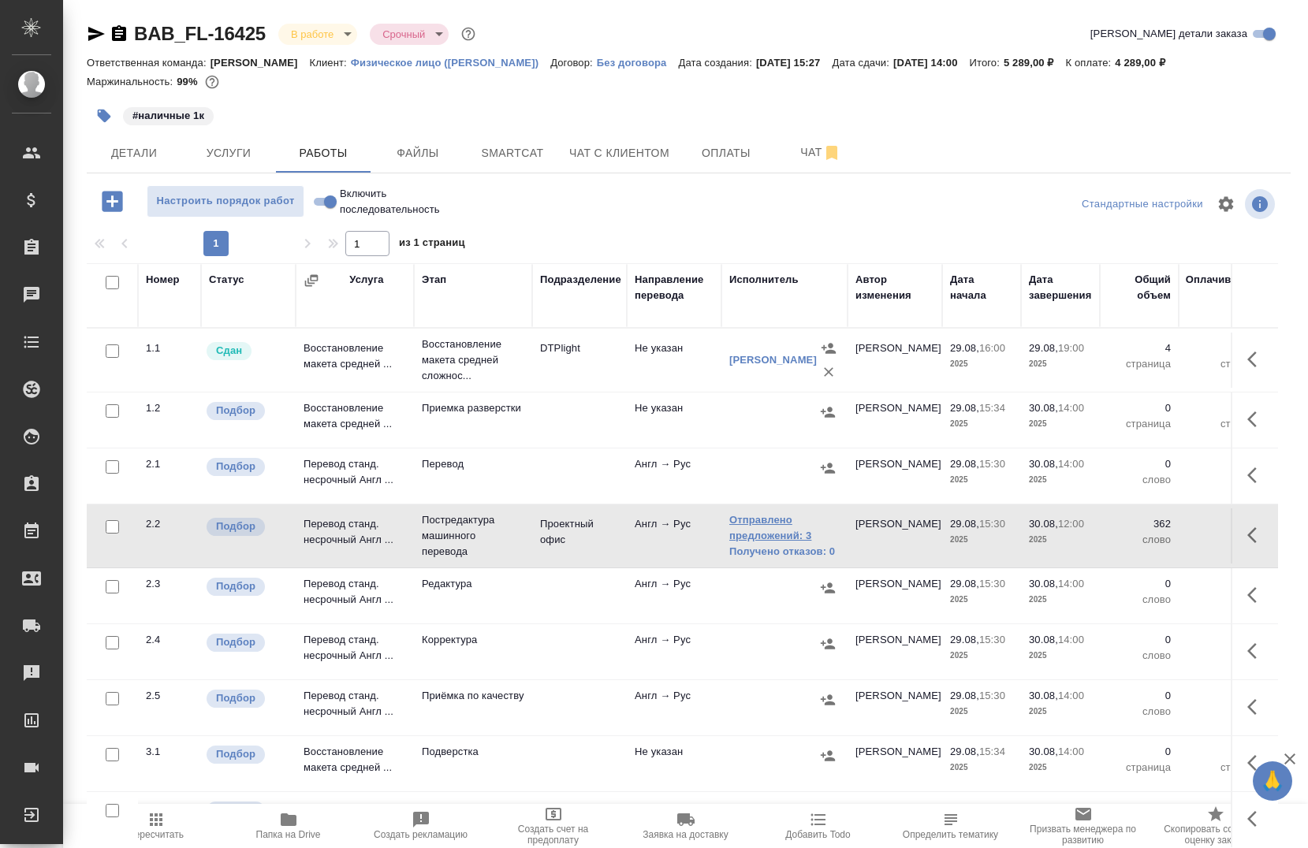
click at [763, 537] on link "Отправлено предложений: 3" at bounding box center [784, 529] width 110 height 32
click at [1238, 531] on button "button" at bounding box center [1257, 535] width 38 height 38
click at [1131, 544] on icon "button" at bounding box center [1140, 535] width 19 height 19
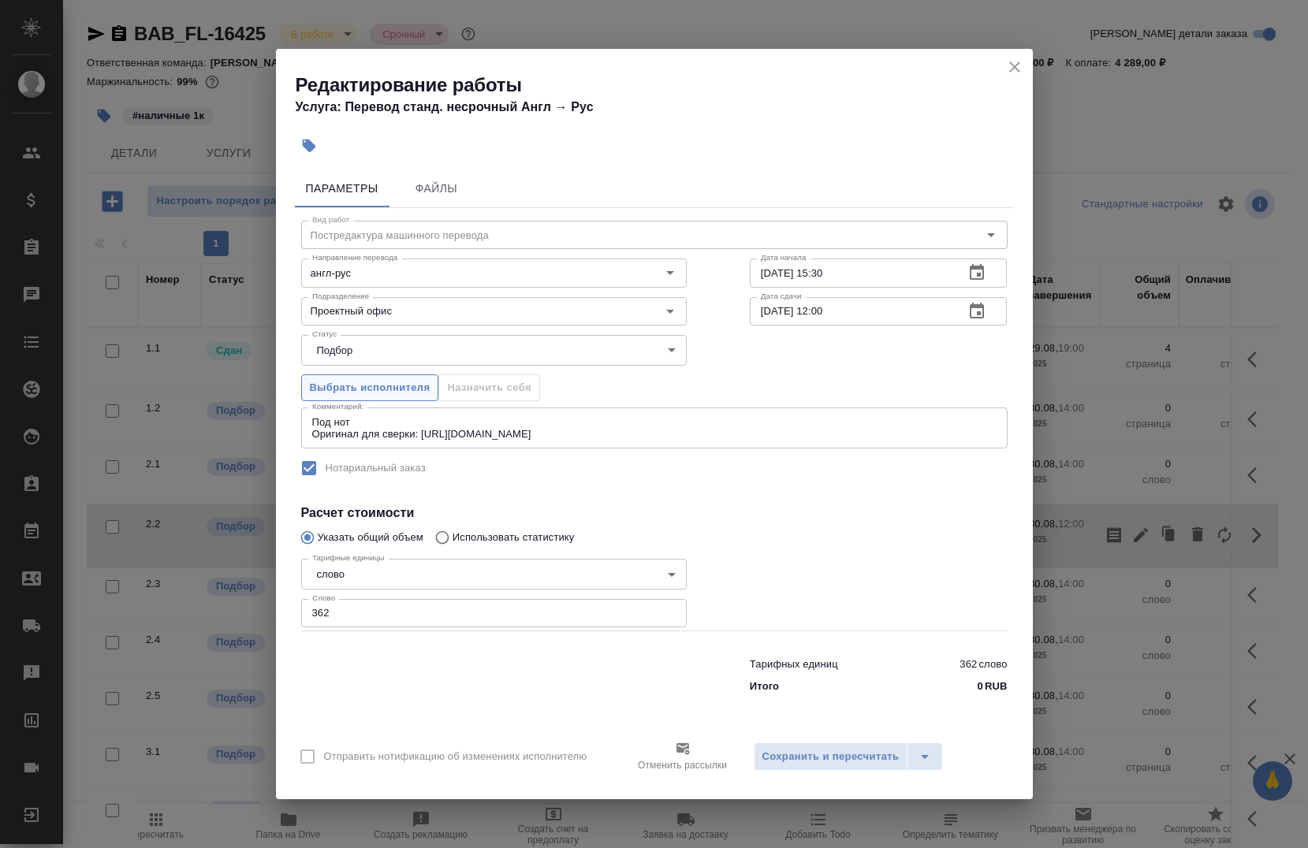
click at [390, 393] on span "Выбрать исполнителя" at bounding box center [370, 388] width 121 height 18
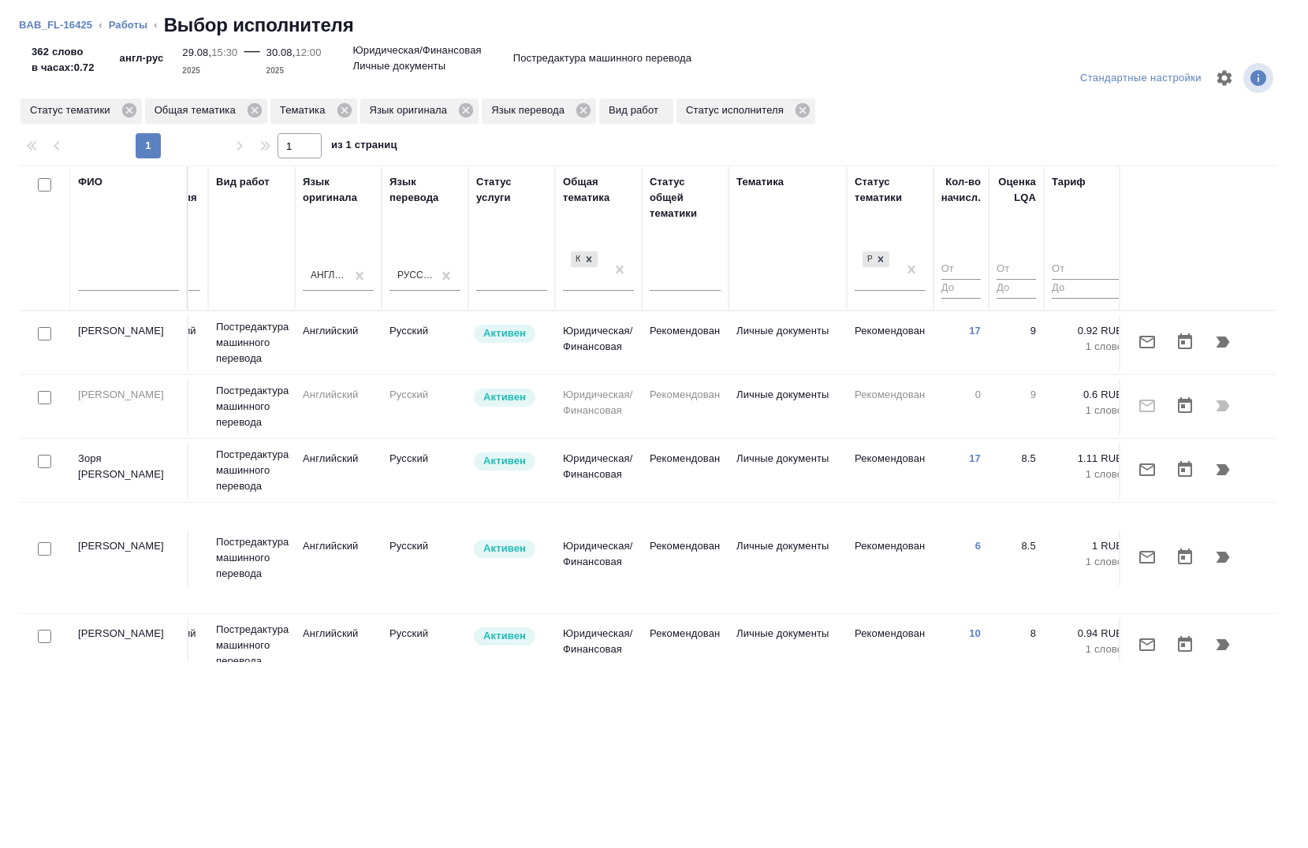
scroll to position [0, 933]
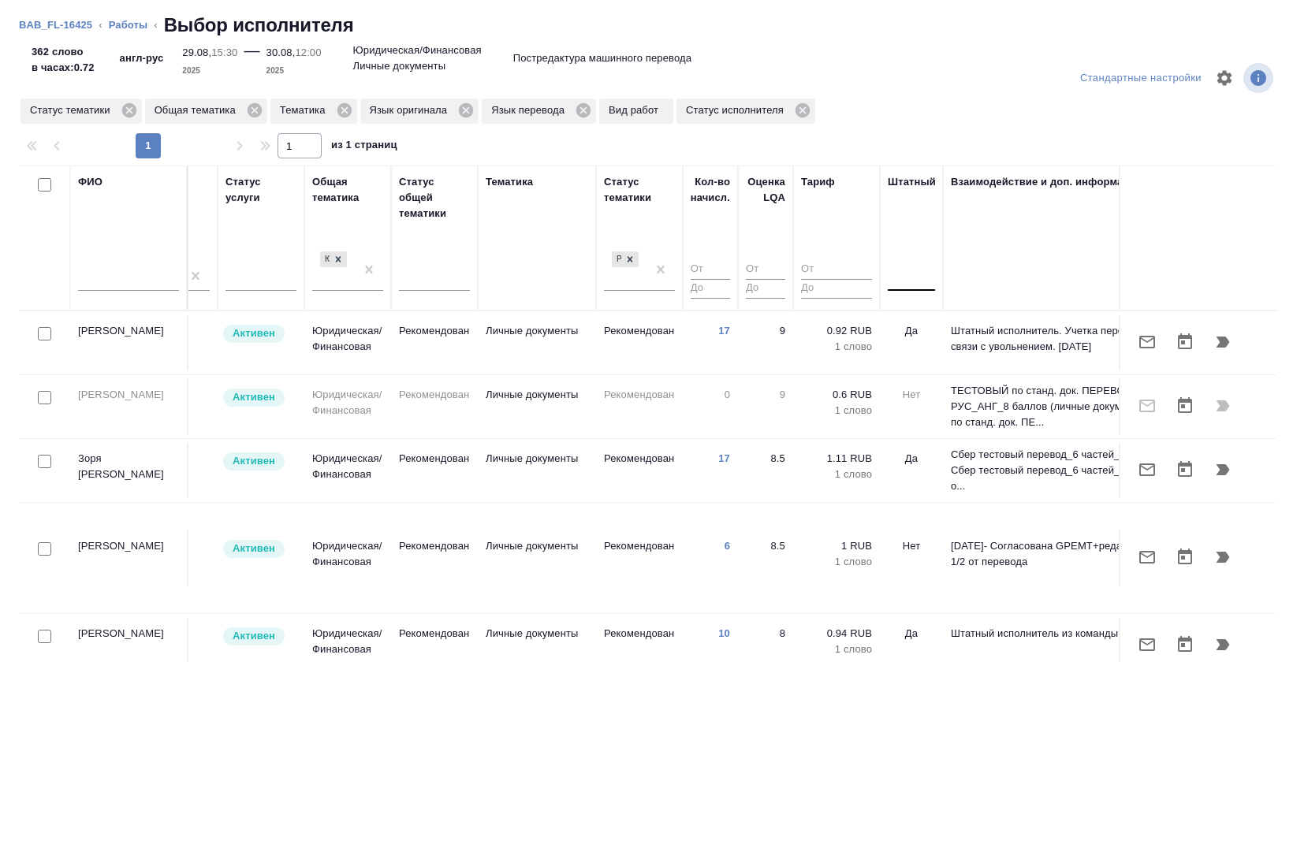
click at [901, 283] on div at bounding box center [911, 275] width 47 height 23
click at [920, 323] on div "Нет" at bounding box center [1006, 325] width 237 height 28
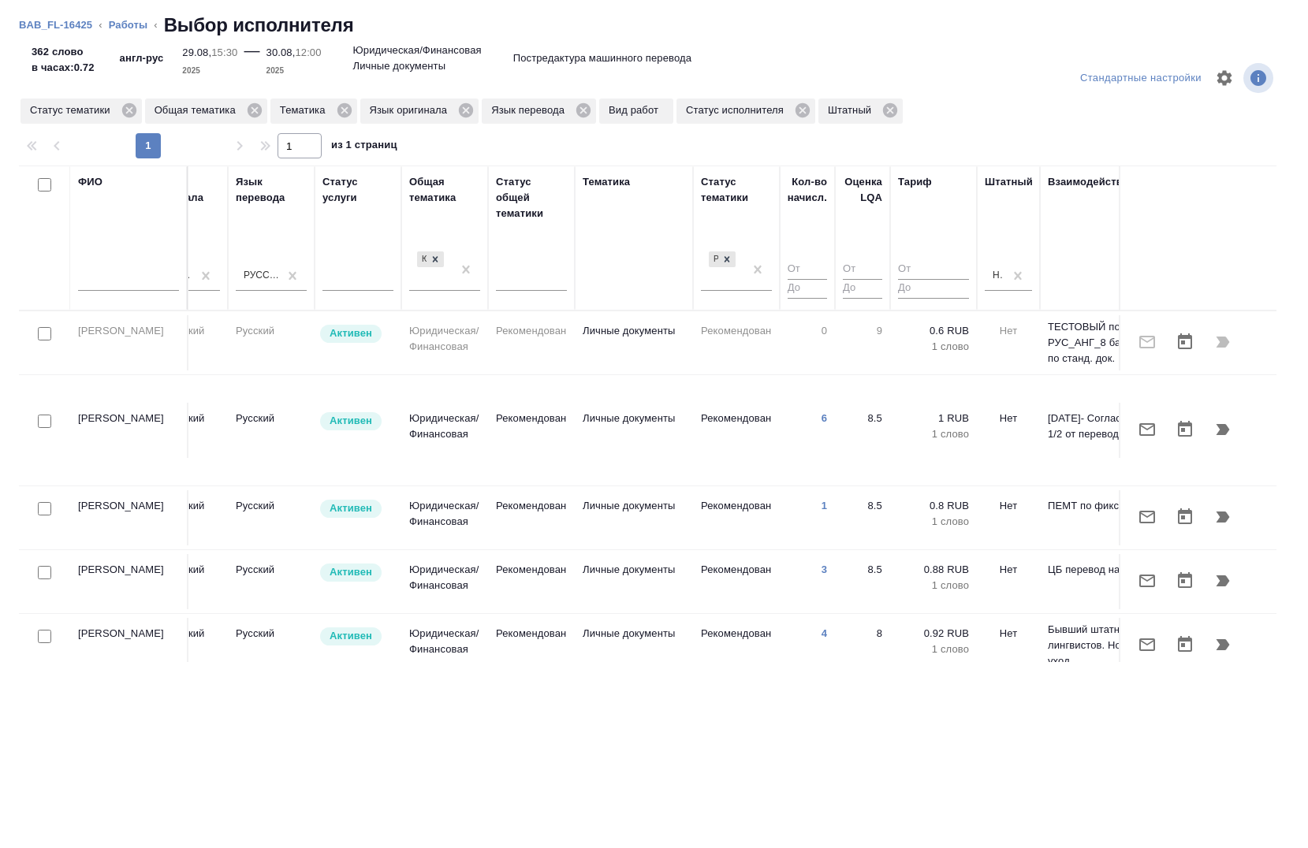
scroll to position [0, 800]
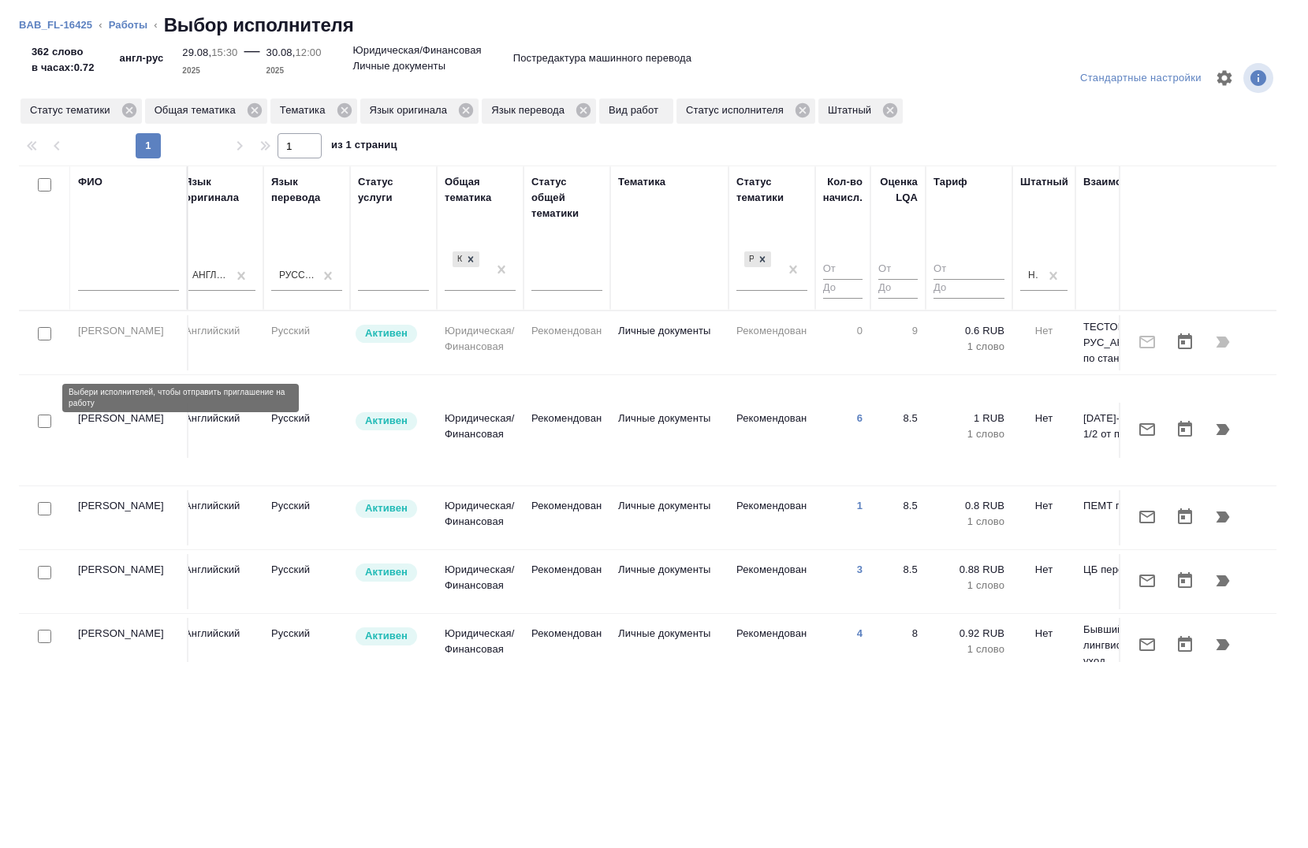
click at [50, 415] on input "checkbox" at bounding box center [44, 421] width 13 height 13
checkbox input "true"
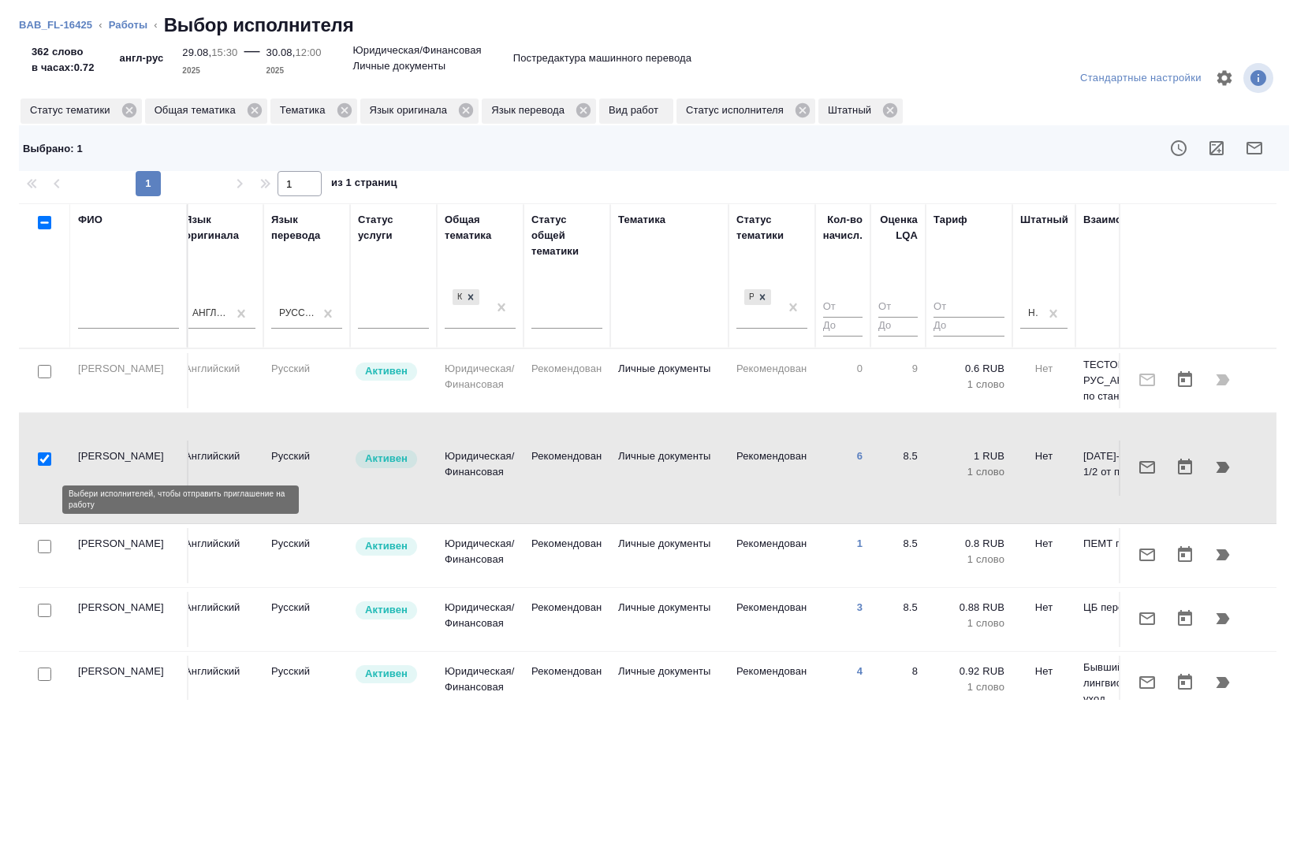
click at [41, 540] on input "checkbox" at bounding box center [44, 546] width 13 height 13
checkbox input "true"
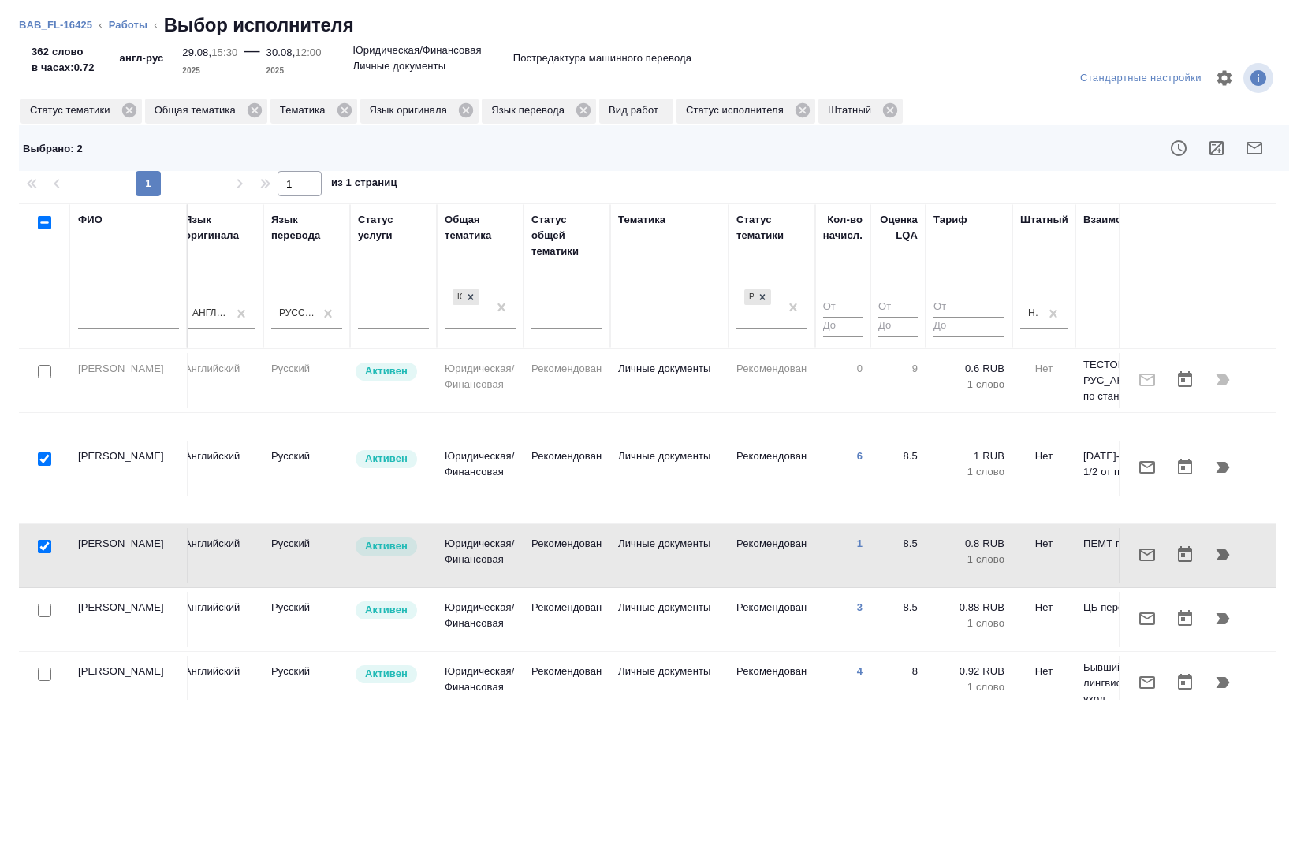
drag, startPoint x: 47, startPoint y: 568, endPoint x: 44, endPoint y: 643, distance: 74.9
click at [46, 604] on input "checkbox" at bounding box center [44, 610] width 13 height 13
checkbox input "true"
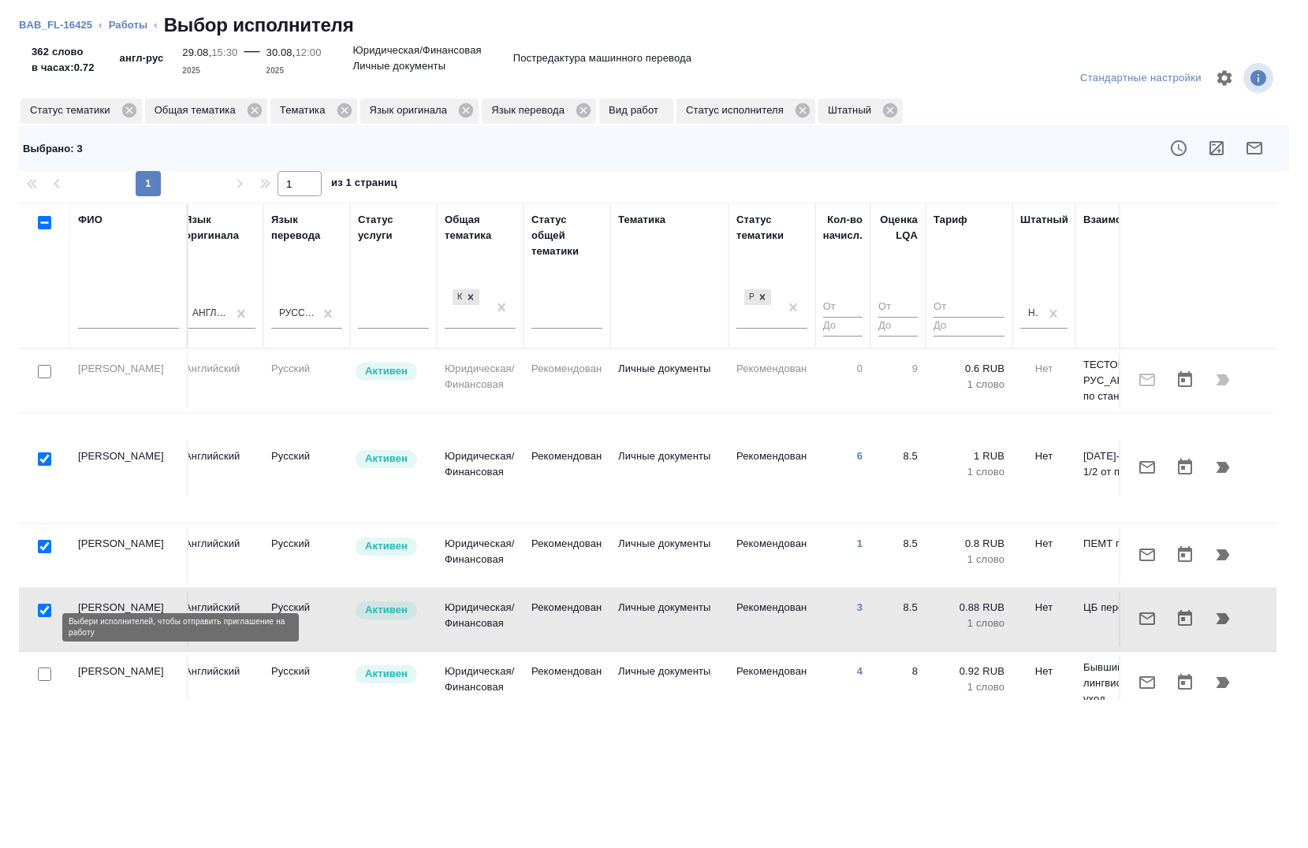
click at [43, 668] on input "checkbox" at bounding box center [44, 674] width 13 height 13
checkbox input "true"
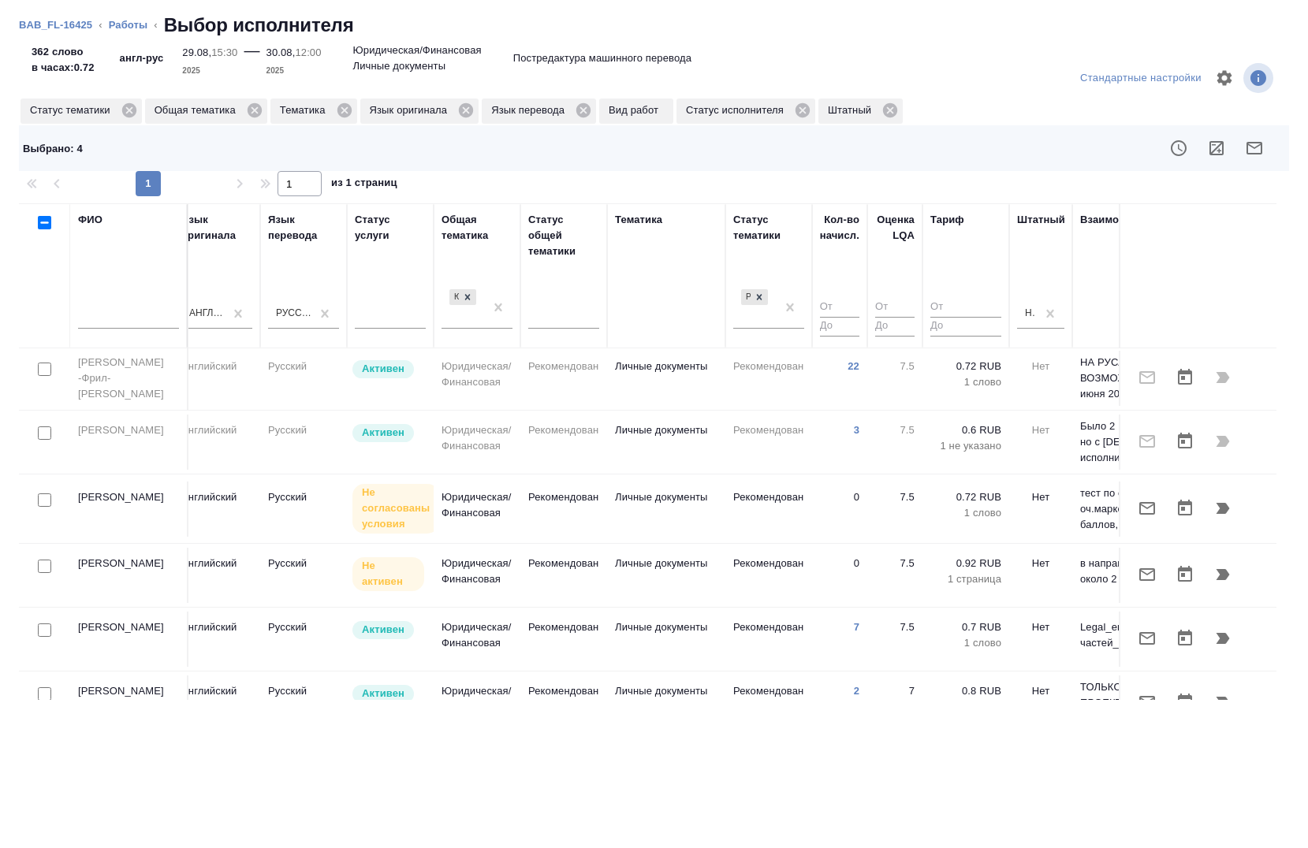
scroll to position [688, 792]
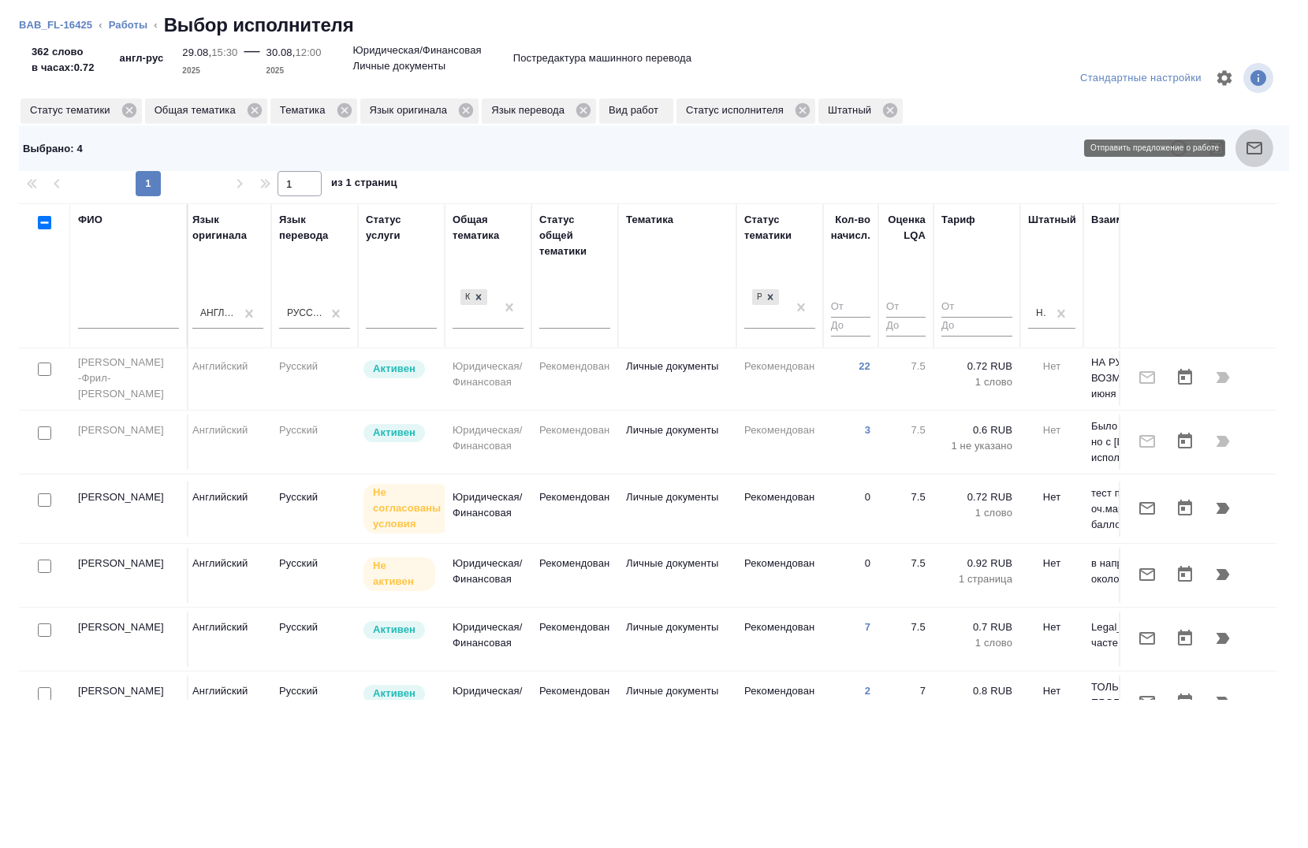
click at [1257, 156] on icon "button" at bounding box center [1254, 148] width 19 height 19
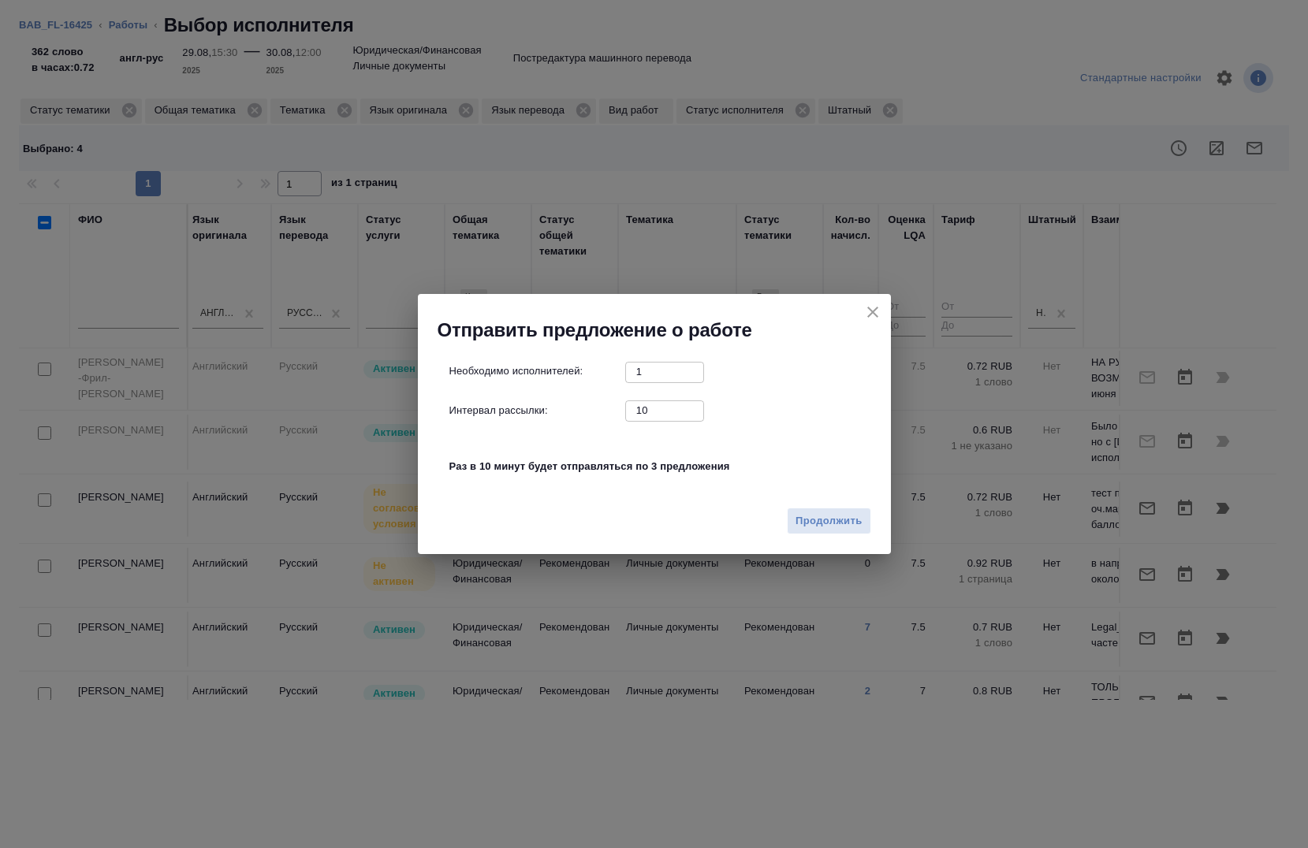
click at [665, 415] on input "10" at bounding box center [664, 411] width 79 height 20
type input "0"
click at [837, 524] on span "Продолжить" at bounding box center [829, 522] width 66 height 18
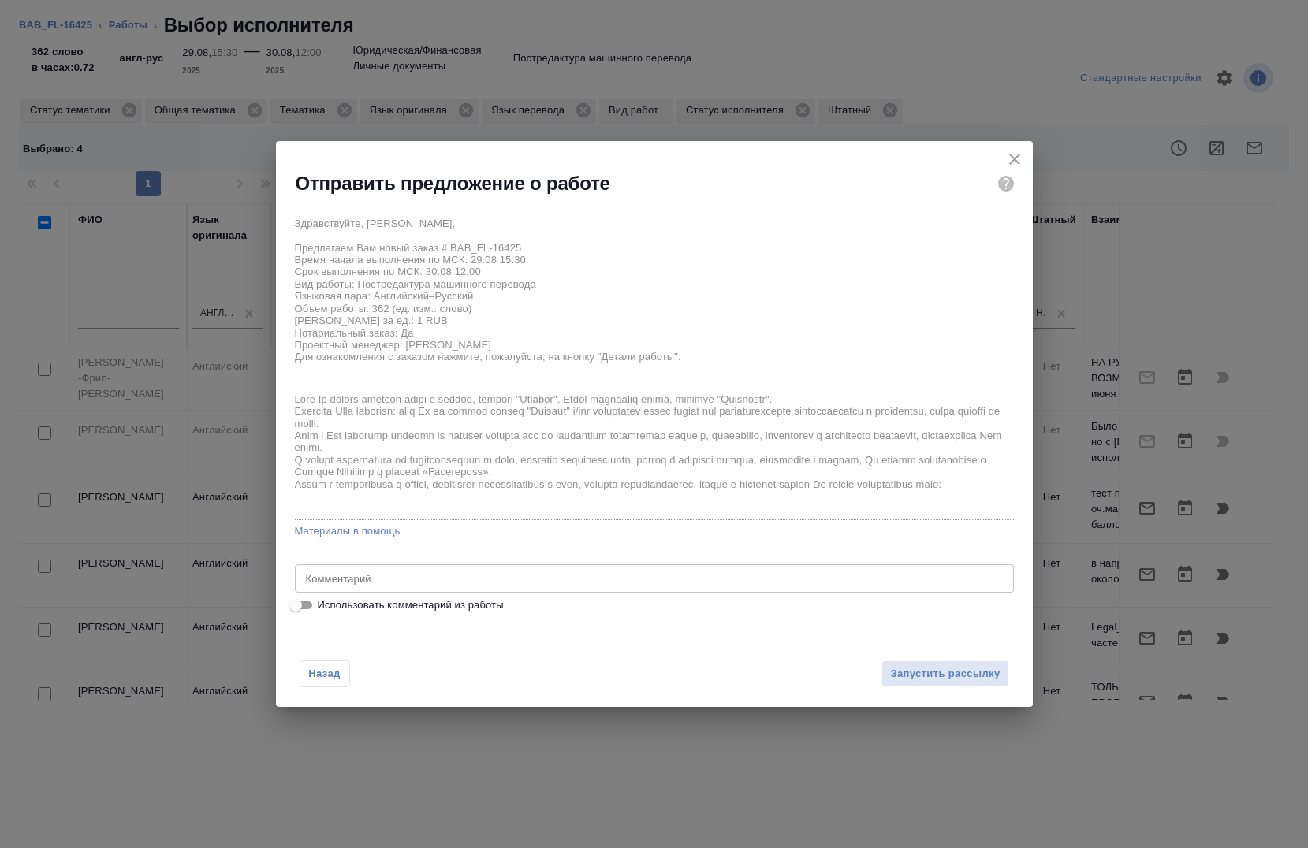
click at [332, 608] on span "Использовать комментарий из работы" at bounding box center [411, 606] width 186 height 16
click at [324, 608] on input "Использовать комментарий из работы" at bounding box center [295, 605] width 57 height 19
checkbox input "true"
type textarea "Под нот Оригинал для сверки: https://drive.awatera.com/s/k8NCbrZqCmAQyzz"
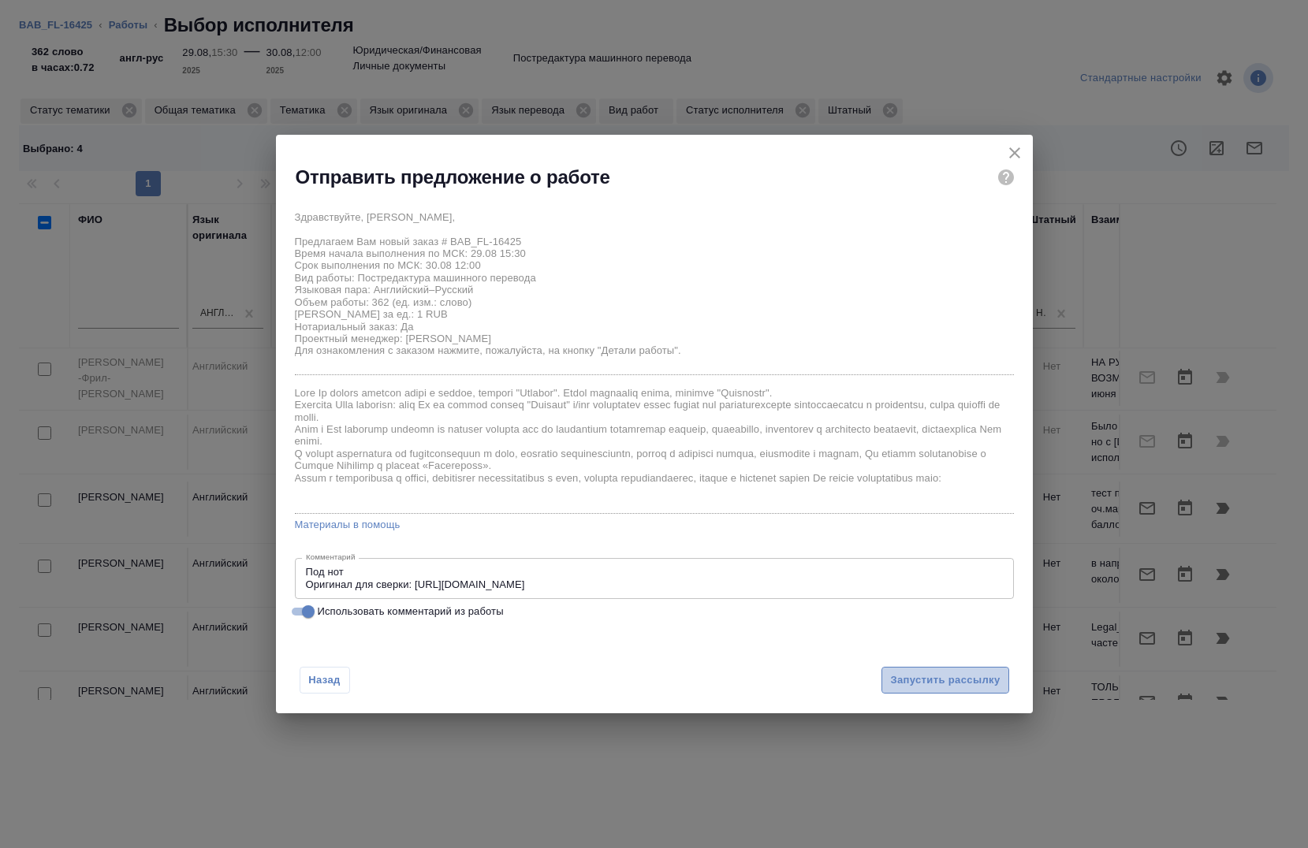
click at [945, 667] on button "Запустить рассылку" at bounding box center [945, 681] width 127 height 28
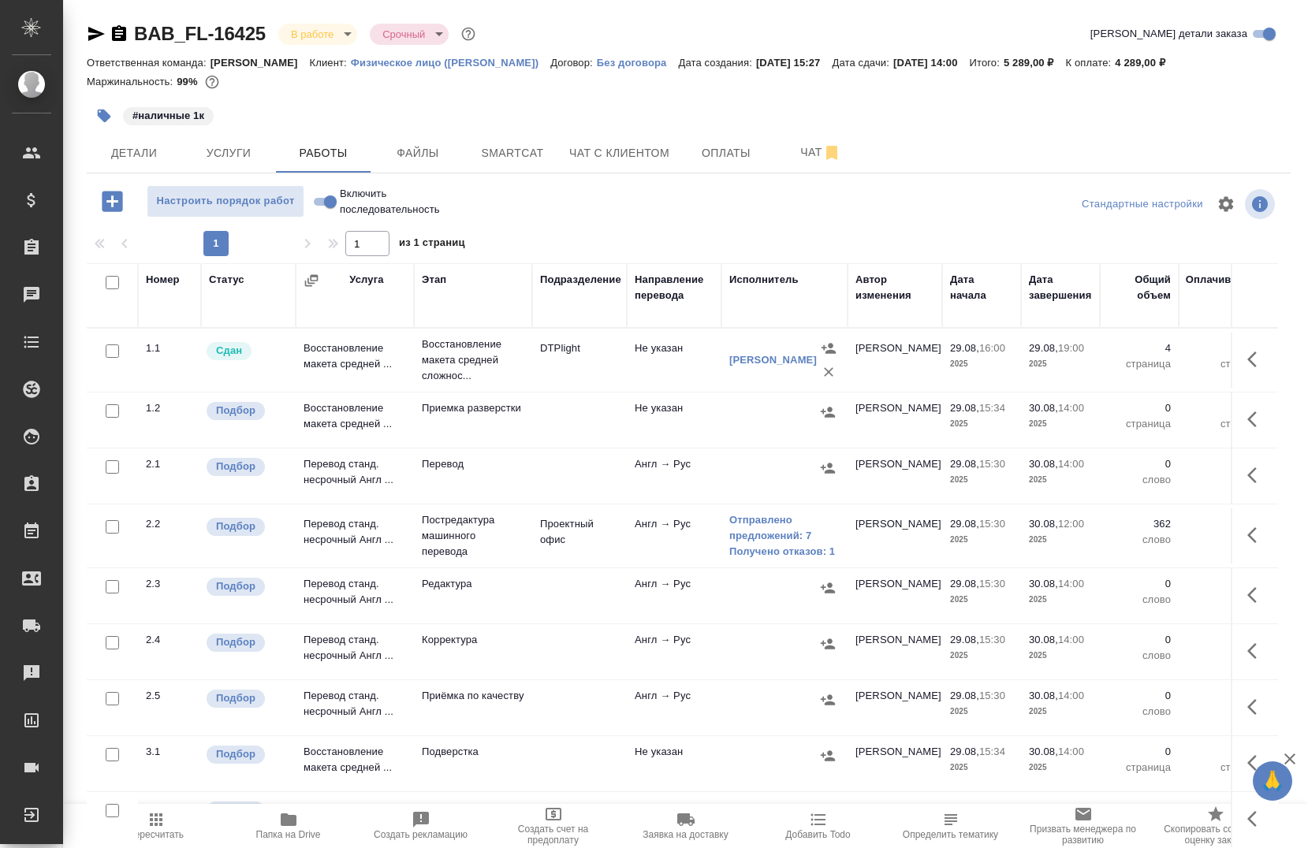
click at [1247, 535] on icon "button" at bounding box center [1256, 535] width 19 height 19
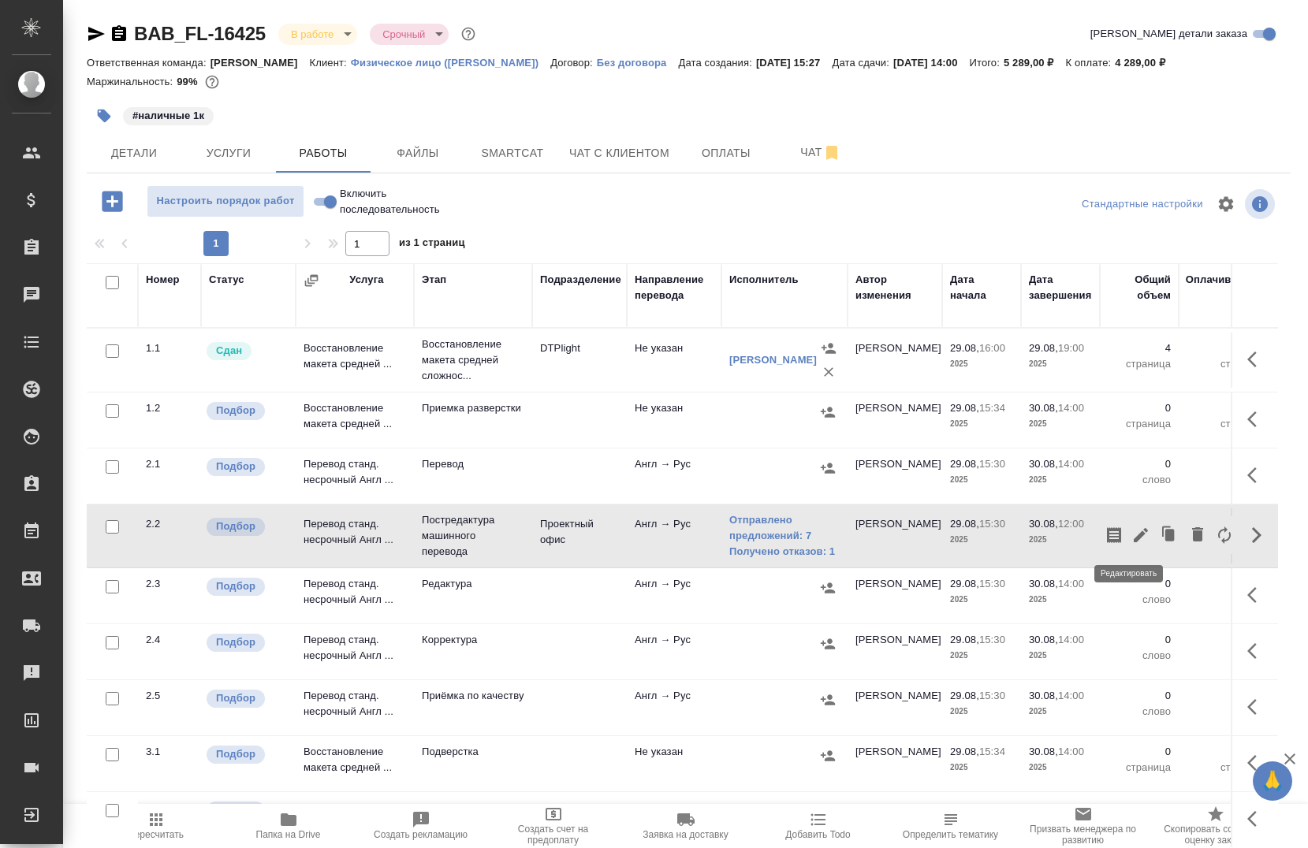
click at [1132, 538] on icon "button" at bounding box center [1140, 535] width 19 height 19
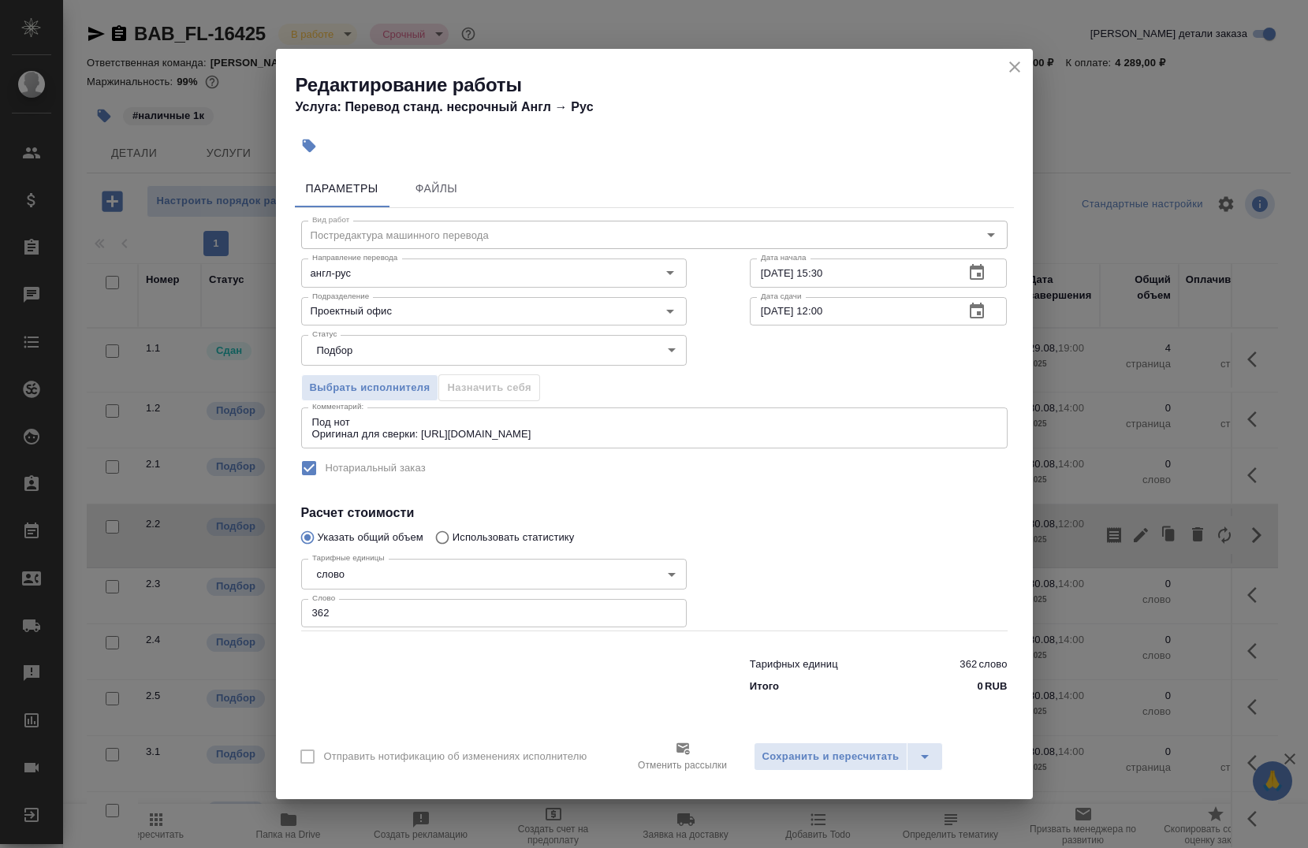
click at [1013, 71] on icon "close" at bounding box center [1014, 67] width 19 height 19
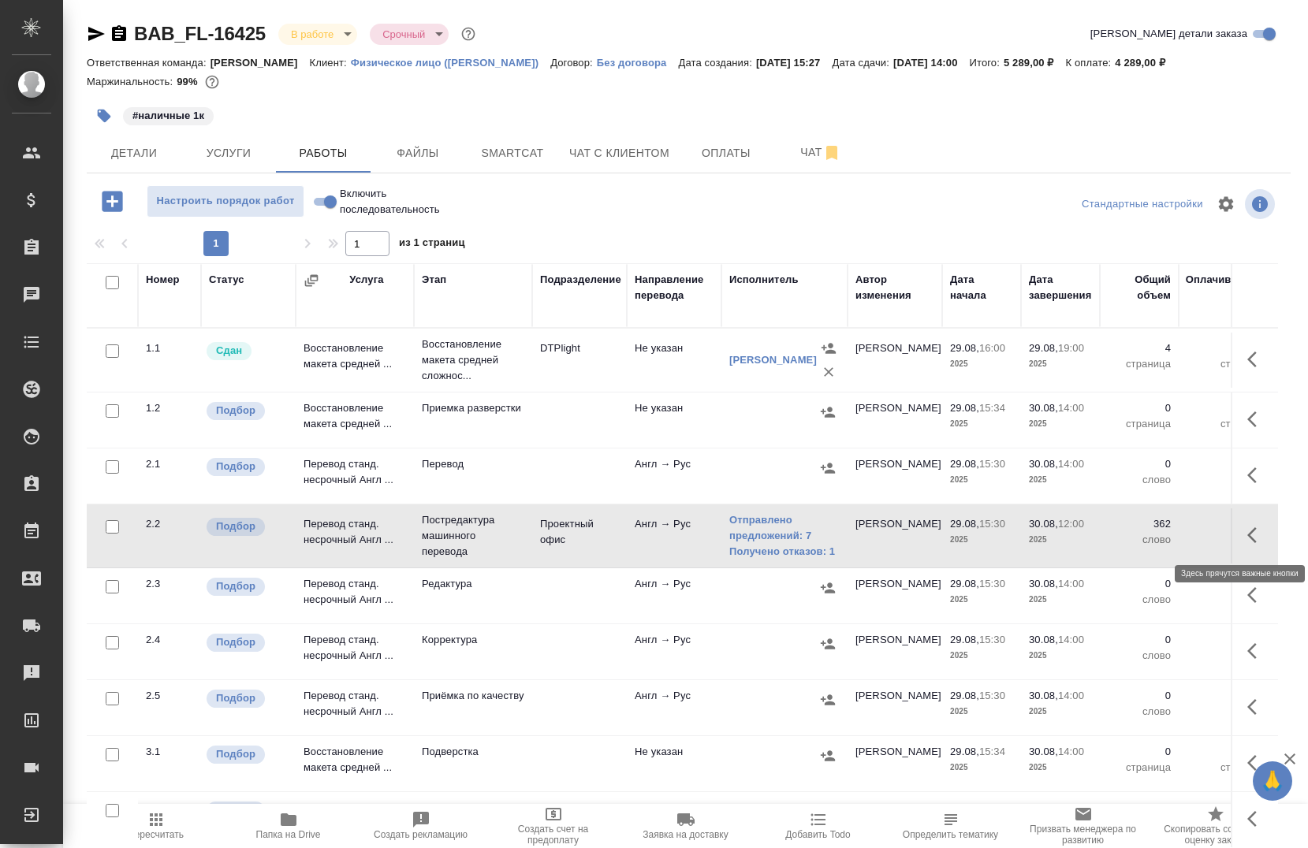
click at [1250, 543] on icon "button" at bounding box center [1256, 535] width 19 height 19
click at [1132, 540] on icon "button" at bounding box center [1140, 535] width 19 height 19
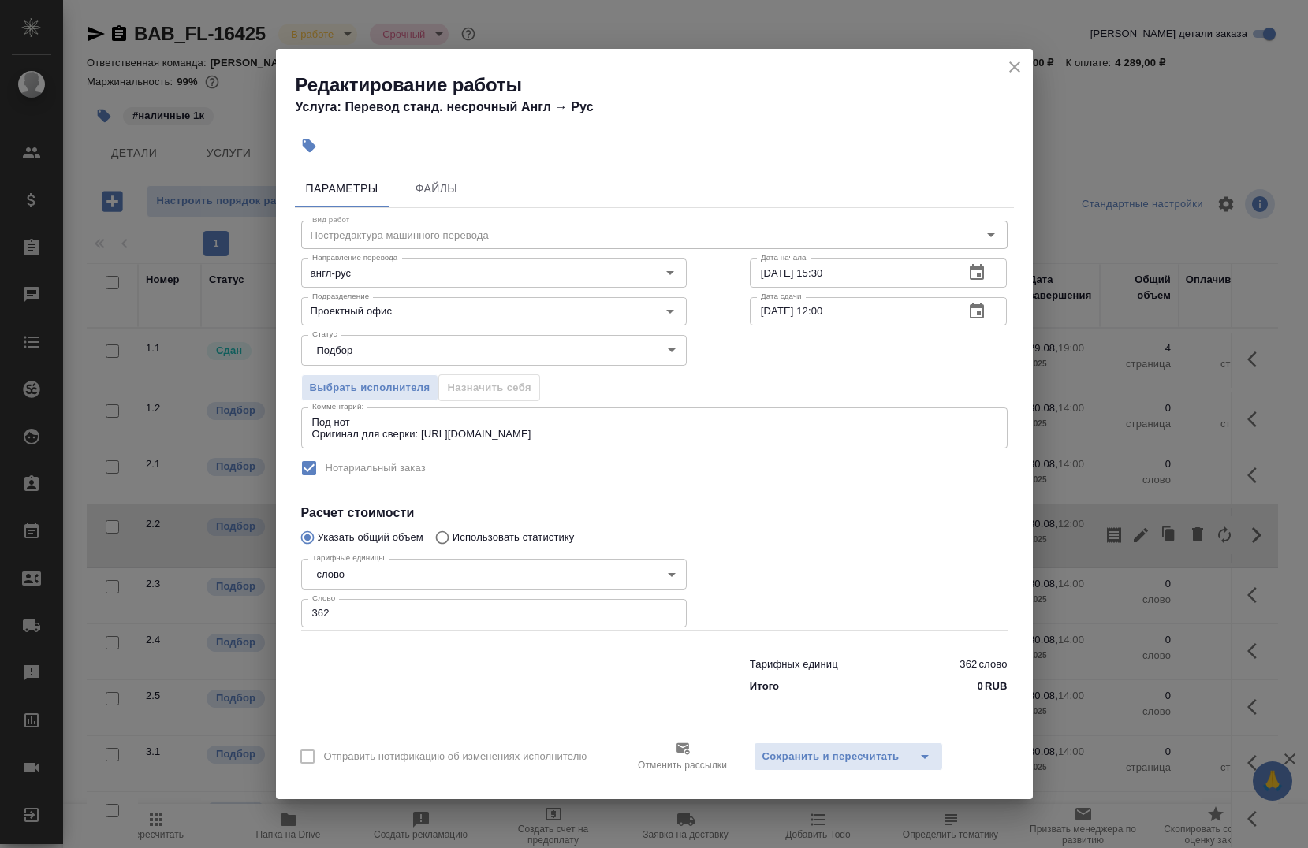
click at [822, 318] on input "[DATE] 12:00" at bounding box center [851, 311] width 203 height 28
type input "[DATE] 11:00"
click at [783, 761] on span "Сохранить и пересчитать" at bounding box center [830, 757] width 137 height 18
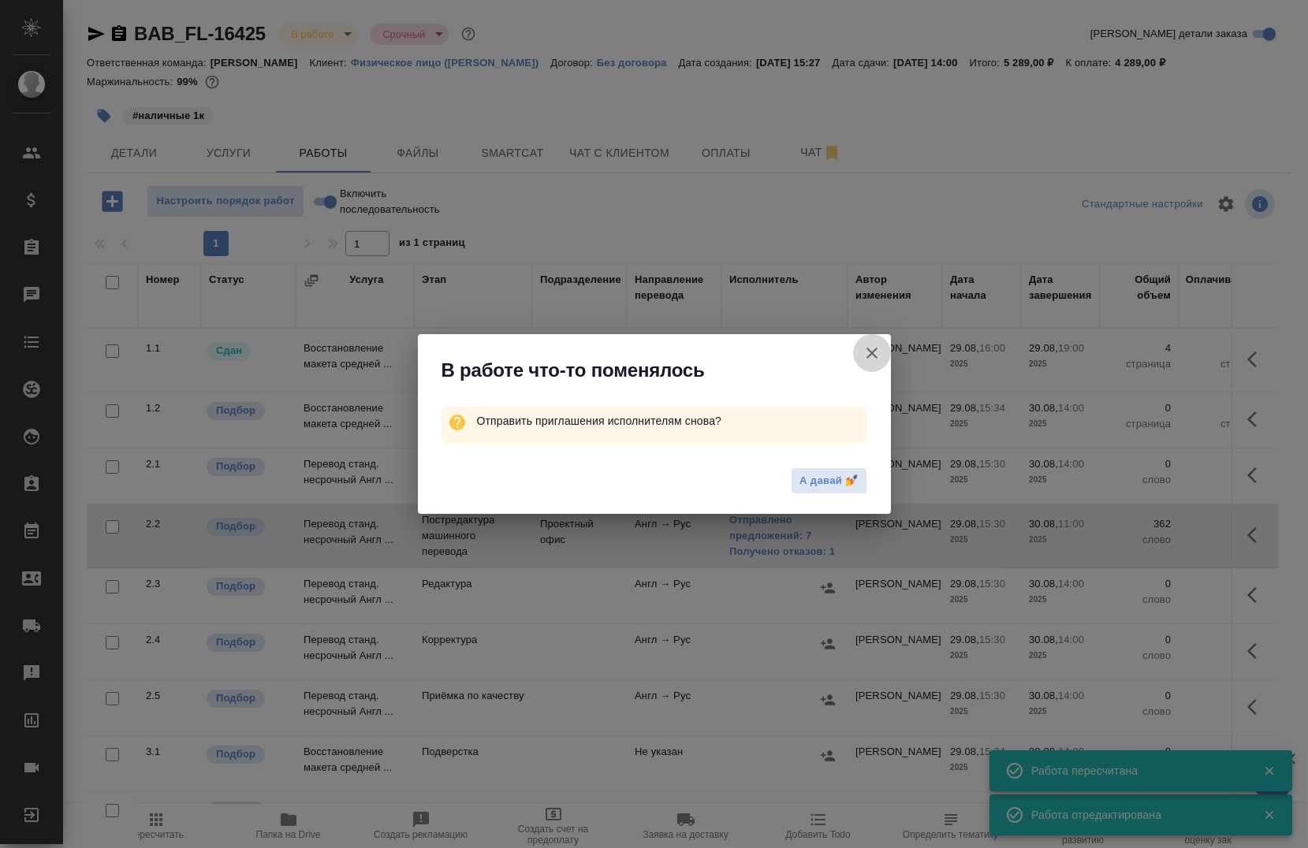
click at [868, 352] on icon "button" at bounding box center [872, 353] width 19 height 19
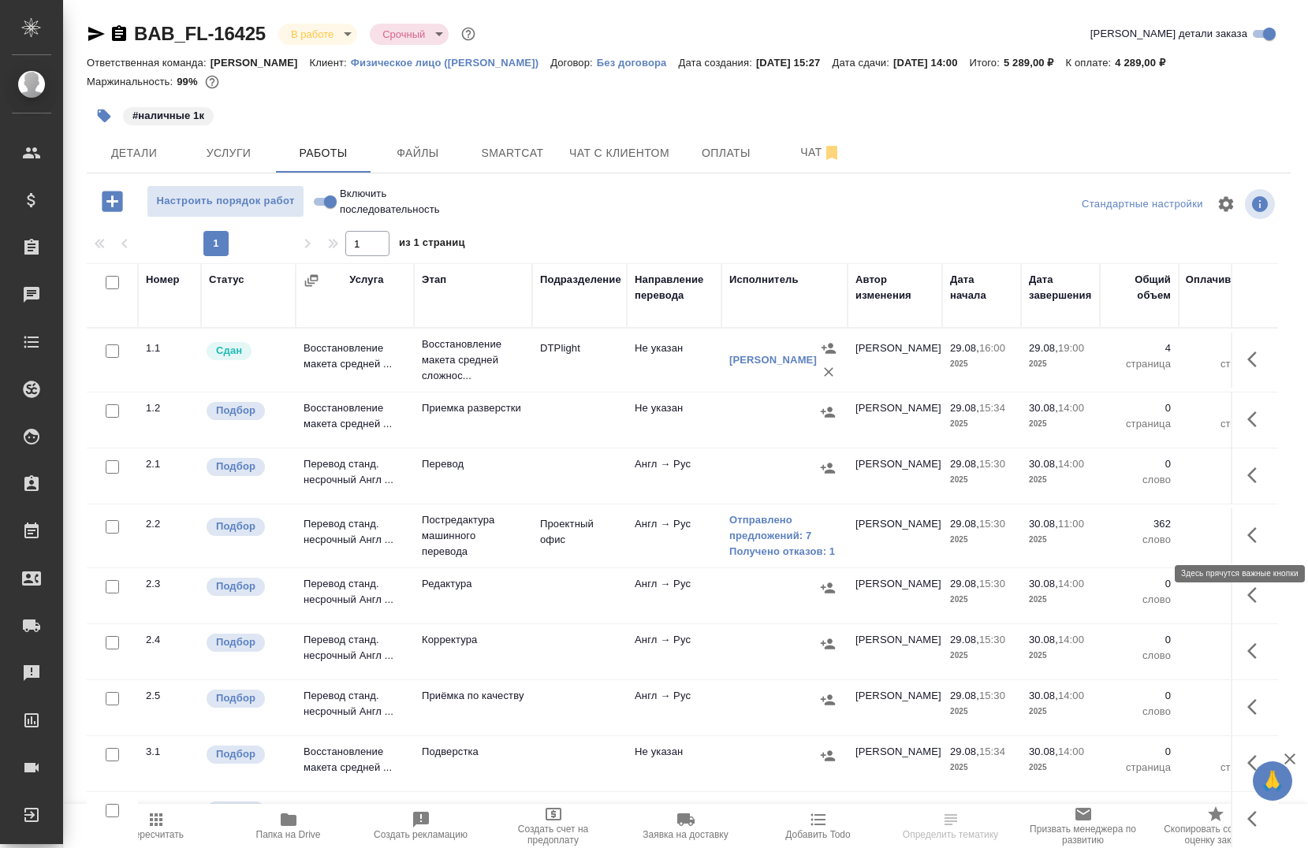
click at [1238, 542] on button "button" at bounding box center [1257, 535] width 38 height 38
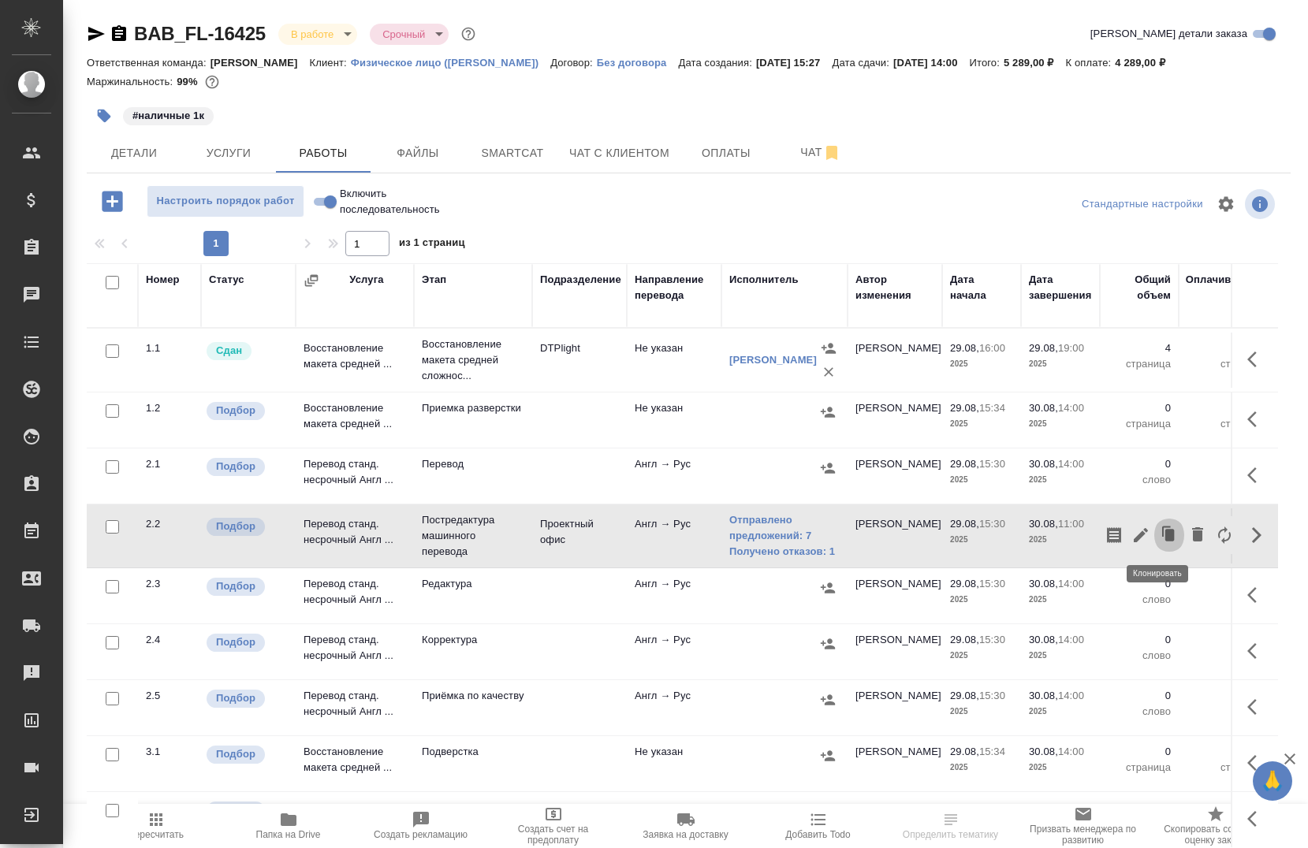
click at [1154, 538] on button "button" at bounding box center [1169, 535] width 30 height 38
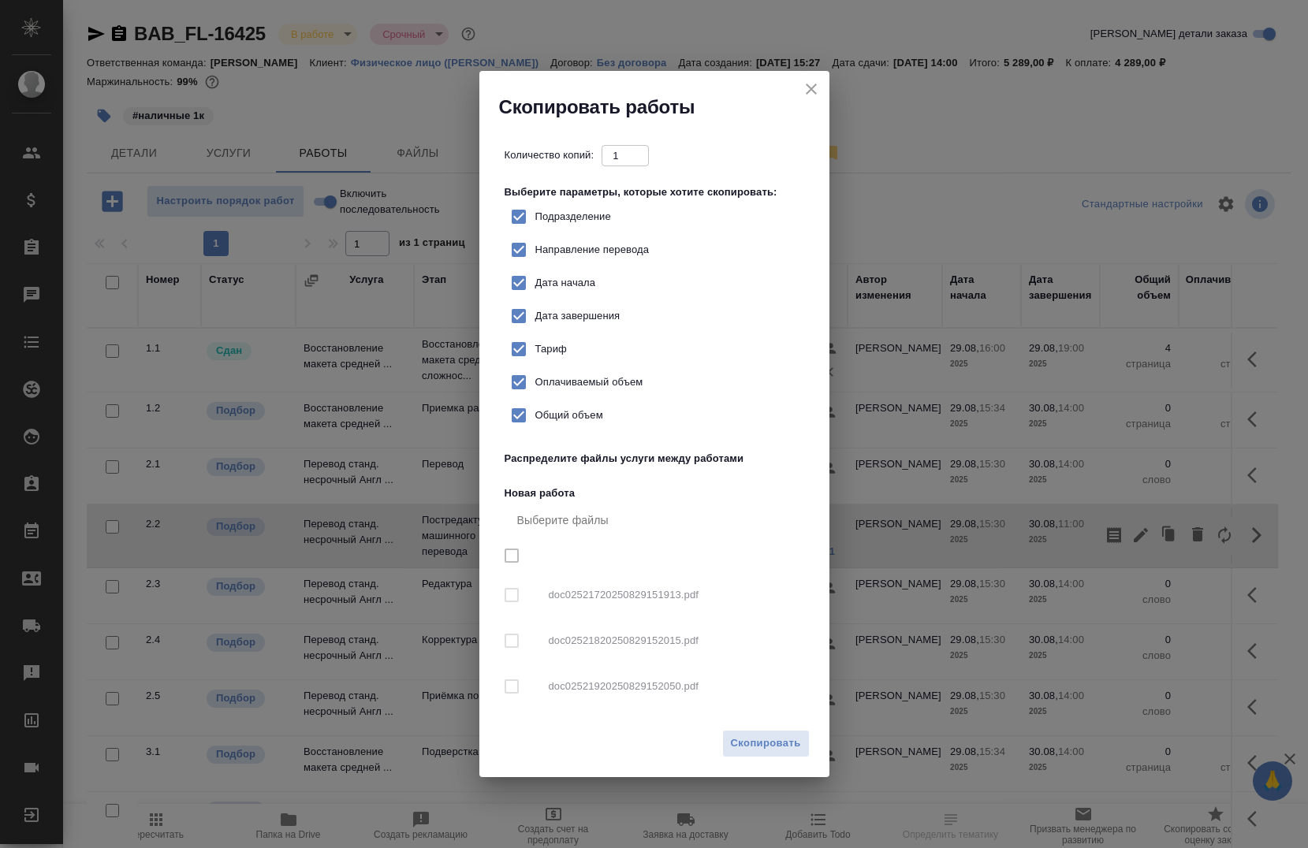
checkbox input "true"
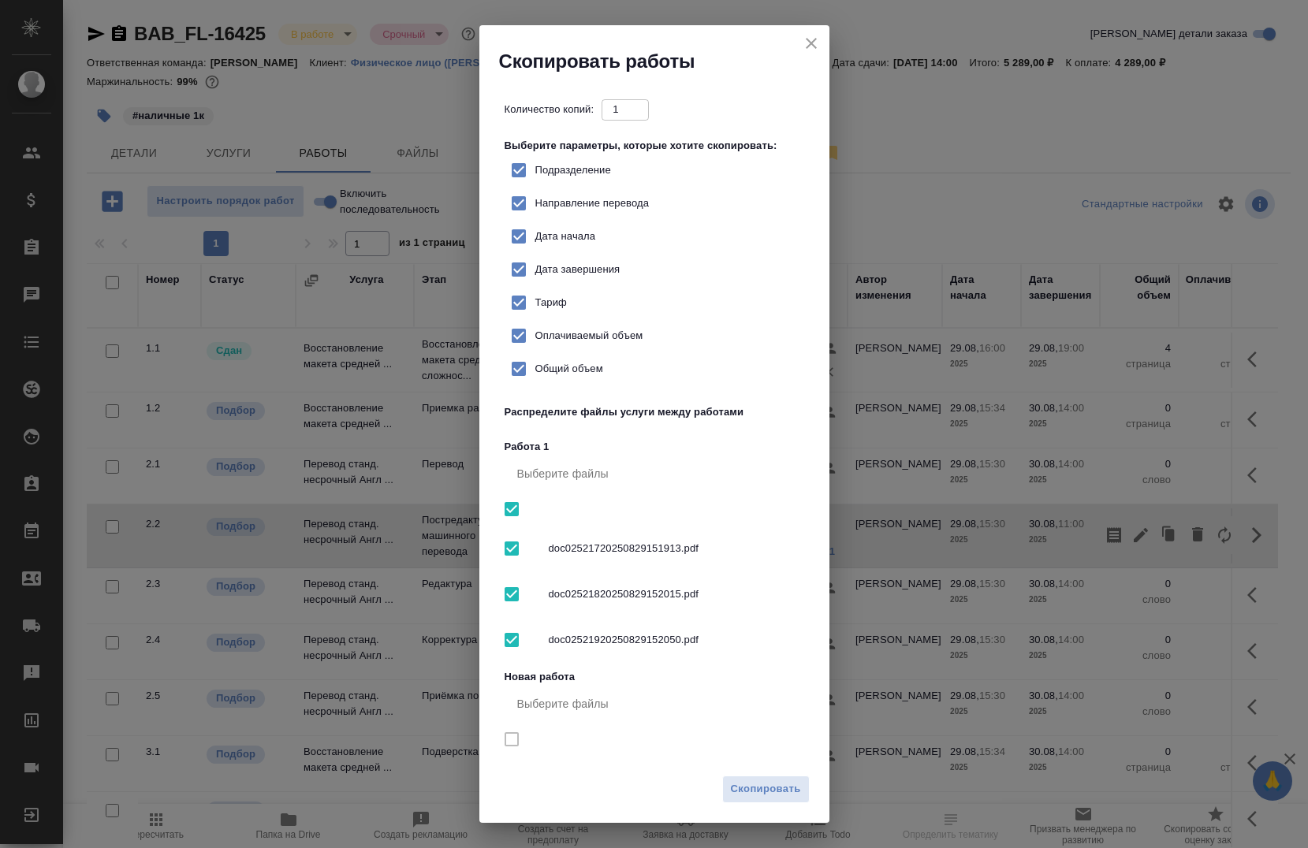
click at [807, 48] on icon "close" at bounding box center [811, 43] width 19 height 19
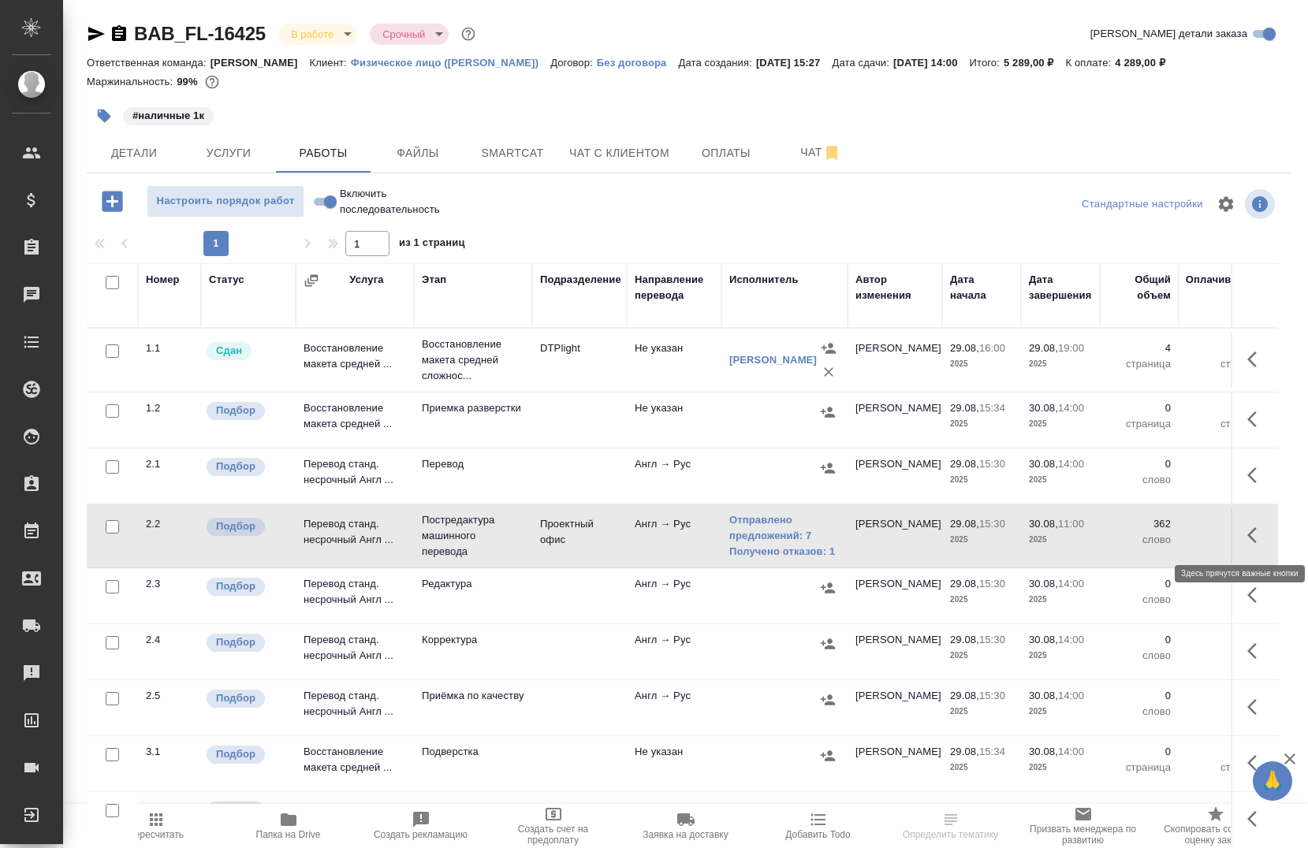
click at [1247, 542] on icon "button" at bounding box center [1256, 535] width 19 height 19
click at [1131, 530] on icon "button" at bounding box center [1140, 535] width 19 height 19
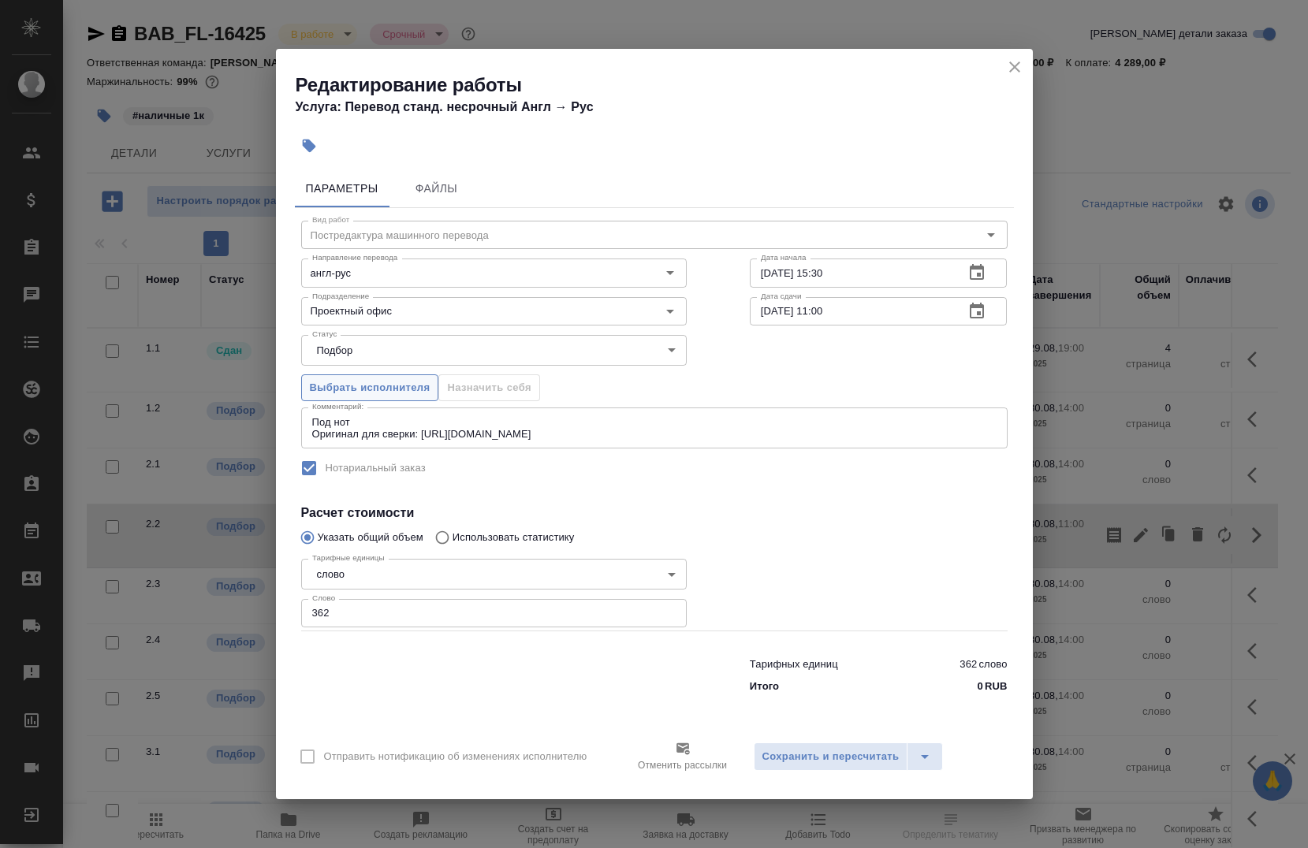
click at [352, 393] on span "Выбрать исполнителя" at bounding box center [370, 388] width 121 height 18
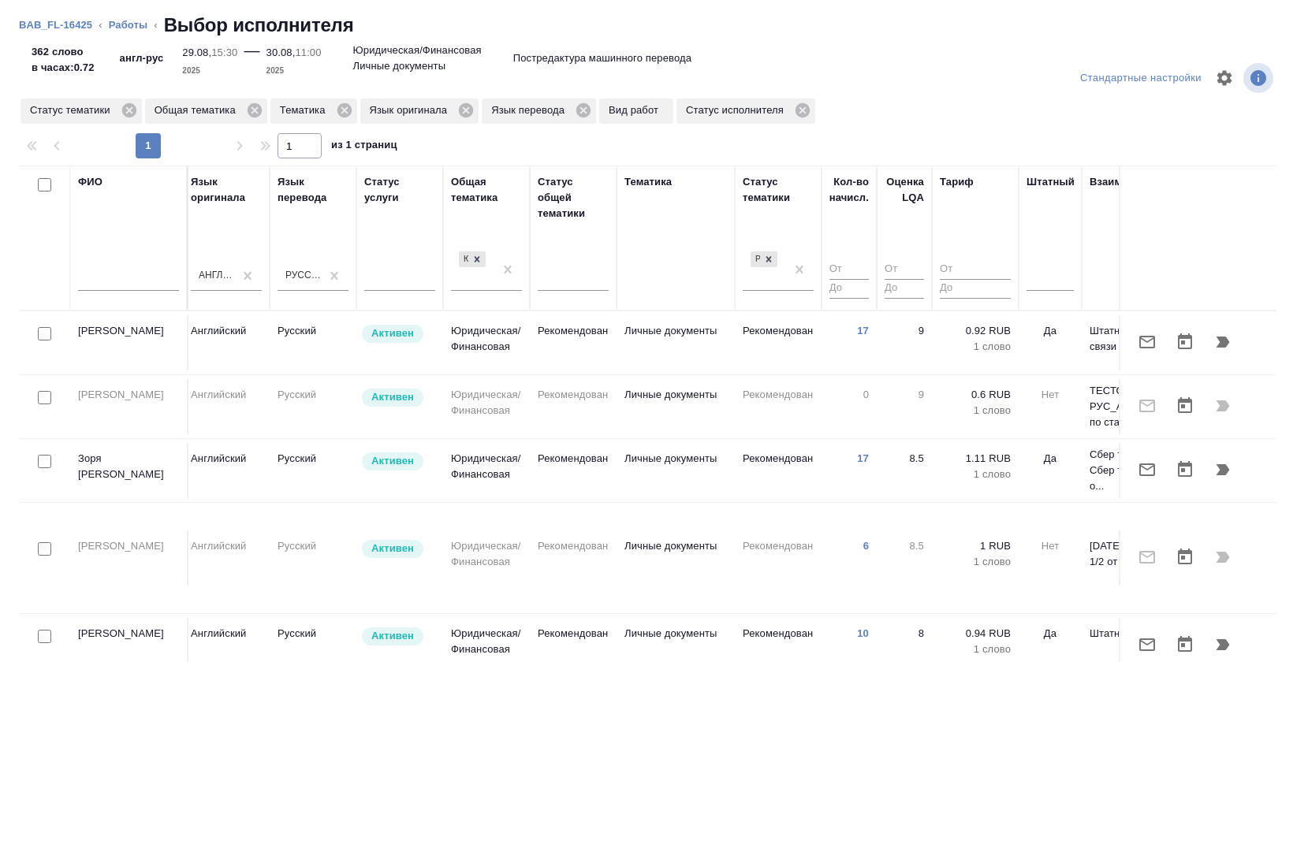
scroll to position [0, 928]
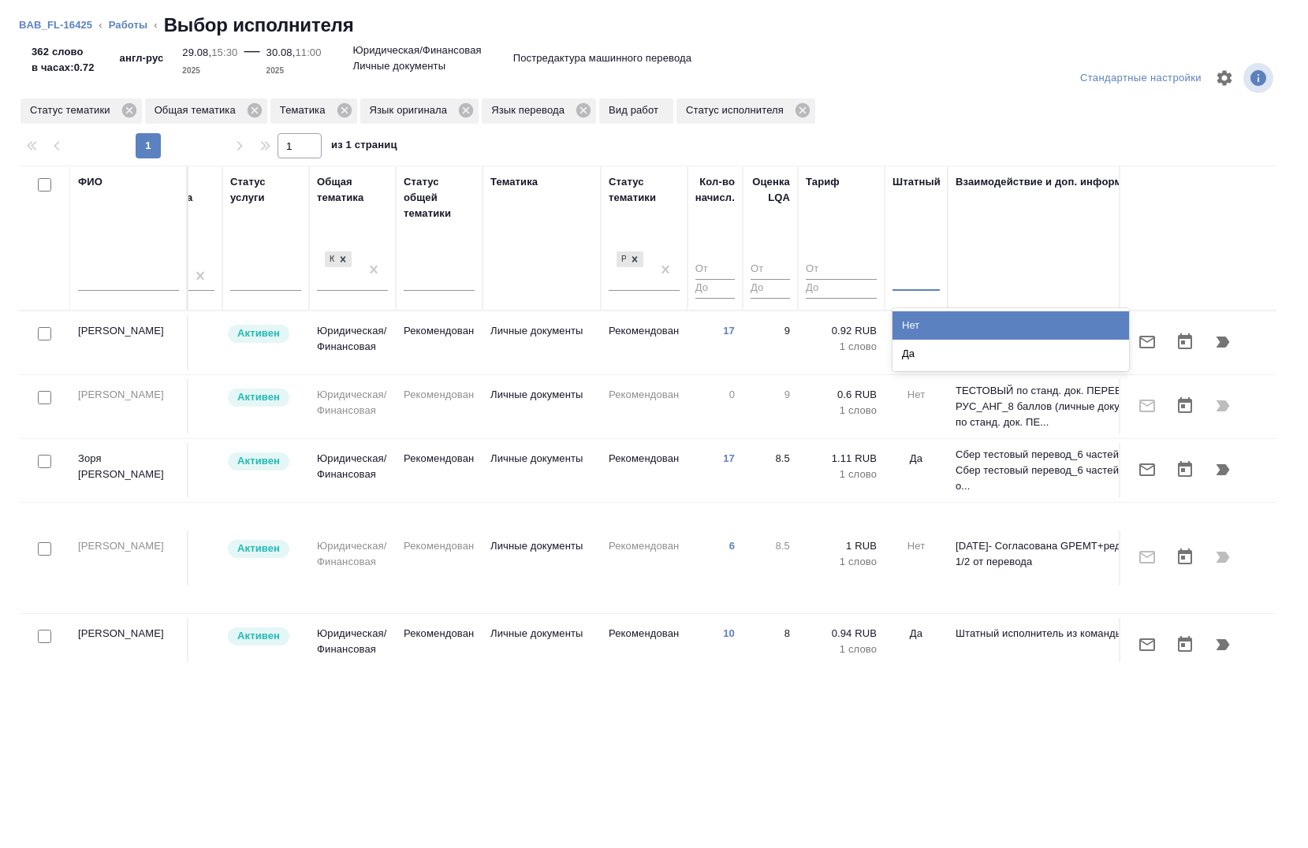
click at [926, 282] on div at bounding box center [916, 275] width 47 height 23
click at [935, 326] on div "Нет" at bounding box center [1011, 325] width 237 height 28
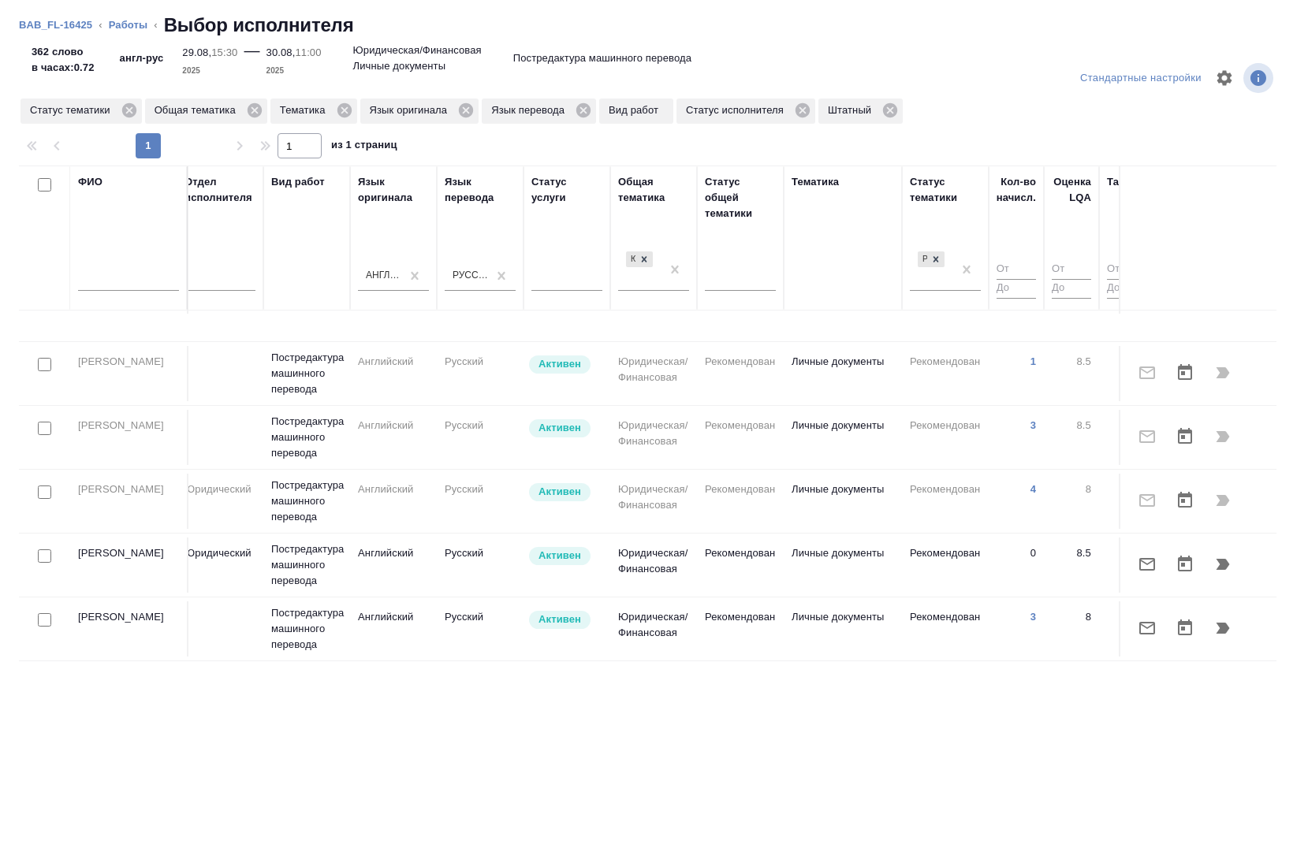
scroll to position [158, 627]
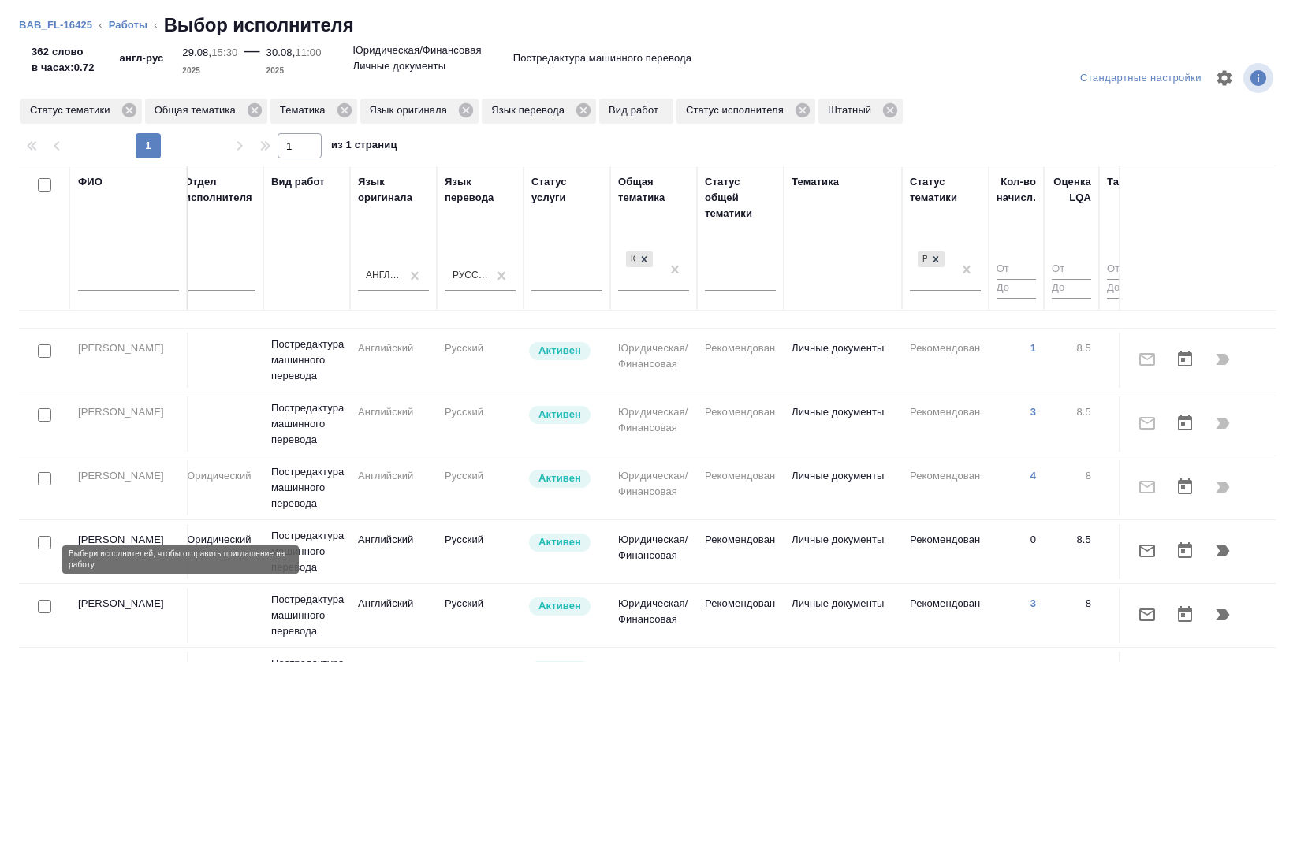
click at [48, 600] on input "checkbox" at bounding box center [44, 606] width 13 height 13
checkbox input "true"
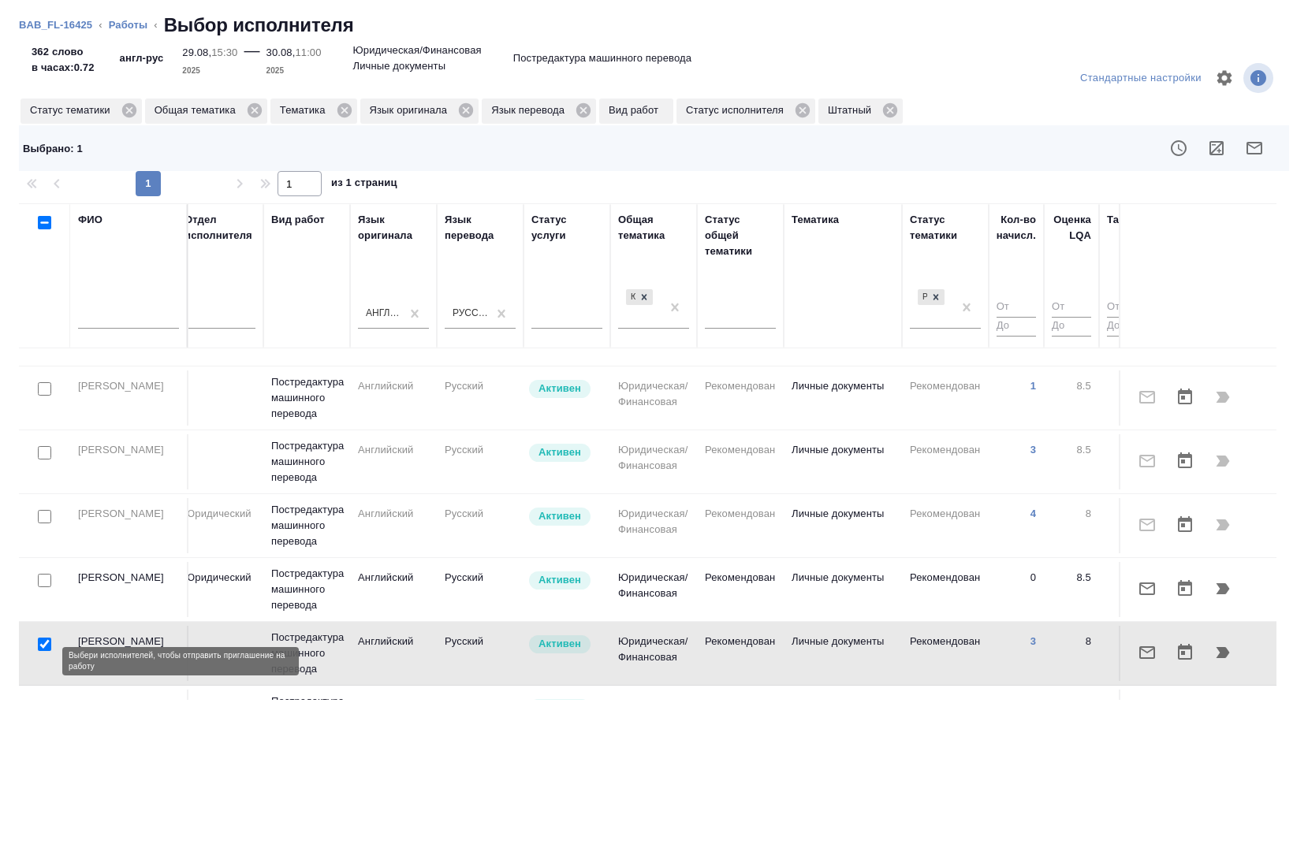
click at [47, 702] on input "checkbox" at bounding box center [44, 708] width 13 height 13
checkbox input "true"
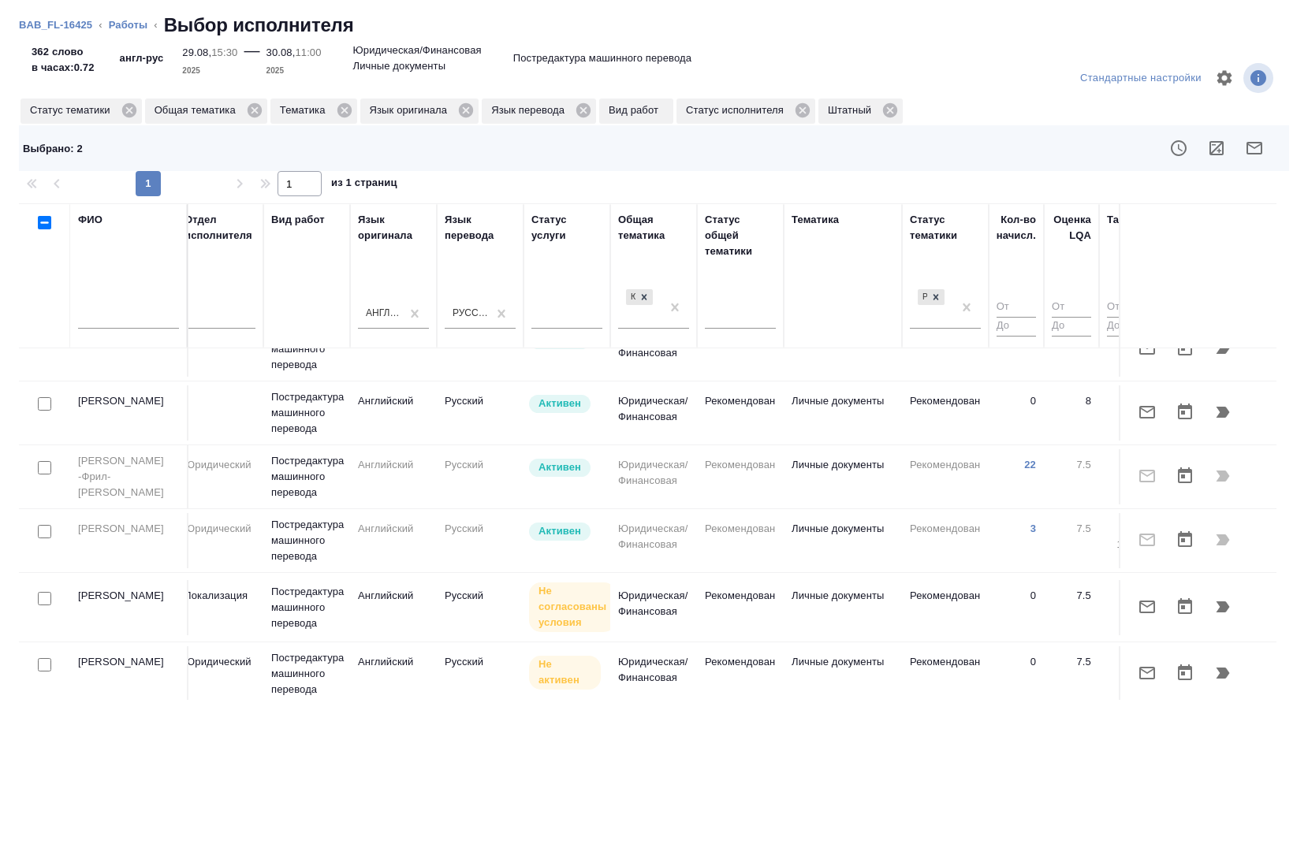
scroll to position [631, 627]
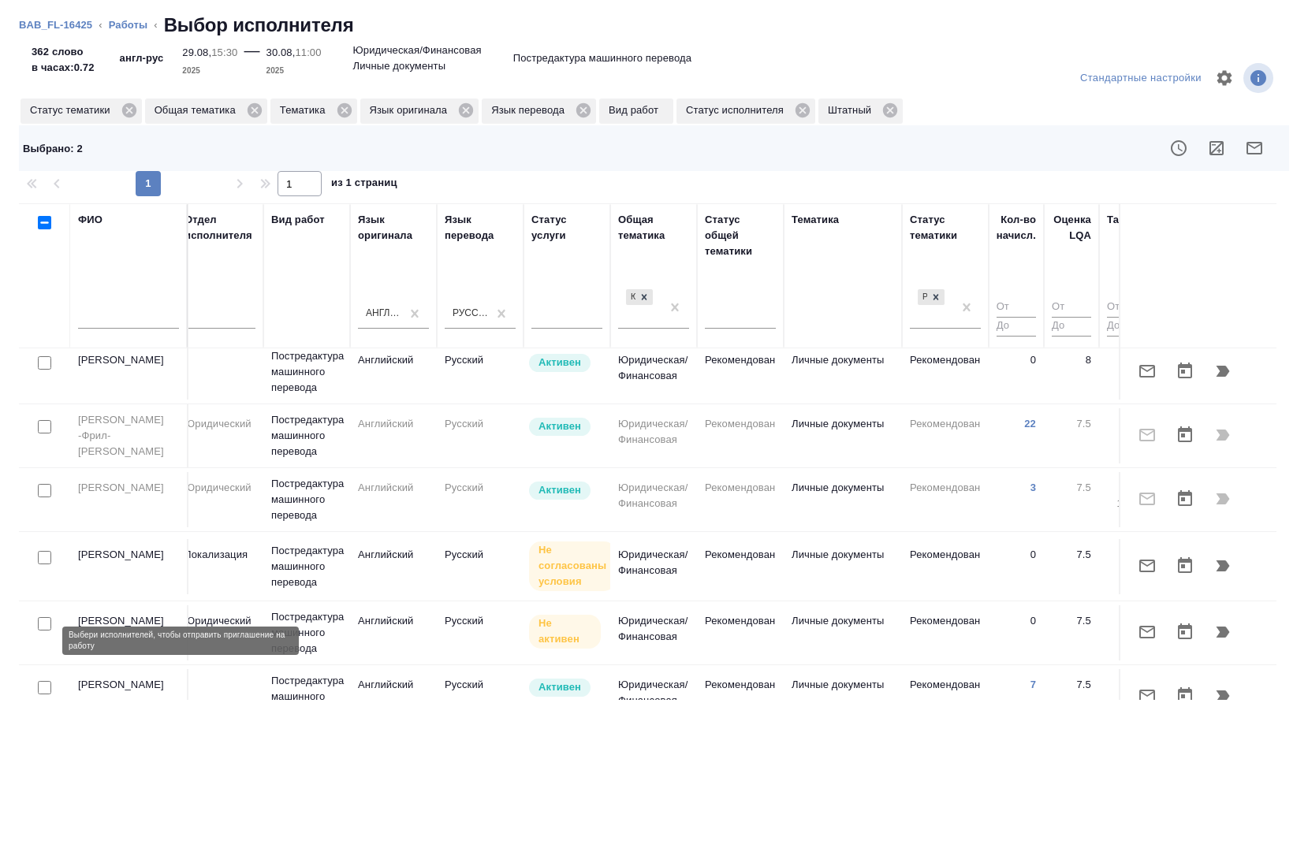
drag, startPoint x: 44, startPoint y: 640, endPoint x: 40, endPoint y: 633, distance: 8.1
click at [44, 681] on input "checkbox" at bounding box center [44, 687] width 13 height 13
checkbox input "true"
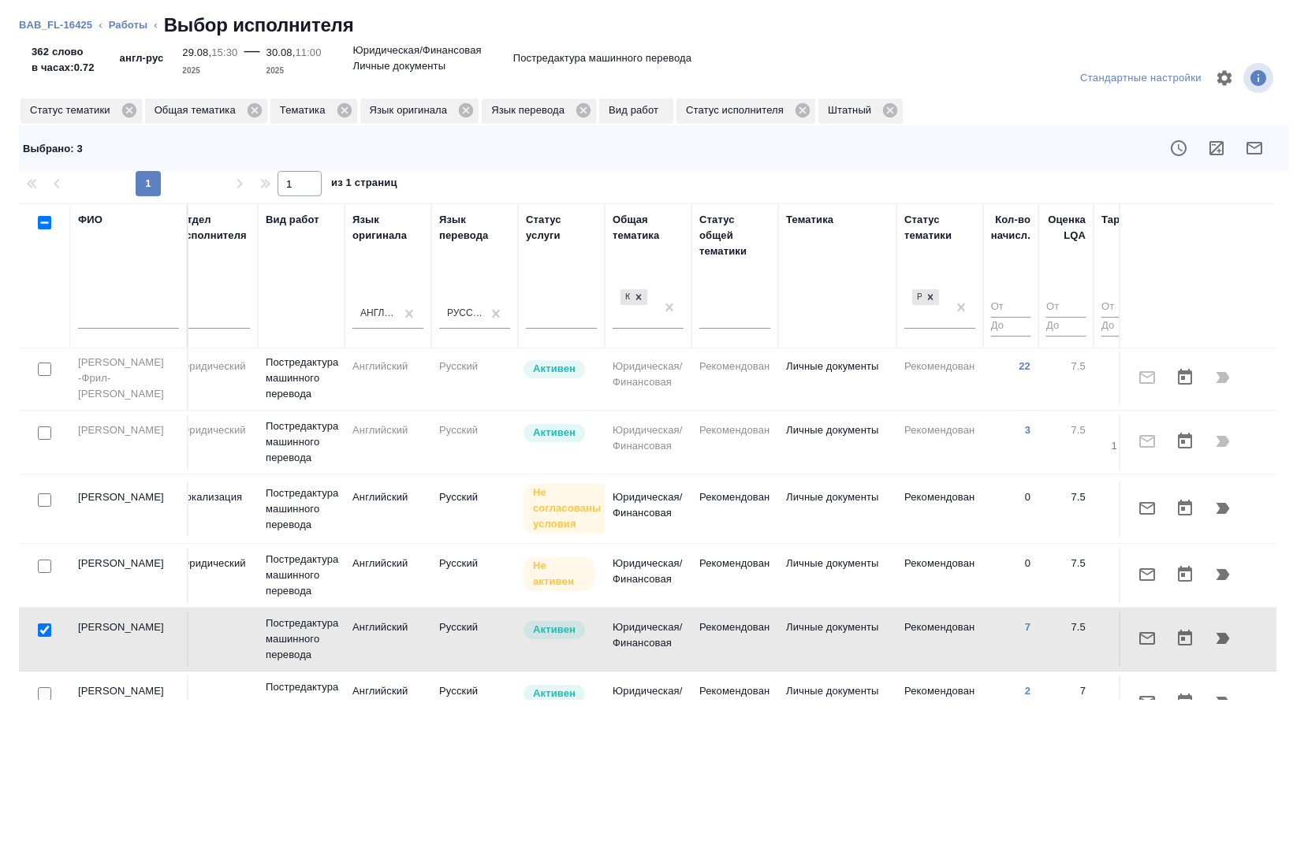
scroll to position [688, 685]
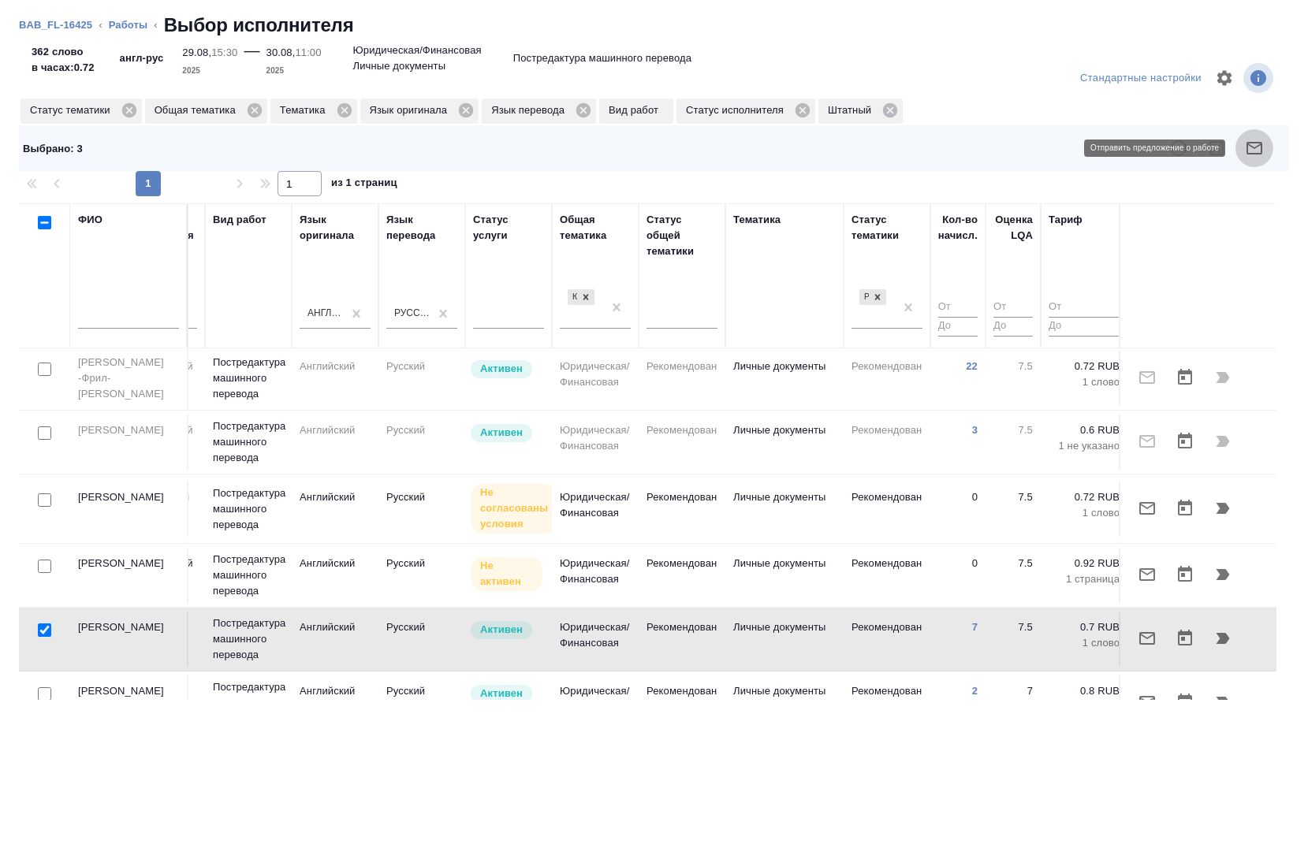
click at [1262, 154] on icon "button" at bounding box center [1255, 148] width 16 height 13
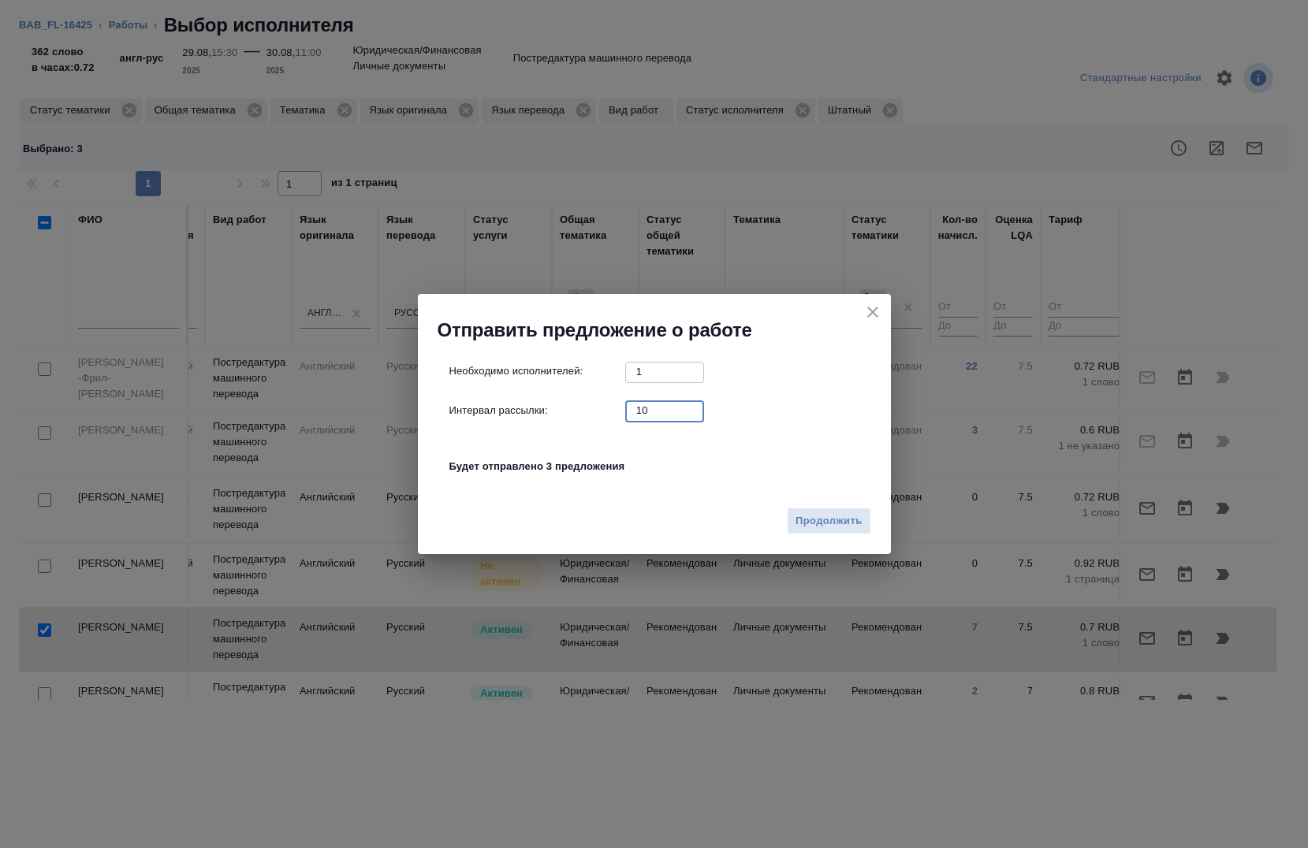
click at [646, 415] on input "10" at bounding box center [664, 411] width 79 height 20
type input "0"
click at [853, 525] on span "Продолжить" at bounding box center [829, 522] width 66 height 18
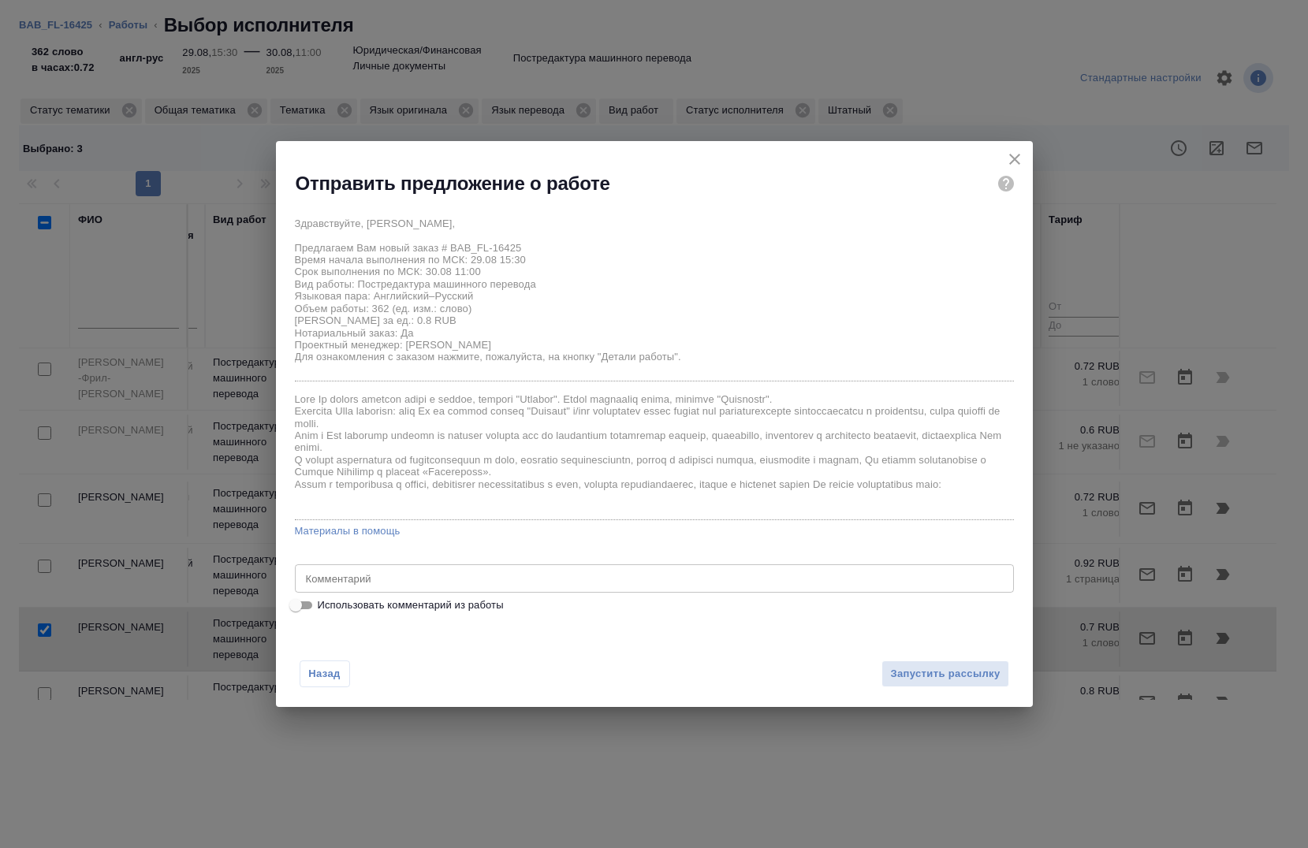
click at [410, 612] on span "Использовать комментарий из работы" at bounding box center [411, 606] width 186 height 16
click at [324, 612] on input "Использовать комментарий из работы" at bounding box center [295, 605] width 57 height 19
checkbox input "true"
type textarea "Под нот Оригинал для сверки: https://drive.awatera.com/s/k8NCbrZqCmAQyzz"
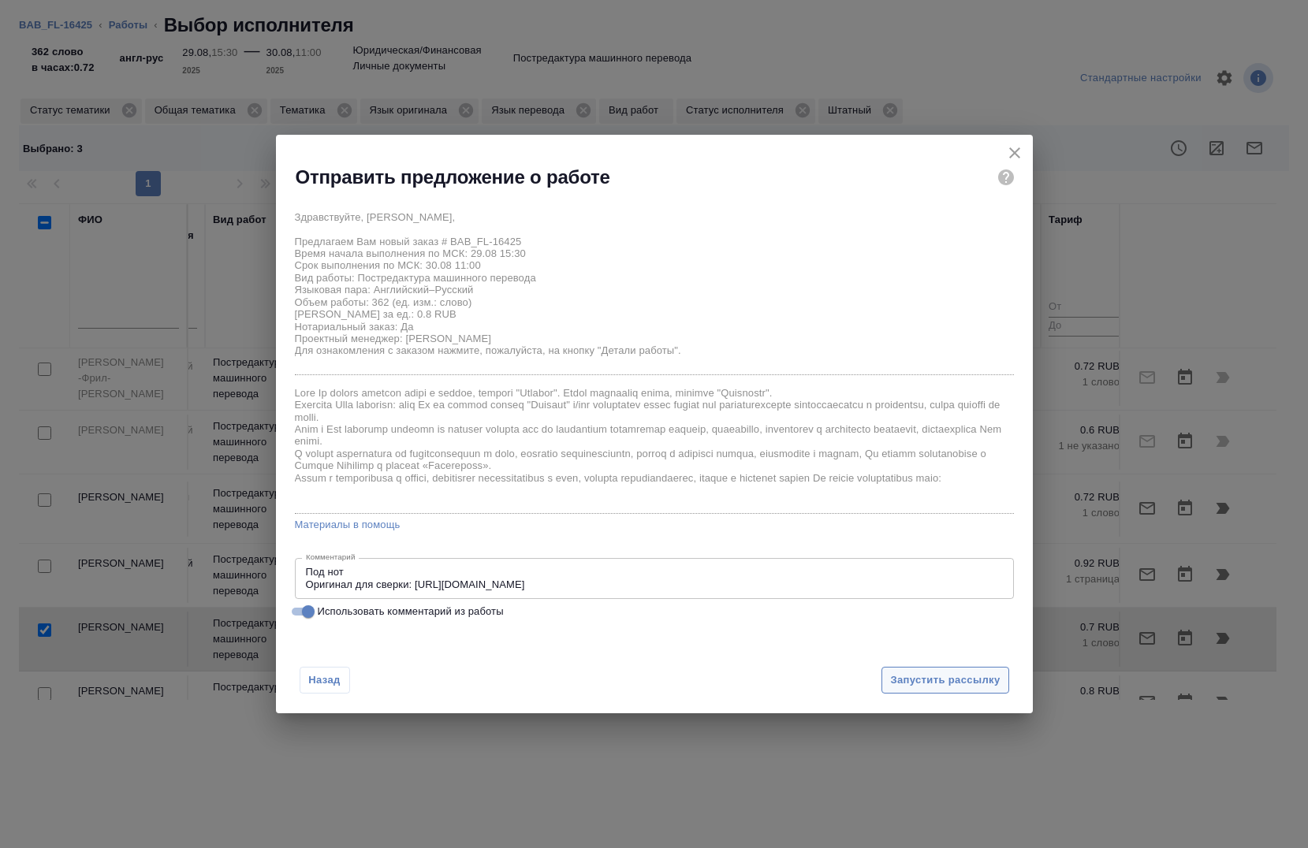
click at [949, 687] on span "Запустить рассылку" at bounding box center [945, 681] width 110 height 18
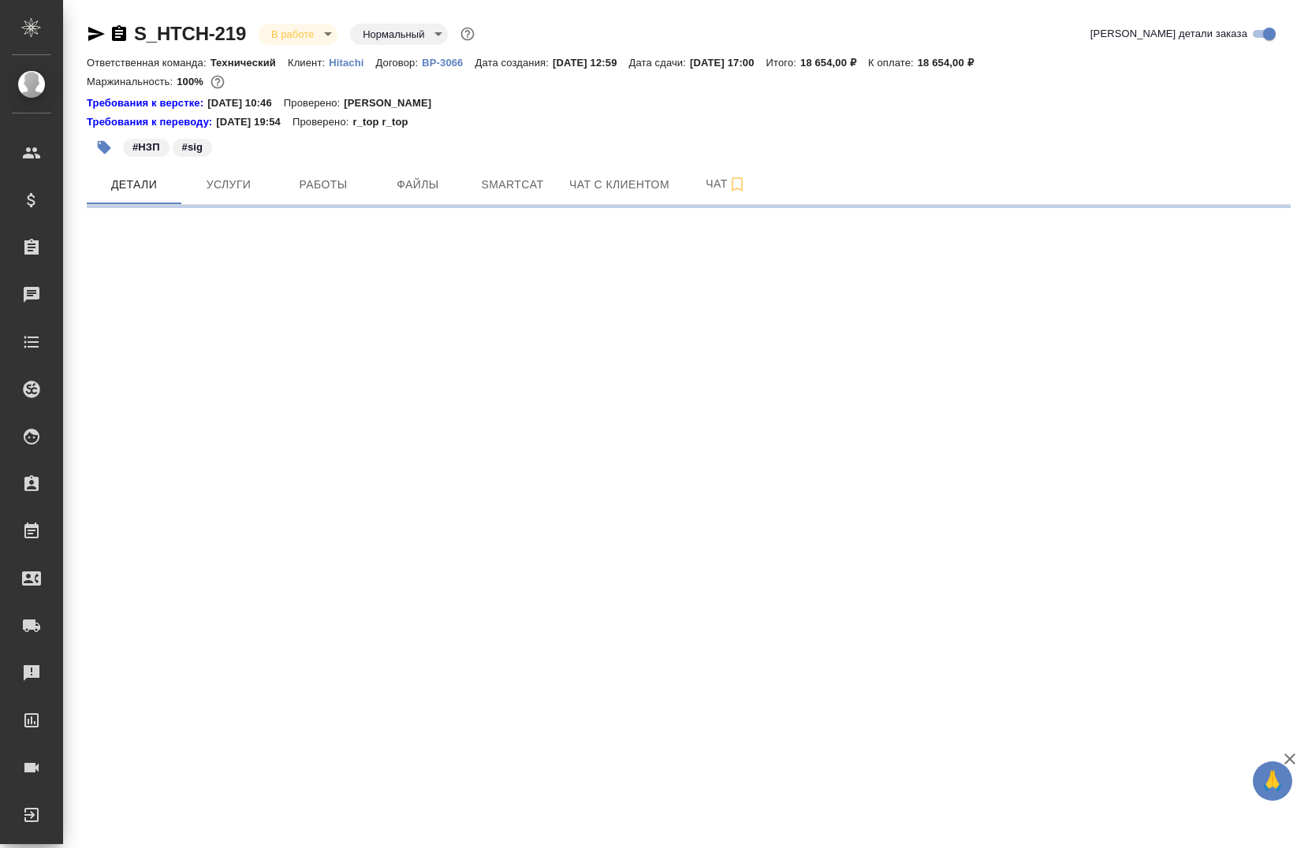
select select "RU"
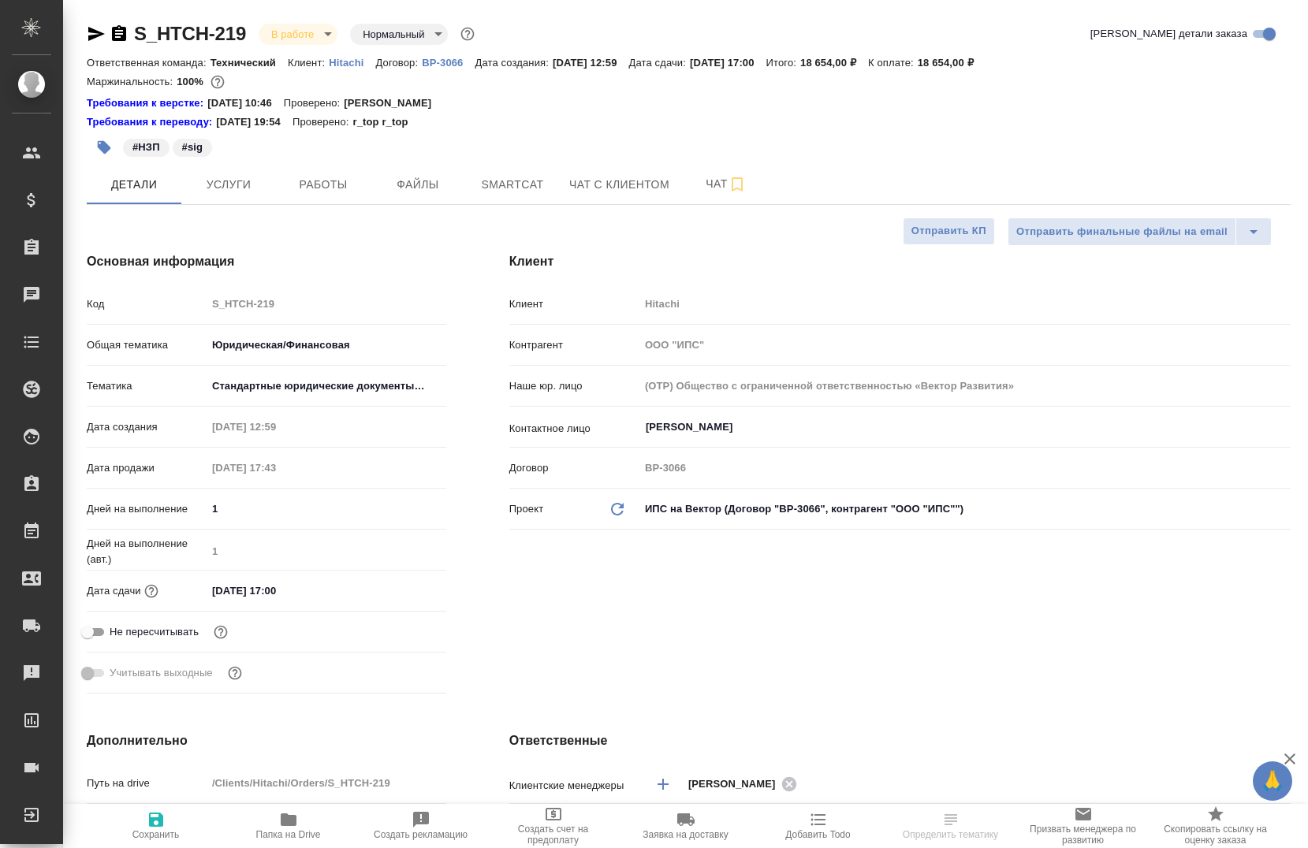
type textarea "x"
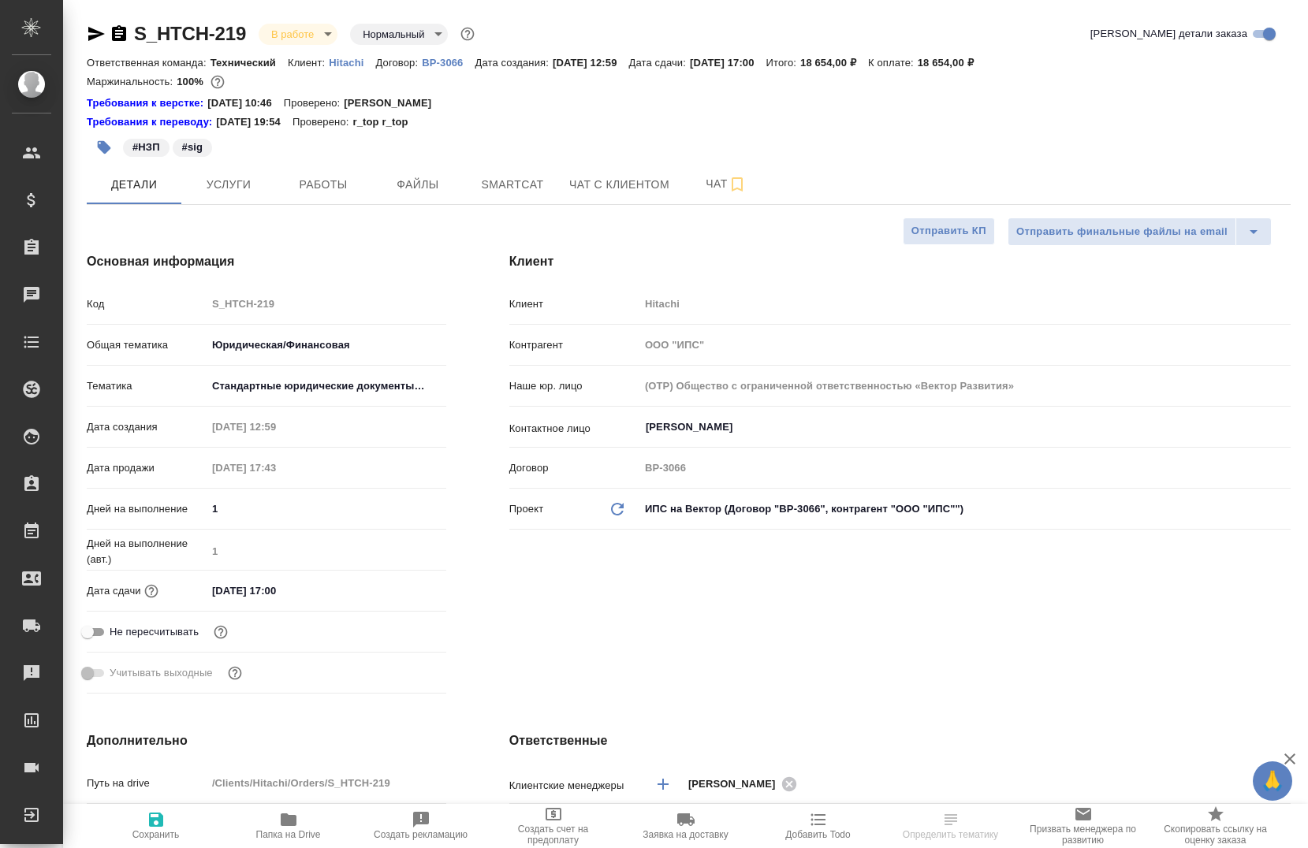
type textarea "x"
type input "[PERSON_NAME]"
type textarea "x"
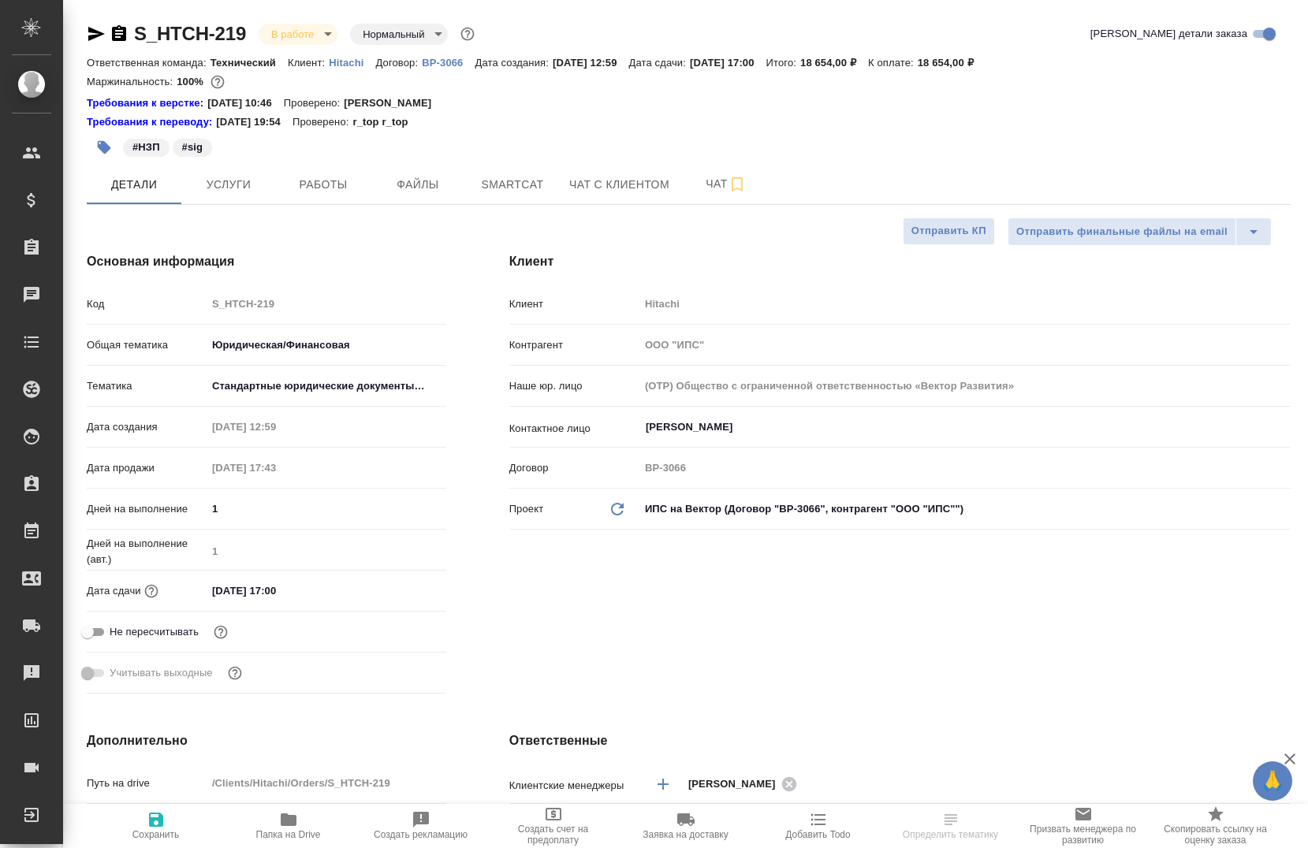
type textarea "x"
click at [314, 187] on span "Работы" at bounding box center [323, 185] width 76 height 20
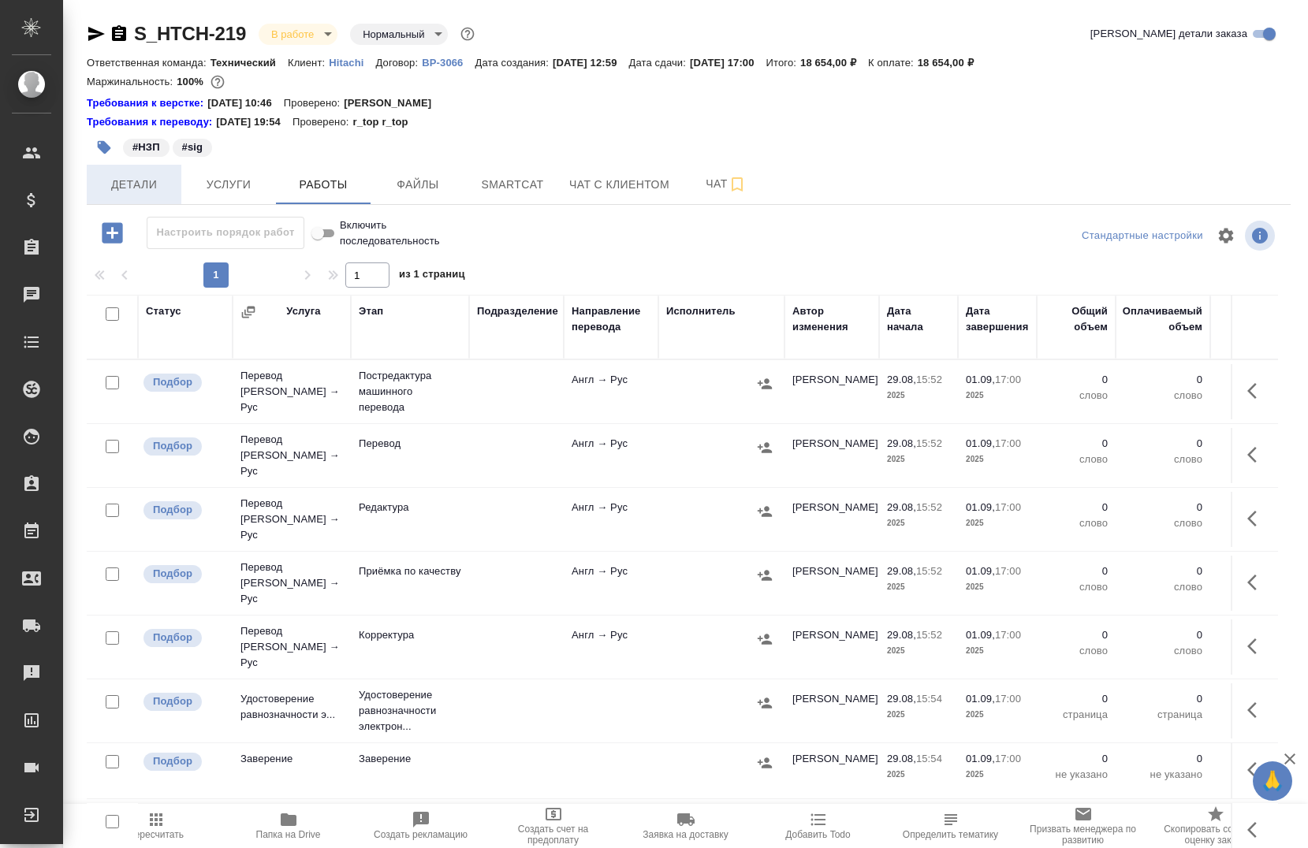
click at [165, 189] on span "Детали" at bounding box center [134, 185] width 76 height 20
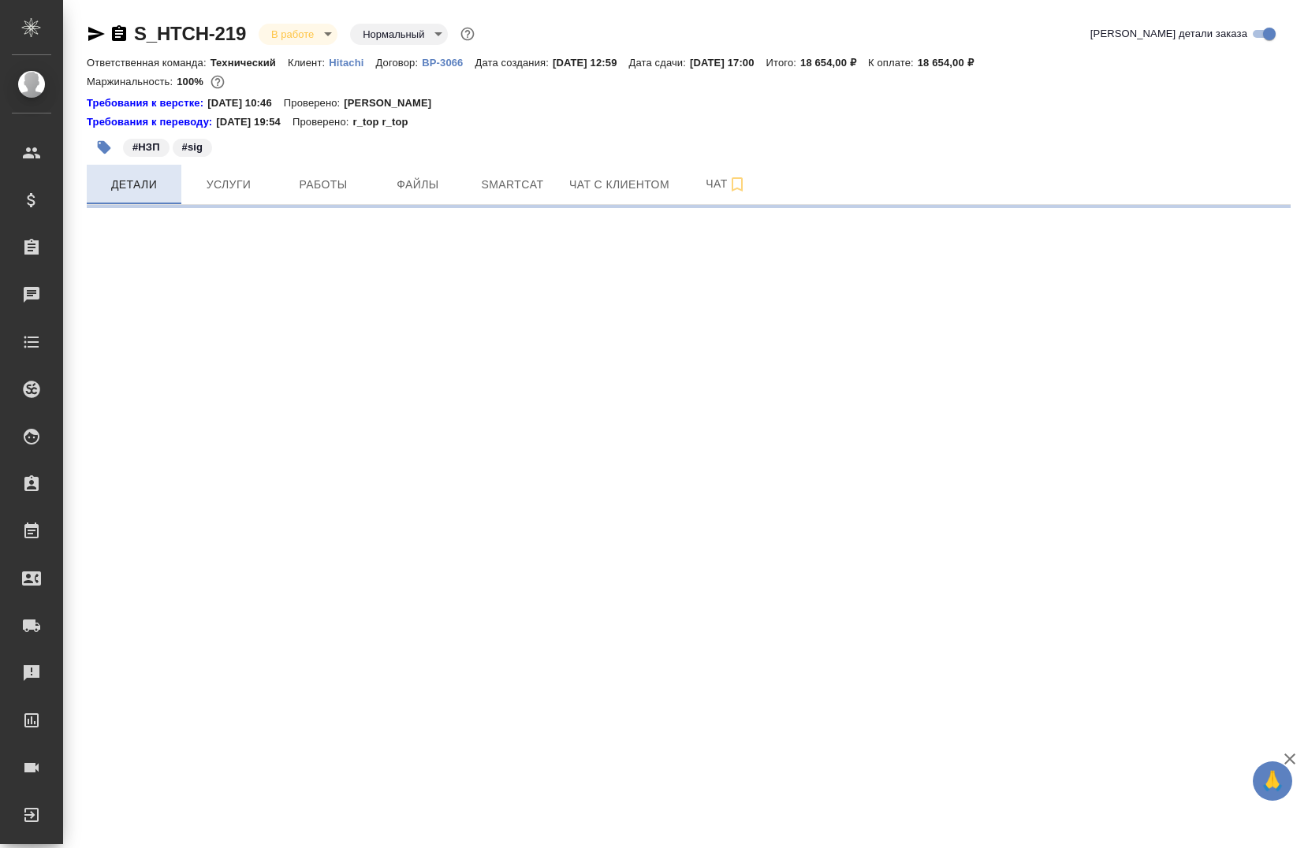
select select "RU"
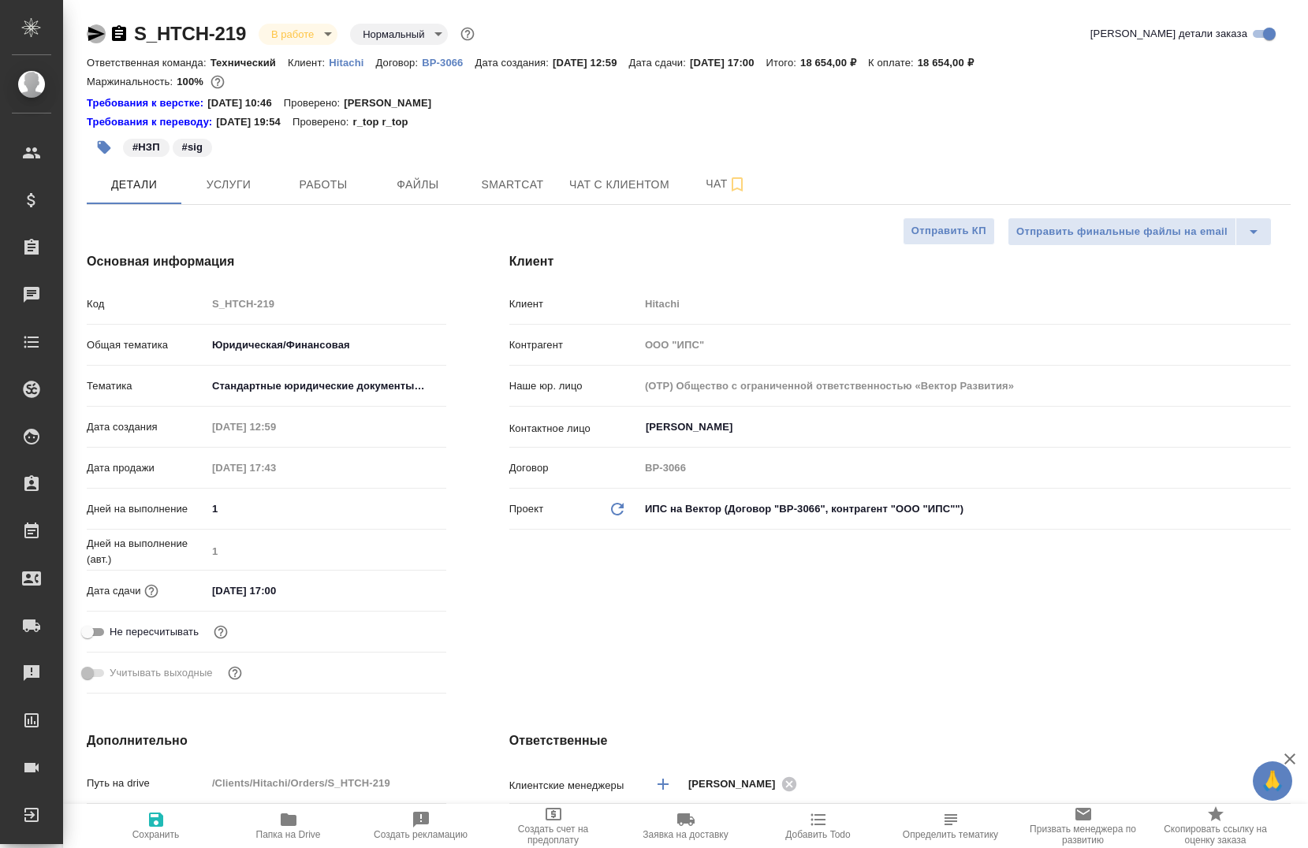
click at [103, 38] on icon "button" at bounding box center [96, 33] width 19 height 19
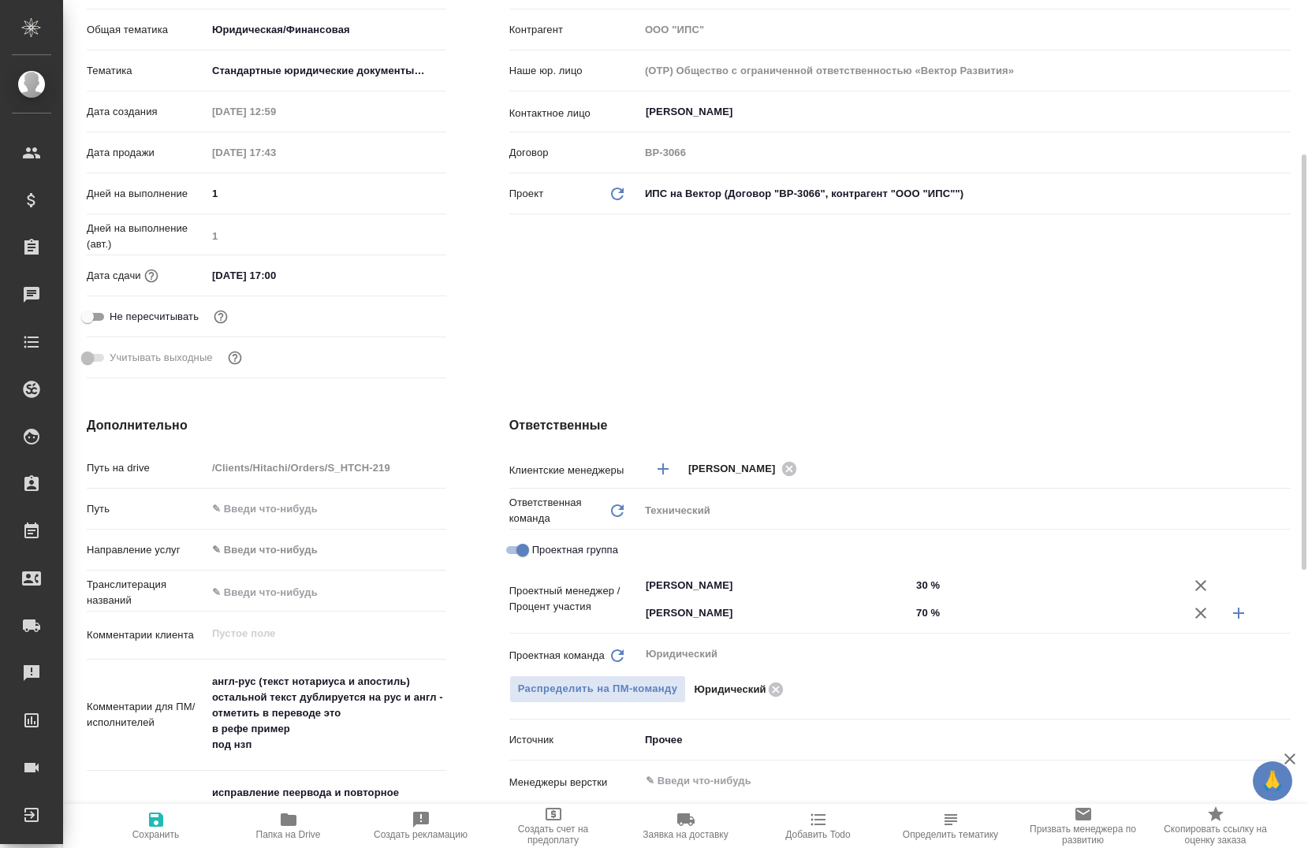
scroll to position [552, 0]
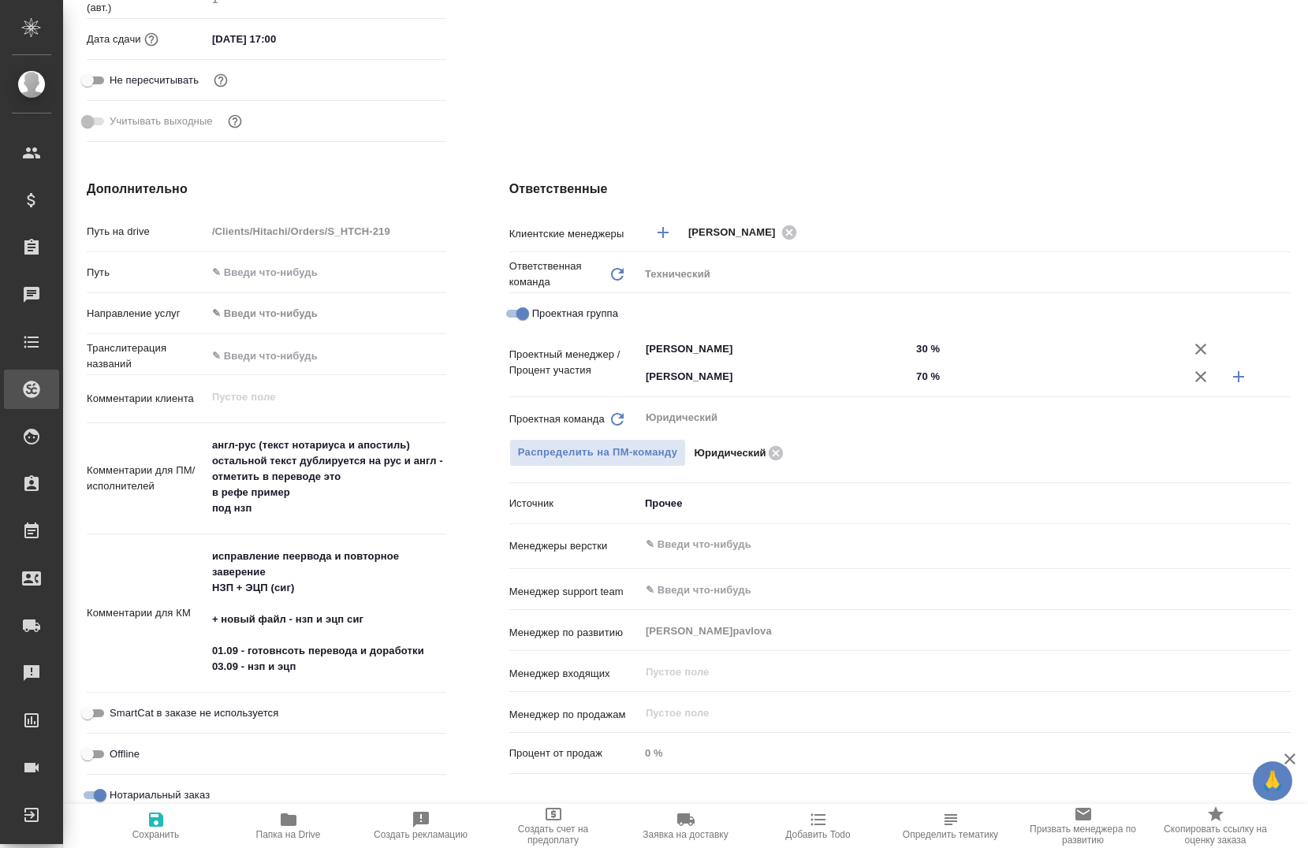
type textarea "x"
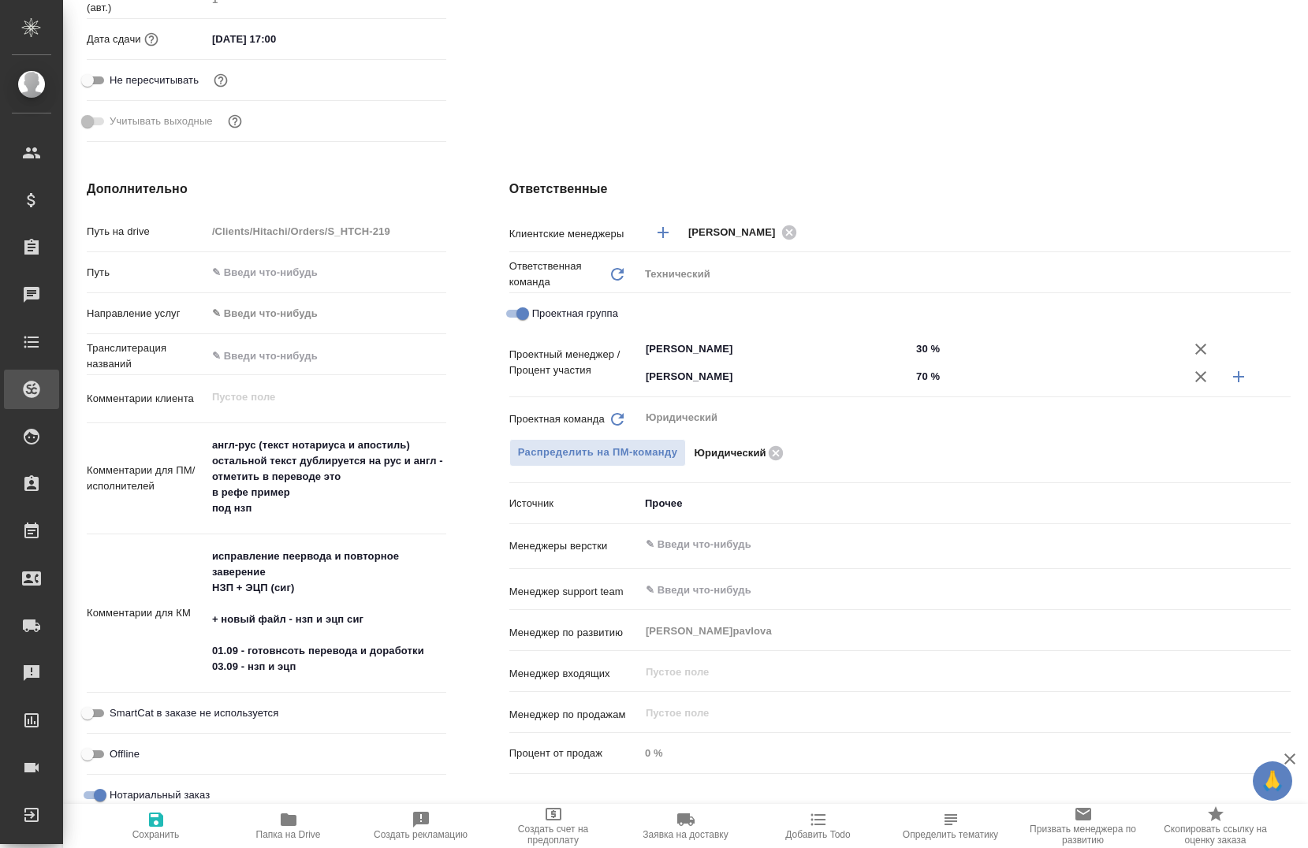
type textarea "x"
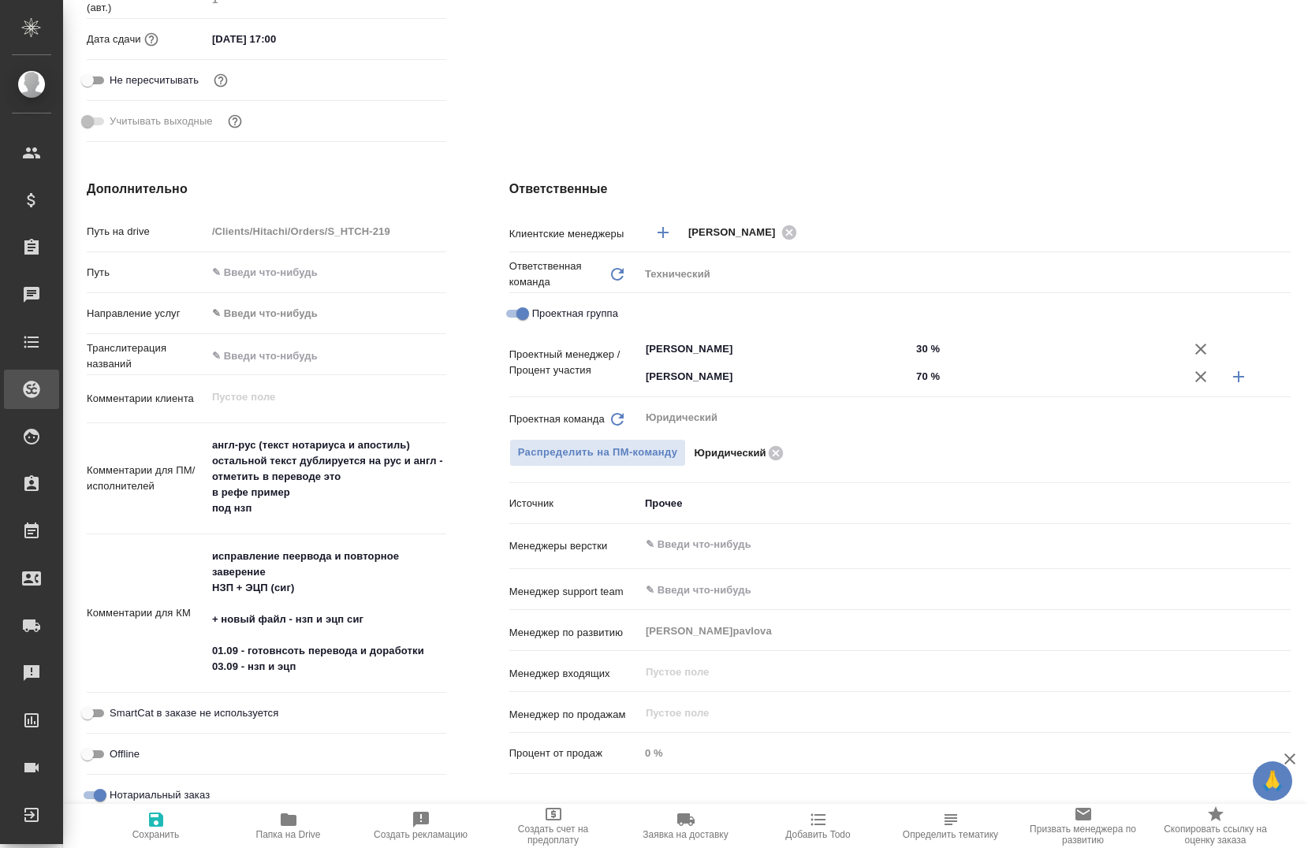
type textarea "x"
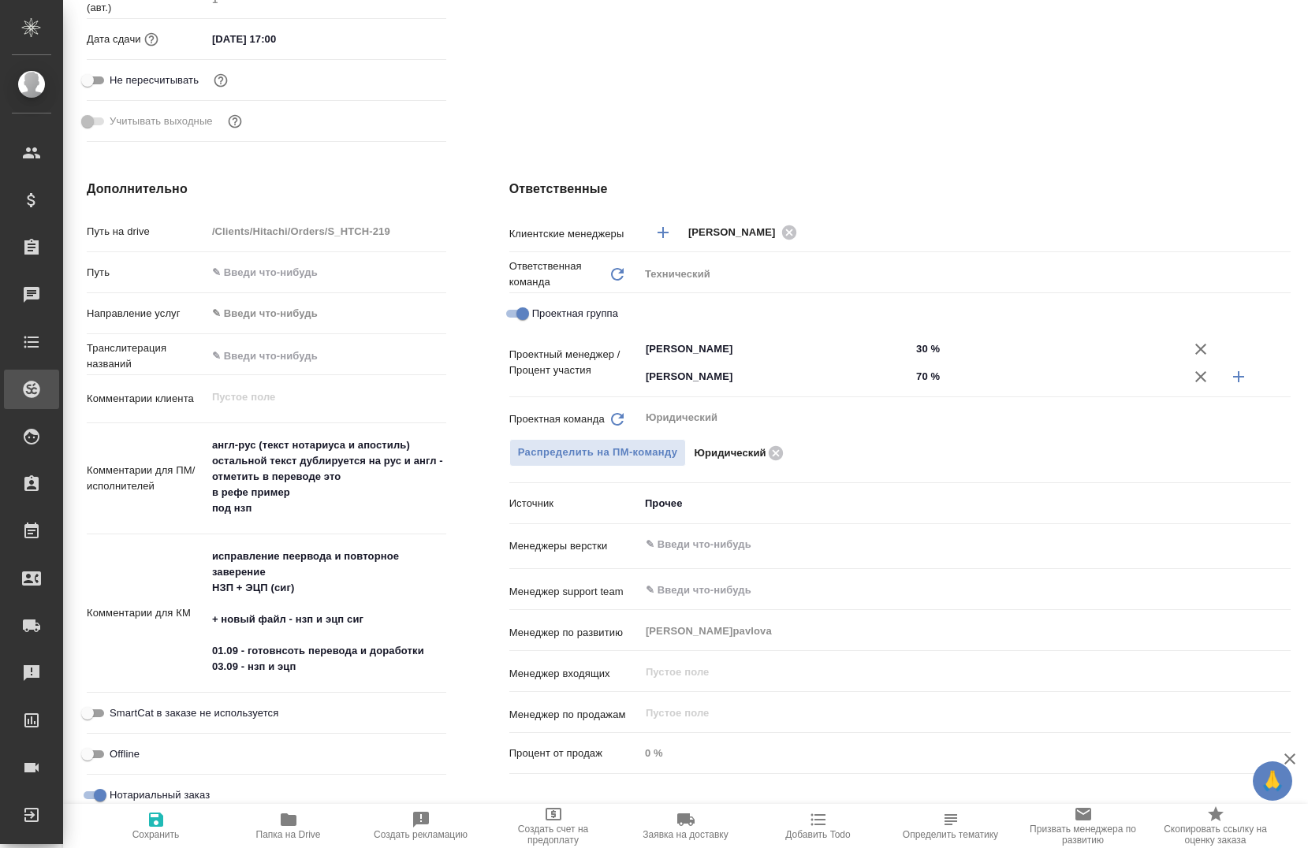
type textarea "x"
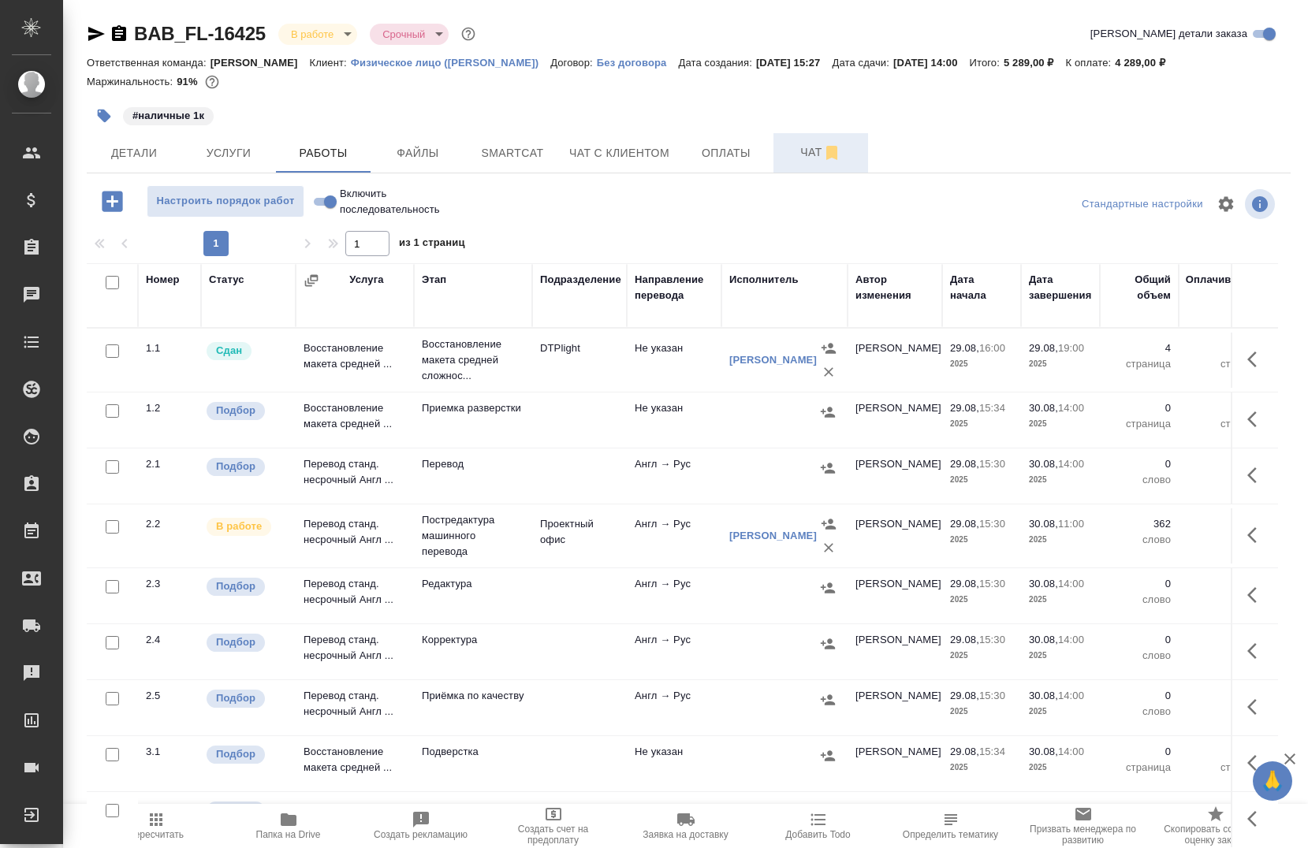
click at [830, 153] on icon "button" at bounding box center [831, 153] width 11 height 14
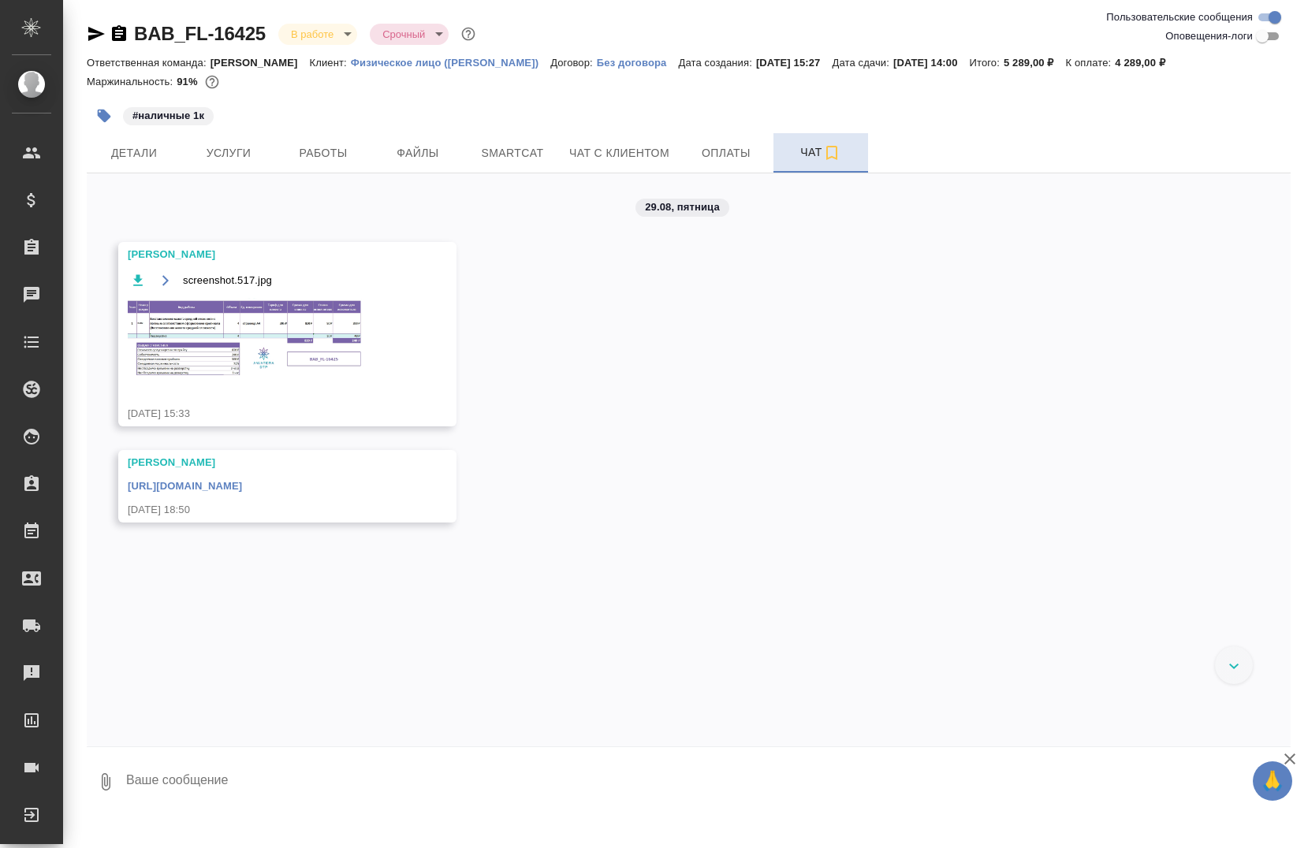
click at [253, 322] on img at bounding box center [246, 338] width 237 height 80
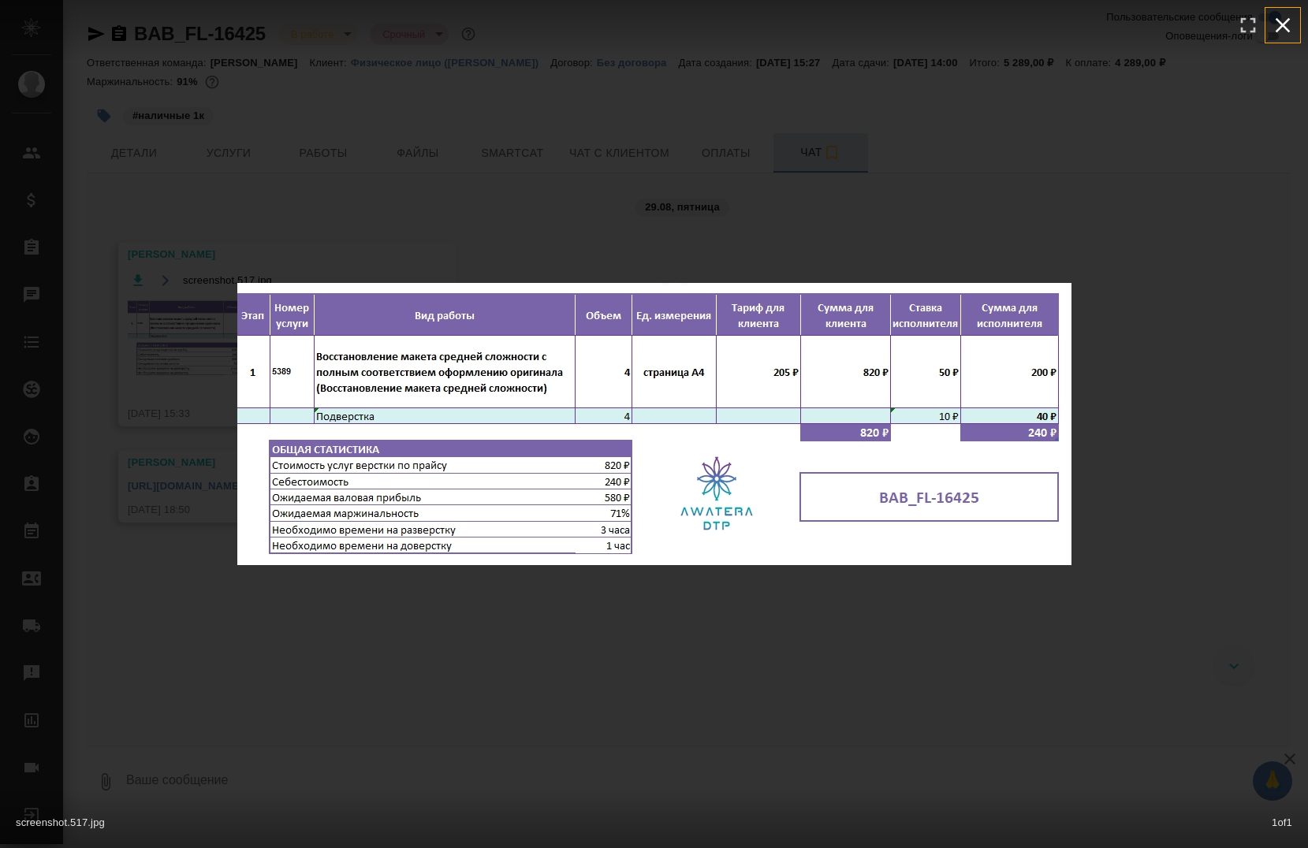
click at [1284, 33] on icon "button" at bounding box center [1282, 25] width 25 height 25
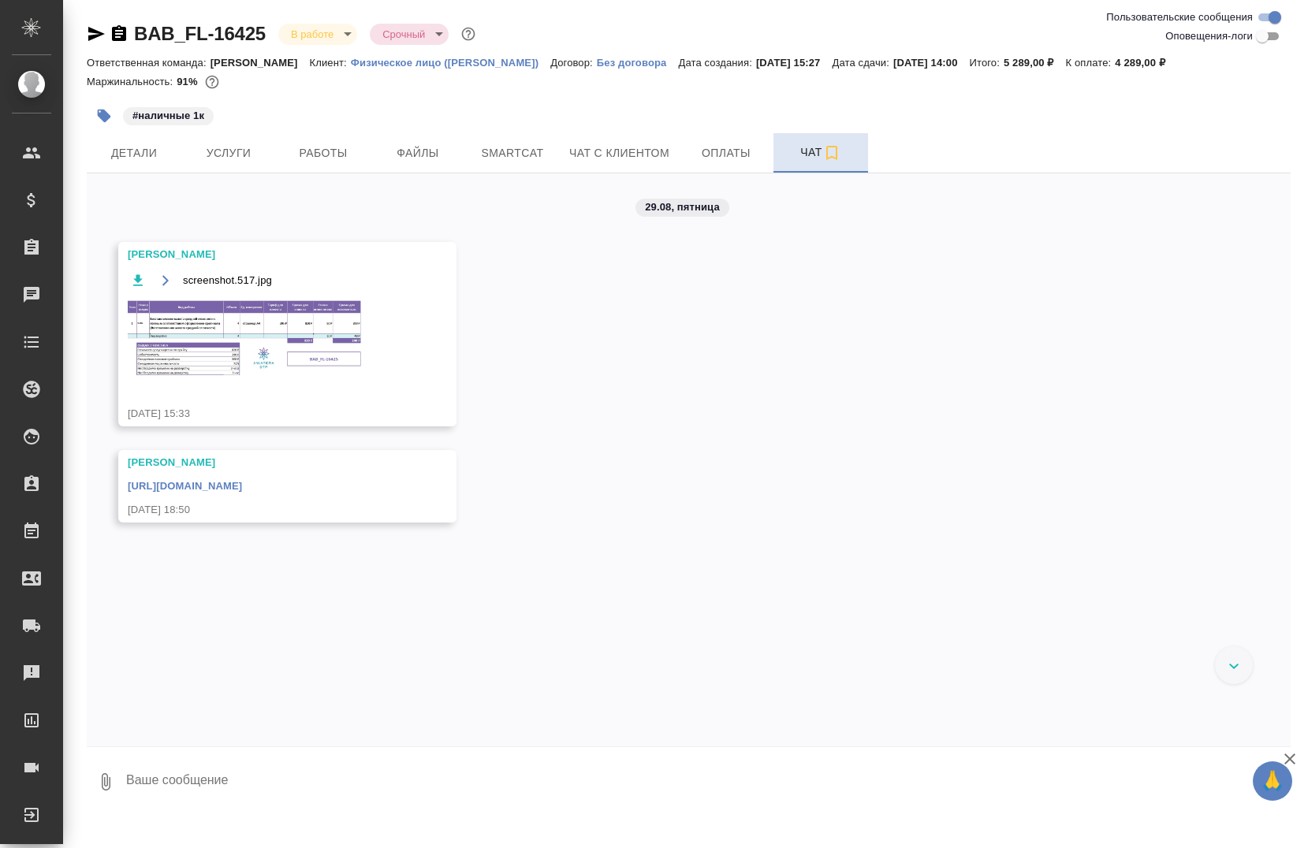
click at [185, 346] on img at bounding box center [246, 338] width 237 height 80
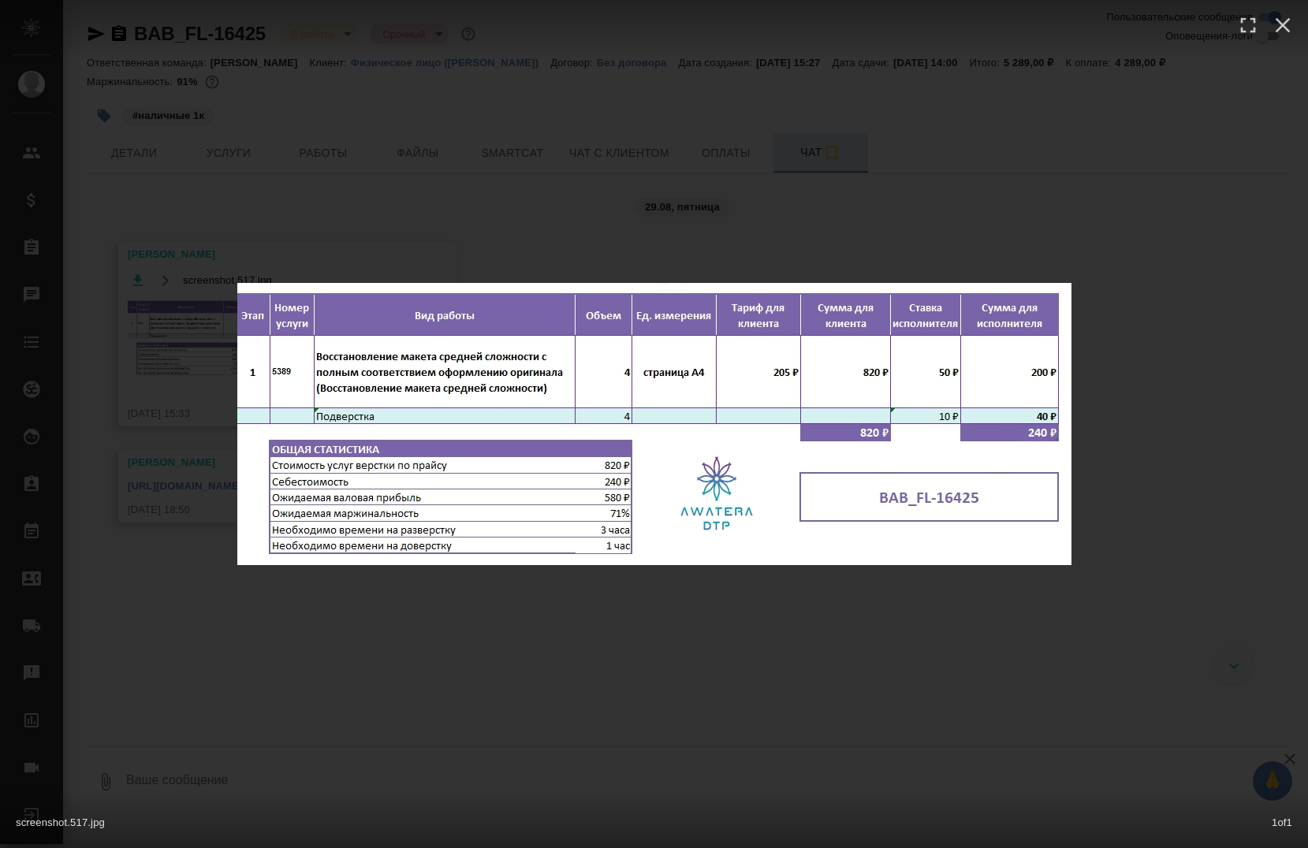
click at [1244, 393] on div "screenshot.517.jpg 1 of 1" at bounding box center [654, 424] width 1308 height 848
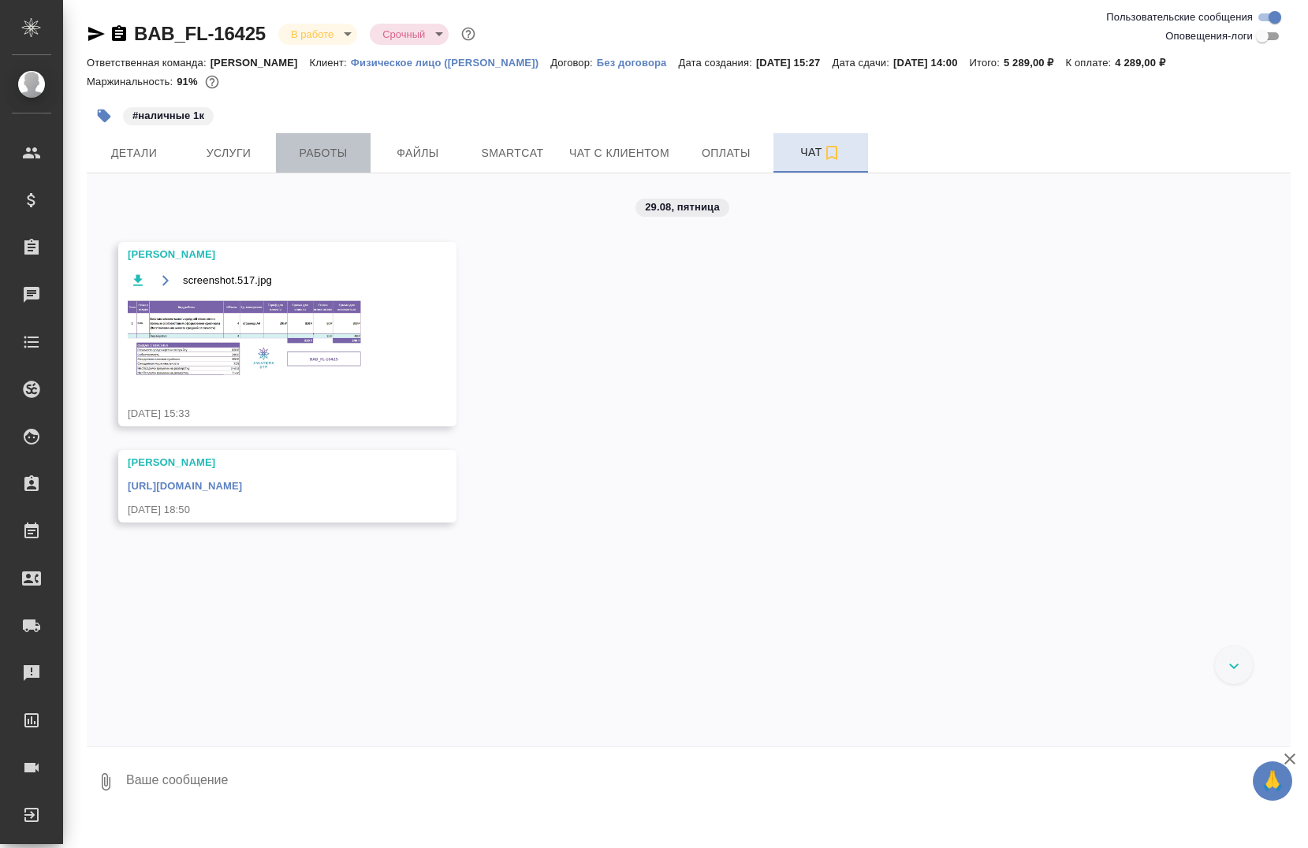
click at [351, 158] on span "Работы" at bounding box center [323, 154] width 76 height 20
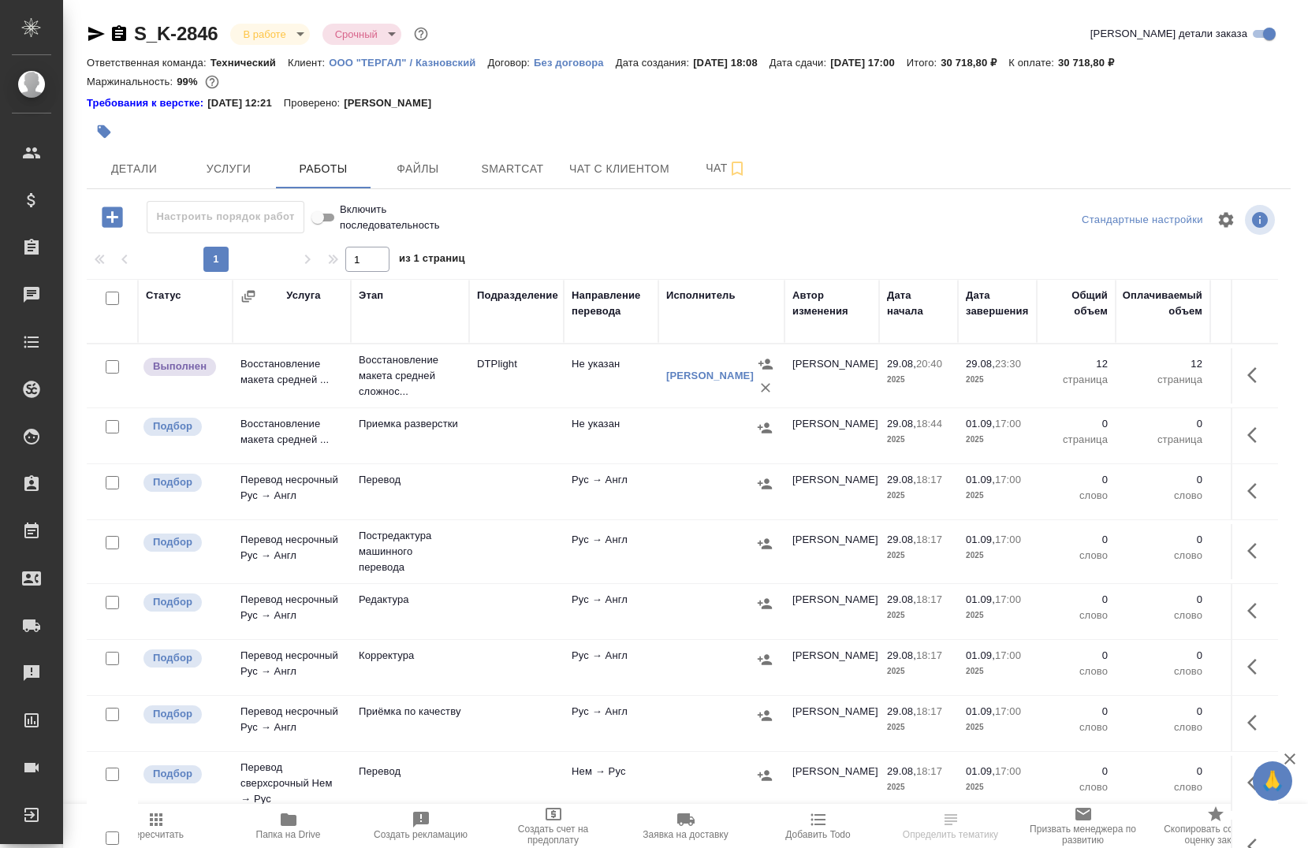
click at [292, 833] on span "Папка на Drive" at bounding box center [288, 834] width 65 height 11
click at [293, 830] on span "Папка на Drive" at bounding box center [288, 834] width 65 height 11
click at [492, 171] on span "Smartcat" at bounding box center [513, 169] width 76 height 20
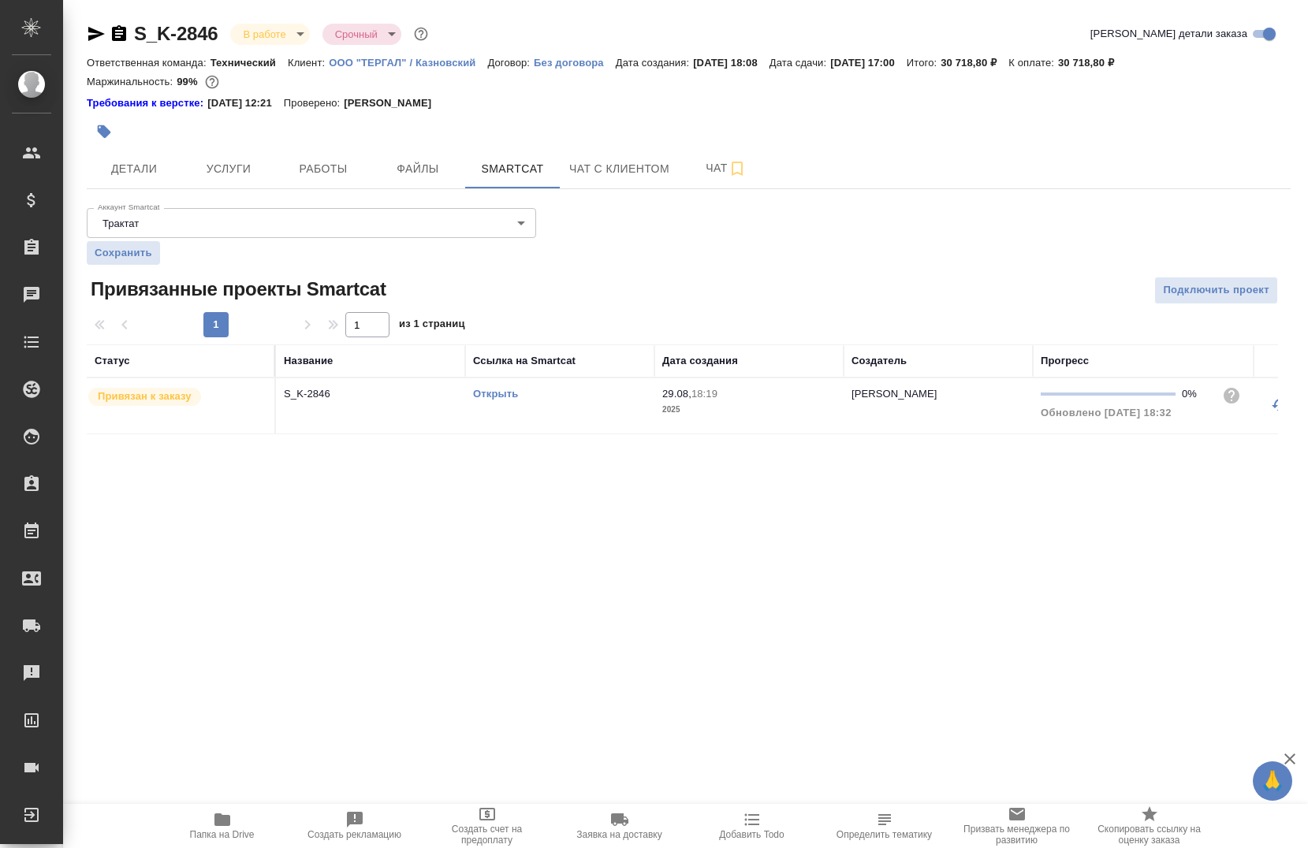
click at [498, 401] on div "Открыть" at bounding box center [559, 394] width 173 height 16
click at [328, 177] on span "Работы" at bounding box center [323, 169] width 76 height 20
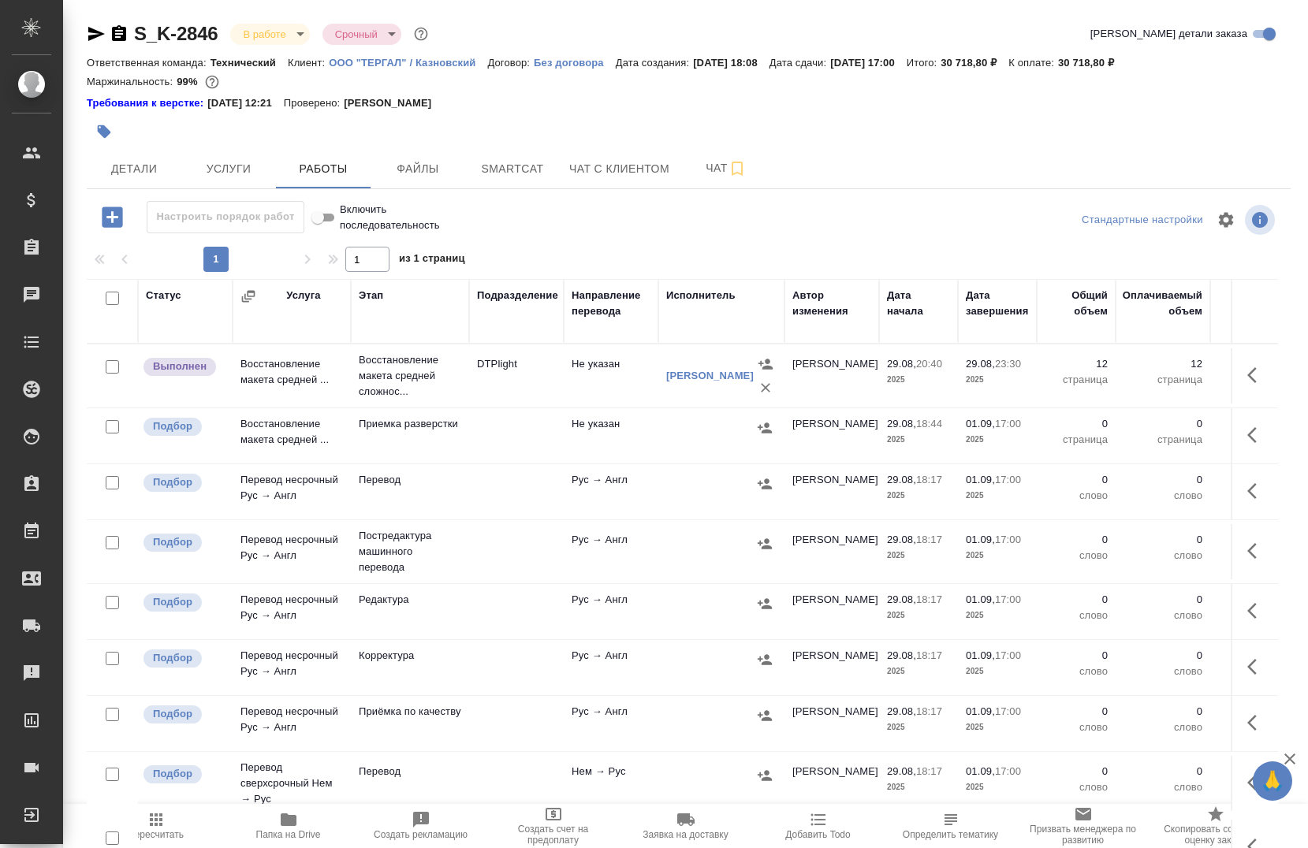
click at [314, 827] on span "Папка на Drive" at bounding box center [289, 826] width 114 height 30
click at [289, 831] on span "Папка на Drive" at bounding box center [288, 834] width 65 height 11
click at [272, 829] on span "Папка на Drive" at bounding box center [289, 826] width 114 height 30
